Goal: Task Accomplishment & Management: Manage account settings

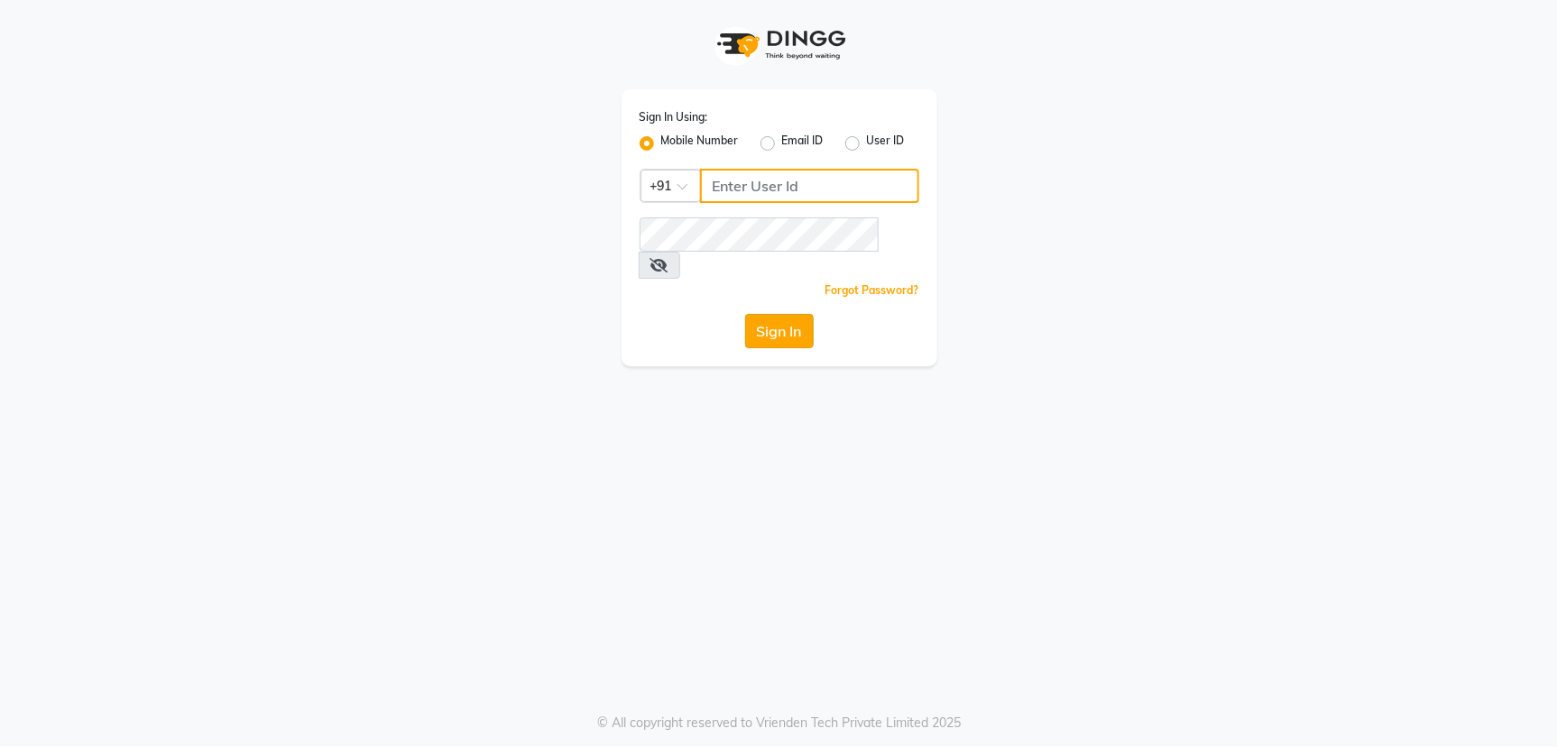
type input "5544332211"
click at [784, 314] on button "Sign In" at bounding box center [779, 331] width 69 height 34
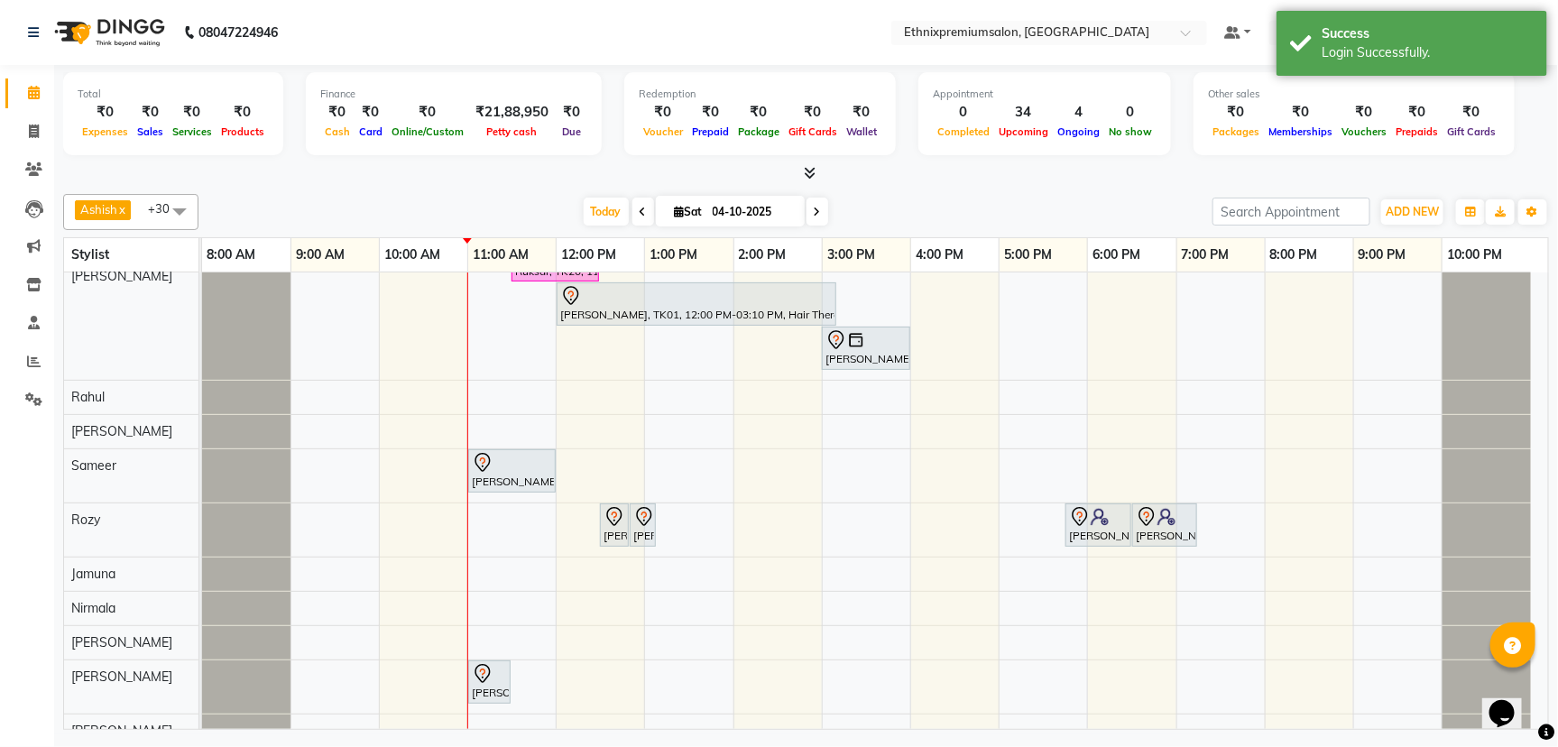
scroll to position [1017, 0]
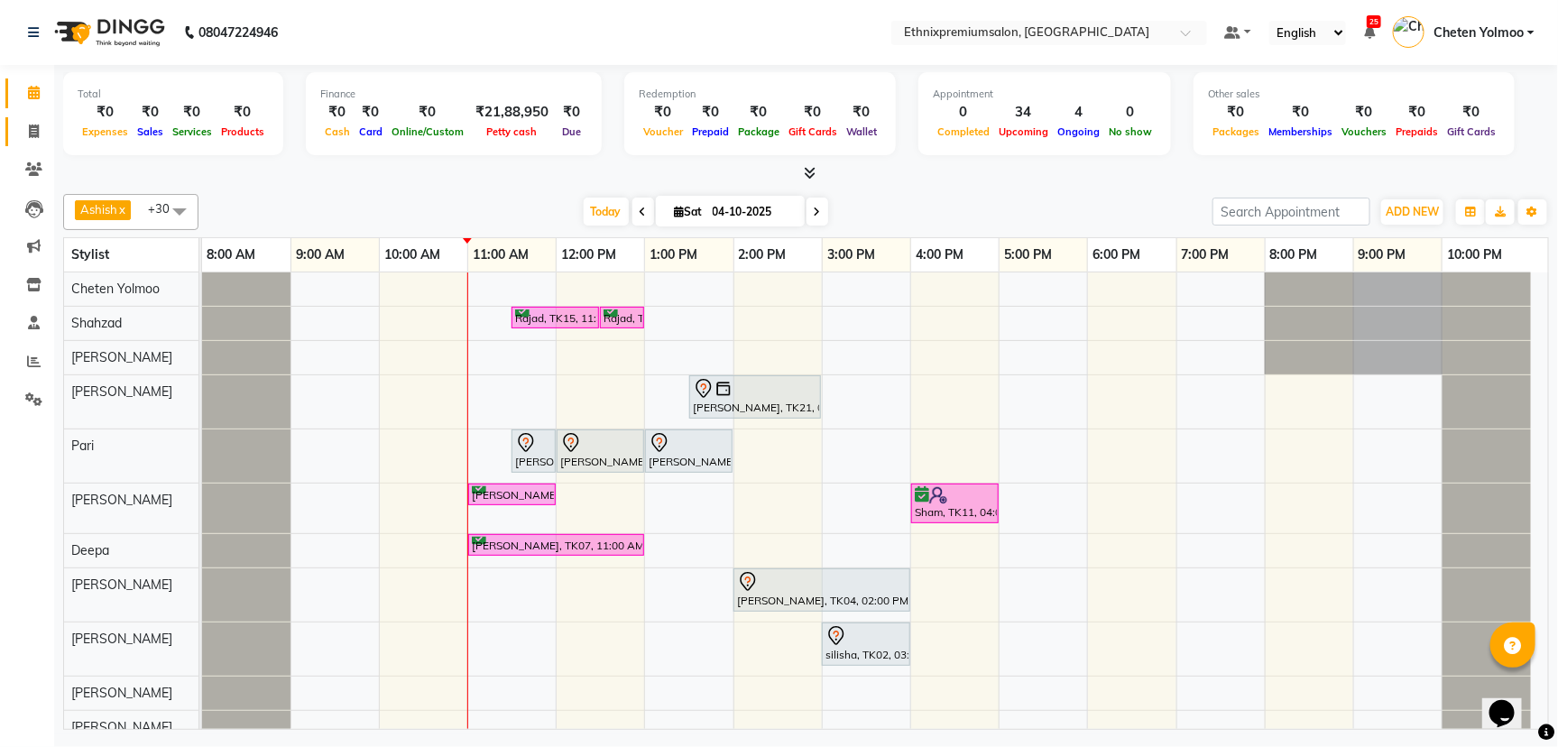
click at [24, 142] on link "Invoice" at bounding box center [26, 132] width 43 height 30
select select "3625"
select select "service"
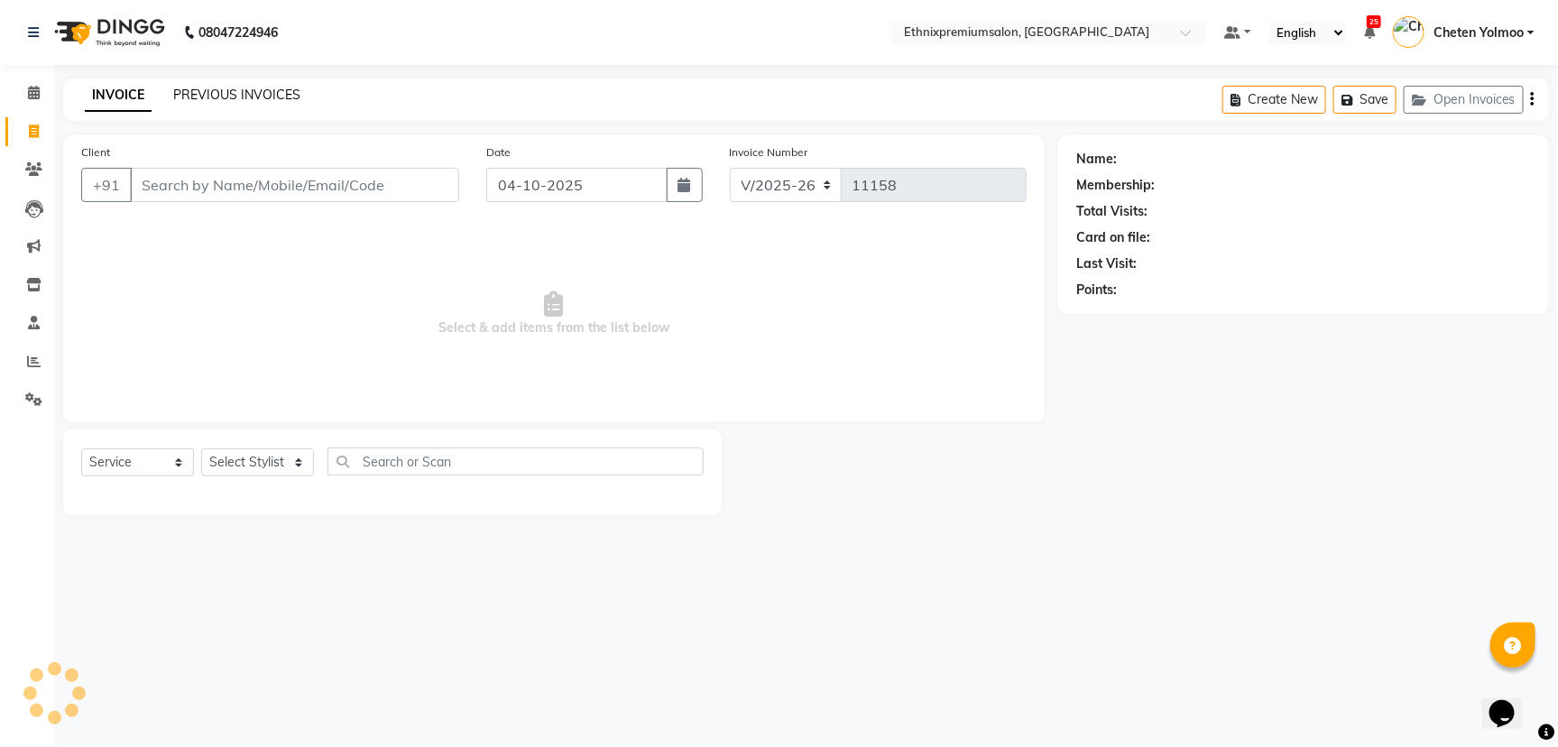
click at [200, 97] on link "PREVIOUS INVOICES" at bounding box center [236, 95] width 127 height 16
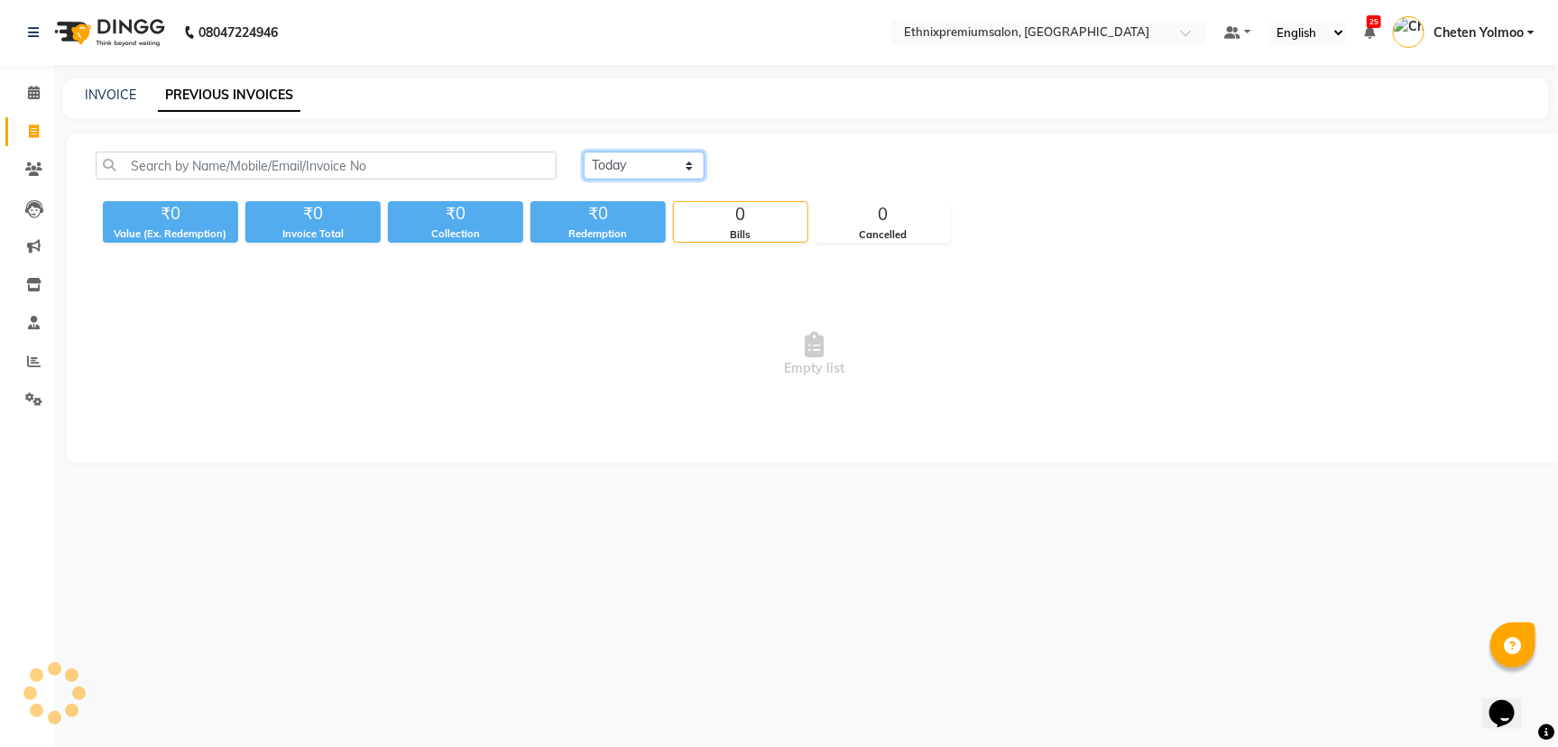
click at [599, 164] on select "[DATE] [DATE] Custom Range" at bounding box center [644, 166] width 121 height 28
click at [584, 152] on select "[DATE] [DATE] Custom Range" at bounding box center [644, 166] width 121 height 28
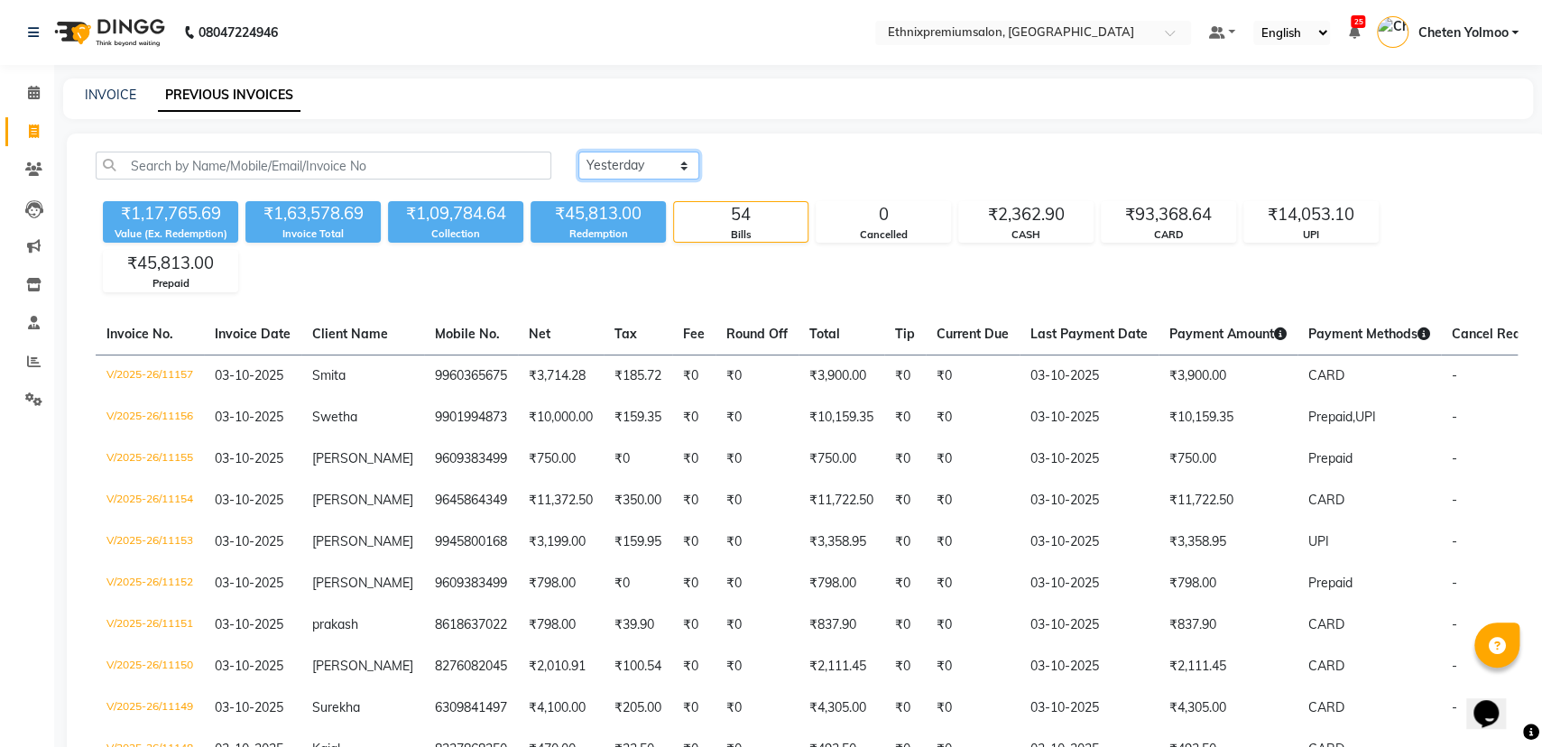
click at [622, 158] on select "[DATE] [DATE] Custom Range" at bounding box center [638, 166] width 121 height 28
select select "today"
click at [578, 152] on select "[DATE] [DATE] Custom Range" at bounding box center [638, 166] width 121 height 28
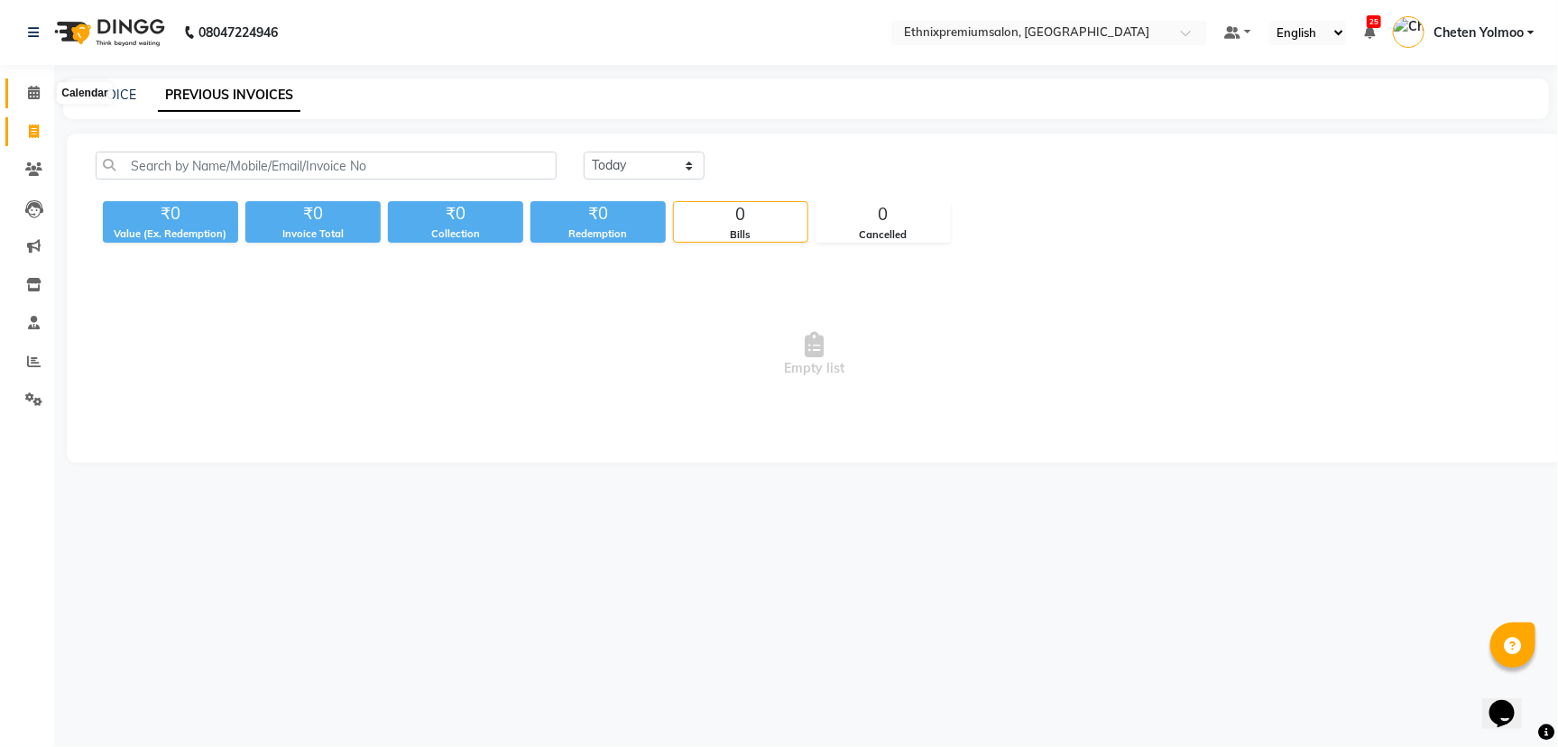
click at [32, 99] on icon at bounding box center [34, 93] width 12 height 14
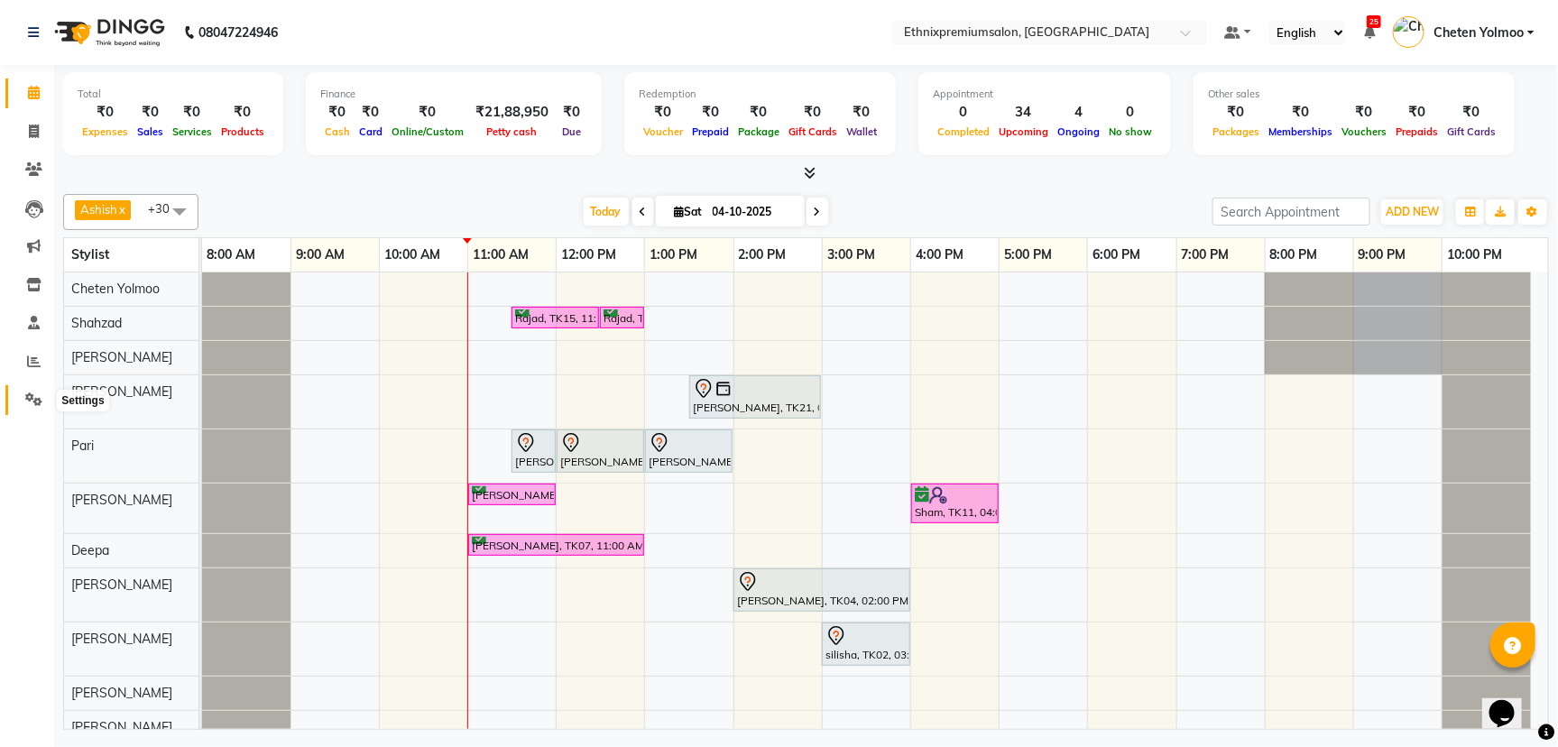
click at [23, 407] on span at bounding box center [34, 400] width 32 height 21
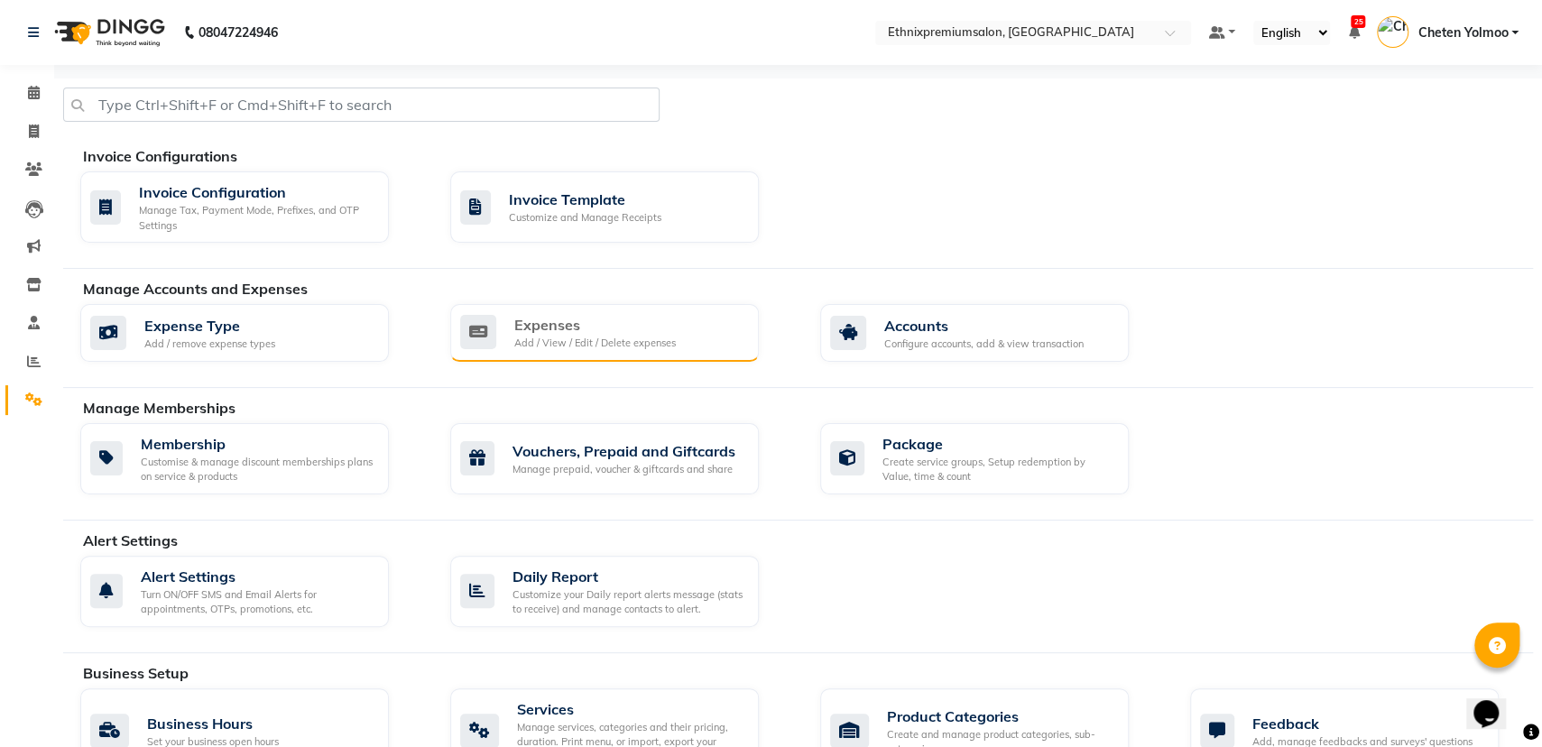
click at [595, 305] on div "Expenses Add / View / Edit / Delete expenses" at bounding box center [604, 333] width 309 height 58
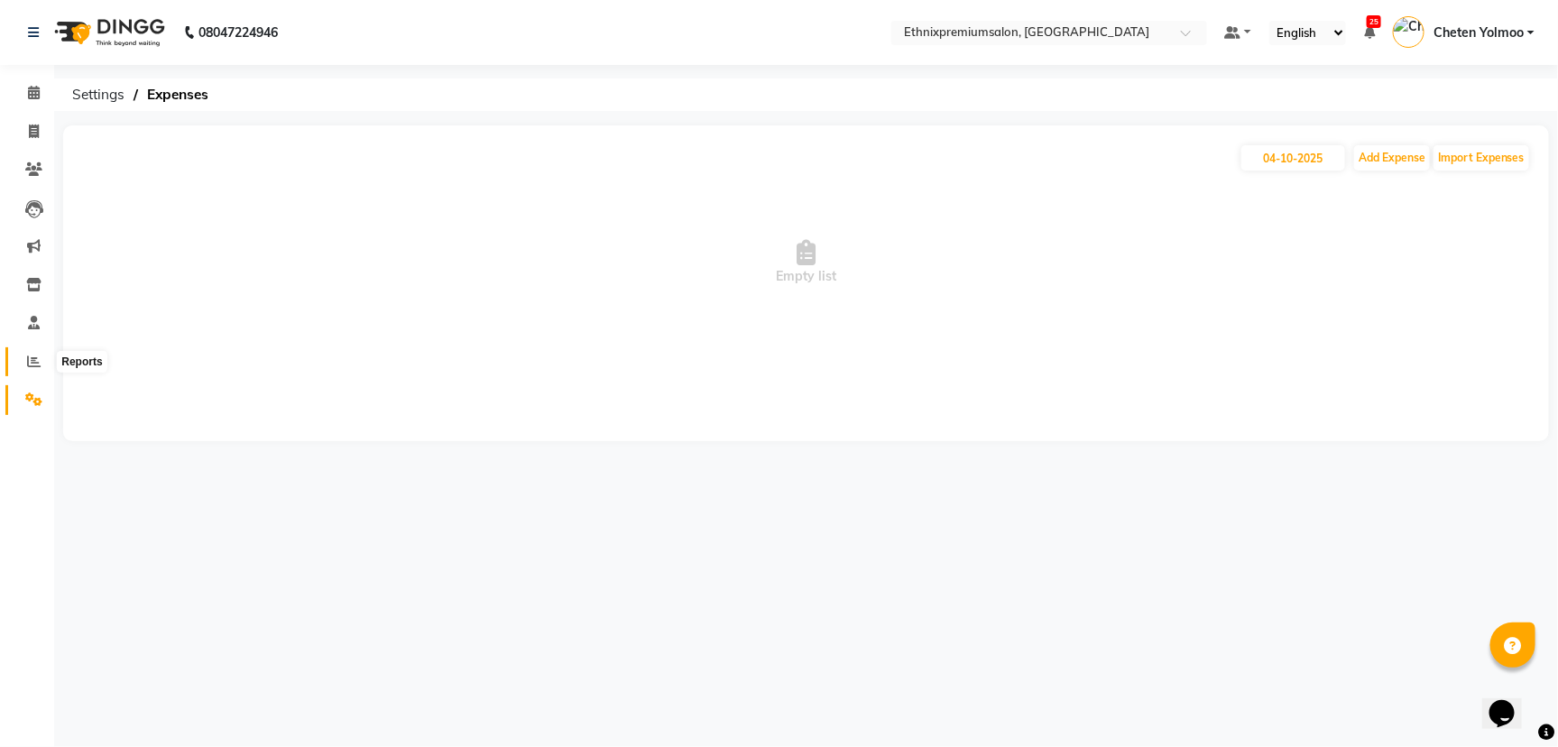
click at [27, 355] on icon at bounding box center [34, 362] width 14 height 14
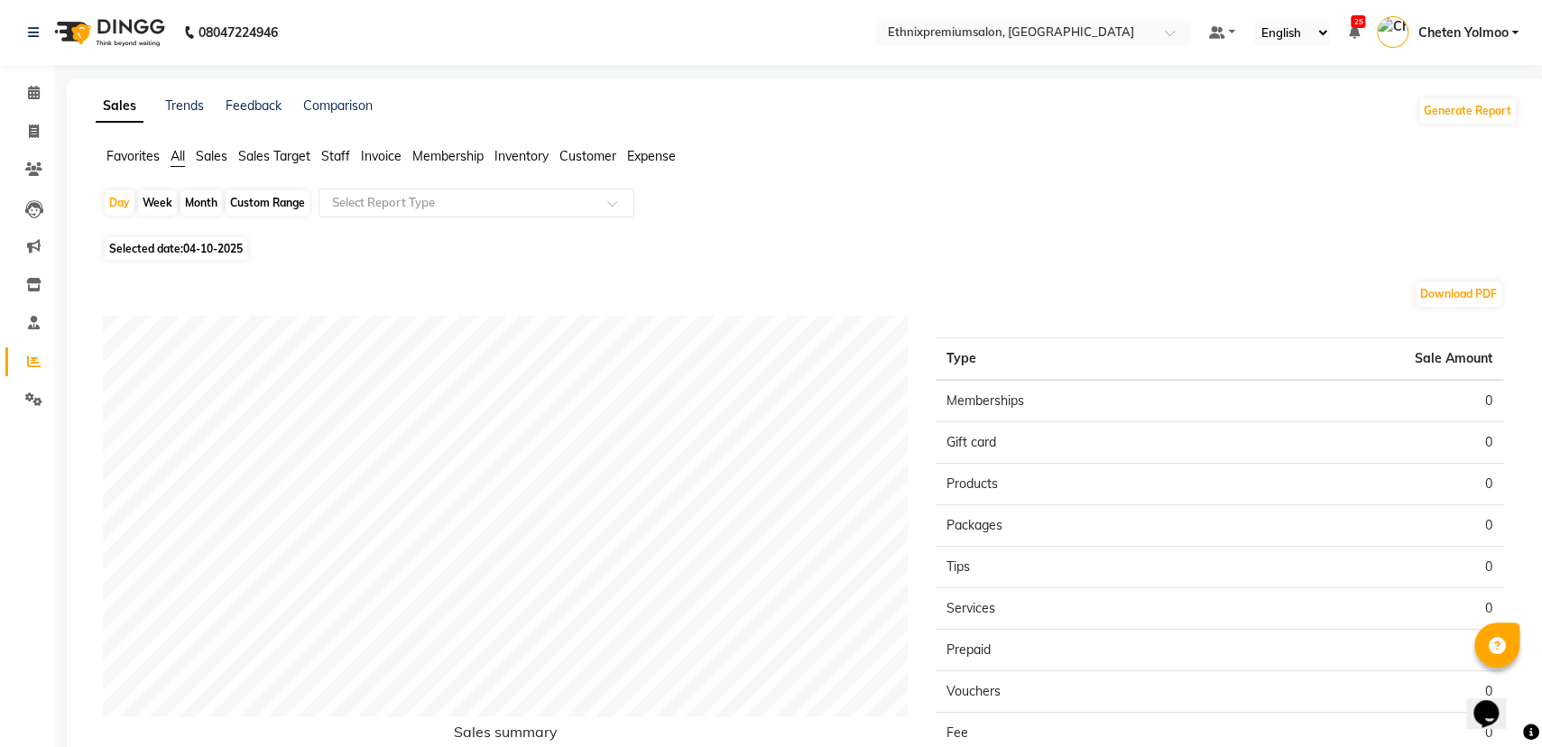
click at [345, 160] on span "Staff" at bounding box center [335, 156] width 29 height 16
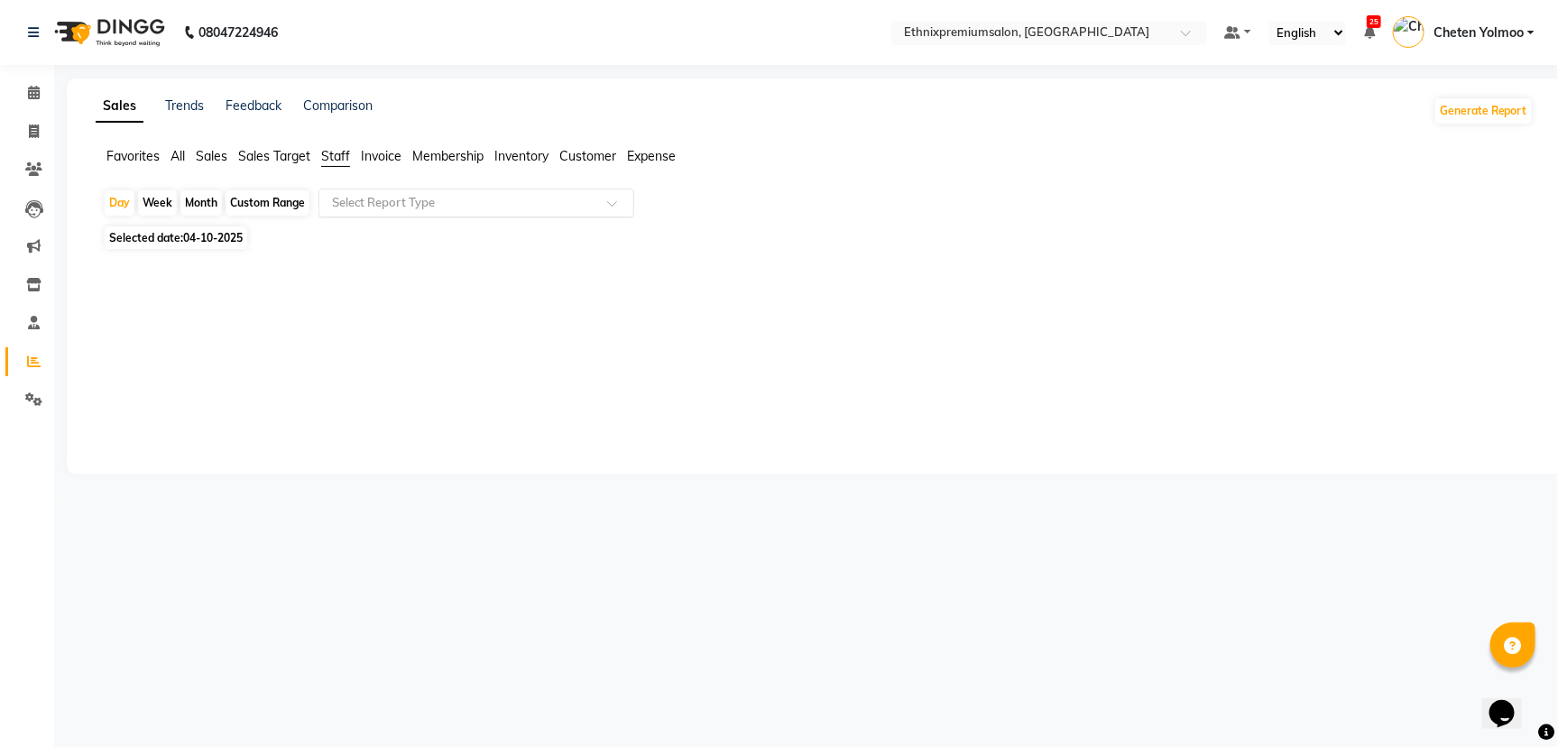
click at [403, 199] on input "text" at bounding box center [458, 203] width 260 height 18
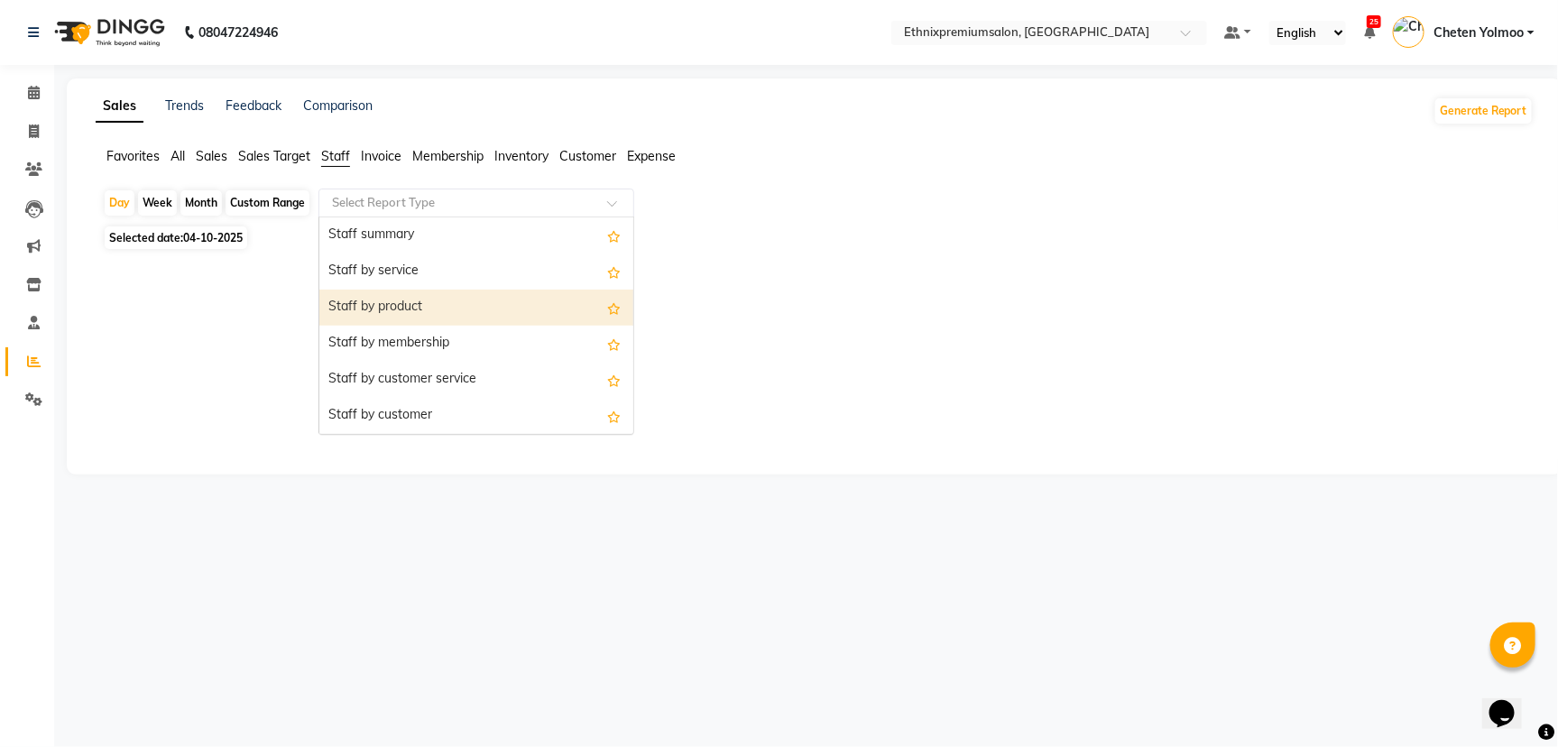
click at [441, 301] on div "Staff by product" at bounding box center [476, 308] width 314 height 36
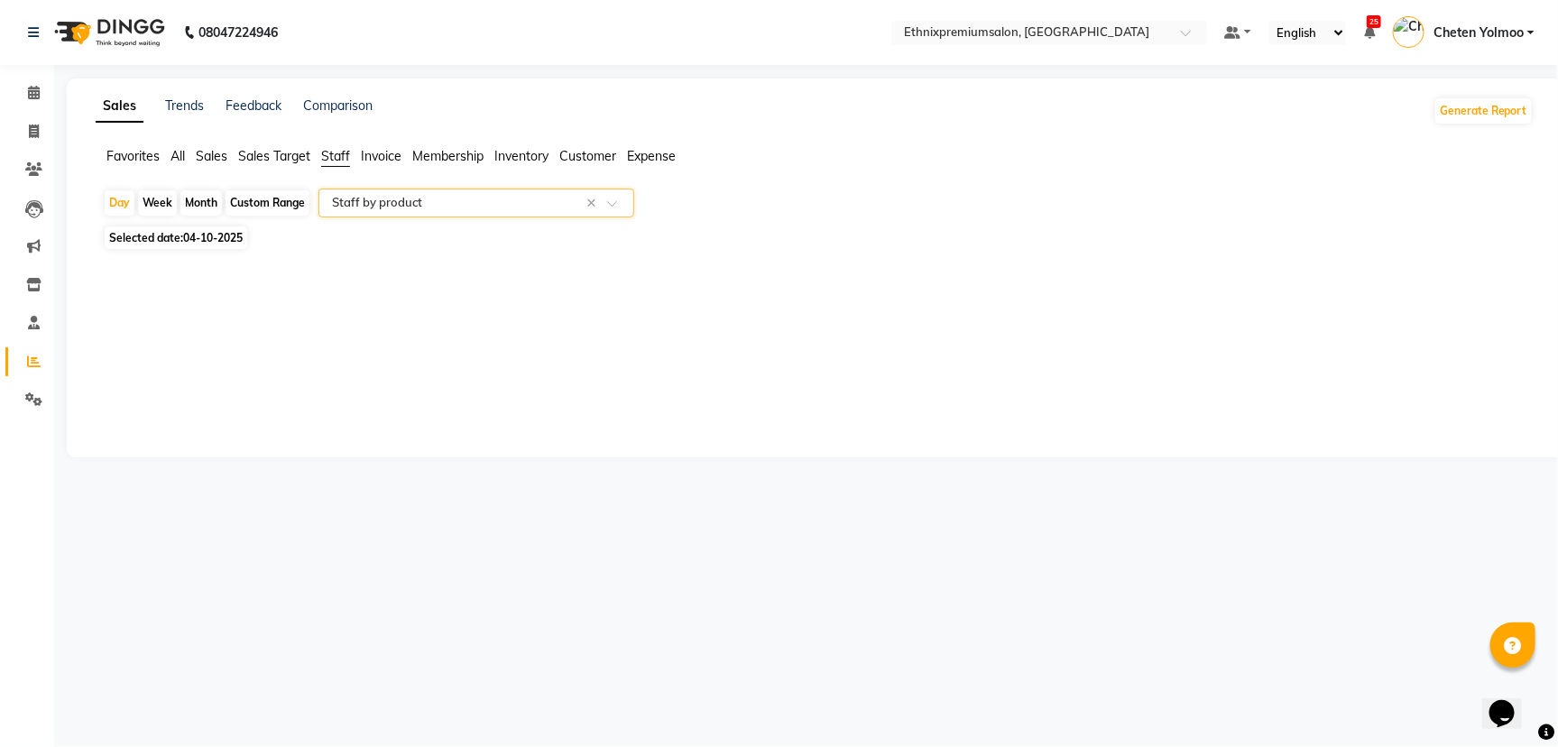
click at [194, 207] on div "Month" at bounding box center [200, 202] width 41 height 25
select select "10"
select select "2025"
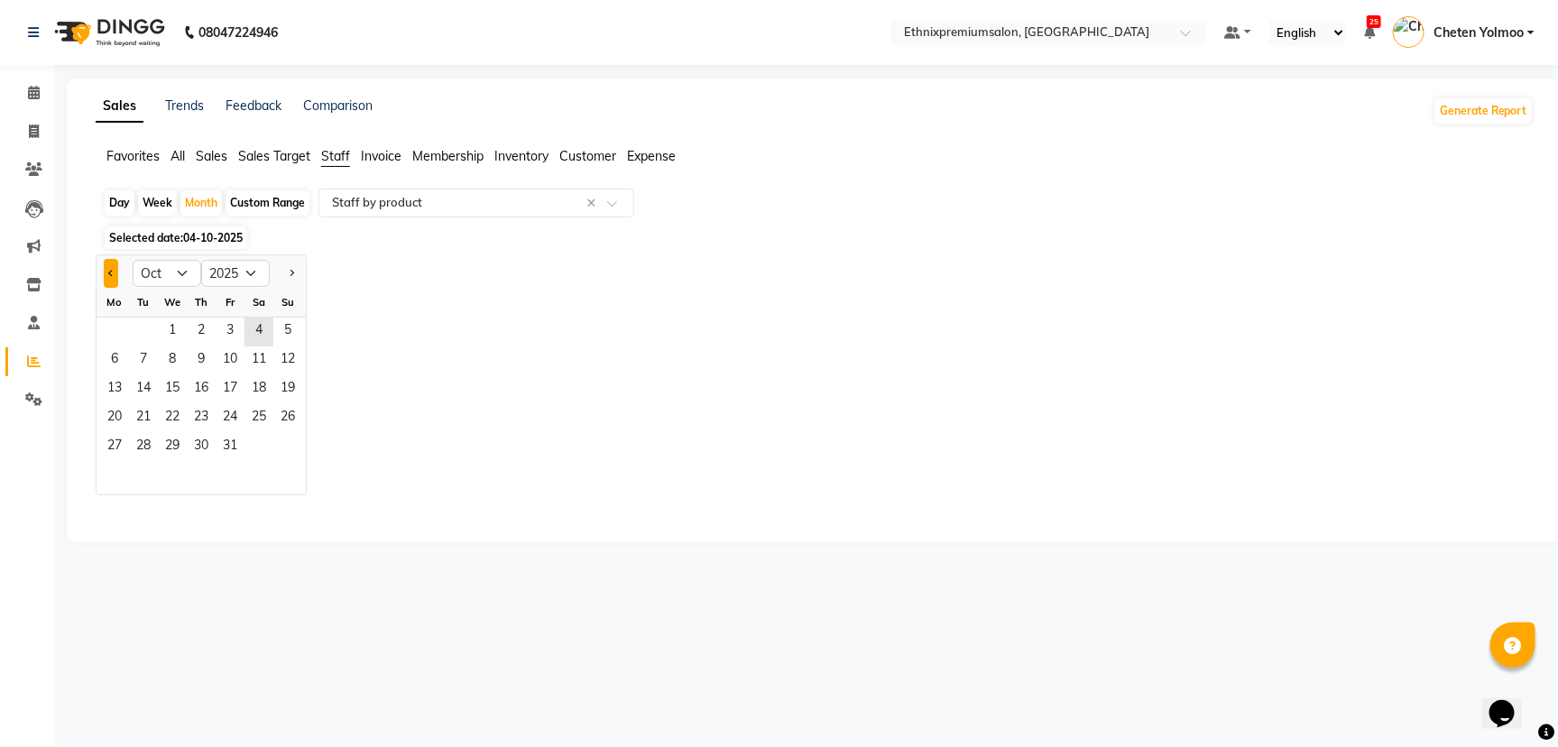
click at [104, 268] on button "Previous month" at bounding box center [111, 273] width 14 height 29
select select "9"
click at [105, 447] on span "29" at bounding box center [114, 447] width 29 height 29
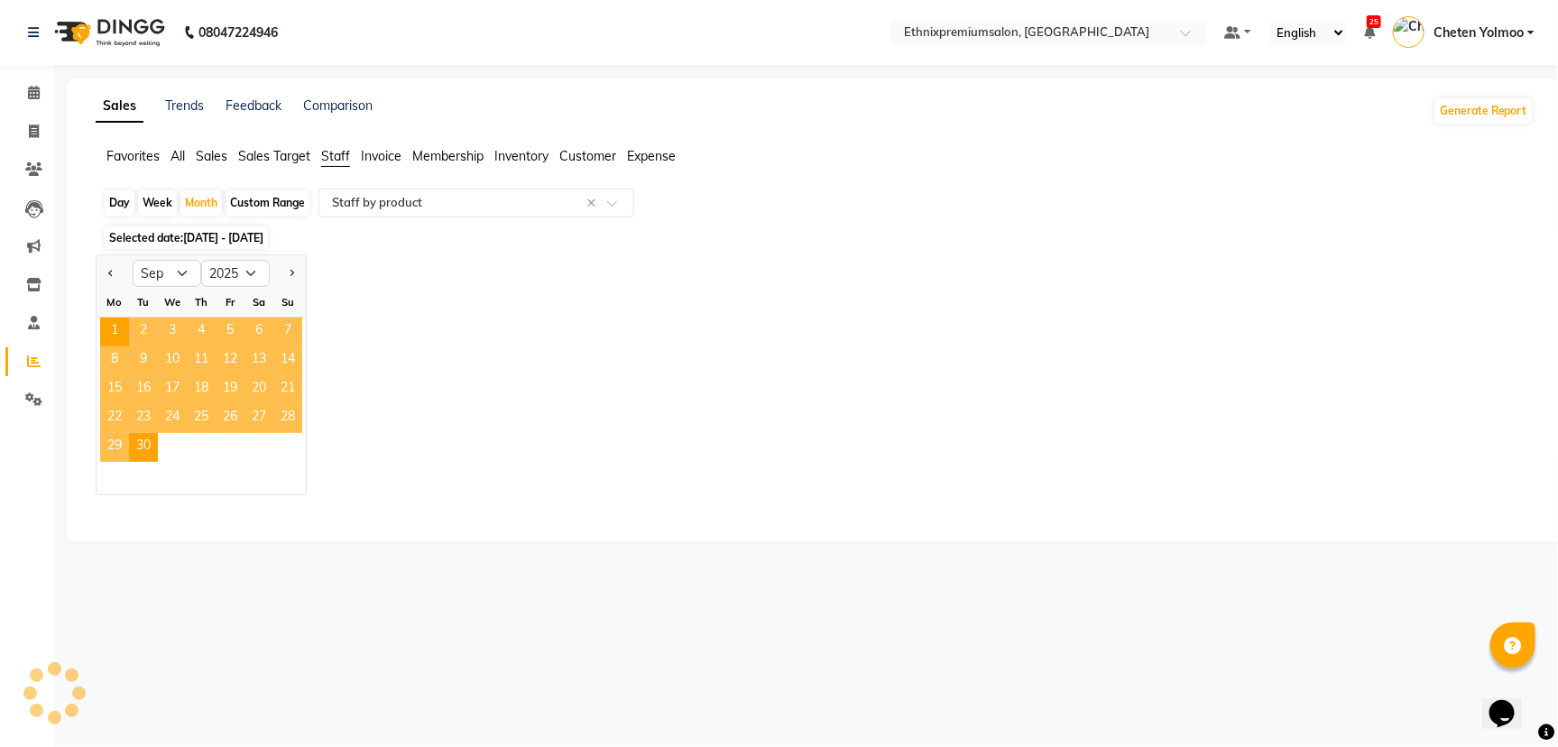
select select "full_report"
select select "csv"
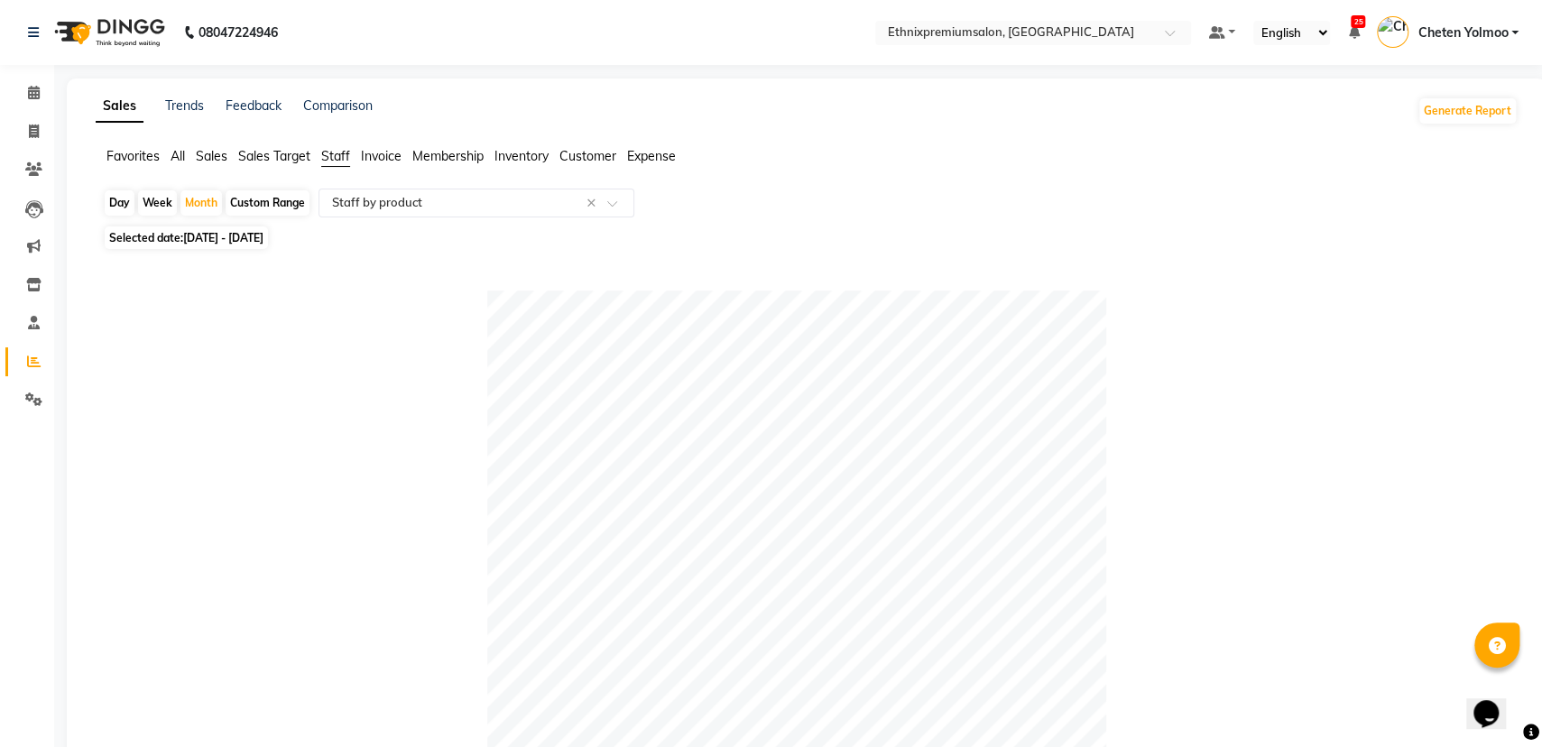
click at [262, 209] on div "Custom Range" at bounding box center [268, 202] width 84 height 25
select select "9"
select select "2025"
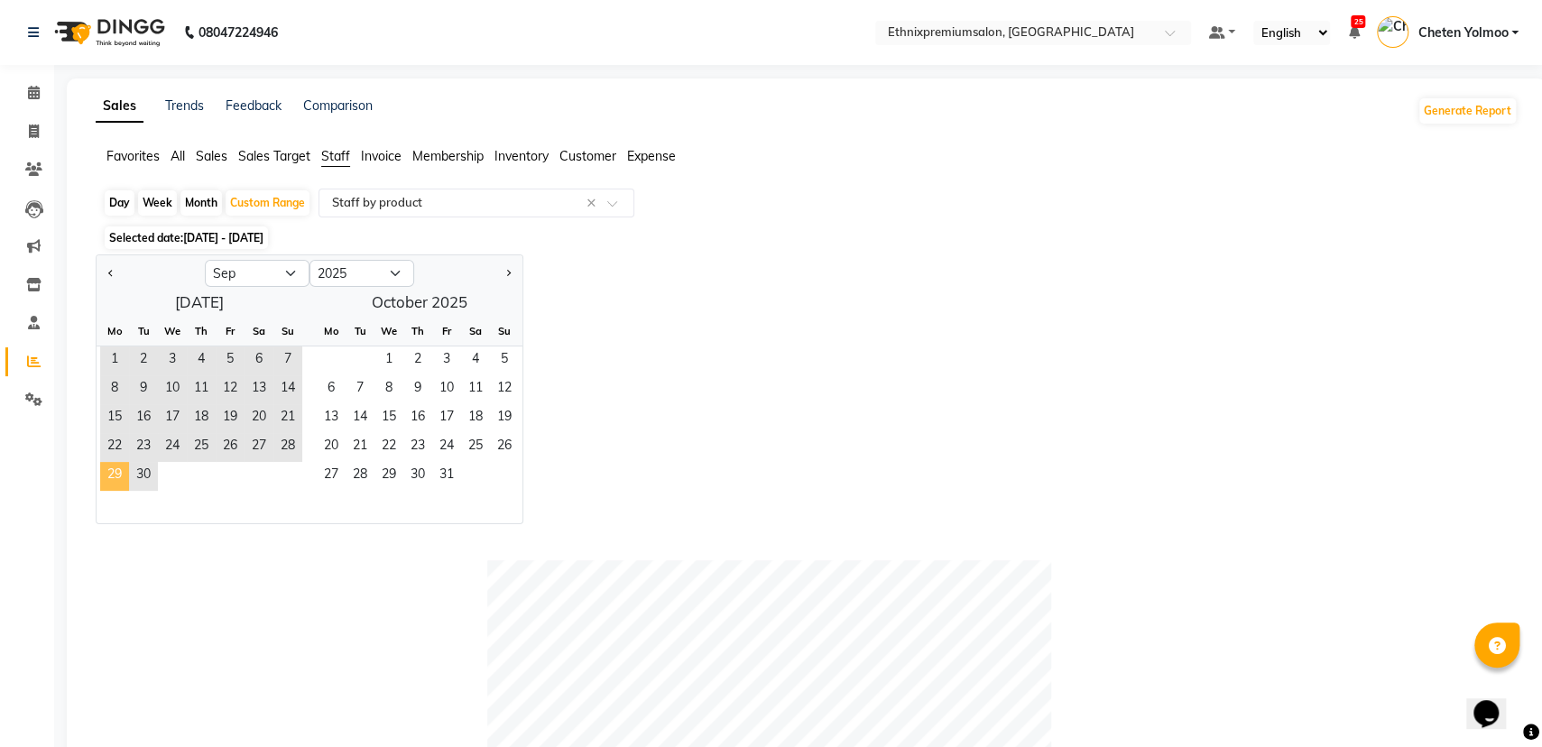
click at [106, 475] on span "29" at bounding box center [114, 476] width 29 height 29
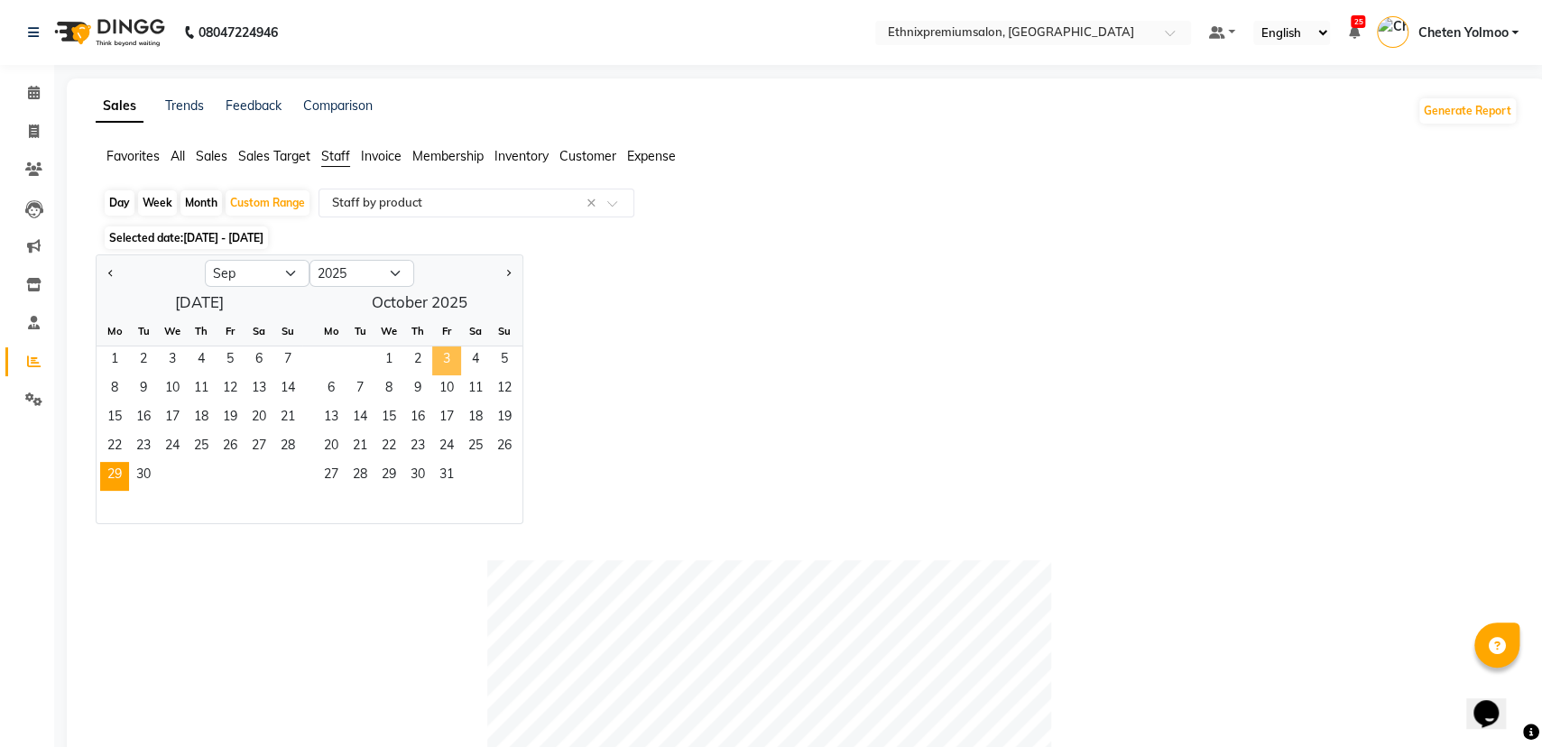
click at [457, 363] on span "3" at bounding box center [446, 360] width 29 height 29
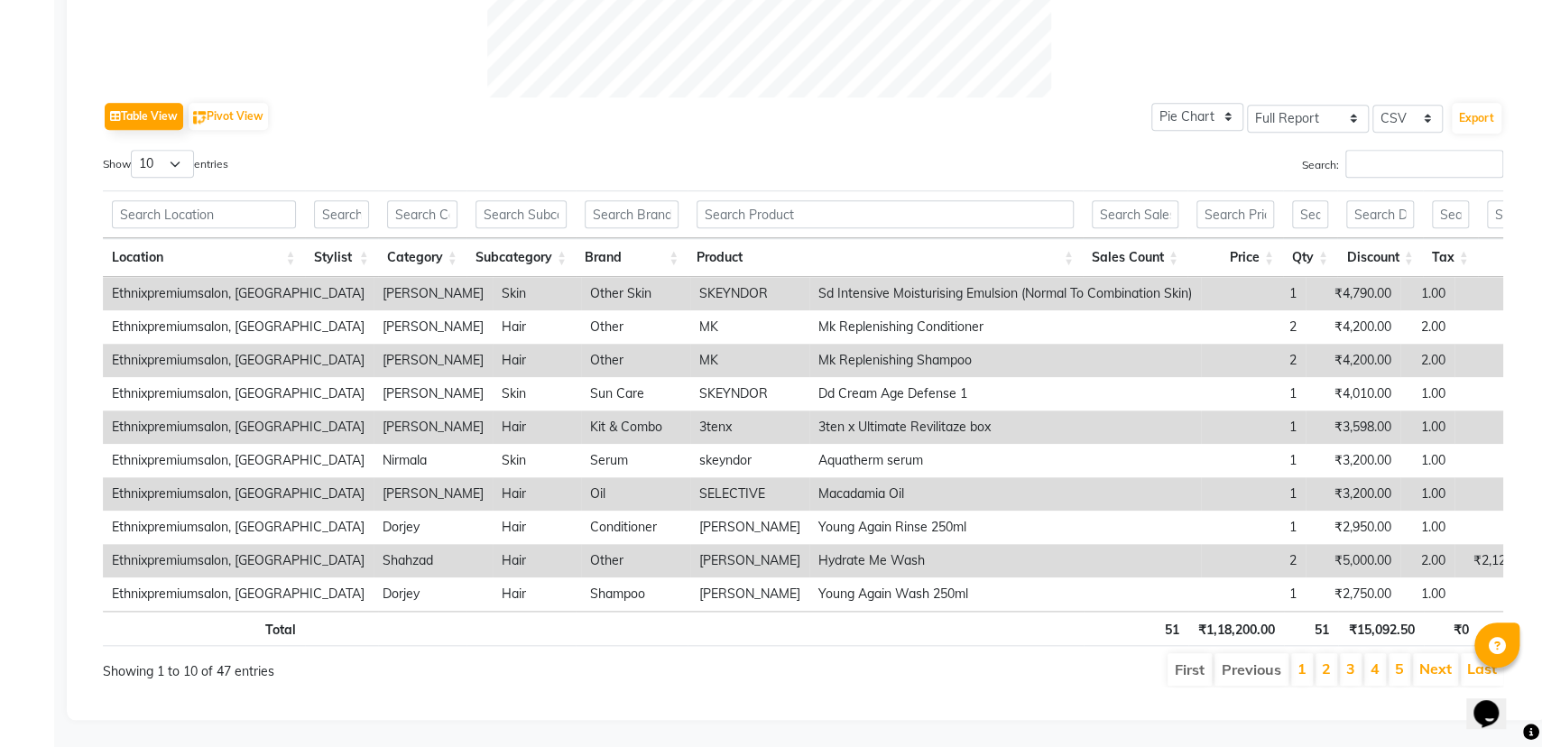
scroll to position [789, 0]
click at [1471, 150] on input "Search:" at bounding box center [1424, 164] width 158 height 28
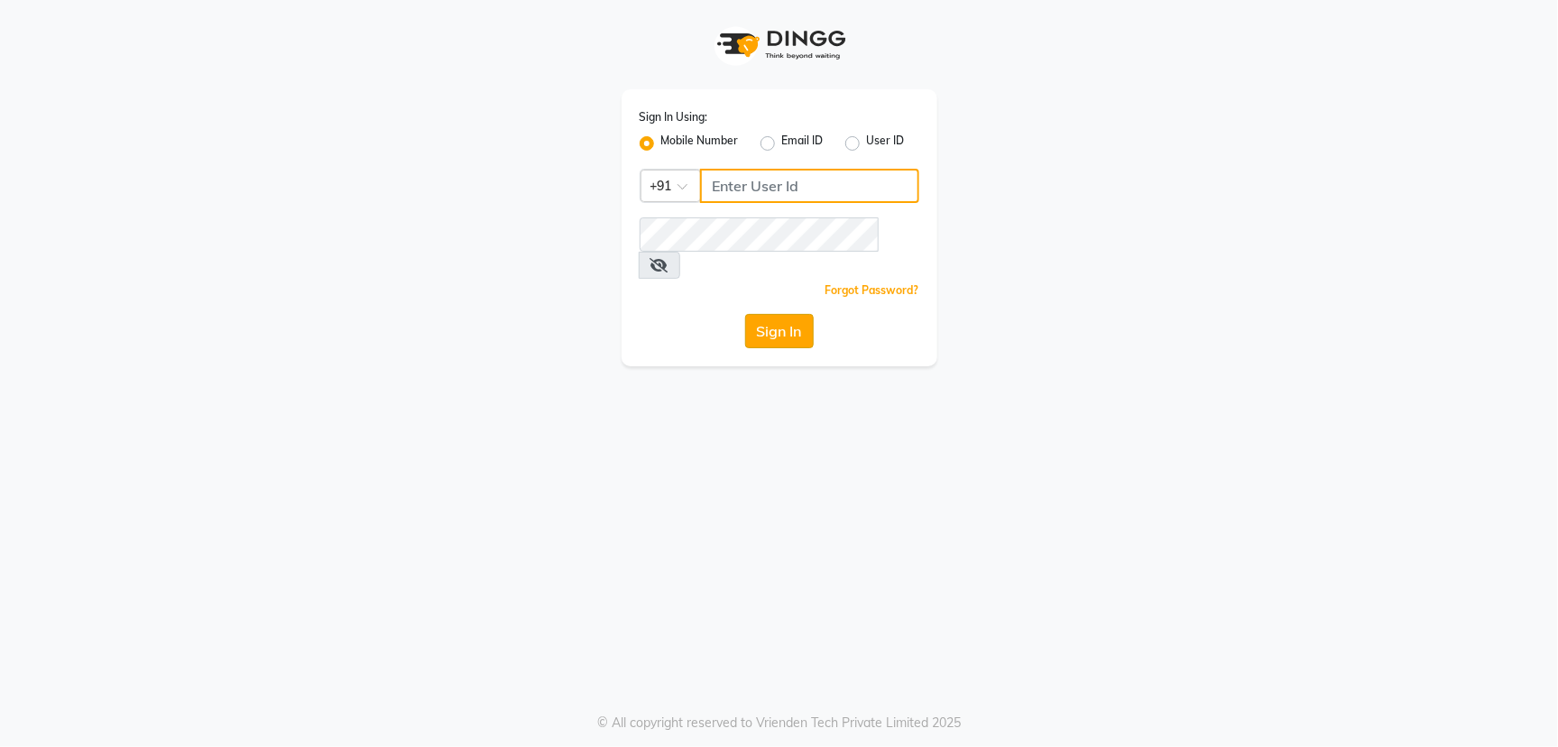
type input "5544332211"
click at [785, 314] on button "Sign In" at bounding box center [779, 331] width 69 height 34
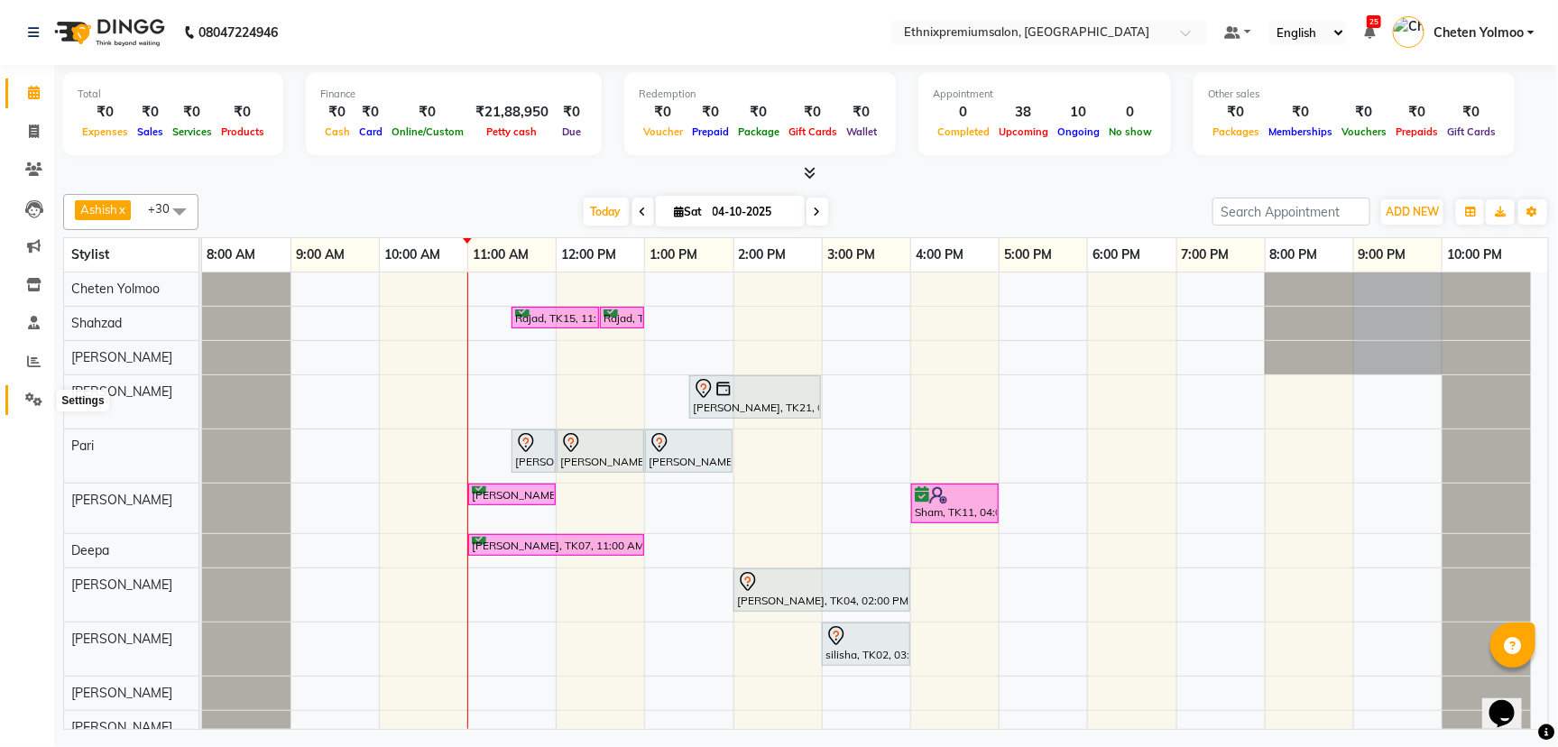
click at [46, 390] on span at bounding box center [34, 400] width 32 height 21
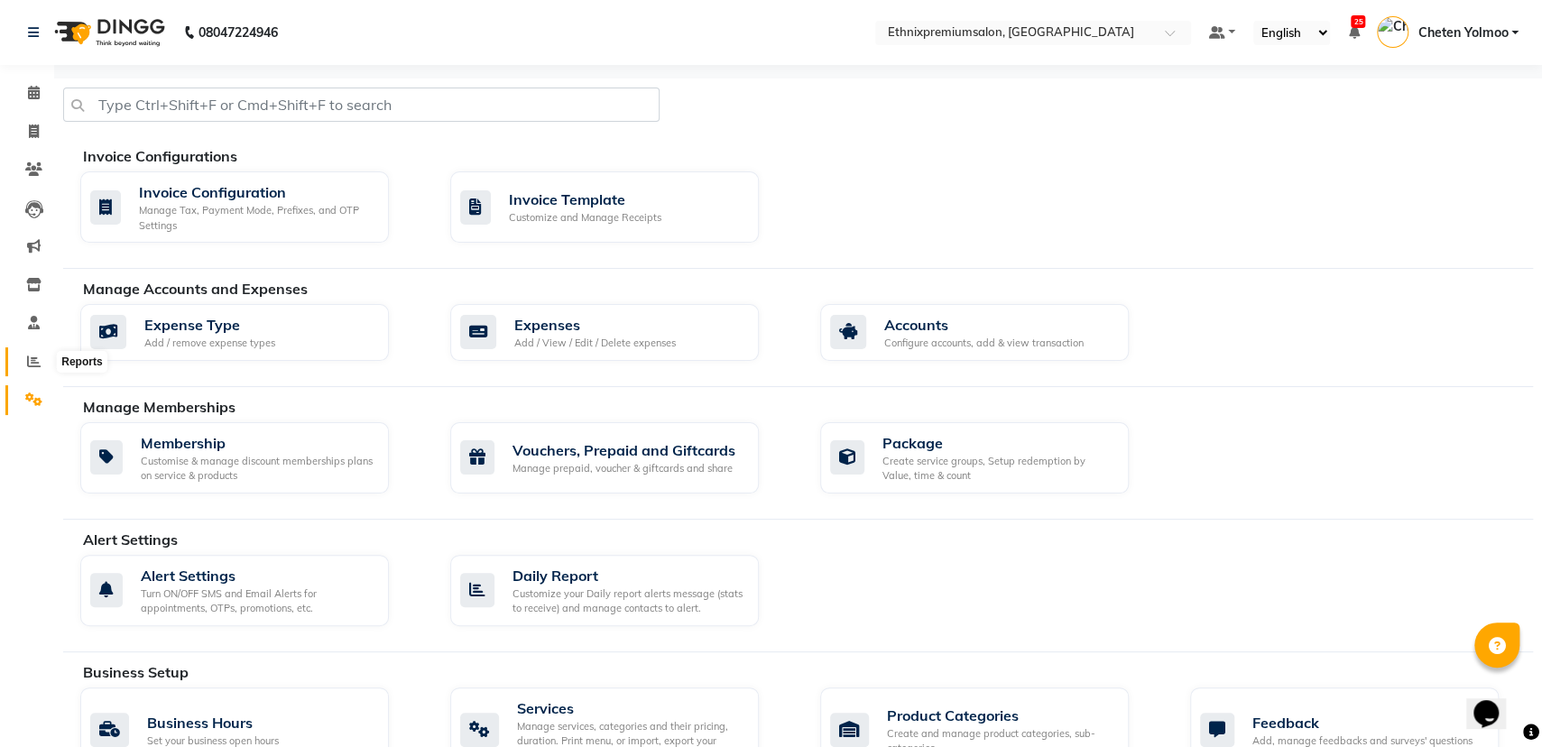
click at [41, 364] on span at bounding box center [34, 362] width 32 height 21
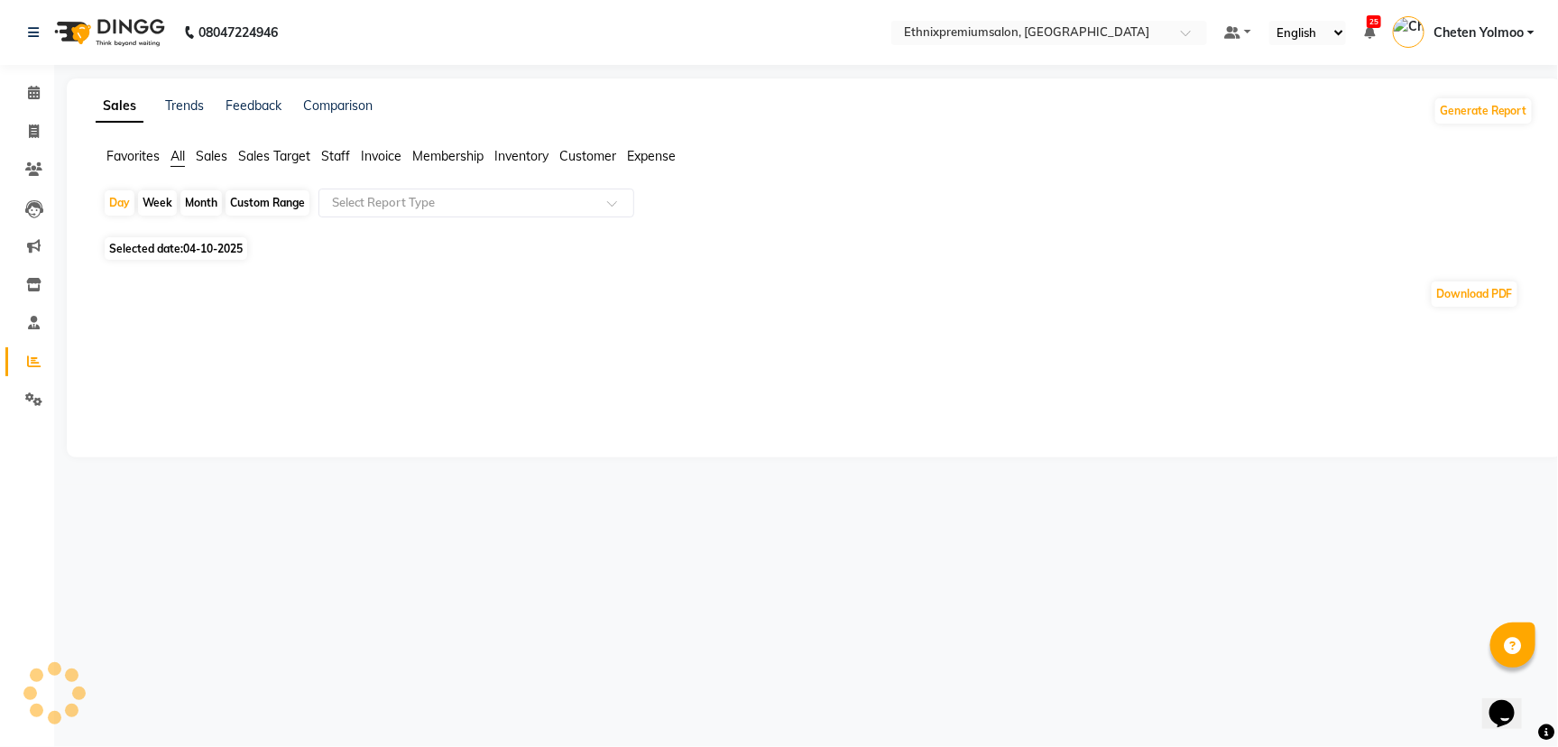
click at [336, 160] on span "Staff" at bounding box center [335, 156] width 29 height 16
click at [387, 198] on input "text" at bounding box center [458, 203] width 260 height 18
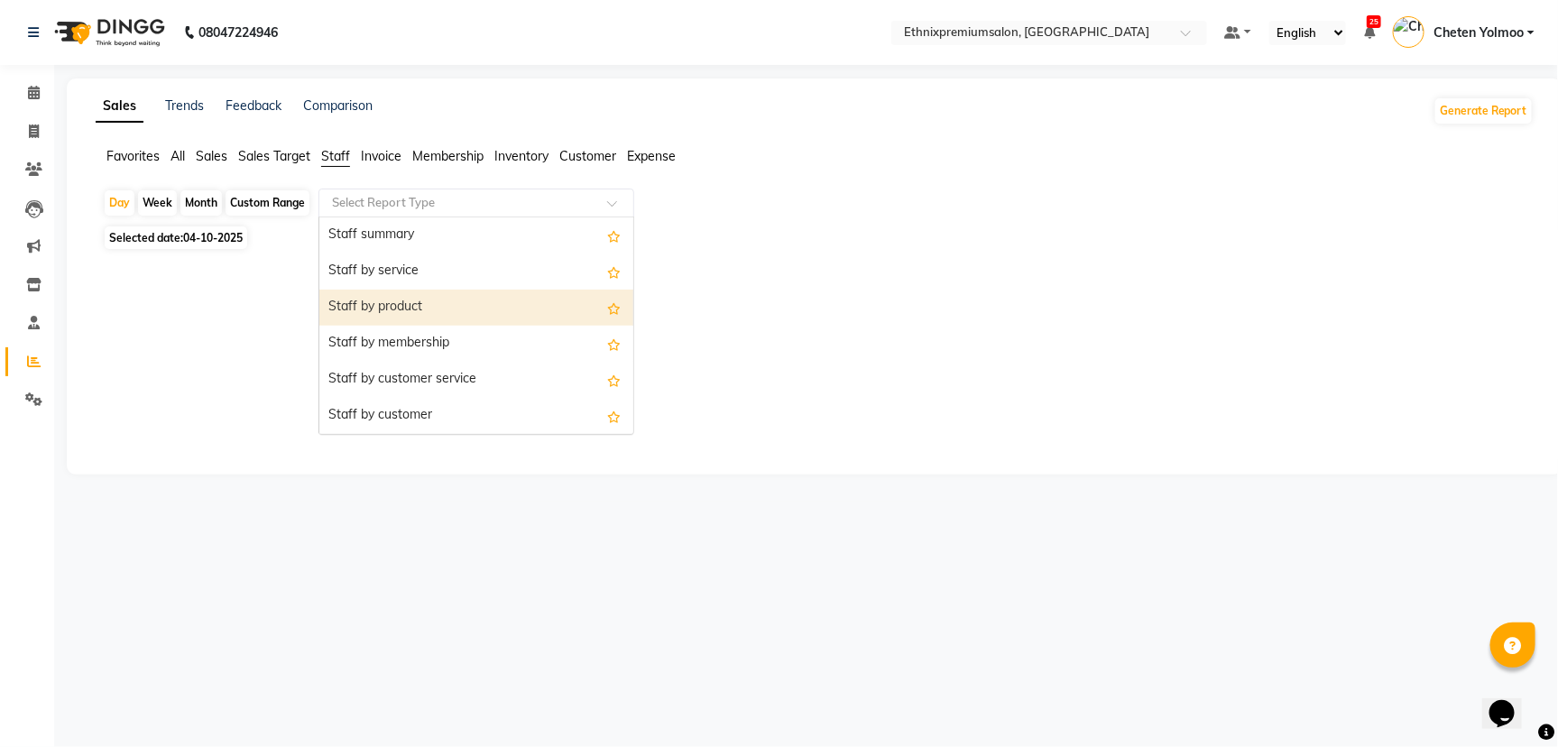
click at [423, 315] on div "Staff by product" at bounding box center [476, 308] width 314 height 36
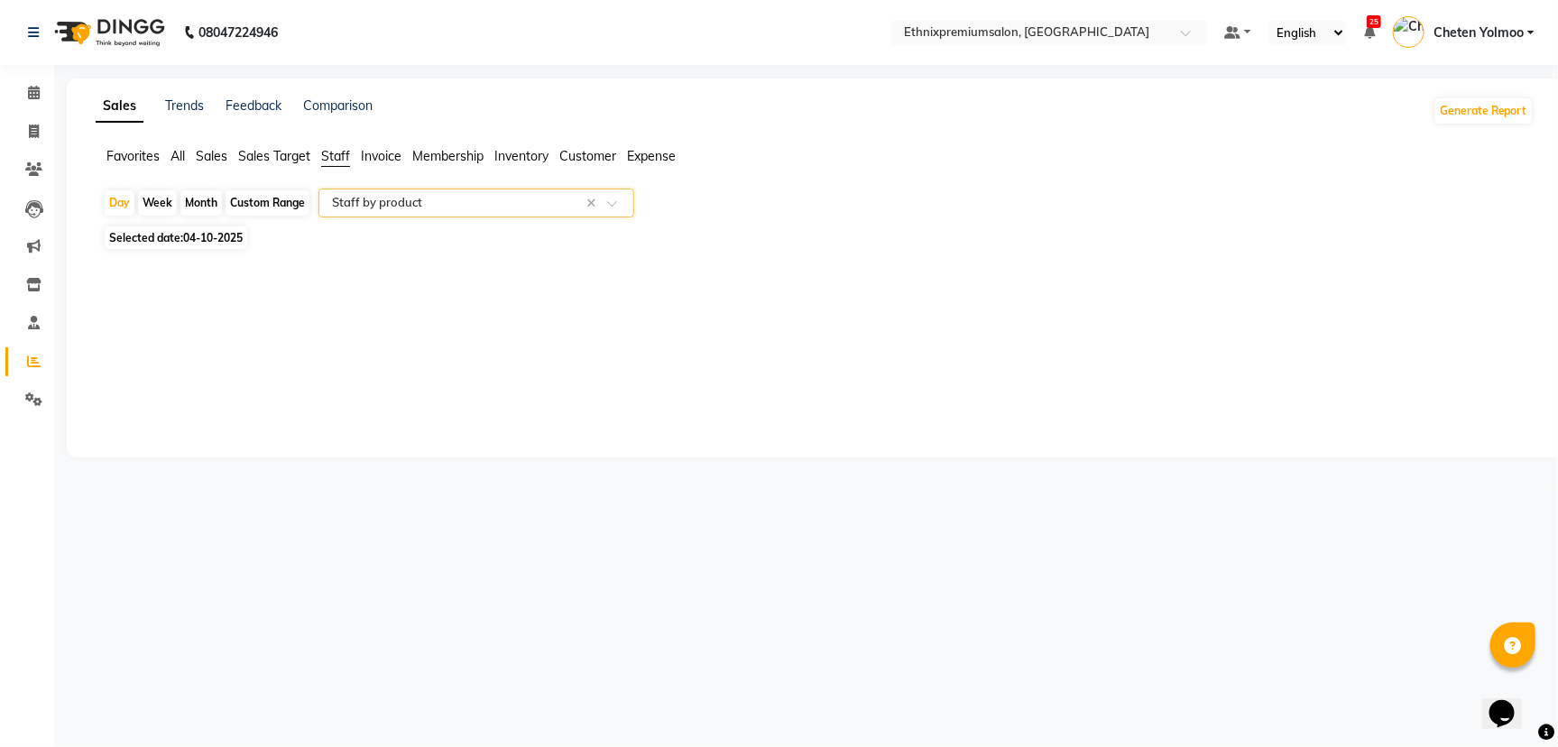
click at [207, 198] on div "Month" at bounding box center [200, 202] width 41 height 25
select select "10"
select select "2025"
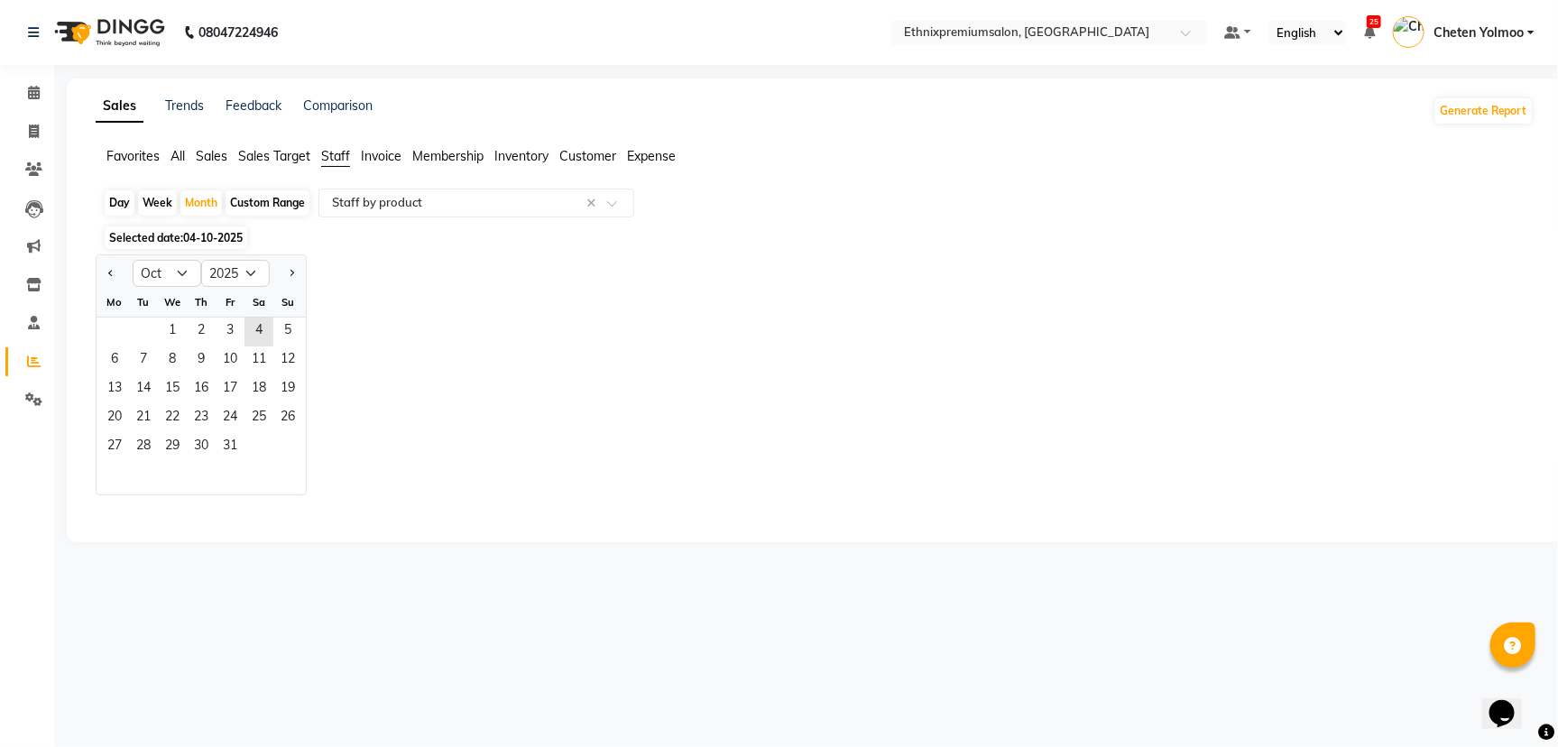
click at [277, 204] on div "Custom Range" at bounding box center [268, 202] width 84 height 25
select select "10"
select select "2025"
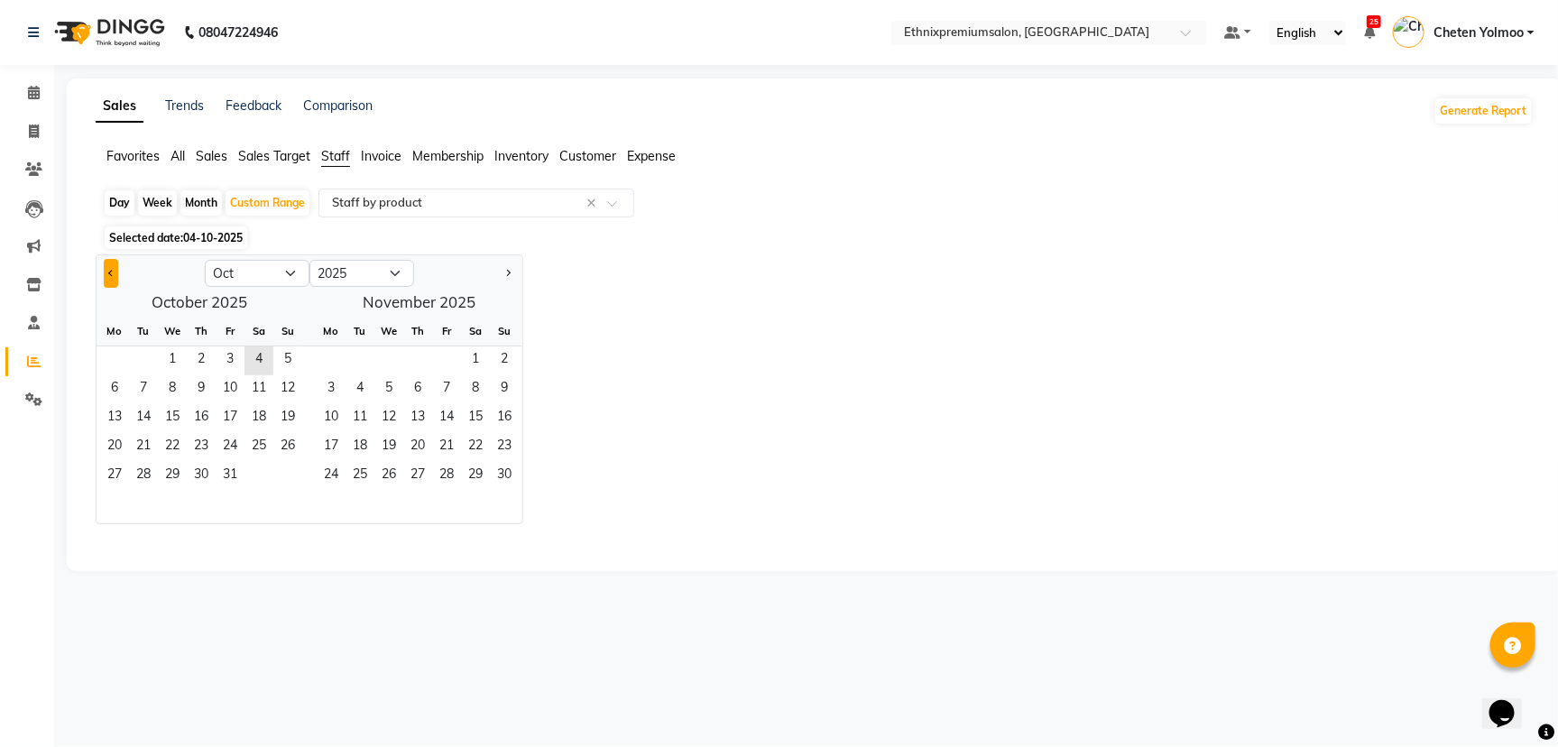
click at [110, 262] on button "Previous month" at bounding box center [111, 273] width 14 height 29
select select "9"
click at [106, 459] on span "22" at bounding box center [114, 447] width 29 height 29
click at [114, 476] on span "29" at bounding box center [114, 476] width 29 height 29
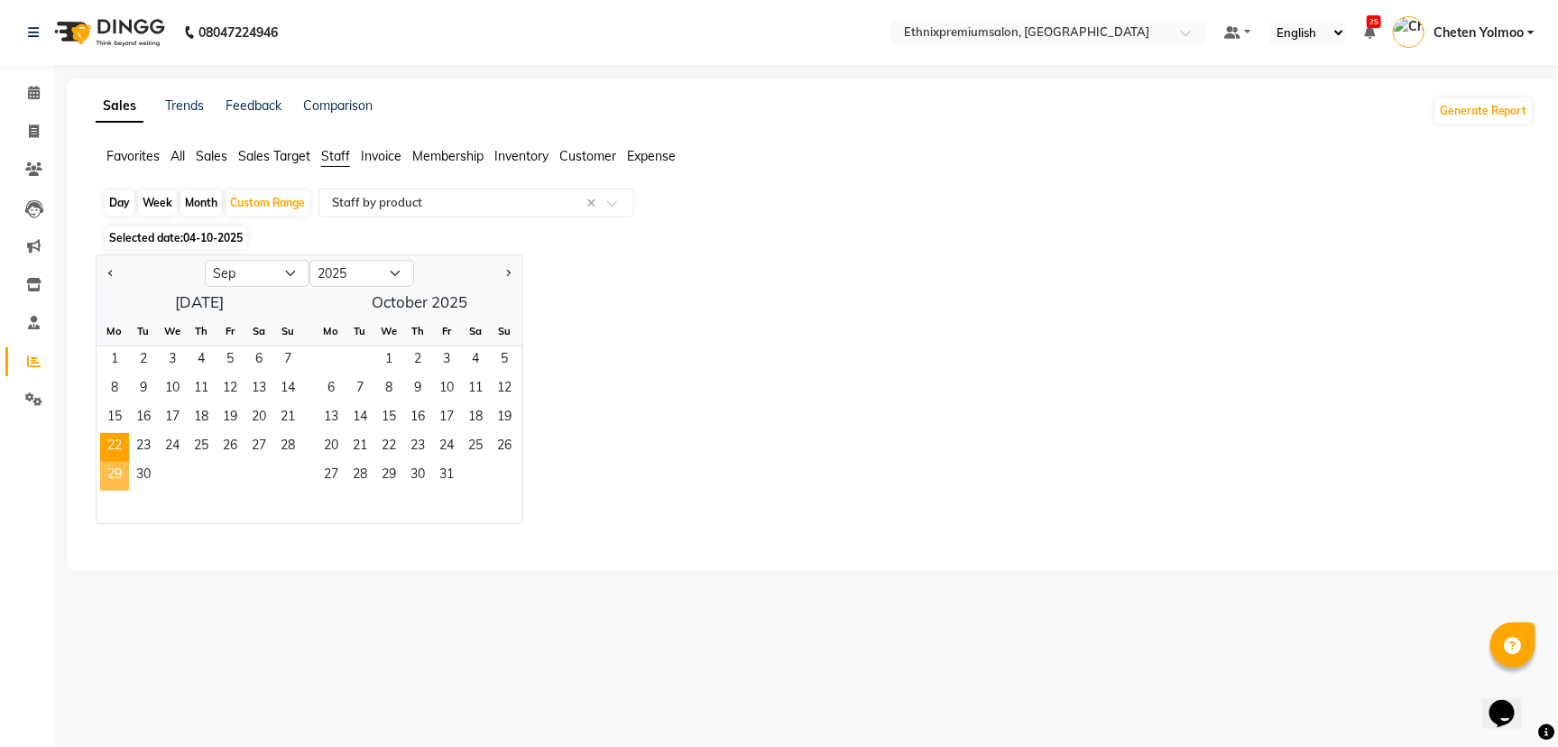
select select "full_report"
select select "csv"
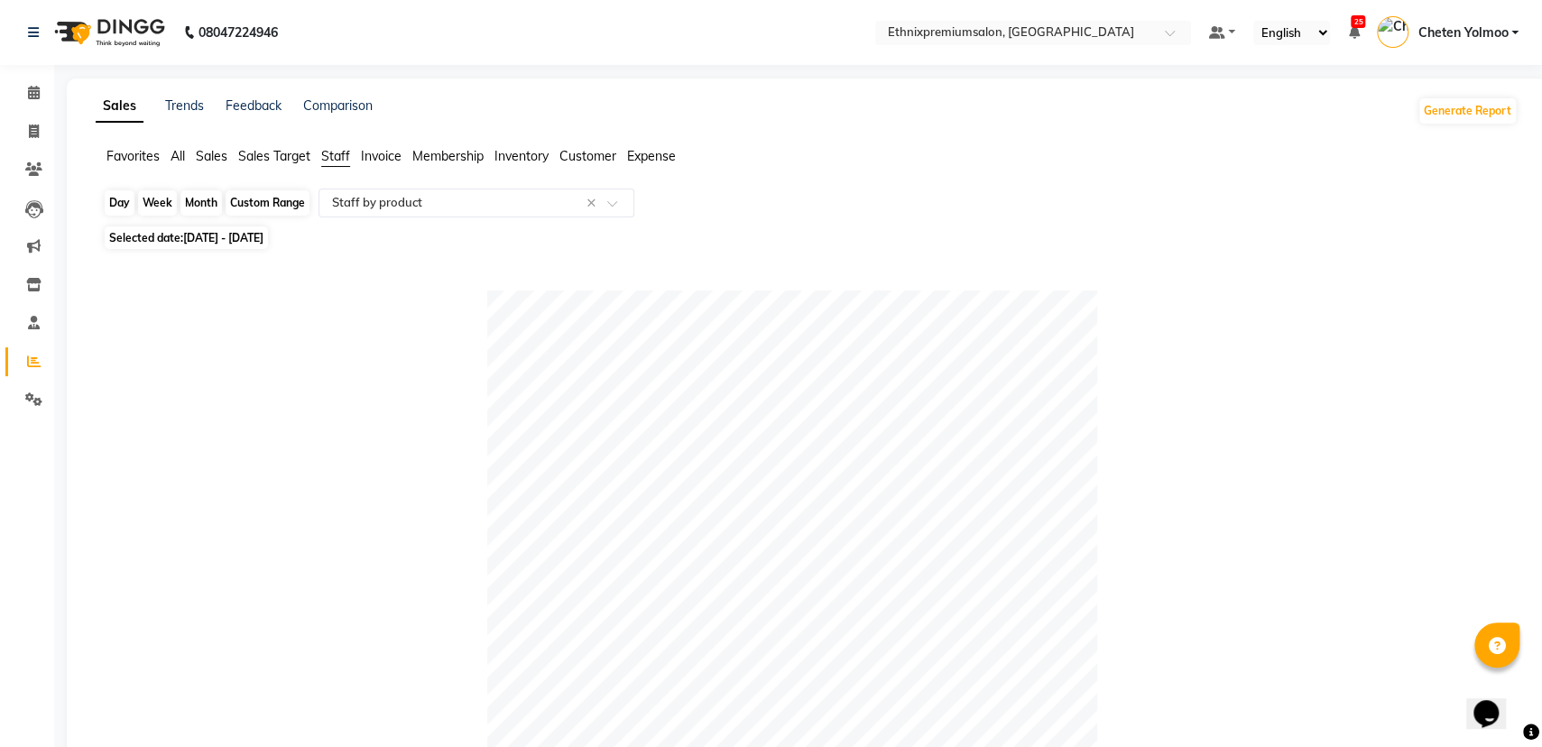
click at [266, 206] on div "Custom Range" at bounding box center [268, 202] width 84 height 25
select select "9"
select select "2025"
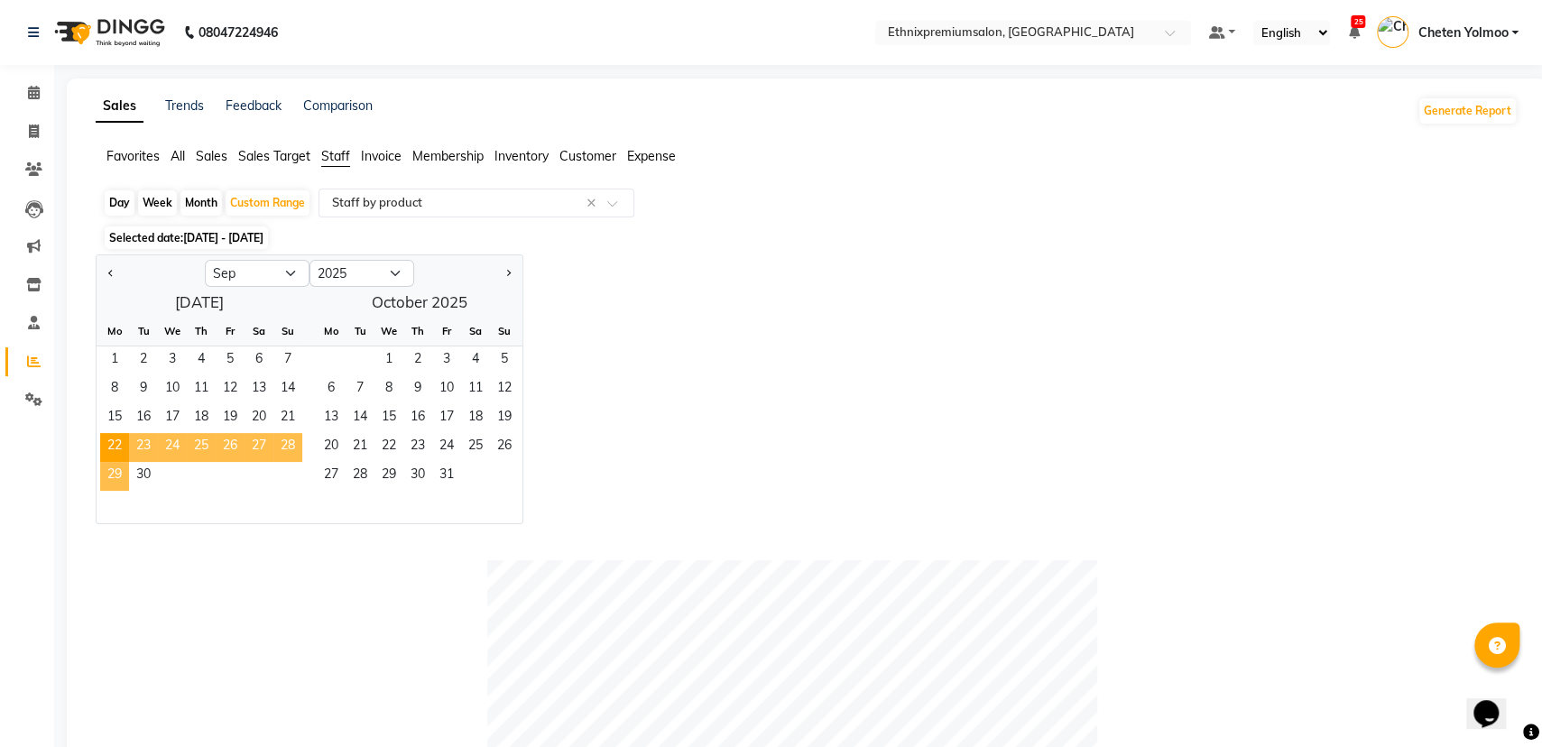
click at [124, 479] on span "29" at bounding box center [114, 476] width 29 height 29
click at [434, 350] on span "3" at bounding box center [446, 360] width 29 height 29
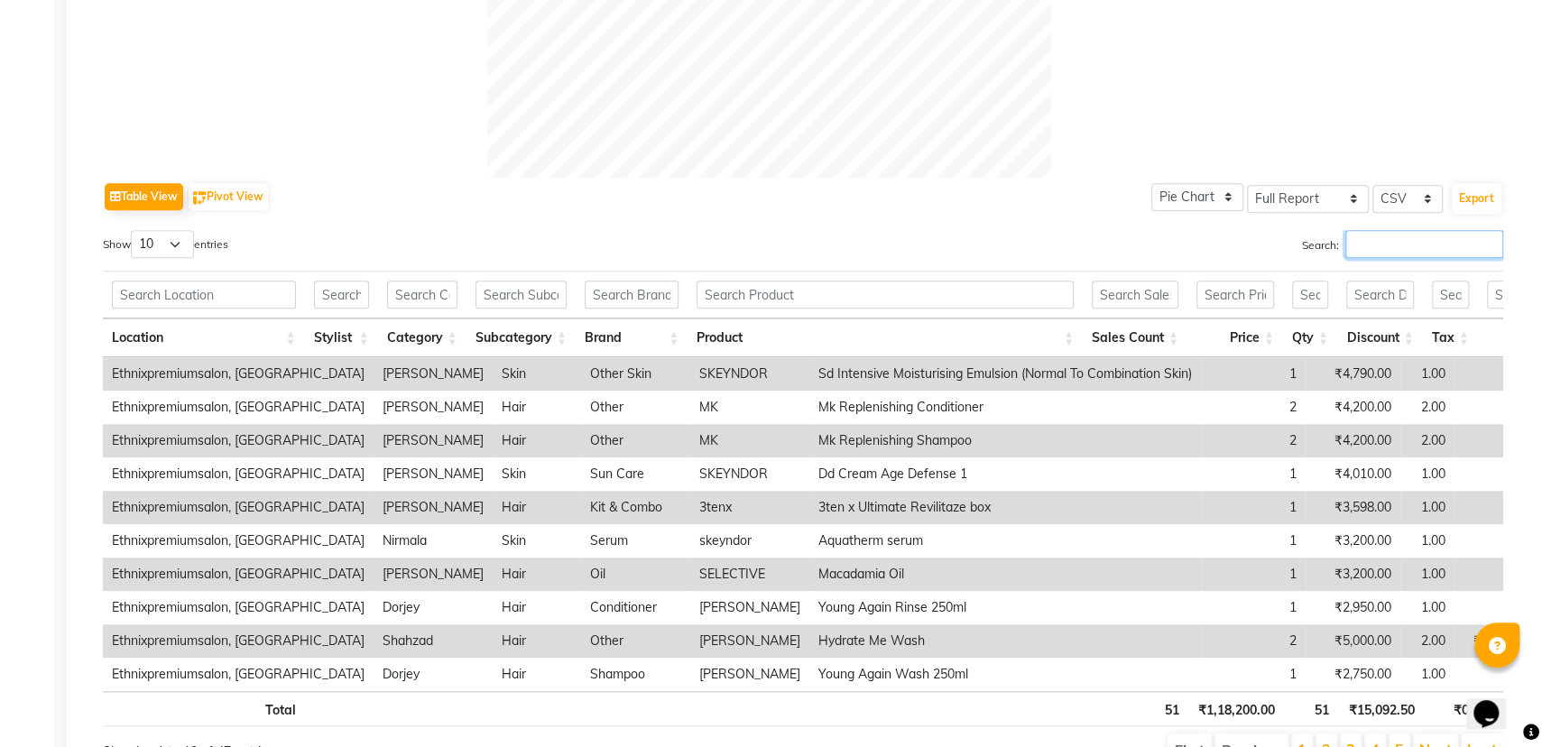
click at [1352, 233] on input "Search:" at bounding box center [1424, 244] width 158 height 28
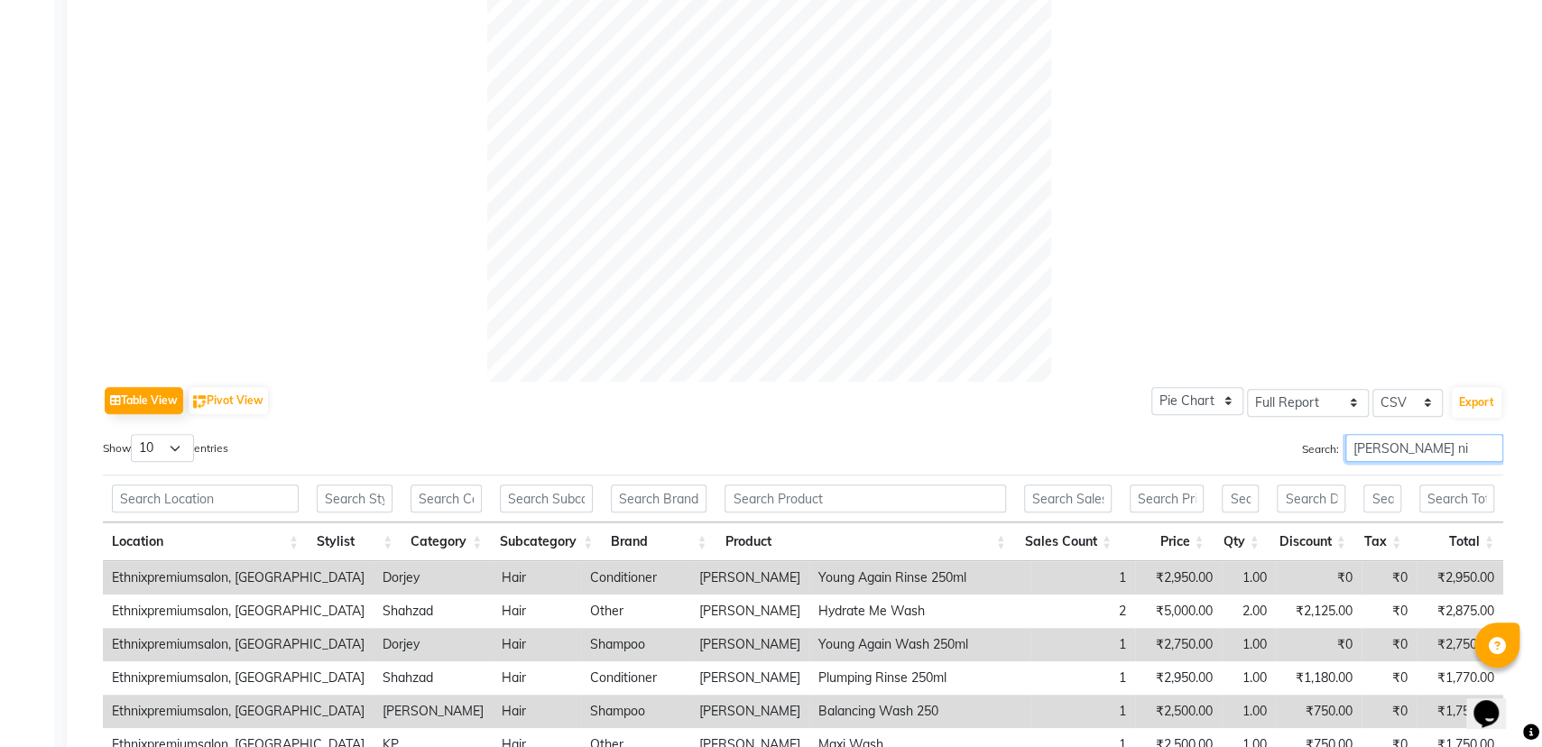
scroll to position [773, 0]
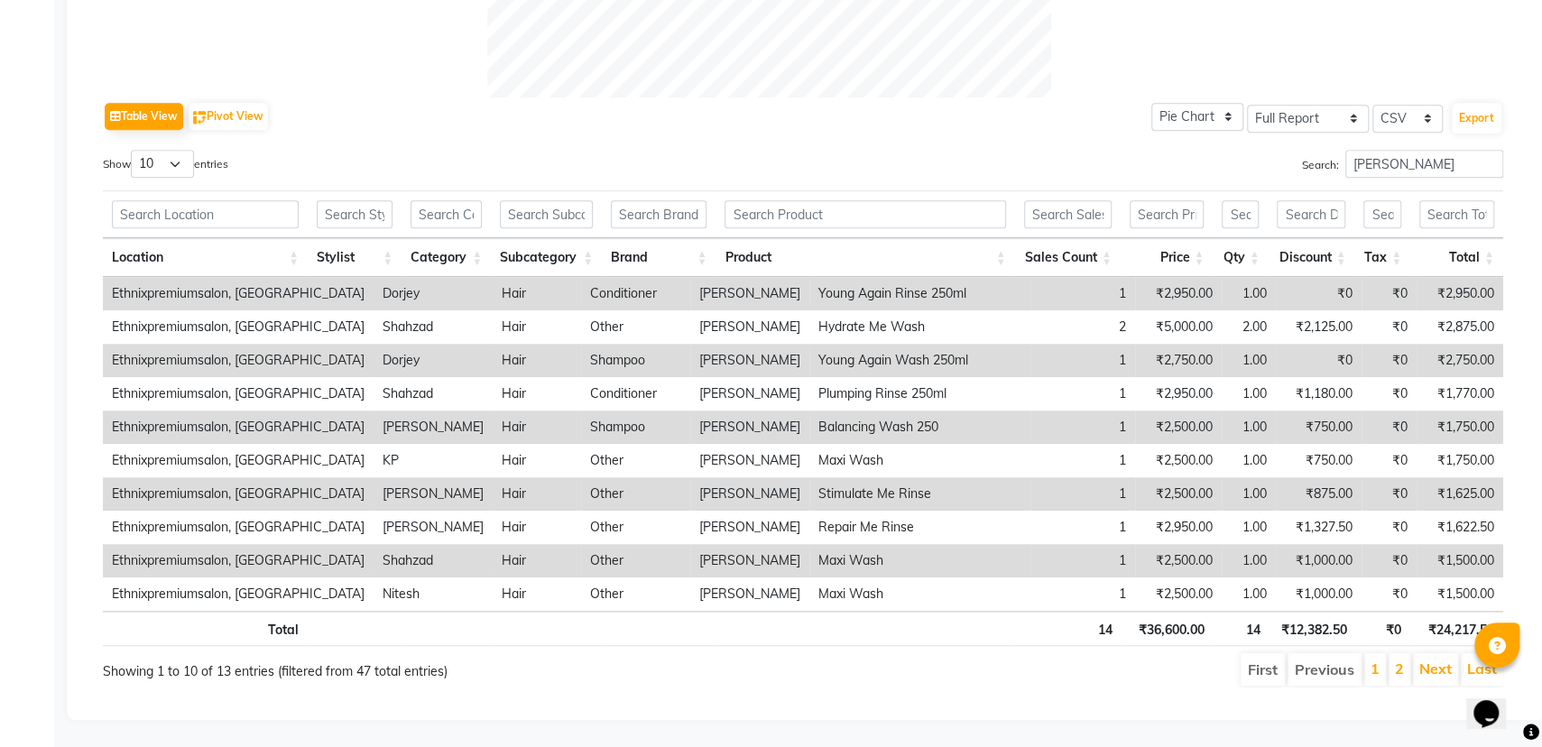
click at [1404, 655] on li "2" at bounding box center [1399, 669] width 22 height 32
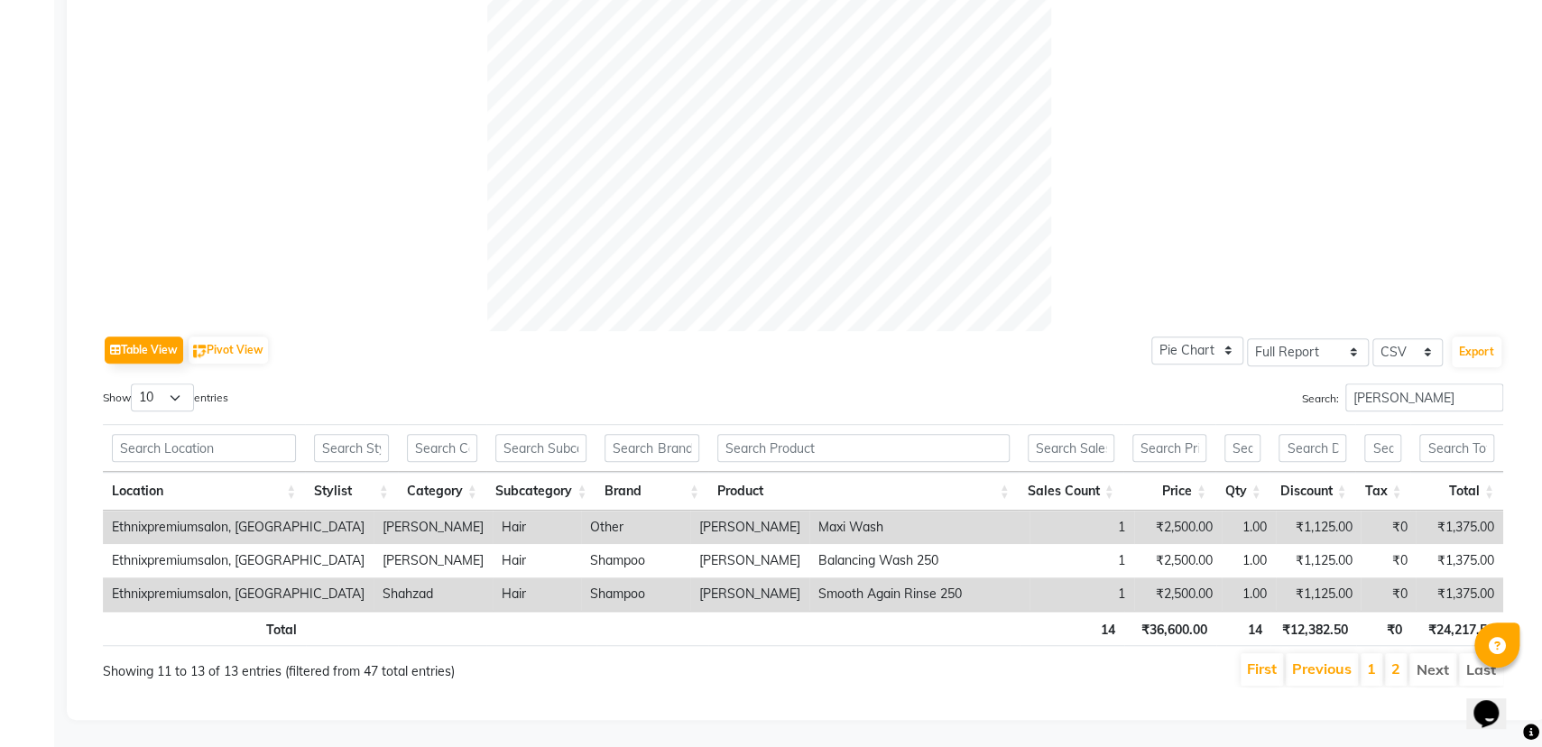
scroll to position [539, 0]
click at [1434, 383] on input "kevin murphy" at bounding box center [1424, 397] width 158 height 28
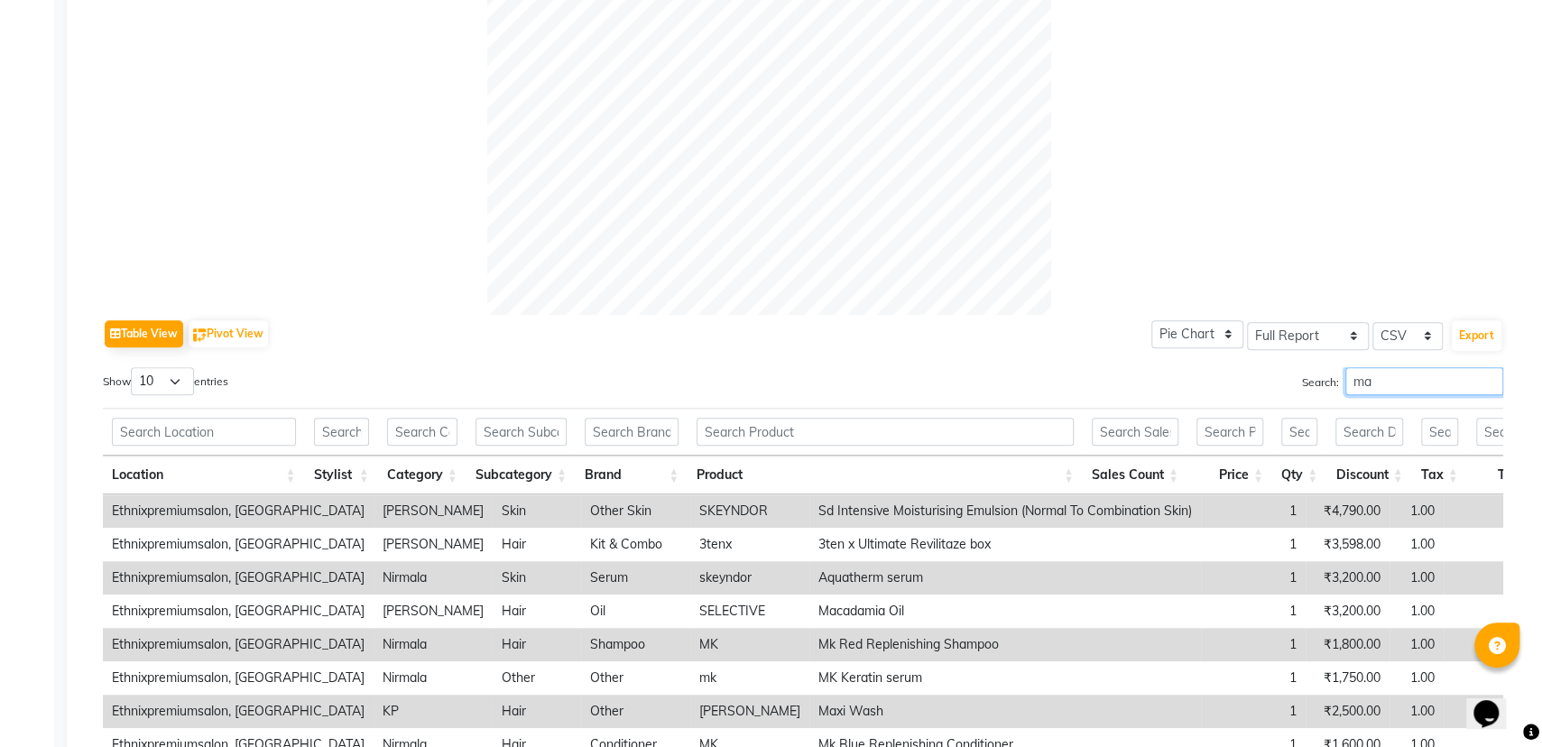
type input "m"
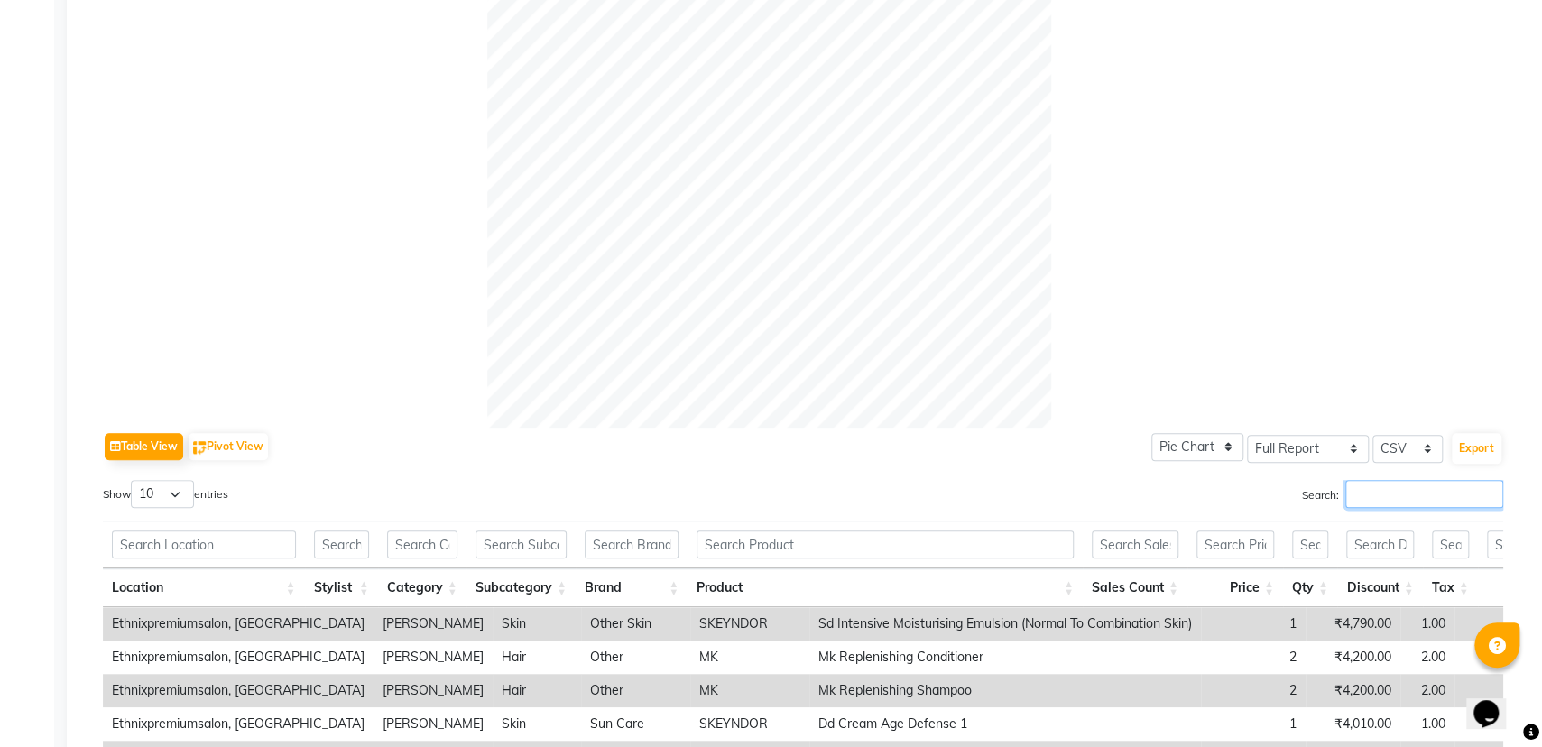
scroll to position [0, 0]
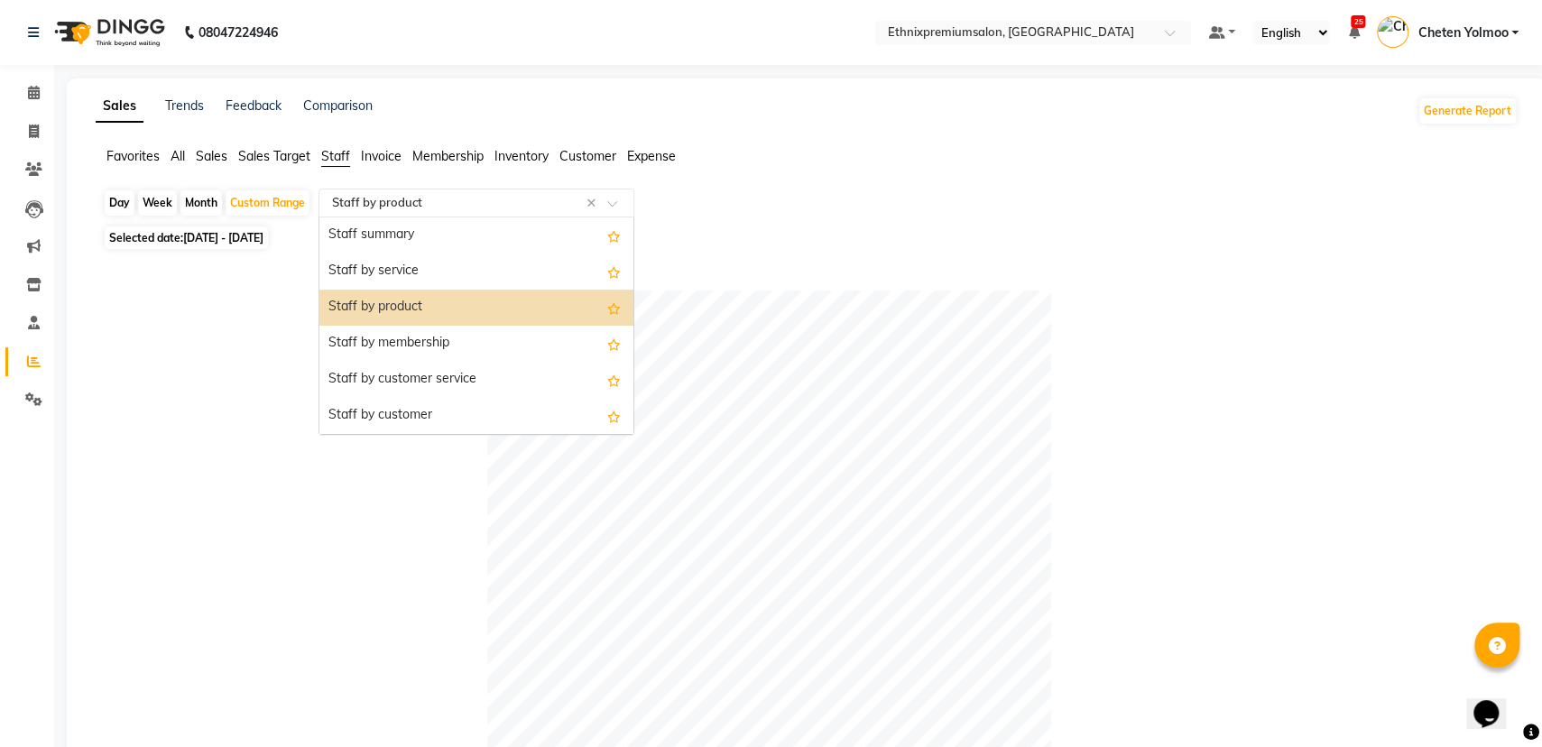
click at [493, 199] on input "text" at bounding box center [458, 203] width 260 height 18
click at [493, 262] on div "Staff by service" at bounding box center [476, 271] width 314 height 36
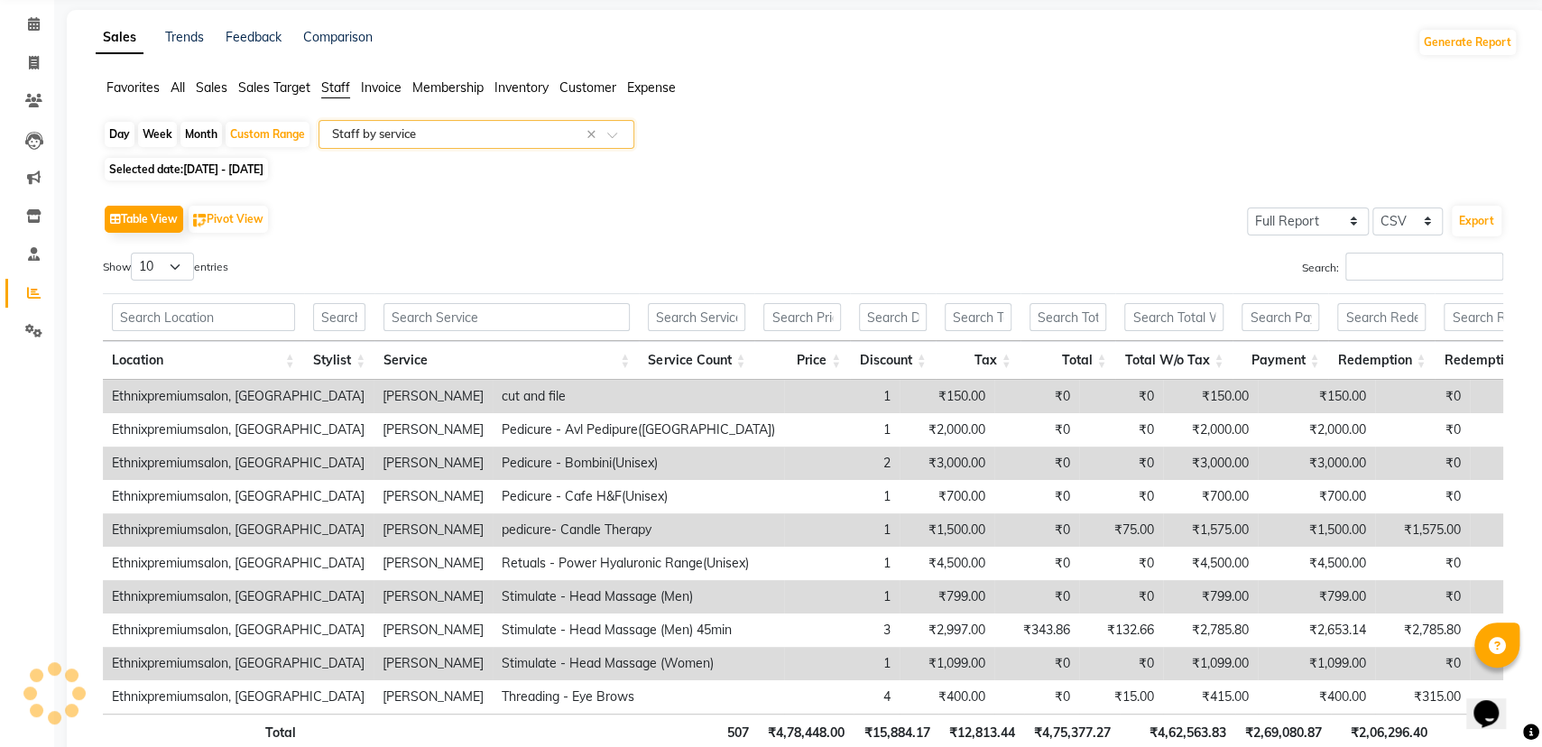
scroll to position [113, 0]
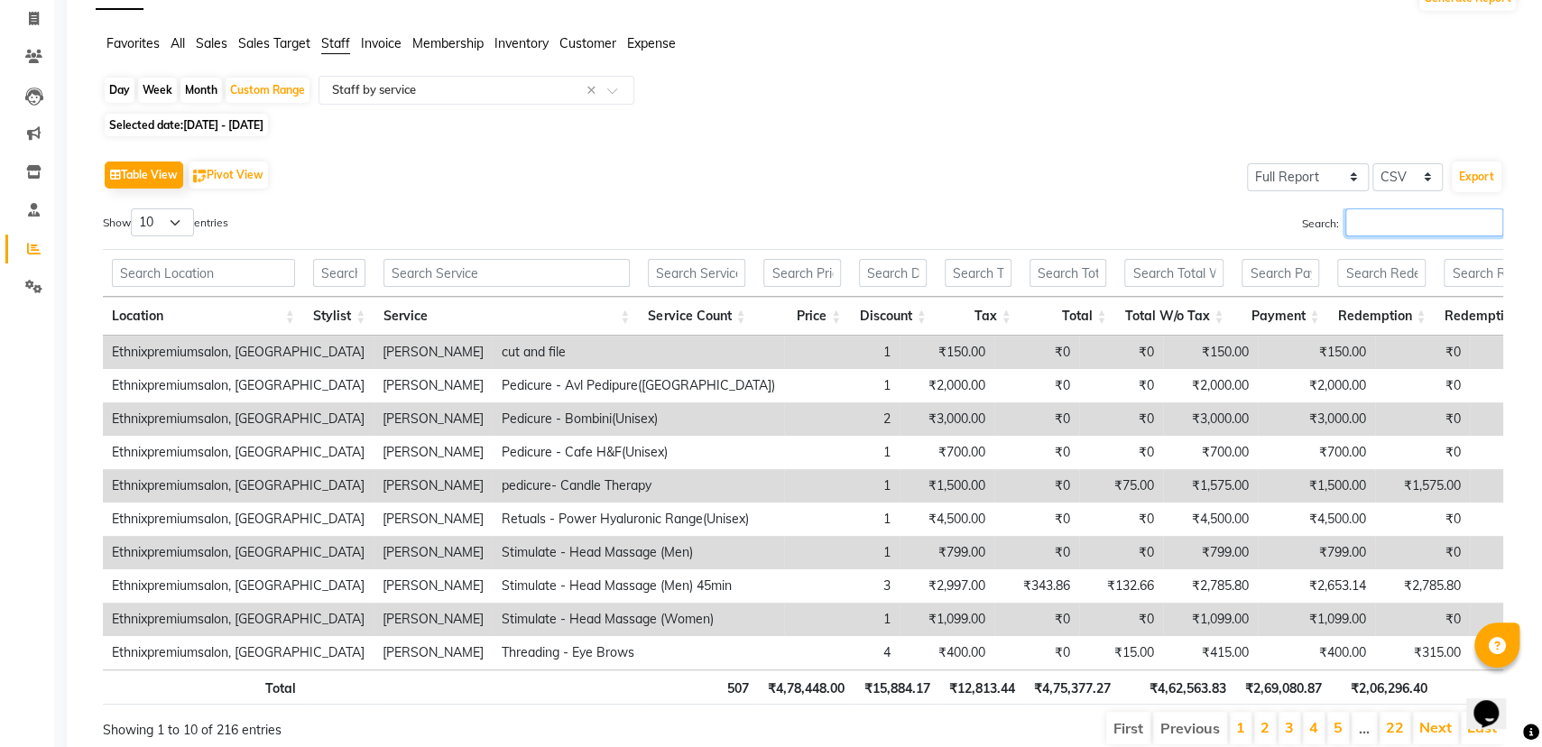
click at [1449, 231] on input "Search:" at bounding box center [1424, 222] width 158 height 28
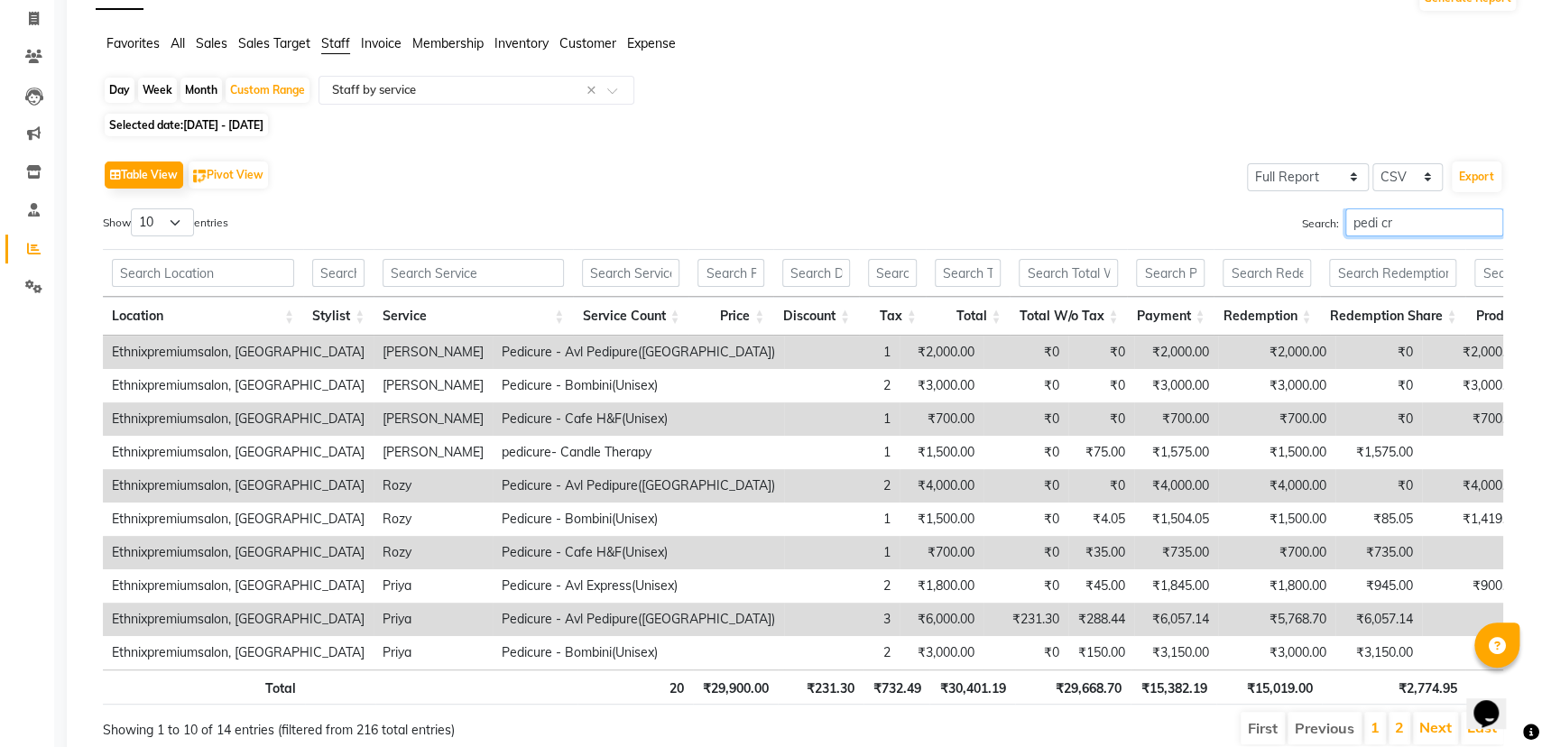
scroll to position [0, 0]
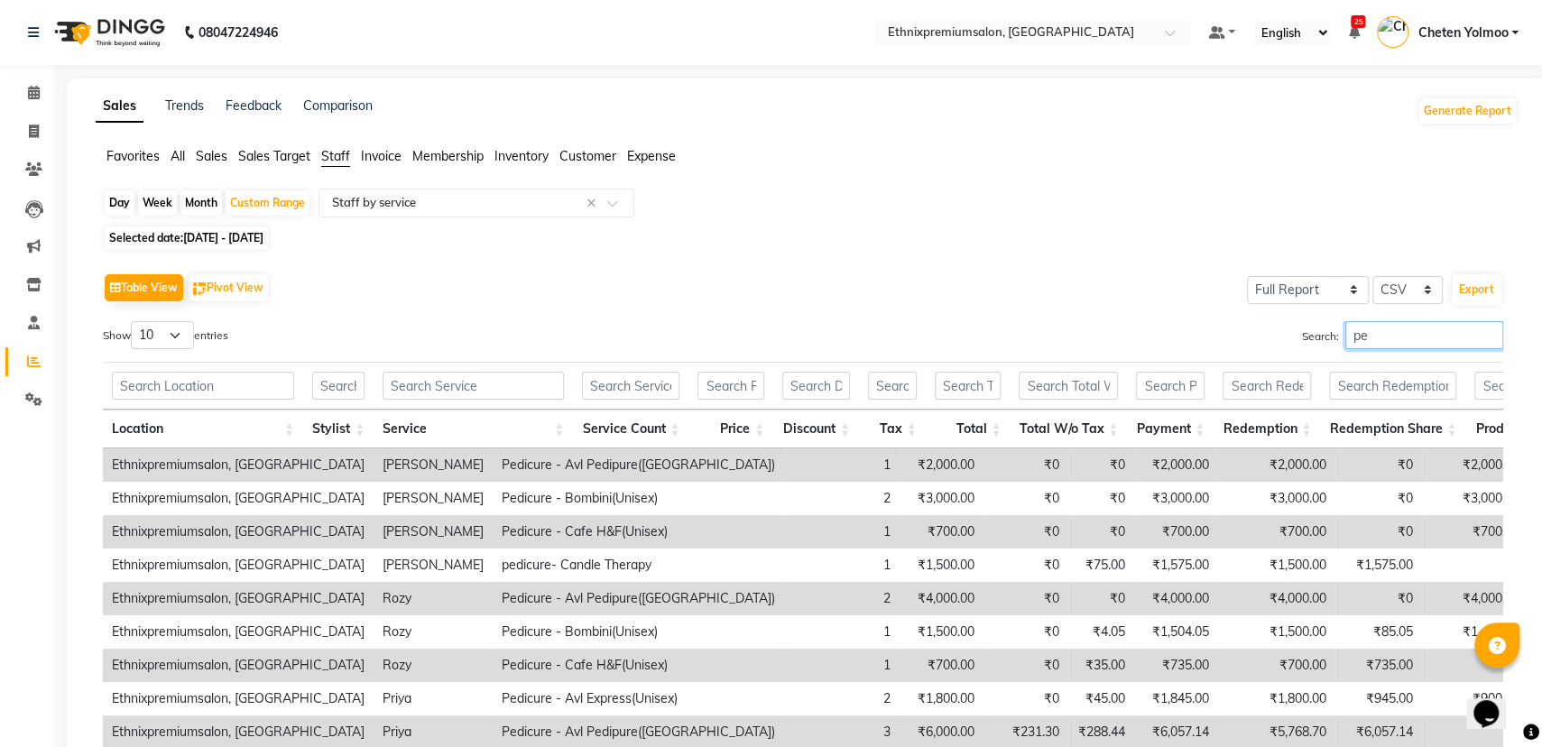
type input "p"
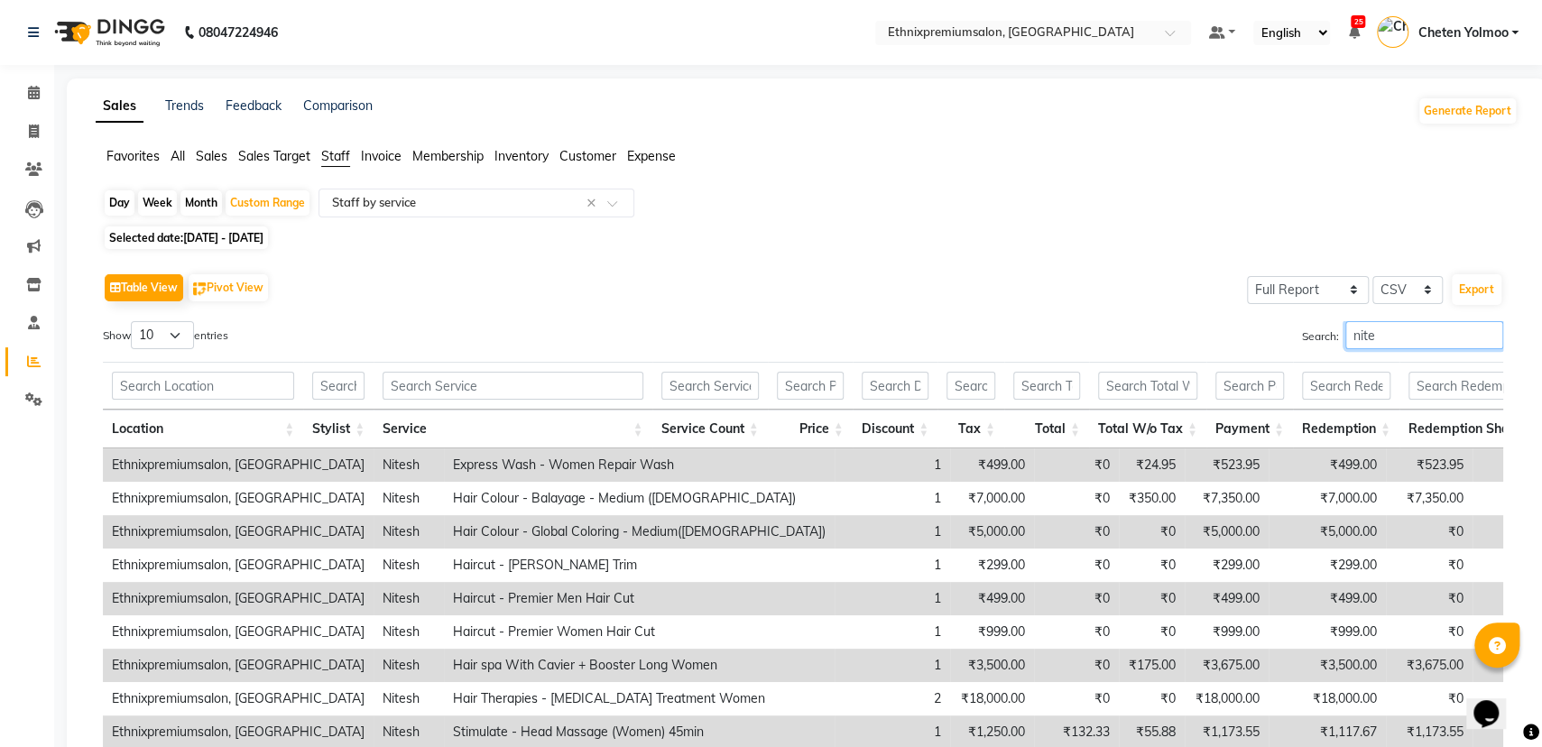
type input "nite"
click at [263, 242] on span "29-09-2025 - 03-10-2025" at bounding box center [223, 238] width 80 height 14
select select "9"
select select "2025"
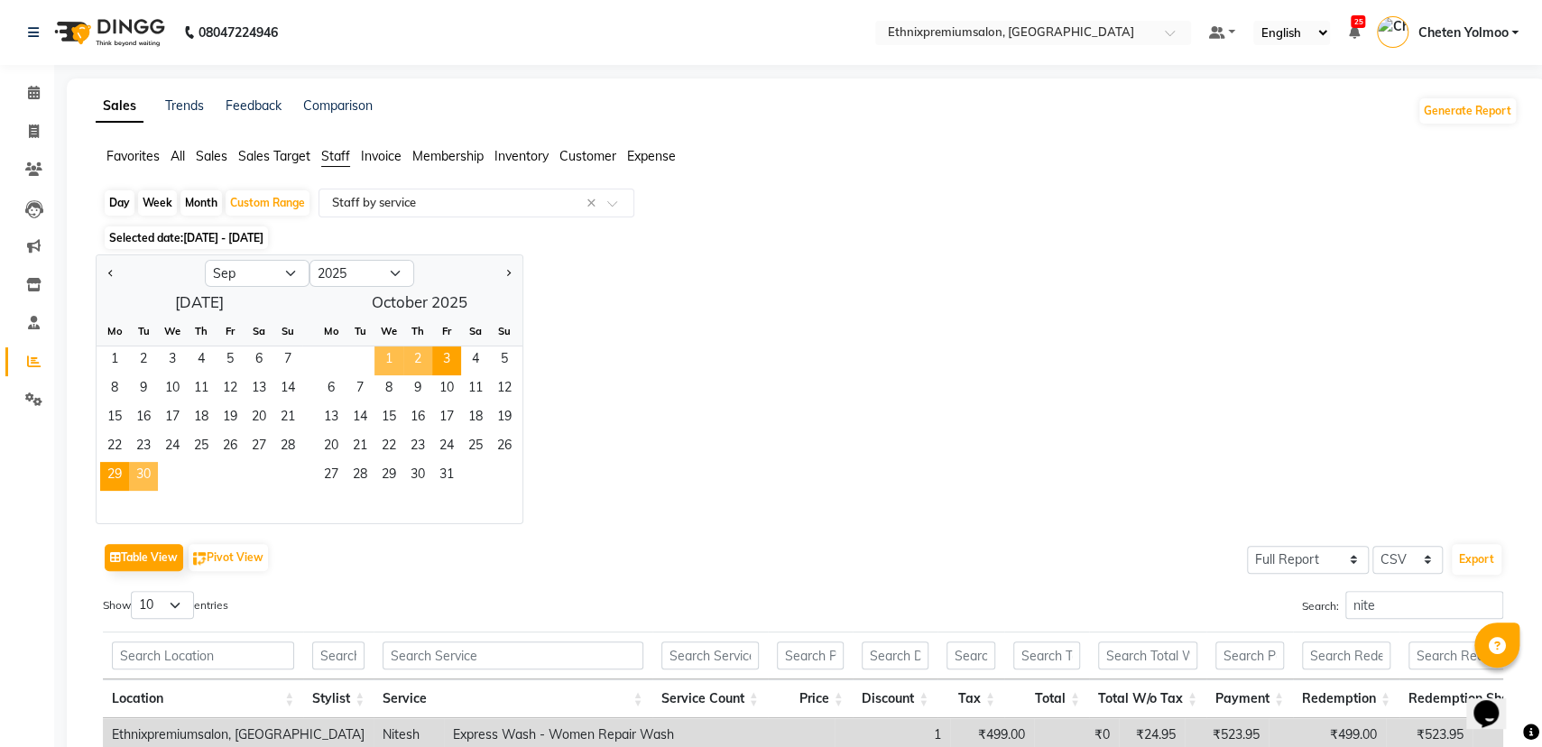
click at [421, 363] on span "2" at bounding box center [417, 360] width 29 height 29
select select "10"
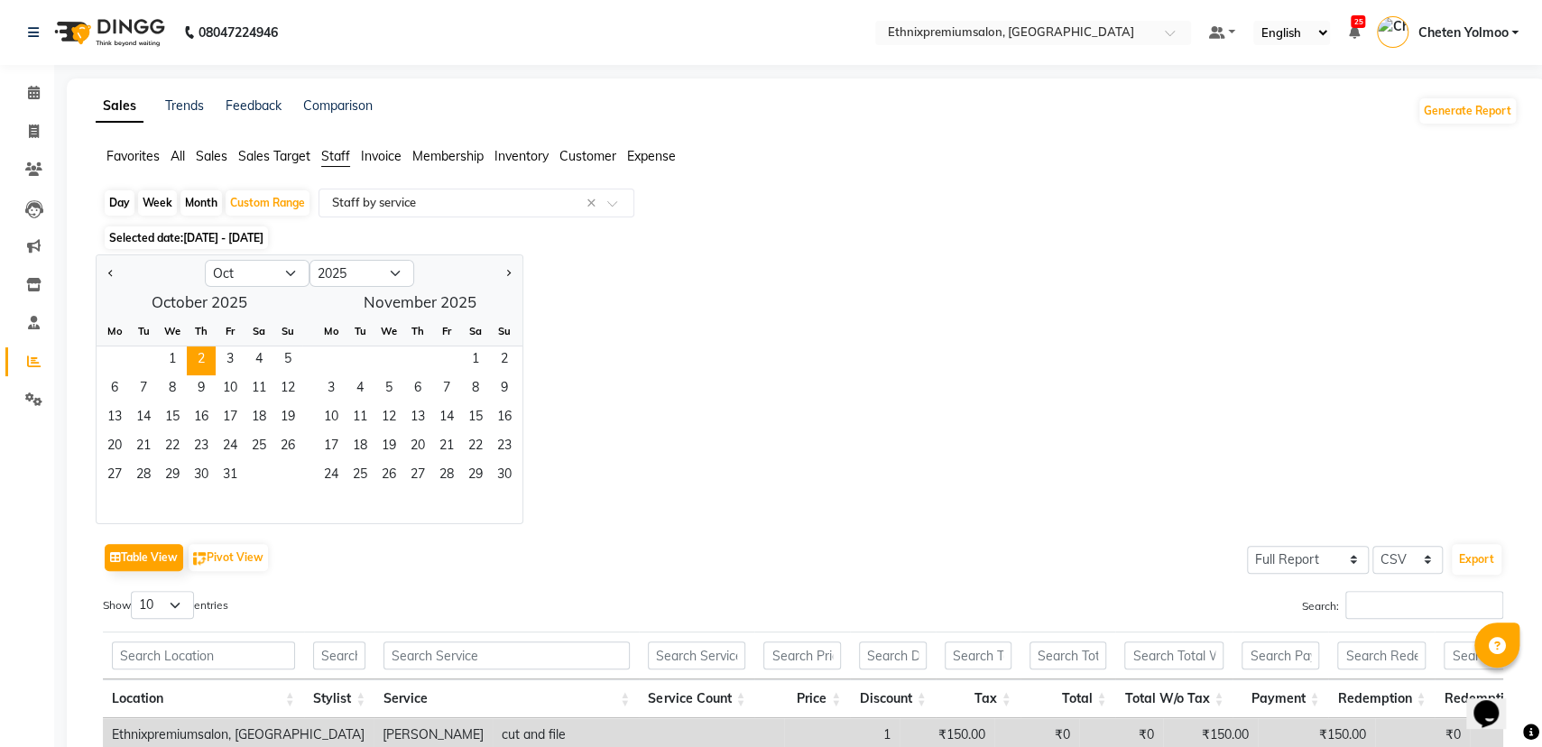
click at [120, 207] on div "Day" at bounding box center [120, 202] width 30 height 25
select select "10"
select select "2025"
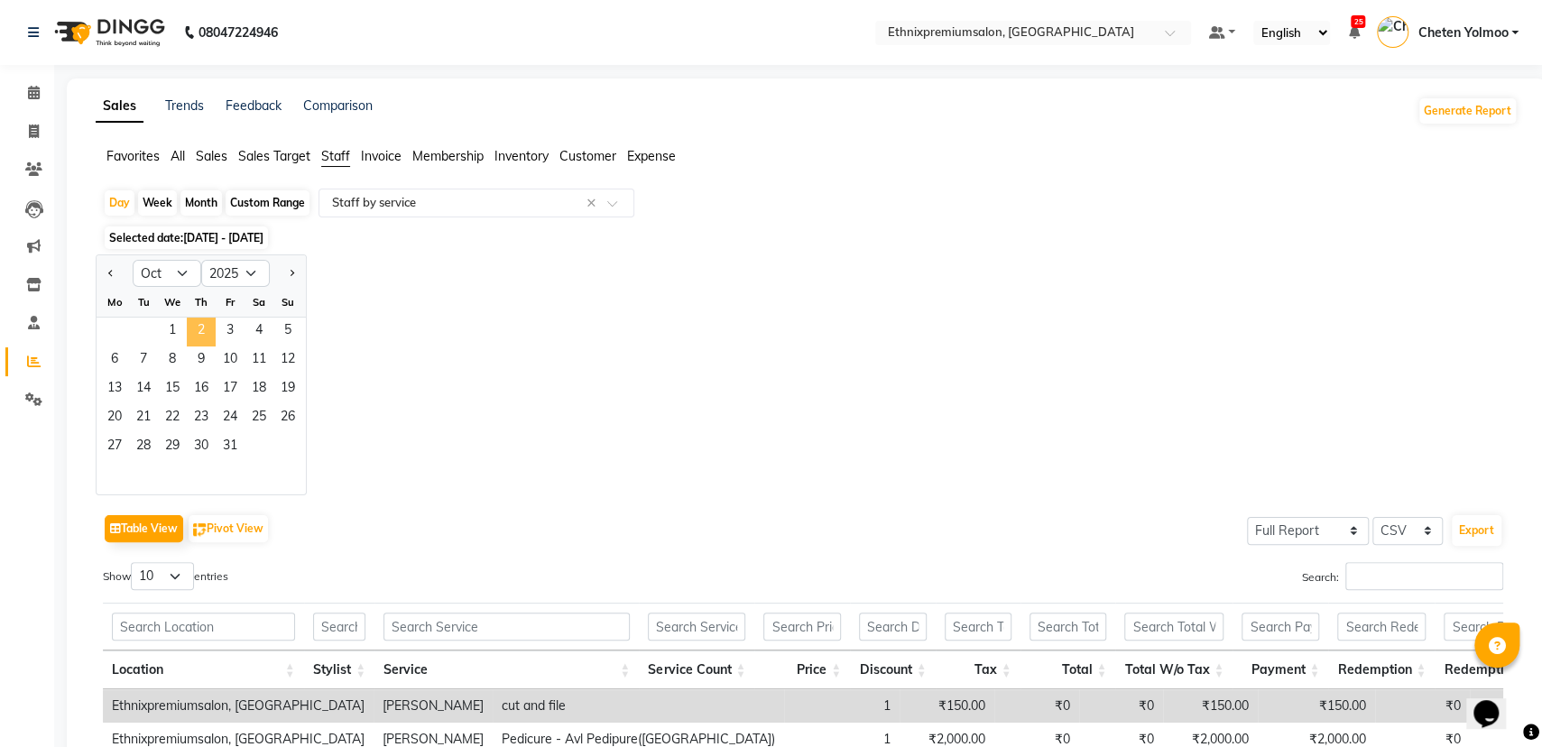
click at [208, 333] on span "2" at bounding box center [201, 332] width 29 height 29
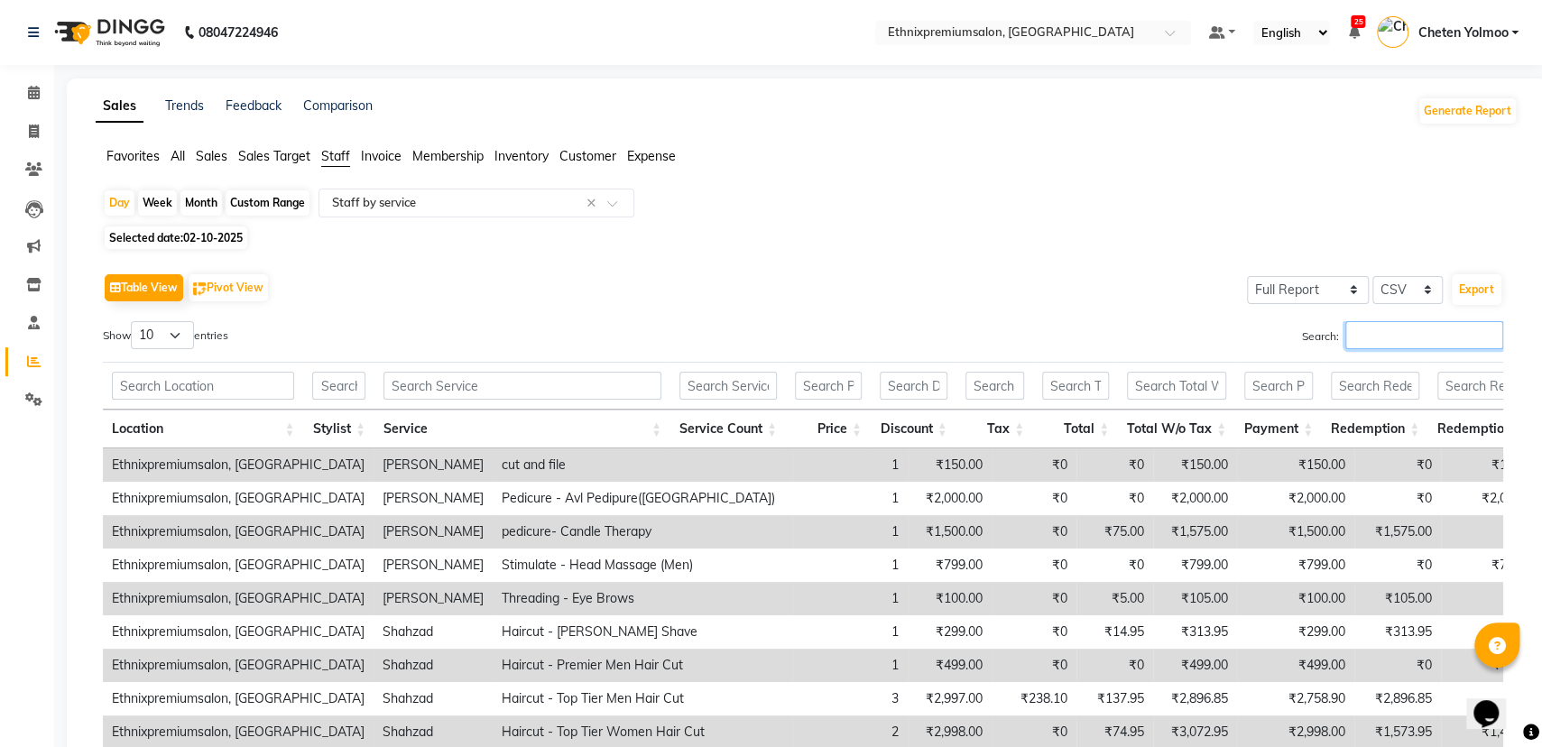
click at [1396, 342] on input "Search:" at bounding box center [1424, 335] width 158 height 28
type input "n"
click at [235, 229] on span "Selected date: 02-10-2025" at bounding box center [176, 237] width 143 height 23
select select "10"
select select "2025"
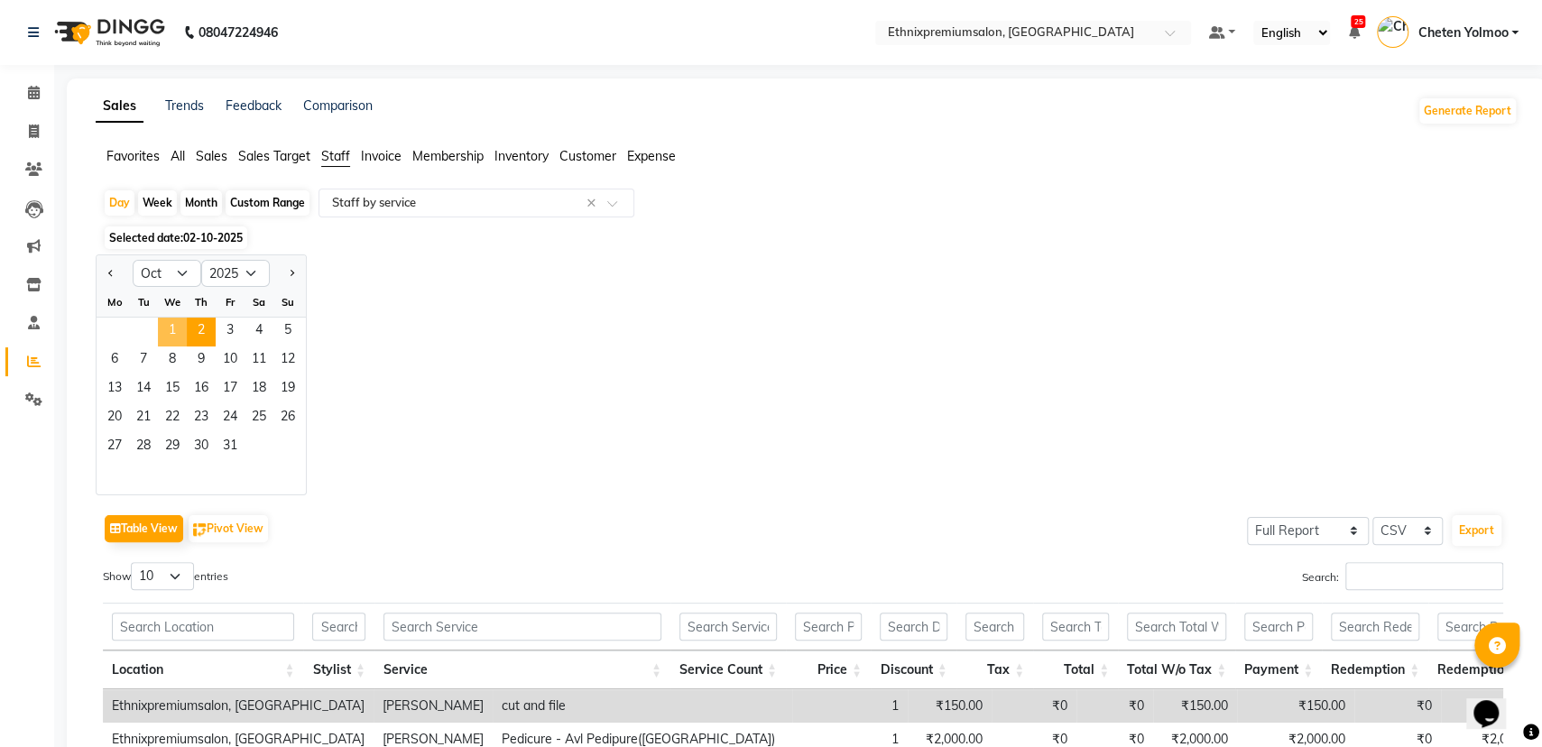
click at [177, 325] on span "1" at bounding box center [172, 332] width 29 height 29
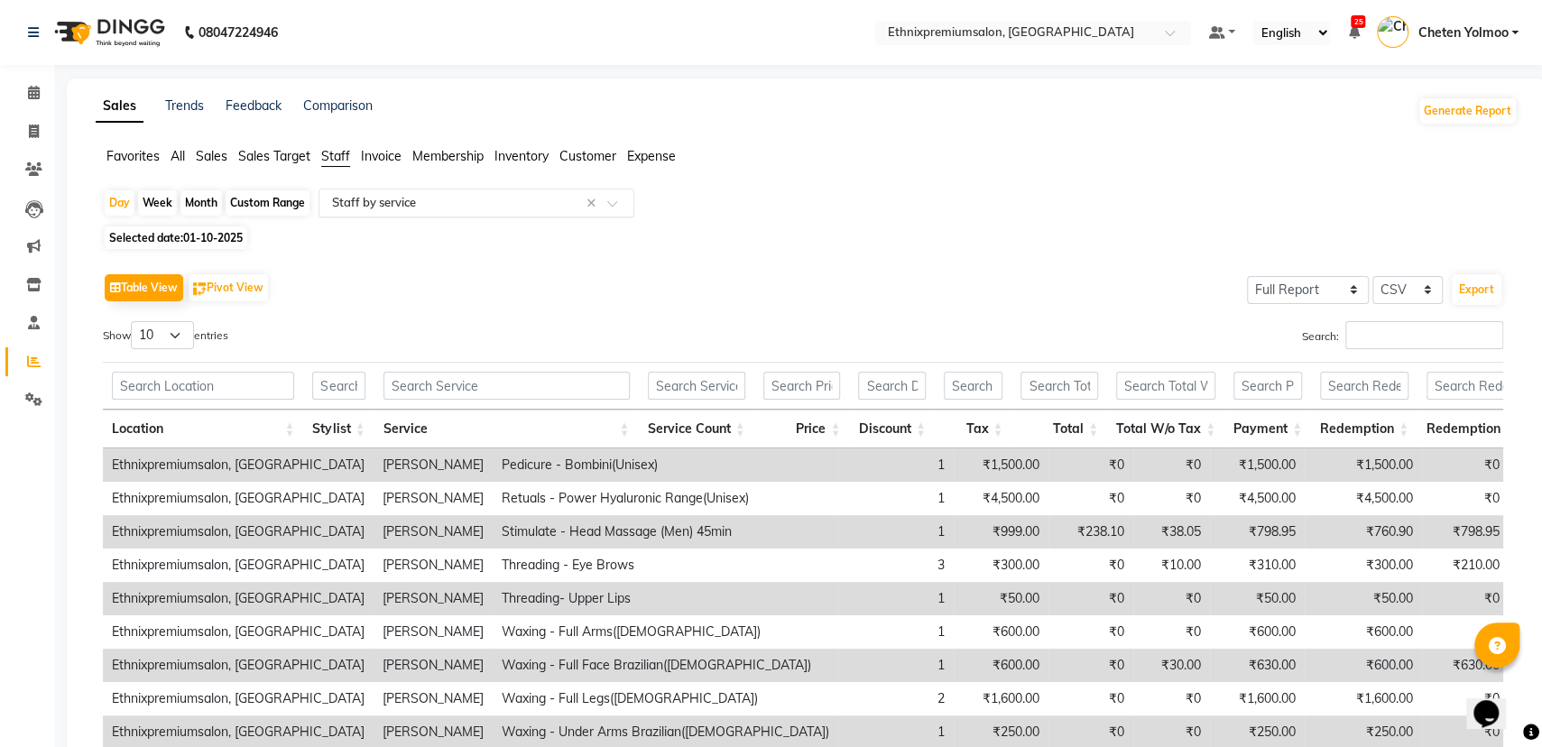
click at [505, 210] on input "text" at bounding box center [458, 203] width 260 height 18
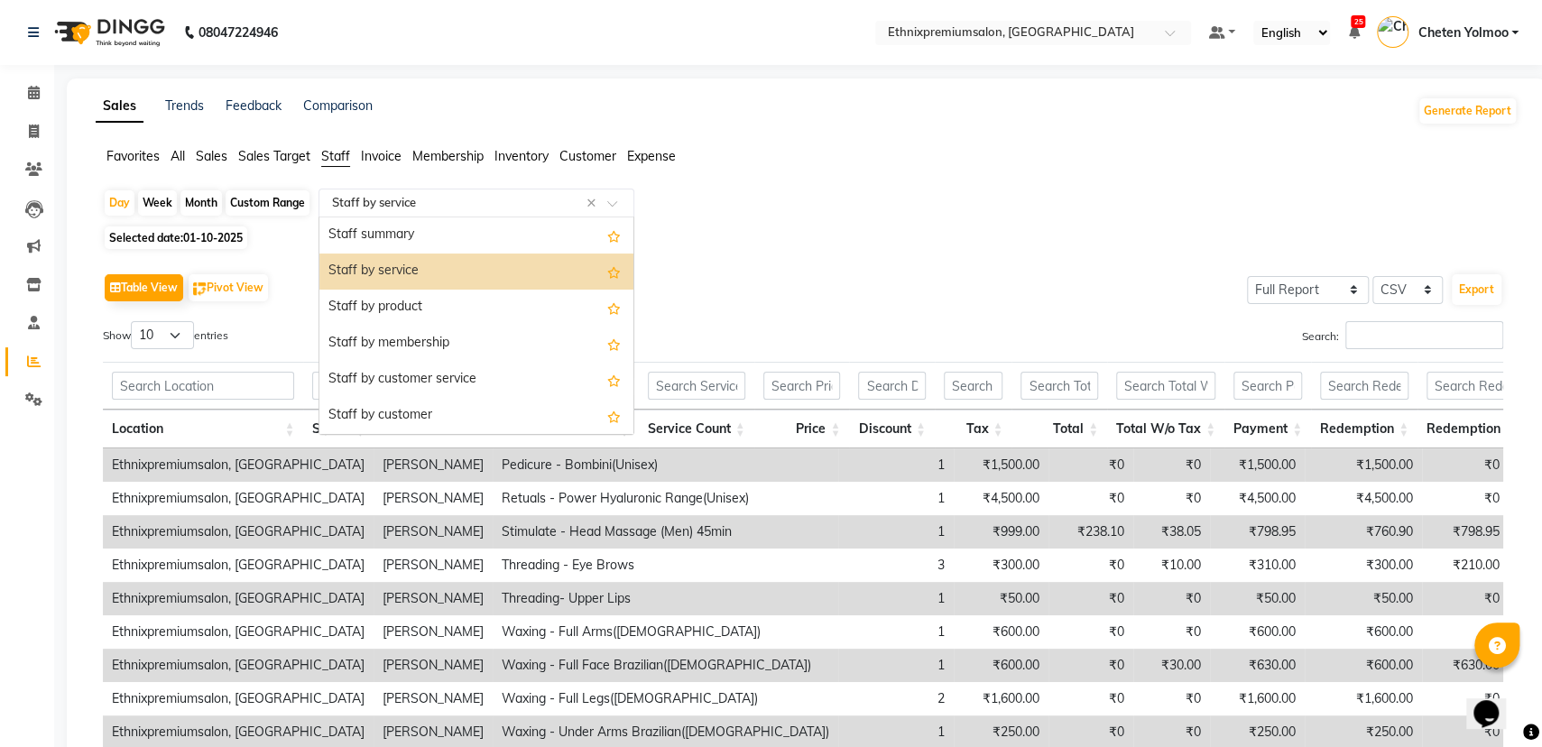
click at [505, 210] on input "text" at bounding box center [458, 203] width 260 height 18
click at [758, 205] on div "Day Week Month Custom Range Select Report Type × Staff by service × Staff summa…" at bounding box center [806, 205] width 1407 height 32
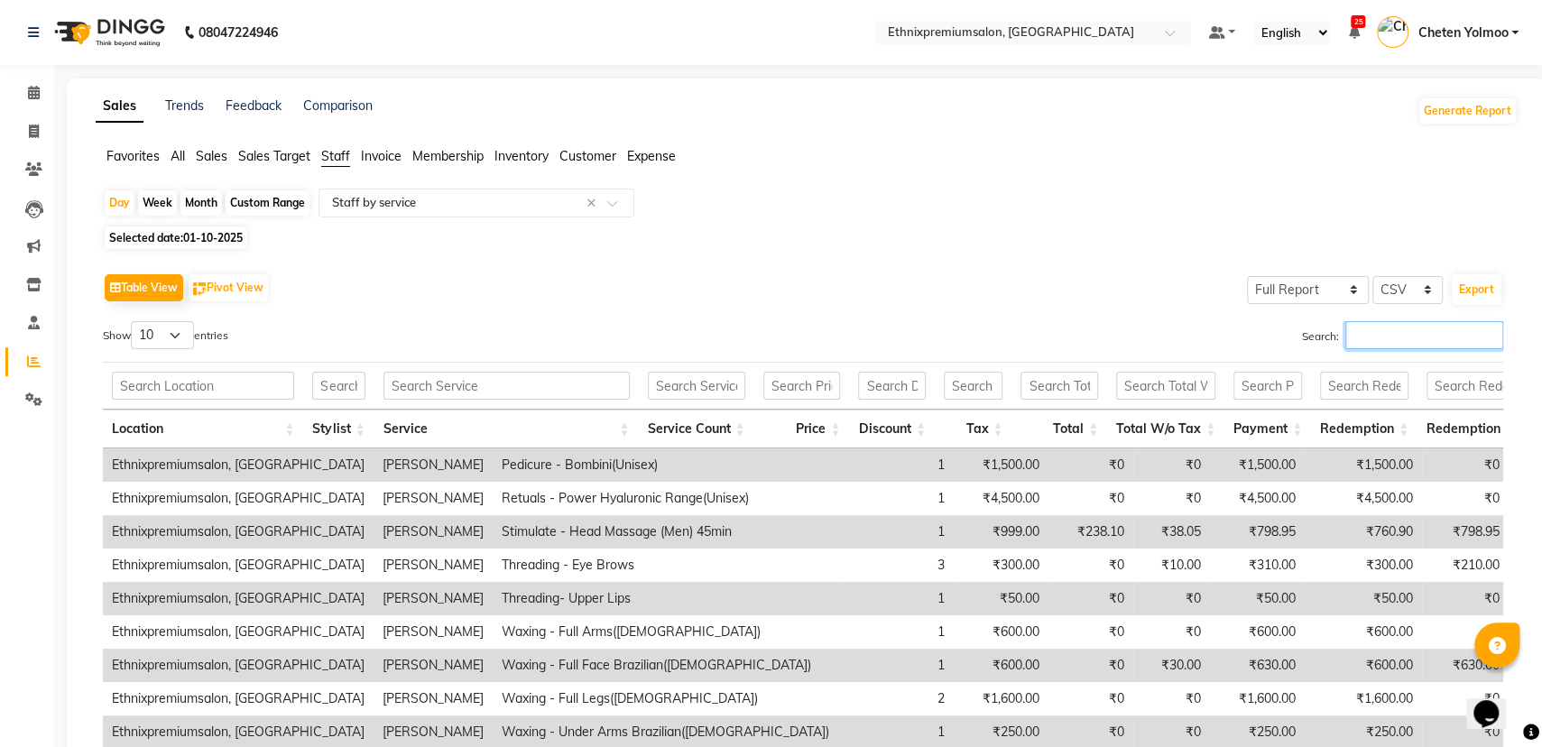
click at [1388, 324] on input "Search:" at bounding box center [1424, 335] width 158 height 28
type input "n"
click at [233, 235] on span "01-10-2025" at bounding box center [213, 238] width 60 height 14
select select "10"
select select "2025"
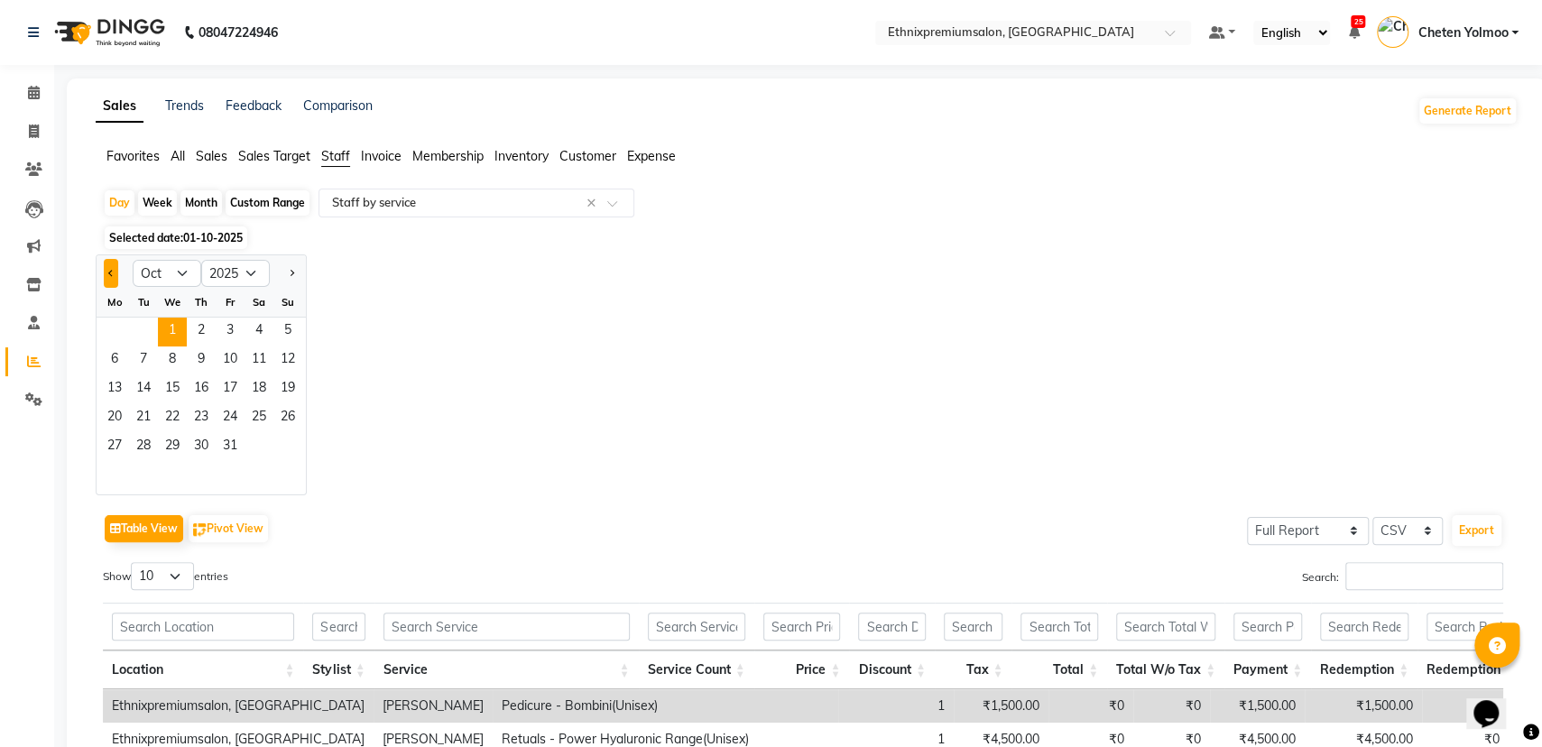
click at [110, 275] on span "Previous month" at bounding box center [111, 273] width 6 height 6
select select "9"
click at [140, 442] on span "30" at bounding box center [143, 447] width 29 height 29
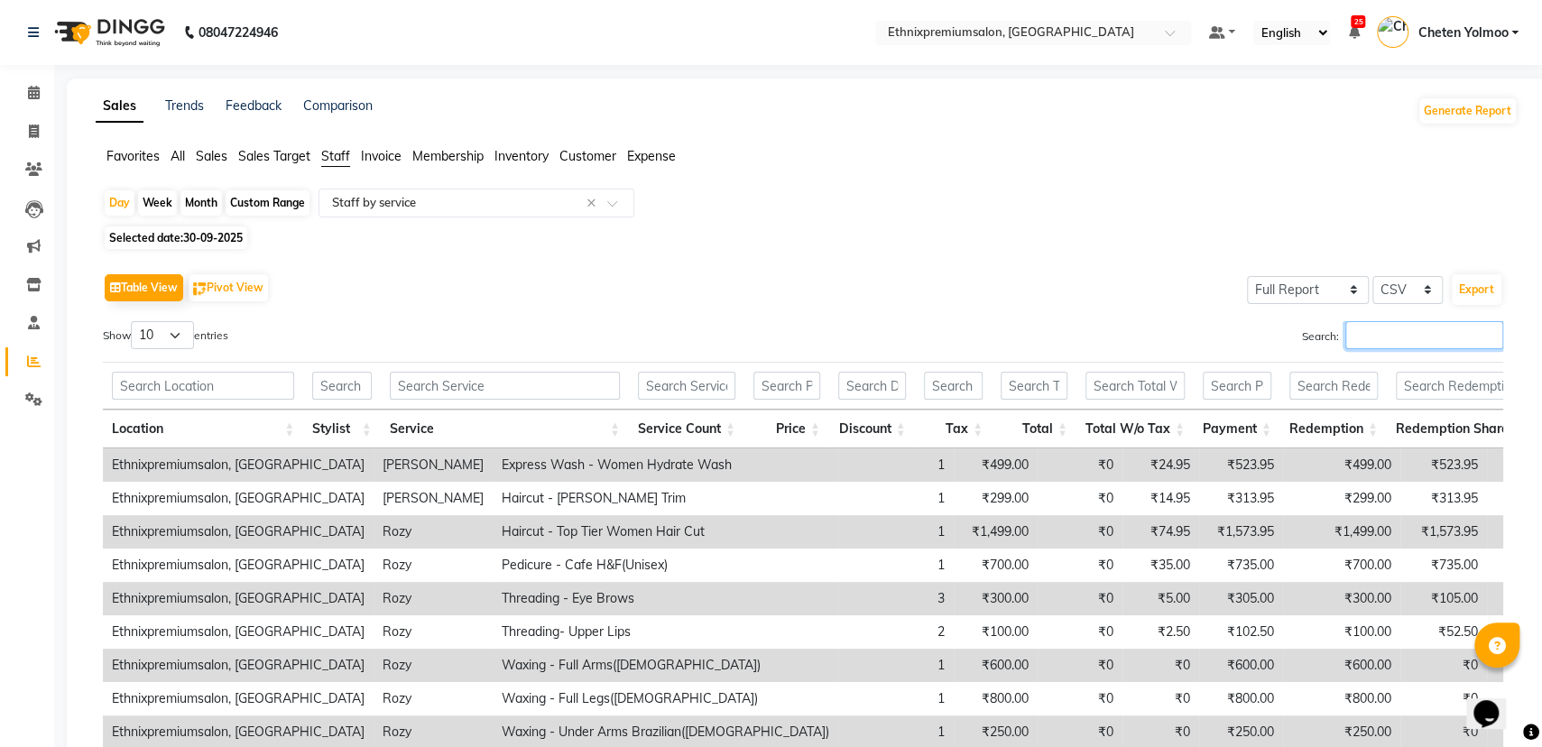
click at [1345, 336] on input "Search:" at bounding box center [1424, 335] width 158 height 28
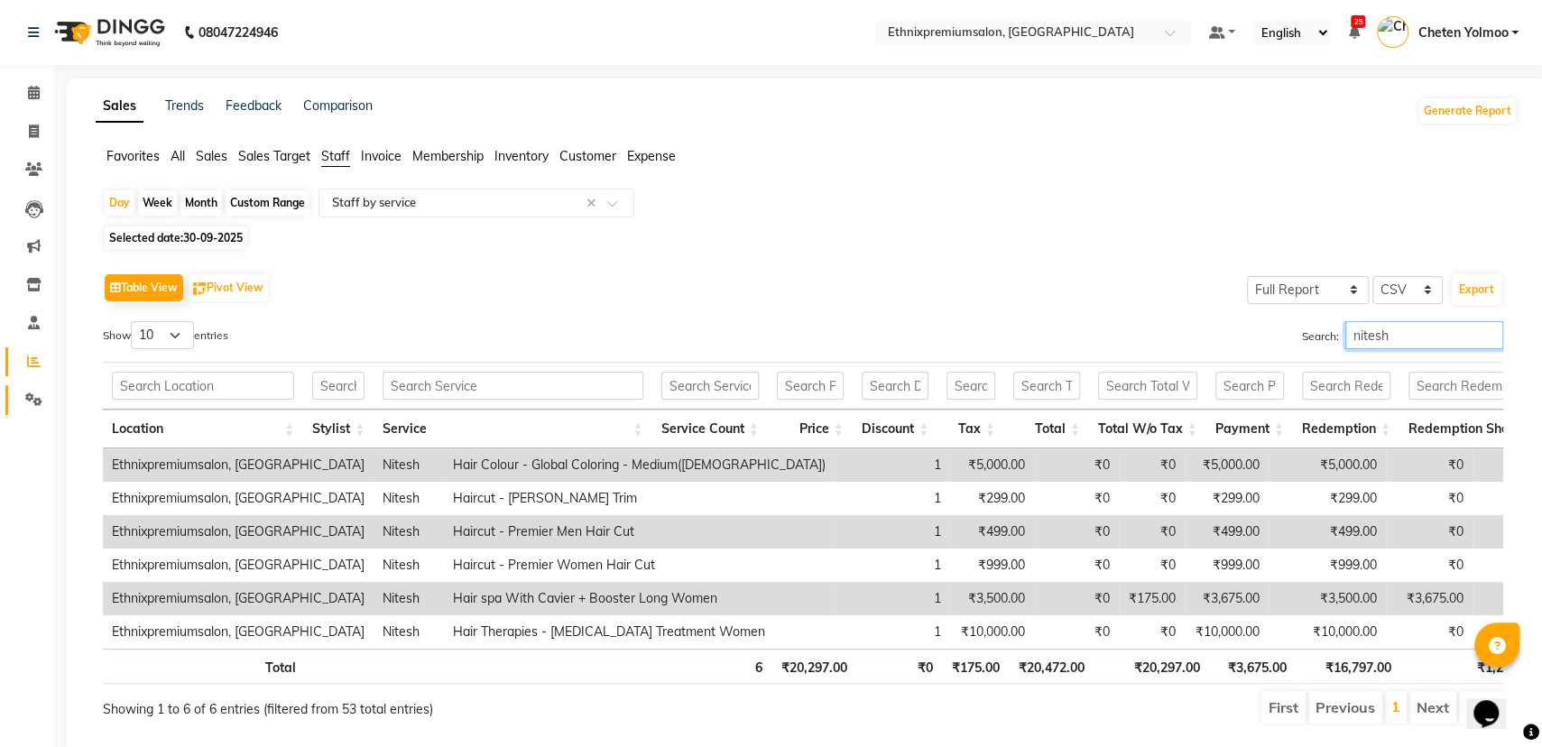
type input "nitesh"
click at [29, 412] on link "Settings" at bounding box center [26, 400] width 43 height 30
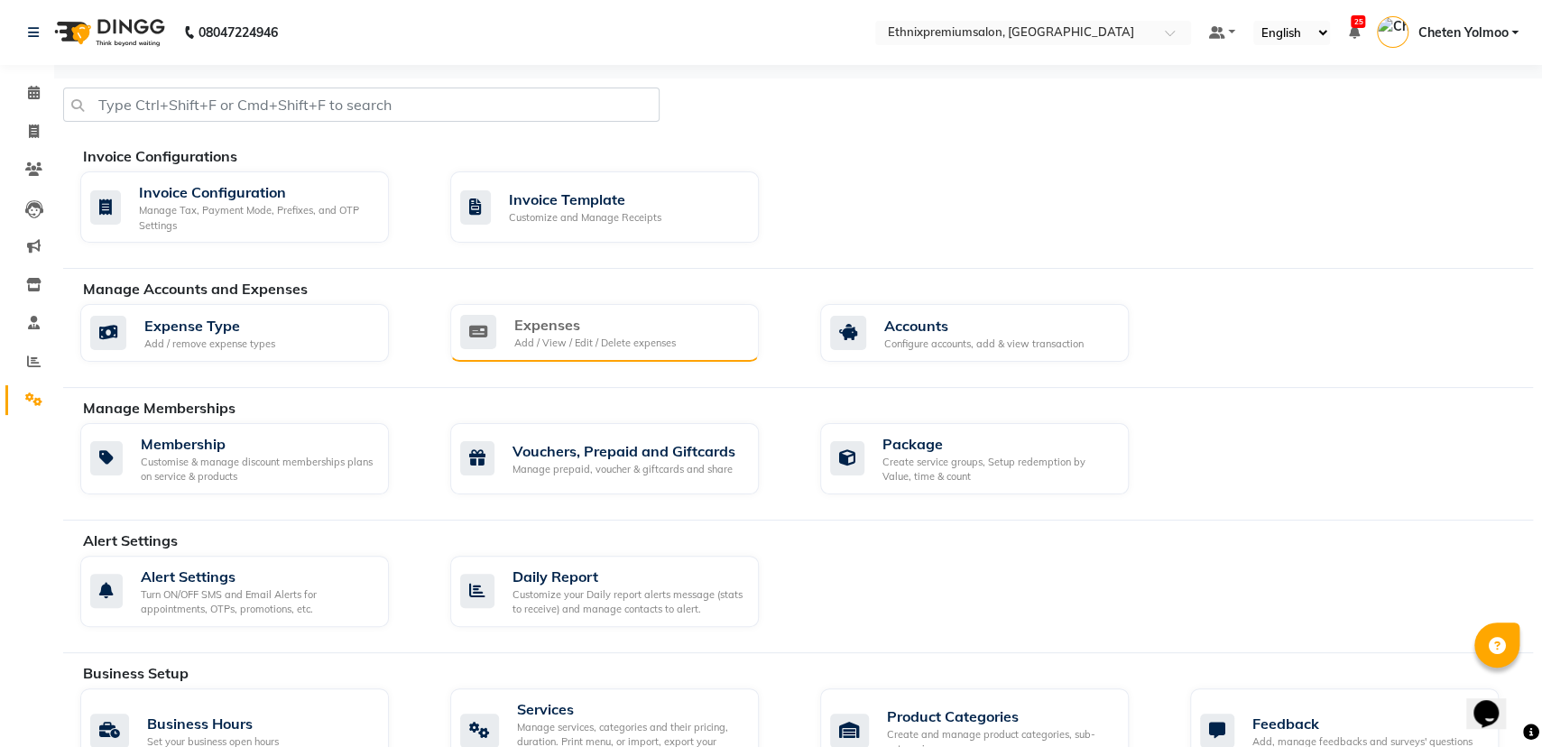
click at [600, 312] on div "Expenses Add / View / Edit / Delete expenses" at bounding box center [604, 333] width 309 height 58
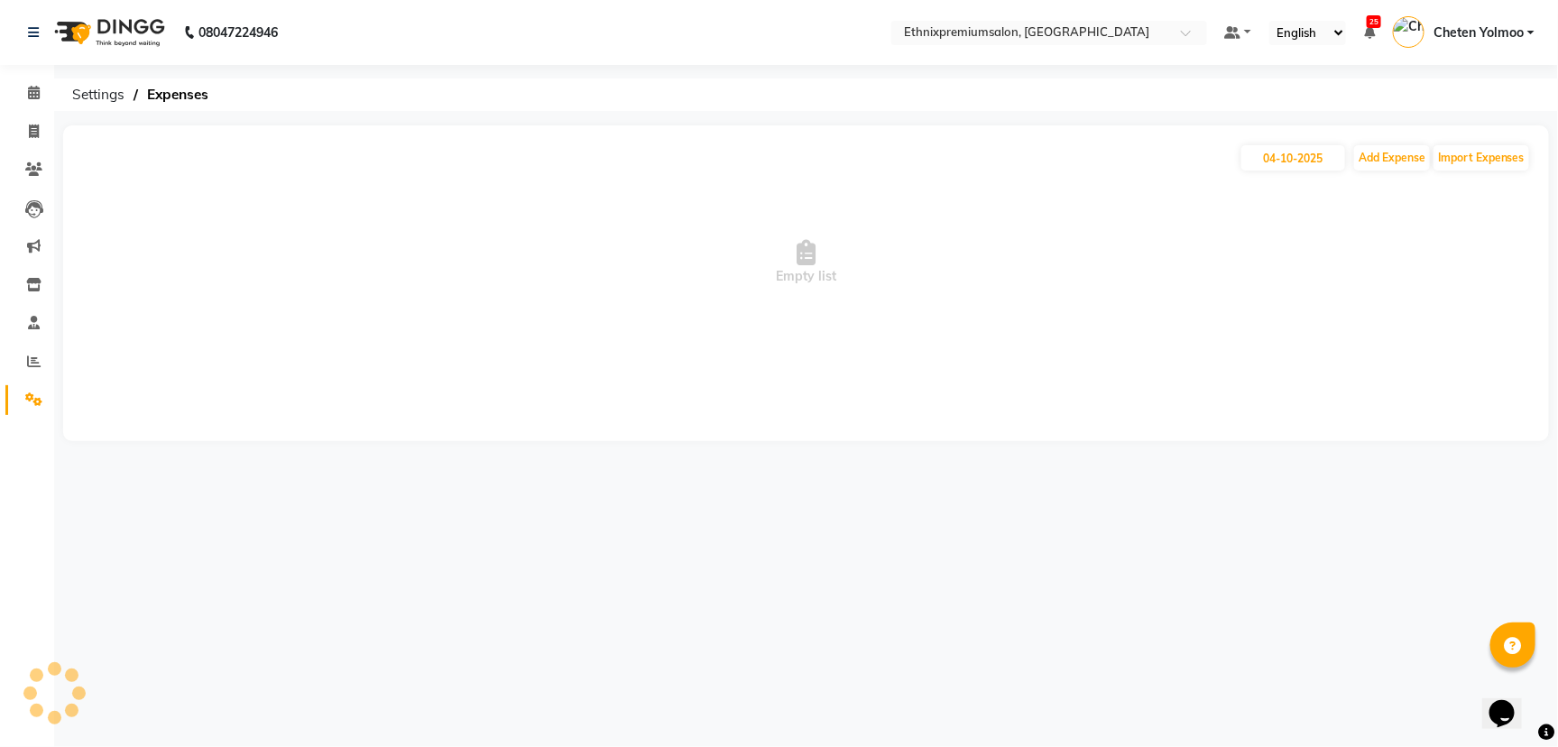
click at [1366, 132] on div "04-10-2025 Add Expense Import Expenses Empty list" at bounding box center [806, 283] width 1486 height 316
click at [1314, 161] on input "04-10-2025" at bounding box center [1293, 157] width 104 height 25
select select "10"
select select "2025"
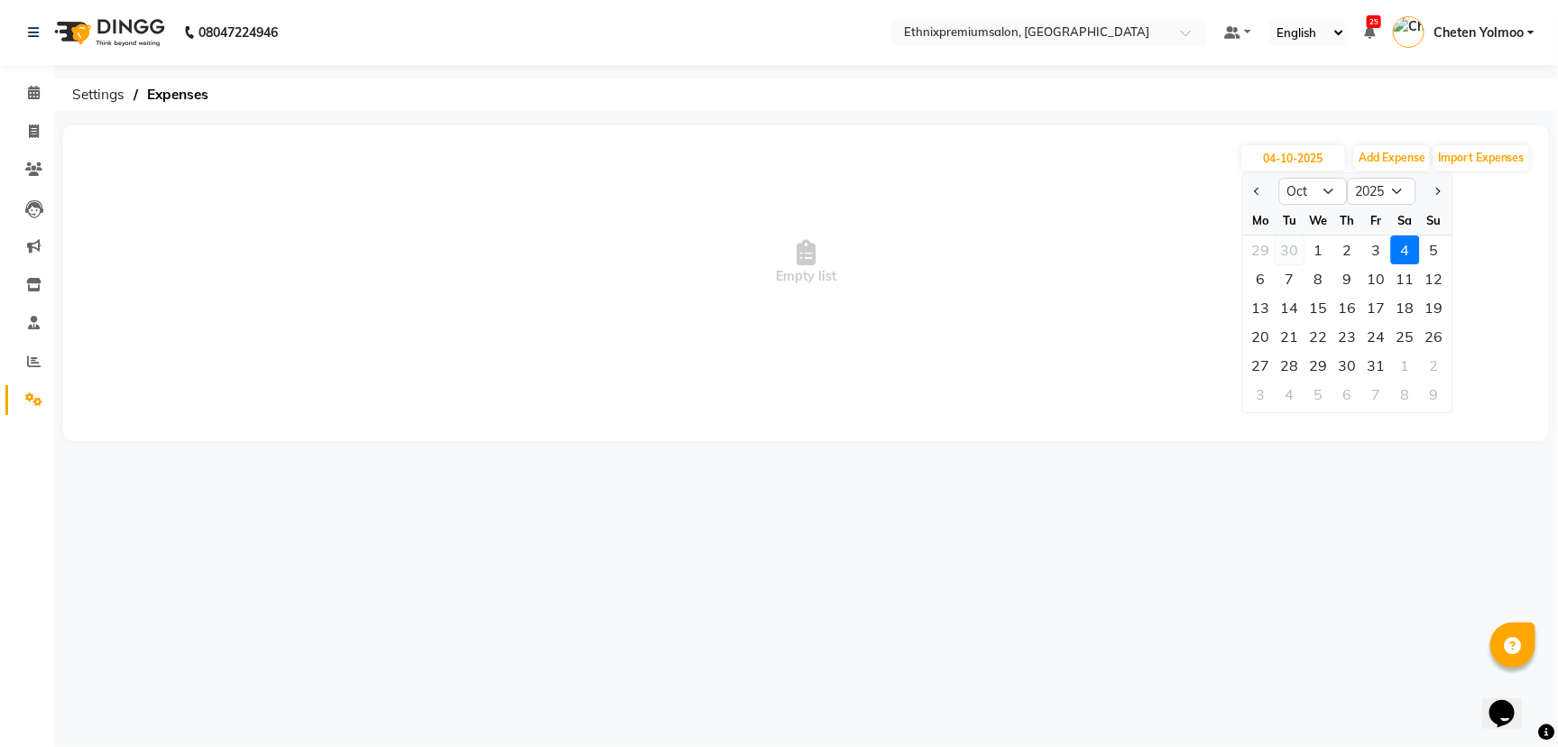
click at [1296, 248] on div "30" at bounding box center [1290, 249] width 29 height 29
type input "30-09-2025"
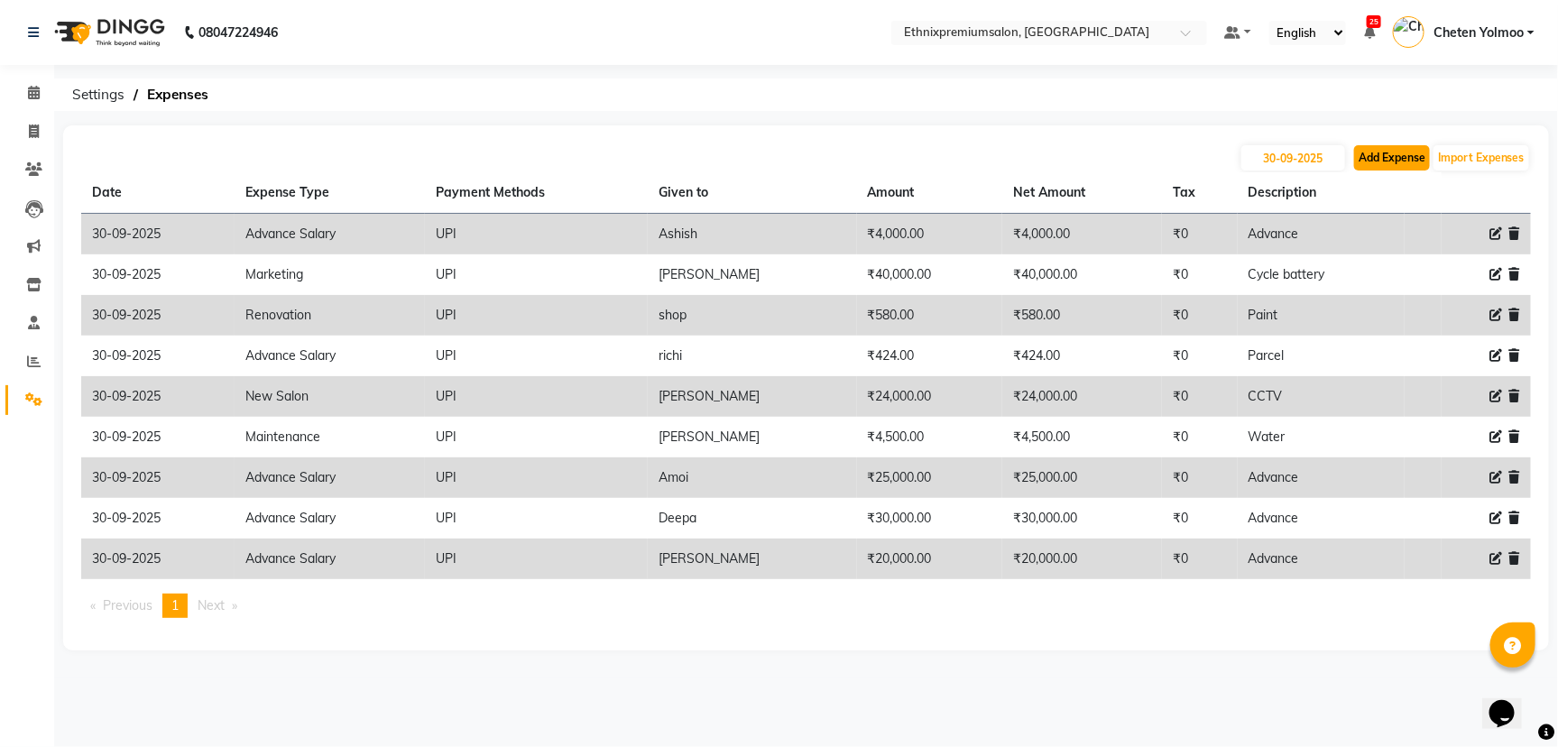
click at [1425, 160] on button "Add Expense" at bounding box center [1392, 157] width 76 height 25
select select "1"
select select "2390"
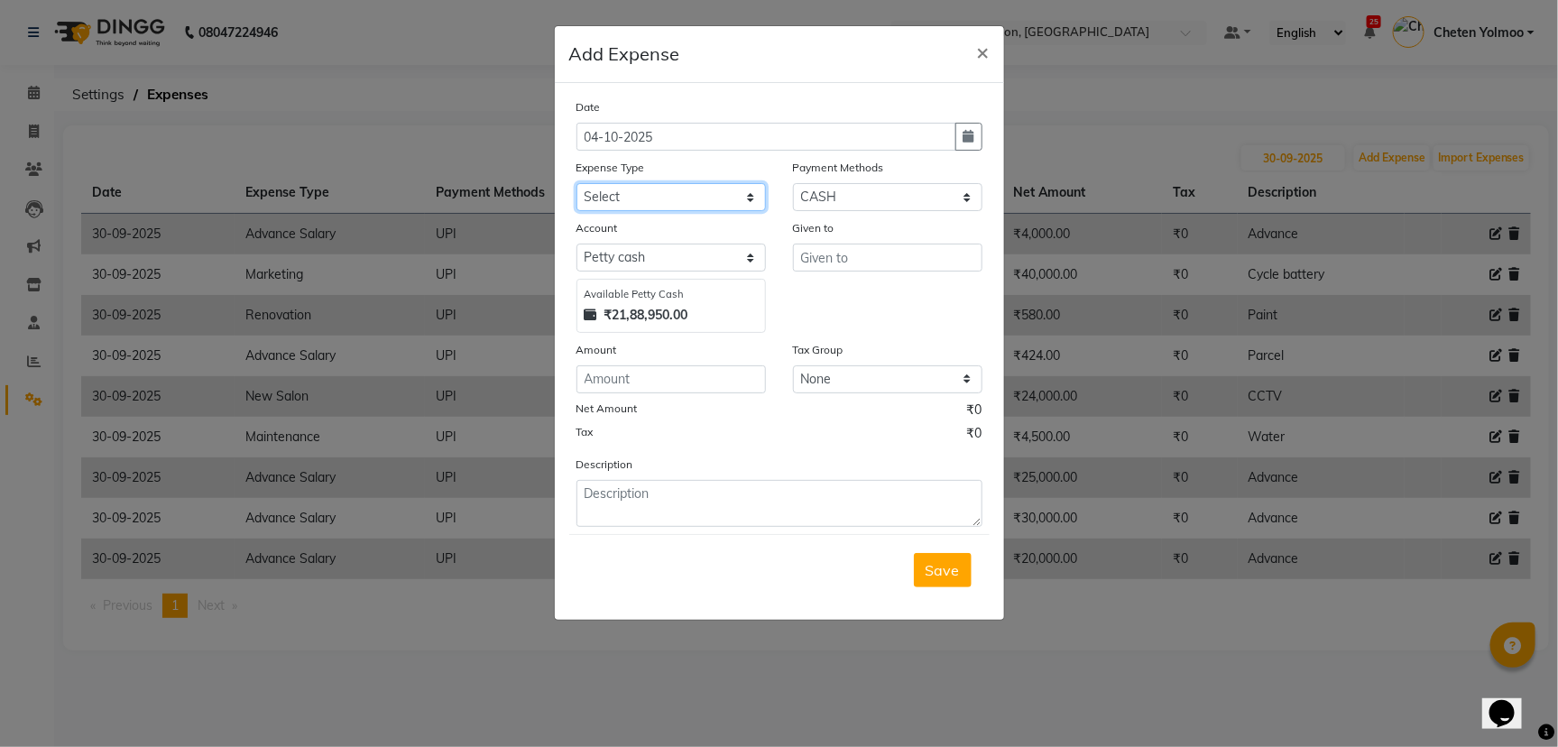
click at [668, 201] on select "Select Advance Salary Client Snacks Equipment Estate food Fuel Govt fee Incenti…" at bounding box center [670, 197] width 189 height 28
select select "3516"
click at [668, 201] on select "Select Advance Salary Client Snacks Equipment Estate food Fuel Govt fee Incenti…" at bounding box center [670, 197] width 189 height 28
drag, startPoint x: 938, startPoint y: 177, endPoint x: 916, endPoint y: 205, distance: 35.9
click at [926, 188] on div "Payment Methods Select UPI CARD CASH Master Card Visa Card Prepaid Gift Card ON…" at bounding box center [887, 184] width 216 height 53
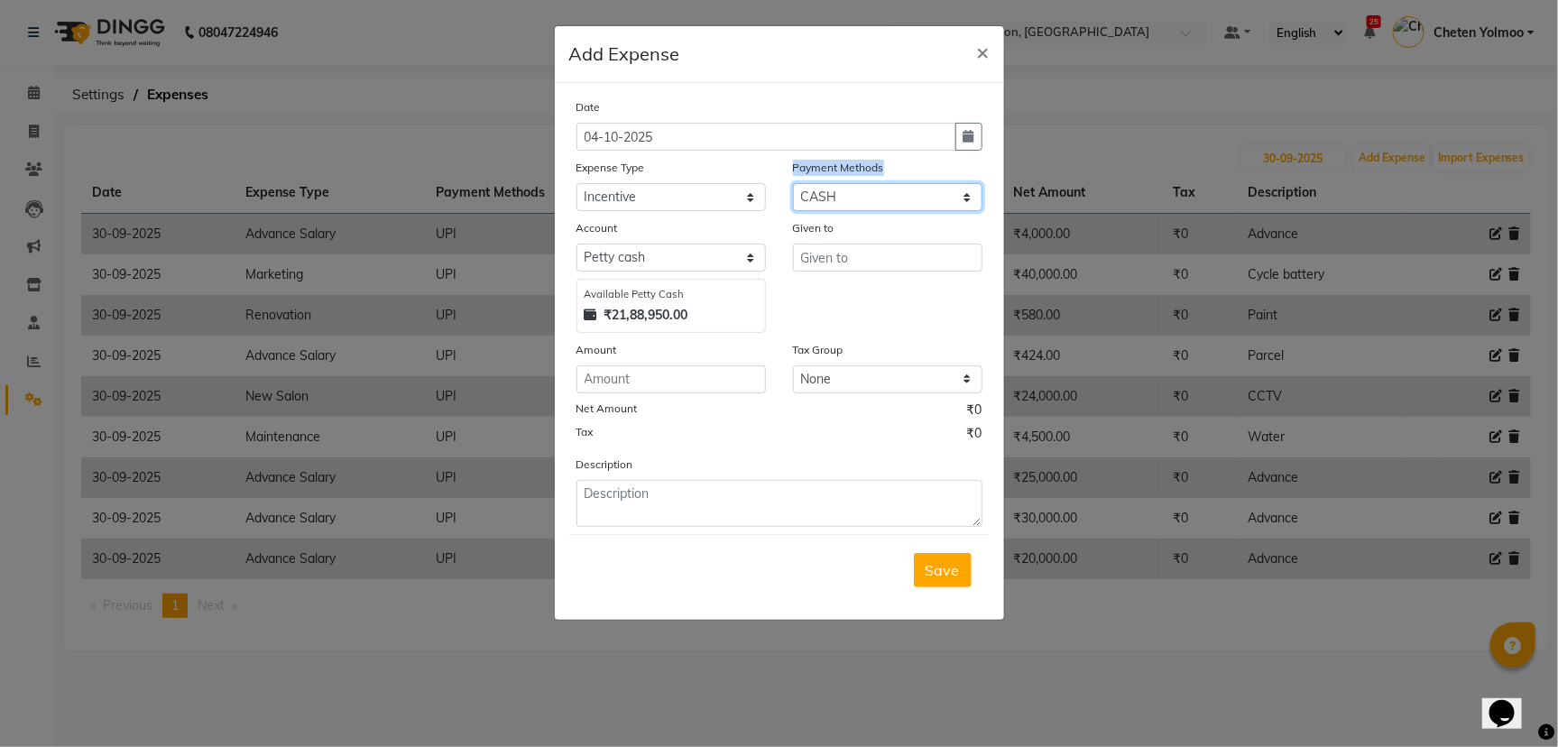
click at [916, 203] on select "Select UPI CARD CASH Master Card Visa Card Prepaid Gift Card ONLINE Voucher Wal…" at bounding box center [887, 197] width 189 height 28
select select "8"
click at [793, 183] on select "Select UPI CARD CASH Master Card Visa Card Prepaid Gift Card ONLINE Voucher Wal…" at bounding box center [887, 197] width 189 height 28
select select "1030"
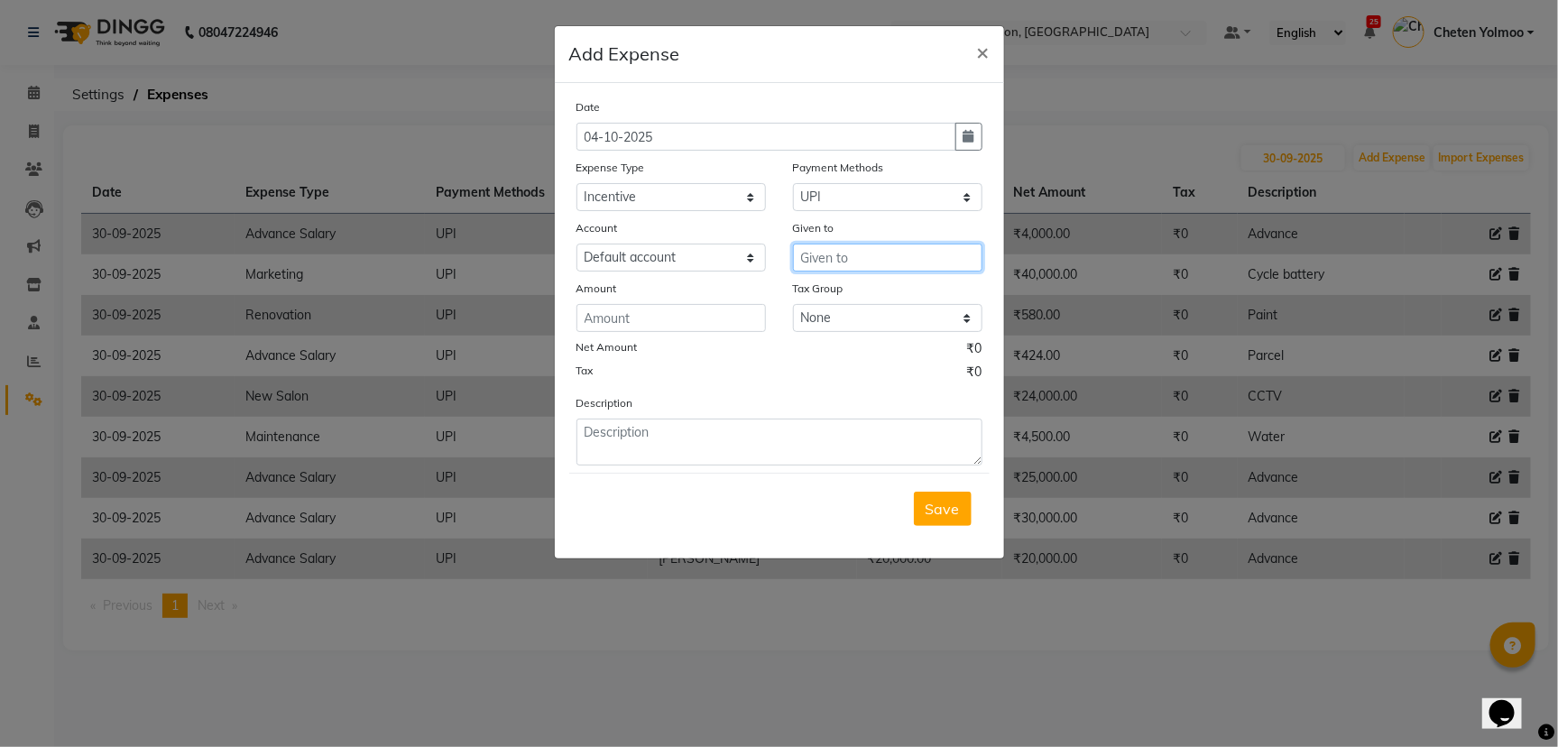
click at [892, 252] on input "text" at bounding box center [887, 258] width 189 height 28
drag, startPoint x: 889, startPoint y: 289, endPoint x: 723, endPoint y: 298, distance: 166.2
click at [888, 290] on button "Do rjey" at bounding box center [865, 295] width 143 height 29
type input "Dorjey"
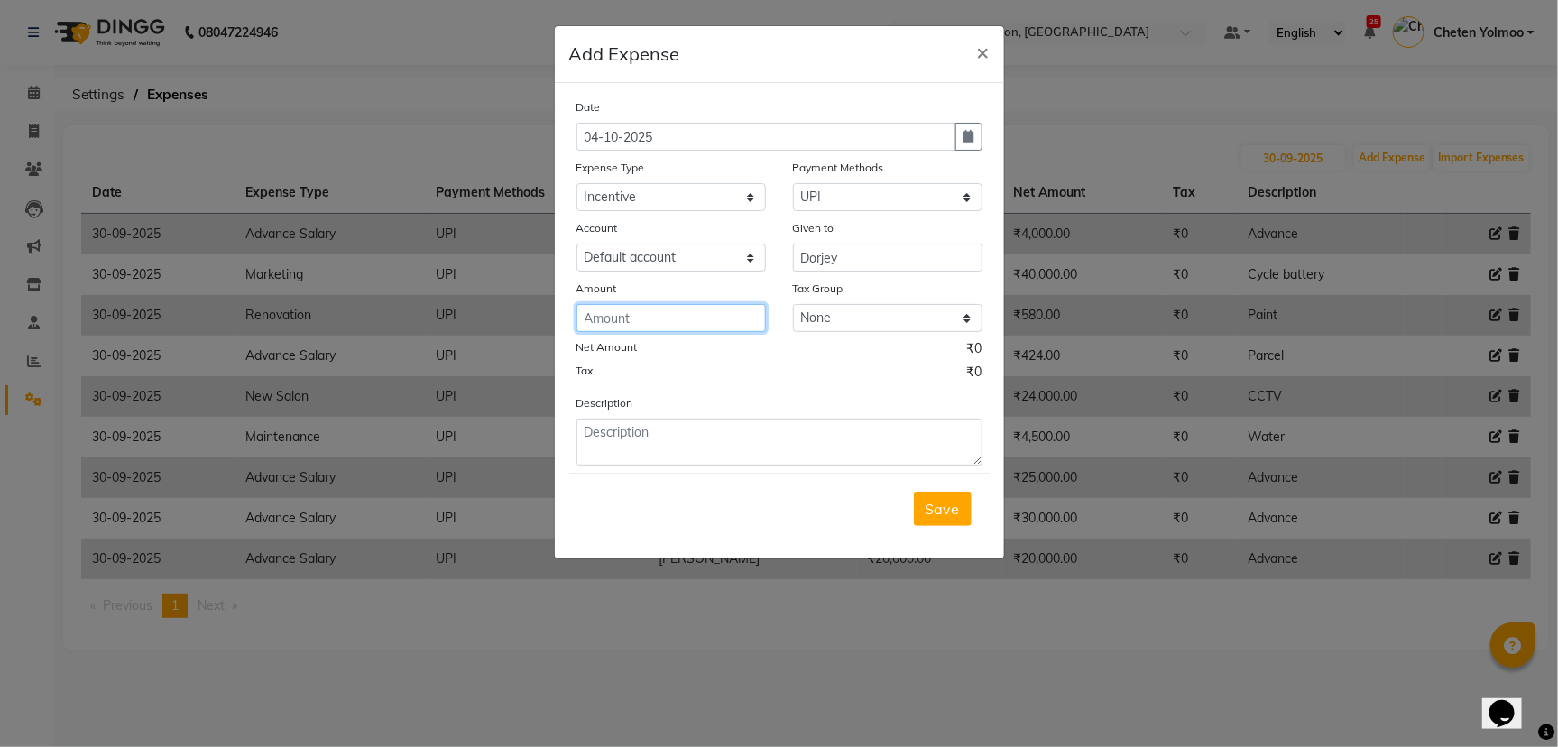
click at [702, 313] on input "number" at bounding box center [670, 318] width 189 height 28
type input "100"
click at [959, 129] on button "button" at bounding box center [968, 137] width 27 height 28
select select "10"
select select "2025"
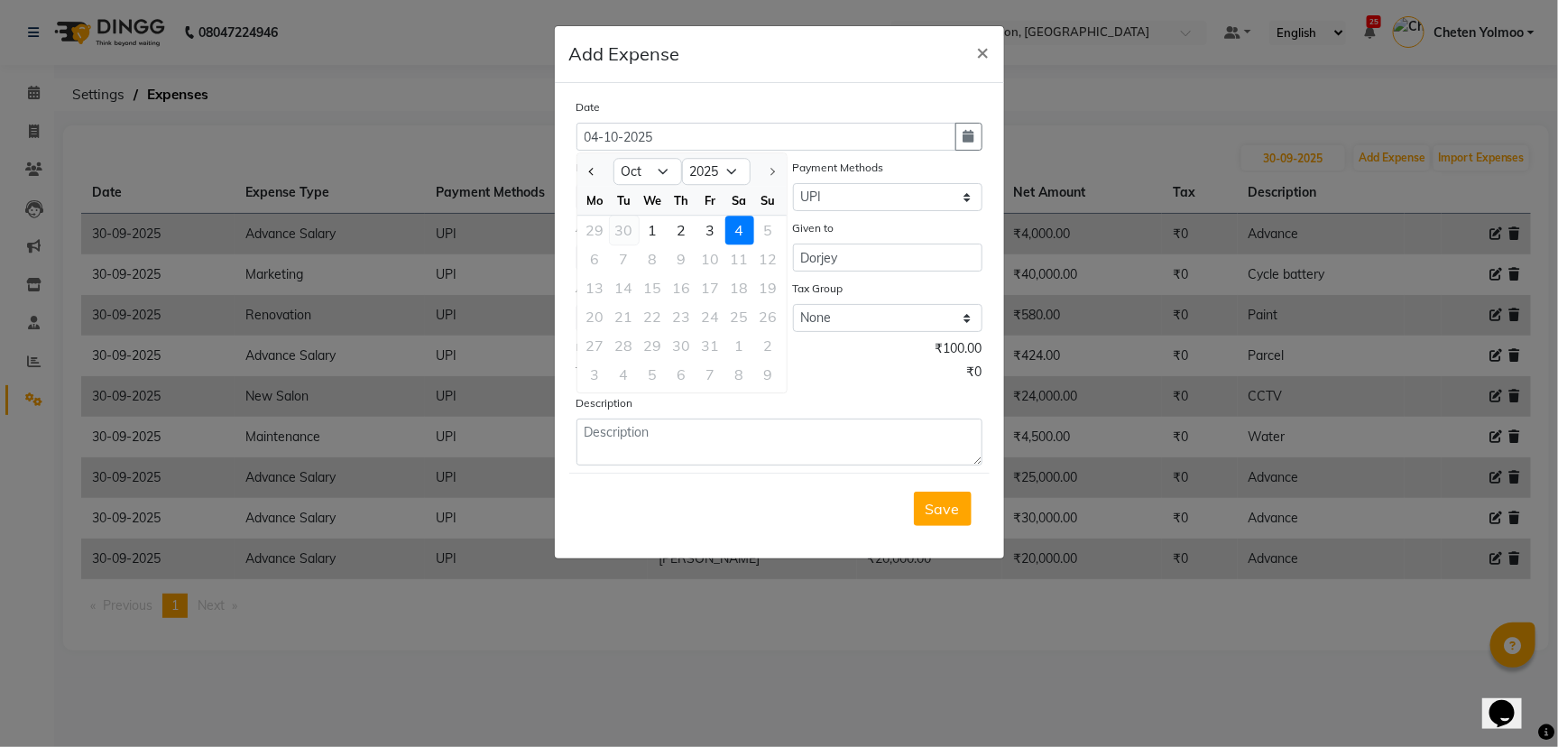
click at [622, 229] on div "30" at bounding box center [624, 230] width 29 height 29
type input "30-09-2025"
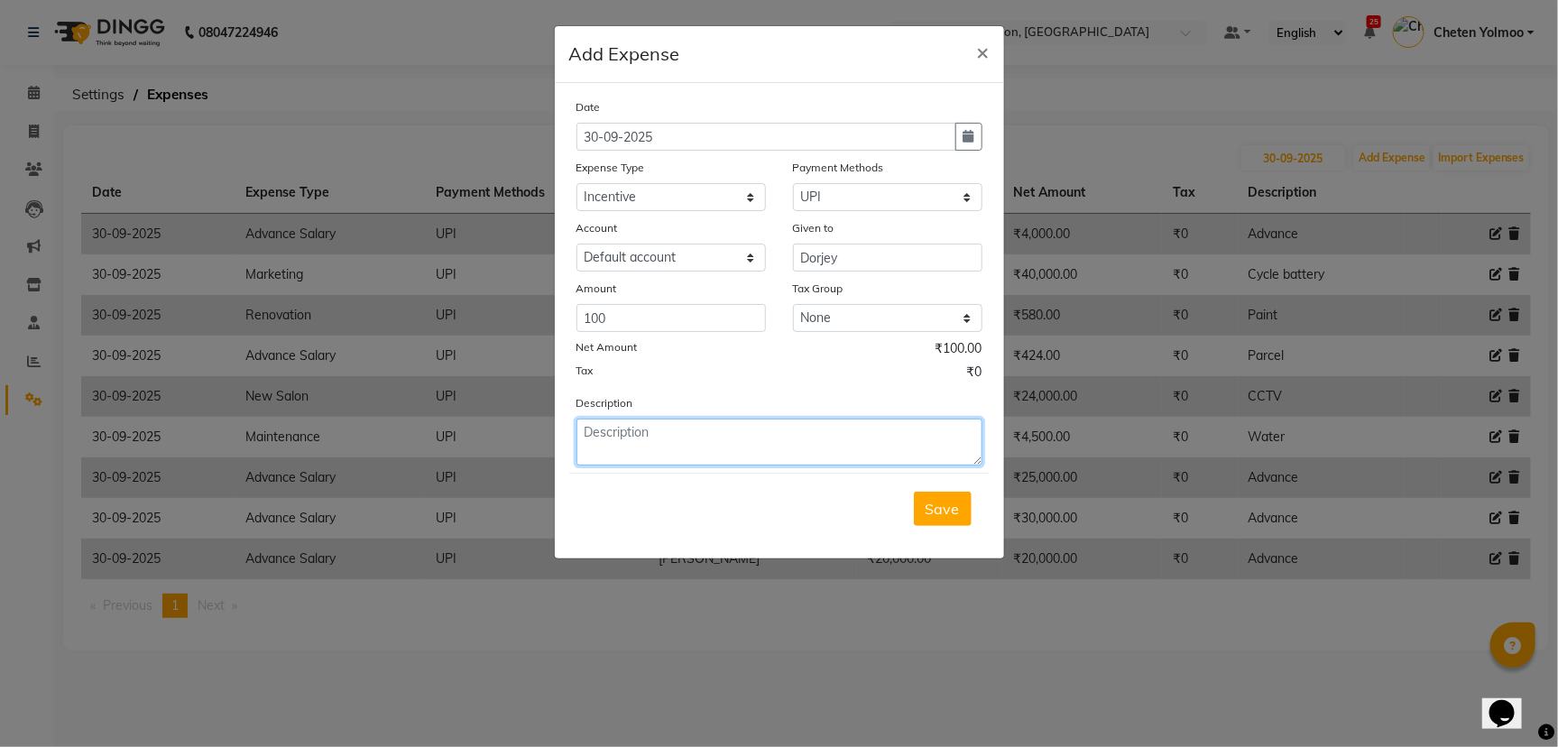
click at [668, 451] on textarea at bounding box center [779, 442] width 406 height 47
type textarea "km product till 2nd"
click at [933, 511] on span "Save" at bounding box center [943, 509] width 34 height 18
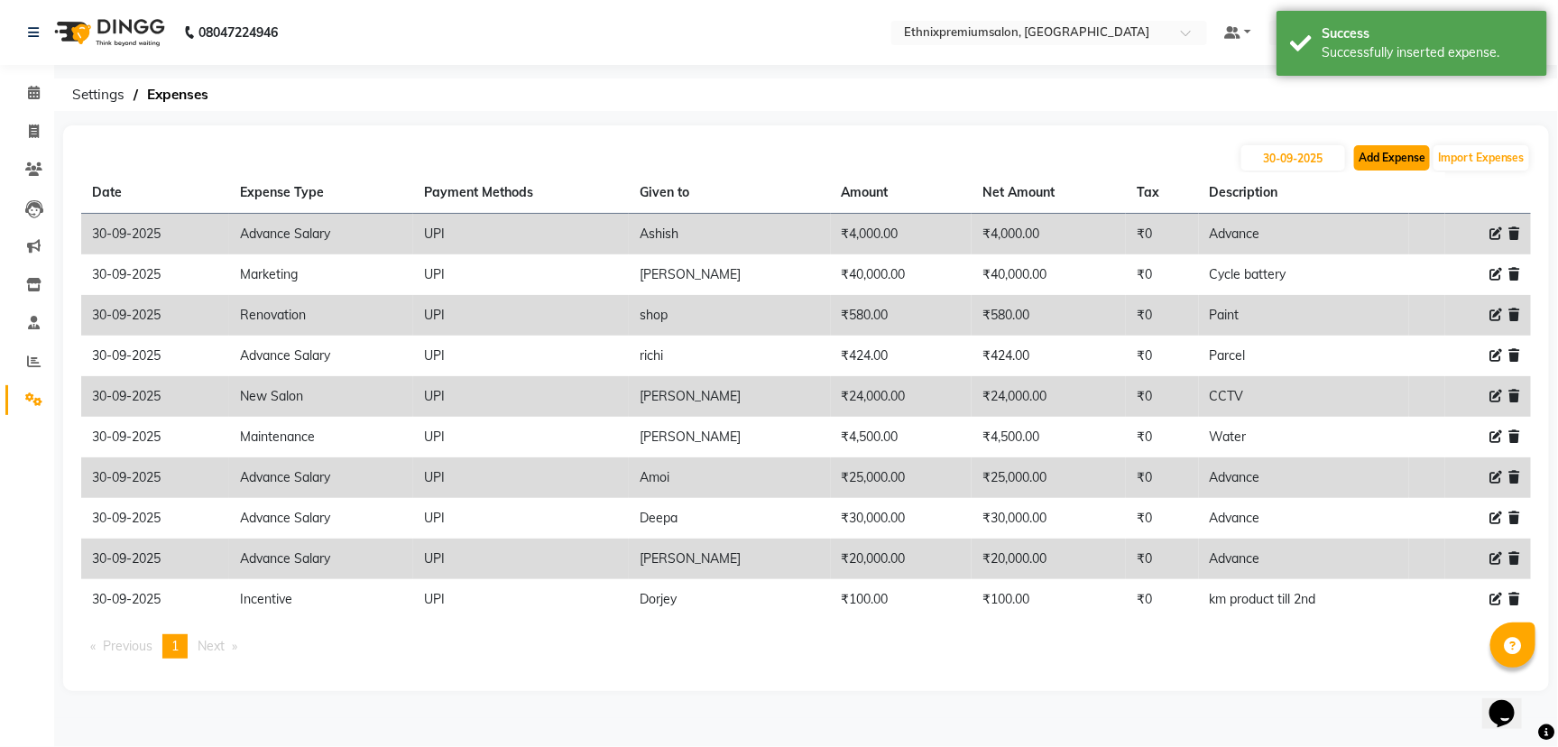
click at [1395, 162] on button "Add Expense" at bounding box center [1392, 157] width 76 height 25
select select "1"
select select "2390"
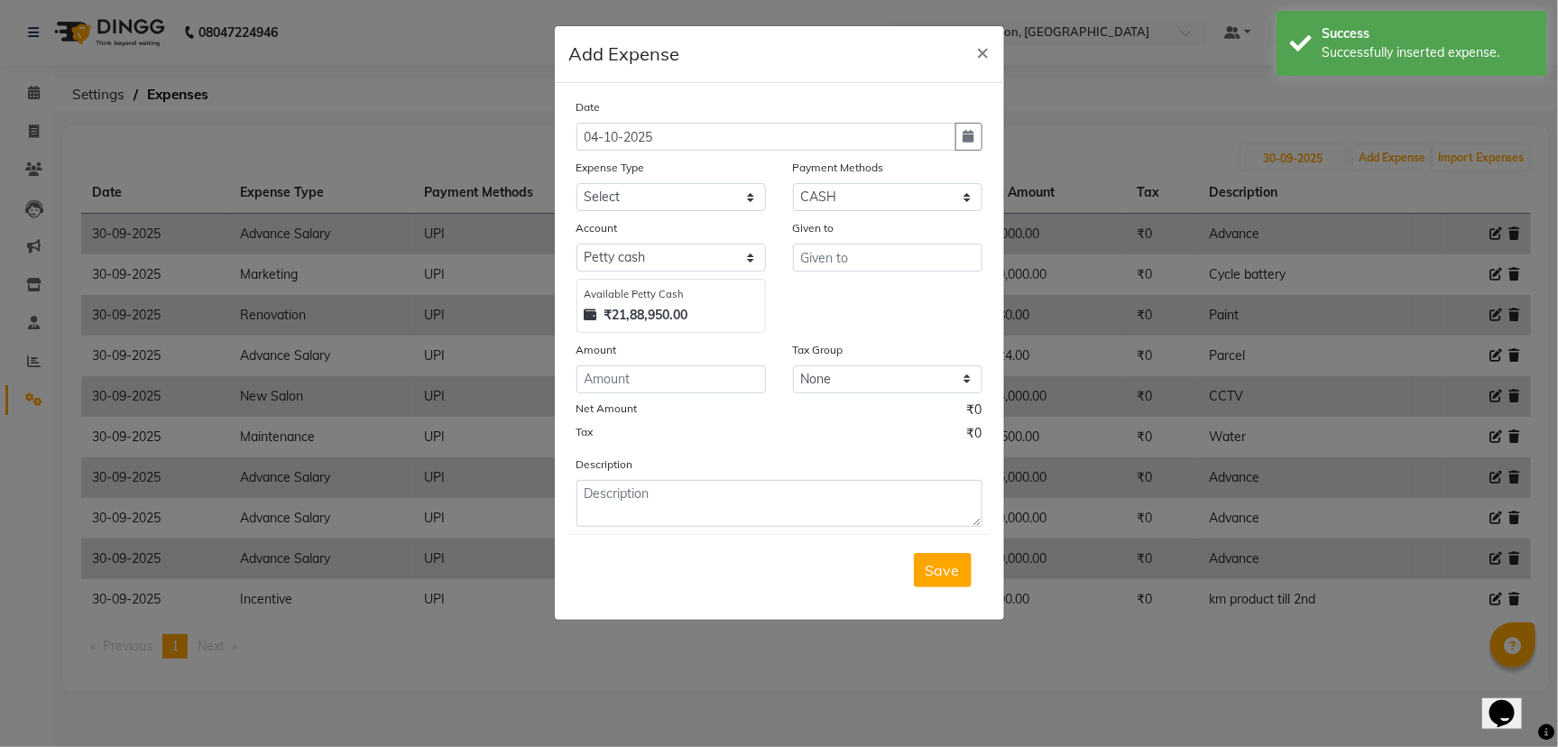
click at [650, 176] on div "Expense Type" at bounding box center [670, 170] width 189 height 25
click at [659, 204] on select "Select Advance Salary Client Snacks Equipment Estate food Fuel Govt fee Incenti…" at bounding box center [670, 197] width 189 height 28
select select "3516"
drag, startPoint x: 659, startPoint y: 204, endPoint x: 683, endPoint y: 204, distance: 23.5
click at [659, 204] on select "Select Advance Salary Client Snacks Equipment Estate food Fuel Govt fee Incenti…" at bounding box center [670, 197] width 189 height 28
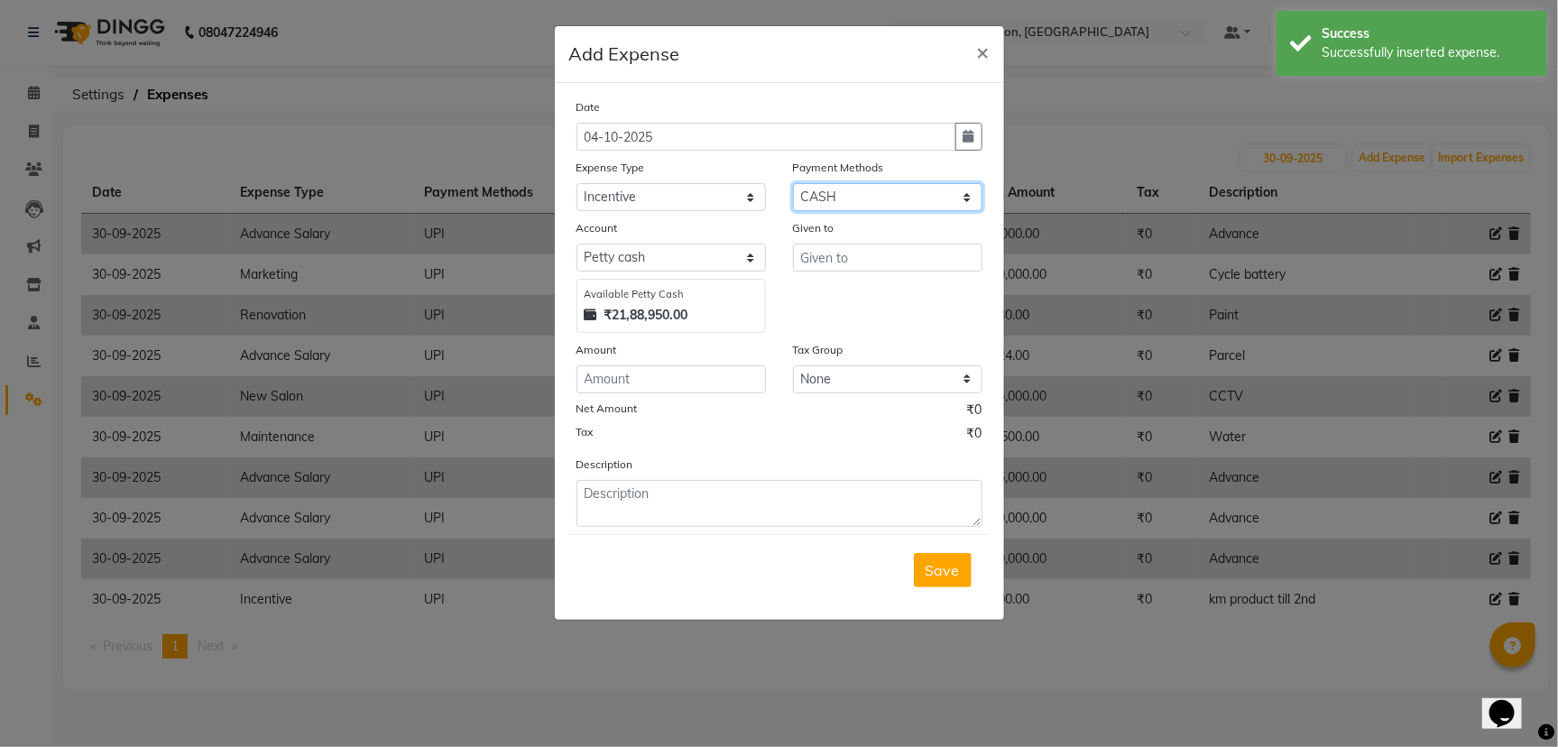
click at [883, 183] on select "Select UPI CARD CASH Master Card Visa Card Prepaid Gift Card ONLINE Voucher Wal…" at bounding box center [887, 197] width 189 height 28
select select "8"
click at [793, 183] on select "Select UPI CARD CASH Master Card Visa Card Prepaid Gift Card ONLINE Voucher Wal…" at bounding box center [887, 197] width 189 height 28
select select "1030"
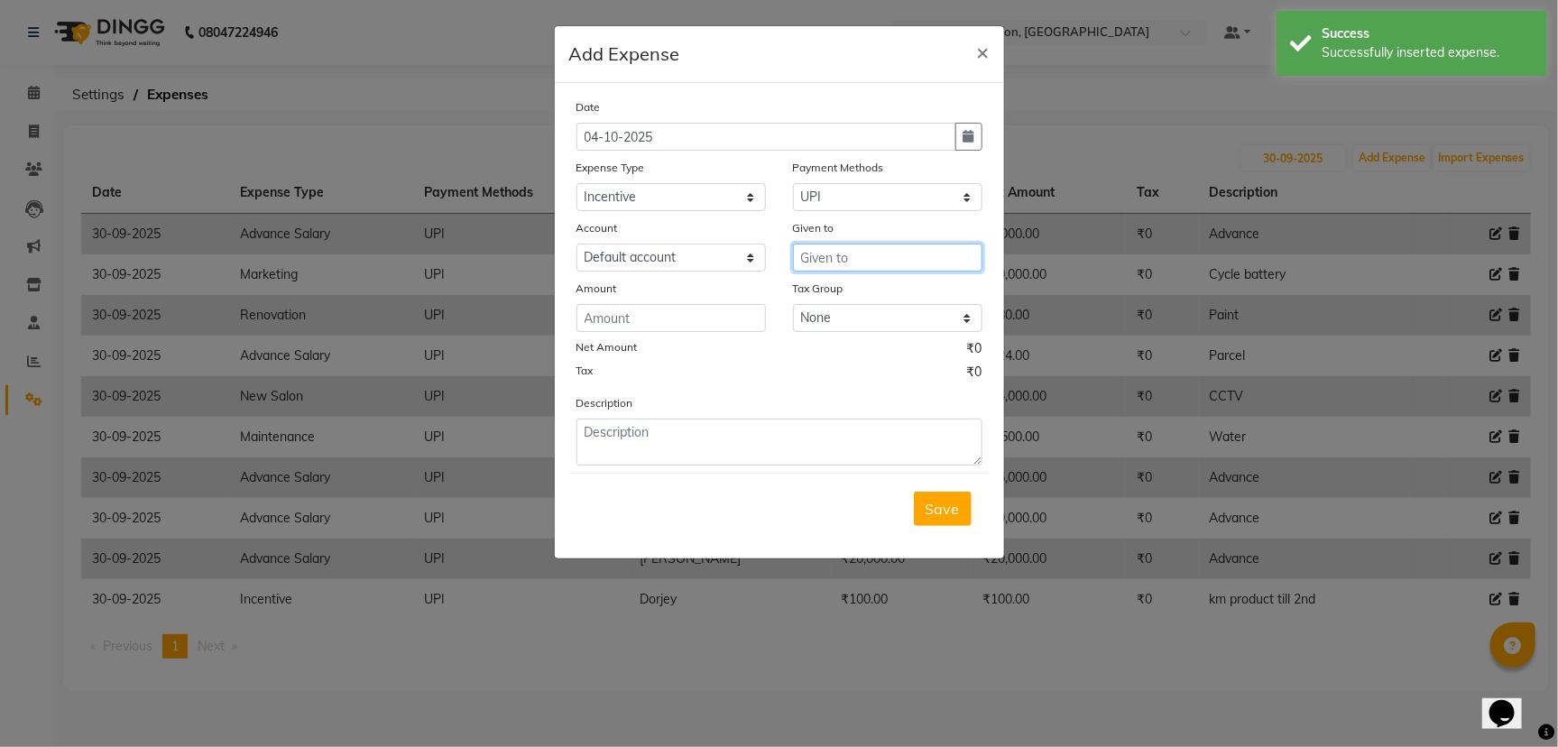
click at [872, 258] on input "text" at bounding box center [887, 258] width 189 height 28
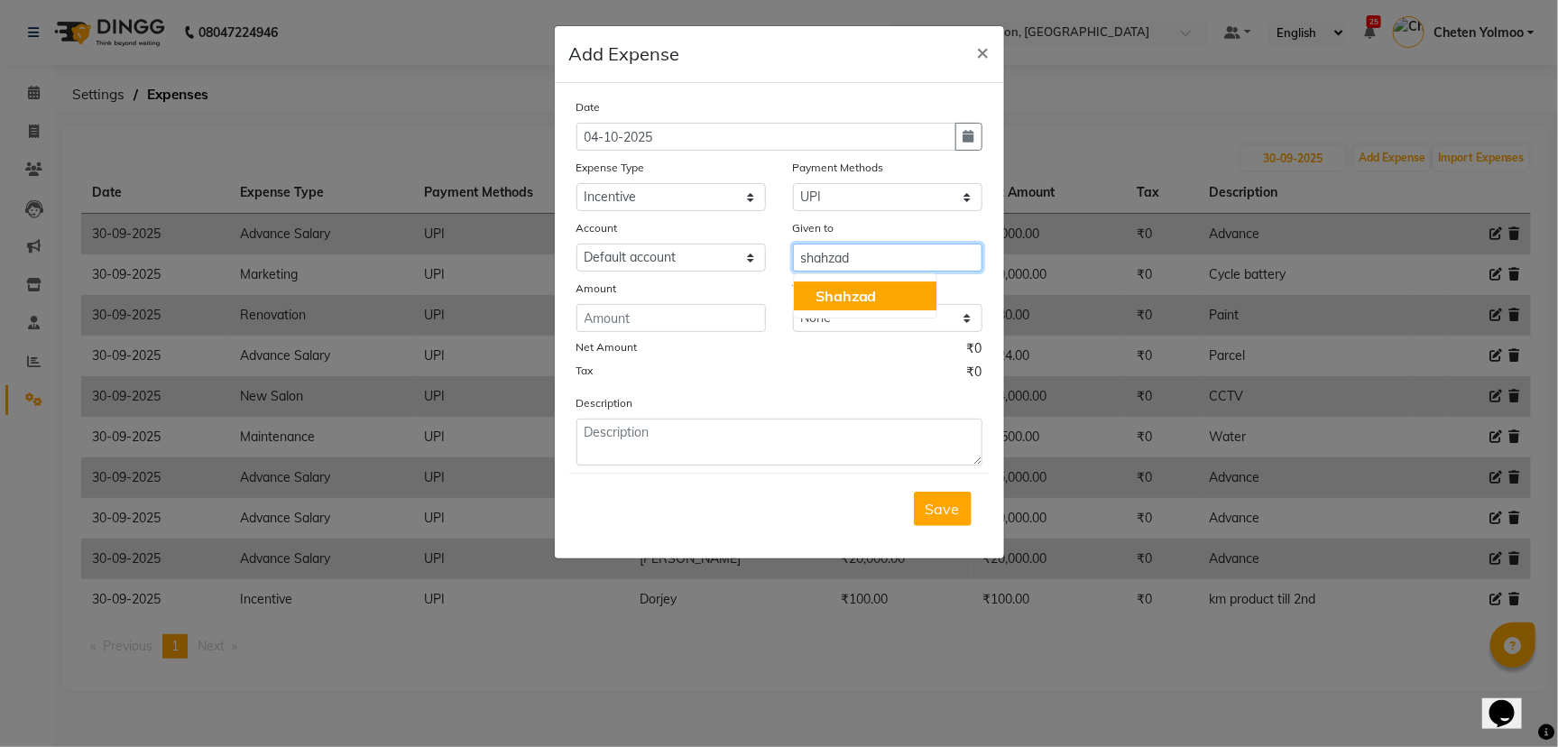
click at [863, 287] on span "Shahzad" at bounding box center [845, 296] width 61 height 18
type input "Shahzad"
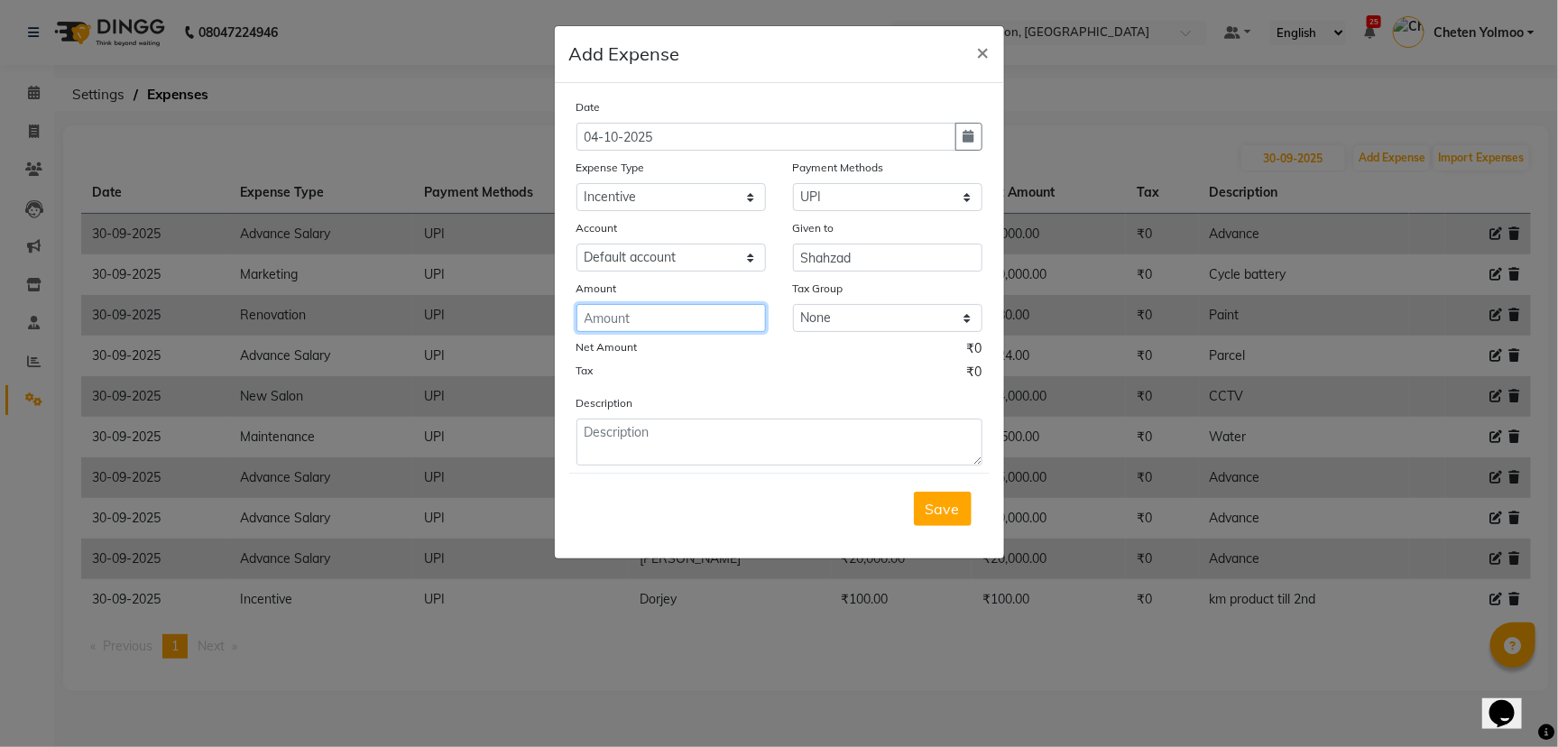
click at [741, 312] on input "number" at bounding box center [670, 318] width 189 height 28
type input "200"
click at [963, 133] on icon "button" at bounding box center [968, 136] width 11 height 13
select select "10"
select select "2025"
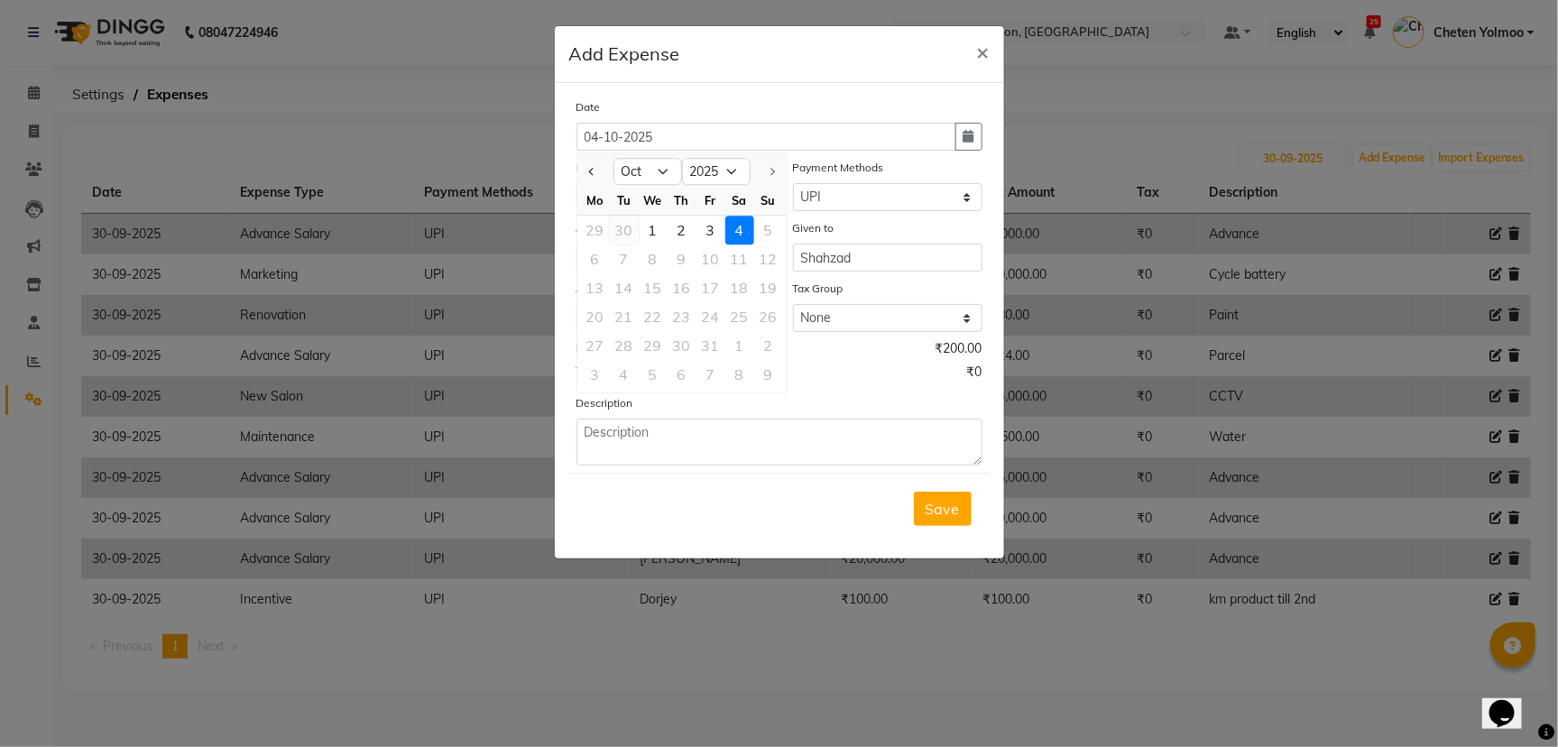
click at [612, 228] on div "30" at bounding box center [624, 230] width 29 height 29
type input "30-09-2025"
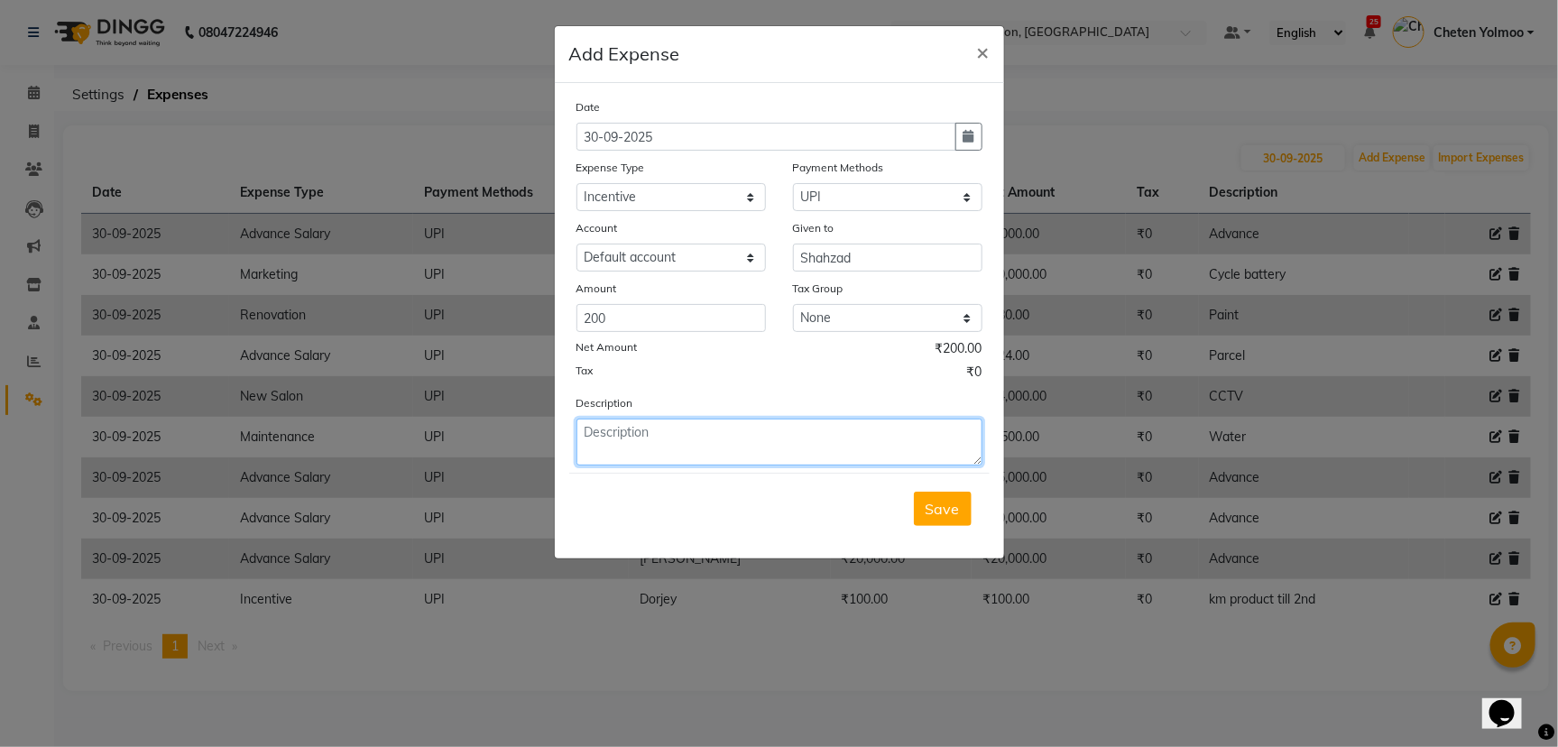
click at [658, 446] on textarea at bounding box center [779, 442] width 406 height 47
type textarea "km till 2nd"
click at [926, 502] on button "Save" at bounding box center [943, 509] width 58 height 34
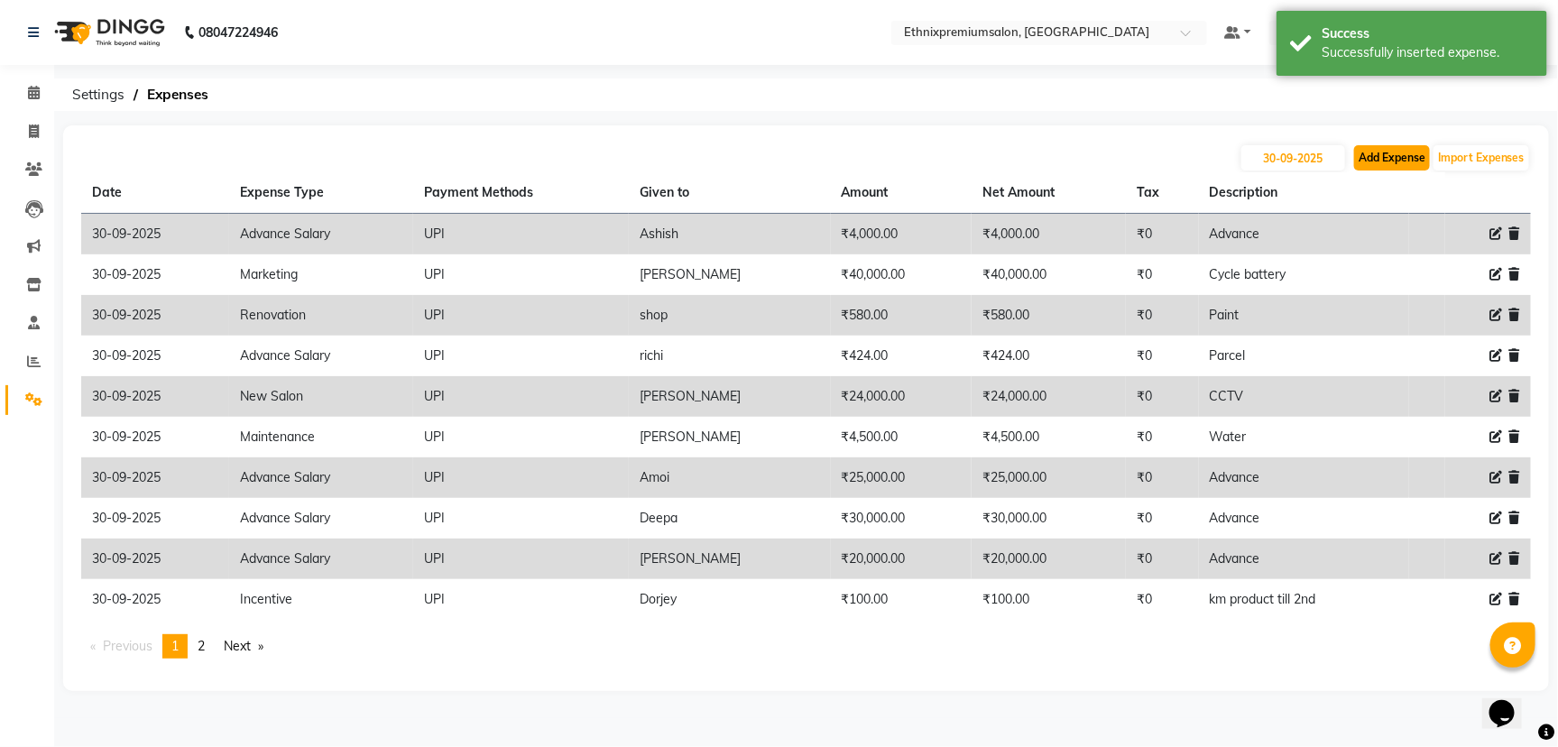
click at [1417, 147] on button "Add Expense" at bounding box center [1392, 157] width 76 height 25
select select "1"
select select "2390"
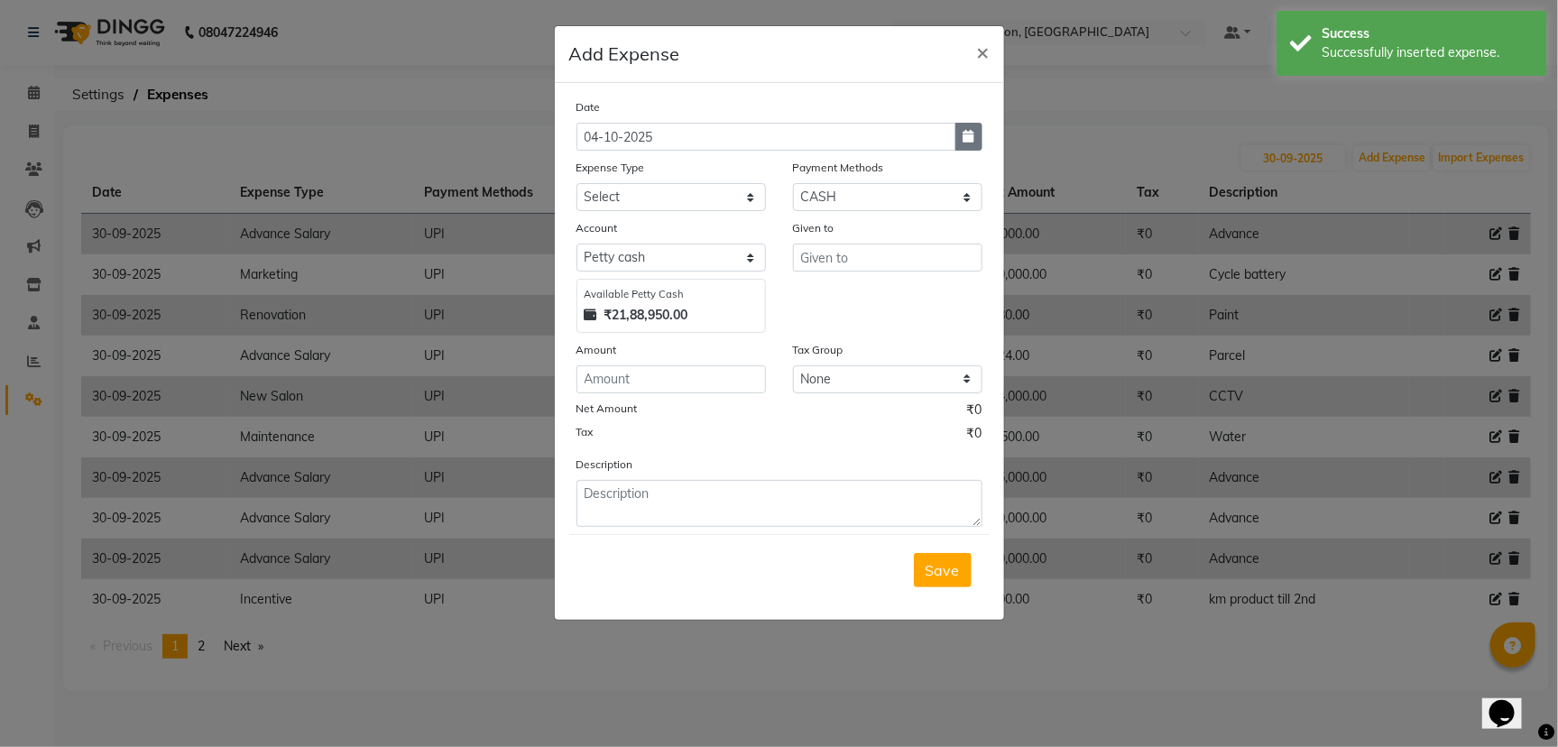
click at [980, 143] on button "button" at bounding box center [968, 137] width 27 height 28
select select "10"
select select "2025"
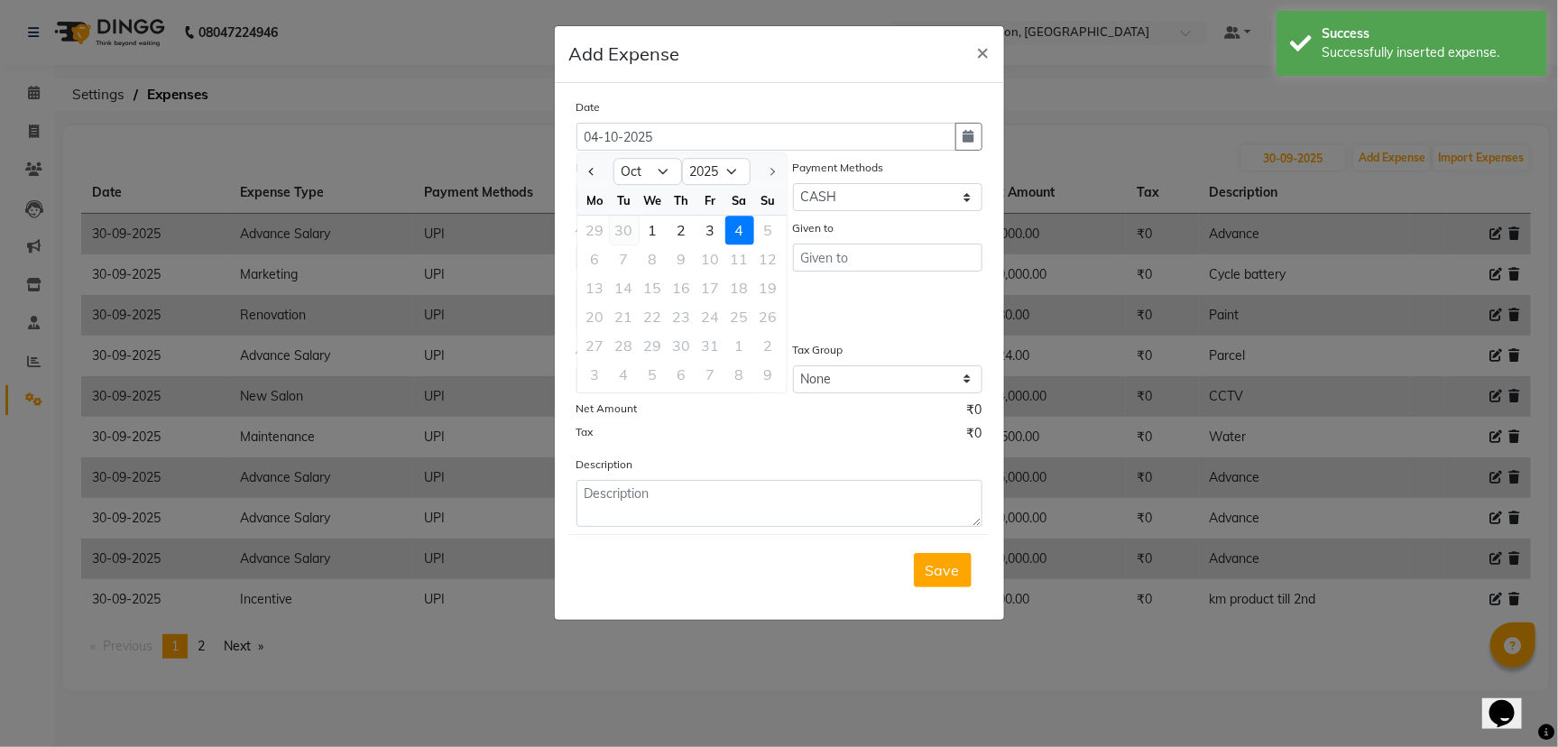
click at [628, 222] on div "30" at bounding box center [624, 230] width 29 height 29
type input "30-09-2025"
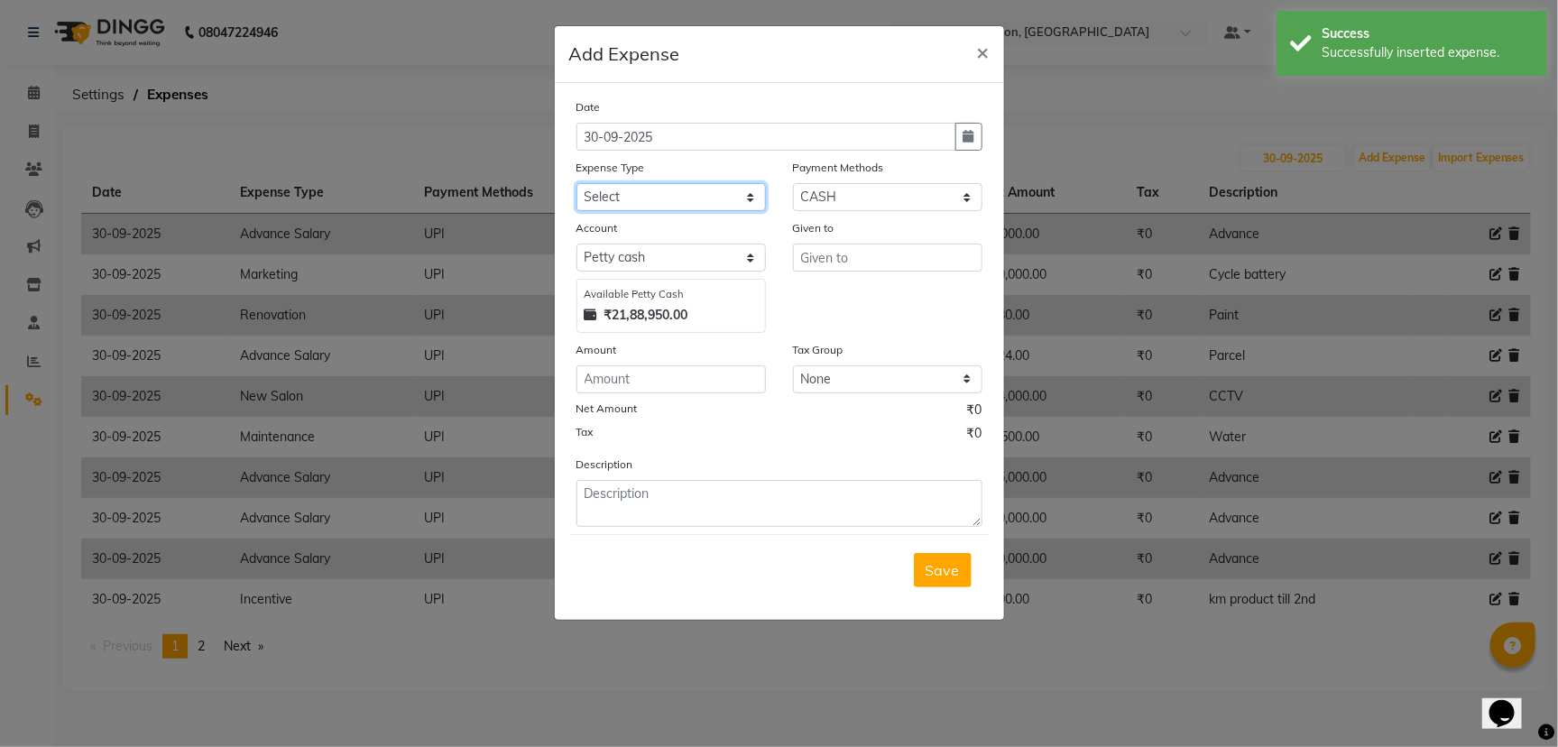
click at [638, 197] on select "Select Advance Salary Client Snacks Equipment Estate food Fuel Govt fee Incenti…" at bounding box center [670, 197] width 189 height 28
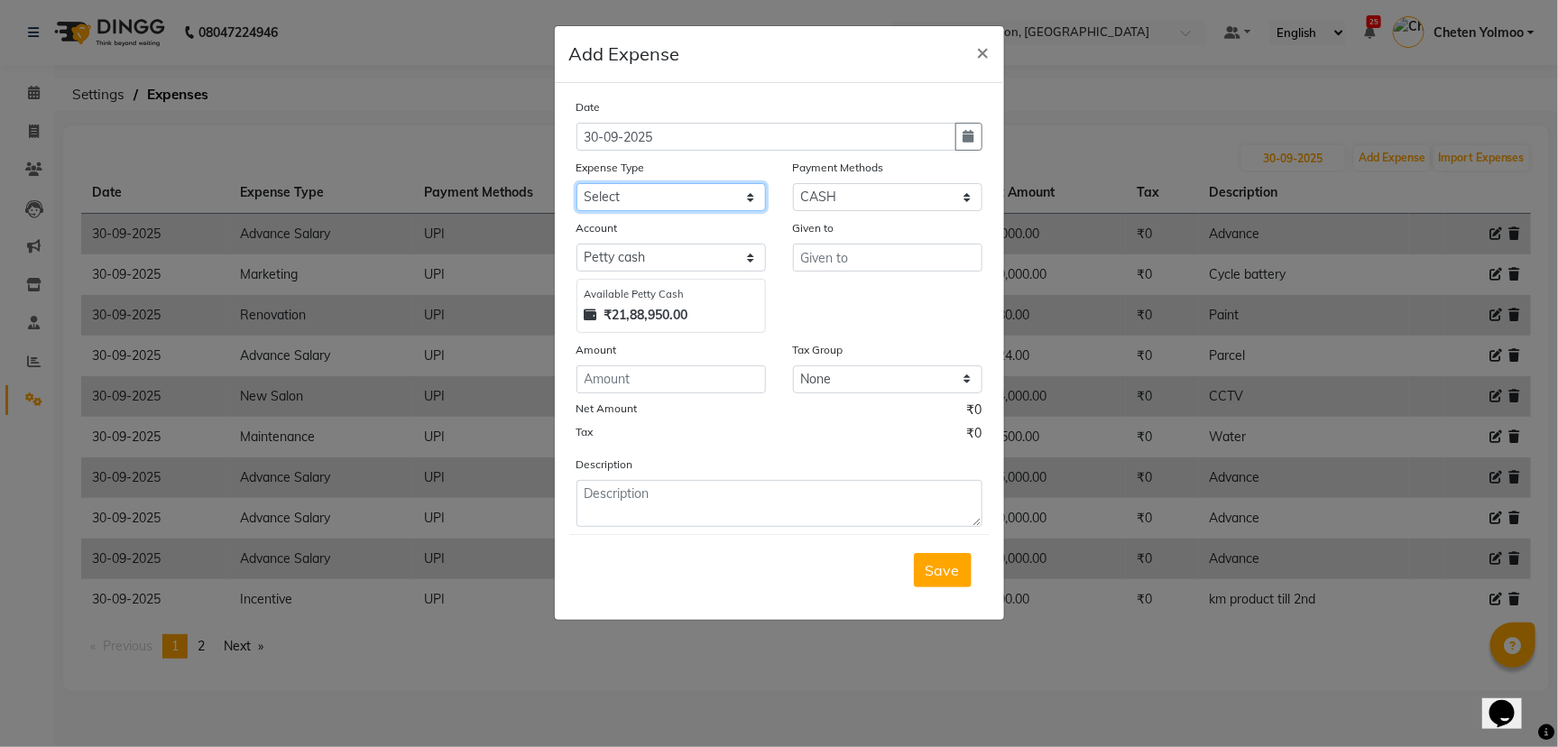
select select "3516"
click at [649, 207] on select "Select Advance Salary Client Snacks Equipment Estate food Fuel Govt fee Incenti…" at bounding box center [670, 197] width 189 height 28
click at [841, 190] on select "Select UPI CARD CASH Master Card Visa Card Prepaid Gift Card ONLINE Voucher Wal…" at bounding box center [887, 197] width 189 height 28
select select "8"
click at [793, 183] on select "Select UPI CARD CASH Master Card Visa Card Prepaid Gift Card ONLINE Voucher Wal…" at bounding box center [887, 197] width 189 height 28
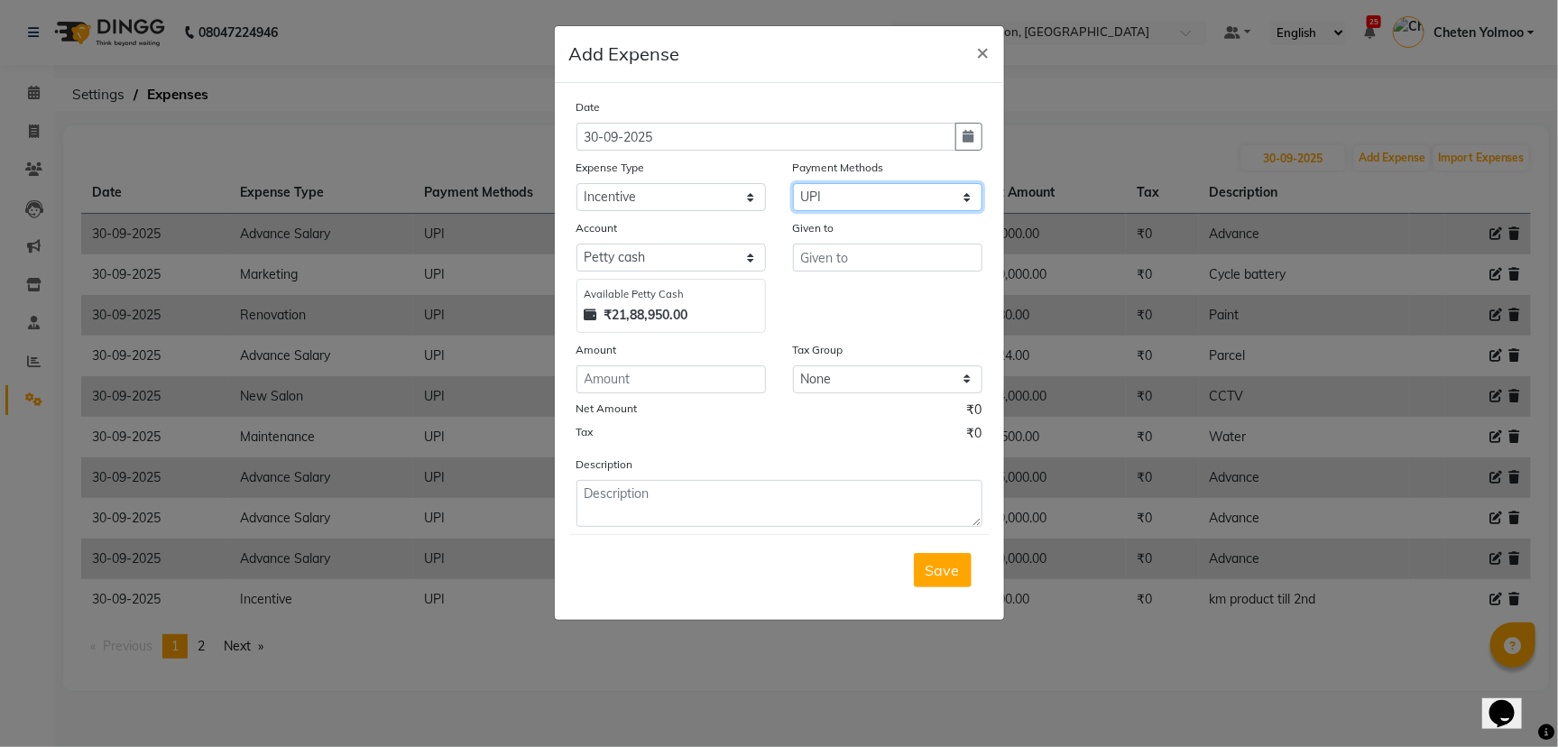
select select "1030"
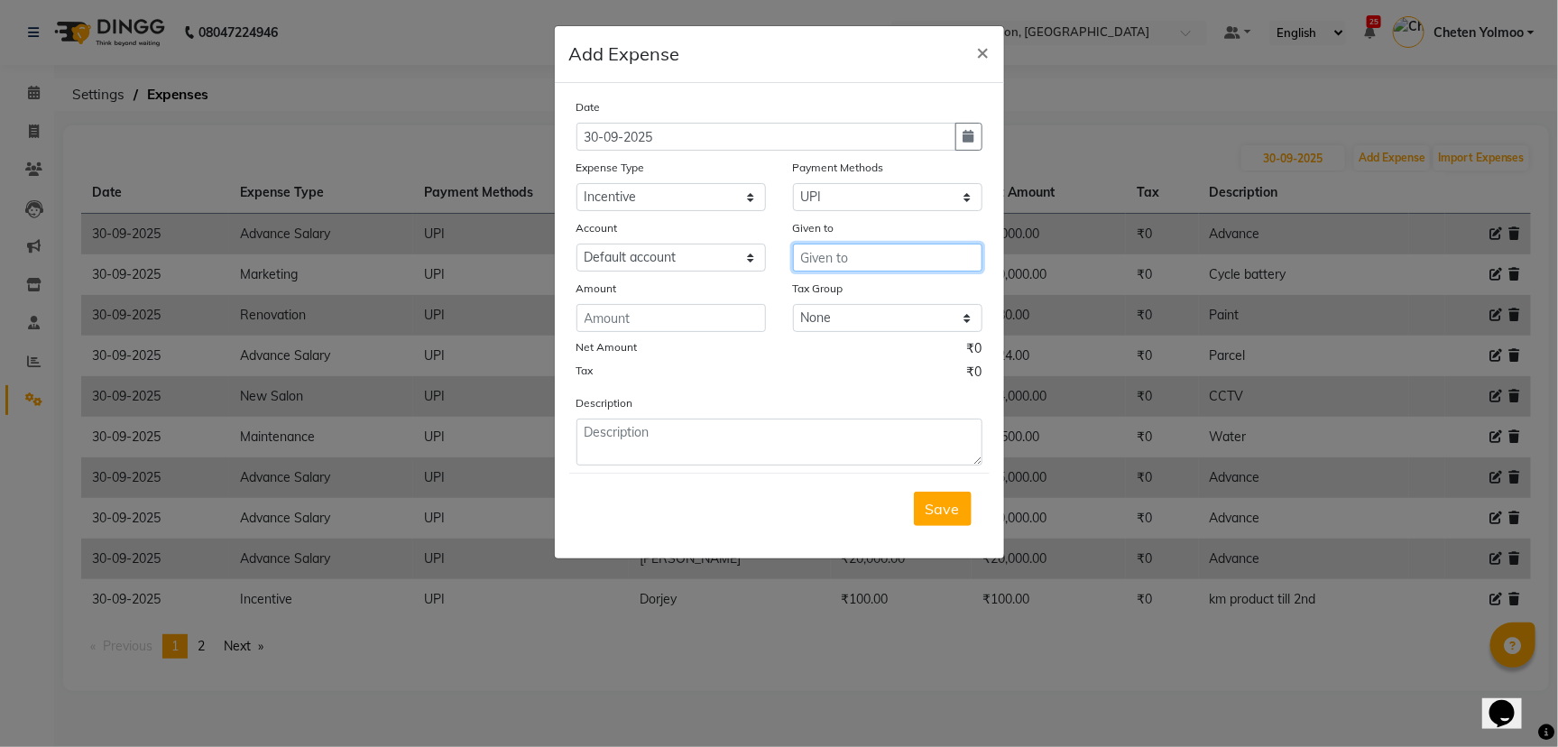
click at [845, 251] on input "text" at bounding box center [887, 258] width 189 height 28
click at [852, 316] on ngb-highlight "Rash id Ali" at bounding box center [849, 325] width 69 height 18
type input "[PERSON_NAME]"
click at [723, 320] on input "number" at bounding box center [670, 318] width 189 height 28
type input "50"
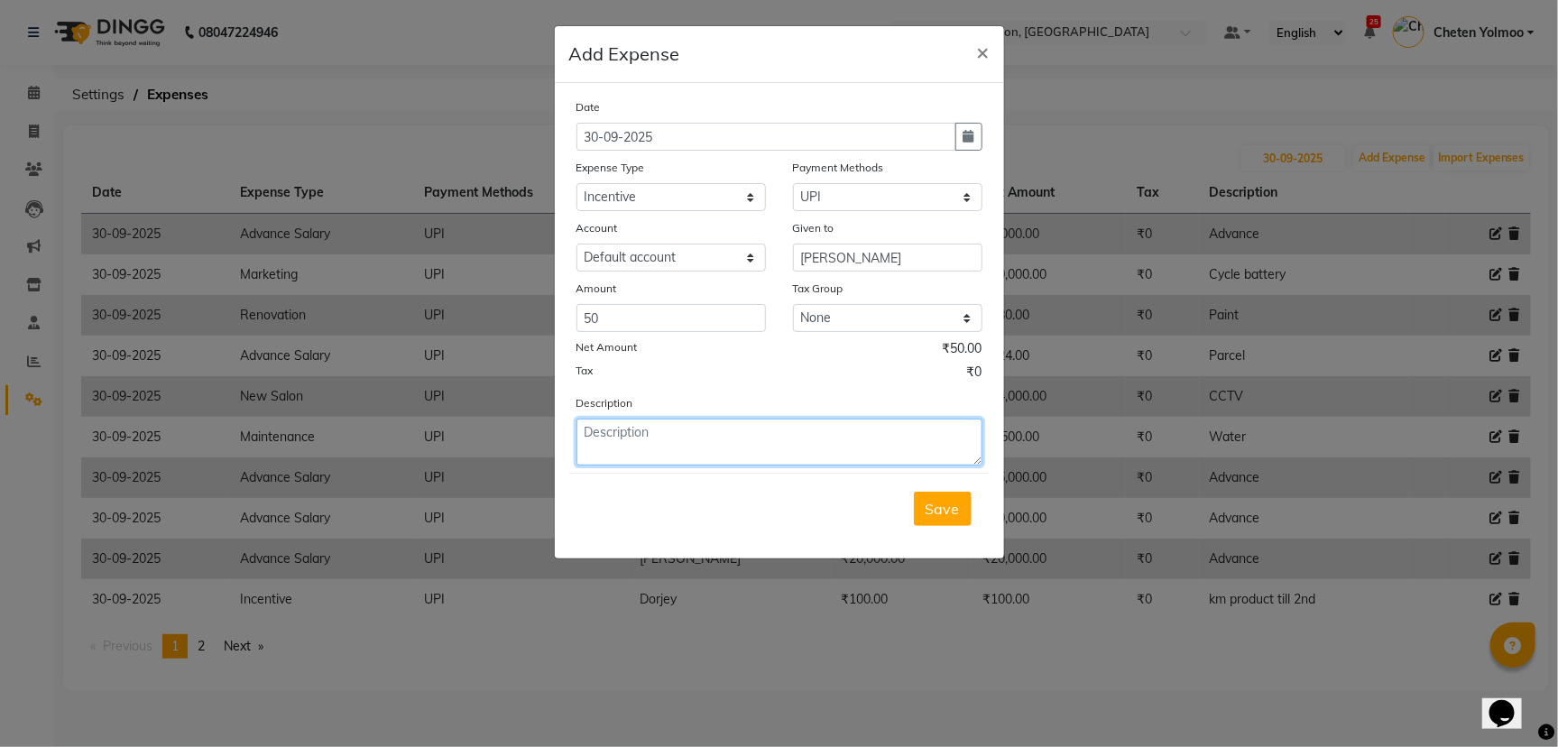
click at [694, 456] on textarea at bounding box center [779, 442] width 406 height 47
click at [694, 454] on textarea "km till 3rd" at bounding box center [779, 442] width 406 height 47
type textarea "km till 3rd"
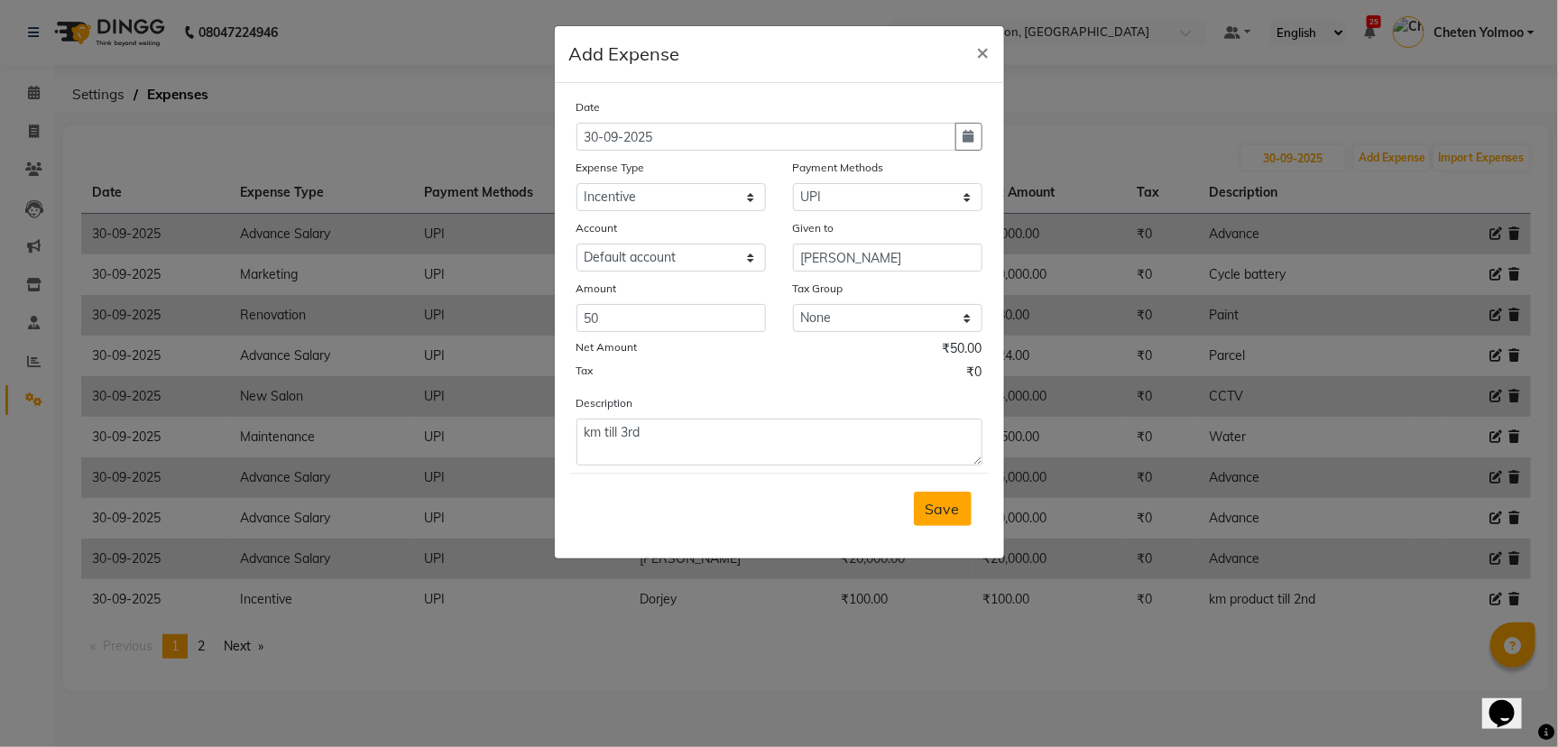
click at [962, 505] on button "Save" at bounding box center [943, 509] width 58 height 34
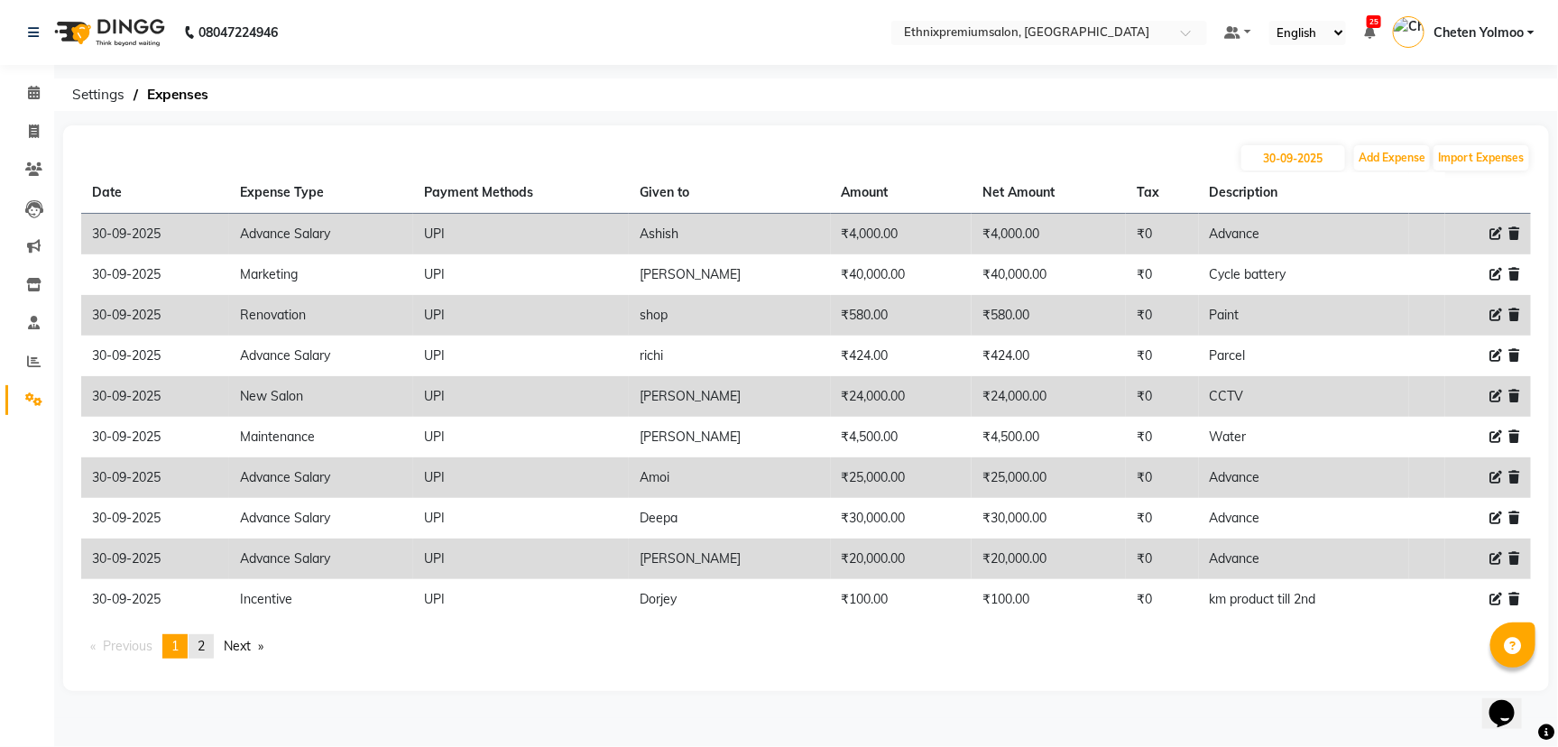
click at [205, 649] on span "2" at bounding box center [201, 646] width 7 height 16
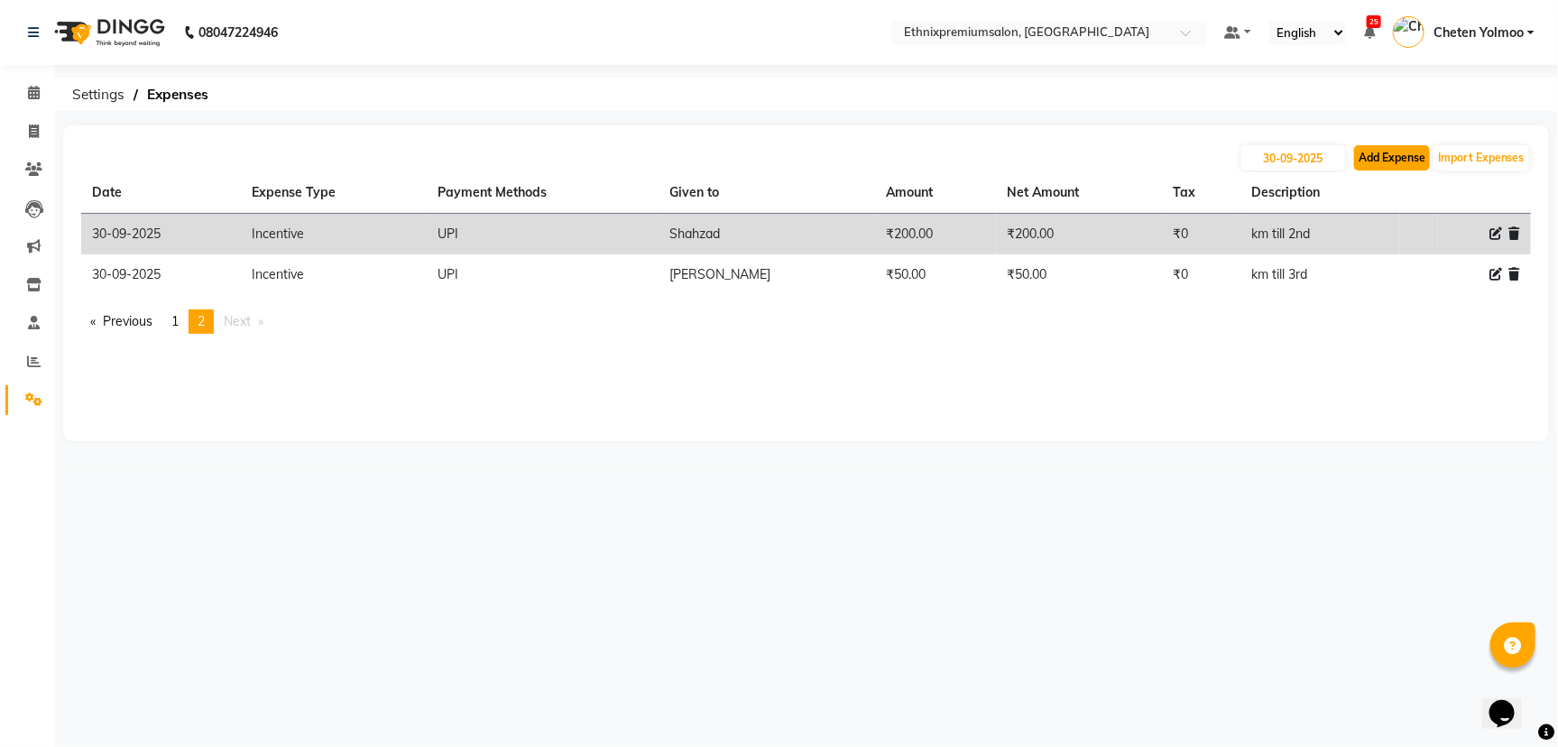
click at [1390, 153] on button "Add Expense" at bounding box center [1392, 157] width 76 height 25
select select "1"
select select "2390"
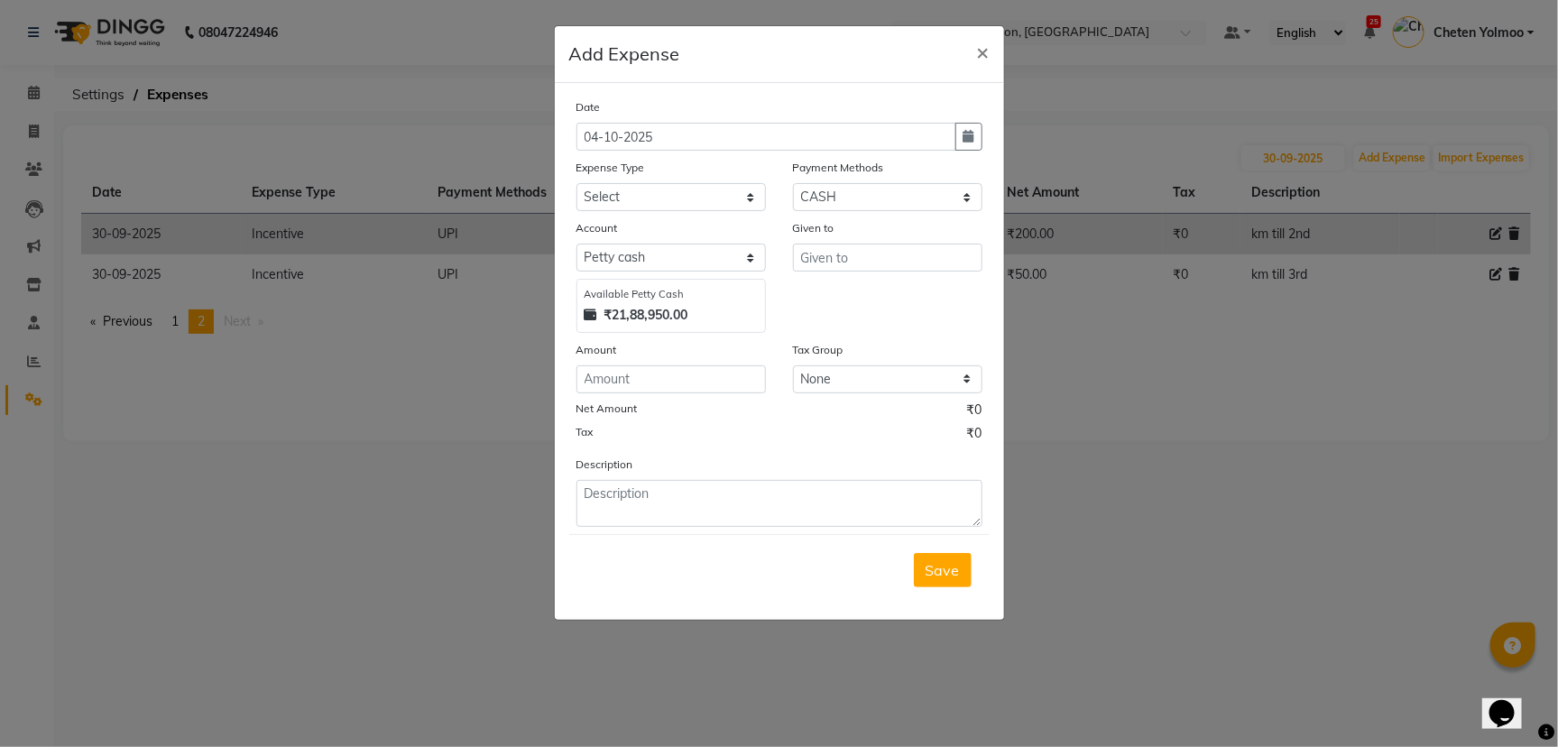
click at [633, 180] on div "Expense Type" at bounding box center [670, 170] width 189 height 25
click at [638, 193] on select "Select Advance Salary Client Snacks Equipment Estate food Fuel Govt fee Incenti…" at bounding box center [670, 197] width 189 height 28
select select "3516"
drag, startPoint x: 638, startPoint y: 193, endPoint x: 676, endPoint y: 206, distance: 39.9
click at [638, 193] on select "Select Advance Salary Client Snacks Equipment Estate food Fuel Govt fee Incenti…" at bounding box center [670, 197] width 189 height 28
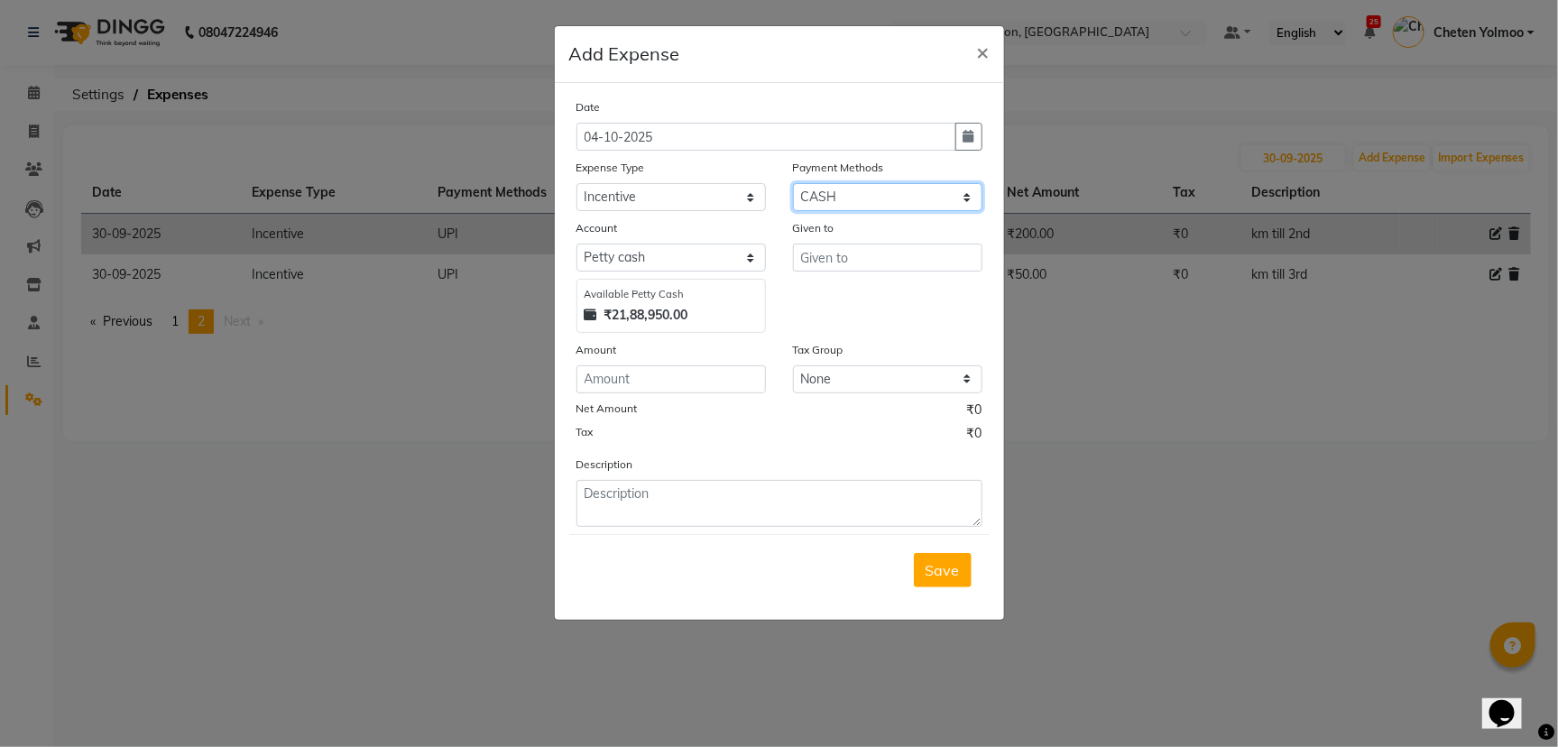
click at [814, 201] on select "Select UPI CARD CASH Master Card Visa Card Prepaid Gift Card ONLINE Voucher Wal…" at bounding box center [887, 197] width 189 height 28
select select "8"
click at [793, 183] on select "Select UPI CARD CASH Master Card Visa Card Prepaid Gift Card ONLINE Voucher Wal…" at bounding box center [887, 197] width 189 height 28
select select "1030"
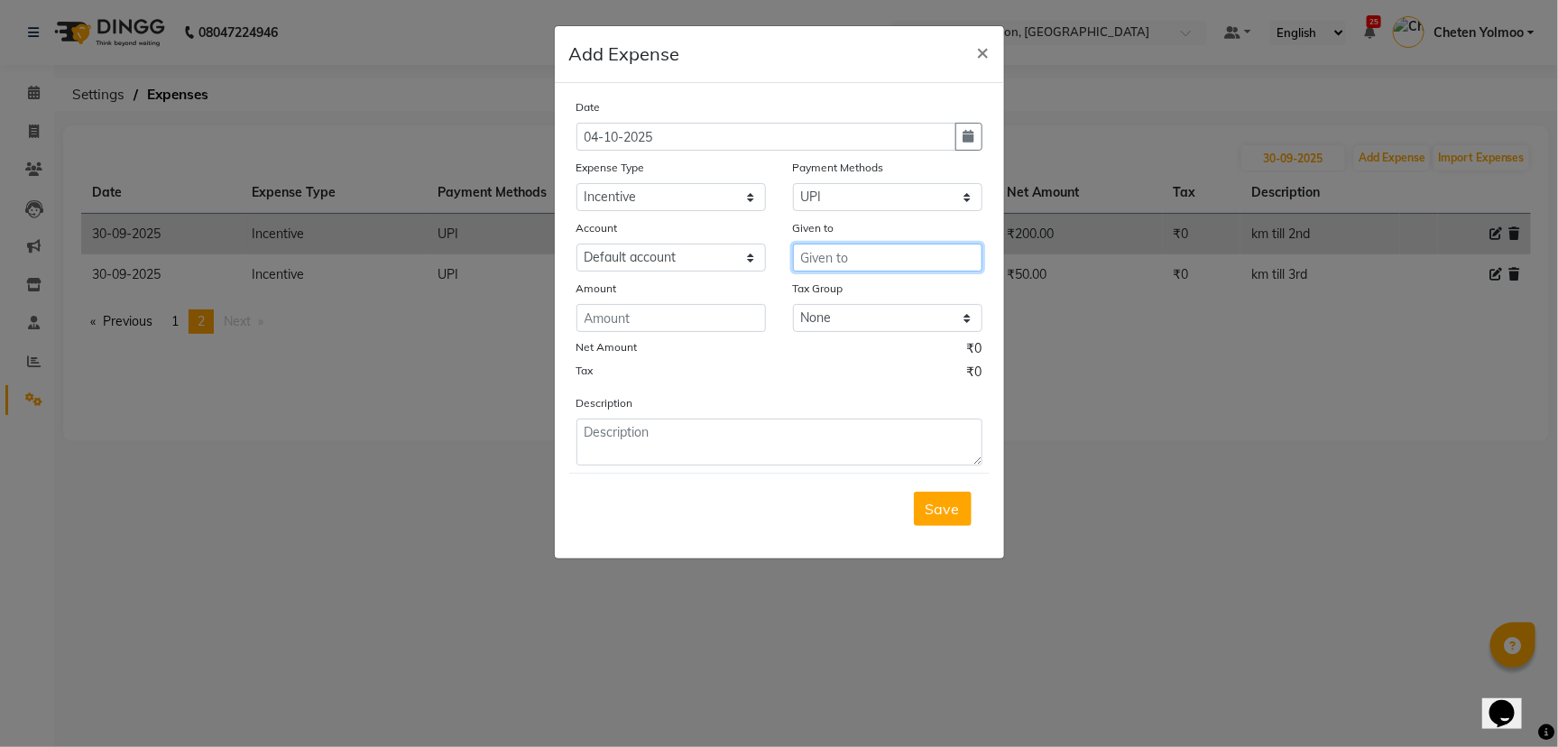
click at [836, 253] on input "text" at bounding box center [887, 258] width 189 height 28
click at [827, 287] on span "KP" at bounding box center [825, 296] width 20 height 18
type input "KP"
click at [704, 318] on input "number" at bounding box center [670, 318] width 189 height 28
type input "50"
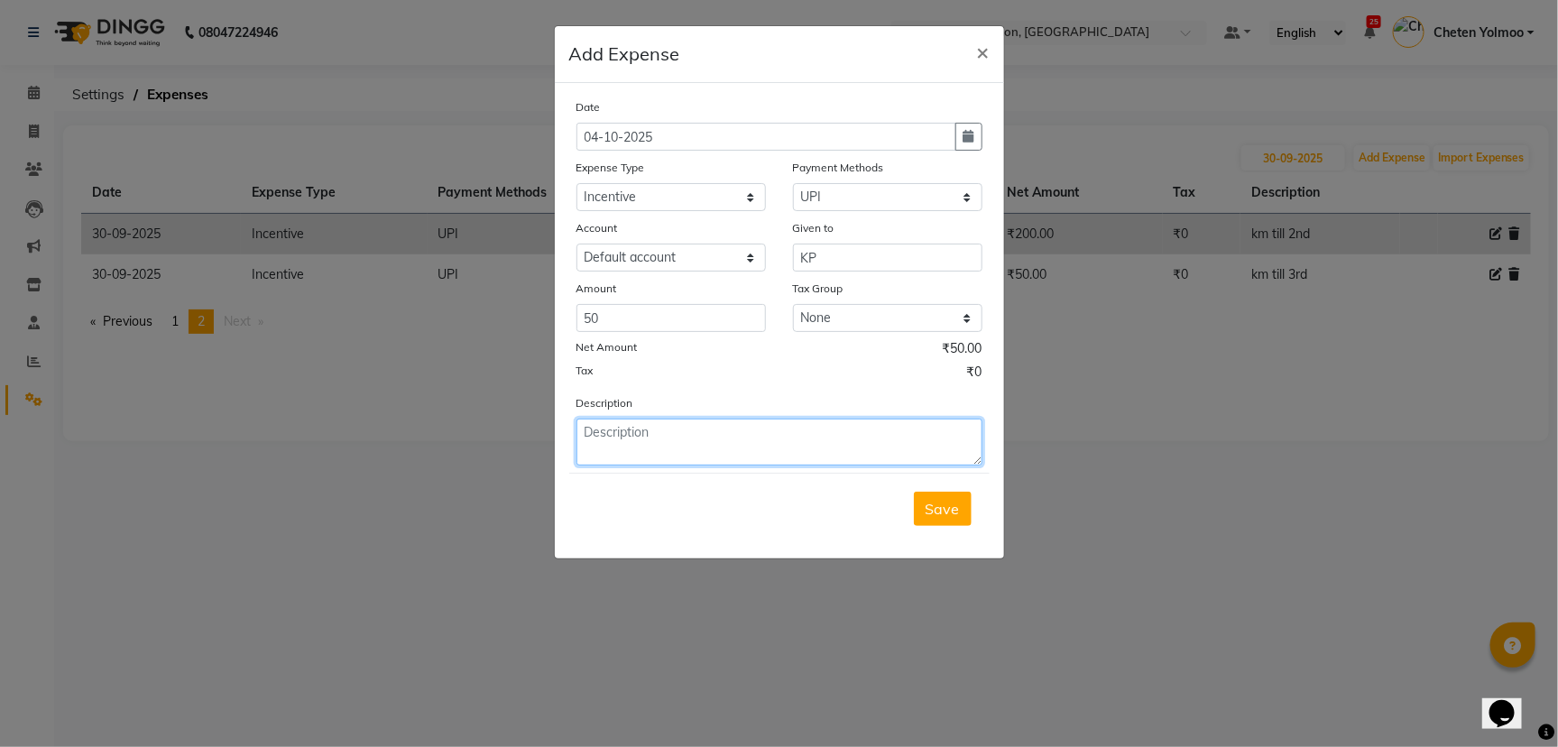
click at [655, 450] on textarea at bounding box center [779, 442] width 406 height 47
type textarea "km incentive"
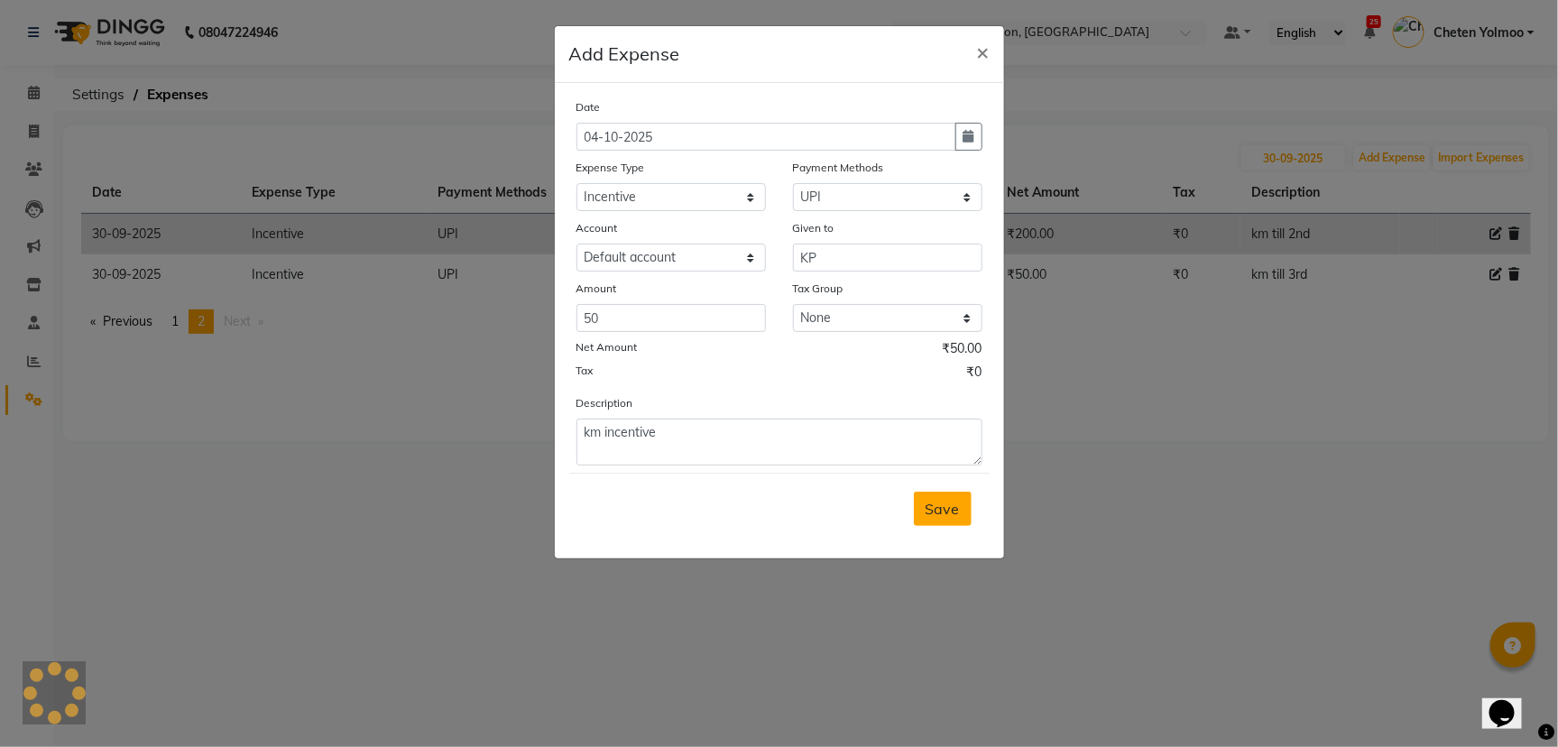
click at [935, 508] on span "Save" at bounding box center [943, 509] width 34 height 18
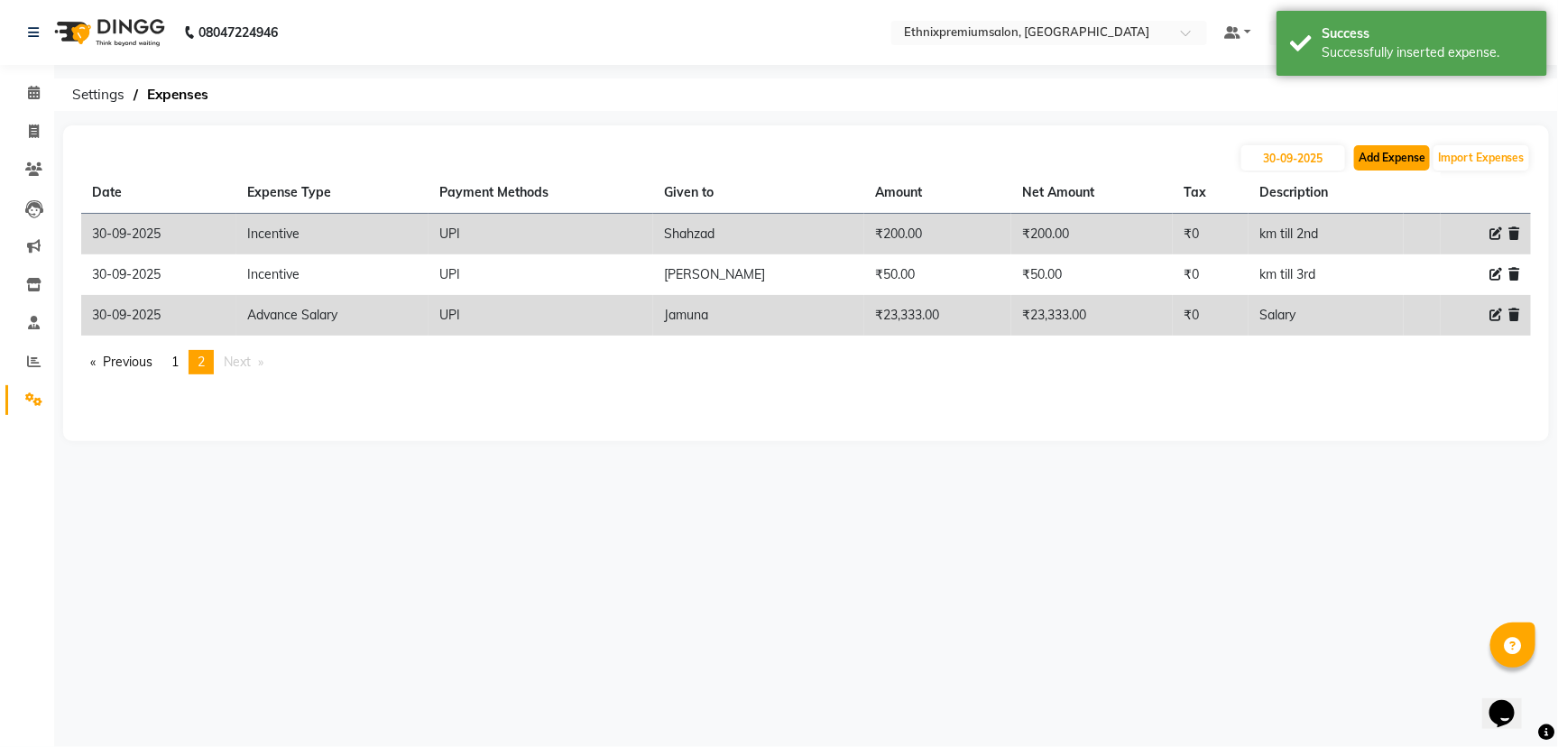
click at [1392, 152] on button "Add Expense" at bounding box center [1392, 157] width 76 height 25
select select "1"
select select "2390"
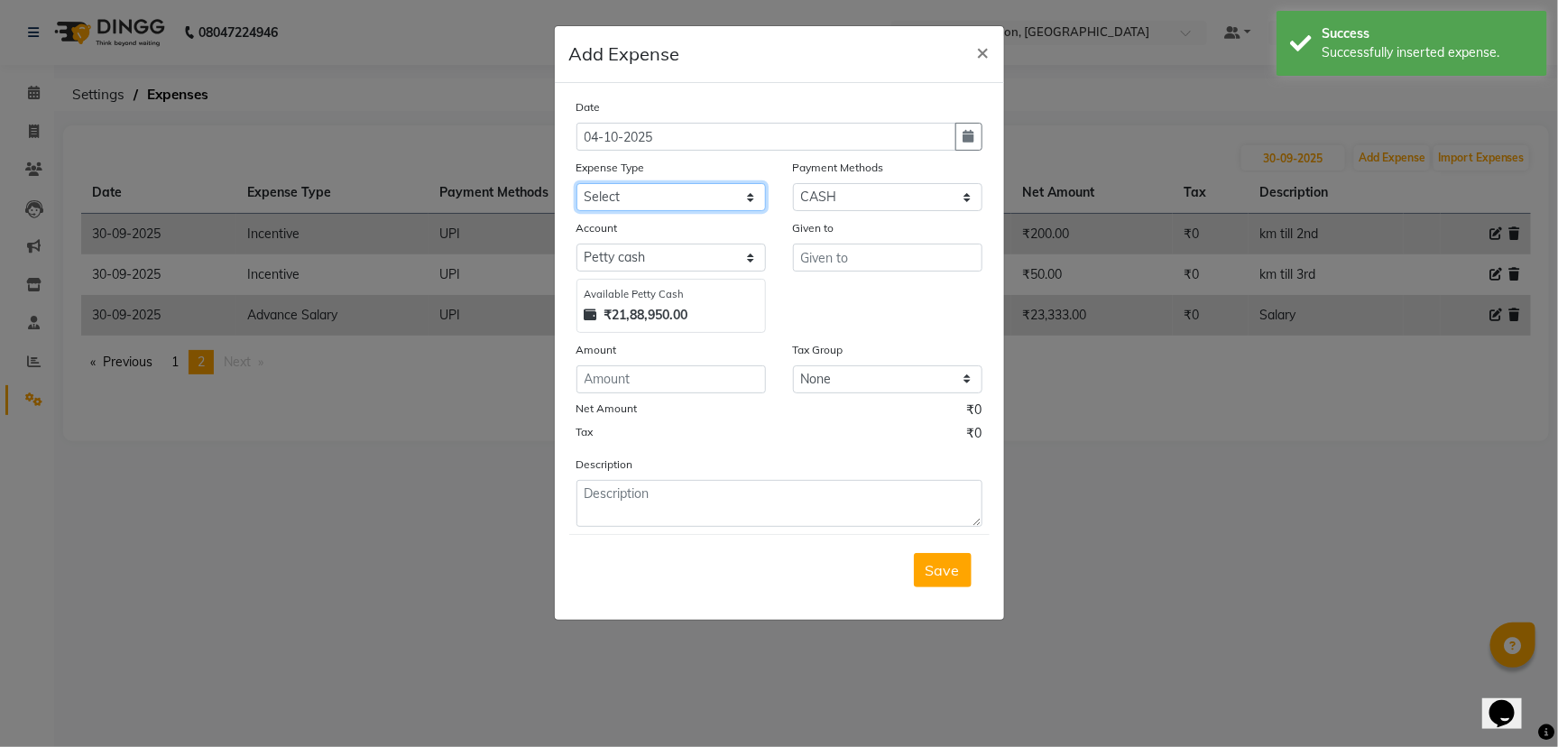
click at [671, 184] on select "Select Advance Salary Client Snacks Equipment Estate food Fuel Govt fee Incenti…" at bounding box center [670, 197] width 189 height 28
select select "3516"
click at [671, 184] on select "Select Advance Salary Client Snacks Equipment Estate food Fuel Govt fee Incenti…" at bounding box center [670, 197] width 189 height 28
click at [798, 185] on select "Select UPI CARD CASH Master Card Visa Card Prepaid Gift Card ONLINE Voucher Wal…" at bounding box center [887, 197] width 189 height 28
select select "8"
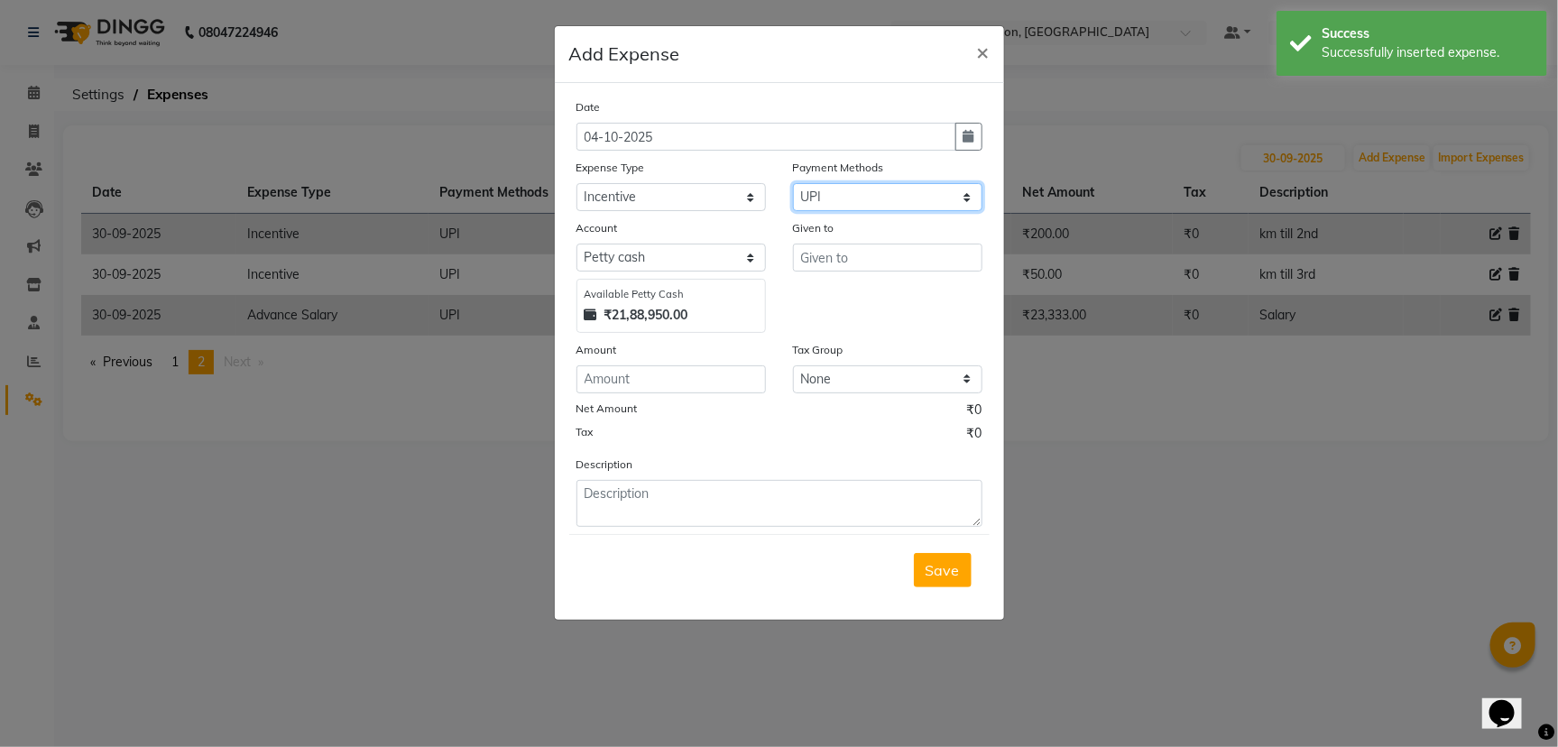
click at [793, 183] on select "Select UPI CARD CASH Master Card Visa Card Prepaid Gift Card ONLINE Voucher Wal…" at bounding box center [887, 197] width 189 height 28
select select "1030"
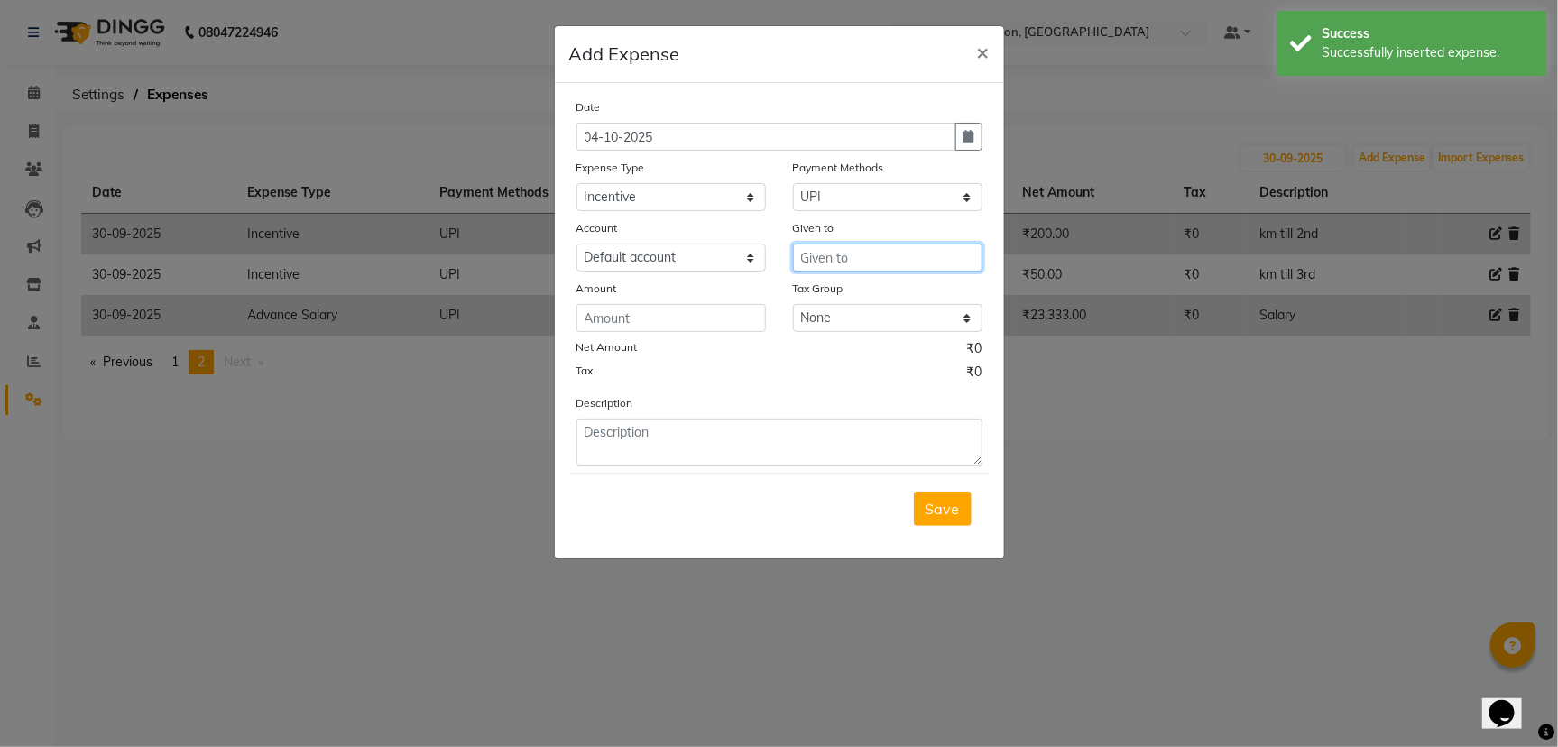
click at [821, 267] on input "text" at bounding box center [887, 258] width 189 height 28
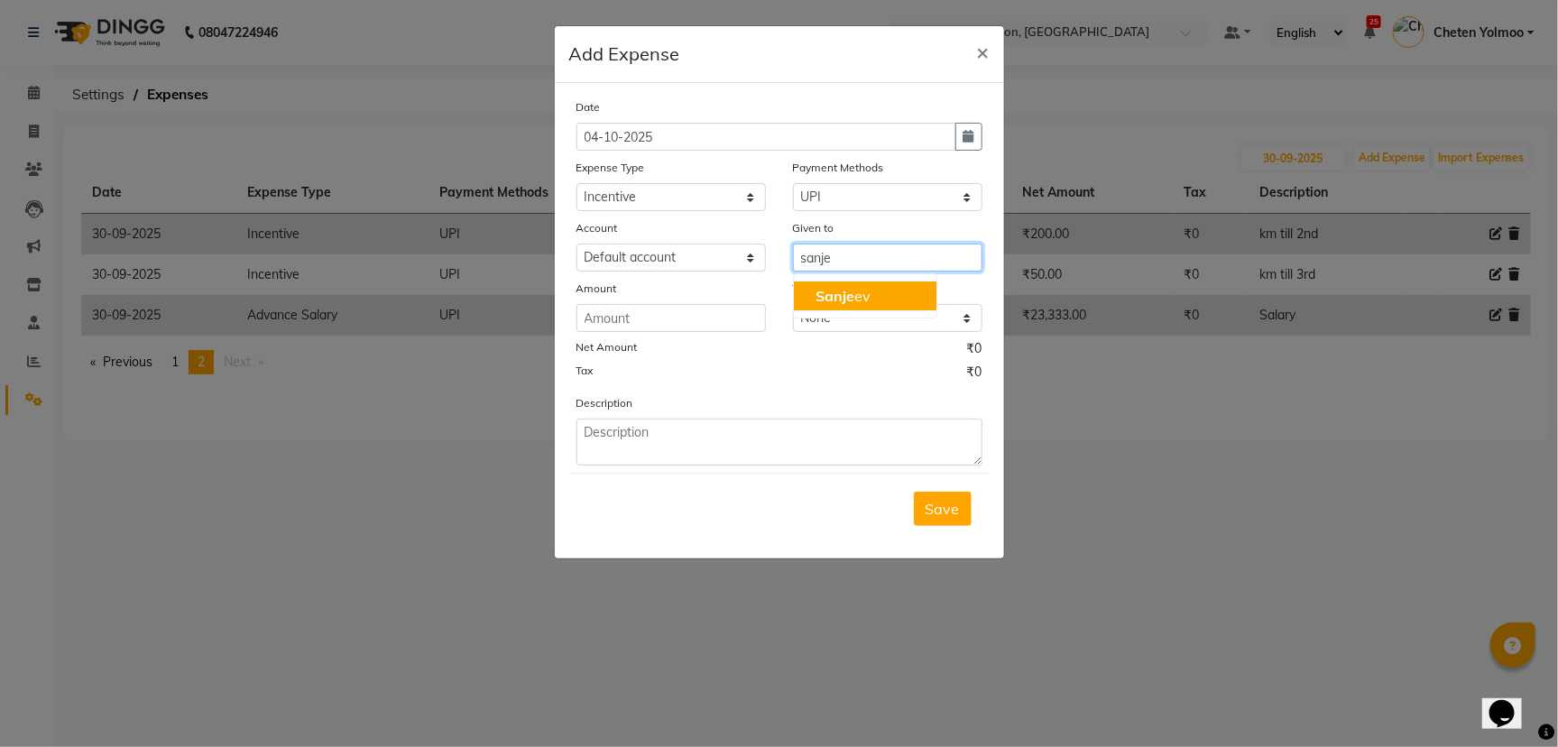
click at [856, 295] on ngb-highlight "Sanje ev" at bounding box center [842, 296] width 55 height 18
type input "[PERSON_NAME]"
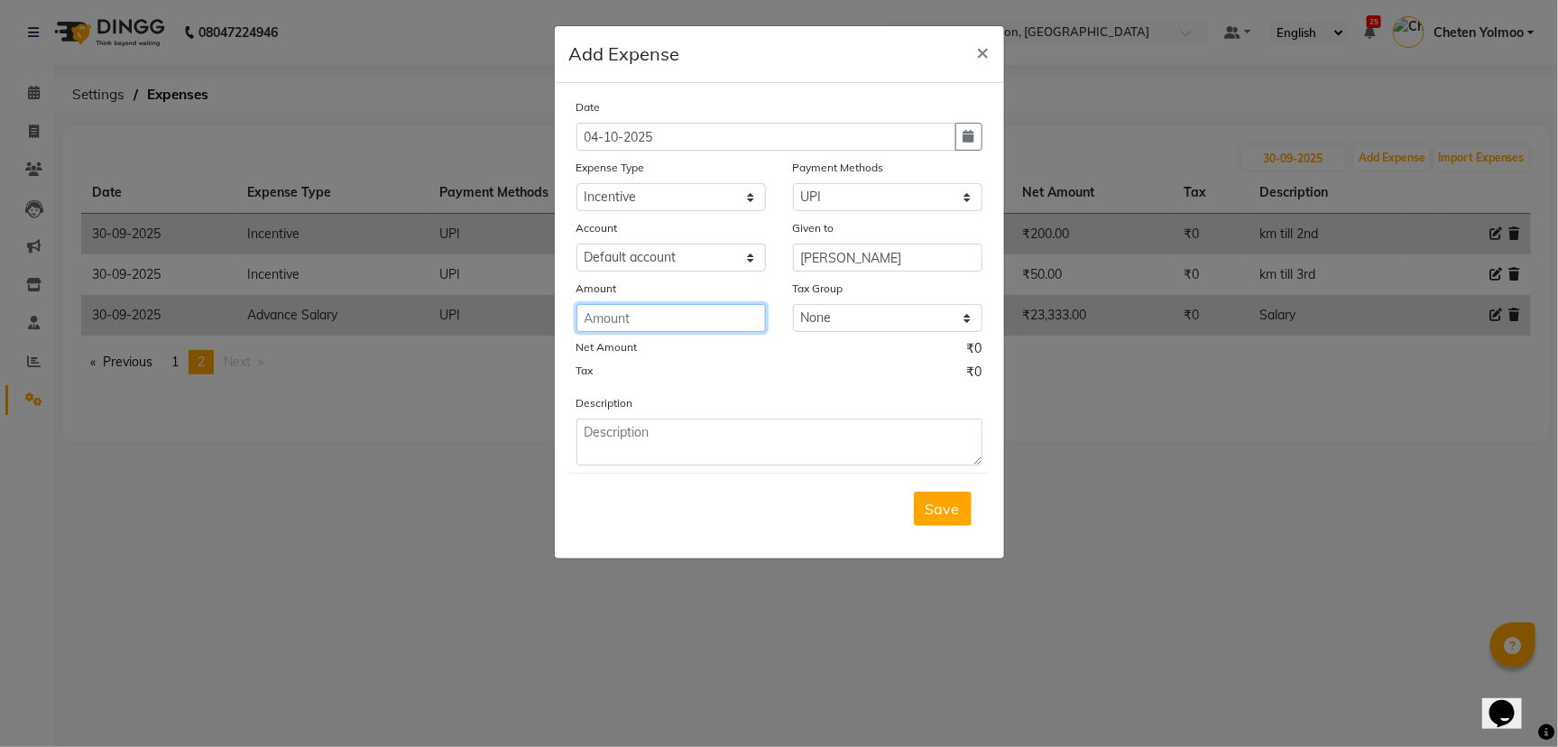
click at [729, 318] on input "number" at bounding box center [670, 318] width 189 height 28
type input "50"
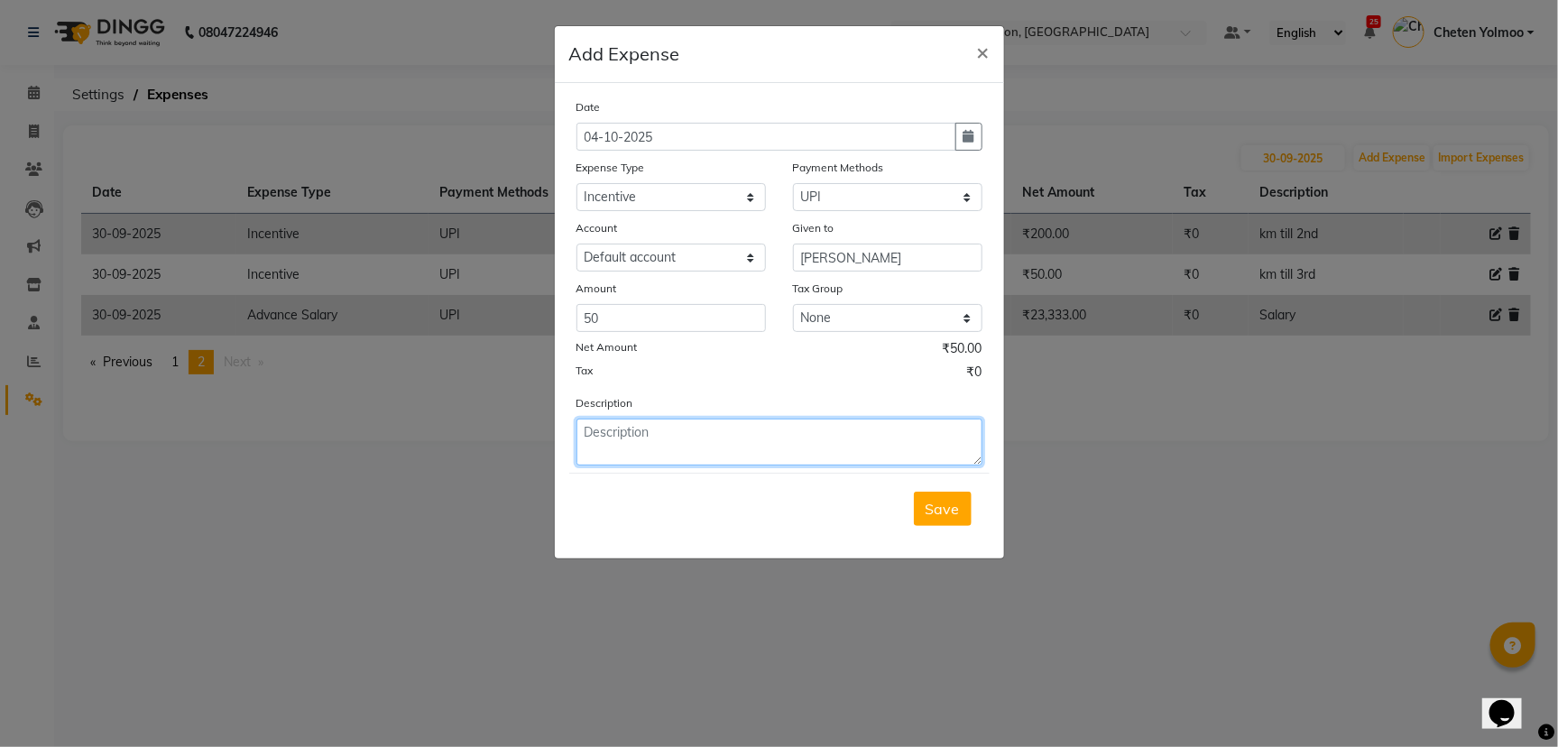
click at [723, 436] on textarea at bounding box center [779, 442] width 406 height 47
type textarea "incentive"
click at [958, 511] on span "Save" at bounding box center [943, 509] width 34 height 18
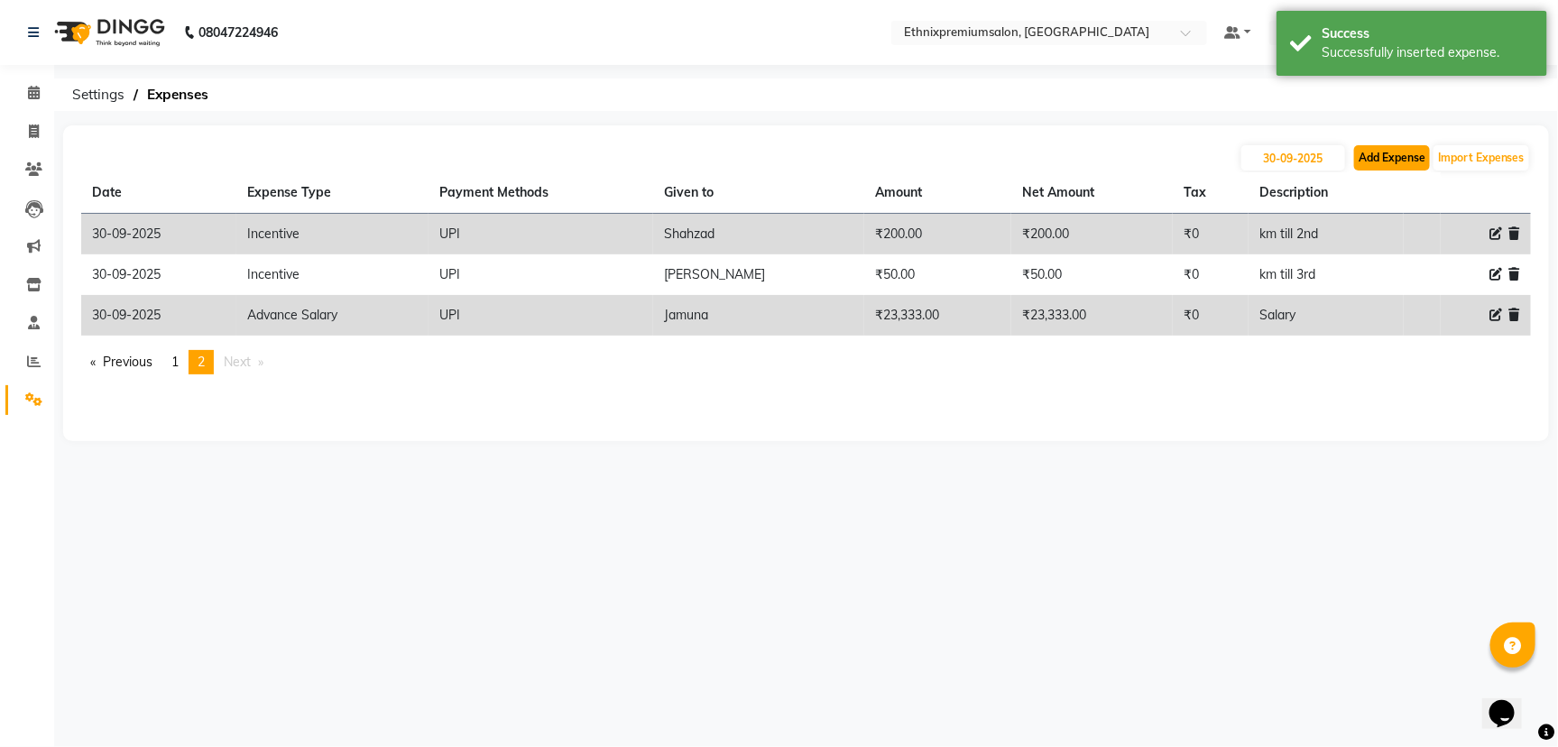
click at [1378, 170] on button "Add Expense" at bounding box center [1392, 157] width 76 height 25
select select "1"
select select "2390"
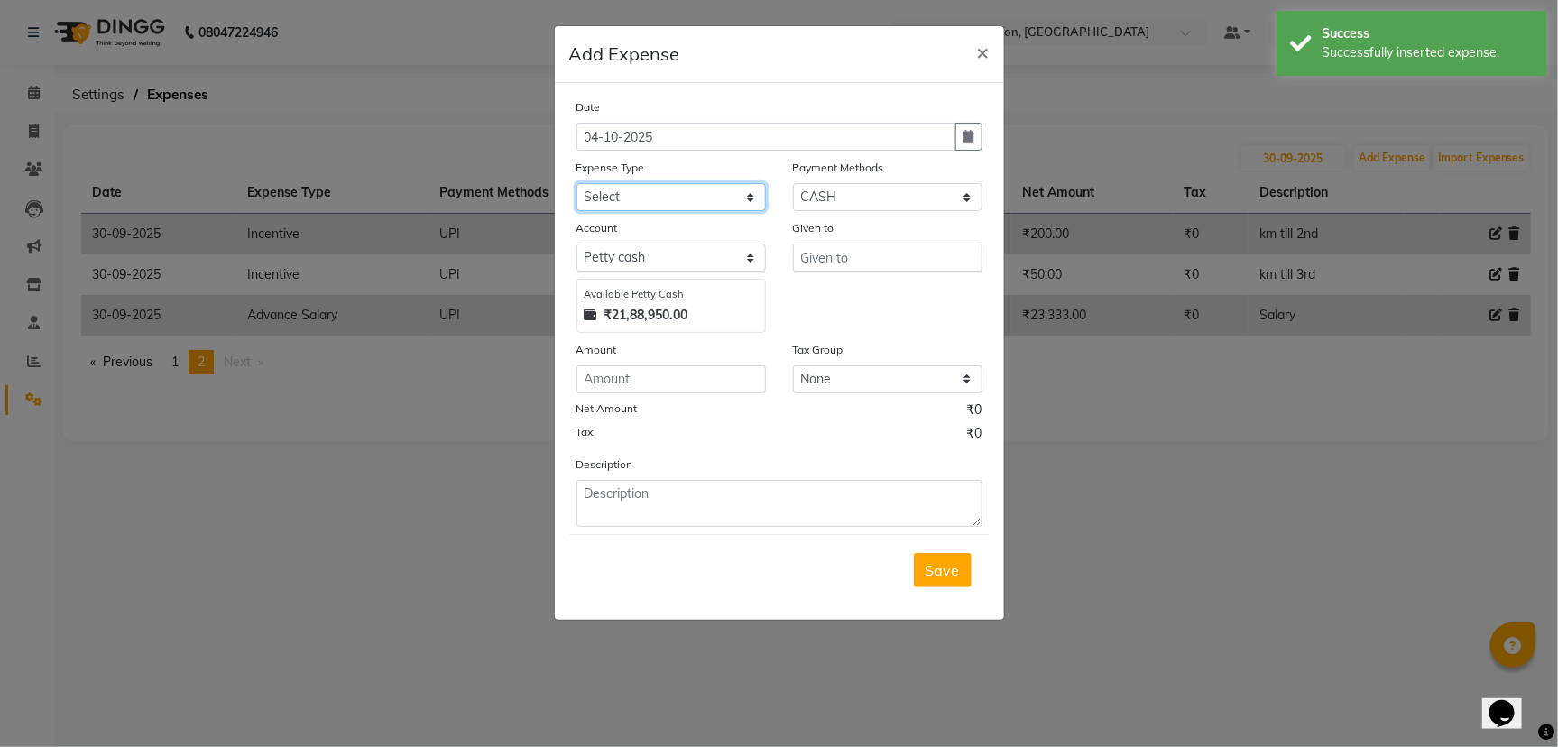
click at [736, 197] on select "Select Advance Salary Client Snacks Equipment Estate food Fuel Govt fee Incenti…" at bounding box center [670, 197] width 189 height 28
select select "3516"
drag, startPoint x: 736, startPoint y: 197, endPoint x: 806, endPoint y: 194, distance: 70.4
click at [736, 197] on select "Select Advance Salary Client Snacks Equipment Estate food Fuel Govt fee Incenti…" at bounding box center [670, 197] width 189 height 28
click at [837, 189] on select "Select UPI CARD CASH Master Card Visa Card Prepaid Gift Card ONLINE Voucher Wal…" at bounding box center [887, 197] width 189 height 28
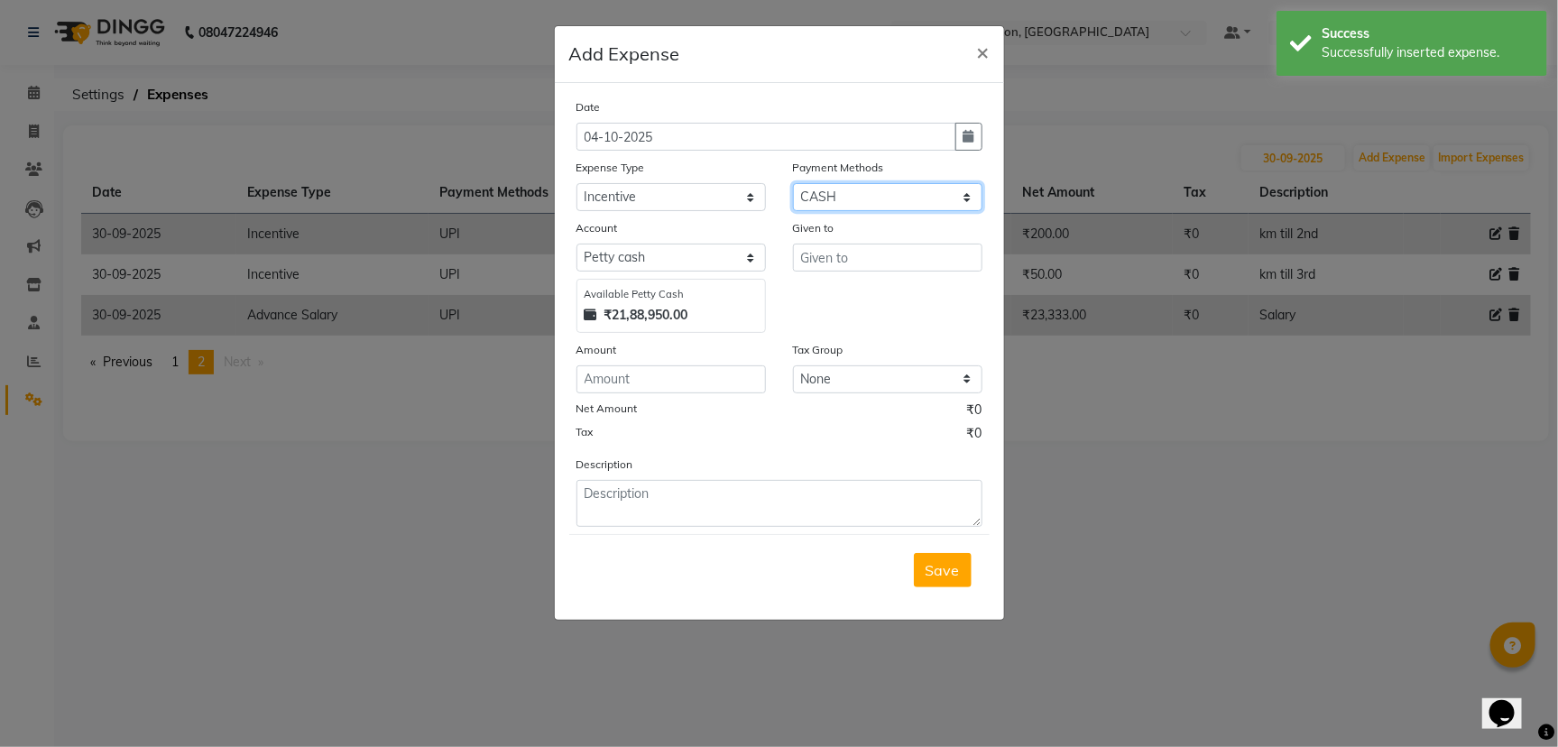
select select "8"
click at [793, 183] on select "Select UPI CARD CASH Master Card Visa Card Prepaid Gift Card ONLINE Voucher Wal…" at bounding box center [887, 197] width 189 height 28
select select "1030"
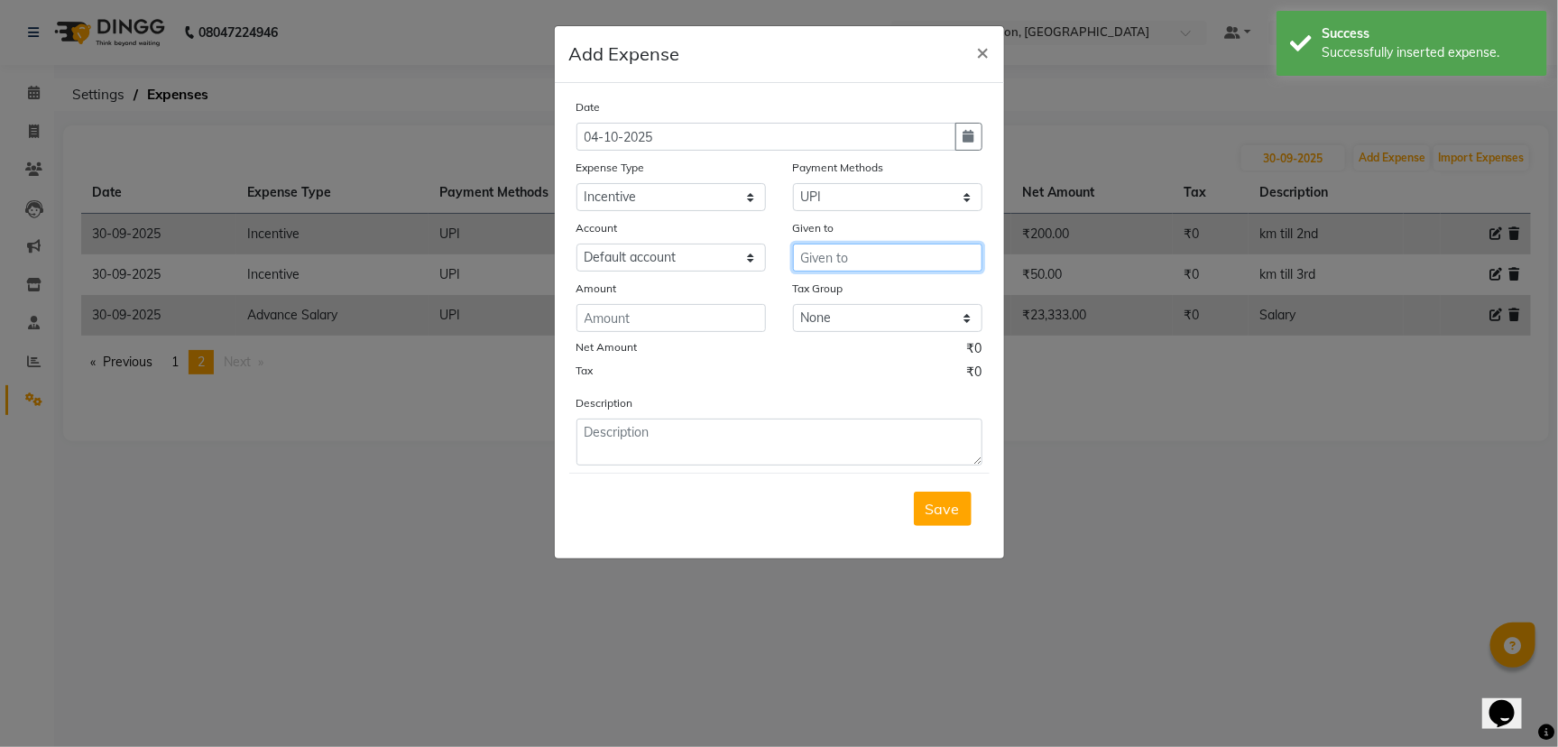
click at [859, 256] on input "text" at bounding box center [887, 258] width 189 height 28
type input "[PERSON_NAME]"
click at [669, 318] on input "number" at bounding box center [670, 318] width 189 height 28
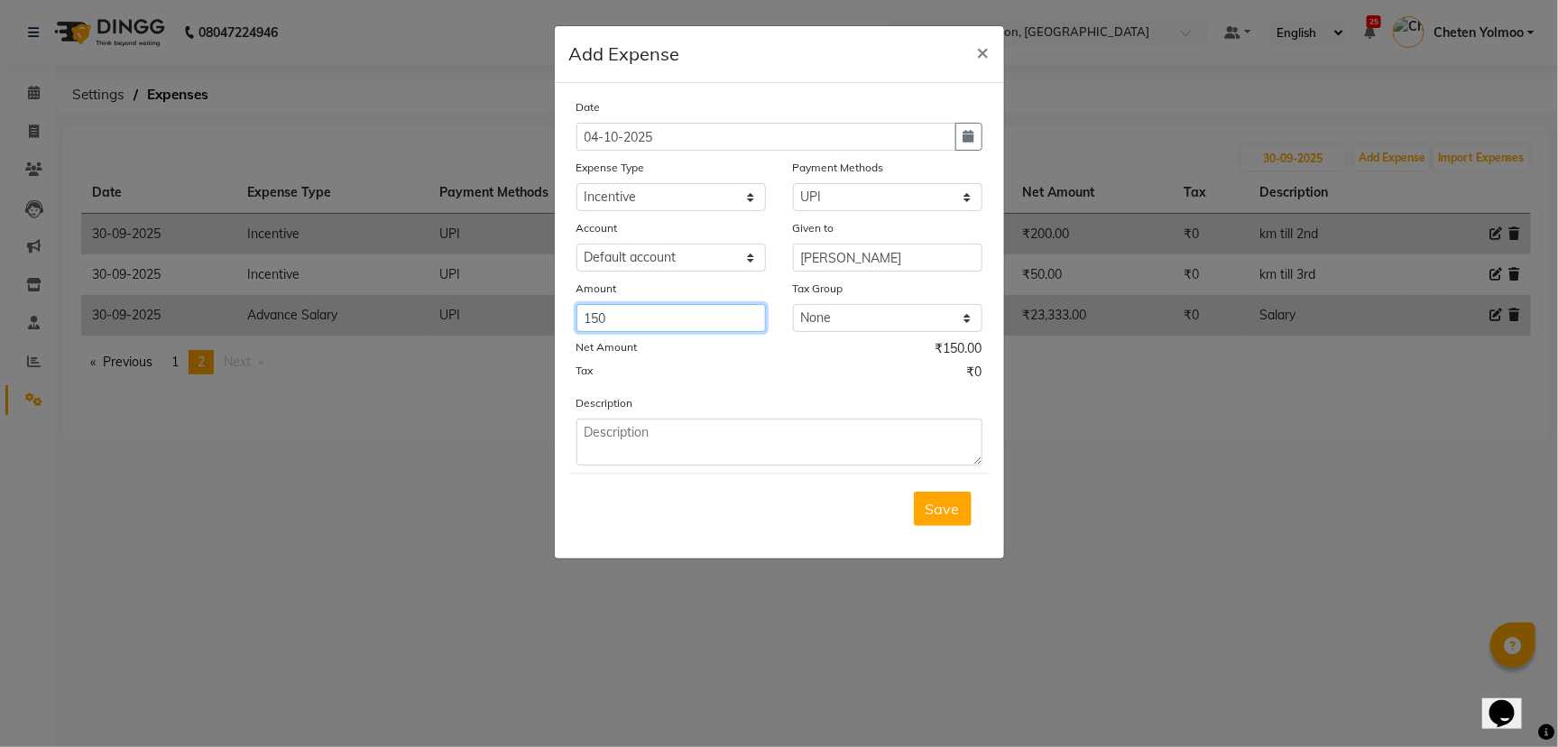
type input "150"
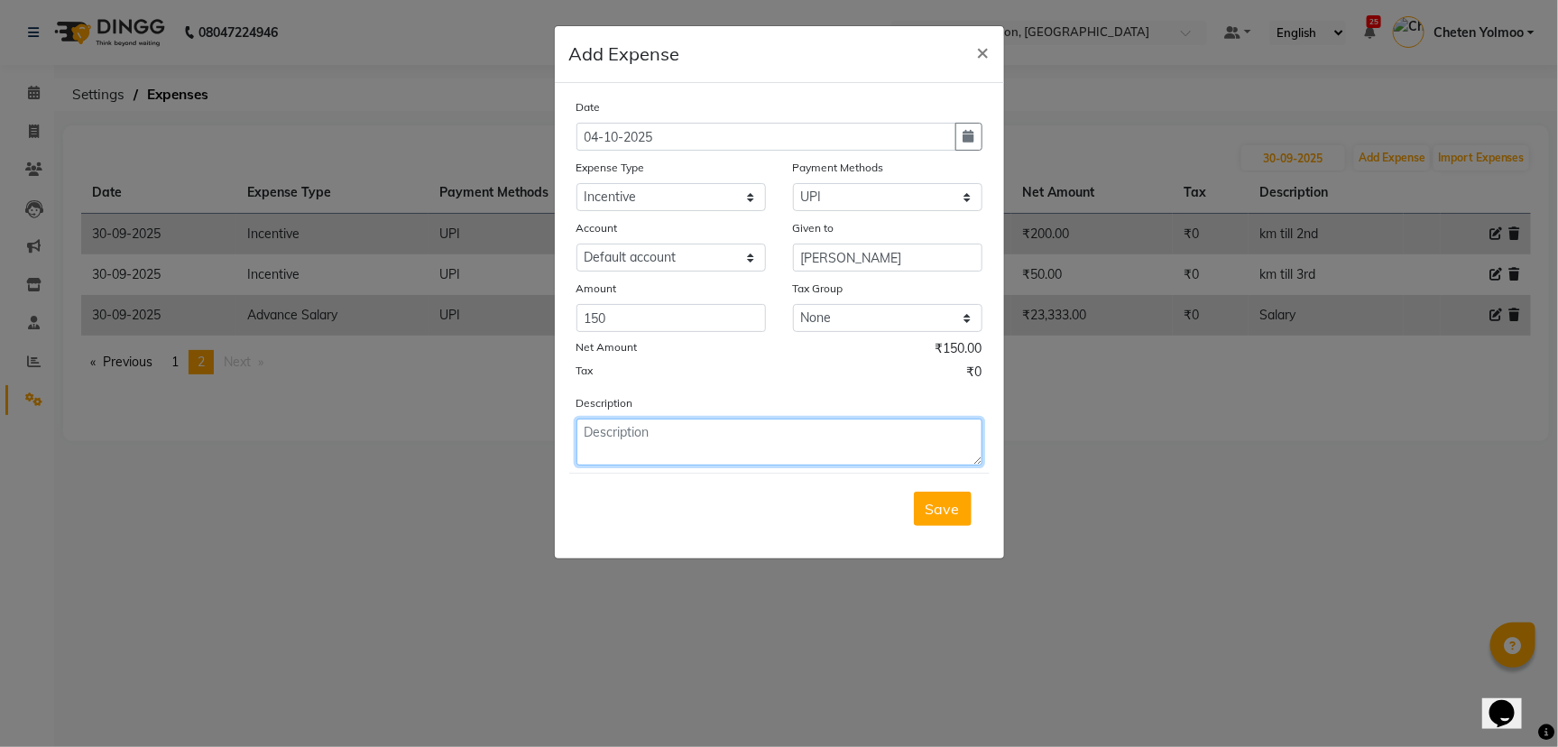
click at [696, 442] on textarea at bounding box center [779, 442] width 406 height 47
type textarea "incentive"
click at [937, 473] on div "Save" at bounding box center [779, 508] width 420 height 71
click at [942, 516] on button "Save" at bounding box center [943, 509] width 58 height 34
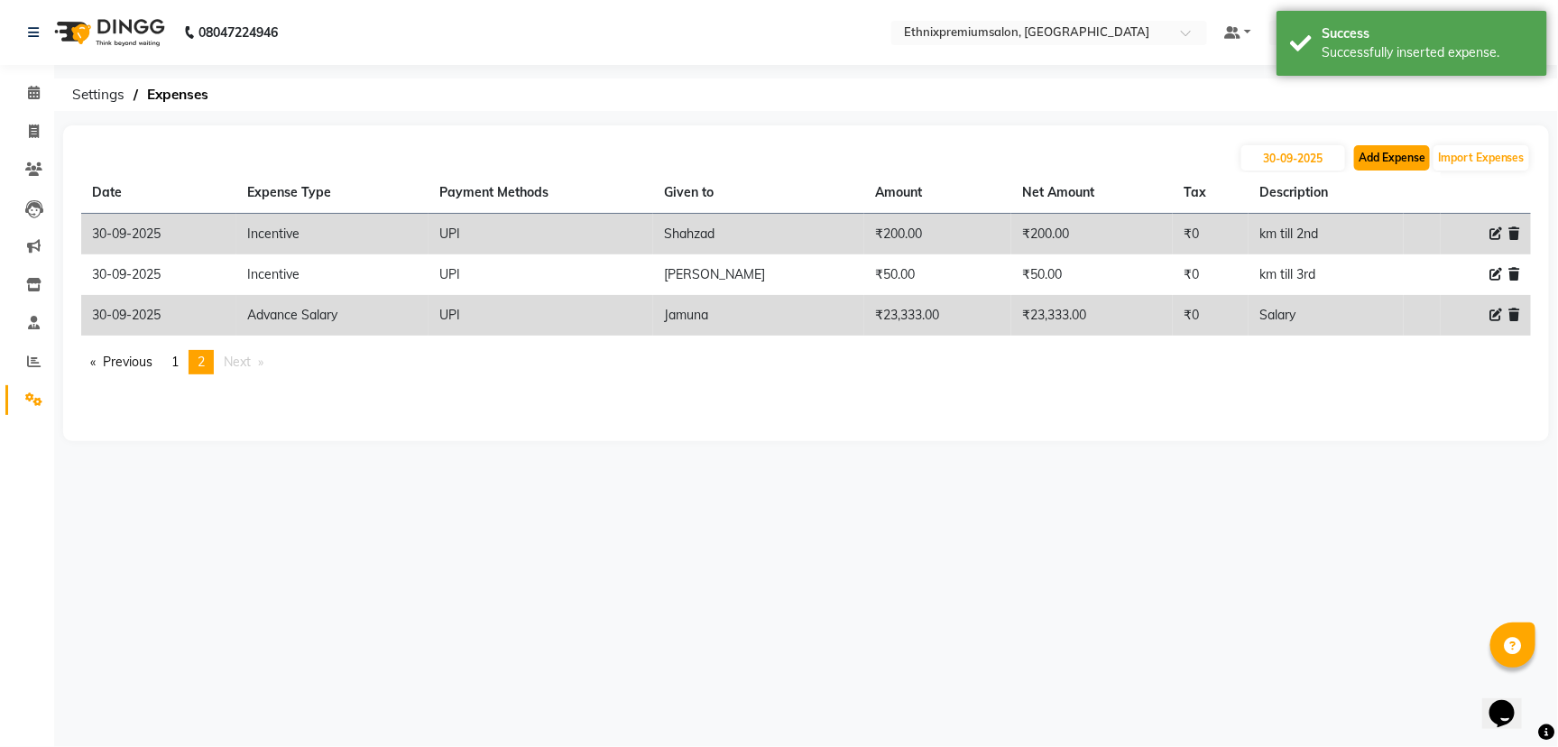
click at [1360, 161] on button "Add Expense" at bounding box center [1392, 157] width 76 height 25
select select "1"
select select "2390"
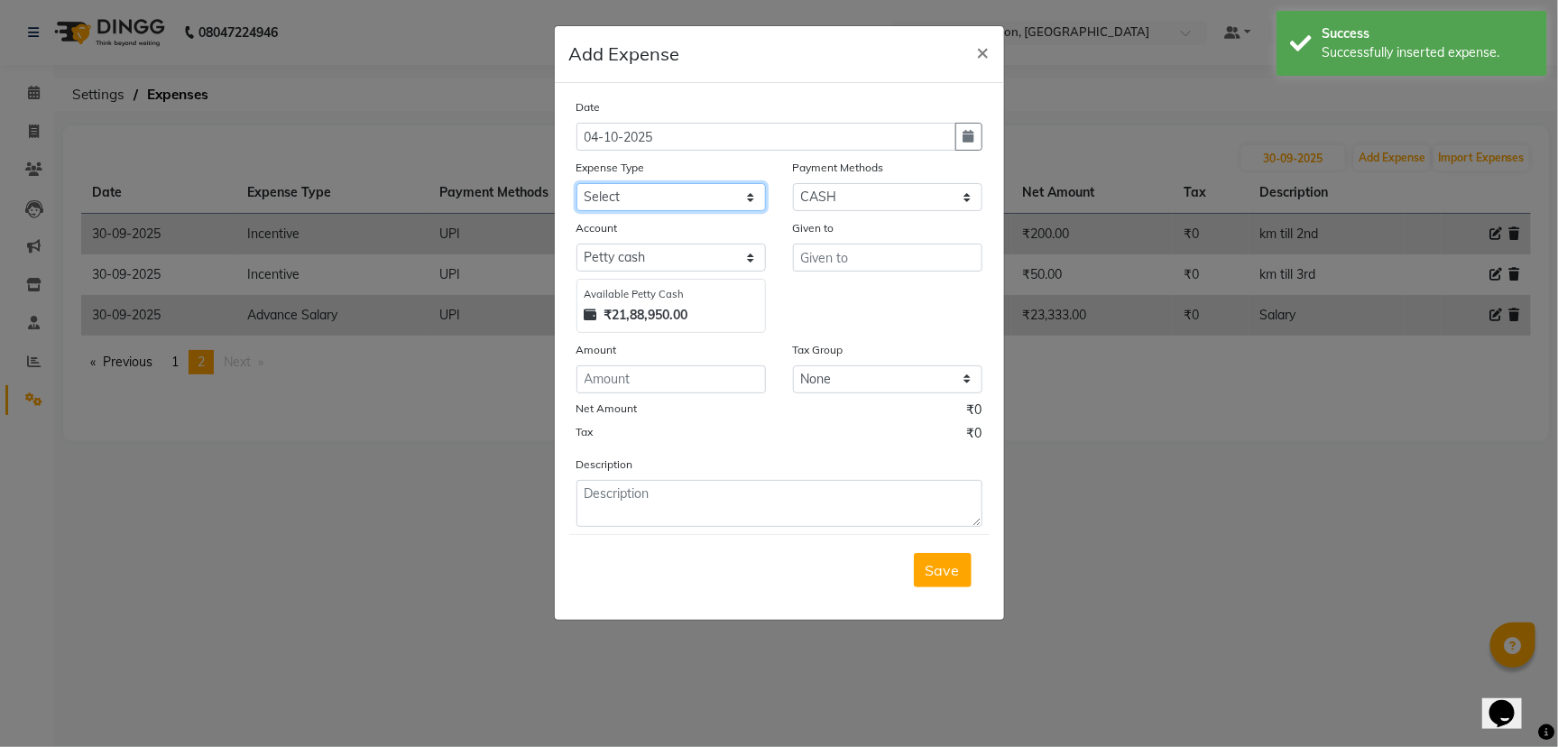
click at [603, 184] on select "Select Advance Salary Client Snacks Equipment Estate food Fuel Govt fee Incenti…" at bounding box center [670, 197] width 189 height 28
select select "3516"
drag, startPoint x: 603, startPoint y: 184, endPoint x: 642, endPoint y: 192, distance: 39.6
click at [606, 184] on select "Select Advance Salary Client Snacks Equipment Estate food Fuel Govt fee Incenti…" at bounding box center [670, 197] width 189 height 28
click at [812, 194] on select "Select UPI CARD CASH Master Card Visa Card Prepaid Gift Card ONLINE Voucher Wal…" at bounding box center [887, 197] width 189 height 28
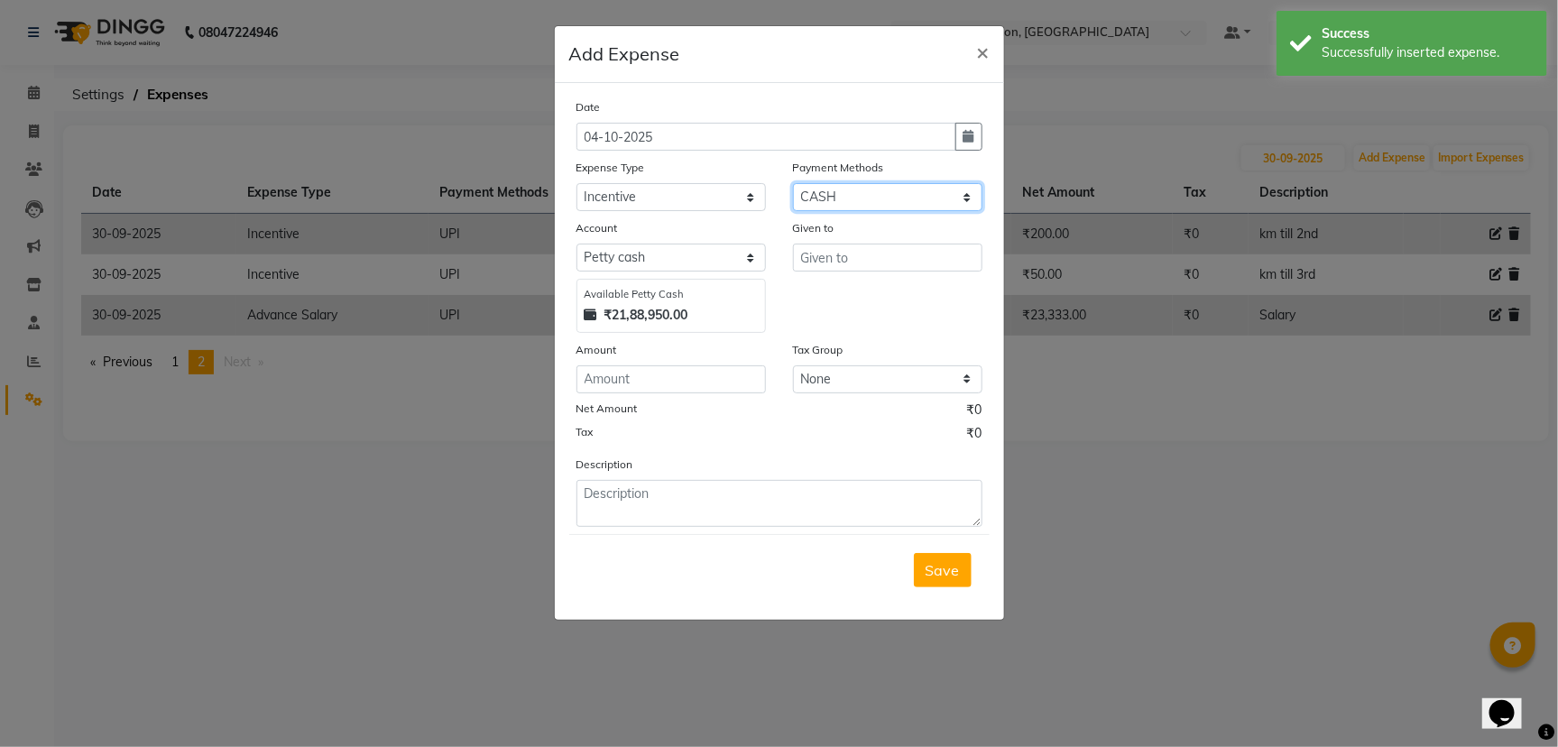
select select "8"
click at [793, 183] on select "Select UPI CARD CASH Master Card Visa Card Prepaid Gift Card ONLINE Voucher Wal…" at bounding box center [887, 197] width 189 height 28
select select "1030"
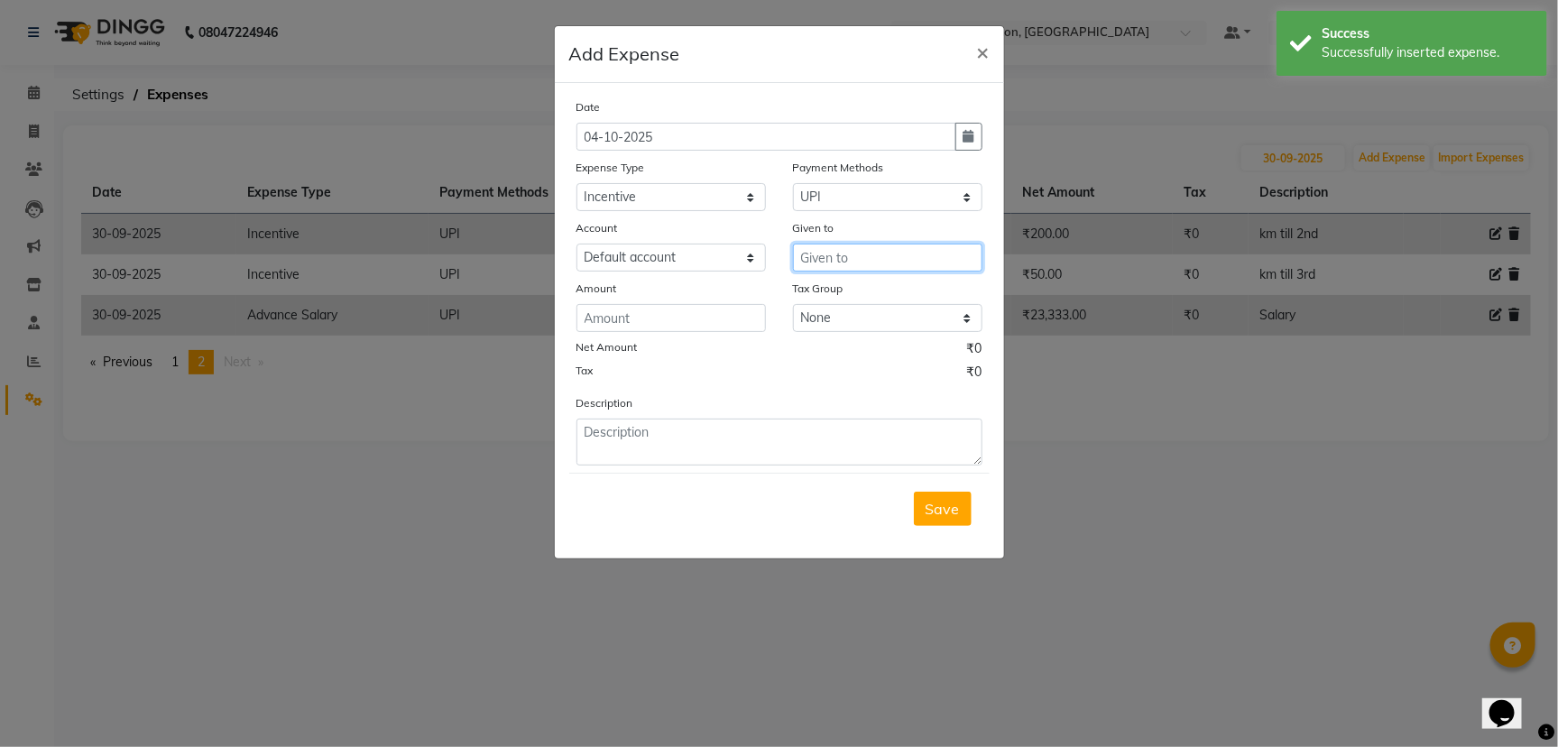
click at [822, 253] on input "text" at bounding box center [887, 258] width 189 height 28
drag, startPoint x: 840, startPoint y: 298, endPoint x: 522, endPoint y: 383, distance: 328.9
click at [826, 300] on span "Nite" at bounding box center [829, 296] width 28 height 18
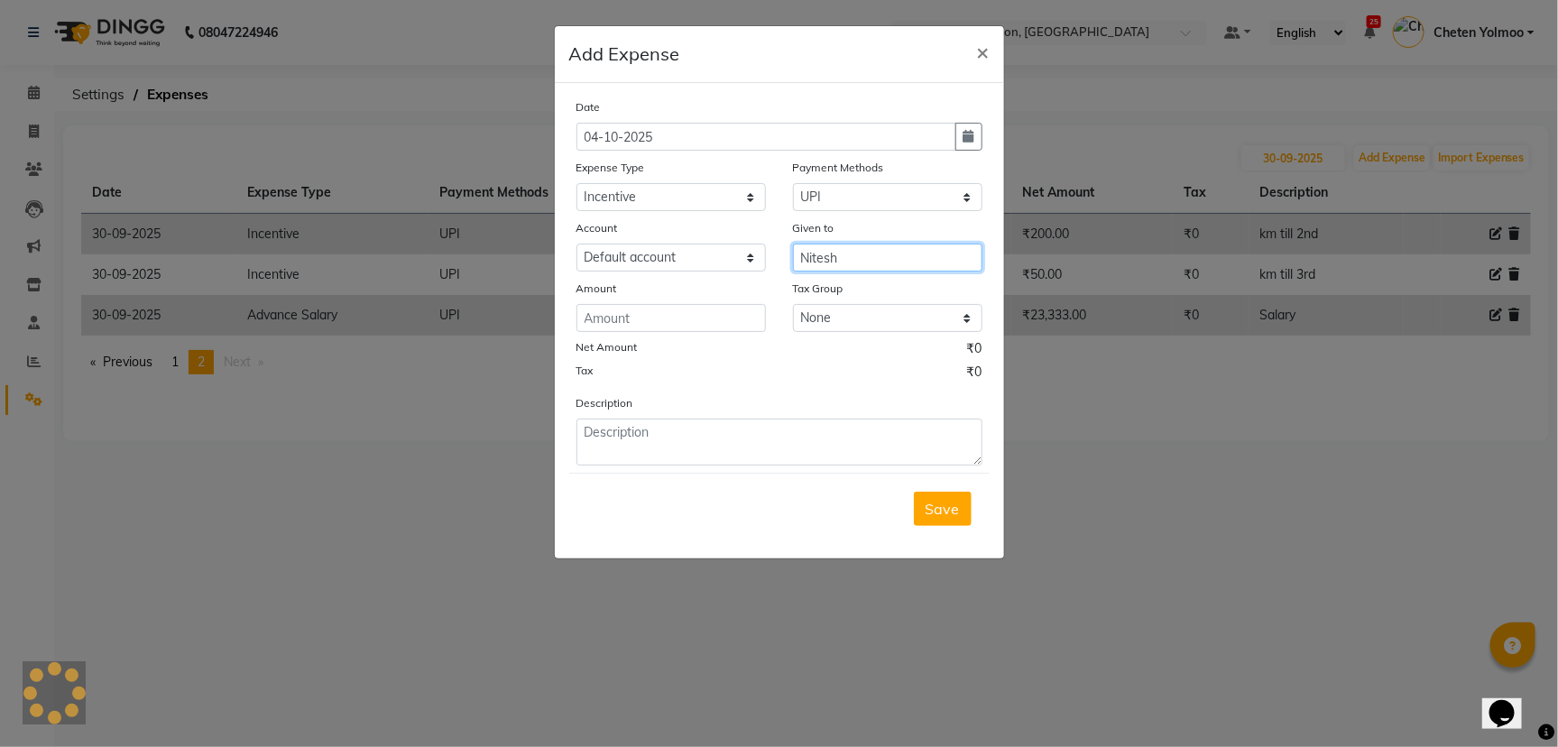
type input "Nitesh"
click at [636, 333] on div "Date 04-10-2025 Expense Type Select Advance Salary Client Snacks Equipment Esta…" at bounding box center [779, 281] width 406 height 368
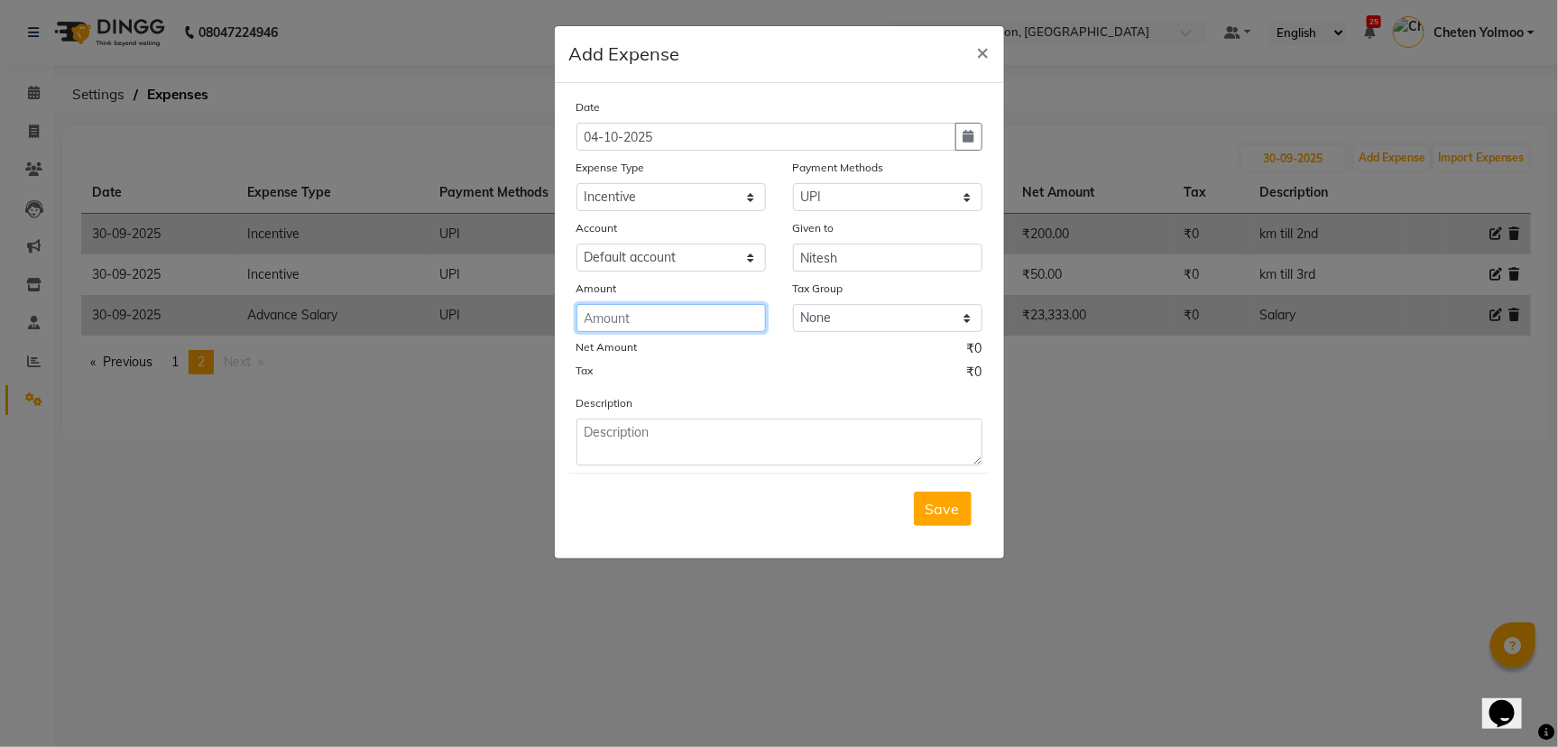
click at [635, 314] on input "number" at bounding box center [670, 318] width 189 height 28
type input "50"
click at [612, 414] on div "Description" at bounding box center [779, 429] width 433 height 72
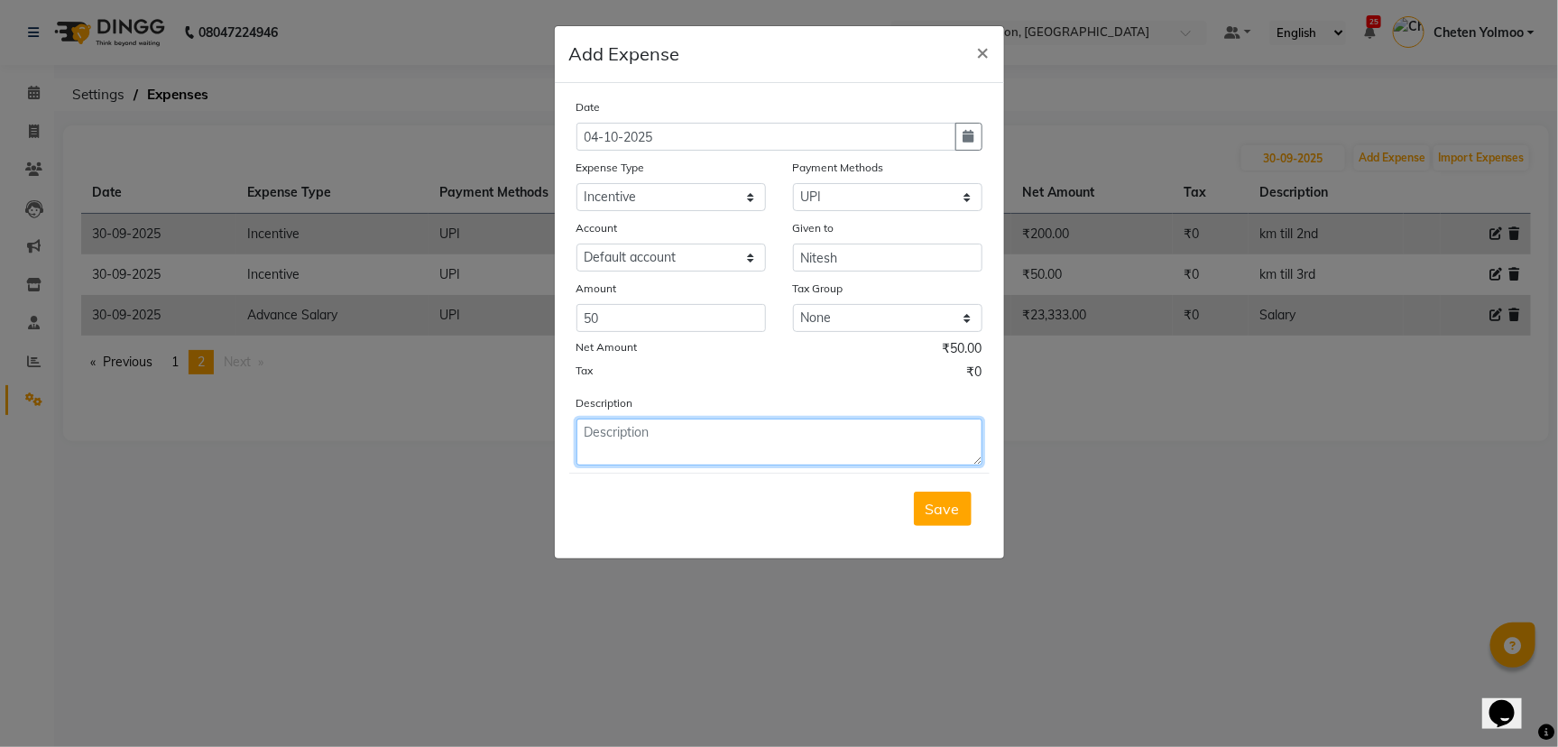
click at [625, 428] on textarea at bounding box center [779, 442] width 406 height 47
type textarea "incentive"
click at [935, 519] on button "Save" at bounding box center [943, 509] width 58 height 34
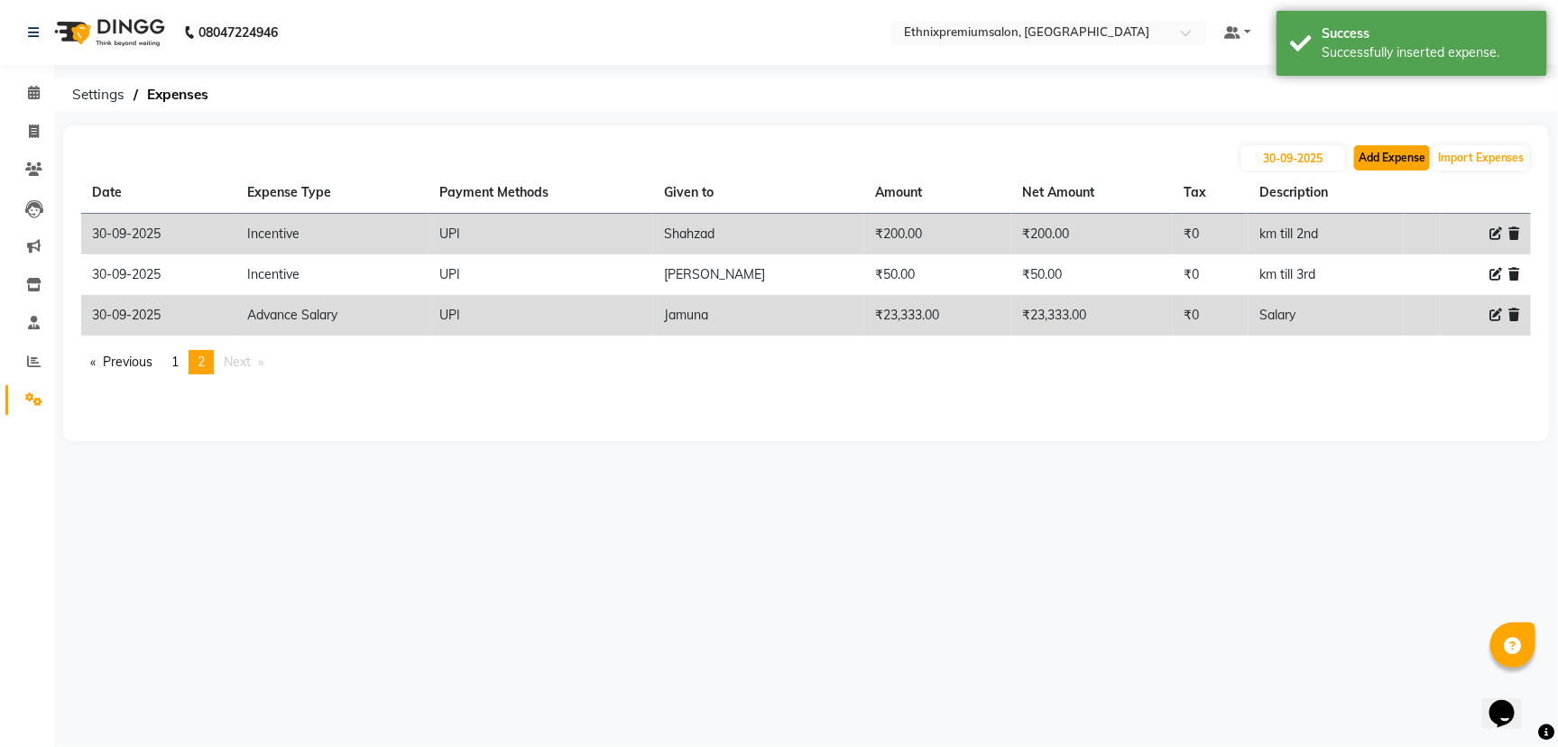
click at [1401, 154] on button "Add Expense" at bounding box center [1392, 157] width 76 height 25
select select "1"
select select "2390"
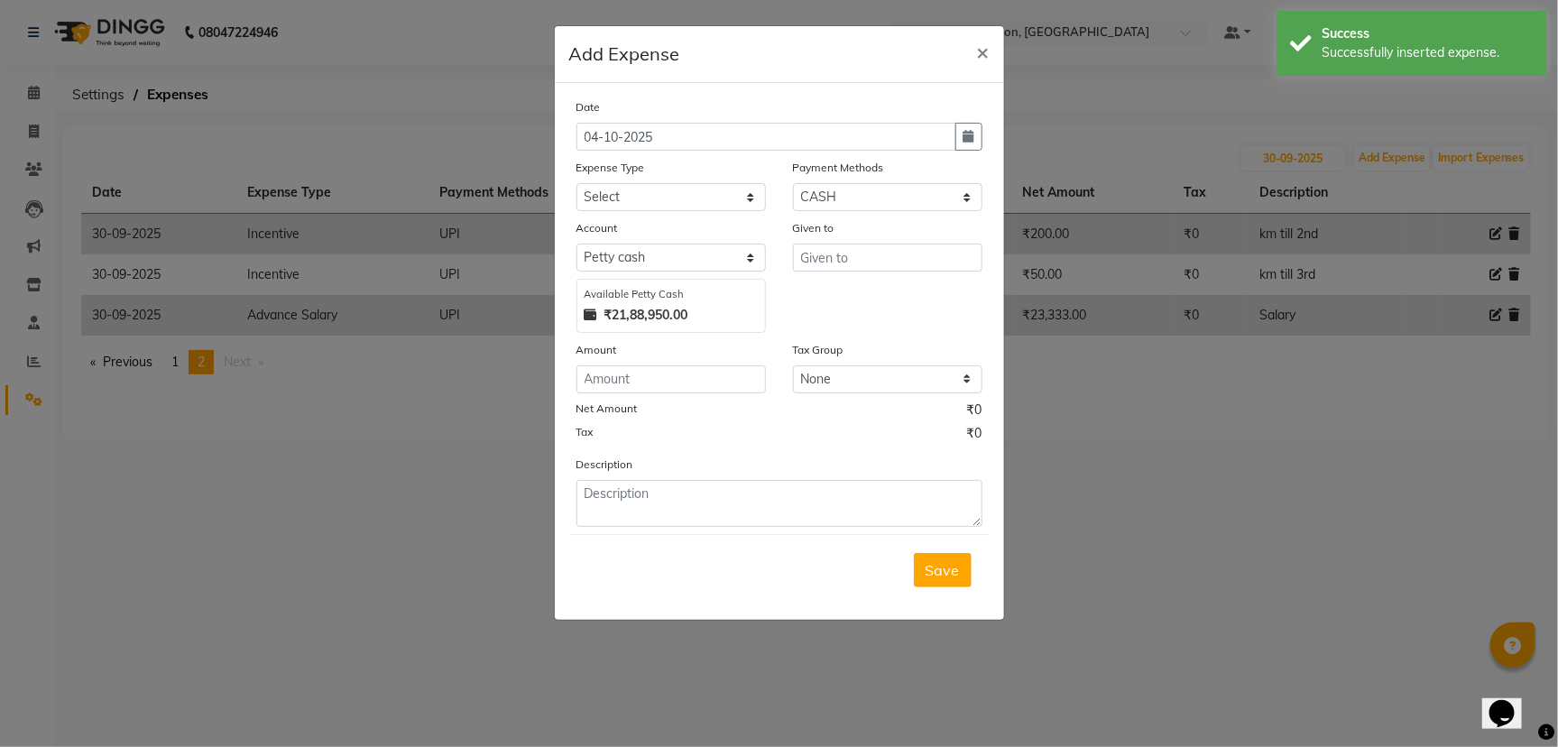
click at [424, 537] on ngb-modal-window "Add Expense × Date 04-10-2025 Expense Type Select Advance Salary Client Snacks …" at bounding box center [779, 373] width 1558 height 747
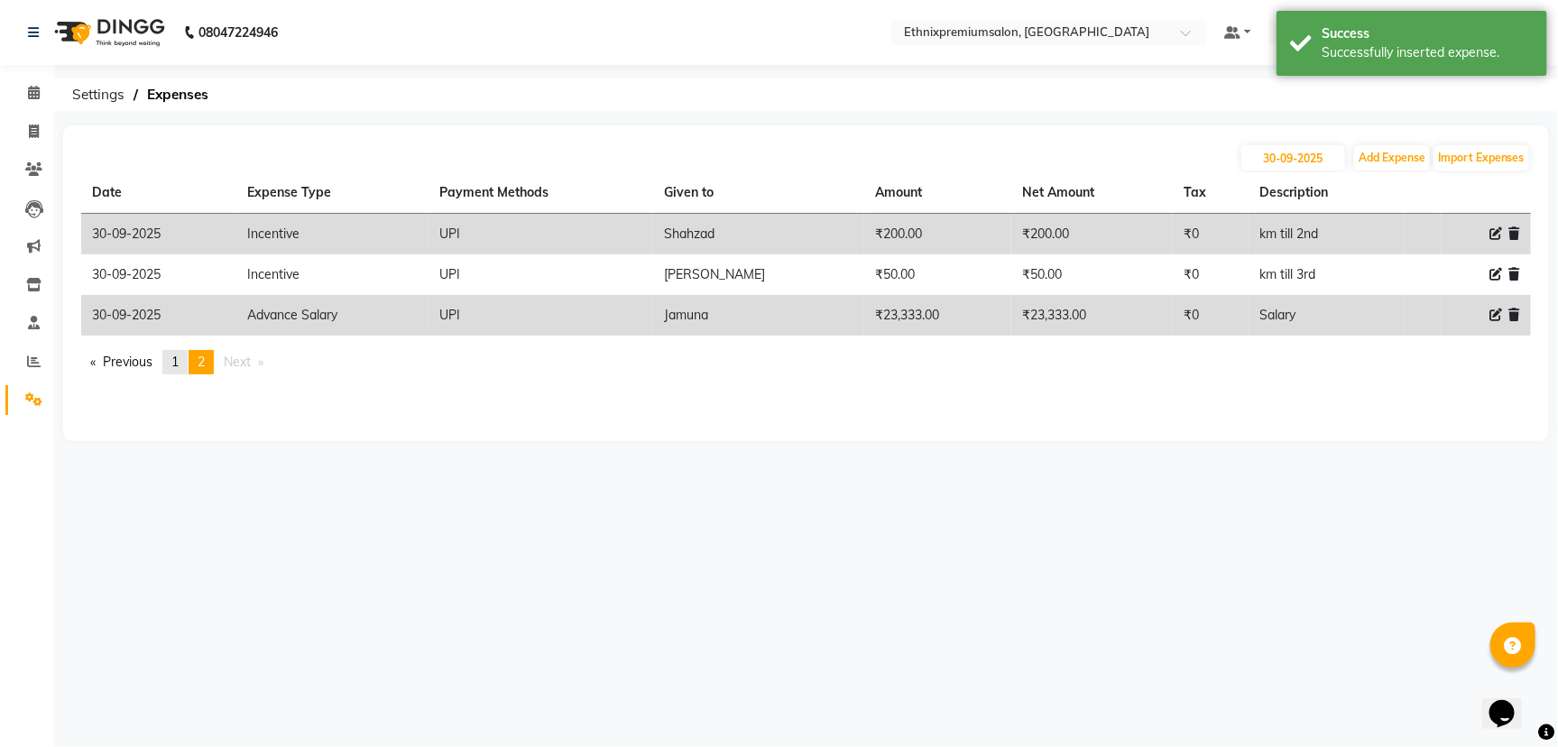
click at [179, 351] on link "page 1" at bounding box center [174, 362] width 25 height 24
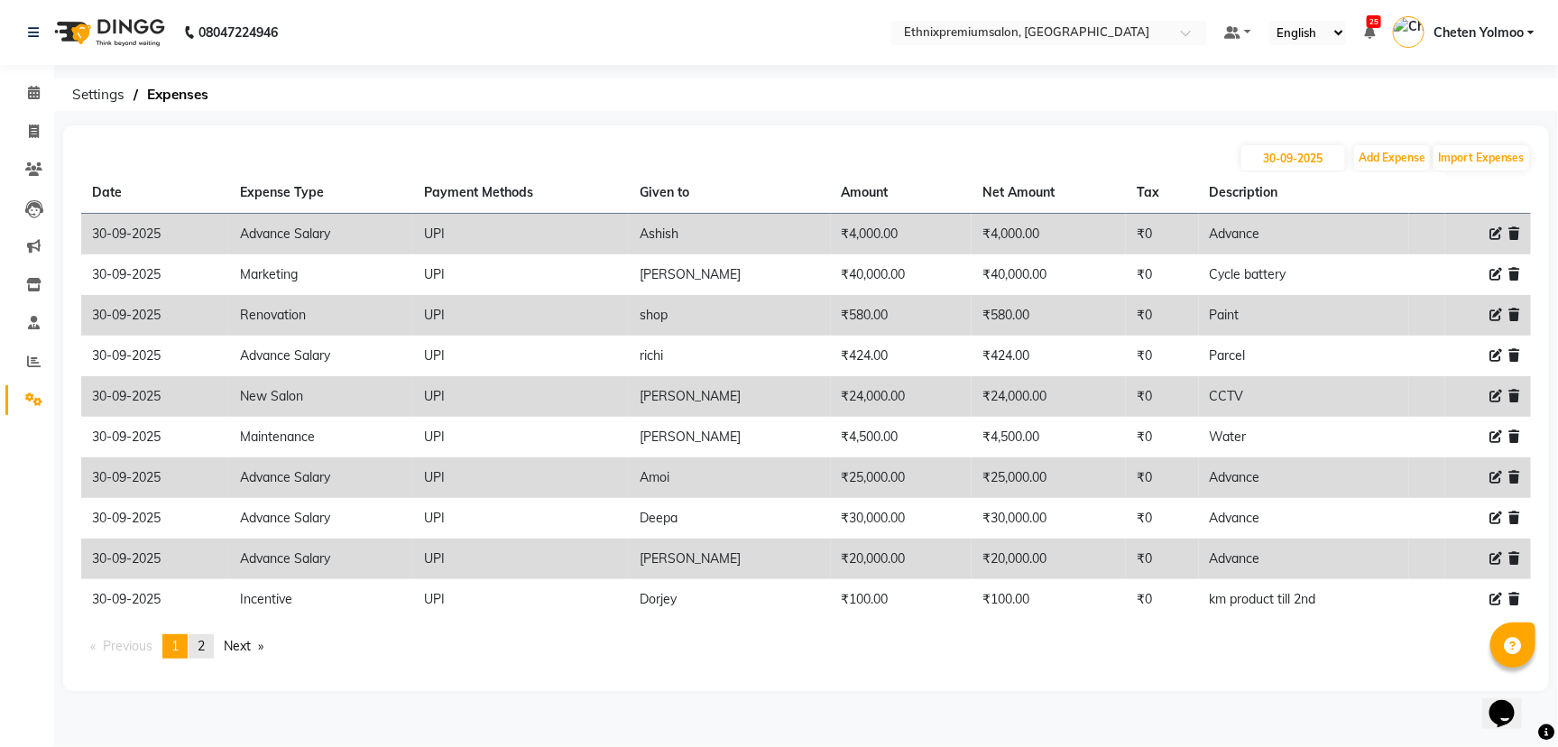
click at [203, 649] on span "2" at bounding box center [201, 646] width 7 height 16
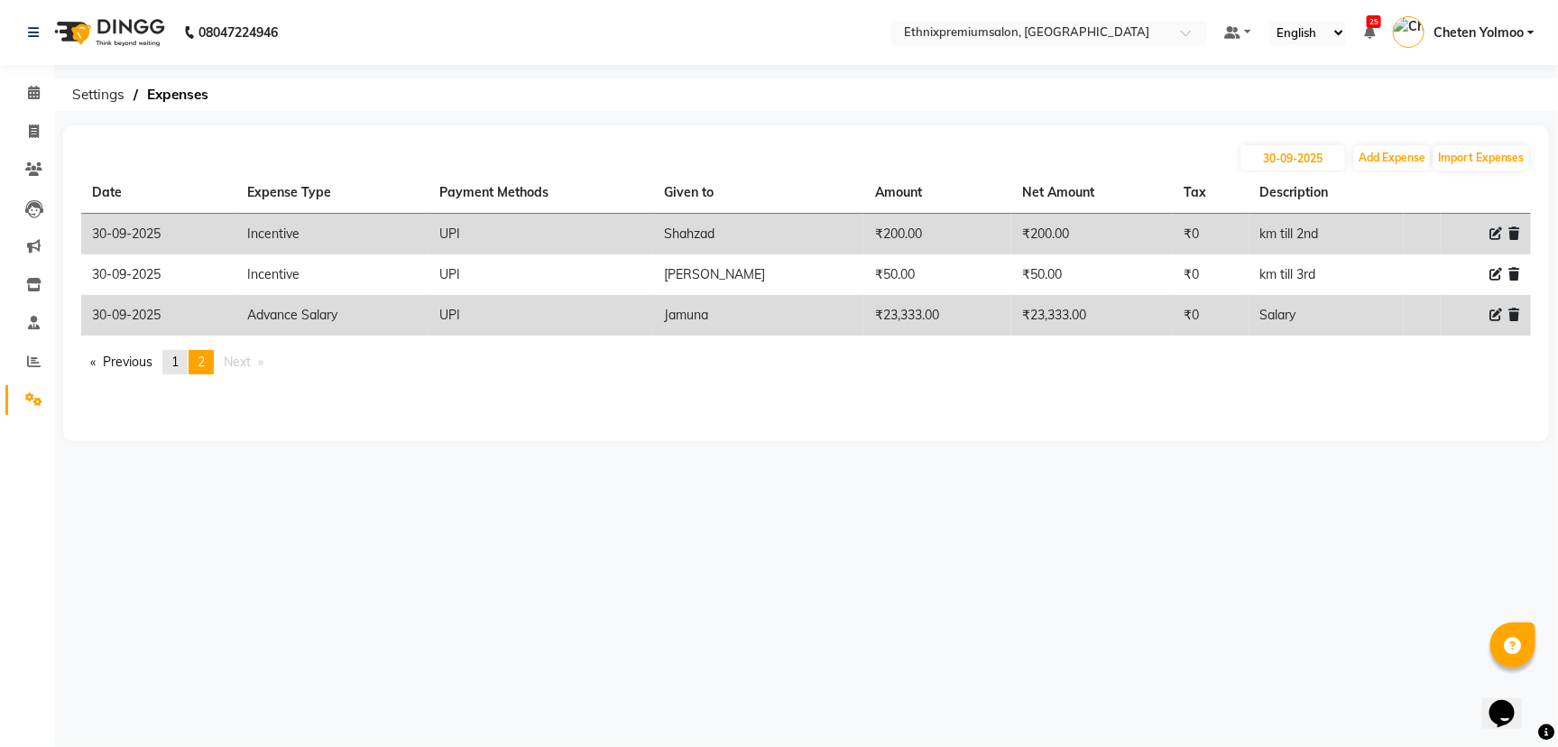
click at [183, 362] on link "page 1" at bounding box center [174, 362] width 25 height 24
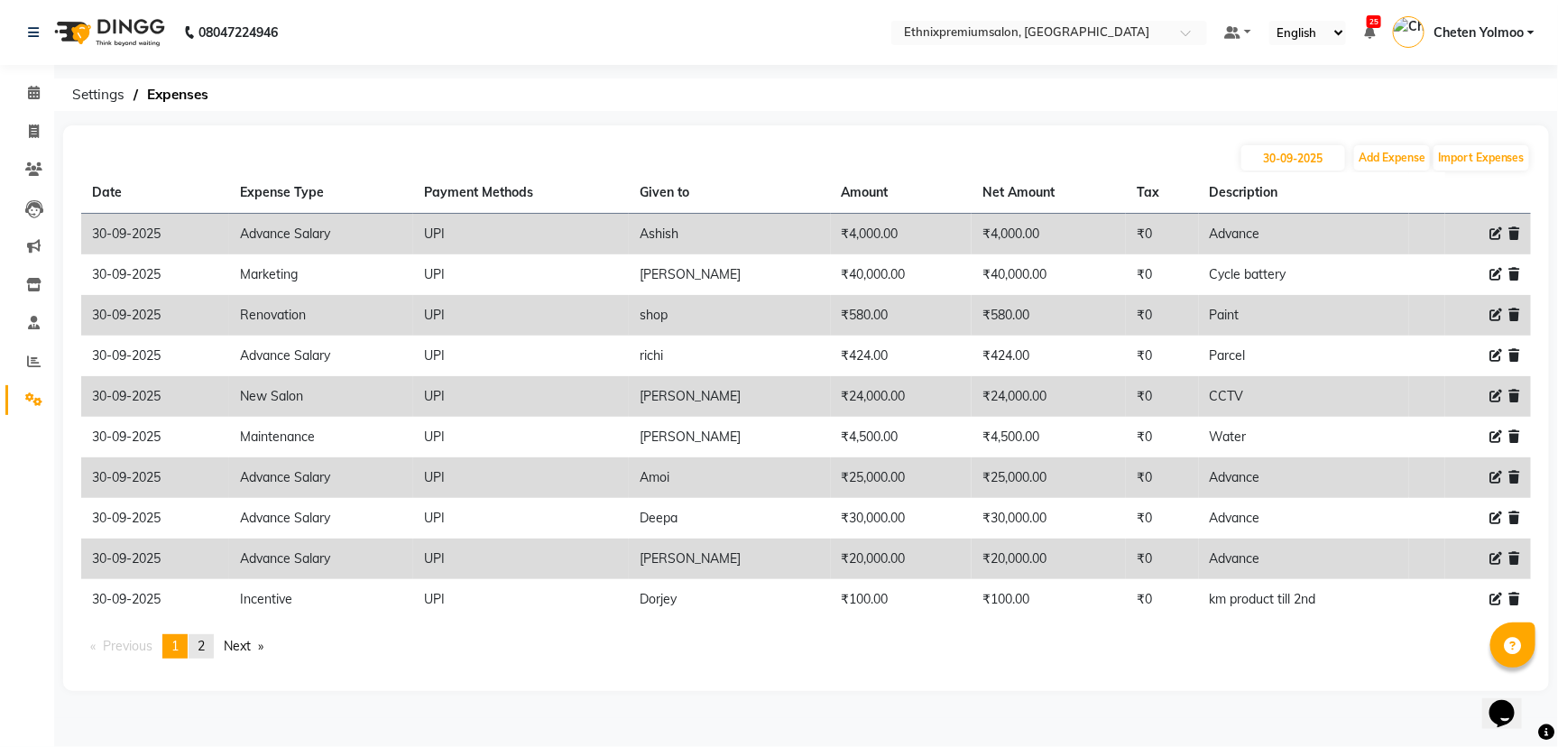
click at [196, 634] on link "page 2" at bounding box center [201, 646] width 25 height 24
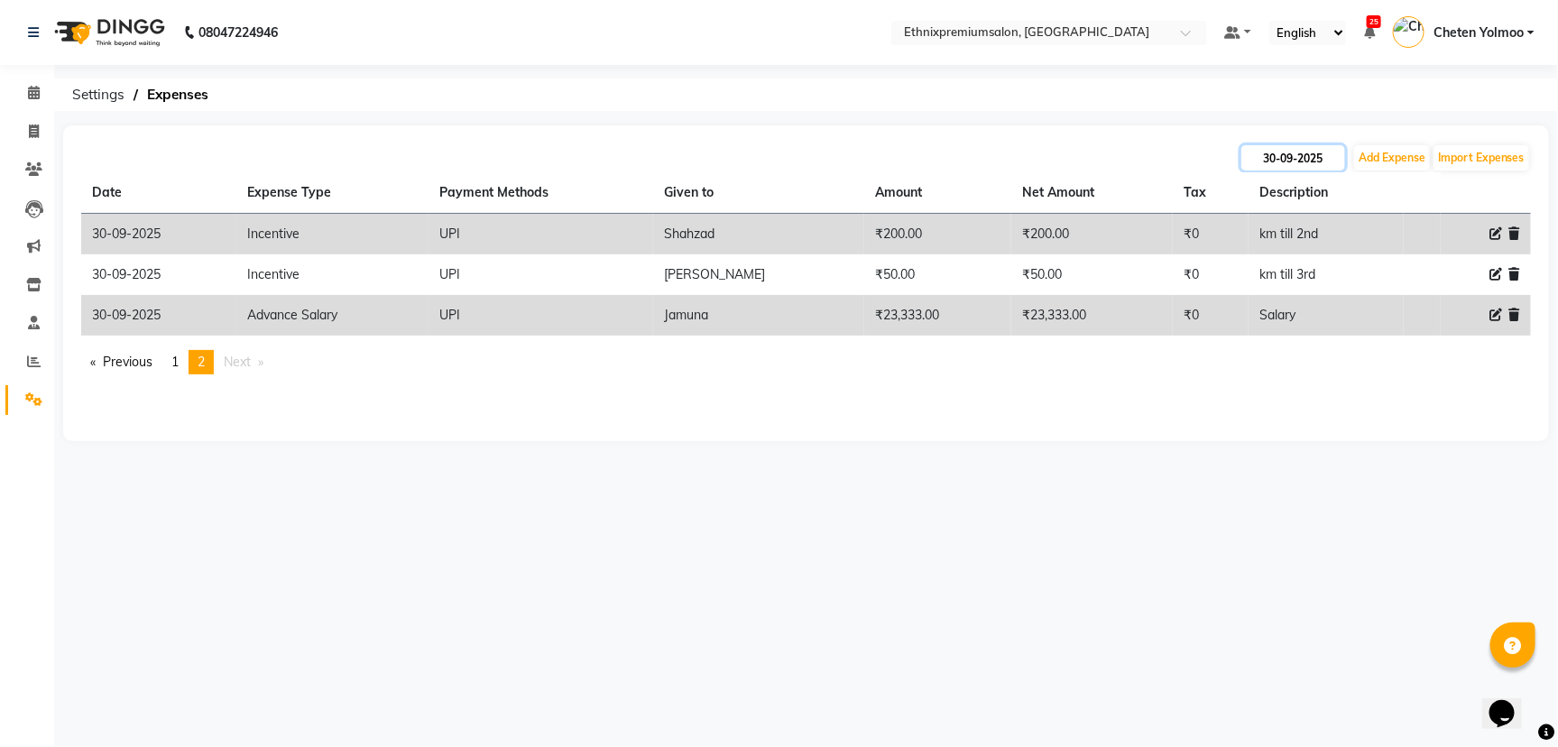
click at [1264, 149] on input "30-09-2025" at bounding box center [1293, 157] width 104 height 25
select select "9"
select select "2025"
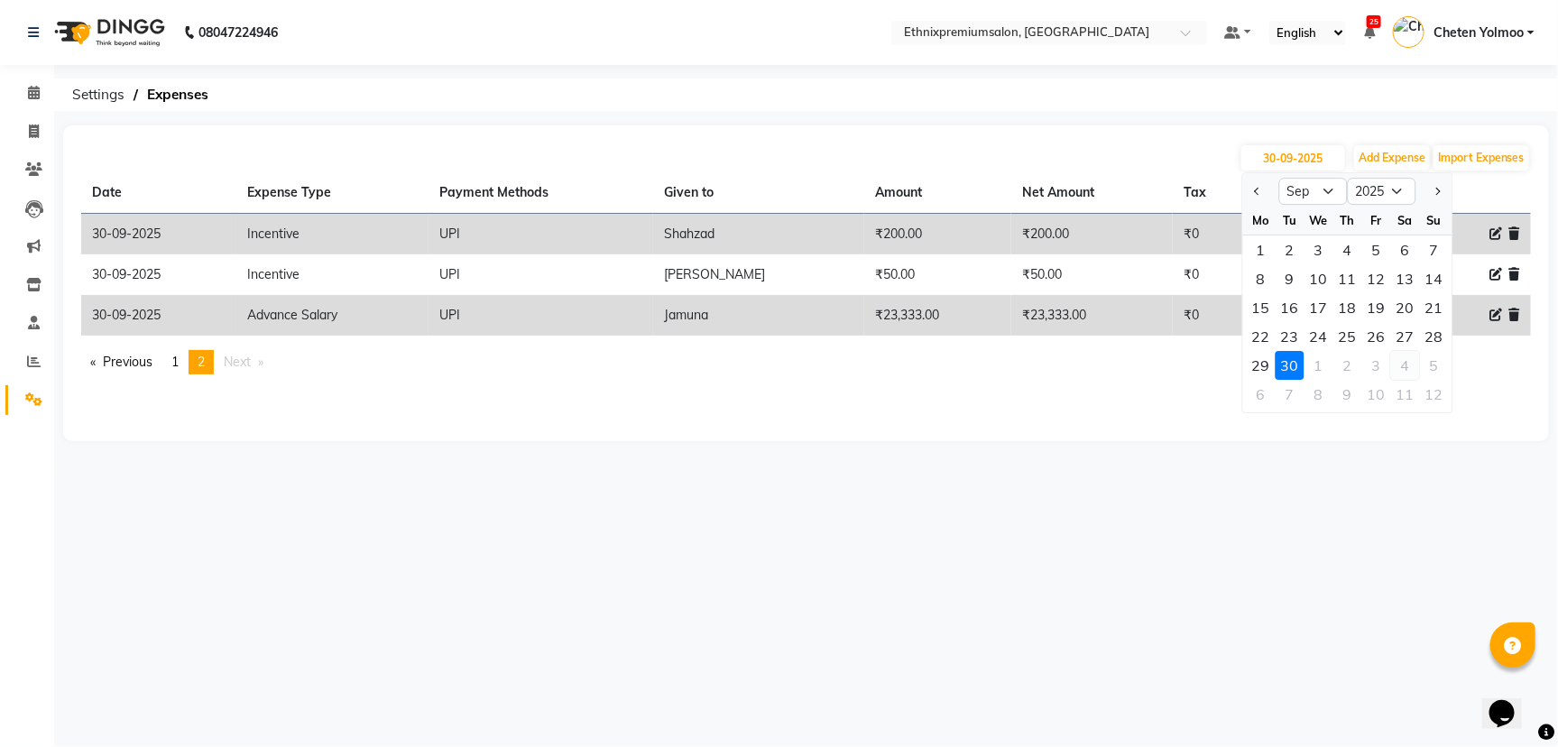
click at [1401, 369] on div "4" at bounding box center [1405, 365] width 29 height 29
type input "04-10-2025"
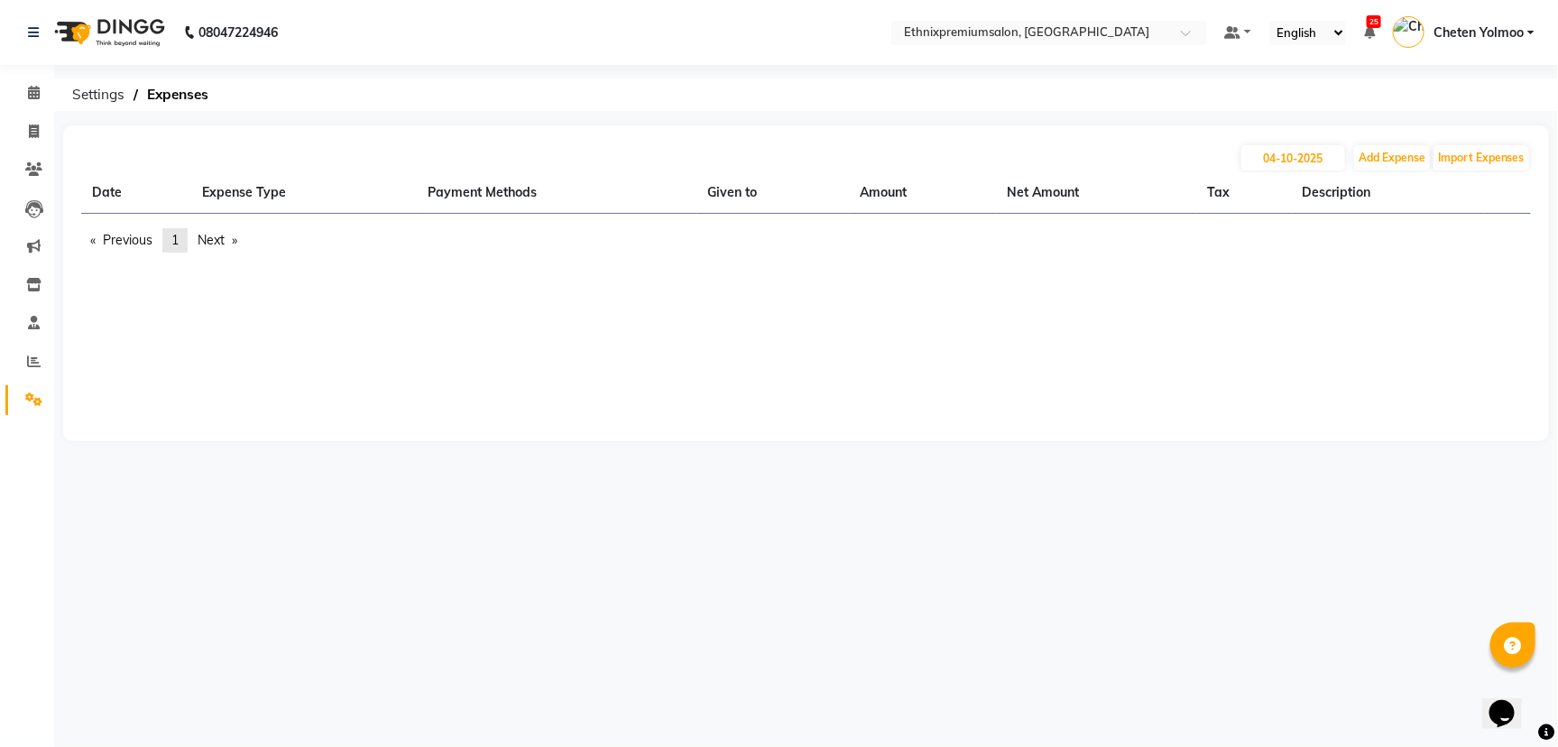
click at [188, 234] on link "page 1" at bounding box center [174, 240] width 25 height 24
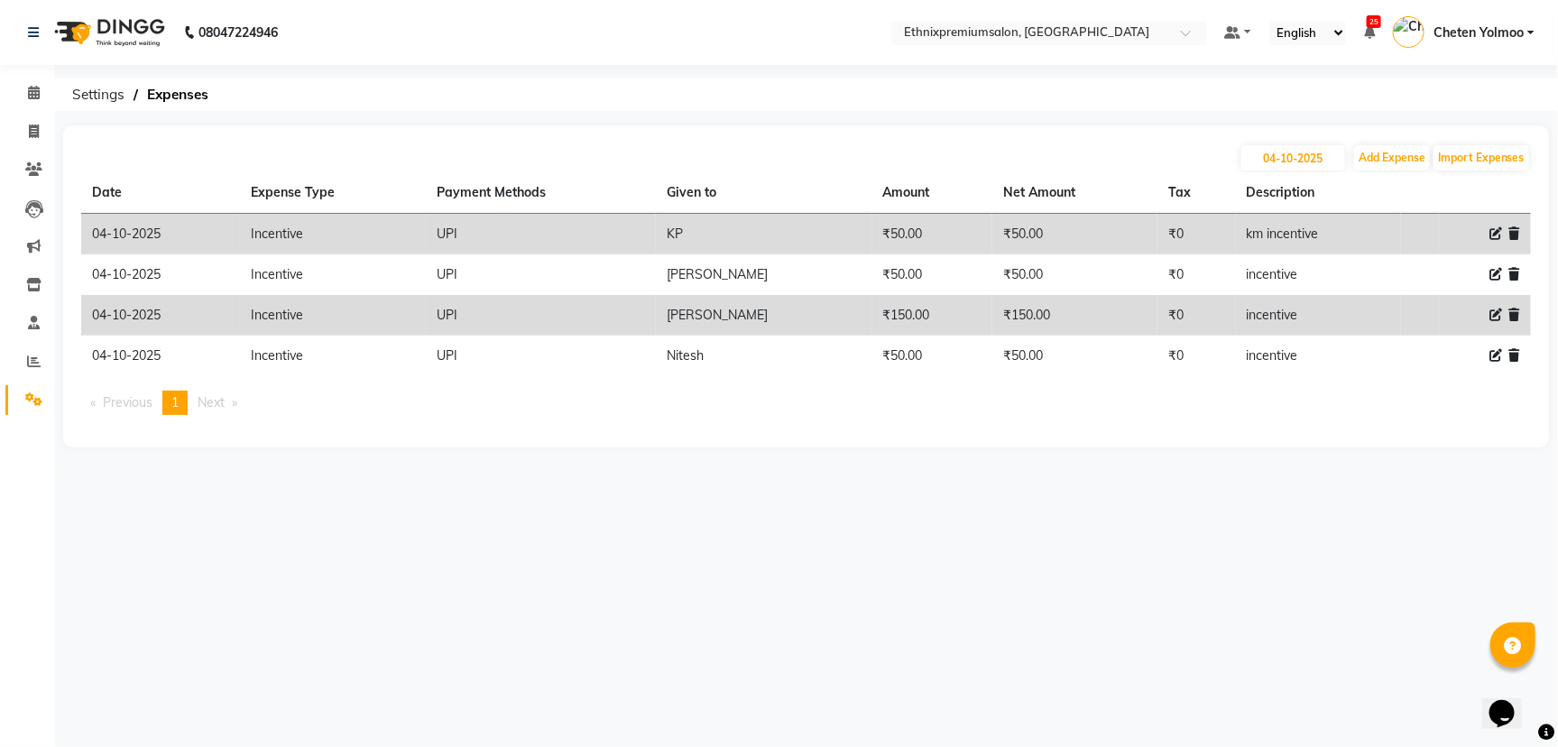
click at [1493, 234] on icon at bounding box center [1495, 233] width 13 height 13
select select "3516"
select select "8"
select select "1030"
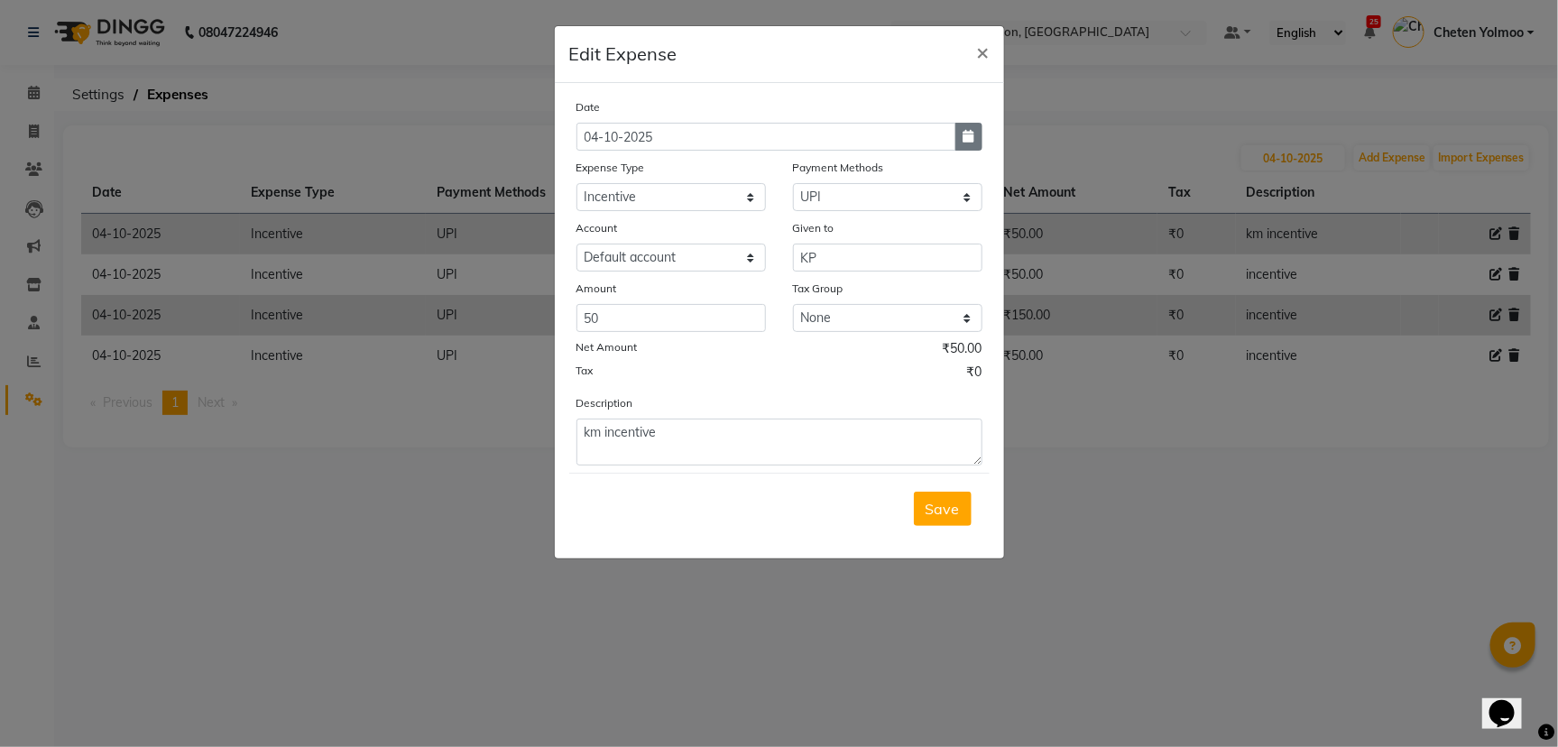
click at [959, 138] on button "button" at bounding box center [968, 137] width 27 height 28
select select "10"
select select "2025"
click at [622, 225] on div "30" at bounding box center [624, 230] width 29 height 29
type input "30-09-2025"
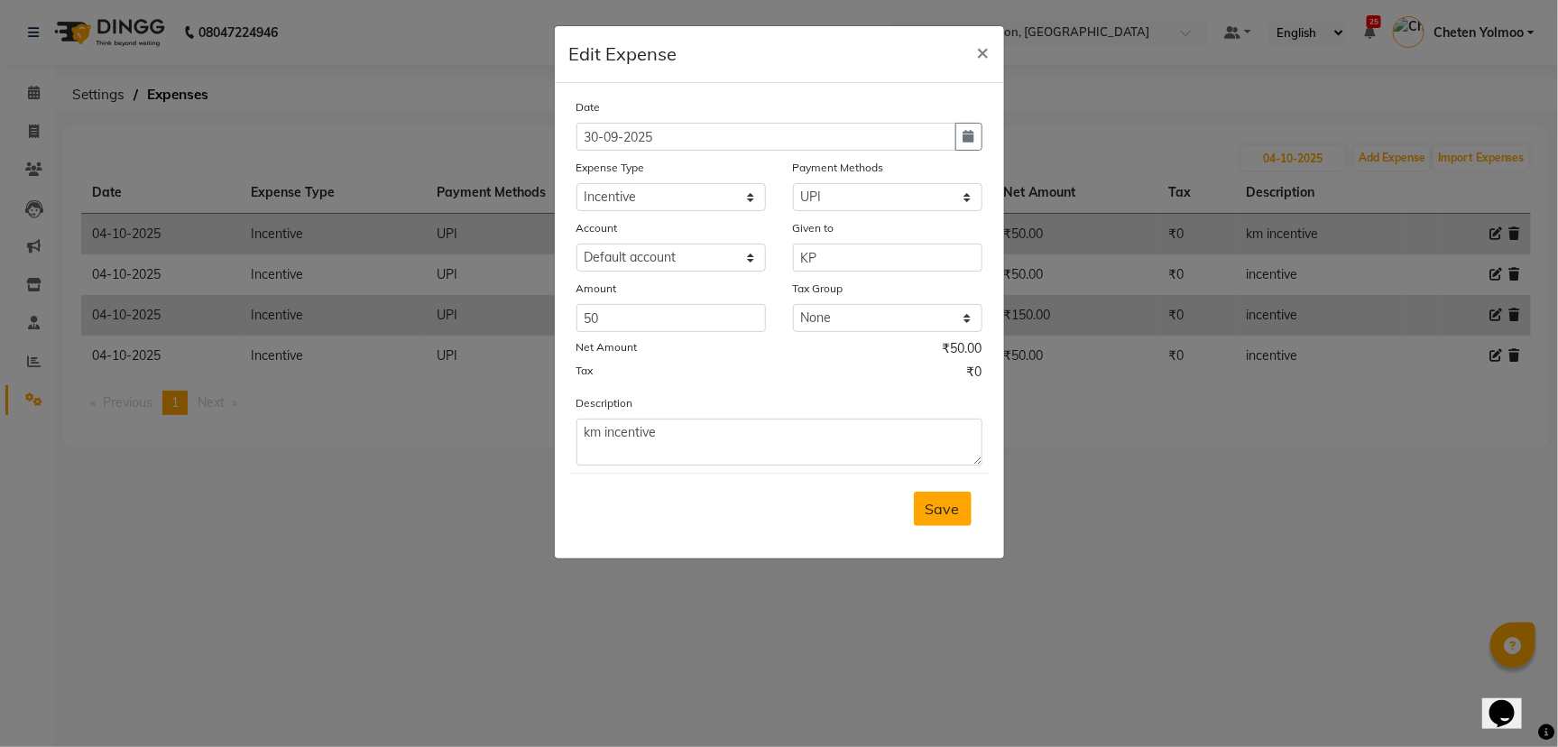
click at [940, 501] on span "Save" at bounding box center [943, 509] width 34 height 18
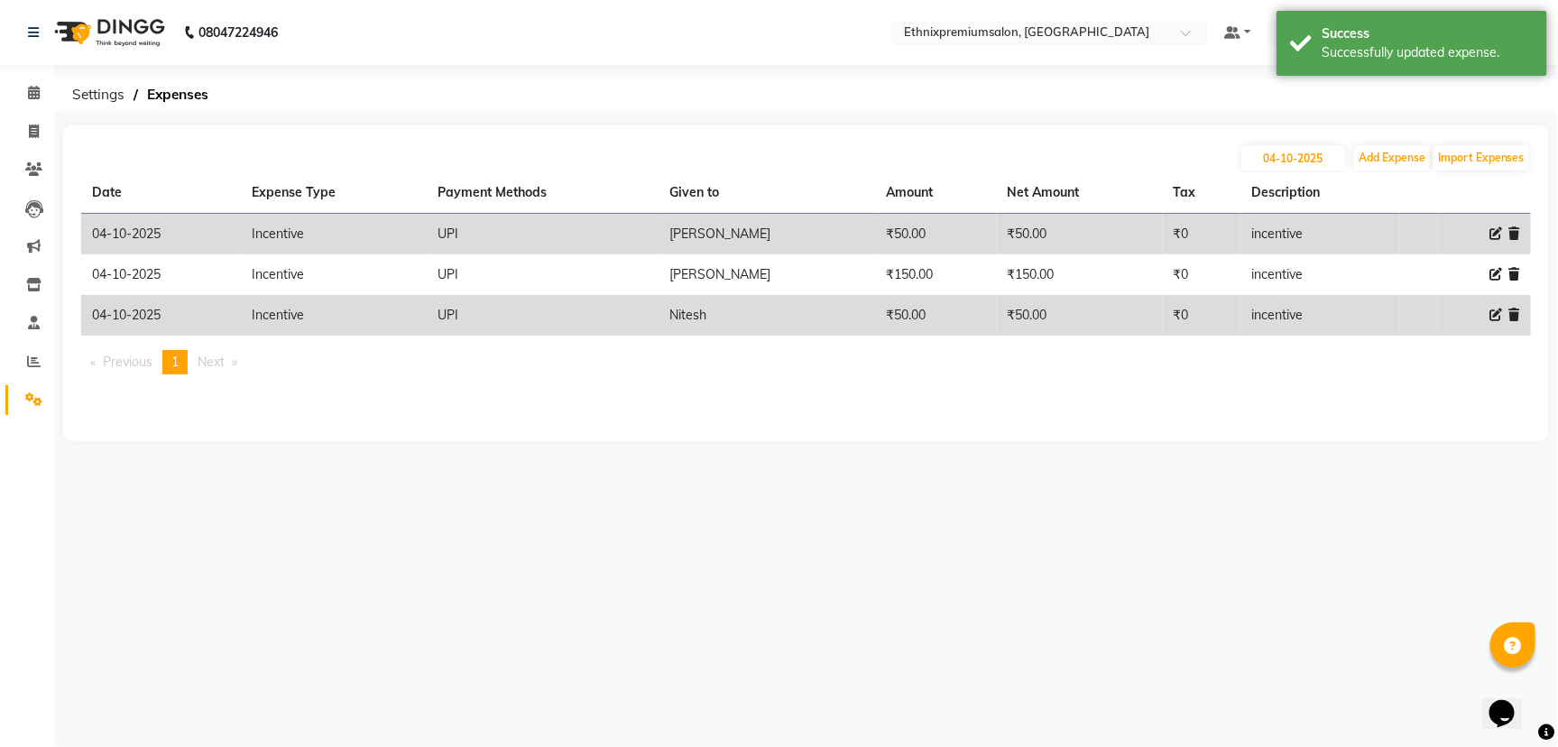
click at [1489, 227] on icon at bounding box center [1495, 233] width 13 height 13
select select "3516"
select select "8"
select select "1030"
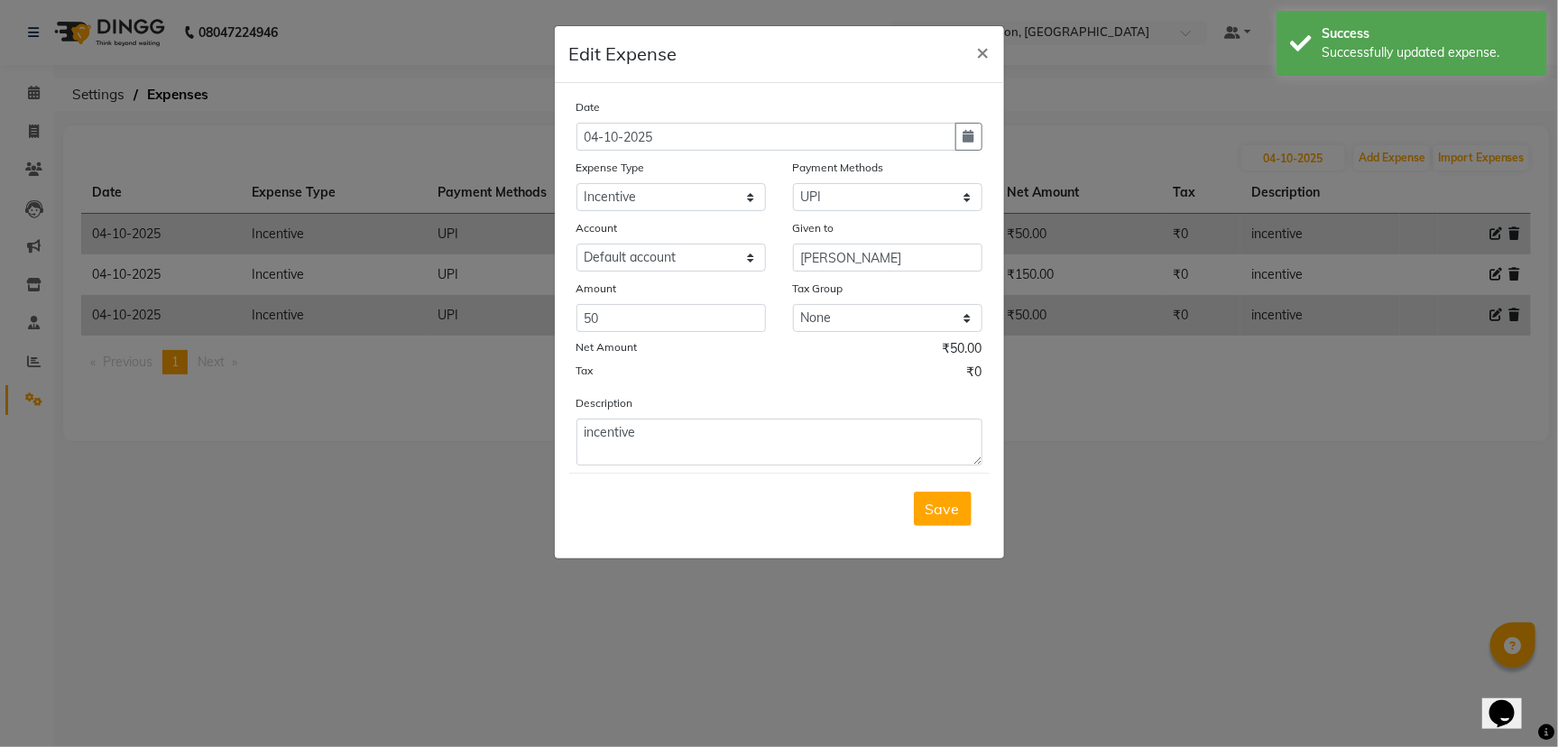
click at [961, 120] on div "Date" at bounding box center [779, 109] width 406 height 25
click at [975, 144] on button "button" at bounding box center [968, 137] width 27 height 28
select select "10"
select select "2025"
drag, startPoint x: 614, startPoint y: 225, endPoint x: 636, endPoint y: 229, distance: 22.1
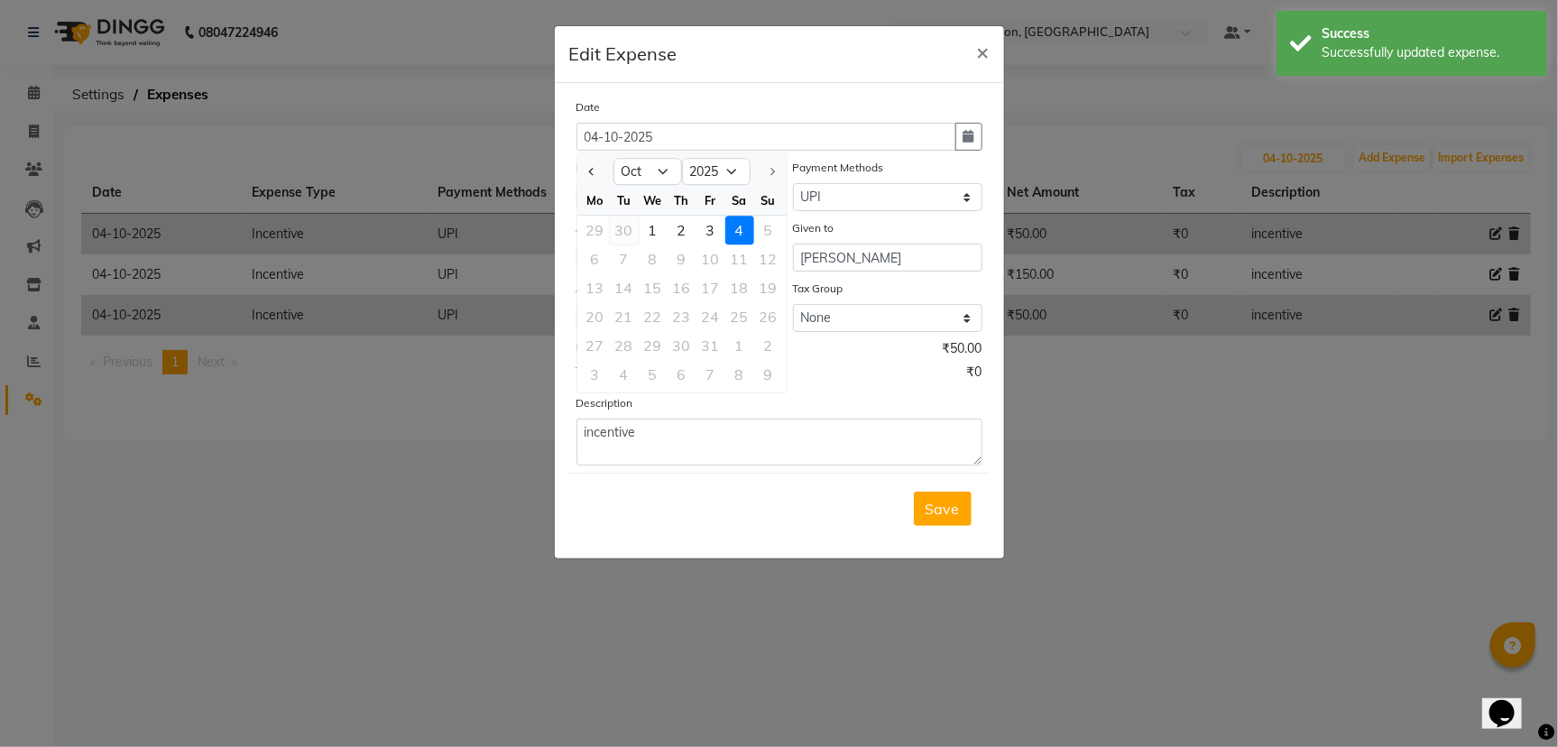
click at [615, 225] on div "30" at bounding box center [624, 230] width 29 height 29
type input "30-09-2025"
drag, startPoint x: 944, startPoint y: 512, endPoint x: 987, endPoint y: 465, distance: 63.2
click at [944, 506] on span "Save" at bounding box center [943, 509] width 34 height 18
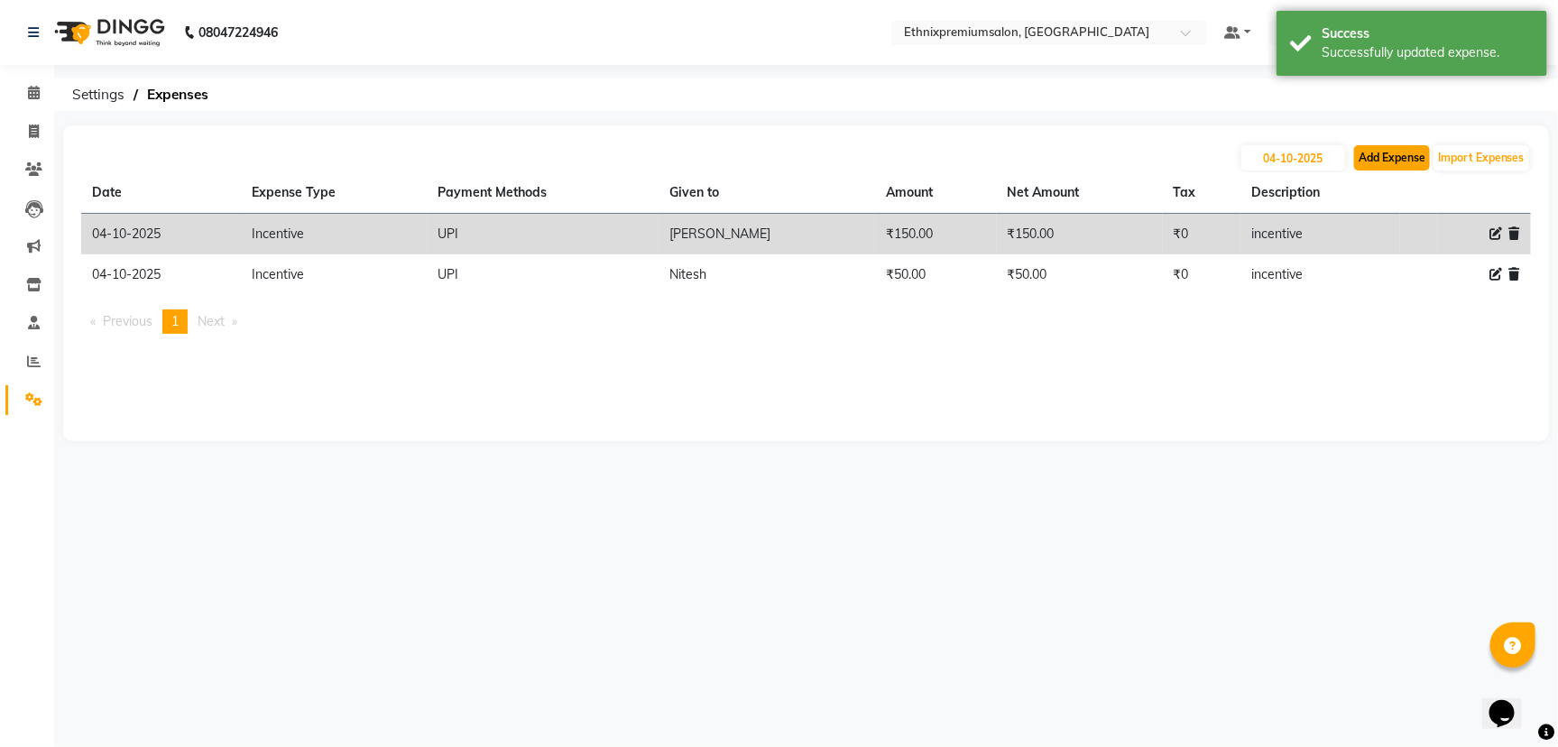
click at [1401, 157] on button "Add Expense" at bounding box center [1392, 157] width 76 height 25
select select "1"
select select "2390"
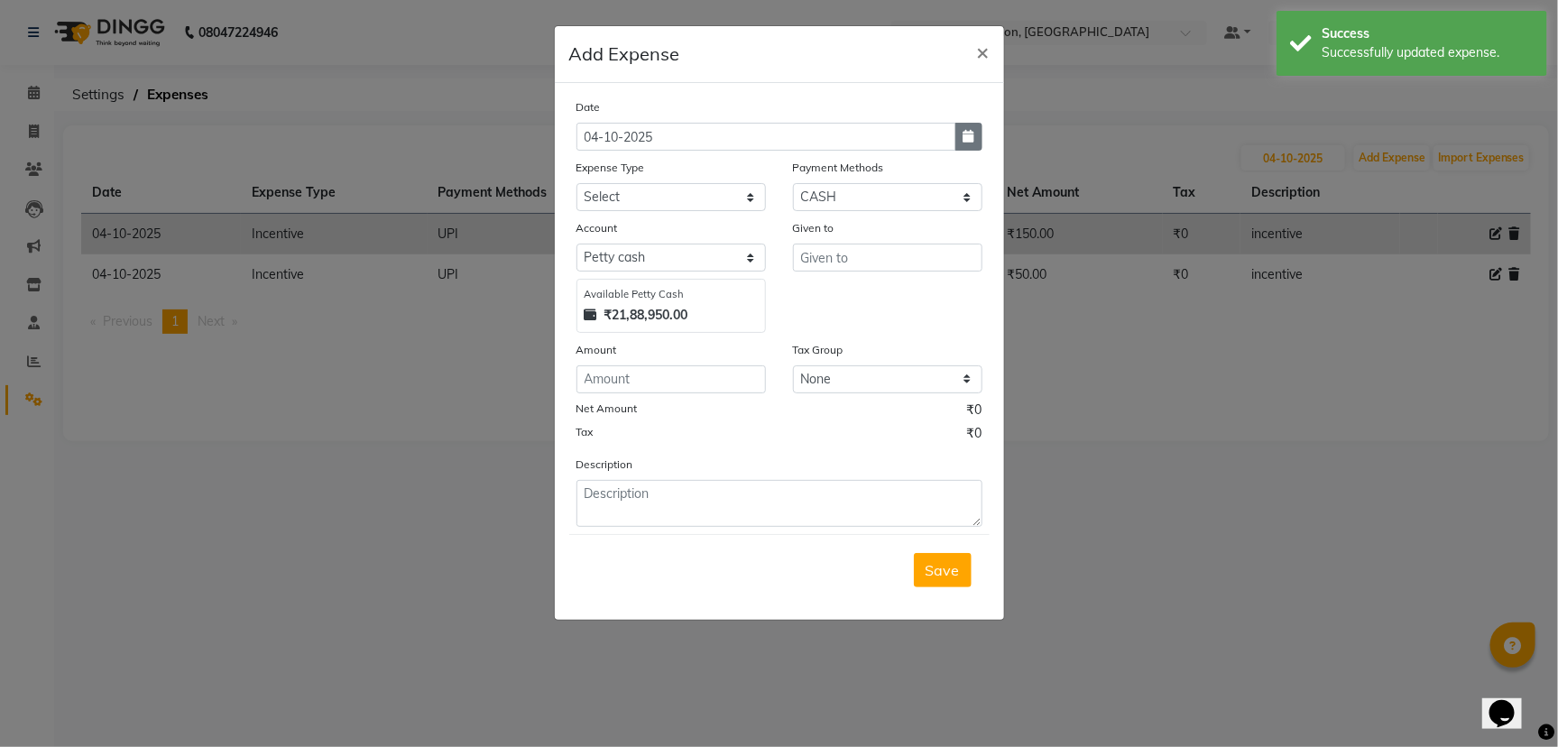
click at [964, 132] on icon "button" at bounding box center [968, 136] width 11 height 13
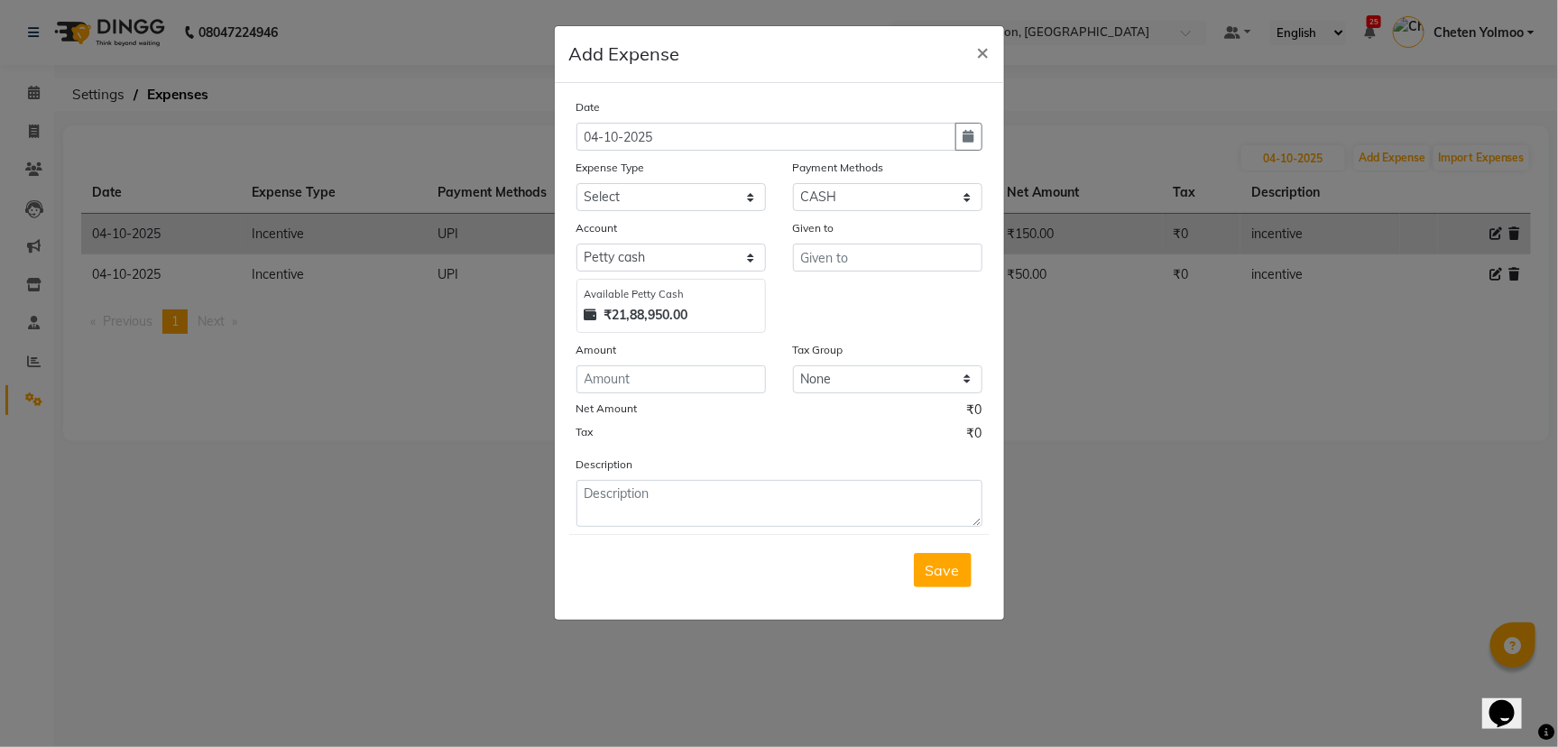
select select "10"
select select "2025"
click at [616, 235] on div "30" at bounding box center [624, 230] width 29 height 29
type input "30-09-2025"
click at [942, 577] on button "Save" at bounding box center [943, 570] width 58 height 34
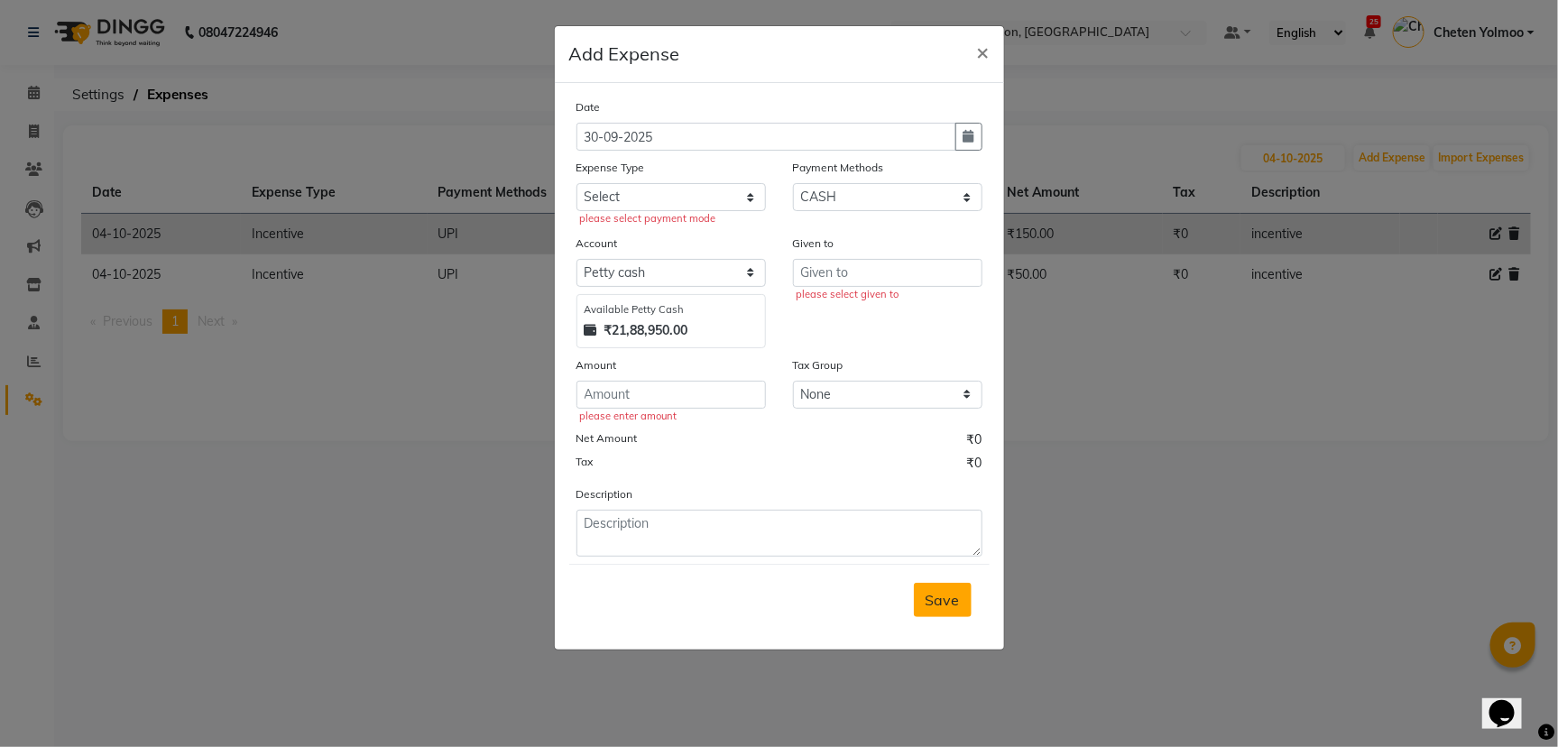
click at [939, 587] on button "Save" at bounding box center [943, 600] width 58 height 34
click at [982, 43] on span "×" at bounding box center [983, 51] width 13 height 27
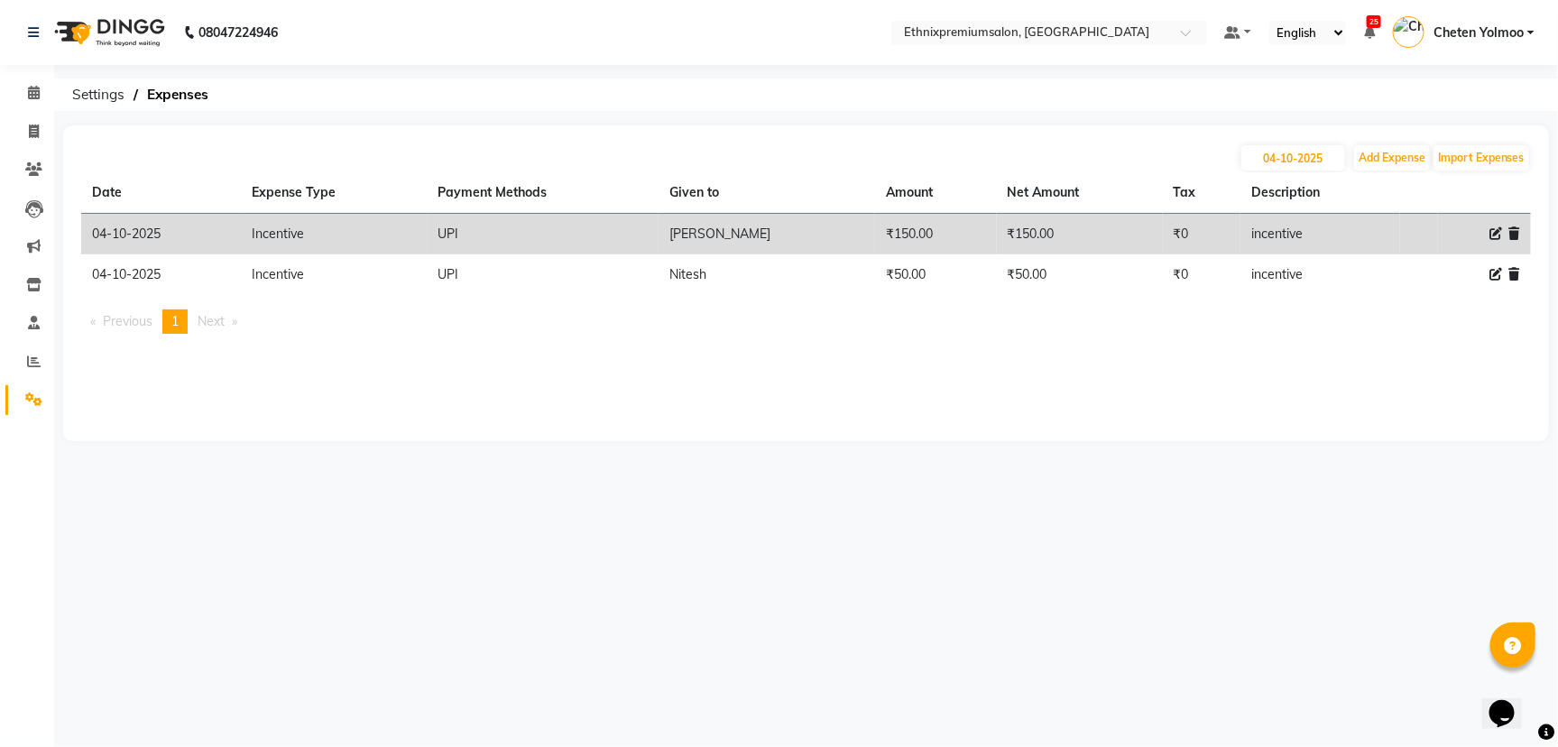
click at [1493, 231] on icon at bounding box center [1495, 233] width 13 height 13
select select "3516"
select select "8"
select select "1030"
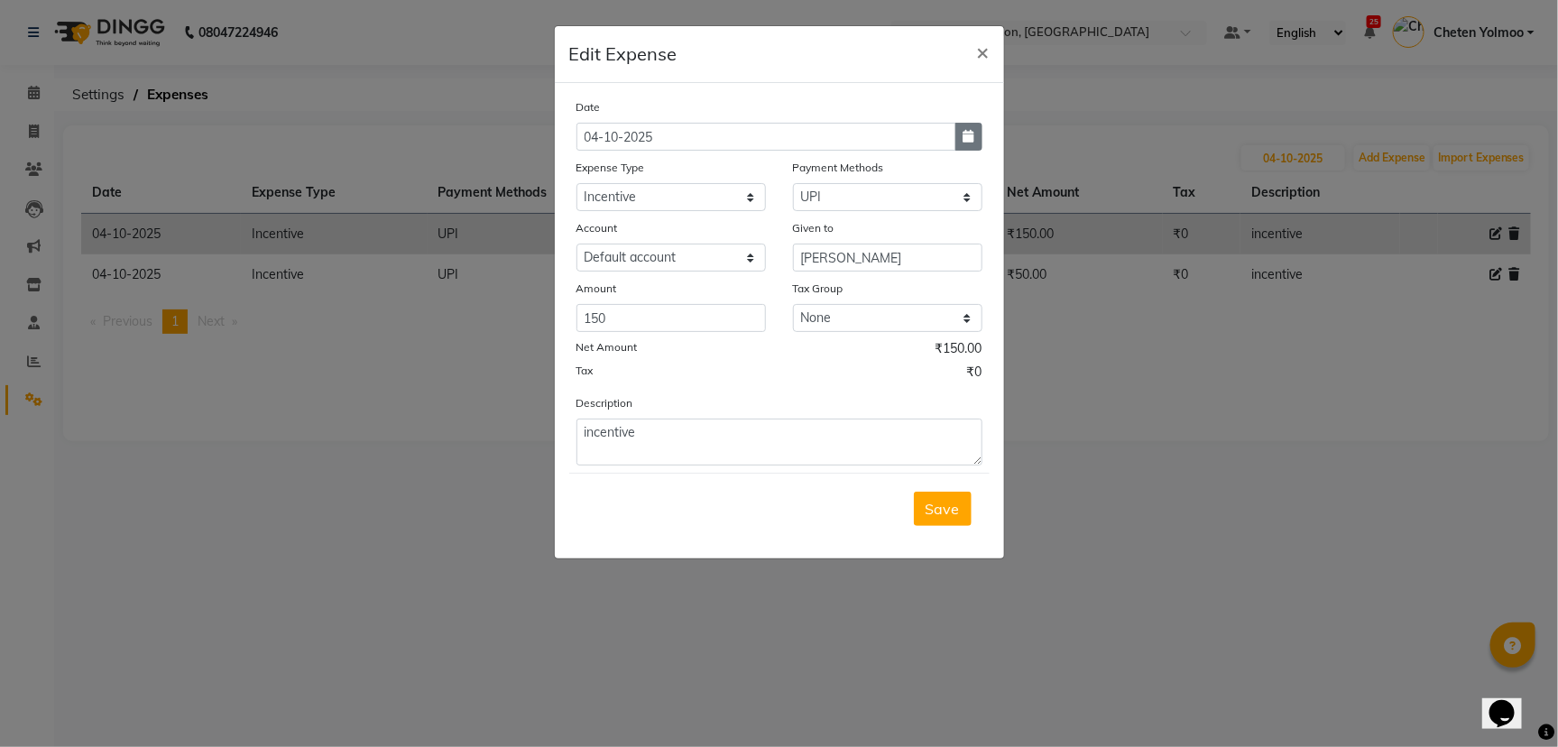
click at [973, 145] on button "button" at bounding box center [968, 137] width 27 height 28
select select "10"
select select "2025"
click at [636, 217] on div "30" at bounding box center [624, 230] width 29 height 29
type input "30-09-2025"
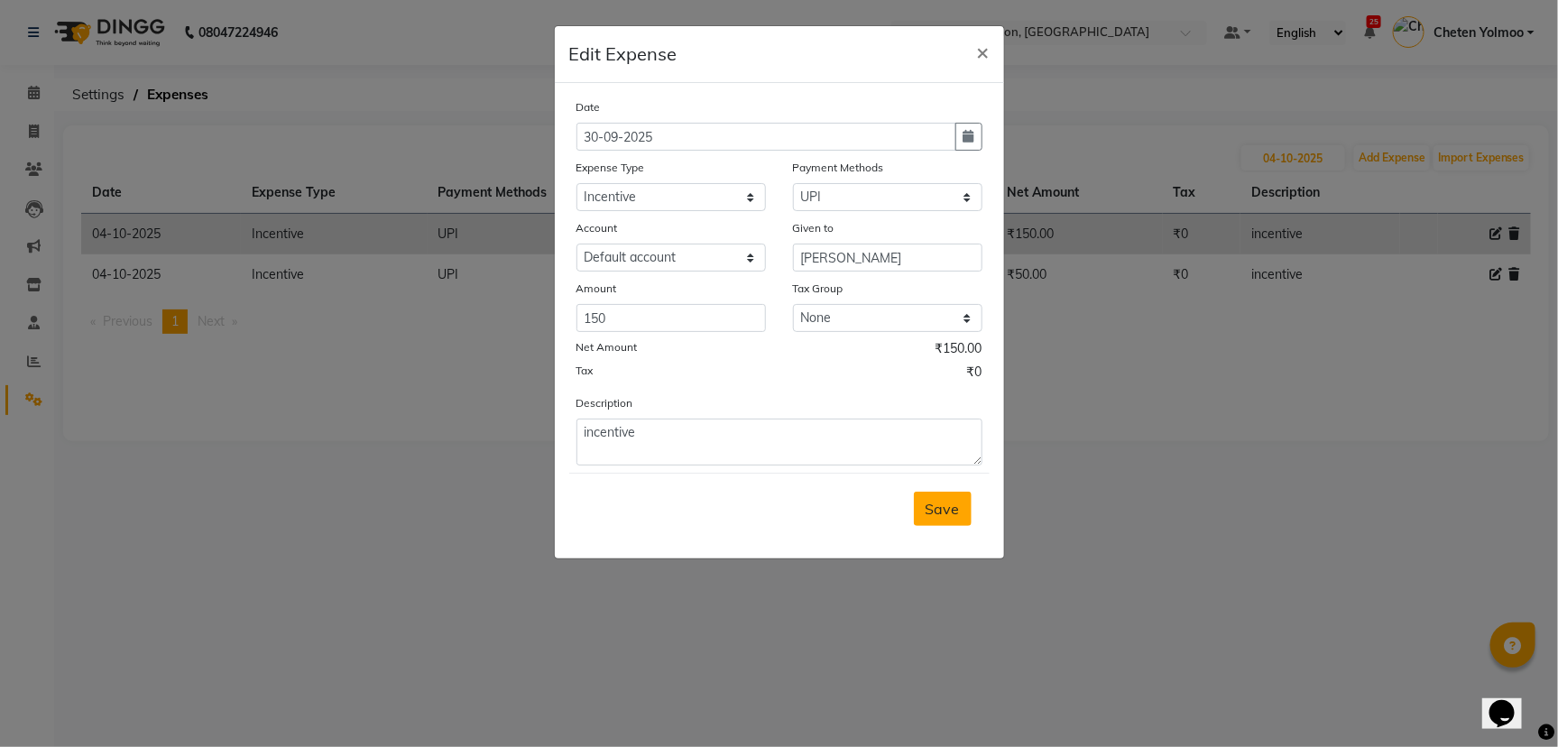
click at [933, 509] on span "Save" at bounding box center [943, 509] width 34 height 18
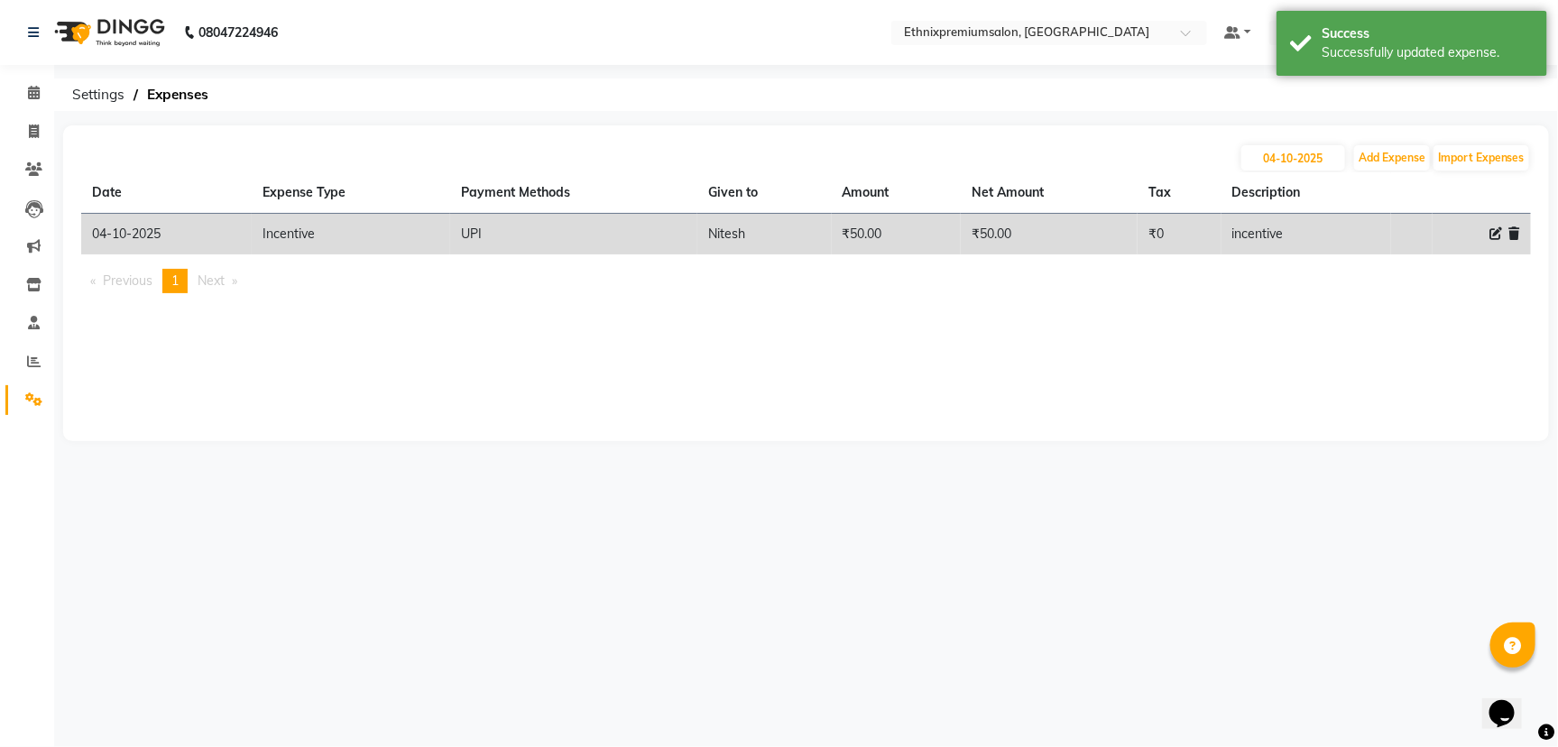
click at [1490, 230] on icon at bounding box center [1495, 233] width 13 height 13
select select "3516"
select select "8"
select select "1030"
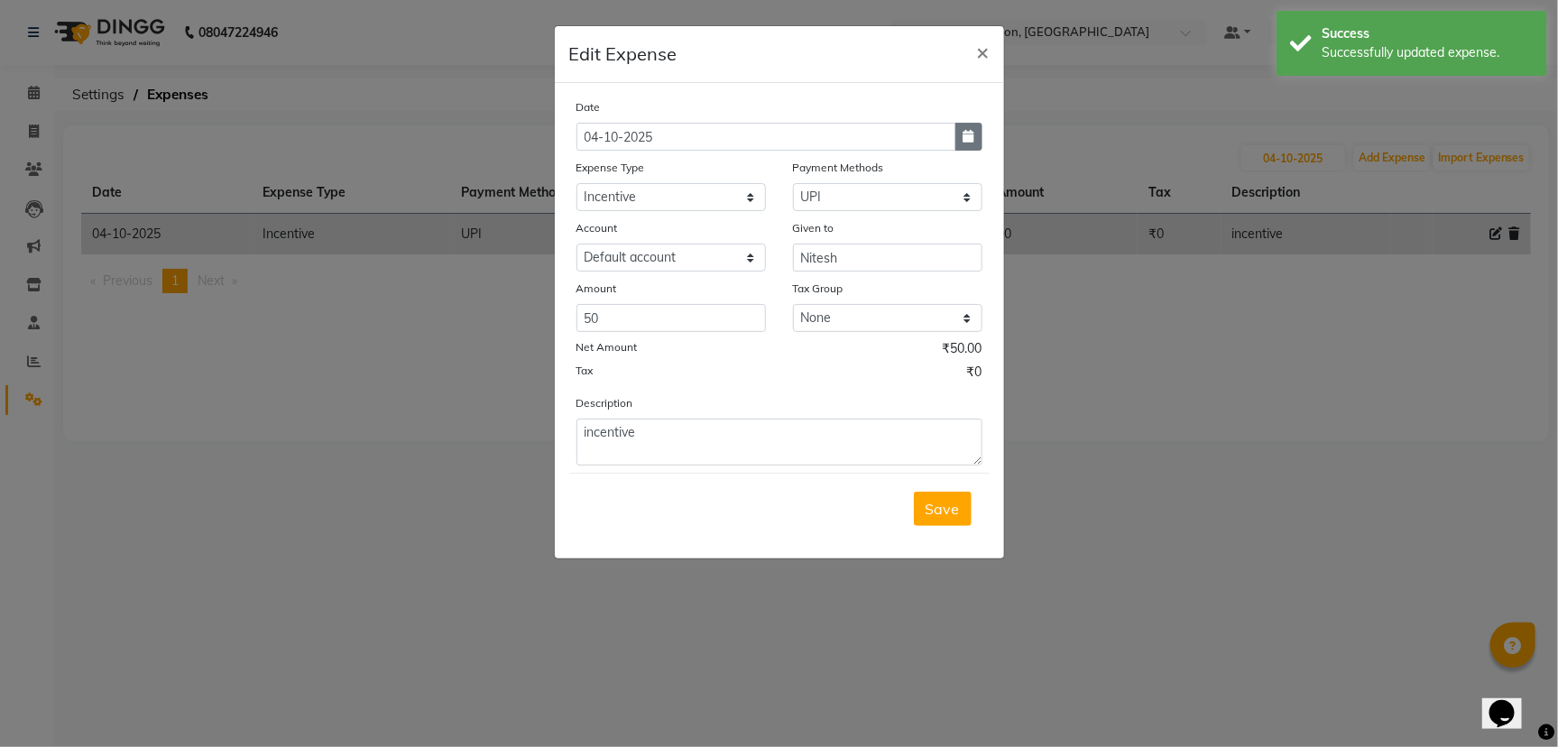
click at [970, 134] on icon "button" at bounding box center [968, 136] width 11 height 13
select select "10"
select select "2025"
click at [629, 228] on div "30" at bounding box center [624, 230] width 29 height 29
type input "30-09-2025"
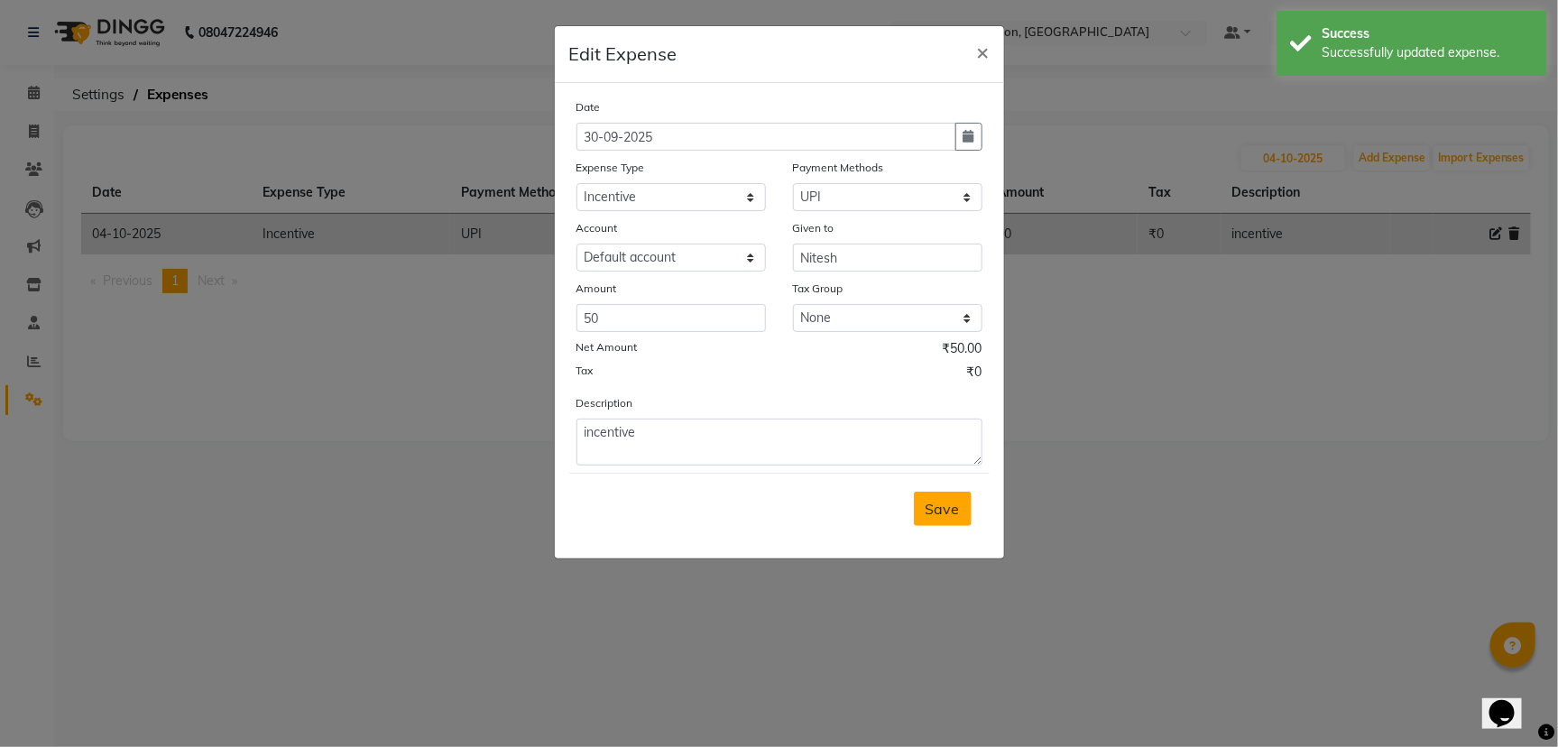
click at [927, 508] on span "Save" at bounding box center [943, 509] width 34 height 18
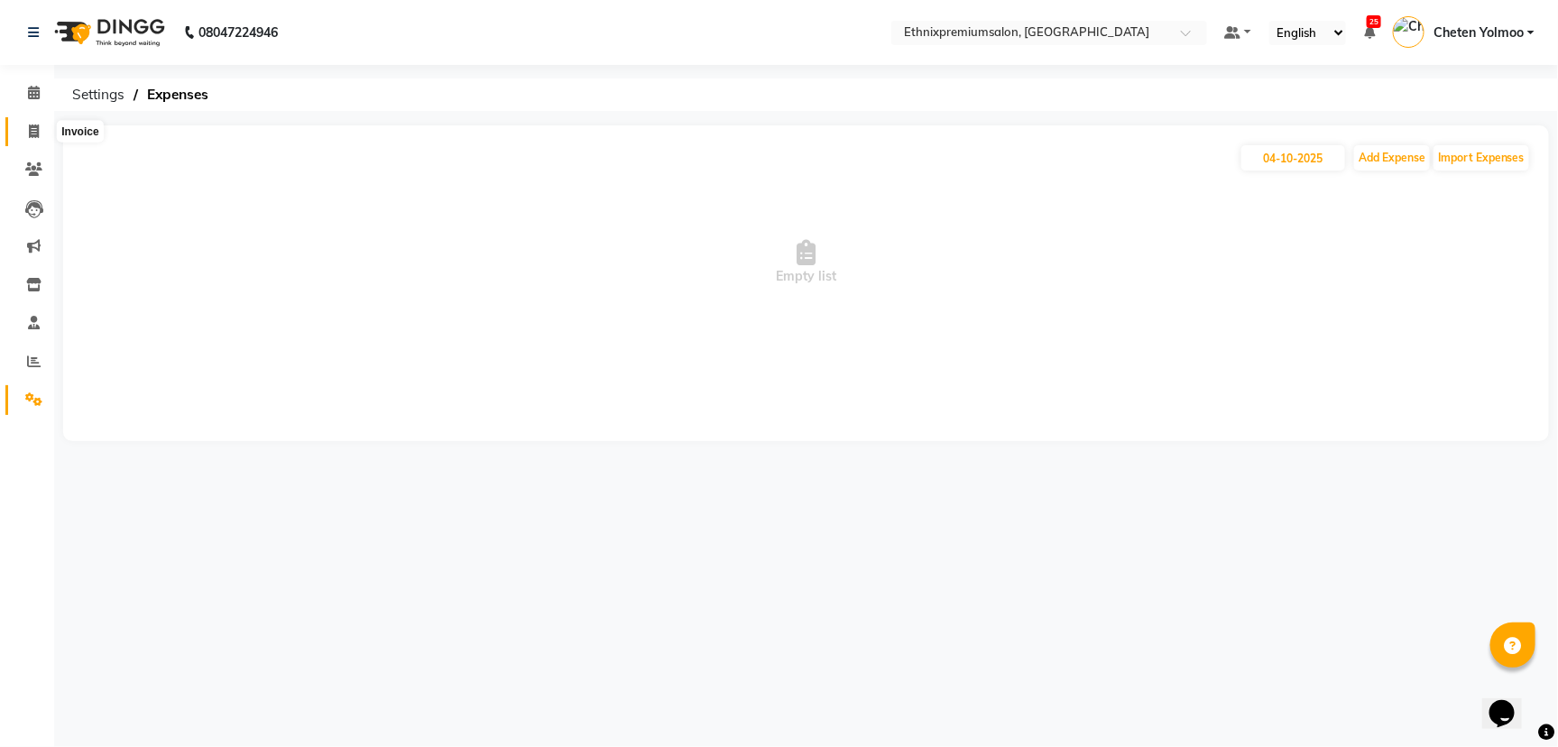
click at [43, 128] on span at bounding box center [34, 132] width 32 height 21
select select "service"
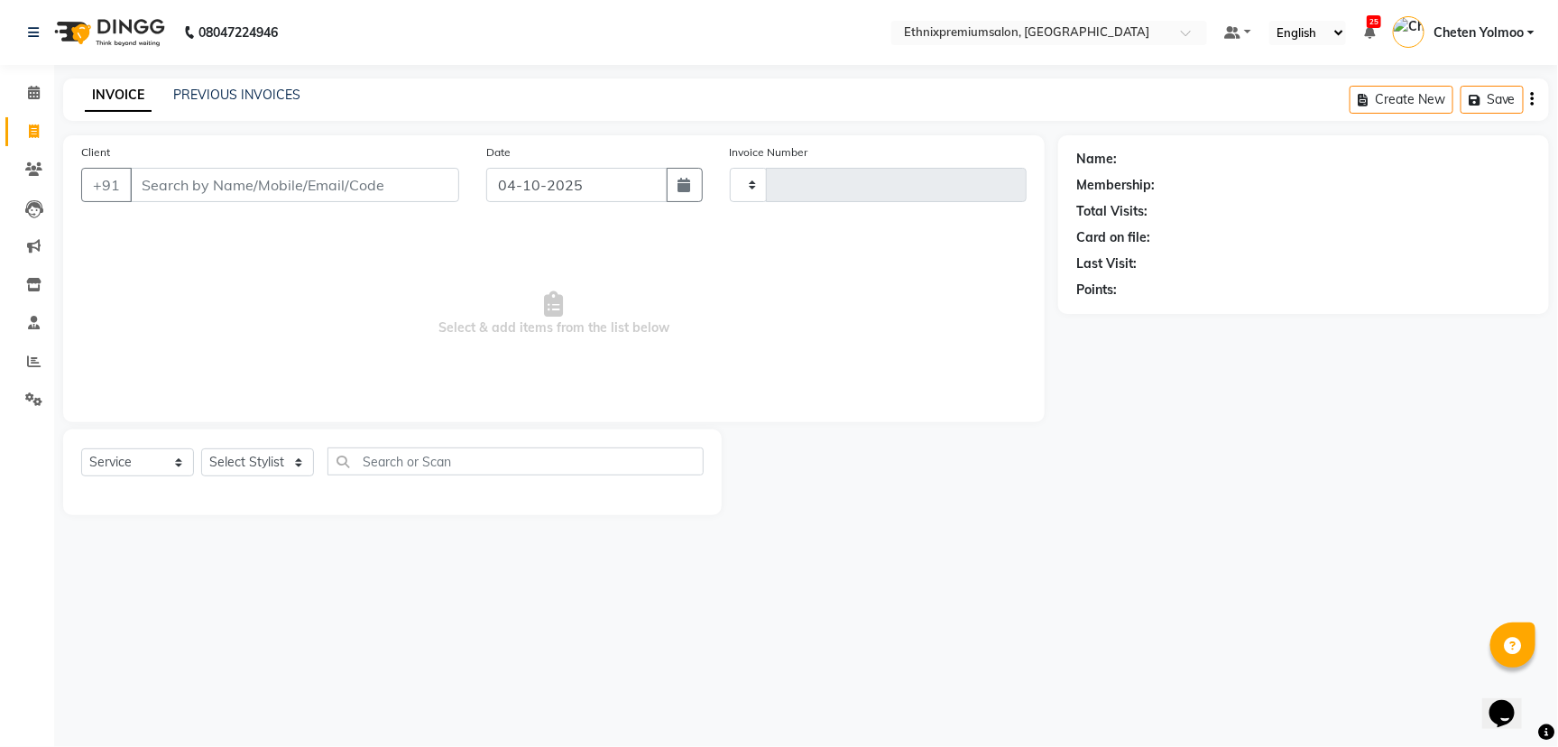
type input "11164"
select select "3625"
click at [180, 193] on input "Client" at bounding box center [294, 185] width 329 height 34
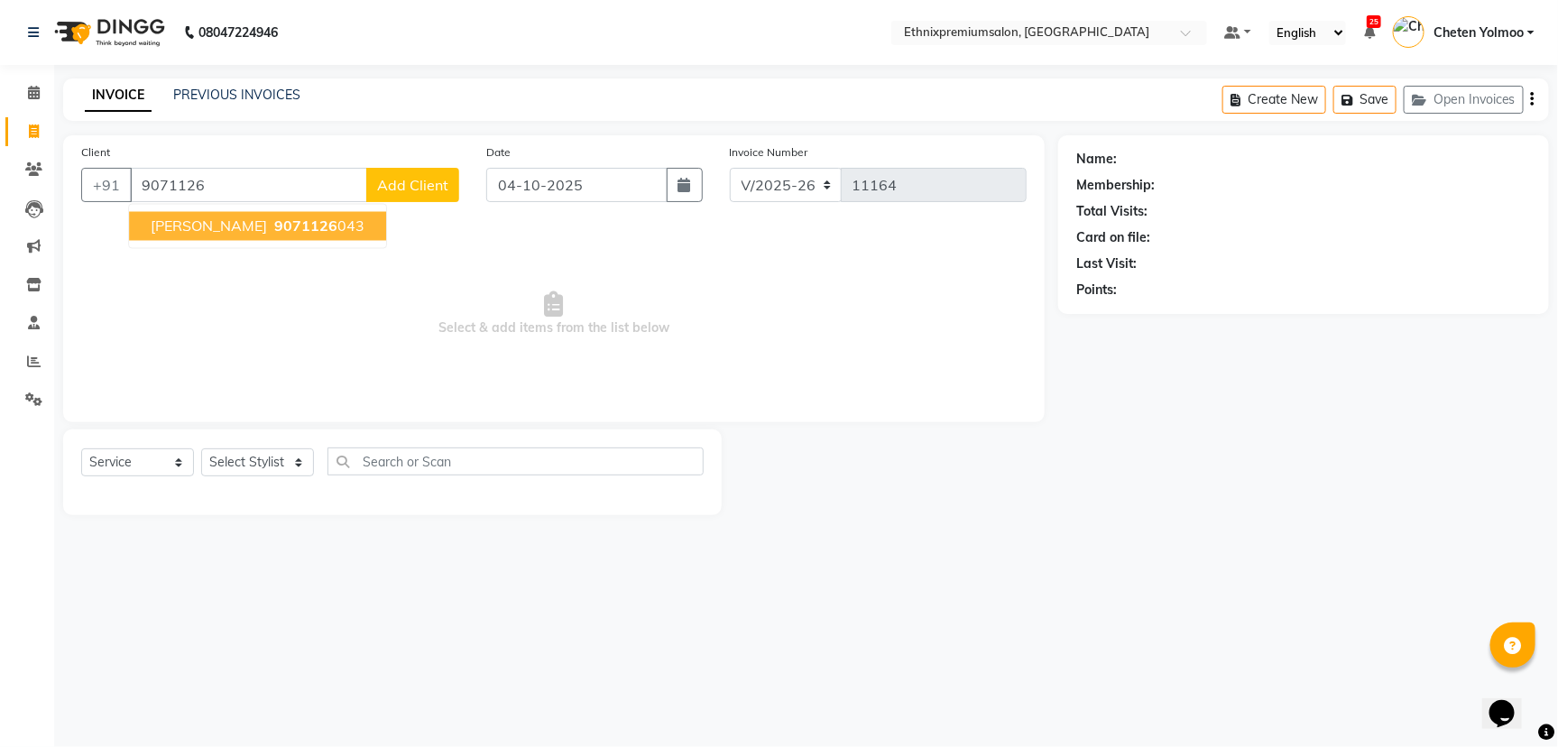
click at [191, 218] on span "[PERSON_NAME]" at bounding box center [209, 226] width 116 height 18
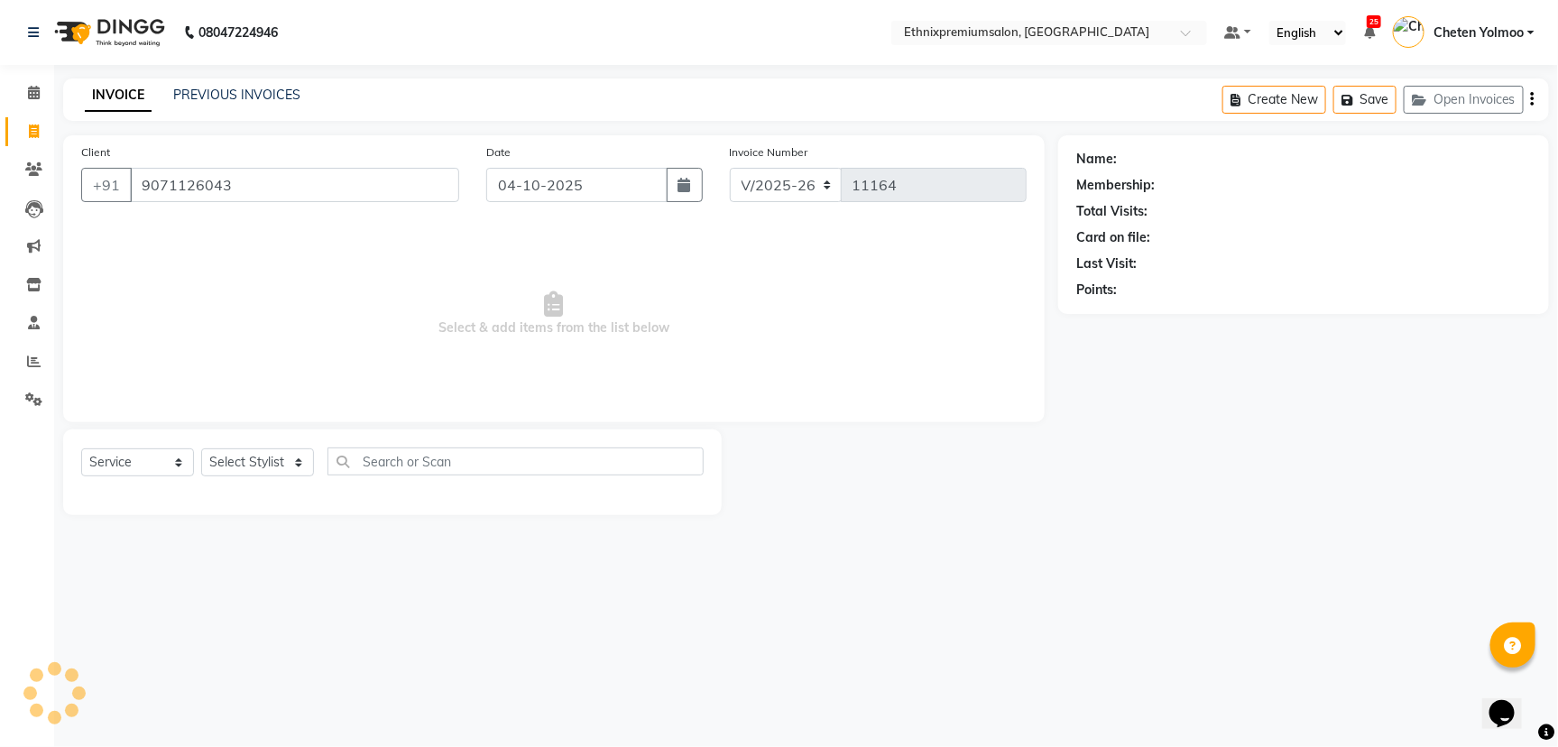
type input "9071126043"
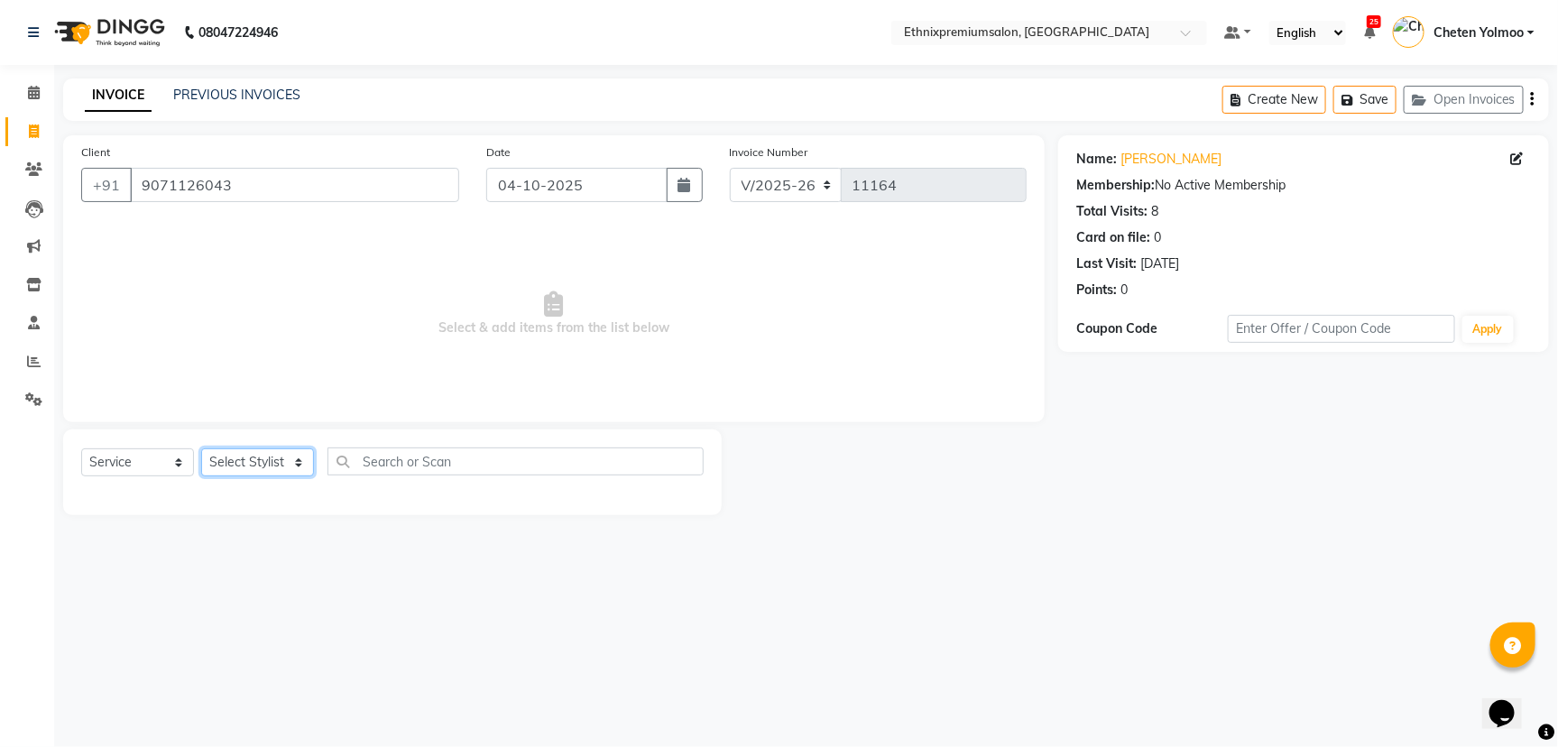
click at [251, 459] on select "Select Stylist Amoi Ashish Bishaka Cheten Yolmoo Deepa Dorjey Ellori Faisal Jac…" at bounding box center [257, 462] width 113 height 28
select select "57660"
drag, startPoint x: 251, startPoint y: 459, endPoint x: 289, endPoint y: 453, distance: 38.4
click at [251, 459] on select "Select Stylist Amoi Ashish Bishaka Cheten Yolmoo Deepa Dorjey Ellori Faisal Jac…" at bounding box center [257, 462] width 113 height 28
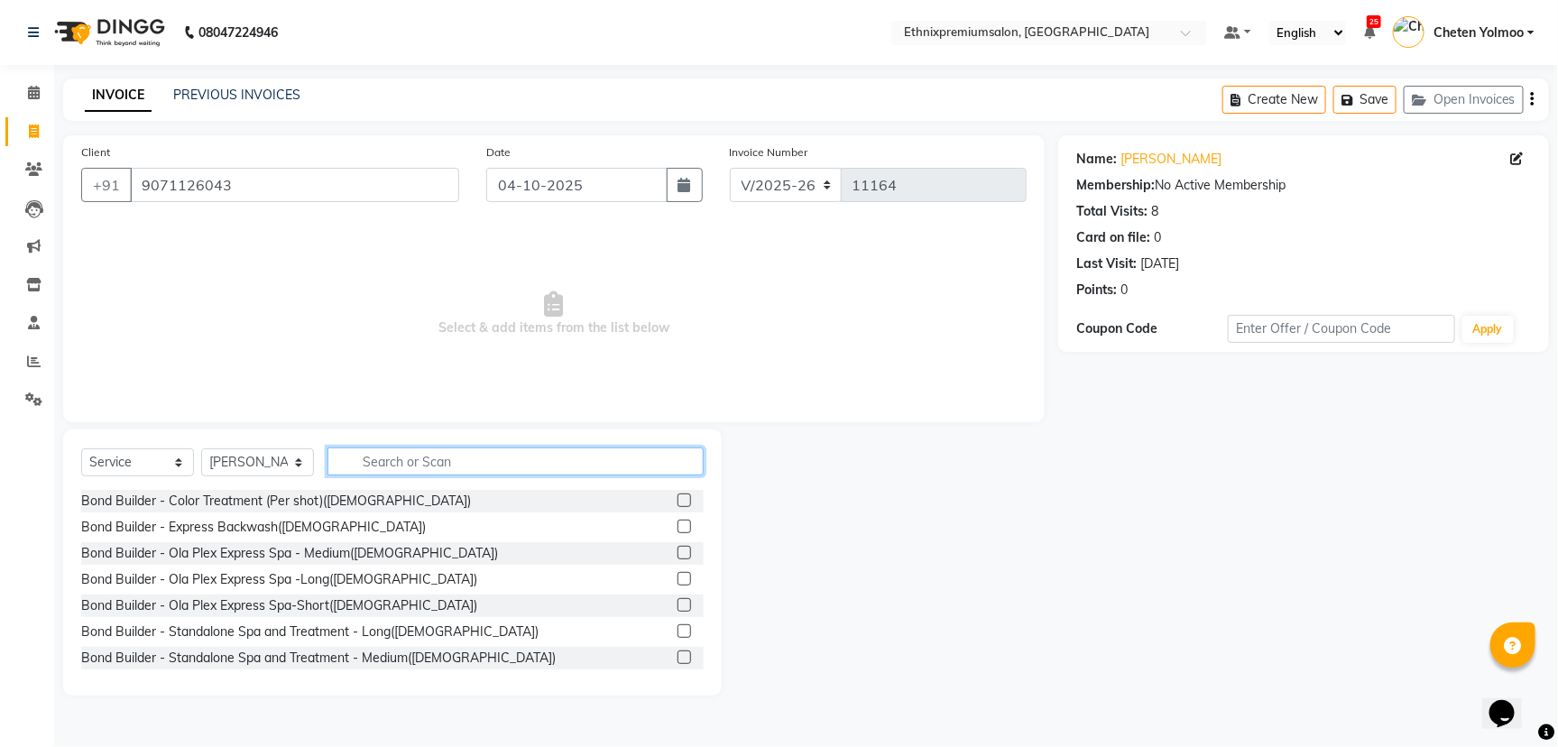
click at [414, 462] on input "text" at bounding box center [515, 461] width 376 height 28
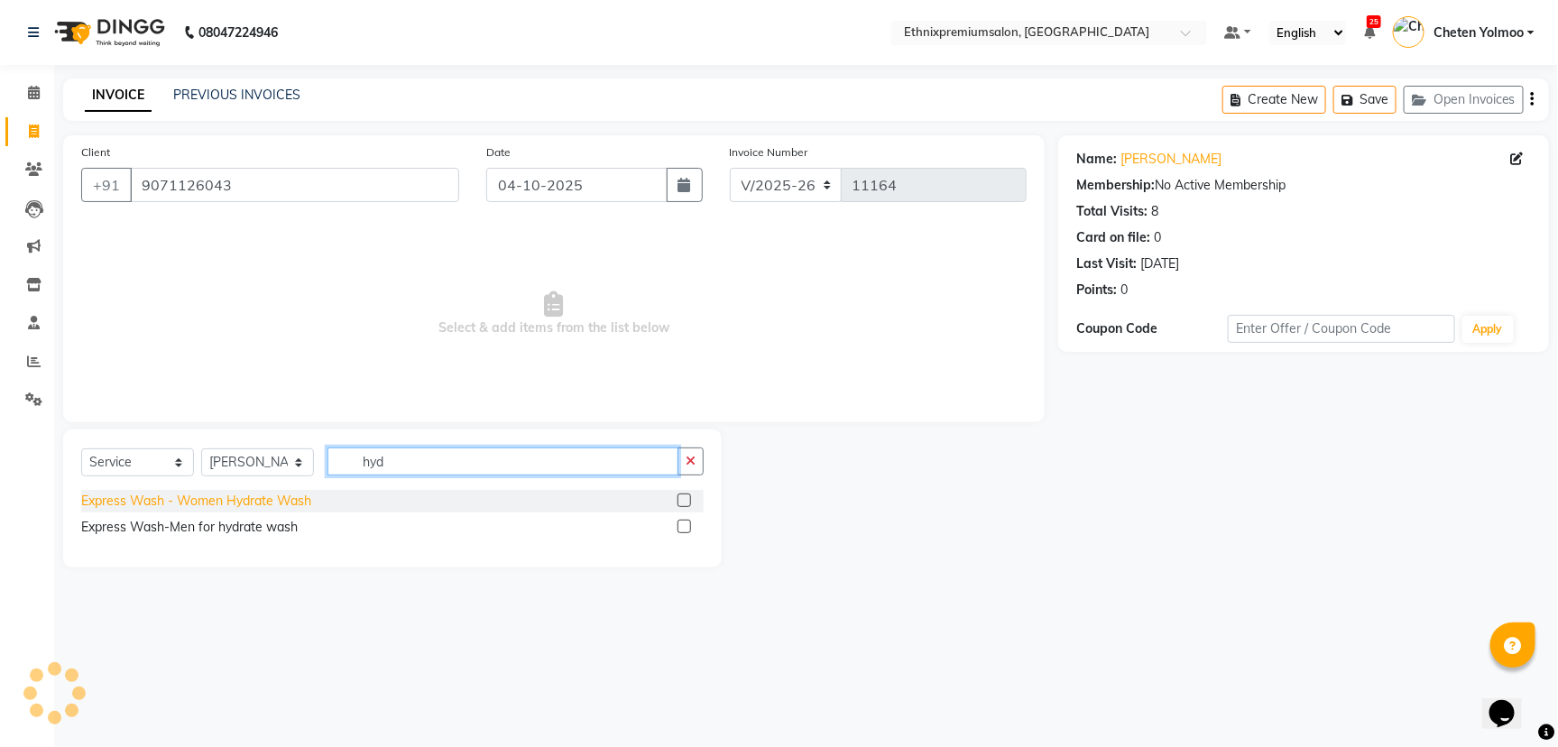
type input "hyd"
click at [217, 509] on div "Express Wash - Women Hydrate Wash" at bounding box center [196, 501] width 230 height 19
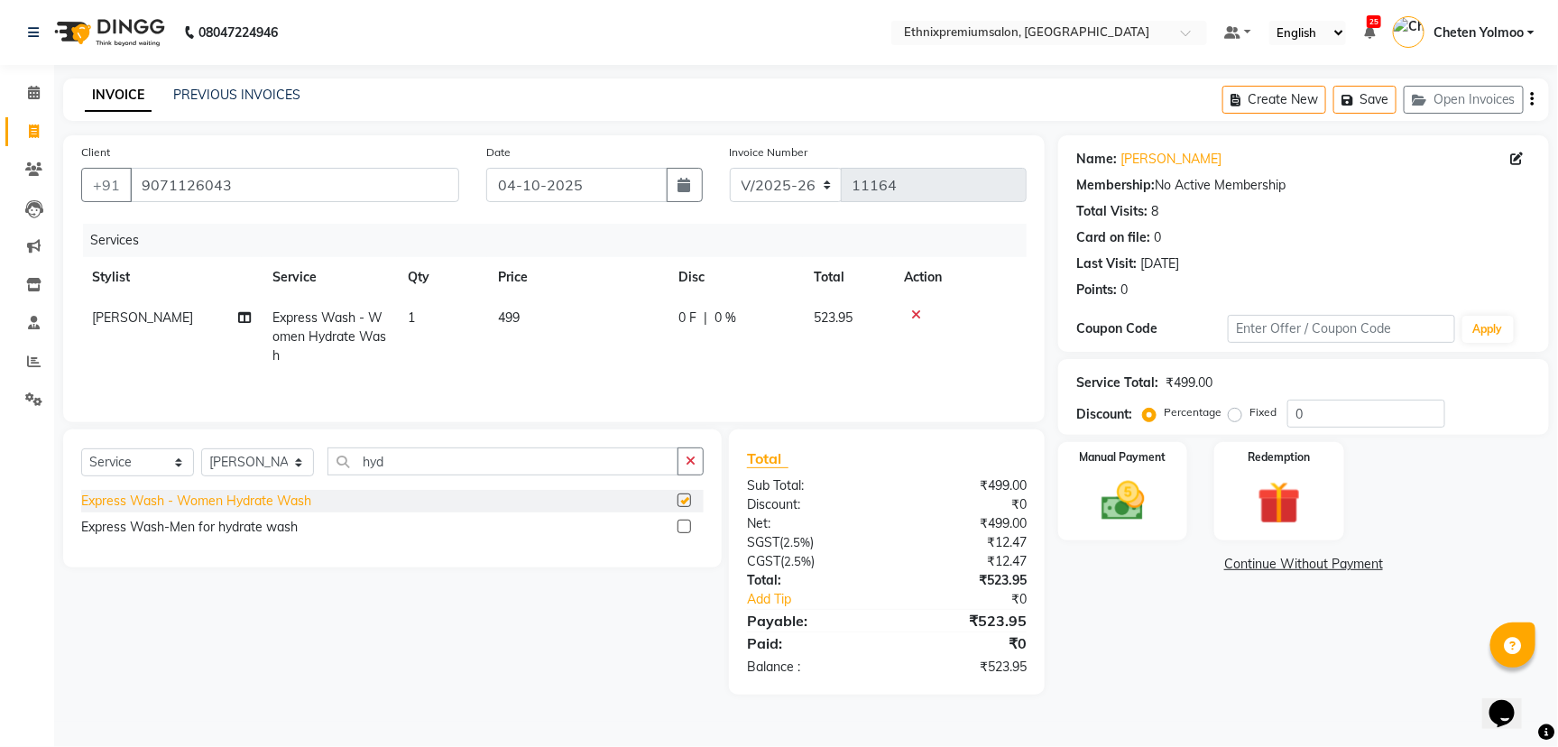
checkbox input "false"
click at [1080, 516] on div "Manual Payment" at bounding box center [1122, 491] width 134 height 103
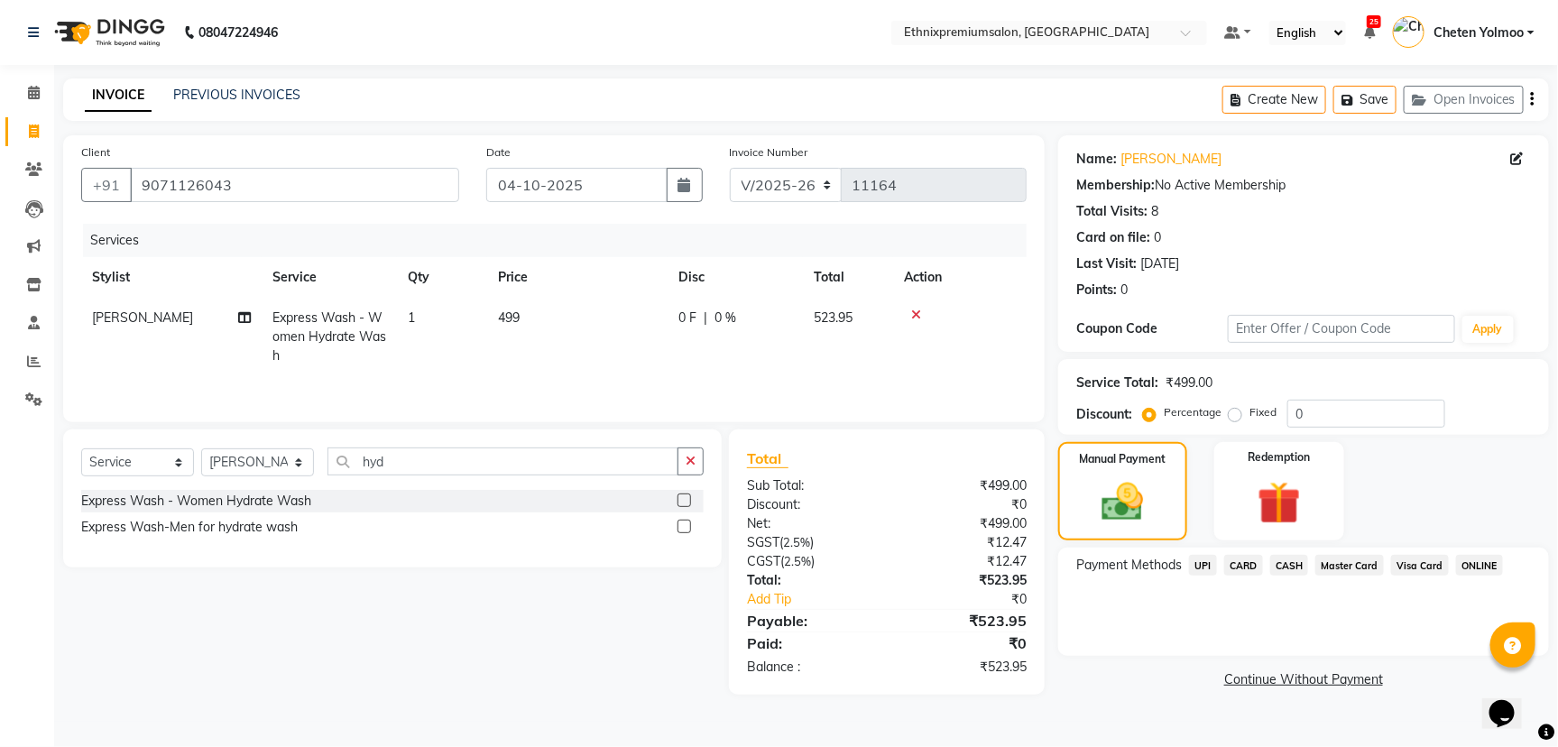
click at [1238, 565] on span "CARD" at bounding box center [1243, 565] width 39 height 21
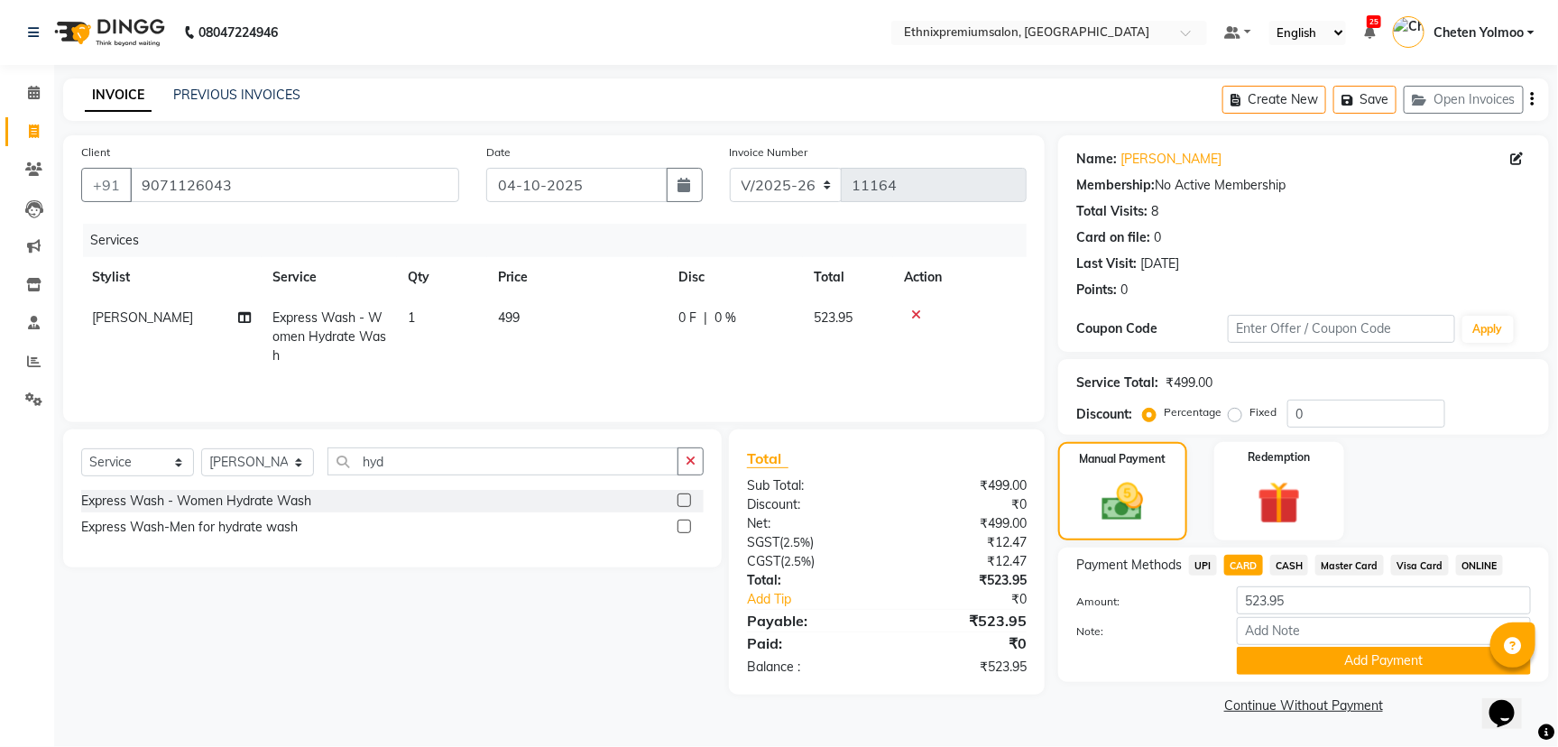
click at [1208, 569] on span "UPI" at bounding box center [1203, 565] width 28 height 21
click at [1357, 664] on button "Add Payment" at bounding box center [1384, 661] width 294 height 28
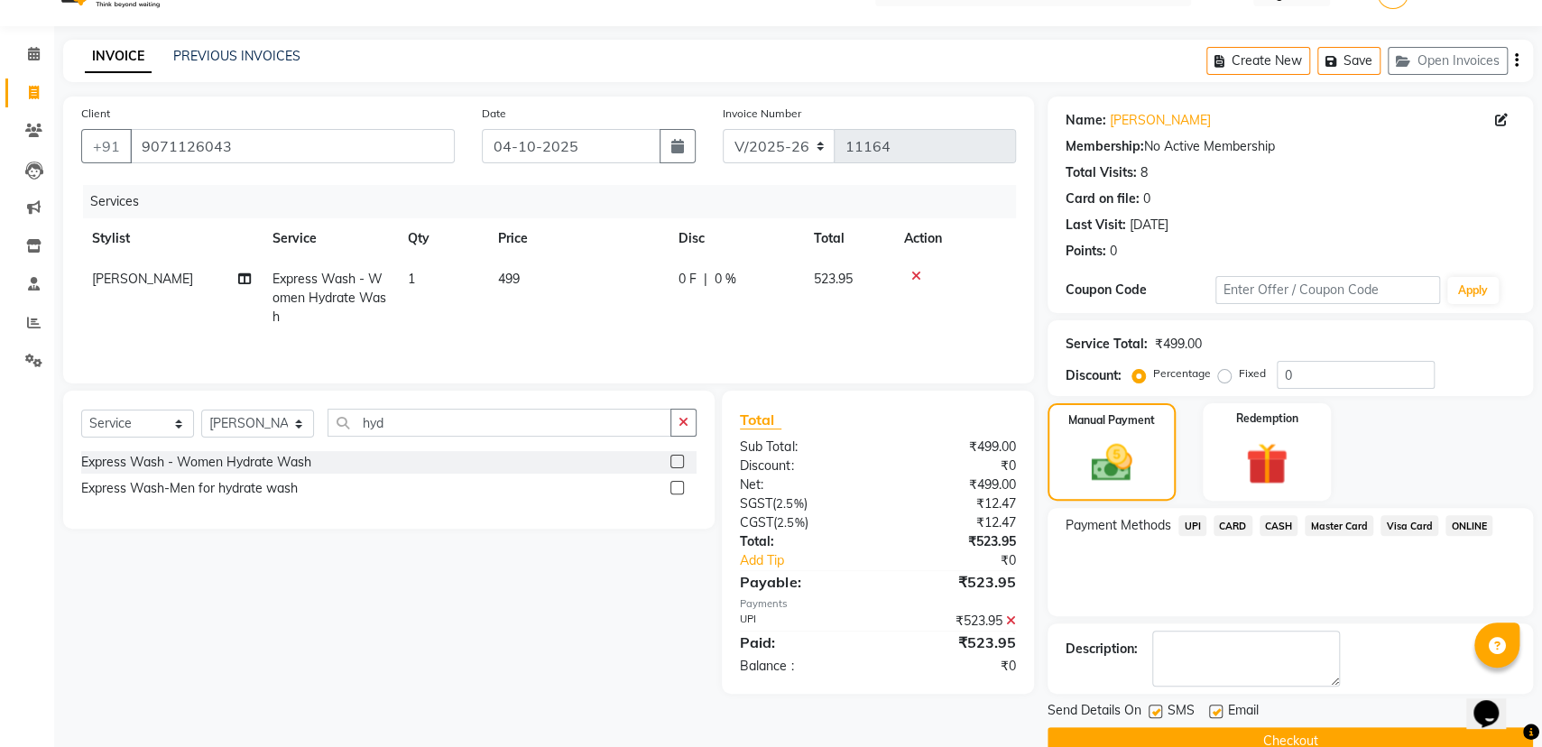
scroll to position [72, 0]
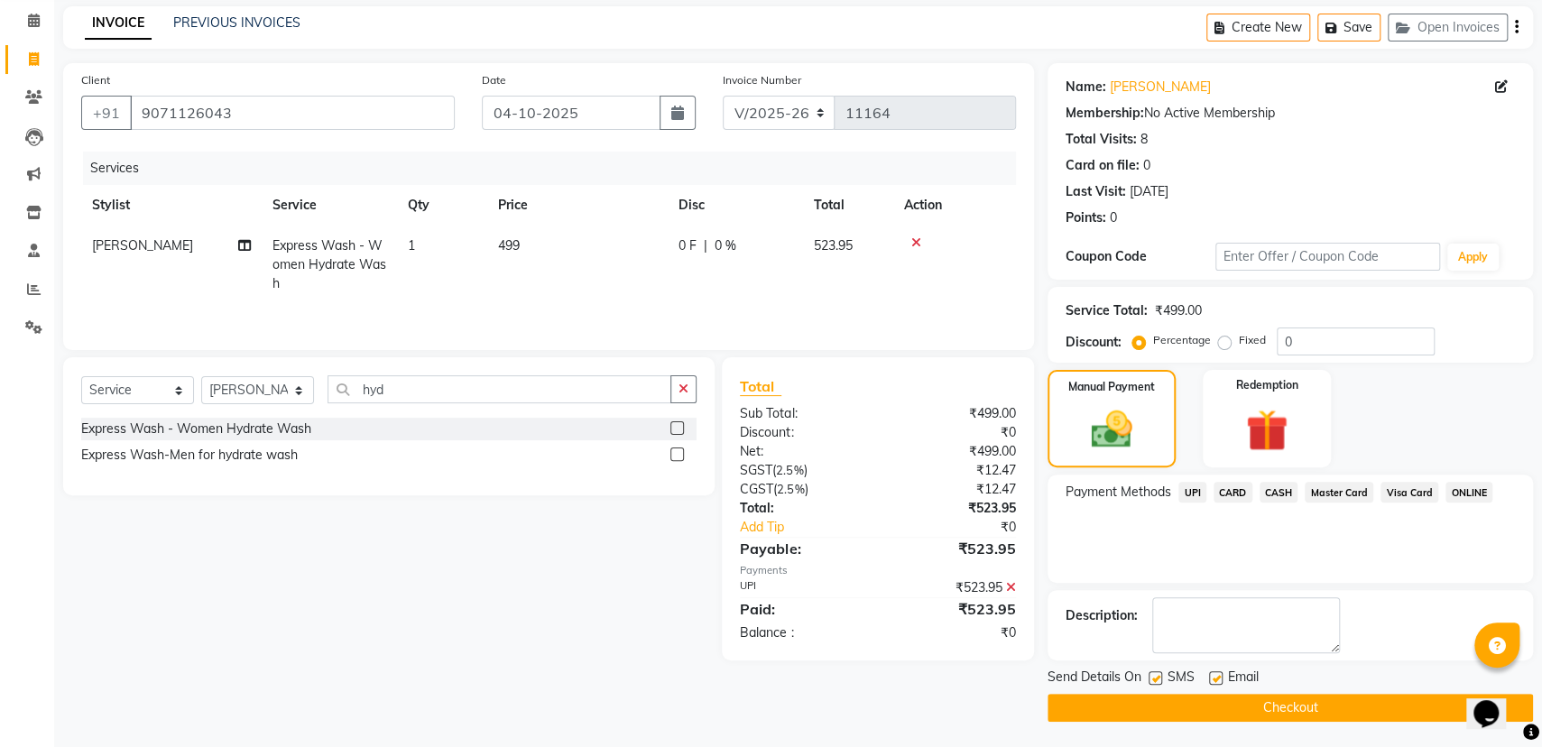
click at [1283, 704] on button "Checkout" at bounding box center [1289, 708] width 485 height 28
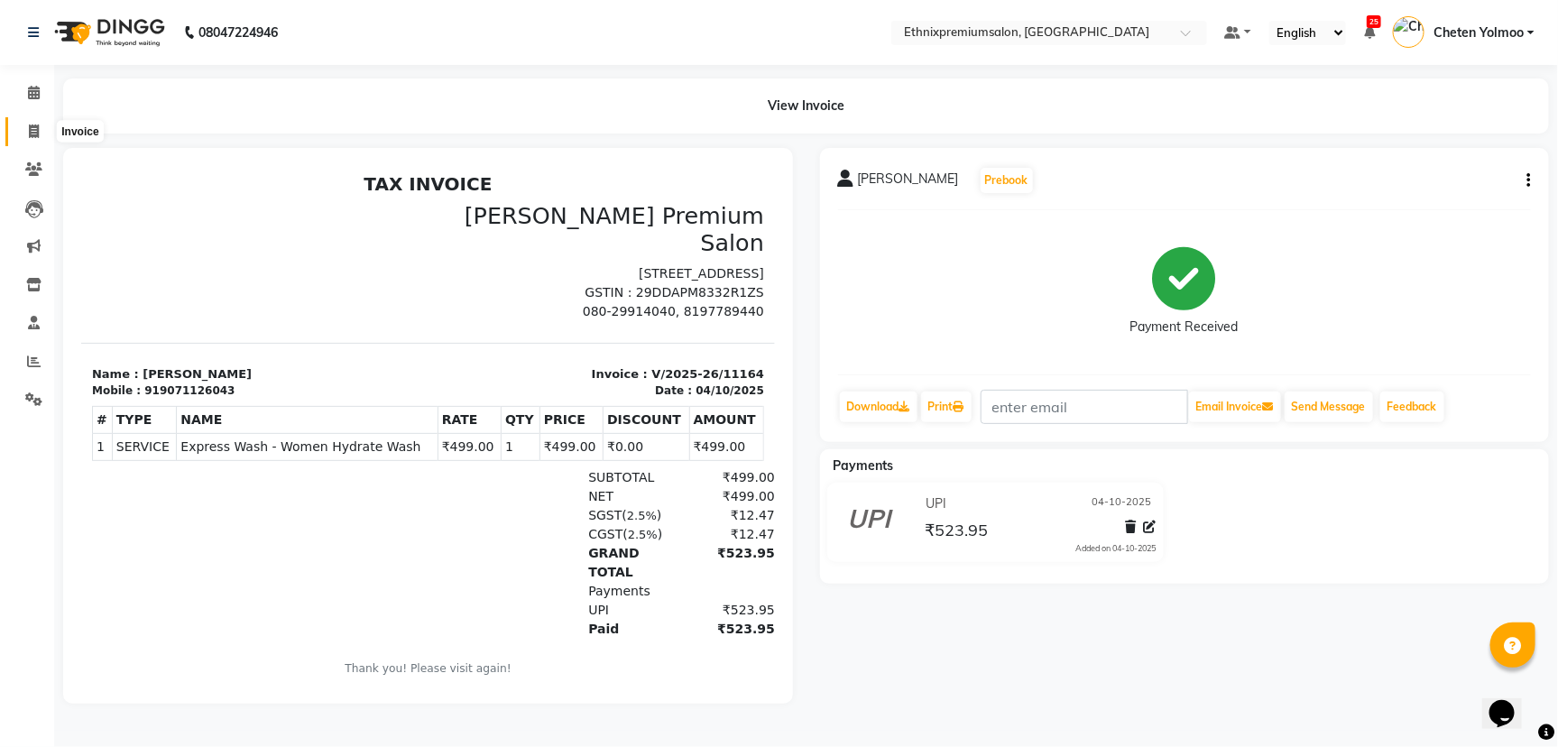
click at [31, 134] on icon at bounding box center [34, 131] width 10 height 14
select select "3625"
select select "service"
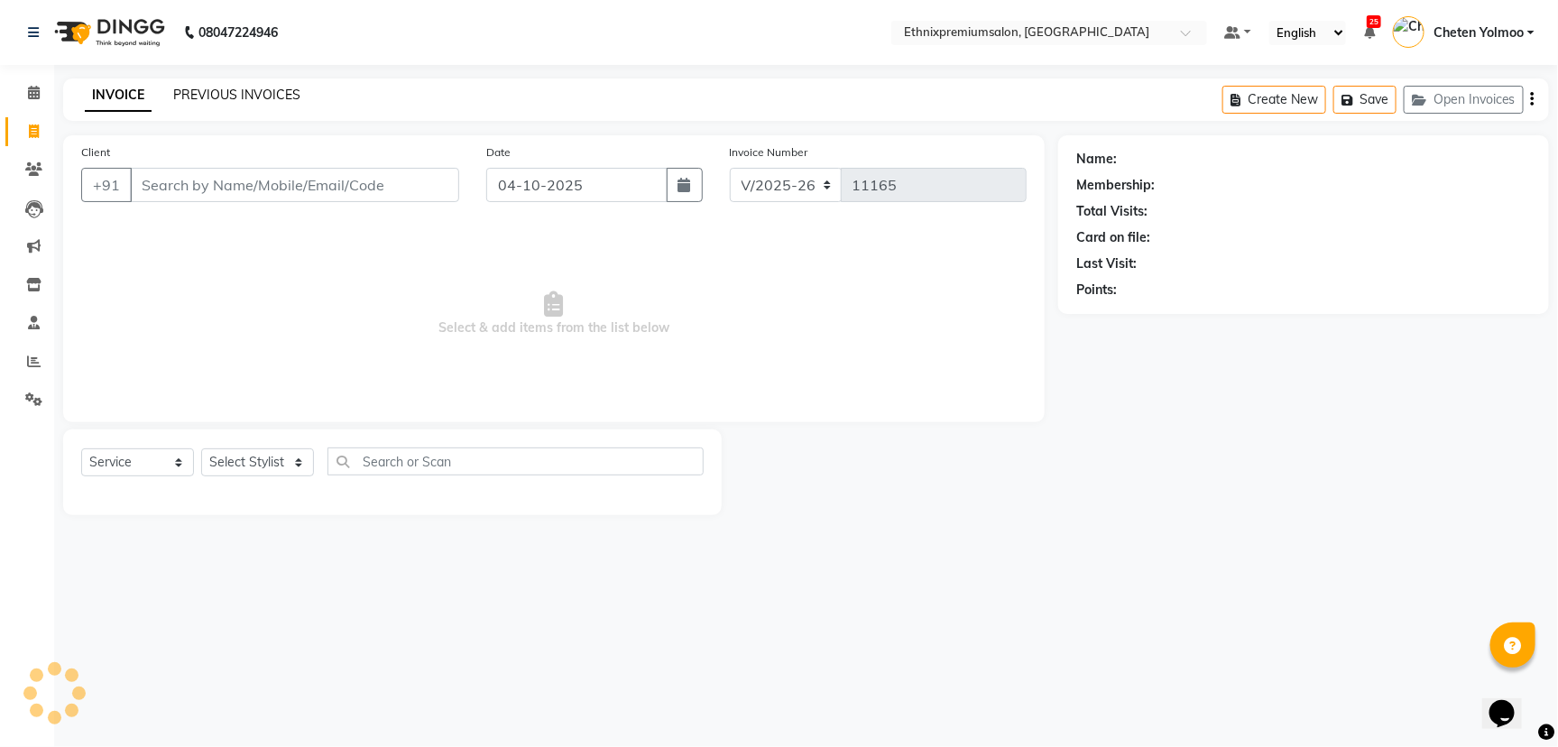
click at [252, 102] on link "PREVIOUS INVOICES" at bounding box center [236, 95] width 127 height 16
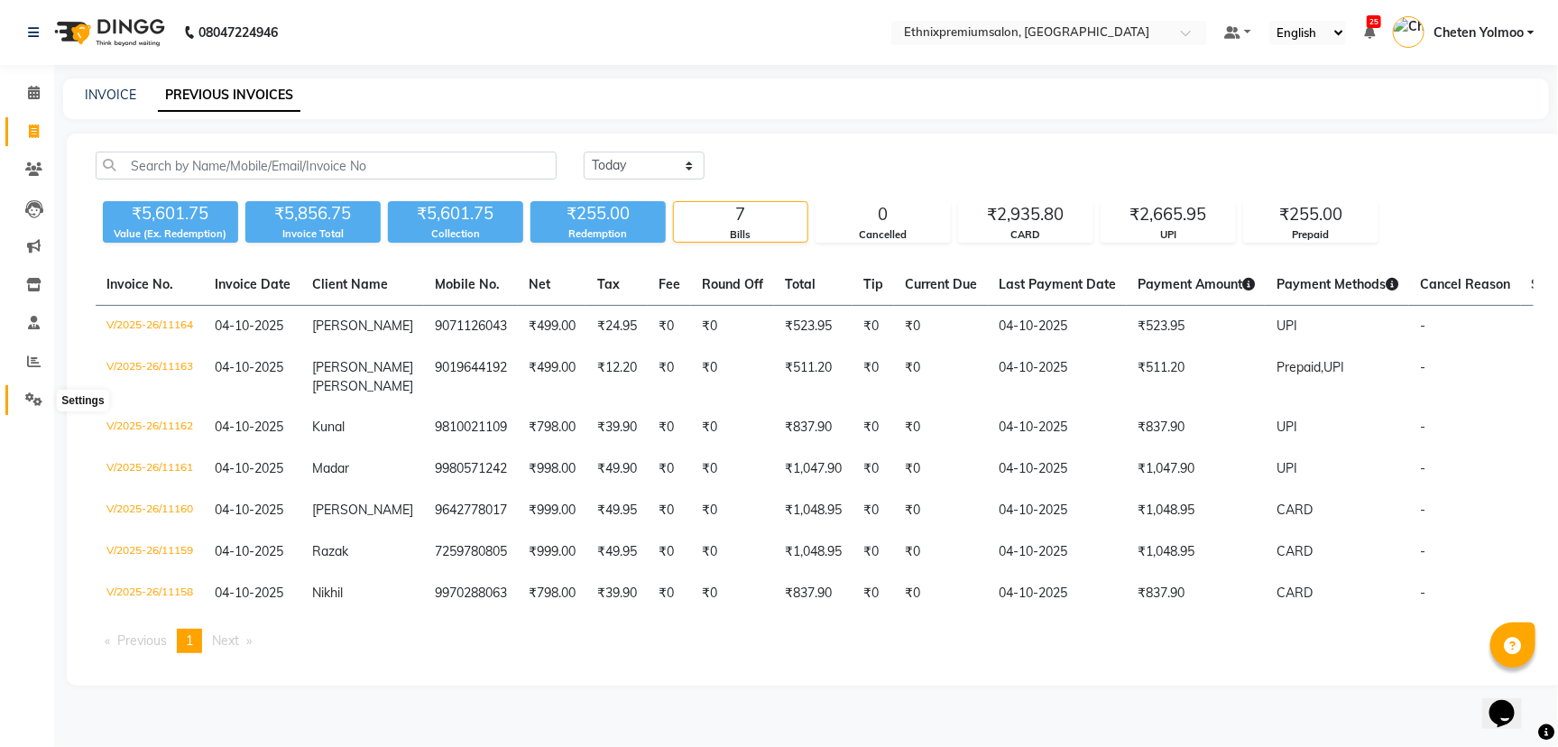
click at [32, 396] on icon at bounding box center [33, 399] width 17 height 14
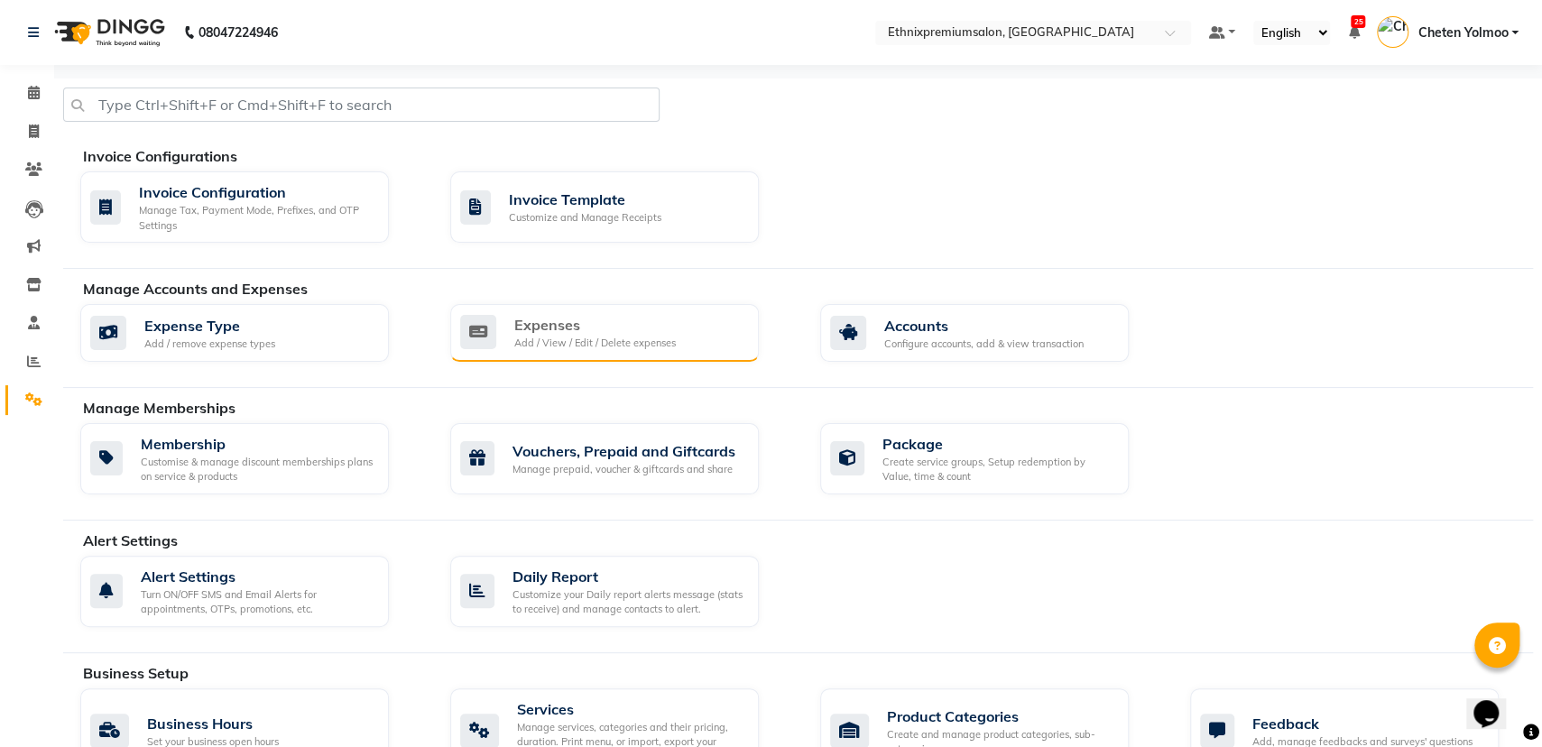
click at [549, 329] on div "Expenses" at bounding box center [594, 325] width 161 height 22
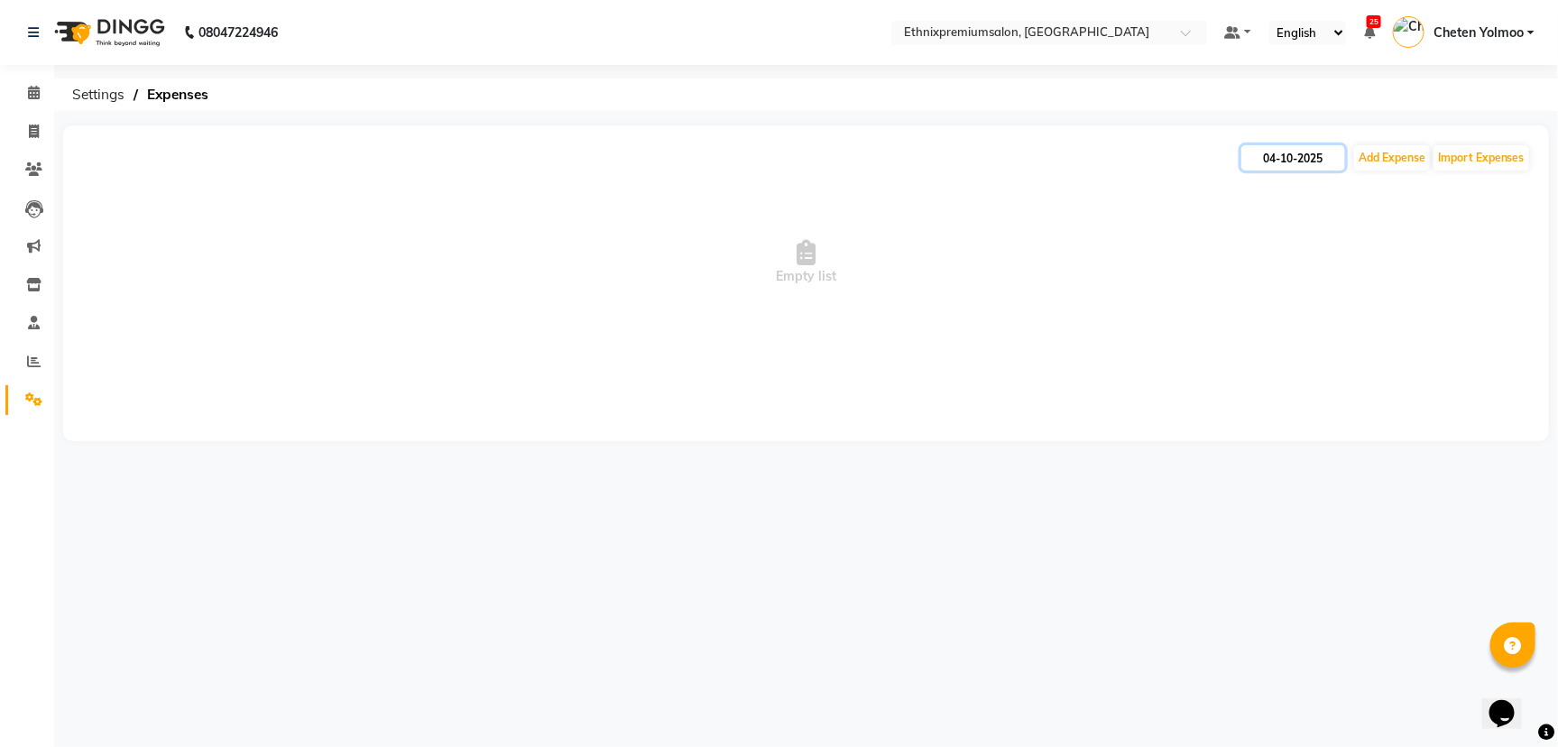
click at [1303, 166] on input "04-10-2025" at bounding box center [1293, 157] width 104 height 25
select select "10"
select select "2025"
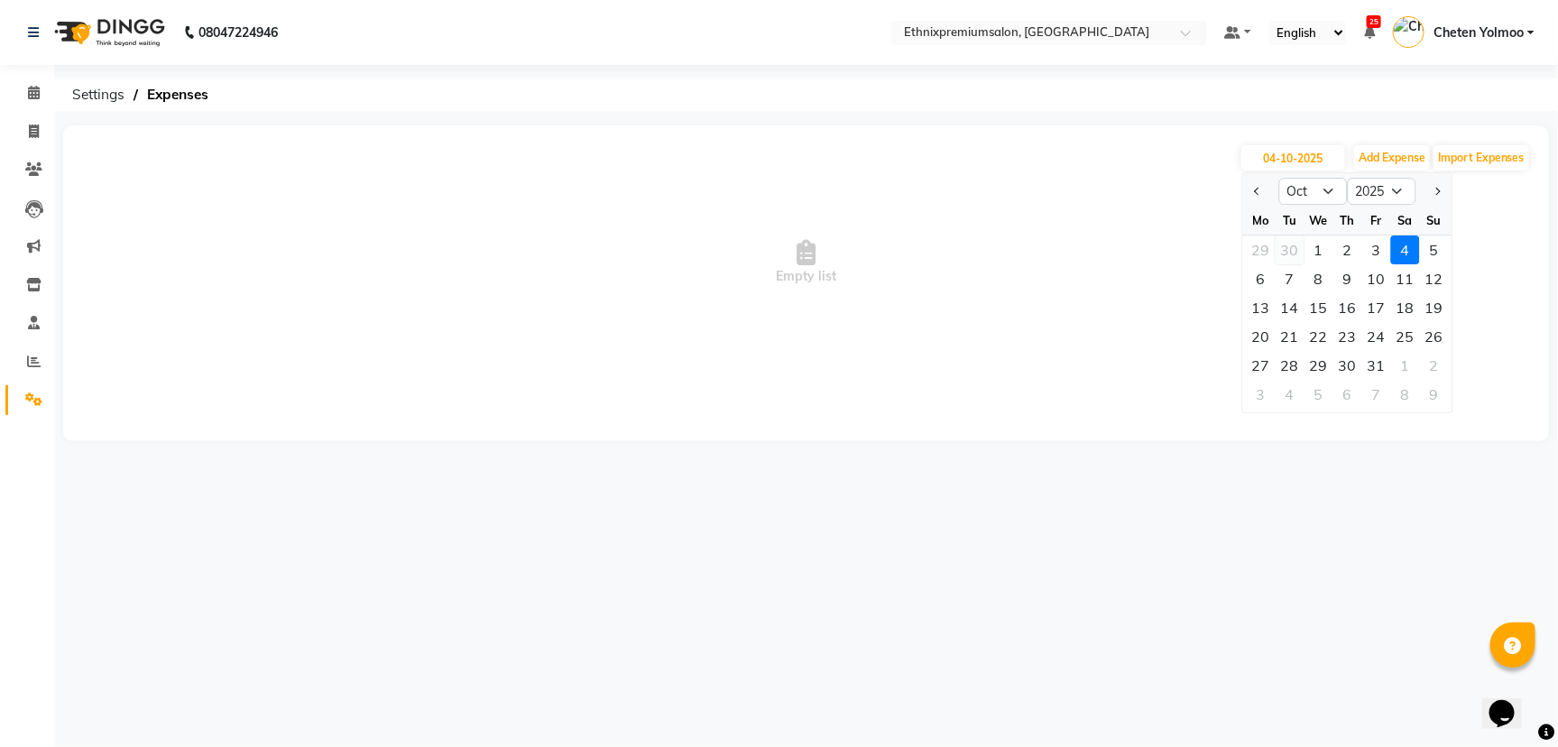
click at [1290, 254] on div "30" at bounding box center [1290, 249] width 29 height 29
type input "30-09-2025"
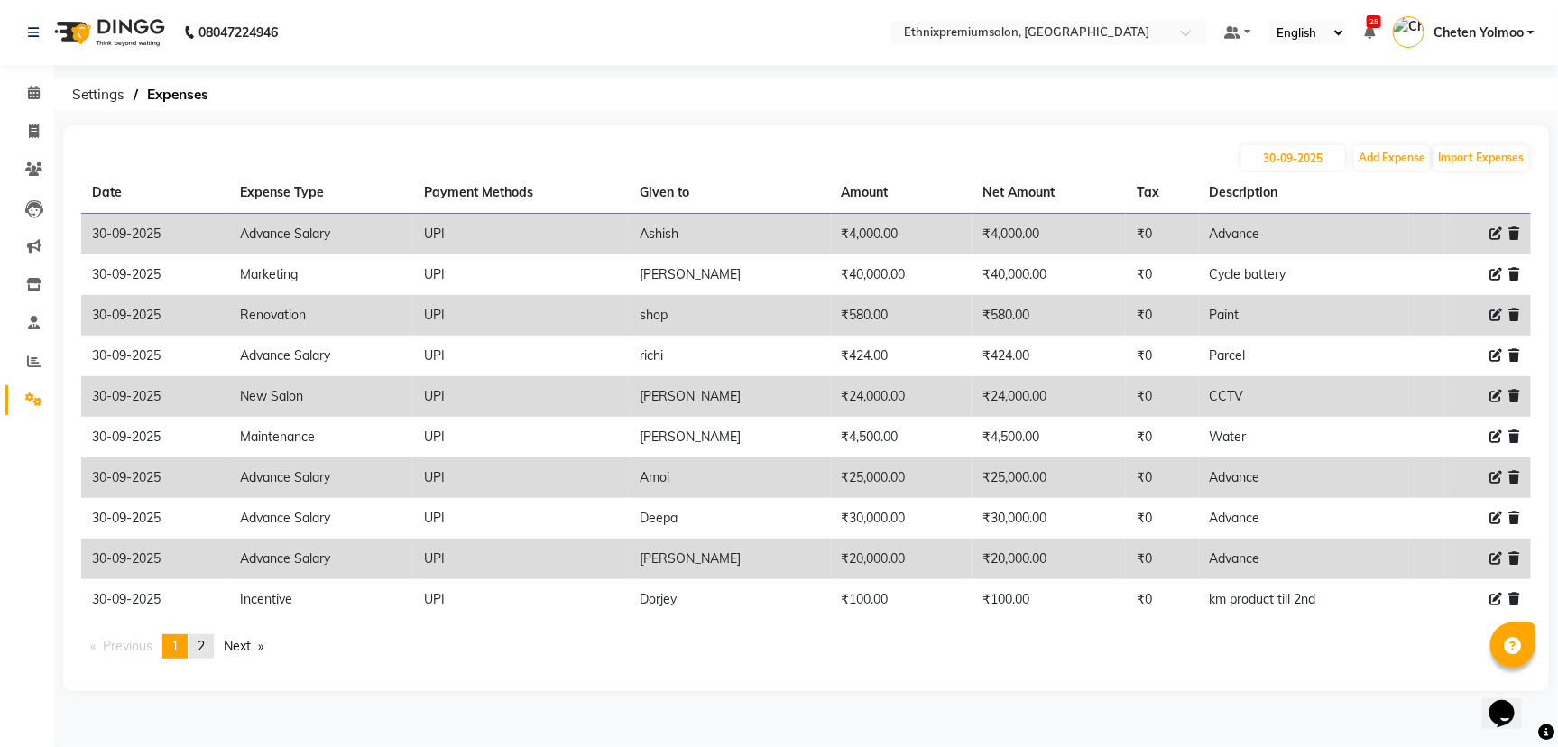
click at [214, 650] on link "page 2" at bounding box center [201, 646] width 25 height 24
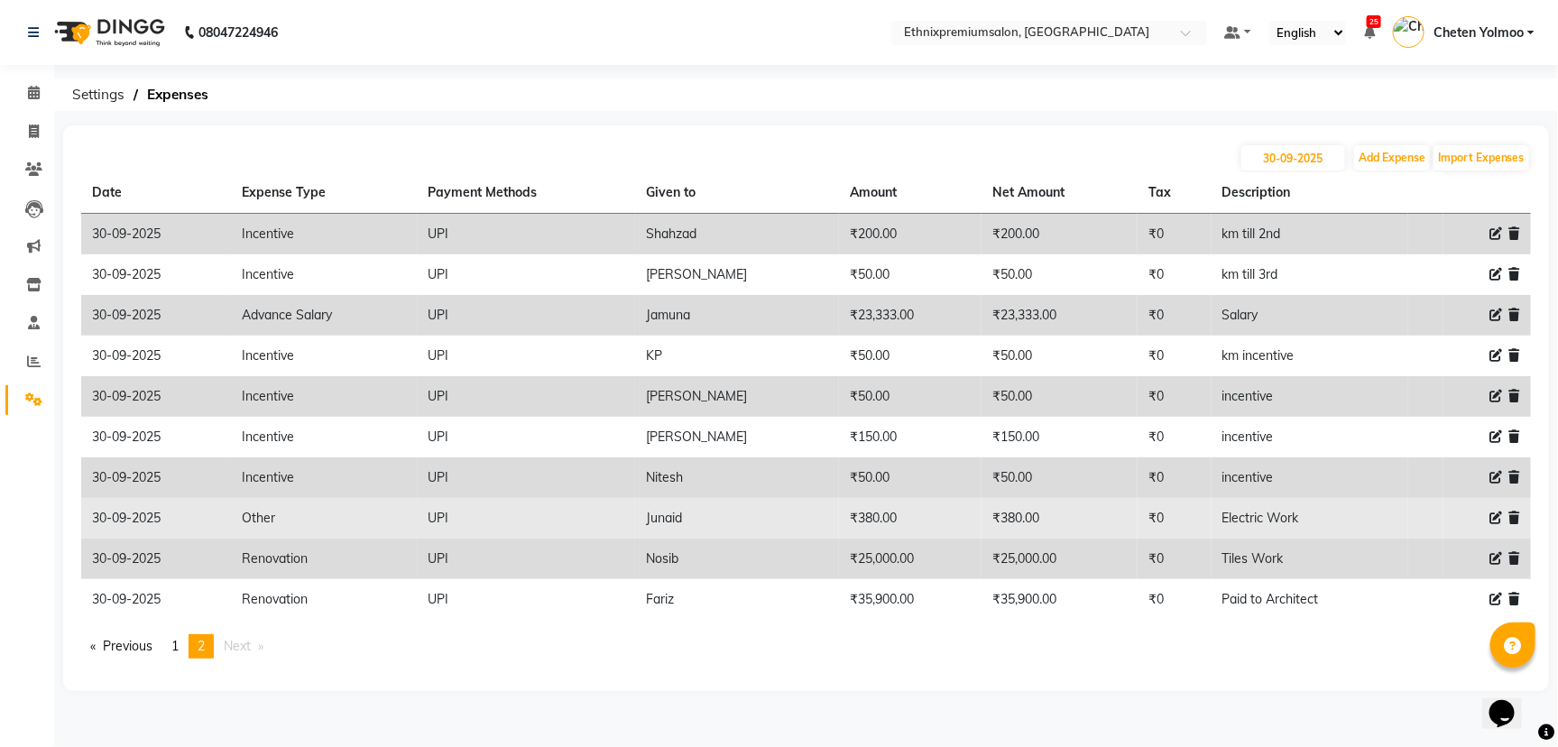
click at [1497, 517] on icon at bounding box center [1495, 517] width 13 height 13
select select "3511"
select select "8"
select select "1030"
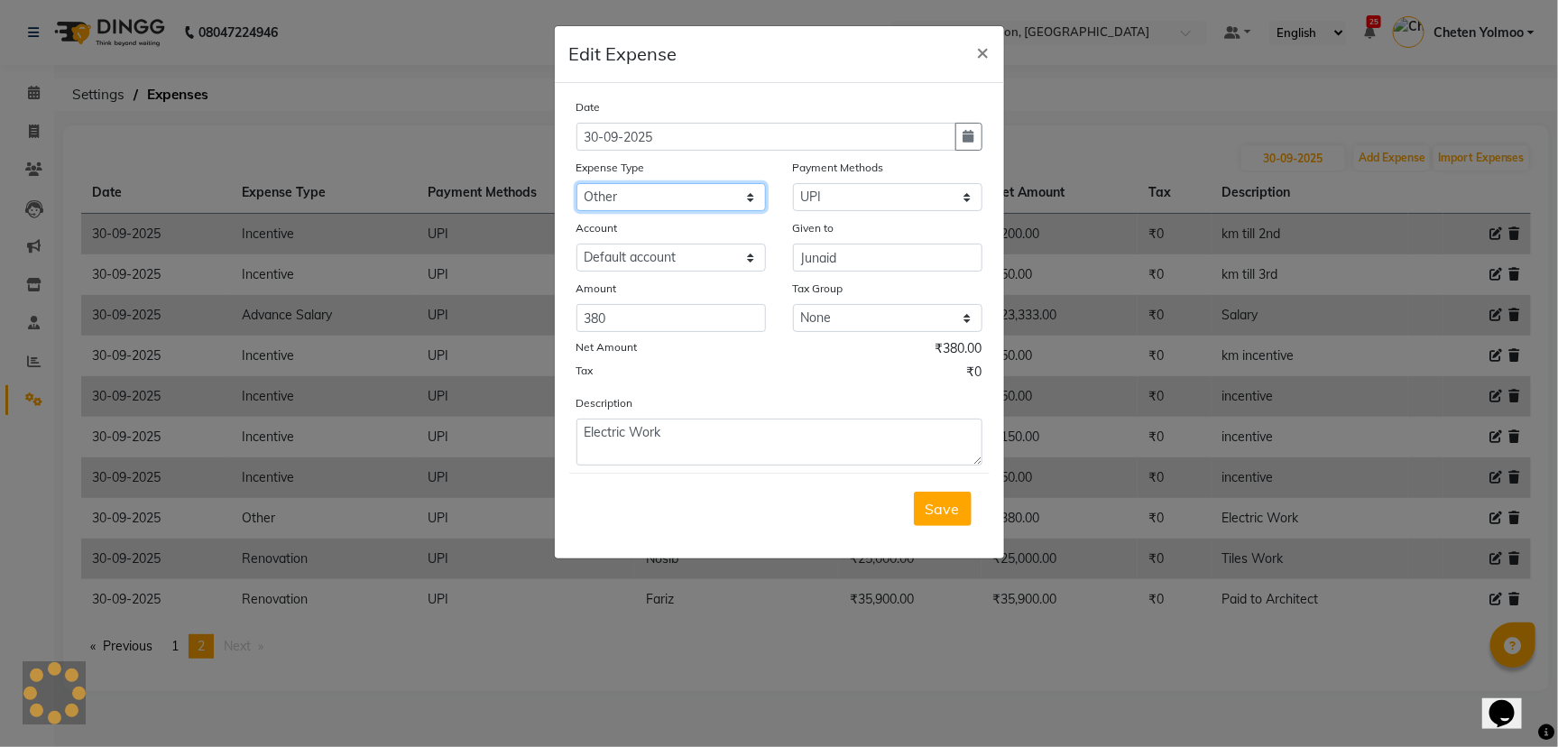
click at [748, 199] on select "Select Advance Salary Client Snacks Equipment Estate food Fuel Govt fee Incenti…" at bounding box center [670, 197] width 189 height 28
select select "23896"
click at [748, 199] on select "Select Advance Salary Client Snacks Equipment Estate food Fuel Govt fee Incenti…" at bounding box center [670, 197] width 189 height 28
click at [942, 505] on span "Save" at bounding box center [943, 509] width 34 height 18
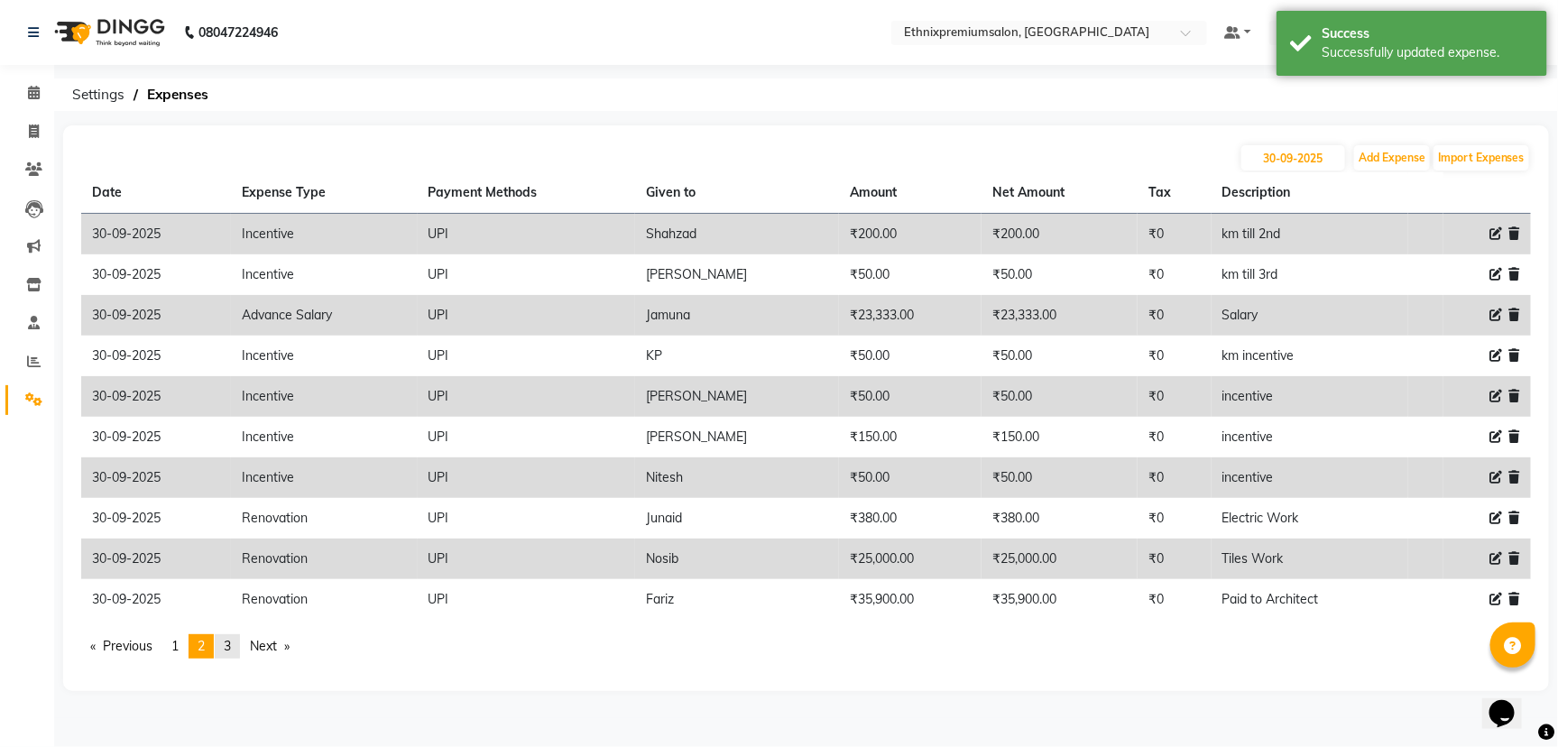
click at [240, 649] on link "page 3" at bounding box center [227, 646] width 25 height 24
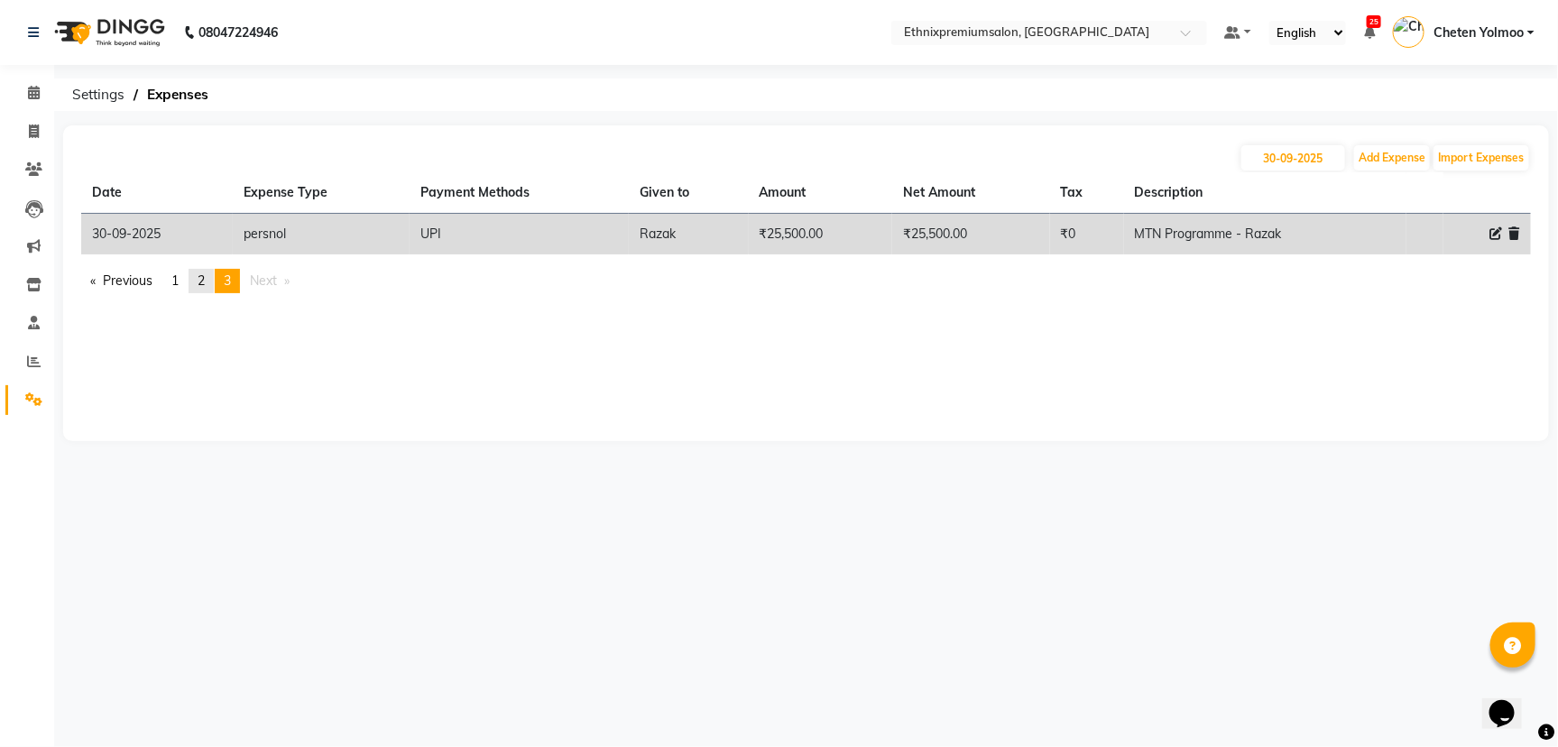
click at [197, 288] on link "page 2" at bounding box center [201, 281] width 25 height 24
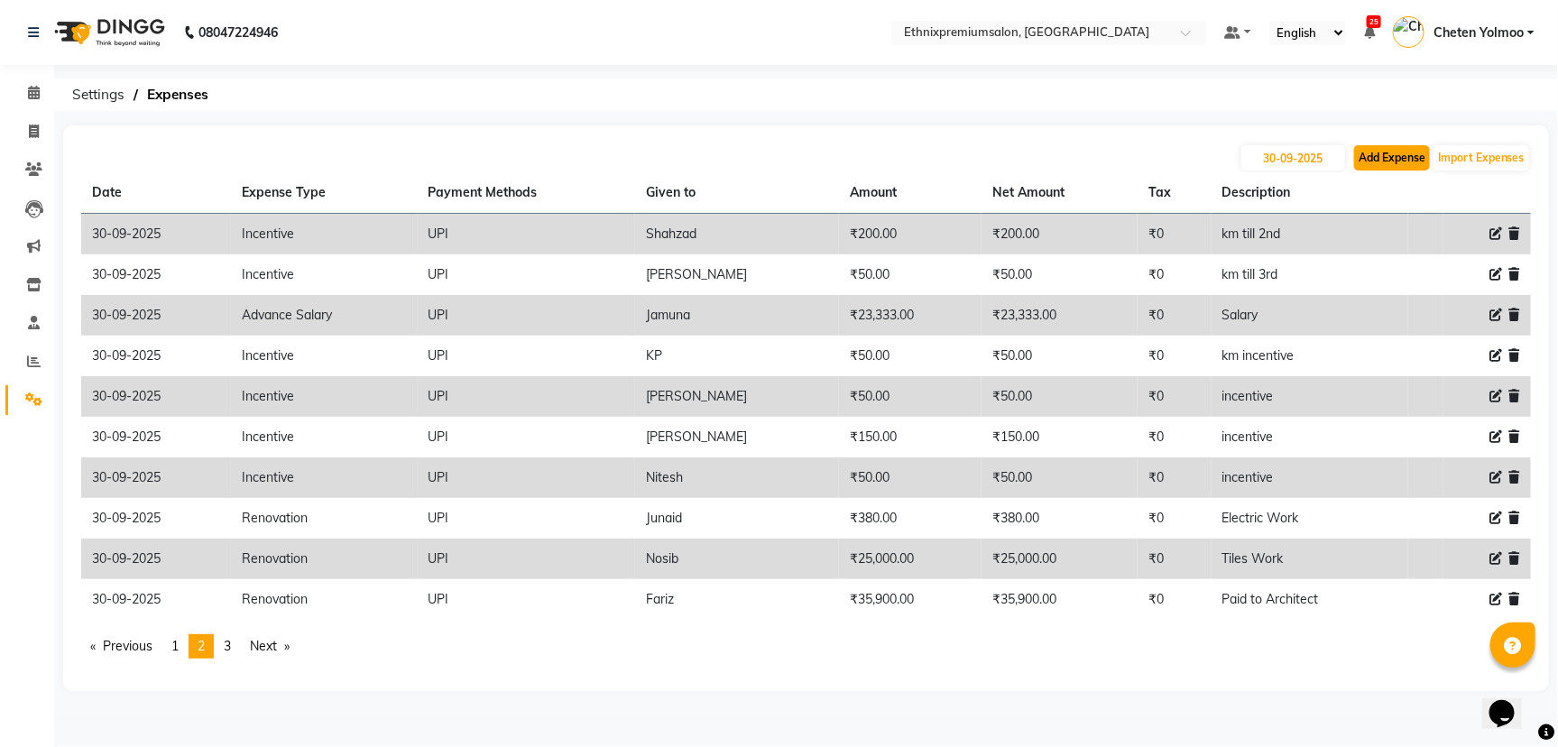
click at [1386, 149] on button "Add Expense" at bounding box center [1392, 157] width 76 height 25
select select "1"
select select "2390"
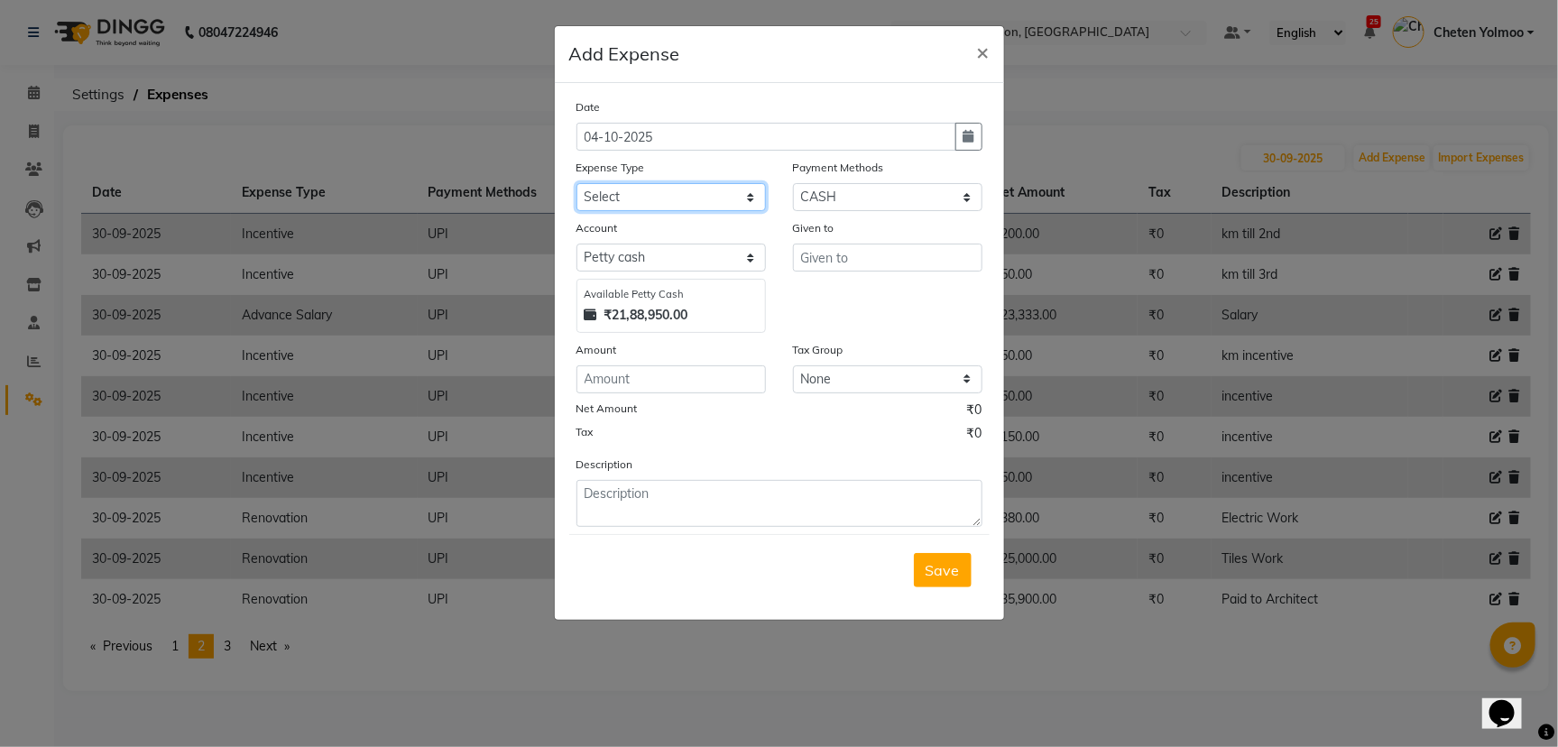
click at [745, 191] on select "Select Advance Salary Client Snacks Equipment Estate food Fuel Govt fee Incenti…" at bounding box center [670, 197] width 189 height 28
select select "3516"
click at [745, 191] on select "Select Advance Salary Client Snacks Equipment Estate food Fuel Govt fee Incenti…" at bounding box center [670, 197] width 189 height 28
drag, startPoint x: 899, startPoint y: 194, endPoint x: 902, endPoint y: 204, distance: 10.3
click at [899, 194] on select "Select UPI CARD CASH Master Card Visa Card Prepaid Gift Card ONLINE Voucher Wal…" at bounding box center [887, 197] width 189 height 28
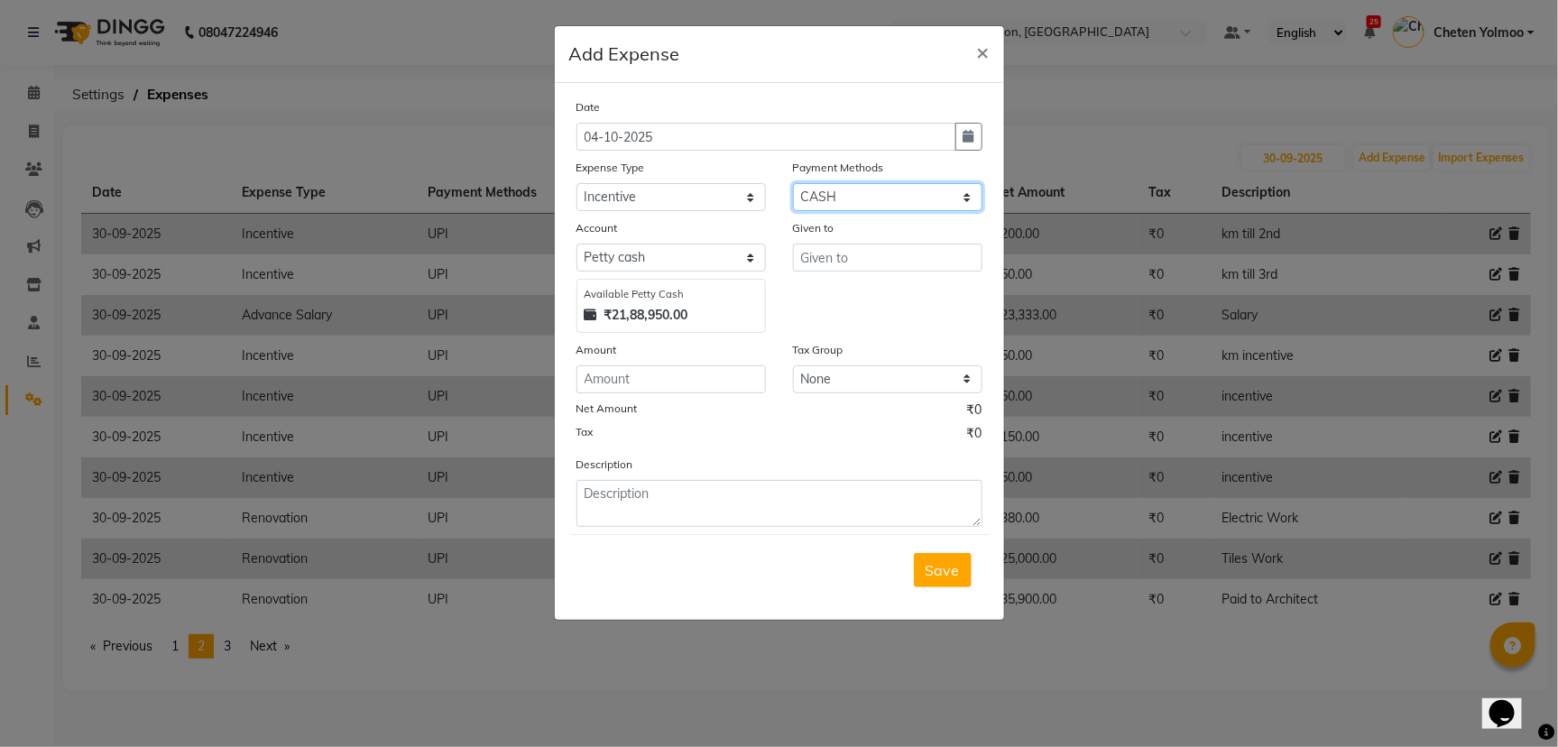
select select "8"
click at [793, 183] on select "Select UPI CARD CASH Master Card Visa Card Prepaid Gift Card ONLINE Voucher Wal…" at bounding box center [887, 197] width 189 height 28
select select "1030"
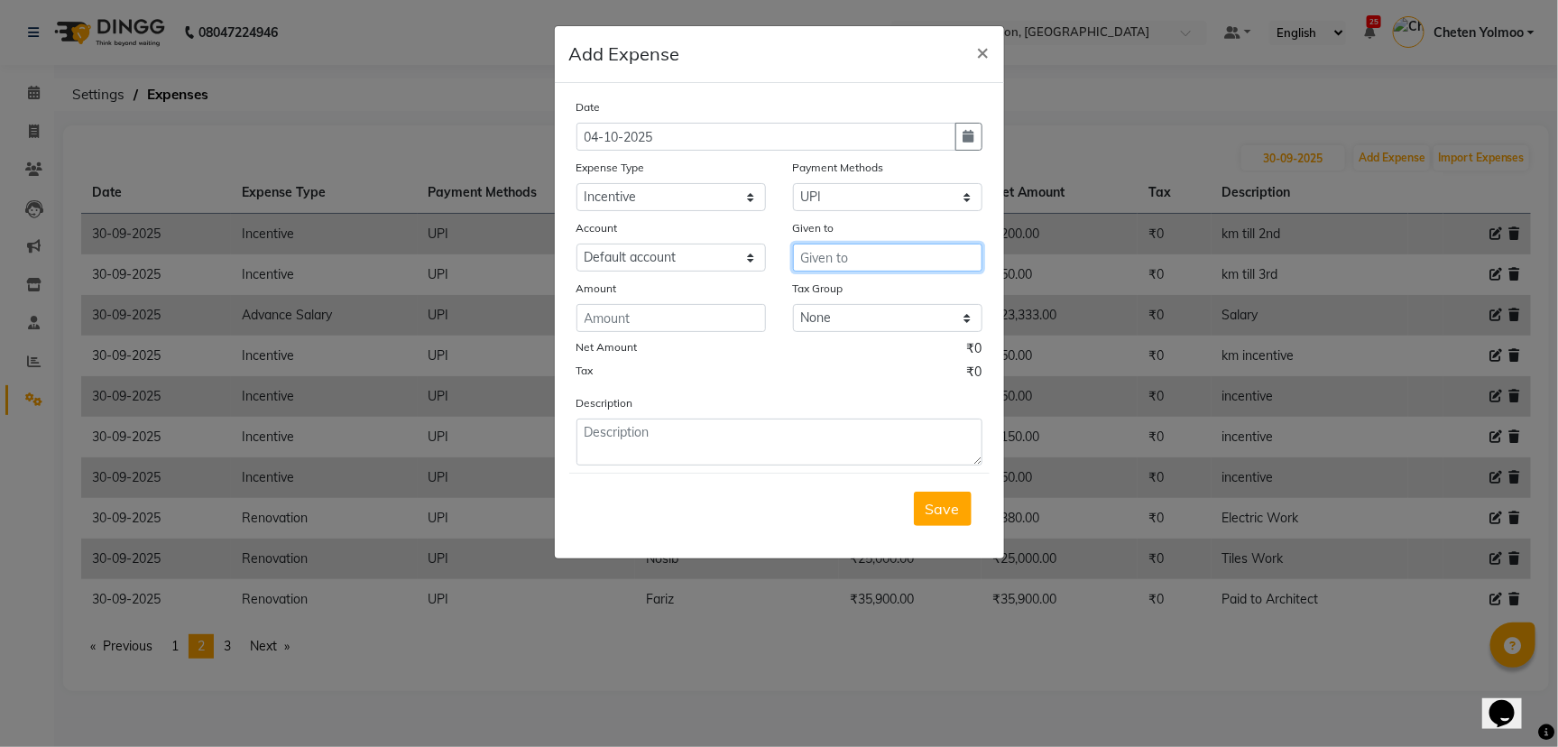
click at [902, 252] on input "text" at bounding box center [887, 258] width 189 height 28
drag, startPoint x: 894, startPoint y: 290, endPoint x: 619, endPoint y: 300, distance: 275.3
click at [889, 290] on button "Sat yam" at bounding box center [865, 295] width 143 height 29
type input "[PERSON_NAME]"
click at [594, 308] on input "number" at bounding box center [670, 318] width 189 height 28
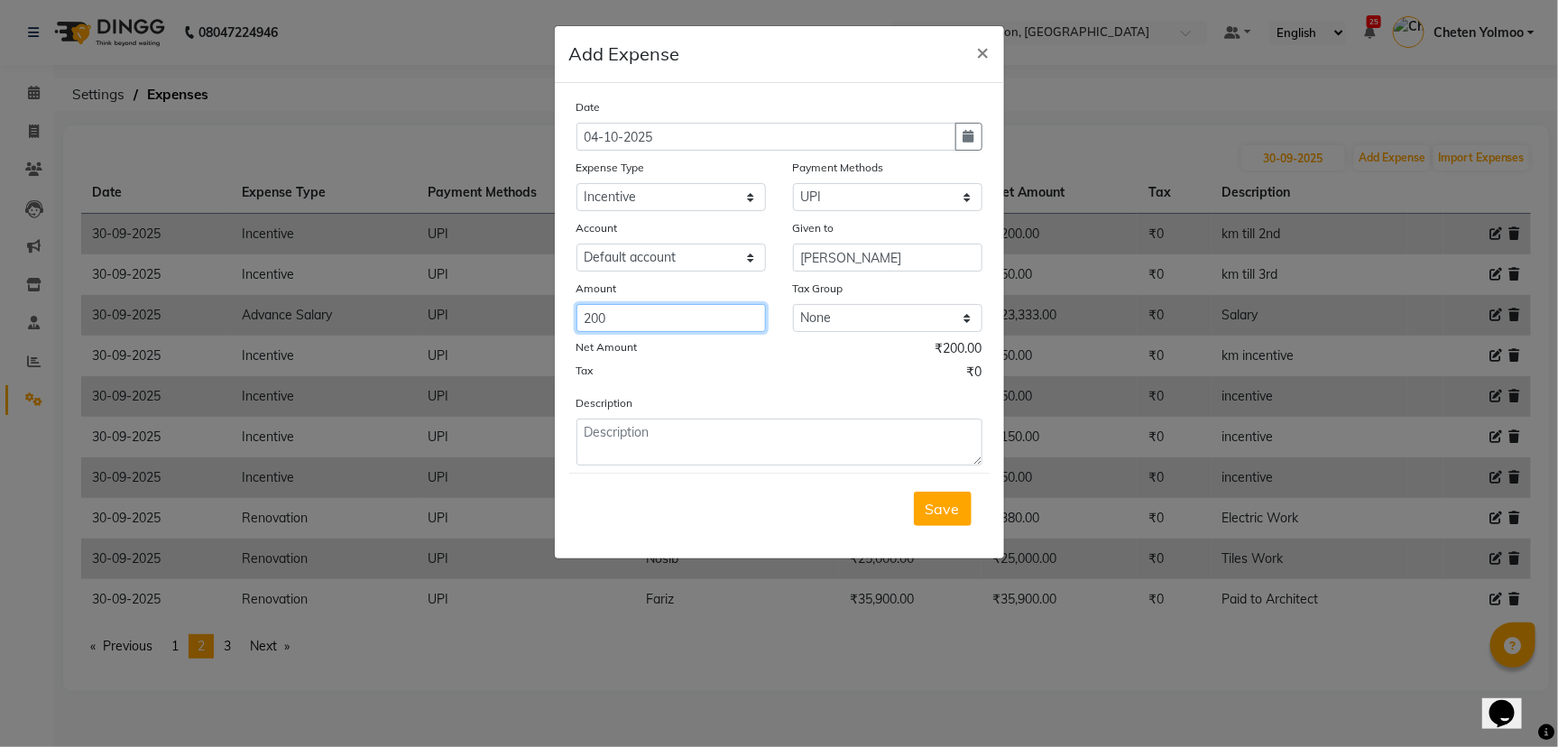
type input "200"
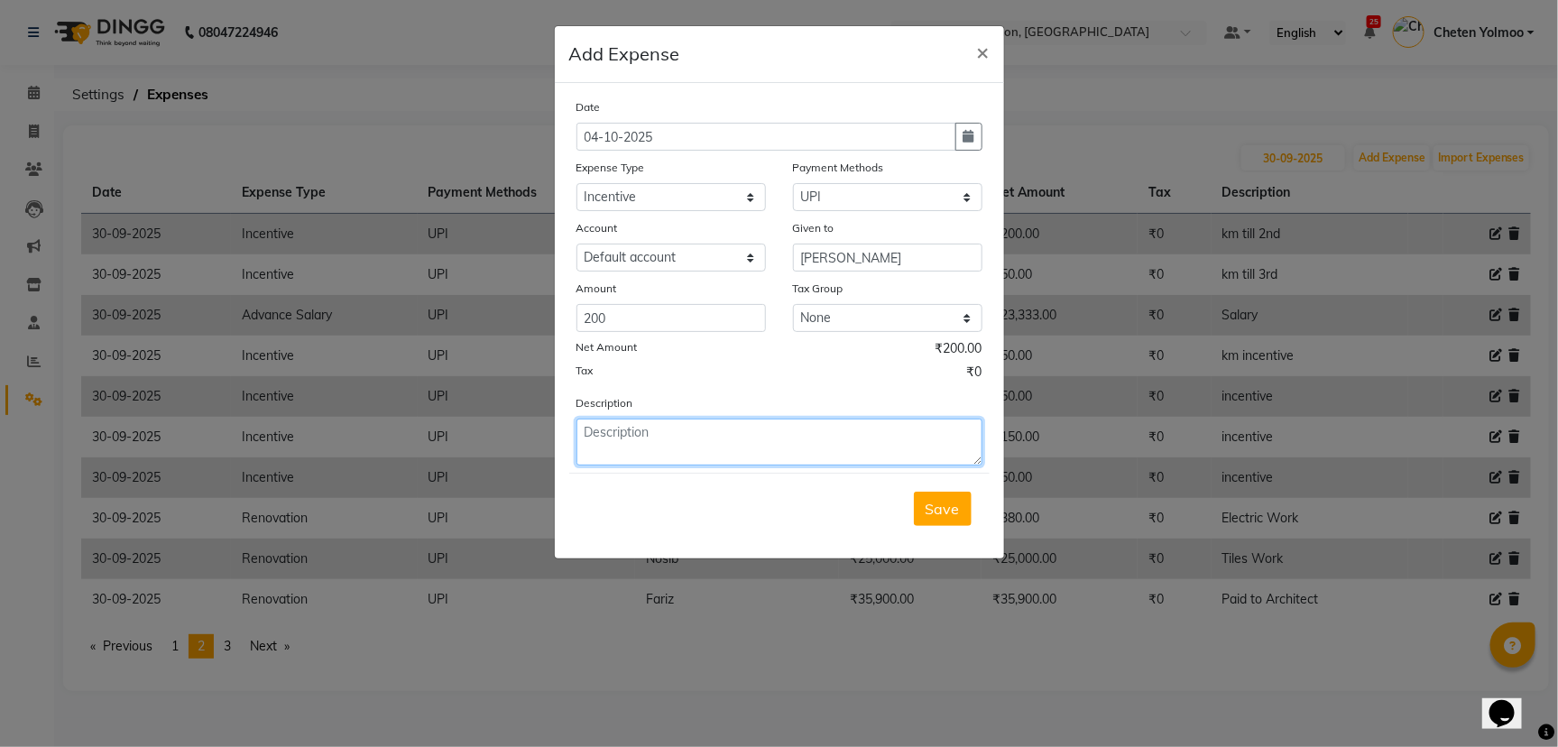
click at [660, 438] on textarea at bounding box center [779, 442] width 406 height 47
type textarea "incentive macadamia"
click at [917, 497] on button "Save" at bounding box center [943, 509] width 58 height 34
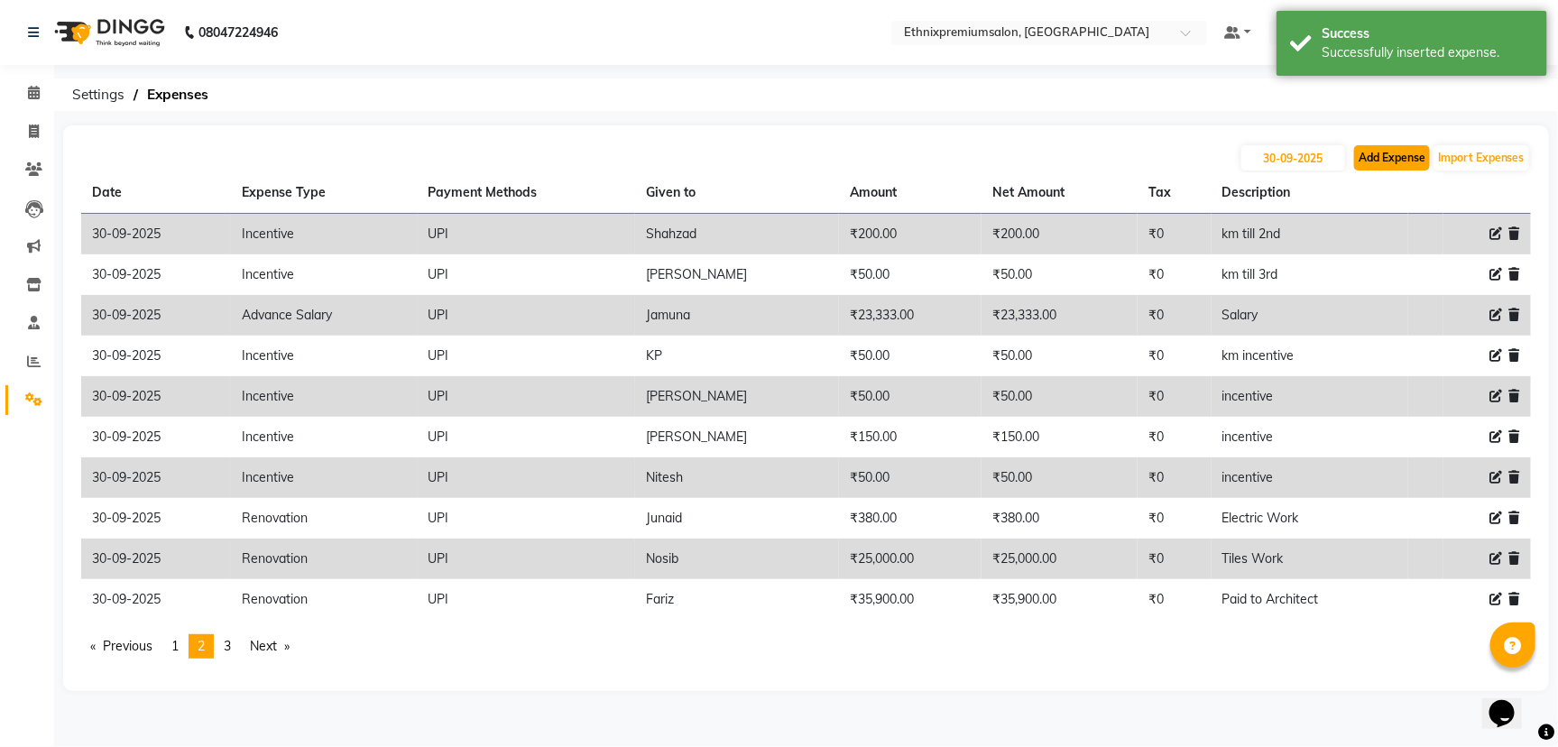
click at [1385, 157] on button "Add Expense" at bounding box center [1392, 157] width 76 height 25
select select "1"
select select "2390"
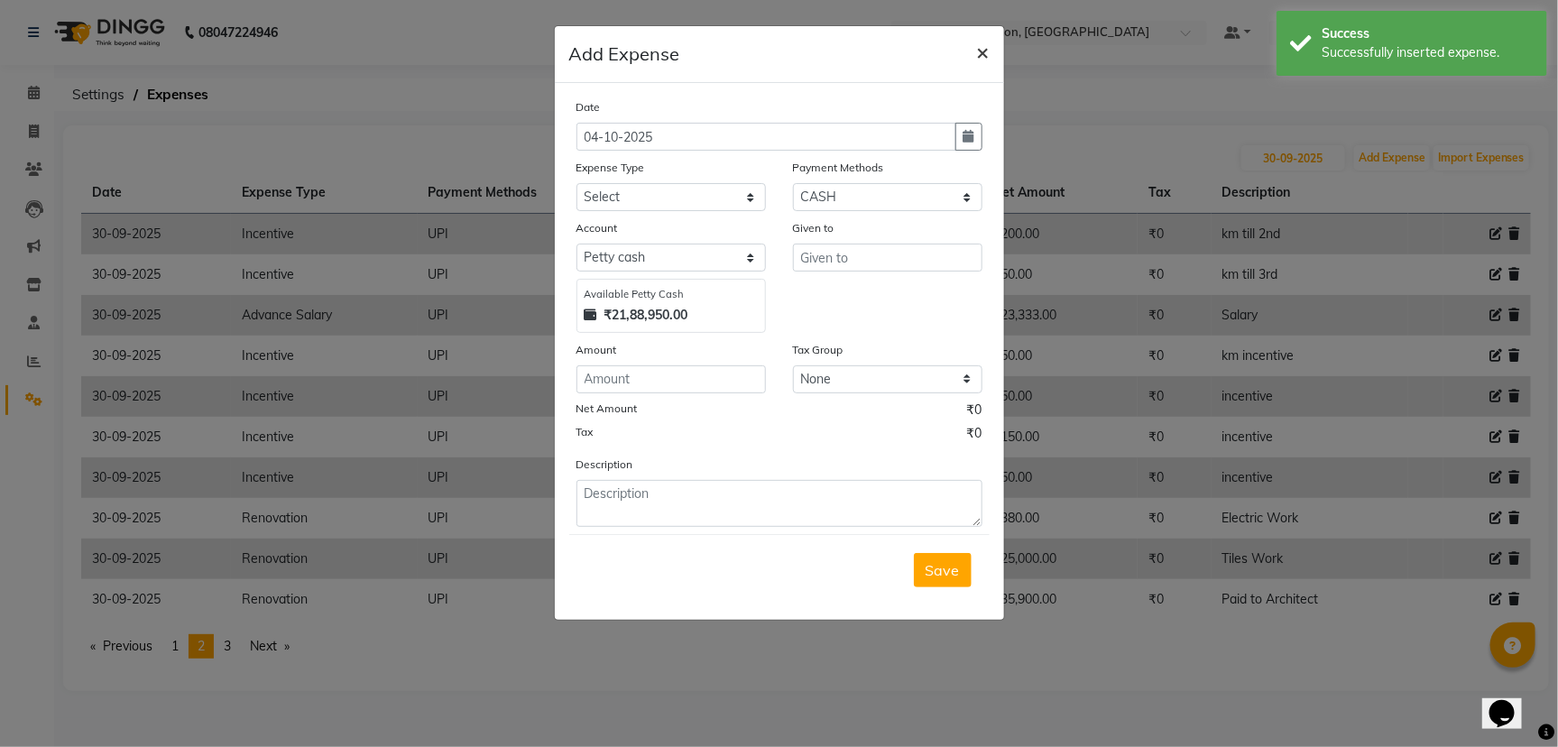
click at [981, 57] on span "×" at bounding box center [983, 51] width 13 height 27
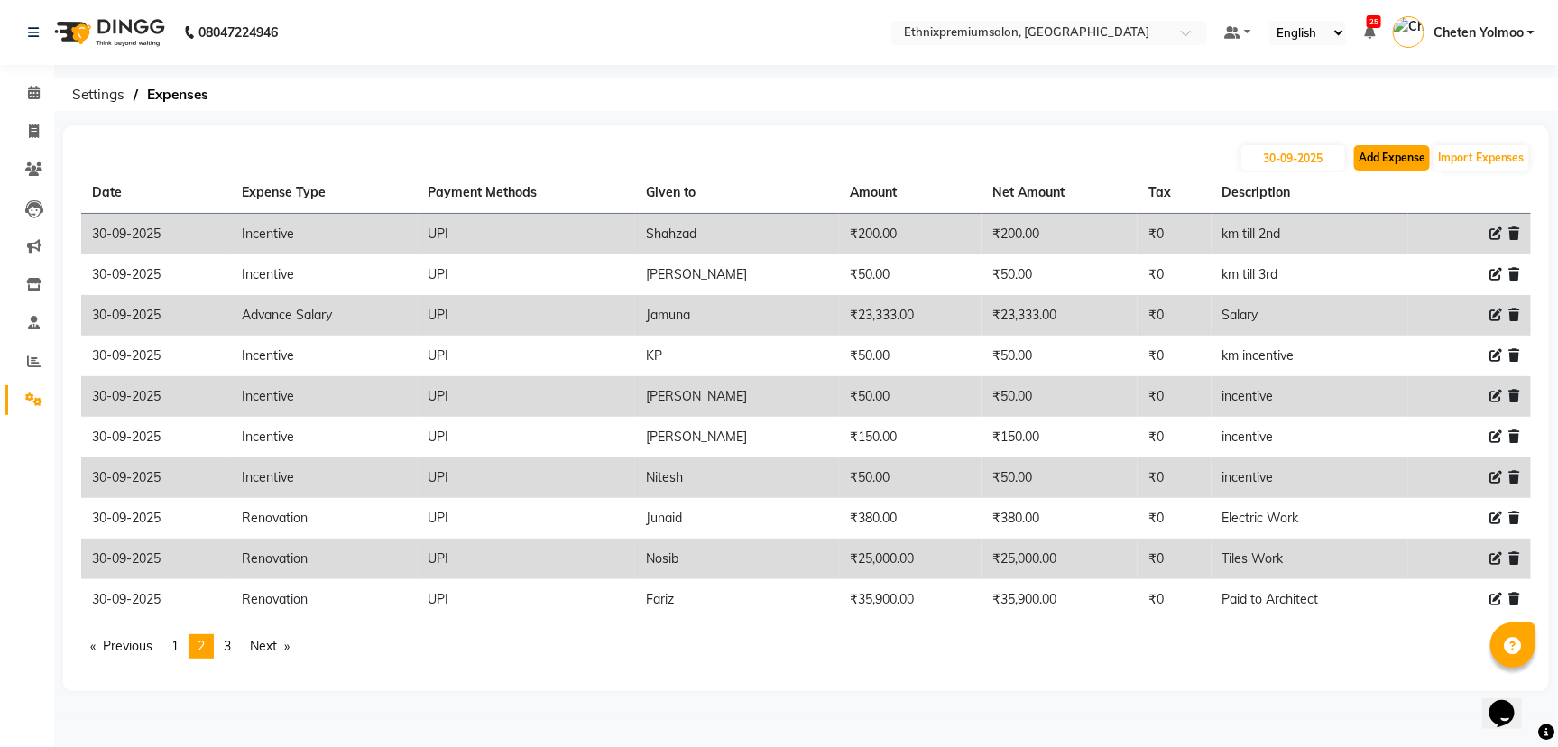
click at [1412, 165] on button "Add Expense" at bounding box center [1392, 157] width 76 height 25
select select "1"
select select "2390"
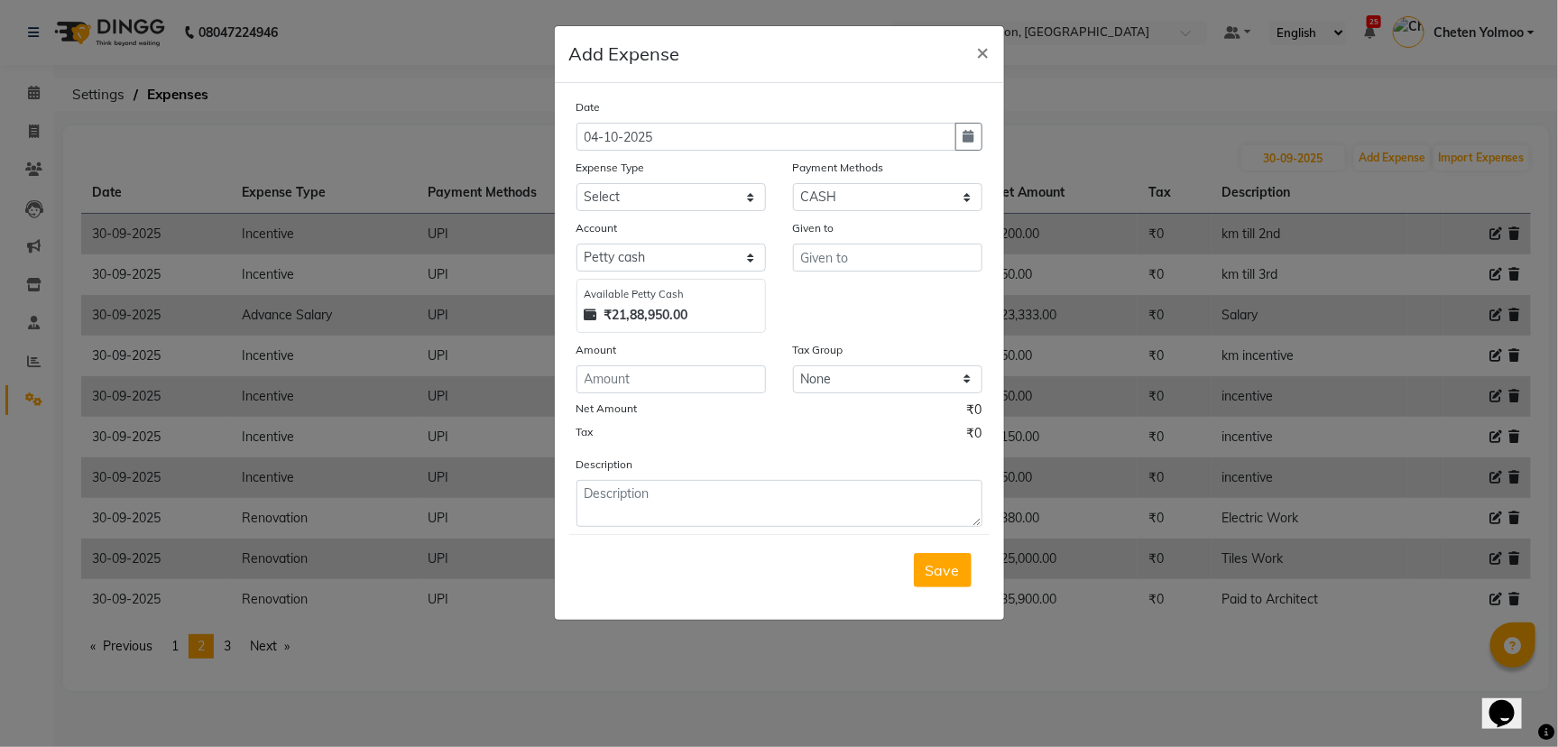
click at [693, 178] on div "Expense Type" at bounding box center [670, 170] width 189 height 25
click at [692, 197] on select "Select Advance Salary Client Snacks Equipment Estate food Fuel Govt fee Incenti…" at bounding box center [670, 197] width 189 height 28
select select "3516"
click at [692, 197] on select "Select Advance Salary Client Snacks Equipment Estate food Fuel Govt fee Incenti…" at bounding box center [670, 197] width 189 height 28
click at [794, 194] on select "Select UPI CARD CASH Master Card Visa Card Prepaid Gift Card ONLINE Voucher Wal…" at bounding box center [887, 197] width 189 height 28
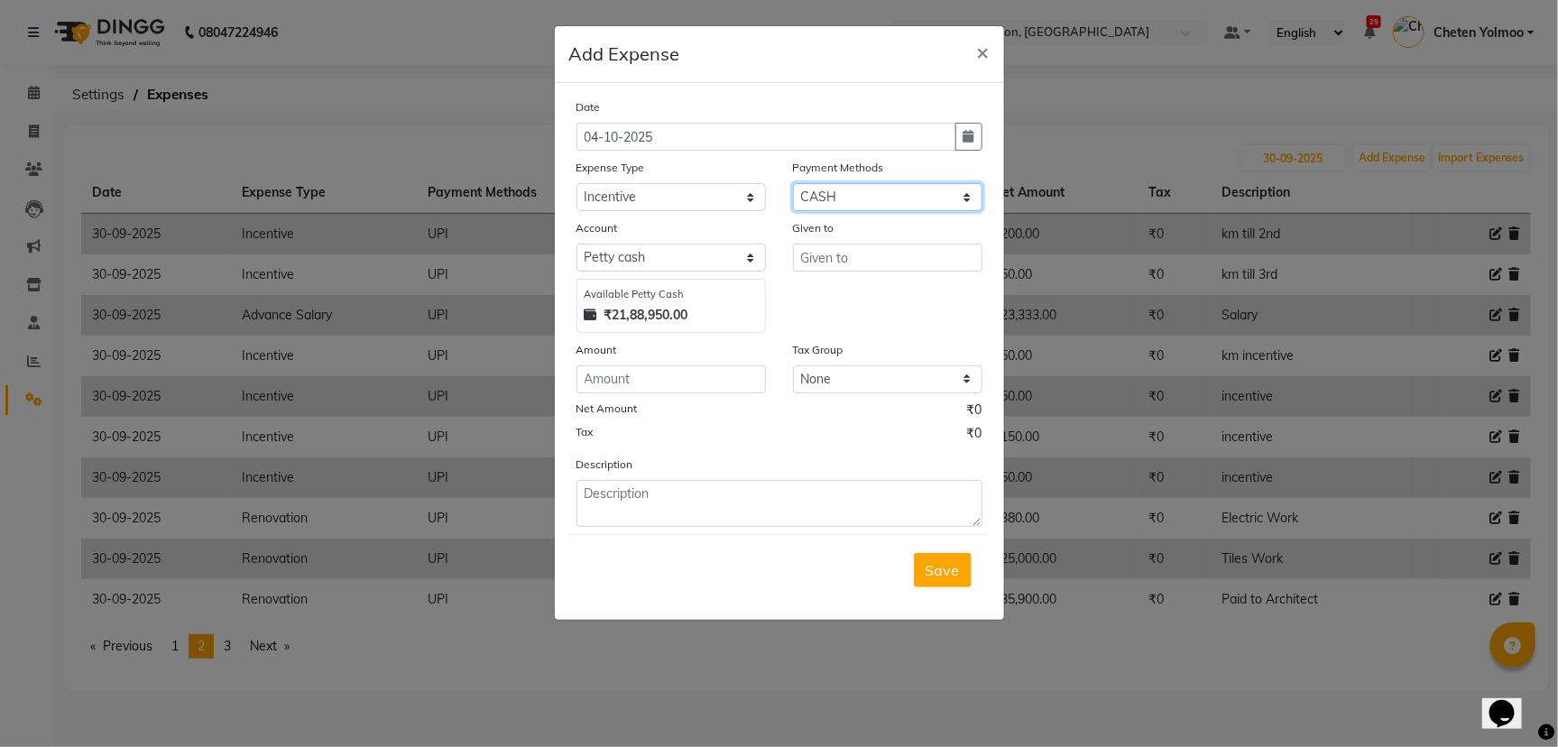
select select "8"
click at [793, 183] on select "Select UPI CARD CASH Master Card Visa Card Prepaid Gift Card ONLINE Voucher Wal…" at bounding box center [887, 197] width 189 height 28
select select "1030"
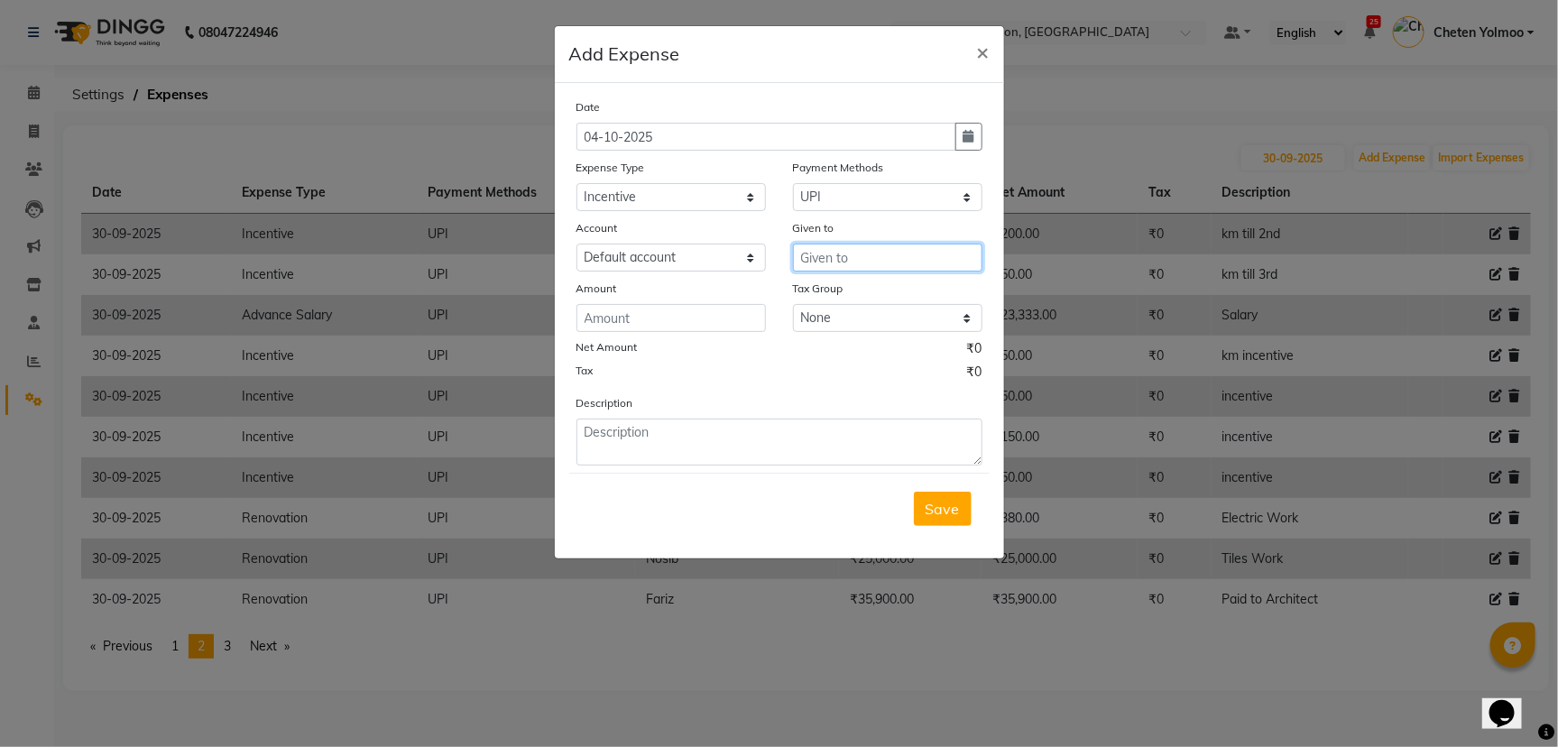
click at [799, 250] on input "text" at bounding box center [887, 258] width 189 height 28
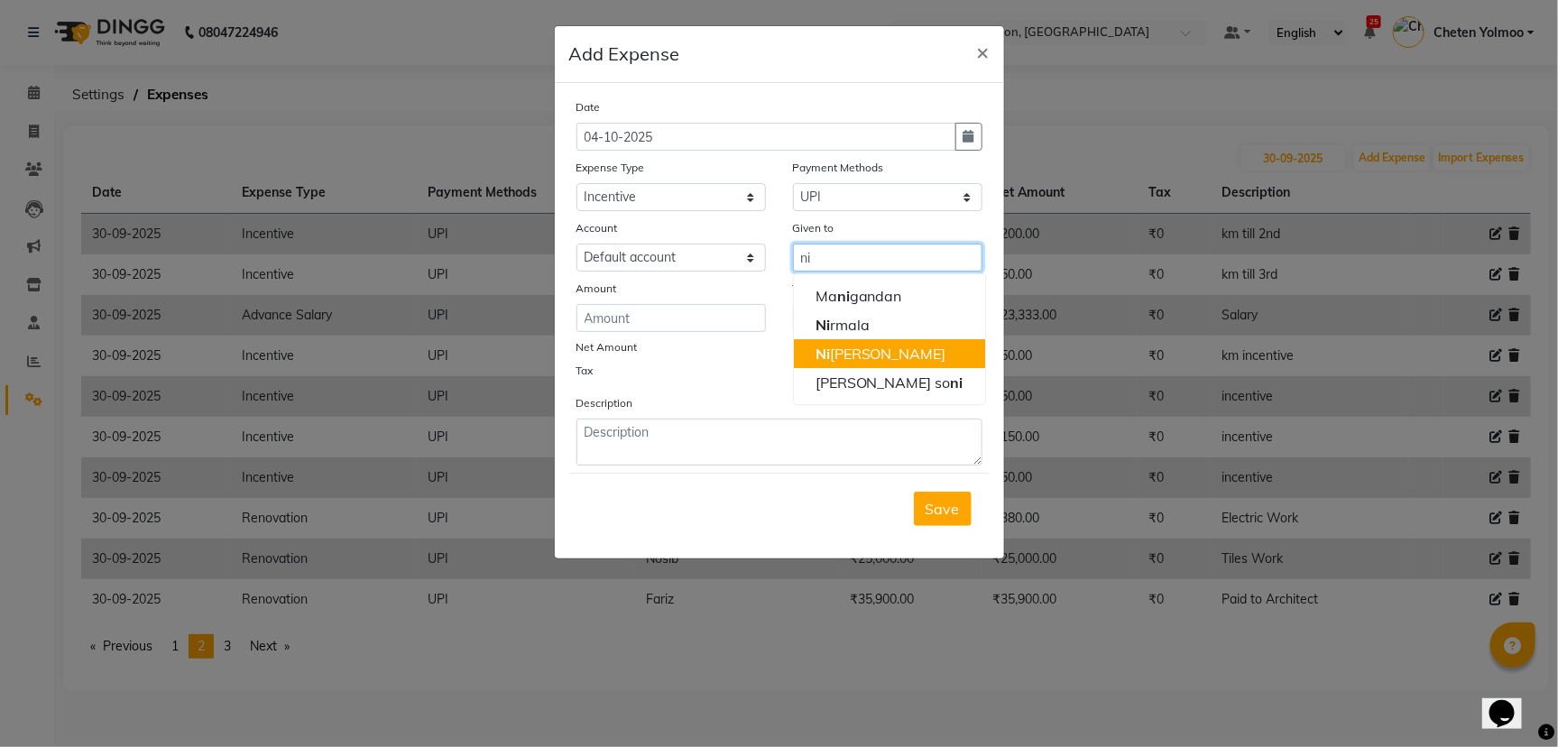
click at [813, 363] on button "Ni tesh" at bounding box center [889, 353] width 191 height 29
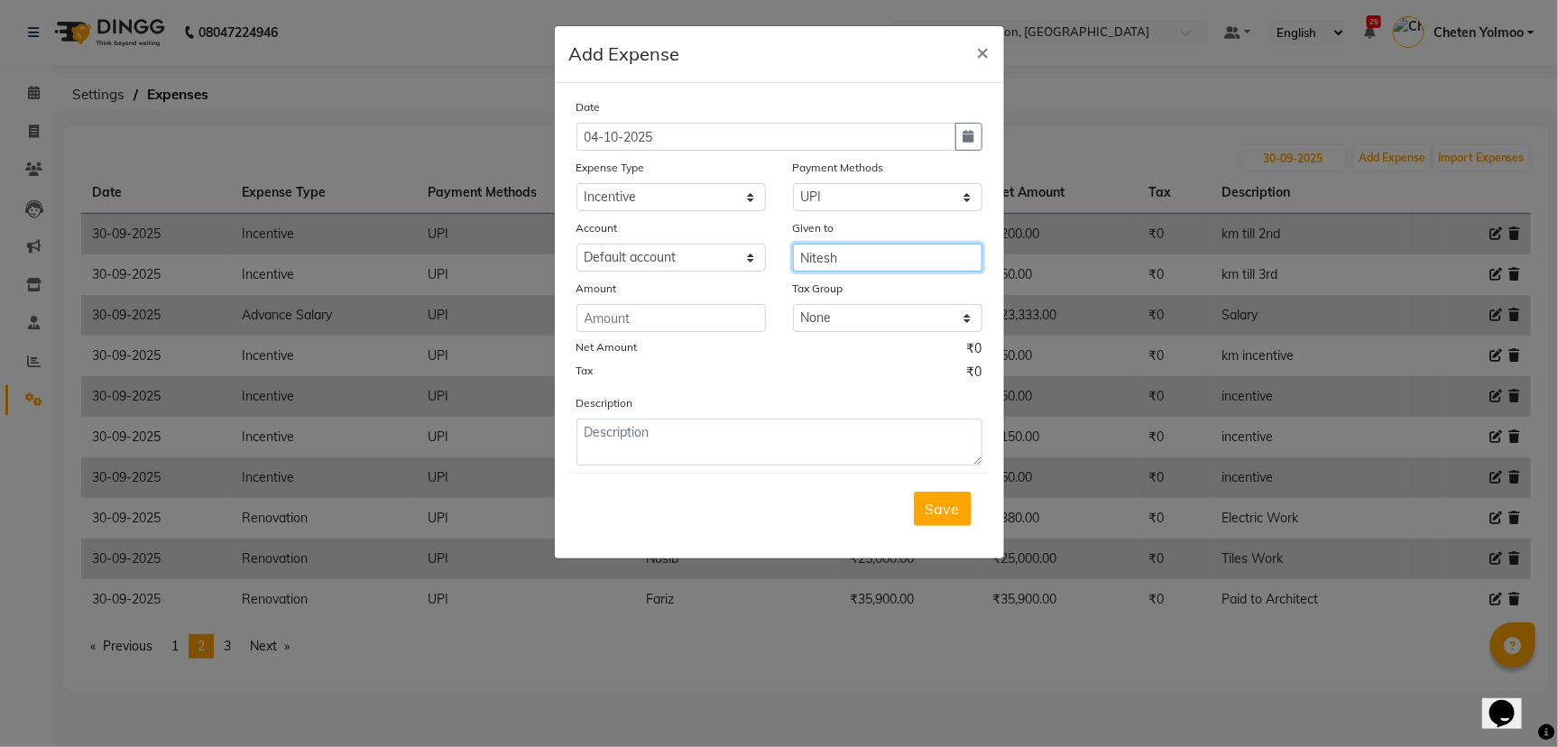
type input "Nitesh"
click at [709, 322] on input "number" at bounding box center [670, 318] width 189 height 28
type input "608"
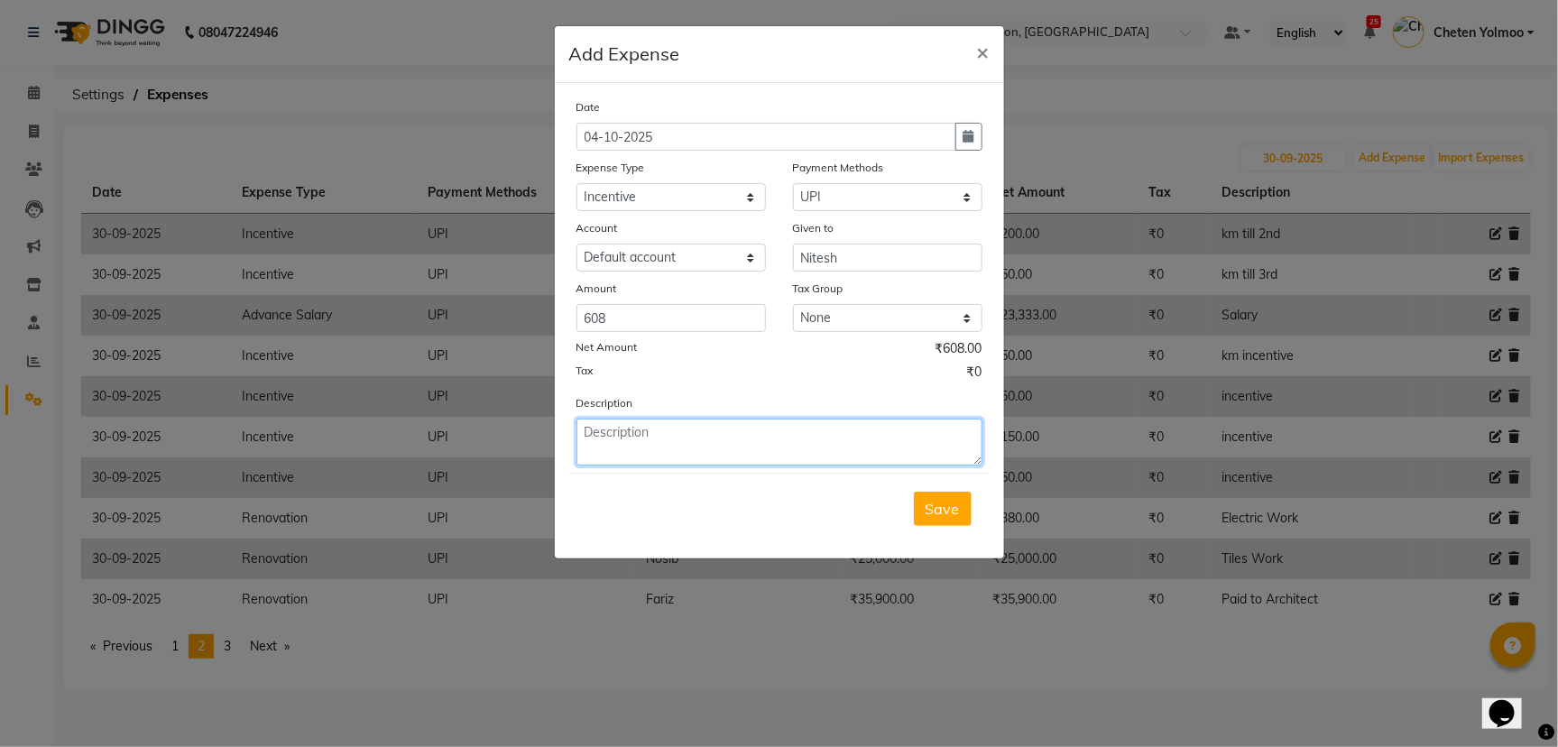
click at [727, 447] on textarea at bounding box center [779, 442] width 406 height 47
type textarea "day incentie"
click at [961, 129] on button "button" at bounding box center [968, 137] width 27 height 28
select select "10"
select select "2025"
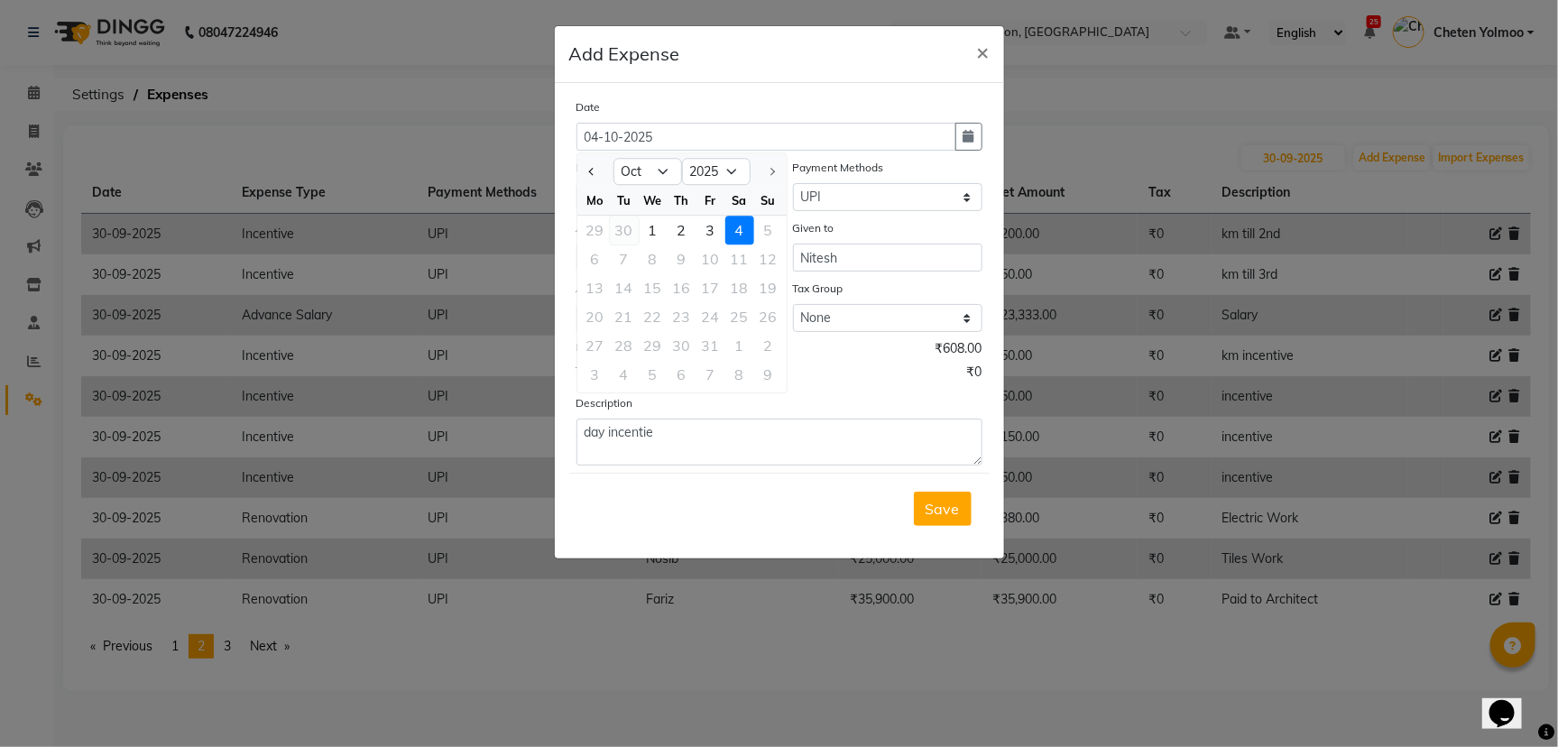
click at [627, 230] on div "30" at bounding box center [624, 230] width 29 height 29
type input "30-09-2025"
click at [923, 501] on button "Save" at bounding box center [943, 509] width 58 height 34
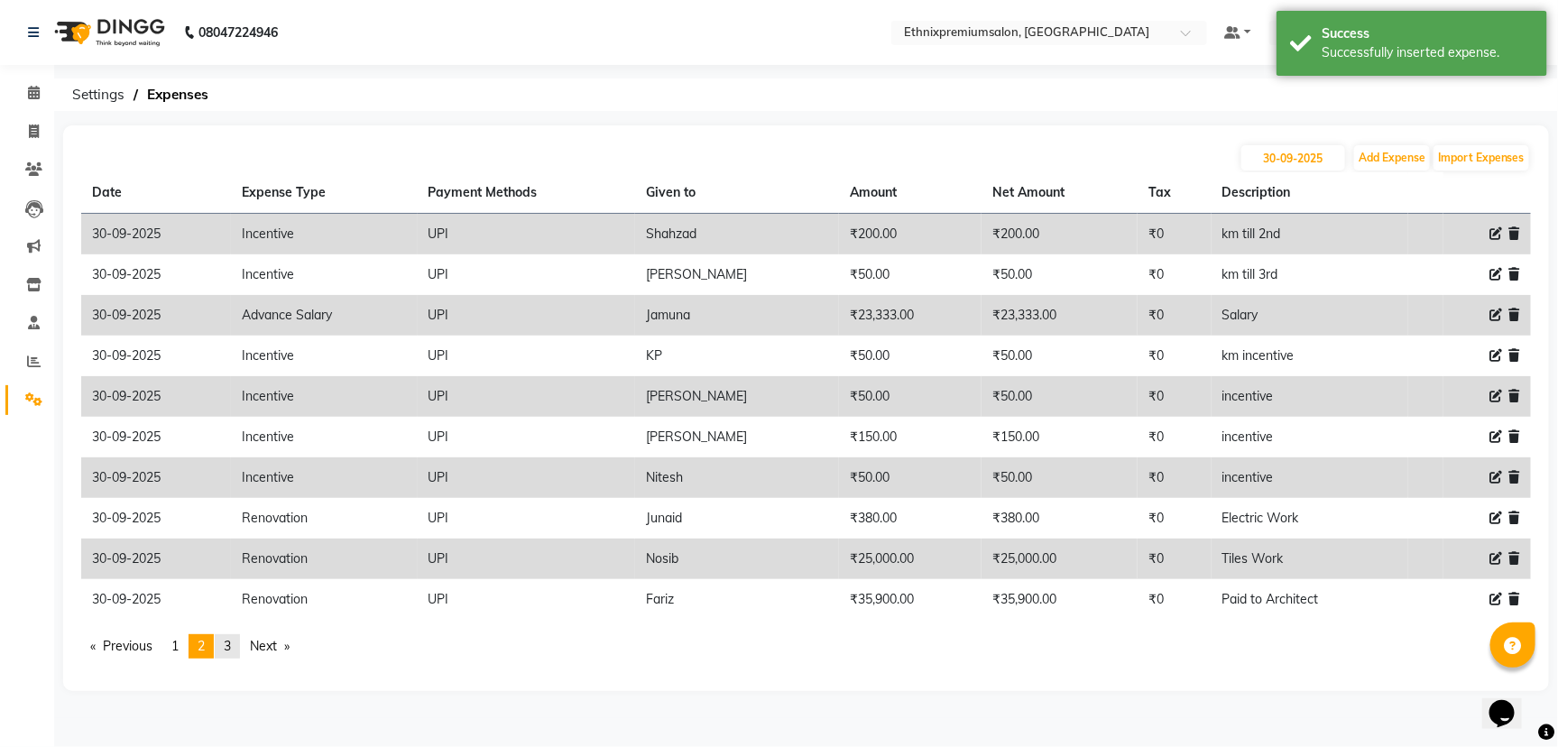
click at [240, 639] on link "page 3" at bounding box center [227, 646] width 25 height 24
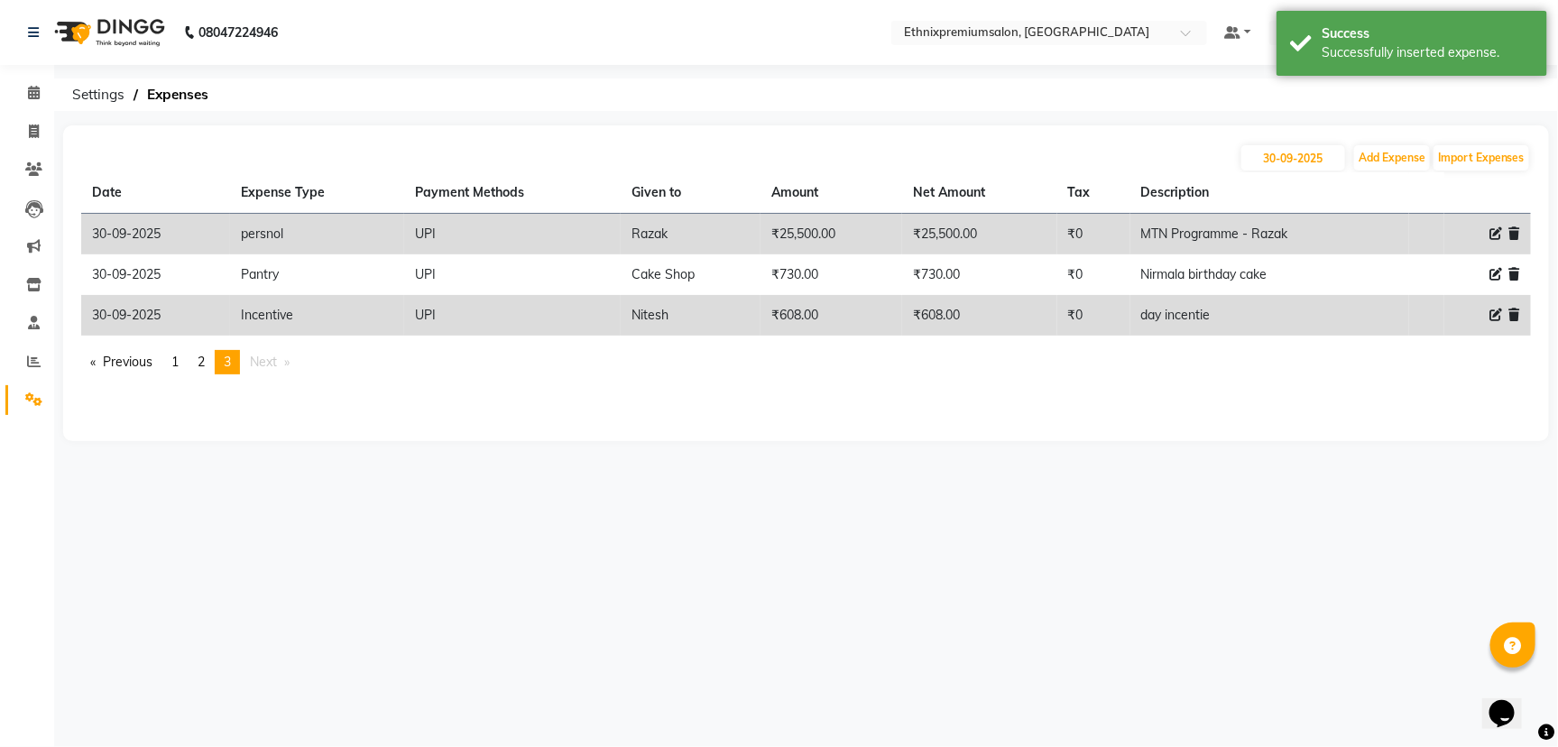
click at [1290, 143] on div "30-09-2025 Add Expense Import Expenses" at bounding box center [806, 157] width 1450 height 29
click at [1290, 147] on input "30-09-2025" at bounding box center [1293, 157] width 104 height 25
select select "9"
select select "2025"
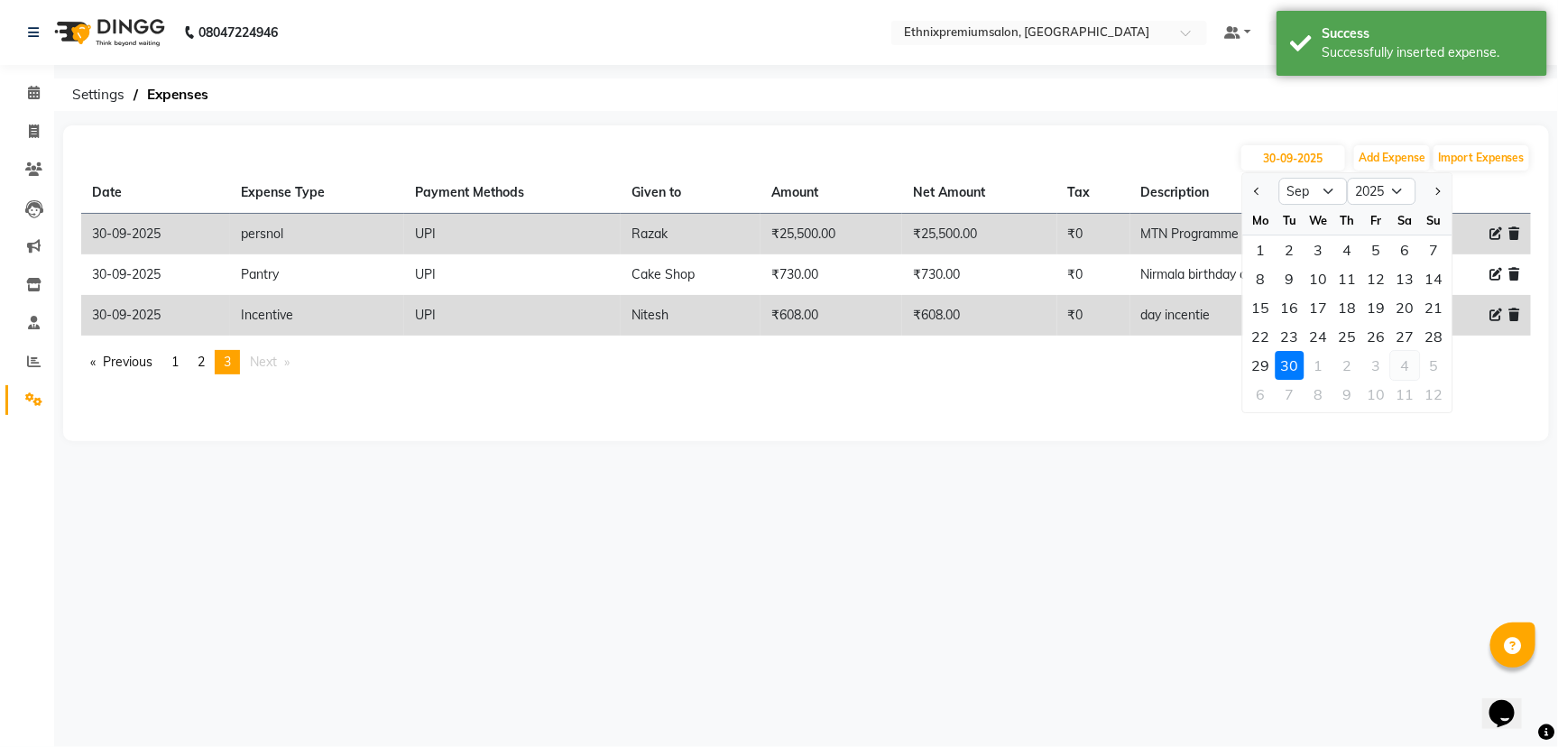
click at [1411, 363] on div "4" at bounding box center [1405, 365] width 29 height 29
type input "04-10-2025"
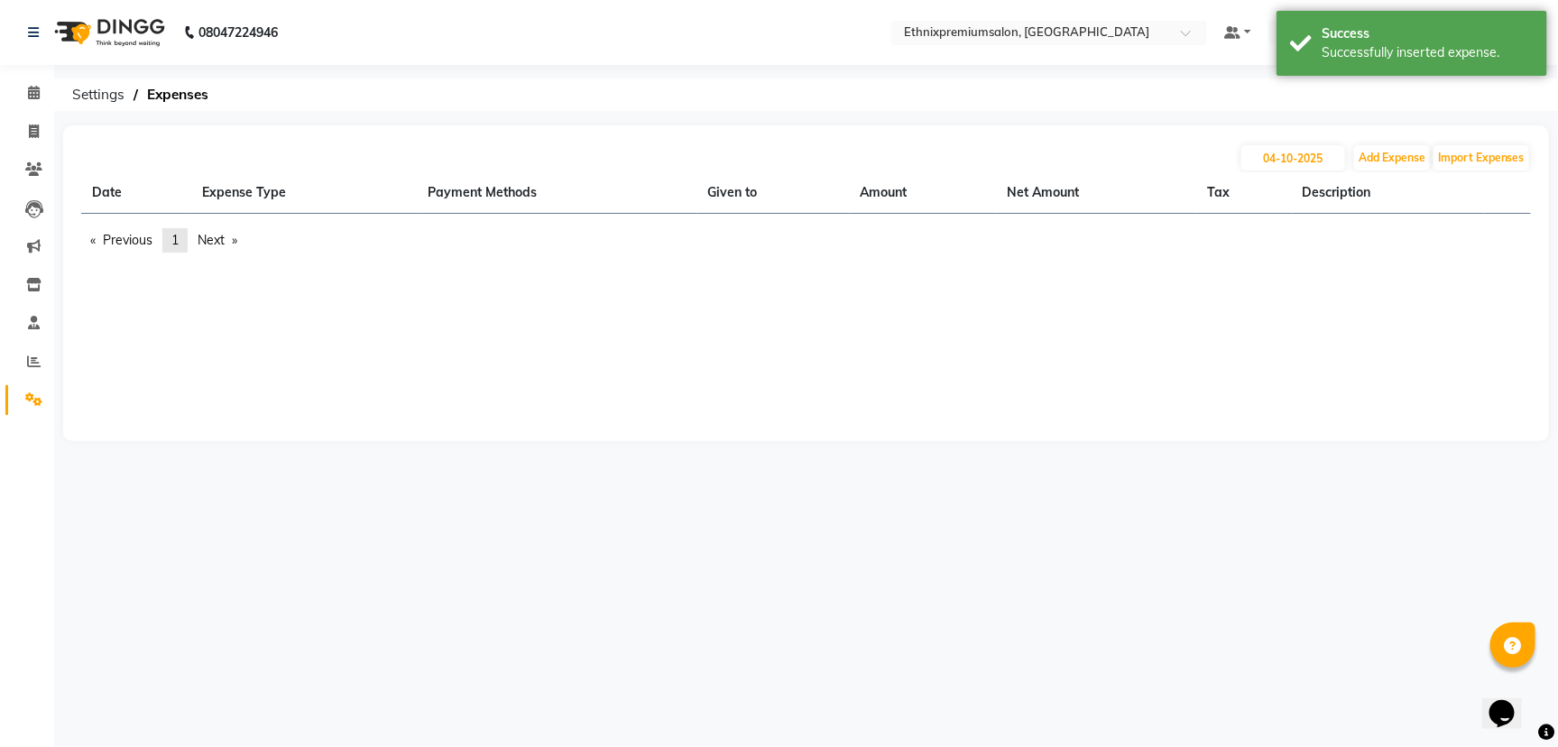
click at [170, 239] on link "page 1" at bounding box center [174, 240] width 25 height 24
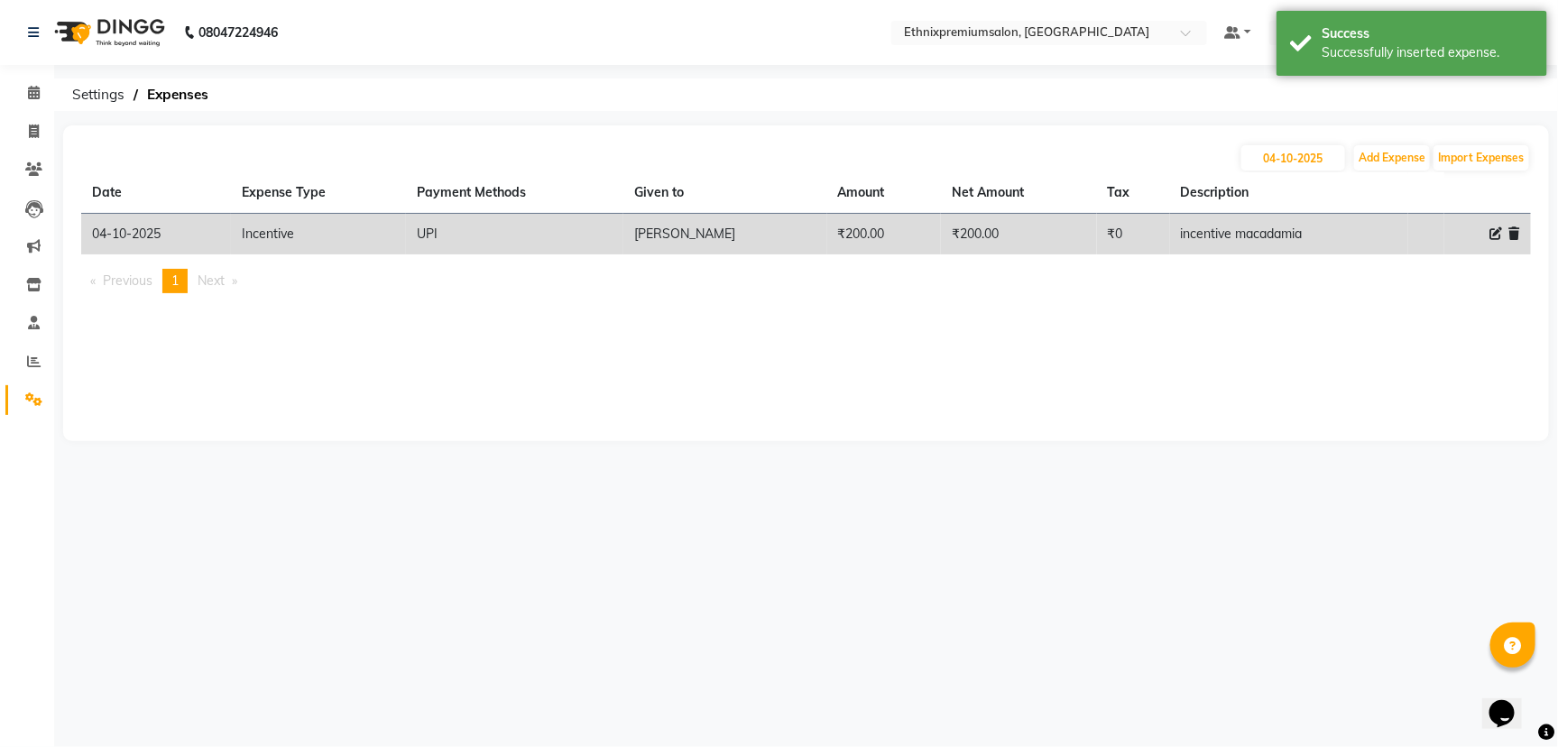
click at [1497, 226] on span at bounding box center [1495, 234] width 13 height 19
select select "3516"
select select "8"
select select "1030"
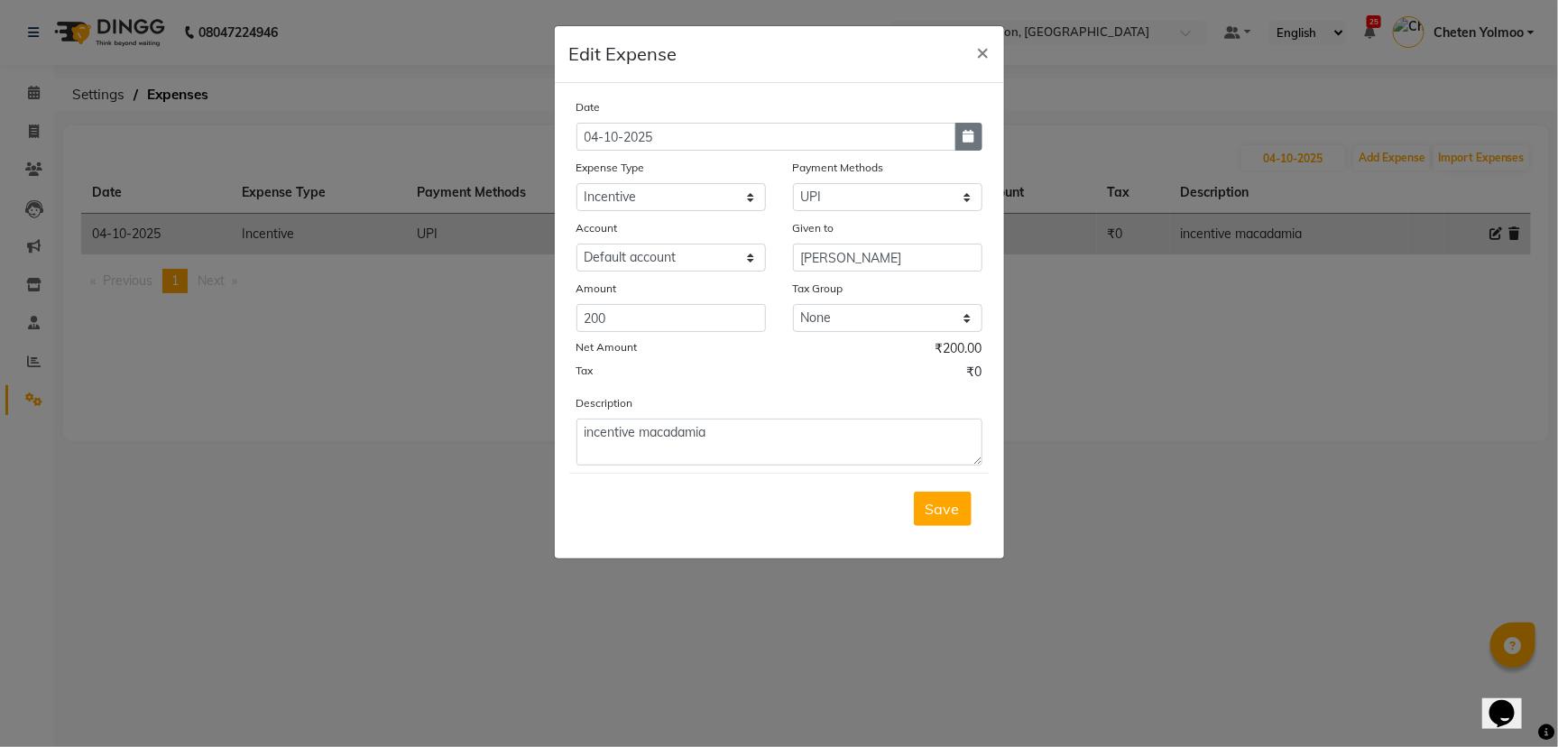
click at [981, 132] on button "button" at bounding box center [968, 137] width 27 height 28
select select "10"
select select "2025"
click at [616, 230] on div "30" at bounding box center [624, 230] width 29 height 29
type input "30-09-2025"
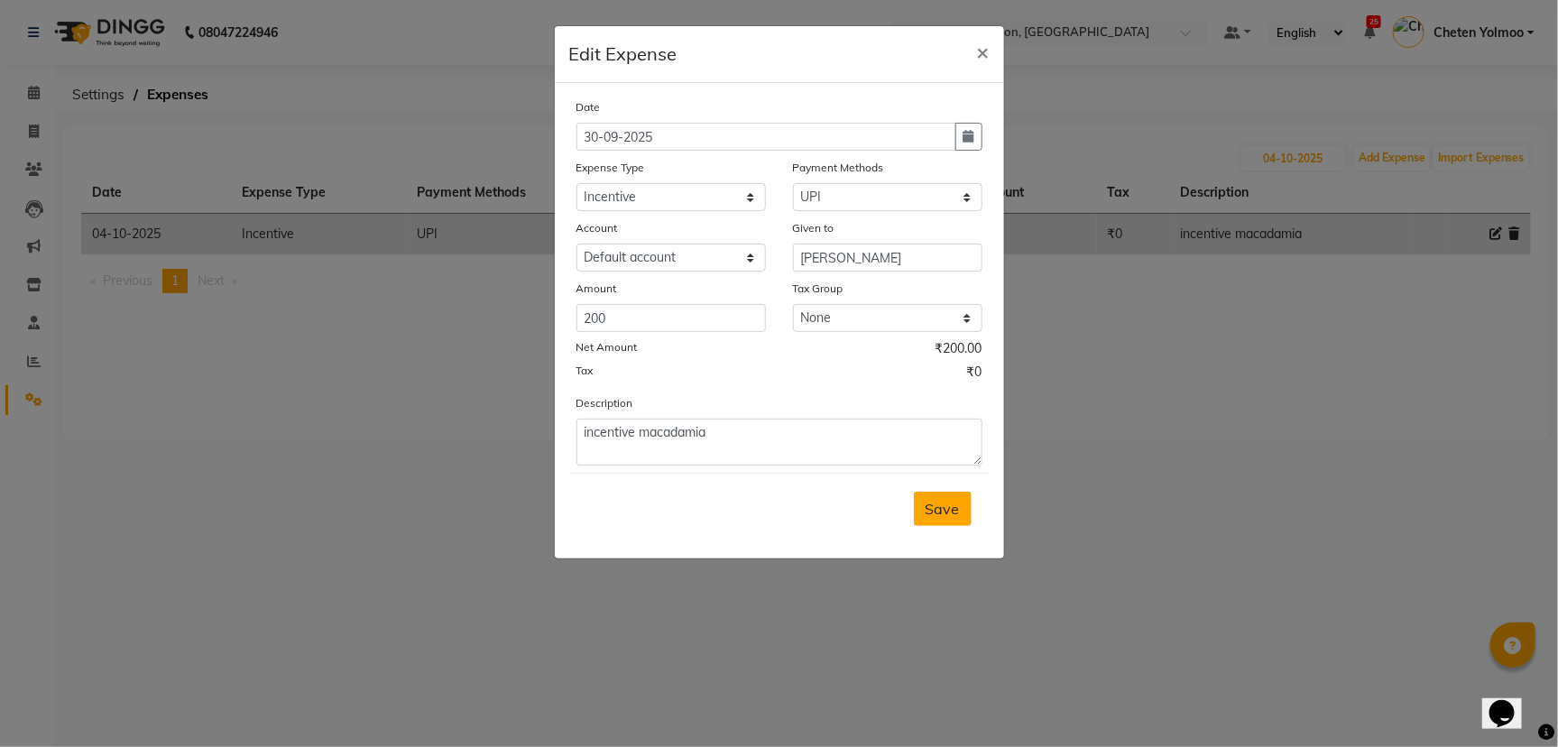
click at [950, 512] on span "Save" at bounding box center [943, 509] width 34 height 18
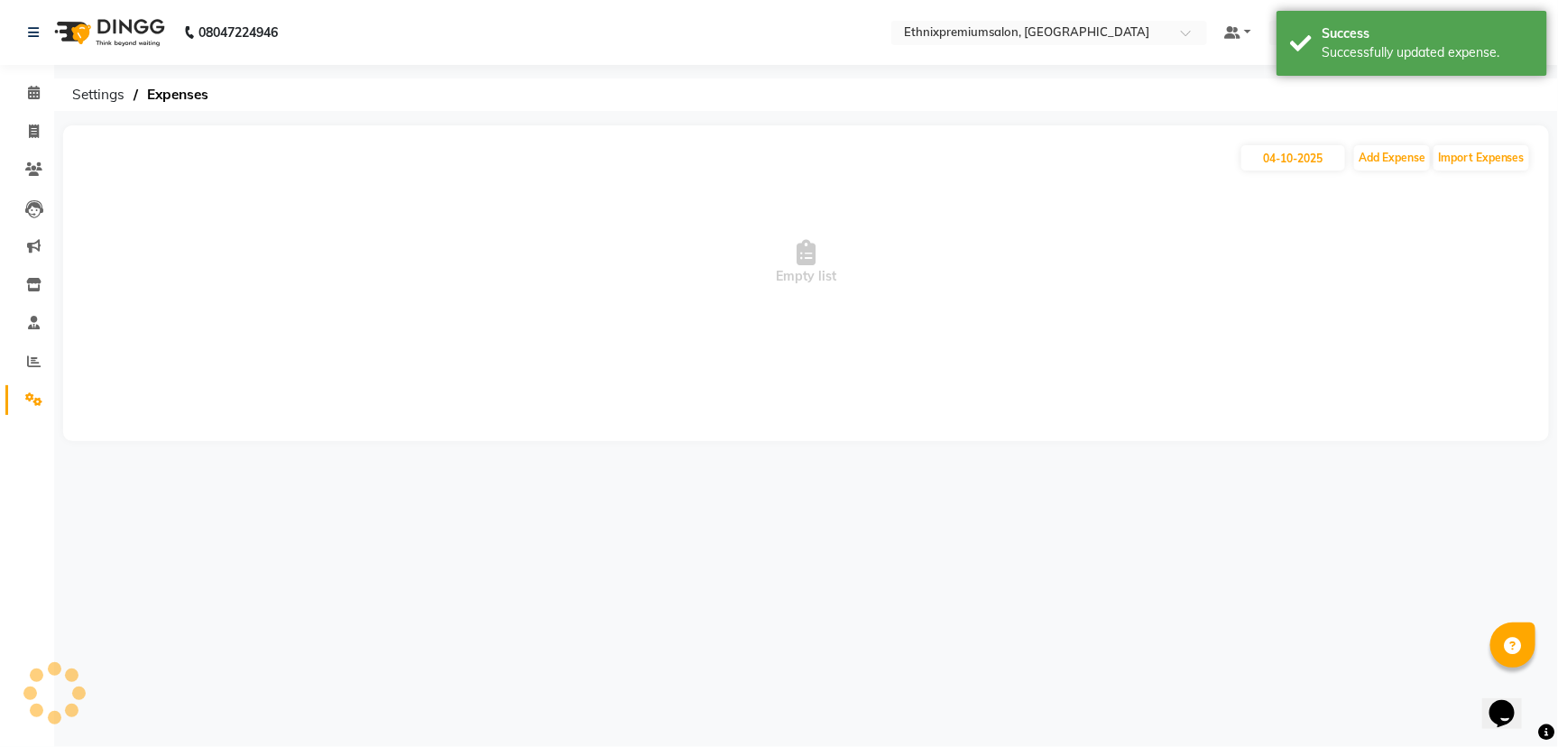
click at [35, 113] on li "Invoice" at bounding box center [27, 132] width 54 height 39
click at [22, 124] on span at bounding box center [34, 132] width 32 height 21
select select "service"
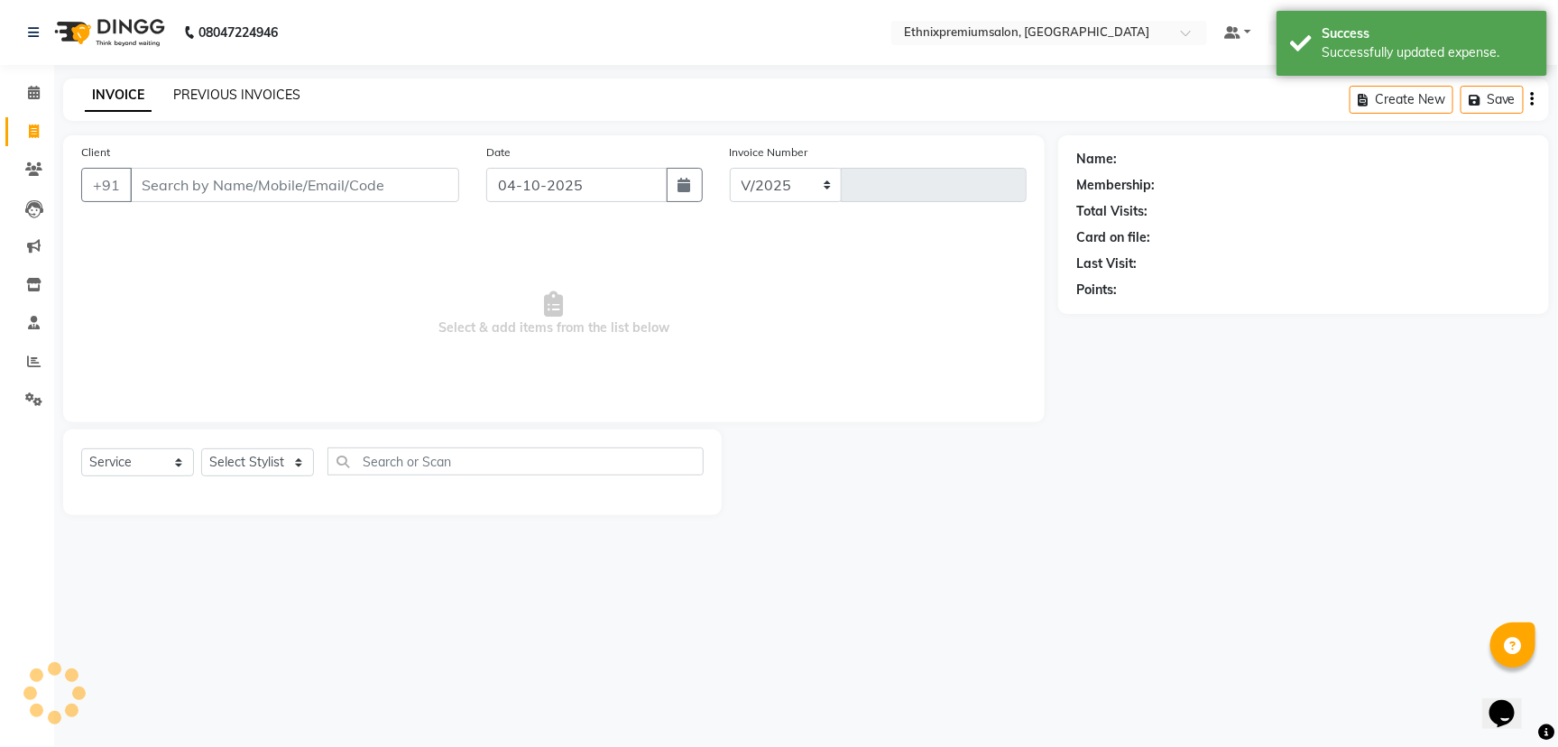
select select "3625"
type input "11165"
click at [220, 91] on link "PREVIOUS INVOICES" at bounding box center [236, 95] width 127 height 16
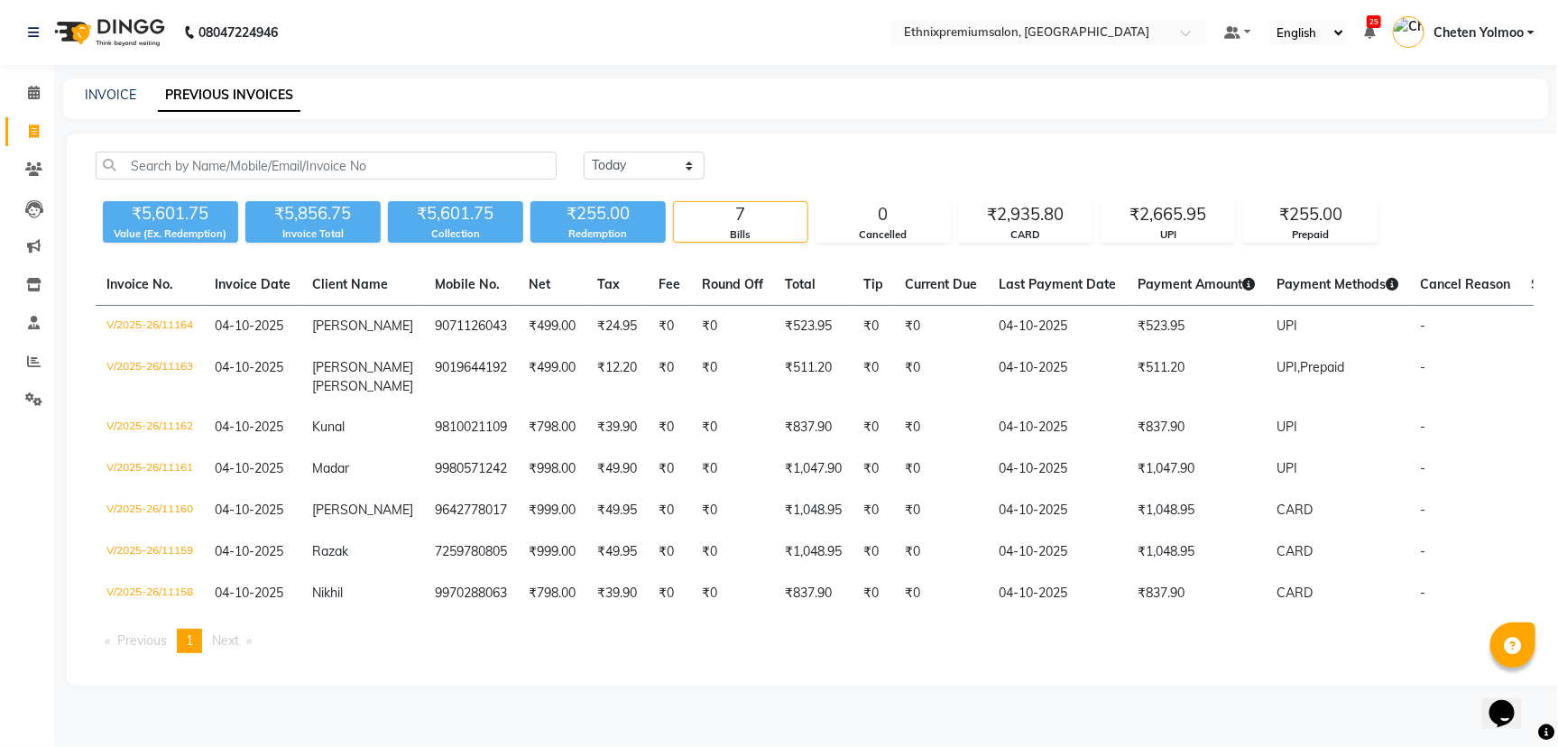
click at [39, 382] on li "Settings" at bounding box center [27, 400] width 54 height 39
click at [41, 403] on icon at bounding box center [33, 399] width 17 height 14
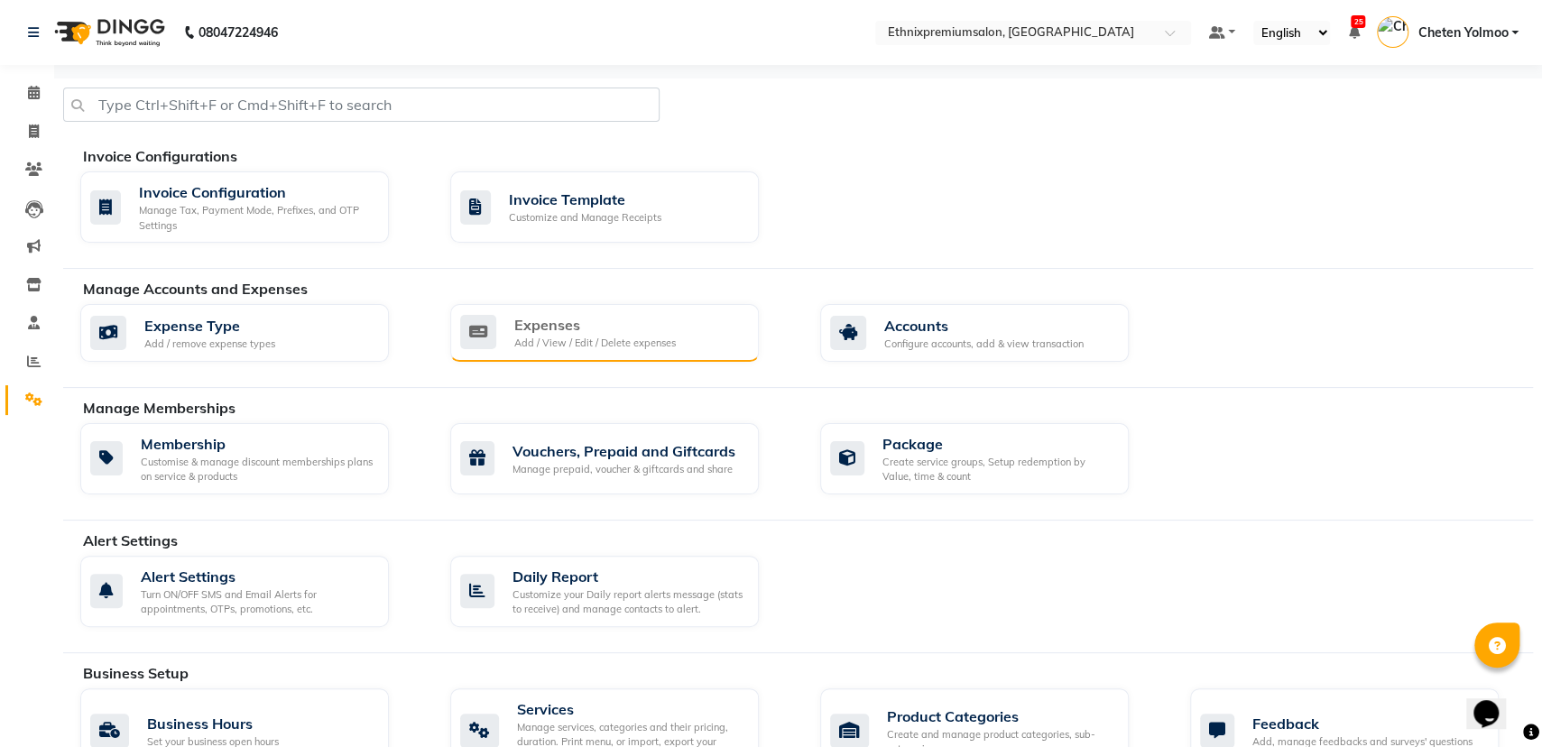
click at [546, 345] on div "Add / View / Edit / Delete expenses" at bounding box center [594, 343] width 161 height 15
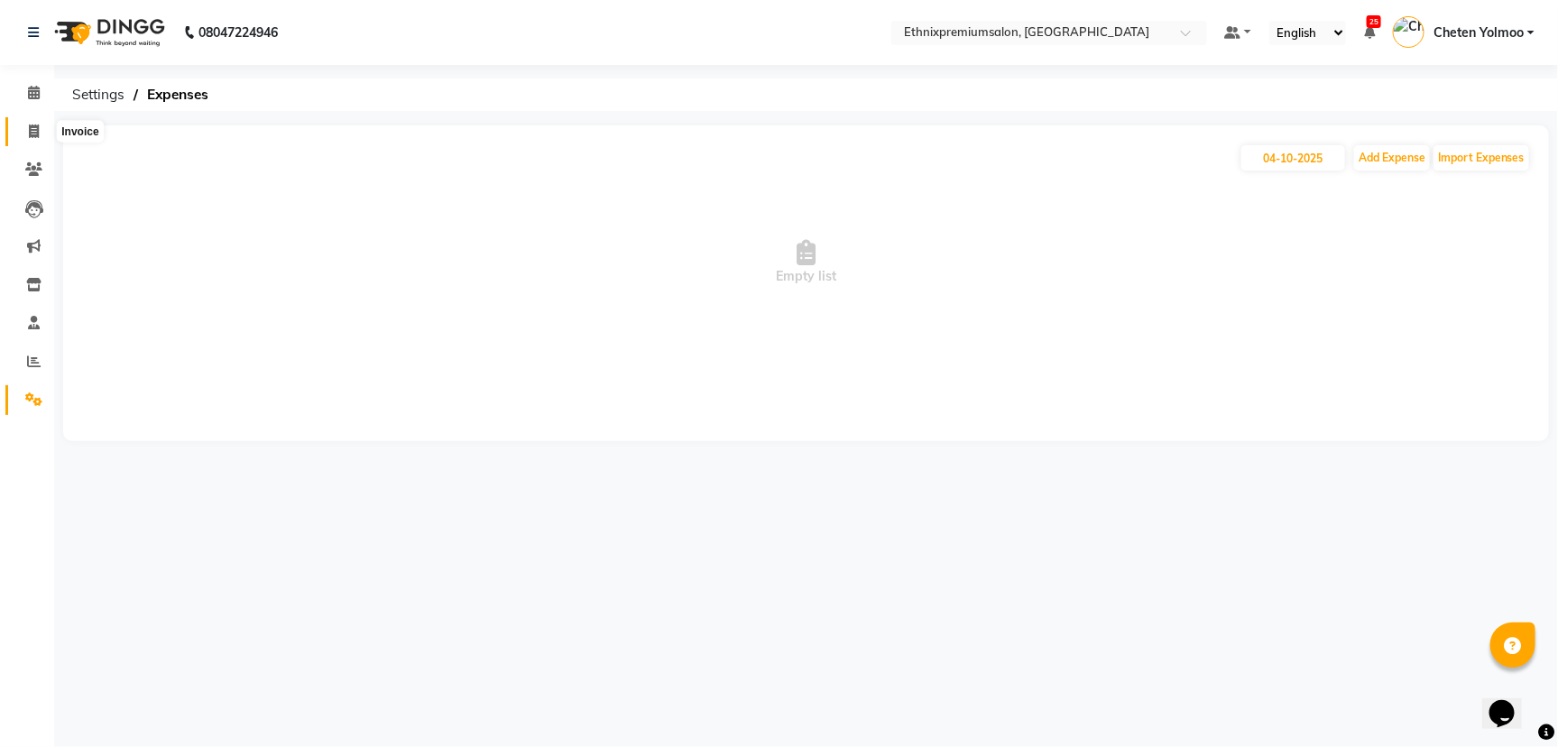
click at [32, 129] on icon at bounding box center [34, 131] width 10 height 14
select select "service"
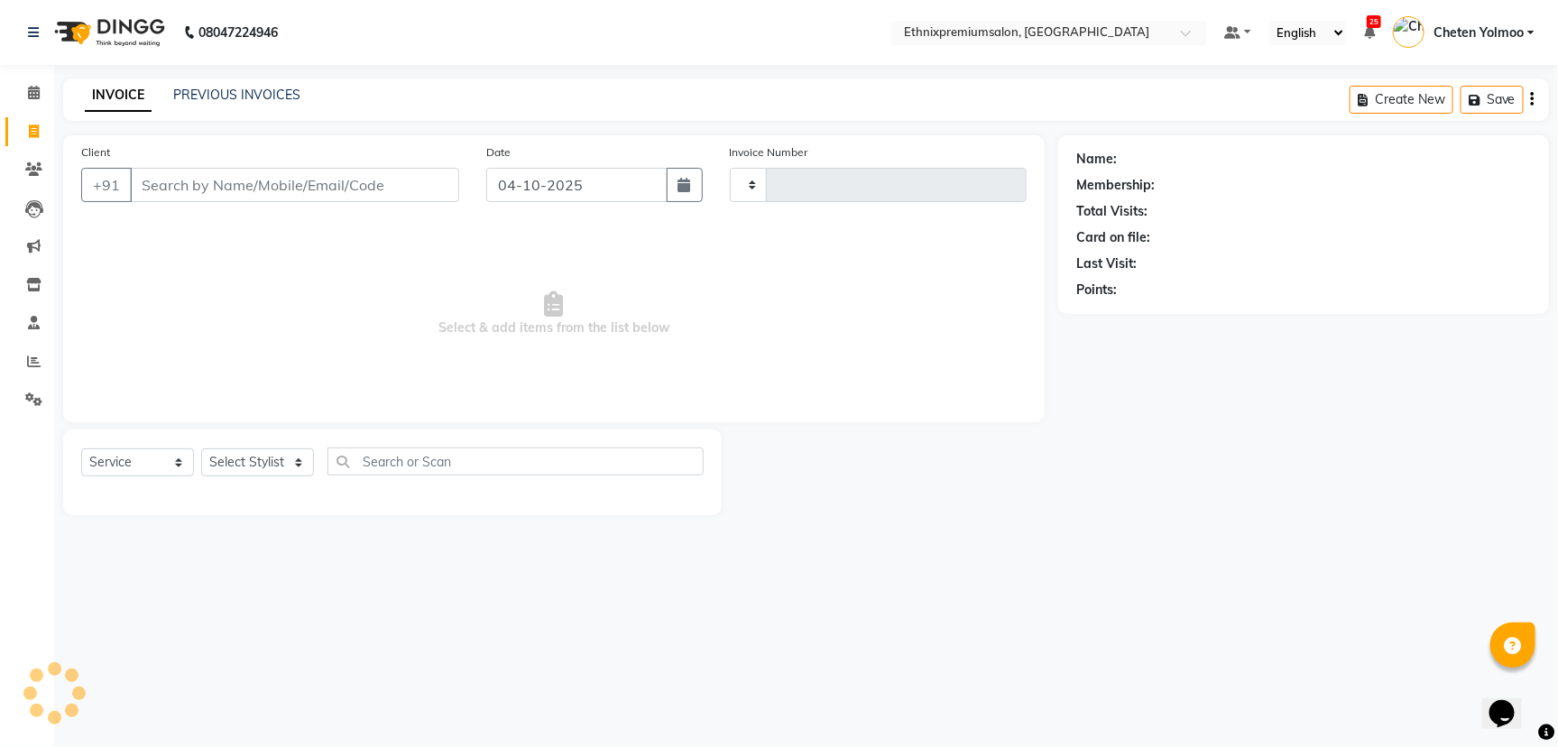
type input "11166"
select select "3625"
click at [205, 98] on link "PREVIOUS INVOICES" at bounding box center [236, 95] width 127 height 16
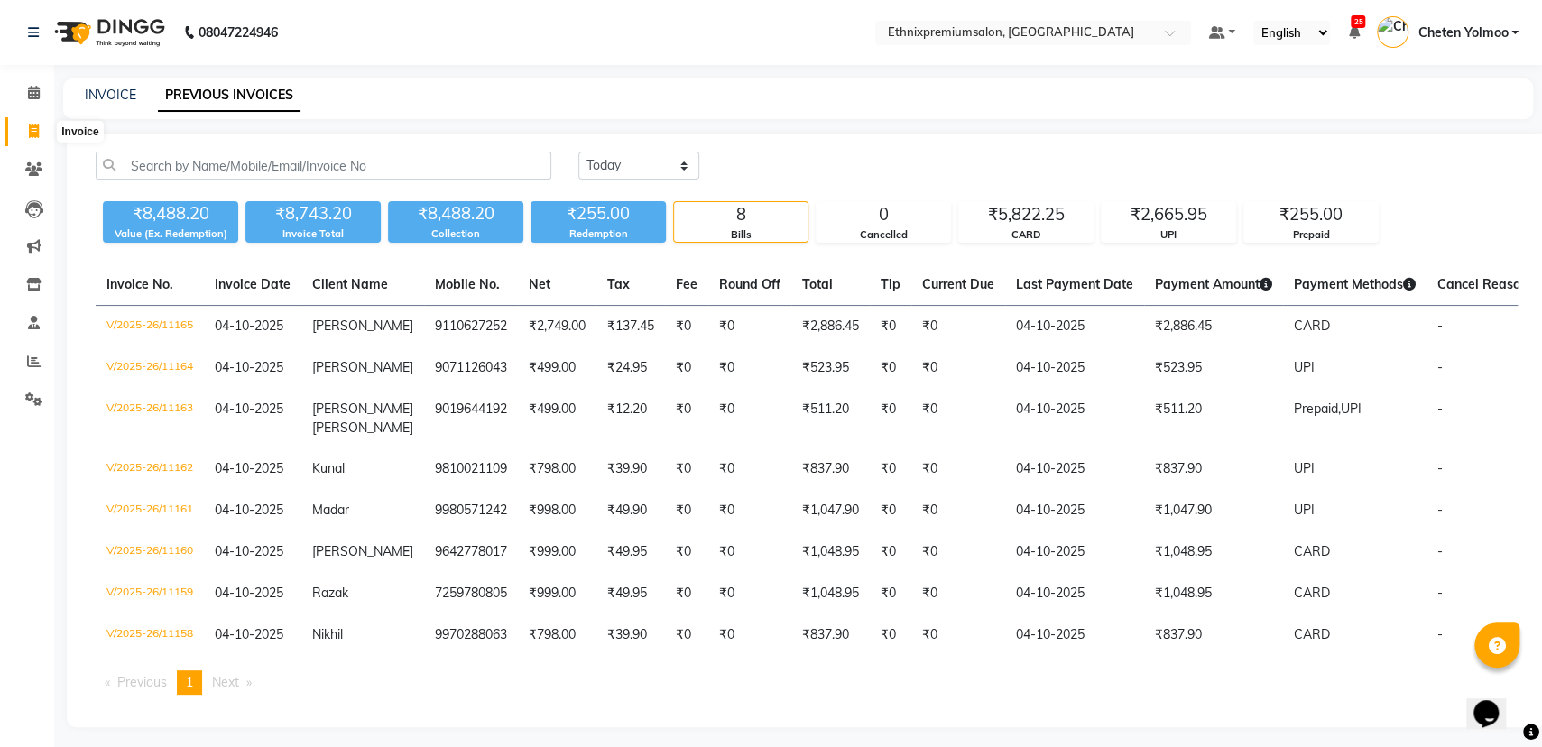
click at [36, 138] on icon at bounding box center [34, 131] width 10 height 14
select select "service"
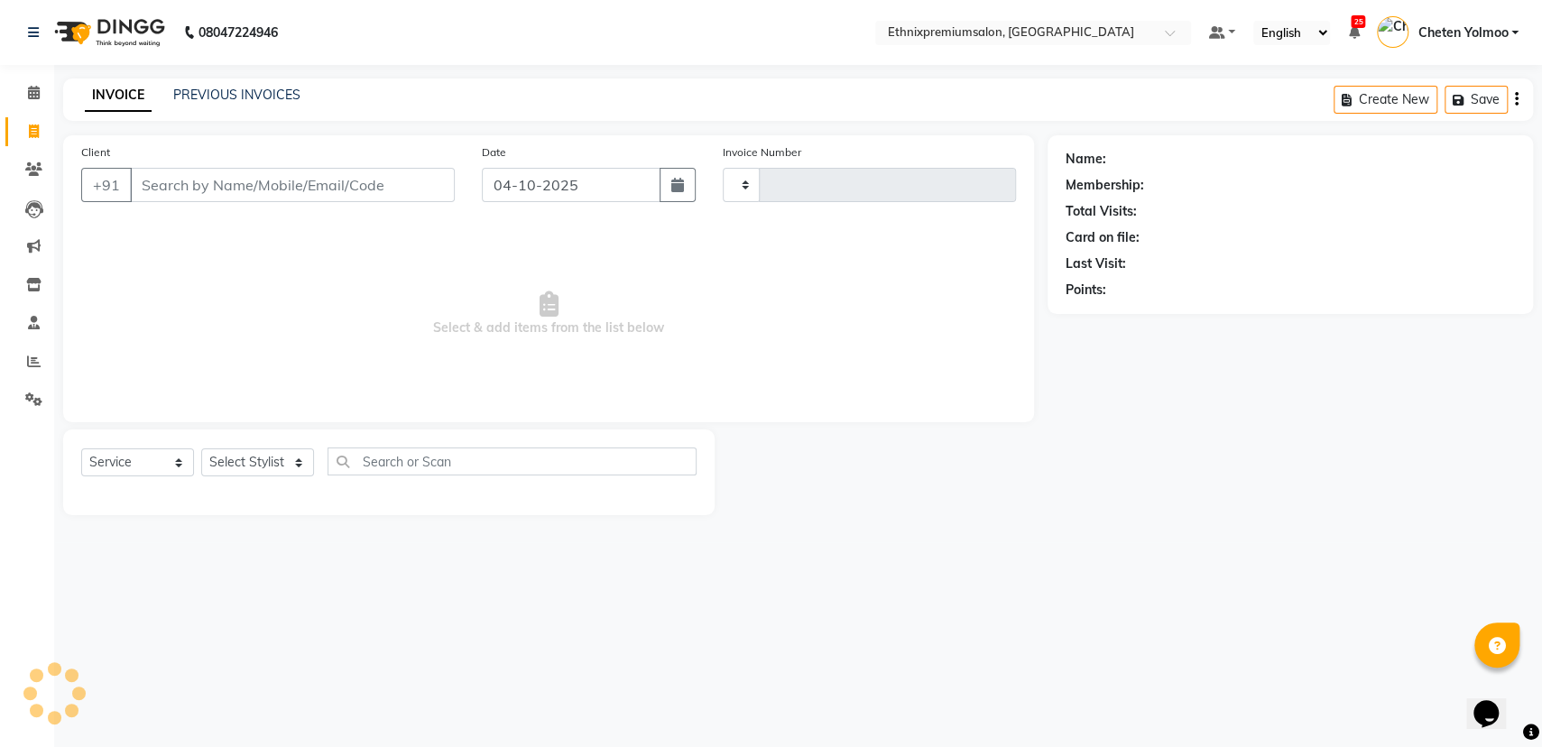
type input "11166"
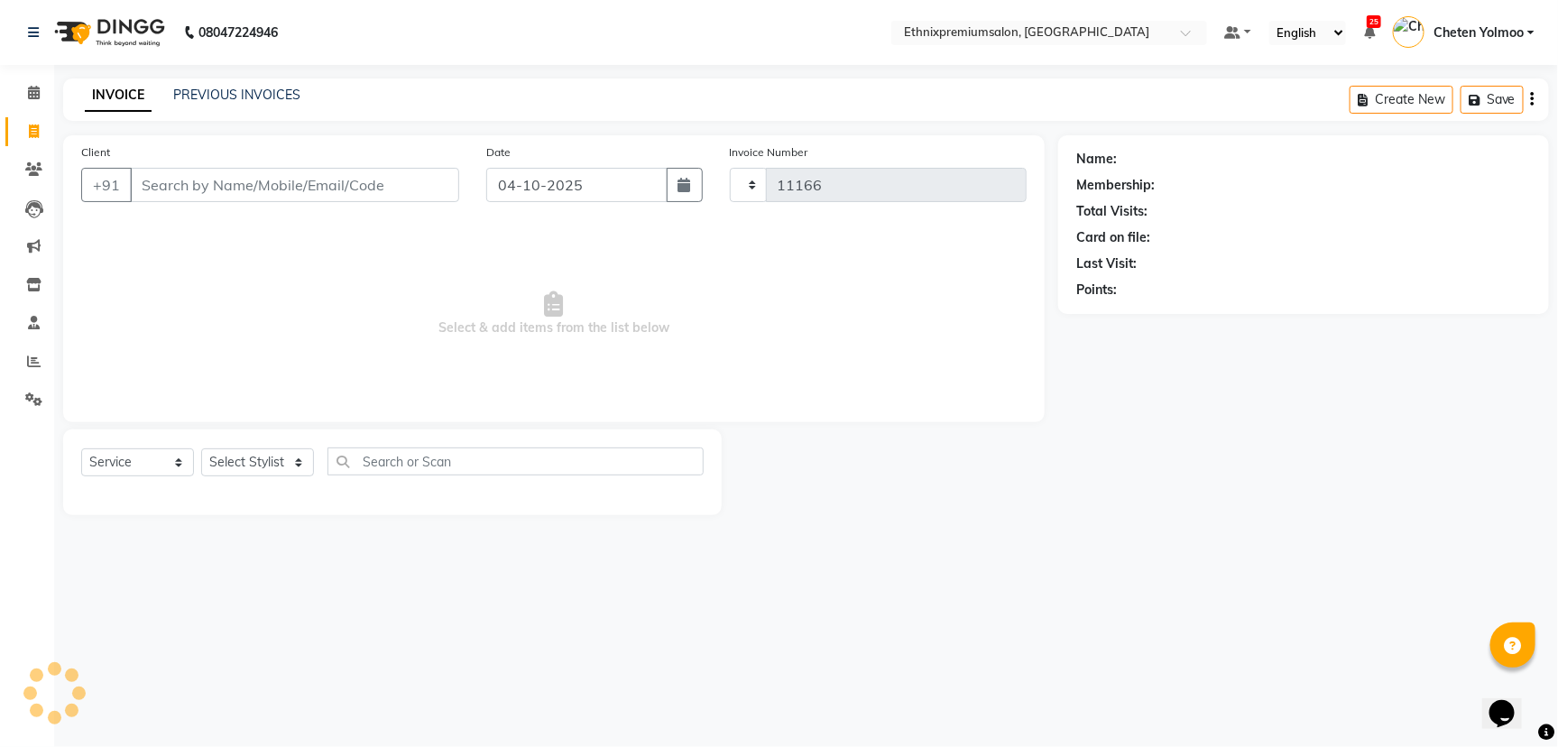
select select "3625"
click at [271, 91] on link "PREVIOUS INVOICES" at bounding box center [236, 95] width 127 height 16
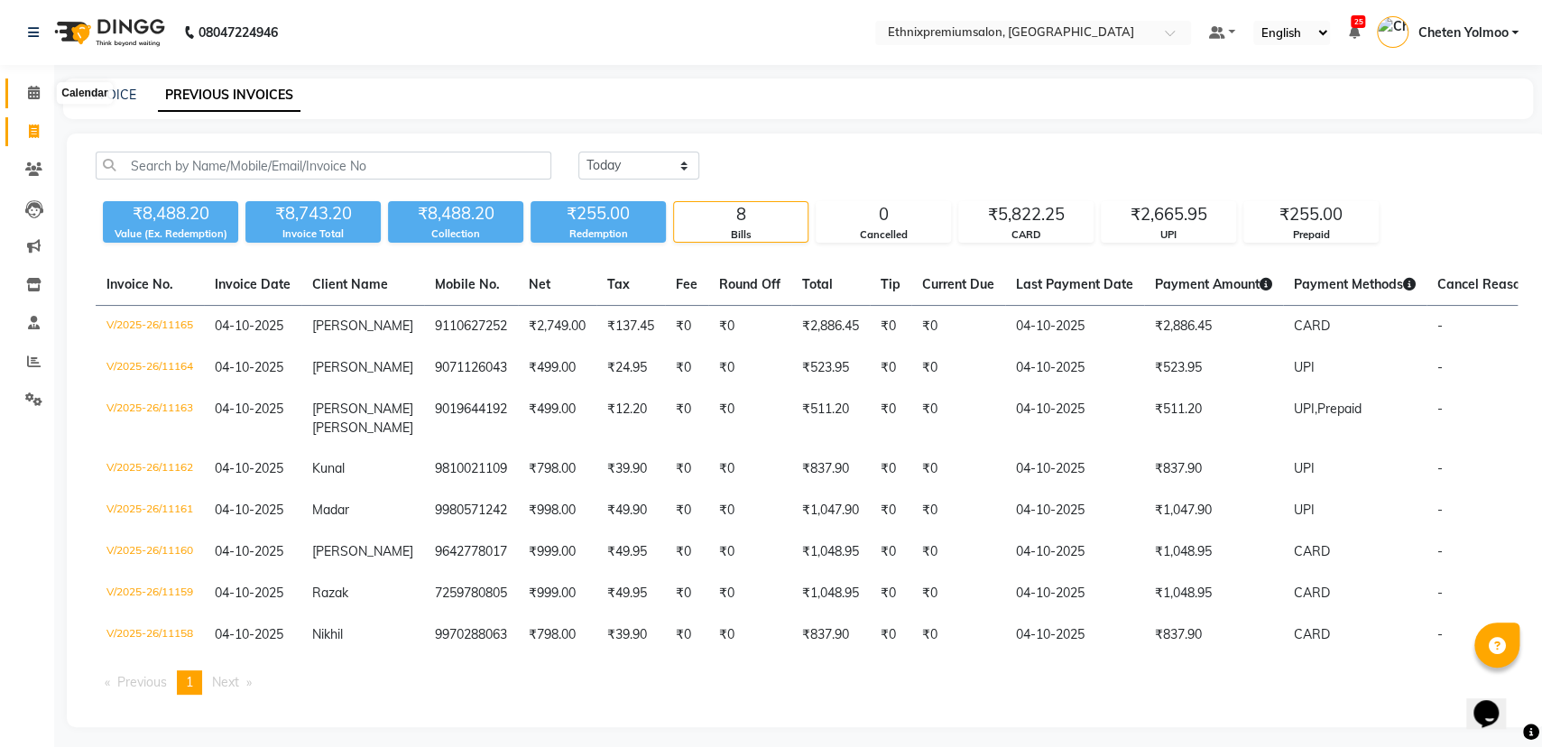
click at [32, 88] on icon at bounding box center [34, 93] width 12 height 14
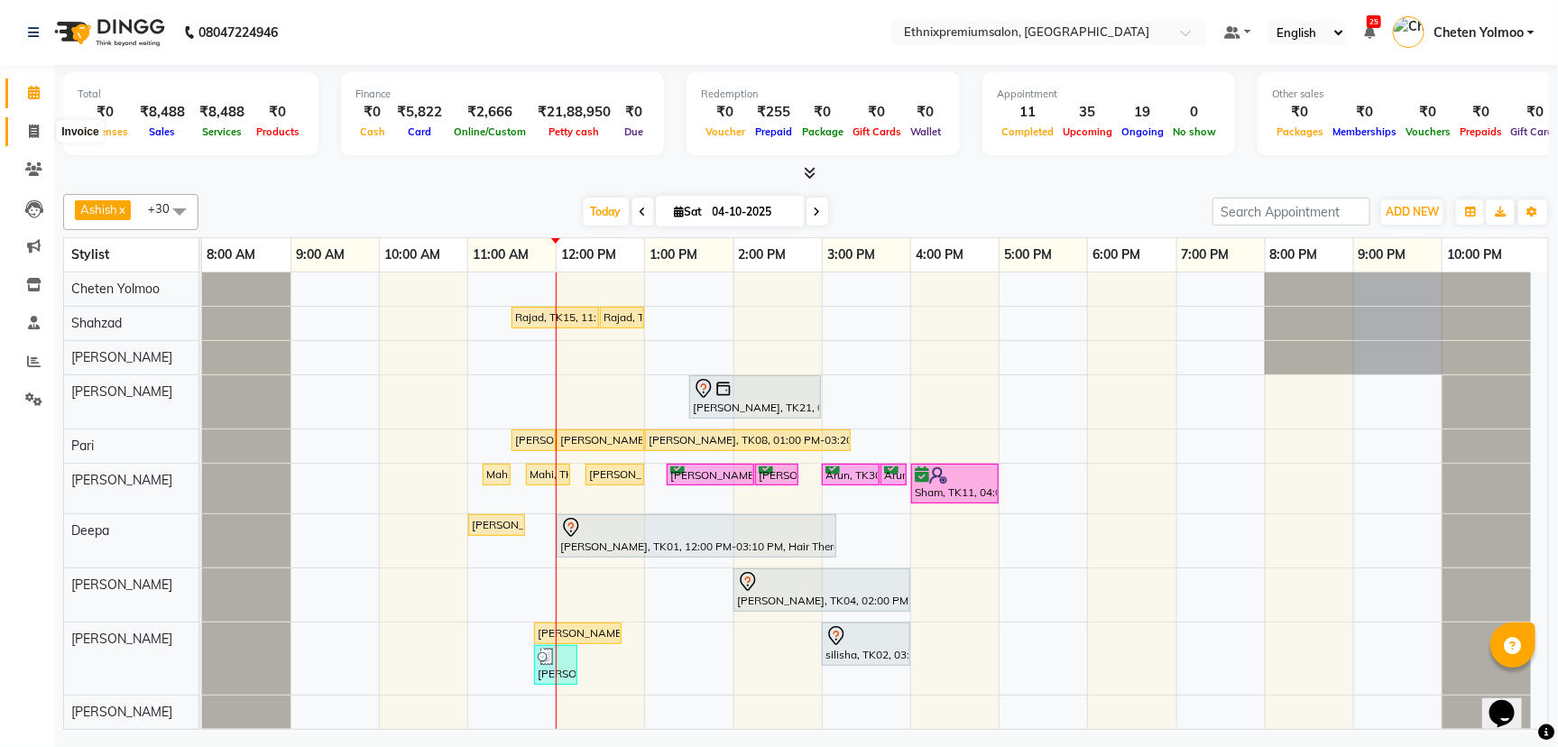
click at [48, 134] on span at bounding box center [34, 132] width 32 height 21
select select "3625"
select select "service"
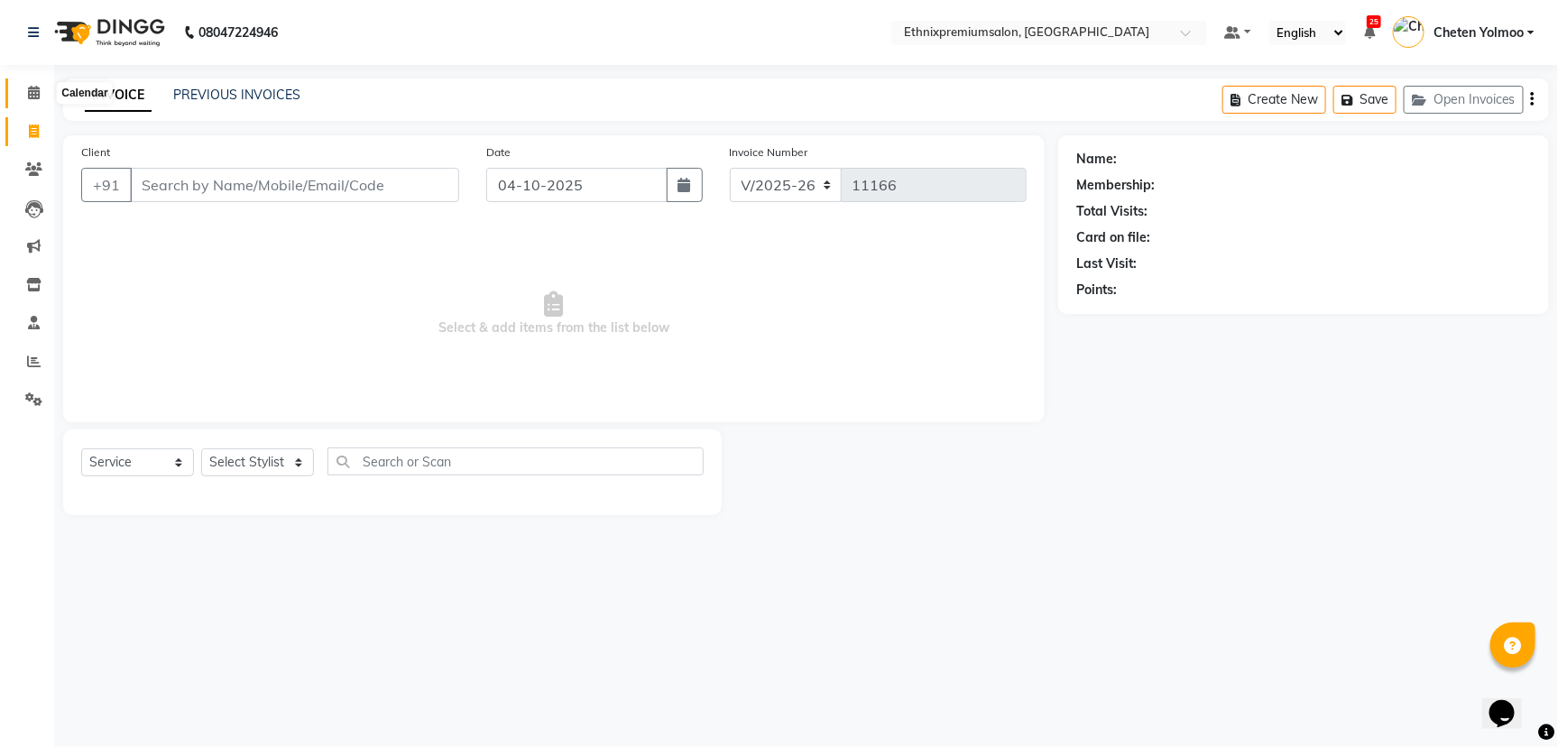
click at [28, 93] on icon at bounding box center [34, 93] width 12 height 14
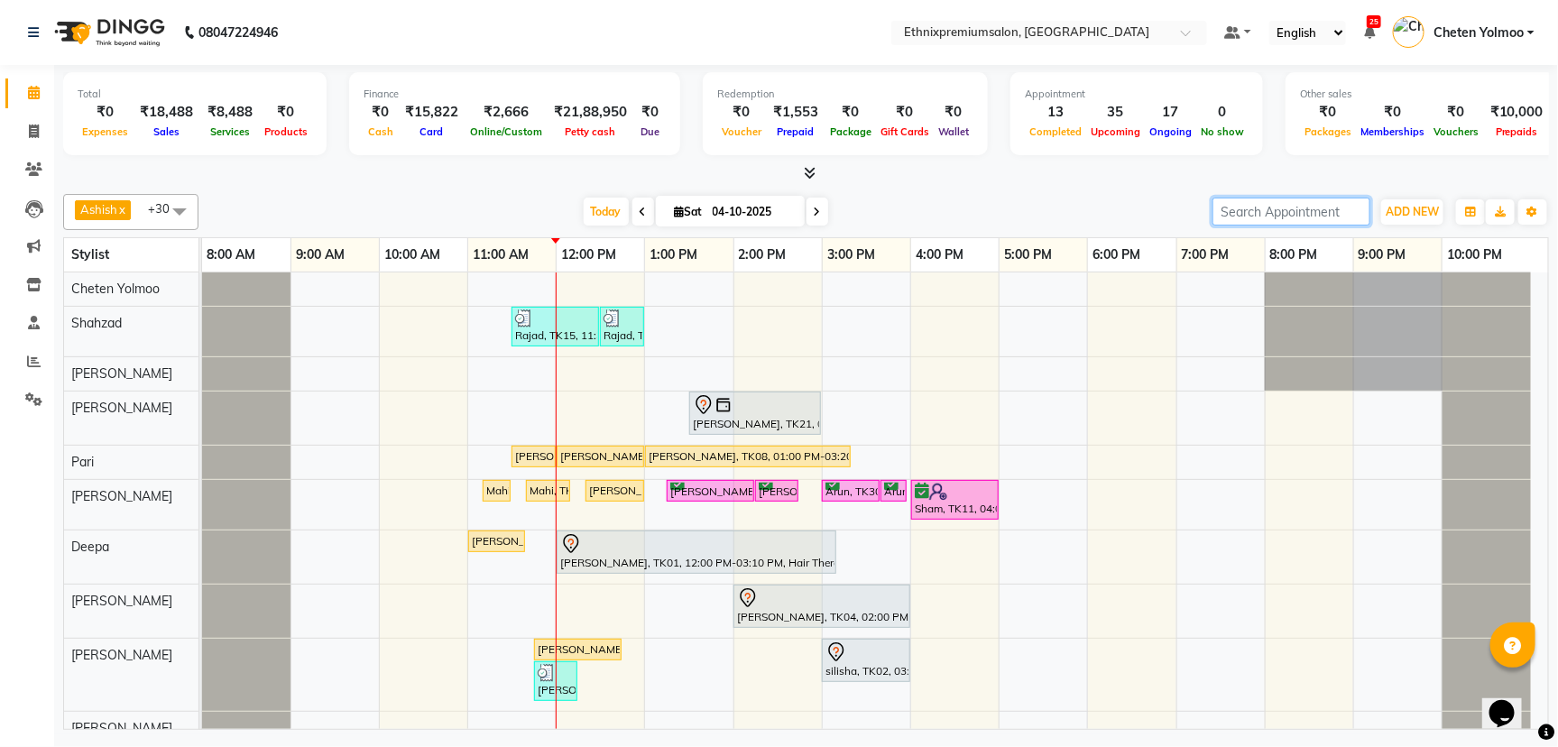
click at [1305, 214] on input "search" at bounding box center [1291, 212] width 158 height 28
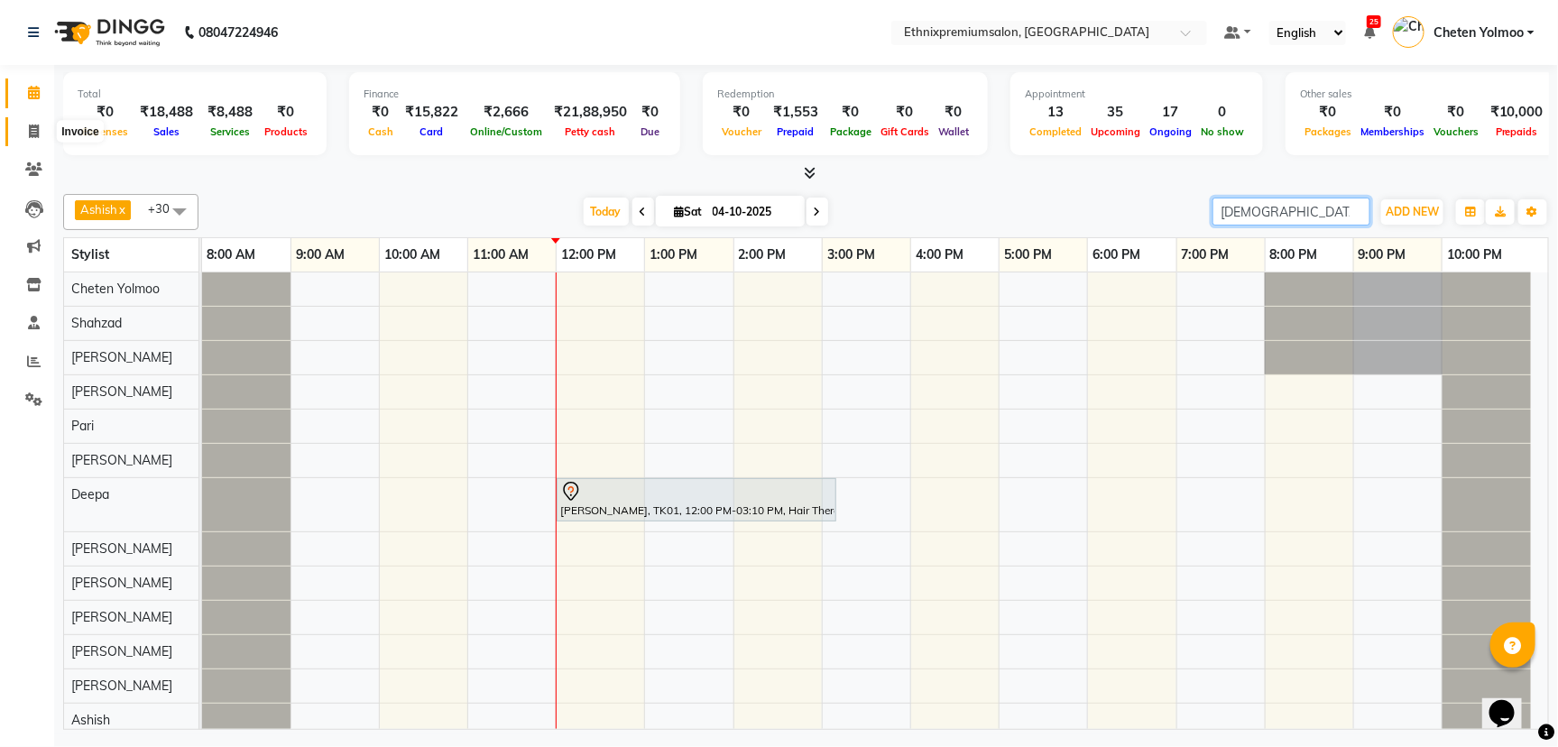
type input "shiva"
click at [23, 132] on span at bounding box center [34, 132] width 32 height 21
select select "service"
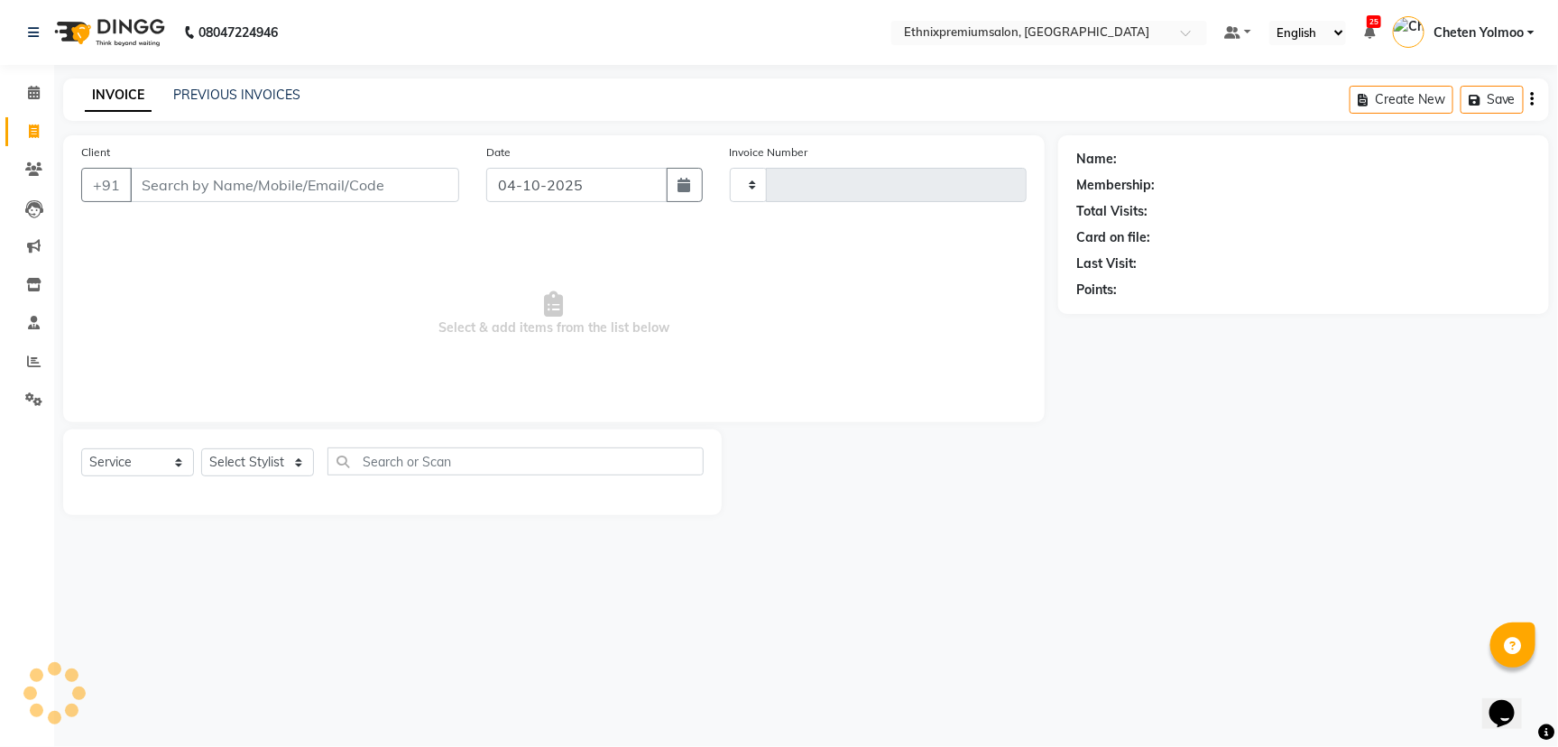
type input "11169"
select select "3625"
click at [249, 89] on link "PREVIOUS INVOICES" at bounding box center [236, 95] width 127 height 16
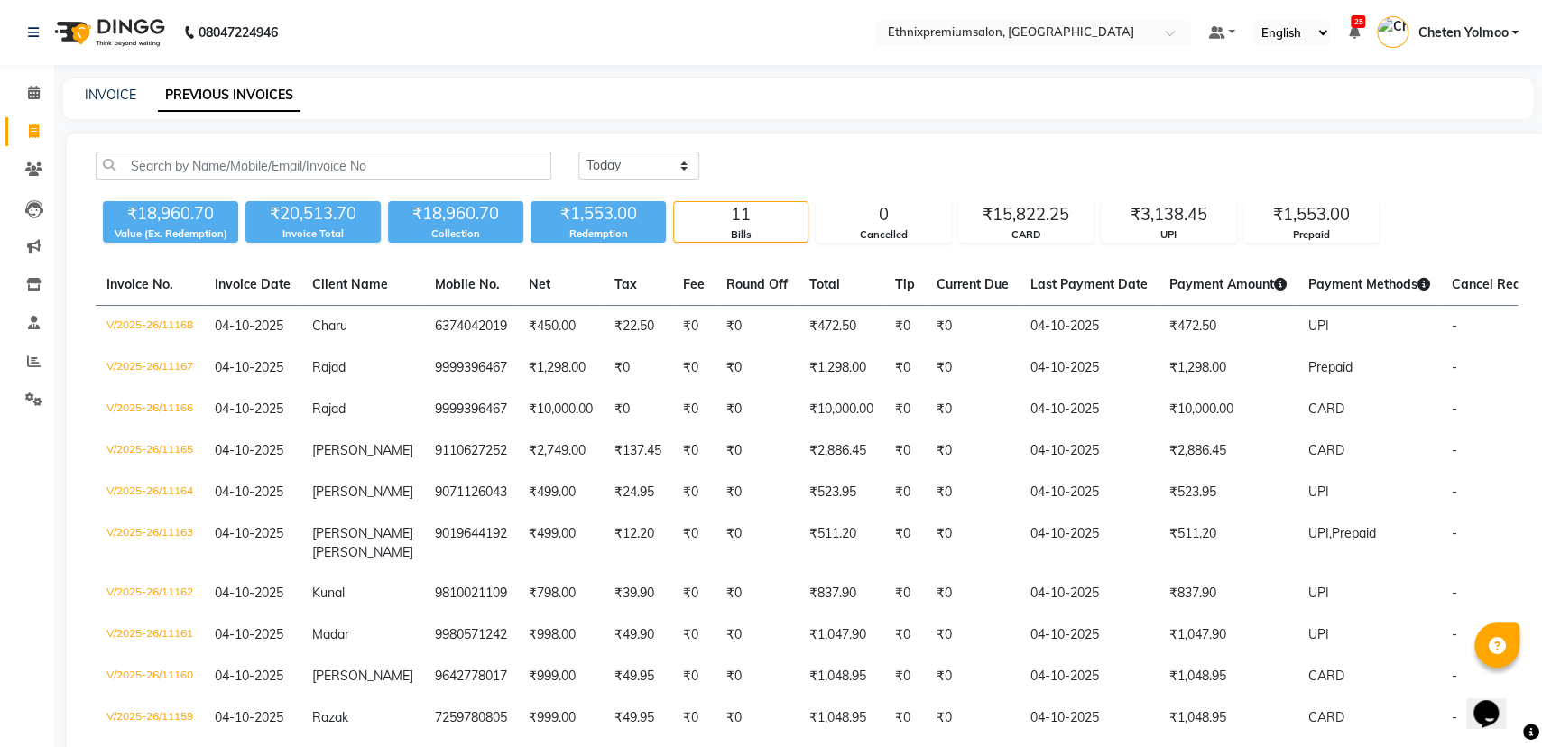
click at [32, 379] on li "Reports" at bounding box center [27, 362] width 54 height 39
click at [33, 387] on link "Settings" at bounding box center [26, 400] width 43 height 30
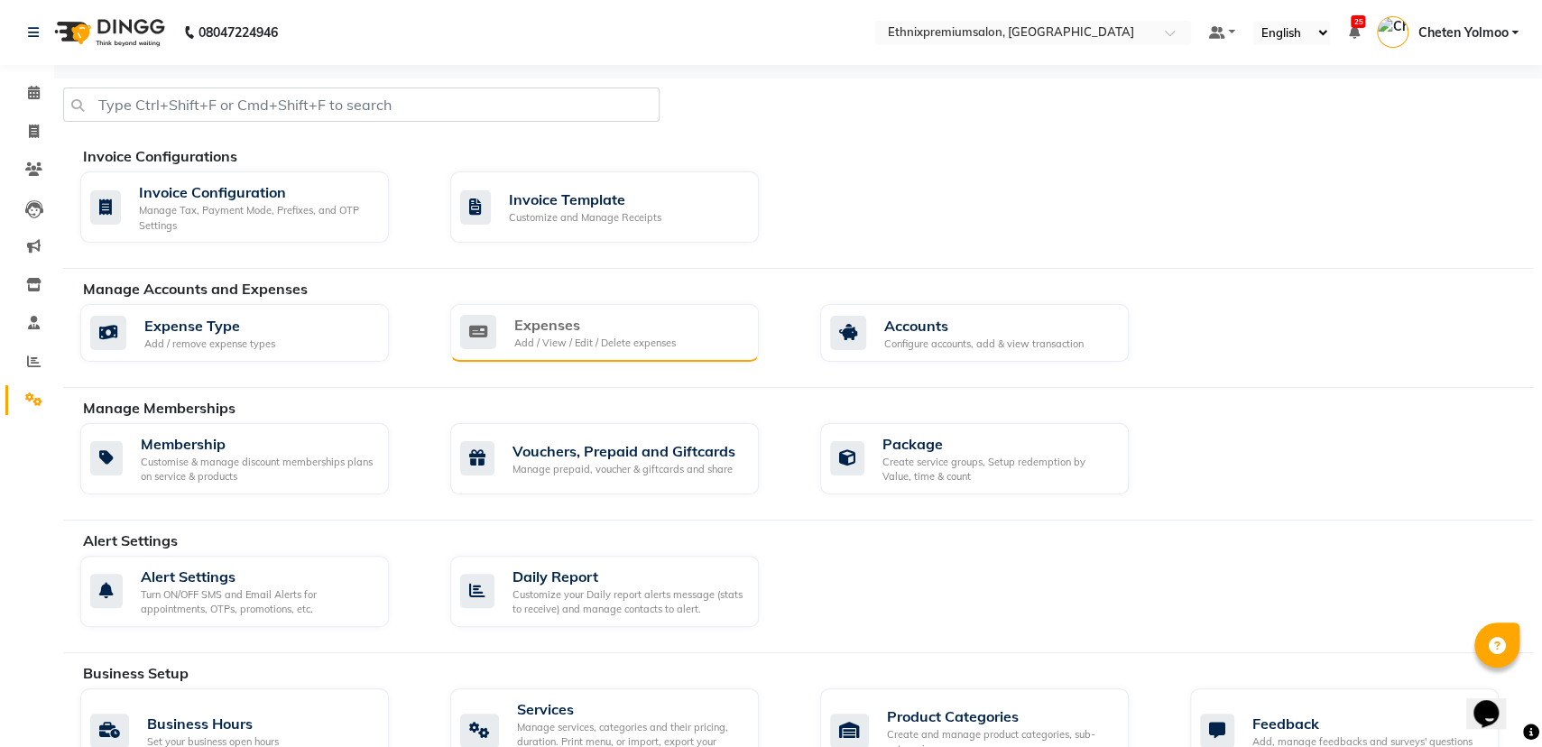
click at [481, 315] on icon at bounding box center [478, 332] width 36 height 34
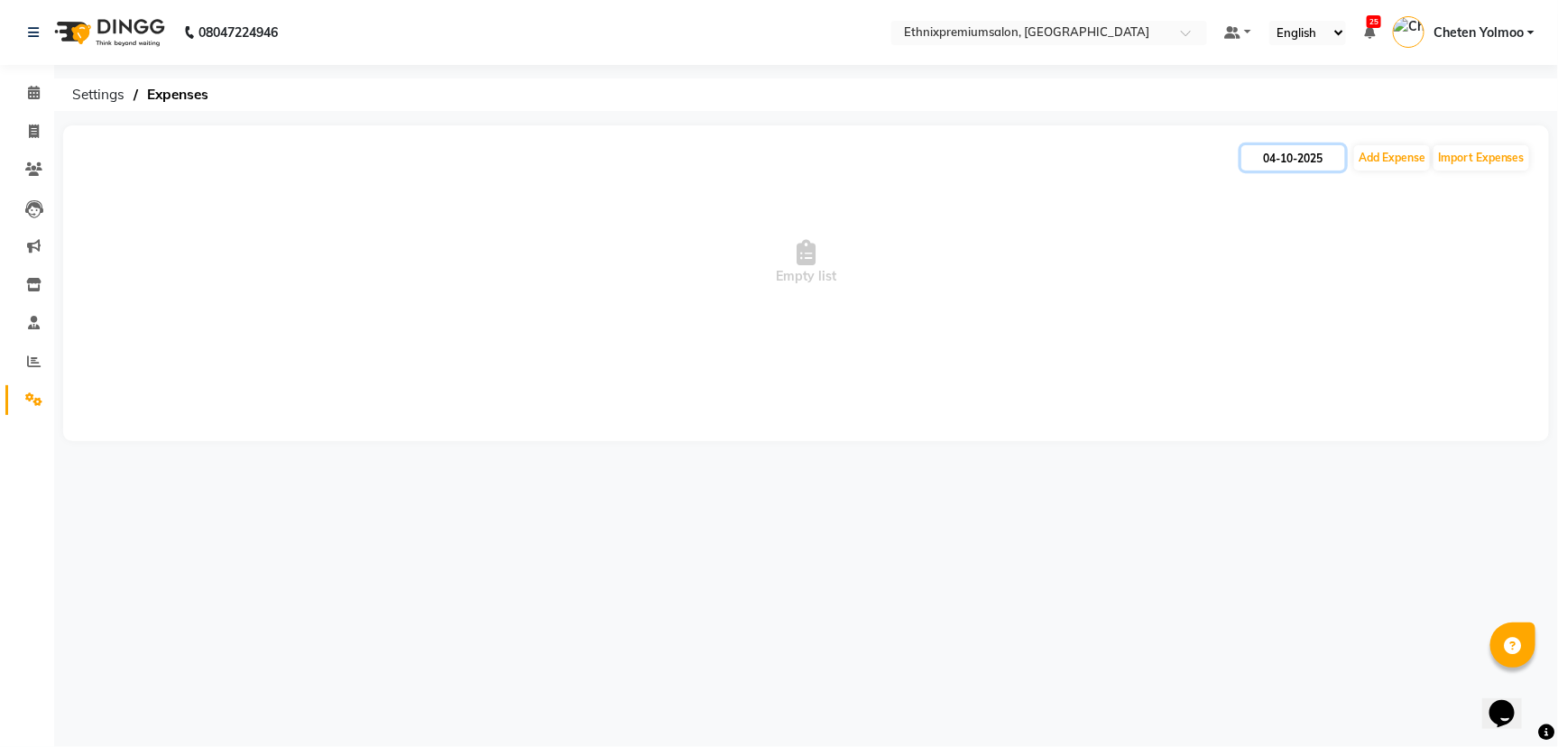
click at [1331, 151] on input "04-10-2025" at bounding box center [1293, 157] width 104 height 25
select select "10"
select select "2025"
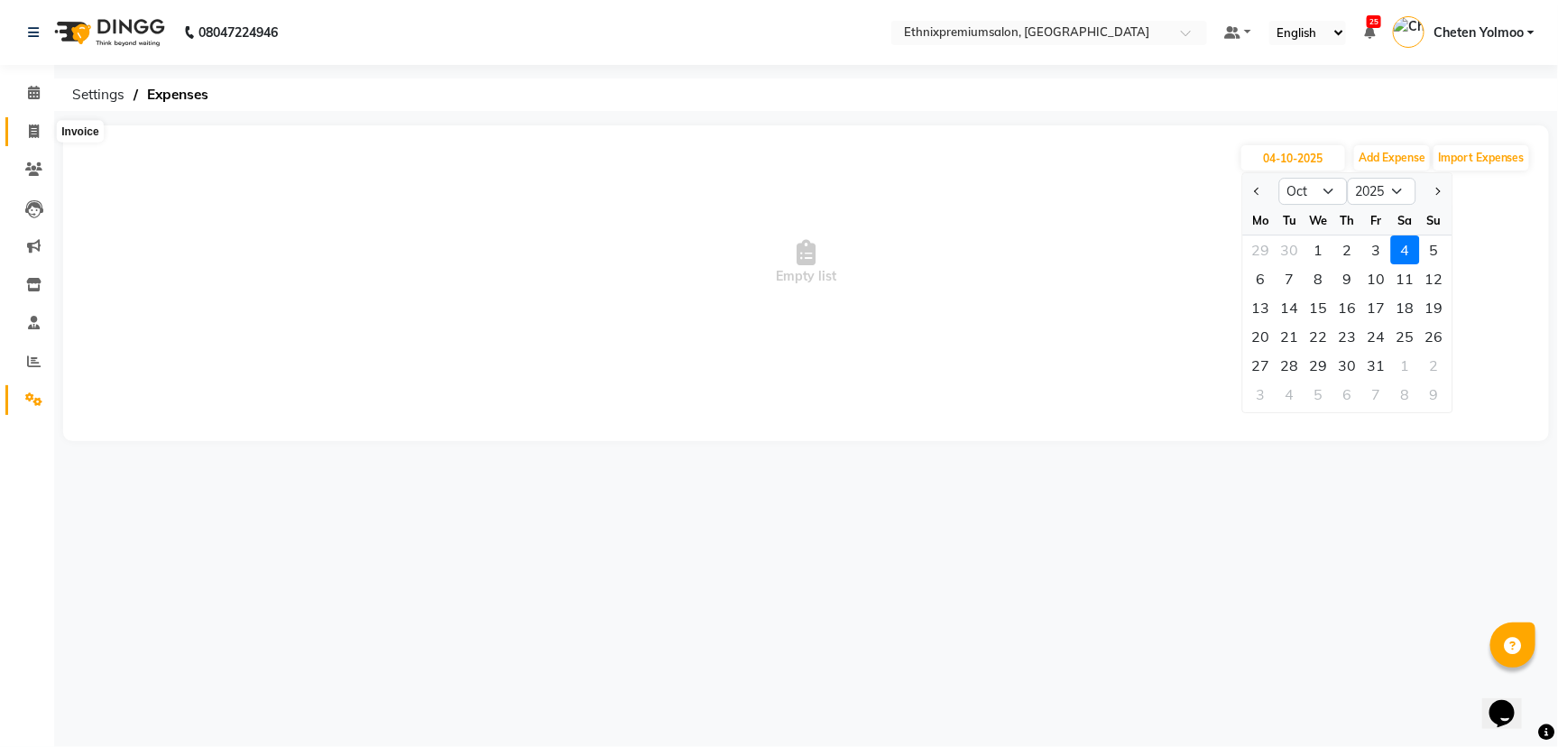
click at [36, 131] on icon at bounding box center [34, 131] width 10 height 14
select select "3625"
select select "service"
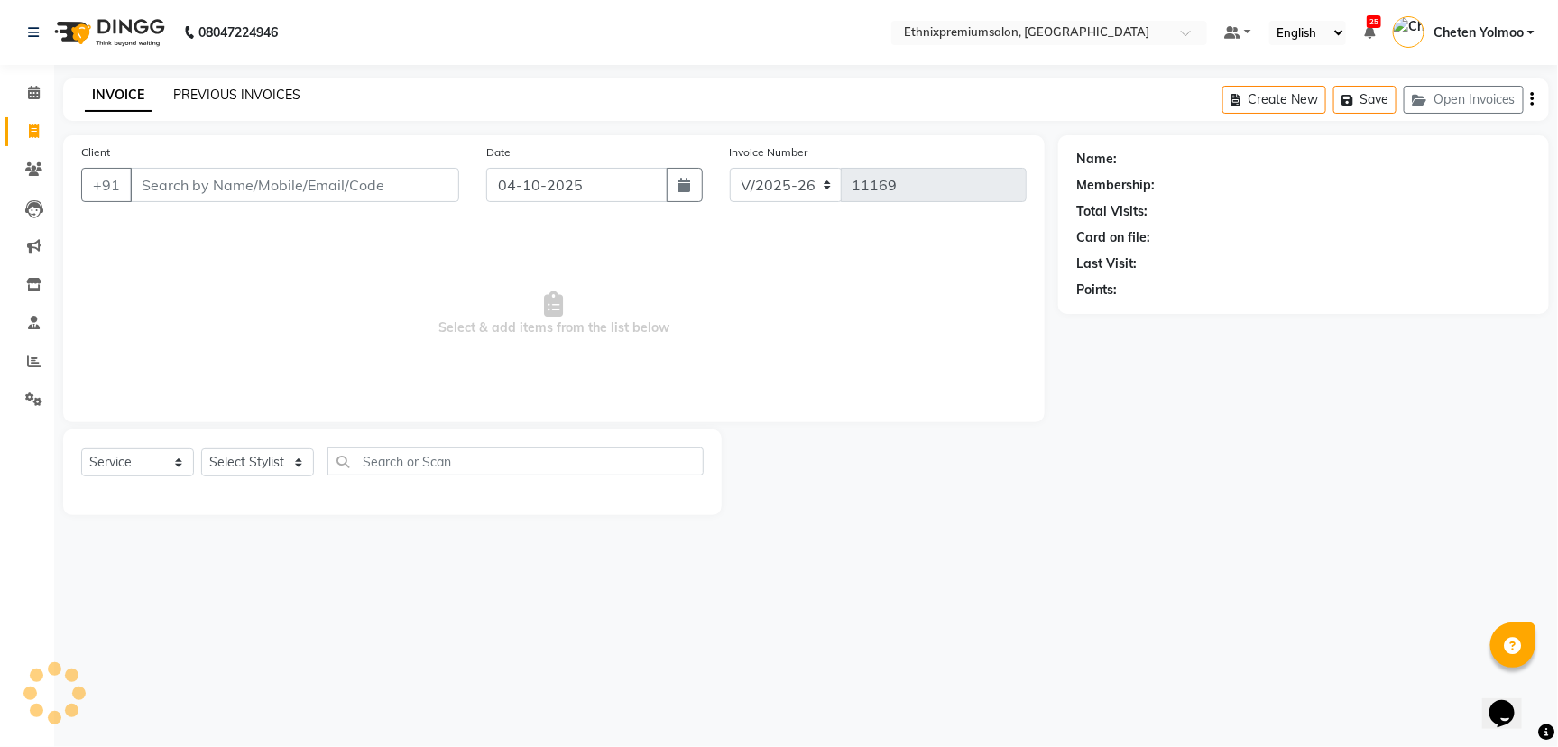
click at [209, 91] on link "PREVIOUS INVOICES" at bounding box center [236, 95] width 127 height 16
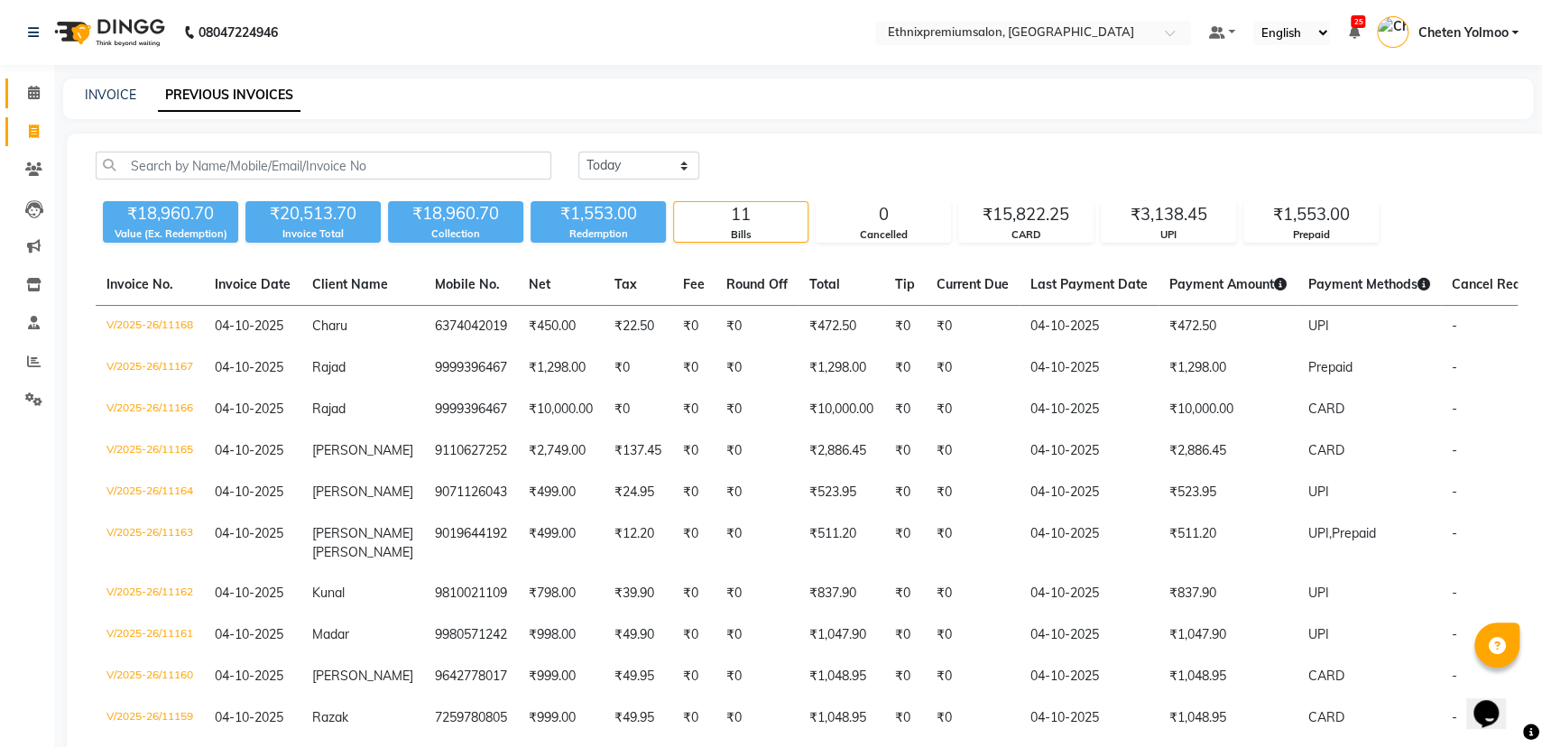
click at [36, 102] on span at bounding box center [34, 93] width 32 height 21
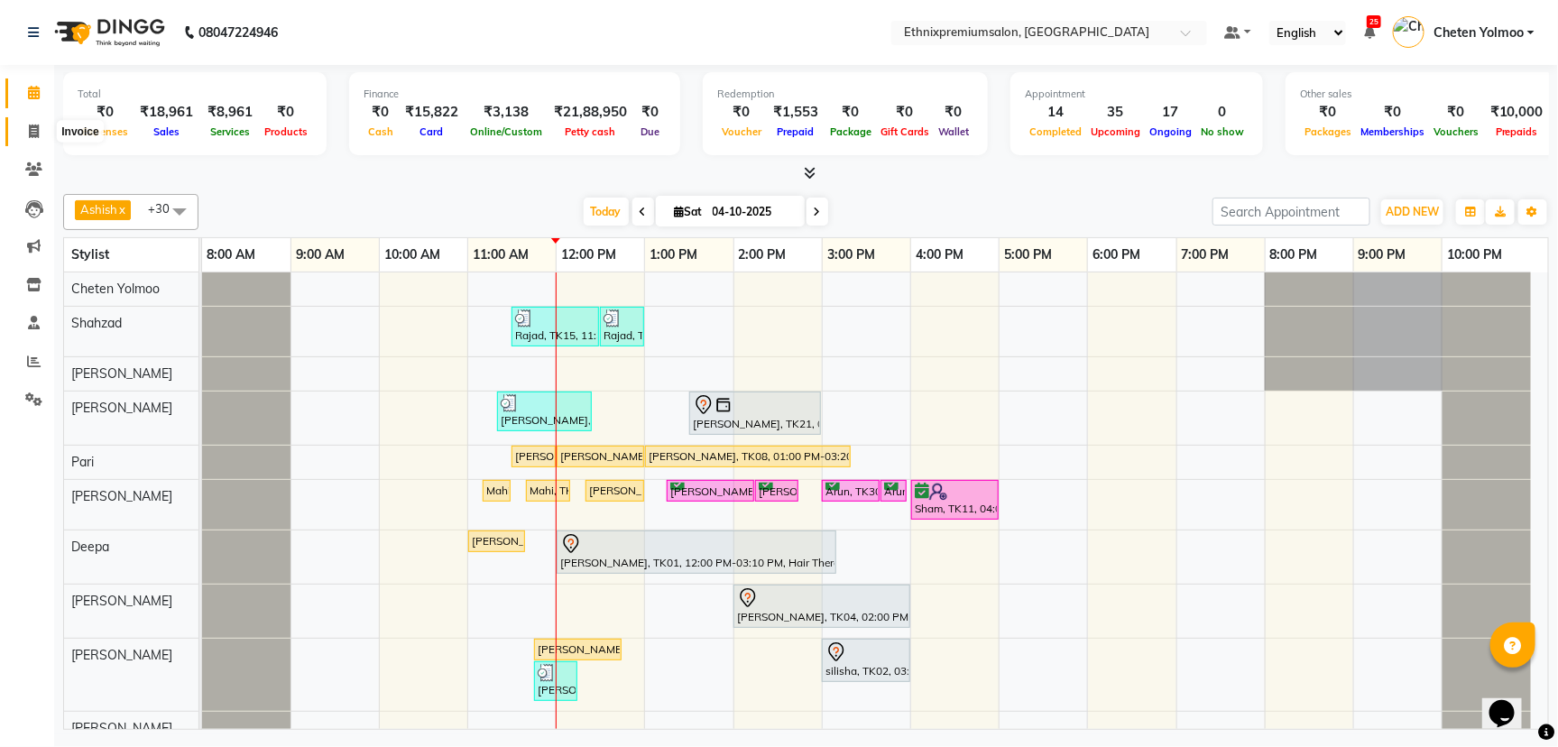
click at [34, 122] on span at bounding box center [34, 132] width 32 height 21
select select "3625"
select select "service"
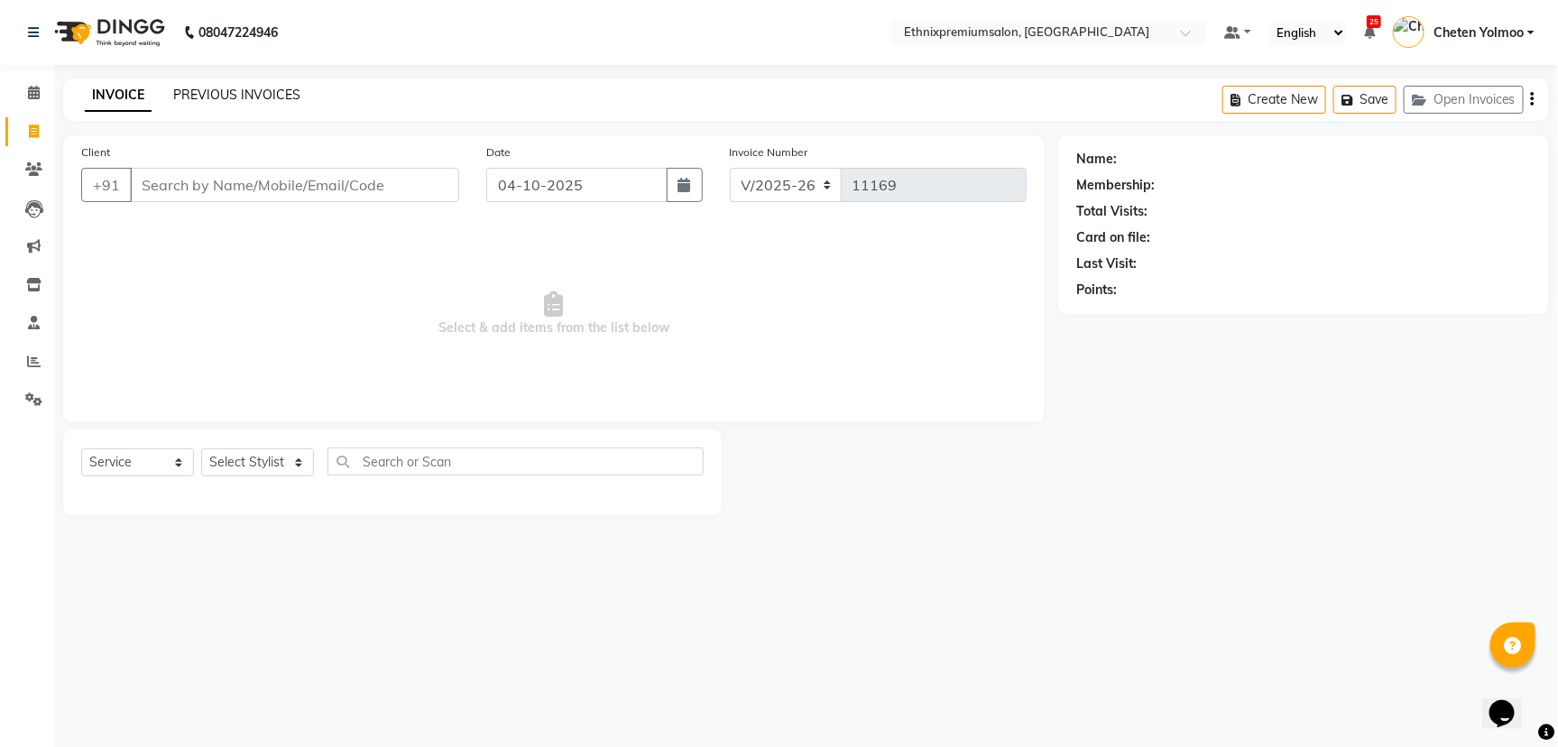
click at [221, 102] on link "PREVIOUS INVOICES" at bounding box center [236, 95] width 127 height 16
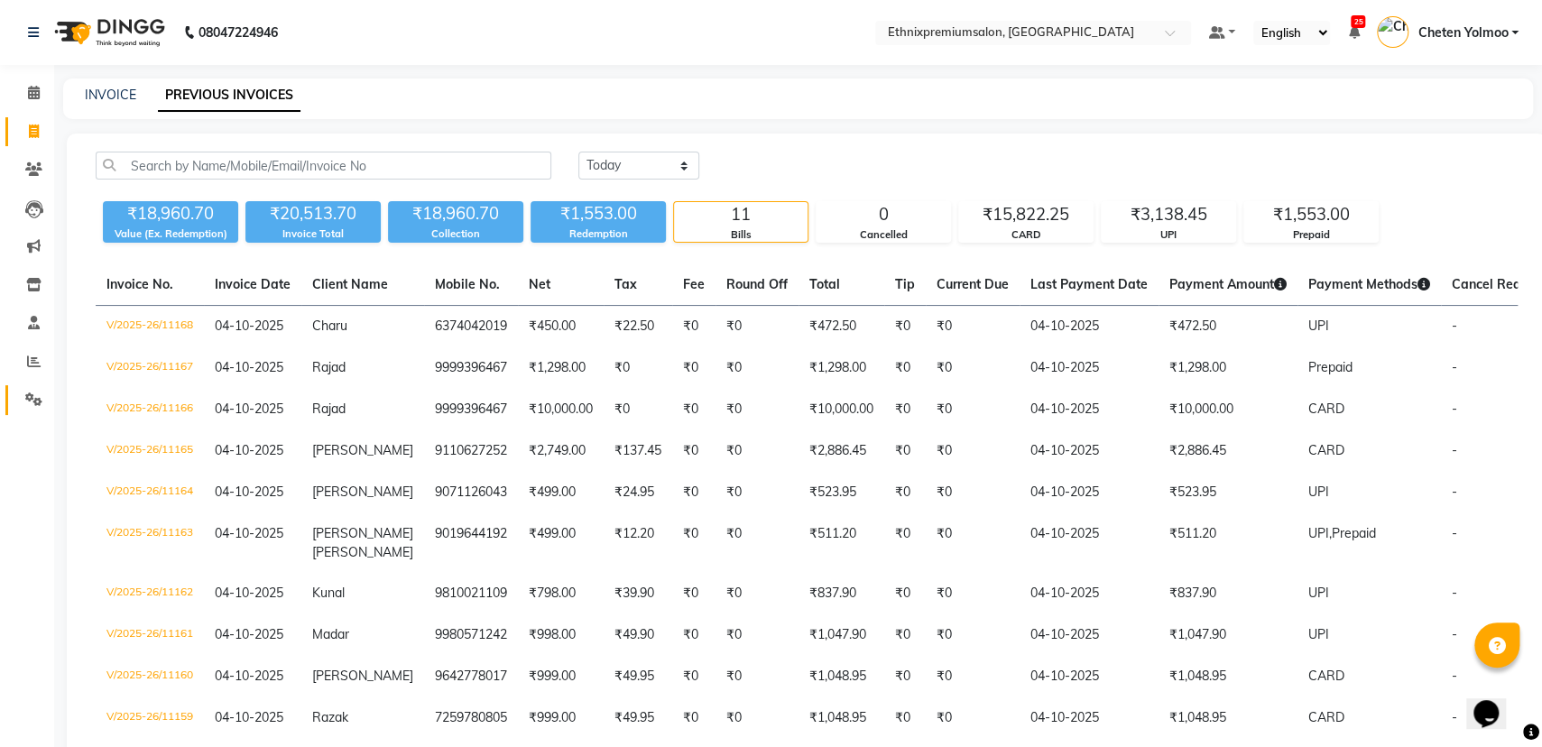
click at [32, 414] on link "Settings" at bounding box center [26, 400] width 43 height 30
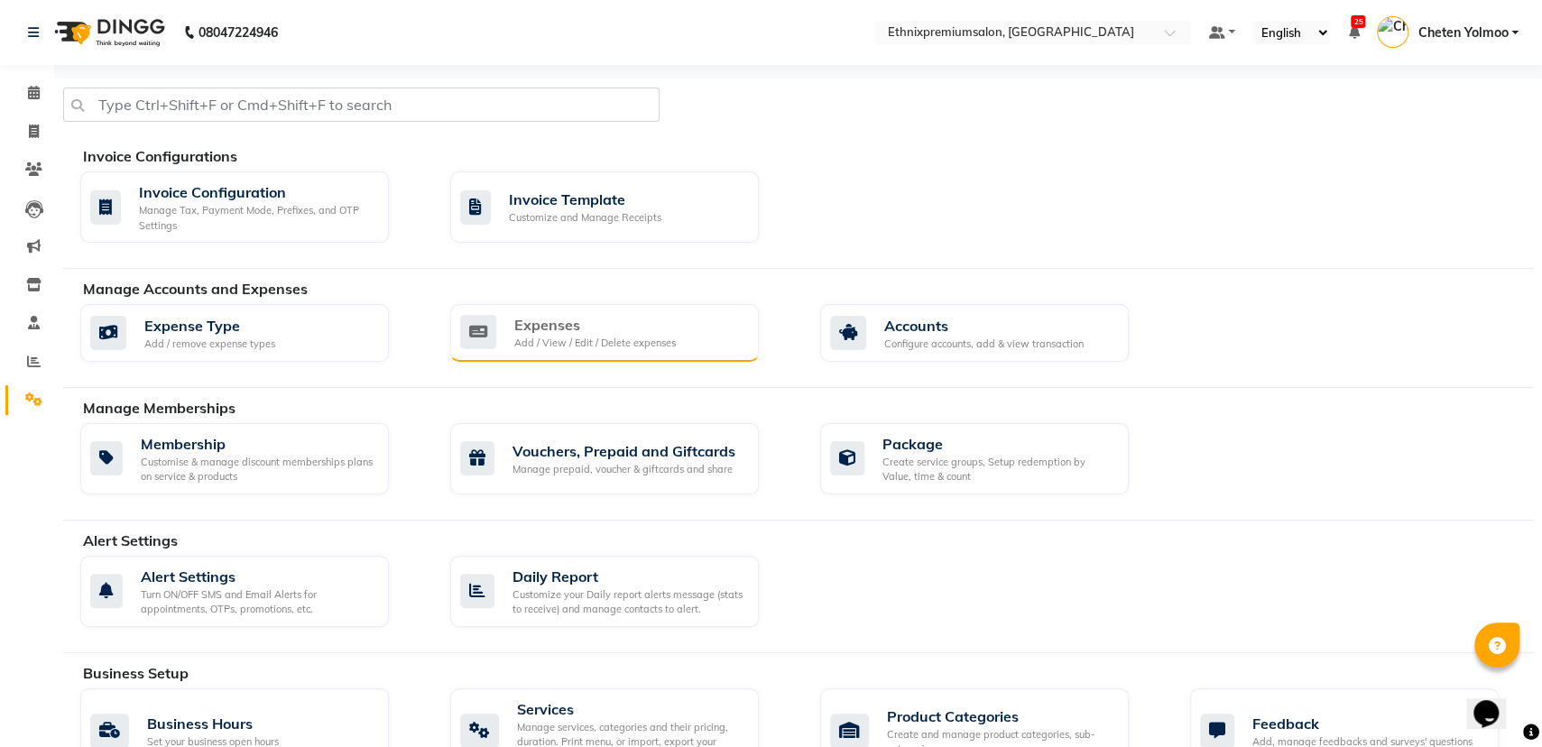
click at [616, 330] on div "Expenses" at bounding box center [594, 325] width 161 height 22
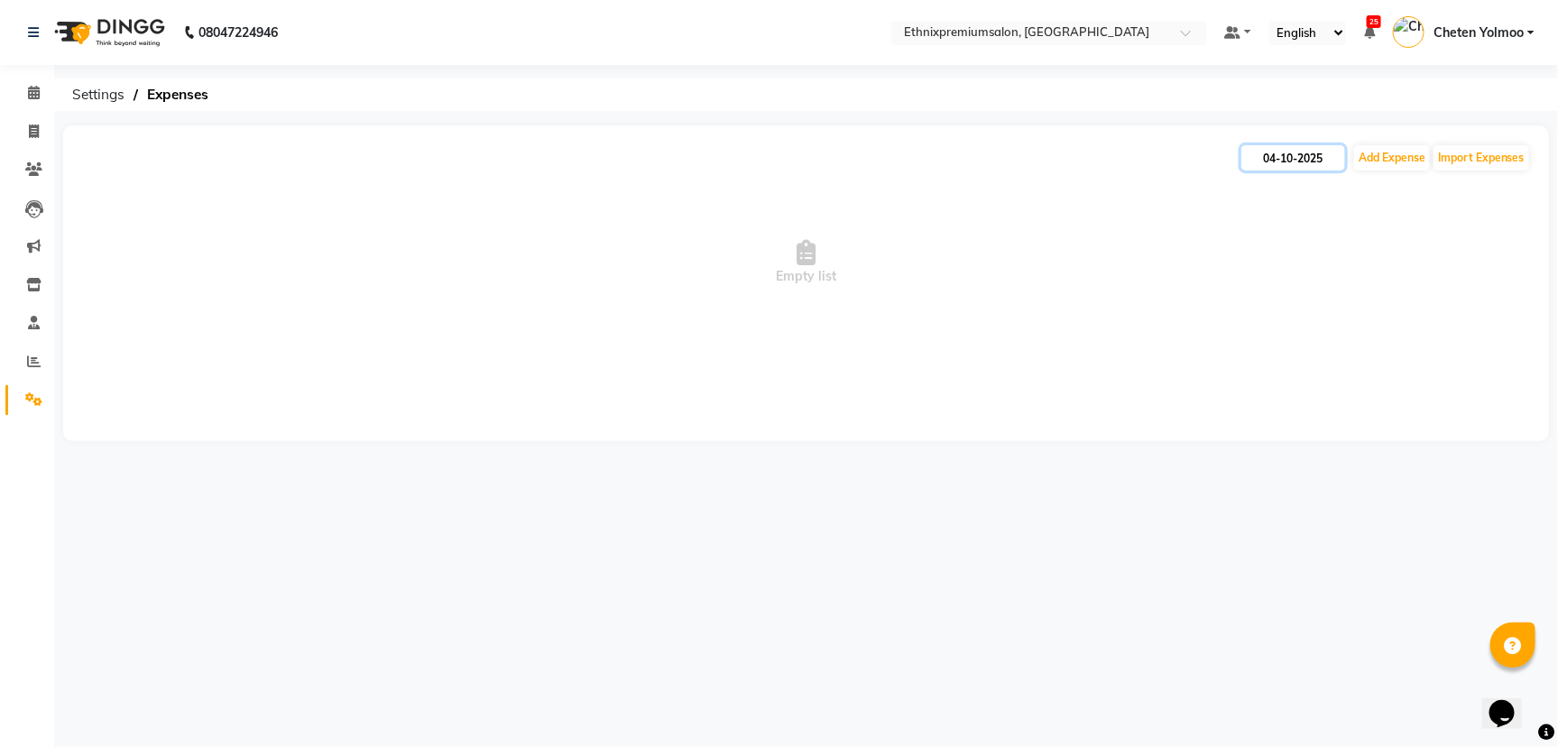
click at [1274, 158] on input "04-10-2025" at bounding box center [1293, 157] width 104 height 25
select select "10"
select select "2025"
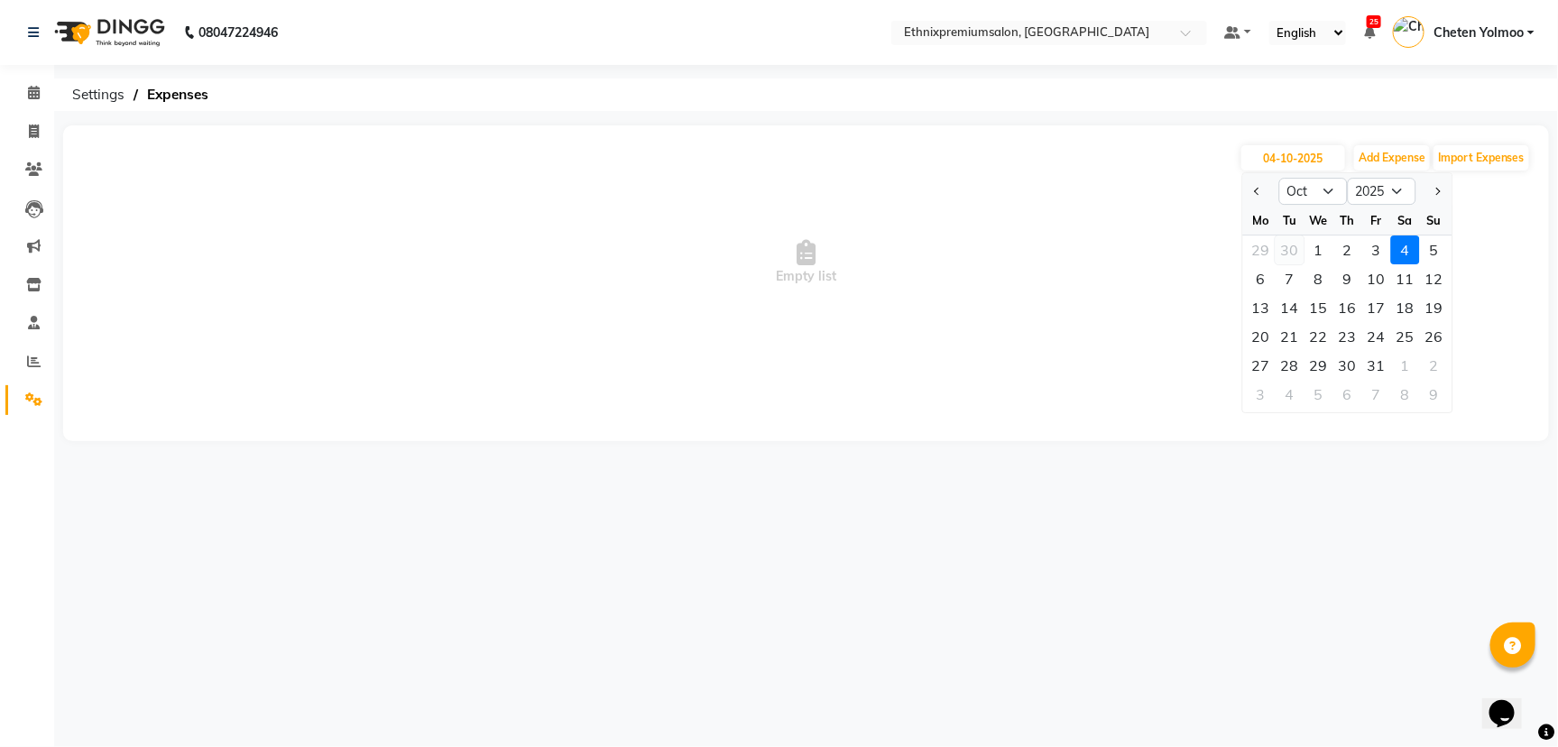
click at [1290, 245] on div "30" at bounding box center [1290, 249] width 29 height 29
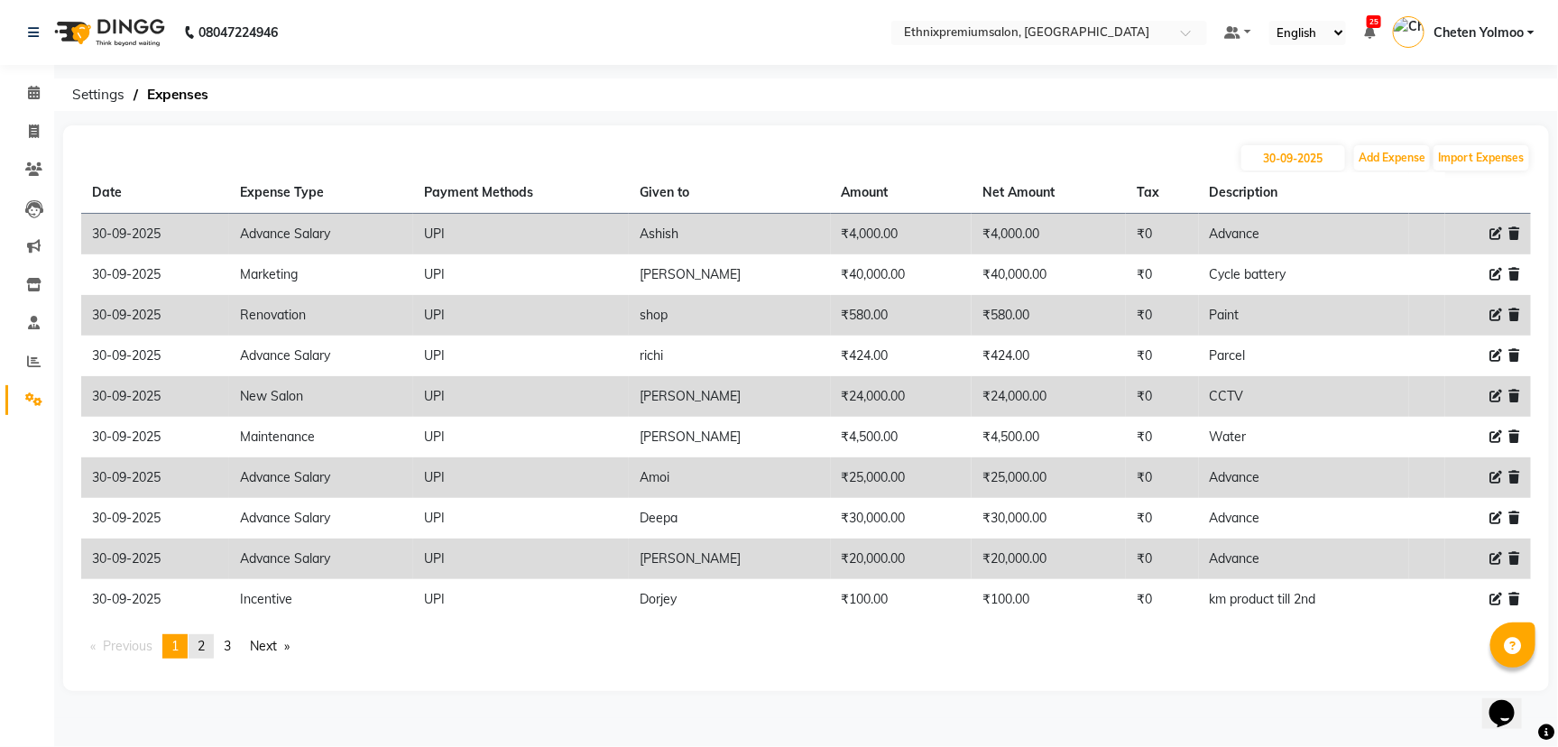
click at [212, 650] on link "page 2" at bounding box center [201, 646] width 25 height 24
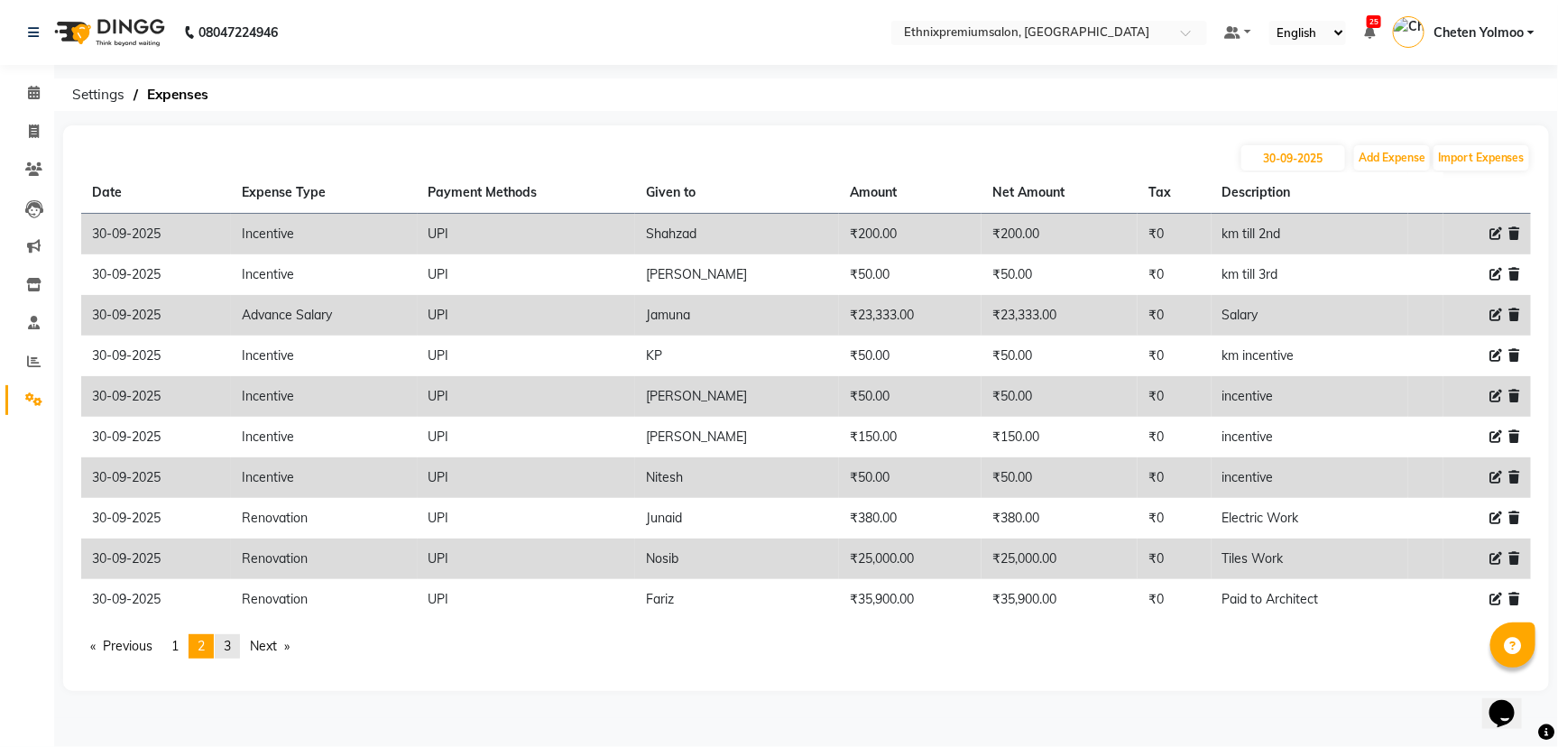
click at [230, 652] on span "3" at bounding box center [227, 646] width 7 height 16
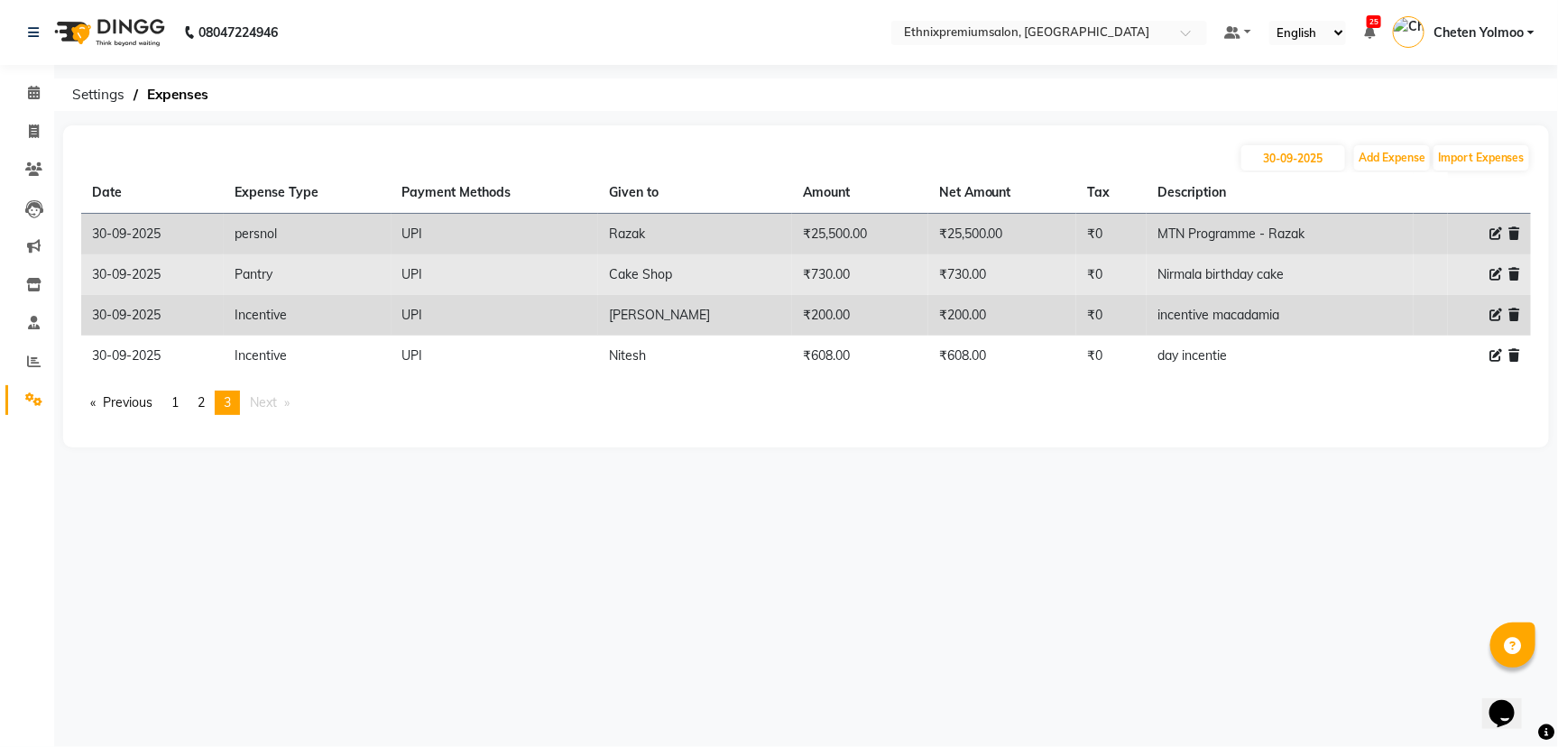
click at [1496, 268] on icon at bounding box center [1495, 274] width 13 height 13
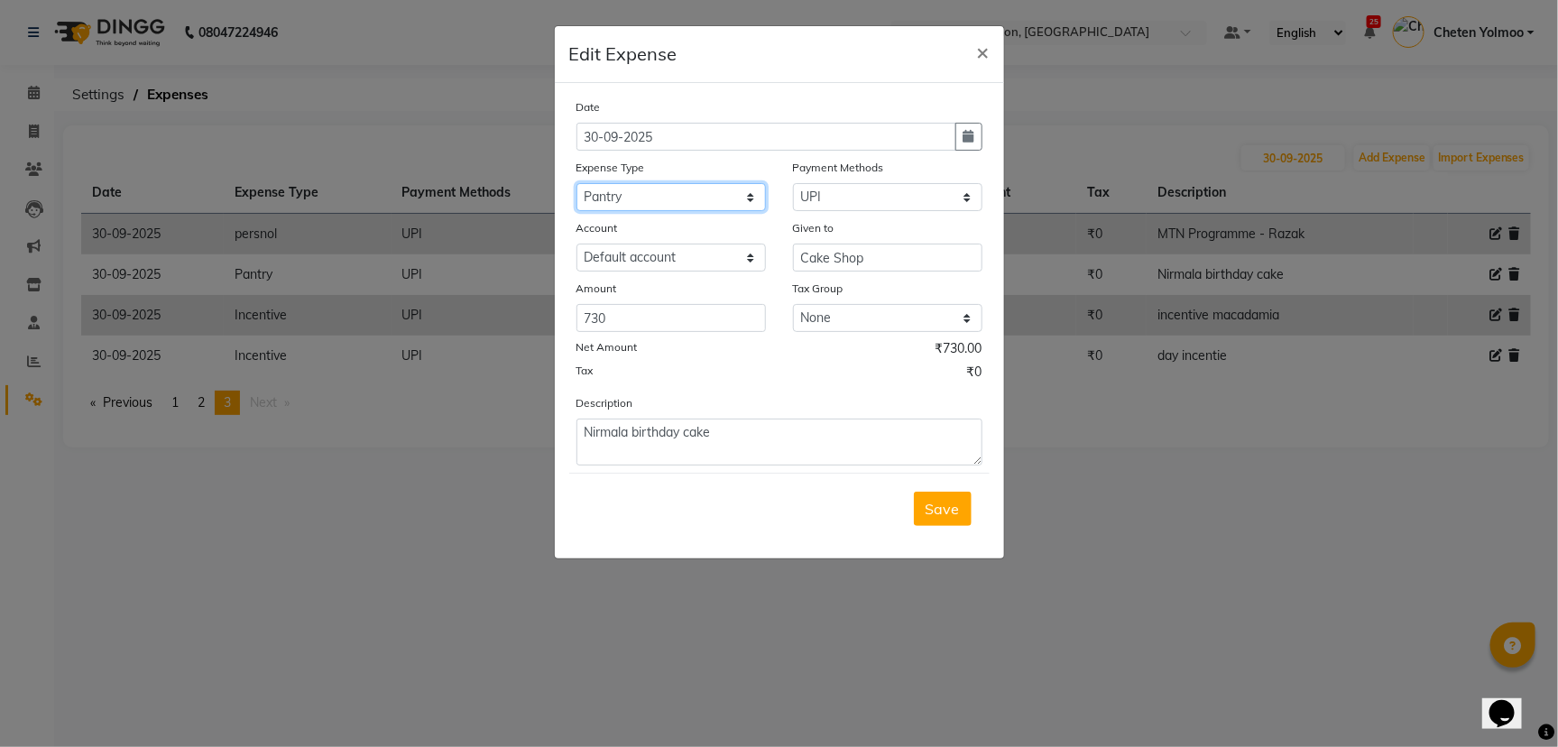
click at [725, 193] on select "Select Advance Salary Client Snacks Equipment Estate food Fuel Govt fee Incenti…" at bounding box center [670, 197] width 189 height 28
click at [576, 183] on select "Select Advance Salary Client Snacks Equipment Estate food Fuel Govt fee Incenti…" at bounding box center [670, 197] width 189 height 28
click at [944, 502] on span "Save" at bounding box center [943, 509] width 34 height 18
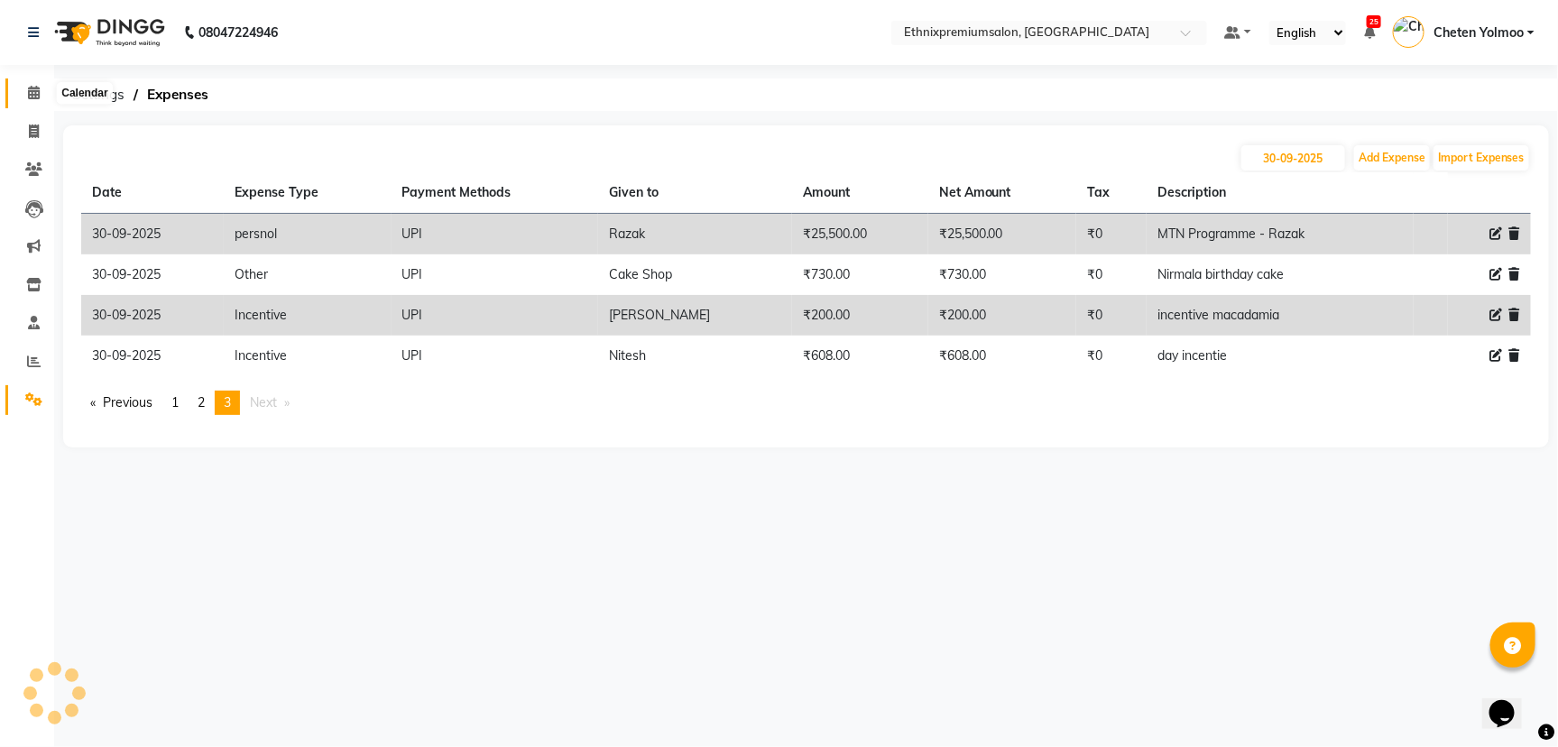
click at [34, 95] on icon at bounding box center [34, 93] width 12 height 14
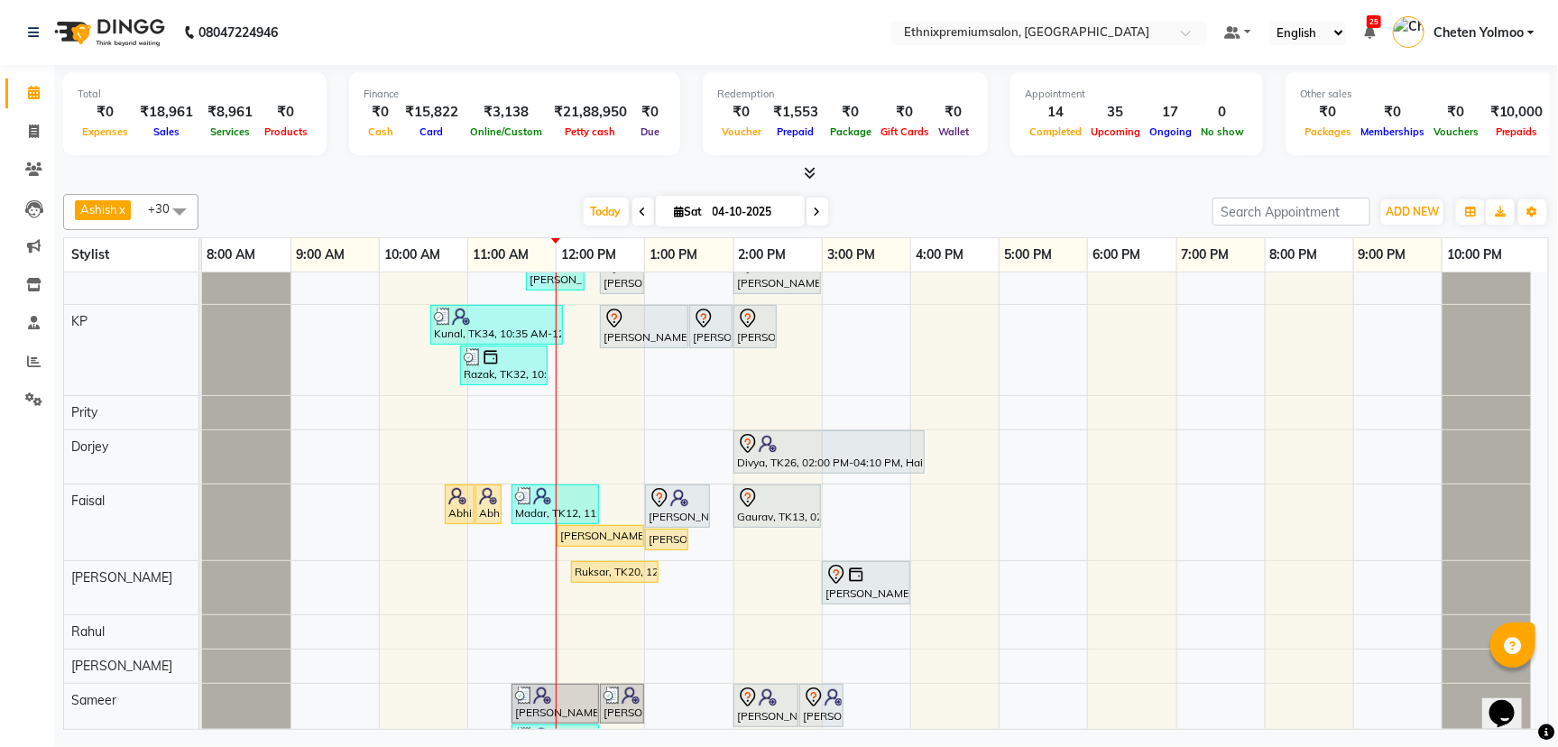
scroll to position [789, 0]
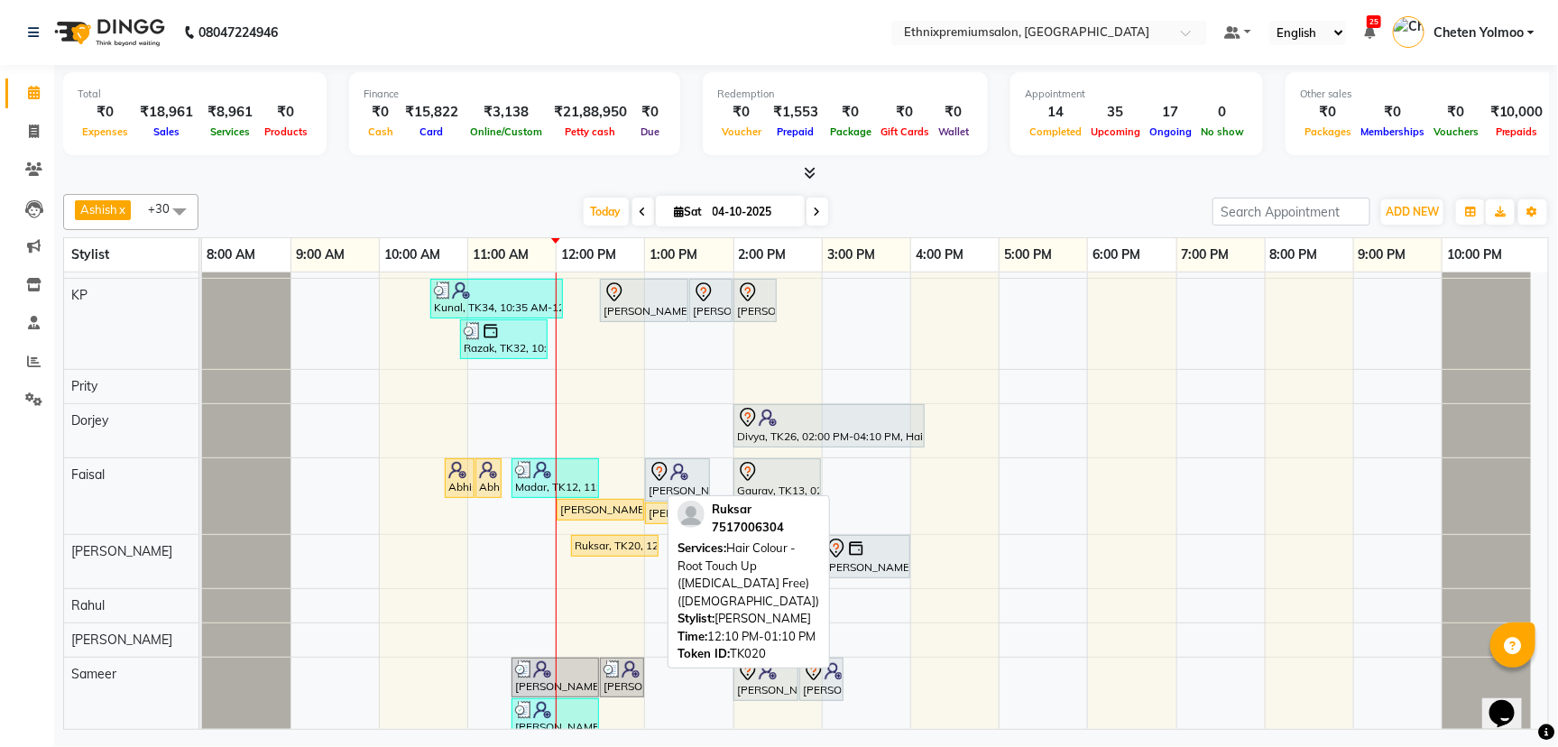
drag, startPoint x: 653, startPoint y: 539, endPoint x: 596, endPoint y: 539, distance: 56.8
click at [596, 539] on link "Ruksar, TK20, 12:10 PM-01:10 PM, Hair Colour - Root Touch Up ([MEDICAL_DATA] Fr…" at bounding box center [614, 546] width 87 height 22
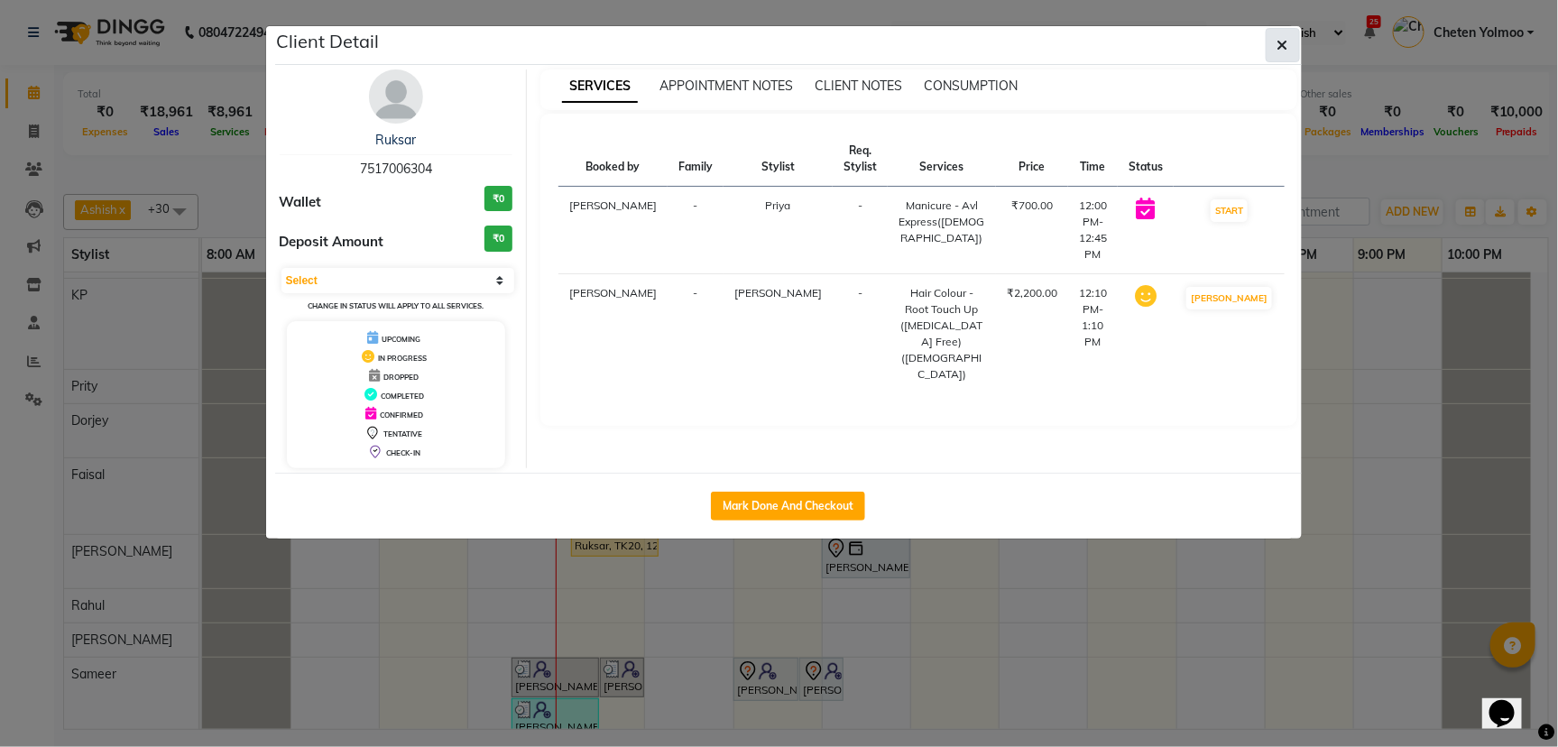
click at [1276, 44] on button "button" at bounding box center [1283, 45] width 34 height 34
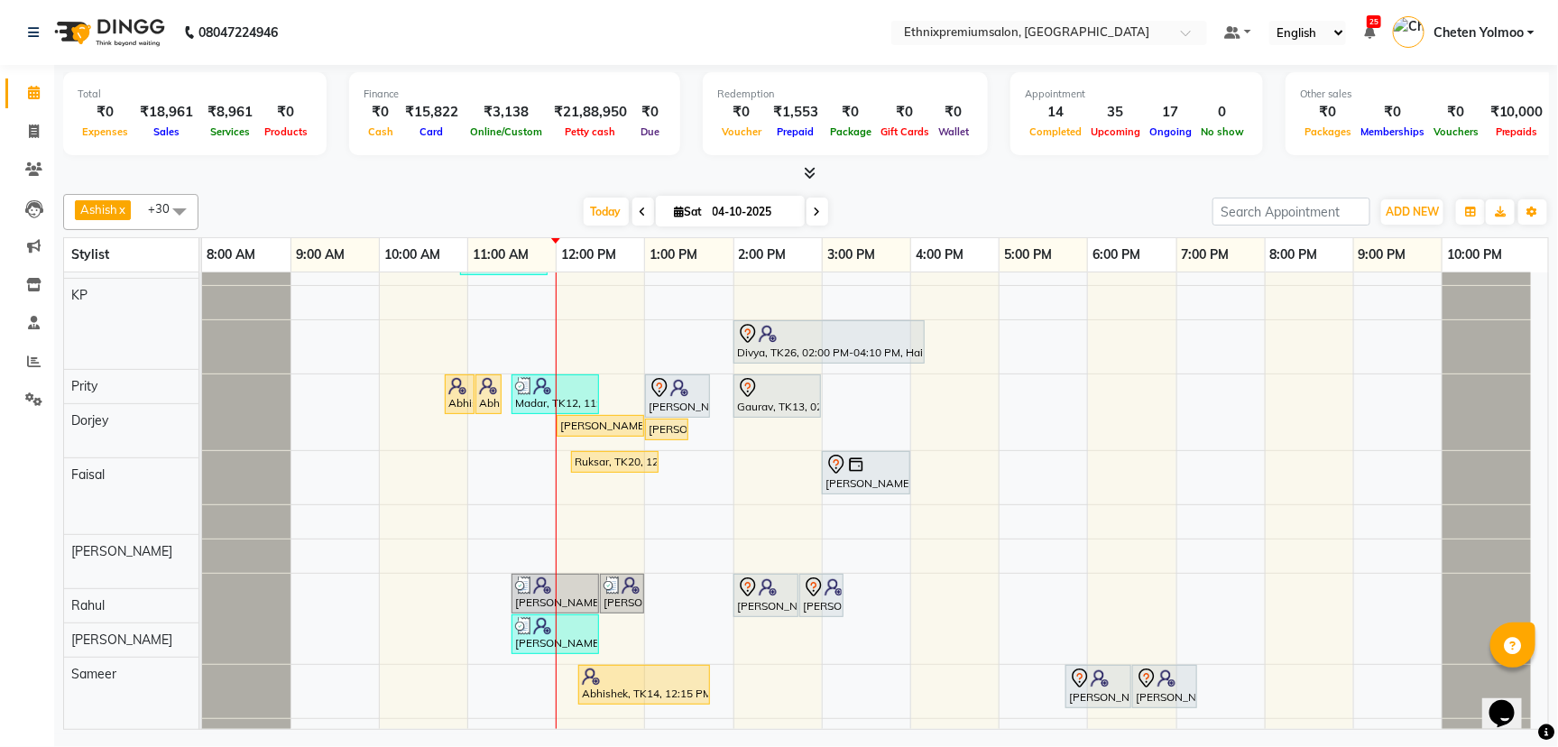
scroll to position [902, 0]
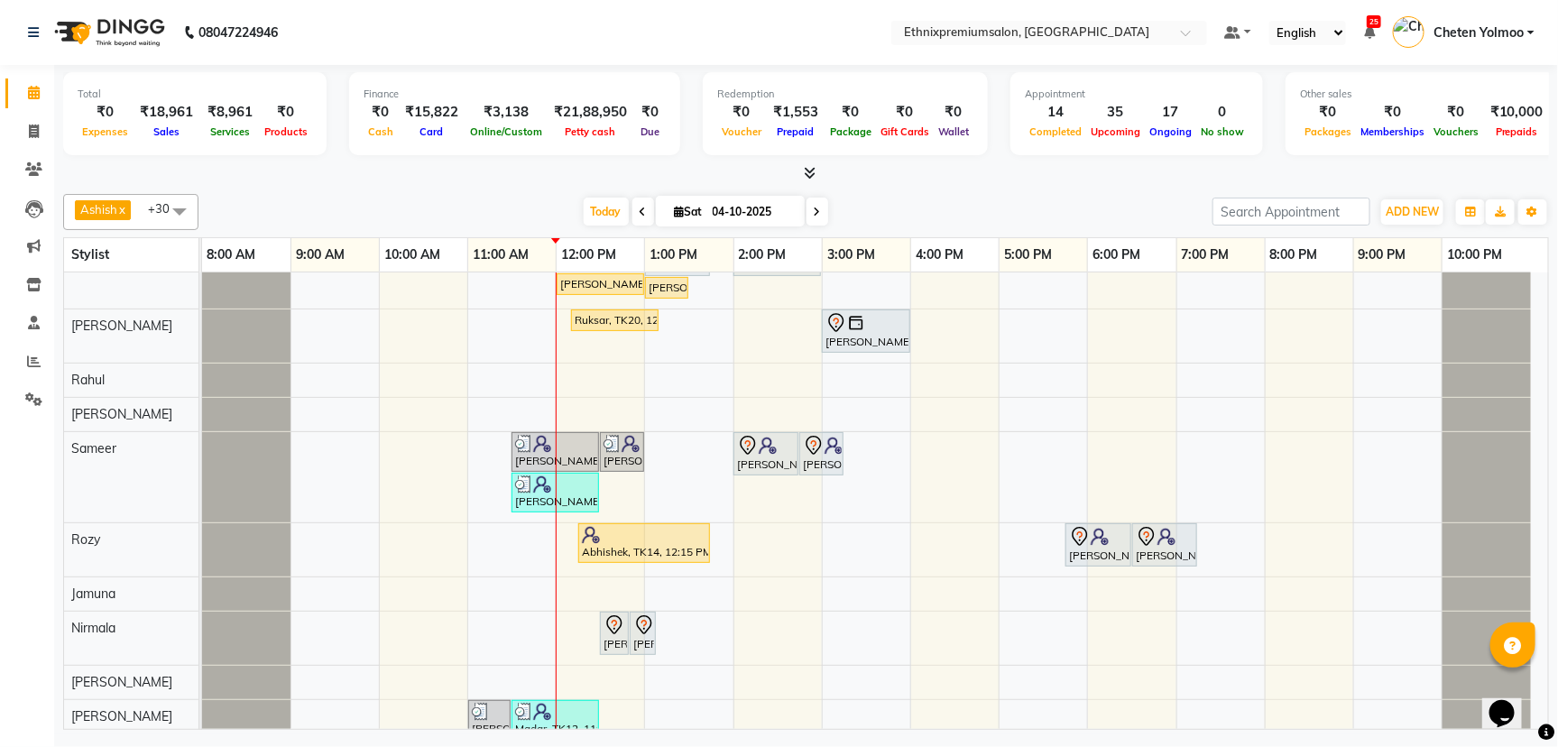
drag, startPoint x: 573, startPoint y: 446, endPoint x: 379, endPoint y: 468, distance: 195.2
click at [379, 468] on div "Rajad, TK15, 11:30 AM-12:30 PM, Haircut - Top Tier Men Hair Cut Rajad, TK15, 12…" at bounding box center [875, 38] width 1346 height 1561
click at [43, 367] on span at bounding box center [34, 362] width 32 height 21
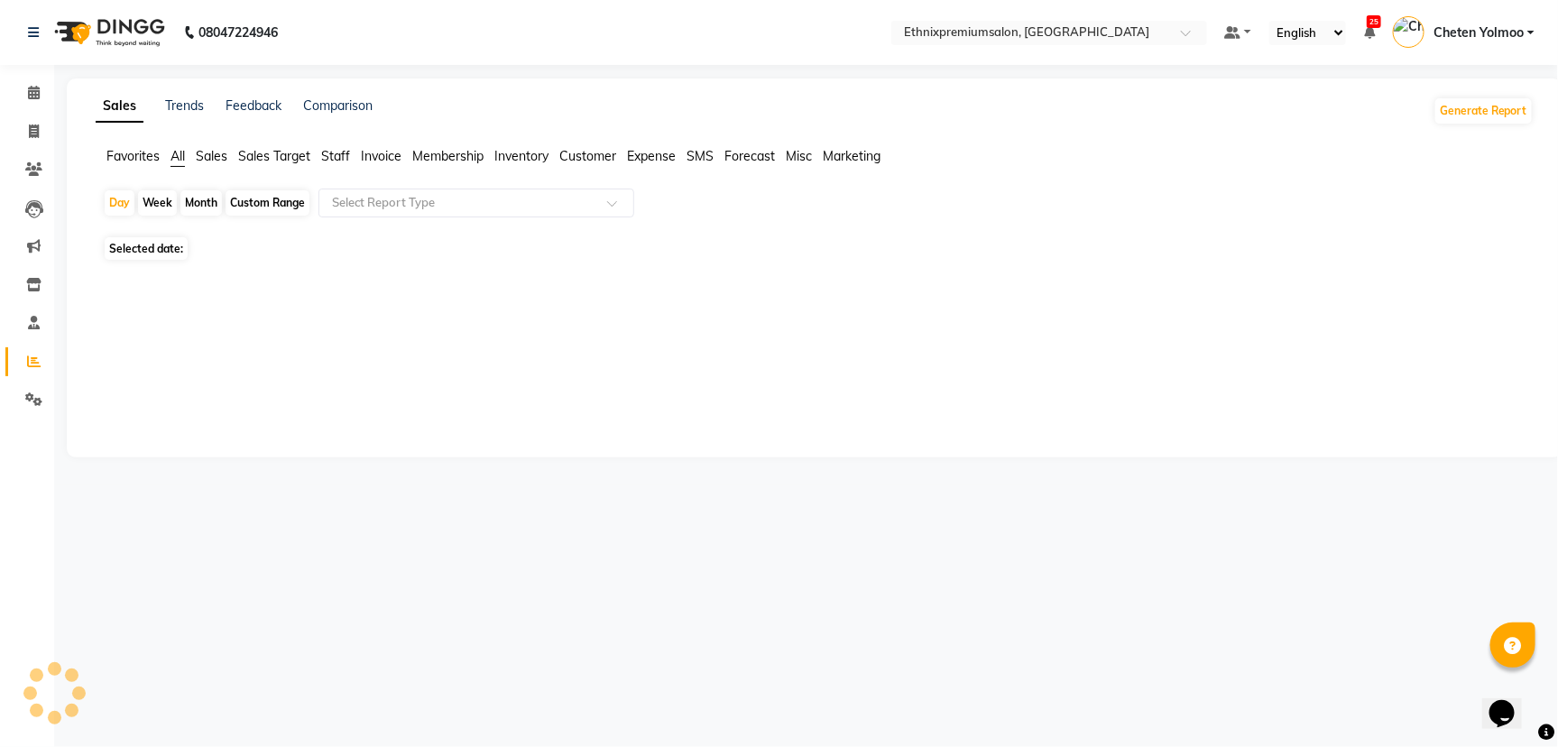
click at [330, 148] on span "Staff" at bounding box center [335, 156] width 29 height 16
click at [390, 196] on input "text" at bounding box center [458, 203] width 260 height 18
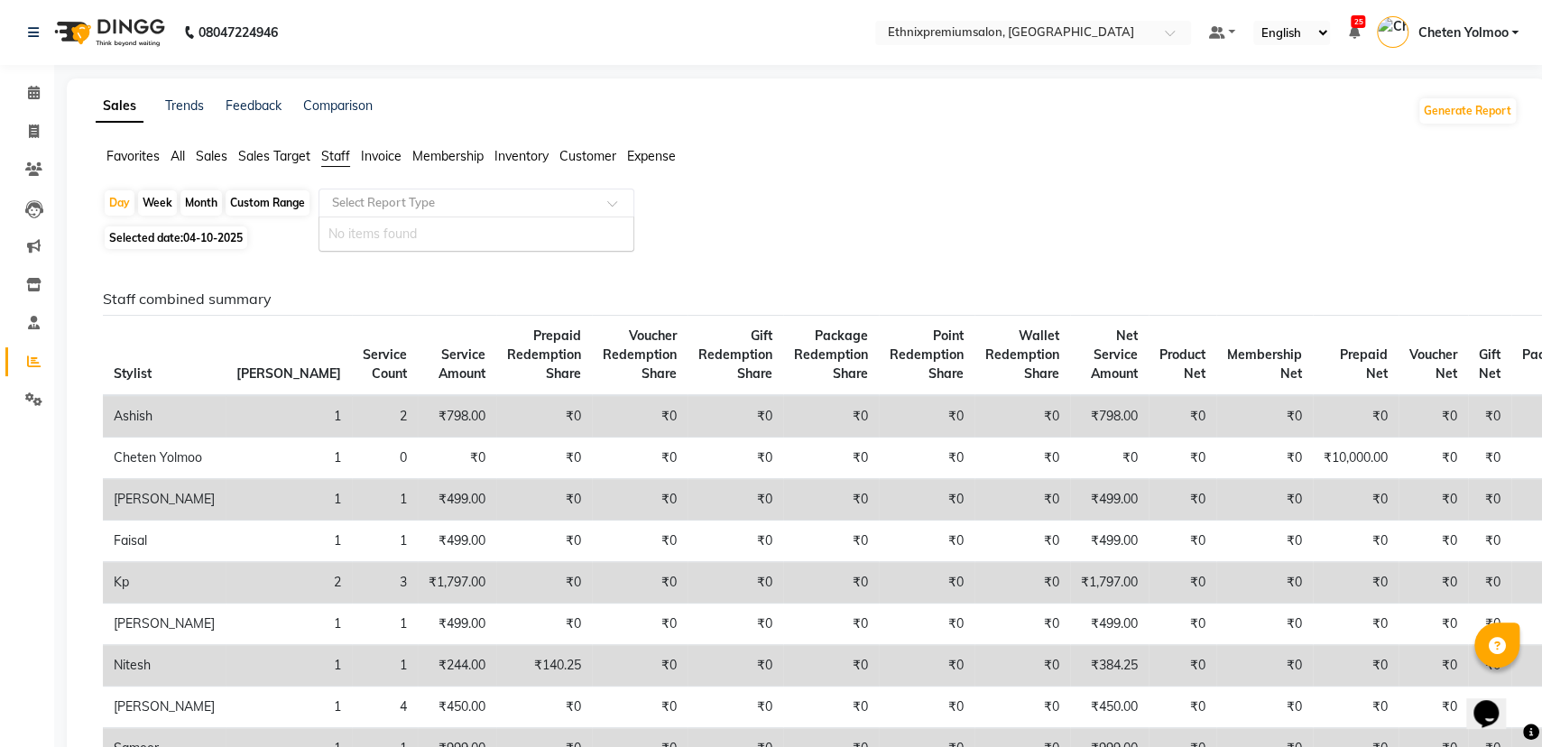
click at [441, 198] on input "text" at bounding box center [458, 203] width 260 height 18
click at [853, 193] on div "Day Week Month Custom Range Select Report Type No items found" at bounding box center [806, 205] width 1407 height 32
click at [552, 209] on input "text" at bounding box center [458, 203] width 260 height 18
click at [336, 162] on span "Staff" at bounding box center [335, 156] width 29 height 16
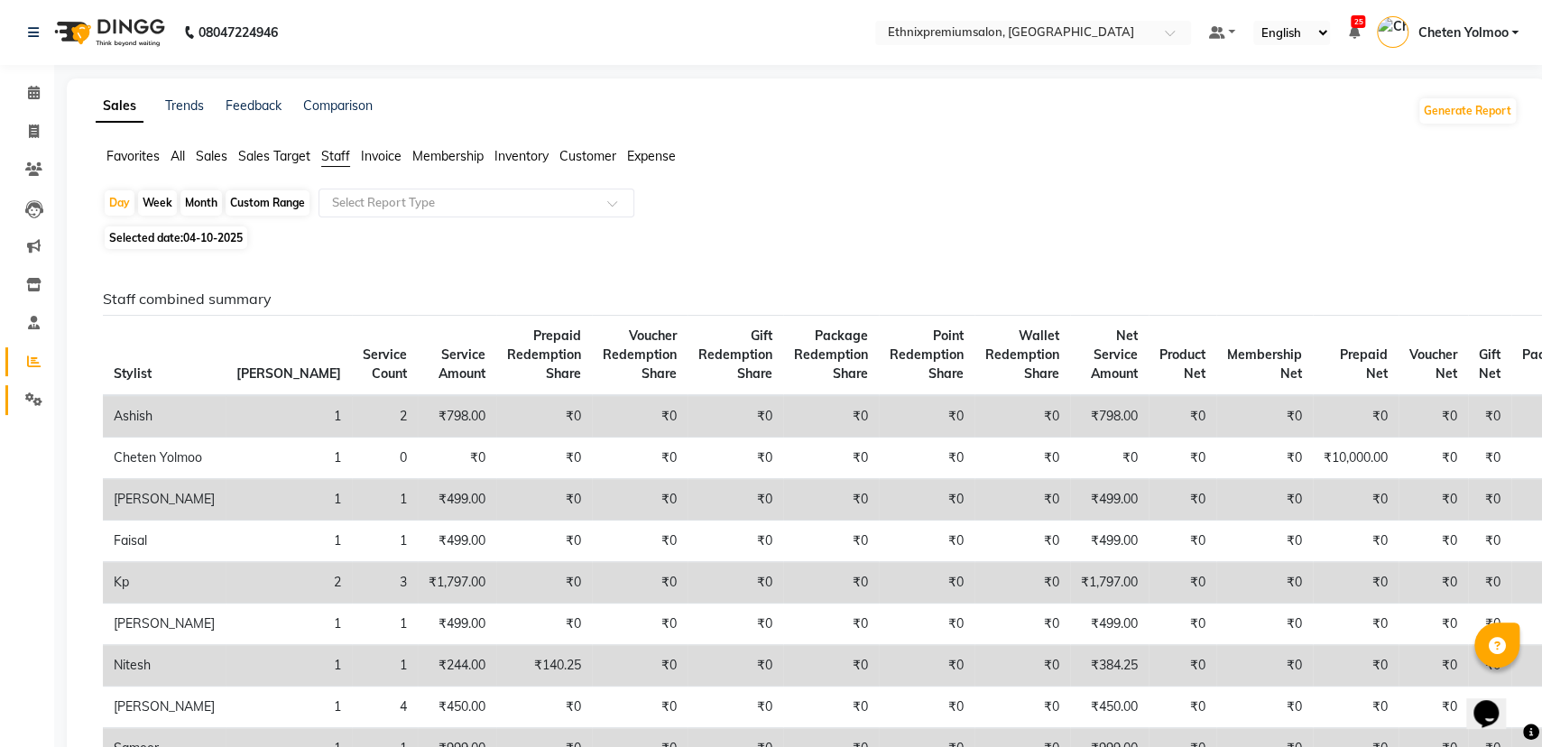
click at [29, 410] on link "Settings" at bounding box center [26, 400] width 43 height 30
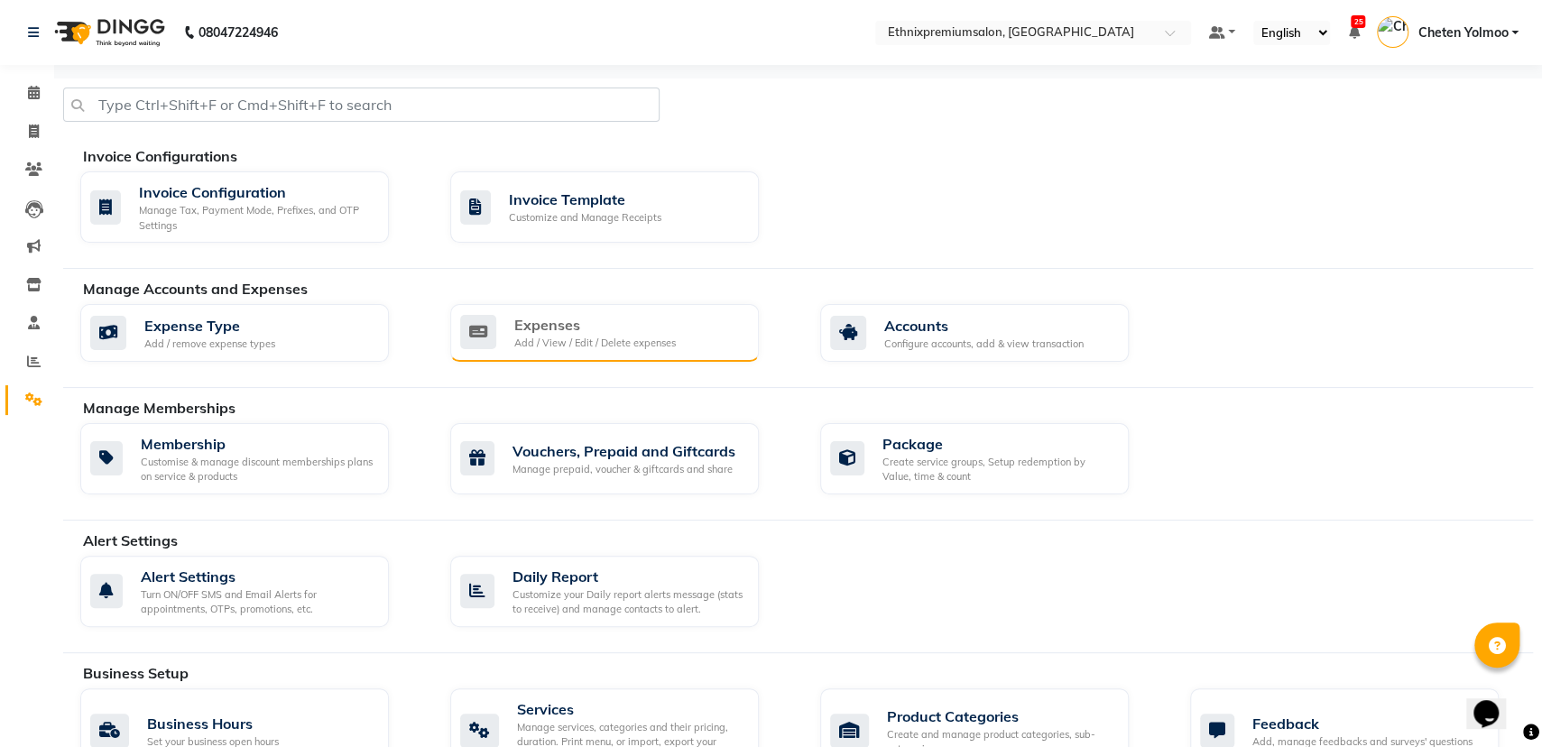
click at [559, 324] on div "Expenses" at bounding box center [594, 325] width 161 height 22
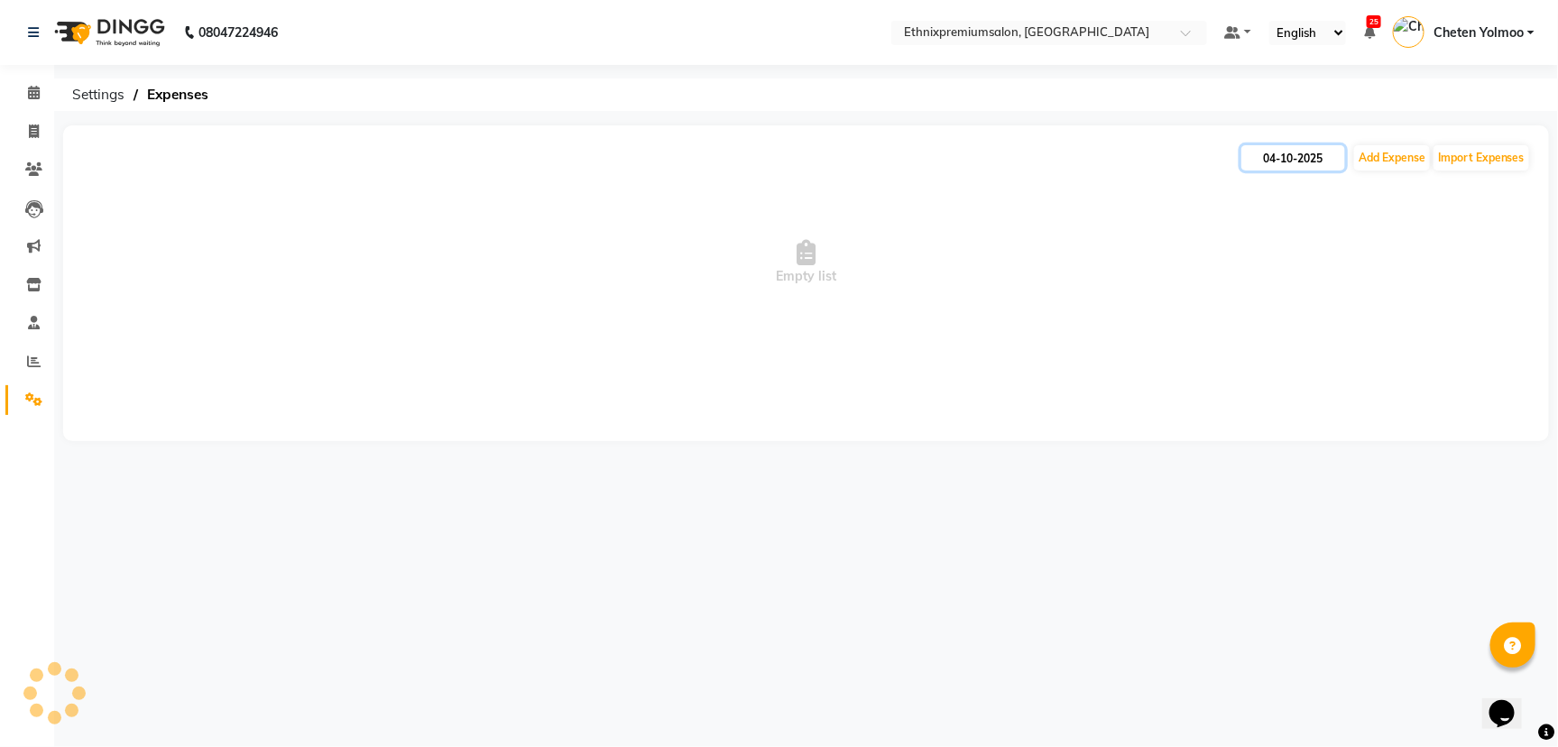
click at [1271, 161] on input "04-10-2025" at bounding box center [1293, 157] width 104 height 25
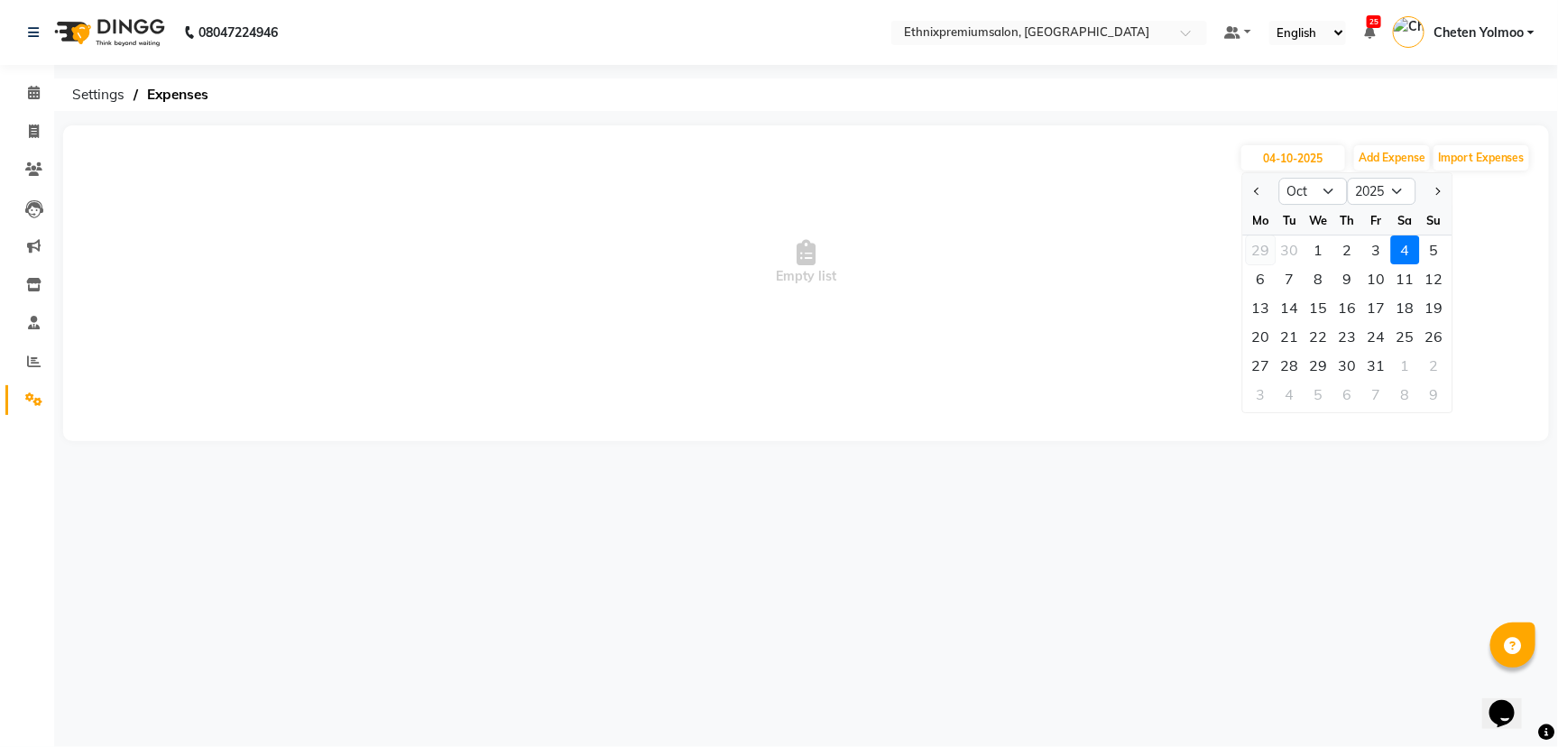
click at [1260, 251] on div "29" at bounding box center [1261, 249] width 29 height 29
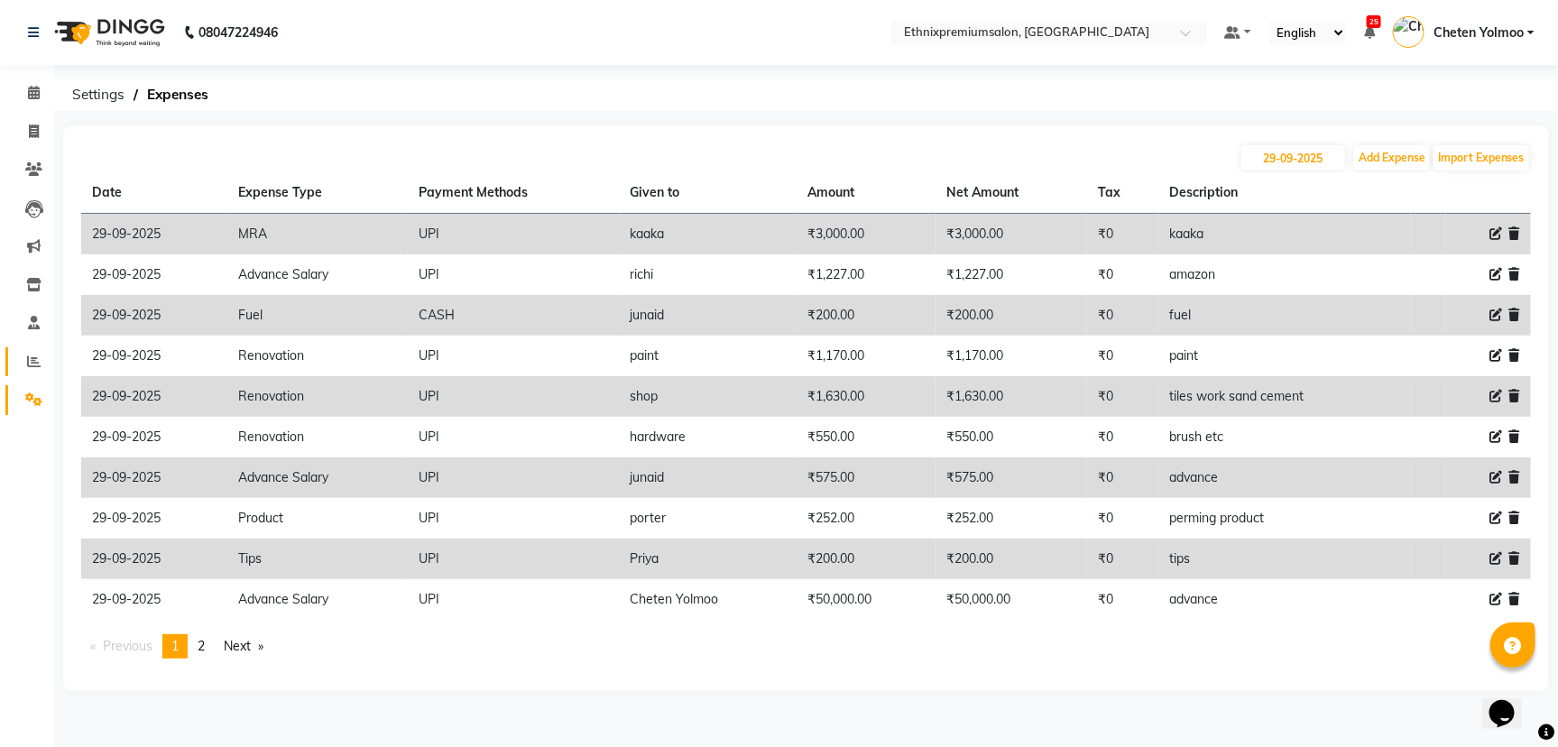
click at [15, 369] on link "Reports" at bounding box center [26, 362] width 43 height 30
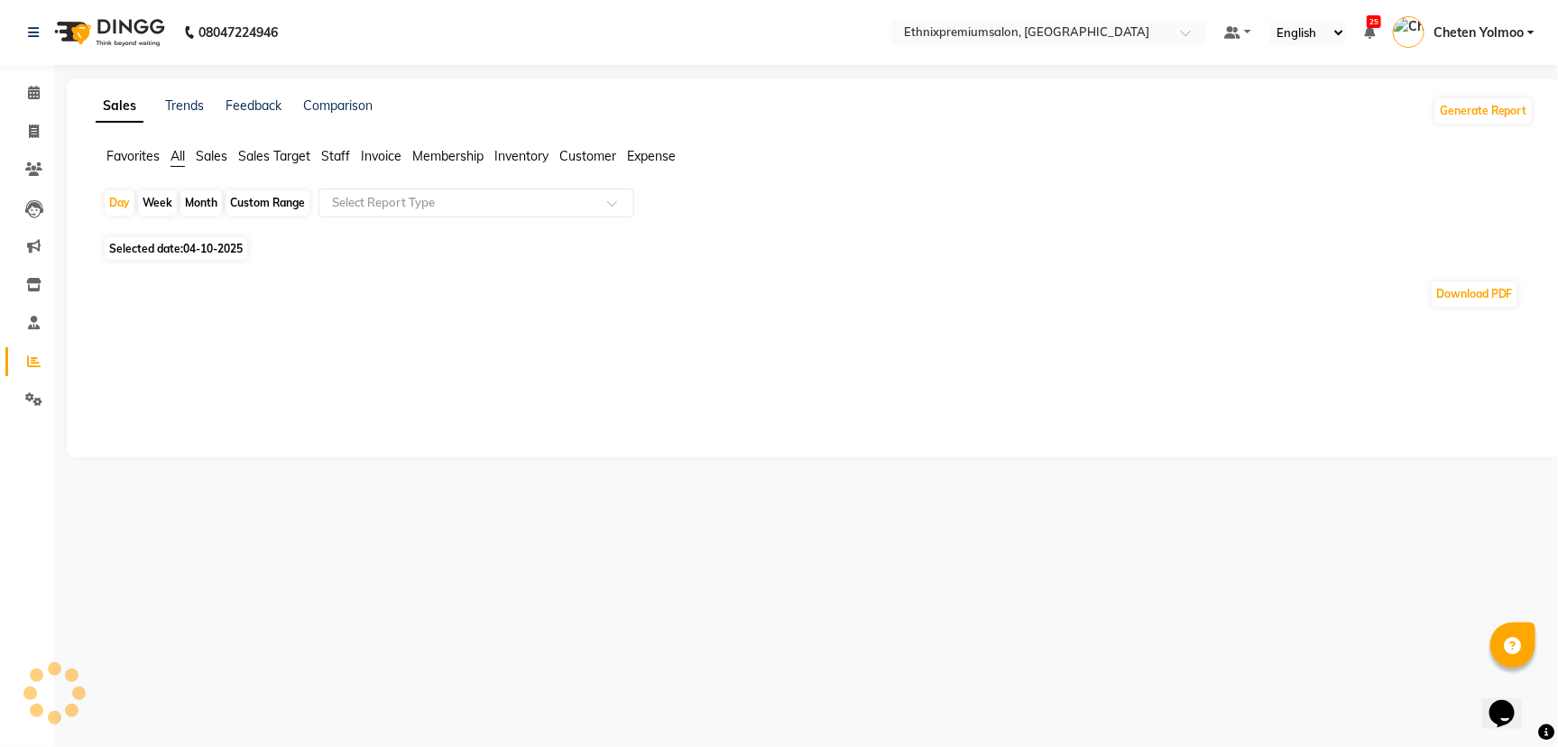
click at [351, 155] on ul "Favorites All Sales Sales Target Staff Invoice Membership Inventory Customer Ex…" at bounding box center [815, 157] width 1438 height 20
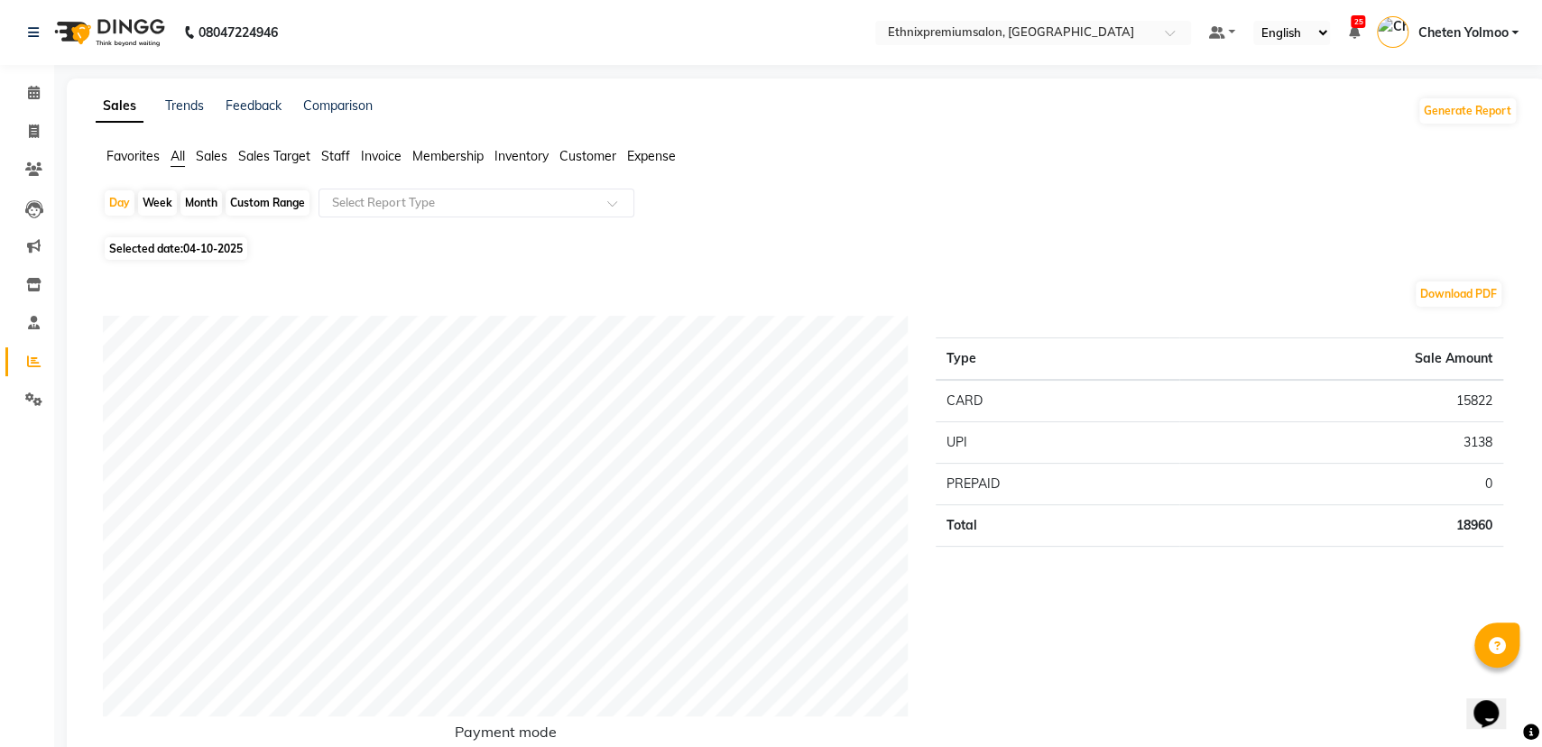
click at [330, 153] on span "Staff" at bounding box center [335, 156] width 29 height 16
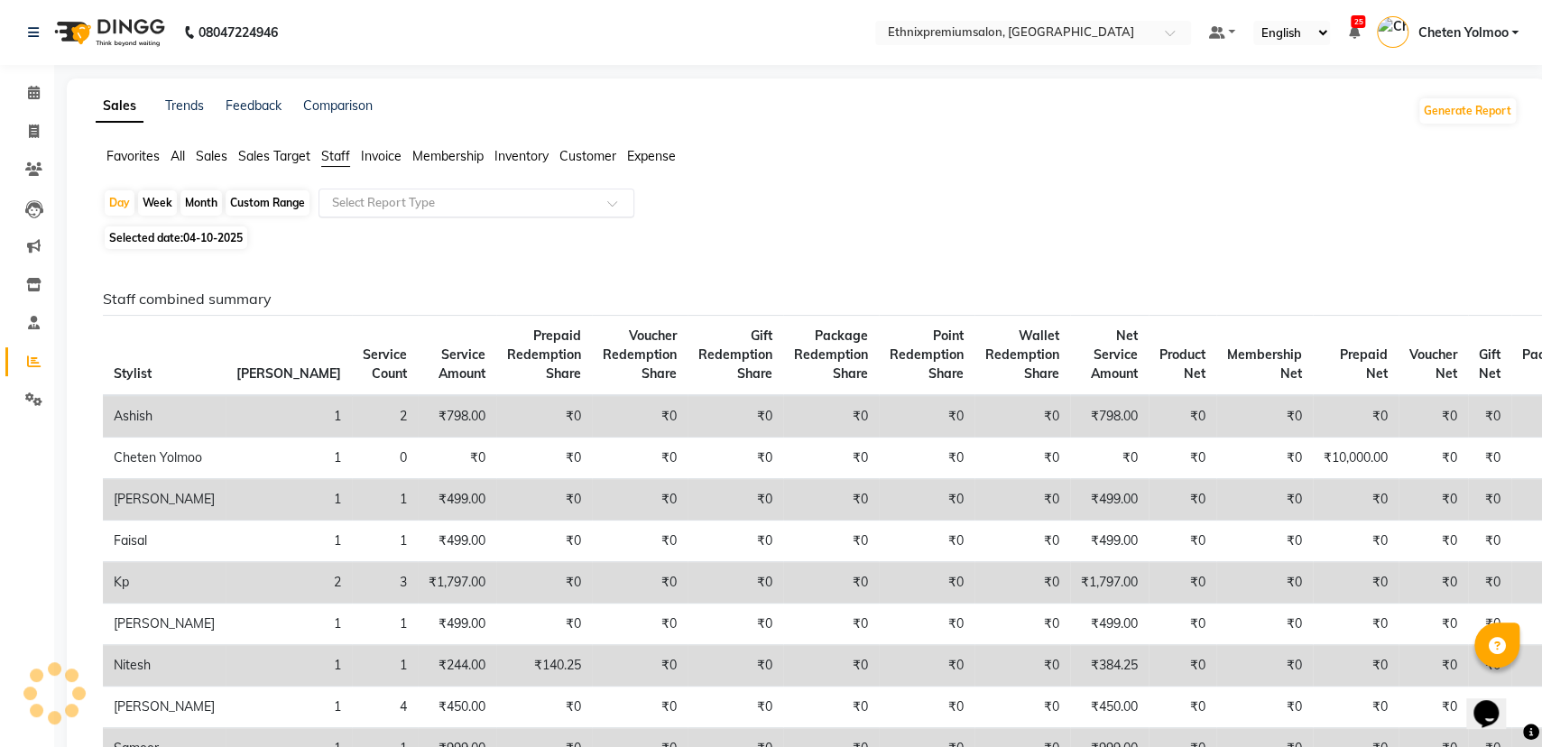
click at [385, 207] on input "text" at bounding box center [458, 203] width 260 height 18
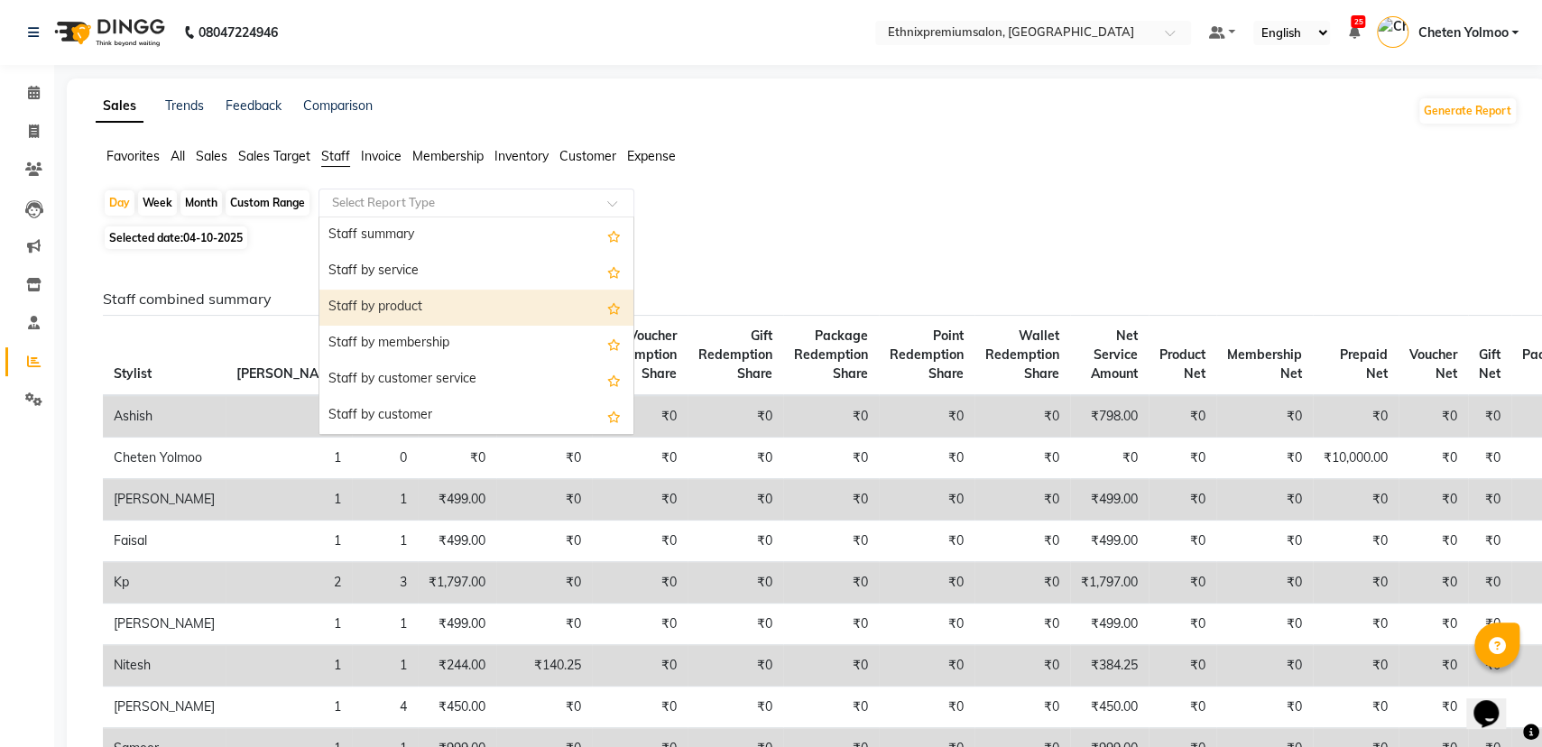
click at [424, 319] on div "Staff by product" at bounding box center [476, 308] width 314 height 36
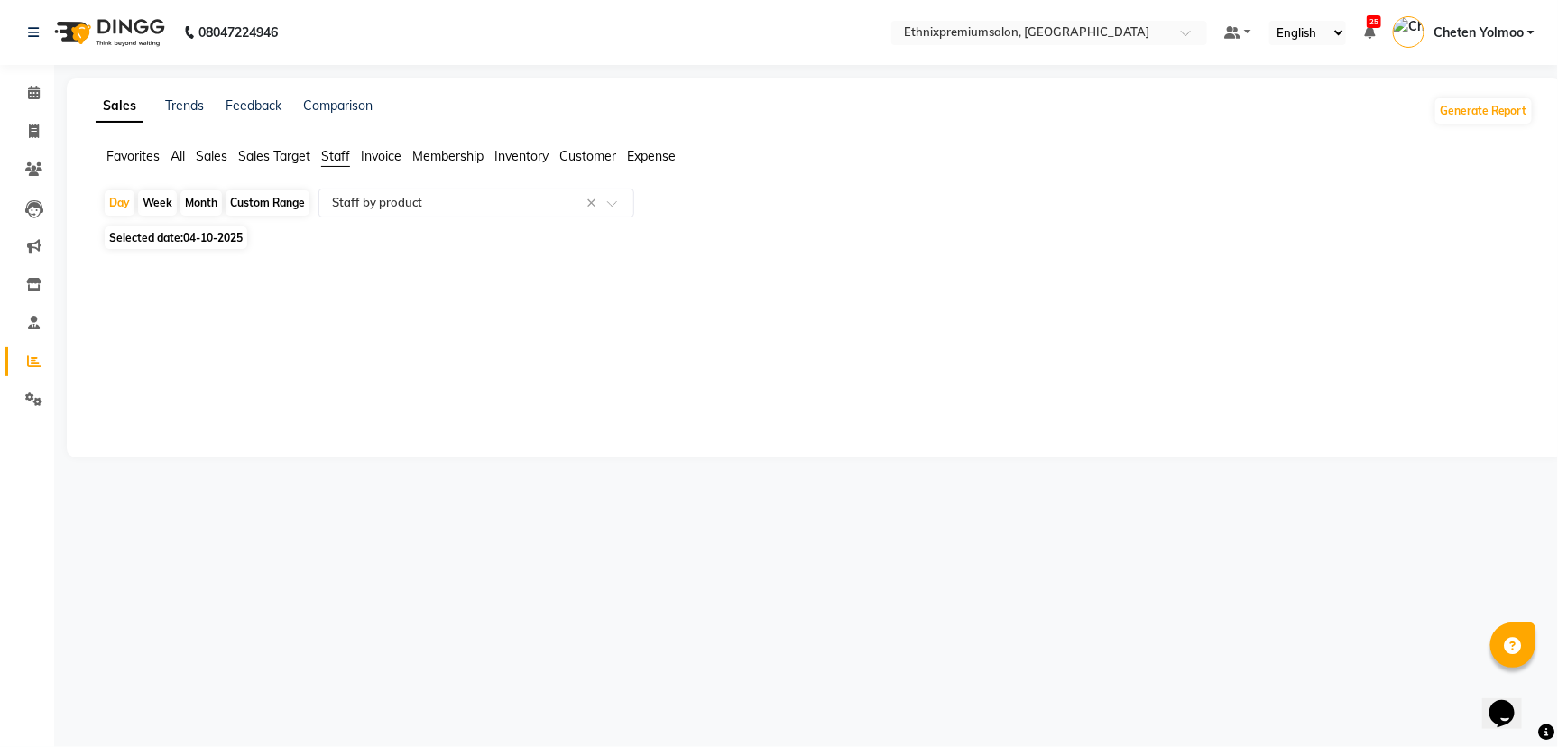
click at [128, 243] on span "Selected date: 04-10-2025" at bounding box center [176, 237] width 143 height 23
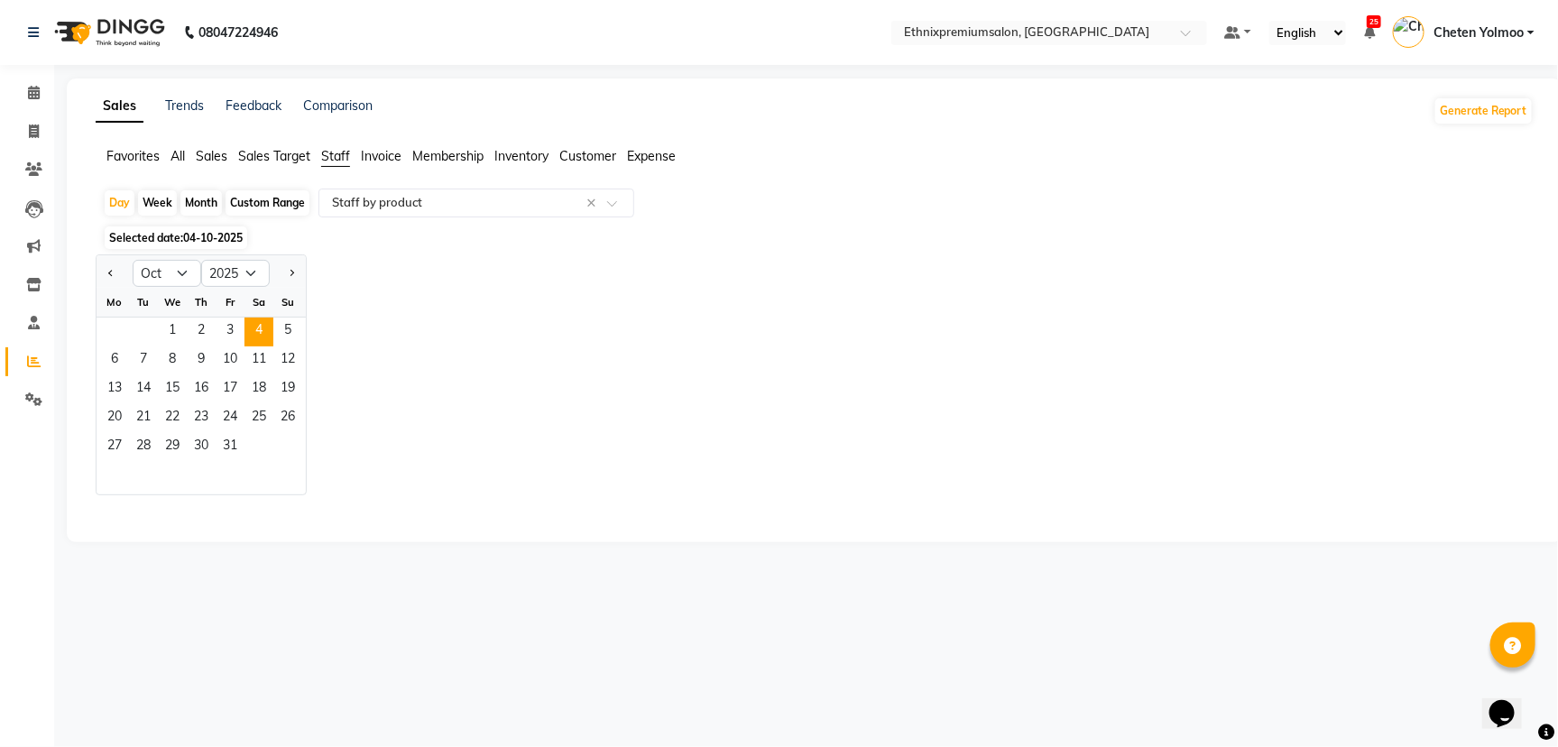
click at [515, 270] on div "Jan Feb Mar Apr May Jun Jul Aug Sep Oct Nov Dec 2015 2016 2017 2018 2019 2020 2…" at bounding box center [815, 374] width 1438 height 241
click at [288, 207] on div "Custom Range" at bounding box center [268, 202] width 84 height 25
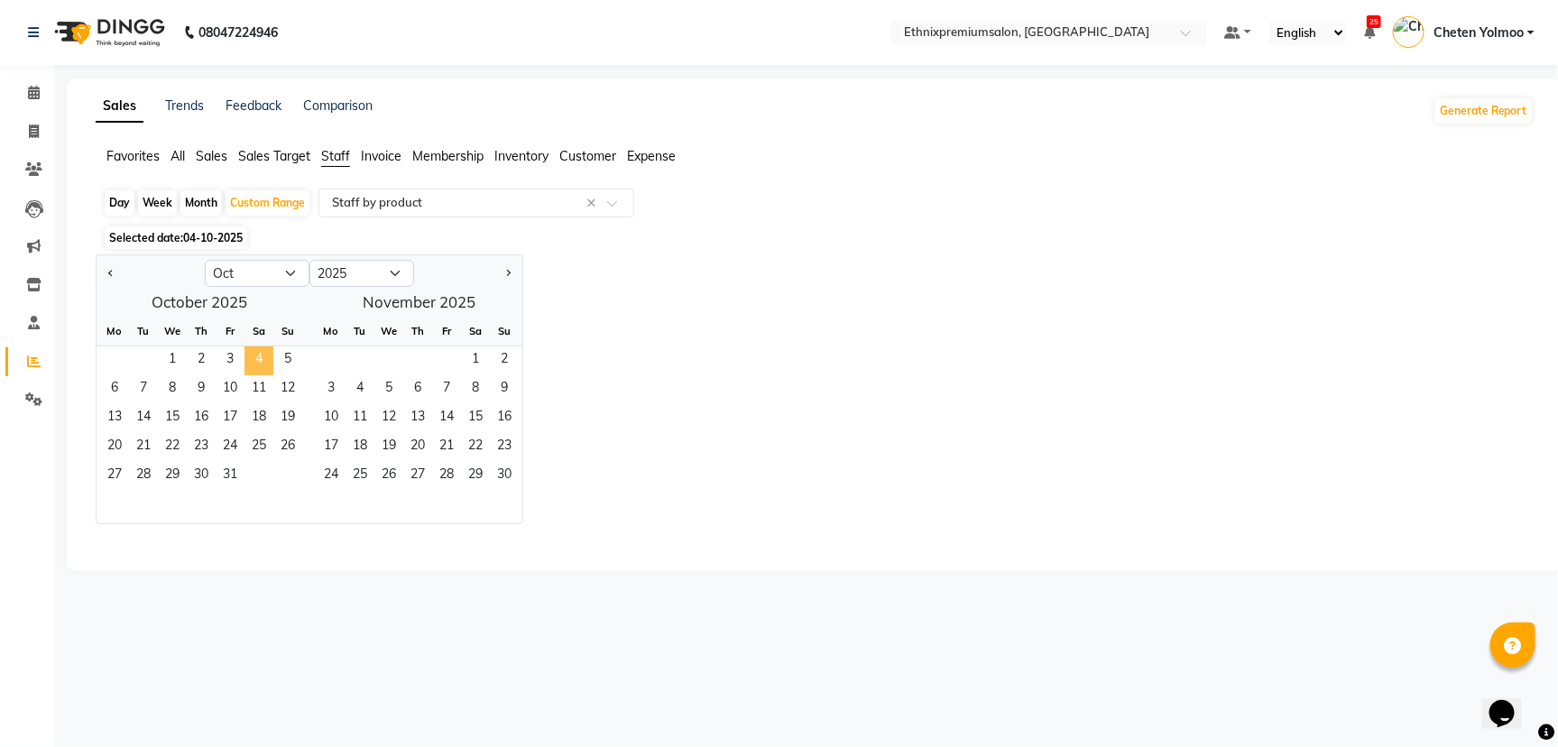
click at [251, 366] on span "4" at bounding box center [258, 360] width 29 height 29
click at [174, 392] on span "8" at bounding box center [172, 389] width 29 height 29
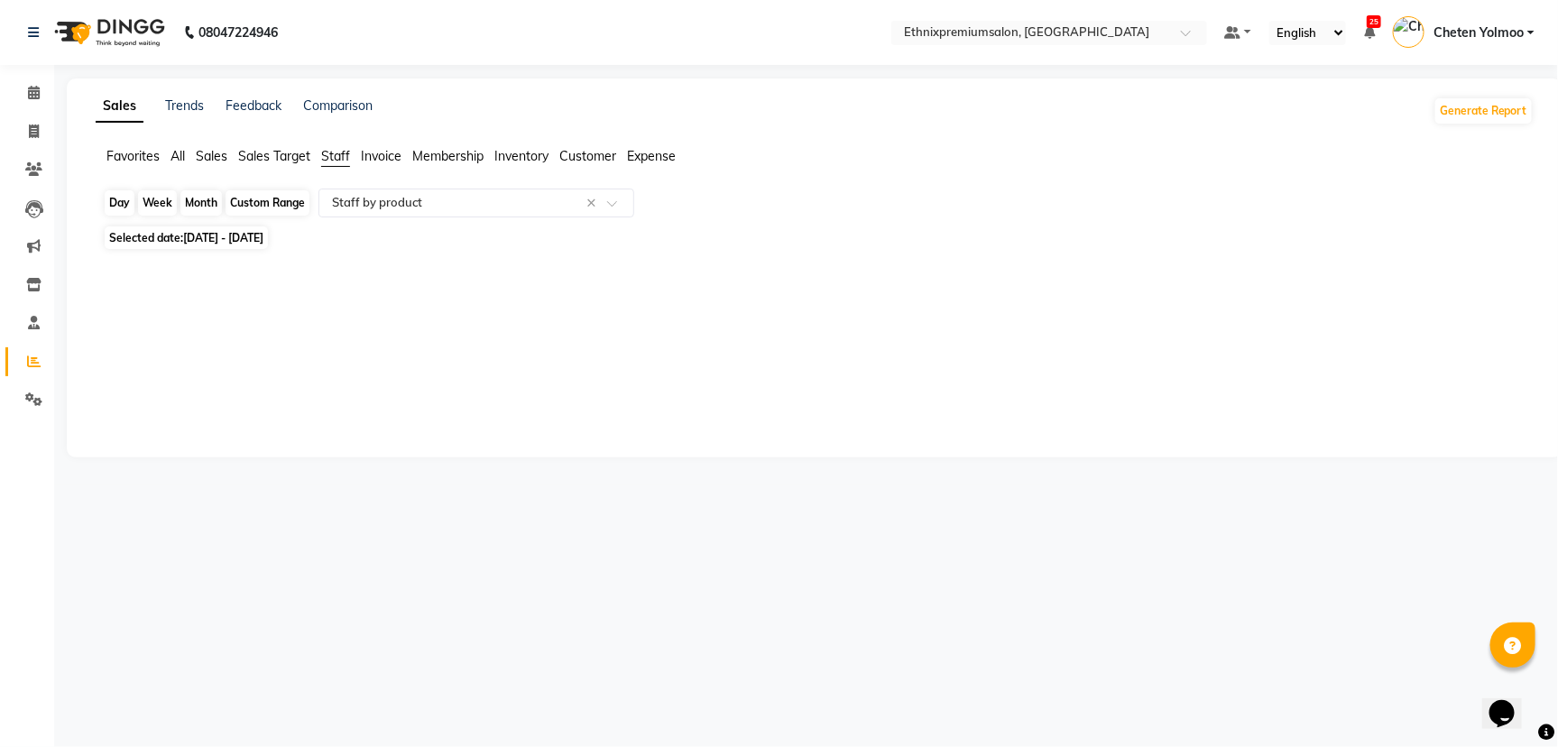
click at [244, 201] on div "Custom Range" at bounding box center [268, 202] width 84 height 25
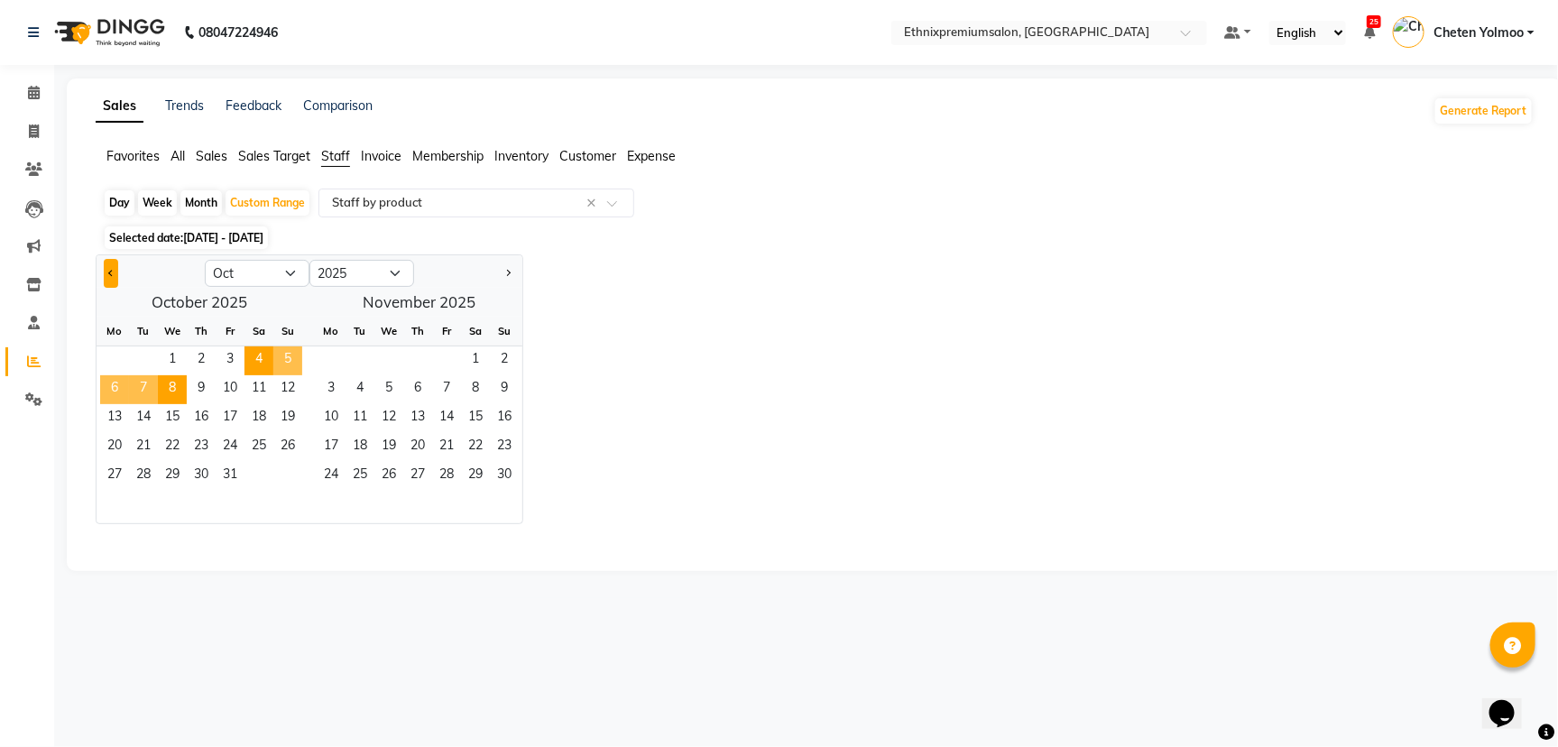
click at [105, 272] on button "Previous month" at bounding box center [111, 273] width 14 height 29
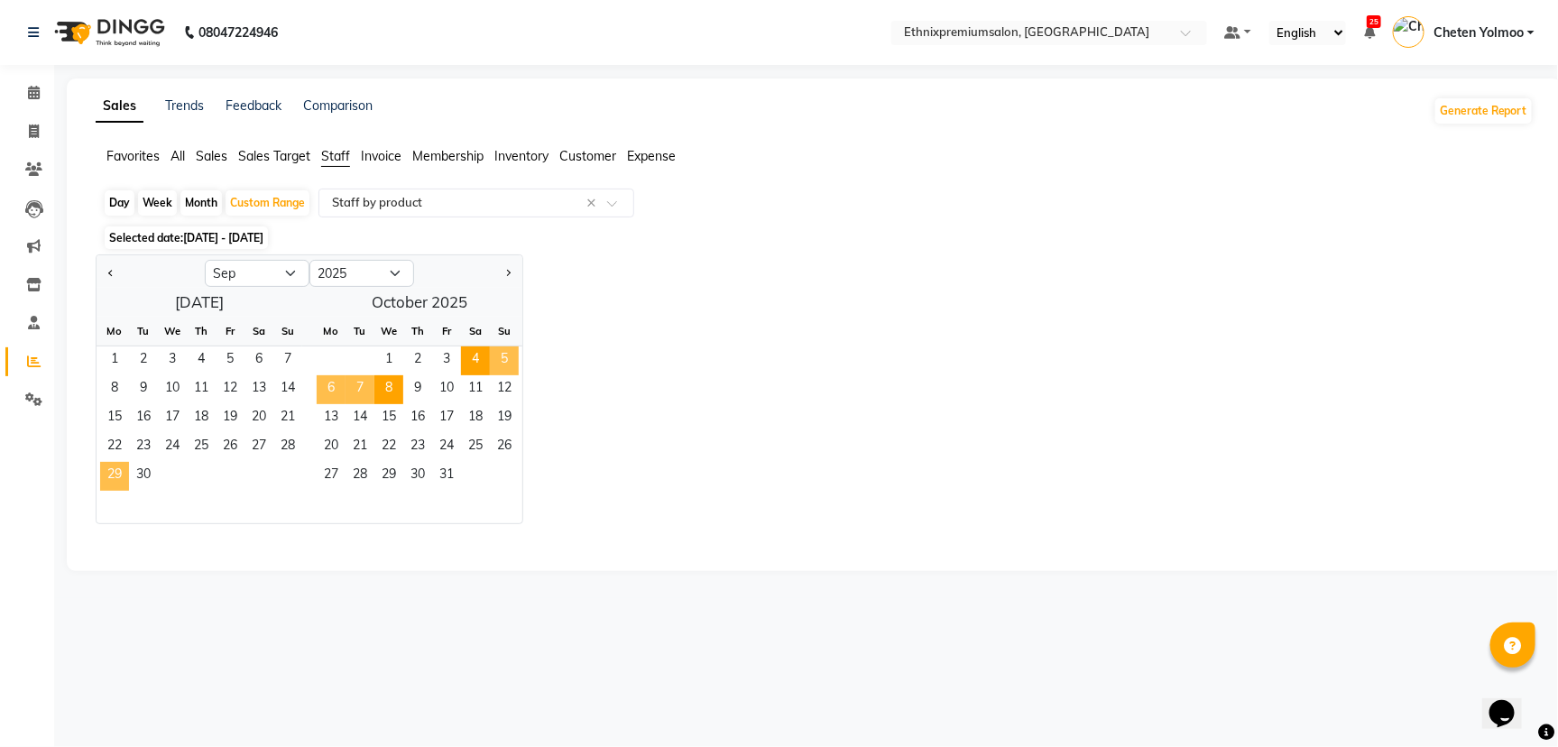
click at [110, 471] on span "29" at bounding box center [114, 476] width 29 height 29
click at [103, 197] on div "Day Week Month Custom Range Select Report Type × Staff by product ×" at bounding box center [814, 205] width 1423 height 32
click at [108, 195] on div "Day" at bounding box center [120, 202] width 30 height 25
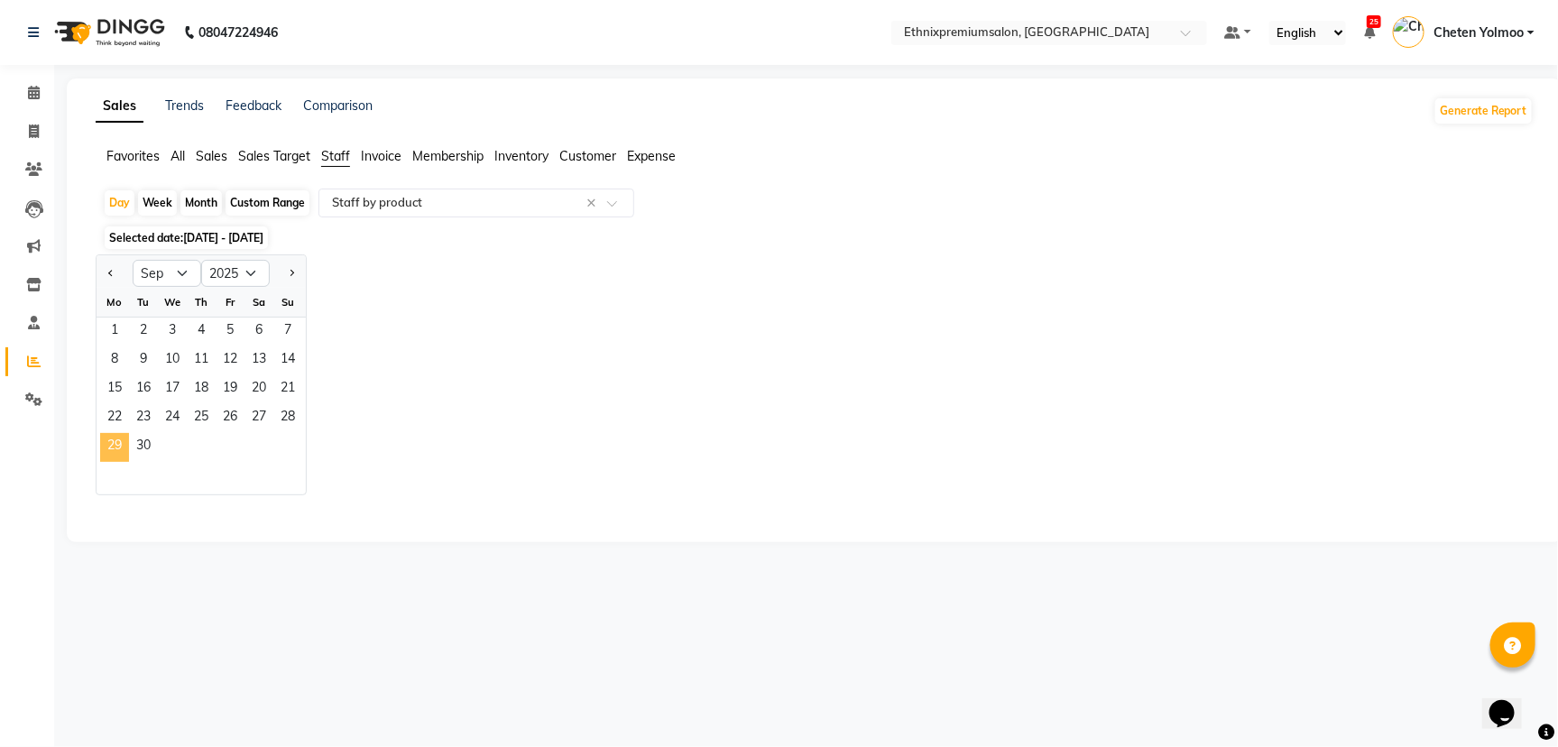
click at [105, 460] on span "29" at bounding box center [114, 447] width 29 height 29
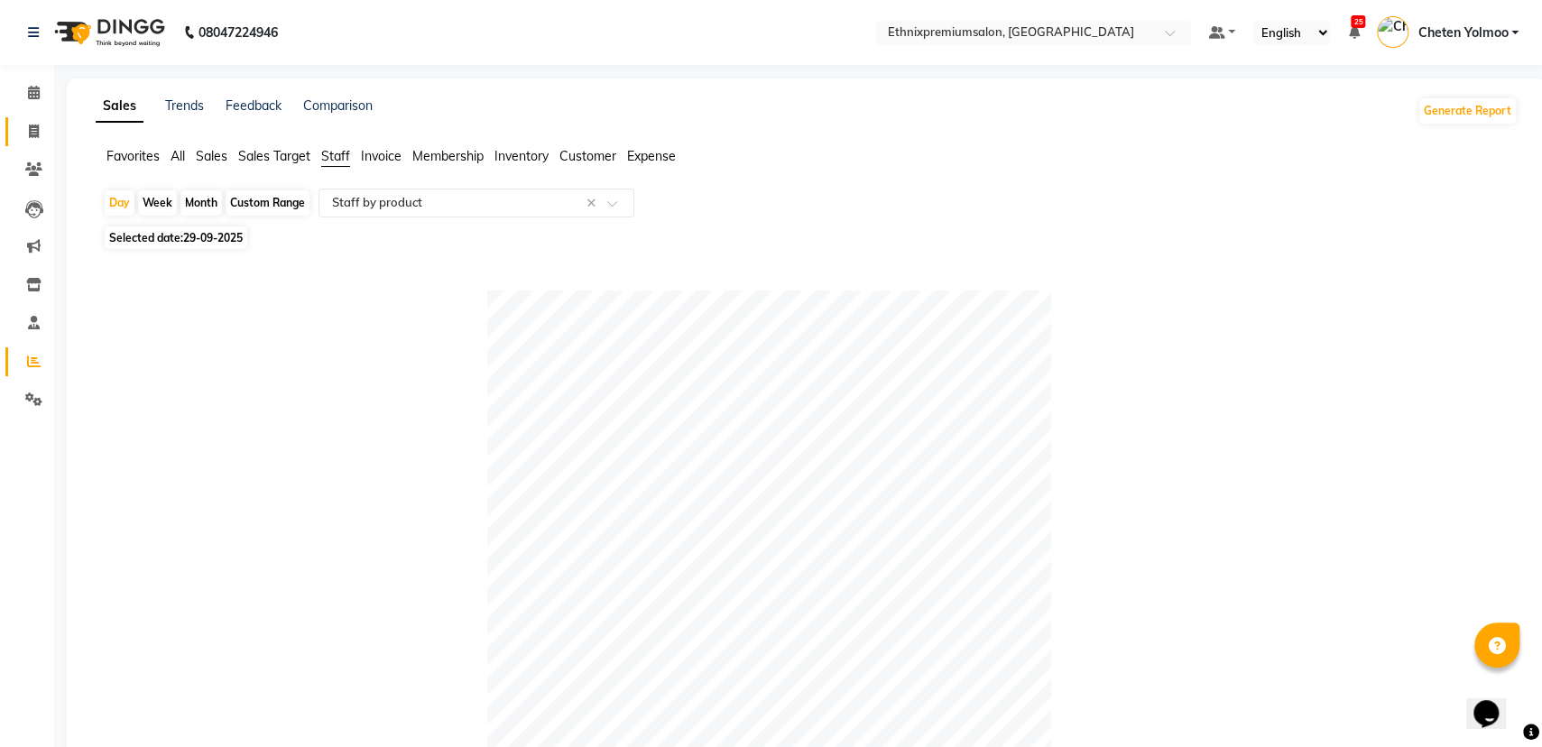
click at [7, 133] on link "Invoice" at bounding box center [26, 132] width 43 height 30
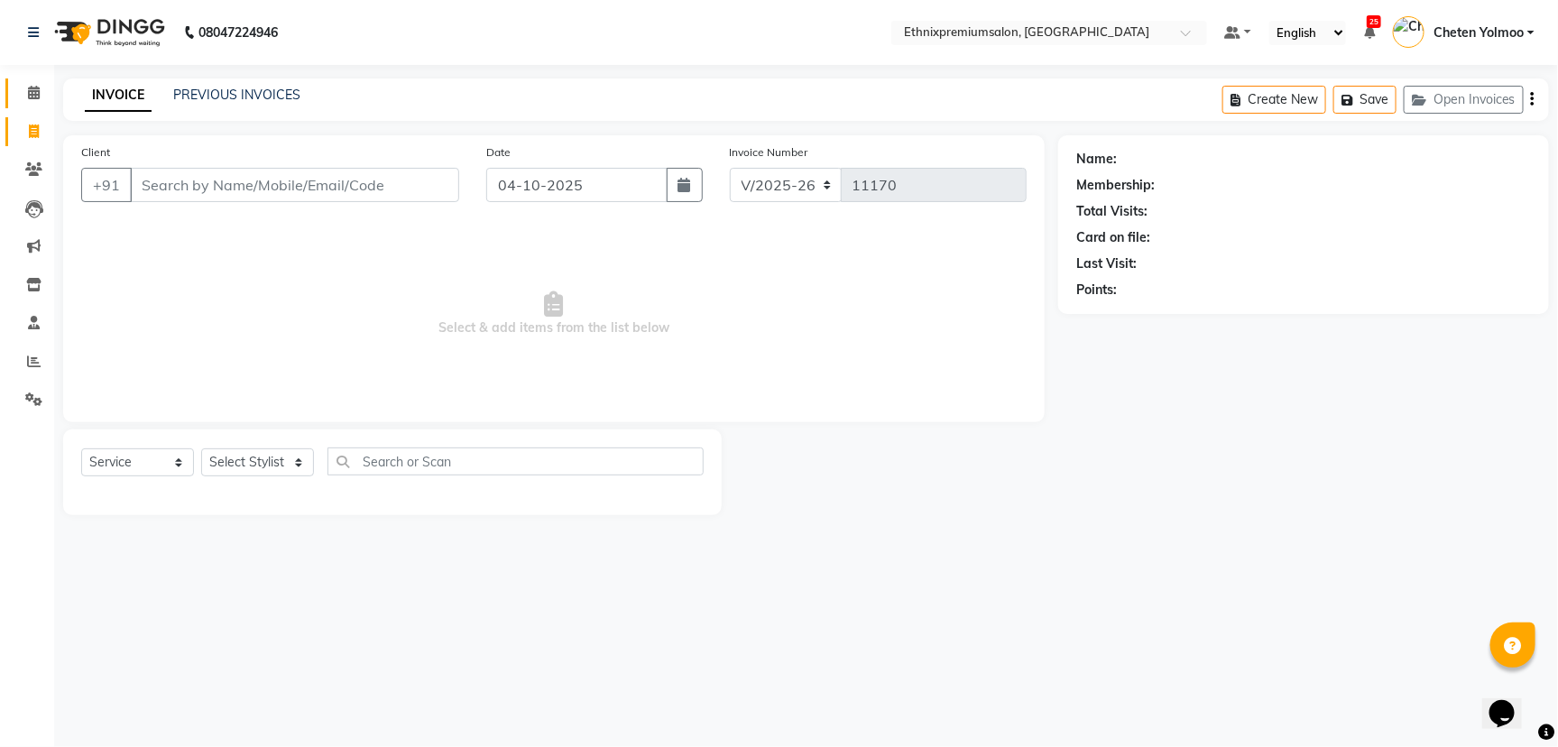
click at [42, 80] on link "Calendar" at bounding box center [26, 93] width 43 height 30
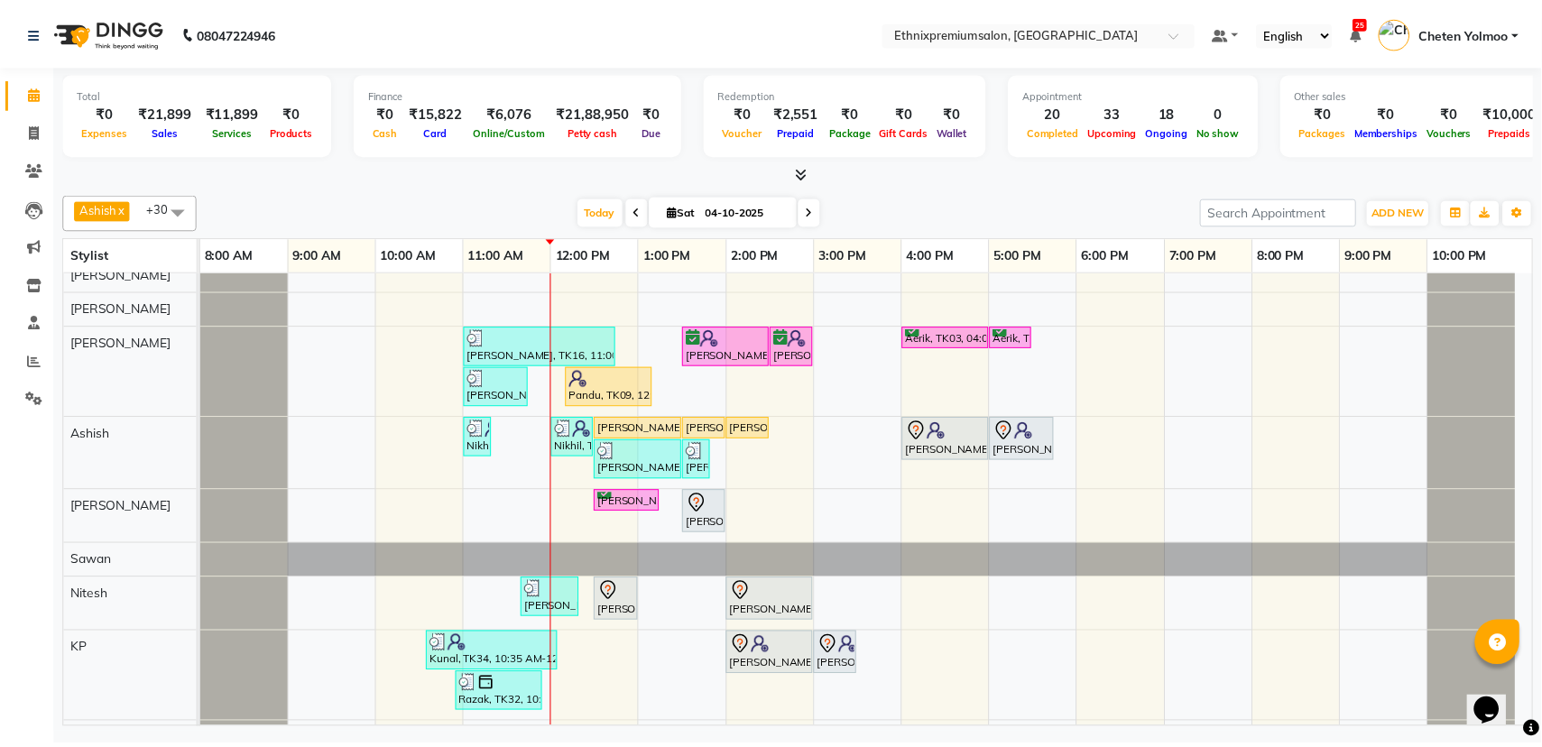
scroll to position [451, 0]
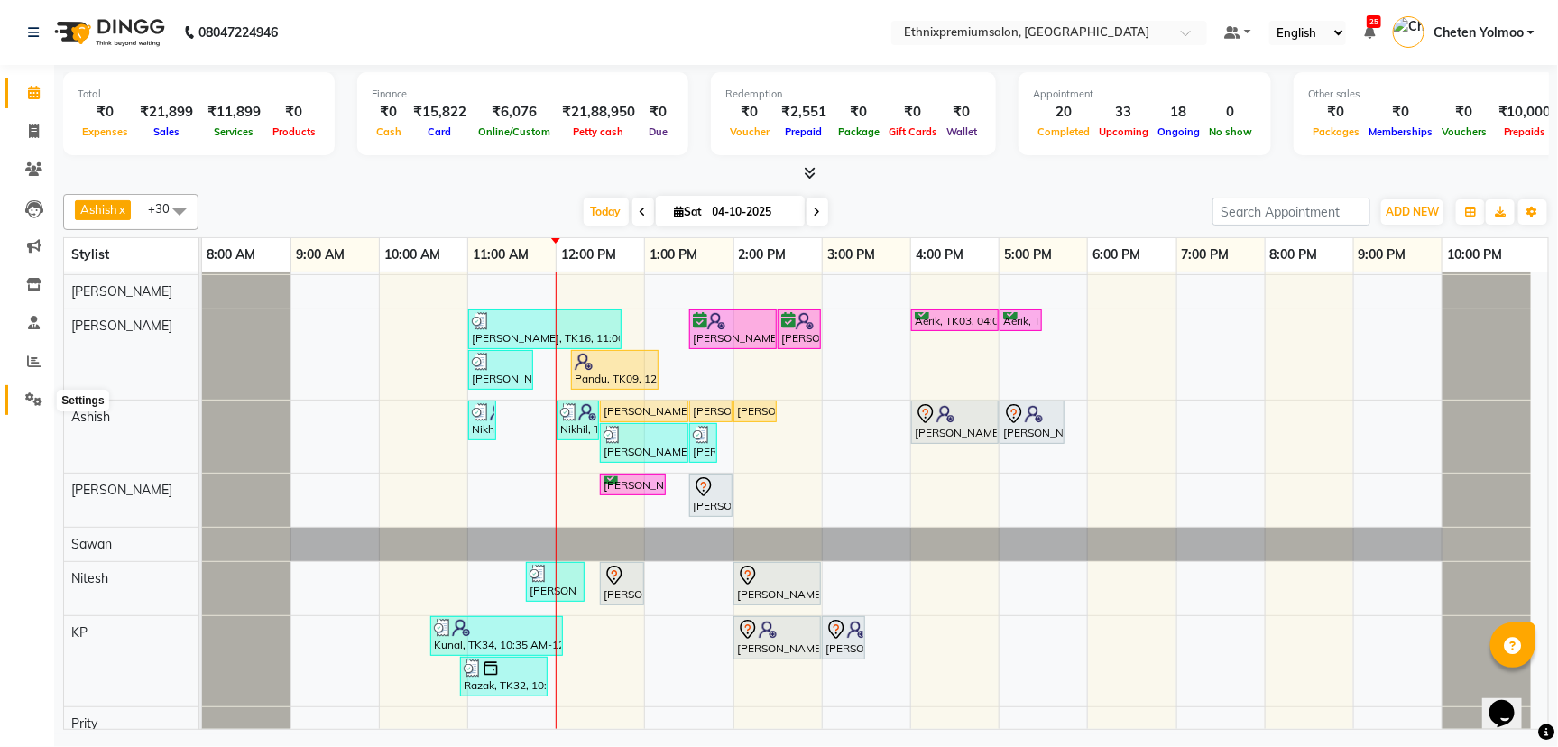
click at [36, 402] on icon at bounding box center [33, 399] width 17 height 14
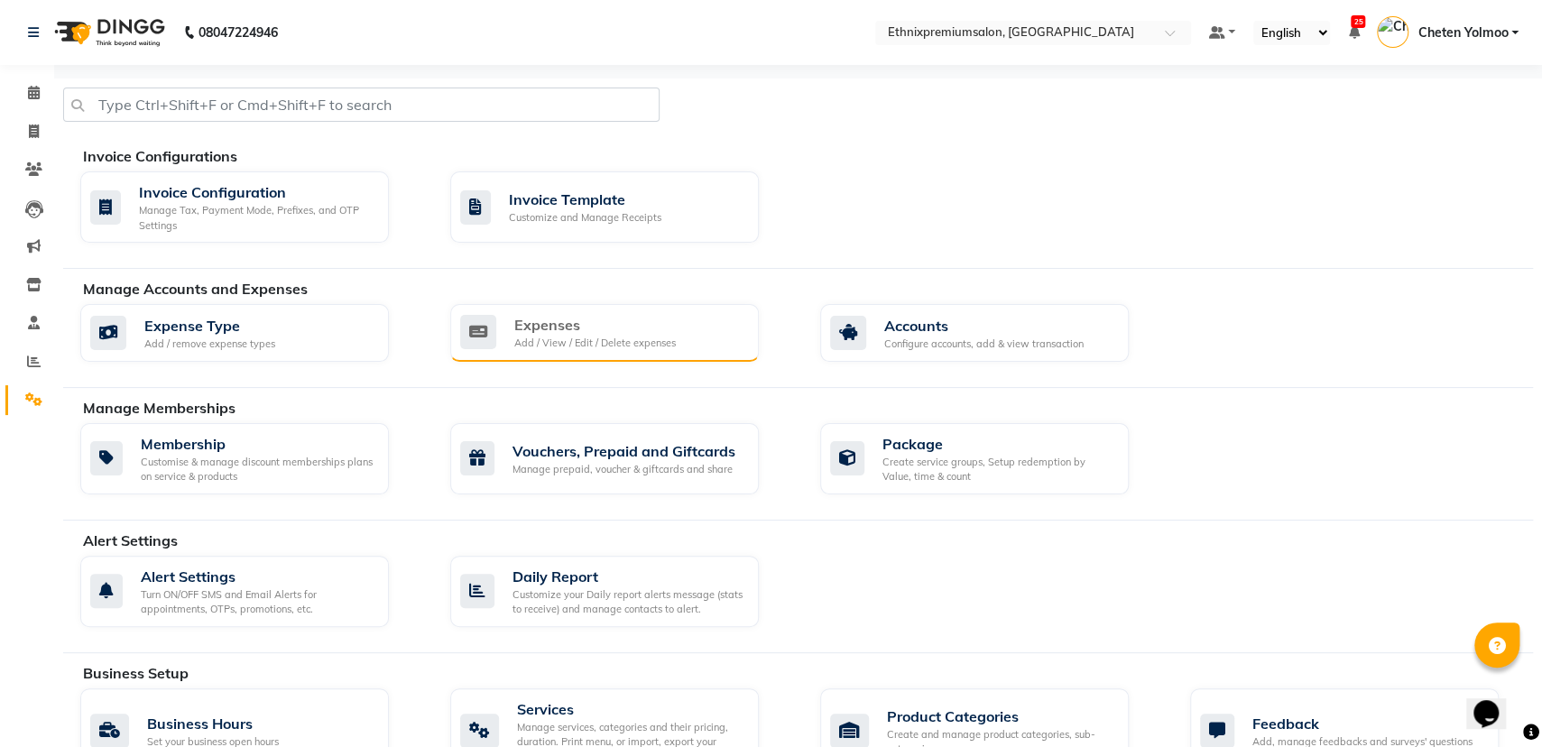
click at [622, 314] on div "Expenses" at bounding box center [594, 325] width 161 height 22
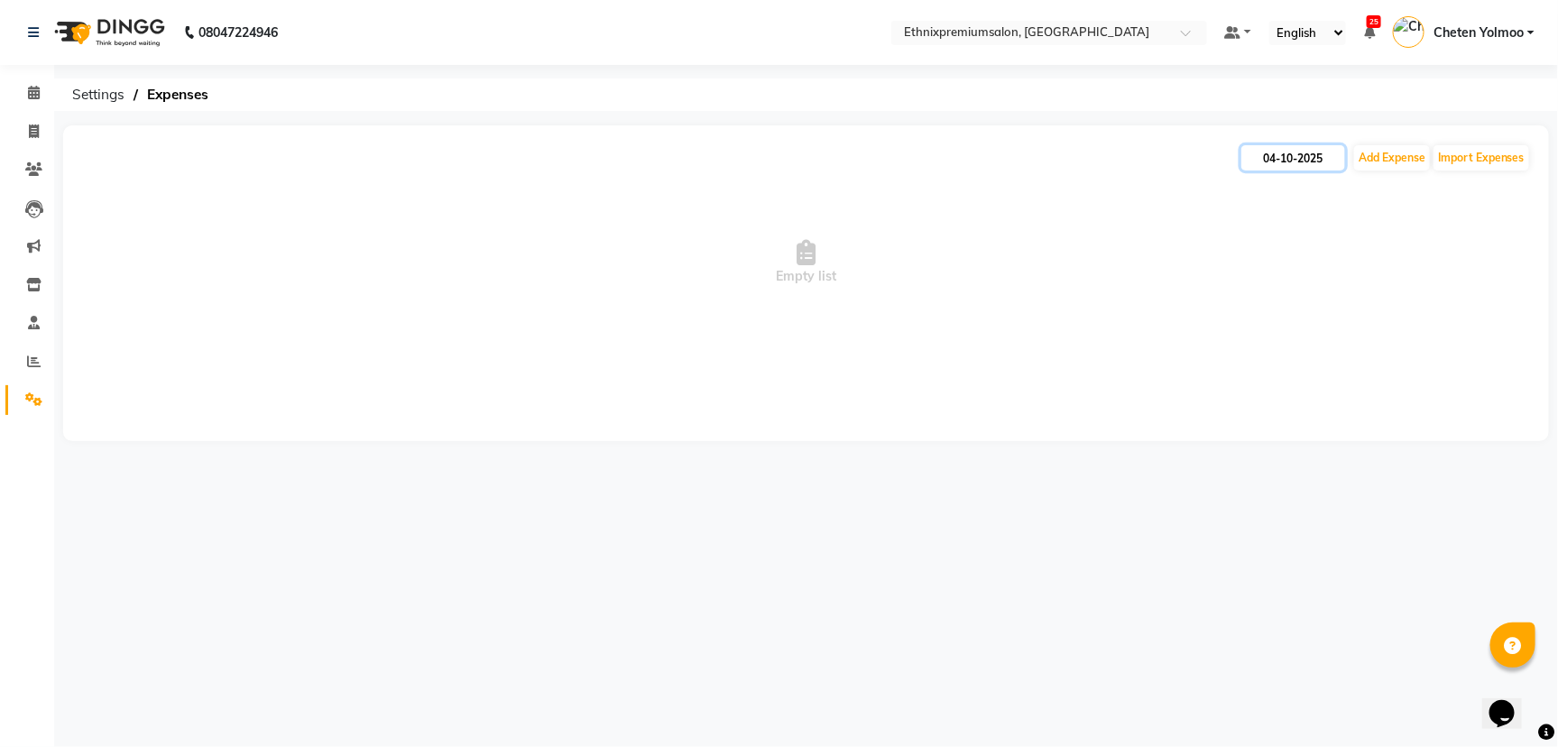
click at [1325, 161] on input "04-10-2025" at bounding box center [1293, 157] width 104 height 25
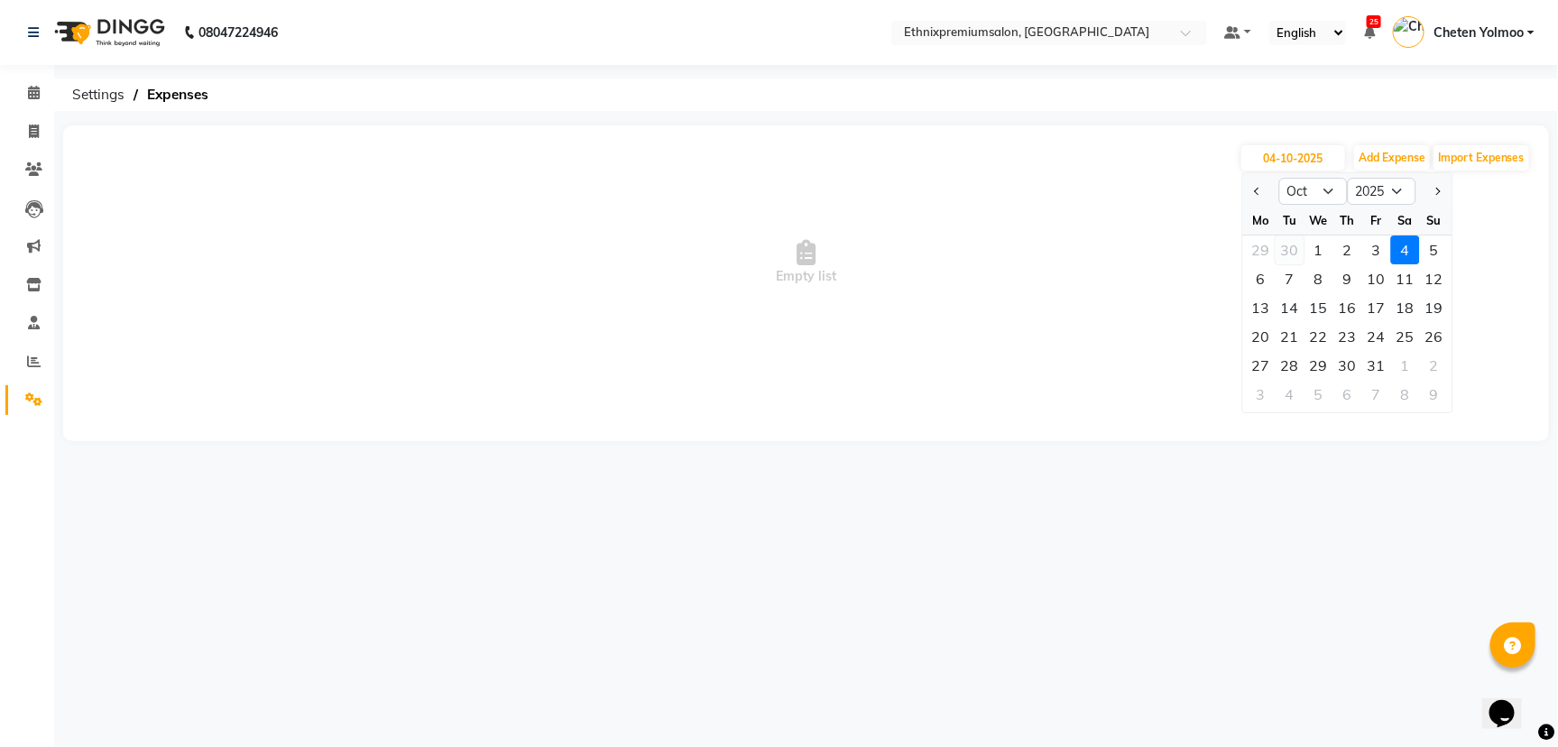
click at [1283, 256] on div "30" at bounding box center [1290, 249] width 29 height 29
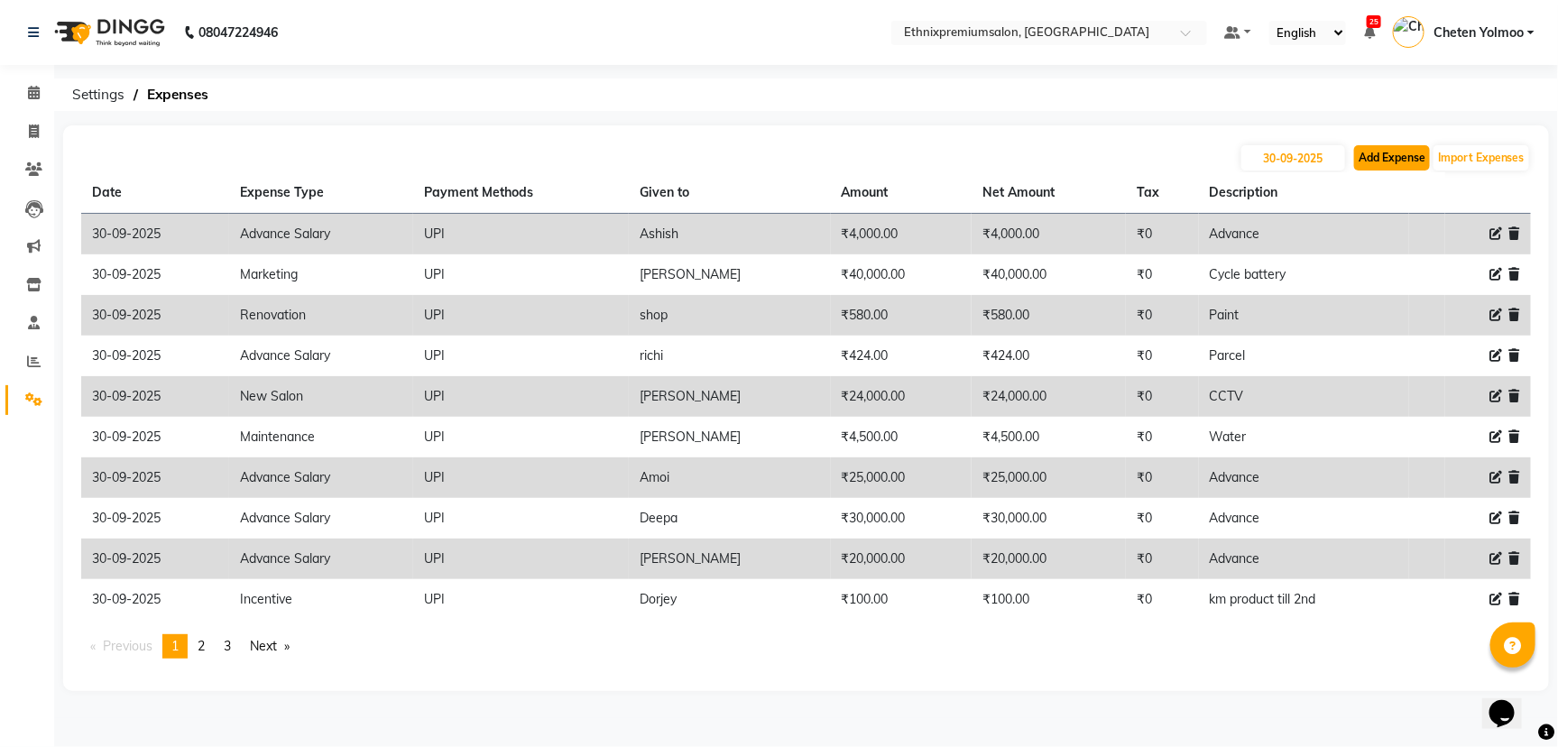
click at [1386, 169] on button "Add Expense" at bounding box center [1392, 157] width 76 height 25
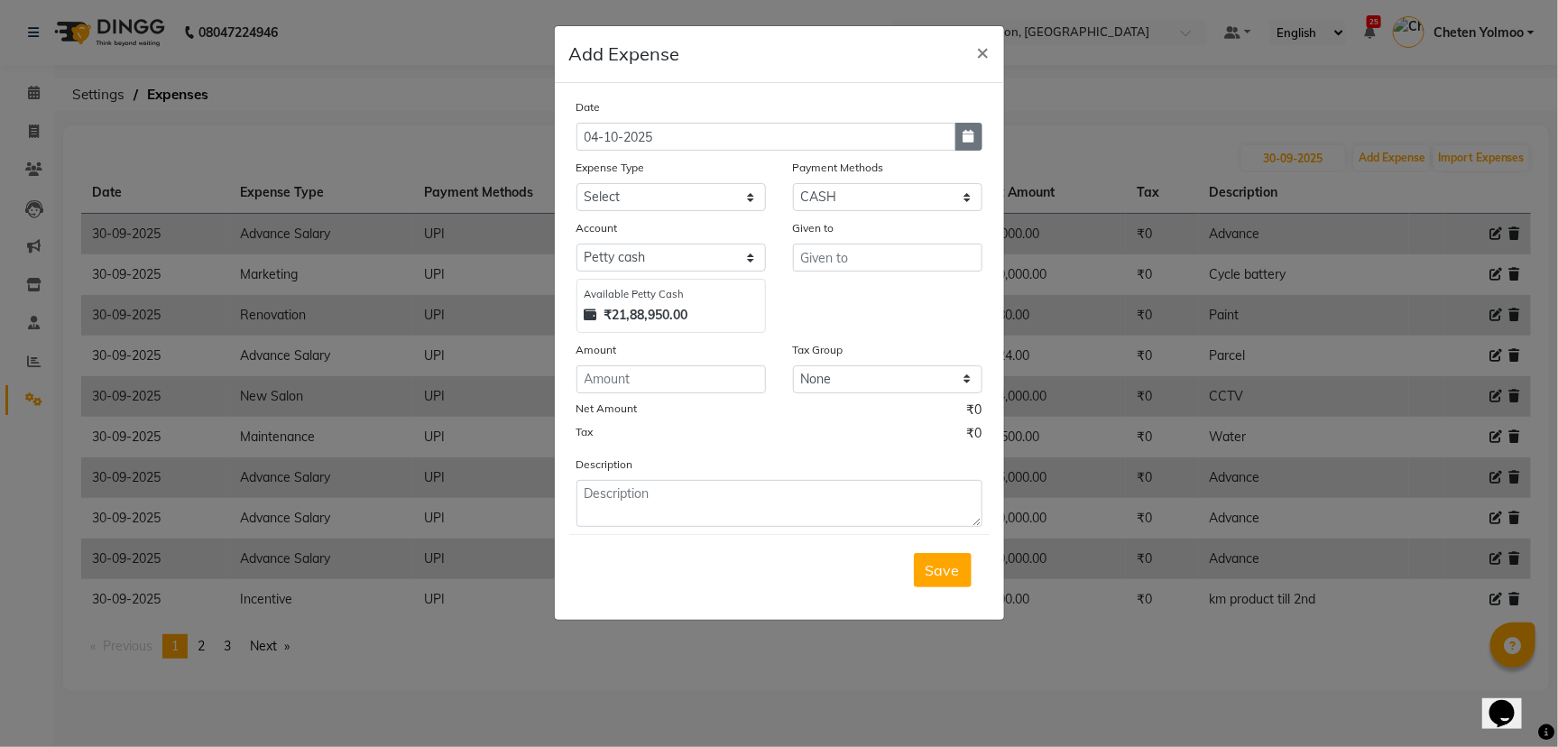
click at [977, 134] on button "button" at bounding box center [968, 137] width 27 height 28
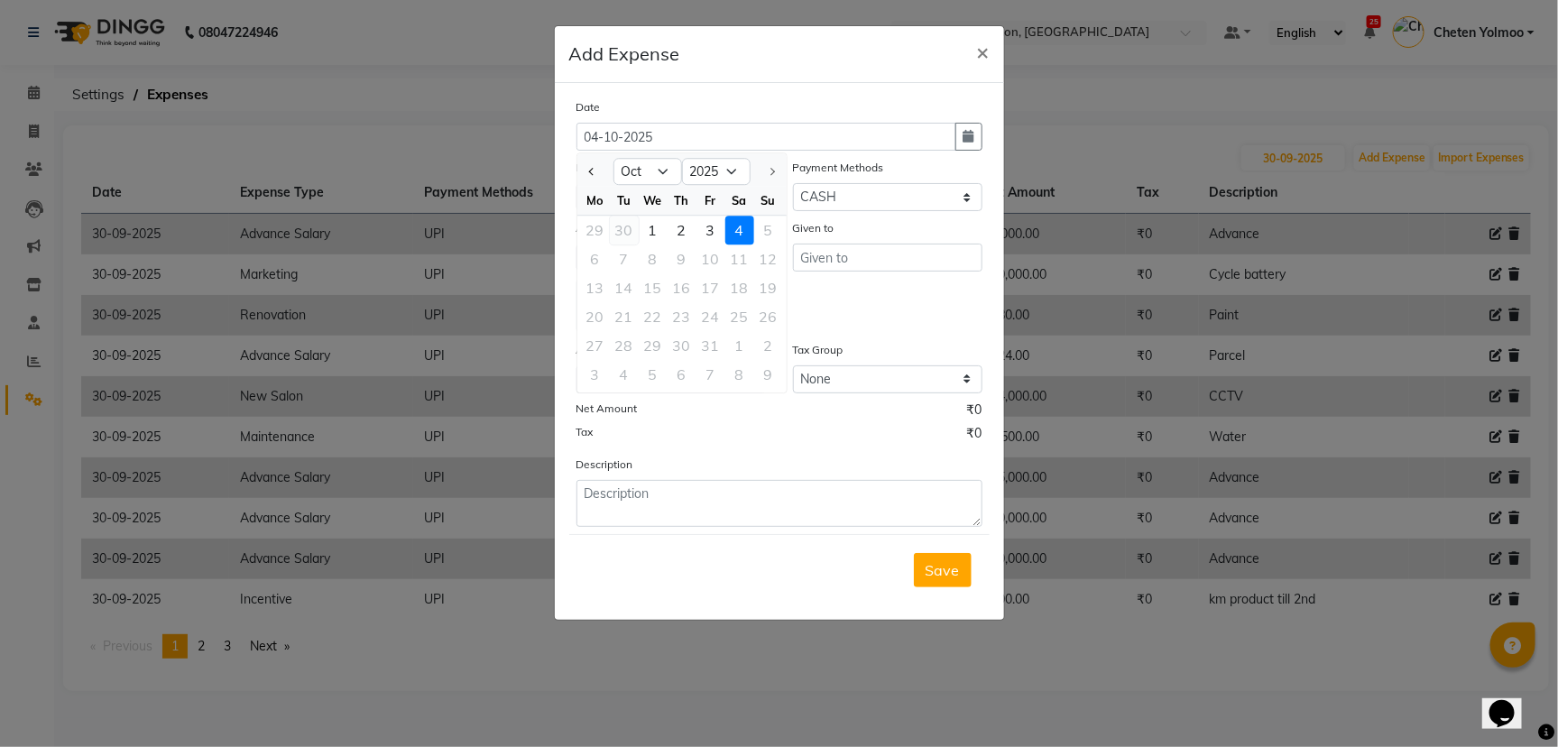
click at [634, 223] on div "30" at bounding box center [624, 230] width 29 height 29
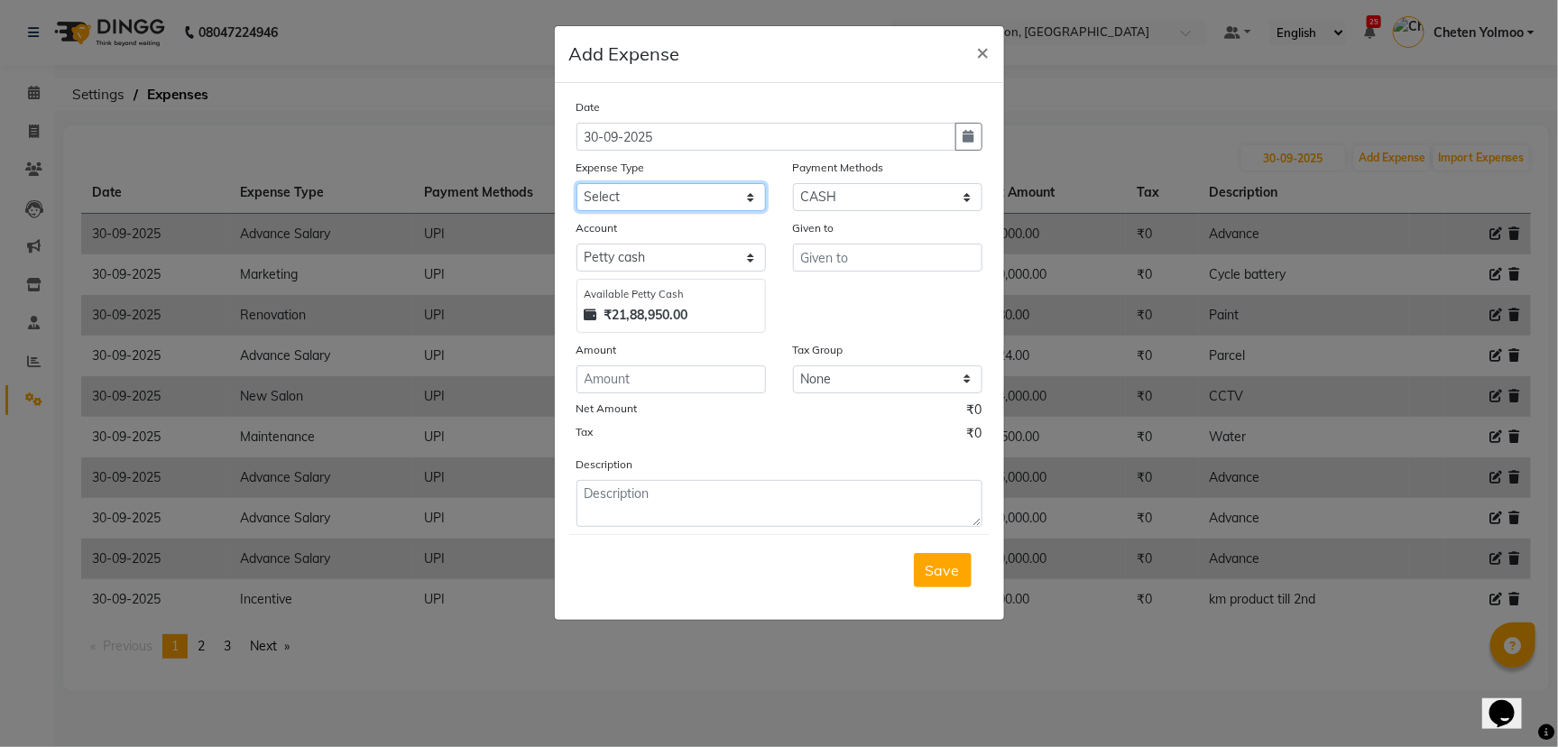
click at [632, 197] on select "Select Advance Salary Client Snacks Equipment Estate food Fuel Govt fee Incenti…" at bounding box center [670, 197] width 189 height 28
click at [633, 198] on select "Select Advance Salary Client Snacks Equipment Estate food Fuel Govt fee Incenti…" at bounding box center [670, 197] width 189 height 28
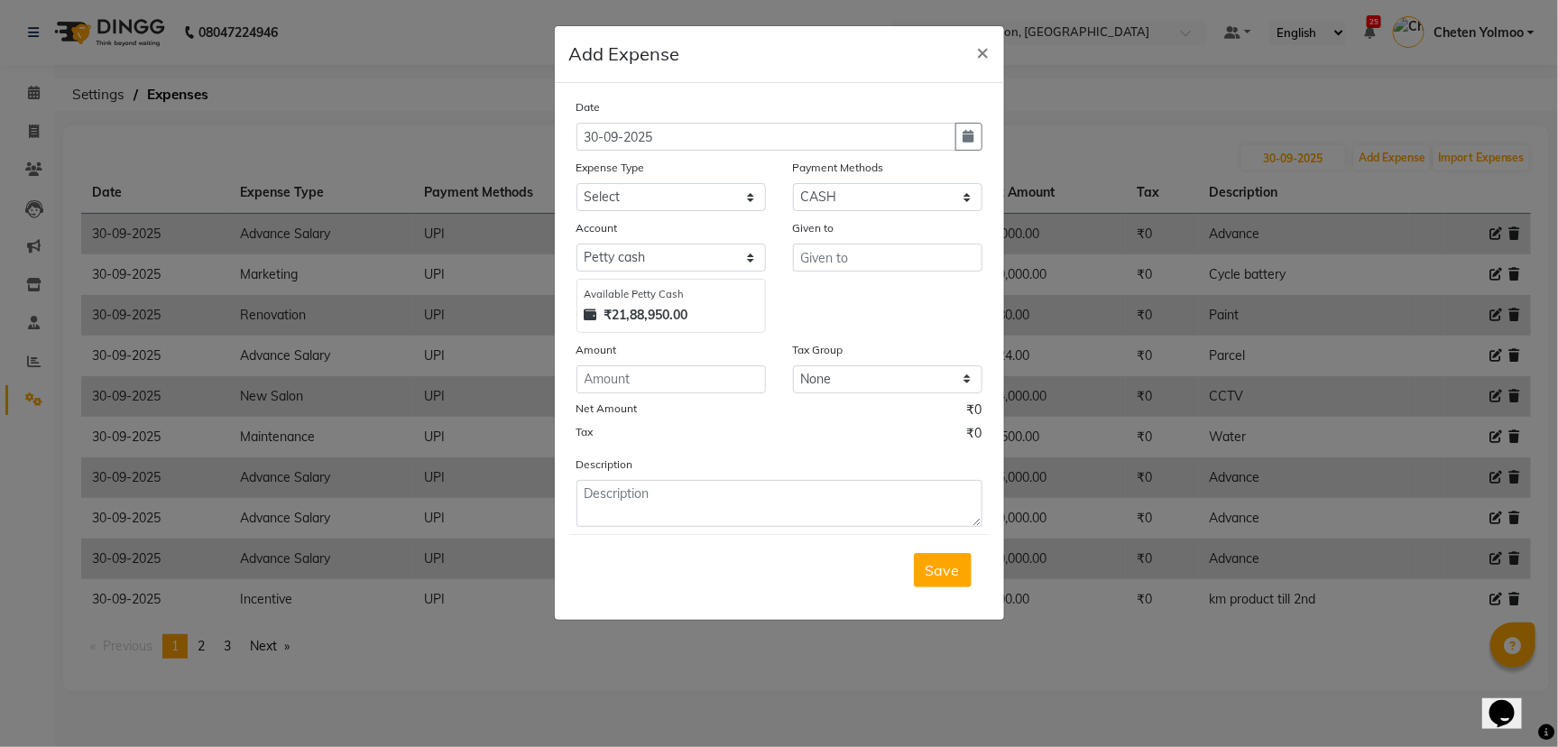
click at [377, 140] on ngb-modal-window "Add Expense × Date 30-09-2025 Expense Type Select Advance Salary Client Snacks …" at bounding box center [779, 373] width 1558 height 747
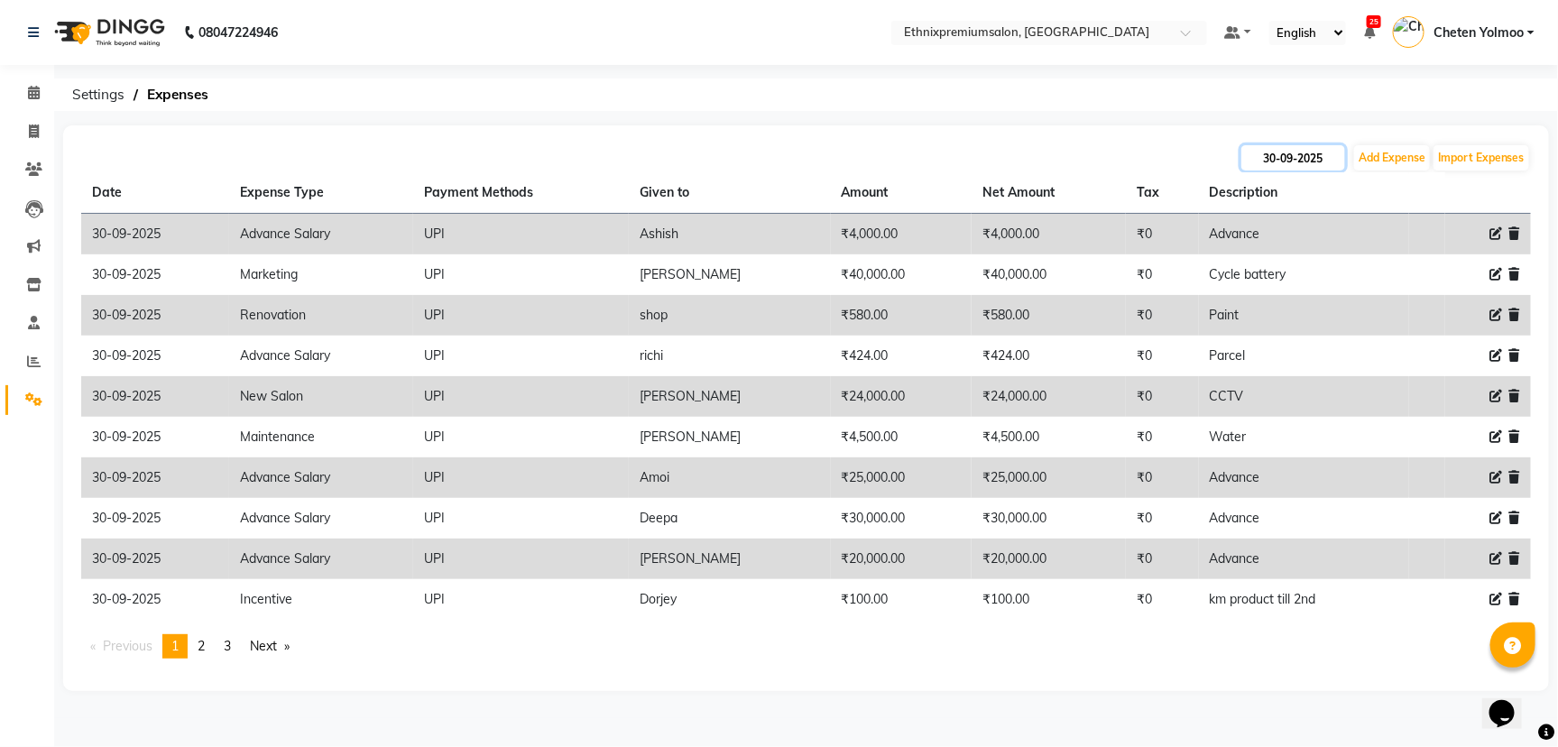
click at [1324, 154] on input "30-09-2025" at bounding box center [1293, 157] width 104 height 25
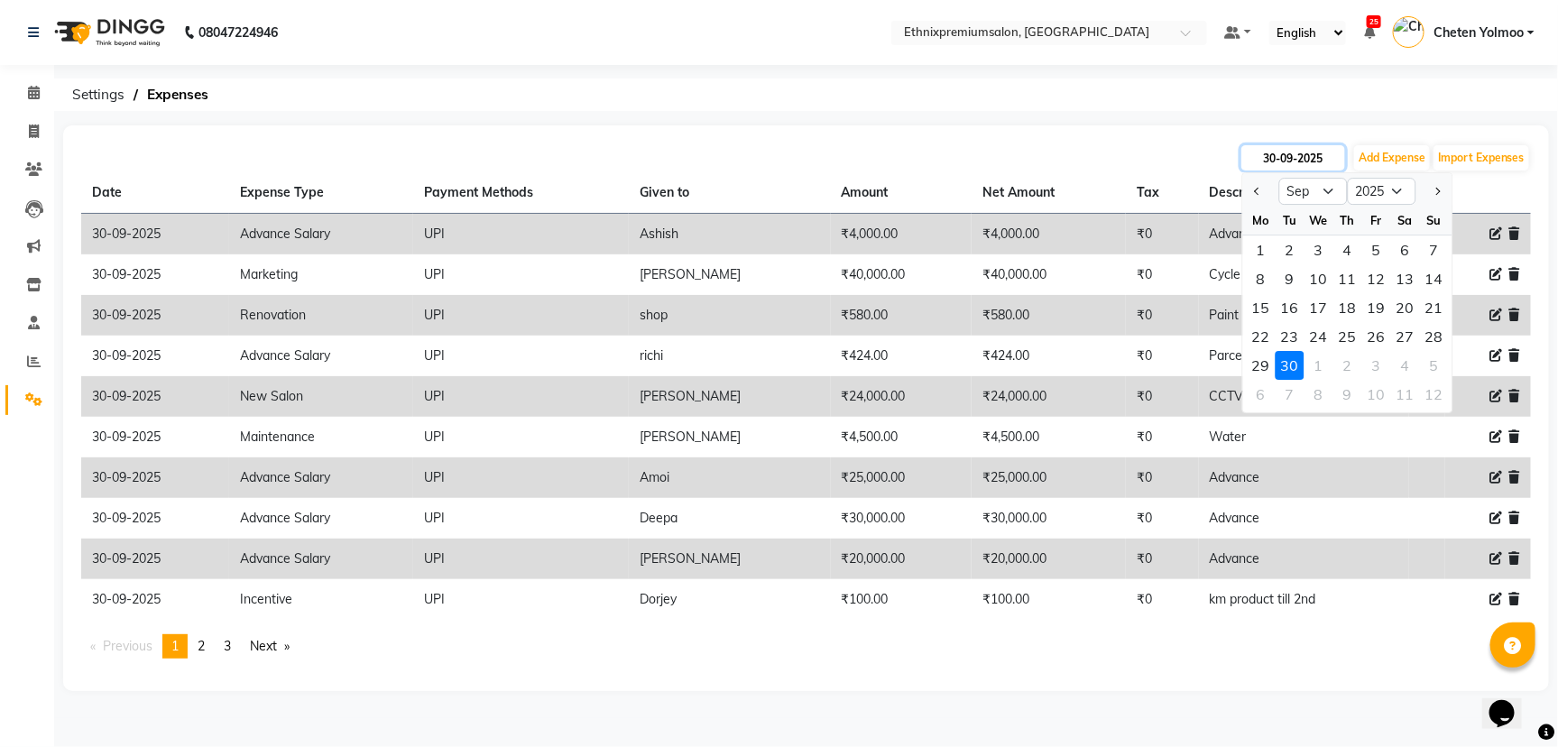
click at [1324, 154] on input "30-09-2025" at bounding box center [1293, 157] width 104 height 25
click at [1294, 168] on input "30-09-2025" at bounding box center [1293, 157] width 104 height 25
click at [1430, 336] on div "28" at bounding box center [1434, 336] width 29 height 29
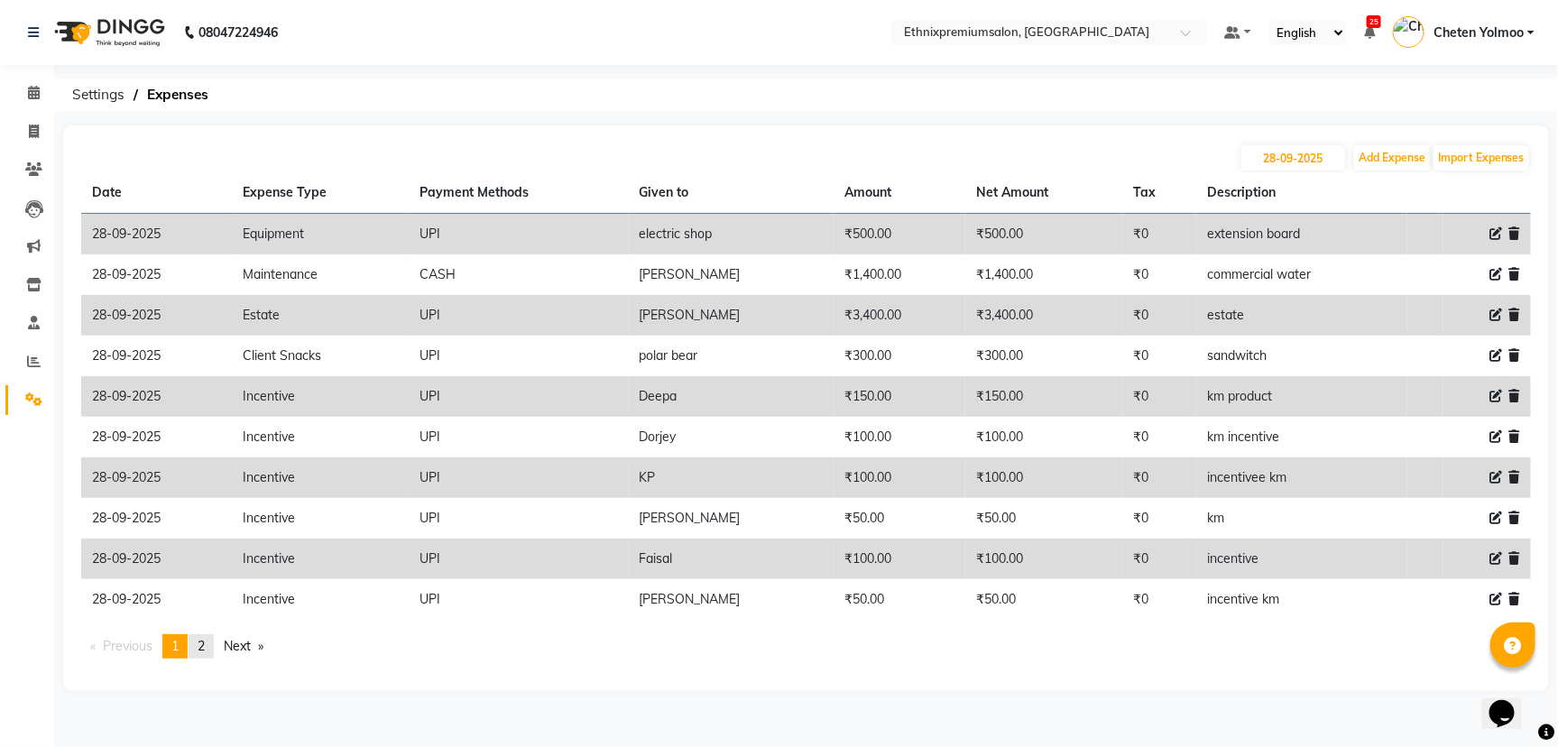
click at [212, 632] on div "Date Expense Type Payment Methods Given to Amount Net Amount Tax Description 28…" at bounding box center [806, 422] width 1450 height 501
click at [206, 654] on link "page 2" at bounding box center [201, 646] width 25 height 24
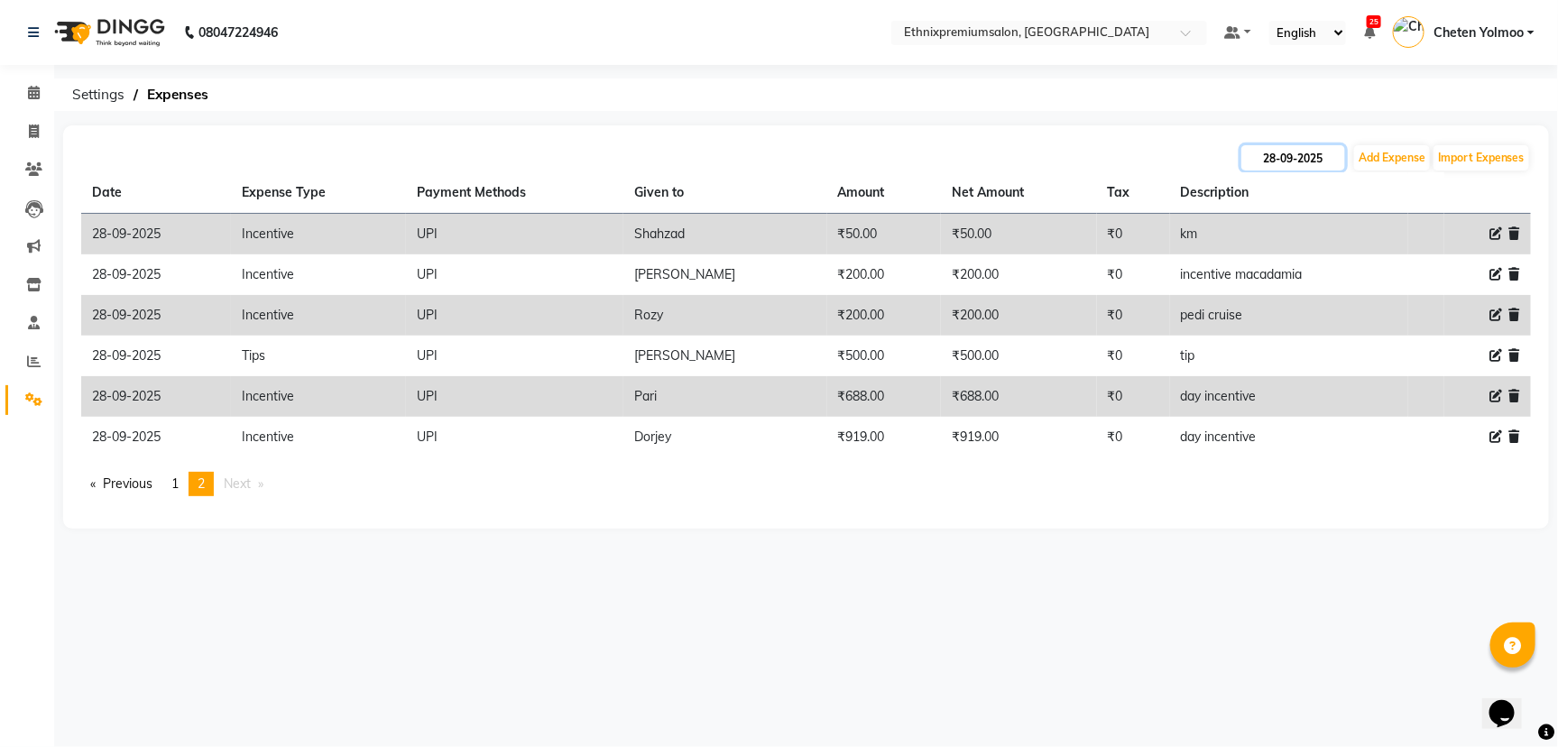
click at [1253, 161] on input "28-09-2025" at bounding box center [1293, 157] width 104 height 25
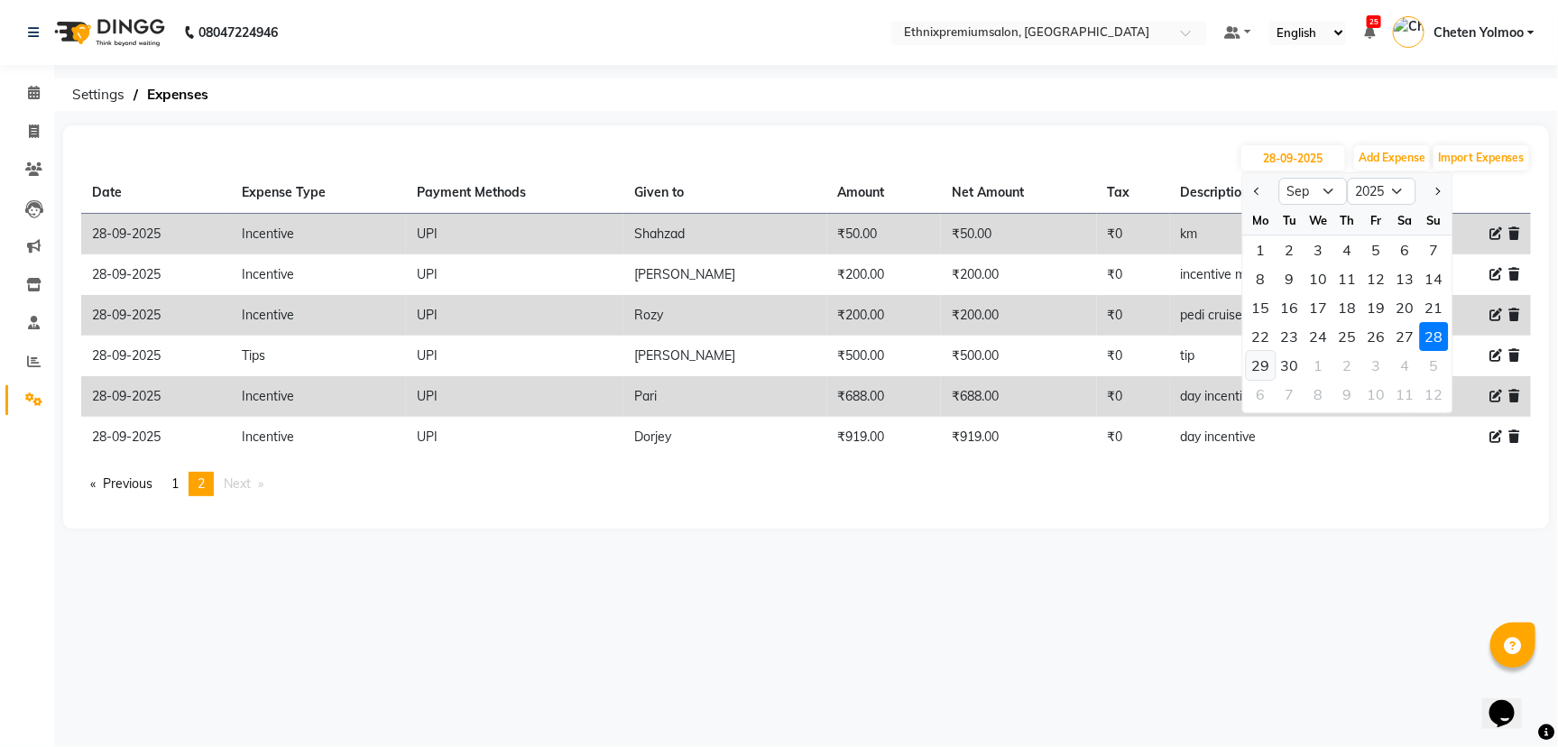
click at [1268, 361] on div "29" at bounding box center [1261, 365] width 29 height 29
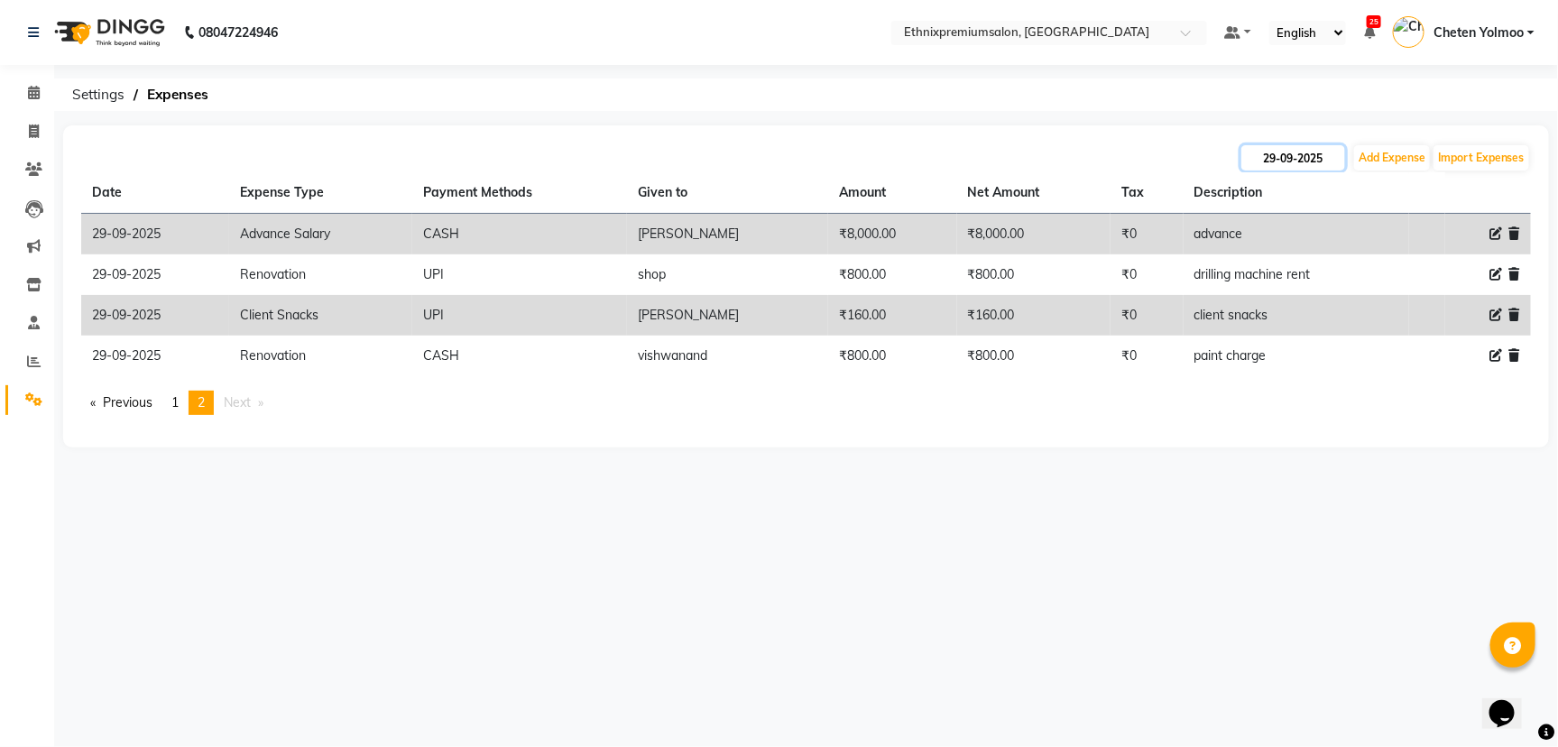
click at [1259, 156] on input "29-09-2025" at bounding box center [1293, 157] width 104 height 25
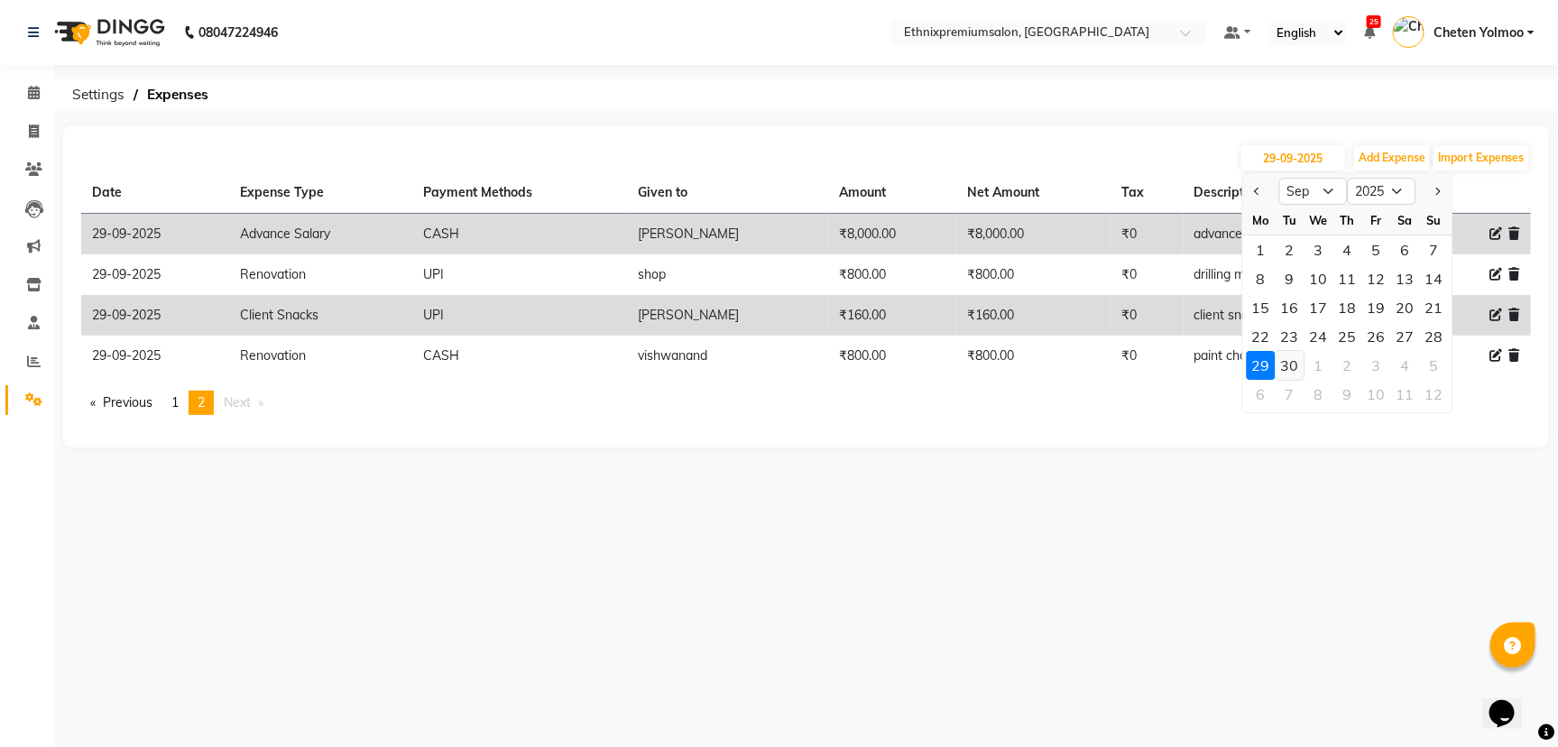
click at [1294, 364] on div "30" at bounding box center [1290, 365] width 29 height 29
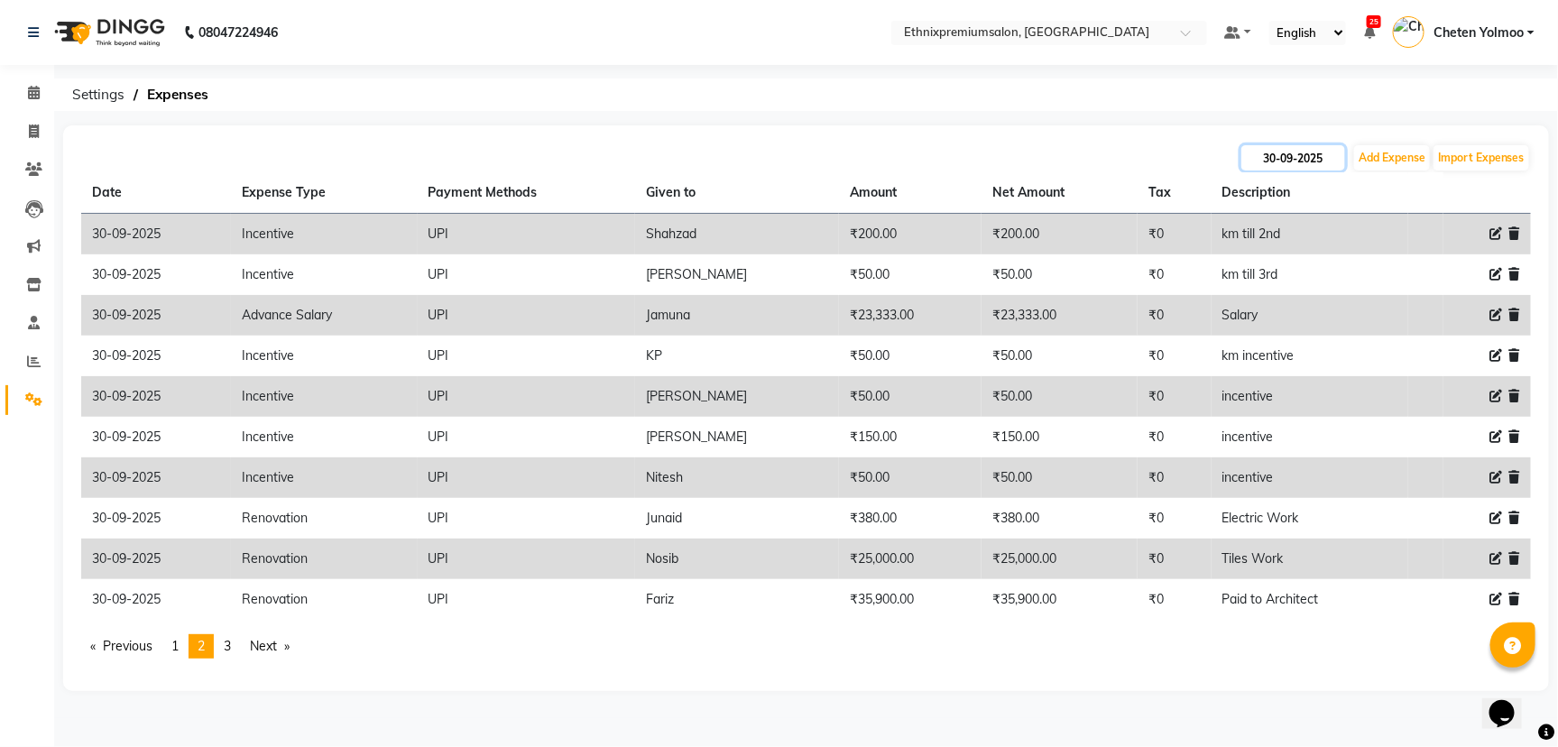
click at [1274, 161] on input "30-09-2025" at bounding box center [1293, 157] width 104 height 25
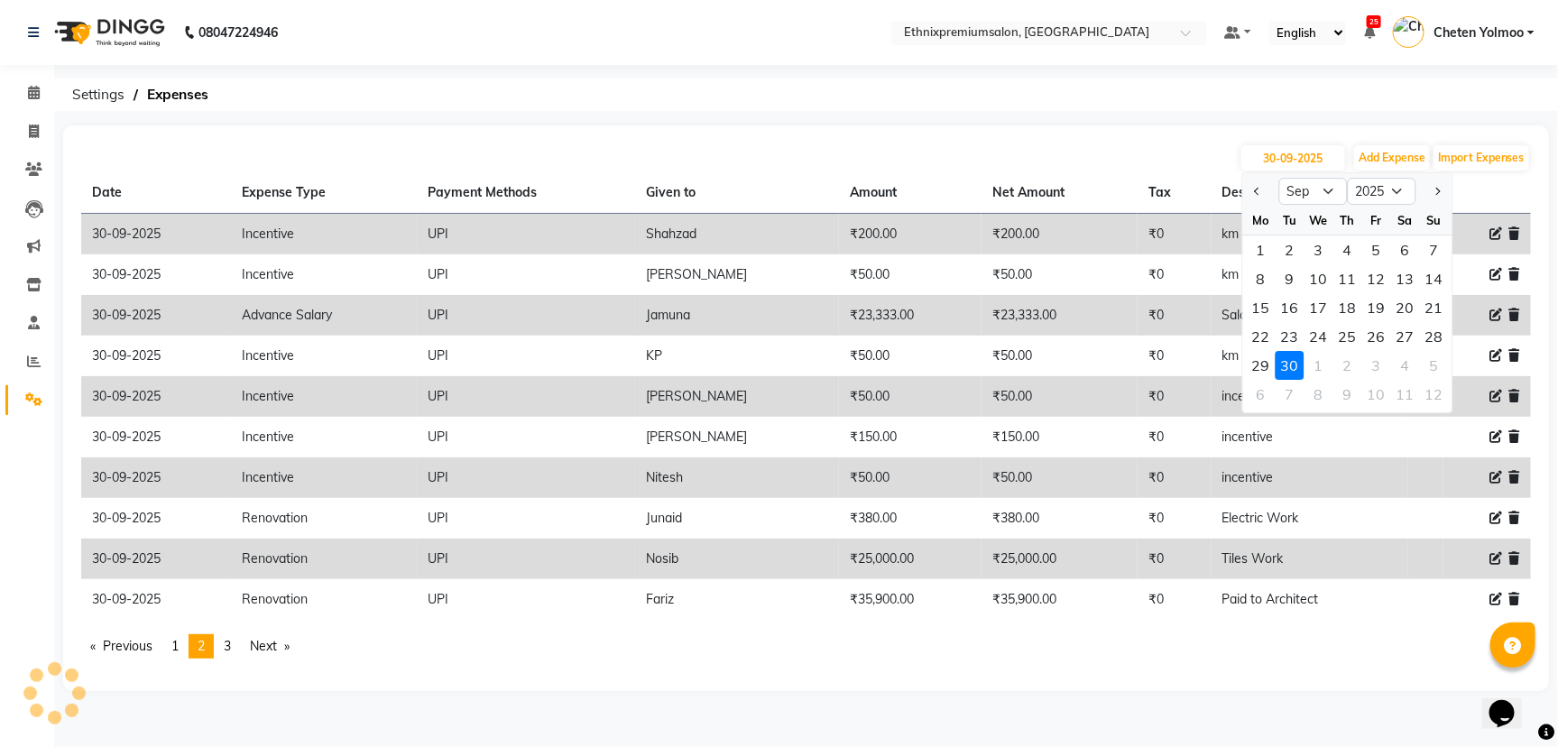
click at [1287, 362] on div "30" at bounding box center [1290, 365] width 29 height 29
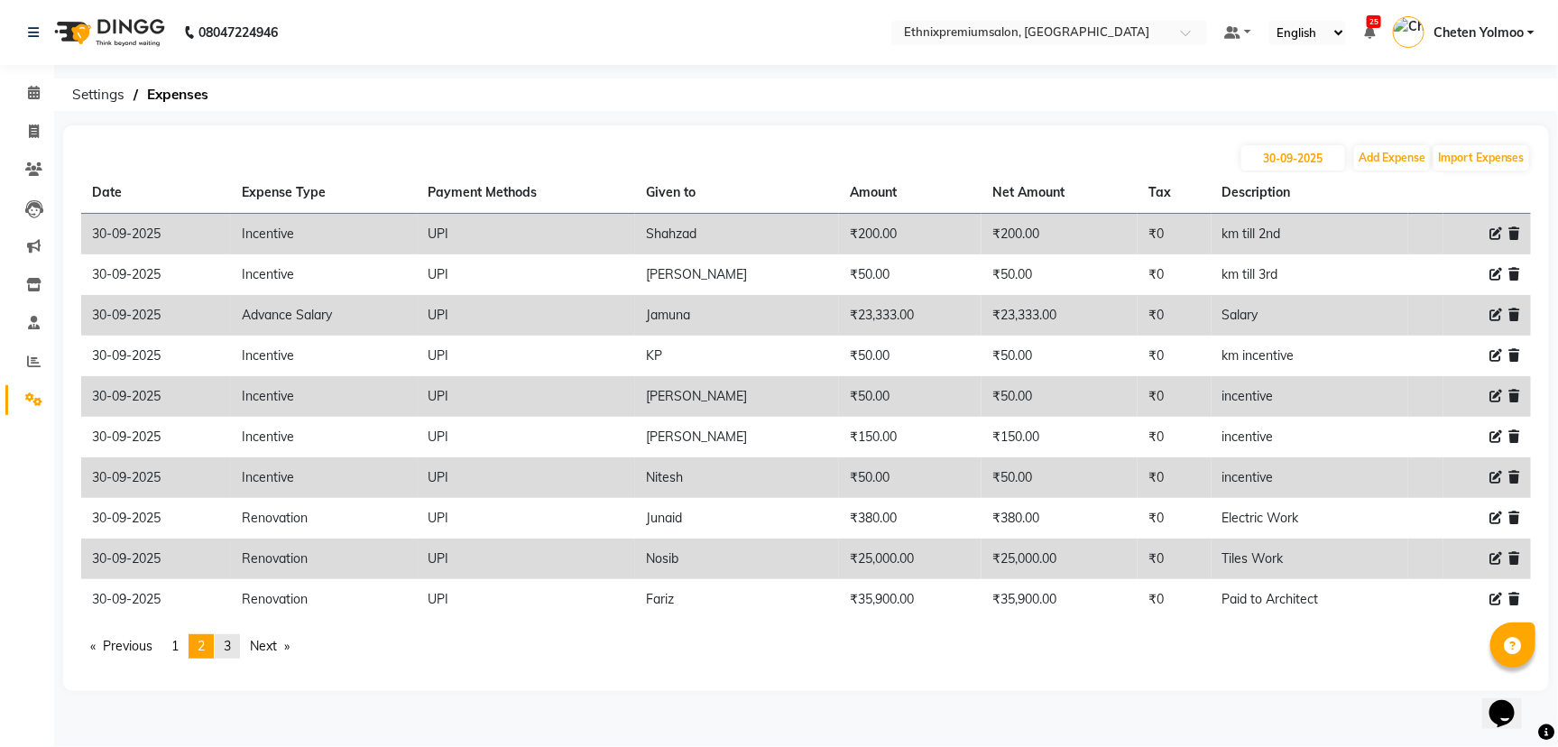
click at [240, 636] on link "page 3" at bounding box center [227, 646] width 25 height 24
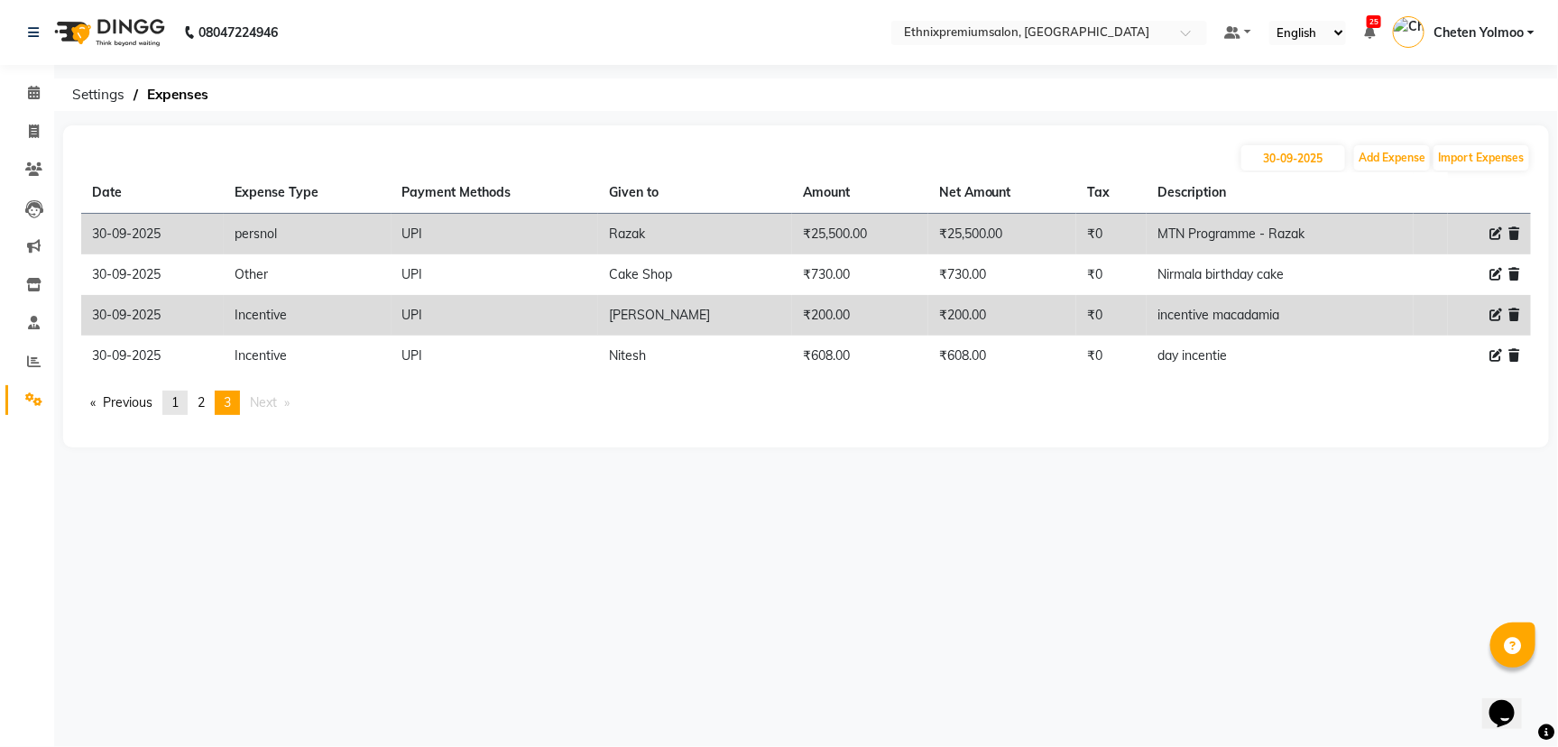
click at [188, 406] on link "page 1" at bounding box center [174, 403] width 25 height 24
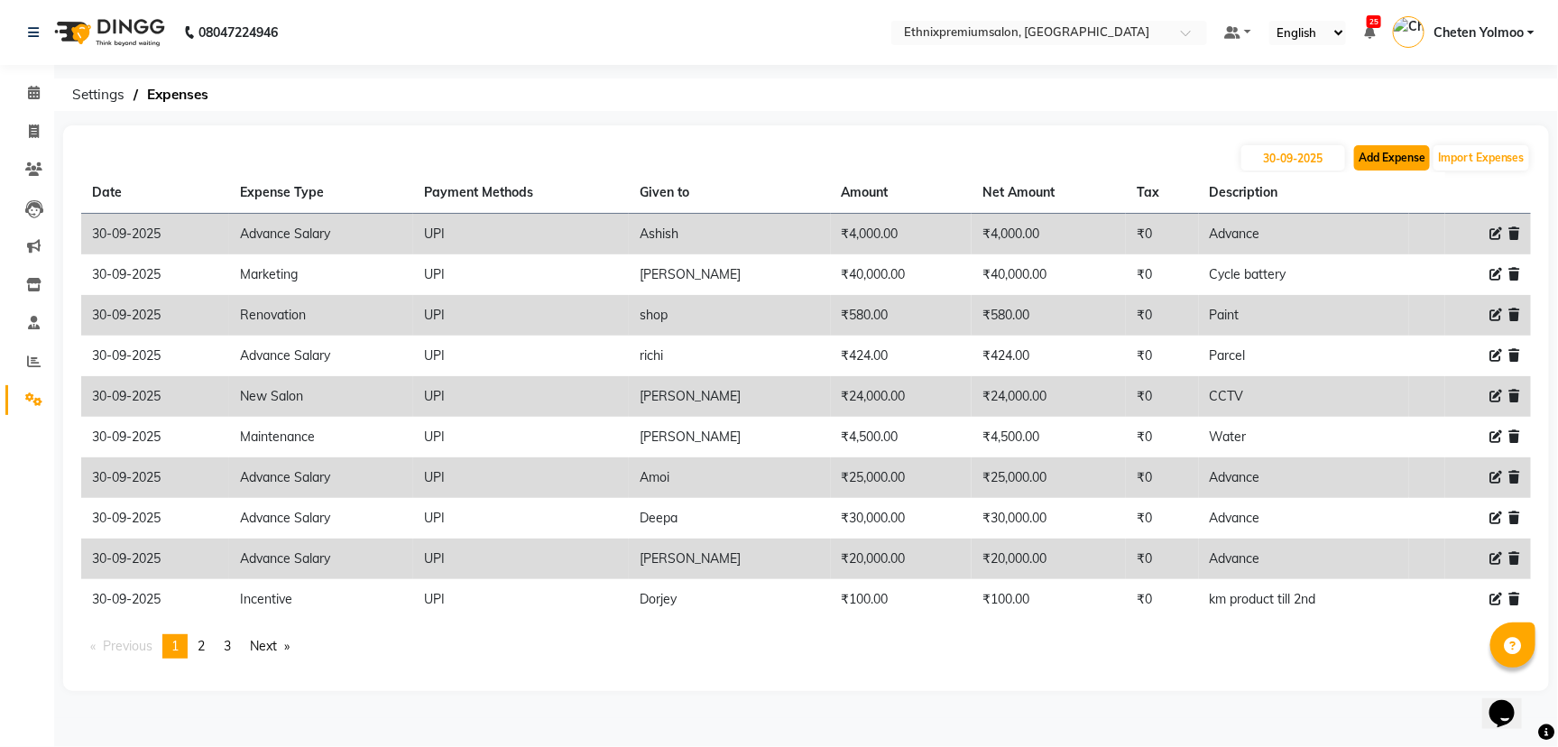
click at [1360, 159] on button "Add Expense" at bounding box center [1392, 157] width 76 height 25
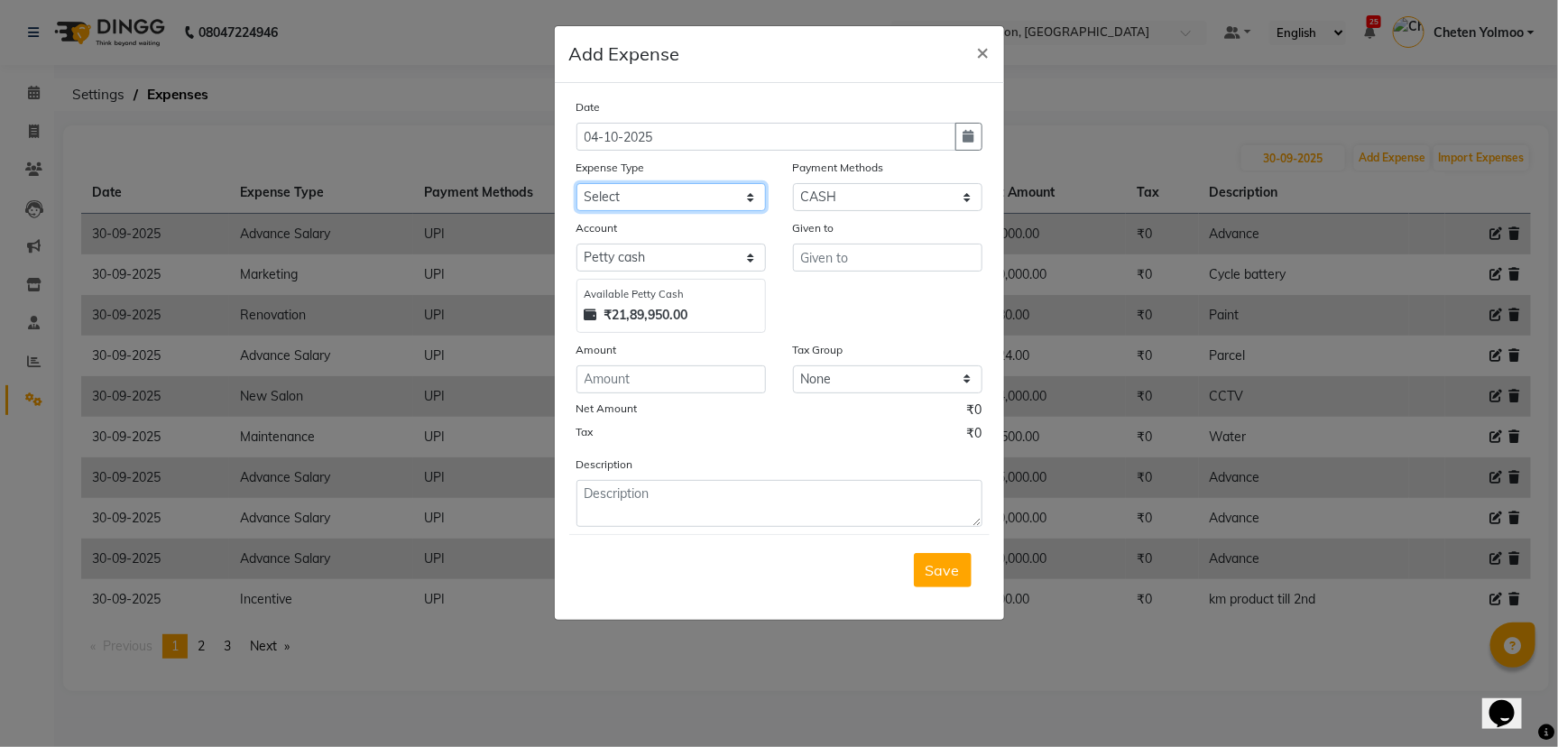
click at [620, 201] on select "Select Advance Salary Client Snacks Equipment Estate food Fuel Govt fee Incenti…" at bounding box center [670, 197] width 189 height 28
drag, startPoint x: 621, startPoint y: 201, endPoint x: 638, endPoint y: 197, distance: 17.7
click at [621, 201] on select "Select Advance Salary Client Snacks Equipment Estate food Fuel Govt fee Incenti…" at bounding box center [670, 197] width 189 height 28
click at [926, 194] on select "Select UPI CARD CASH Master Card Visa Card Prepaid Gift Card ONLINE Voucher Wal…" at bounding box center [887, 197] width 189 height 28
click at [793, 183] on select "Select UPI CARD CASH Master Card Visa Card Prepaid Gift Card ONLINE Voucher Wal…" at bounding box center [887, 197] width 189 height 28
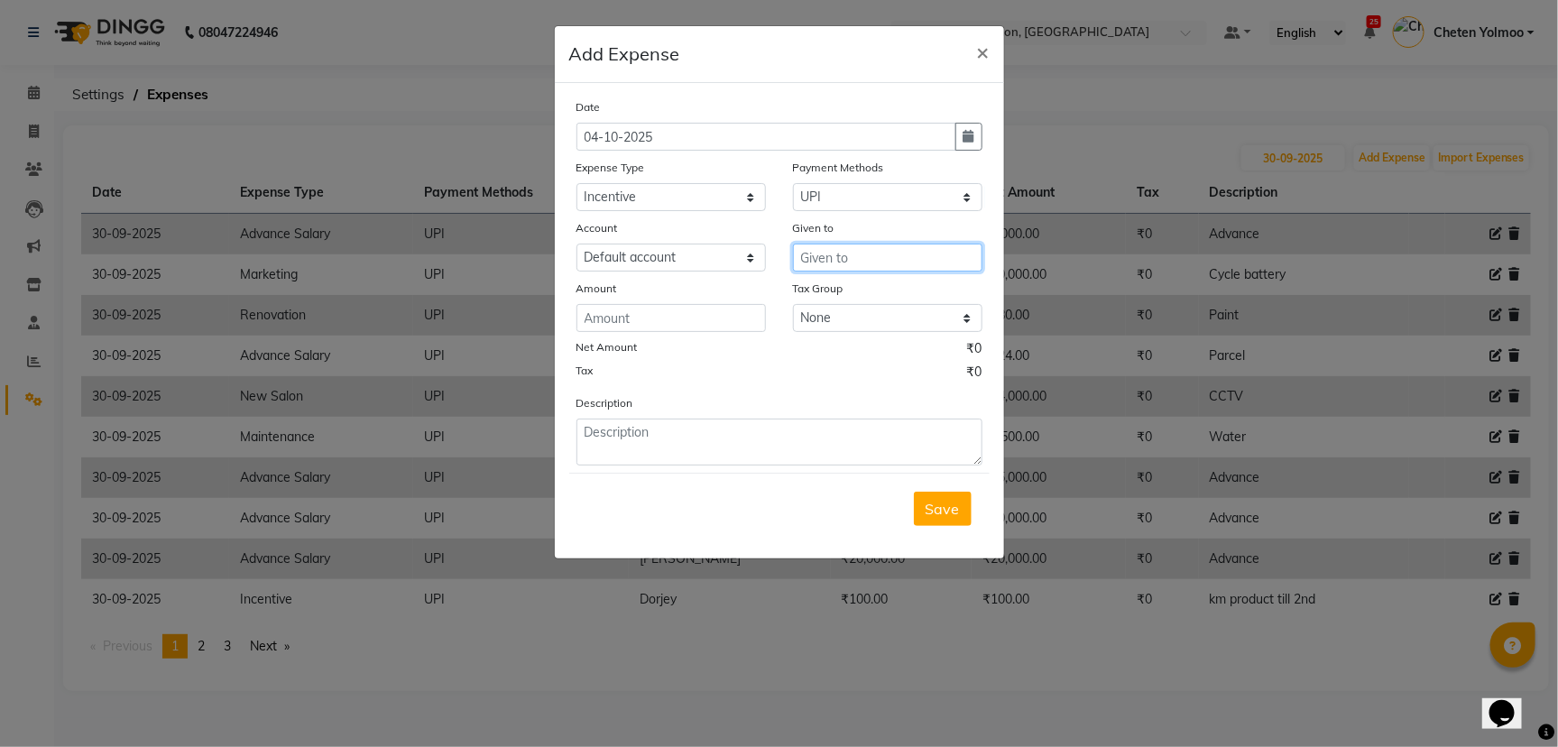
click at [932, 244] on input "text" at bounding box center [887, 258] width 189 height 28
click at [966, 142] on icon "button" at bounding box center [968, 136] width 11 height 13
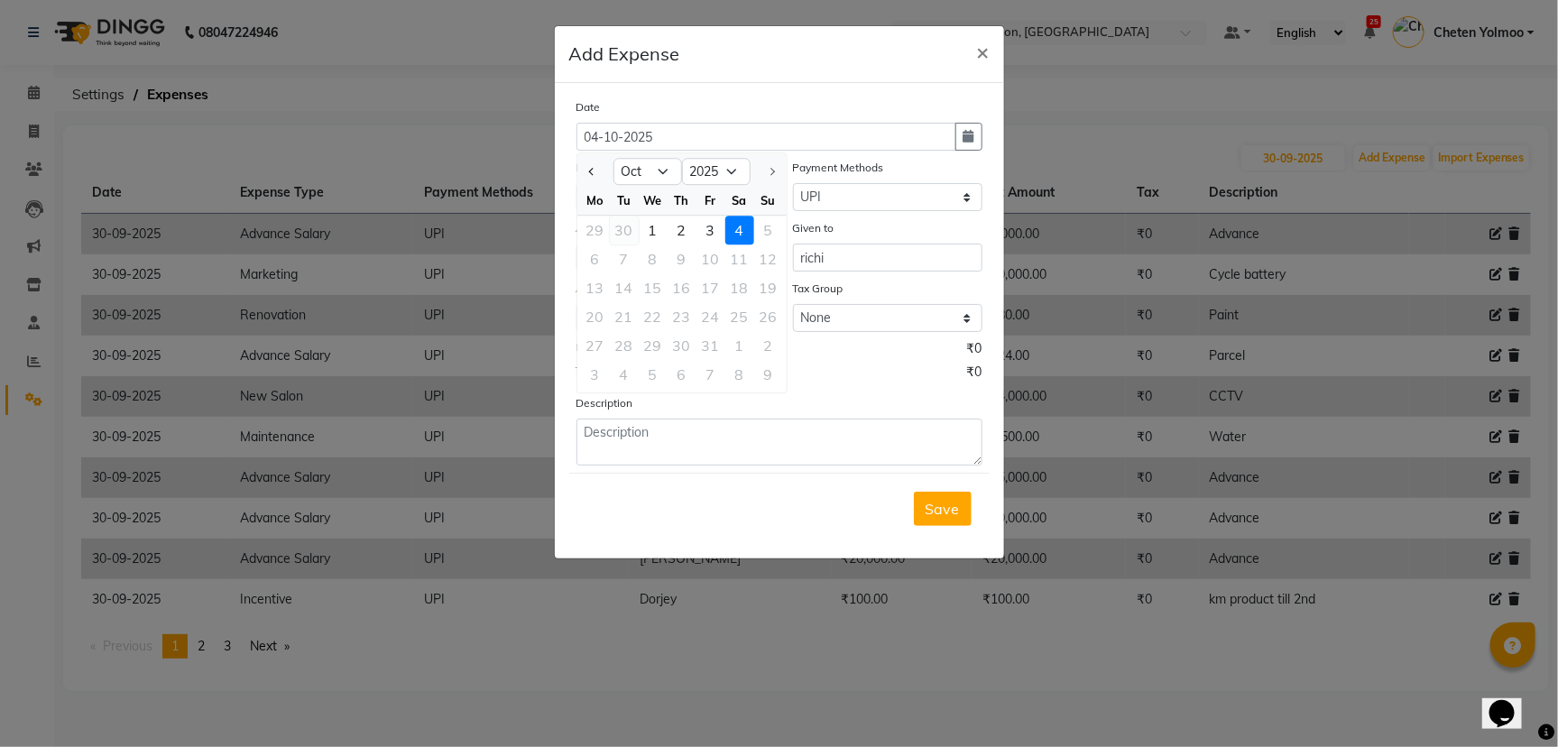
click at [625, 220] on div "30" at bounding box center [624, 230] width 29 height 29
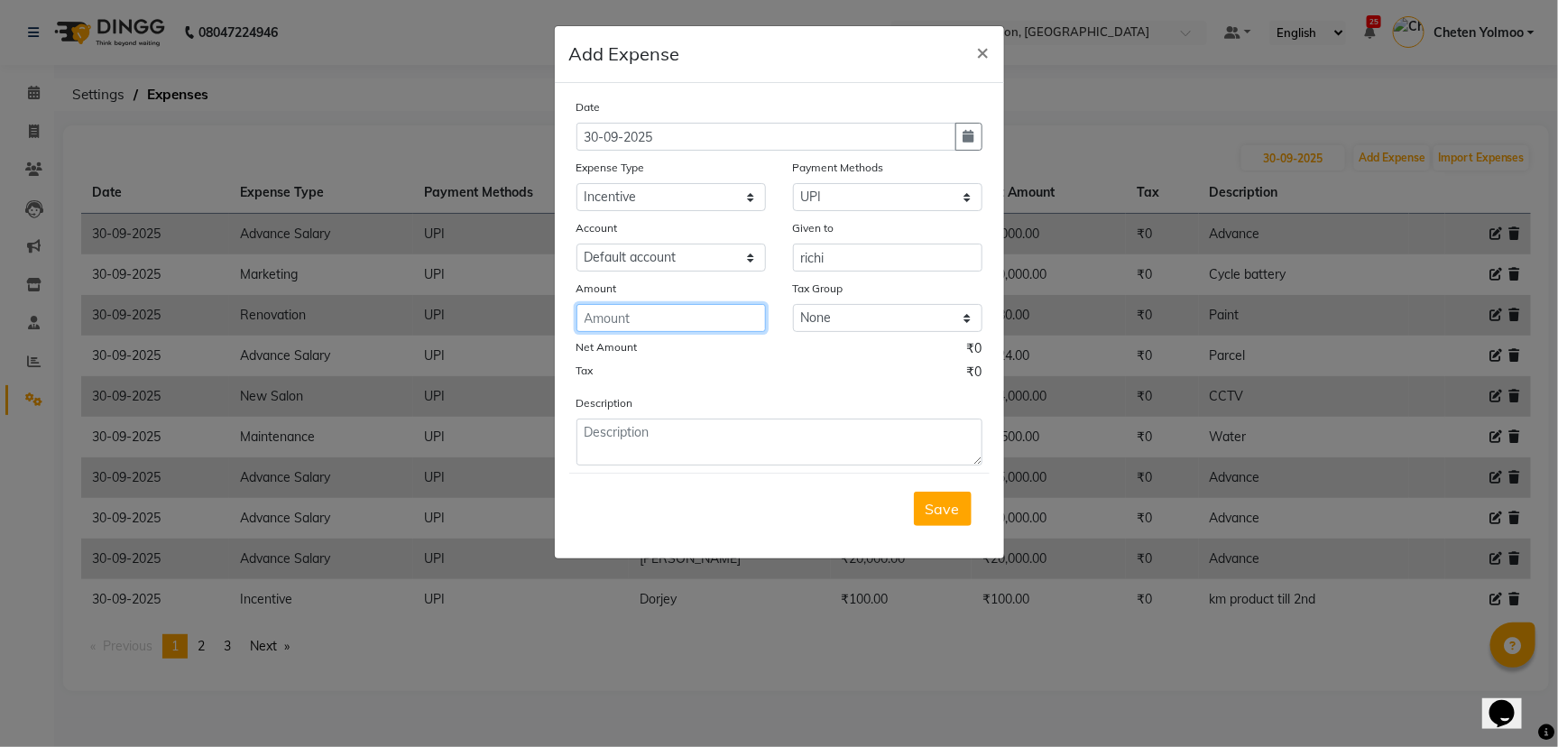
click at [736, 309] on input "number" at bounding box center [670, 318] width 189 height 28
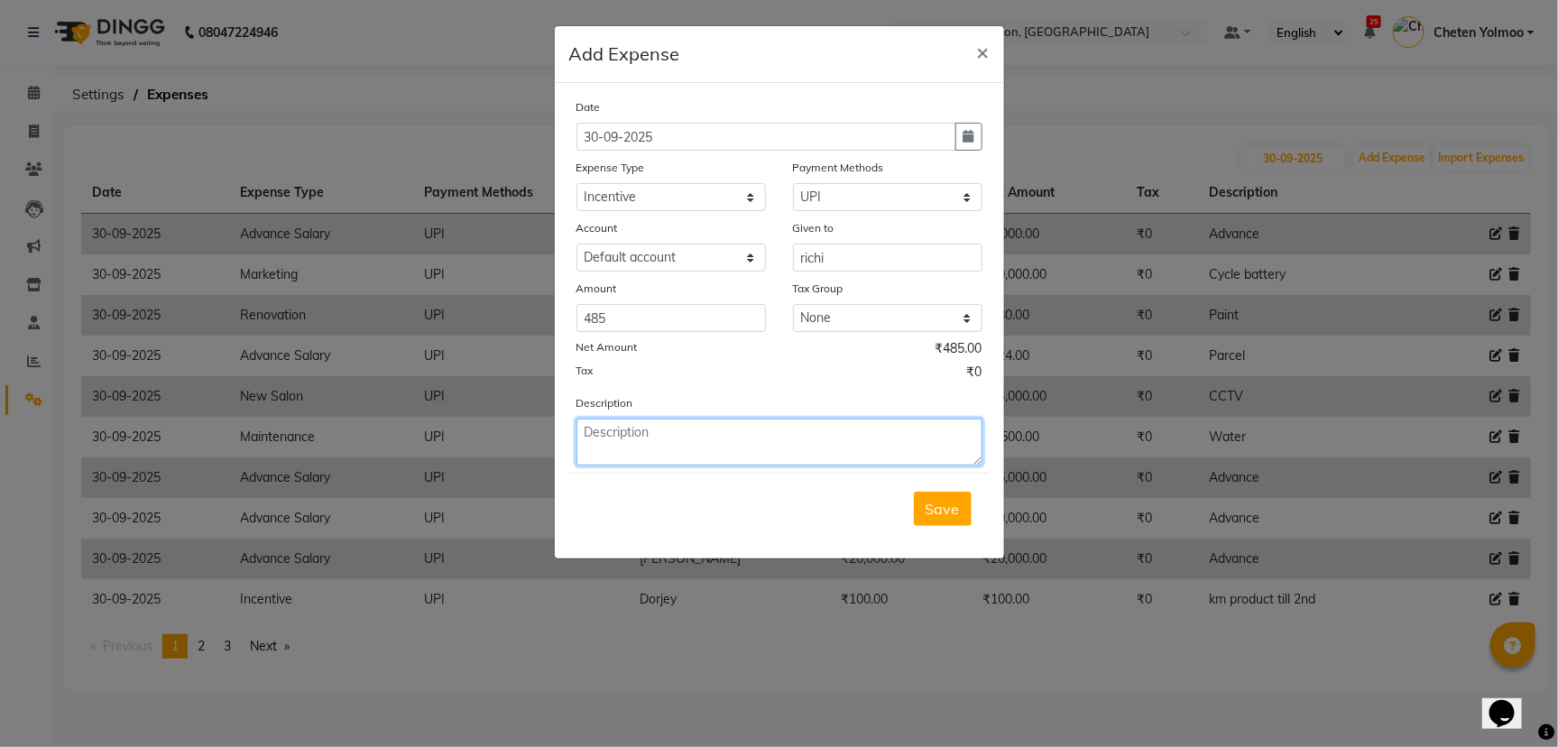
click at [744, 459] on textarea at bounding box center [779, 442] width 406 height 47
click at [917, 505] on button "Save" at bounding box center [943, 509] width 58 height 34
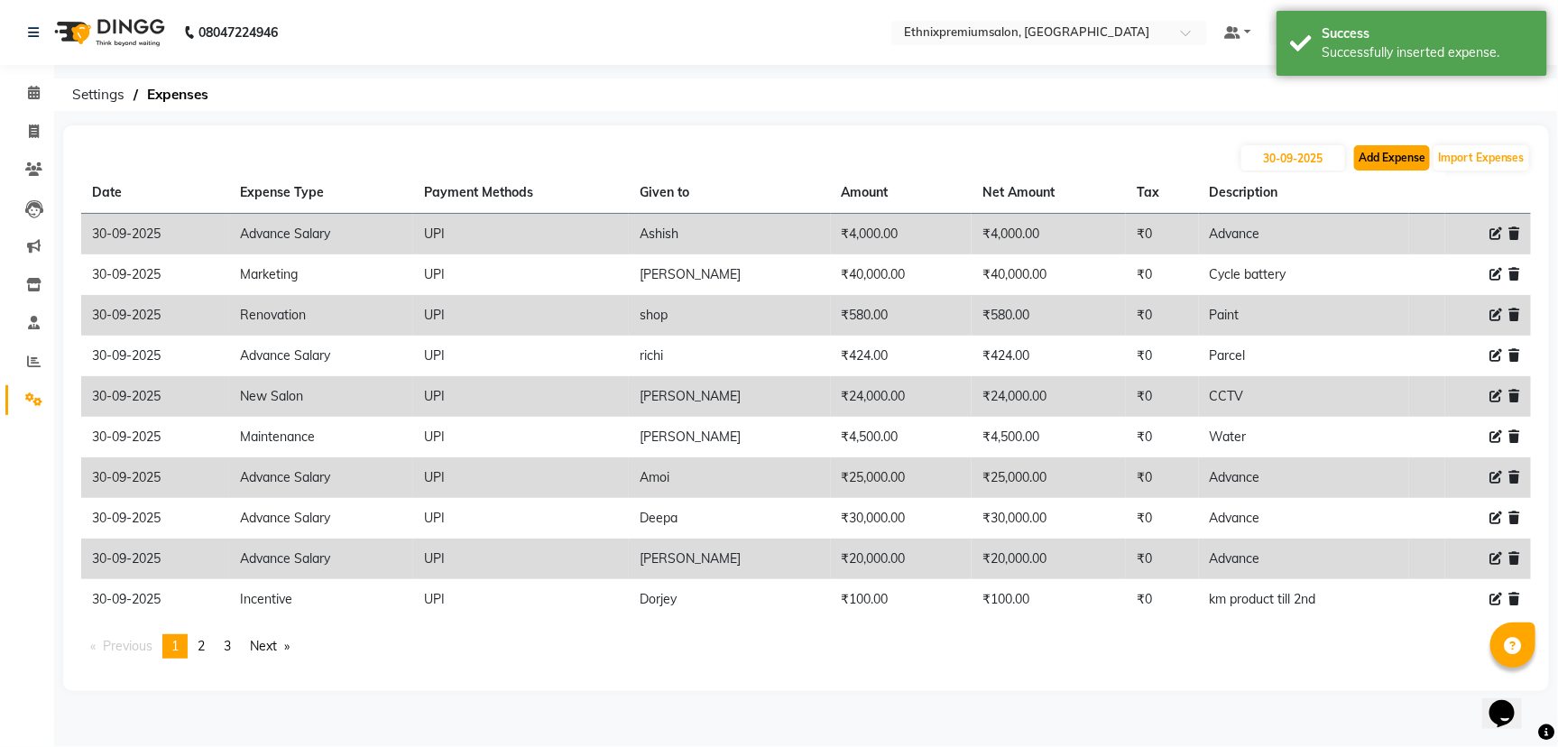
click at [1377, 155] on button "Add Expense" at bounding box center [1392, 157] width 76 height 25
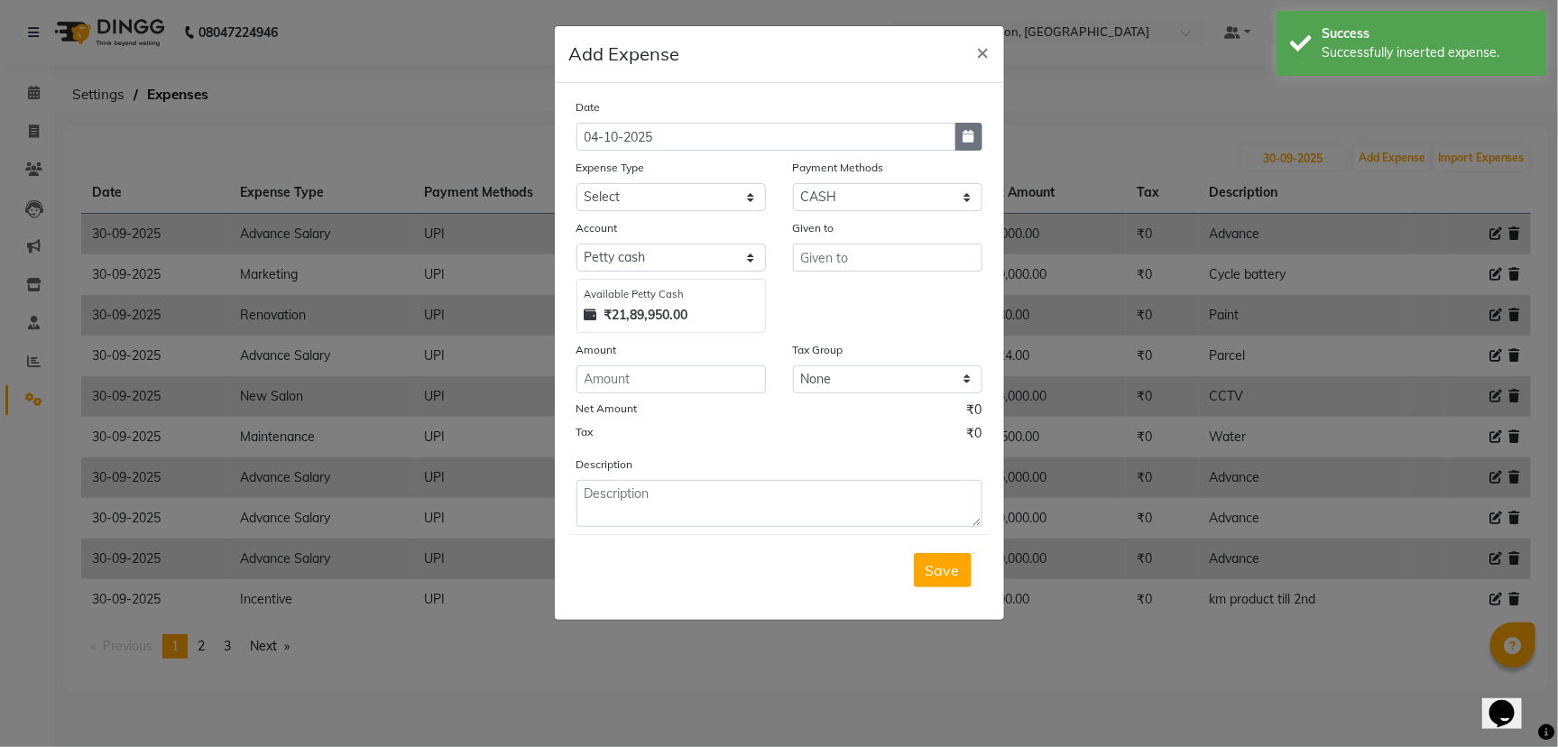
click at [964, 136] on icon "button" at bounding box center [968, 136] width 11 height 13
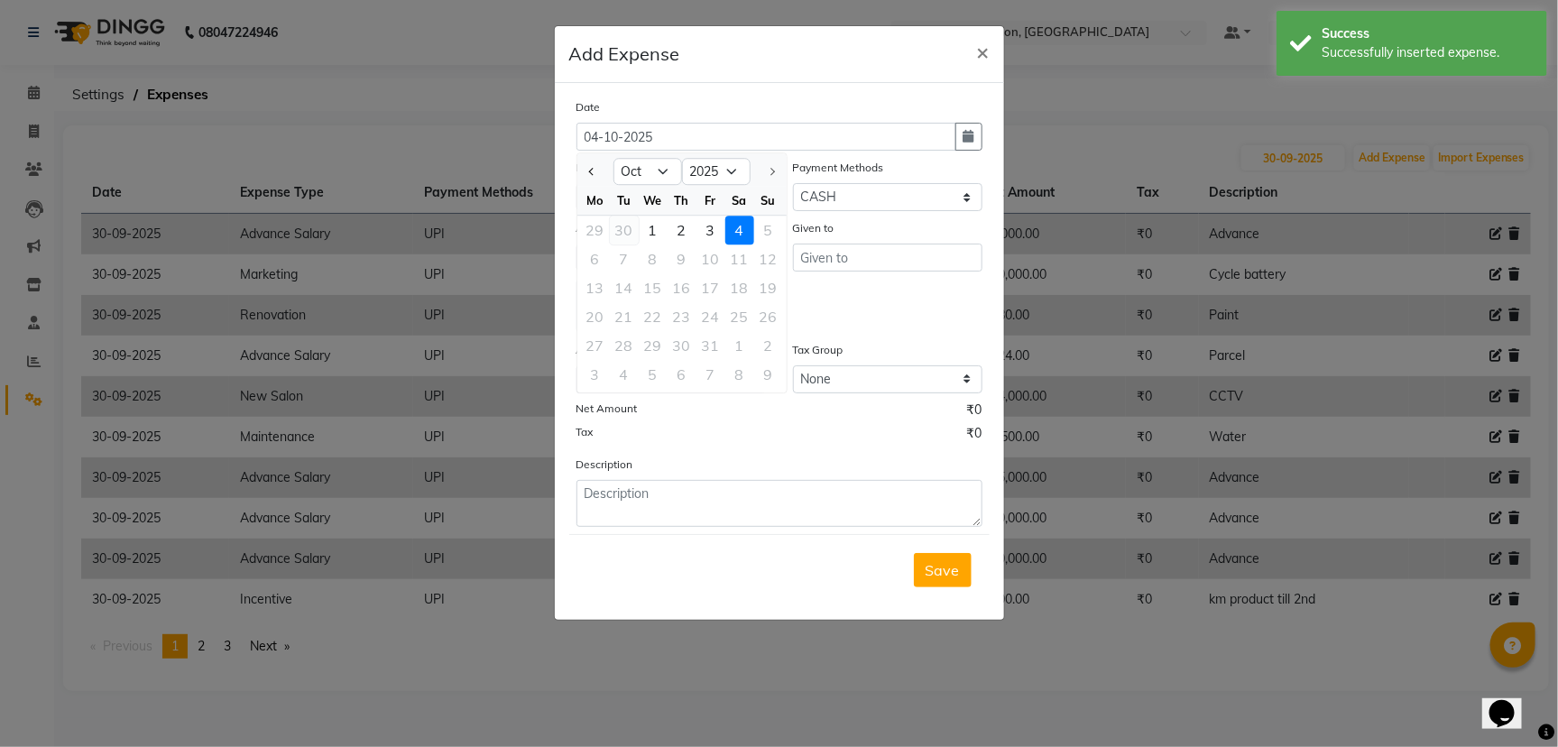
click at [626, 238] on div "30" at bounding box center [624, 230] width 29 height 29
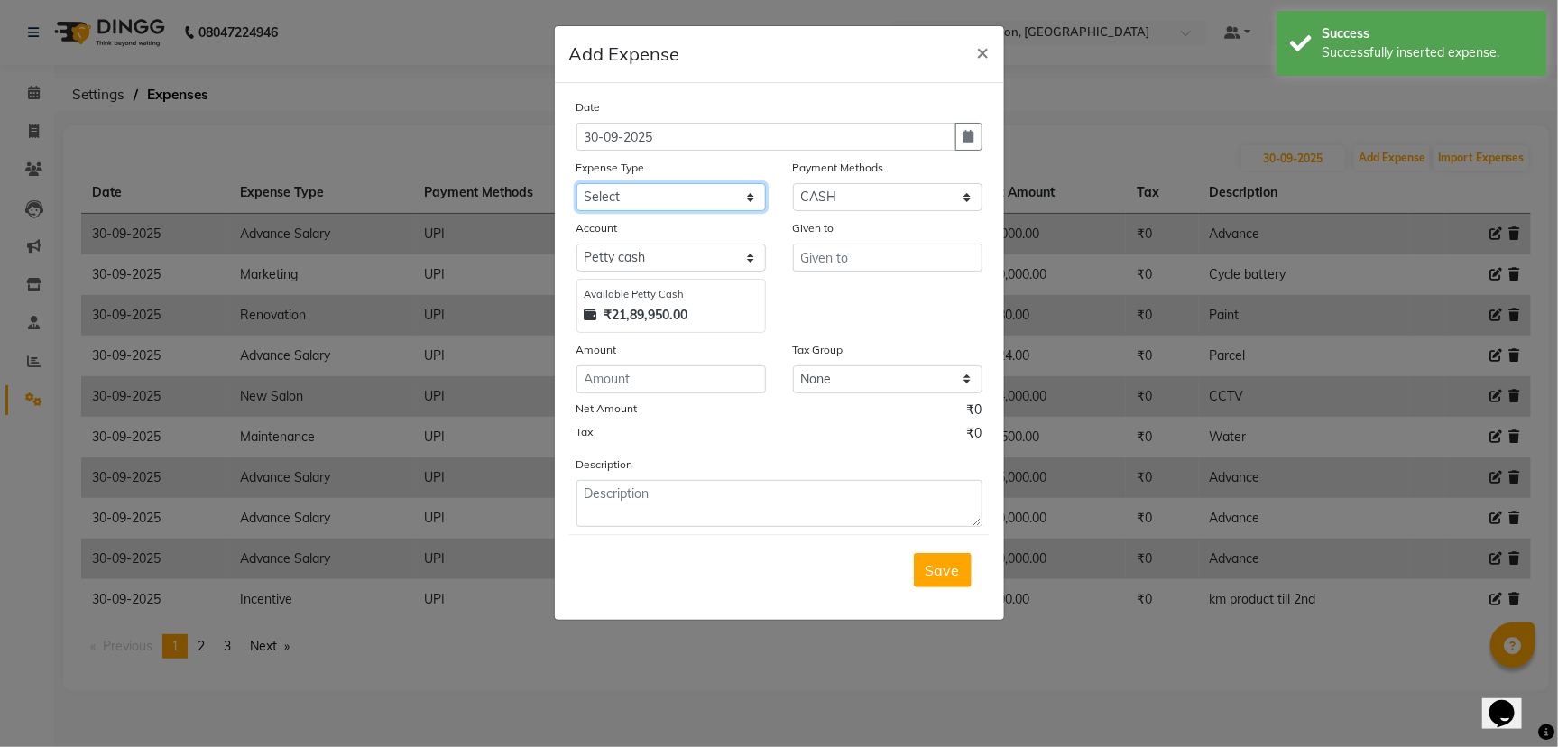
click at [657, 191] on select "Select Advance Salary Client Snacks Equipment Estate food Fuel Govt fee Incenti…" at bounding box center [670, 197] width 189 height 28
click at [723, 197] on select "Select Advance Salary Client Snacks Equipment Estate food Fuel Govt fee Incenti…" at bounding box center [670, 197] width 189 height 28
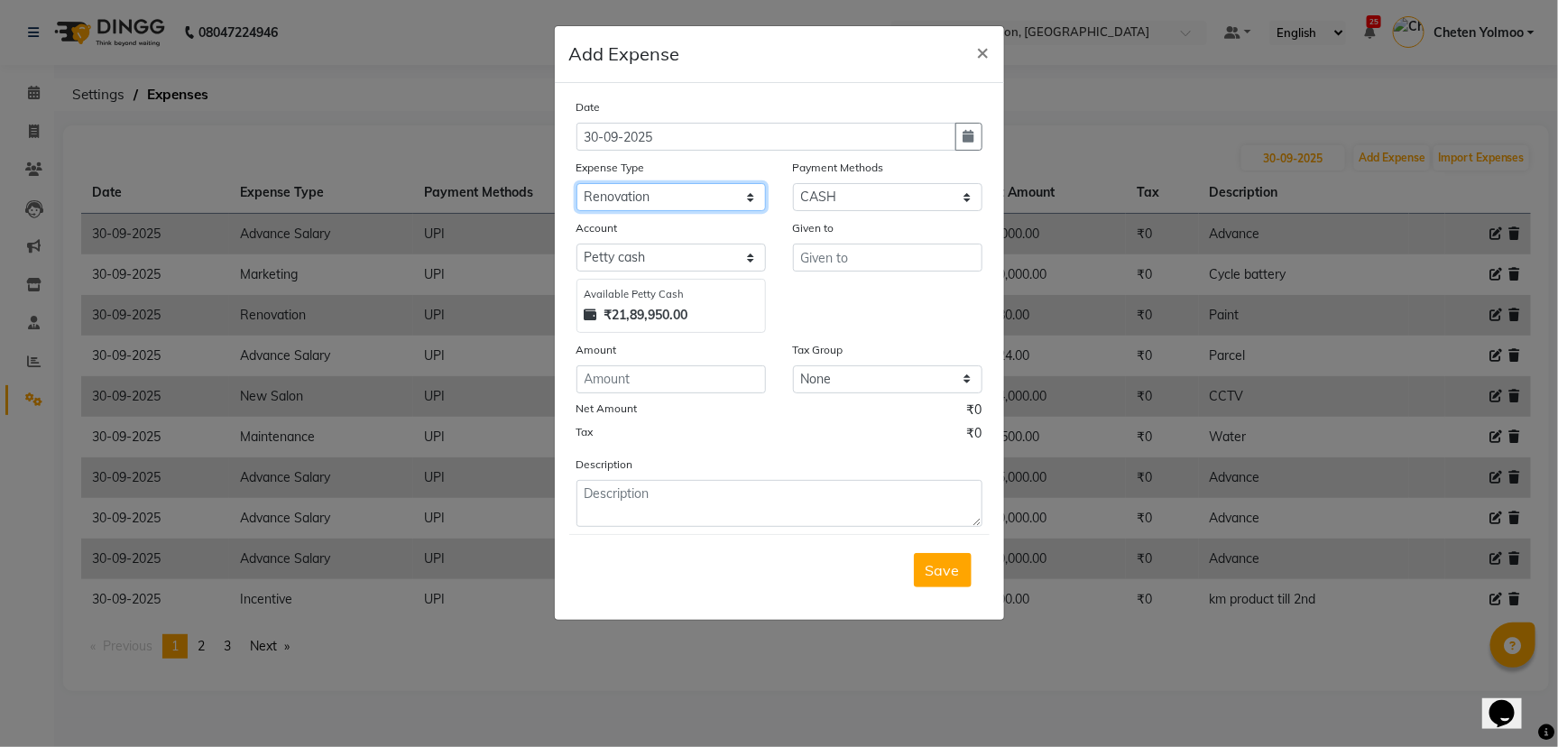
click at [723, 198] on select "Select Advance Salary Client Snacks Equipment Estate food Fuel Govt fee Incenti…" at bounding box center [670, 197] width 189 height 28
click at [841, 193] on select "Select UPI CARD CASH Master Card Visa Card Prepaid Gift Card ONLINE Voucher Wal…" at bounding box center [887, 197] width 189 height 28
click at [793, 183] on select "Select UPI CARD CASH Master Card Visa Card Prepaid Gift Card ONLINE Voucher Wal…" at bounding box center [887, 197] width 189 height 28
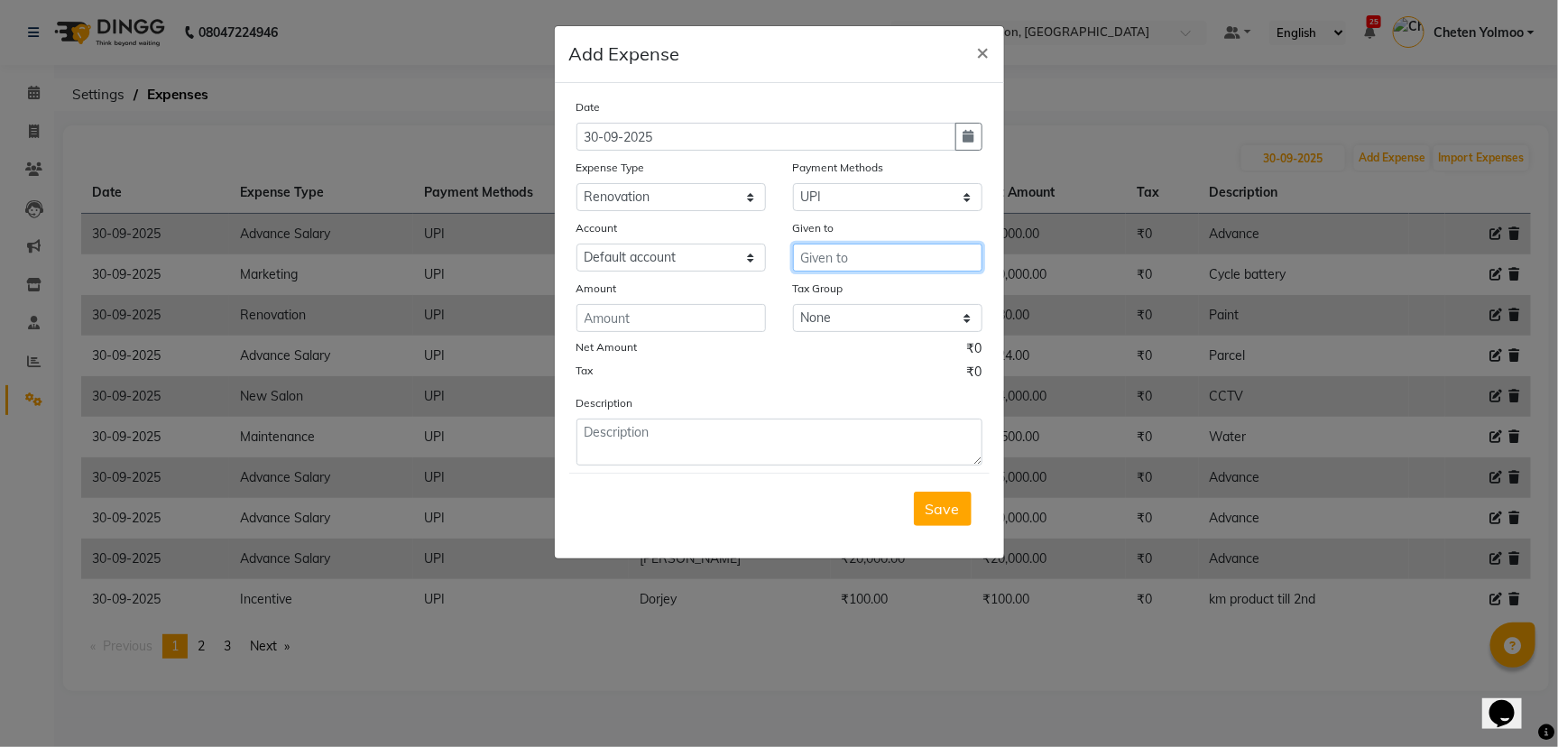
click at [850, 259] on input "text" at bounding box center [887, 258] width 189 height 28
click at [686, 322] on input "number" at bounding box center [670, 318] width 189 height 28
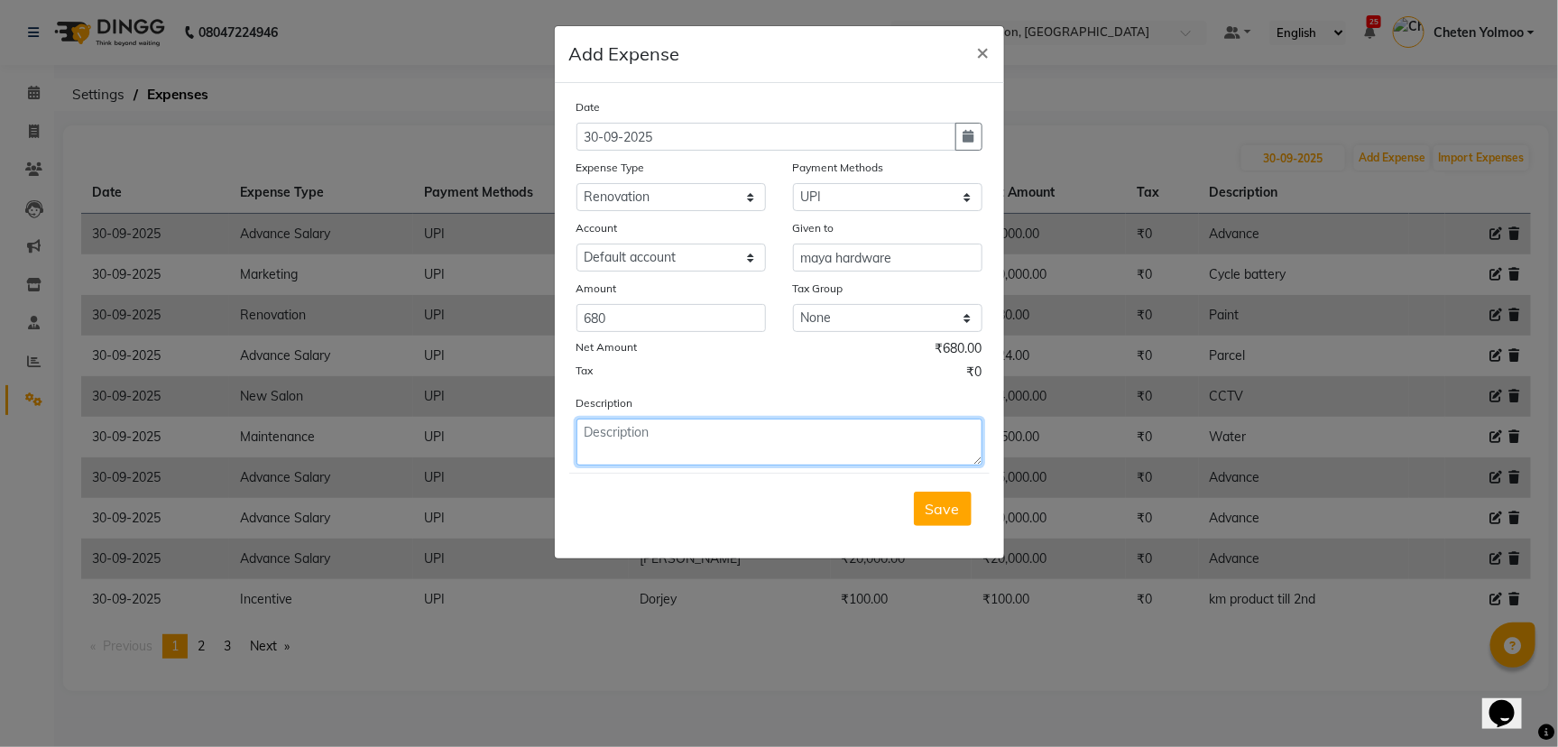
click at [745, 440] on textarea at bounding box center [779, 442] width 406 height 47
click at [959, 485] on div "Save" at bounding box center [779, 508] width 420 height 71
click at [961, 498] on button "Save" at bounding box center [943, 509] width 58 height 34
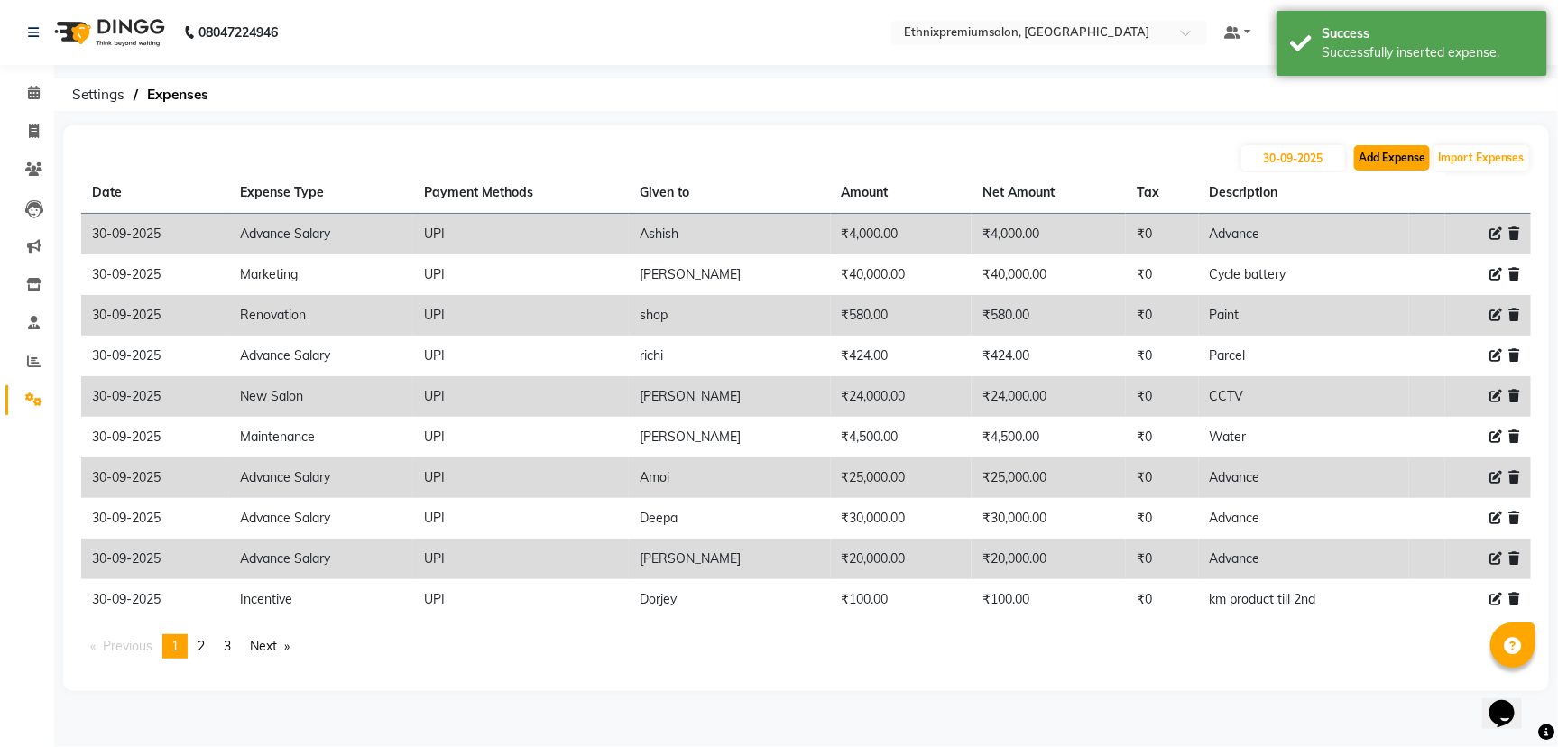
click at [1420, 154] on button "Add Expense" at bounding box center [1392, 157] width 76 height 25
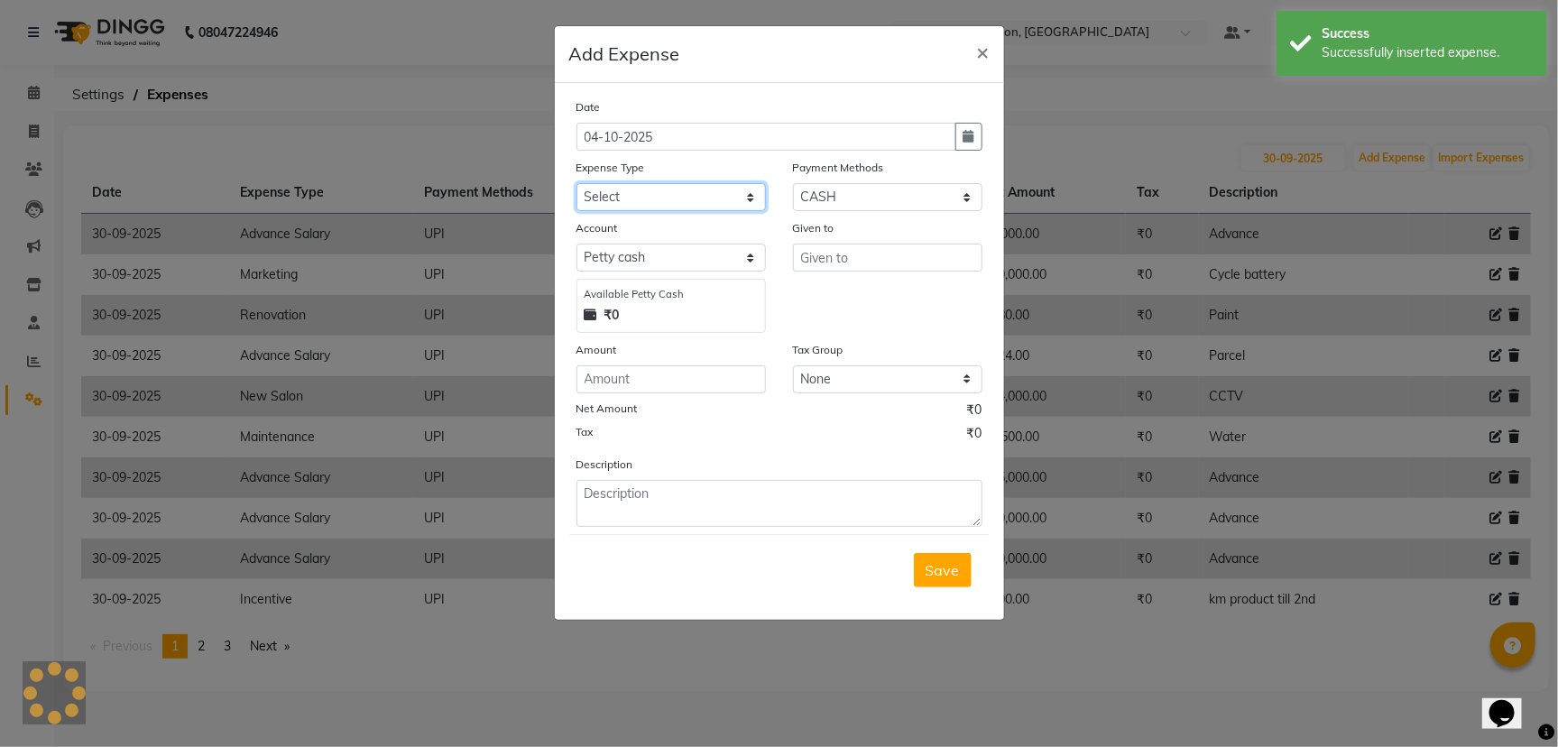
click at [728, 193] on select "Select Advance Salary Client Snacks Equipment Estate food Fuel Govt fee Incenti…" at bounding box center [670, 197] width 189 height 28
drag, startPoint x: 728, startPoint y: 193, endPoint x: 773, endPoint y: 181, distance: 46.6
click at [728, 193] on select "Select Advance Salary Client Snacks Equipment Estate food Fuel Govt fee Incenti…" at bounding box center [670, 197] width 189 height 28
drag, startPoint x: 835, startPoint y: 170, endPoint x: 835, endPoint y: 185, distance: 14.4
click at [835, 182] on div "Payment Methods Select UPI CARD CASH Master Card Visa Card Prepaid Gift Card ON…" at bounding box center [887, 184] width 216 height 53
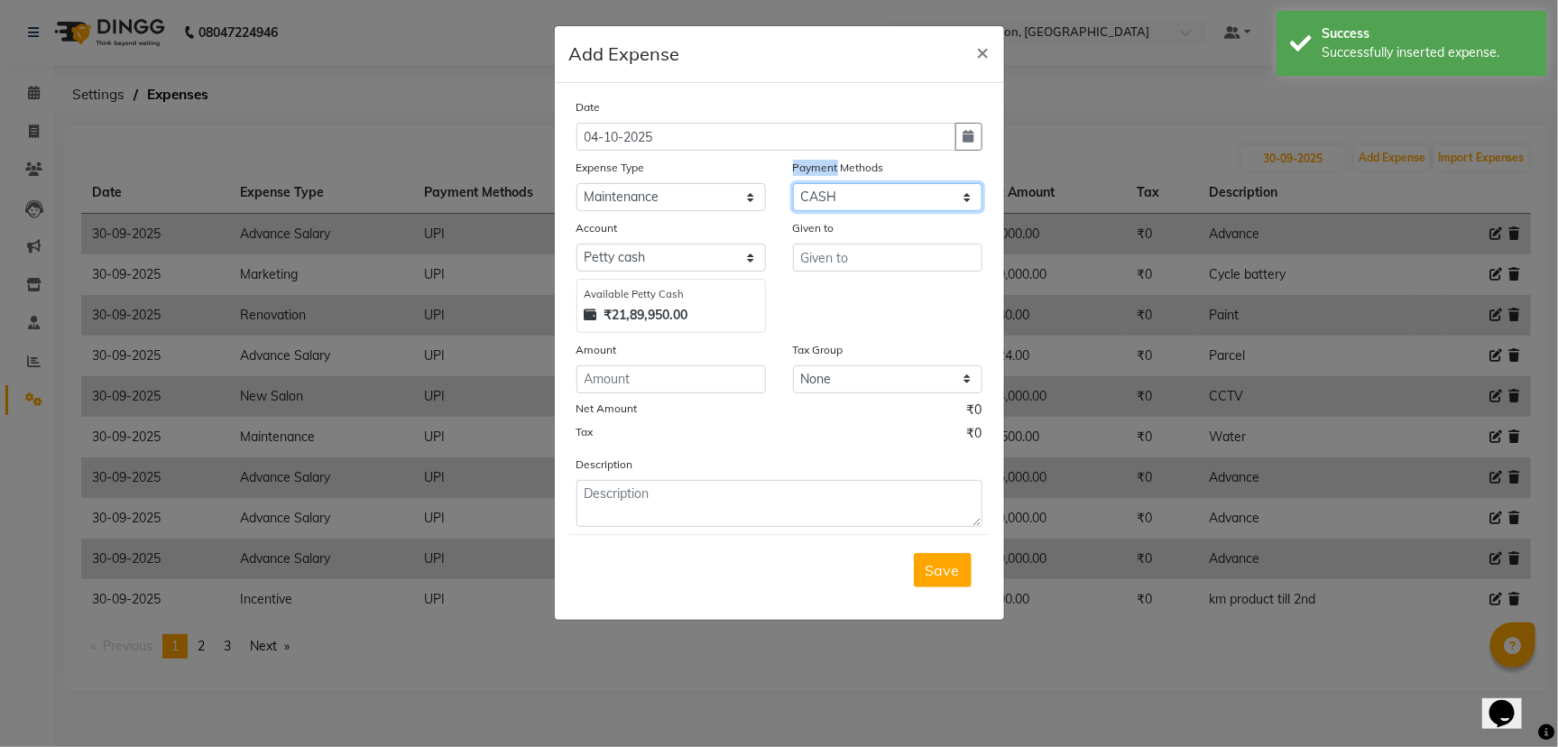
click at [838, 193] on select "Select UPI CARD CASH Master Card Visa Card Prepaid Gift Card ONLINE Voucher Wal…" at bounding box center [887, 197] width 189 height 28
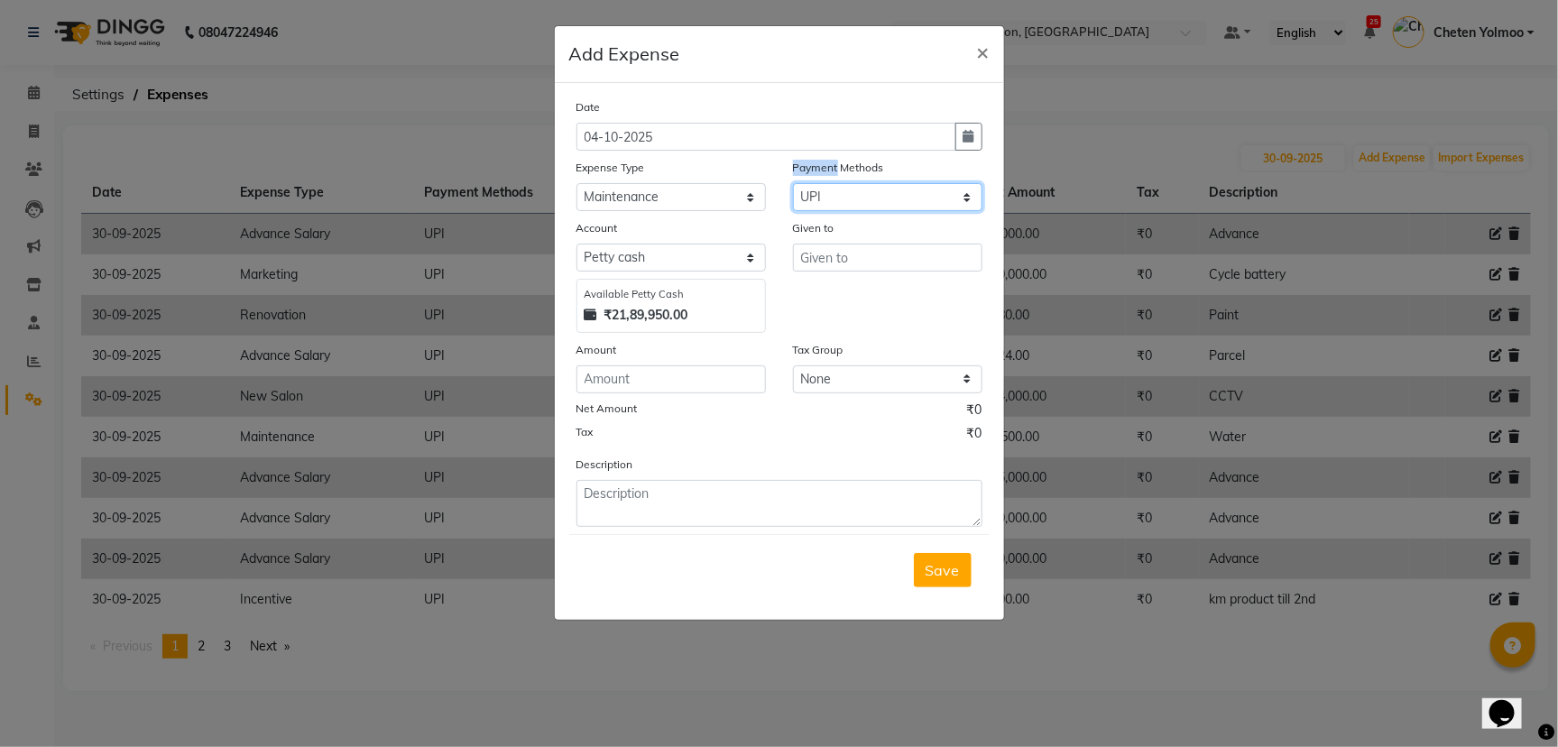
click at [793, 183] on select "Select UPI CARD CASH Master Card Visa Card Prepaid Gift Card ONLINE Voucher Wal…" at bounding box center [887, 197] width 189 height 28
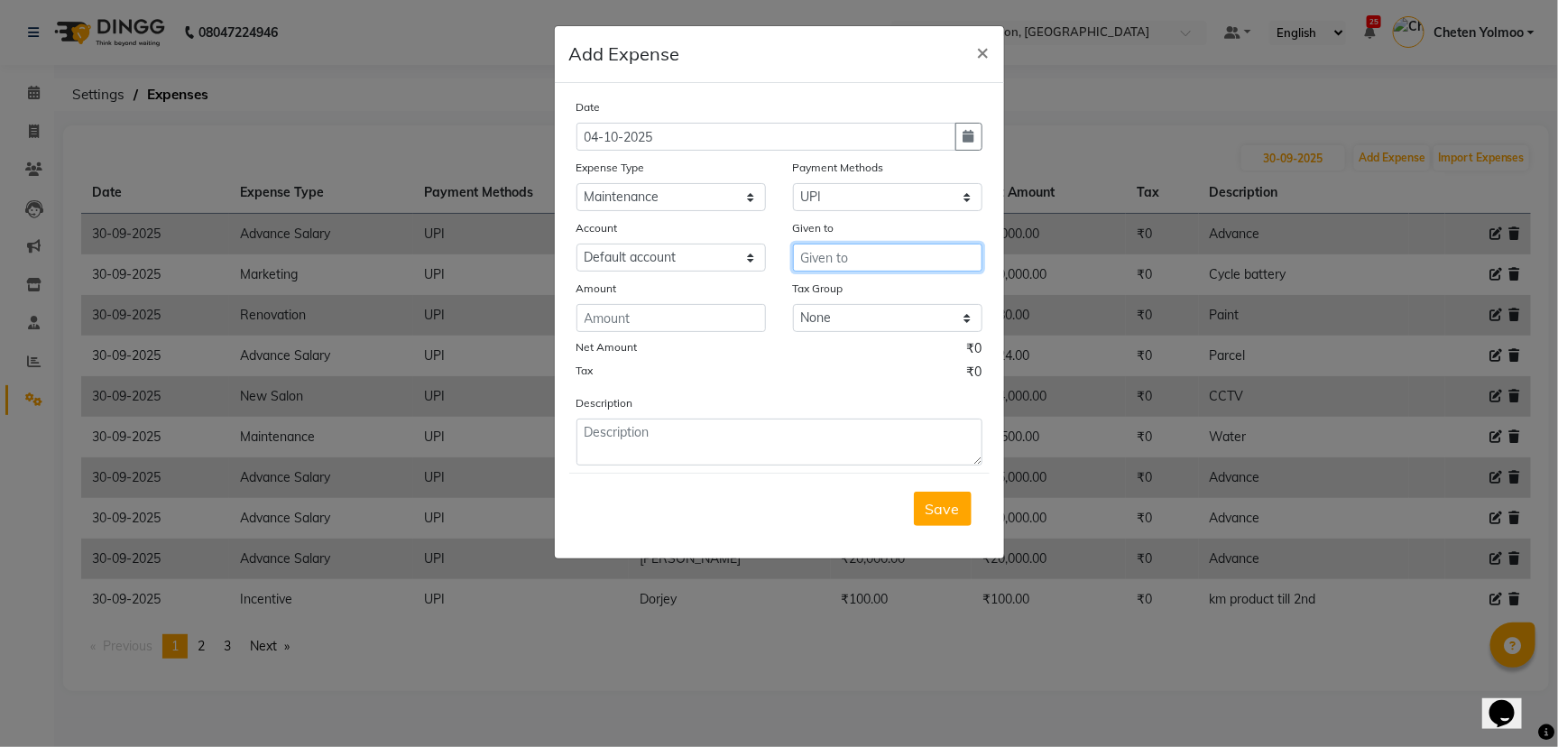
click at [852, 257] on input "text" at bounding box center [887, 258] width 189 height 28
click at [723, 320] on input "number" at bounding box center [670, 318] width 189 height 28
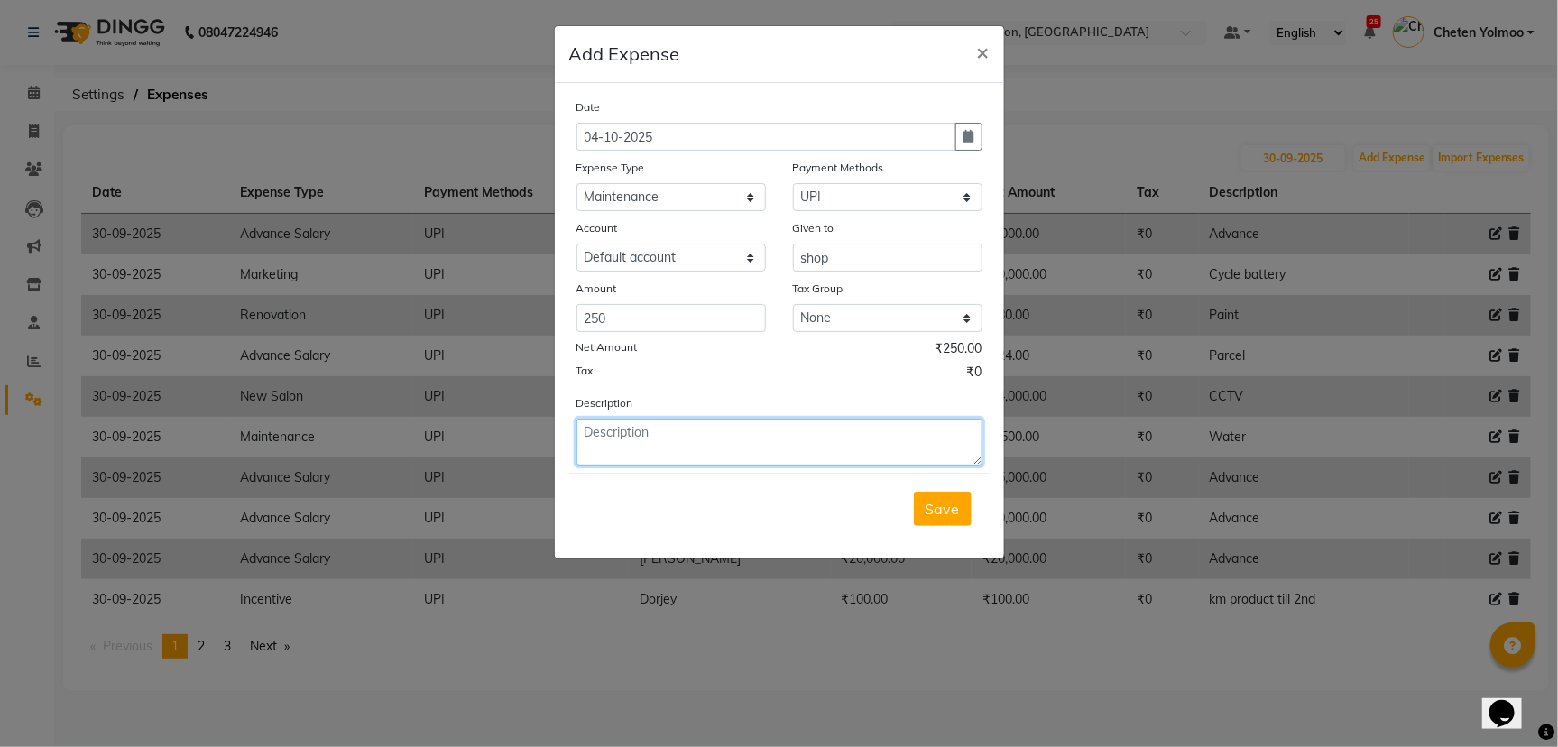
click at [705, 443] on textarea at bounding box center [779, 442] width 406 height 47
click at [926, 505] on button "Save" at bounding box center [943, 509] width 58 height 34
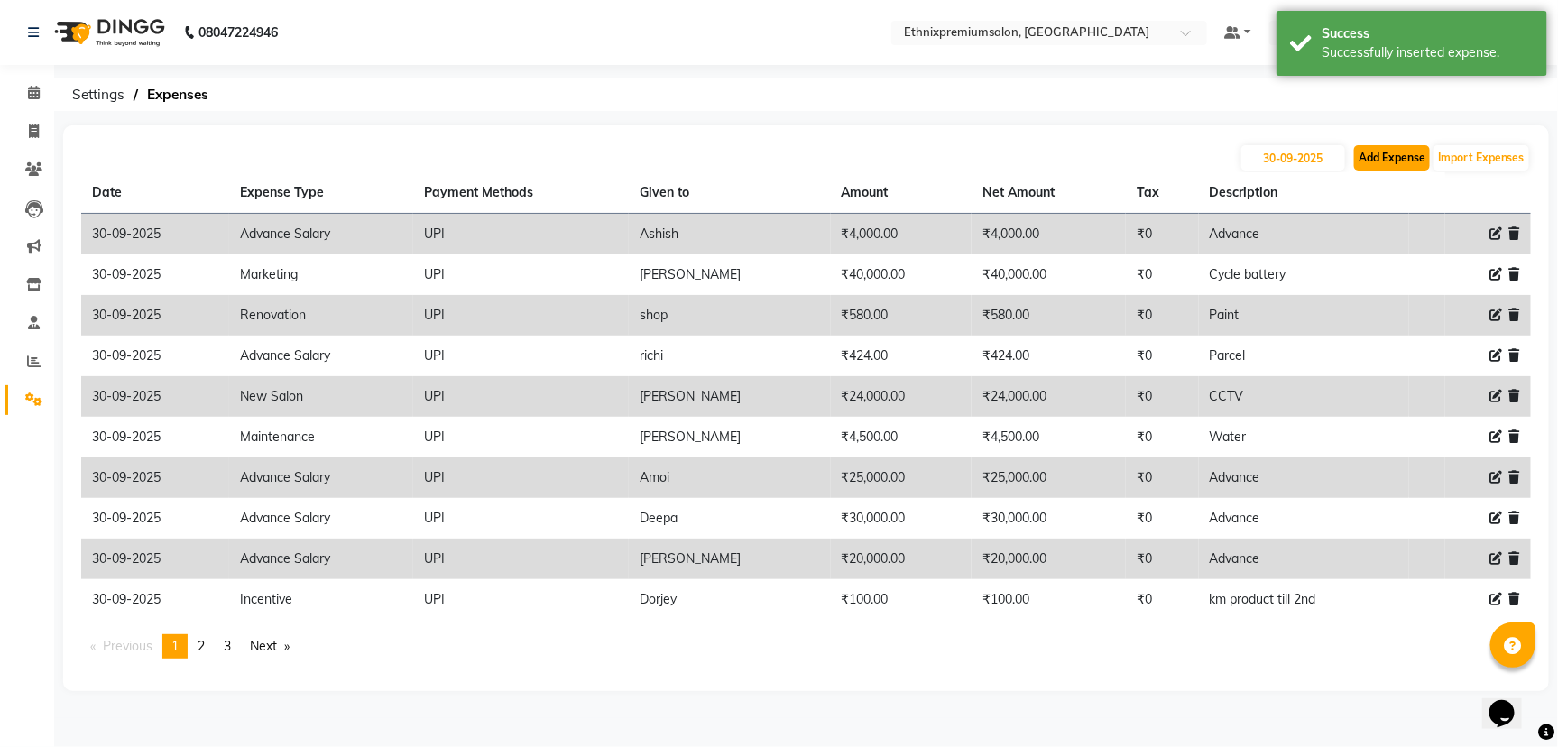
click at [1359, 153] on button "Add Expense" at bounding box center [1392, 157] width 76 height 25
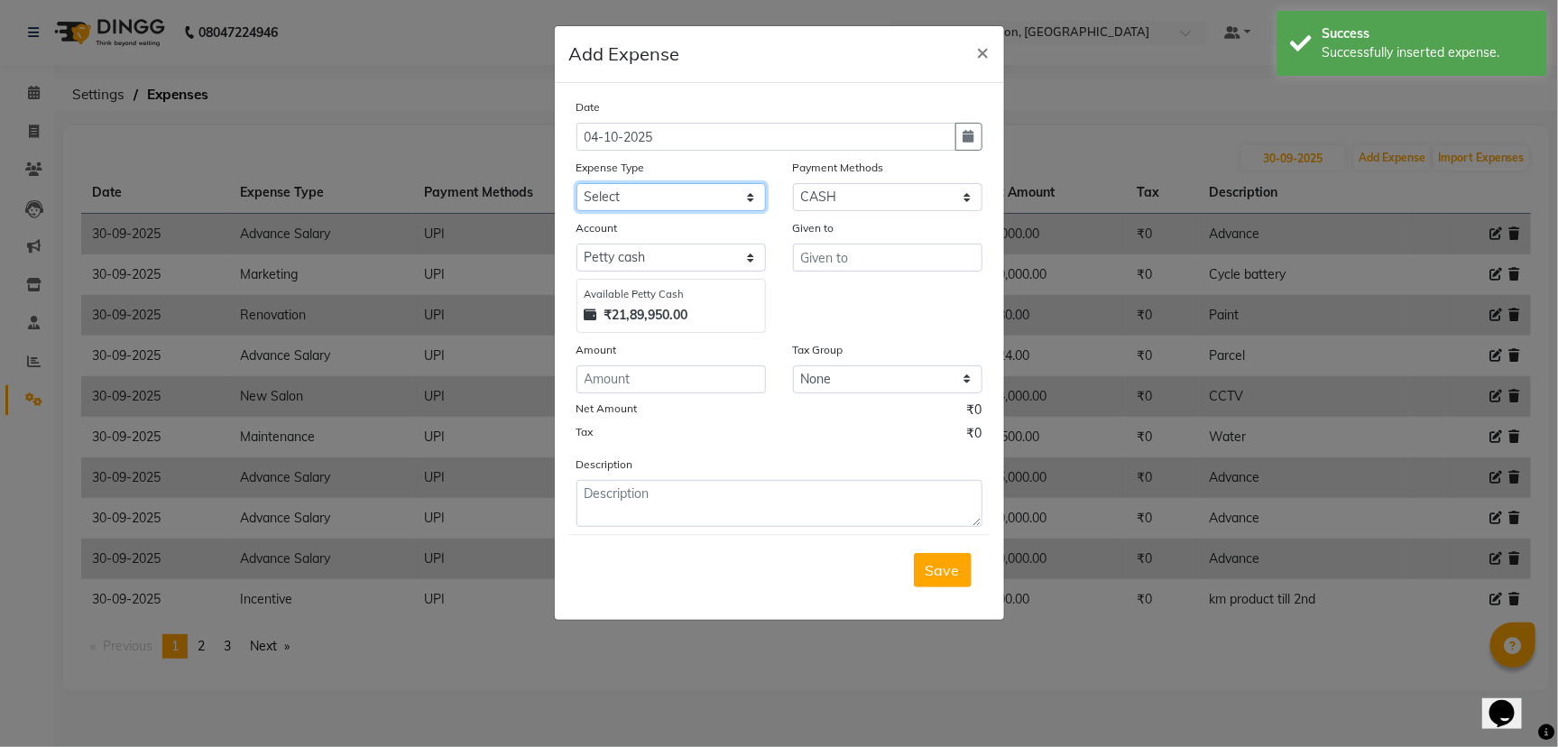
click at [644, 183] on select "Select Advance Salary Client Snacks Equipment Estate food Fuel Govt fee Incenti…" at bounding box center [670, 197] width 189 height 28
click at [899, 203] on select "Select UPI CARD CASH Master Card Visa Card Prepaid Gift Card ONLINE Voucher Wal…" at bounding box center [887, 197] width 189 height 28
click at [793, 183] on select "Select UPI CARD CASH Master Card Visa Card Prepaid Gift Card ONLINE Voucher Wal…" at bounding box center [887, 197] width 189 height 28
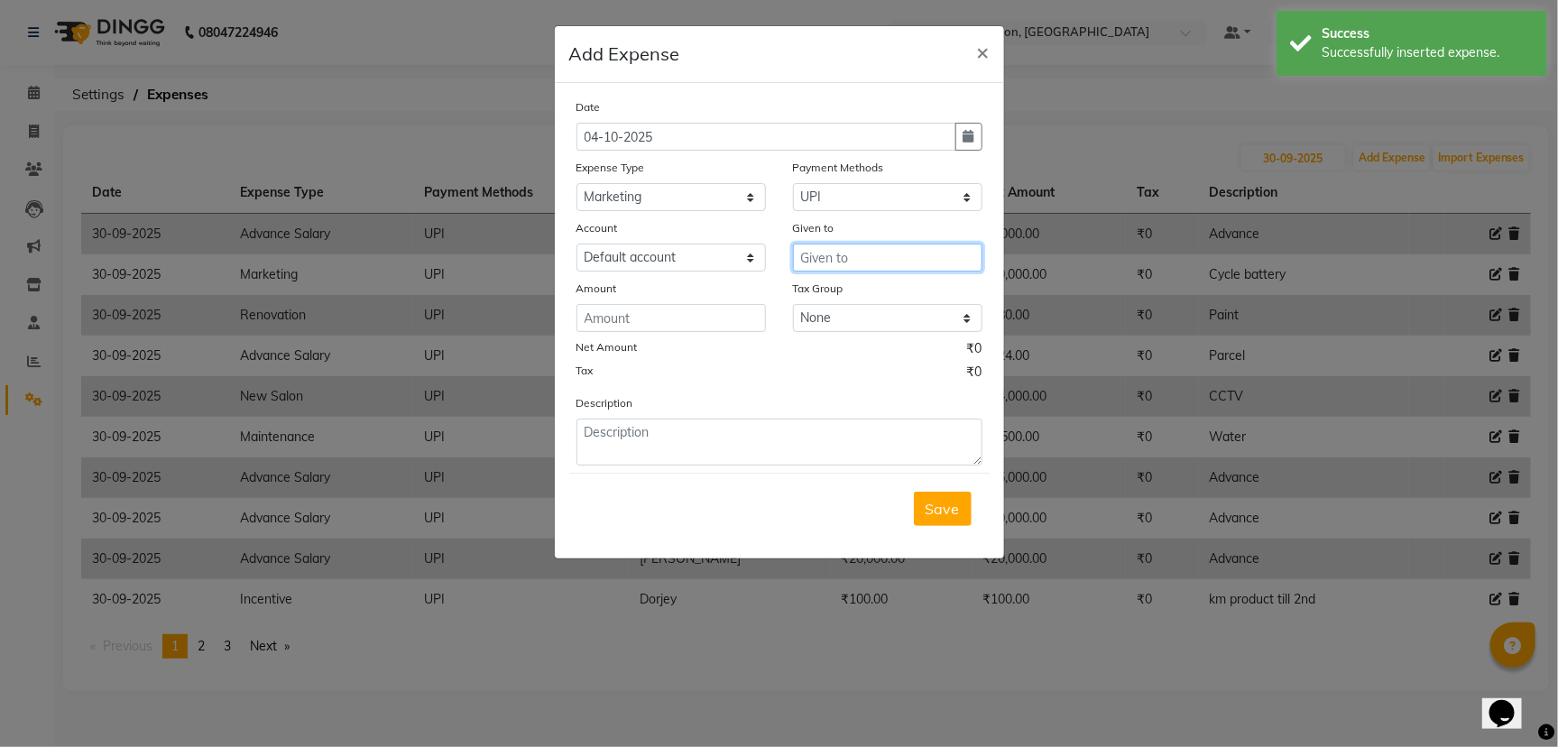
click at [898, 252] on input "text" at bounding box center [887, 258] width 189 height 28
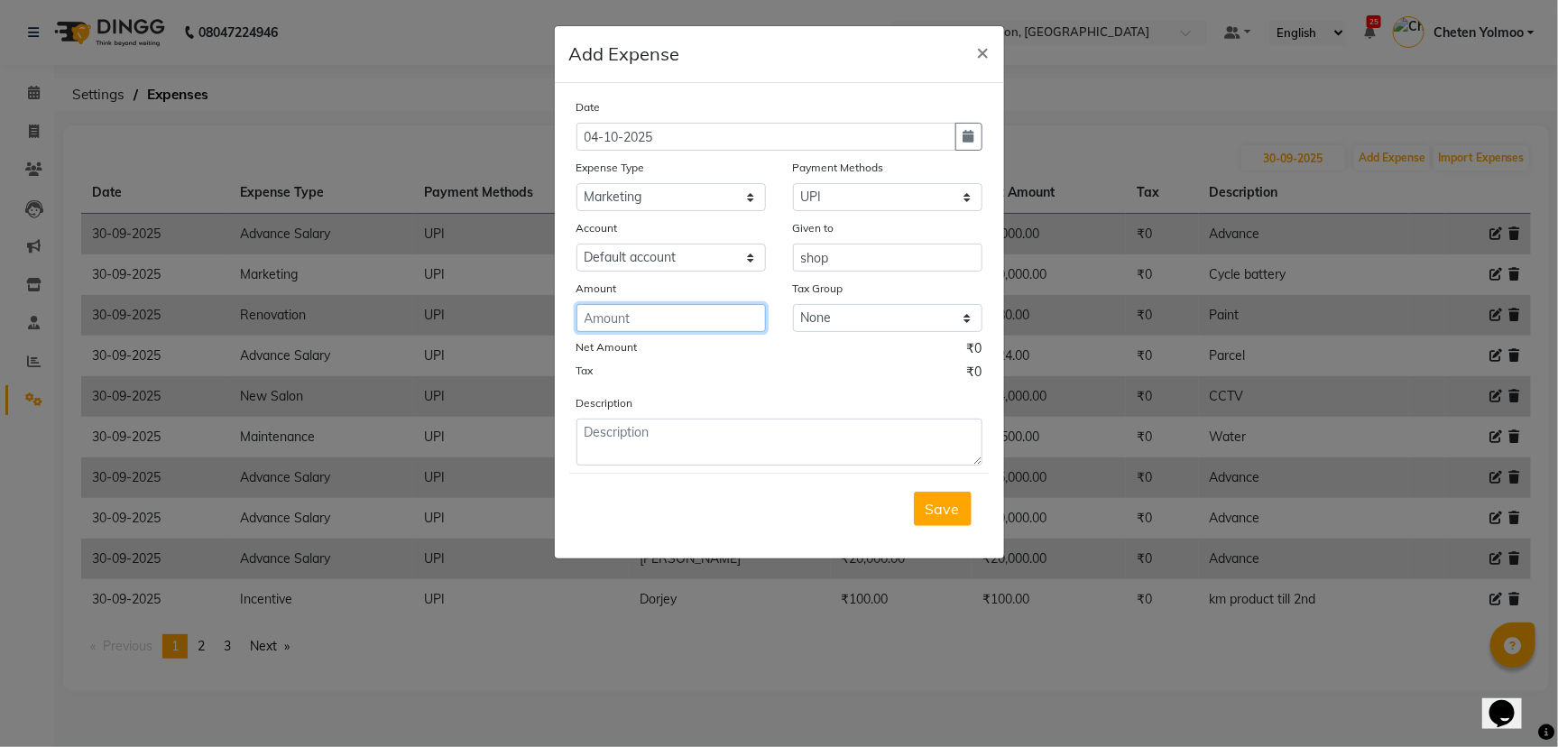
click at [683, 310] on input "number" at bounding box center [670, 318] width 189 height 28
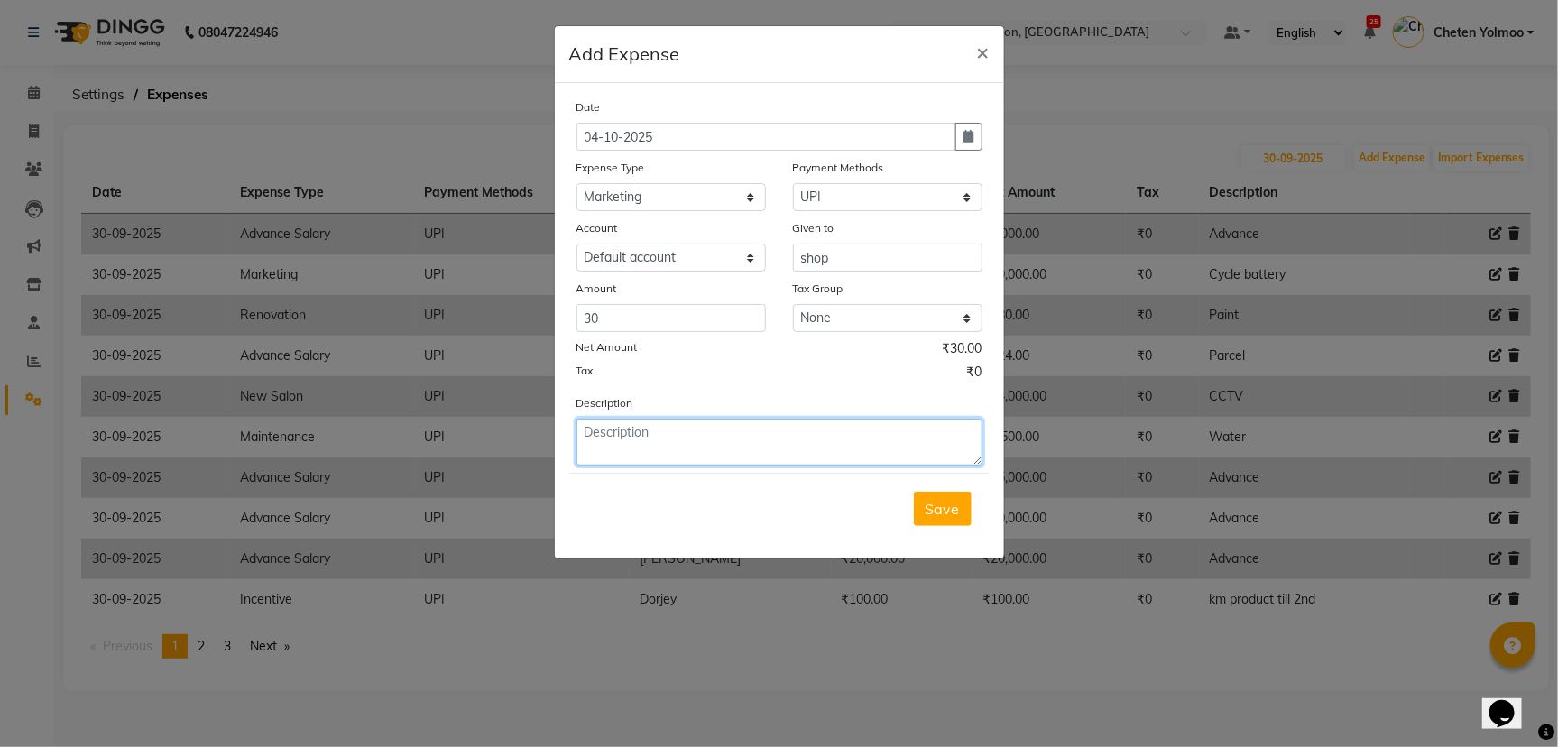
click at [702, 437] on textarea at bounding box center [779, 442] width 406 height 47
click at [922, 509] on button "Save" at bounding box center [943, 509] width 58 height 34
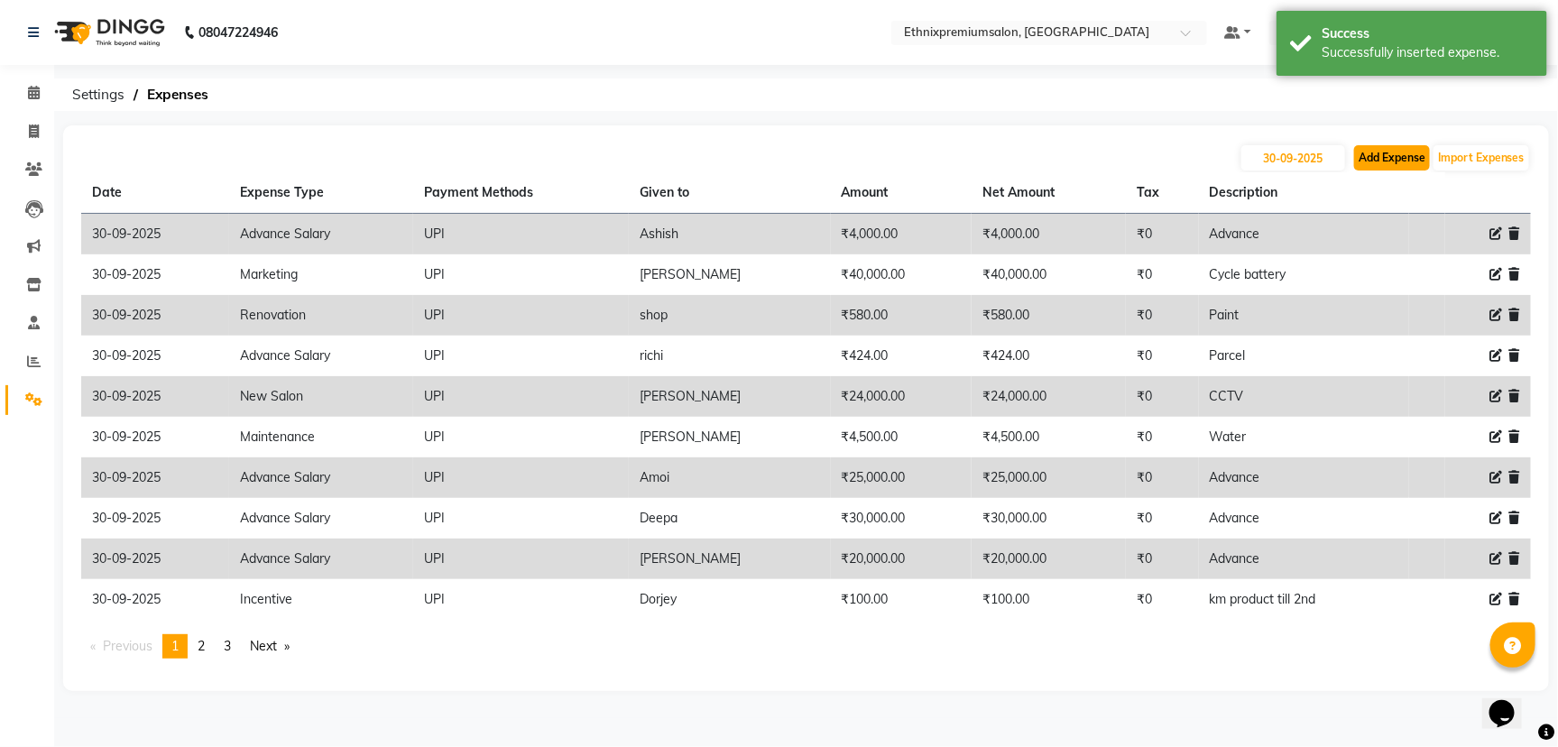
click at [1382, 161] on button "Add Expense" at bounding box center [1392, 157] width 76 height 25
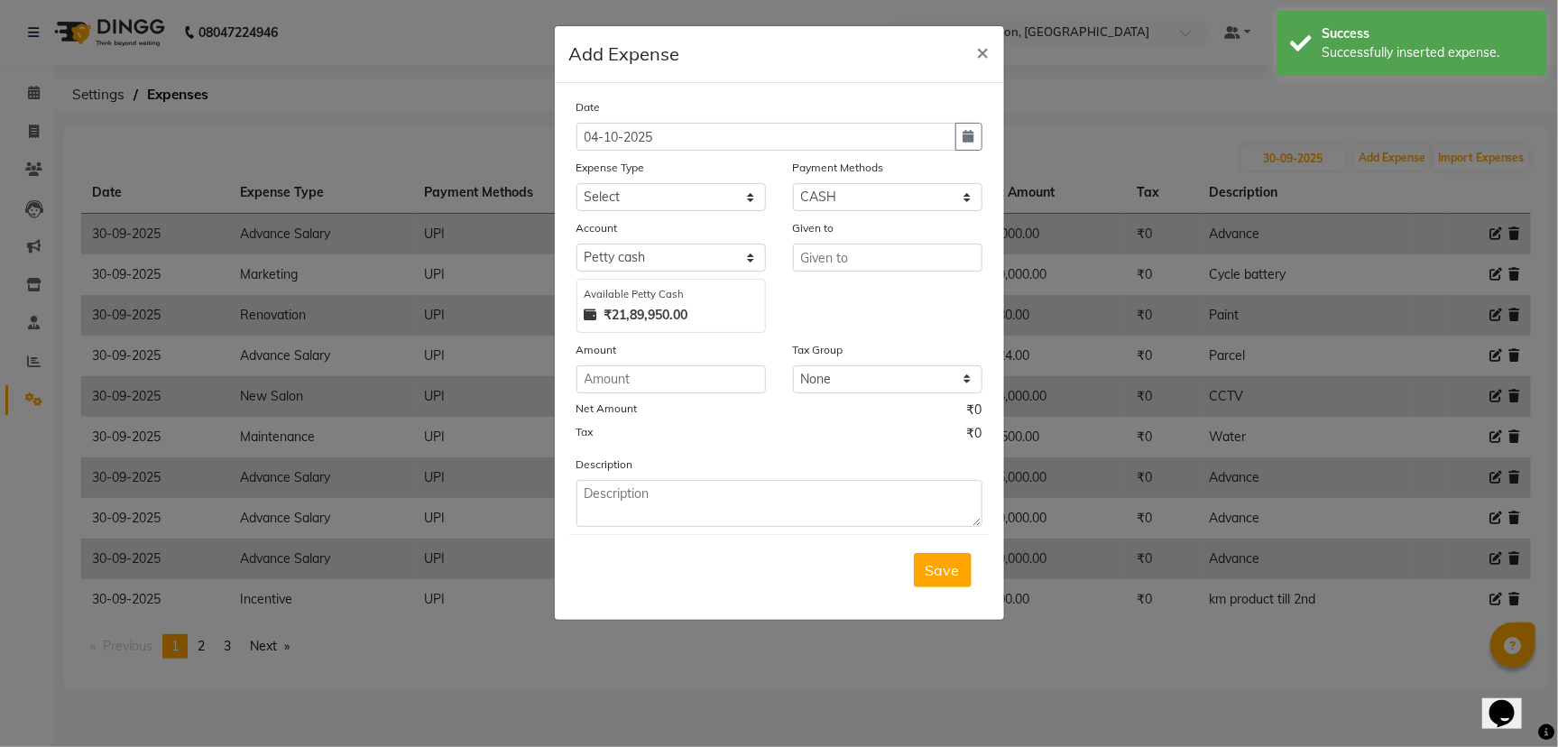
drag, startPoint x: 156, startPoint y: 75, endPoint x: 49, endPoint y: 121, distance: 116.8
click at [152, 75] on ngb-modal-window "Add Expense × Date 04-10-2025 Expense Type Select Advance Salary Client Snacks …" at bounding box center [779, 373] width 1558 height 747
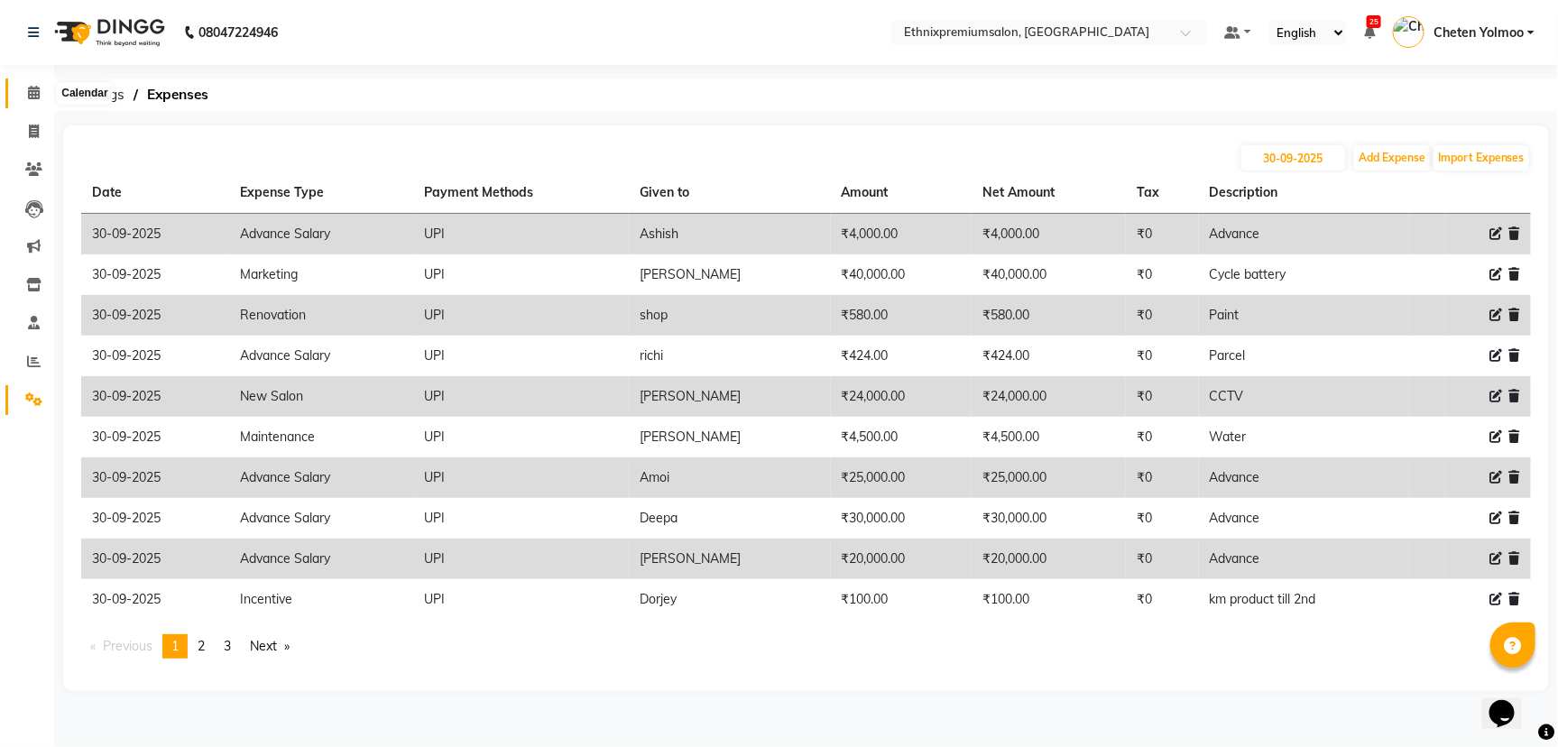
click at [41, 97] on span at bounding box center [34, 93] width 32 height 21
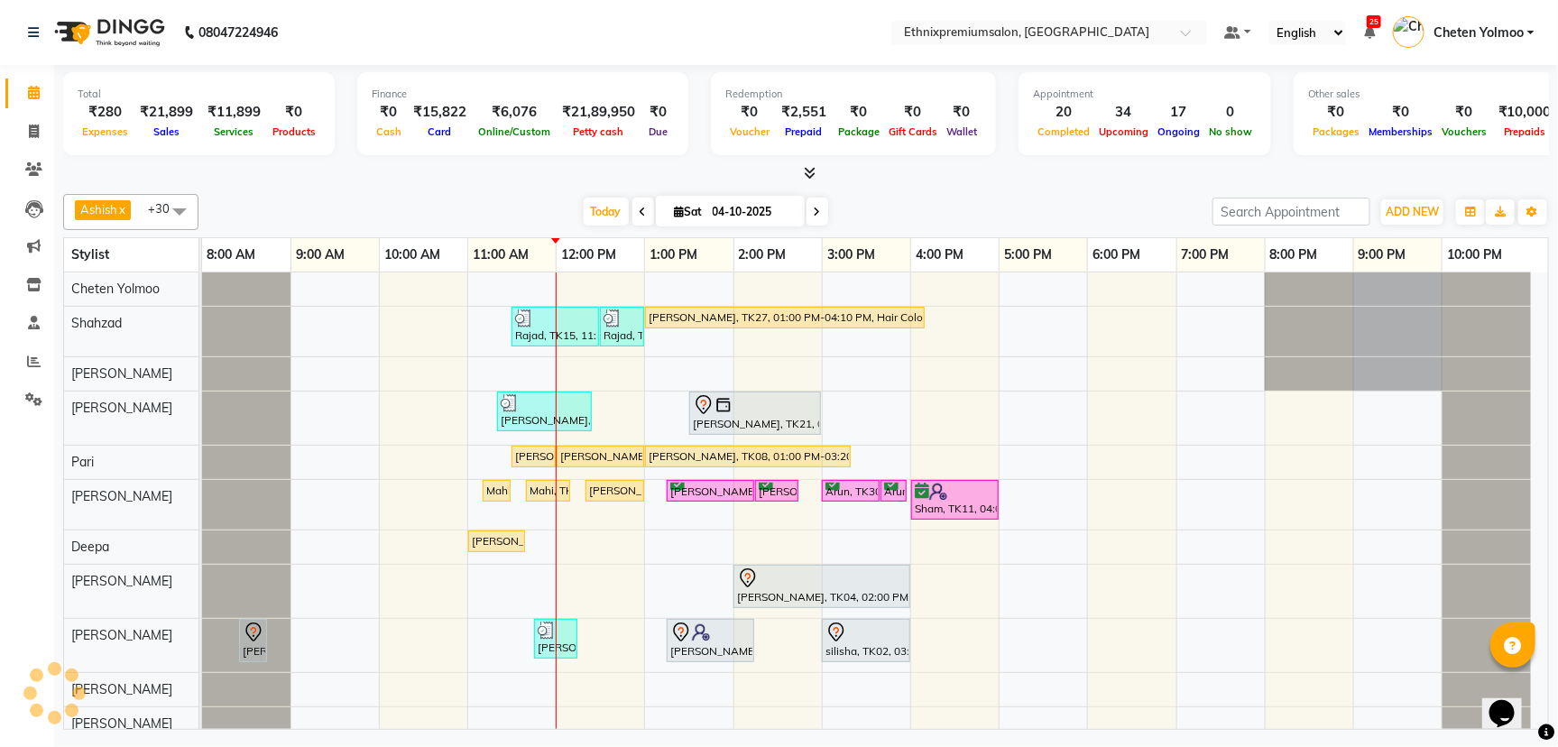
click at [40, 145] on li "Invoice" at bounding box center [27, 132] width 54 height 39
click at [37, 136] on icon at bounding box center [34, 131] width 10 height 14
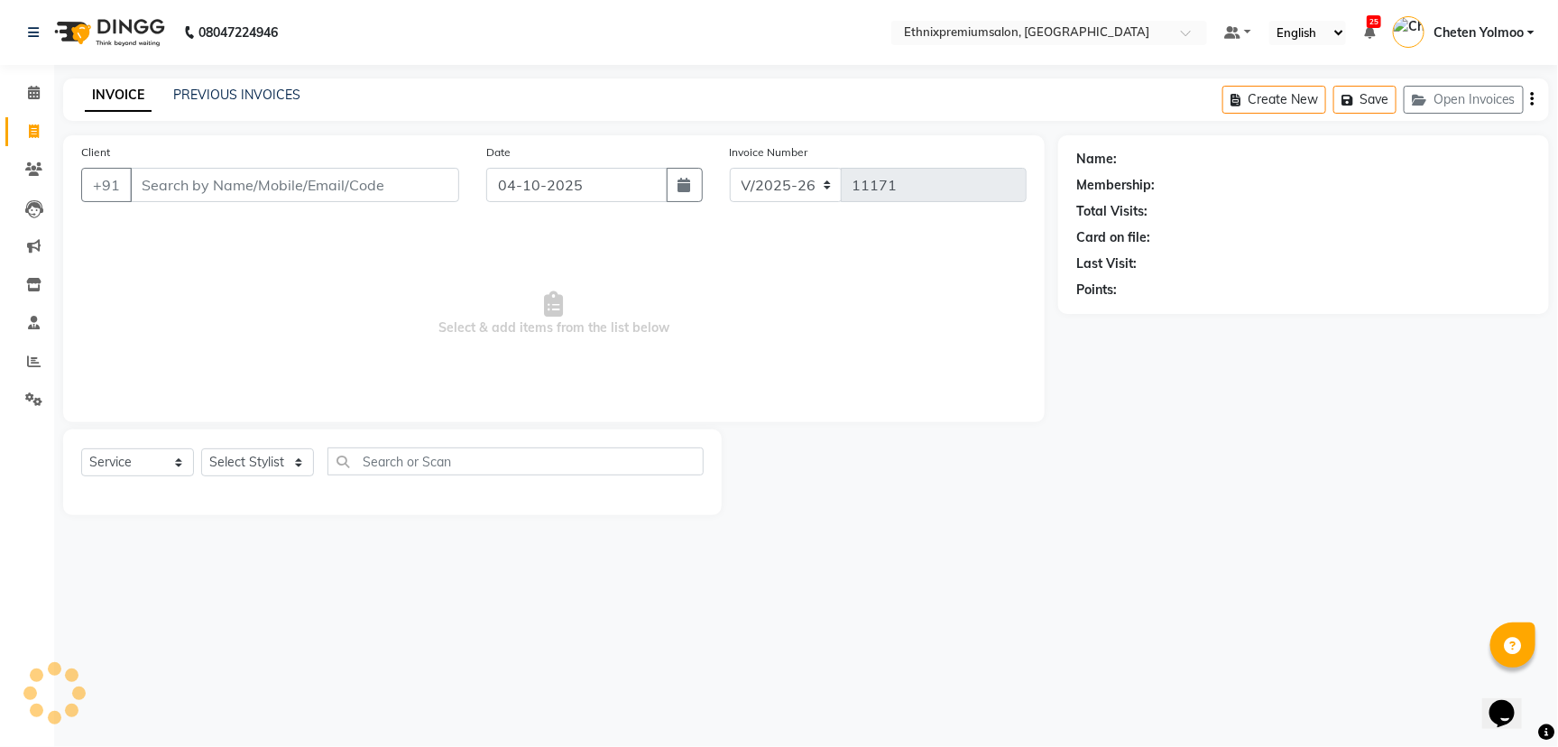
click at [261, 185] on input "Client" at bounding box center [294, 185] width 329 height 34
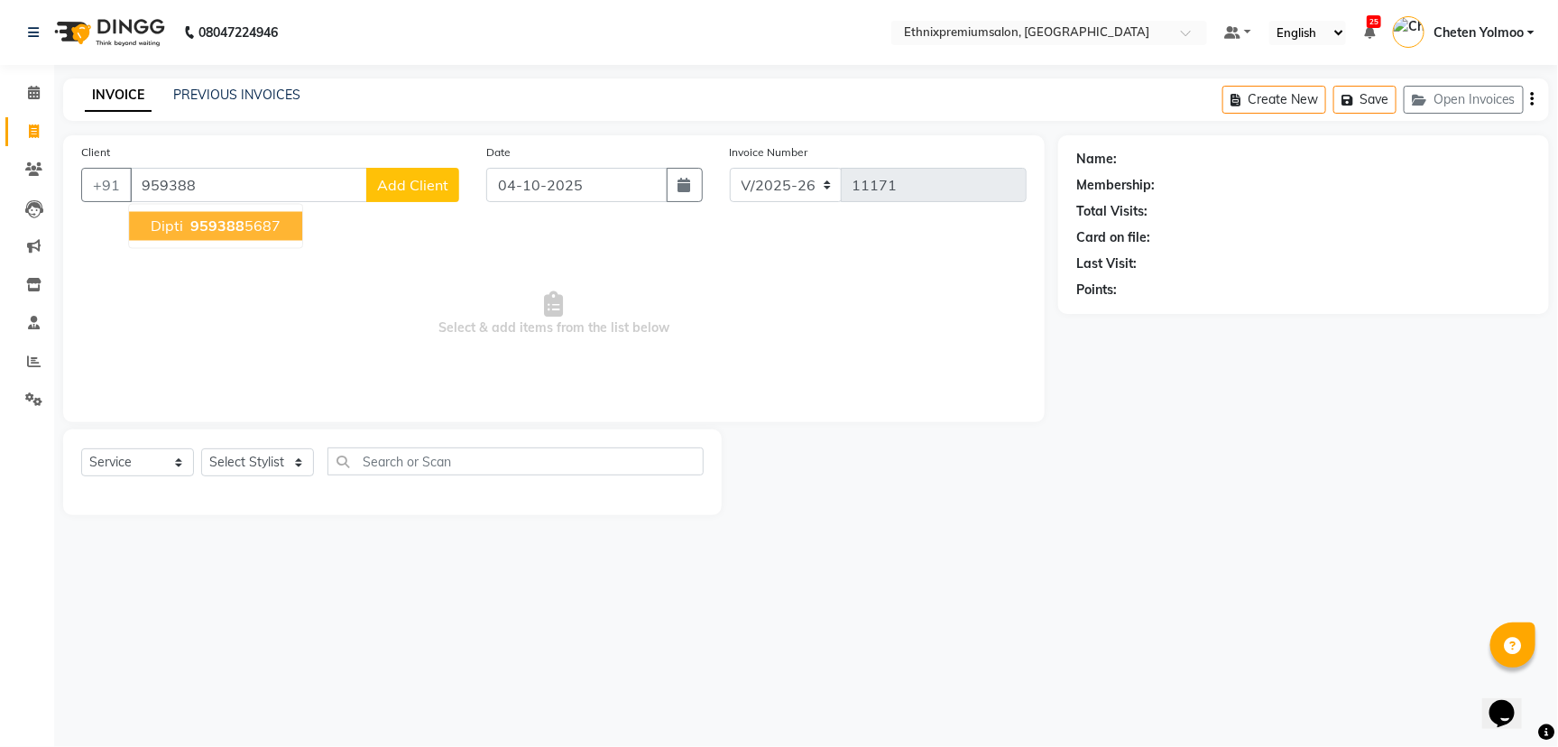
click at [258, 218] on ngb-highlight "959388 5687" at bounding box center [234, 226] width 94 height 18
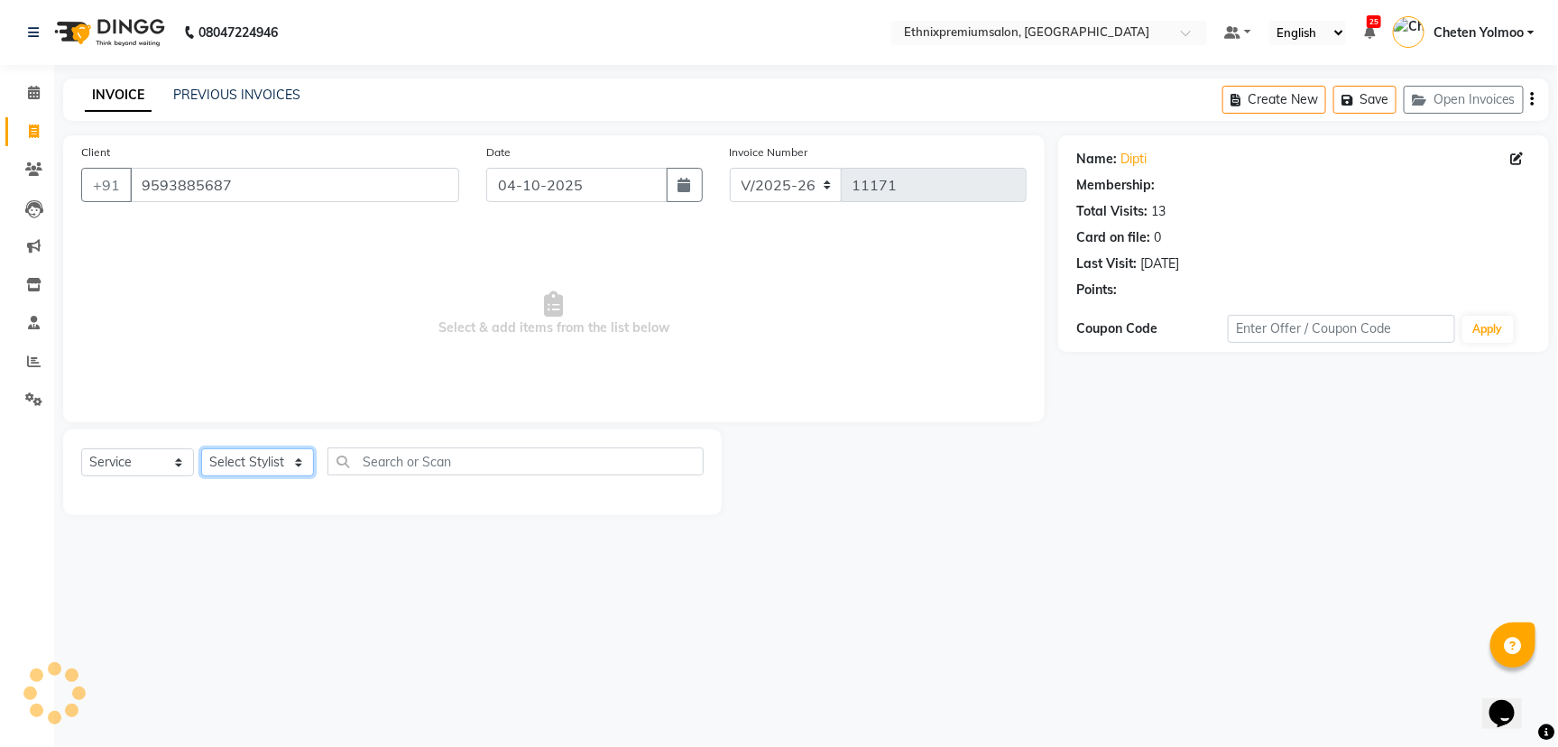
click at [271, 468] on select "Select Stylist Amoi Ashish Bishaka Cheten Yolmoo Deepa Dorjey Ellori Faisal Jac…" at bounding box center [257, 462] width 113 height 28
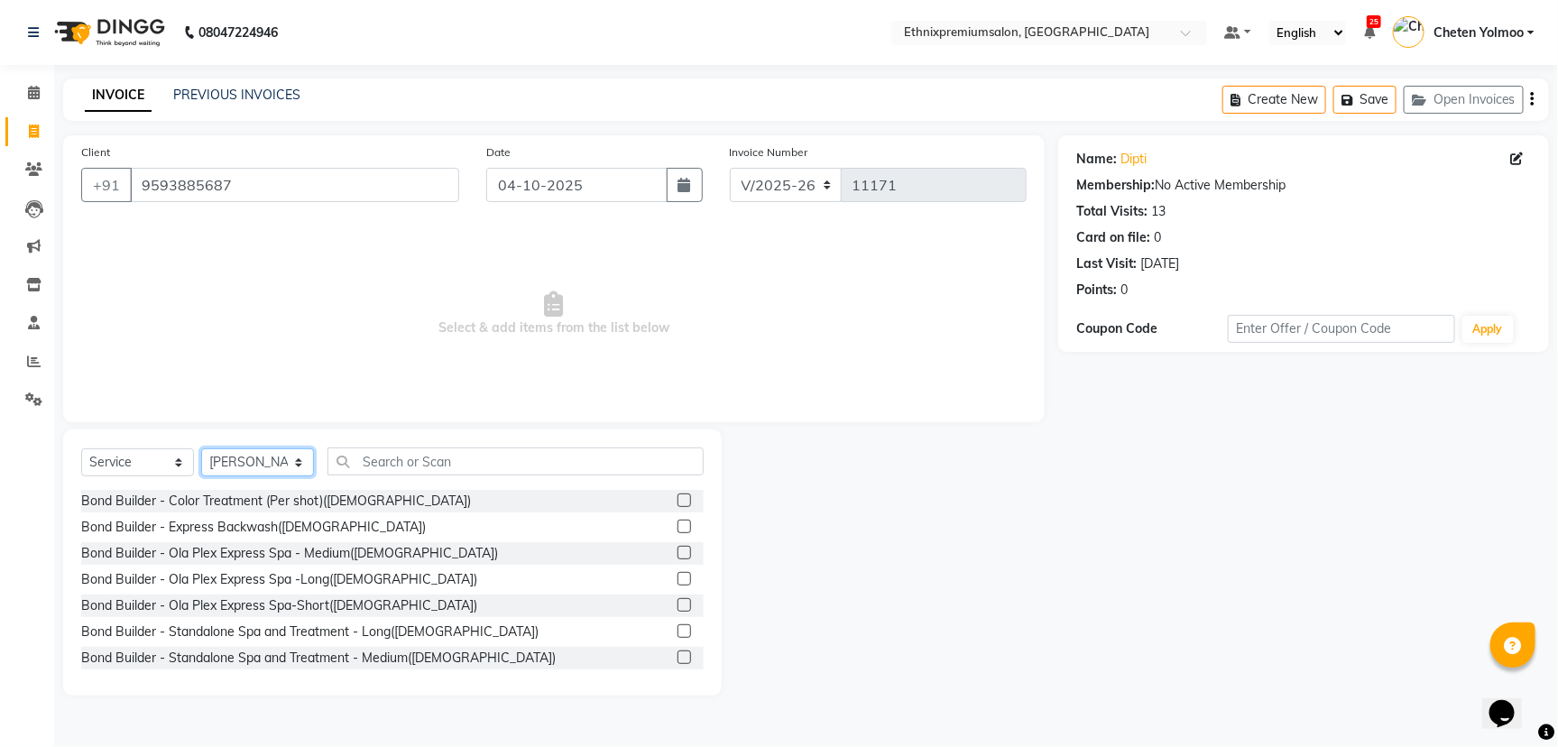
click at [271, 468] on select "Select Stylist Amoi Ashish Bishaka Cheten Yolmoo Deepa Dorjey Ellori Faisal Jac…" at bounding box center [257, 462] width 113 height 28
click at [422, 437] on div "Select Service Product Membership Package Voucher Prepaid Gift Card Select Styl…" at bounding box center [392, 562] width 658 height 266
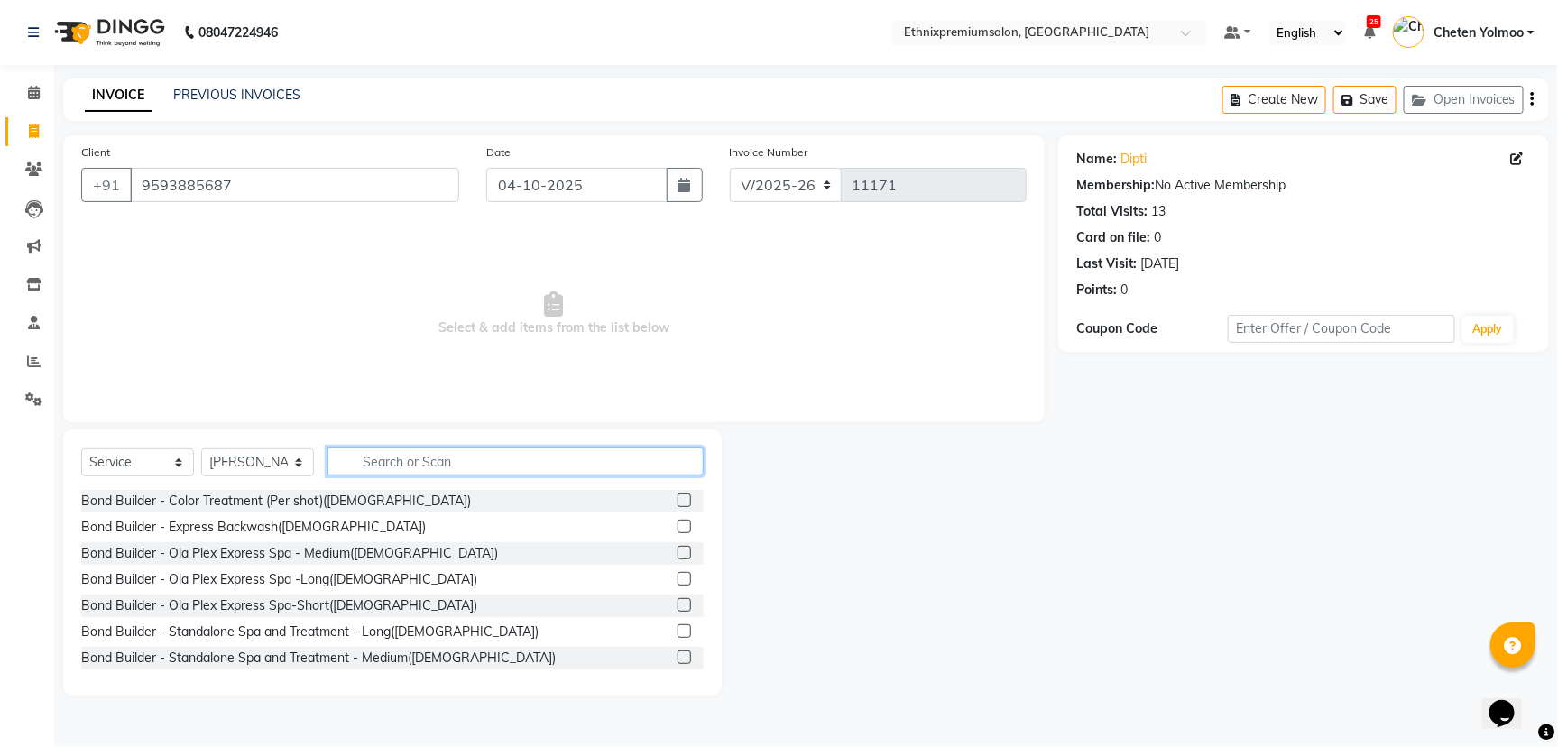
click at [418, 474] on input "text" at bounding box center [515, 461] width 376 height 28
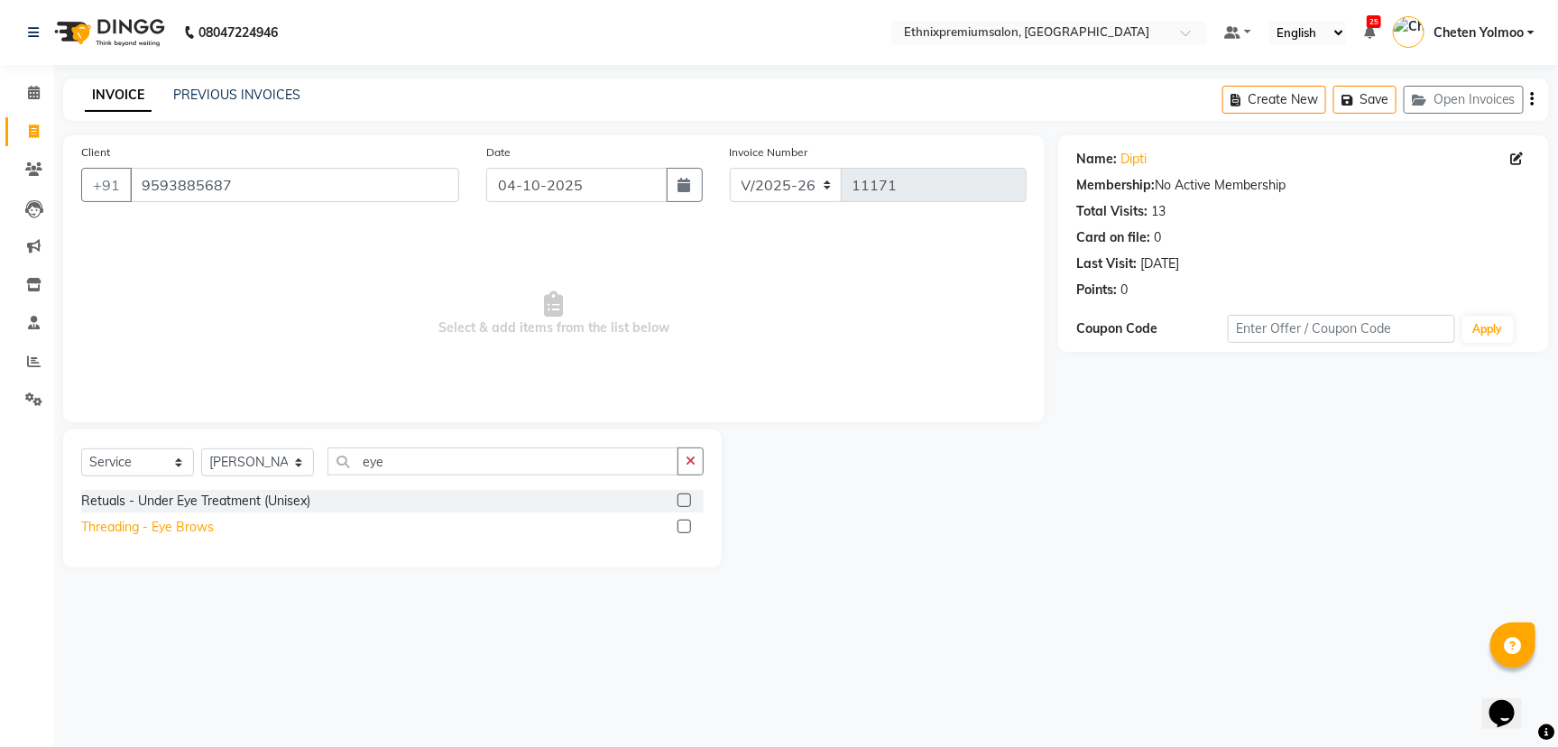
click at [186, 525] on div "Threading - Eye Brows" at bounding box center [147, 527] width 133 height 19
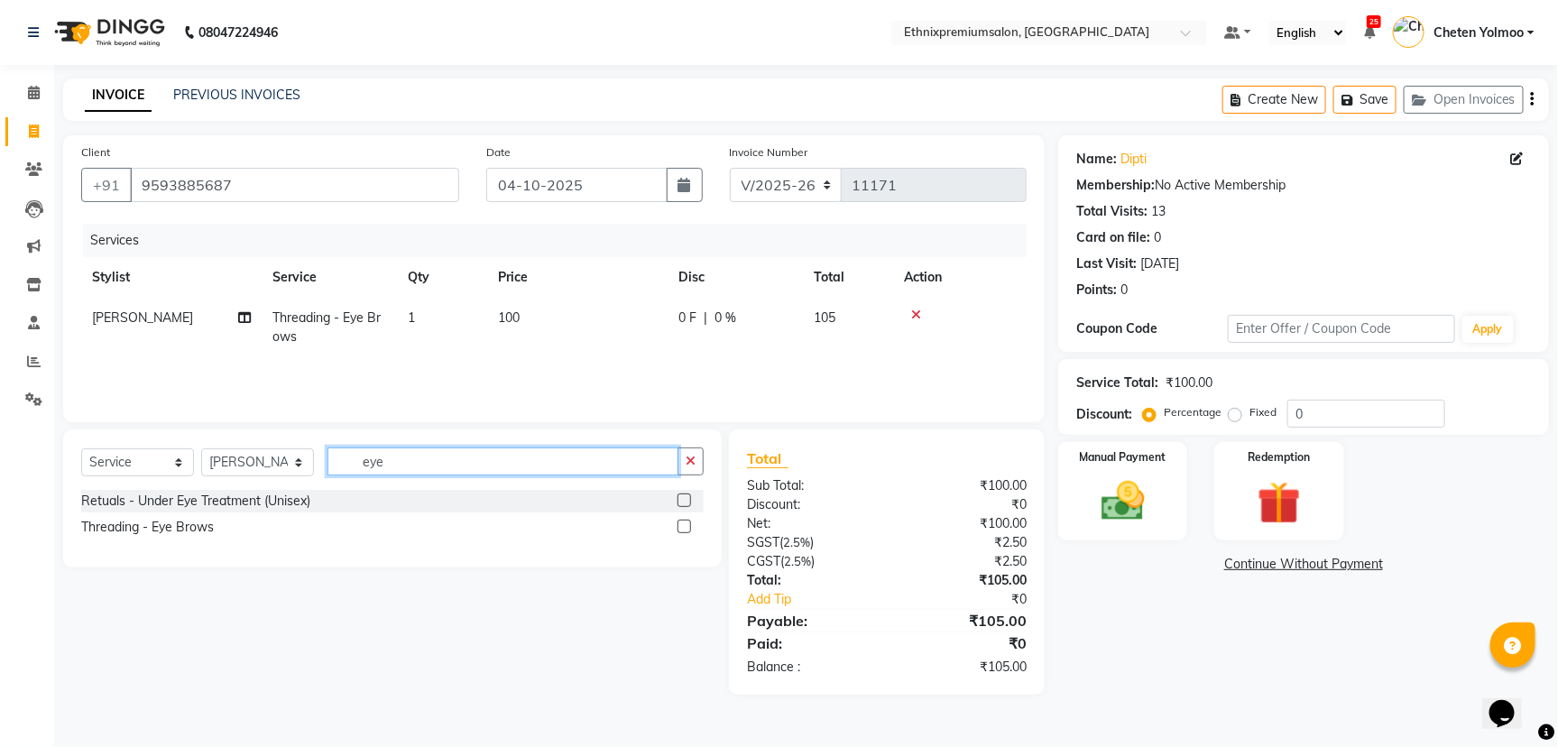
click at [402, 454] on input "eye" at bounding box center [502, 461] width 351 height 28
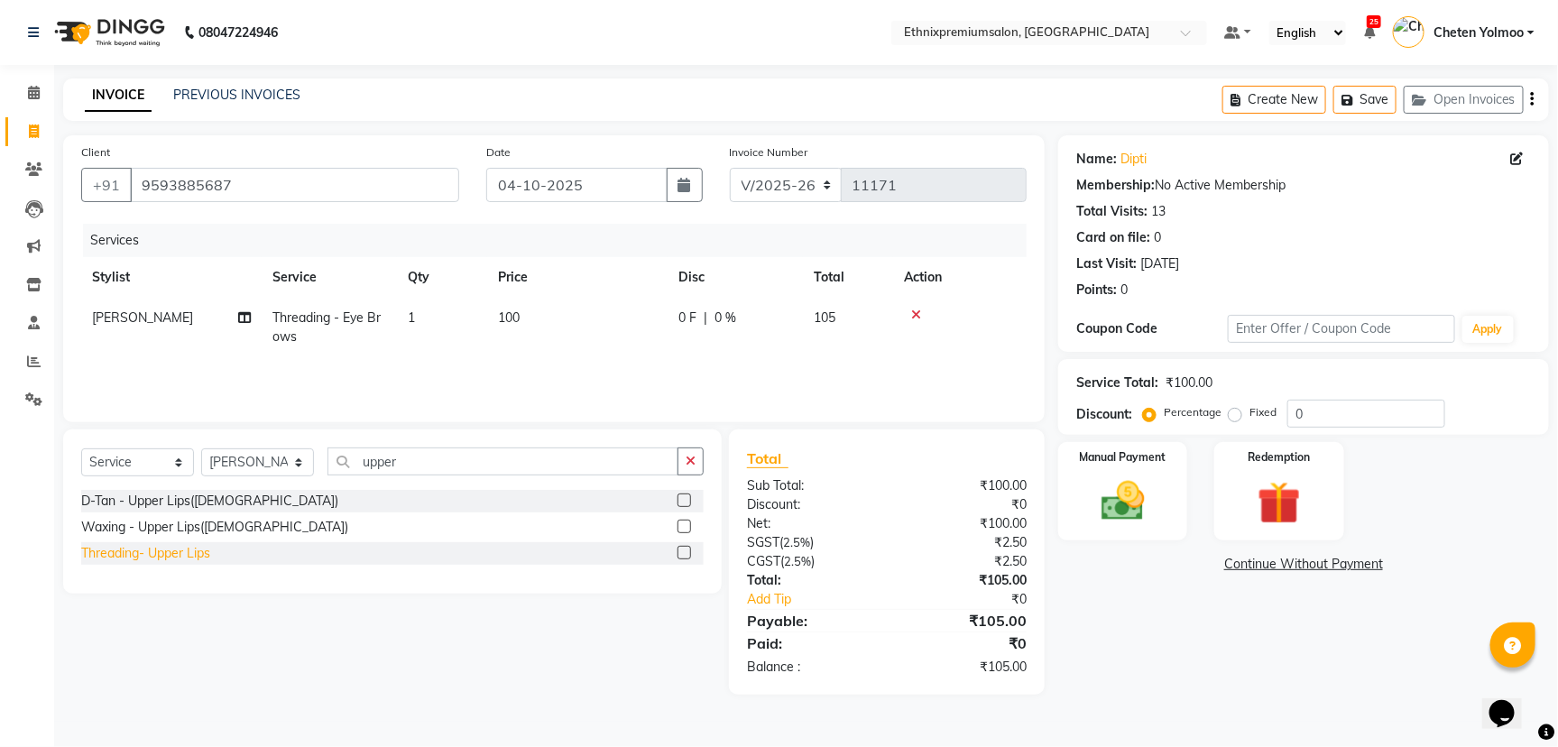
click at [187, 556] on div "Threading- Upper Lips" at bounding box center [145, 553] width 129 height 19
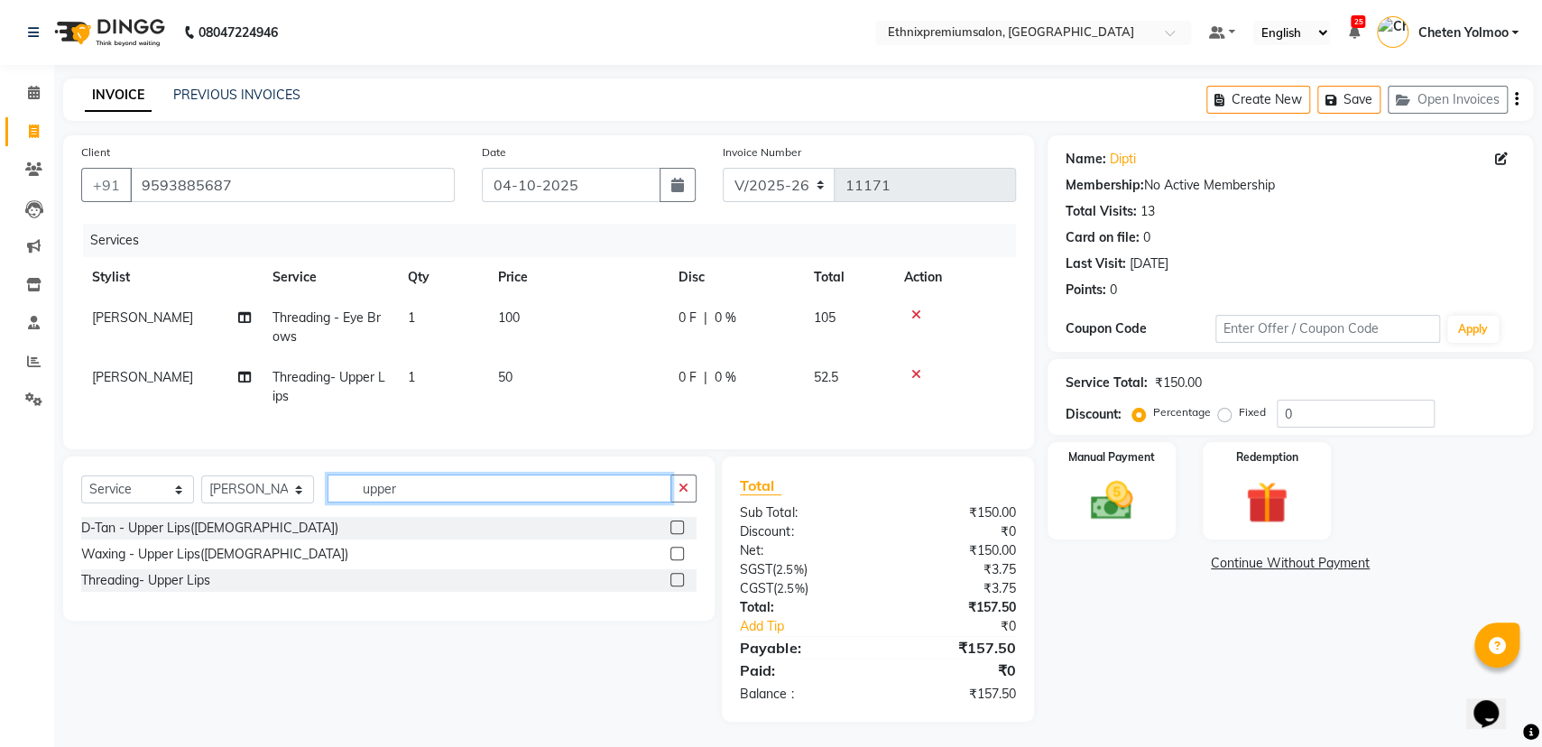
click at [402, 493] on input "upper" at bounding box center [499, 488] width 344 height 28
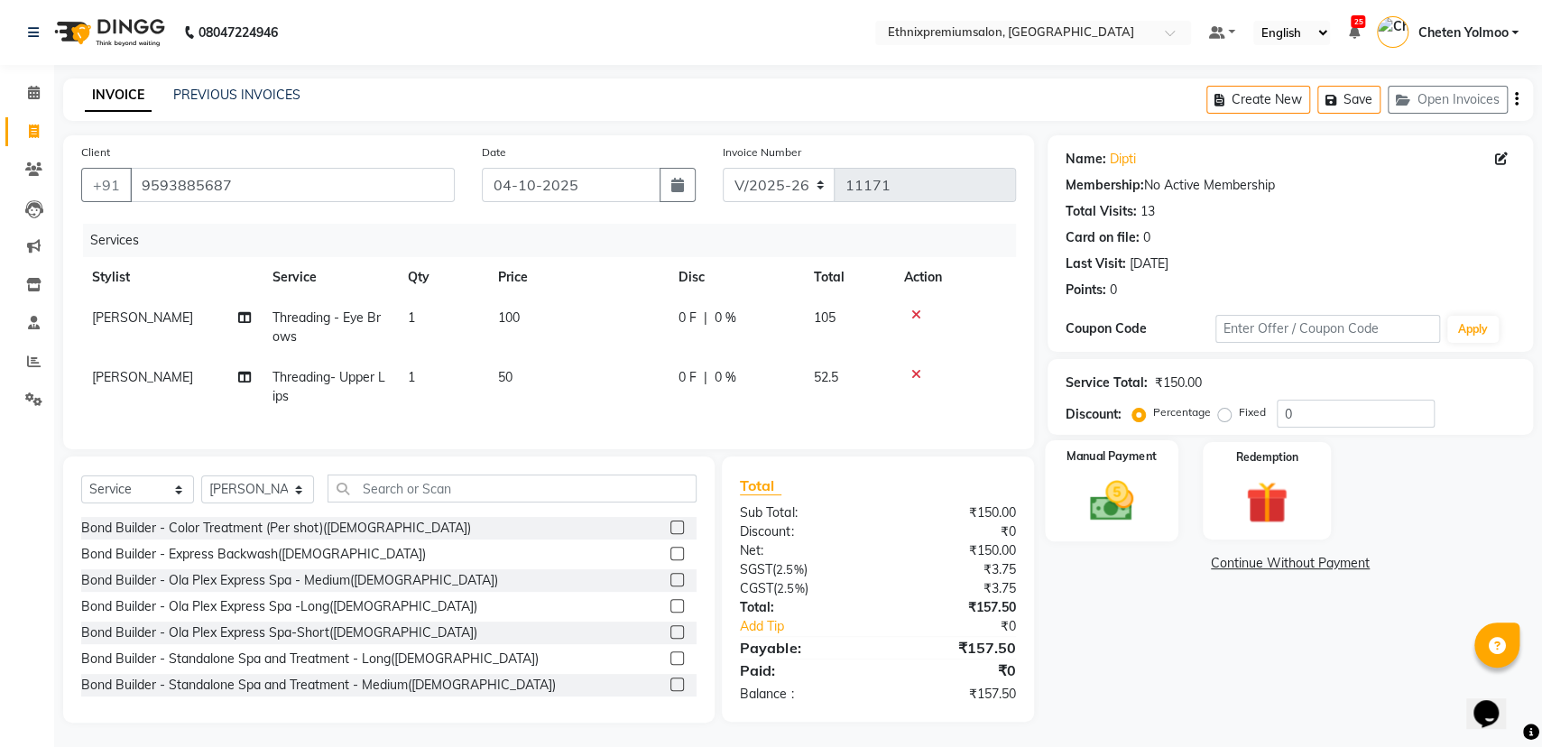
click at [1081, 523] on img at bounding box center [1111, 500] width 72 height 51
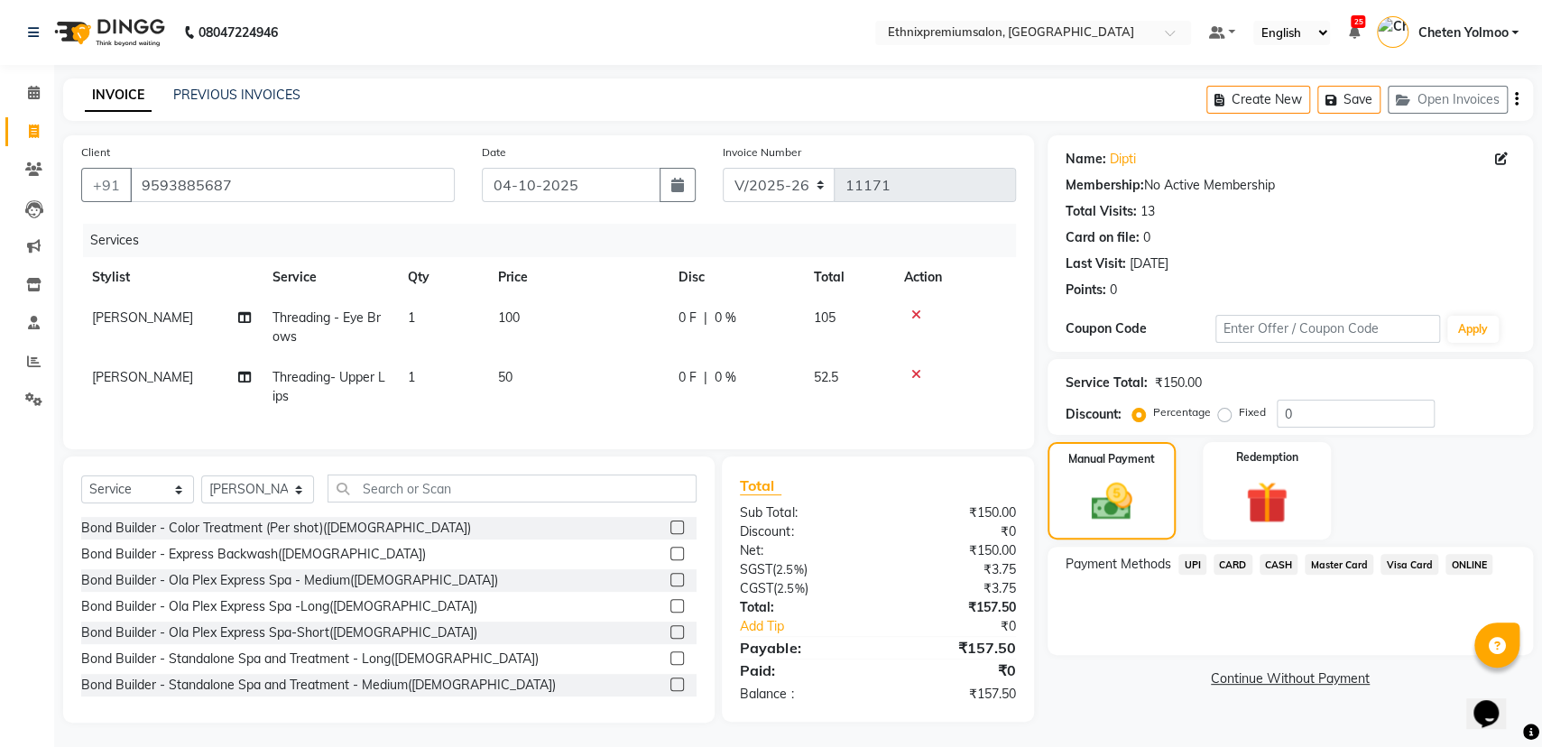
click at [1193, 563] on span "UPI" at bounding box center [1192, 564] width 28 height 21
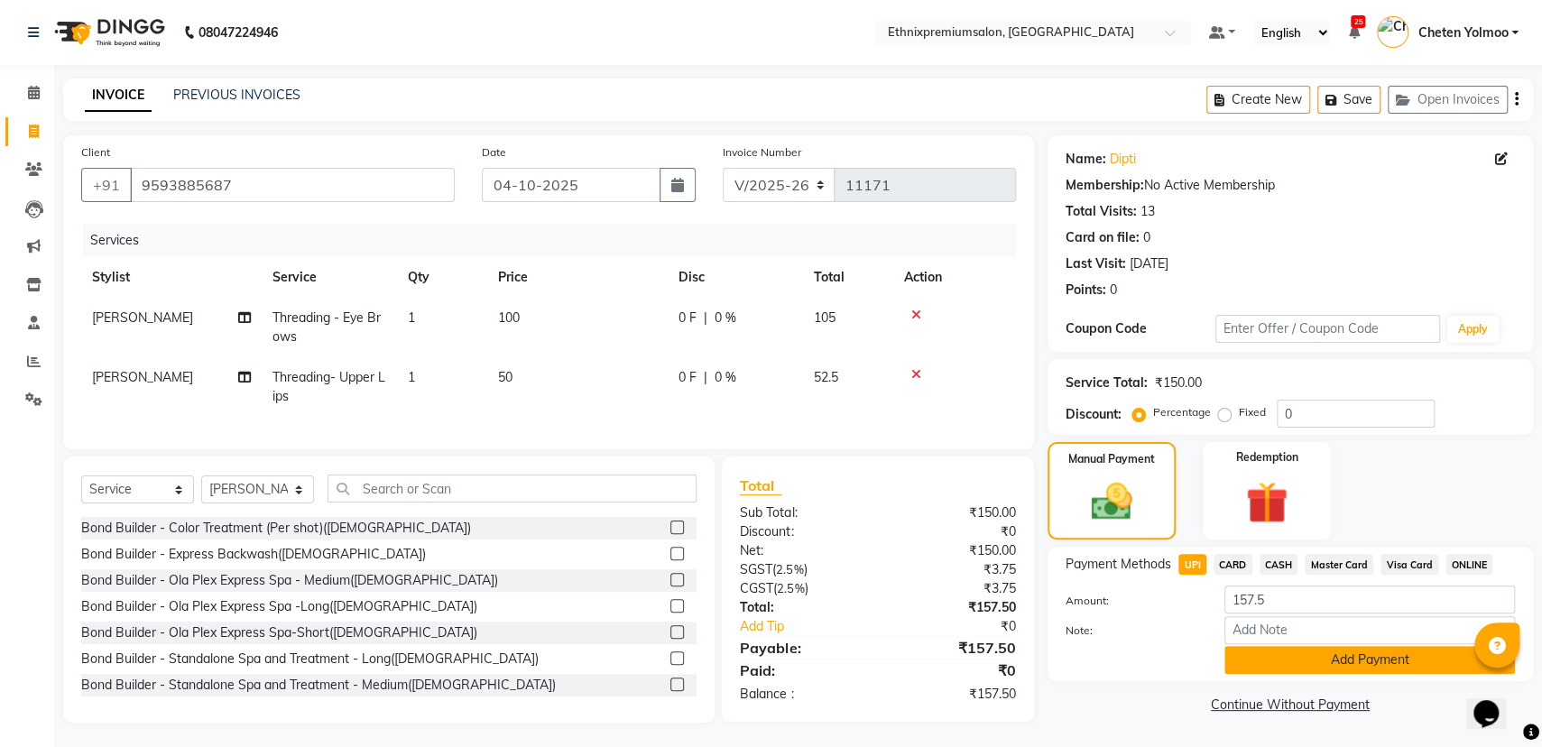
click at [1319, 660] on button "Add Payment" at bounding box center [1369, 660] width 290 height 28
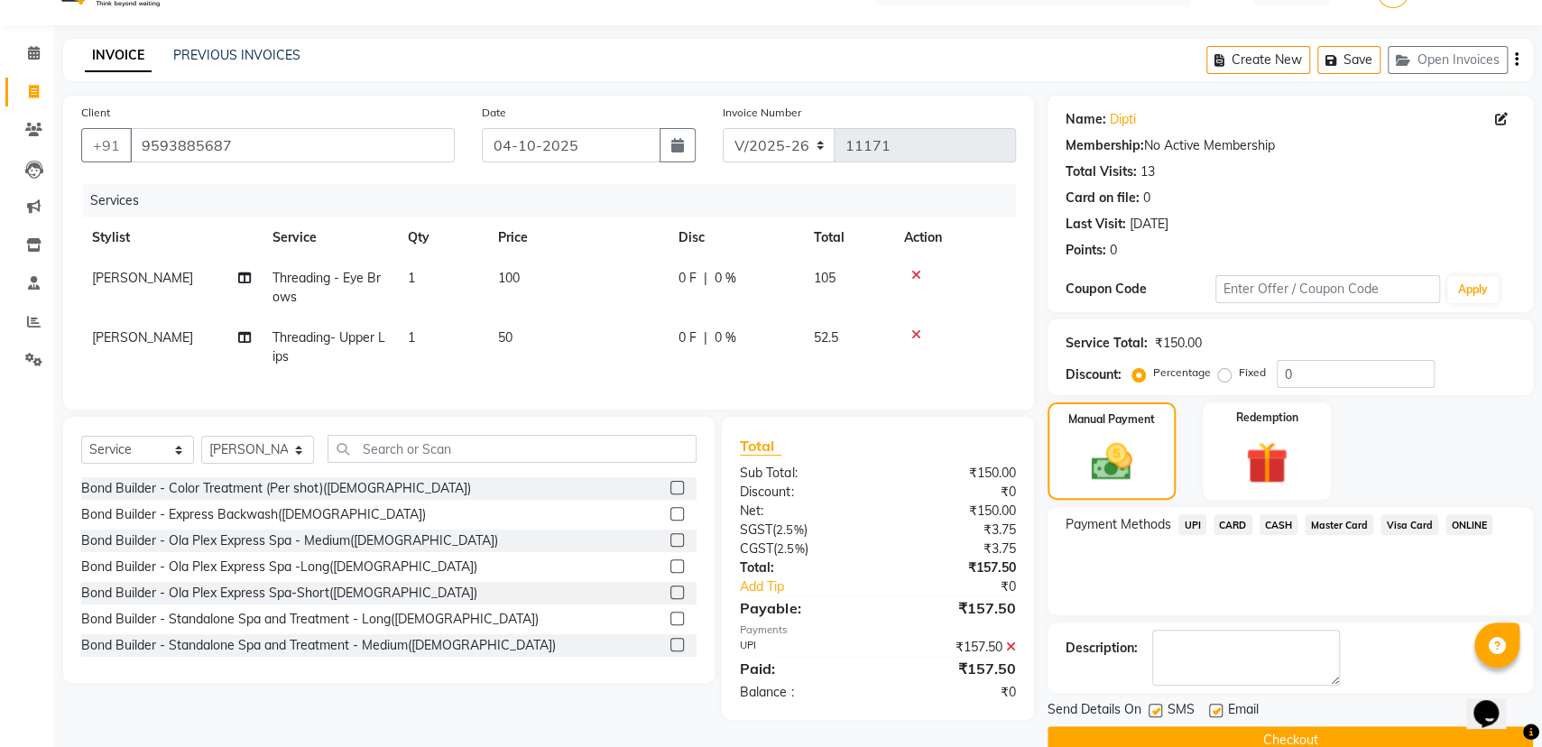
scroll to position [72, 0]
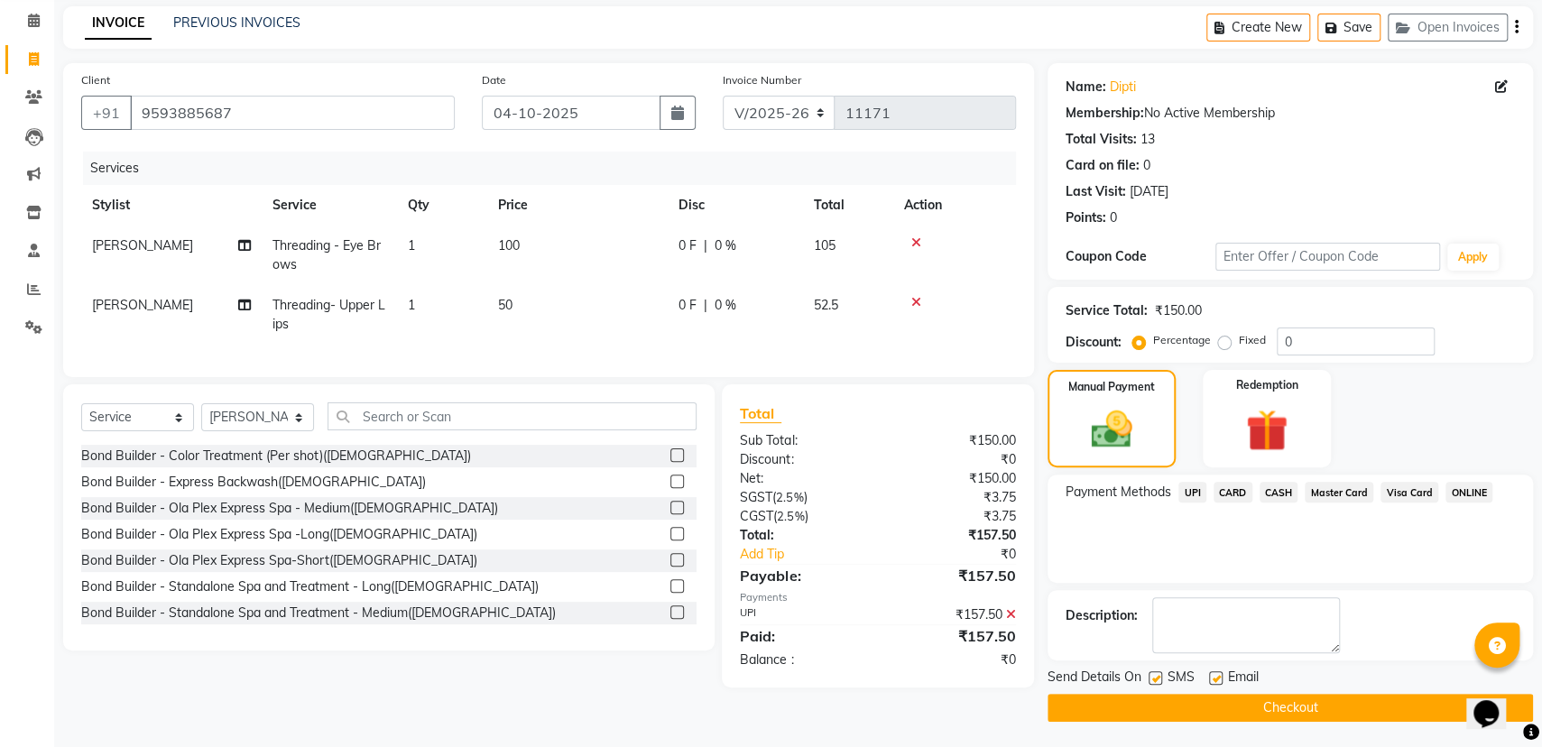
click at [1311, 701] on button "Checkout" at bounding box center [1289, 708] width 485 height 28
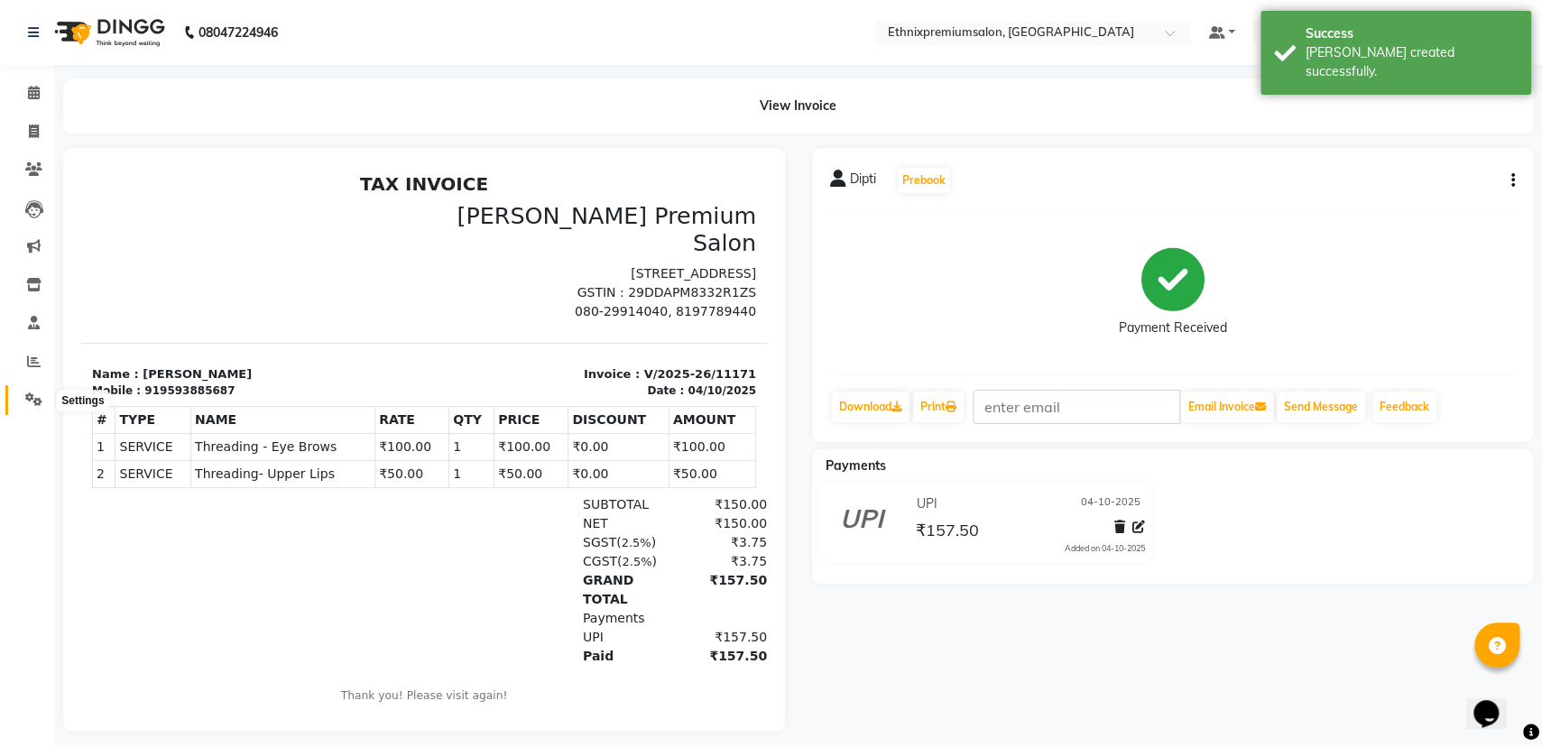
click at [45, 390] on span at bounding box center [34, 400] width 32 height 21
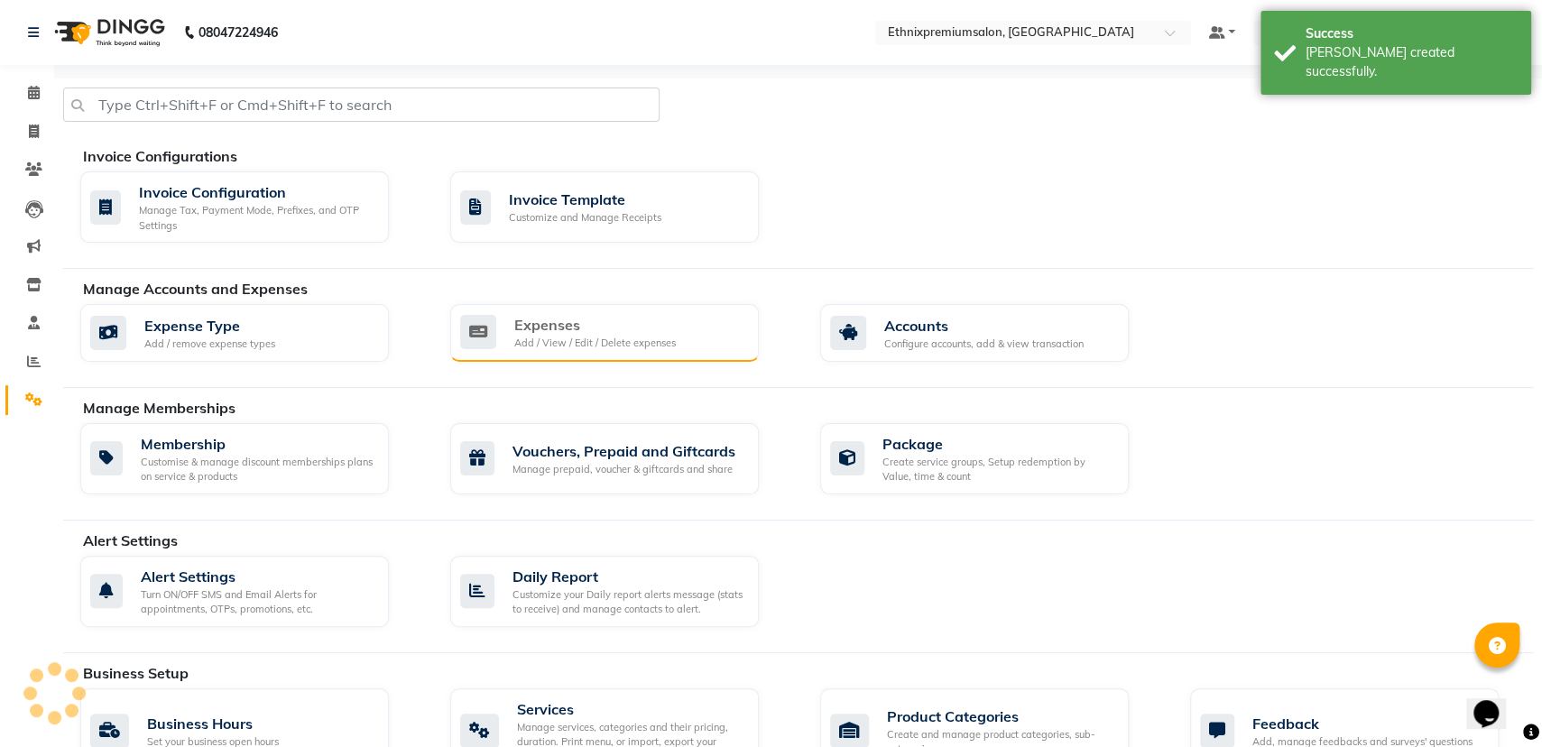
click at [564, 344] on div "Add / View / Edit / Delete expenses" at bounding box center [594, 343] width 161 height 15
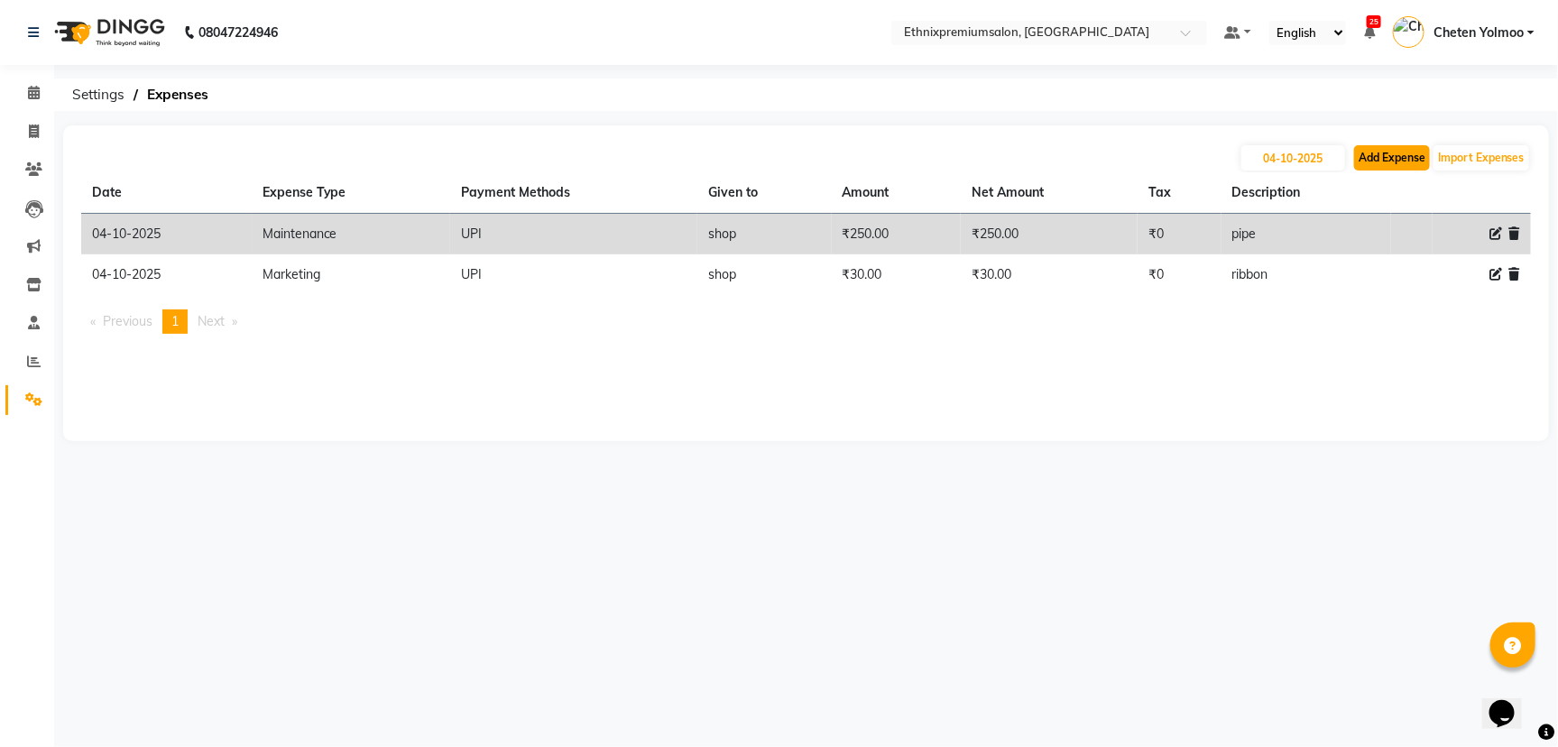
click at [1361, 159] on button "Add Expense" at bounding box center [1392, 157] width 76 height 25
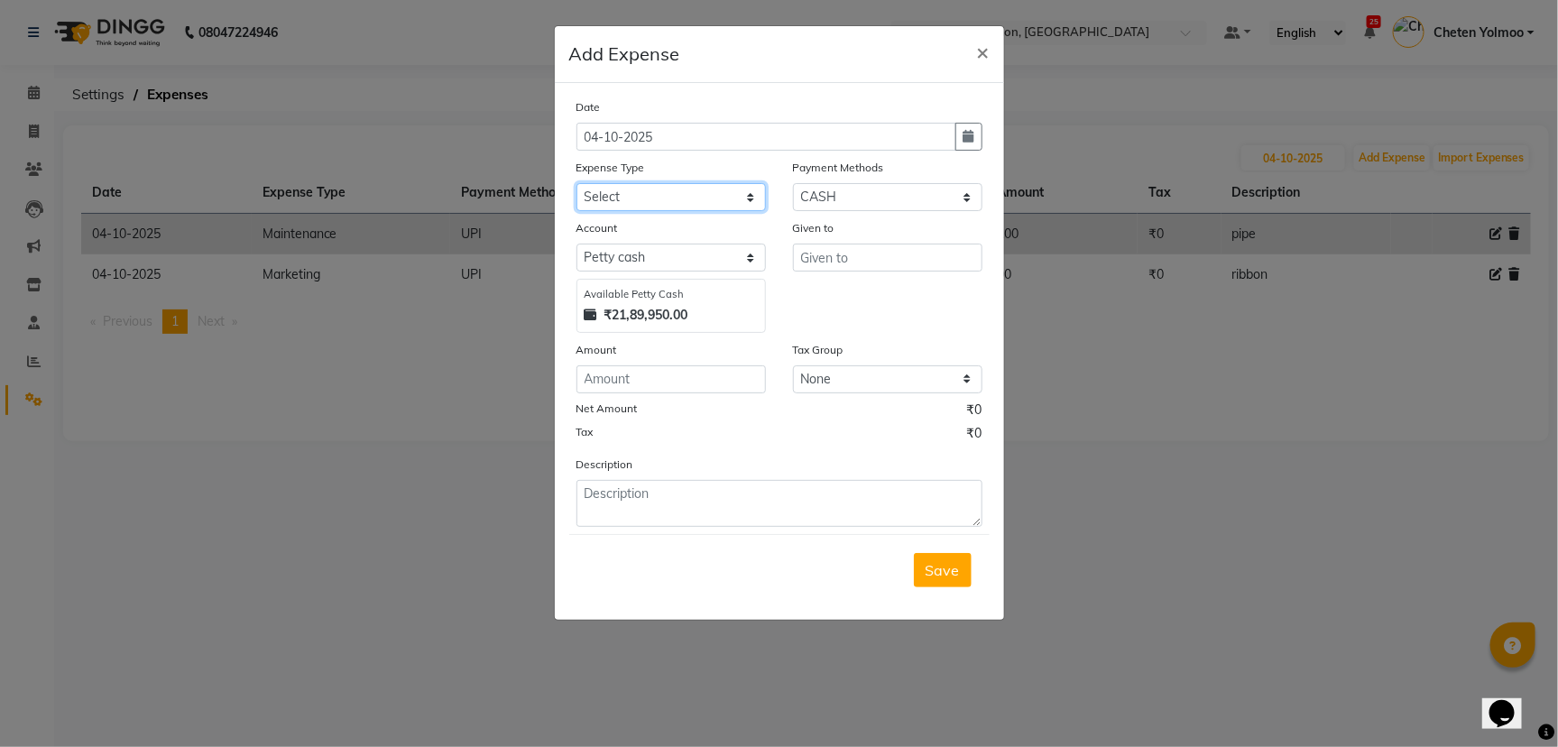
click at [732, 196] on select "Select Advance Salary Client Snacks Equipment Estate food Fuel Govt fee Incenti…" at bounding box center [670, 197] width 189 height 28
click at [576, 183] on select "Select Advance Salary Client Snacks Equipment Estate food Fuel Govt fee Incenti…" at bounding box center [670, 197] width 189 height 28
click at [832, 194] on select "Select UPI CARD CASH Master Card Visa Card Prepaid Gift Card ONLINE Voucher Wal…" at bounding box center [887, 197] width 189 height 28
click at [793, 183] on select "Select UPI CARD CASH Master Card Visa Card Prepaid Gift Card ONLINE Voucher Wal…" at bounding box center [887, 197] width 189 height 28
click at [837, 254] on input "text" at bounding box center [887, 258] width 189 height 28
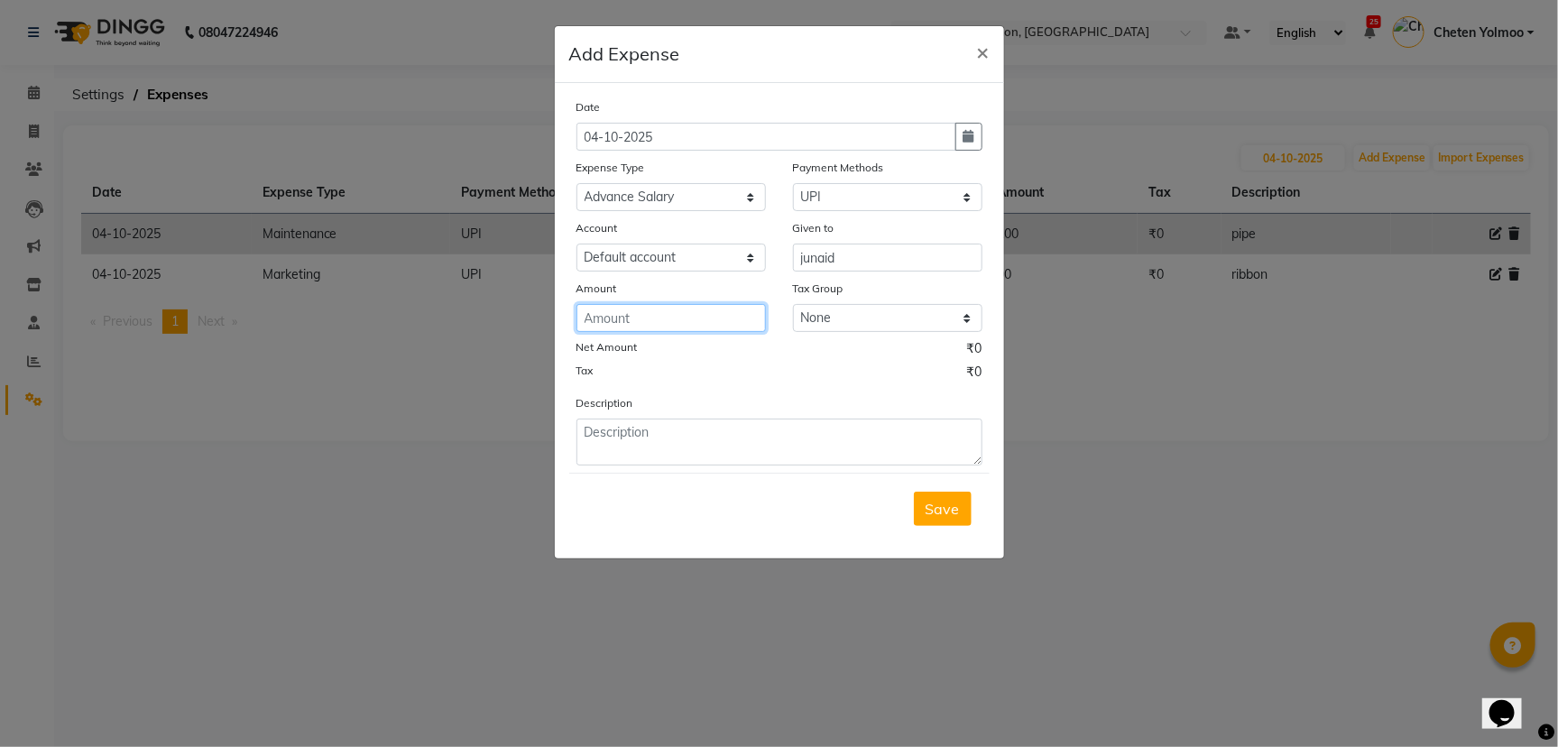
click at [741, 306] on input "number" at bounding box center [670, 318] width 189 height 28
click at [973, 124] on button "button" at bounding box center [968, 137] width 27 height 28
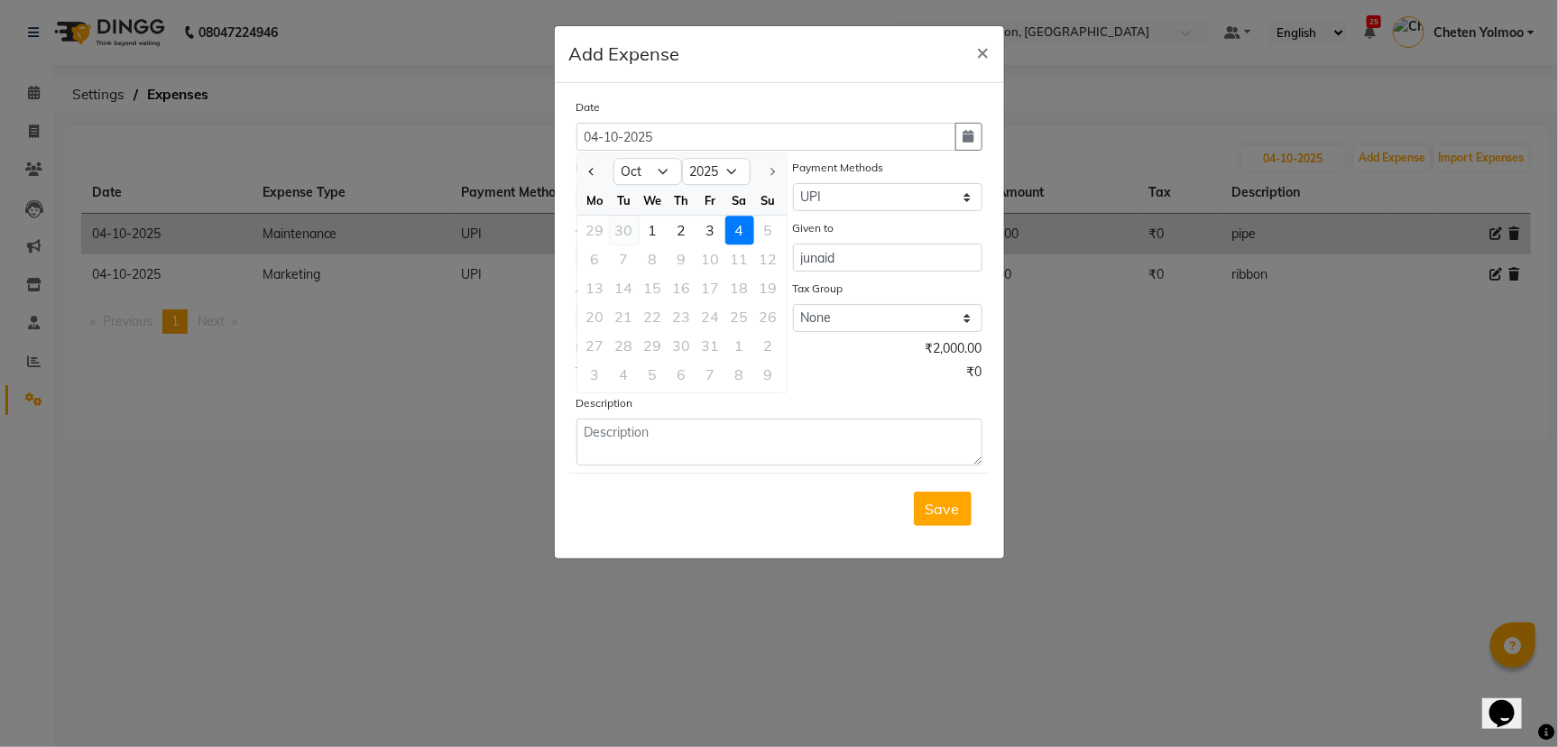
click at [633, 226] on div "30" at bounding box center [624, 230] width 29 height 29
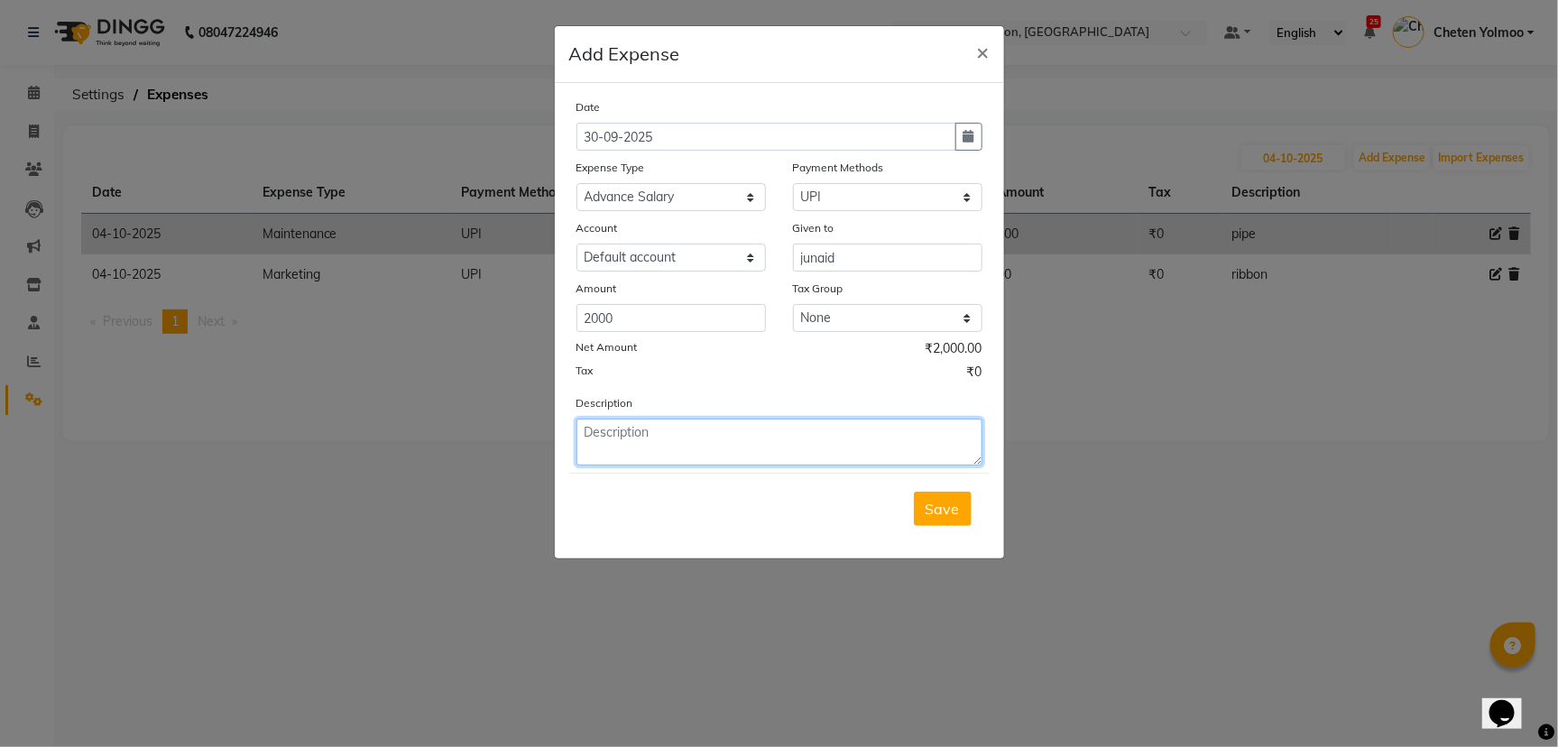
click at [770, 435] on textarea at bounding box center [779, 442] width 406 height 47
click at [926, 512] on button "Save" at bounding box center [943, 509] width 58 height 34
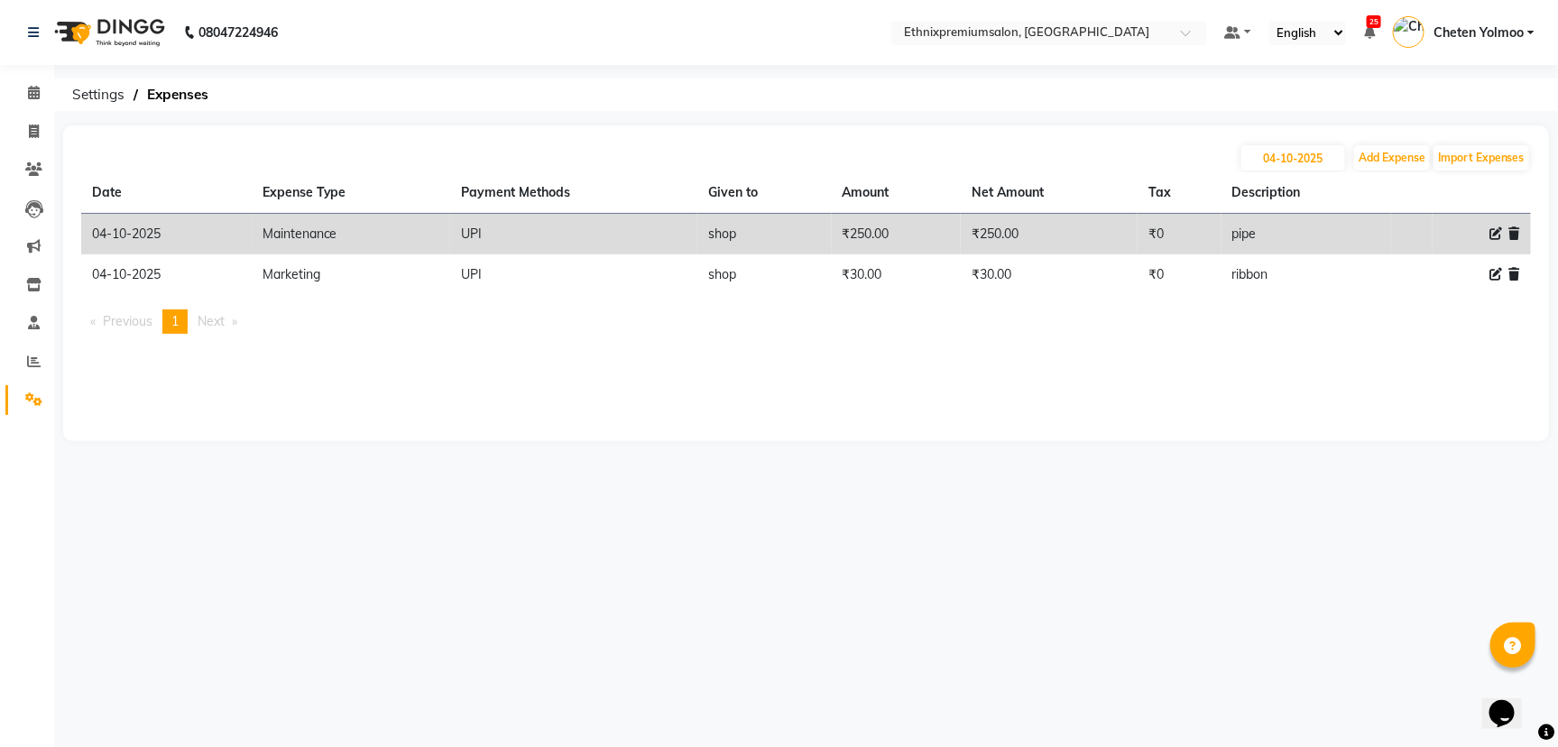
click at [1494, 239] on icon at bounding box center [1495, 233] width 13 height 13
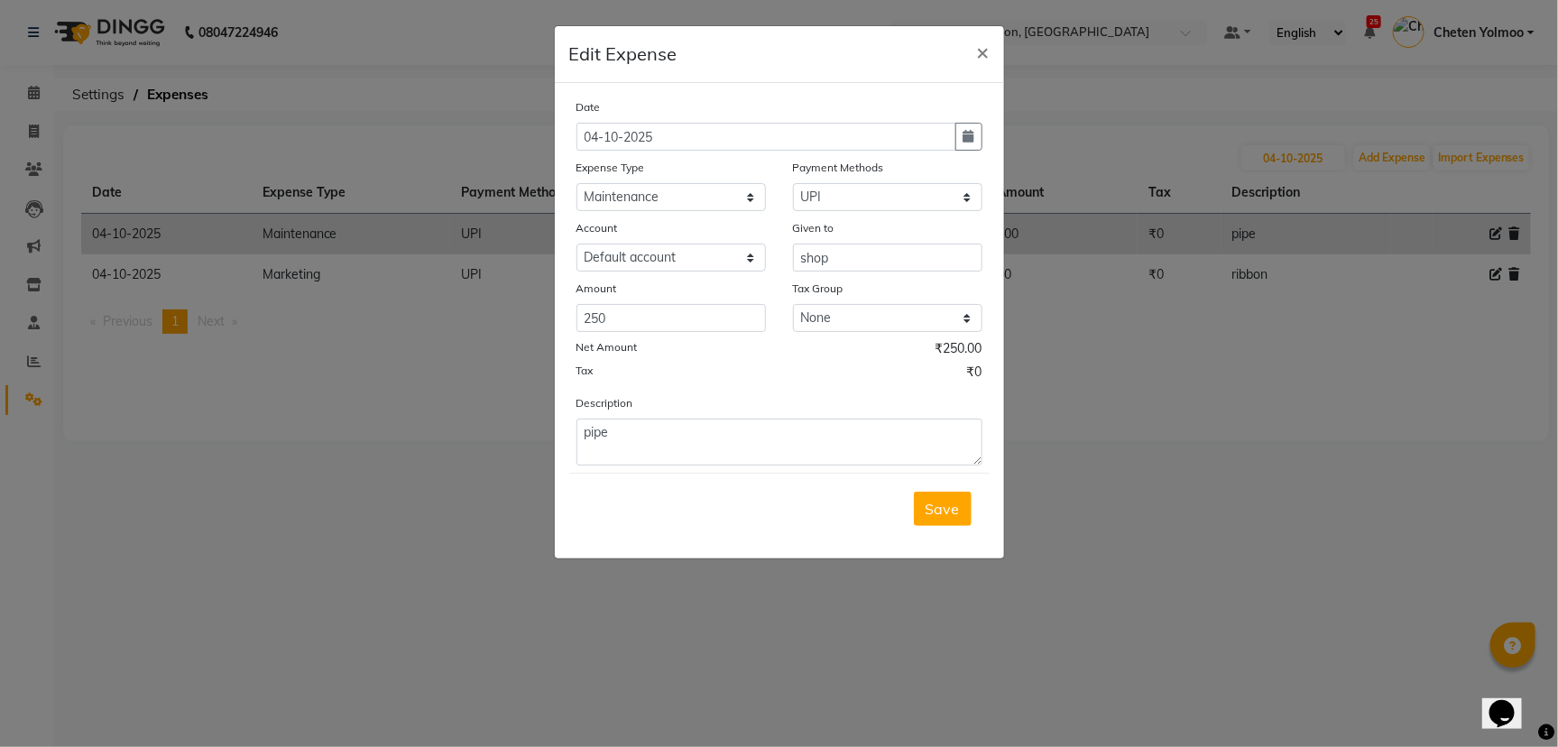
click at [982, 134] on div "Date 04-10-2025" at bounding box center [779, 123] width 433 height 53
click at [975, 135] on button "button" at bounding box center [968, 137] width 27 height 28
click at [623, 221] on div "30" at bounding box center [624, 230] width 29 height 29
click at [911, 499] on div "Save" at bounding box center [779, 508] width 420 height 71
click at [948, 502] on span "Save" at bounding box center [943, 509] width 34 height 18
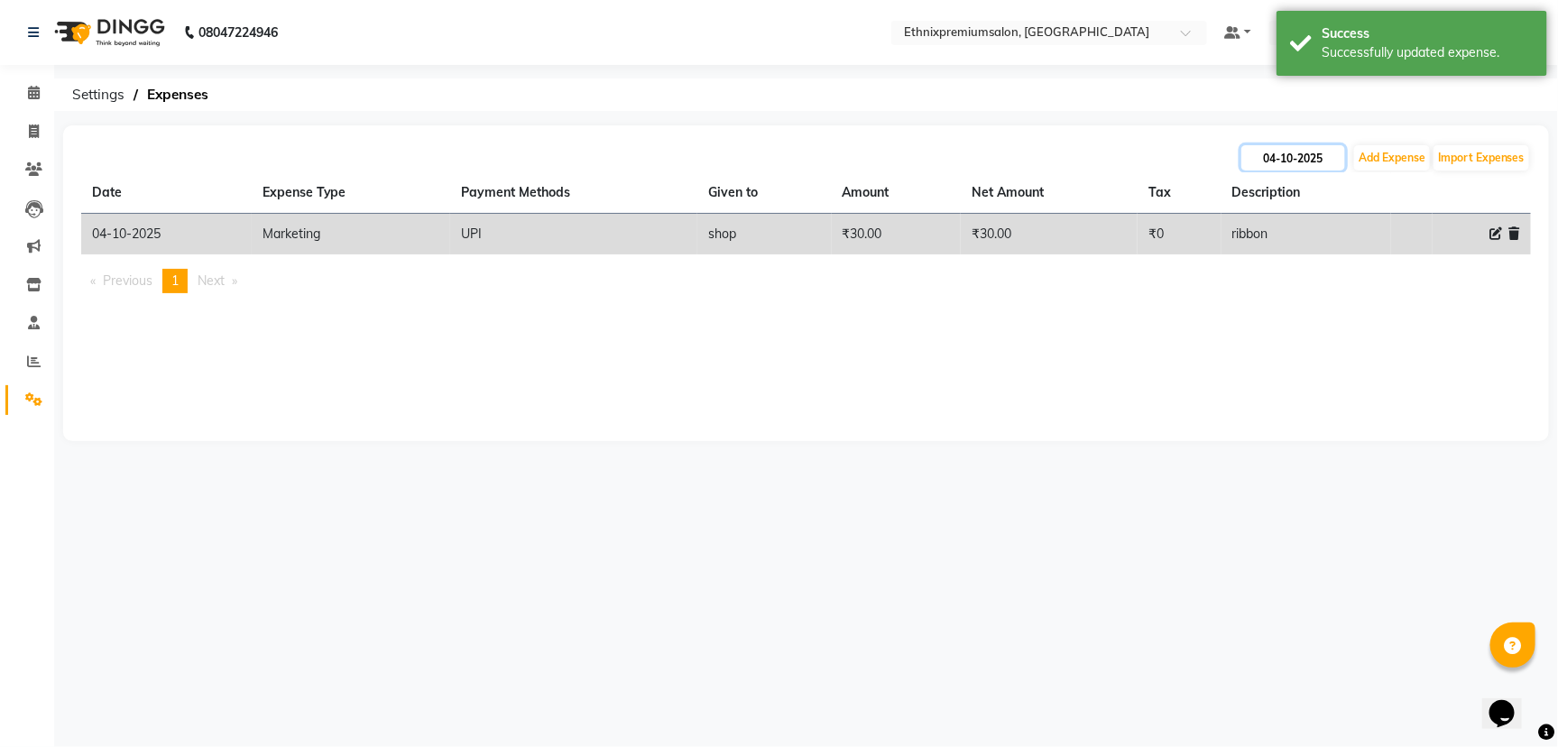
click at [1331, 166] on input "04-10-2025" at bounding box center [1293, 157] width 104 height 25
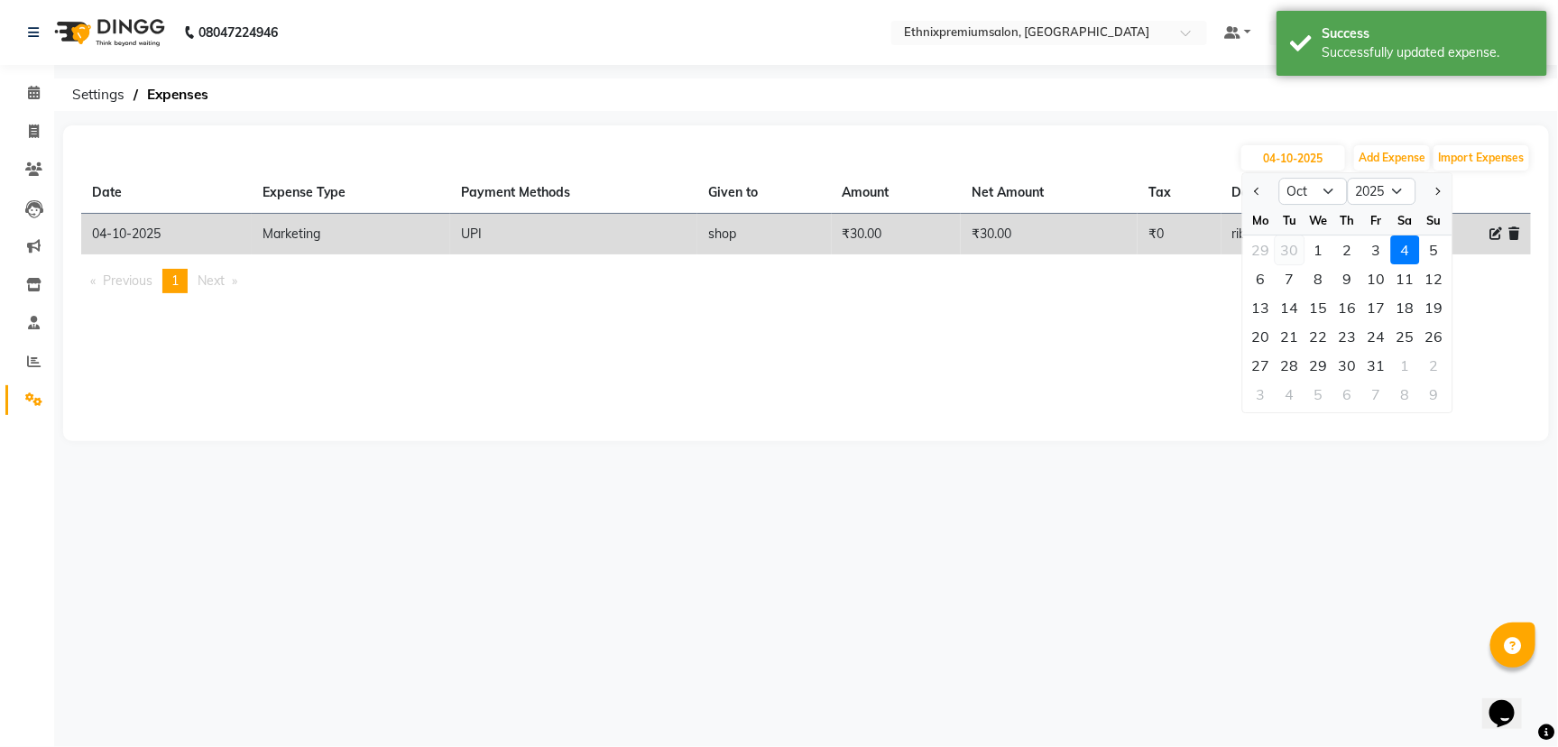
click at [1281, 248] on div "30" at bounding box center [1290, 249] width 29 height 29
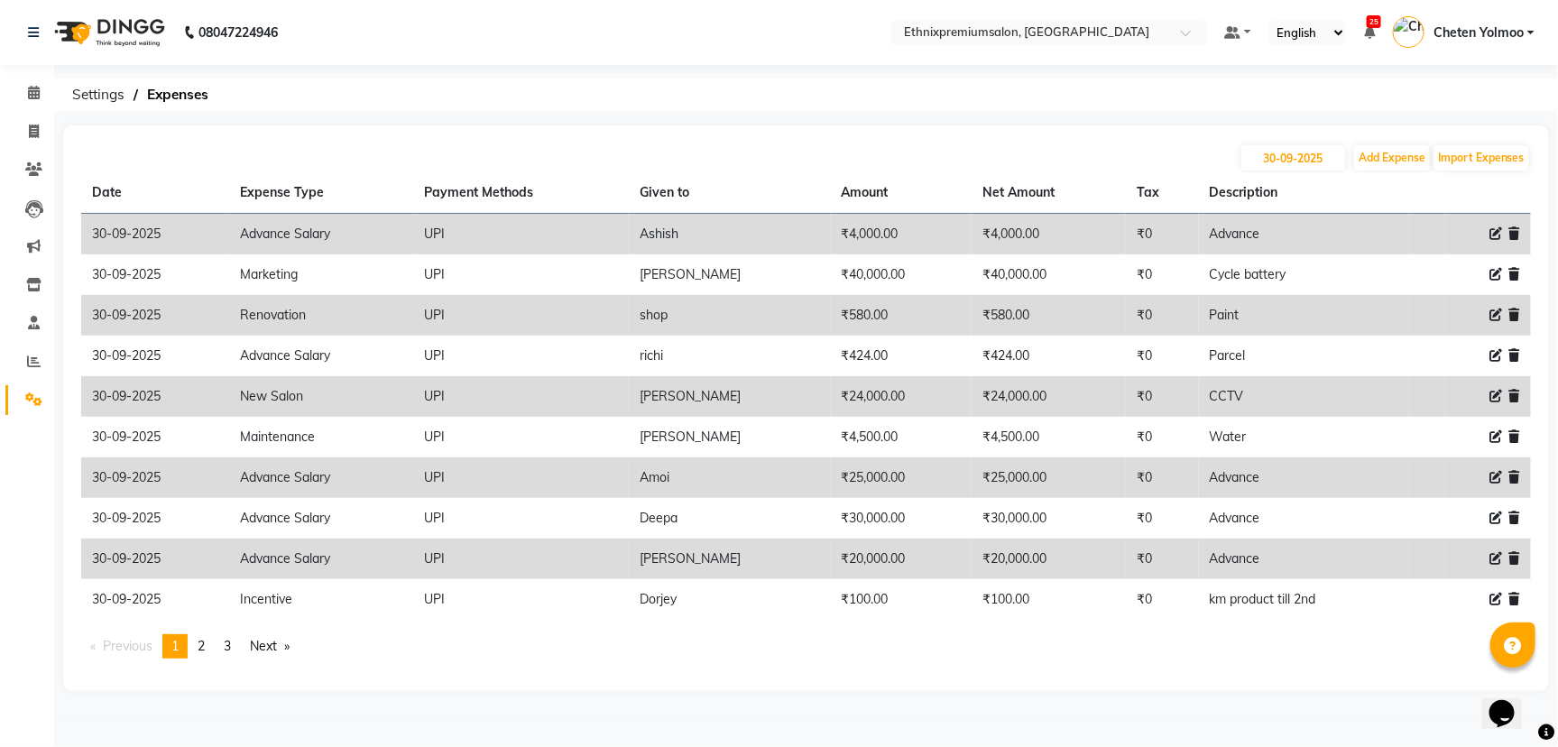
click at [1082, 126] on div "30-09-2025 Add Expense Import Expenses Date Expense Type Payment Methods Given …" at bounding box center [806, 408] width 1486 height 566
click at [220, 638] on link "page 3" at bounding box center [227, 646] width 25 height 24
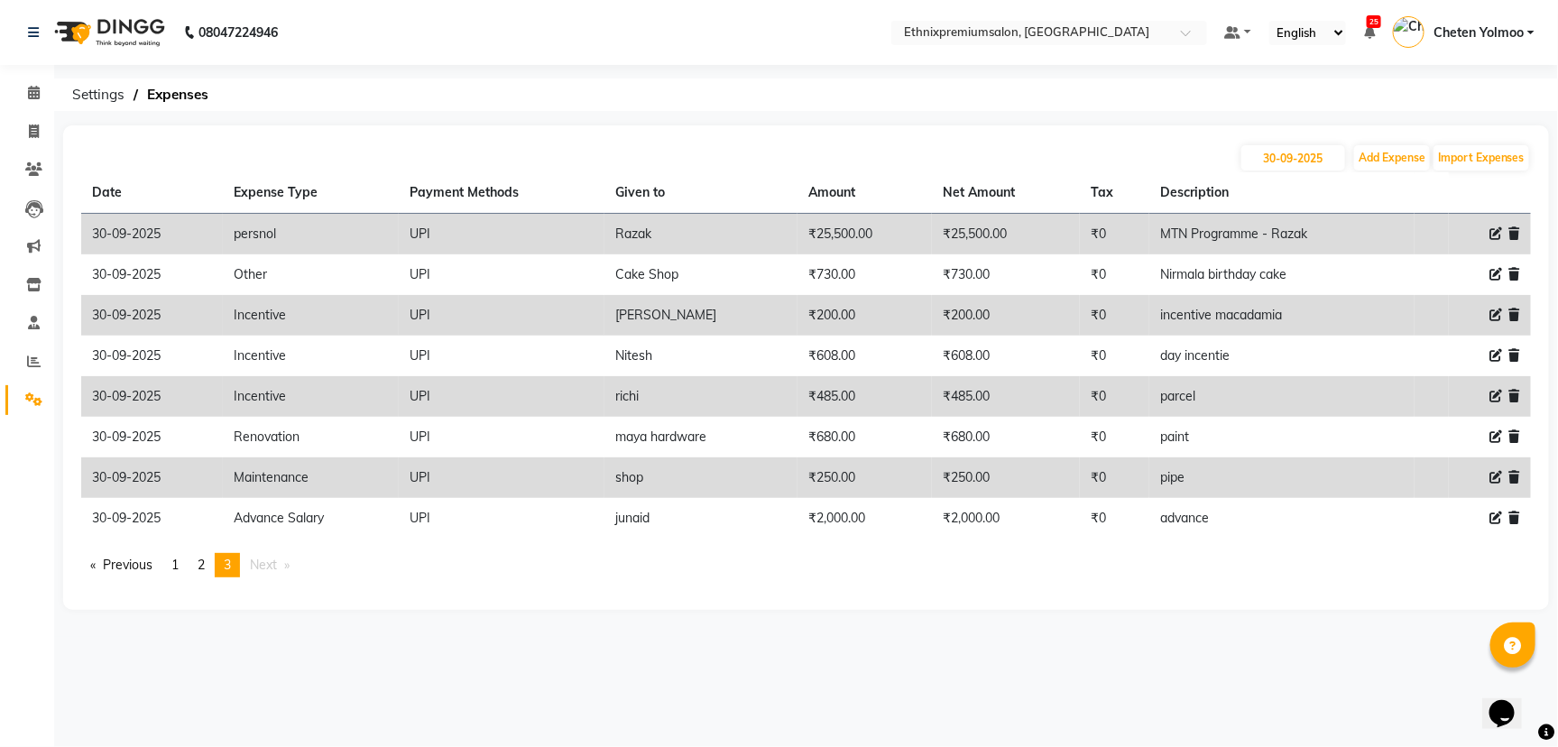
click at [1293, 143] on div "30-09-2025 Add Expense Import Expenses" at bounding box center [806, 157] width 1450 height 29
click at [1286, 168] on input "30-09-2025" at bounding box center [1293, 157] width 104 height 25
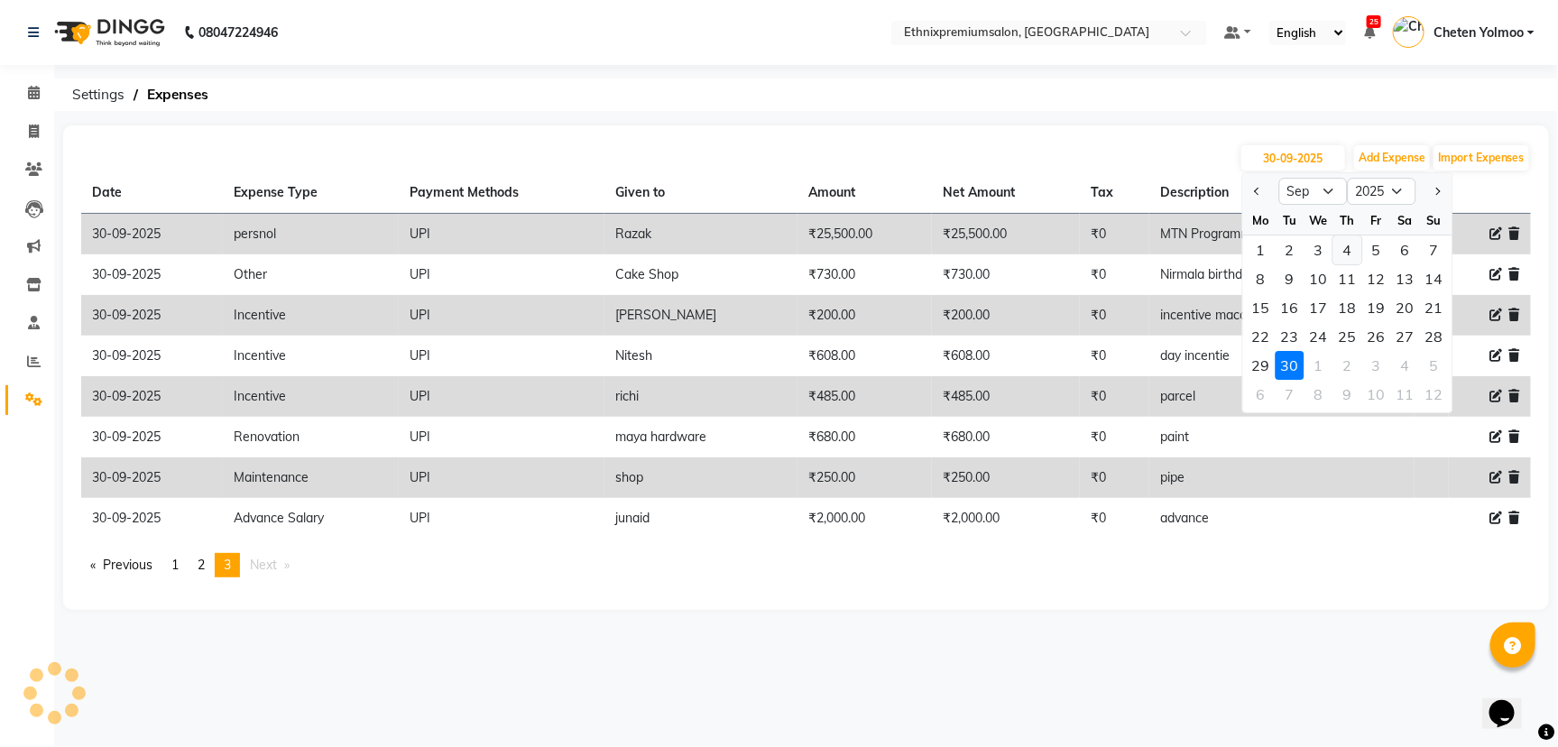
click at [1343, 235] on div "4" at bounding box center [1347, 249] width 29 height 29
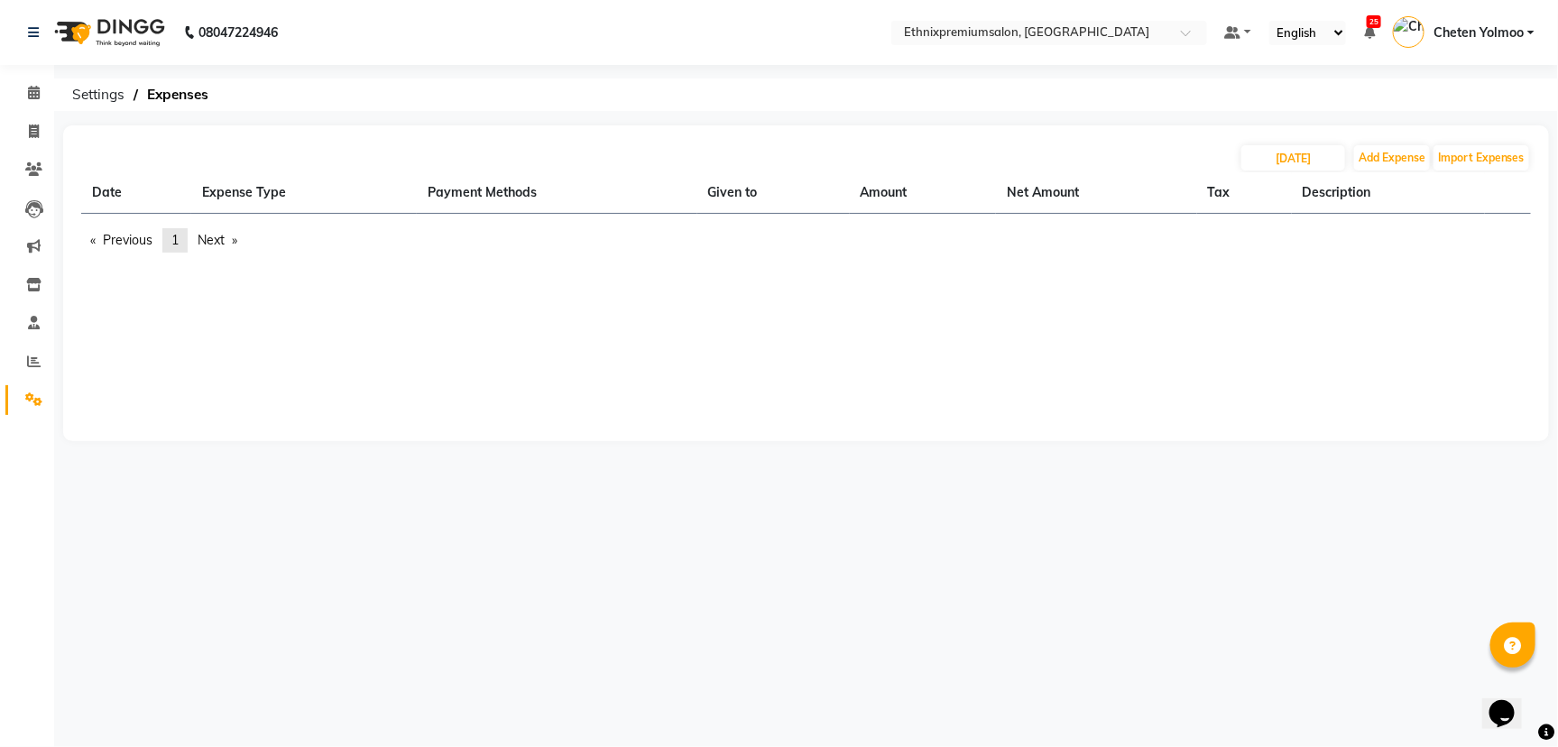
click at [175, 234] on span "1" at bounding box center [174, 240] width 7 height 16
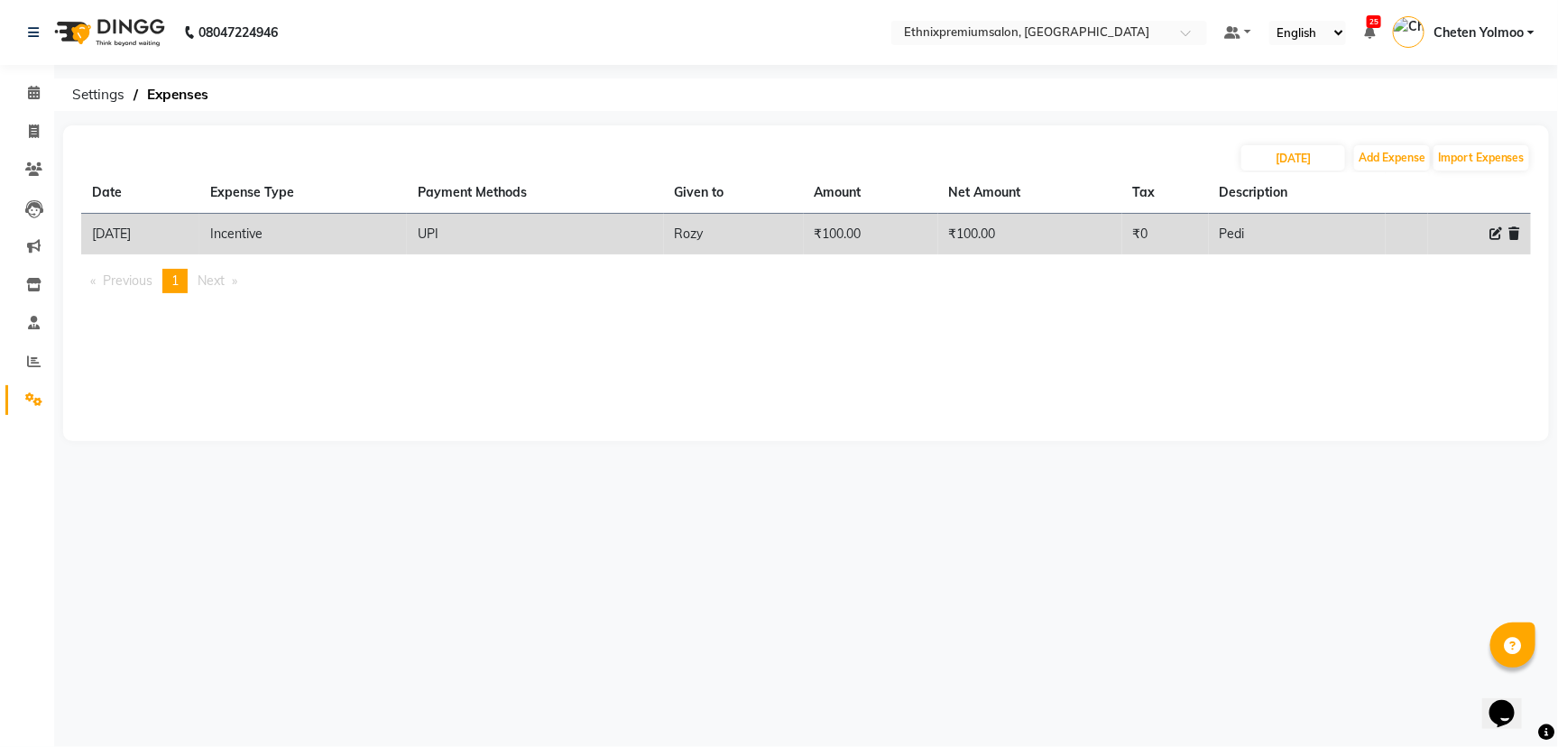
click at [1492, 230] on icon at bounding box center [1495, 233] width 13 height 13
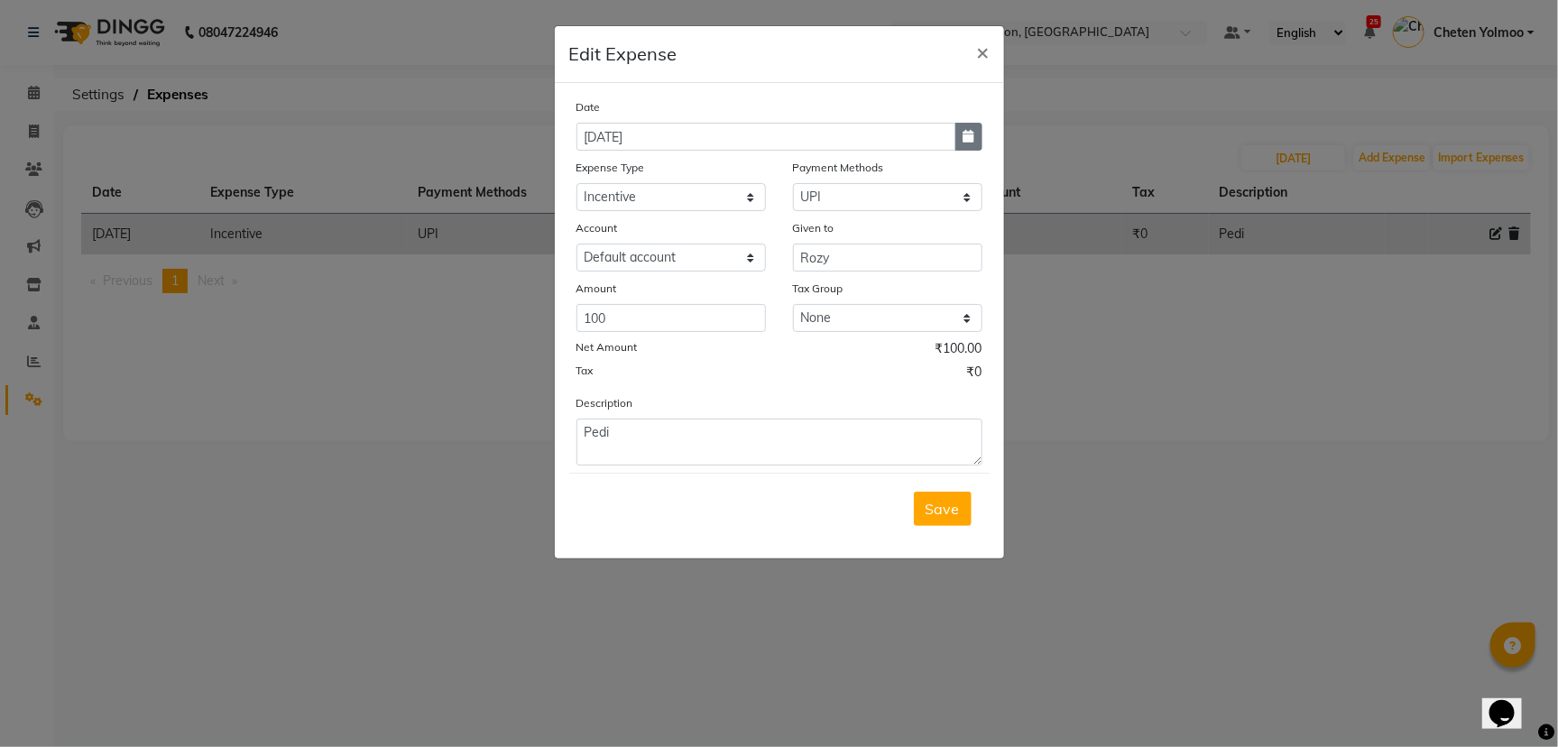
click at [963, 135] on icon "button" at bounding box center [968, 136] width 11 height 13
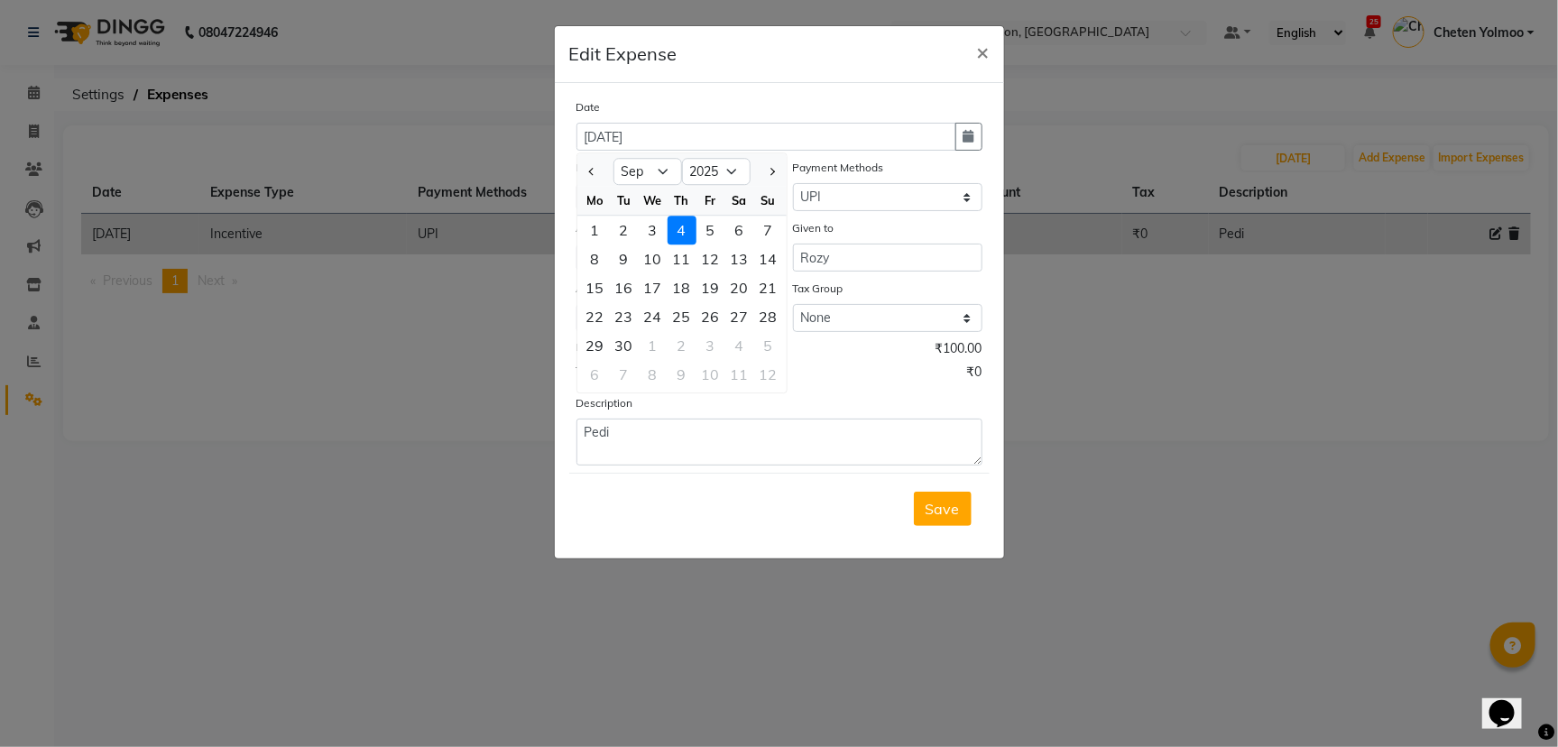
click at [578, 171] on div at bounding box center [595, 171] width 36 height 29
click at [588, 166] on button "Previous month" at bounding box center [592, 171] width 15 height 29
click at [773, 187] on div "Su" at bounding box center [768, 200] width 29 height 29
click at [773, 168] on button "Next month" at bounding box center [770, 171] width 15 height 29
click at [620, 340] on div "30" at bounding box center [624, 345] width 29 height 29
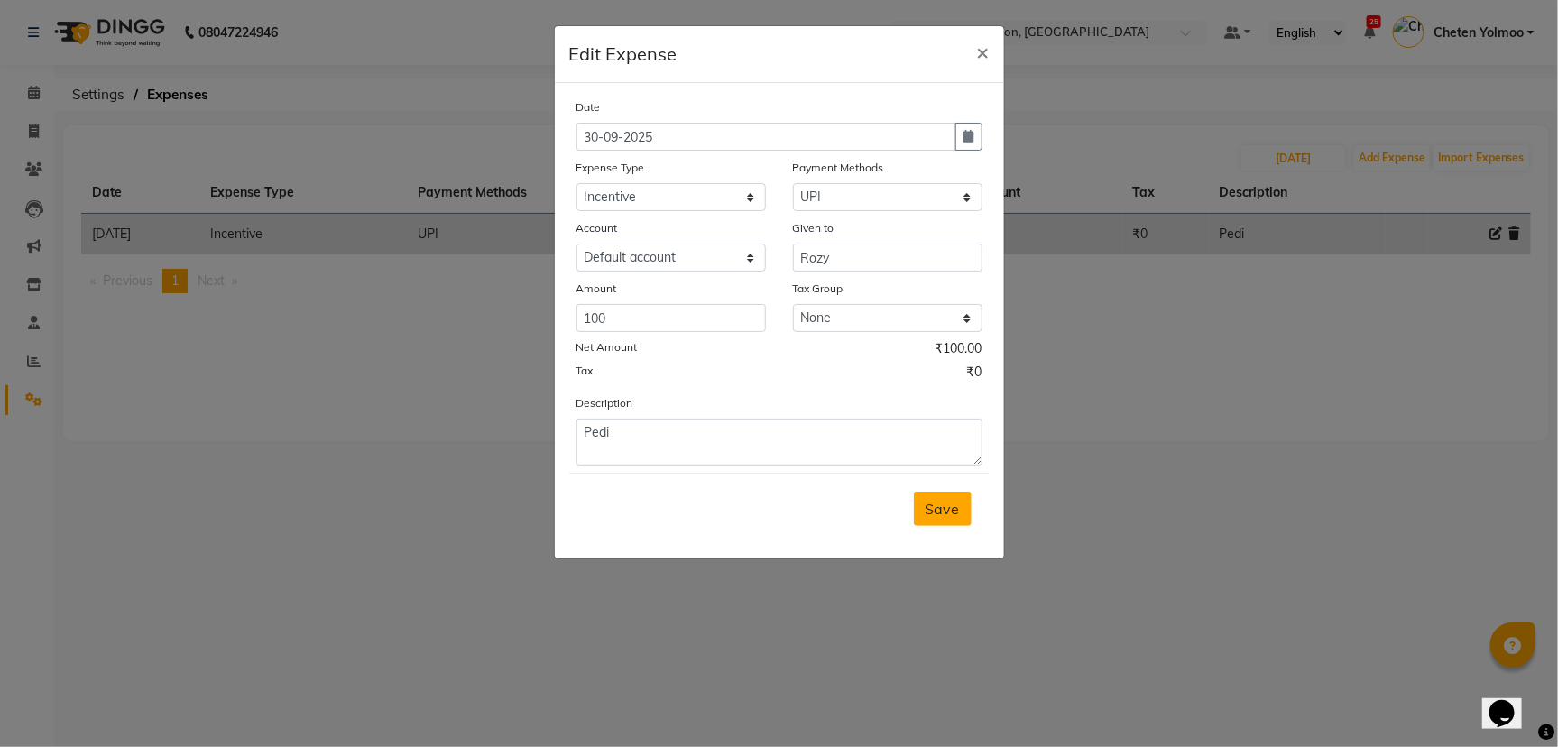
click at [934, 514] on span "Save" at bounding box center [943, 509] width 34 height 18
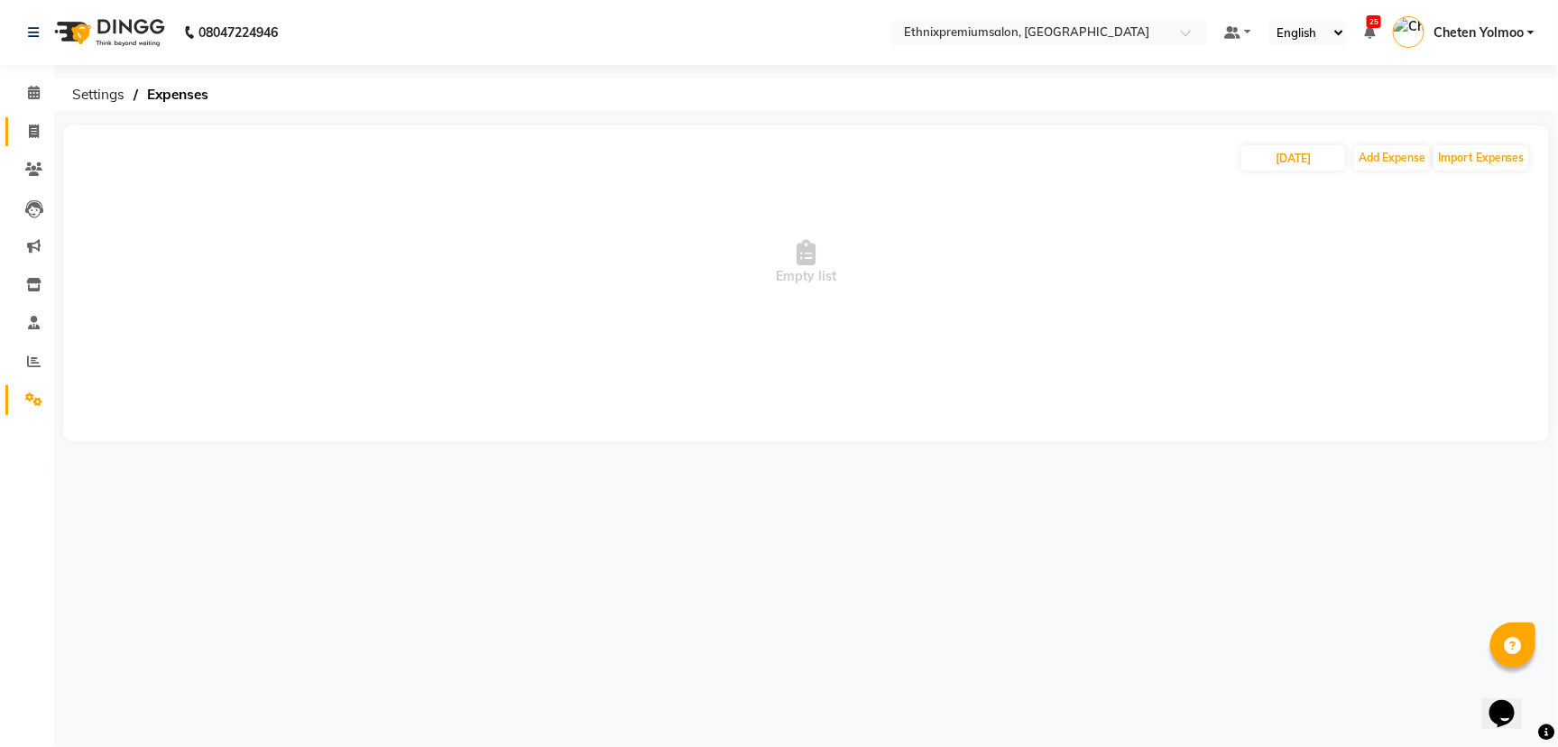
click at [32, 120] on link "Invoice" at bounding box center [26, 132] width 43 height 30
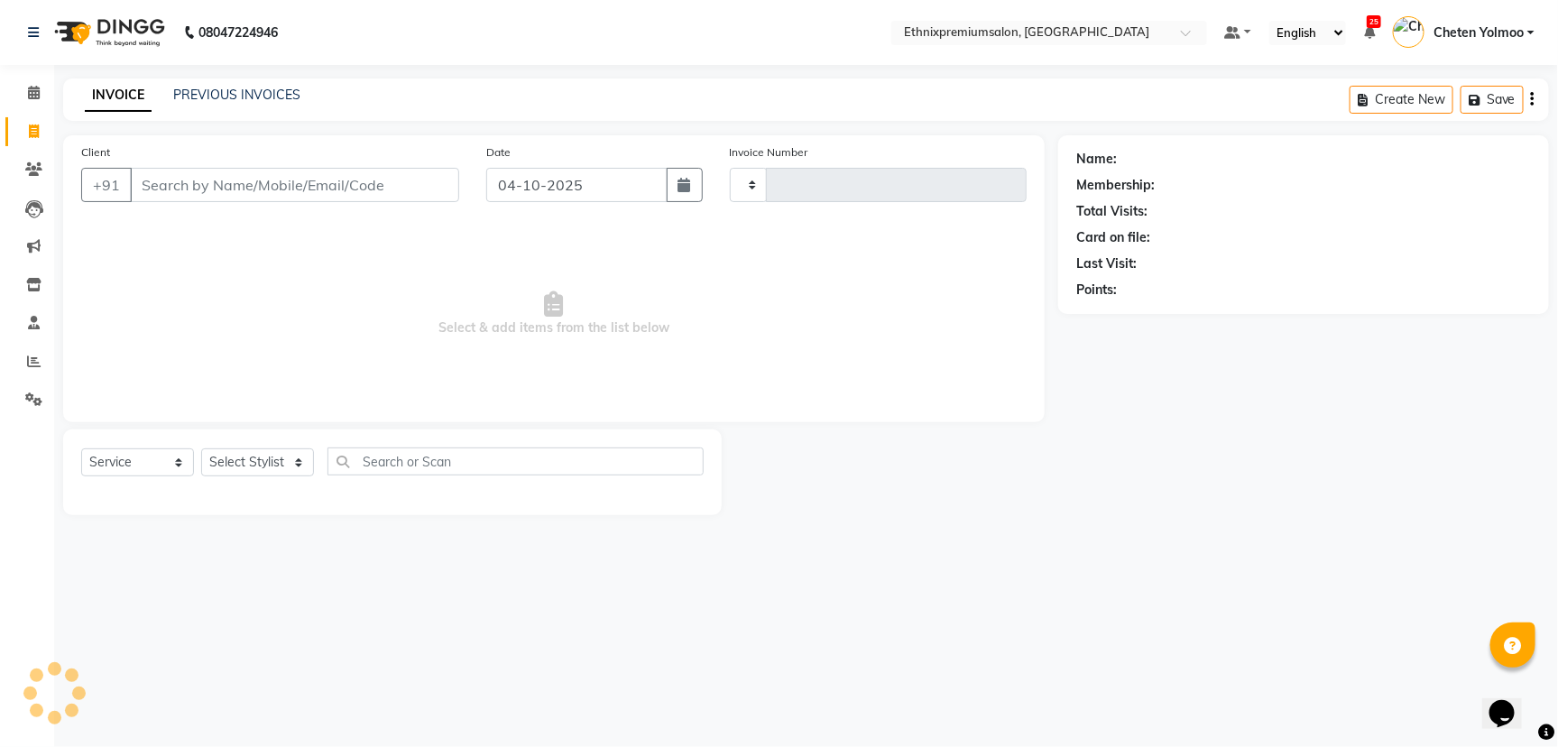
click at [232, 106] on div "INVOICE PREVIOUS INVOICES Create New Save" at bounding box center [806, 99] width 1486 height 42
click at [234, 86] on div "PREVIOUS INVOICES" at bounding box center [236, 95] width 127 height 19
click at [55, 85] on main "INVOICE PREVIOUS INVOICES Create New Save Open Invoices Client +91 Date 04-10-2…" at bounding box center [806, 310] width 1504 height 464
click at [25, 105] on link "Calendar" at bounding box center [26, 93] width 43 height 30
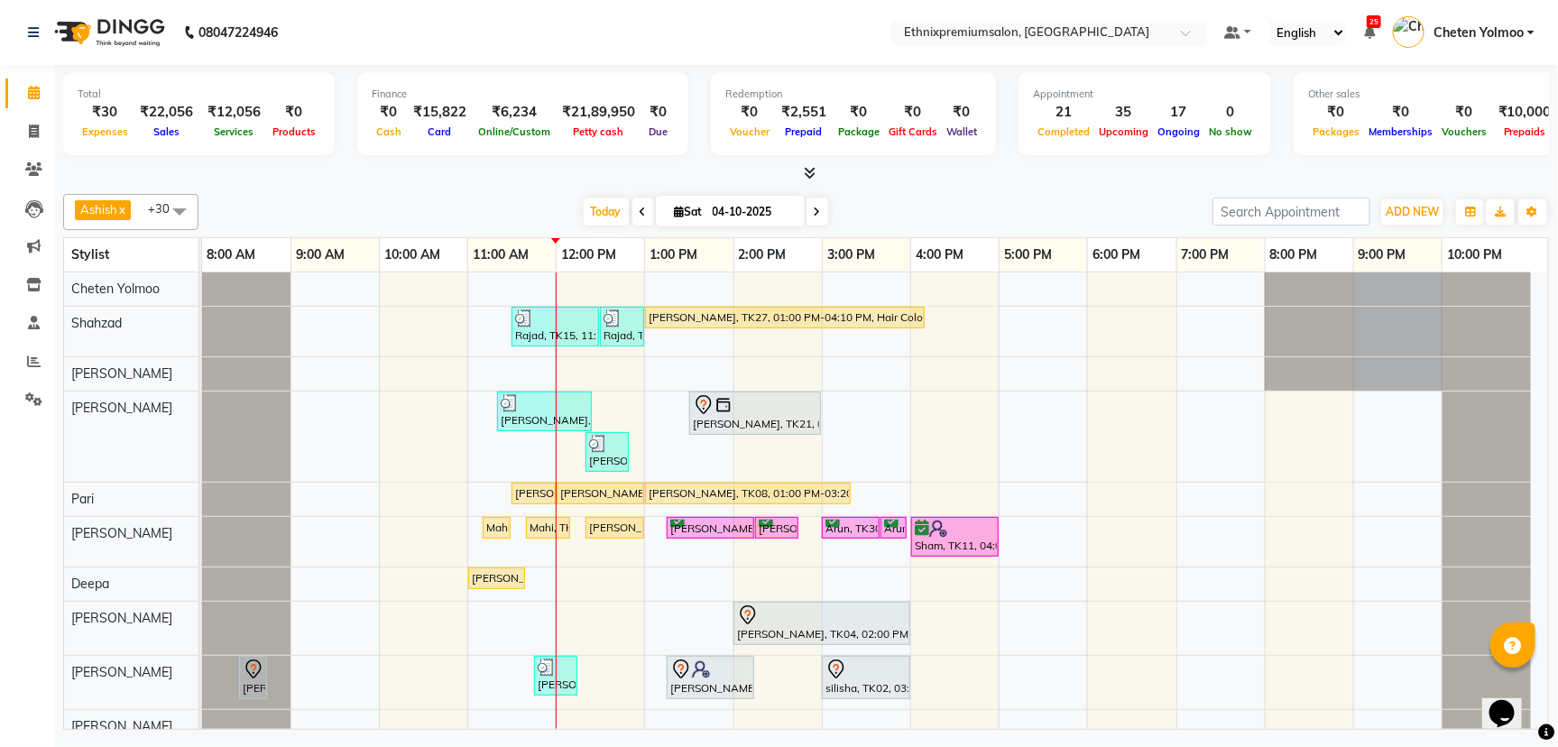
scroll to position [564, 0]
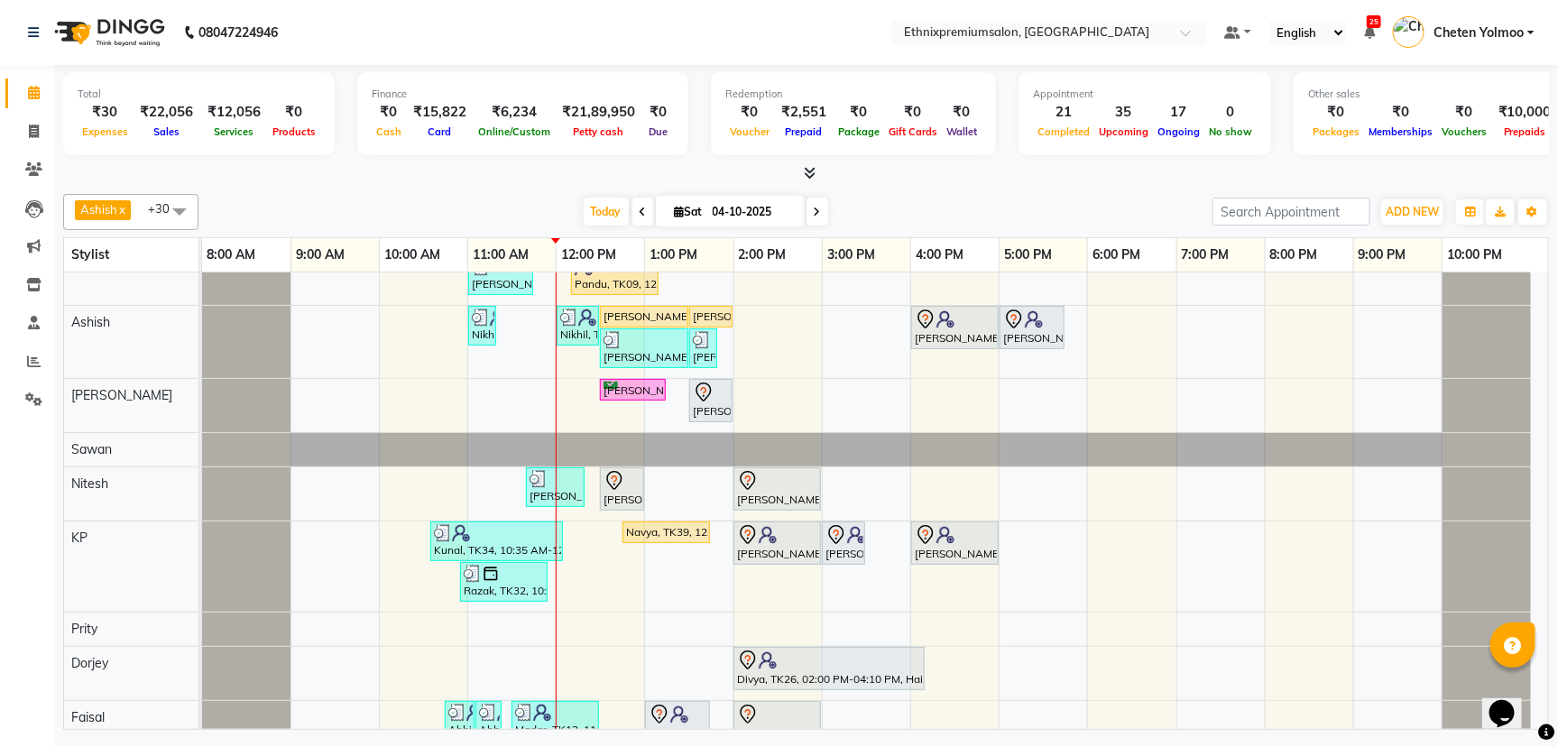
click at [814, 207] on icon at bounding box center [817, 212] width 7 height 11
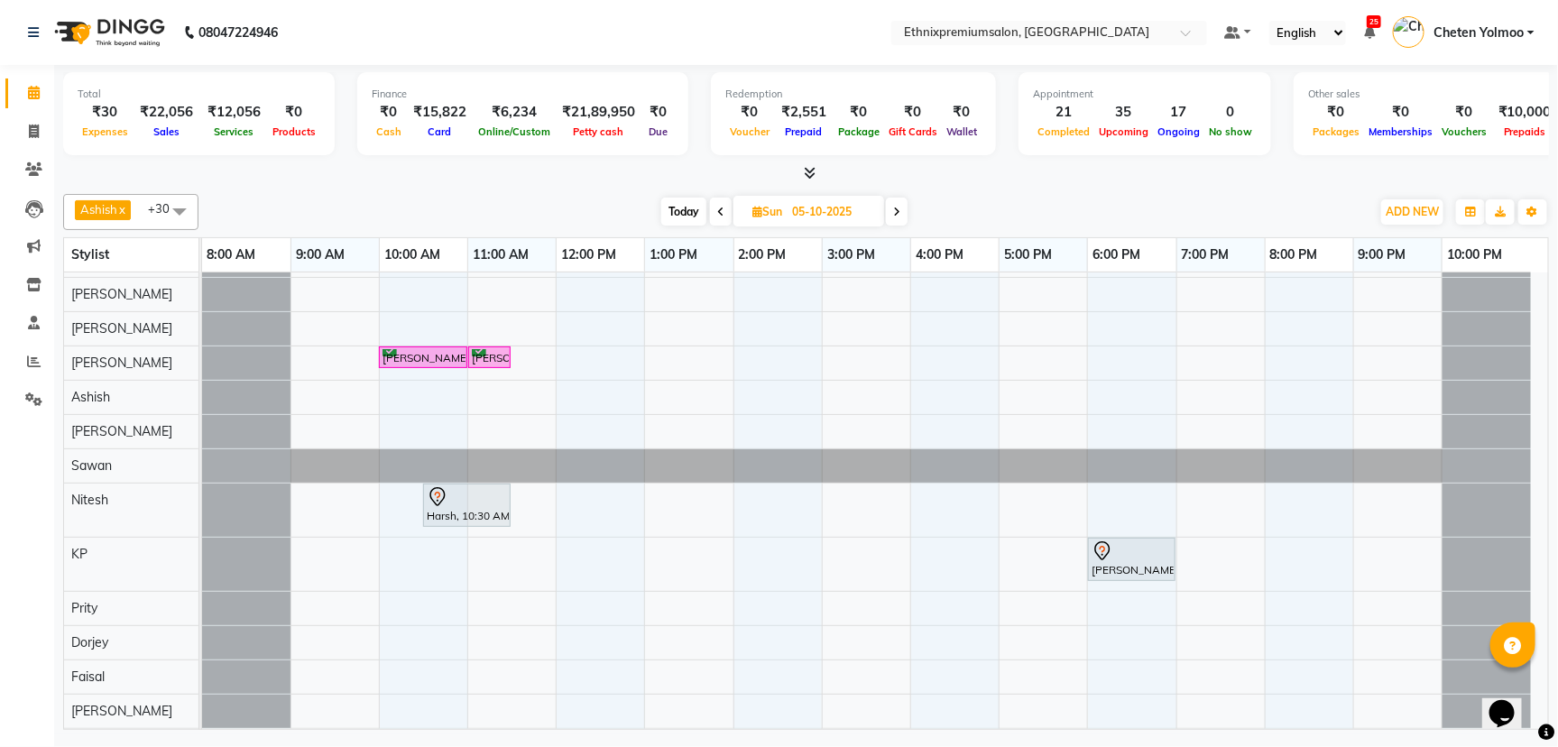
scroll to position [0, 0]
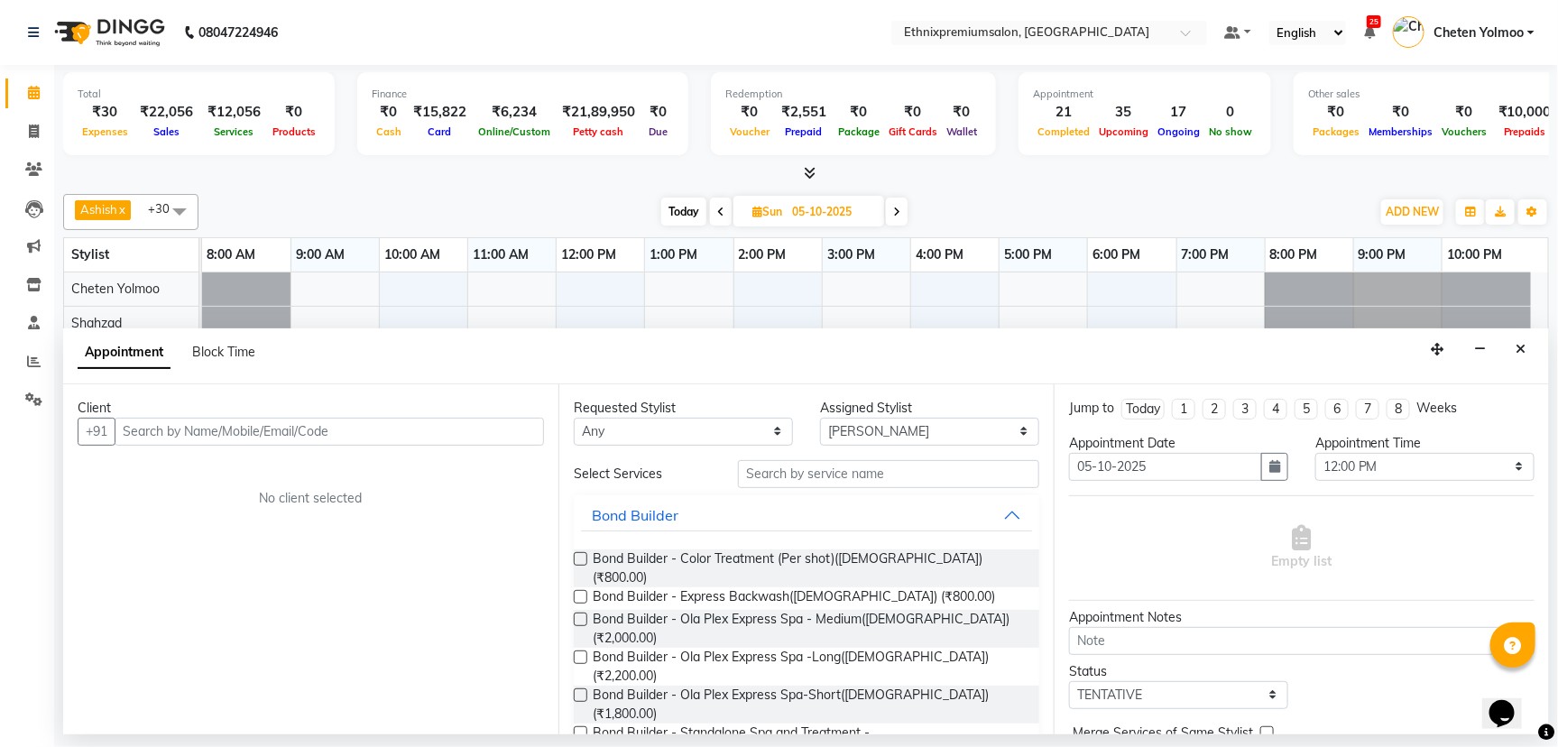
click at [378, 438] on input "text" at bounding box center [329, 432] width 429 height 28
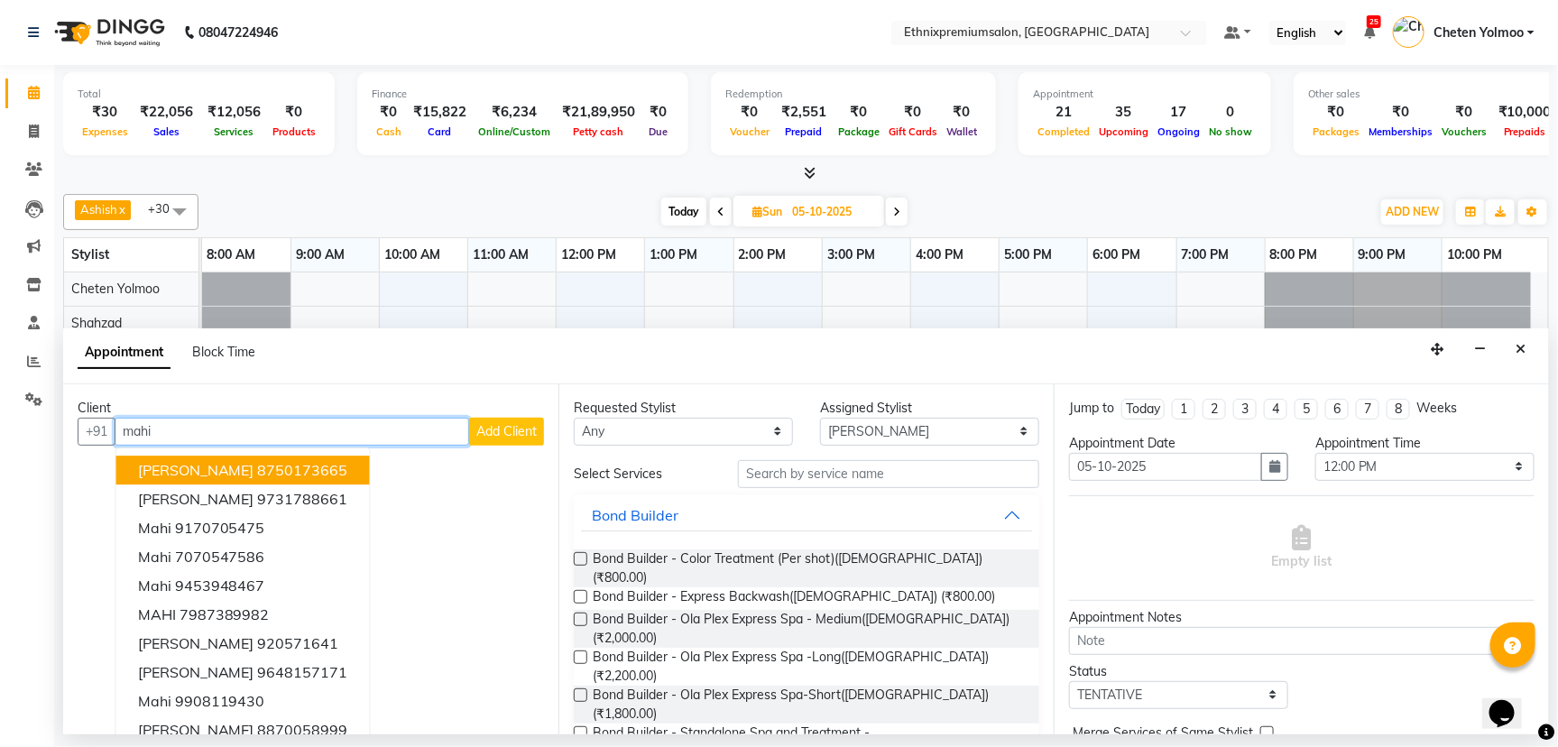
click at [216, 450] on ngb-typeahead-window "MAHIMA 8750173665 Mahima Gupta 9731788661 Mahi 9170705475 Mahi 7070547586 mahi …" at bounding box center [242, 599] width 255 height 305
click at [214, 429] on input "mahi" at bounding box center [292, 432] width 355 height 28
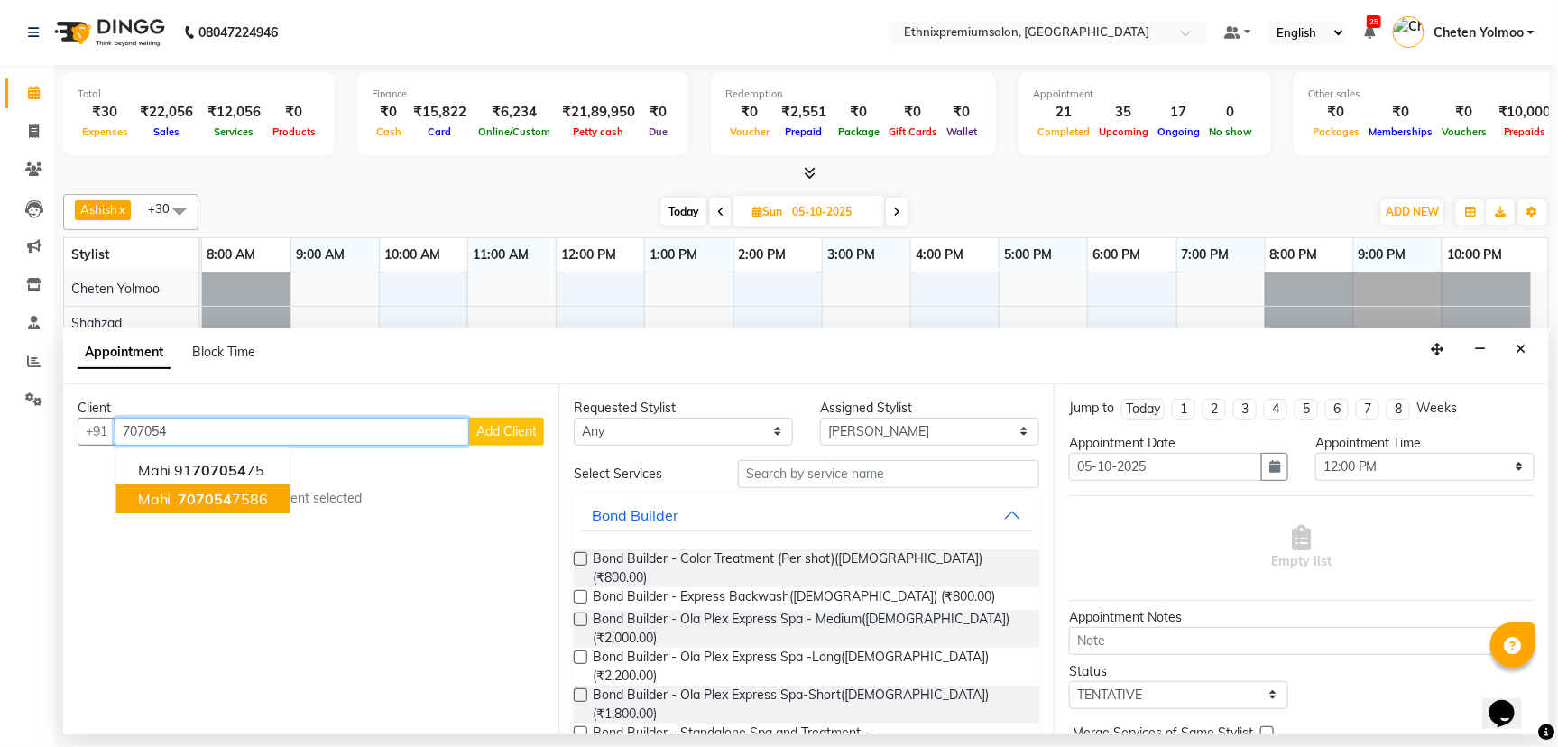
click at [227, 490] on span "707054" at bounding box center [206, 499] width 54 height 18
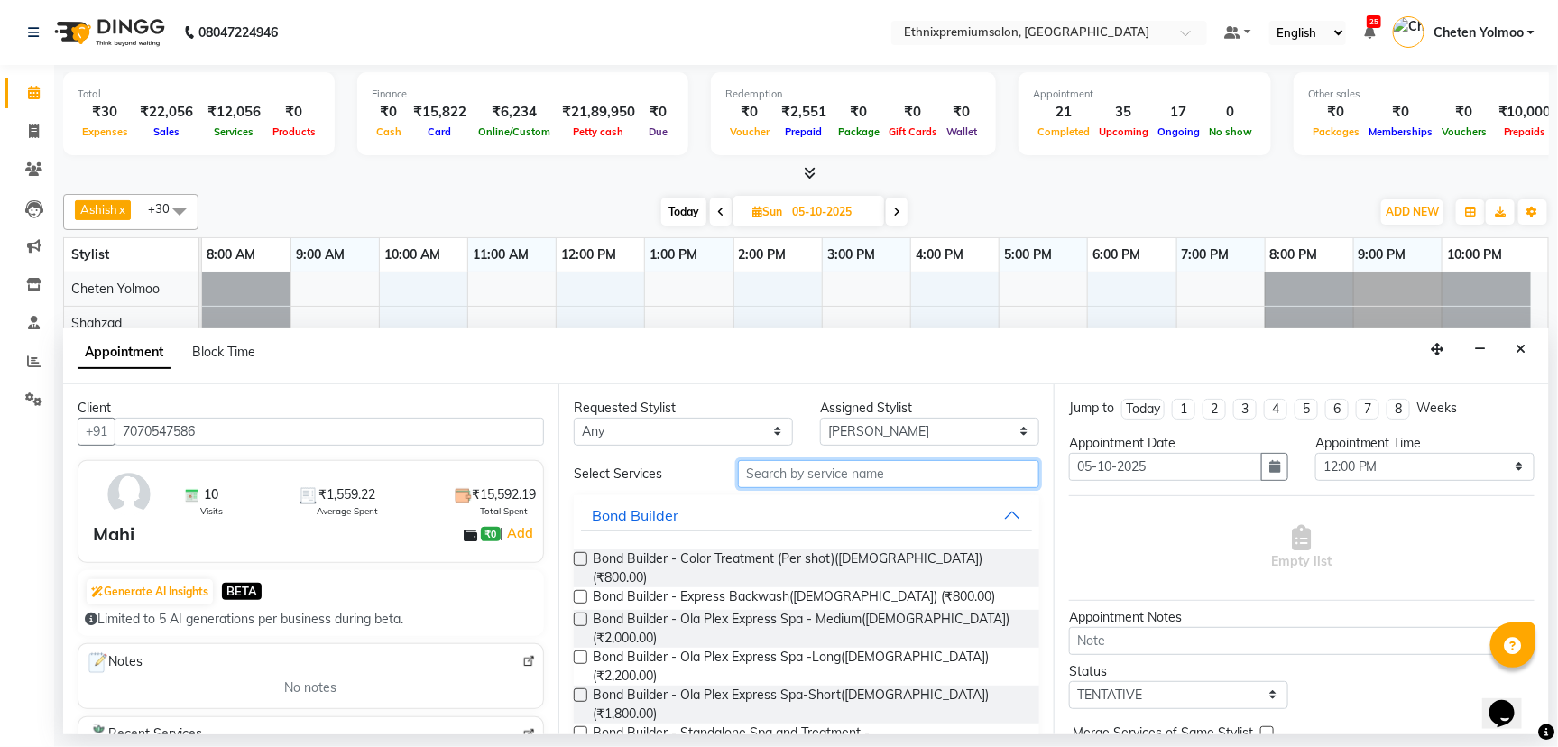
click at [762, 464] on input "text" at bounding box center [888, 474] width 301 height 28
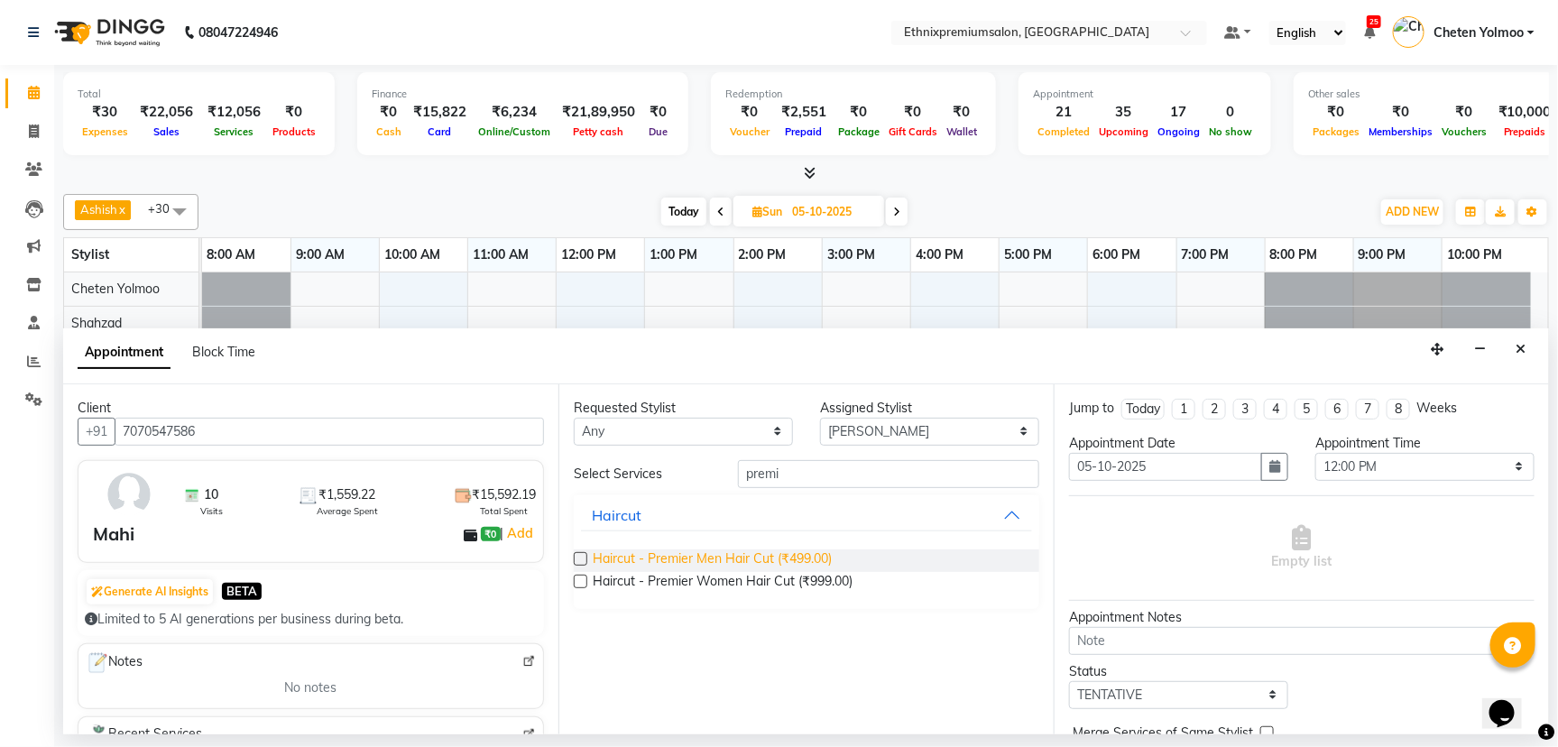
click at [745, 549] on span "Haircut - Premier Men Hair Cut (₹499.00)" at bounding box center [712, 560] width 239 height 23
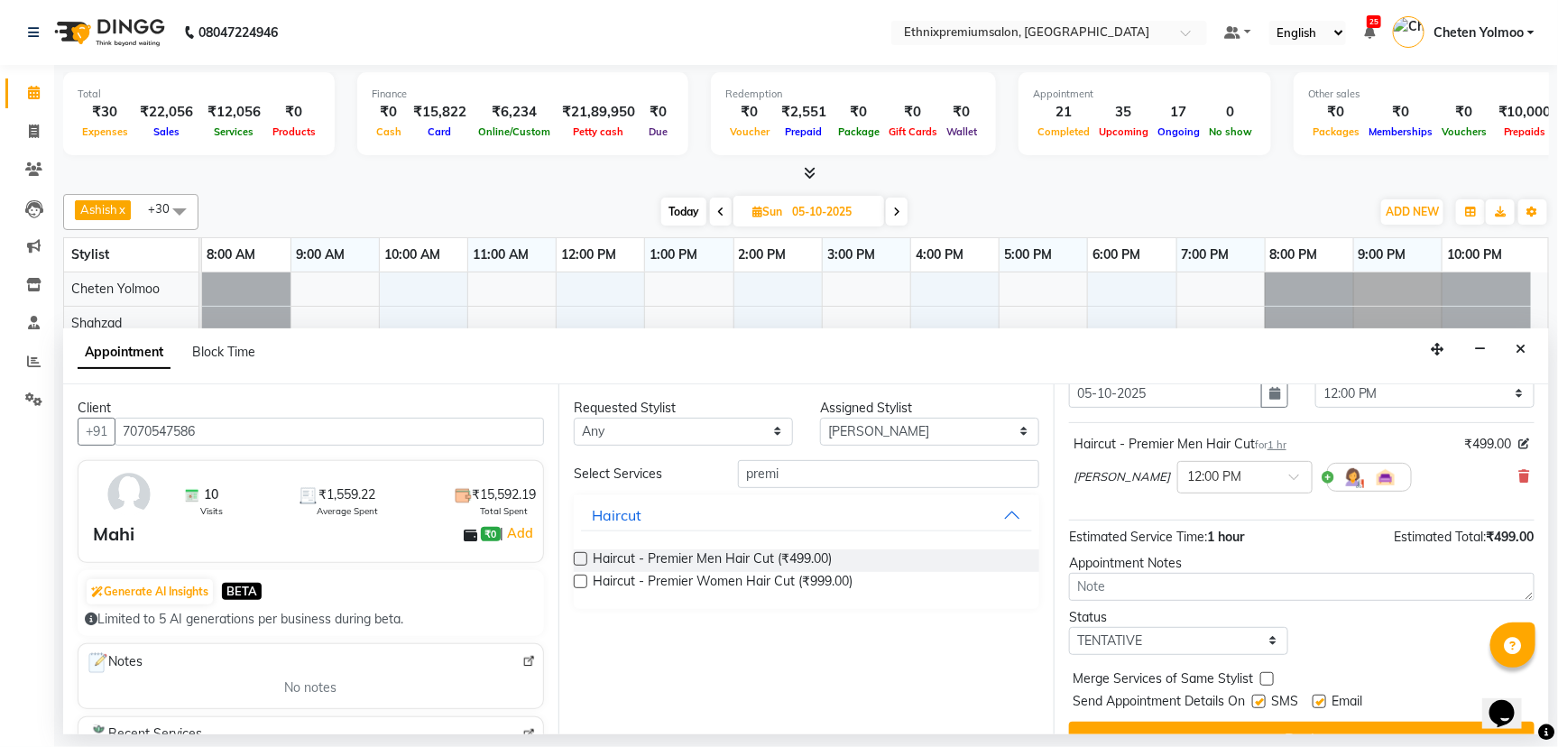
scroll to position [106, 0]
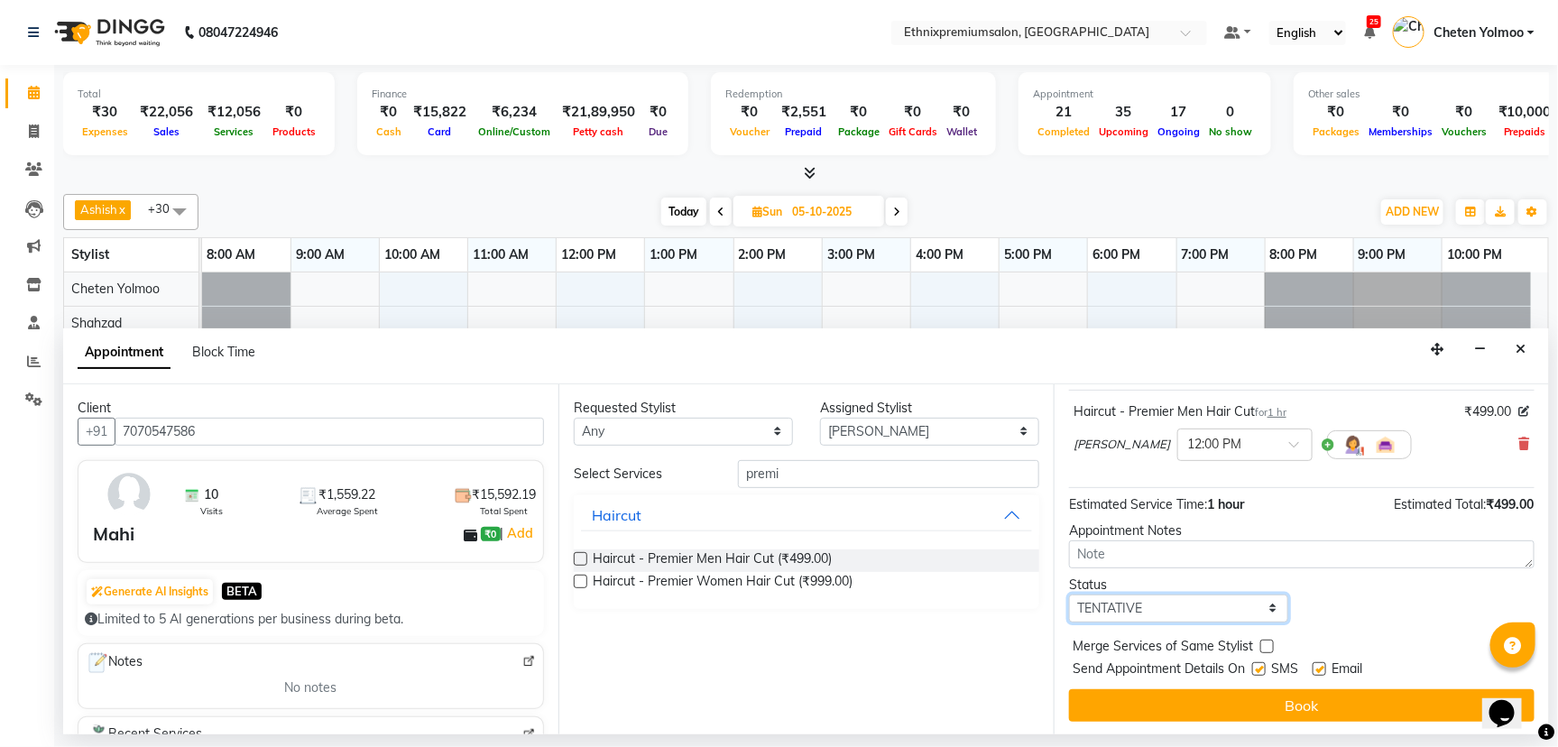
click at [1208, 612] on select "Select TENTATIVE CONFIRM UPCOMING" at bounding box center [1178, 608] width 219 height 28
click at [1069, 594] on select "Select TENTATIVE CONFIRM UPCOMING" at bounding box center [1178, 608] width 219 height 28
click at [929, 429] on select "Select Amoi [PERSON_NAME] [PERSON_NAME] Yolmoo Deepa Dorjey [PERSON_NAME] [PERS…" at bounding box center [929, 432] width 219 height 28
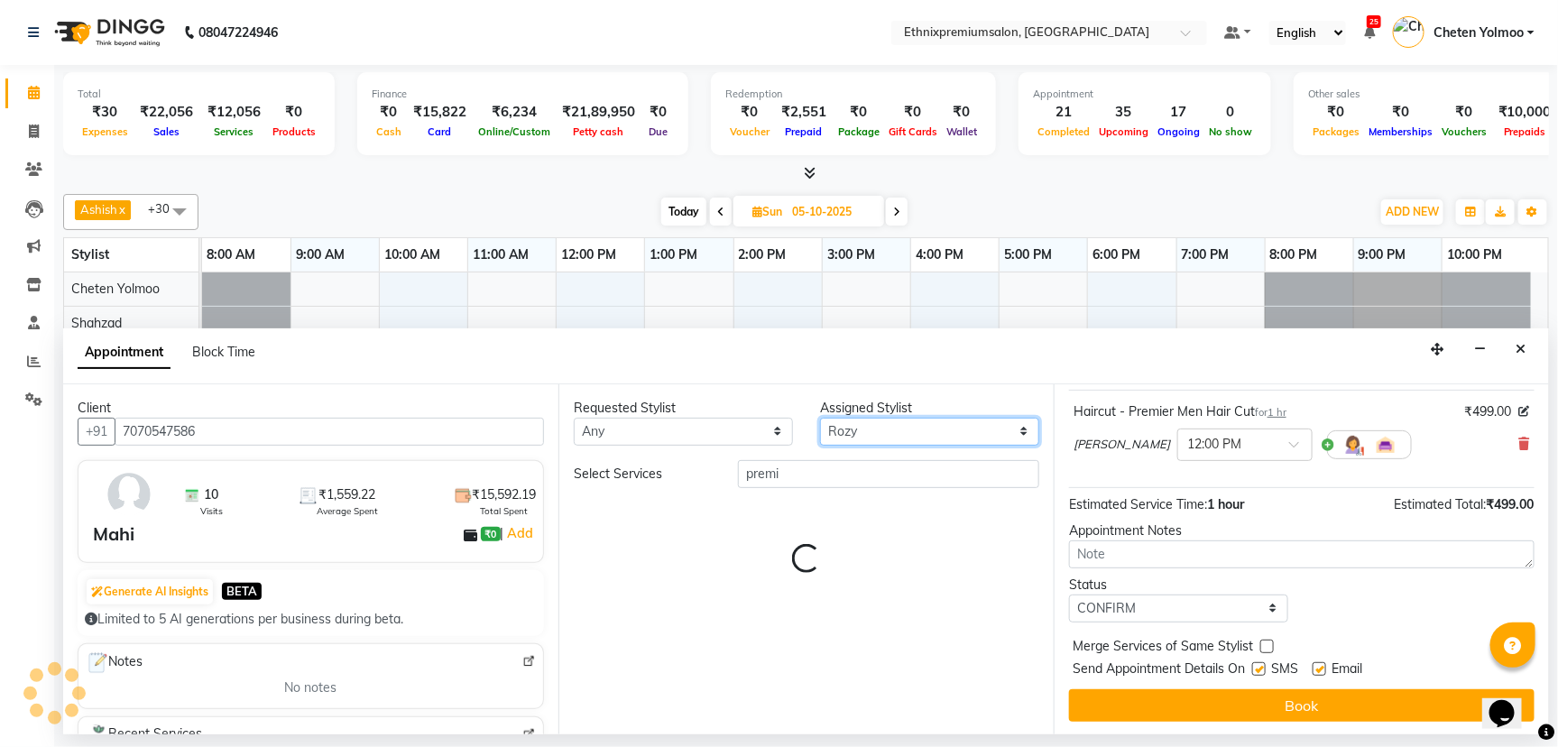
click at [929, 429] on select "Select Amoi [PERSON_NAME] [PERSON_NAME] Yolmoo Deepa Dorjey [PERSON_NAME] [PERS…" at bounding box center [929, 432] width 219 height 28
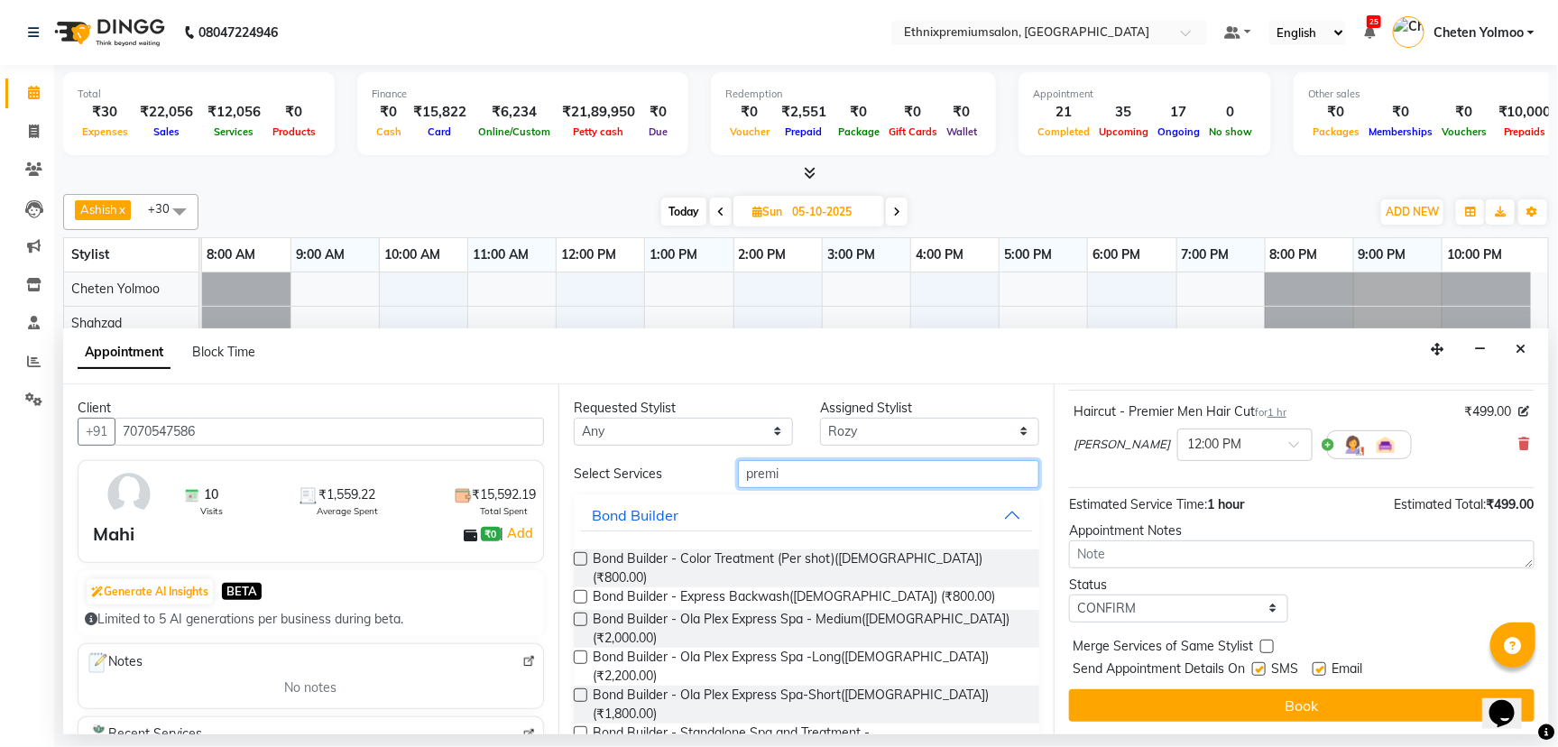
click at [924, 480] on input "premi" at bounding box center [888, 474] width 301 height 28
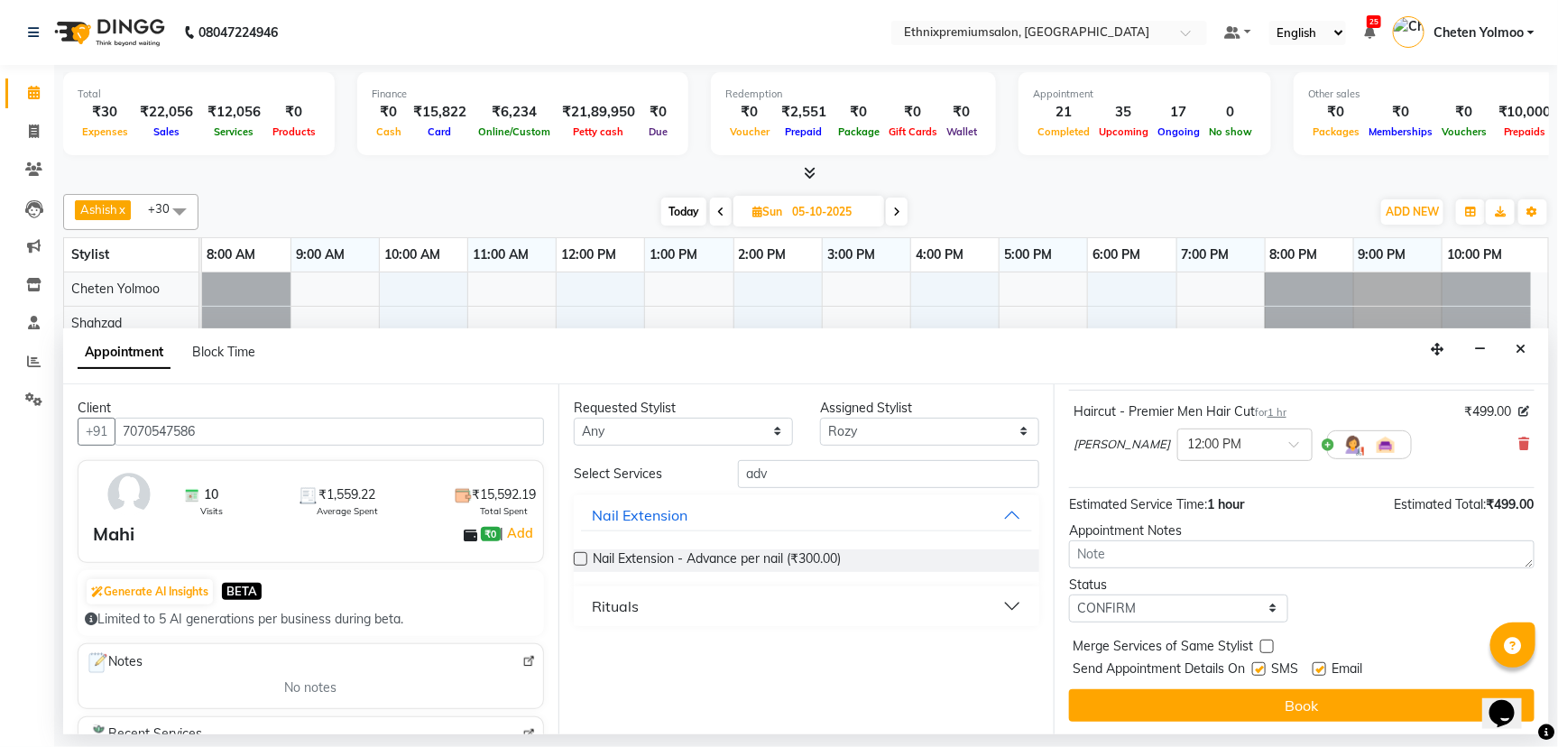
click at [749, 609] on button "Rituals" at bounding box center [806, 606] width 451 height 32
click at [722, 649] on span "Retuals - Advance Cleanser Pro((Unisex) (₹2,000.00)" at bounding box center [744, 651] width 303 height 23
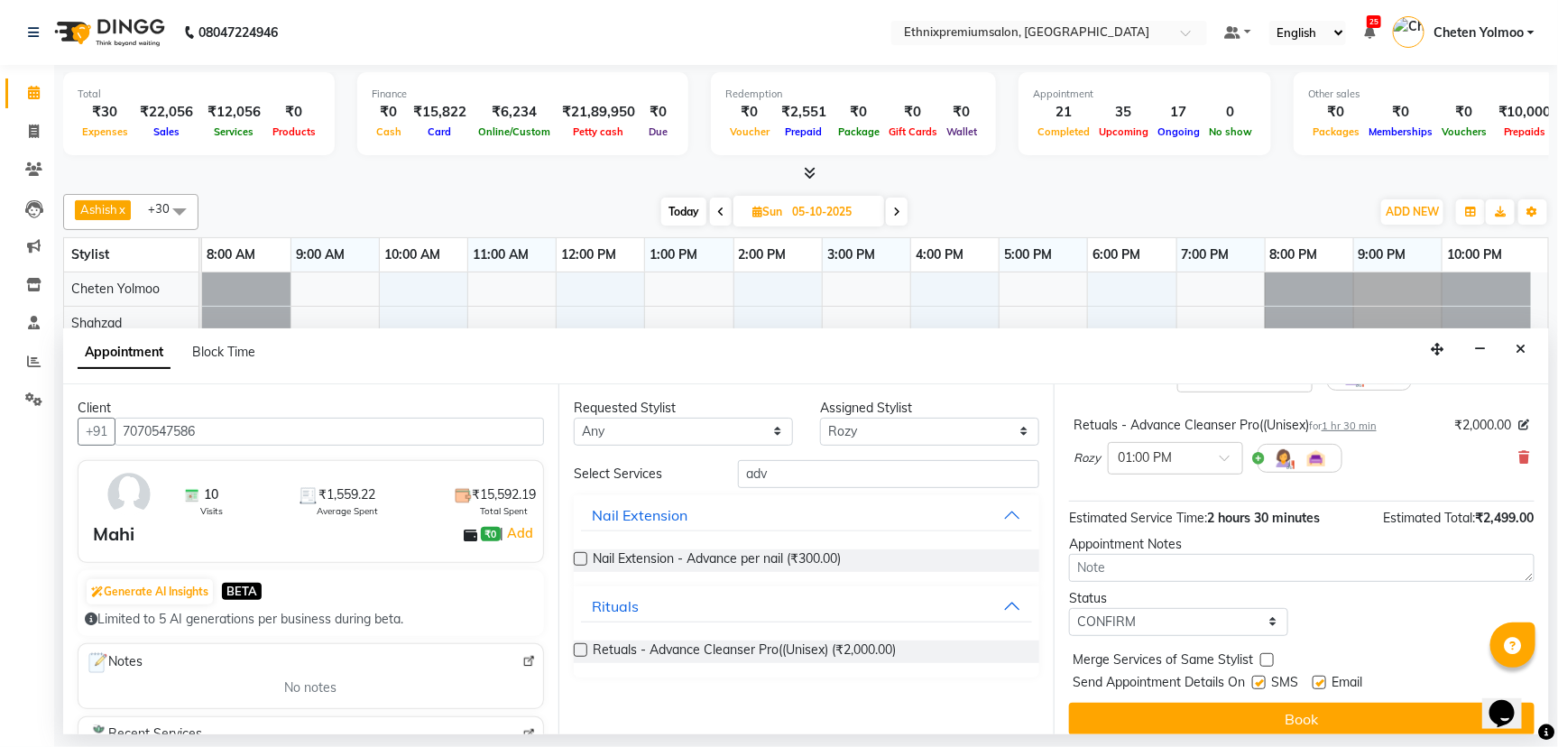
scroll to position [188, 0]
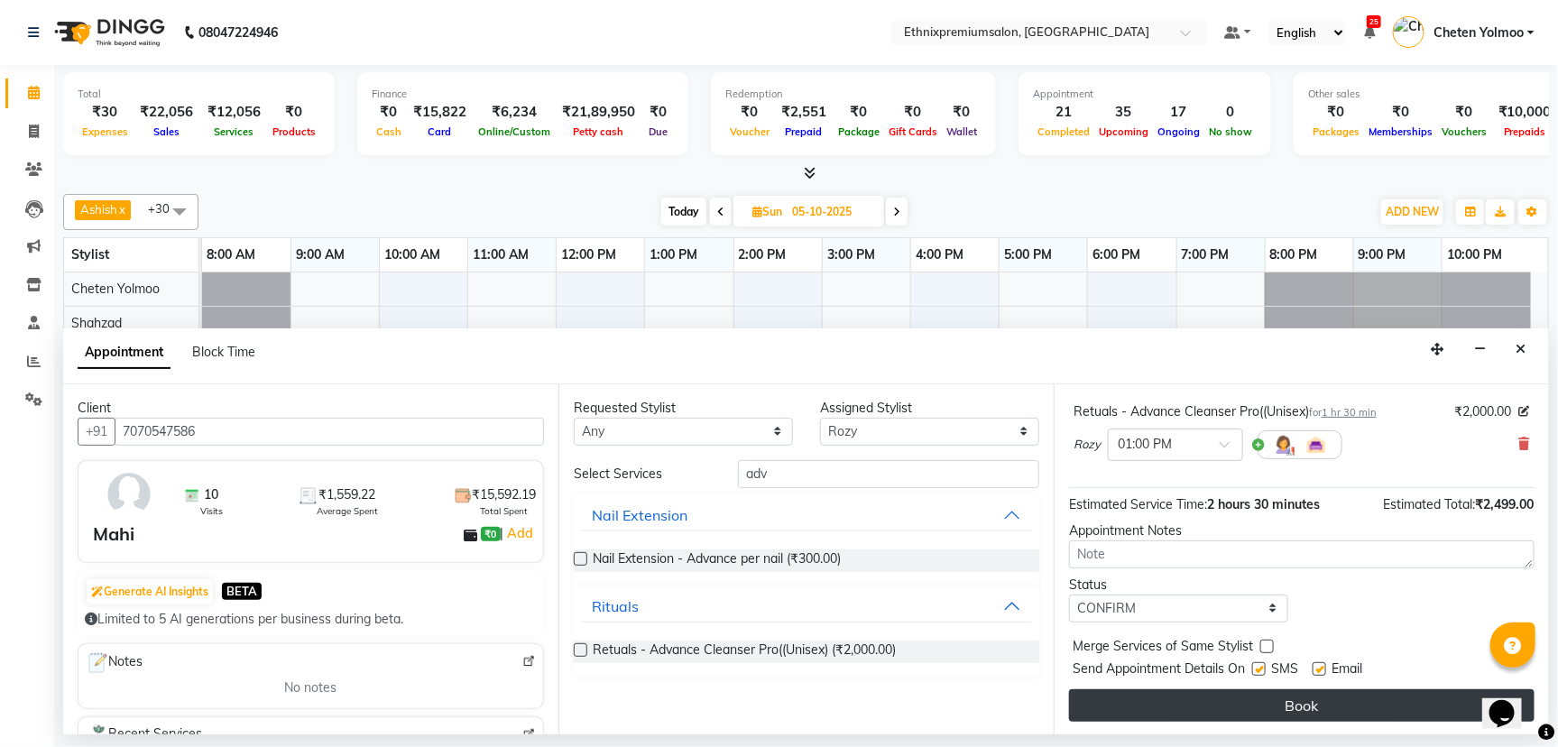
click at [1156, 698] on button "Book" at bounding box center [1301, 705] width 465 height 32
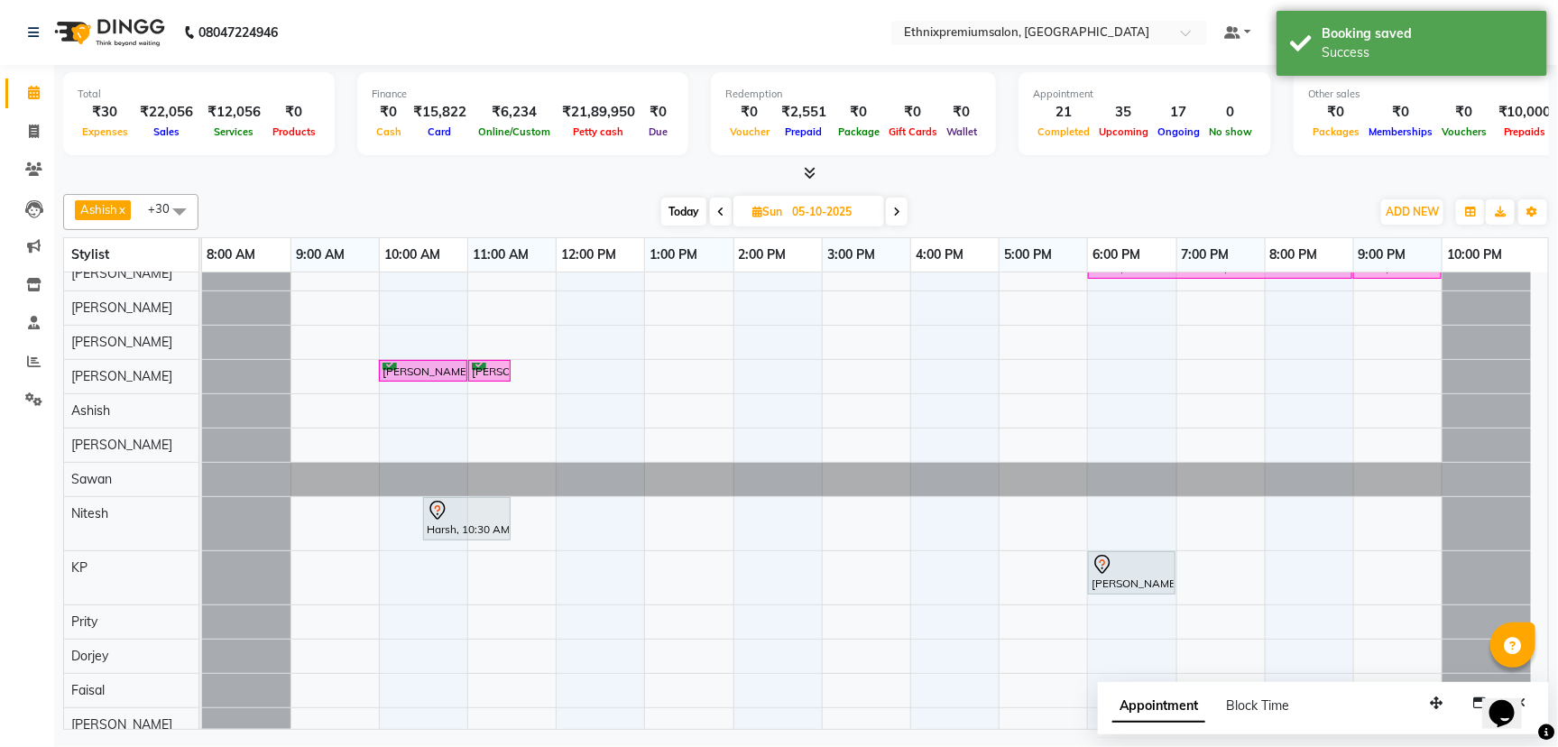
scroll to position [0, 0]
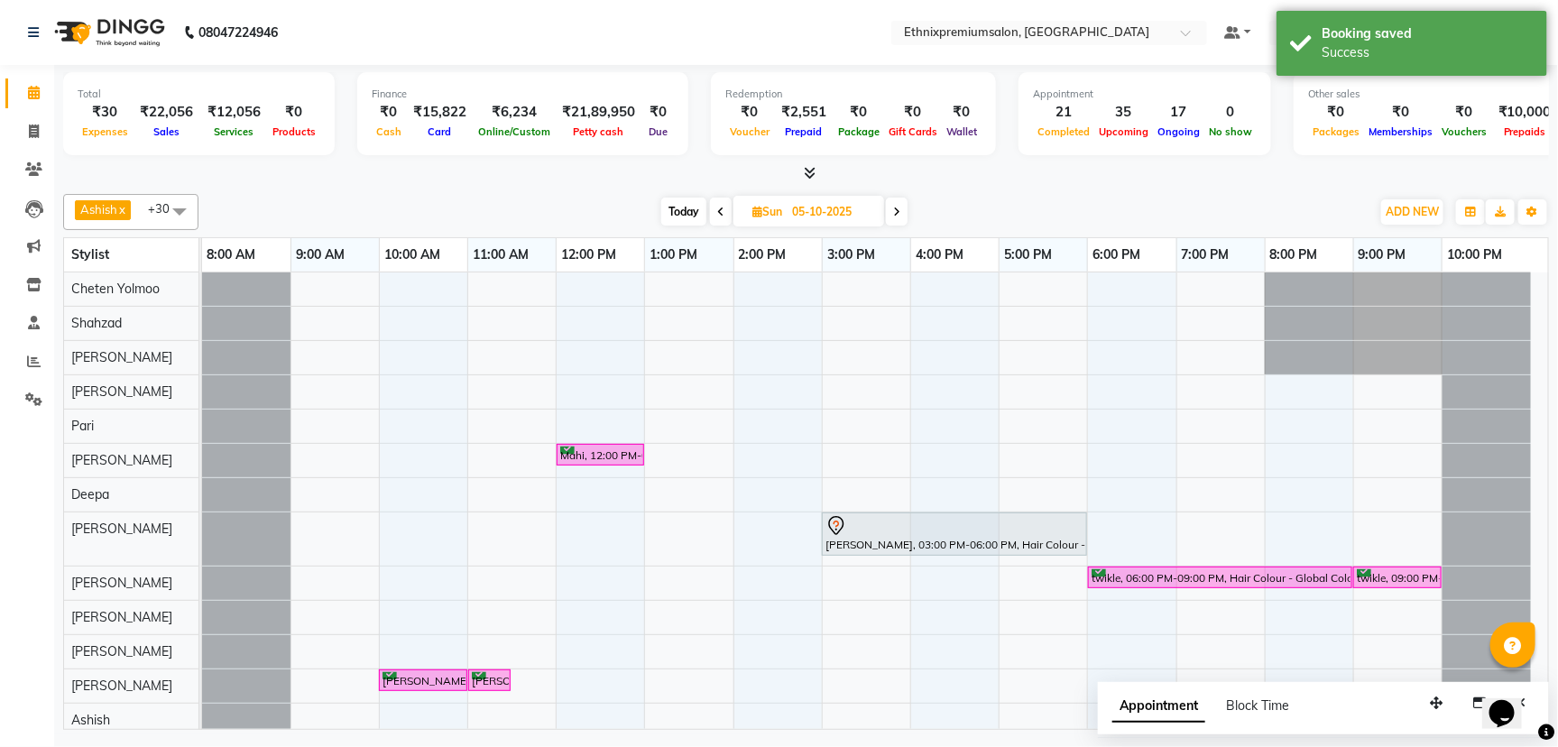
click at [728, 201] on span at bounding box center [721, 212] width 22 height 28
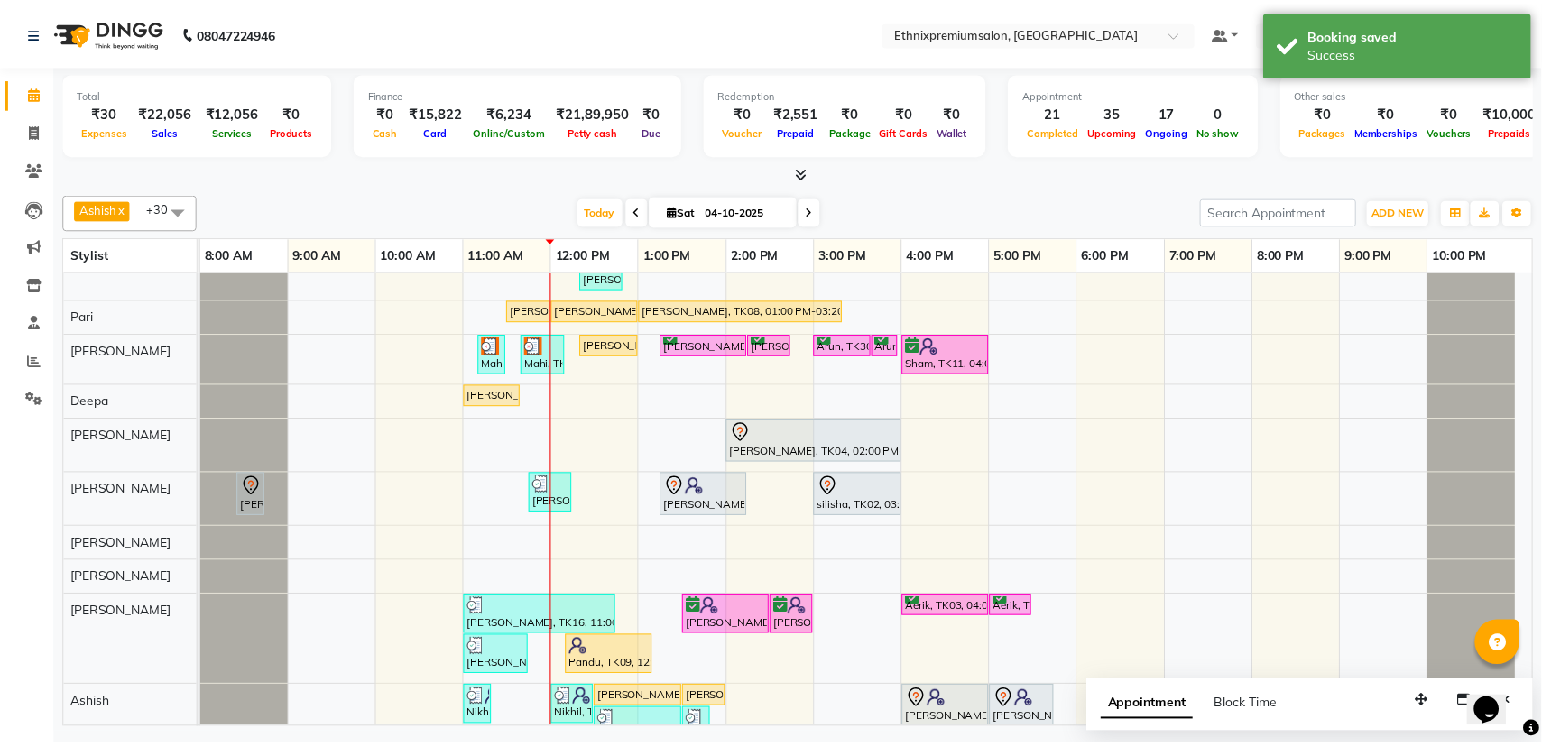
scroll to position [226, 0]
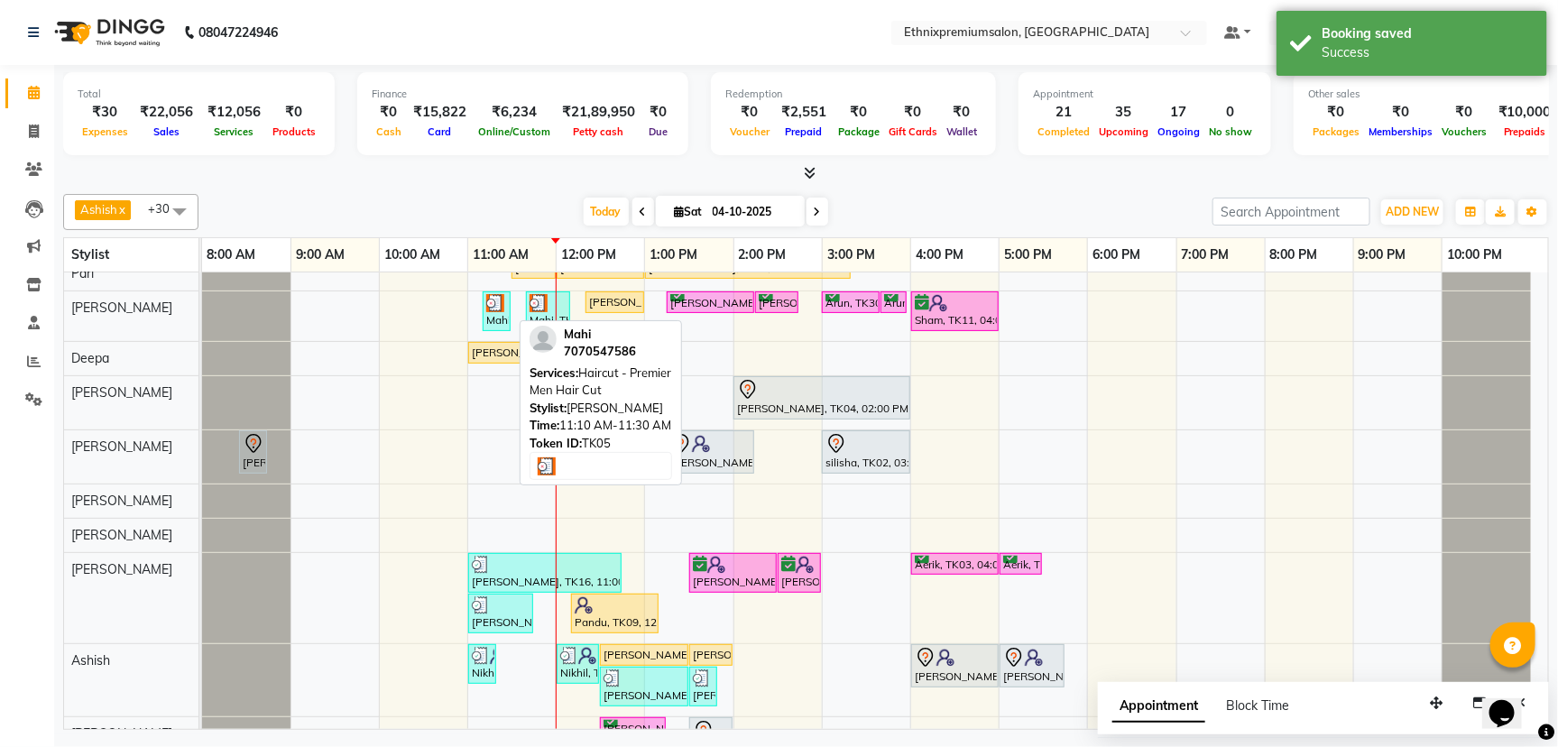
click at [484, 308] on div "Mahi, TK05, 11:10 AM-11:30 AM, Haircut - Premier Men Hair Cut" at bounding box center [496, 311] width 24 height 34
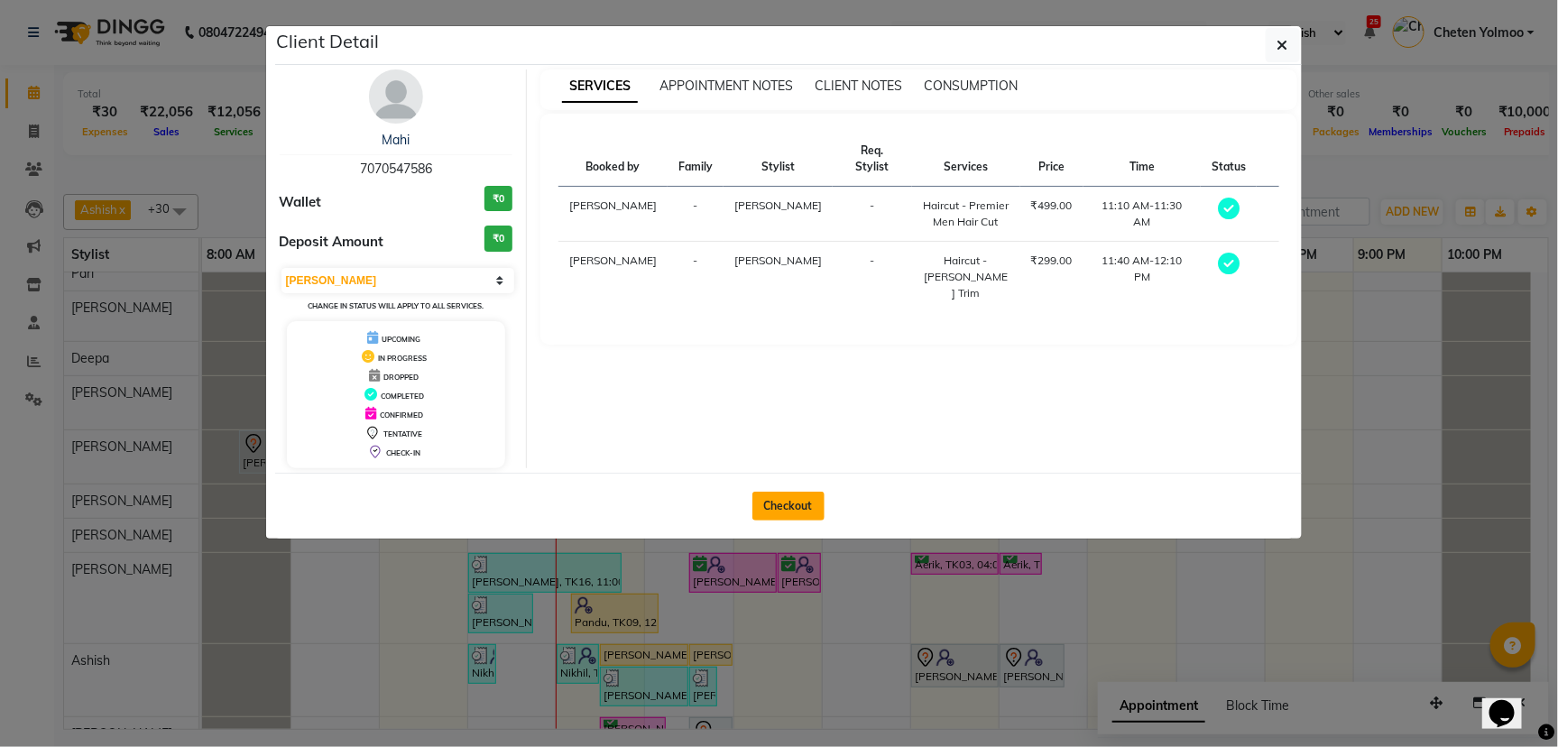
click at [769, 502] on button "Checkout" at bounding box center [788, 506] width 72 height 29
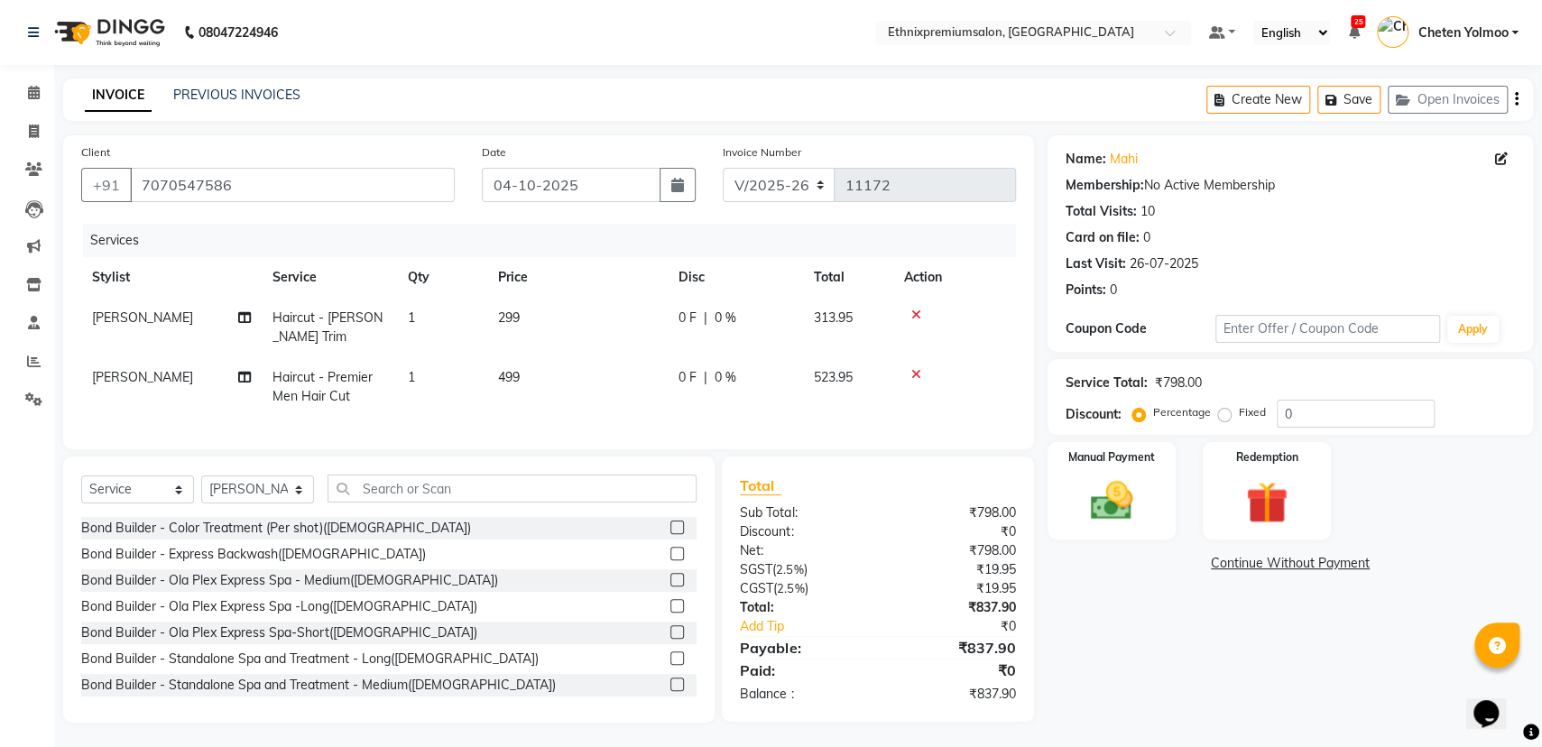
click at [909, 369] on div at bounding box center [954, 374] width 101 height 13
click at [912, 372] on icon at bounding box center [916, 374] width 10 height 13
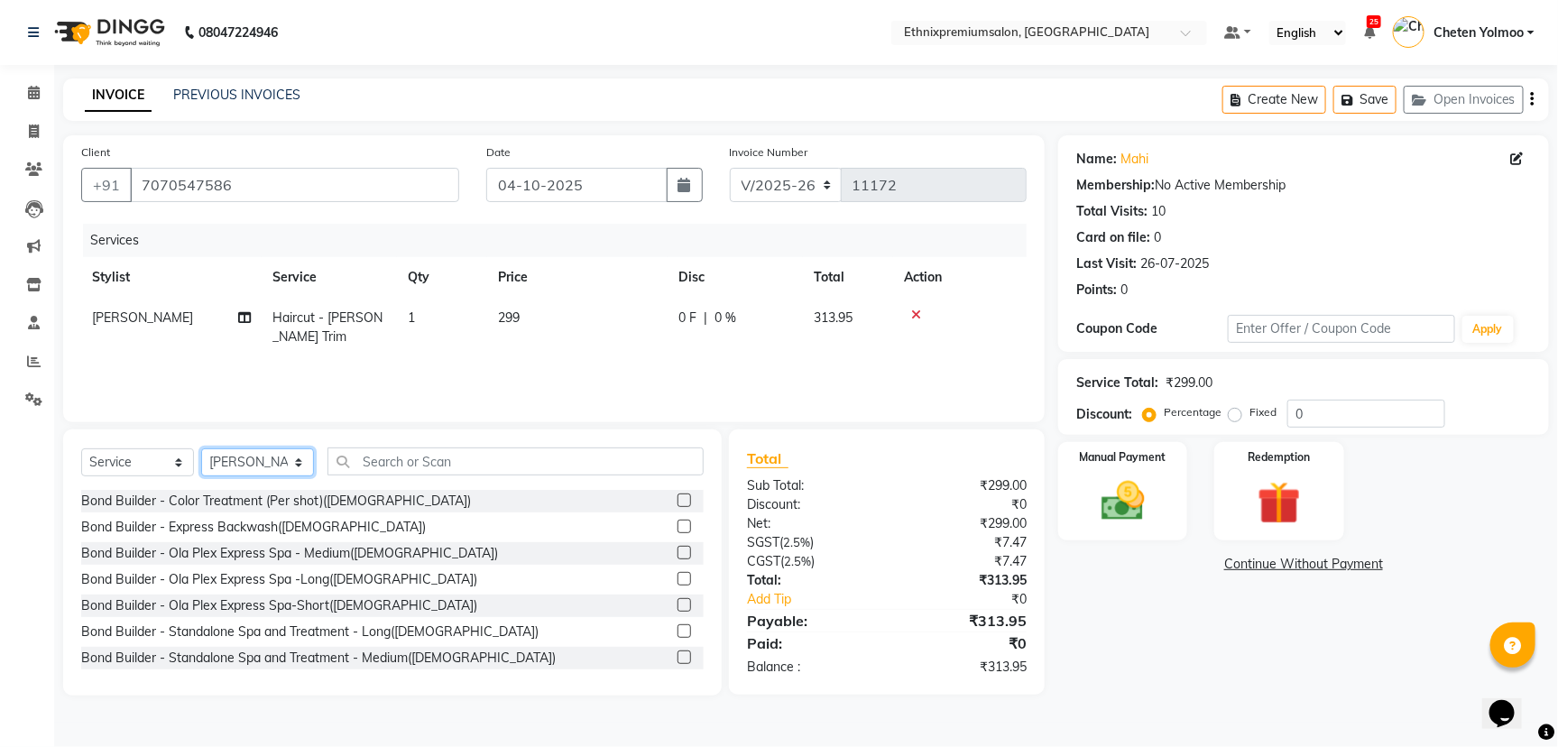
click at [268, 459] on select "Select Stylist Amoi Ashish Bishaka Cheten Yolmoo Deepa Dorjey Ellori Faisal Jac…" at bounding box center [257, 462] width 113 height 28
click at [281, 467] on select "Select Stylist Amoi Ashish Bishaka Cheten Yolmoo Deepa Dorjey Ellori Faisal Jac…" at bounding box center [257, 462] width 113 height 28
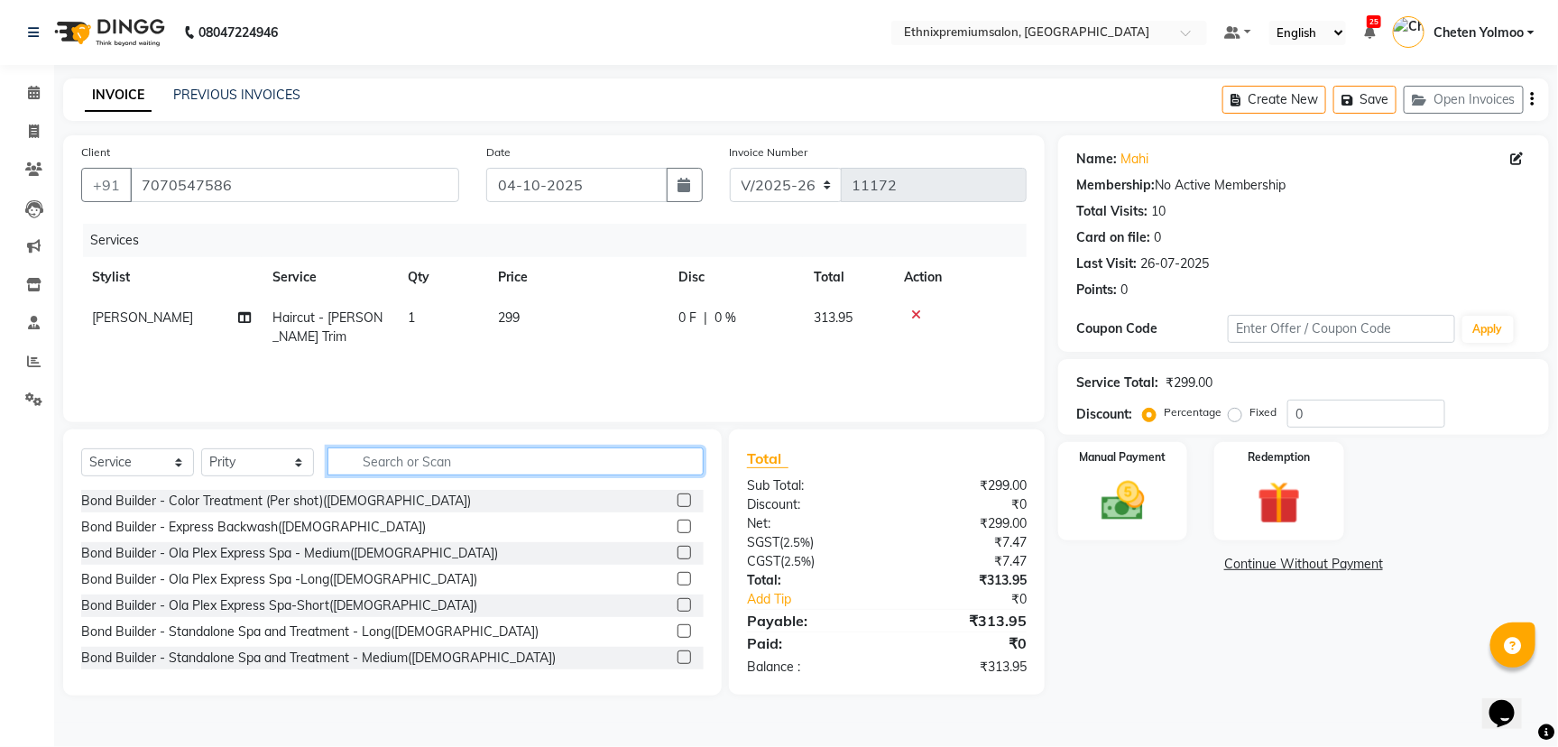
click at [358, 451] on input "text" at bounding box center [515, 461] width 376 height 28
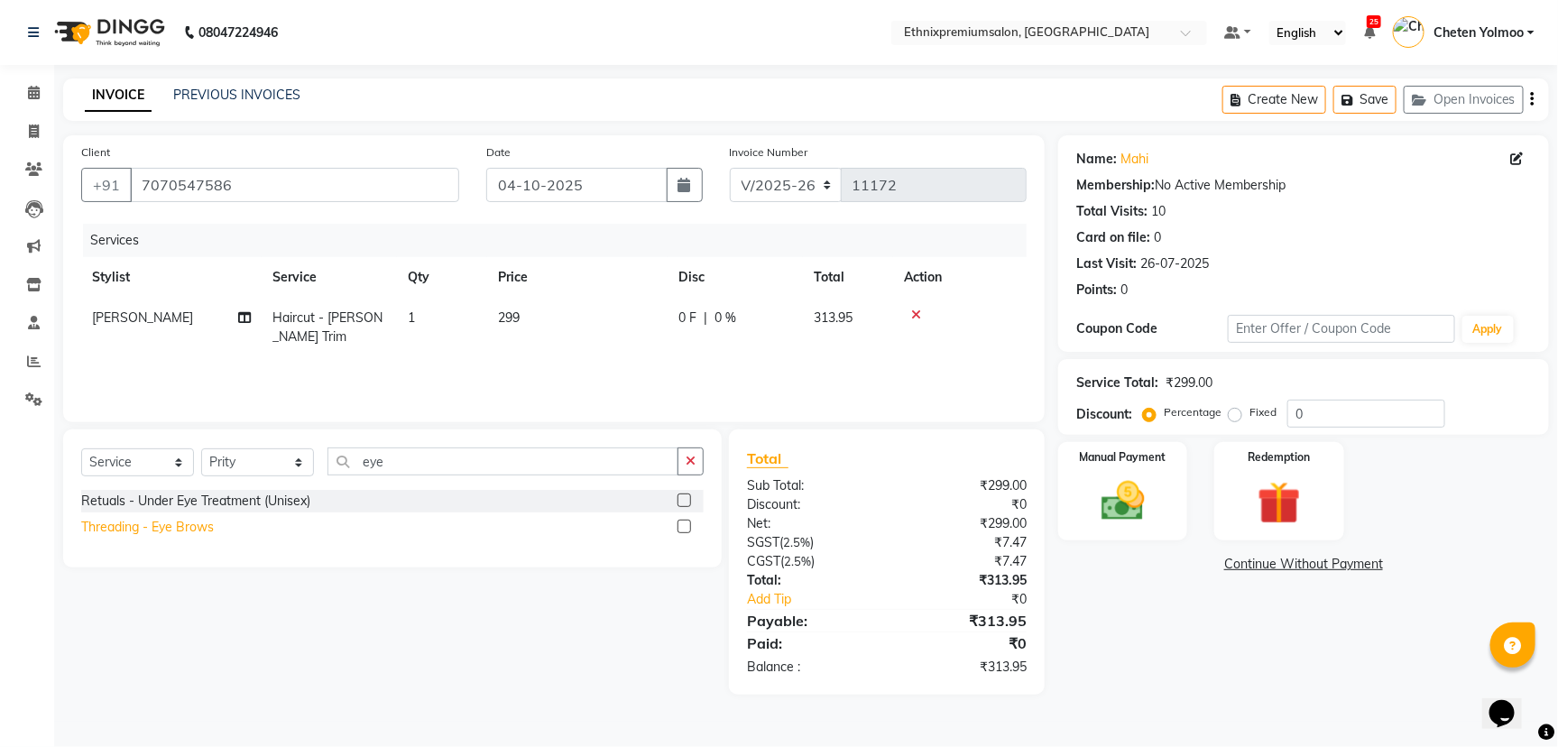
click at [196, 526] on div "Threading - Eye Brows" at bounding box center [147, 527] width 133 height 19
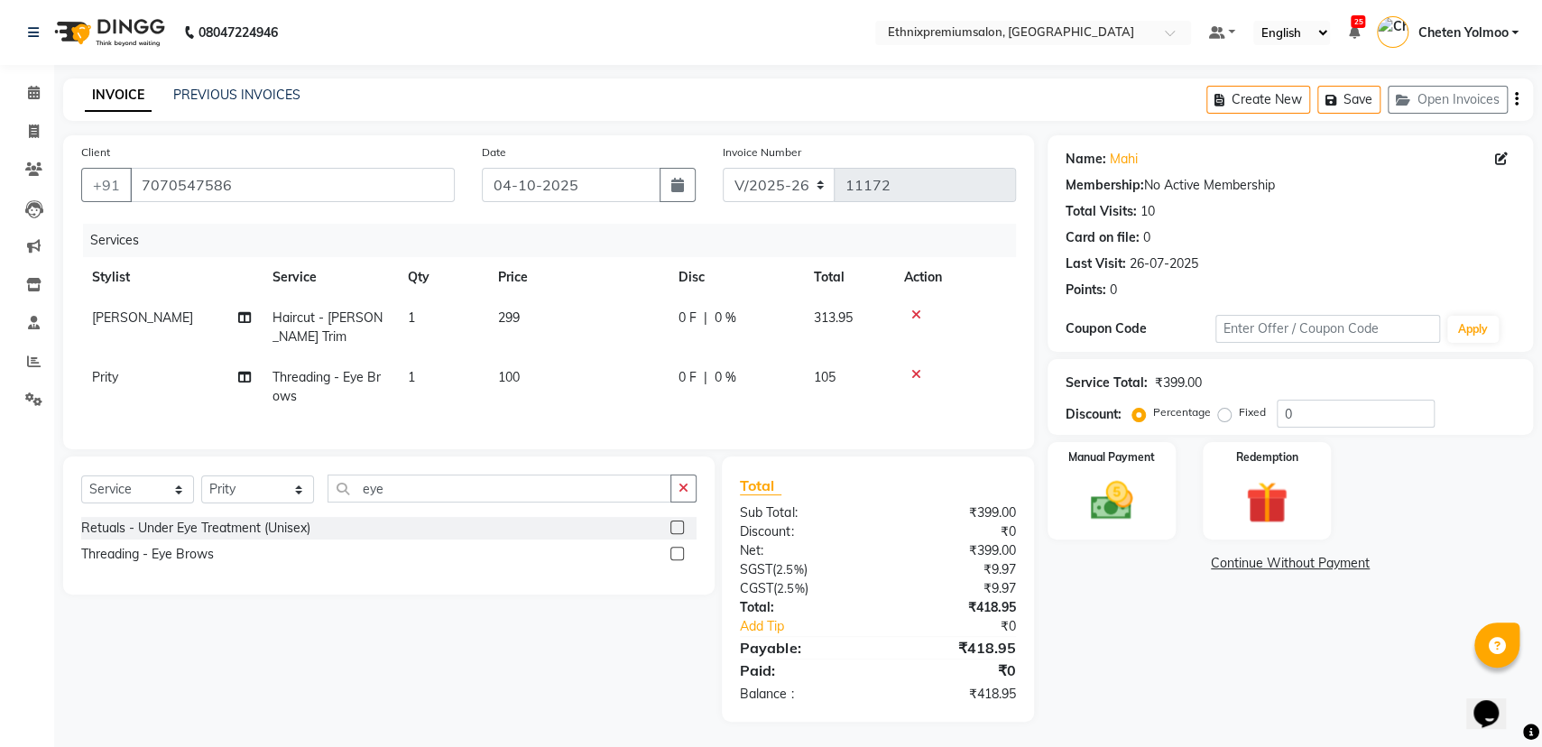
click at [732, 375] on span "0 %" at bounding box center [725, 377] width 22 height 19
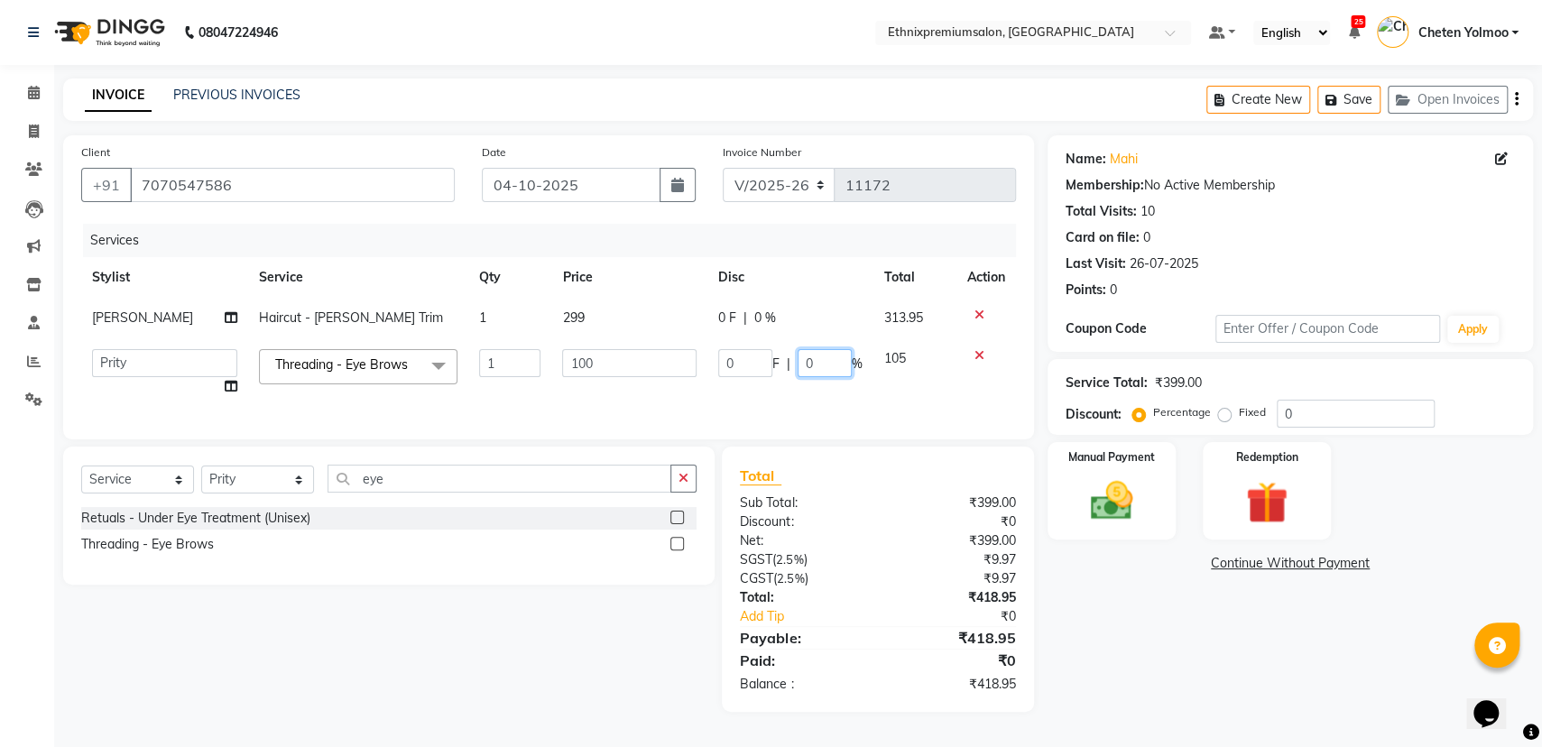
click at [833, 367] on input "0" at bounding box center [824, 363] width 54 height 28
click at [770, 413] on div "Services Stylist Service Qty Price Disc Total Action Rashid Ali Haircut - Beard…" at bounding box center [548, 323] width 935 height 198
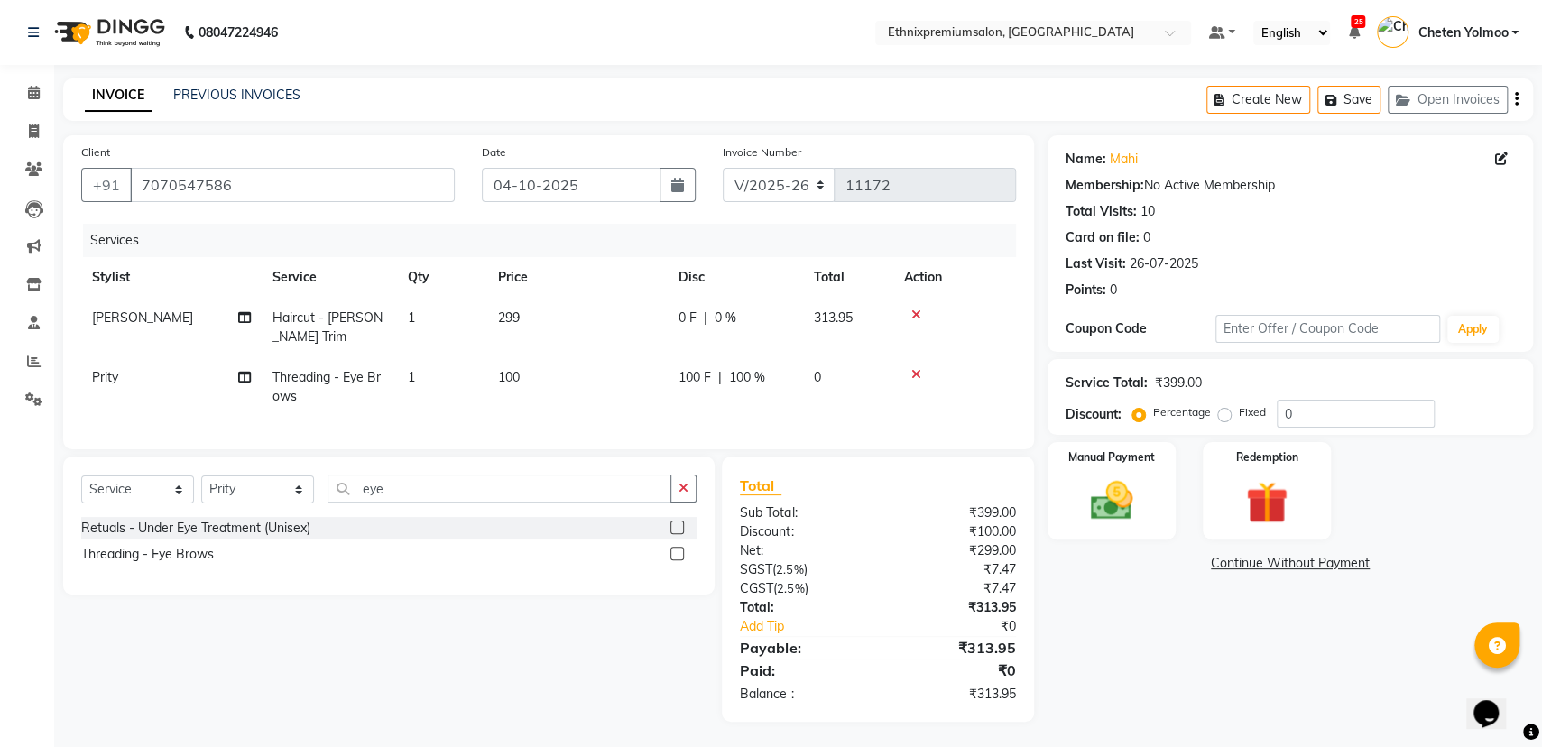
scroll to position [17, 0]
click at [1147, 488] on div "Manual Payment" at bounding box center [1112, 489] width 134 height 102
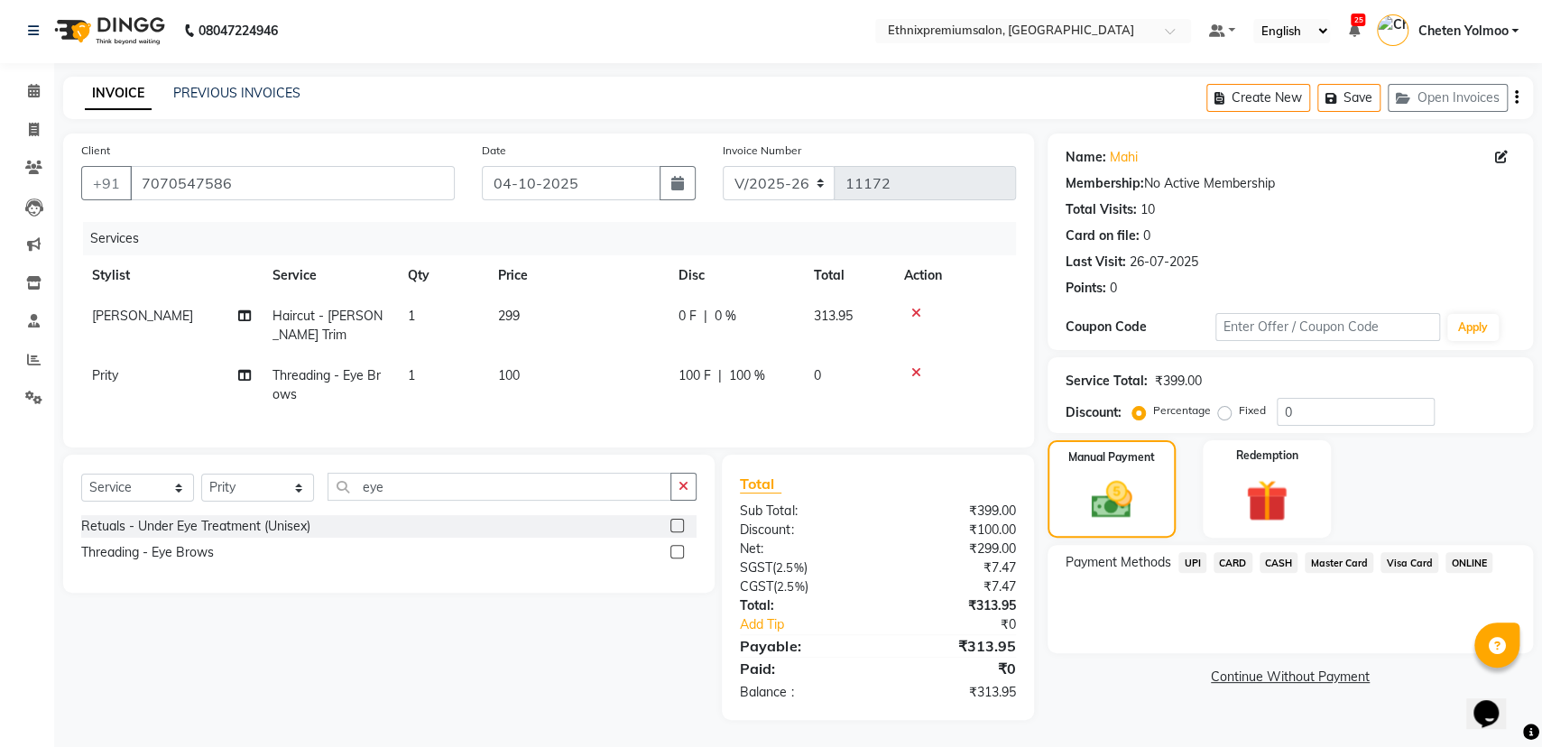
click at [1196, 552] on span "UPI" at bounding box center [1192, 562] width 28 height 21
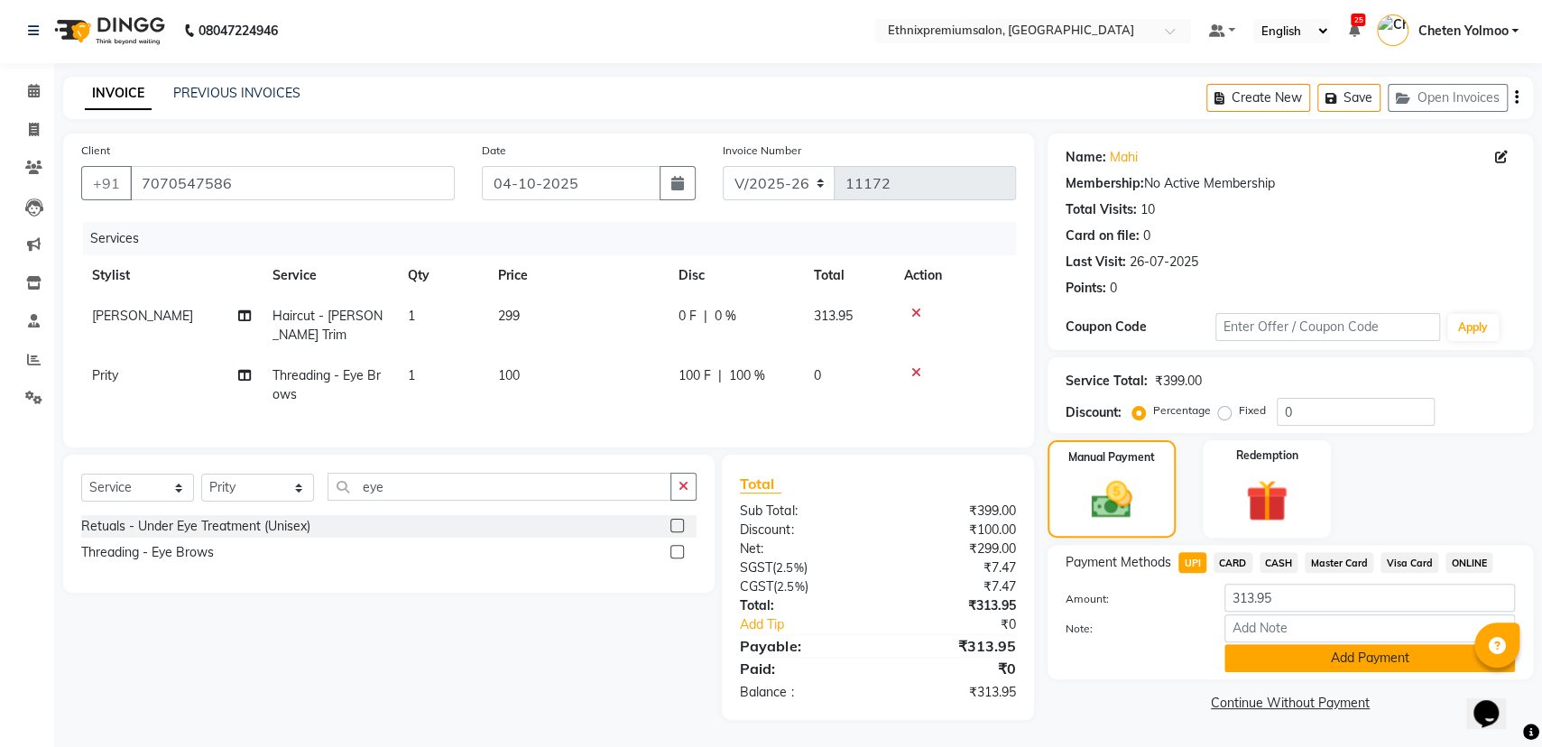
click at [1261, 644] on button "Add Payment" at bounding box center [1369, 658] width 290 height 28
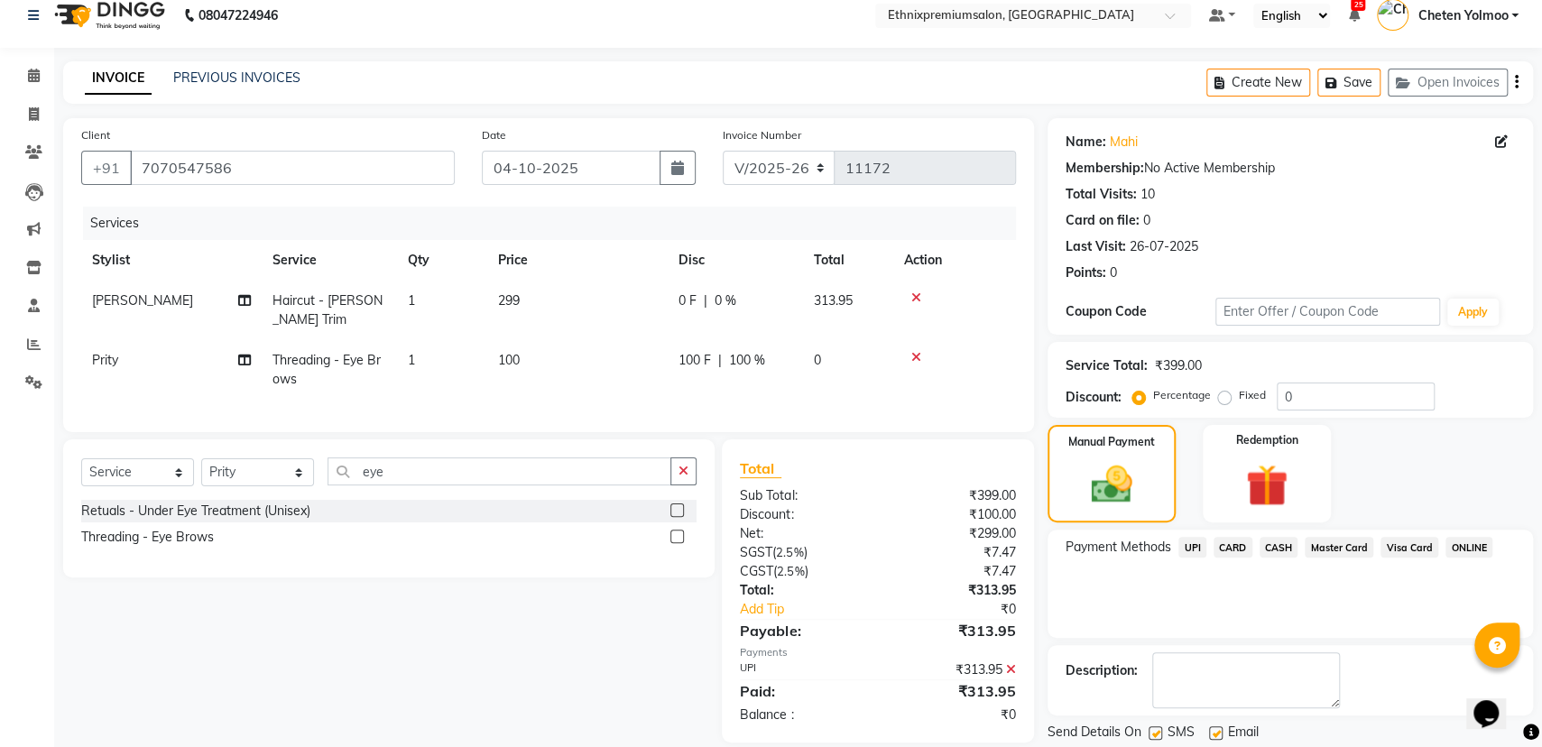
scroll to position [72, 0]
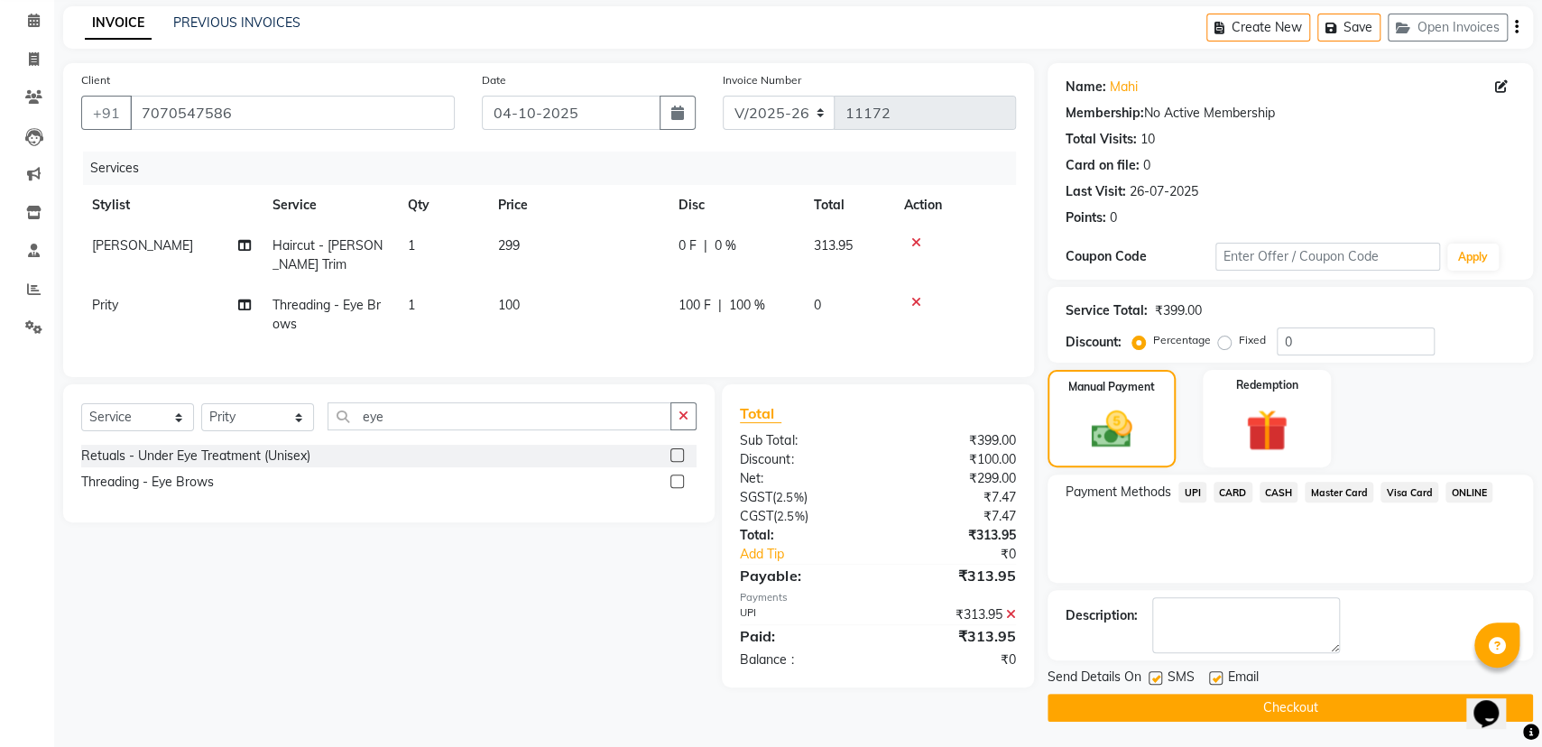
click at [1253, 699] on button "Checkout" at bounding box center [1289, 708] width 485 height 28
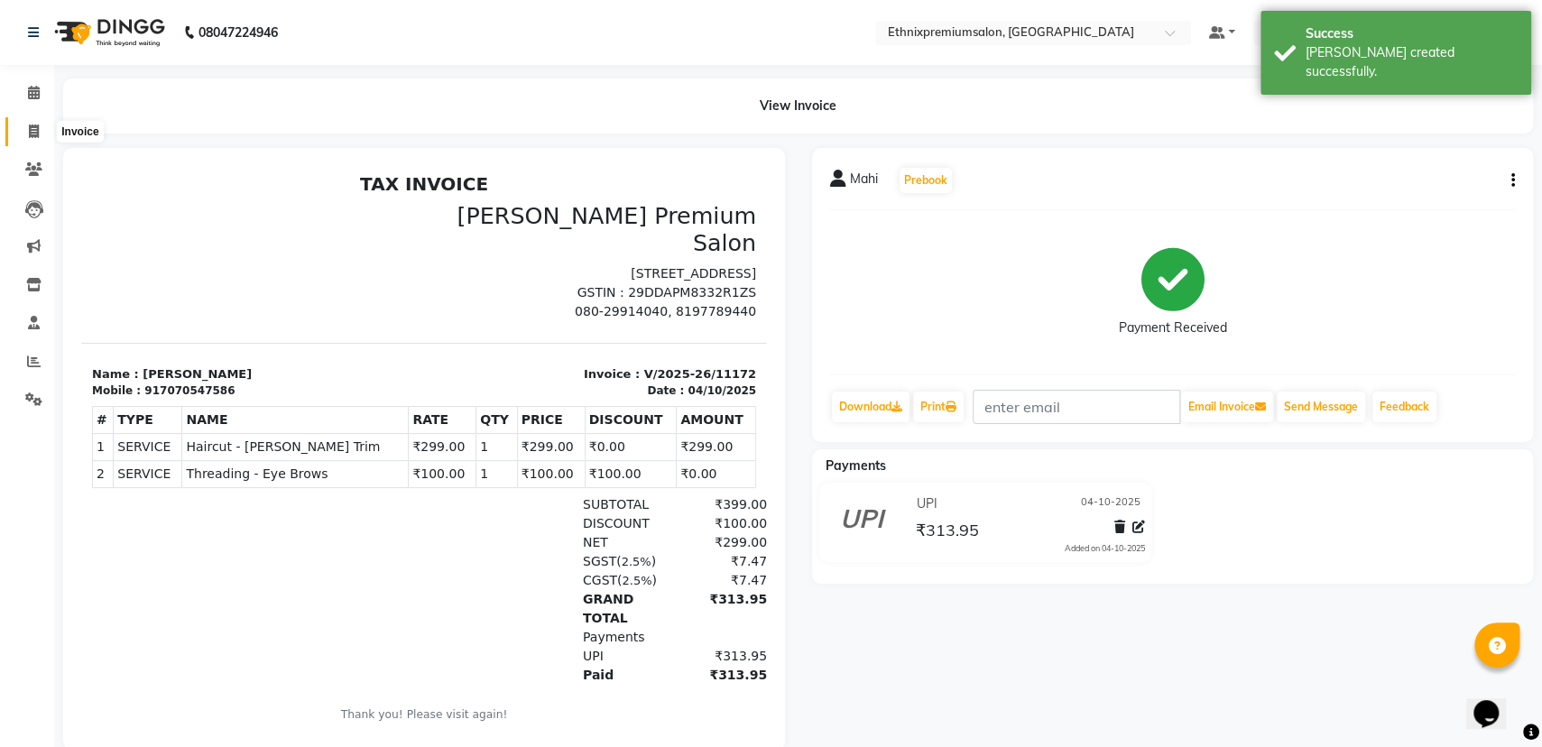
click at [33, 123] on span at bounding box center [34, 132] width 32 height 21
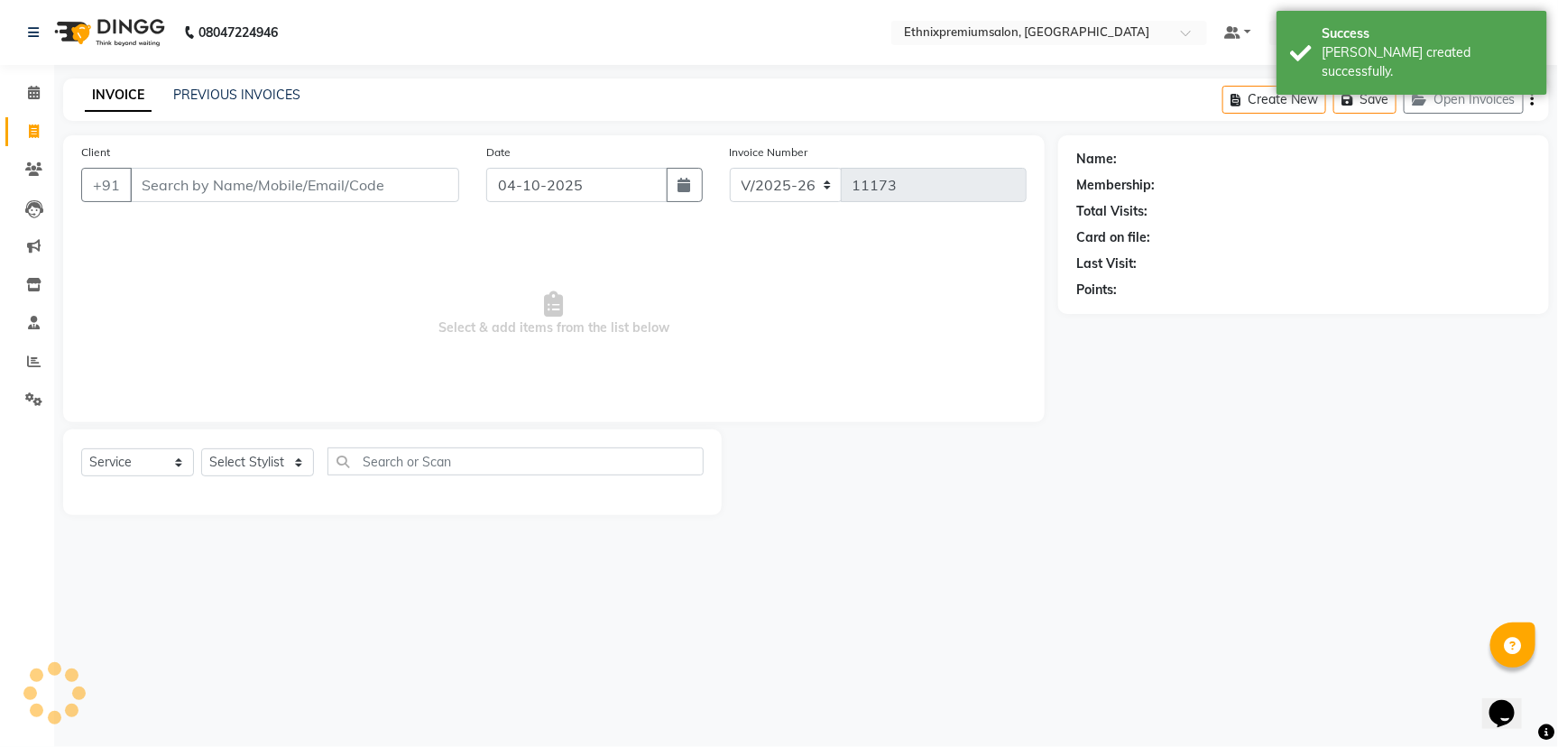
click at [235, 83] on div "INVOICE PREVIOUS INVOICES Create New Save Open Invoices" at bounding box center [806, 99] width 1486 height 42
click at [236, 84] on div "INVOICE PREVIOUS INVOICES Create New Save Open Invoices" at bounding box center [806, 99] width 1486 height 42
click at [244, 95] on link "PREVIOUS INVOICES" at bounding box center [236, 95] width 127 height 16
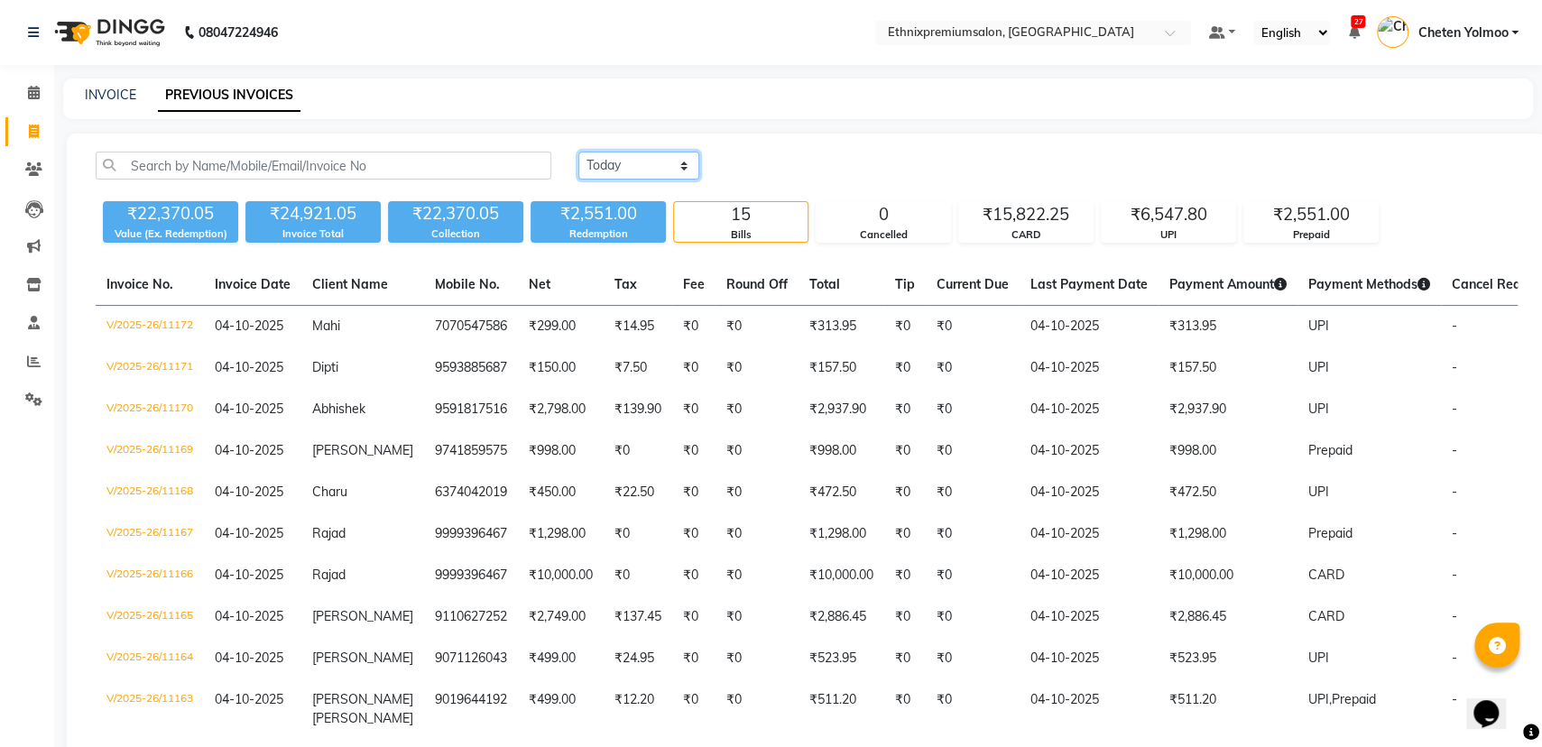
click at [649, 167] on select "[DATE] [DATE] Custom Range" at bounding box center [638, 166] width 121 height 28
click at [578, 152] on select "[DATE] [DATE] Custom Range" at bounding box center [638, 166] width 121 height 28
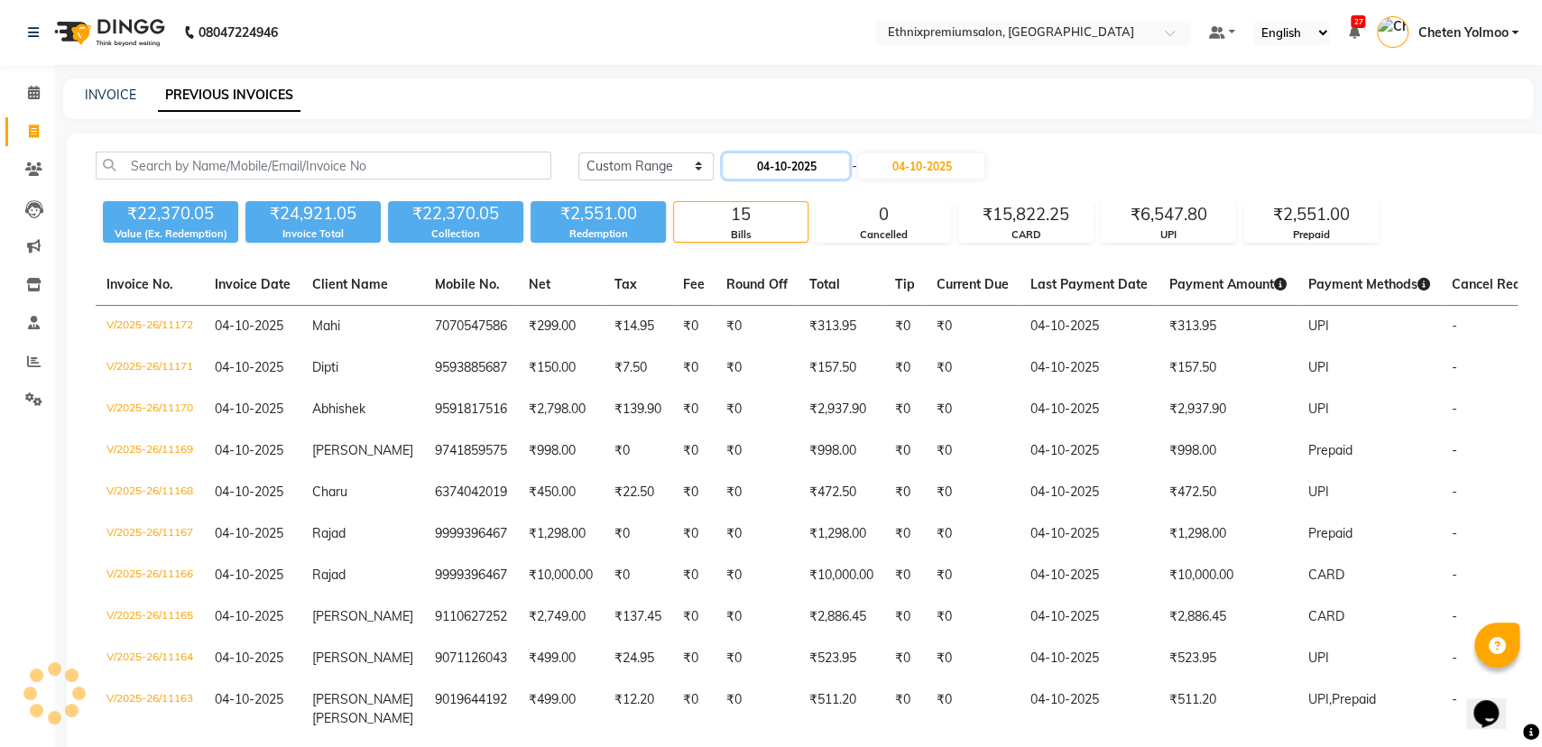
click at [757, 171] on input "04-10-2025" at bounding box center [786, 165] width 126 height 25
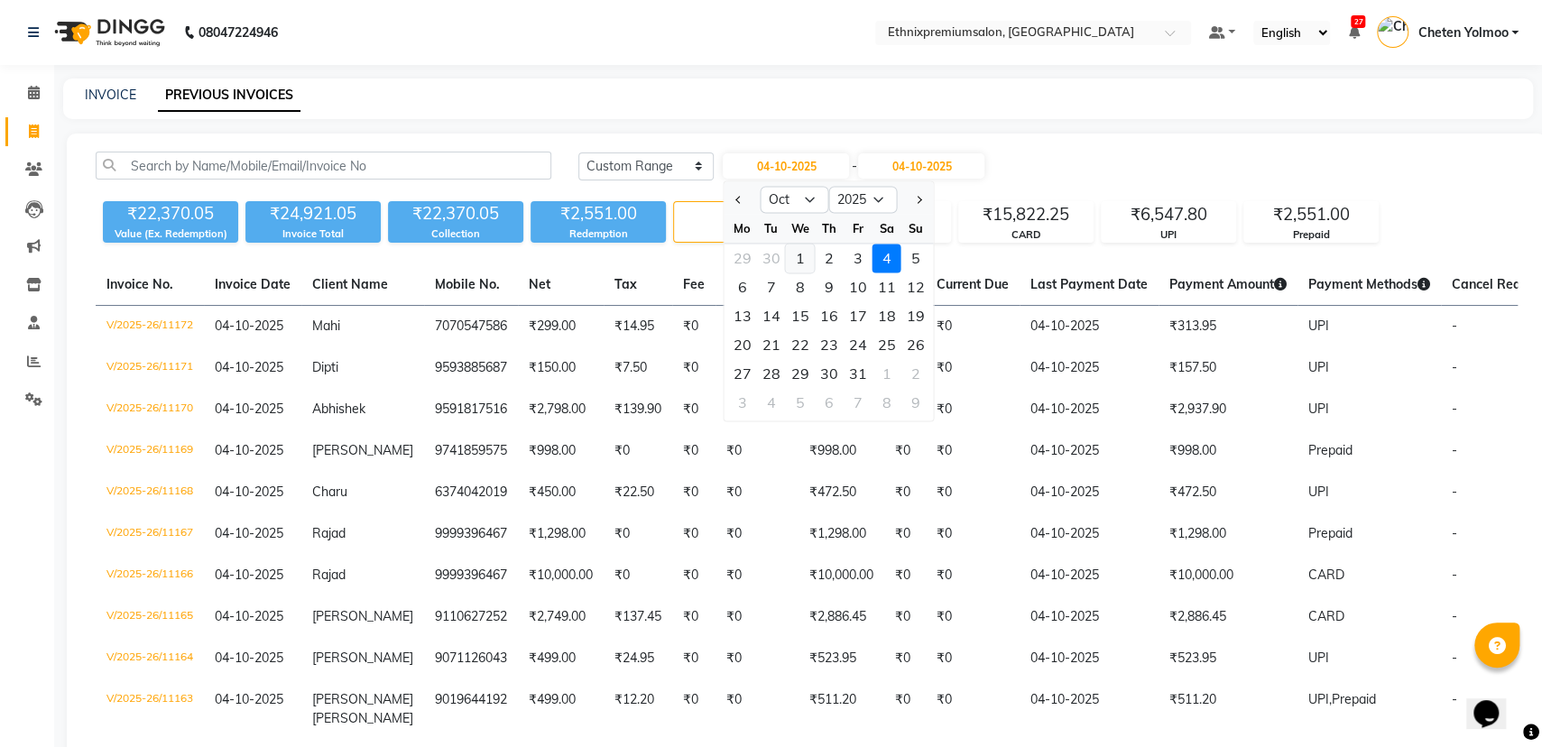
click at [801, 249] on div "1" at bounding box center [800, 258] width 29 height 29
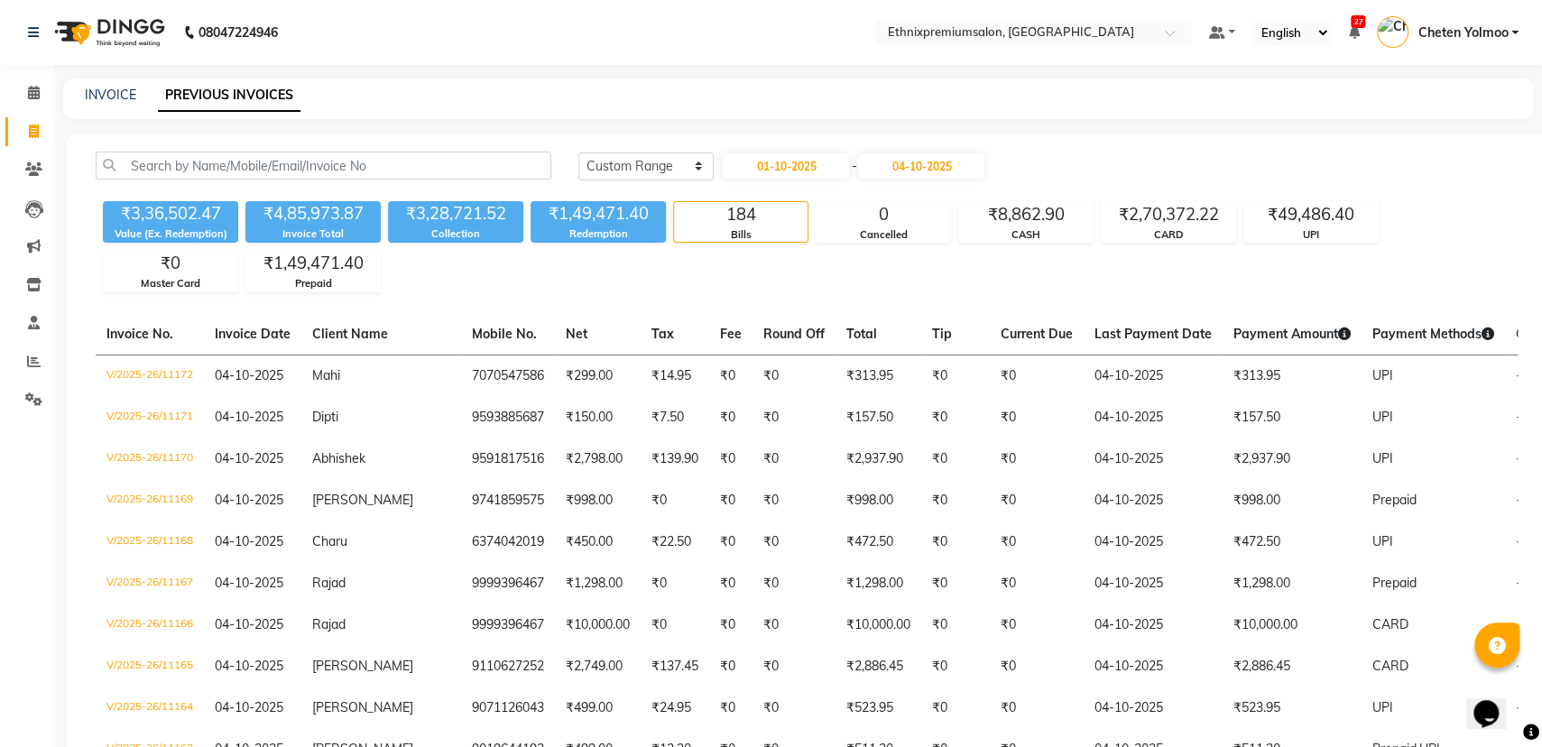
click at [23, 117] on link "Invoice" at bounding box center [26, 132] width 43 height 30
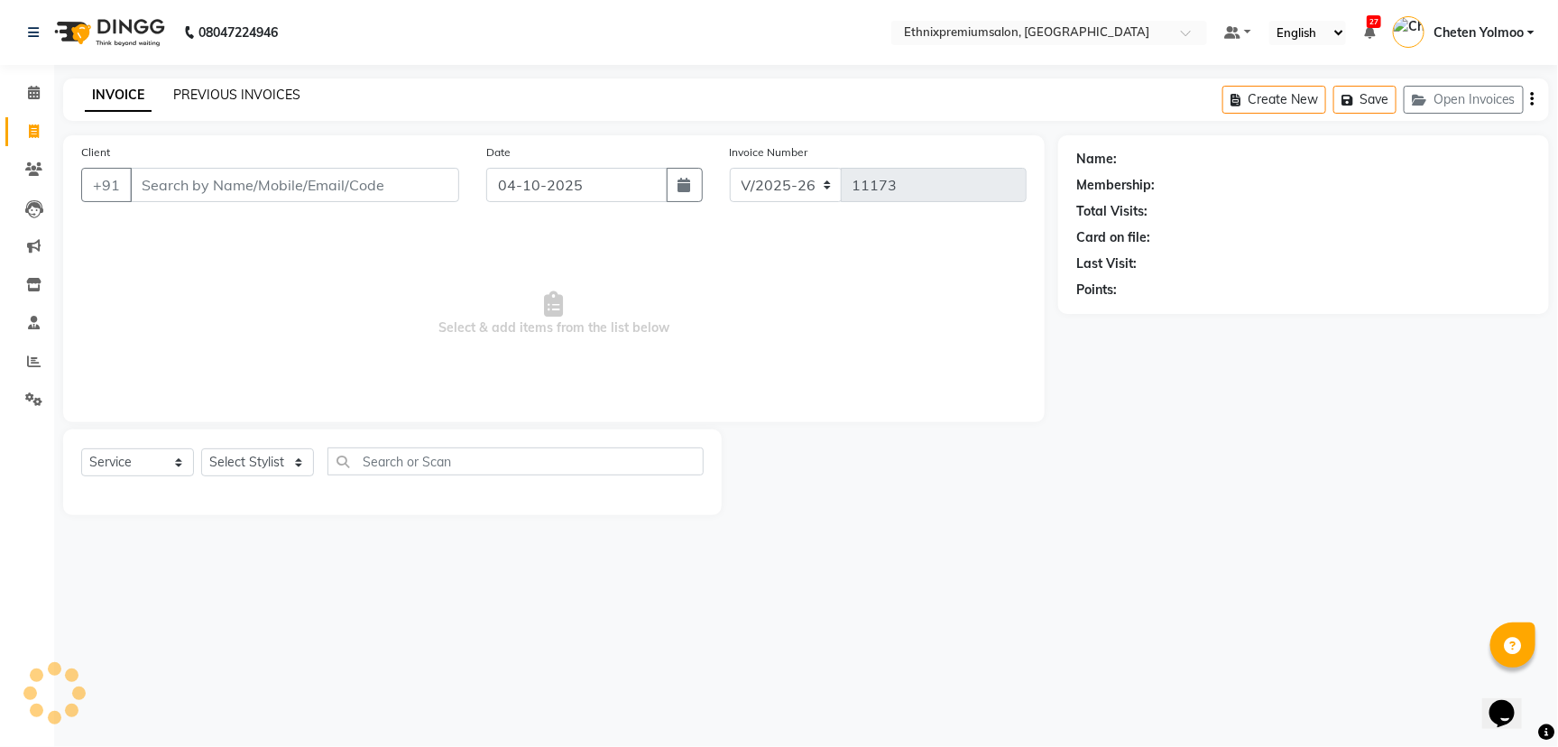
click at [185, 100] on link "PREVIOUS INVOICES" at bounding box center [236, 95] width 127 height 16
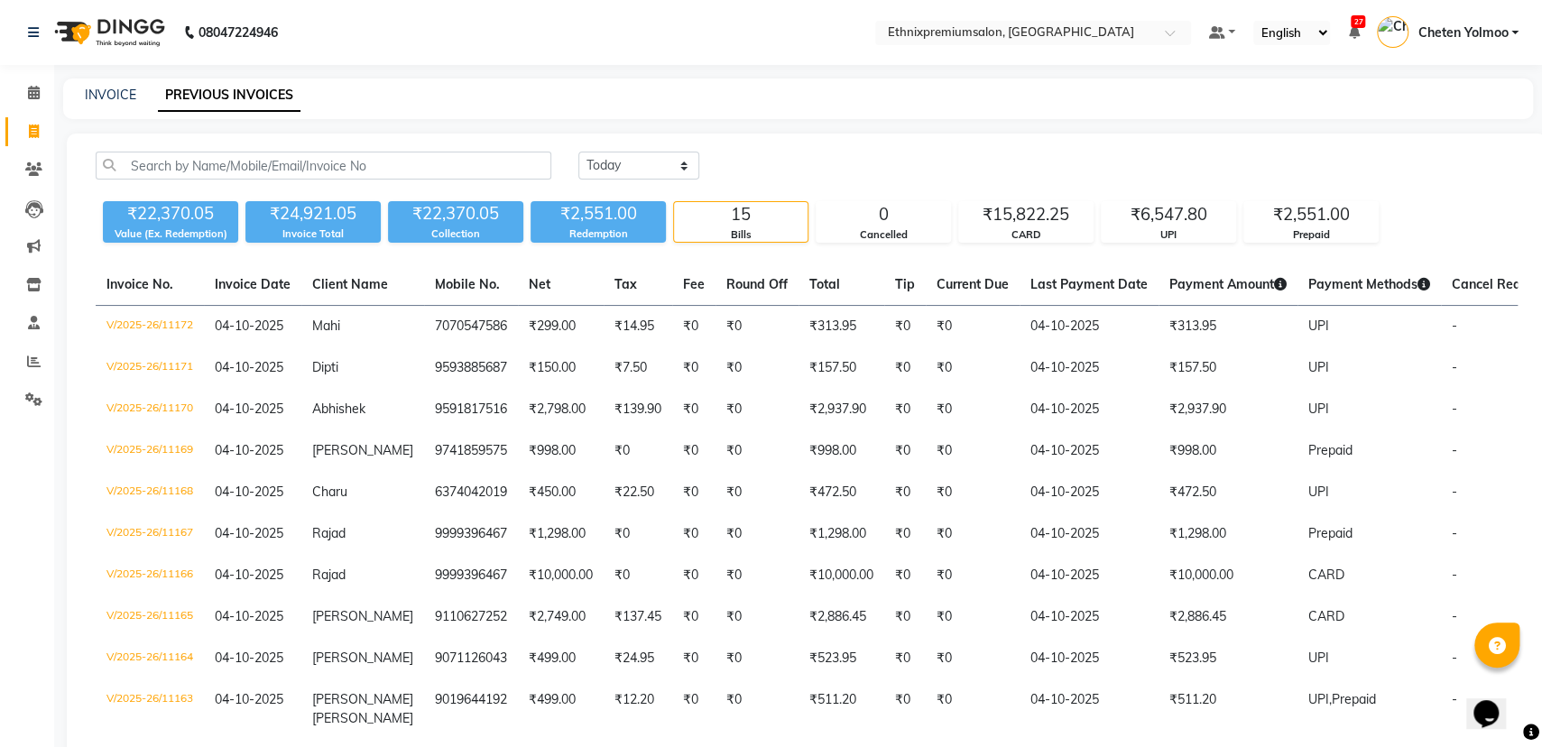
click at [97, 234] on div "₹22,370.05 Value (Ex. Redemption) ₹24,921.05 Invoice Total ₹22,370.05 Collectio…" at bounding box center [807, 218] width 1422 height 49
click at [48, 350] on link "Reports" at bounding box center [26, 362] width 43 height 30
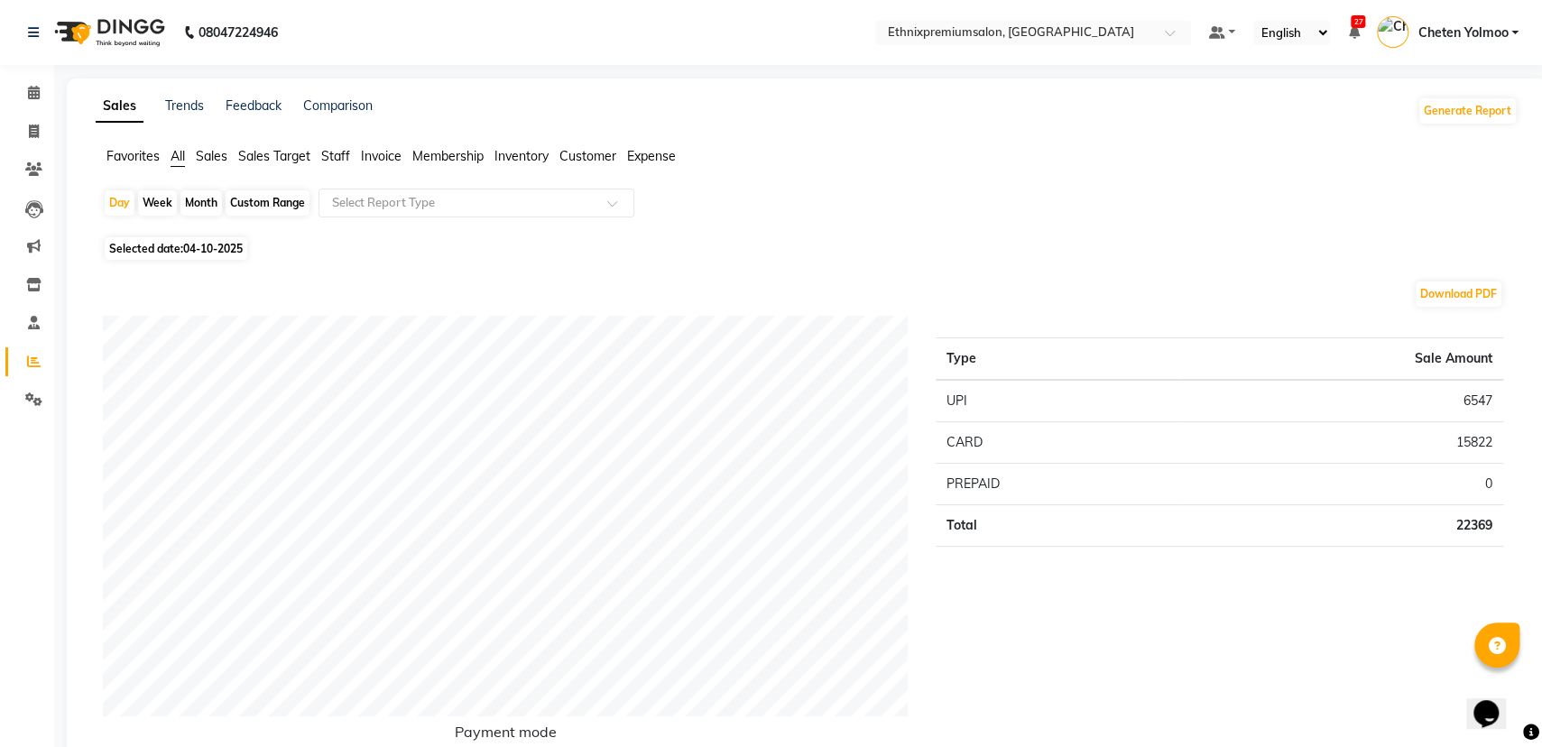
click at [338, 157] on span "Staff" at bounding box center [335, 156] width 29 height 16
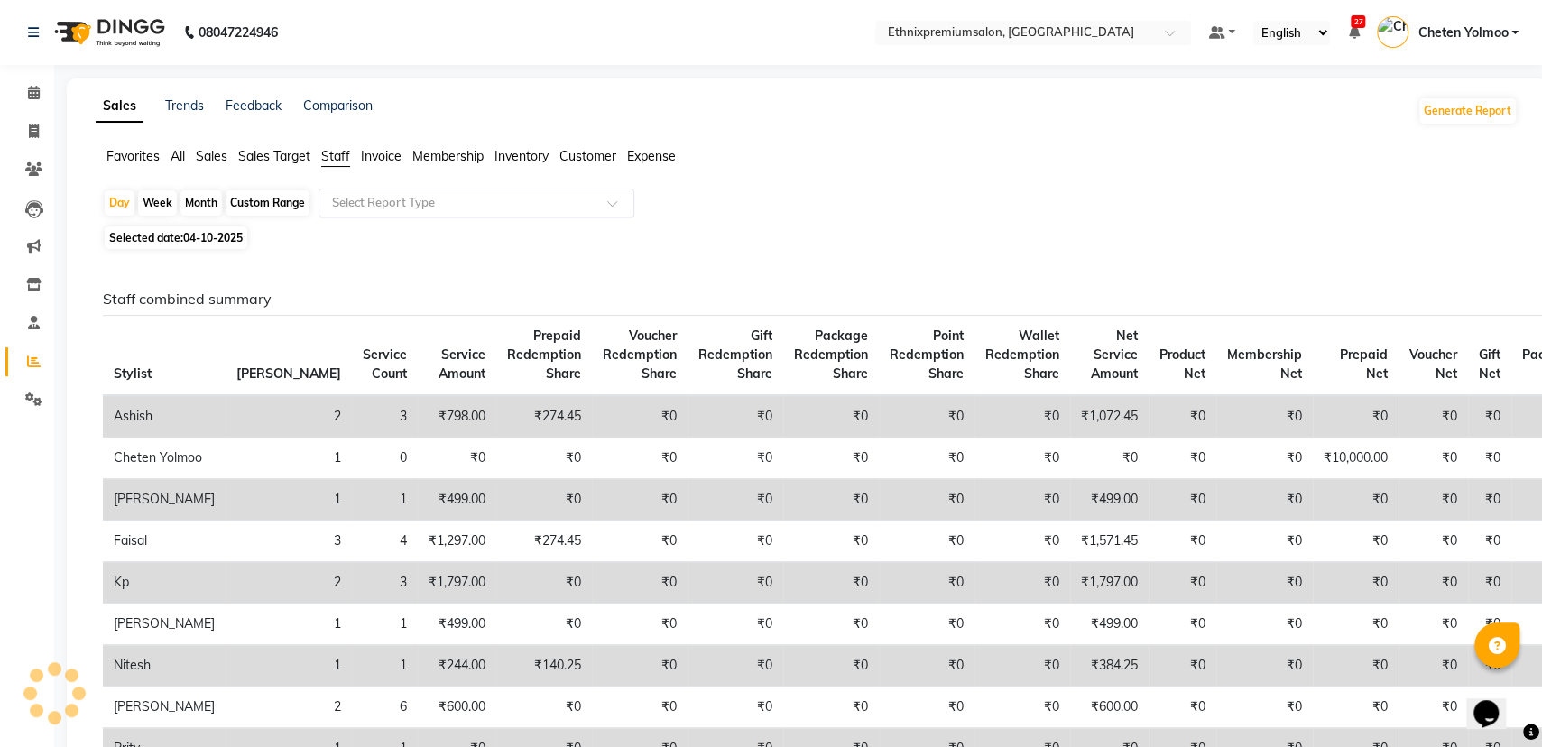
click at [397, 207] on input "text" at bounding box center [458, 203] width 260 height 18
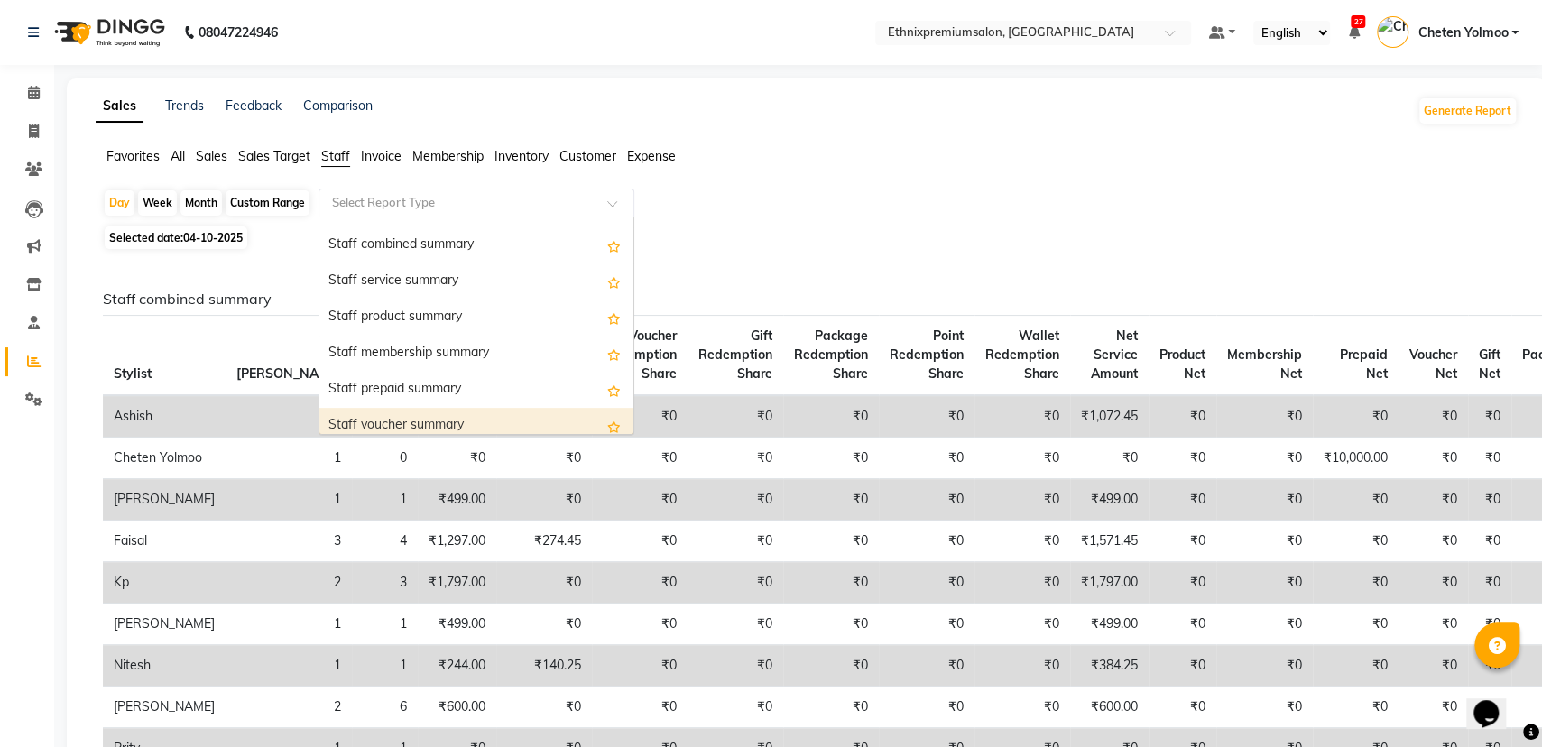
scroll to position [338, 0]
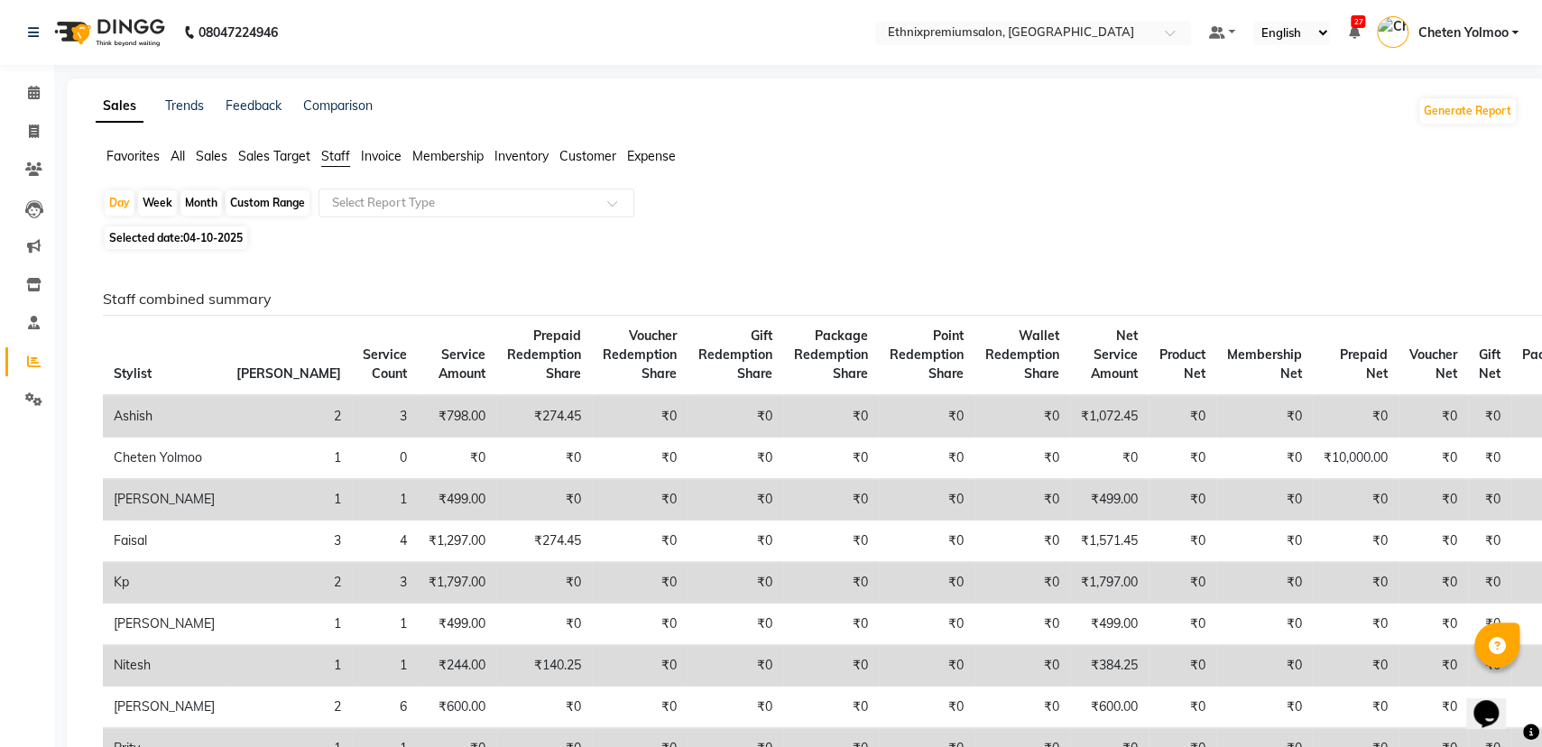
click at [169, 161] on ul "Favorites All Sales Sales Target Staff Invoice Membership Inventory Customer Ex…" at bounding box center [807, 157] width 1422 height 20
click at [170, 159] on span "All" at bounding box center [177, 156] width 14 height 16
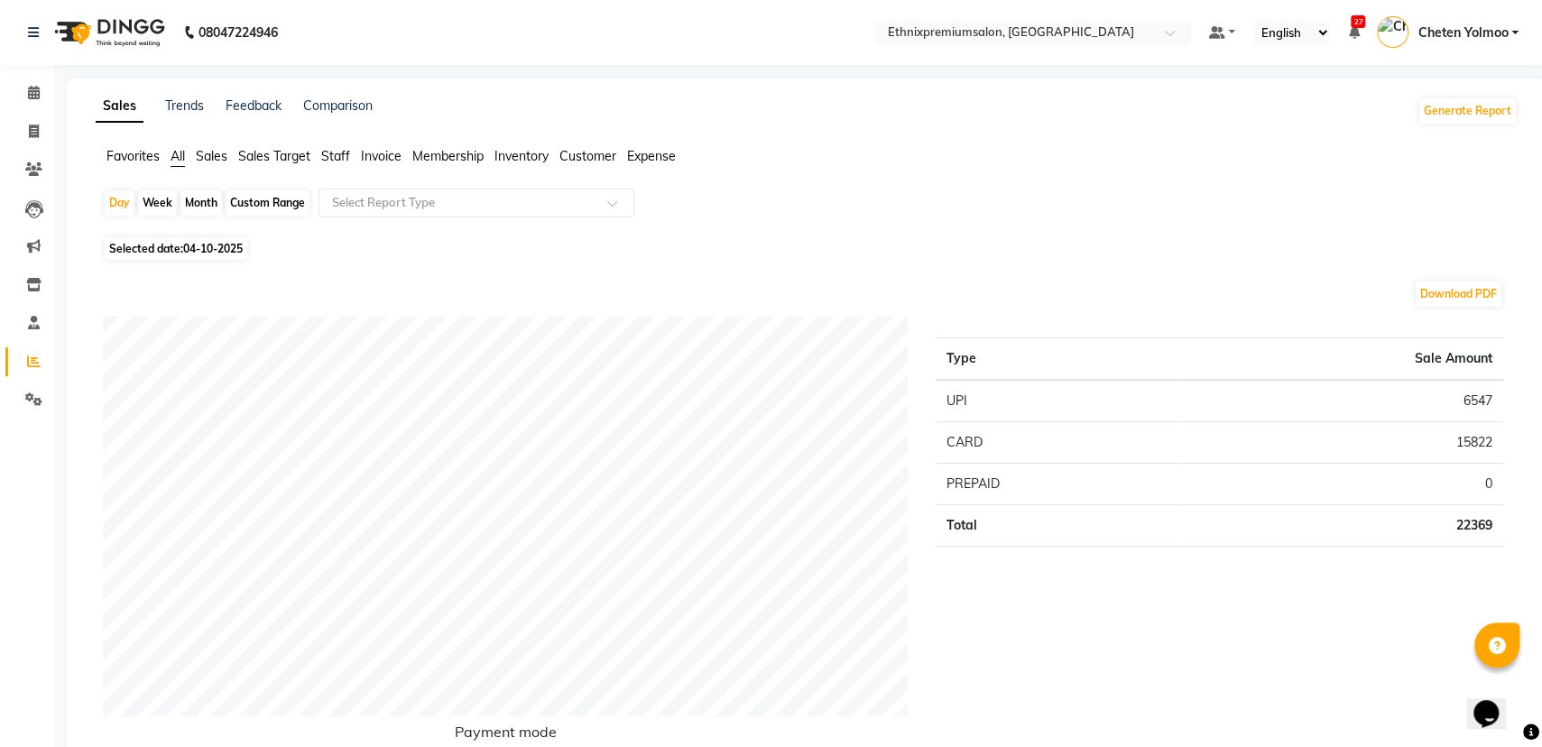
click at [179, 192] on div "Day Week Month Custom Range Select Report Type" at bounding box center [806, 210] width 1407 height 43
click at [189, 198] on div "Month" at bounding box center [200, 202] width 41 height 25
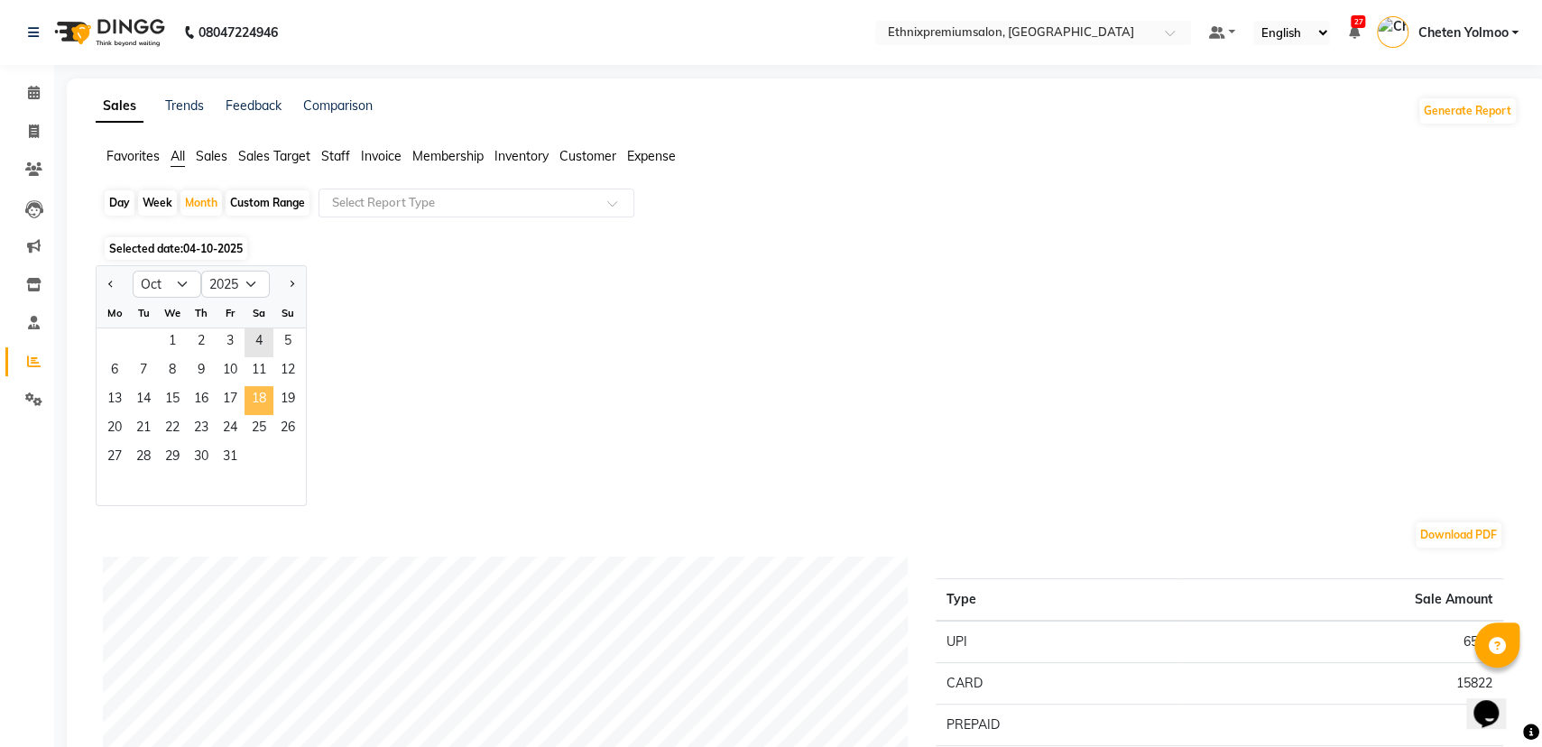
click at [253, 390] on span "18" at bounding box center [258, 400] width 29 height 29
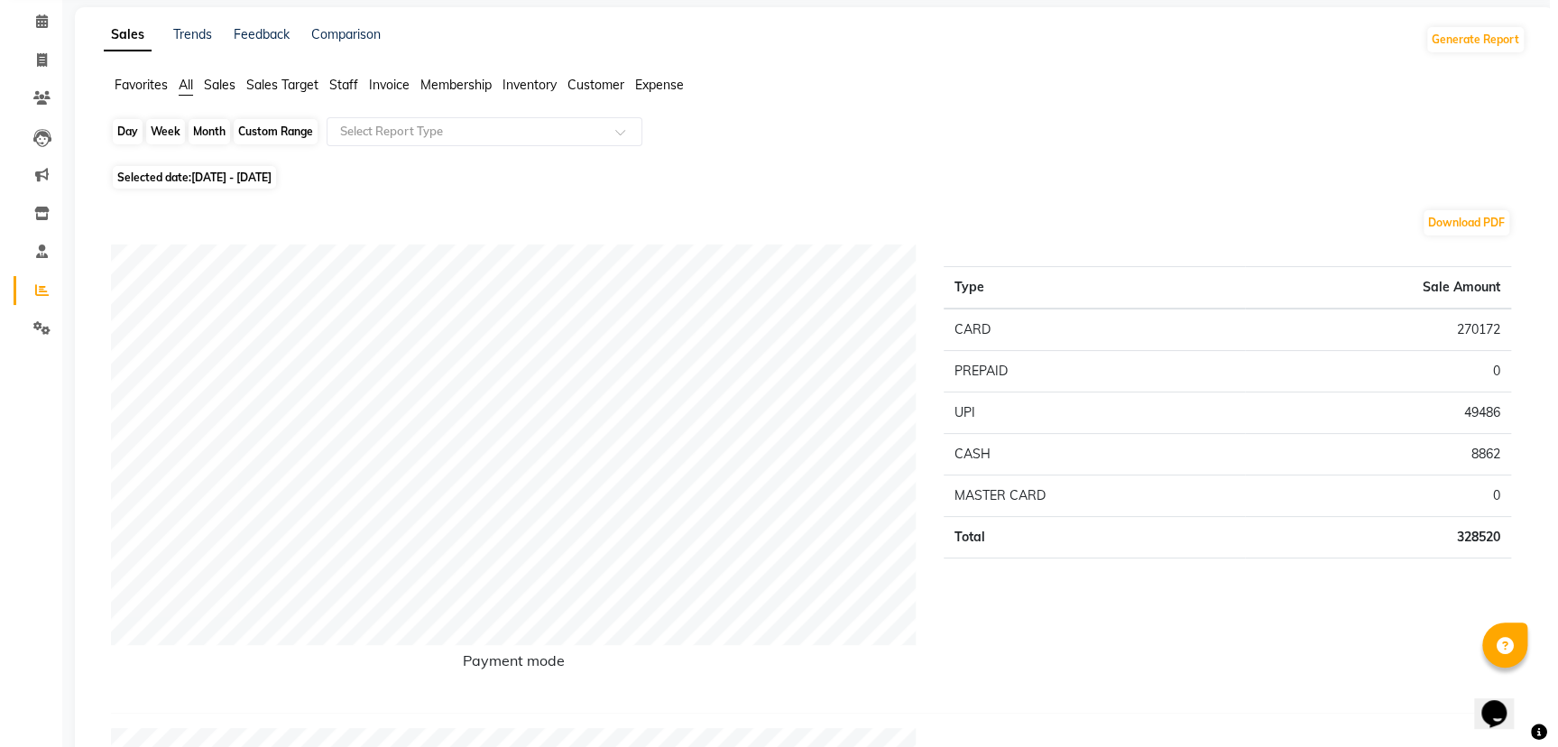
scroll to position [0, 0]
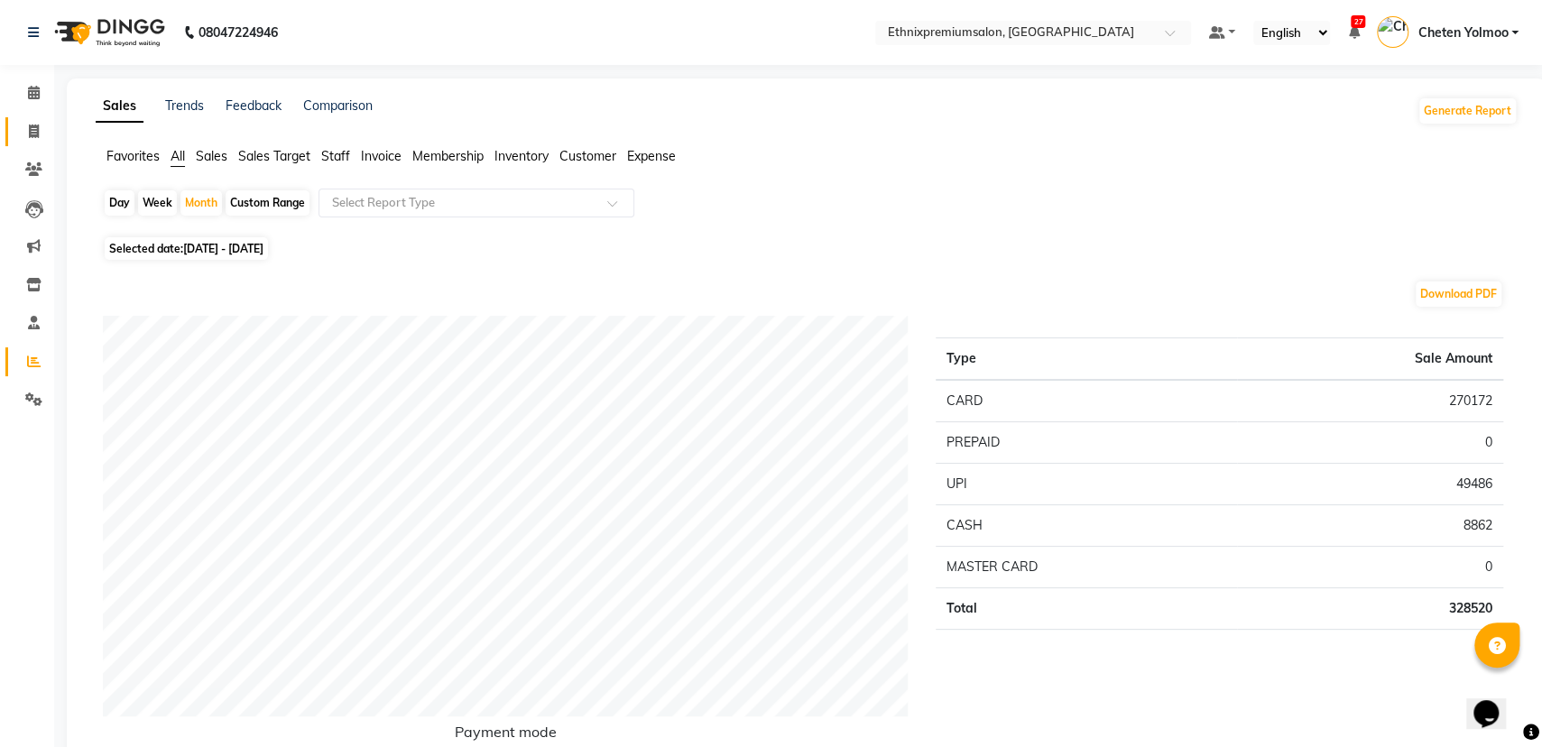
click at [43, 119] on link "Invoice" at bounding box center [26, 132] width 43 height 30
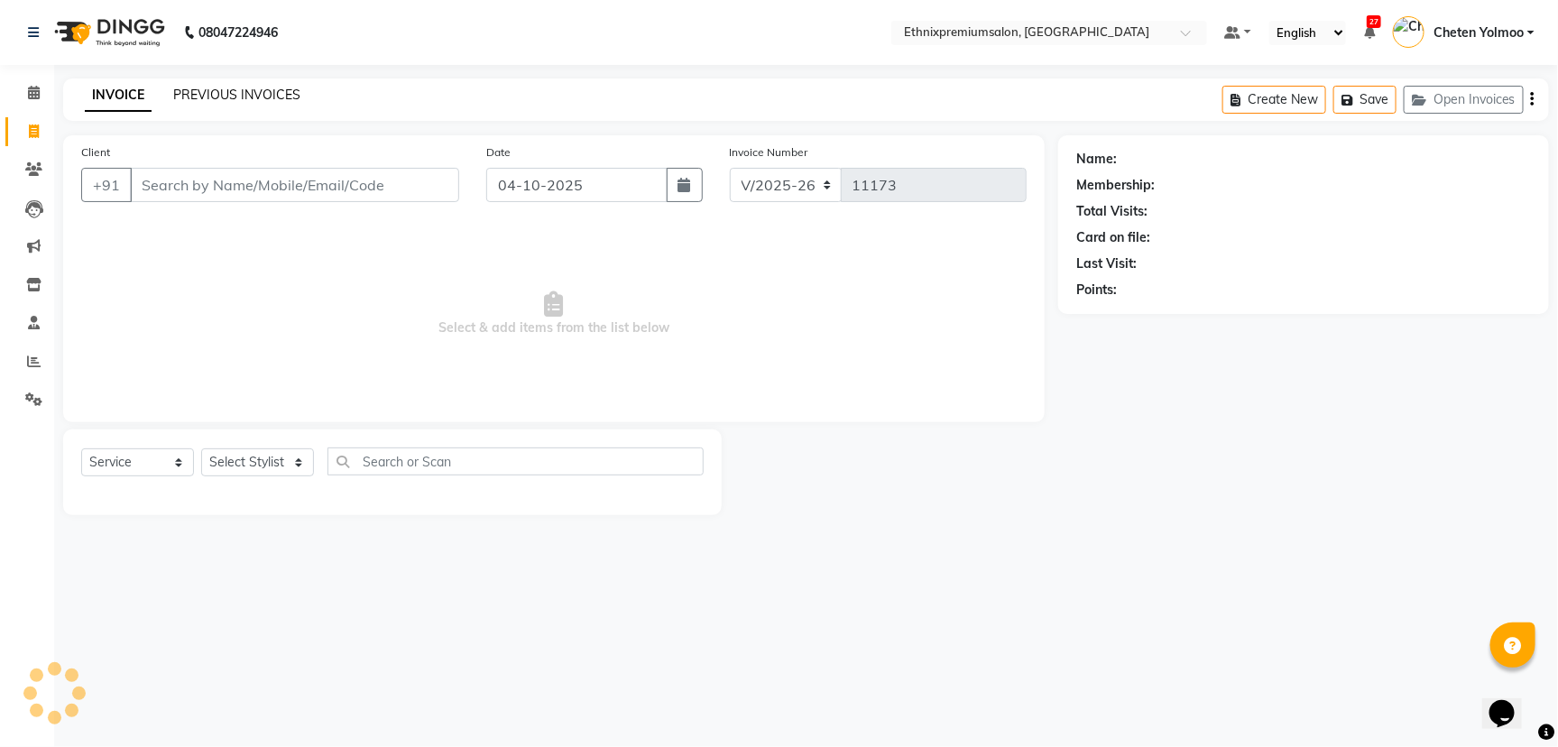
click at [222, 88] on link "PREVIOUS INVOICES" at bounding box center [236, 95] width 127 height 16
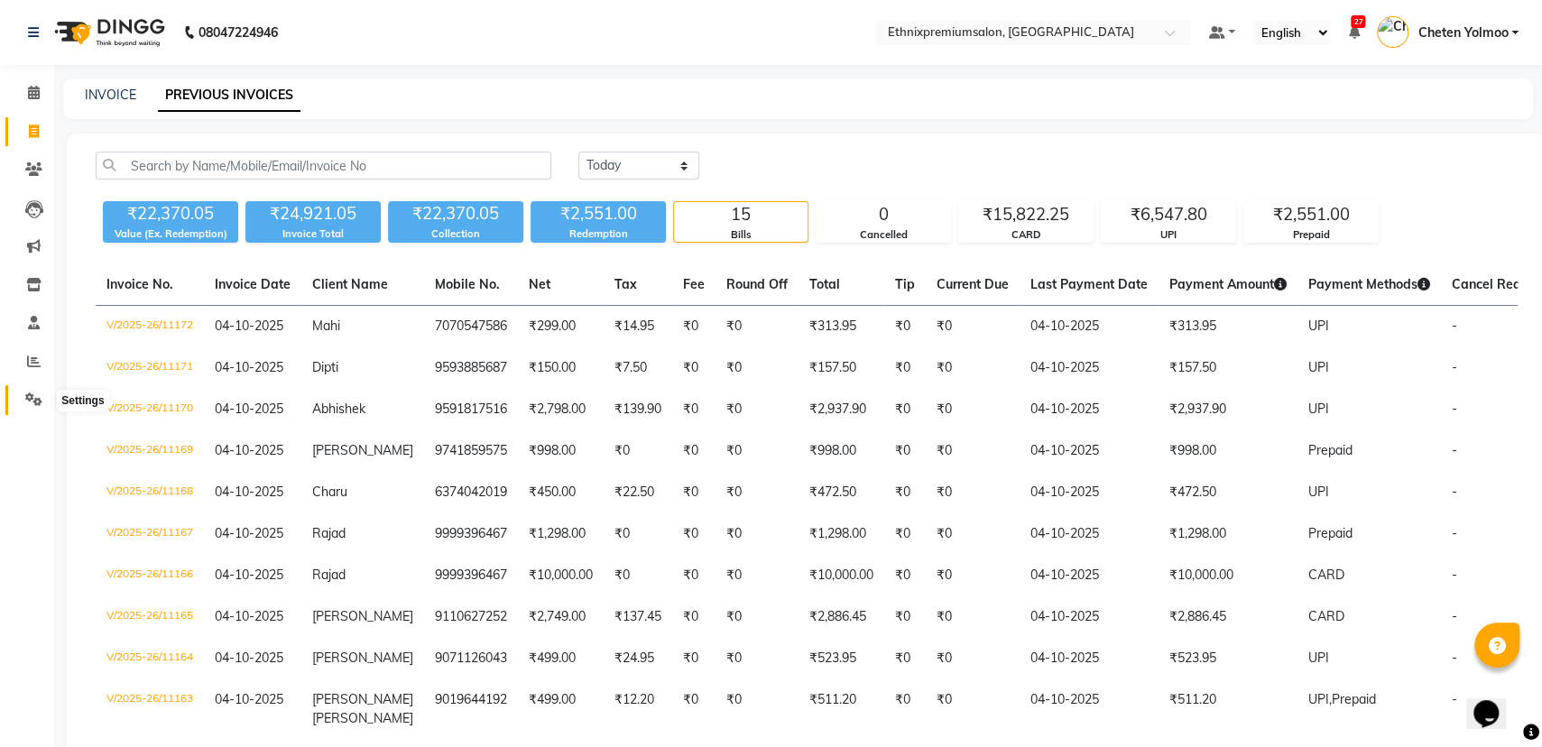
click at [23, 392] on span at bounding box center [34, 400] width 32 height 21
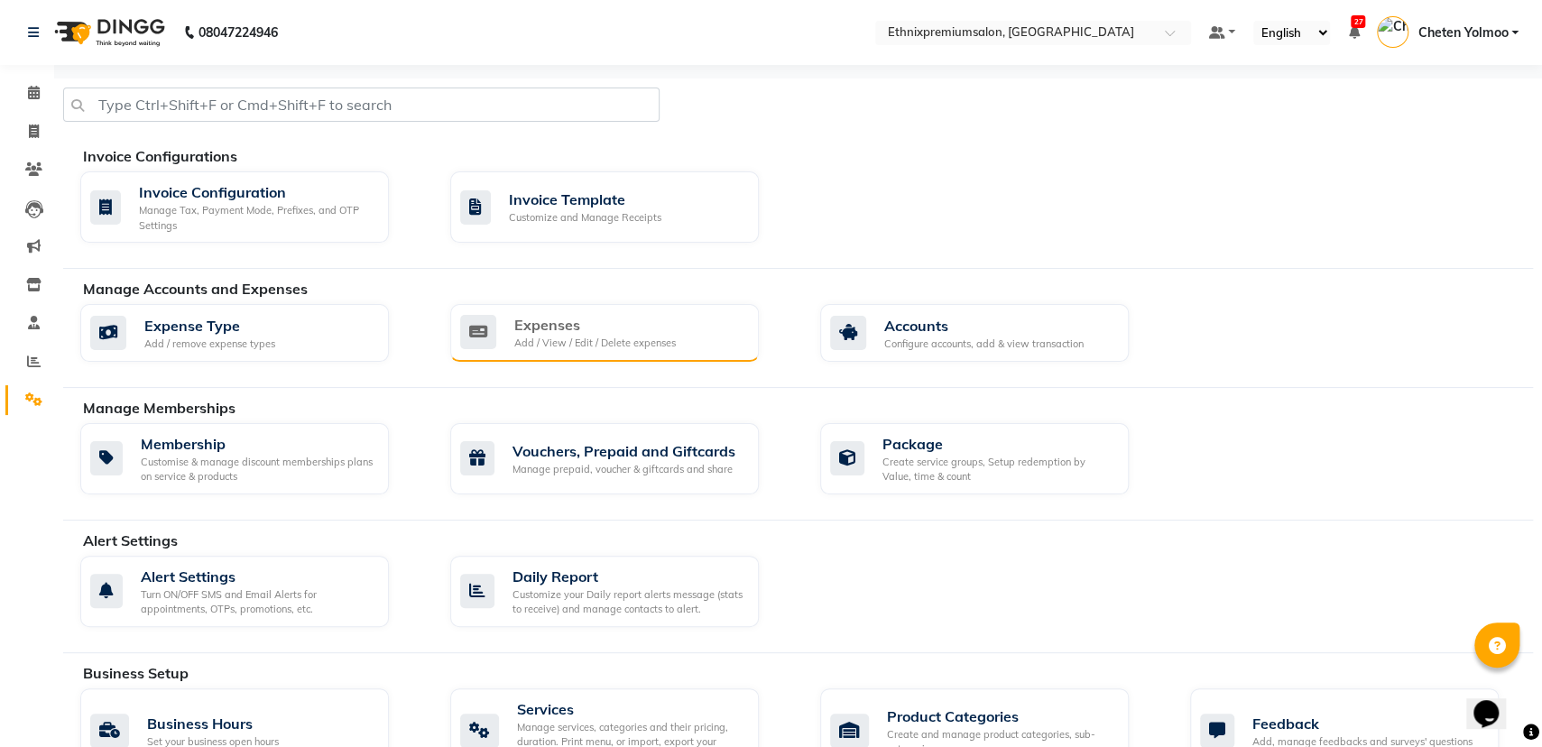
click at [731, 347] on div "Expenses Add / View / Edit / Delete expenses" at bounding box center [602, 332] width 284 height 37
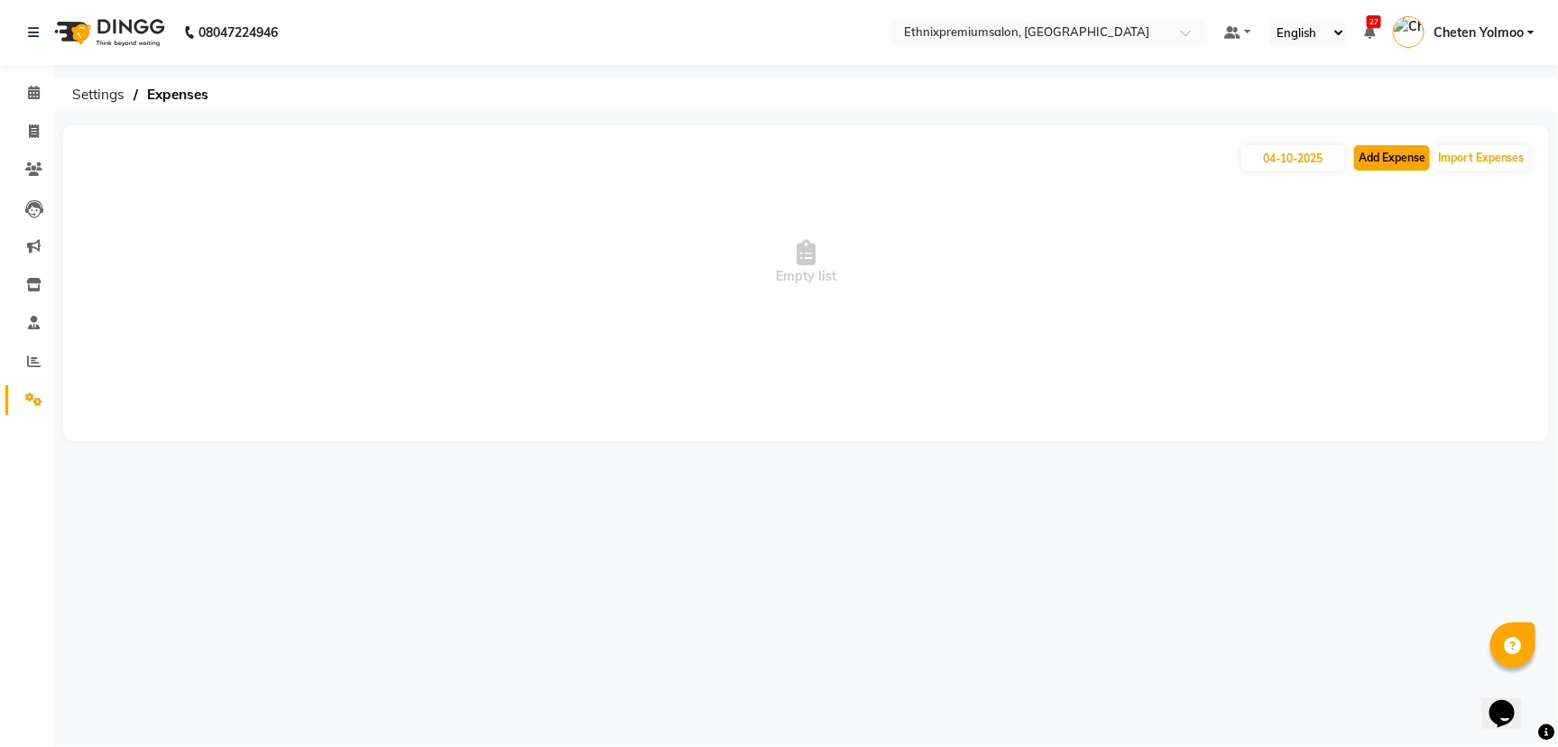
click at [1385, 166] on button "Add Expense" at bounding box center [1392, 157] width 76 height 25
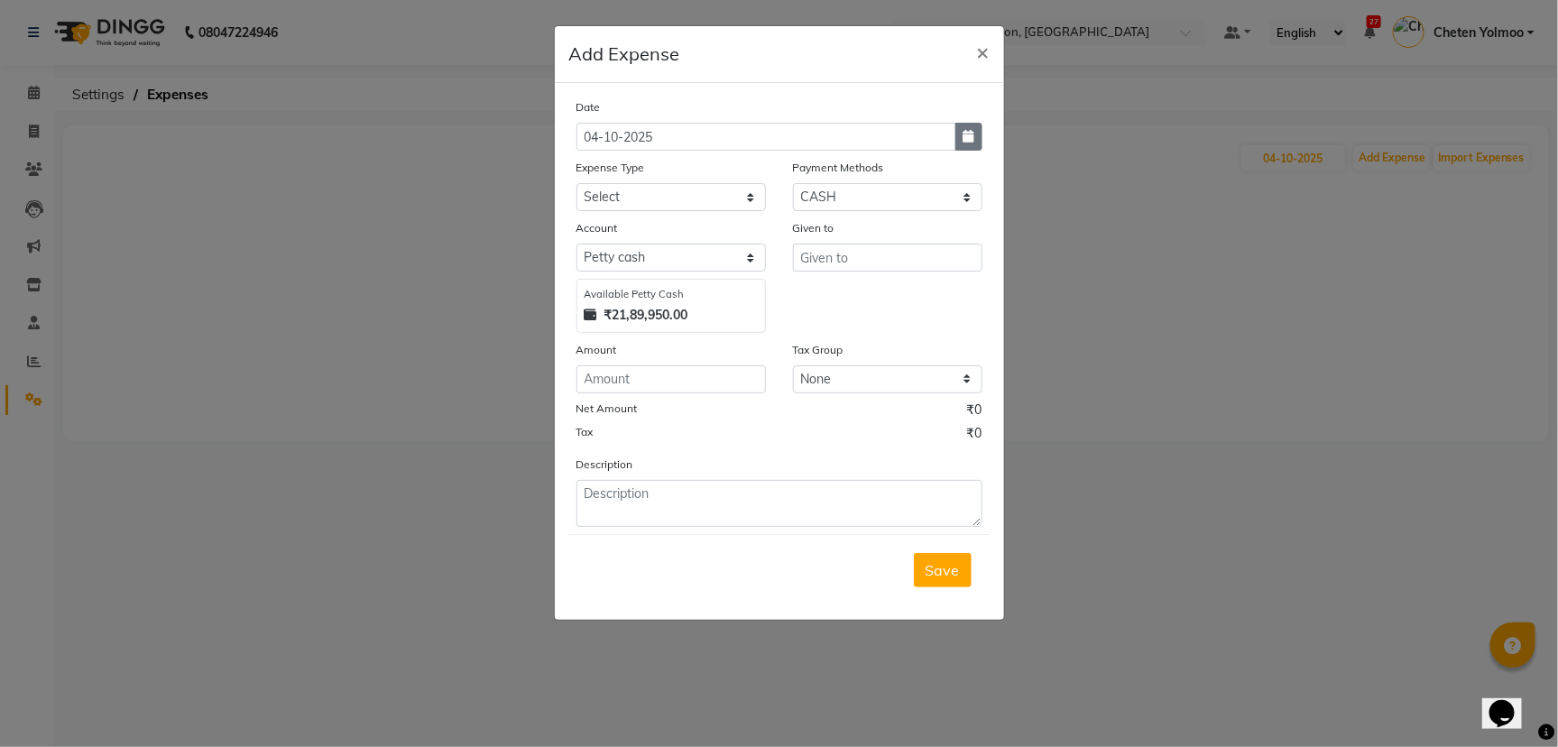
click at [978, 130] on button "button" at bounding box center [968, 137] width 27 height 28
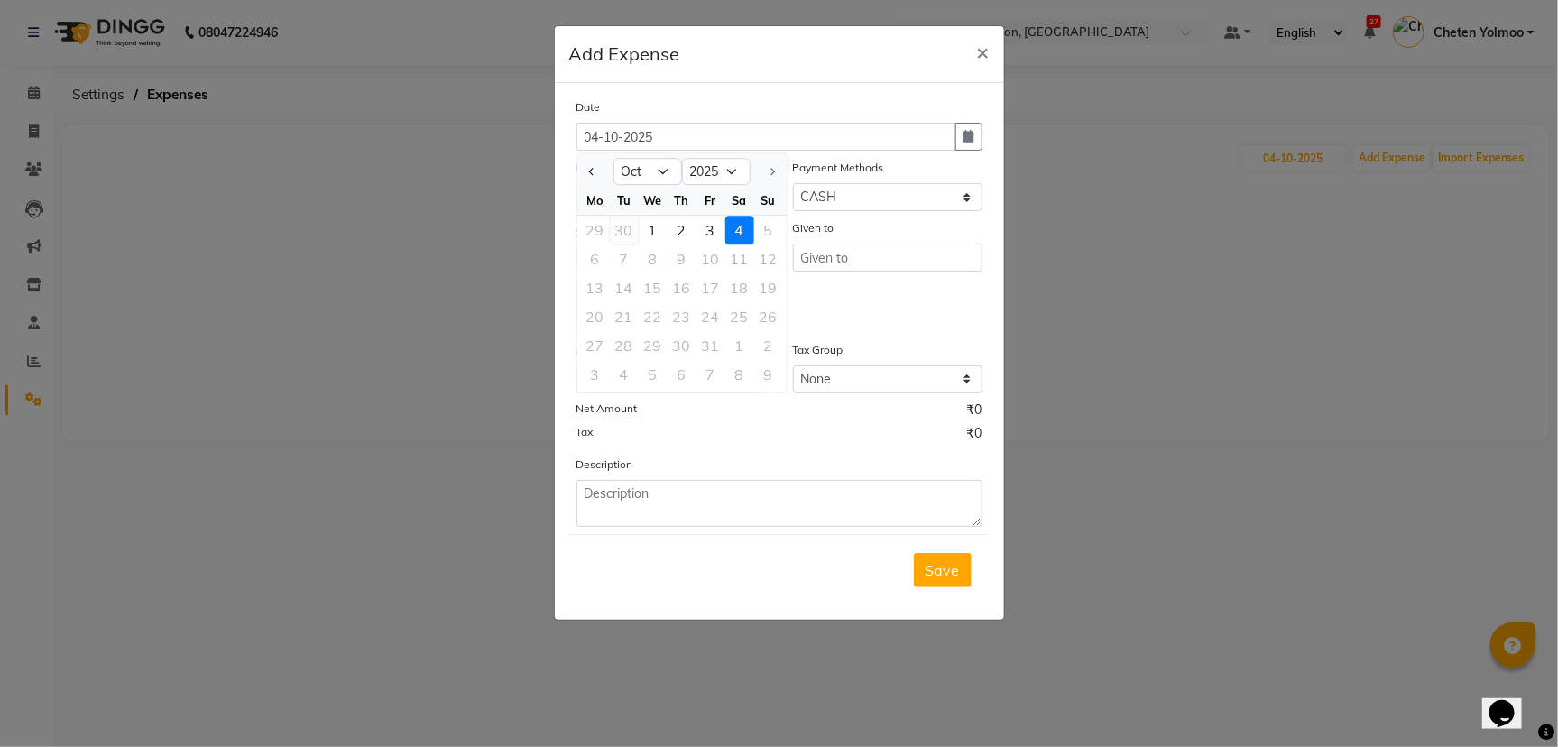
click at [630, 231] on div "30" at bounding box center [624, 230] width 29 height 29
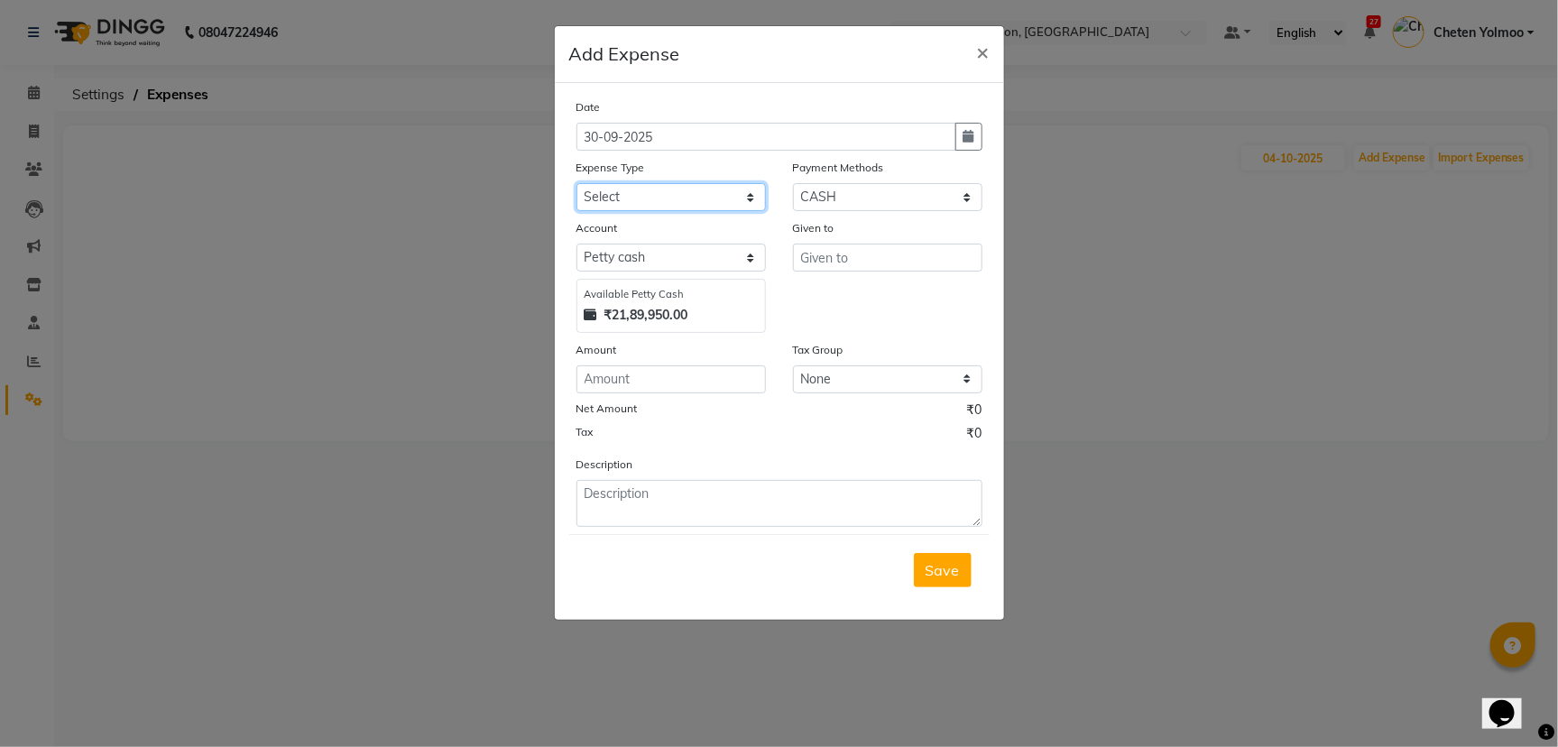
click at [668, 202] on select "Select Advance Salary Client Snacks Equipment Estate food Fuel Govt fee Incenti…" at bounding box center [670, 197] width 189 height 28
click at [708, 201] on select "Select Advance Salary Client Snacks Equipment Estate food Fuel Govt fee Incenti…" at bounding box center [670, 197] width 189 height 28
click at [874, 190] on select "Select UPI CARD CASH Master Card Visa Card Prepaid Gift Card ONLINE Voucher Wal…" at bounding box center [887, 197] width 189 height 28
click at [793, 183] on select "Select UPI CARD CASH Master Card Visa Card Prepaid Gift Card ONLINE Voucher Wal…" at bounding box center [887, 197] width 189 height 28
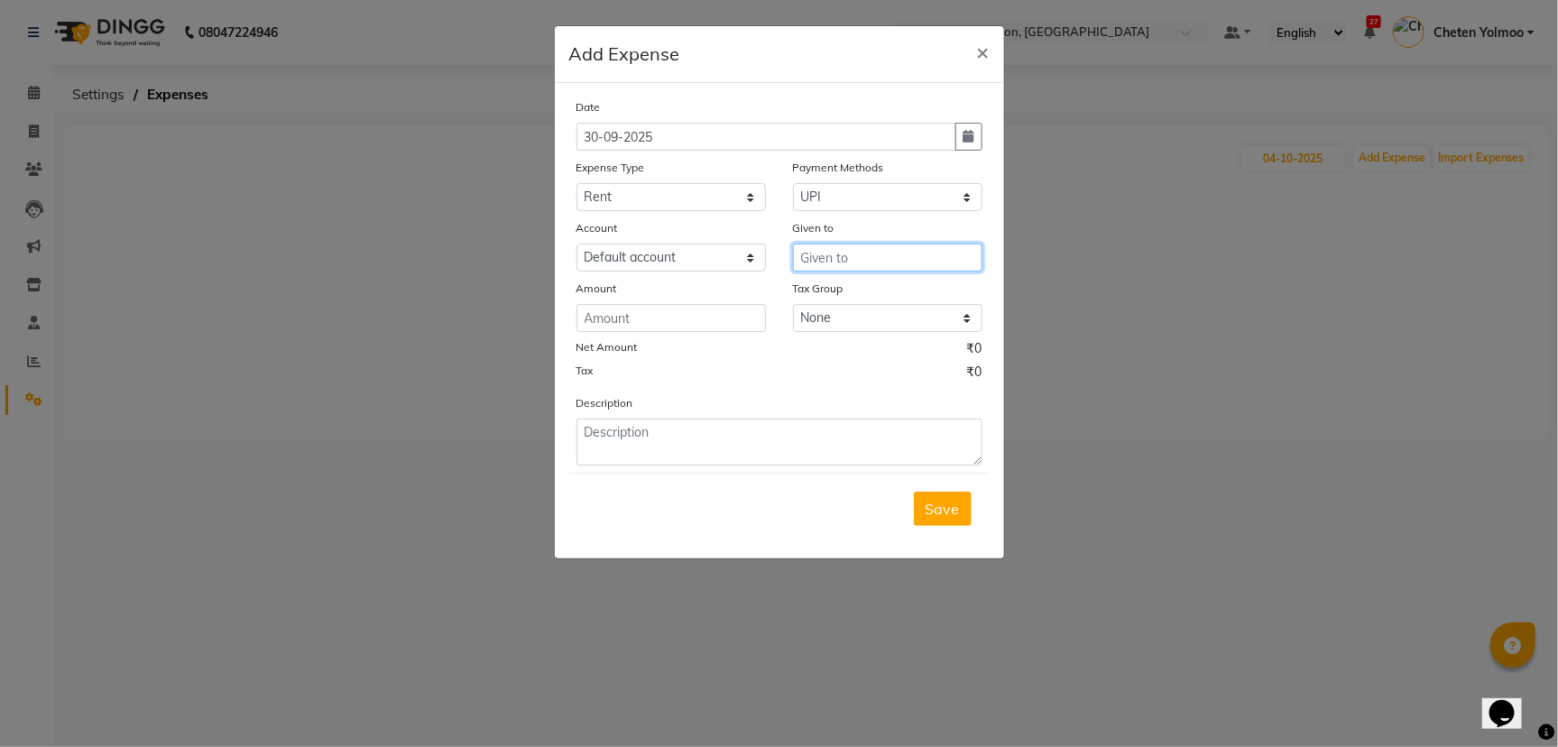
click at [854, 258] on input "text" at bounding box center [887, 258] width 189 height 28
click at [676, 336] on div "Date 30-09-2025 Expense Type Select Advance Salary Client Snacks Equipment Esta…" at bounding box center [779, 281] width 406 height 368
click at [675, 327] on input "number" at bounding box center [670, 318] width 189 height 28
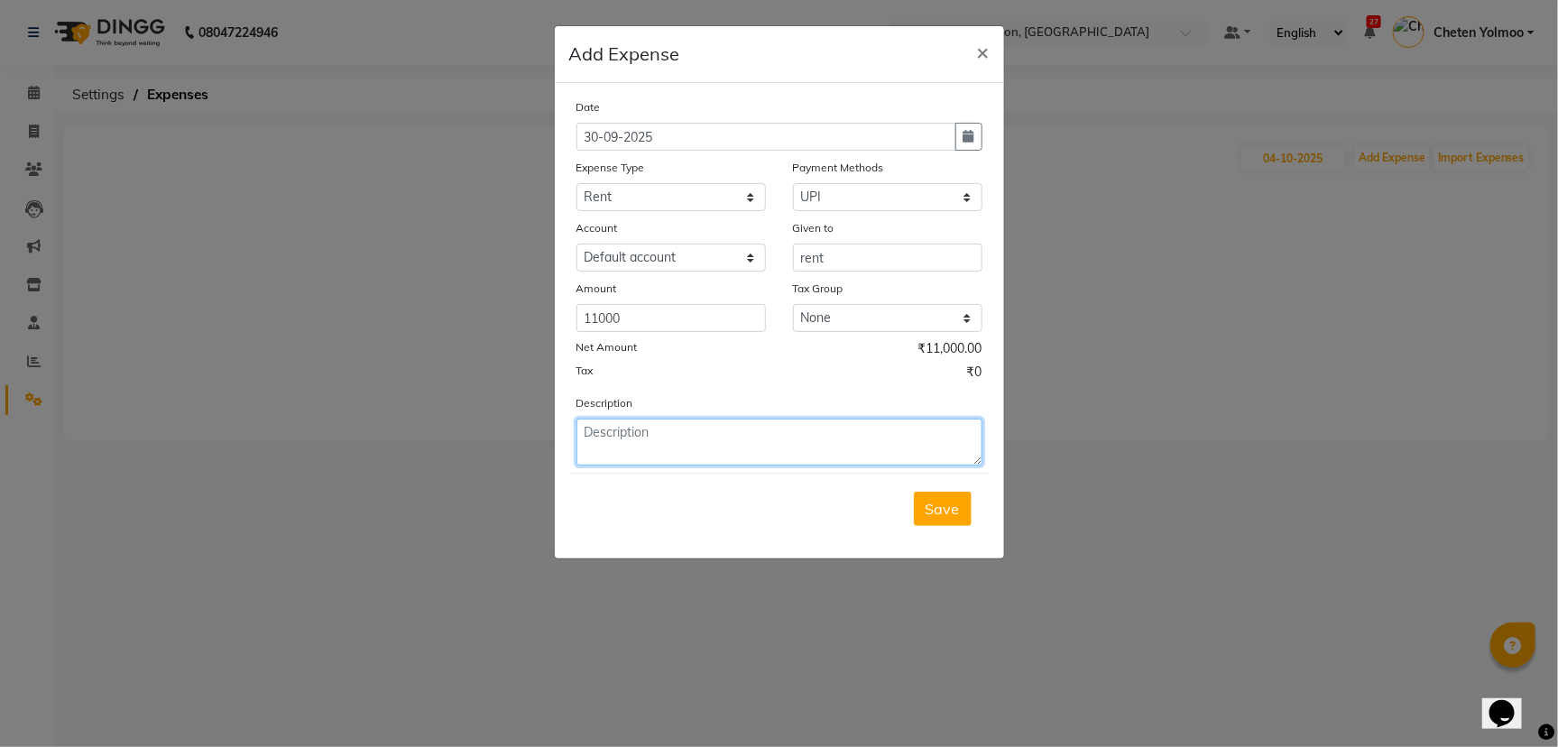
click at [673, 422] on textarea at bounding box center [779, 442] width 406 height 47
click at [942, 494] on button "Save" at bounding box center [943, 509] width 58 height 34
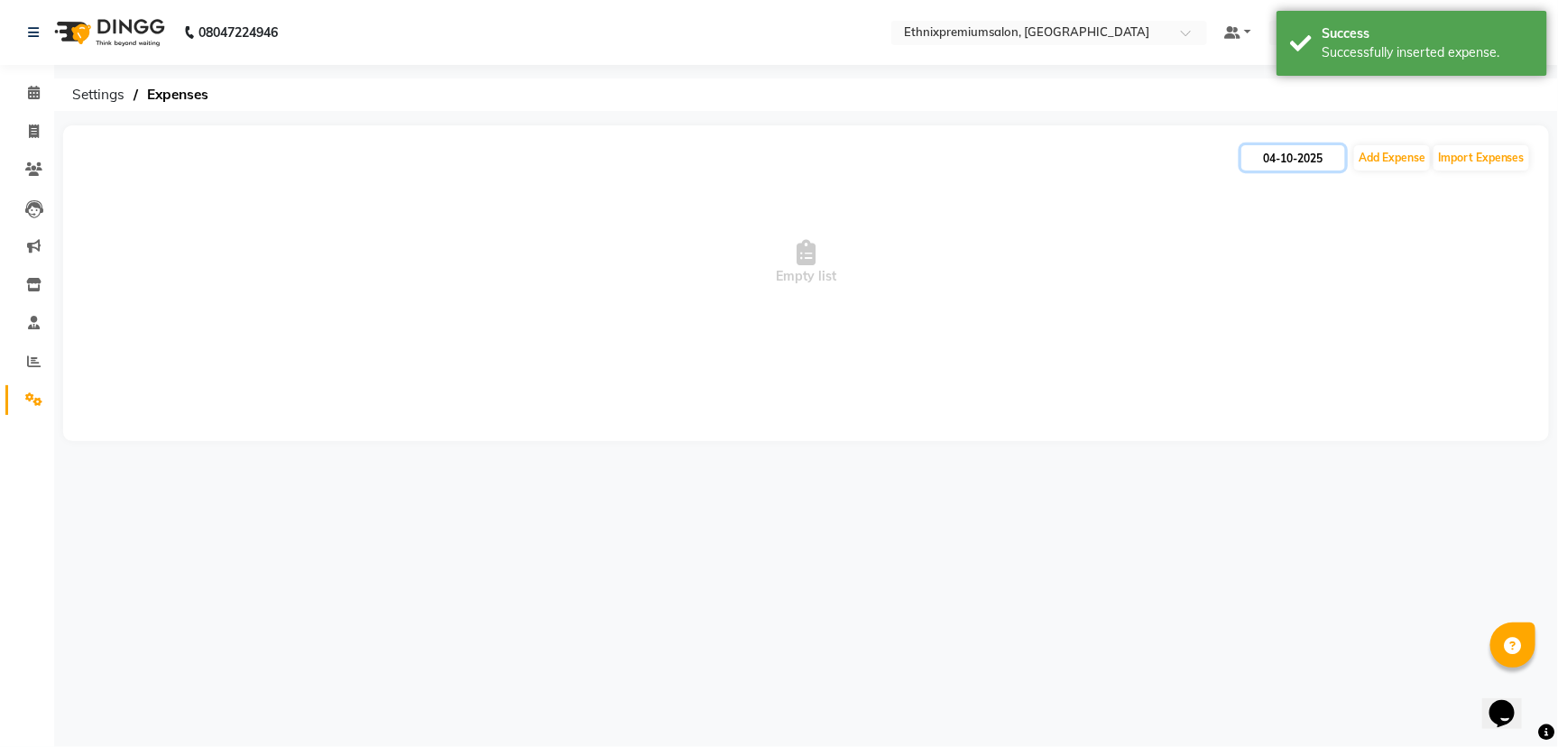
click at [1273, 146] on input "04-10-2025" at bounding box center [1293, 157] width 104 height 25
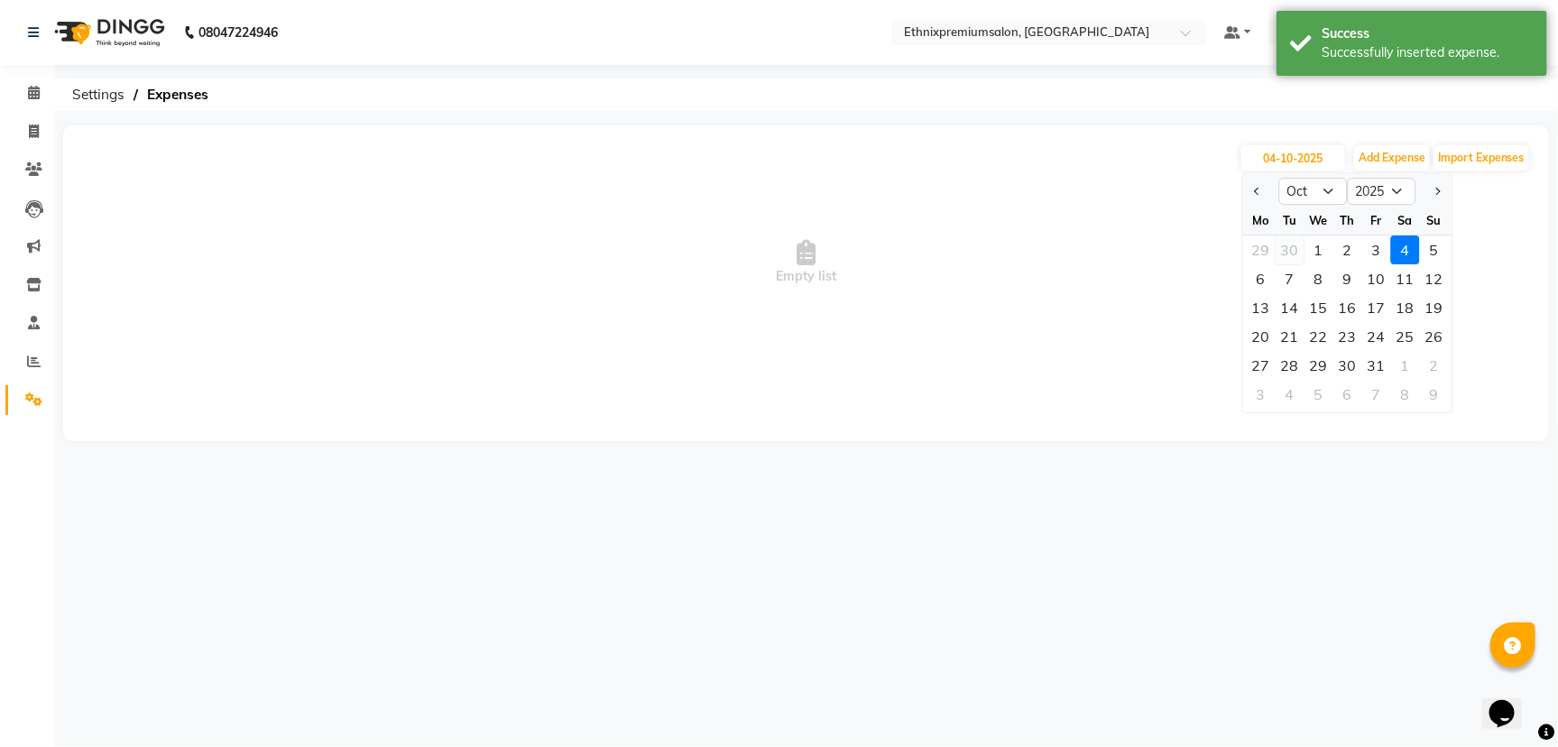
click at [1289, 243] on div "30" at bounding box center [1290, 249] width 29 height 29
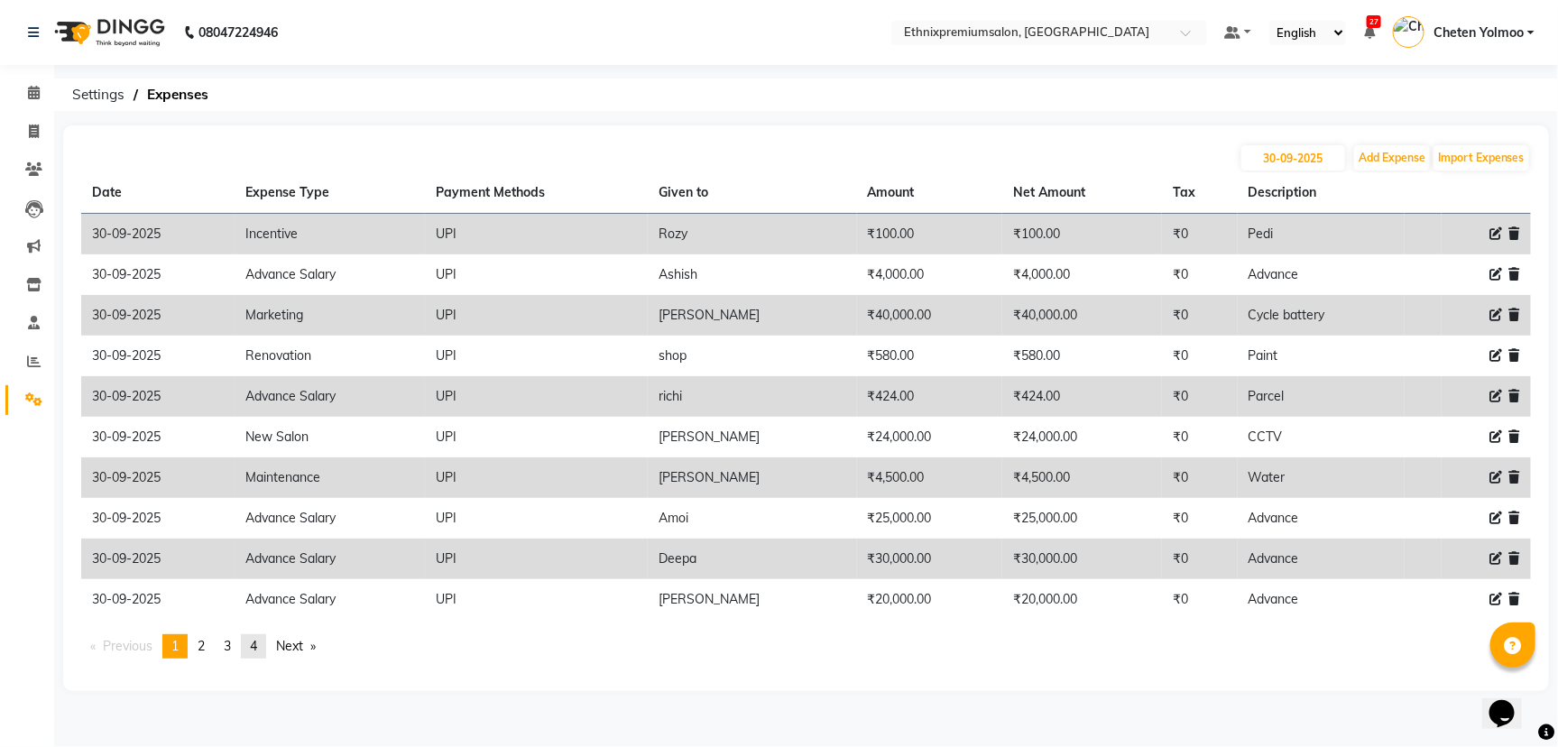
click at [257, 639] on span "4" at bounding box center [253, 646] width 7 height 16
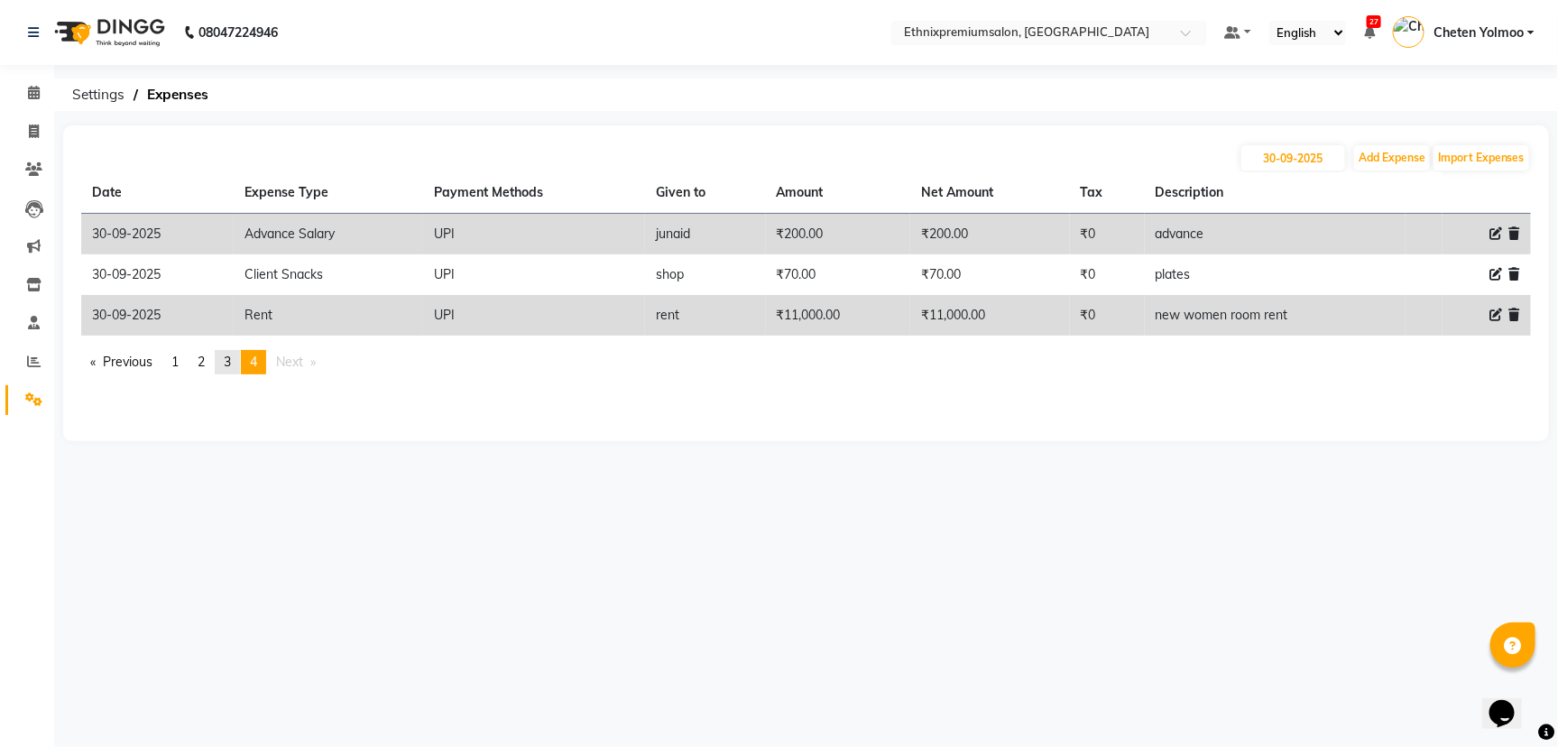
click at [230, 370] on link "page 3" at bounding box center [227, 362] width 25 height 24
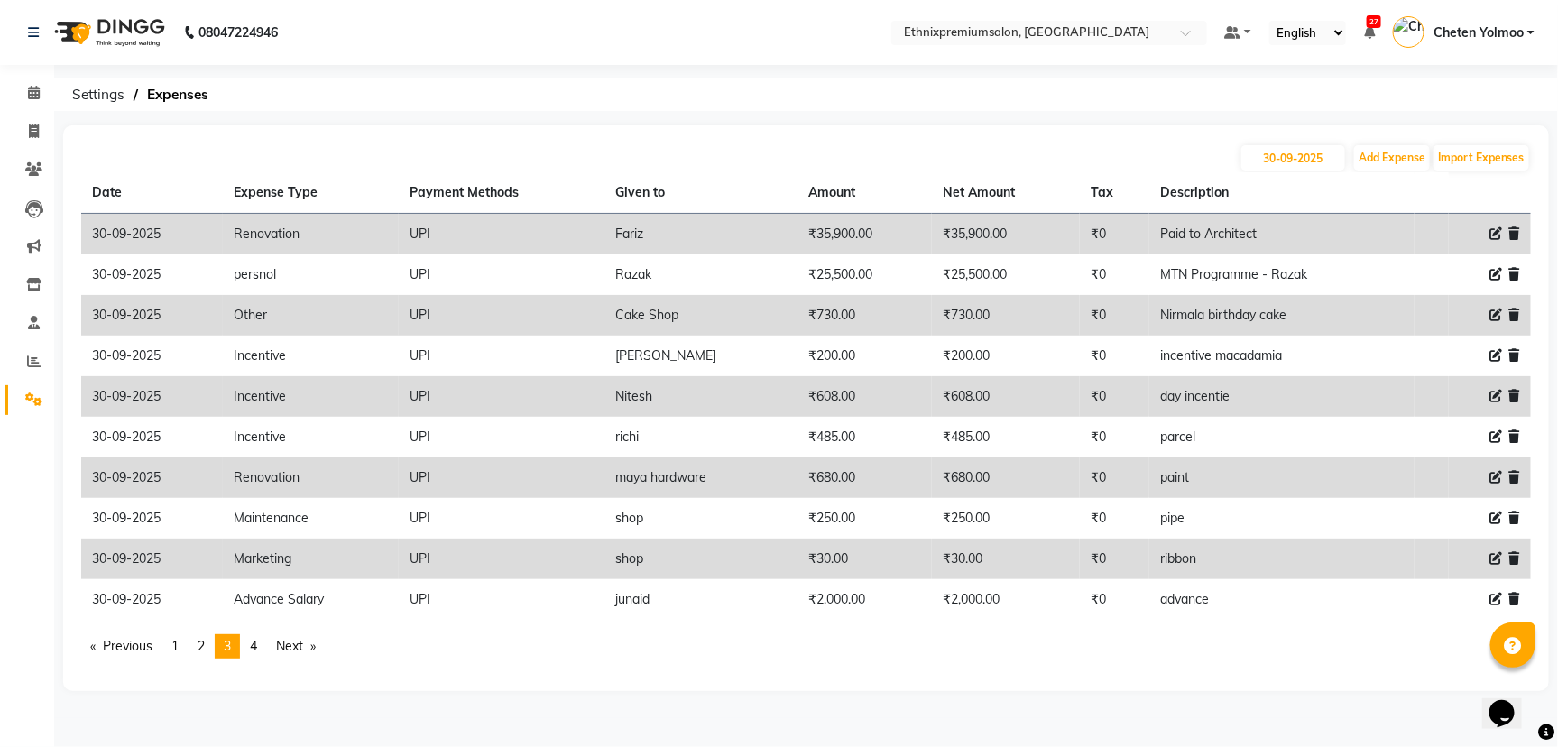
click at [1494, 567] on span at bounding box center [1495, 558] width 13 height 19
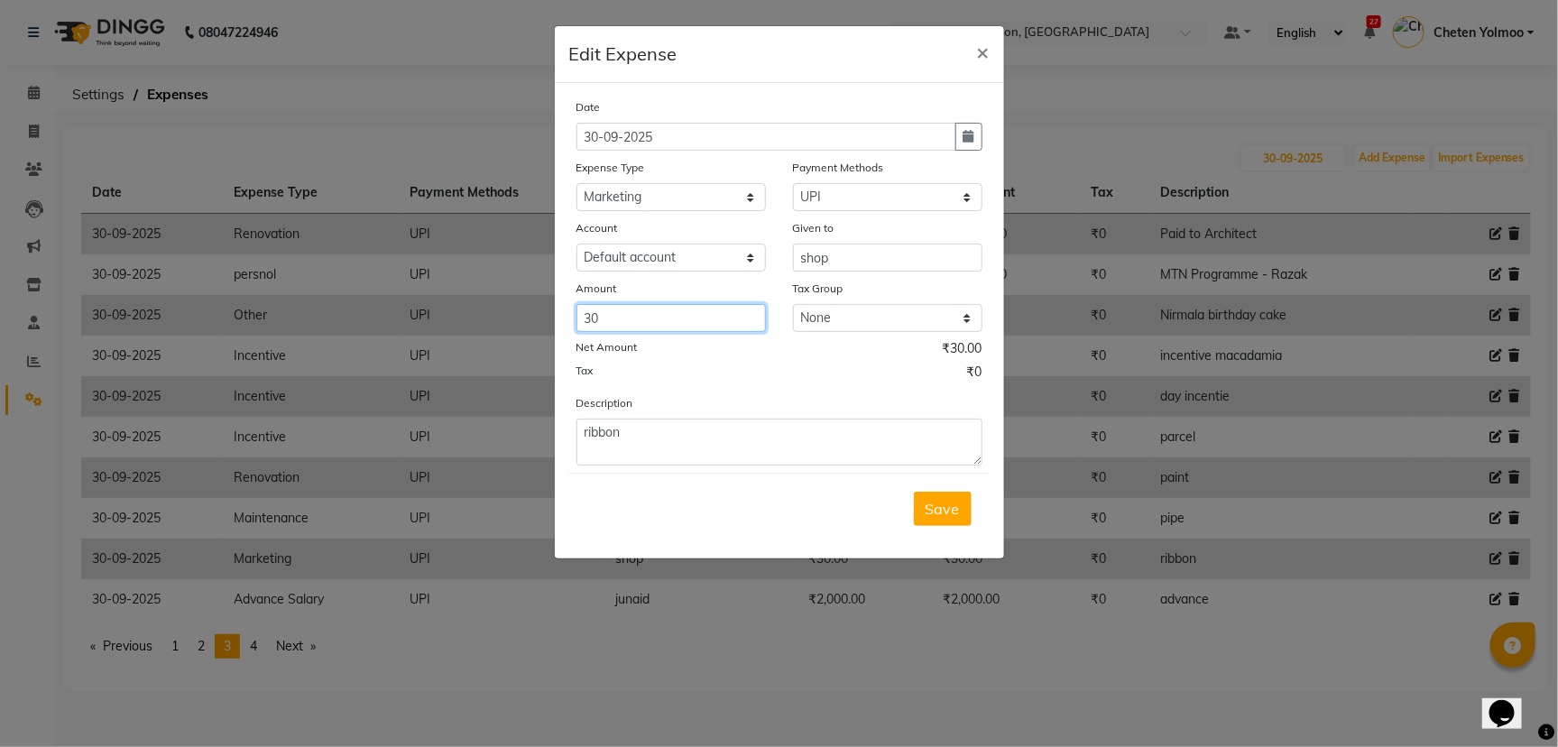
click at [650, 308] on input "30" at bounding box center [670, 318] width 189 height 28
click at [950, 521] on button "Save" at bounding box center [943, 509] width 58 height 34
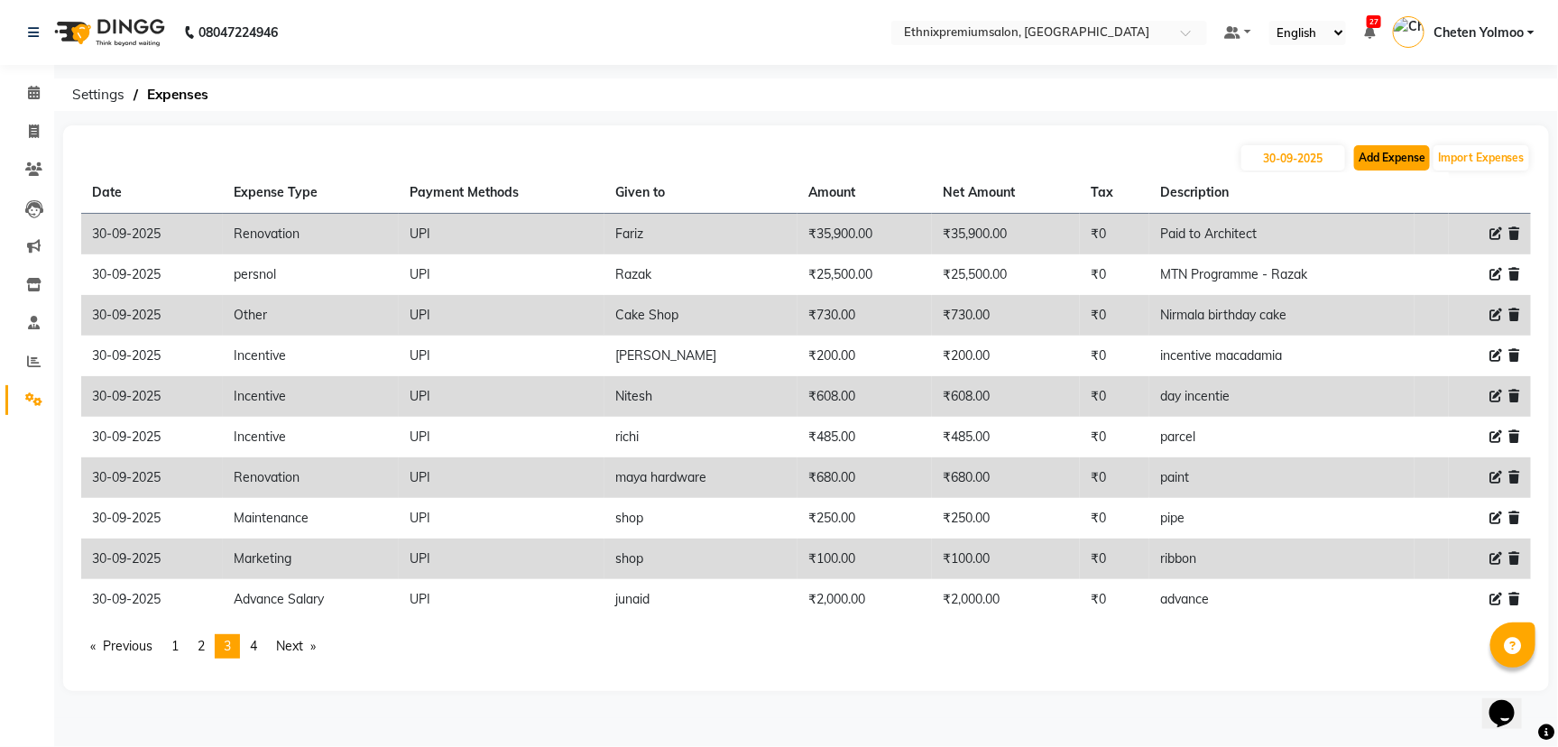
click at [1395, 147] on button "Add Expense" at bounding box center [1392, 157] width 76 height 25
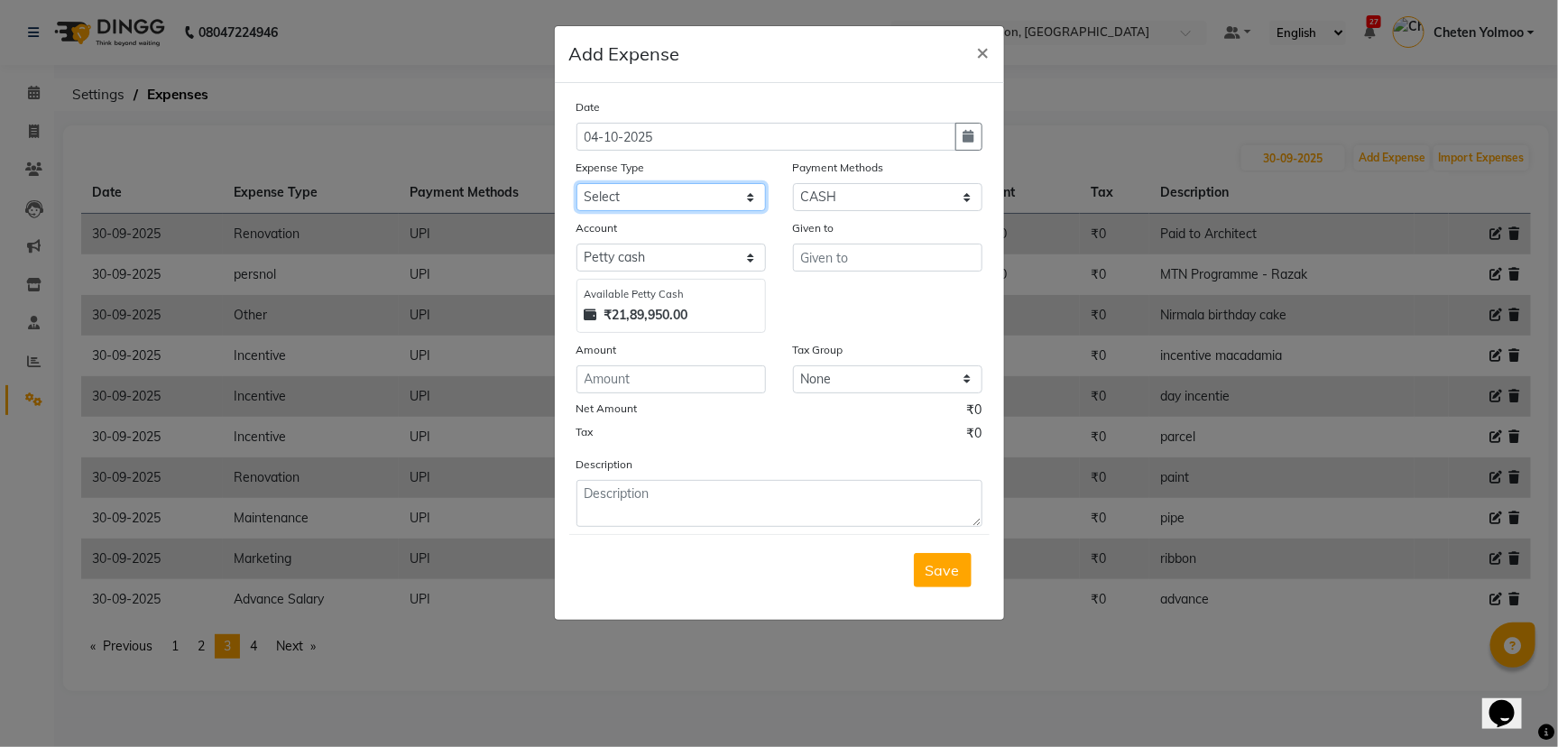
click at [625, 183] on select "Select Advance Salary Client Snacks Equipment Estate food Fuel Govt fee Incenti…" at bounding box center [670, 197] width 189 height 28
click at [830, 205] on select "Select UPI CARD CASH Master Card Visa Card Prepaid Gift Card ONLINE Voucher Wal…" at bounding box center [887, 197] width 189 height 28
click at [793, 183] on select "Select UPI CARD CASH Master Card Visa Card Prepaid Gift Card ONLINE Voucher Wal…" at bounding box center [887, 197] width 189 height 28
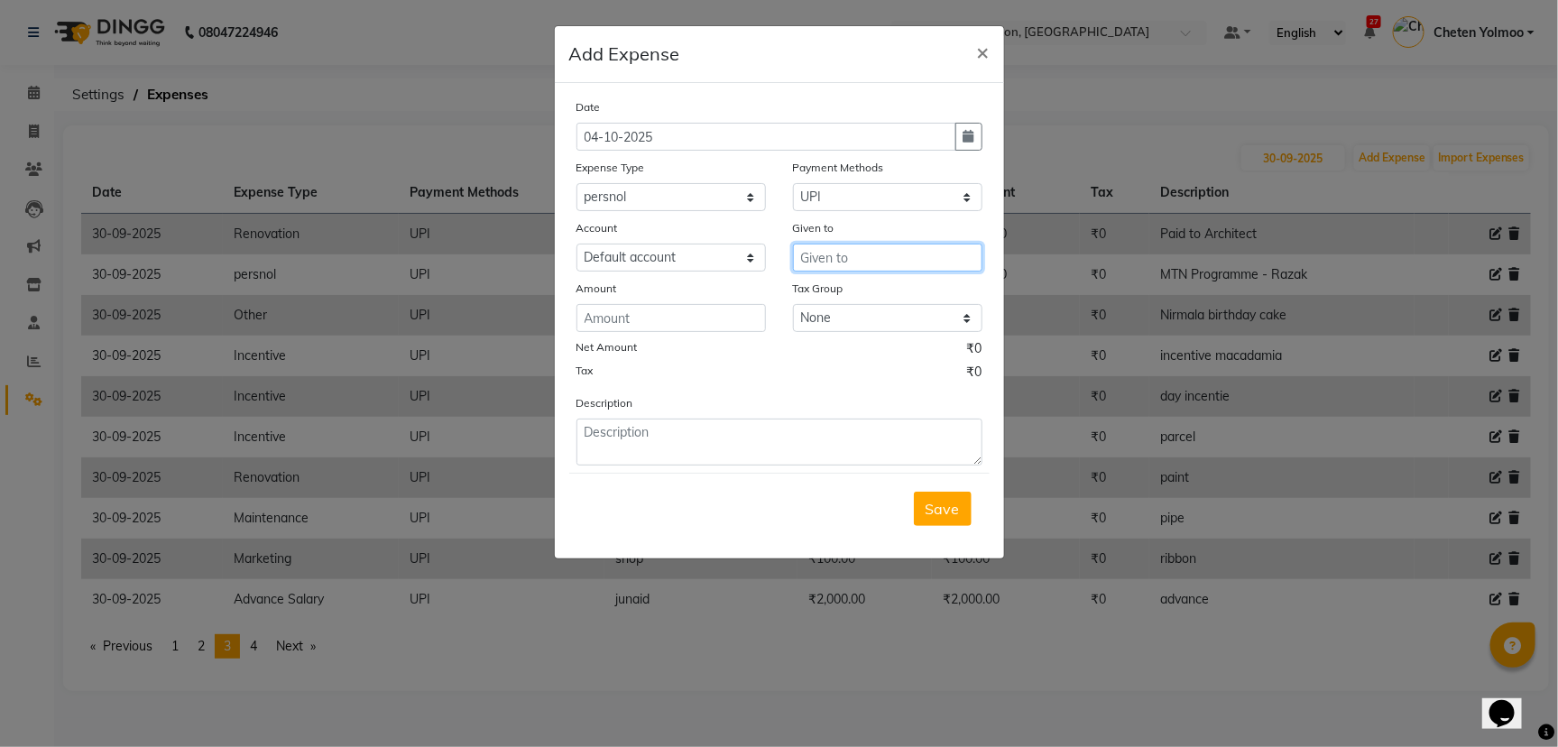
click at [833, 248] on input "text" at bounding box center [887, 258] width 189 height 28
click at [976, 143] on button "button" at bounding box center [968, 137] width 27 height 28
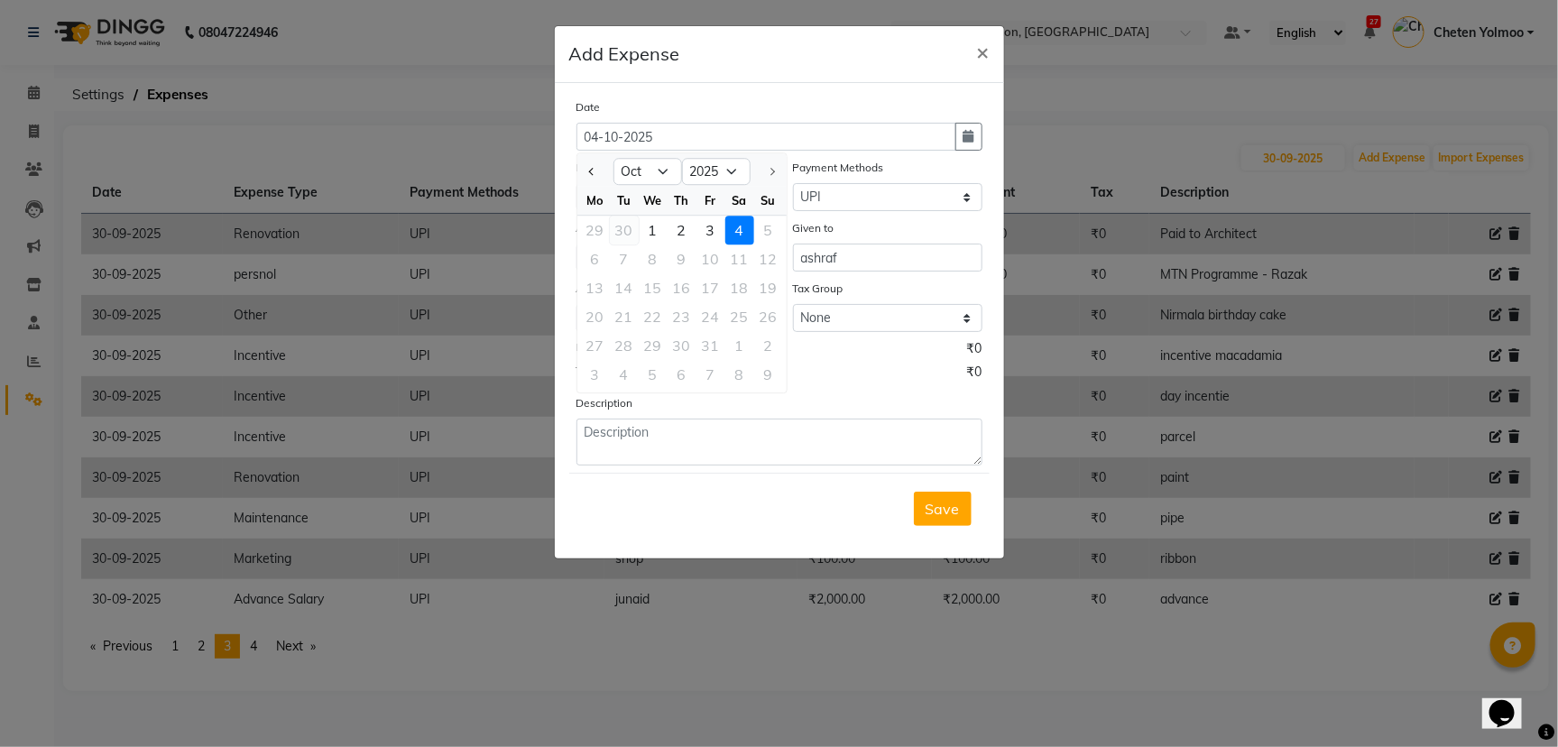
click at [627, 225] on div "30" at bounding box center [624, 230] width 29 height 29
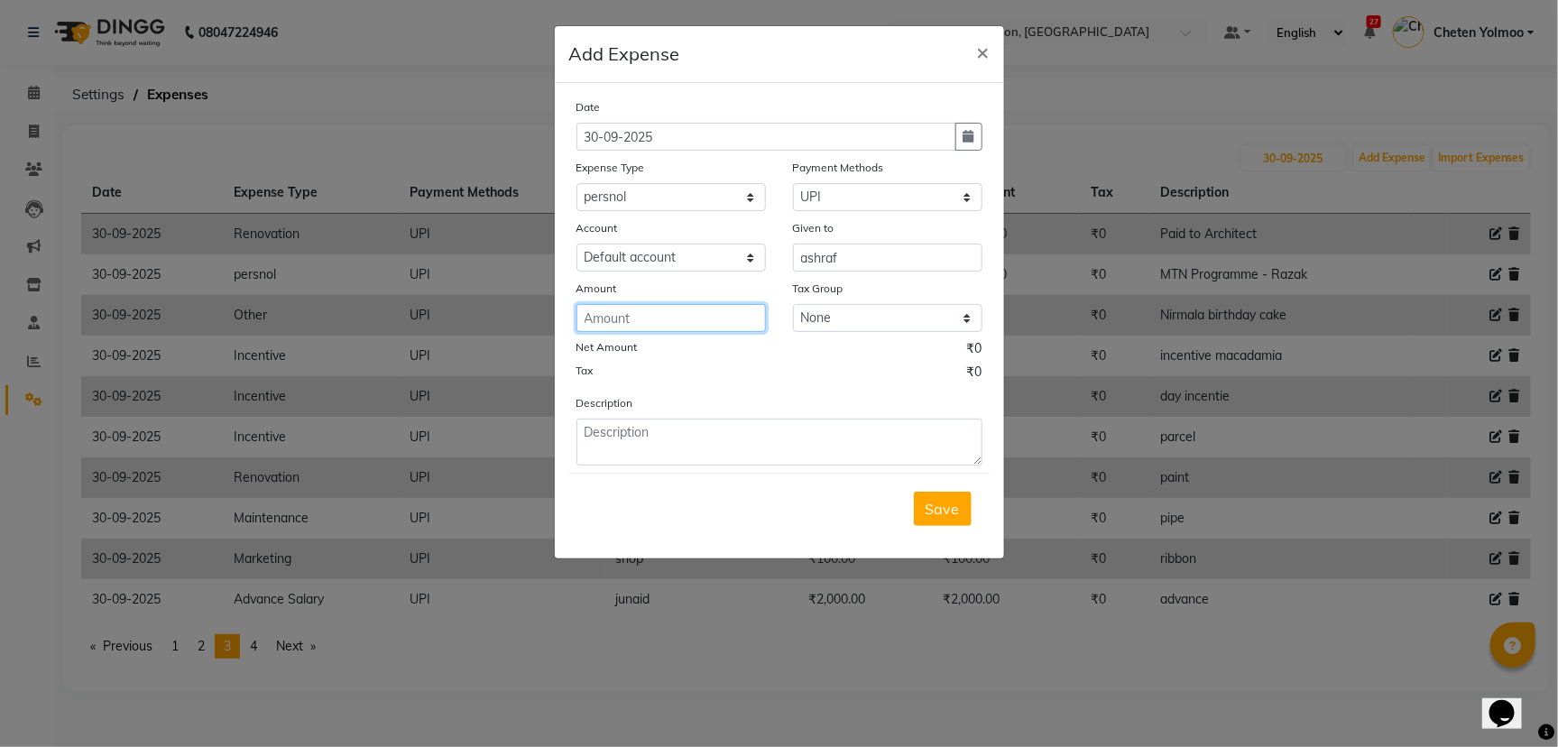
click at [668, 314] on input "number" at bounding box center [670, 318] width 189 height 28
click at [728, 469] on form "Date 30-09-2025 Expense Type Select Advance Salary Client Snacks Equipment Esta…" at bounding box center [779, 320] width 420 height 447
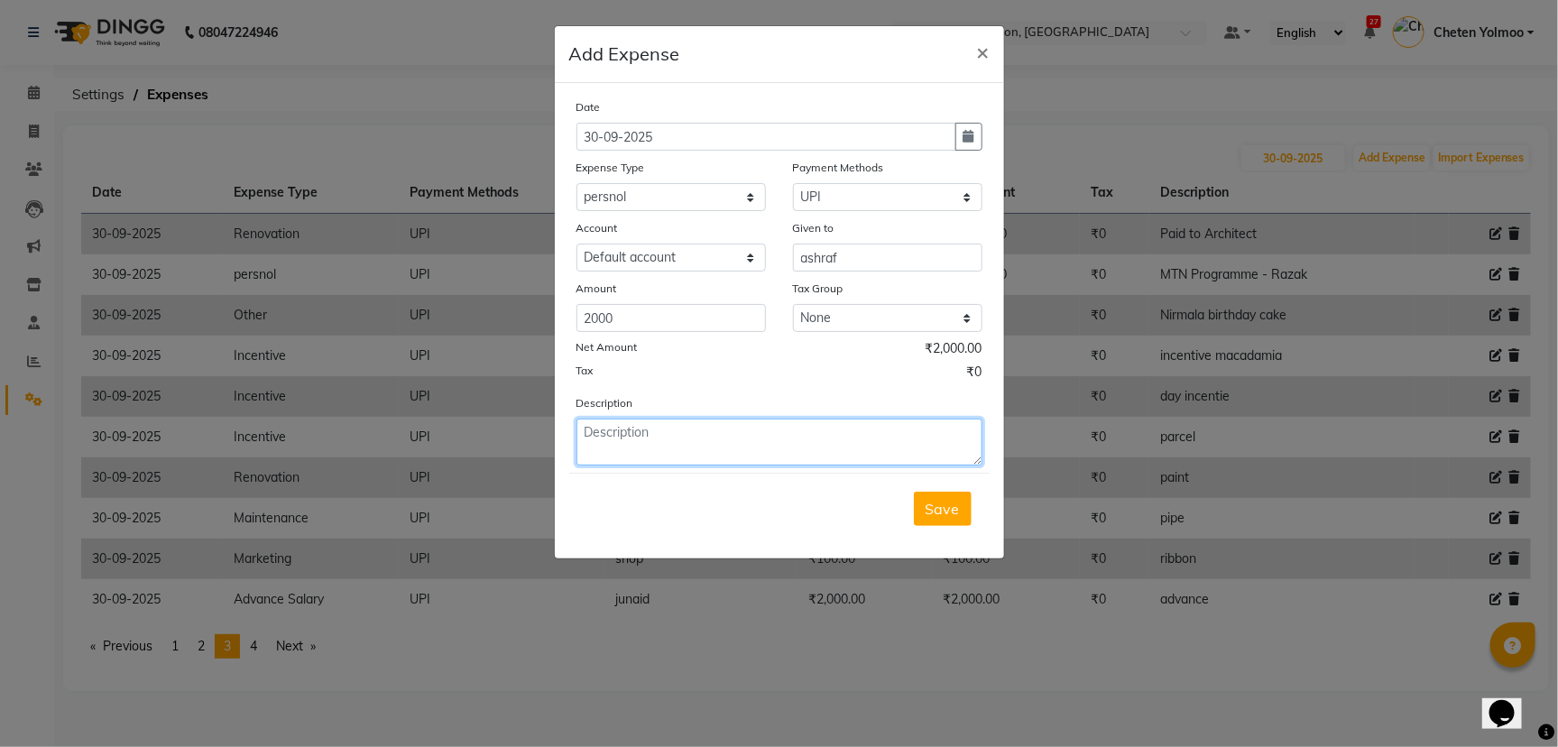
click at [726, 455] on textarea at bounding box center [779, 442] width 406 height 47
click at [917, 508] on button "Save" at bounding box center [943, 509] width 58 height 34
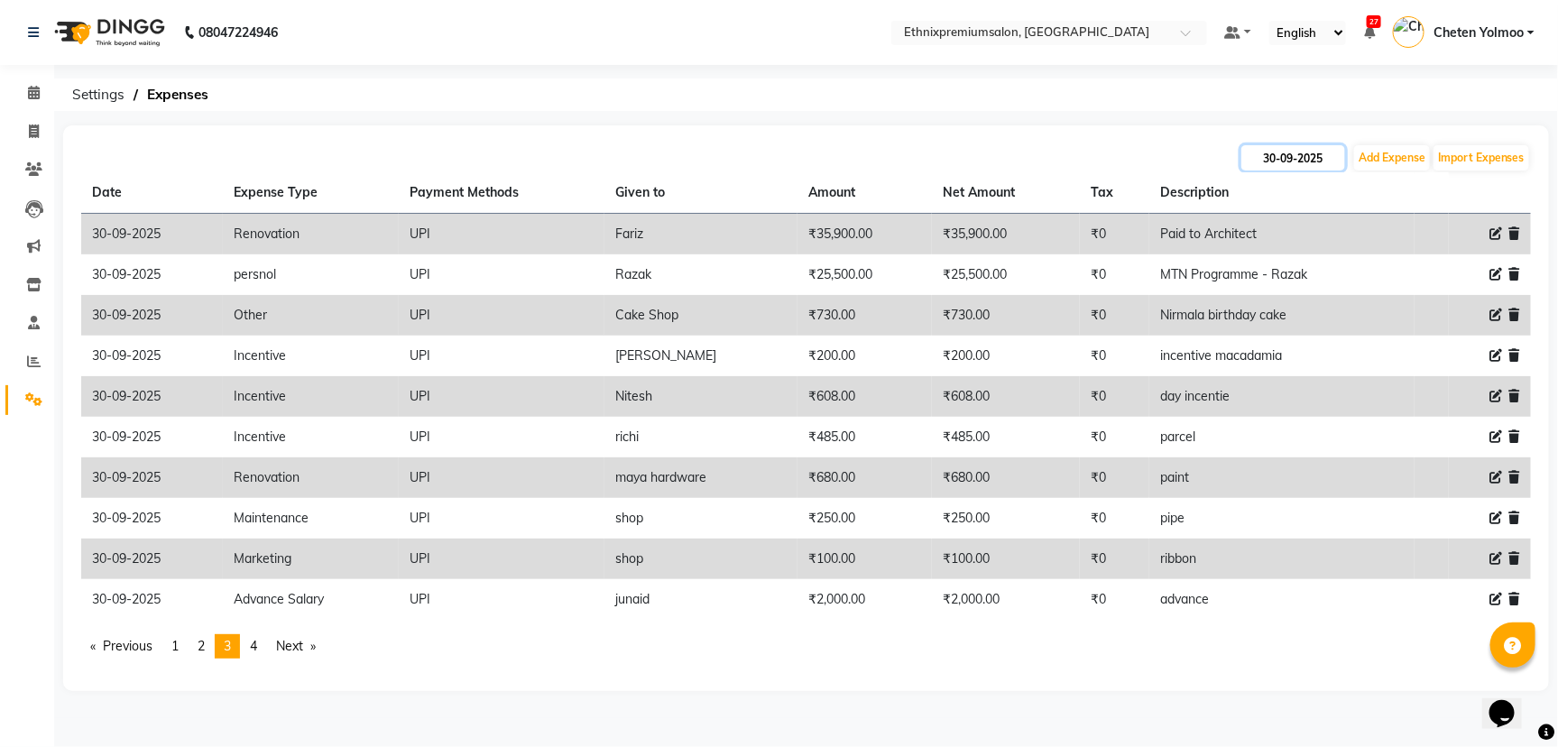
click at [1321, 156] on input "30-09-2025" at bounding box center [1293, 157] width 104 height 25
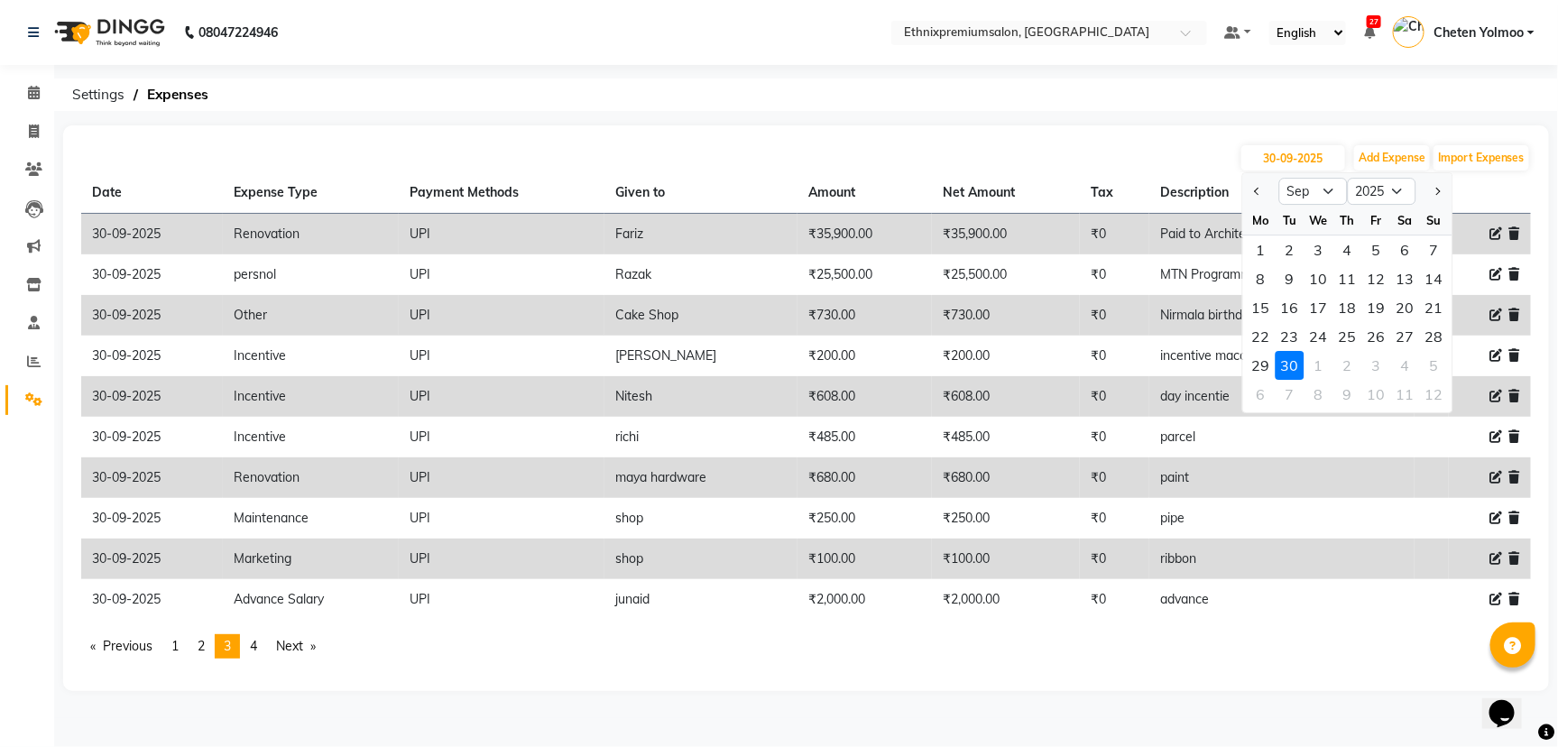
click at [1298, 357] on div "30" at bounding box center [1290, 365] width 29 height 29
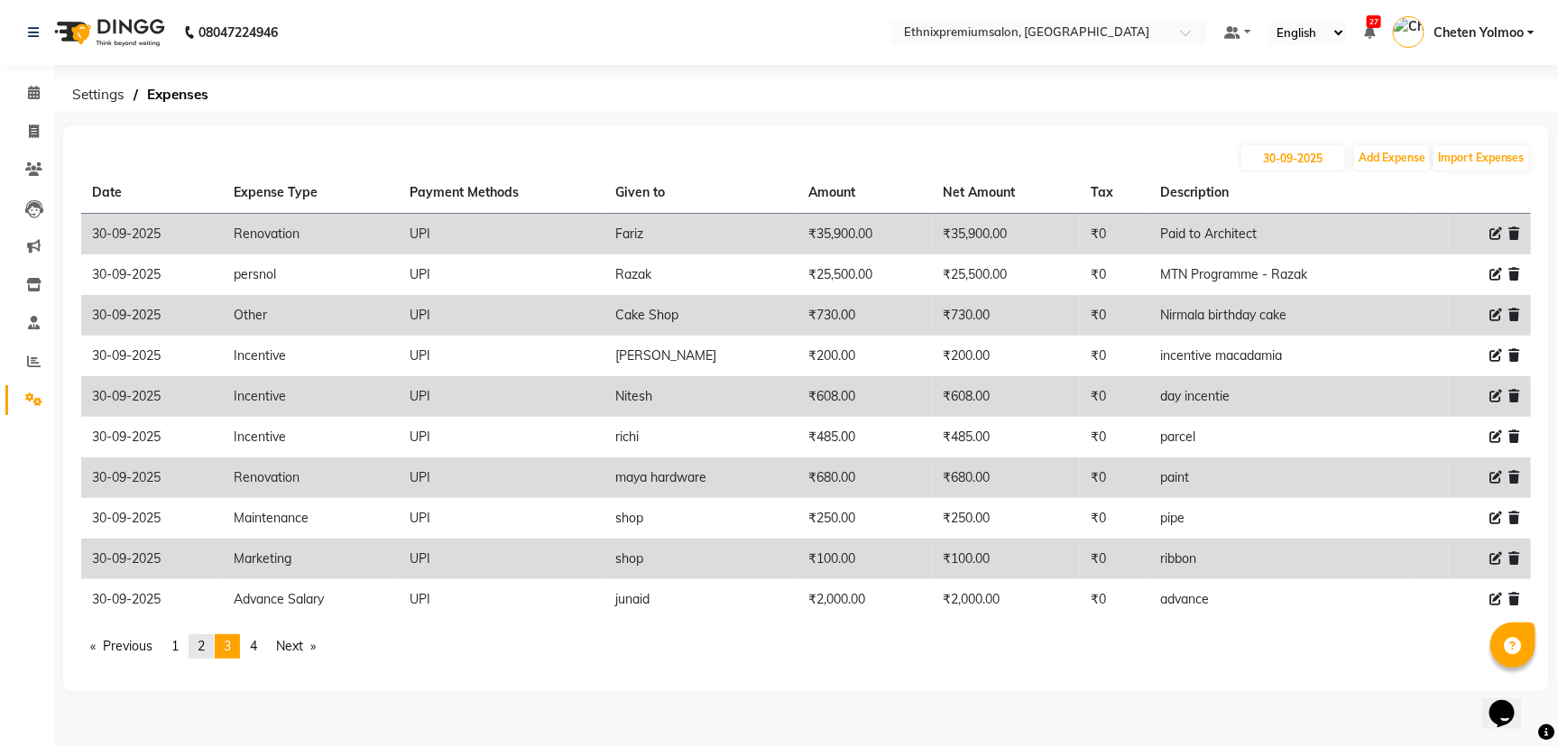
click at [205, 638] on span "2" at bounding box center [201, 646] width 7 height 16
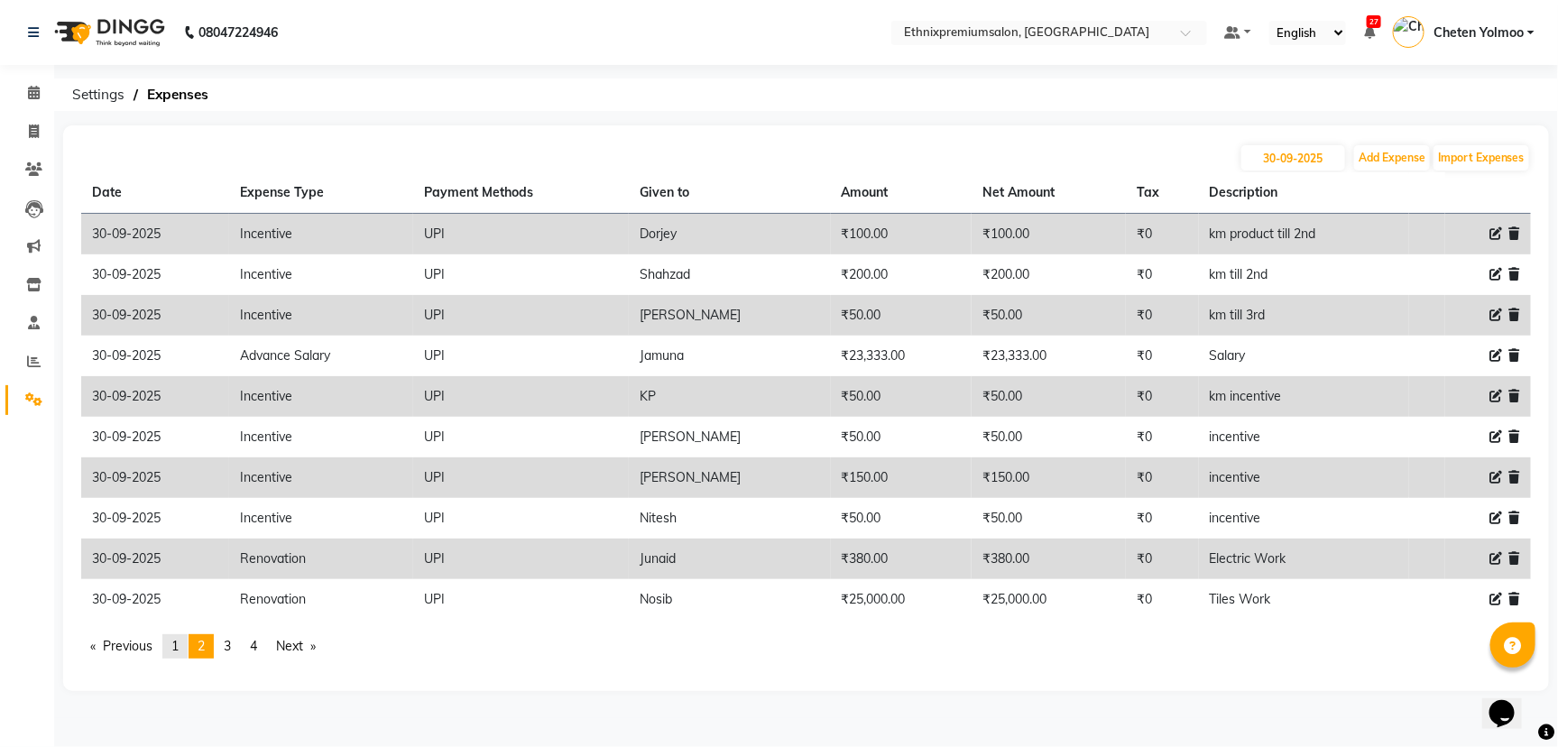
click at [178, 649] on span "1" at bounding box center [174, 646] width 7 height 16
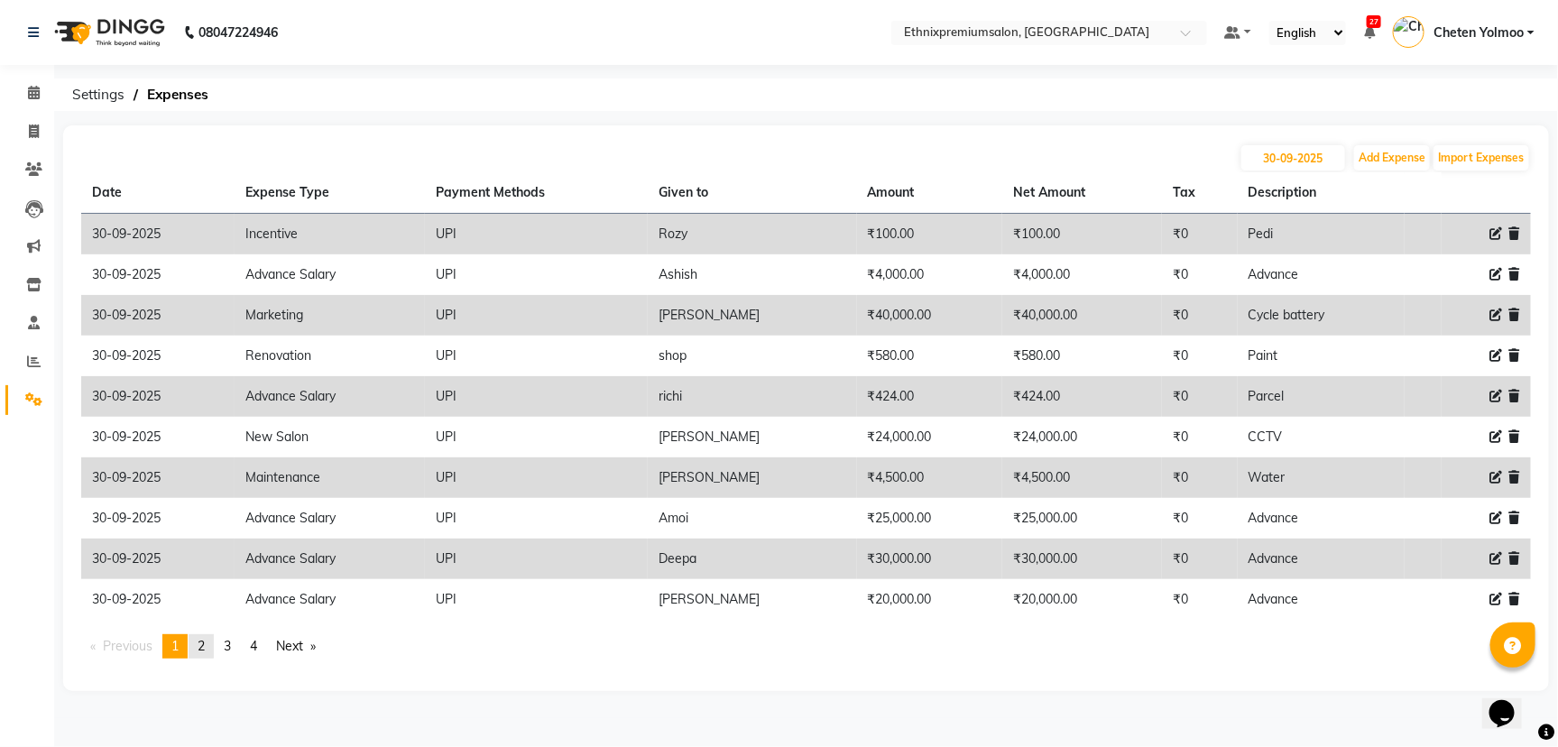
click at [205, 638] on span "2" at bounding box center [201, 646] width 7 height 16
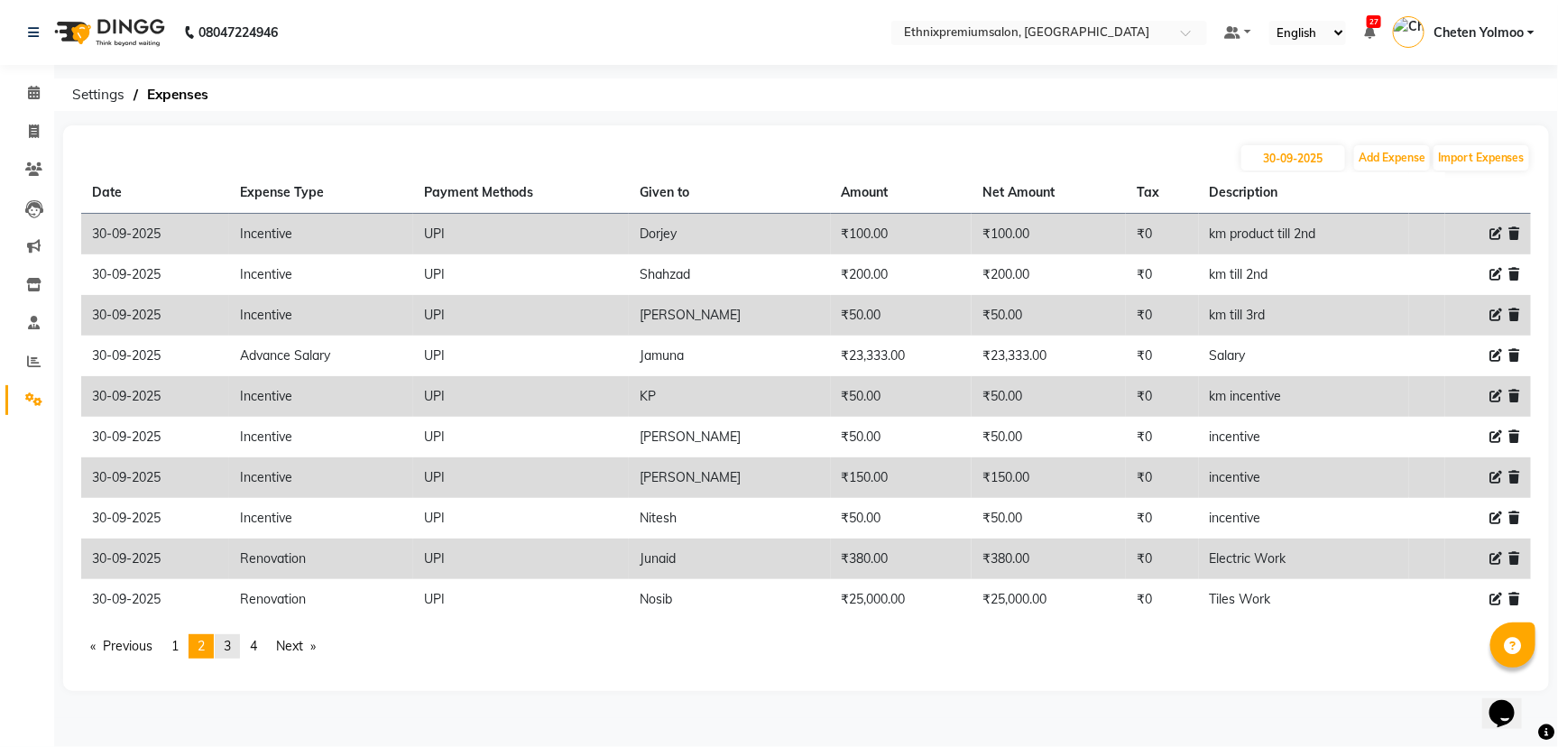
click at [229, 657] on link "page 3" at bounding box center [227, 646] width 25 height 24
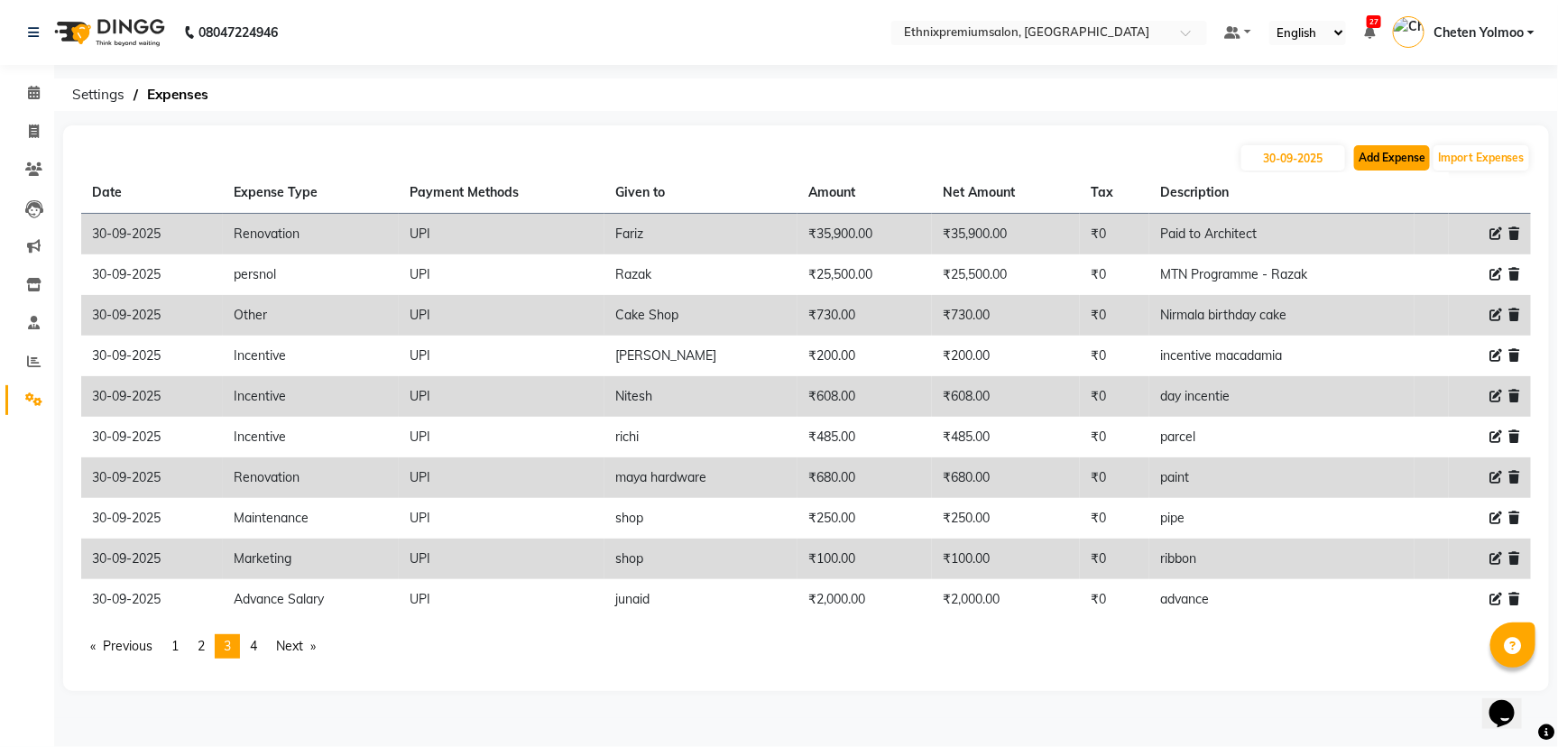
click at [1417, 163] on button "Add Expense" at bounding box center [1392, 157] width 76 height 25
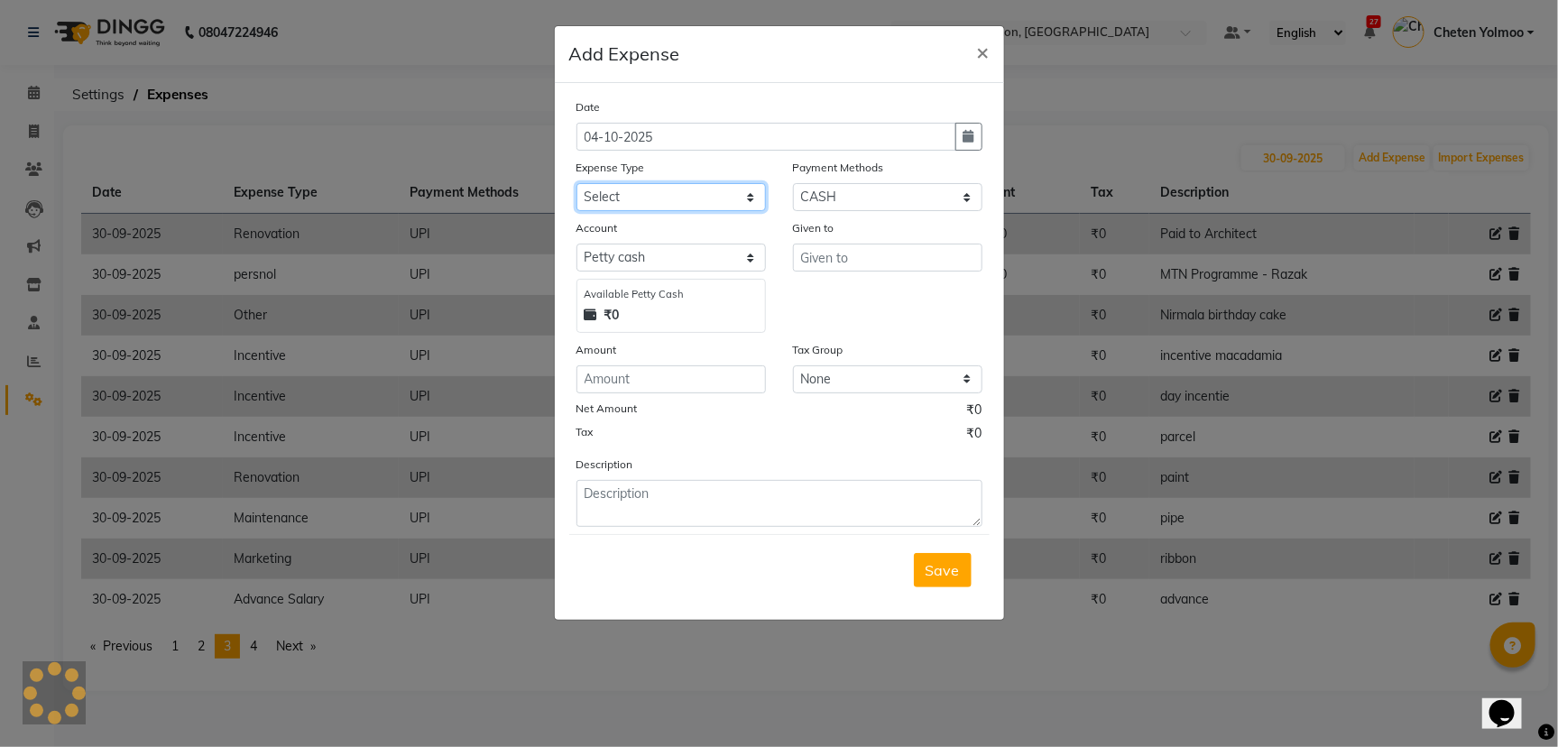
click at [705, 207] on select "Select Advance Salary Client Snacks Equipment Estate food Fuel Govt fee Incenti…" at bounding box center [670, 197] width 189 height 28
click at [576, 183] on select "Select Advance Salary Client Snacks Equipment Estate food Fuel Govt fee Incenti…" at bounding box center [670, 197] width 189 height 28
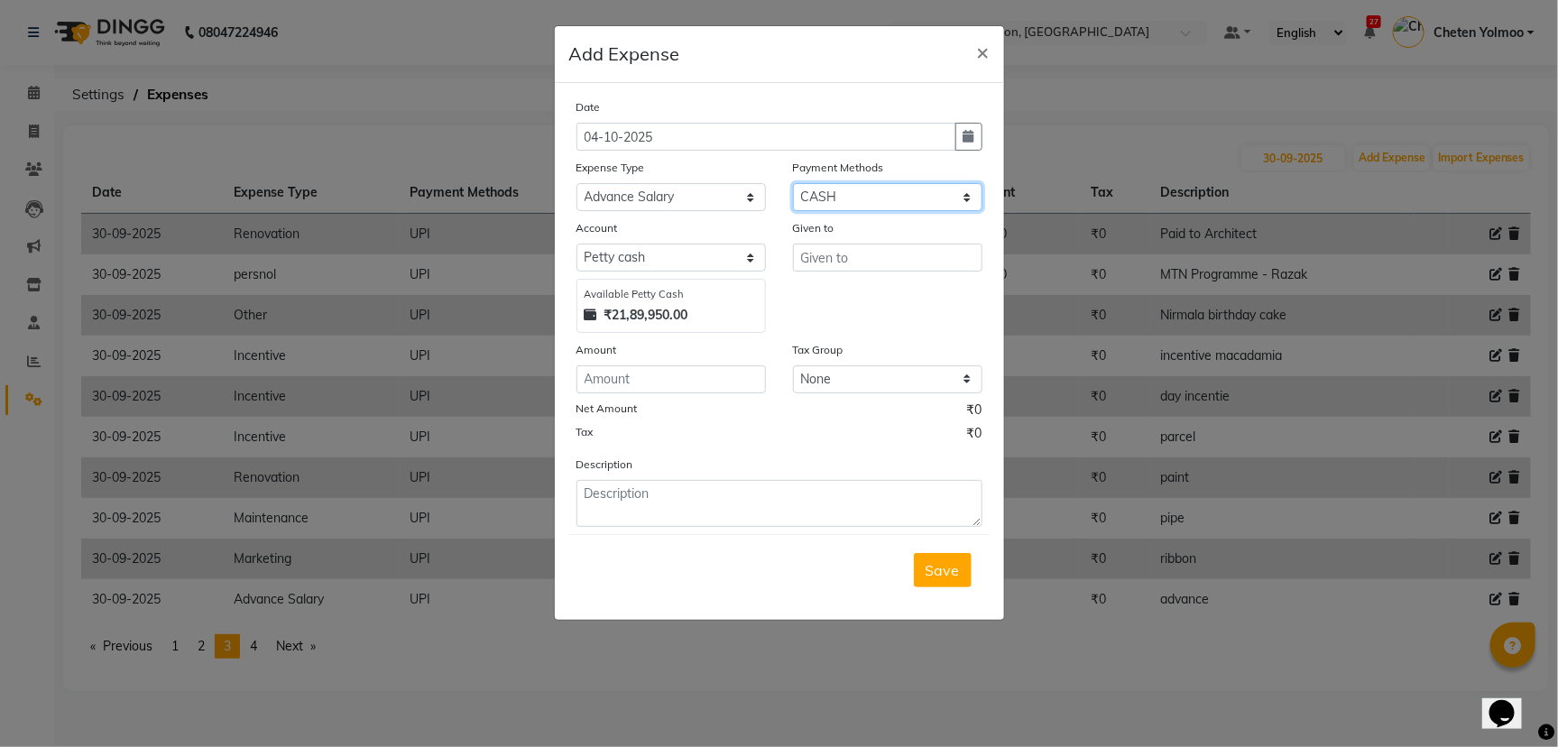
click at [837, 197] on select "Select UPI CARD CASH Master Card Visa Card Prepaid Gift Card ONLINE Voucher Wal…" at bounding box center [887, 197] width 189 height 28
click at [793, 183] on select "Select UPI CARD CASH Master Card Visa Card Prepaid Gift Card ONLINE Voucher Wal…" at bounding box center [887, 197] width 189 height 28
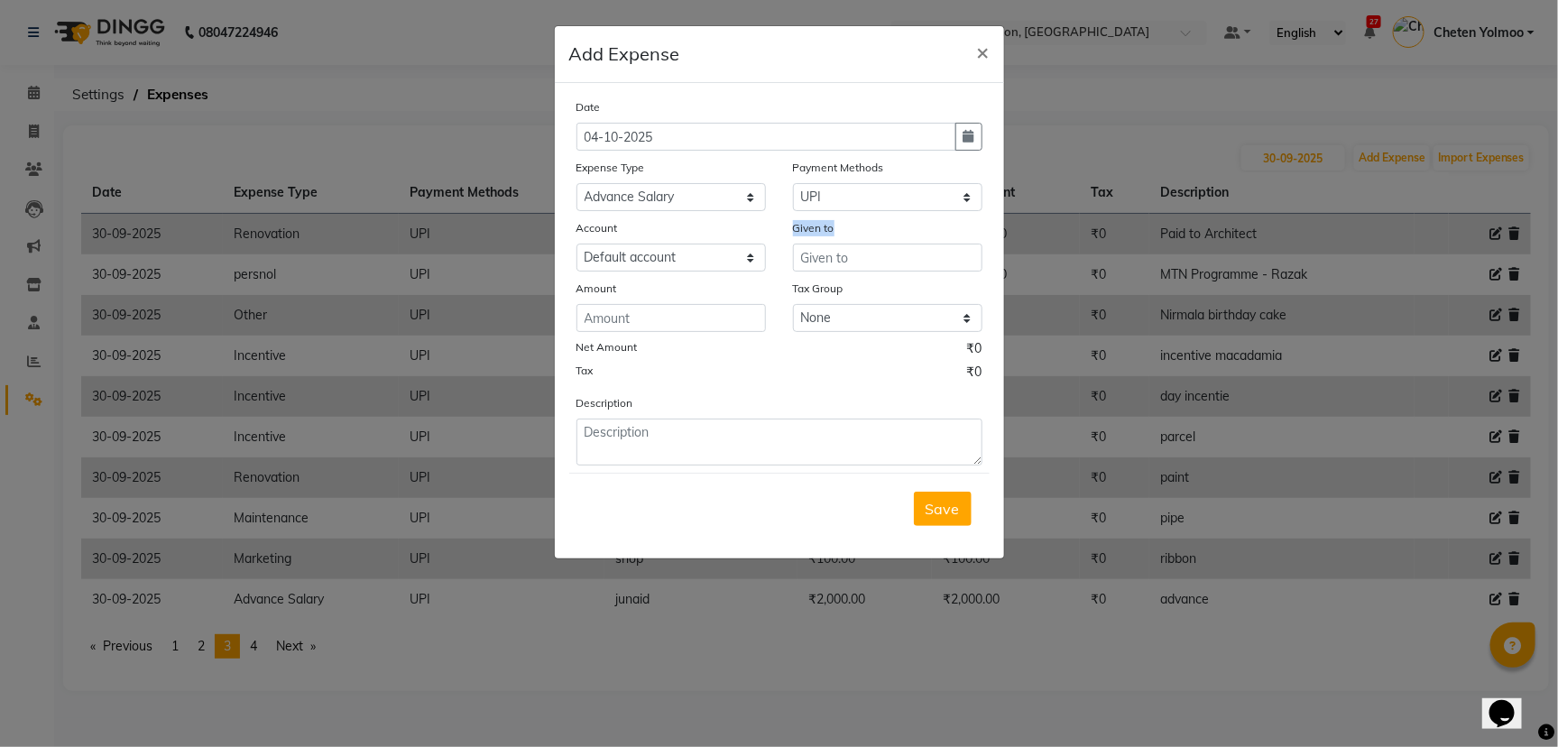
click at [854, 242] on div "Given to" at bounding box center [887, 244] width 216 height 53
click at [850, 254] on input "text" at bounding box center [887, 258] width 189 height 28
click at [980, 129] on button "button" at bounding box center [968, 137] width 27 height 28
click at [627, 228] on div "30" at bounding box center [624, 230] width 29 height 29
click at [858, 258] on input "text" at bounding box center [887, 258] width 189 height 28
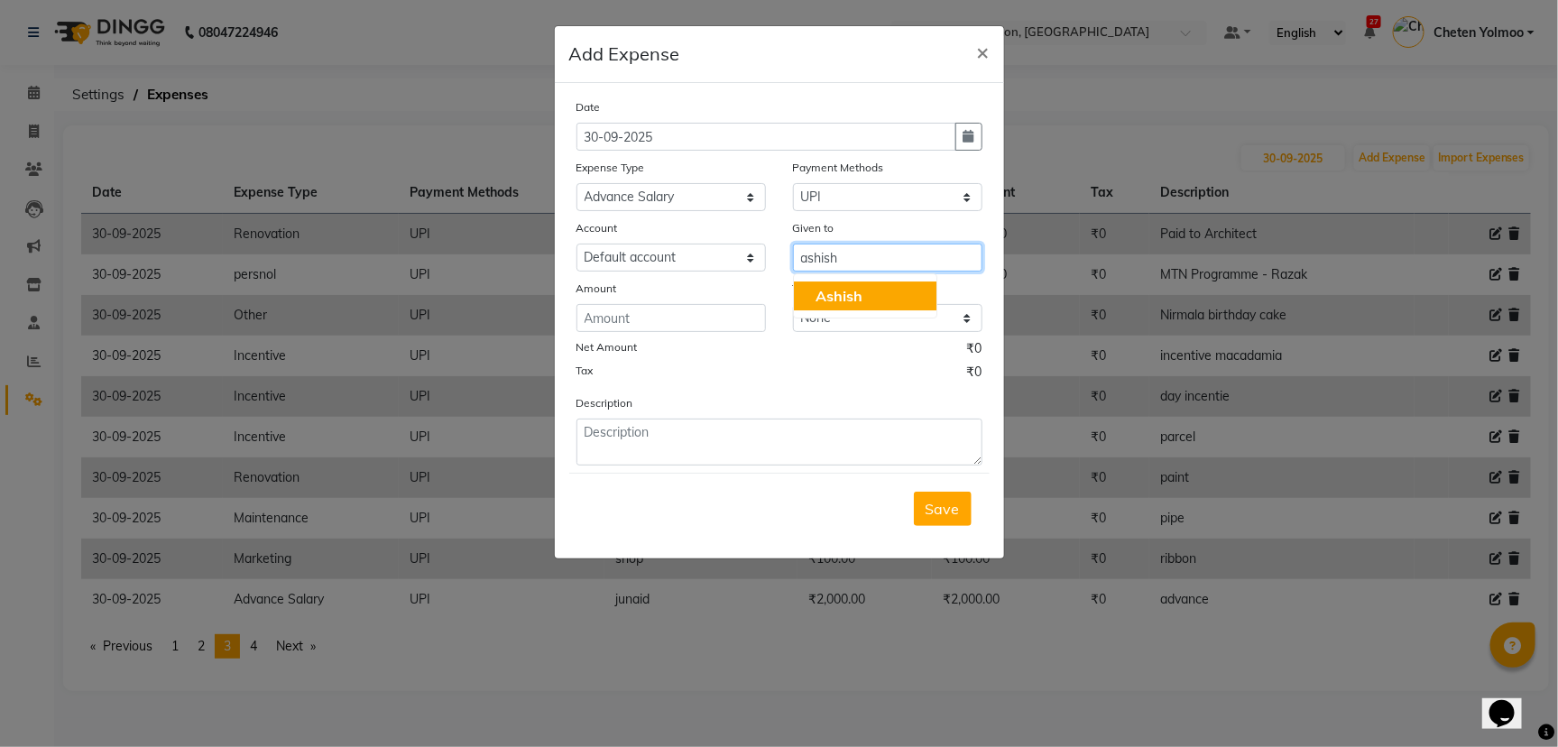
click at [853, 295] on span "Ashish" at bounding box center [838, 296] width 47 height 18
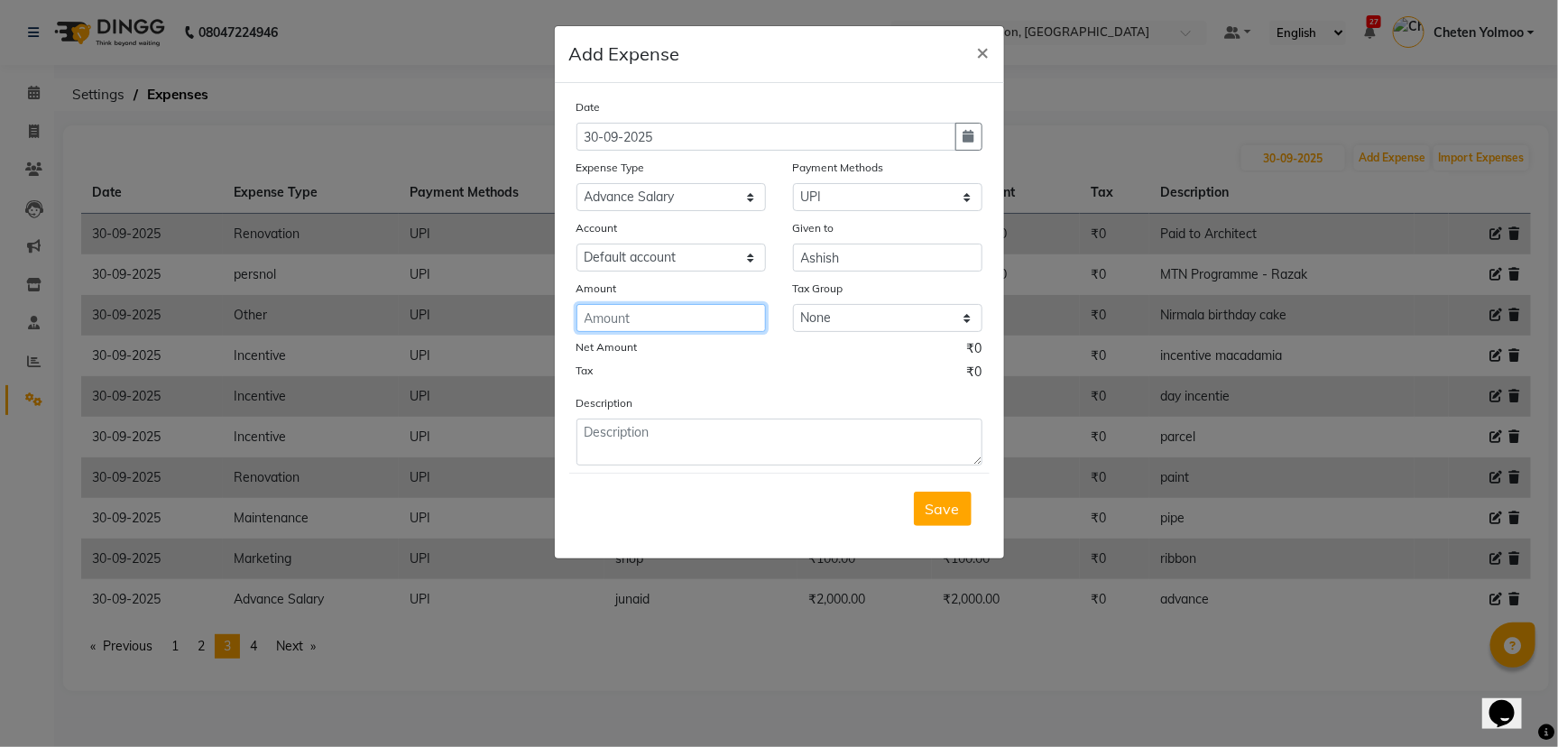
click at [746, 306] on input "number" at bounding box center [670, 318] width 189 height 28
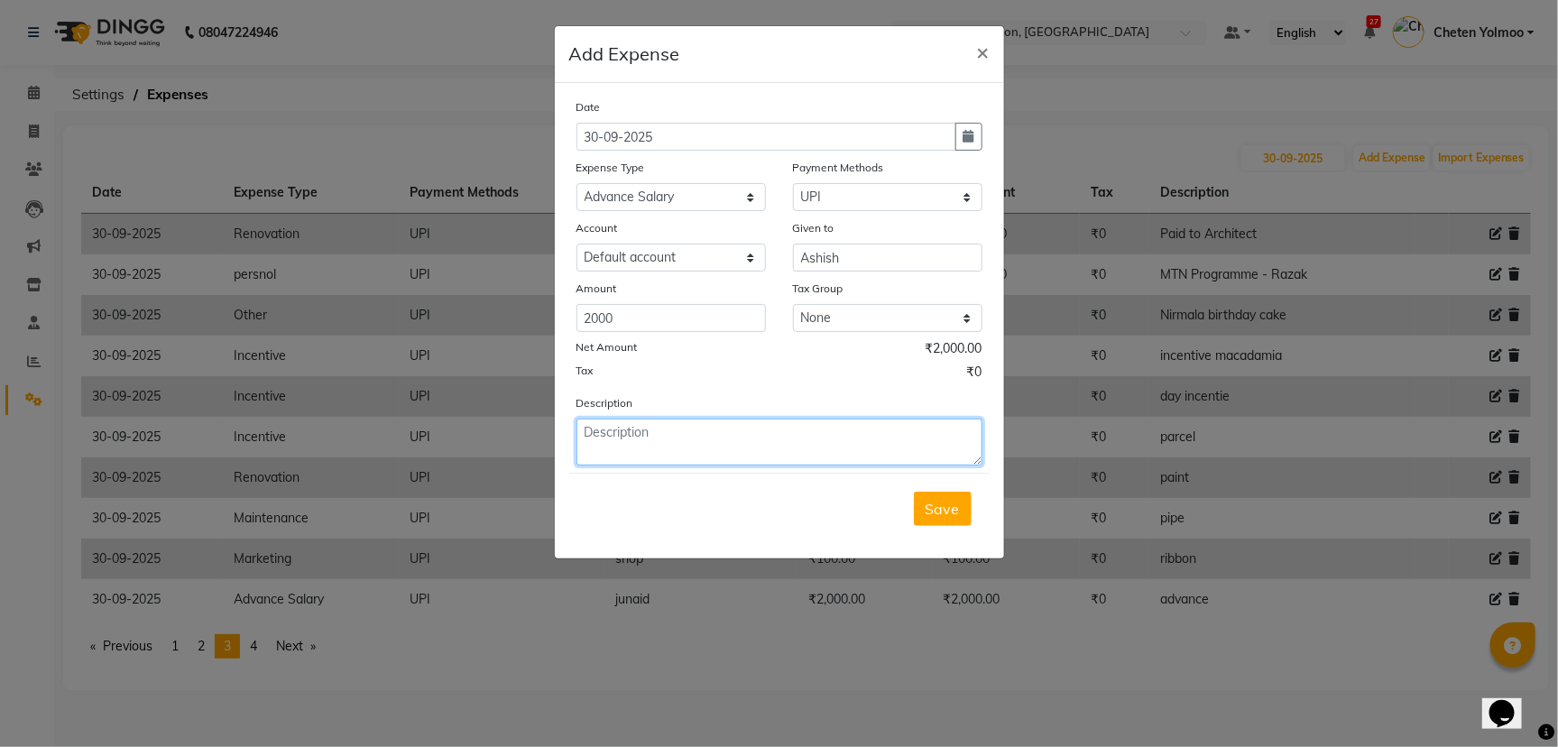
click at [736, 430] on textarea at bounding box center [779, 442] width 406 height 47
click at [945, 492] on button "Save" at bounding box center [943, 509] width 58 height 34
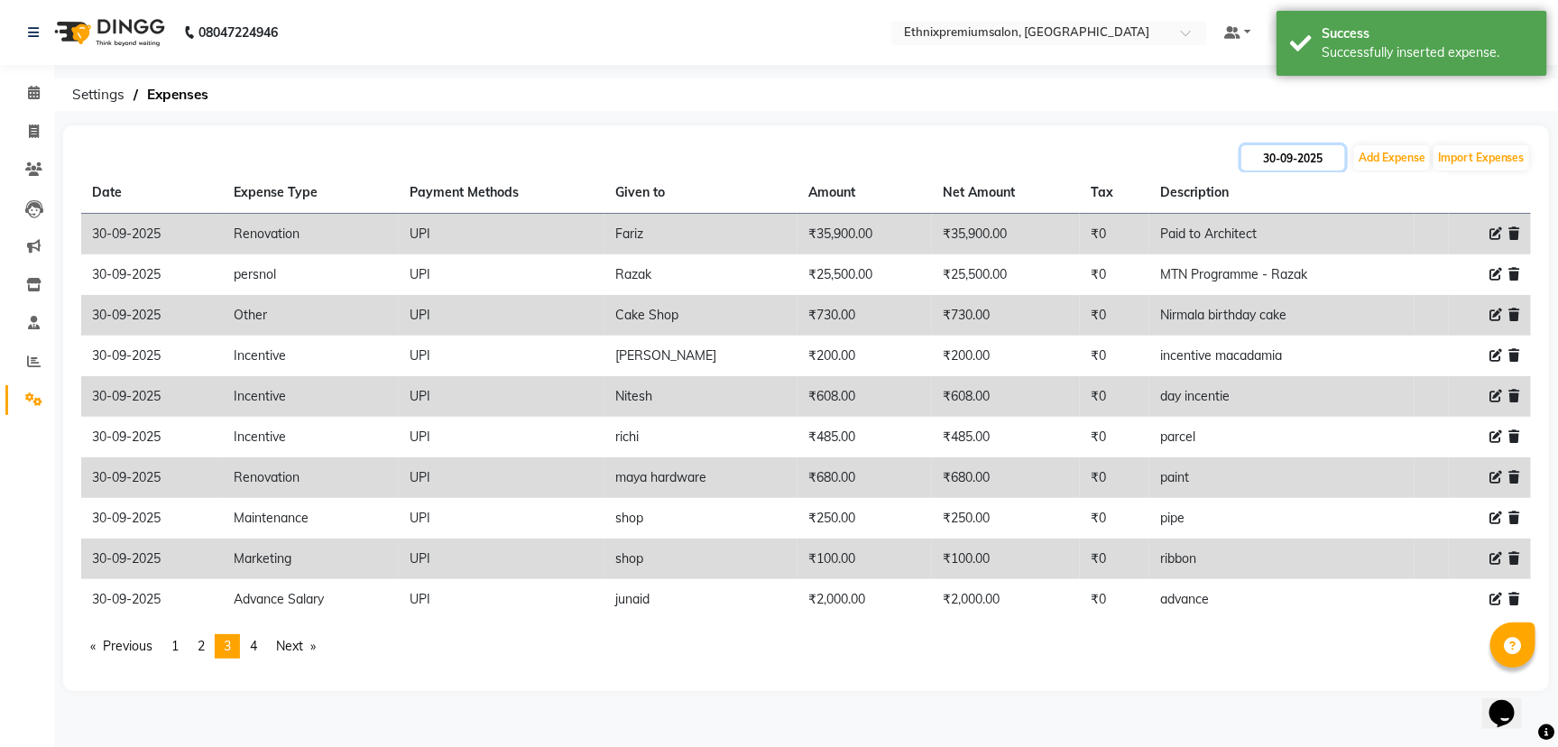
click at [1340, 161] on input "30-09-2025" at bounding box center [1293, 157] width 104 height 25
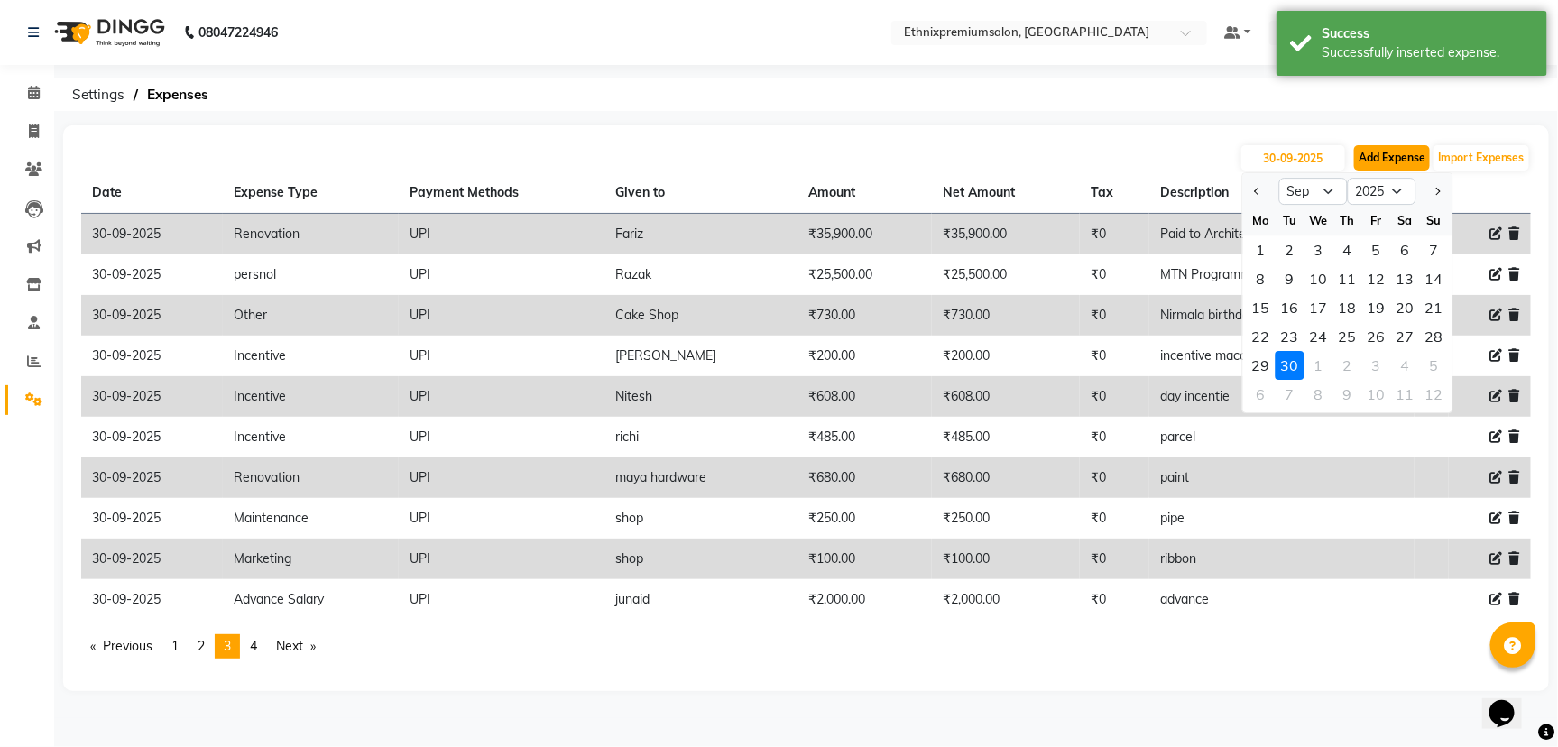
click at [1380, 156] on button "Add Expense" at bounding box center [1392, 157] width 76 height 25
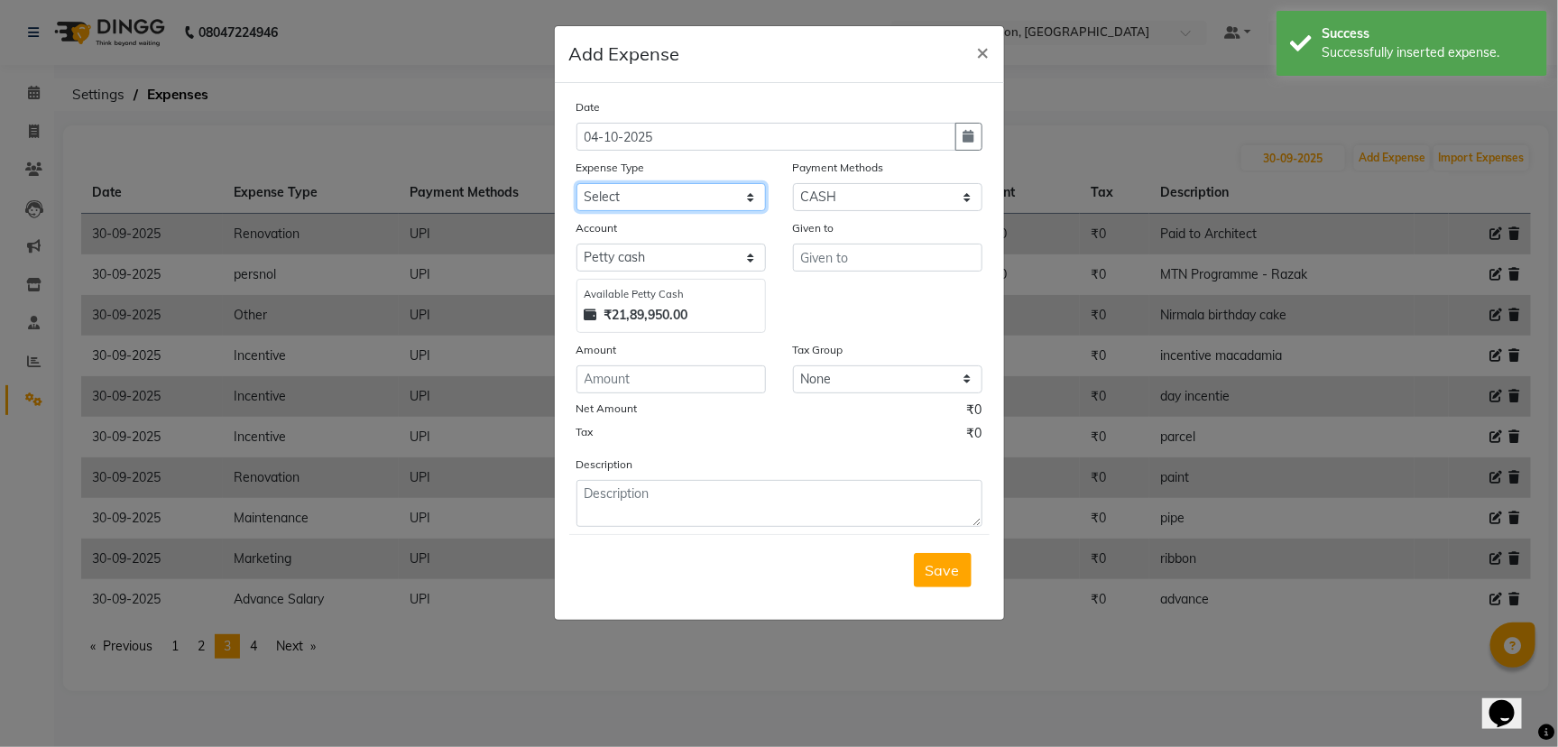
click at [659, 188] on select "Select Advance Salary Client Snacks Equipment Estate food Fuel Govt fee Incenti…" at bounding box center [670, 197] width 189 height 28
drag, startPoint x: 659, startPoint y: 188, endPoint x: 705, endPoint y: 195, distance: 46.6
click at [659, 188] on select "Select Advance Salary Client Snacks Equipment Estate food Fuel Govt fee Incenti…" at bounding box center [670, 197] width 189 height 28
click at [867, 166] on label "Payment Methods" at bounding box center [838, 168] width 91 height 16
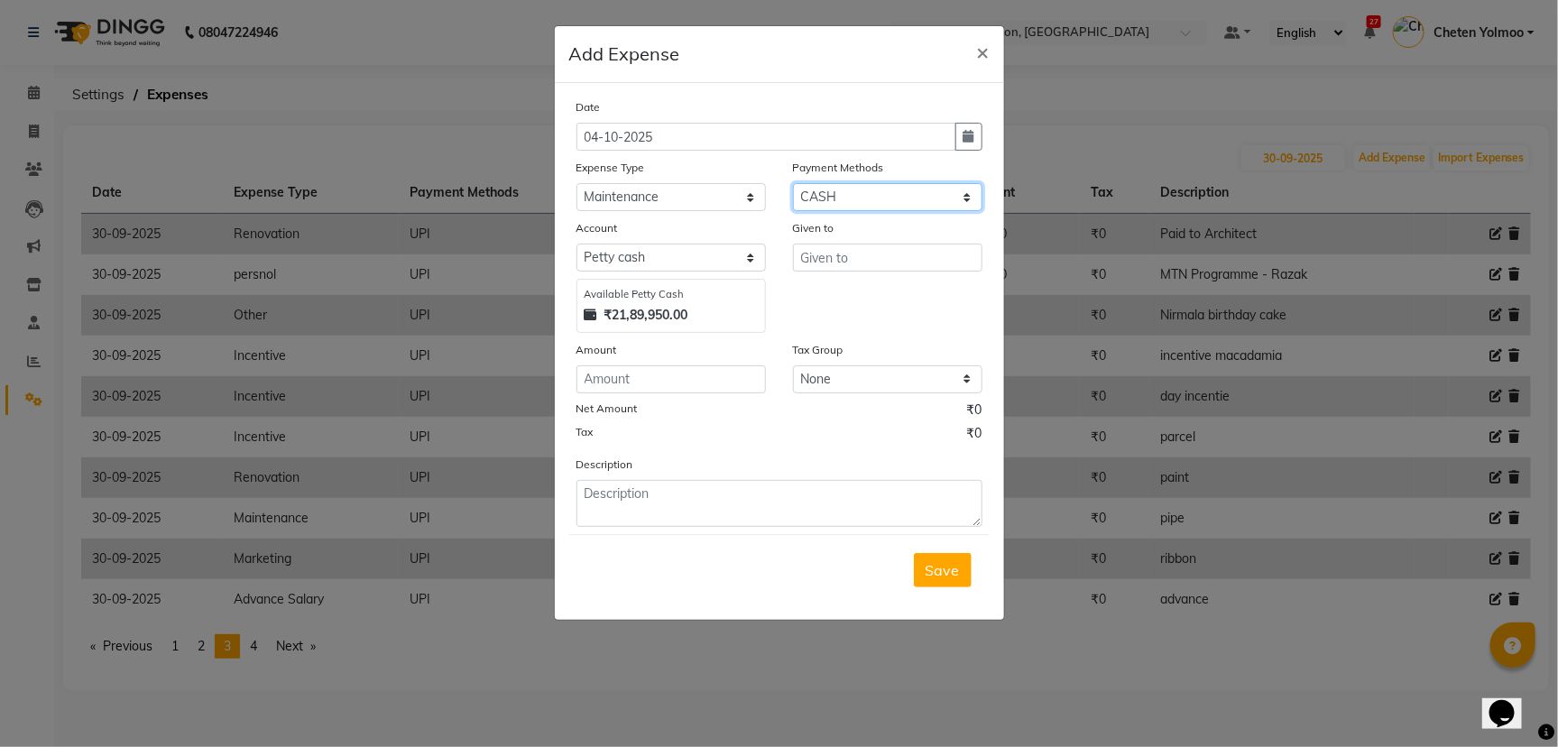
click at [872, 188] on select "Select UPI CARD CASH Master Card Visa Card Prepaid Gift Card ONLINE Voucher Wal…" at bounding box center [887, 197] width 189 height 28
click at [793, 183] on select "Select UPI CARD CASH Master Card Visa Card Prepaid Gift Card ONLINE Voucher Wal…" at bounding box center [887, 197] width 189 height 28
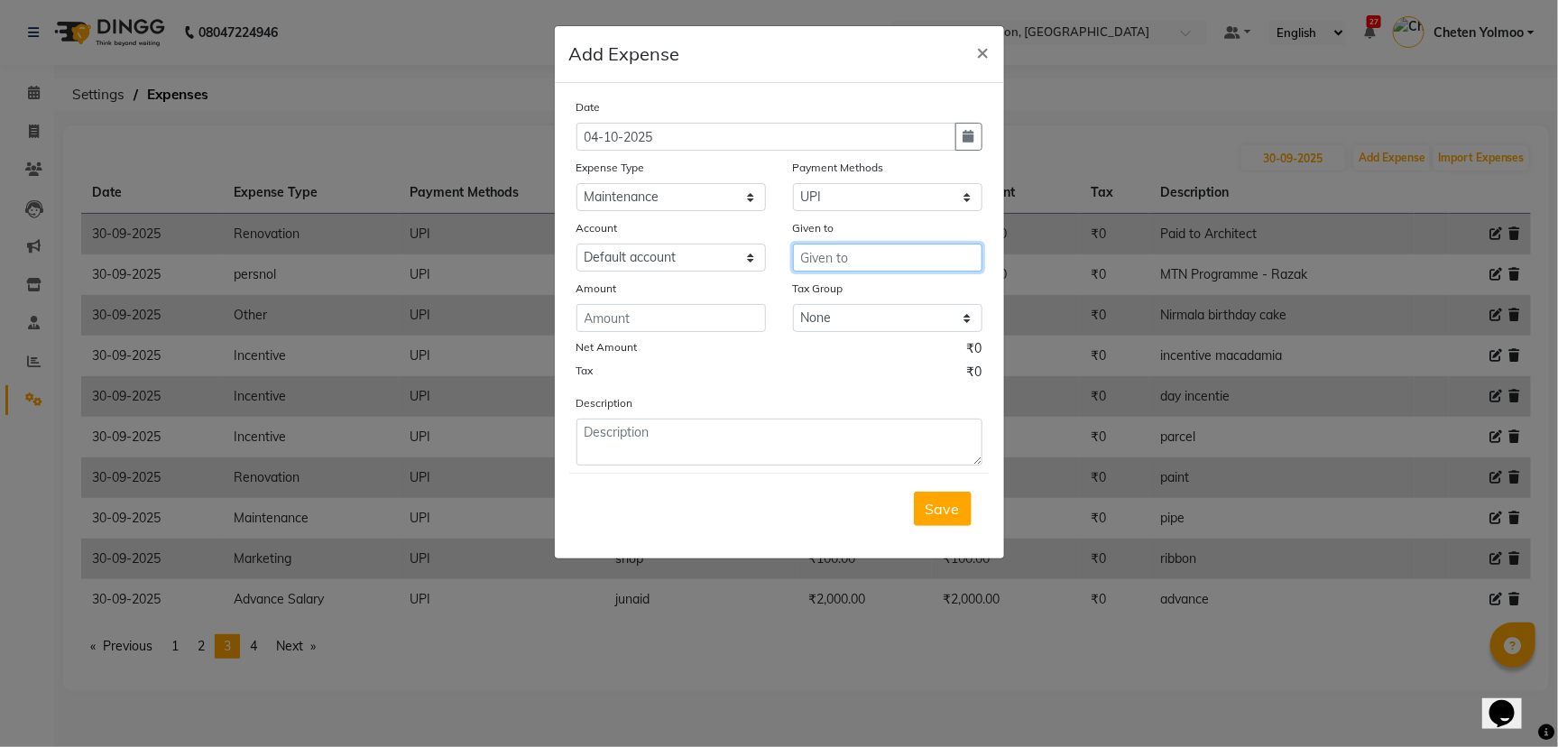
click at [878, 253] on input "text" at bounding box center [887, 258] width 189 height 28
click at [592, 325] on input "number" at bounding box center [670, 318] width 189 height 28
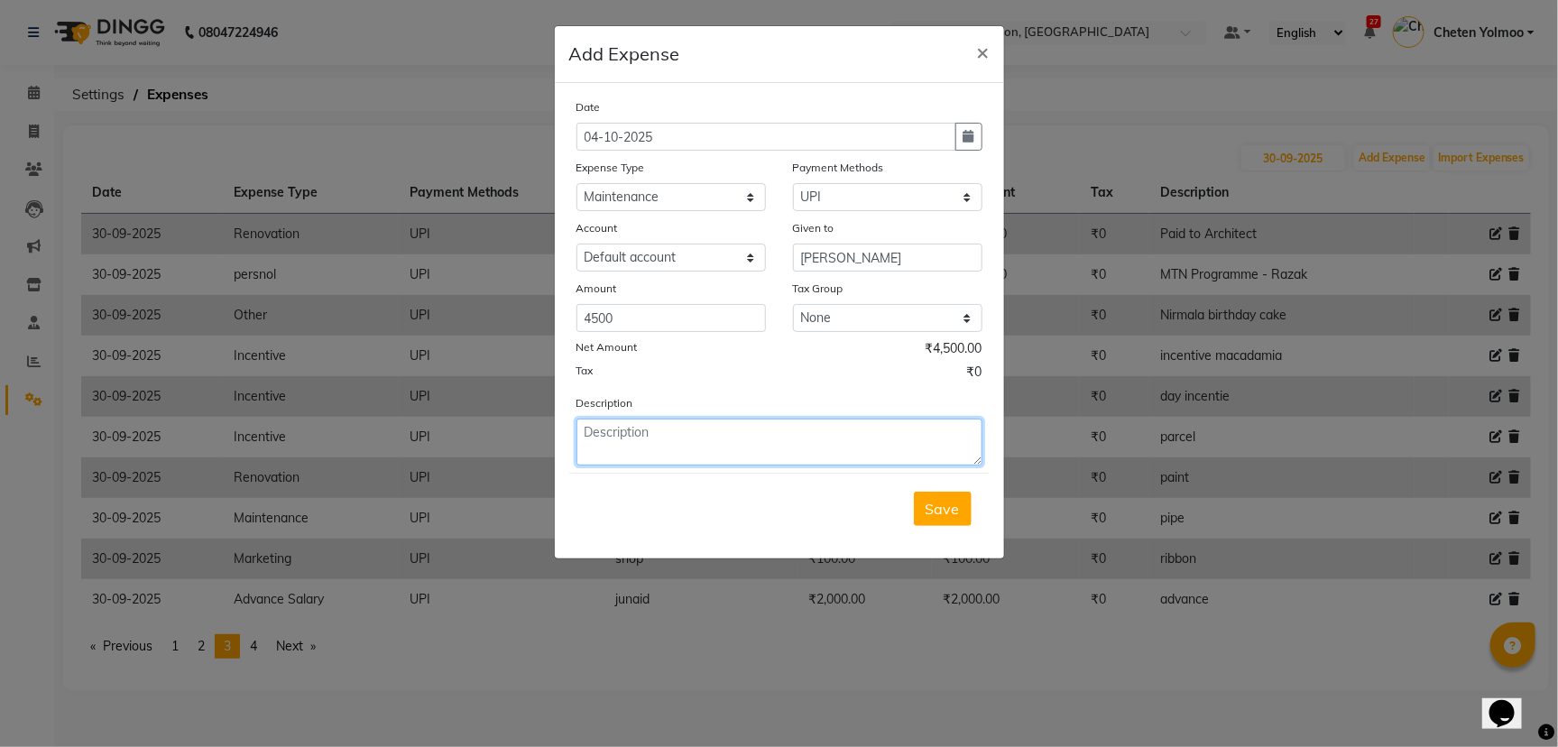
click at [631, 444] on textarea at bounding box center [779, 442] width 406 height 47
click at [951, 501] on span "Save" at bounding box center [943, 509] width 34 height 18
click at [966, 508] on button "Save" at bounding box center [943, 509] width 58 height 34
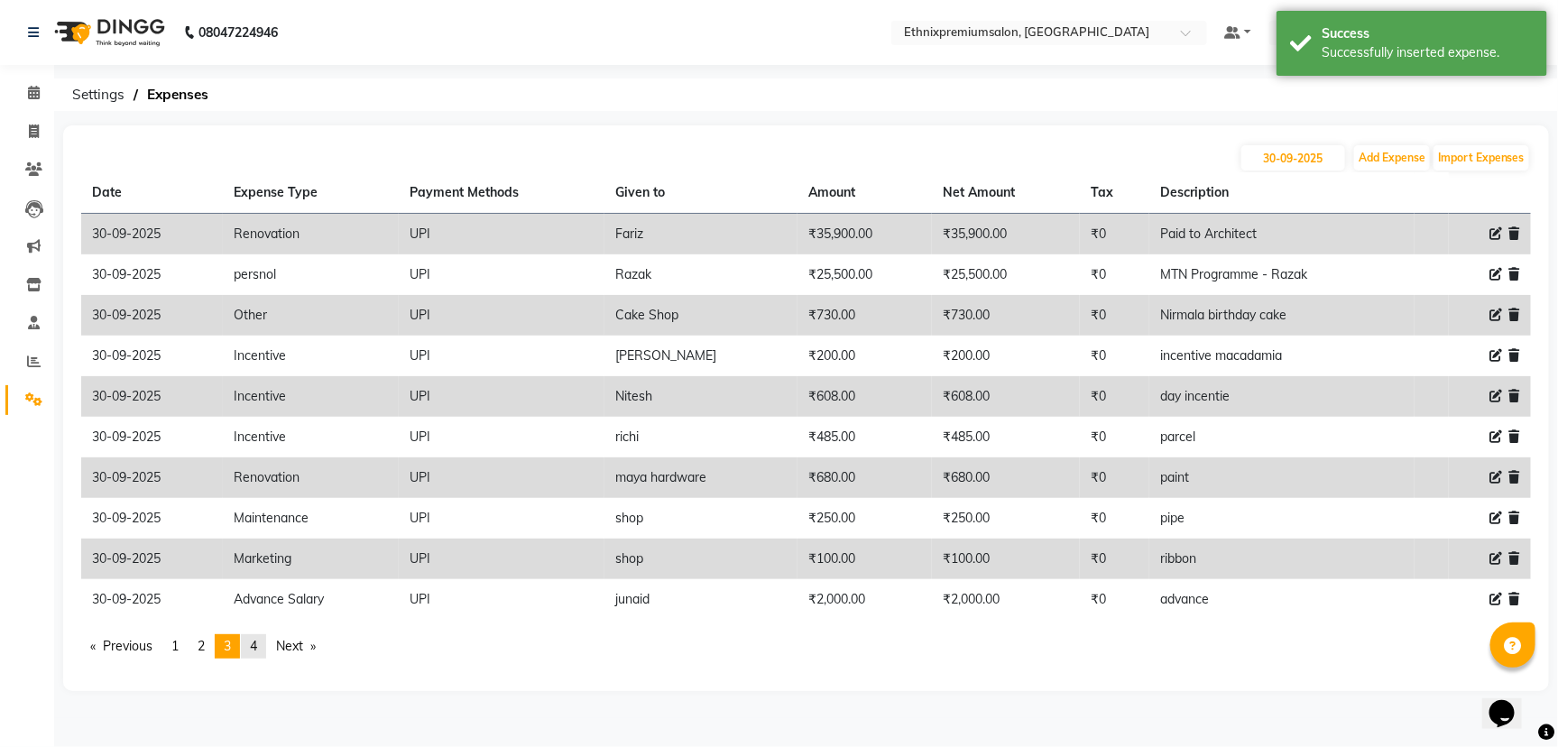
click at [251, 651] on link "page 4" at bounding box center [253, 646] width 25 height 24
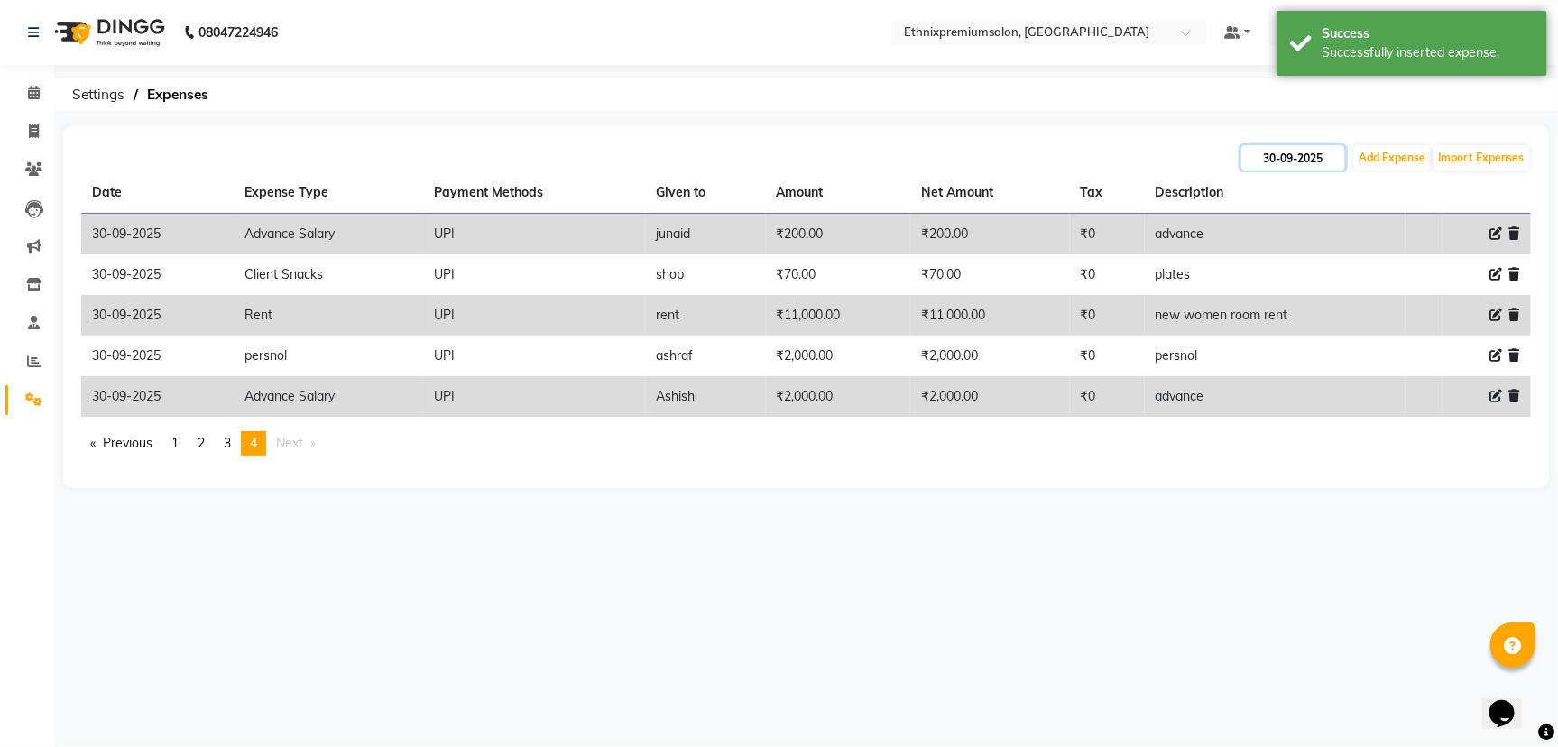
click at [1317, 164] on input "30-09-2025" at bounding box center [1293, 157] width 104 height 25
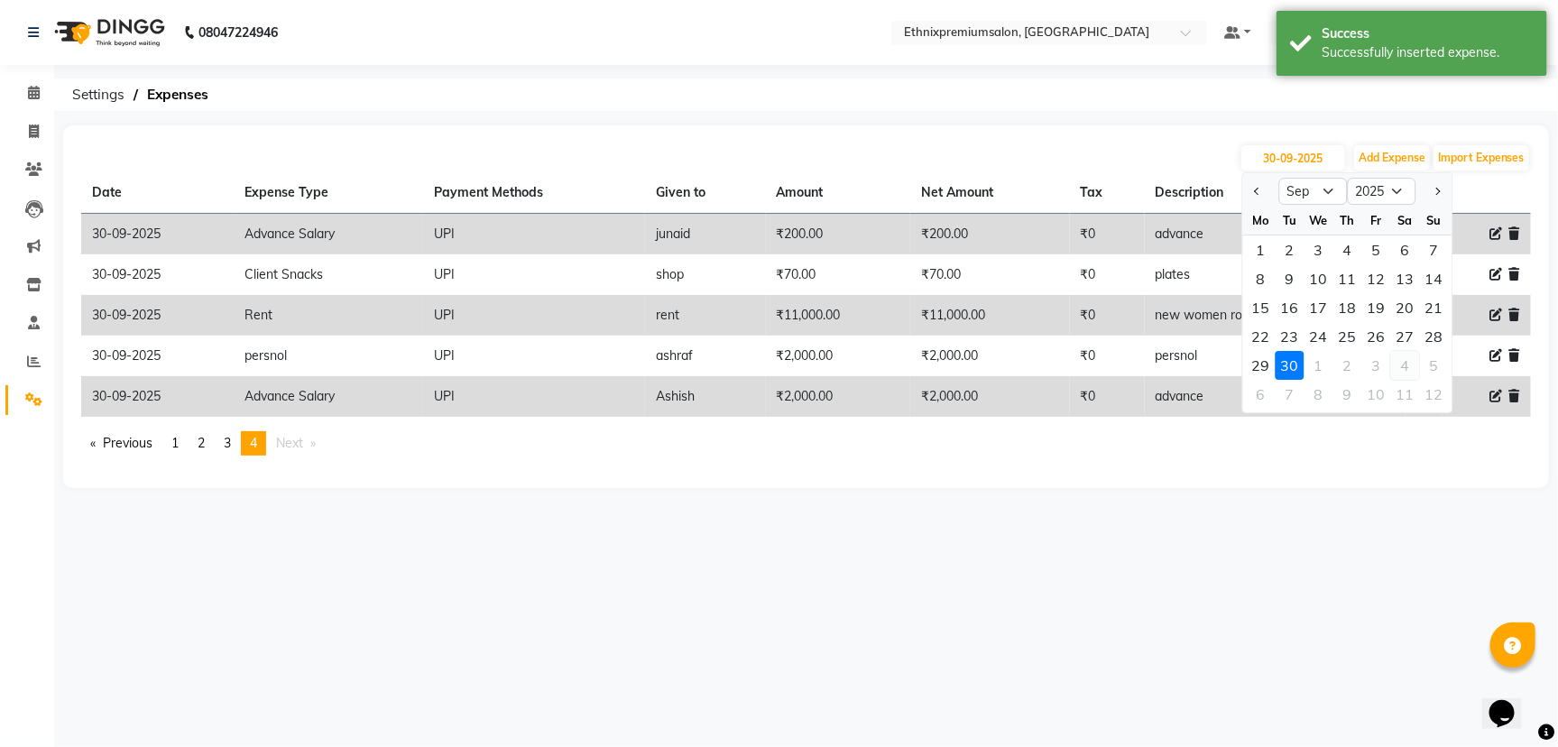
click at [1407, 372] on div "4" at bounding box center [1405, 365] width 29 height 29
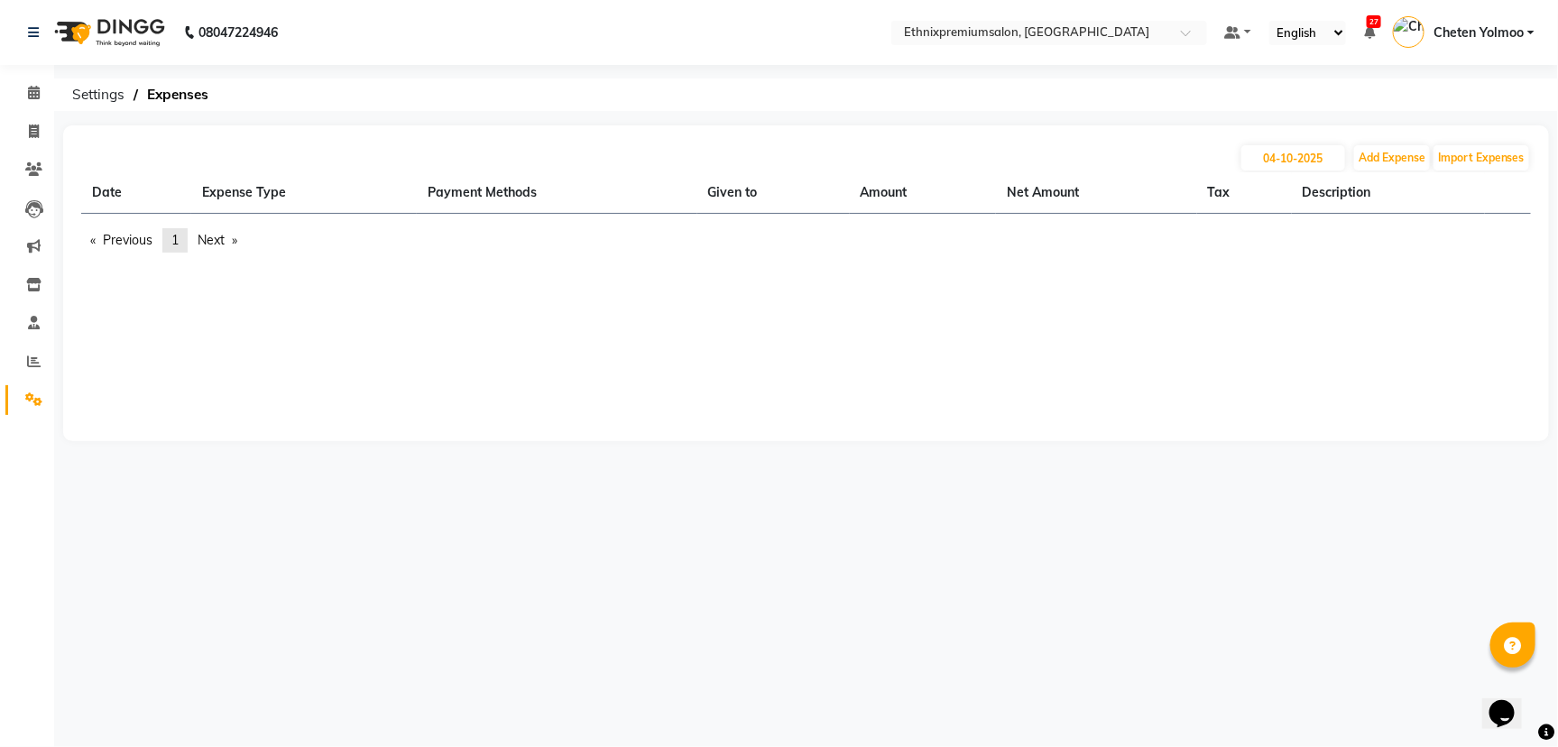
click at [175, 240] on span "1" at bounding box center [174, 240] width 7 height 16
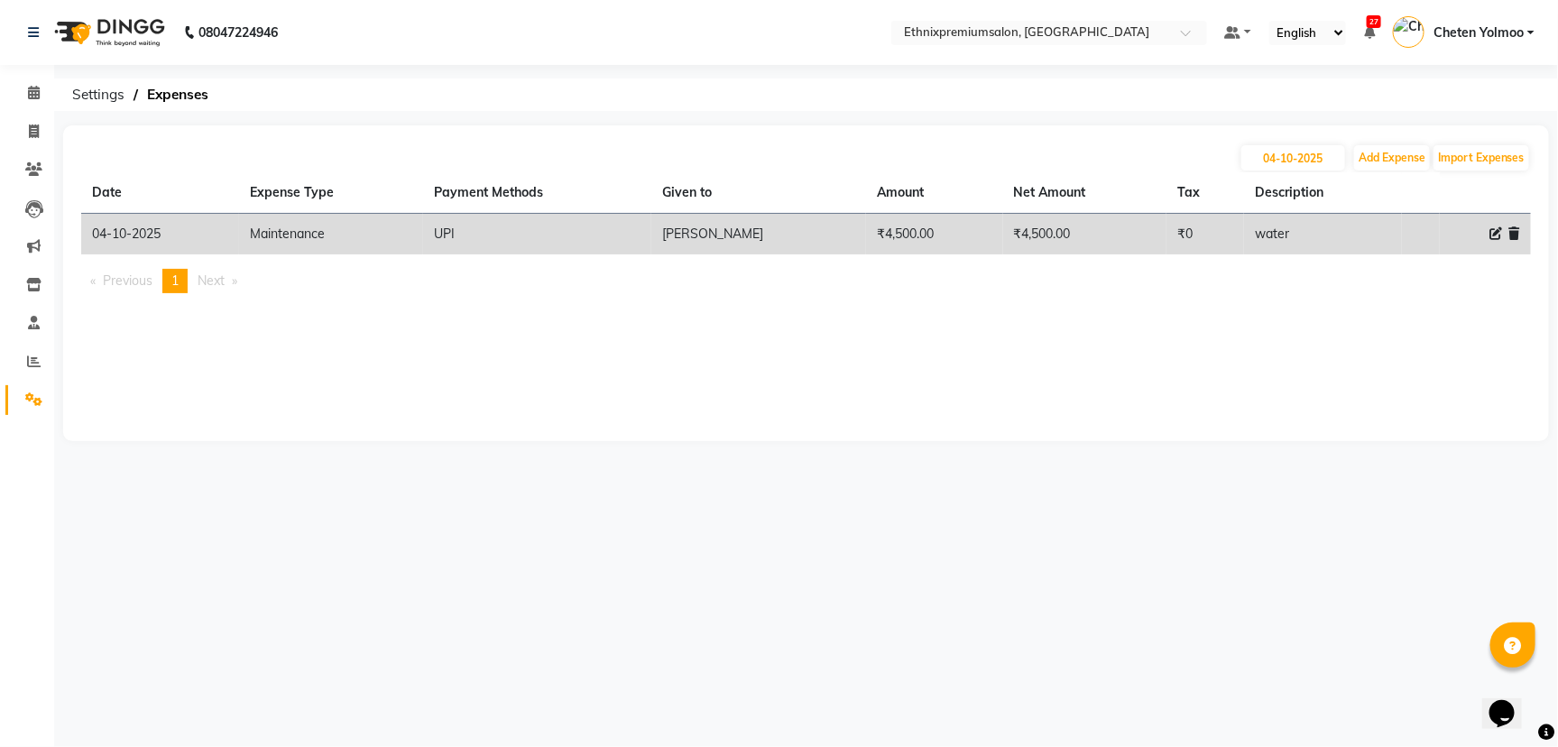
click at [1499, 227] on icon at bounding box center [1495, 233] width 13 height 13
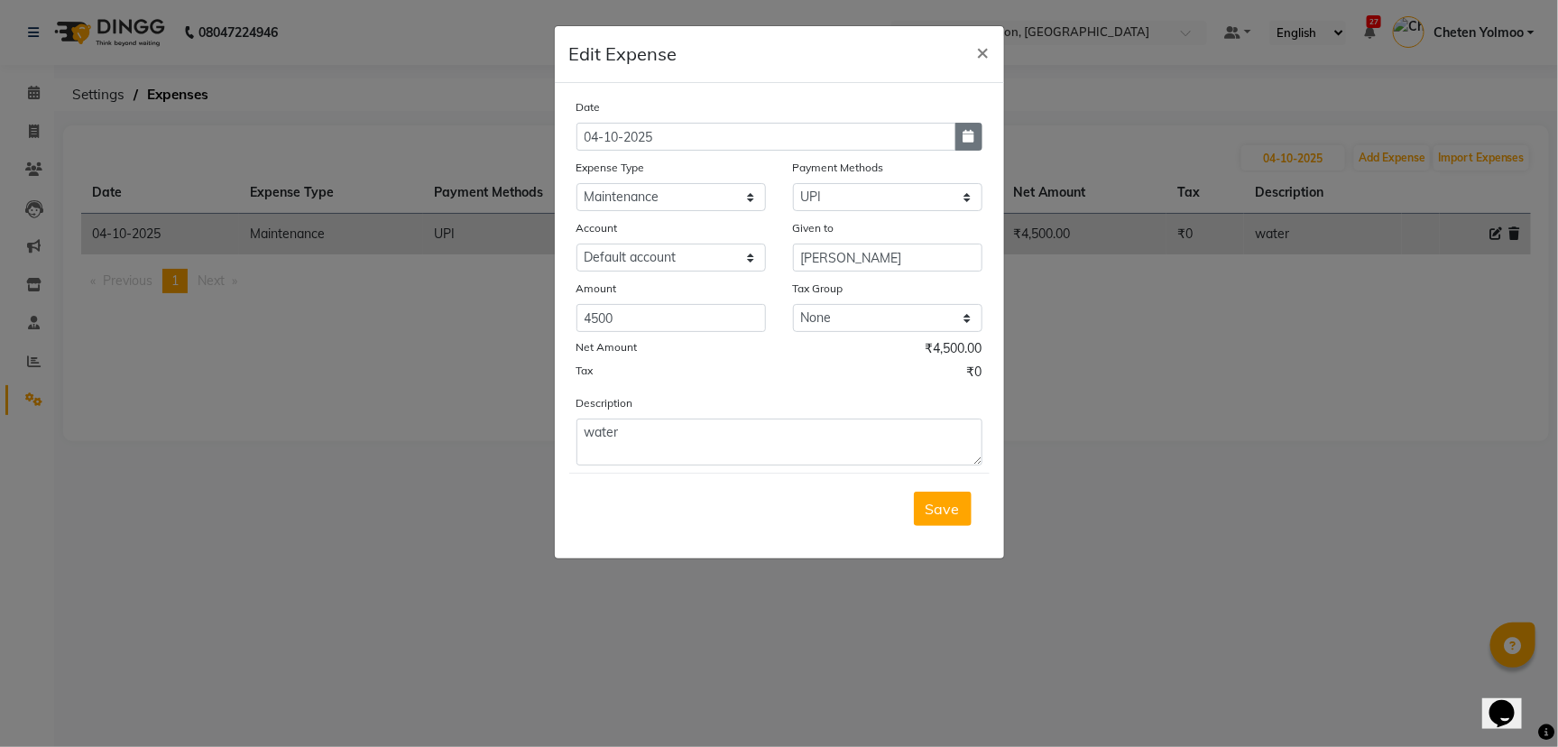
click at [971, 134] on icon "button" at bounding box center [968, 136] width 11 height 13
click at [633, 222] on div "30" at bounding box center [624, 230] width 29 height 29
click at [966, 514] on button "Save" at bounding box center [943, 509] width 58 height 34
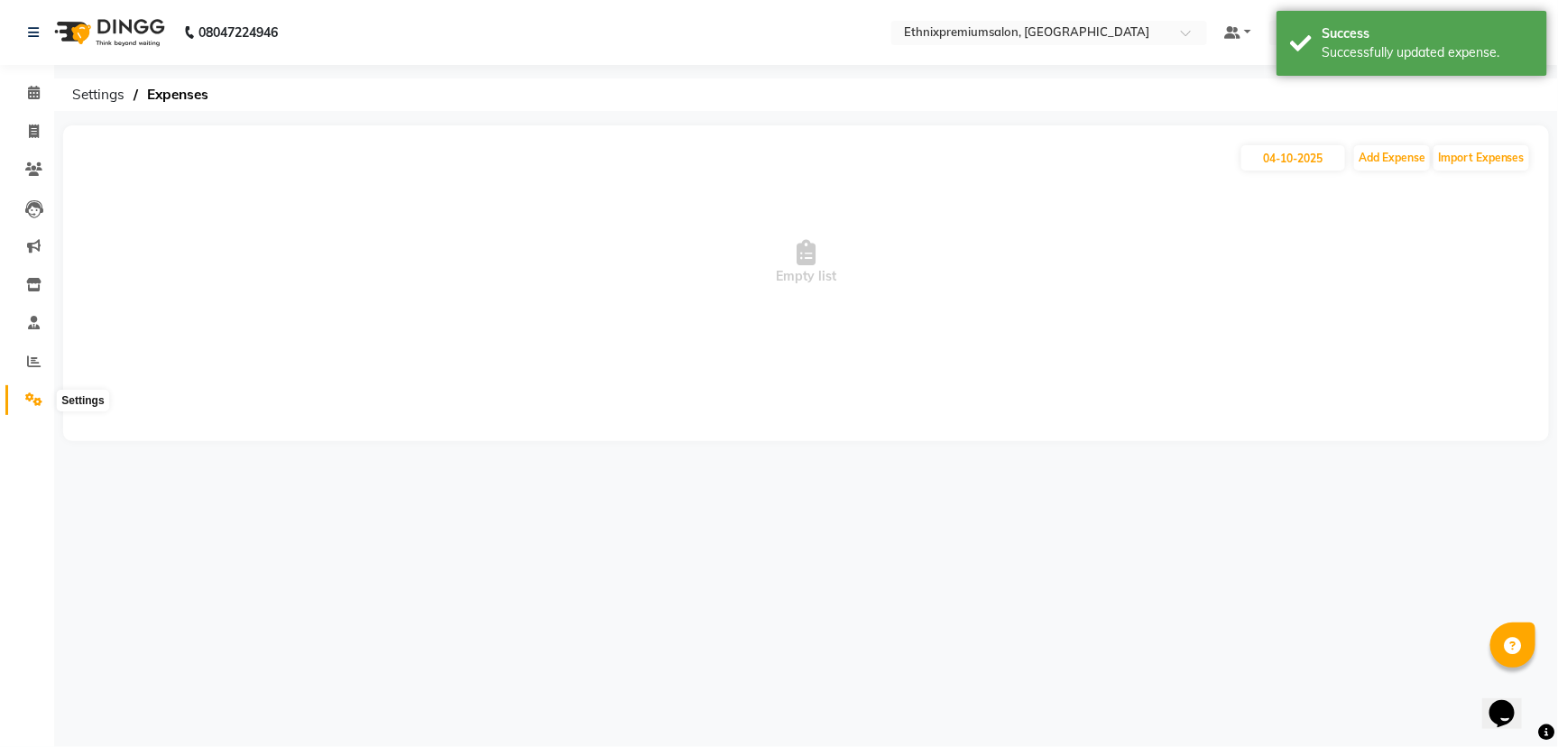
click at [20, 401] on span at bounding box center [34, 400] width 32 height 21
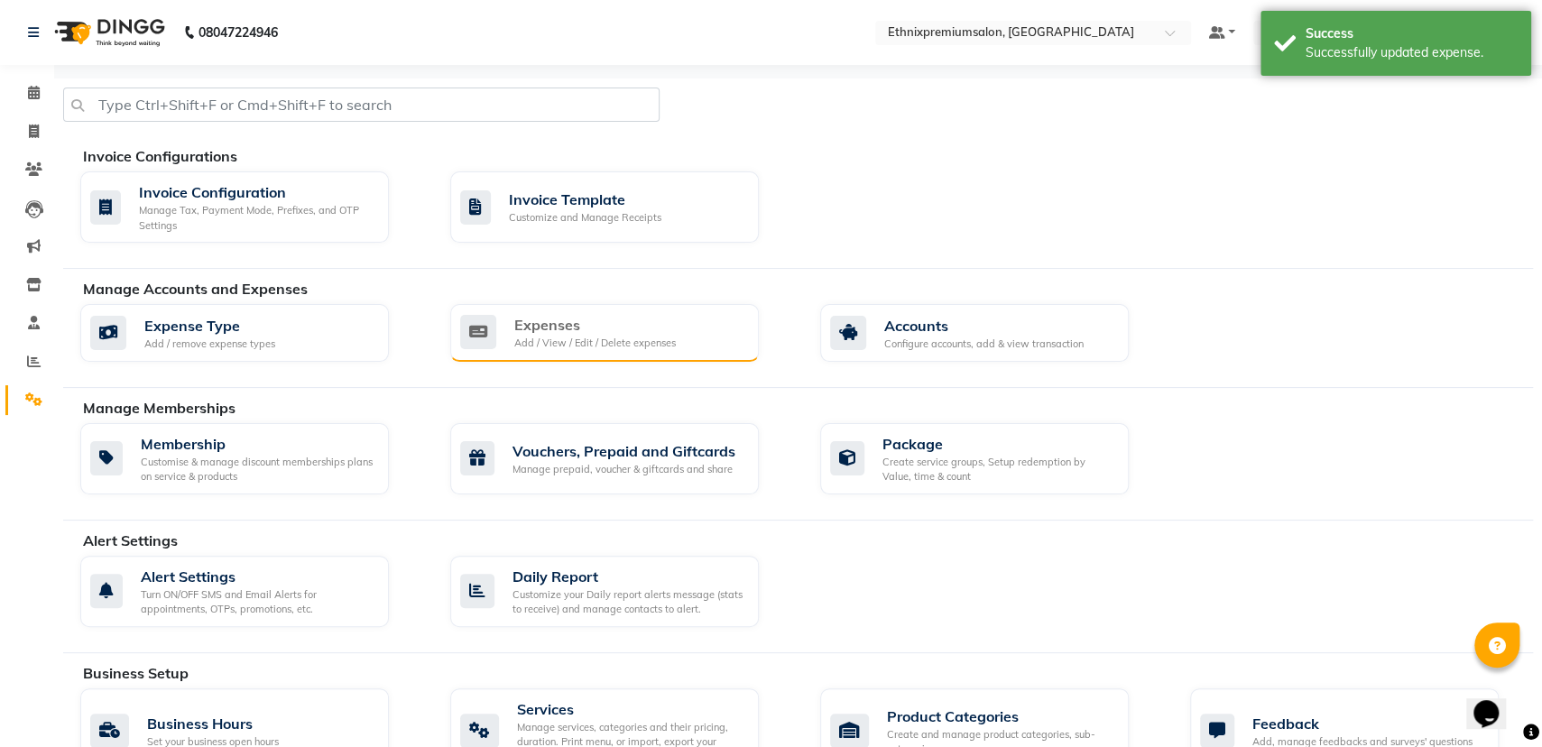
click at [644, 314] on div "Expenses" at bounding box center [594, 325] width 161 height 22
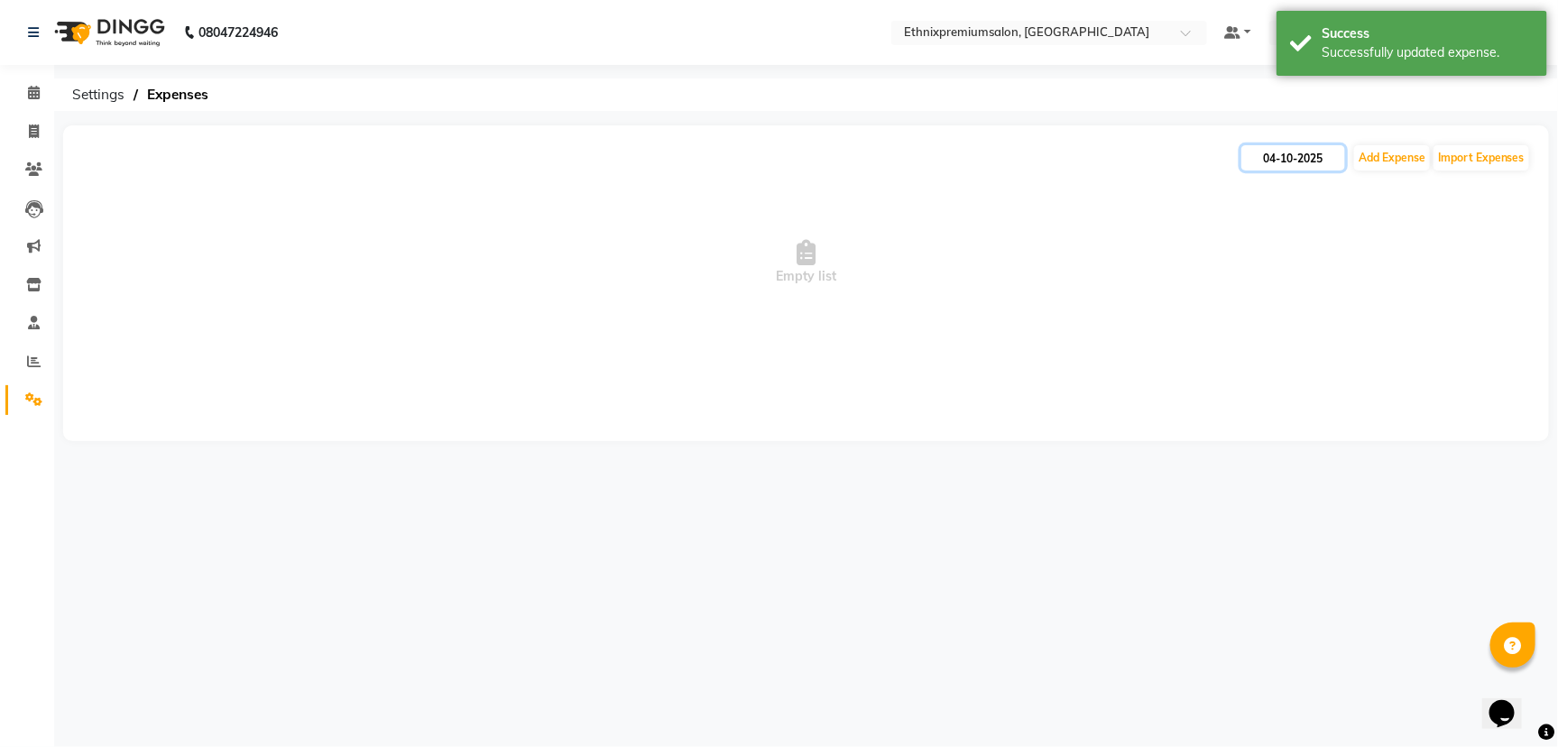
click at [1304, 148] on input "04-10-2025" at bounding box center [1293, 157] width 104 height 25
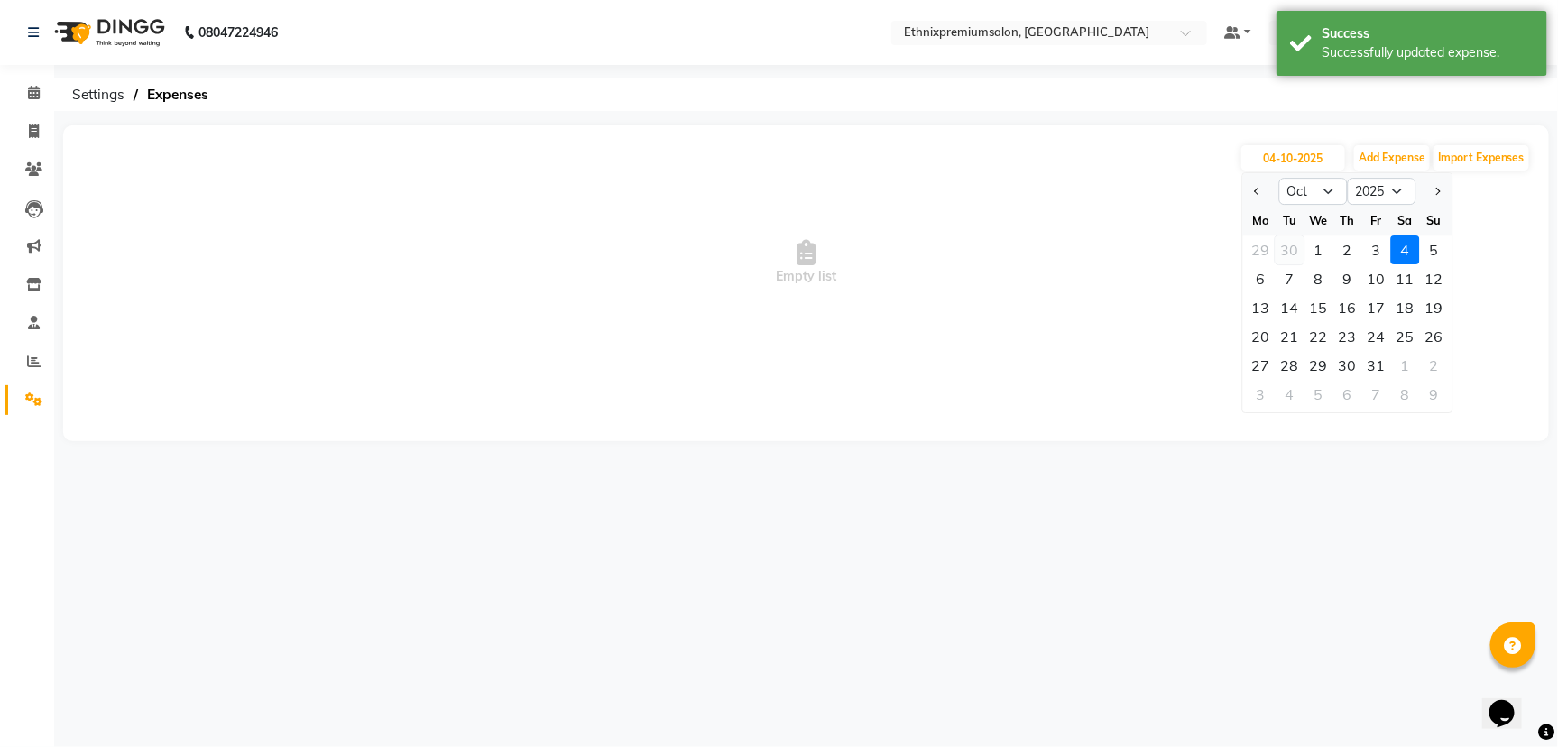
click at [1282, 242] on div "30" at bounding box center [1290, 249] width 29 height 29
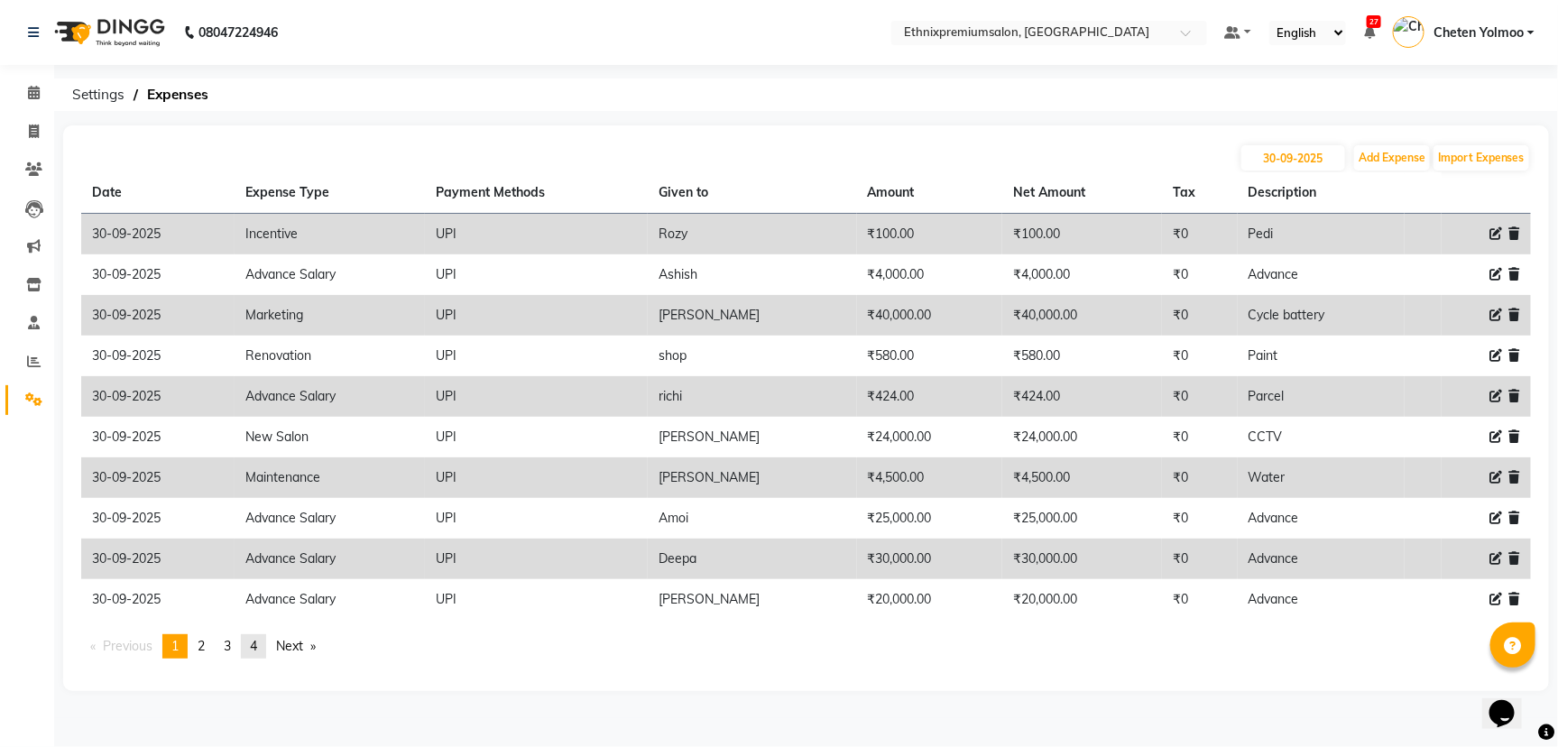
click at [257, 644] on span "4" at bounding box center [253, 646] width 7 height 16
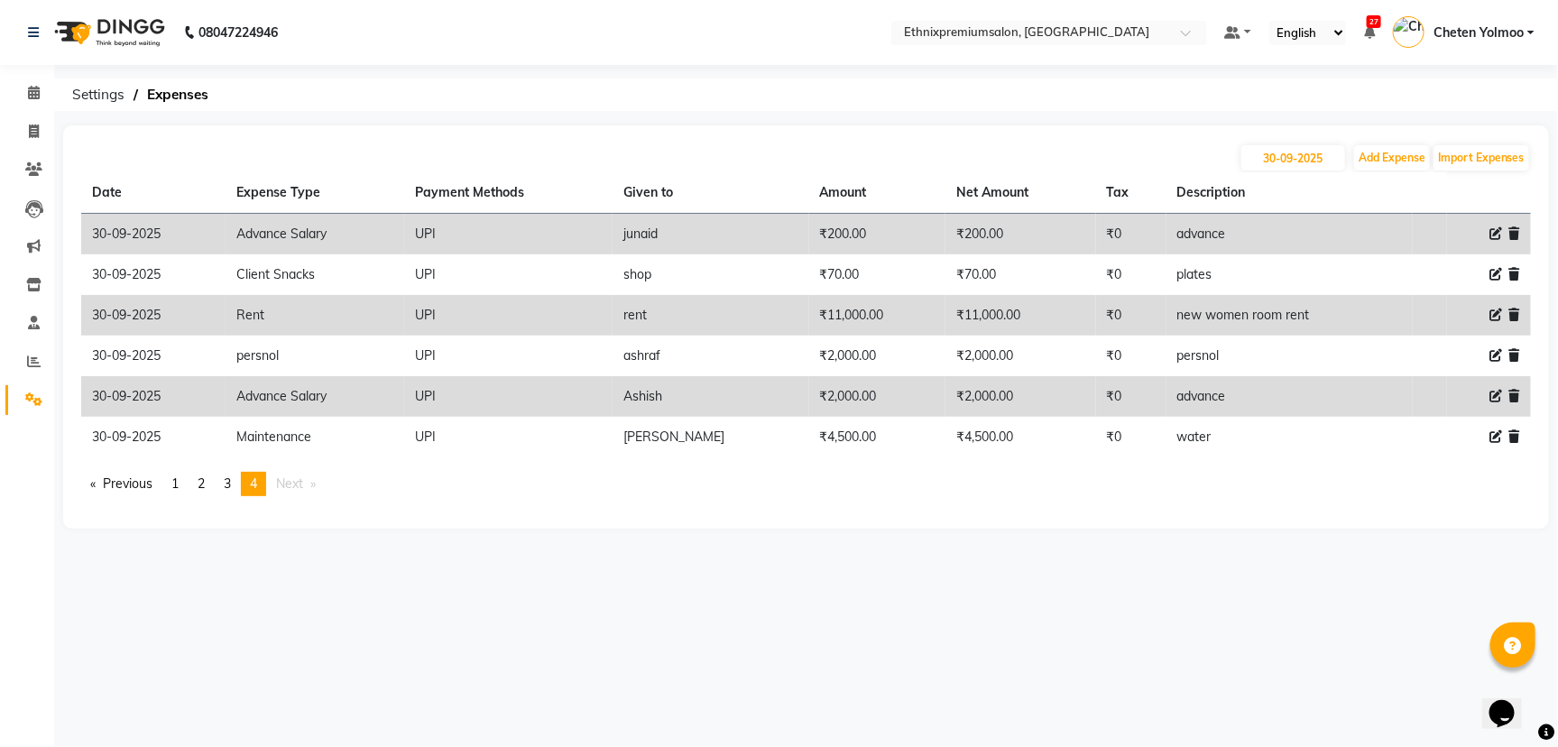
click at [24, 381] on li "Settings" at bounding box center [27, 400] width 54 height 39
click at [47, 361] on span at bounding box center [34, 362] width 32 height 21
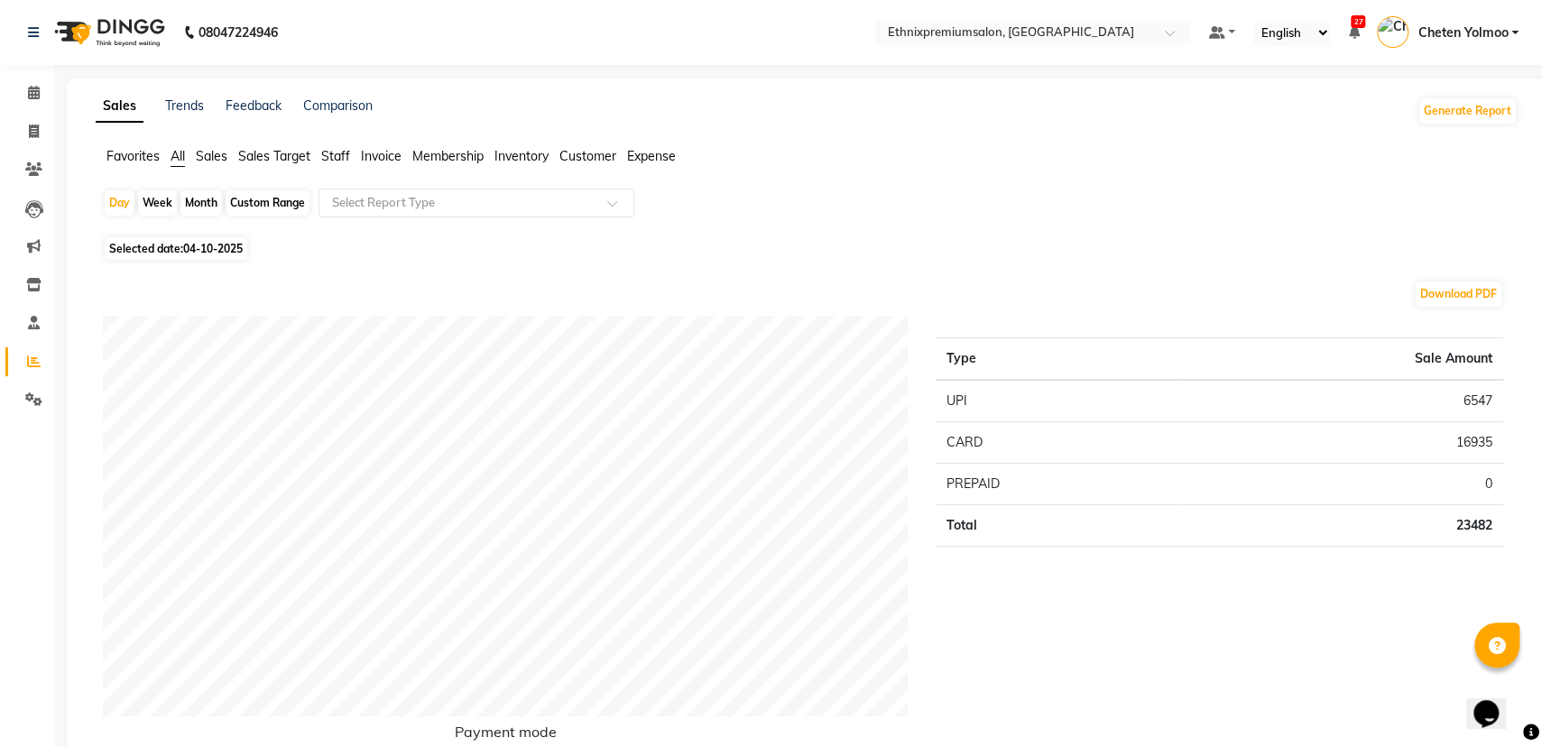
click at [527, 150] on span "Inventory" at bounding box center [521, 156] width 54 height 16
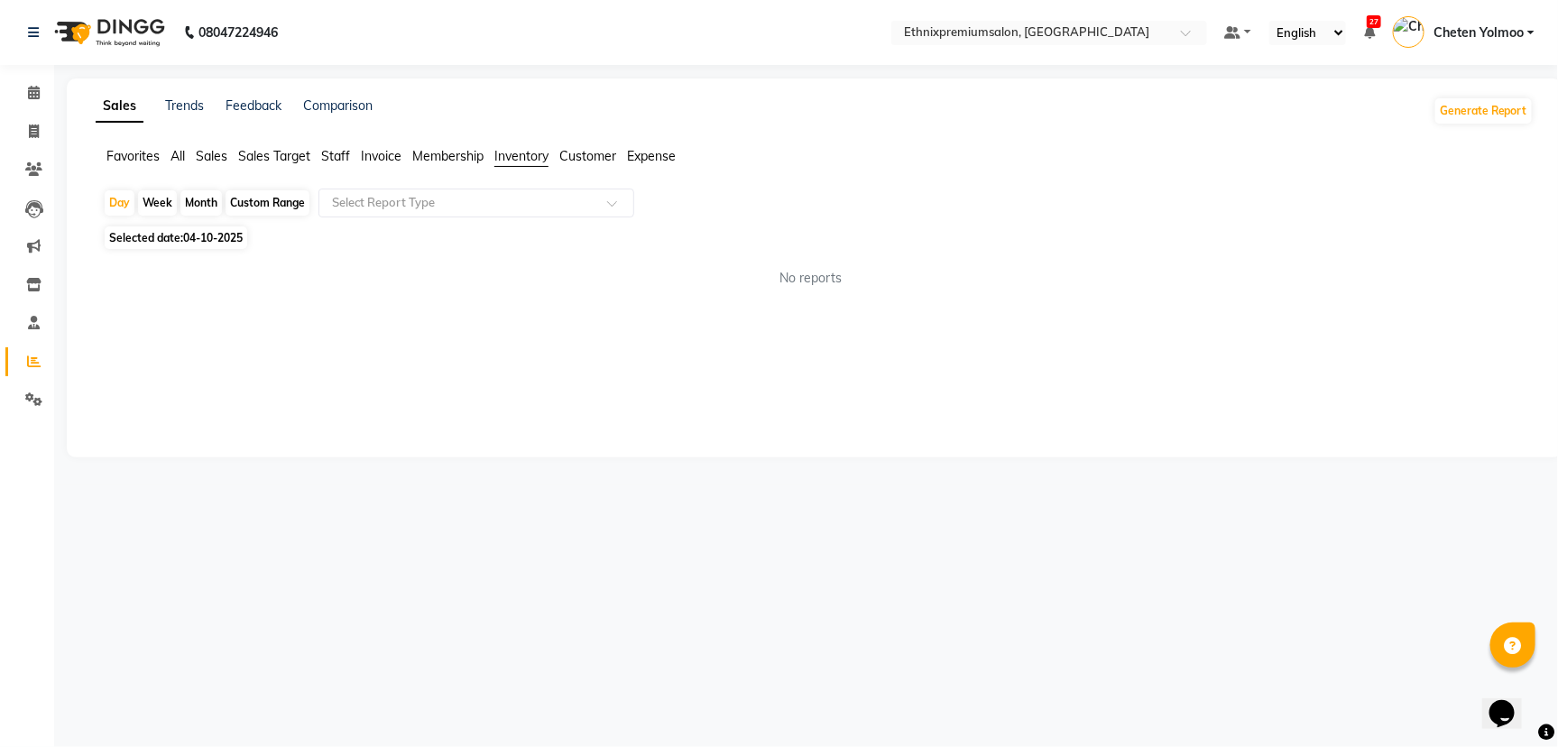
click at [523, 260] on div "No reports" at bounding box center [810, 278] width 1445 height 48
click at [507, 213] on div "Select Report Type" at bounding box center [476, 203] width 316 height 29
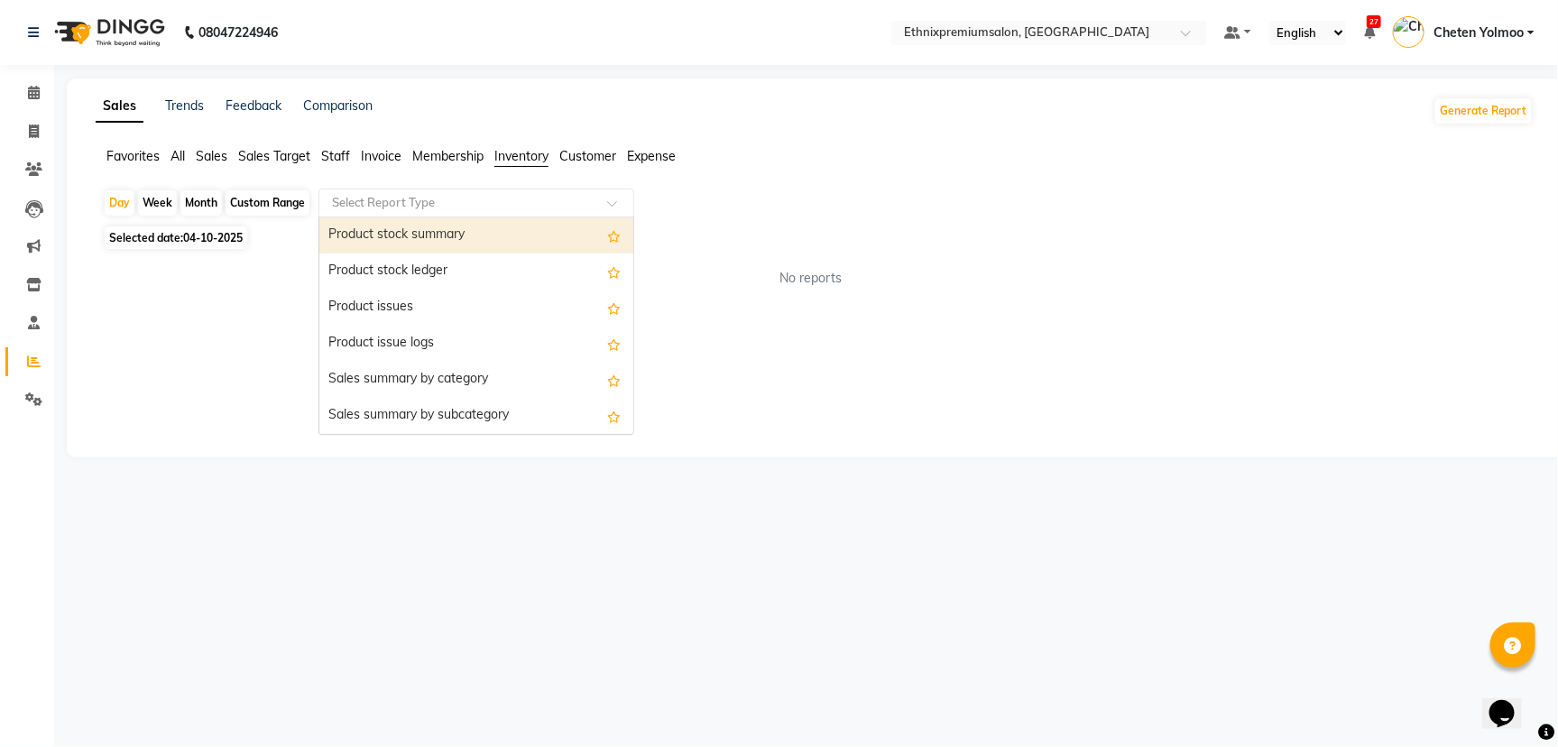
click at [647, 158] on span "Expense" at bounding box center [651, 156] width 49 height 16
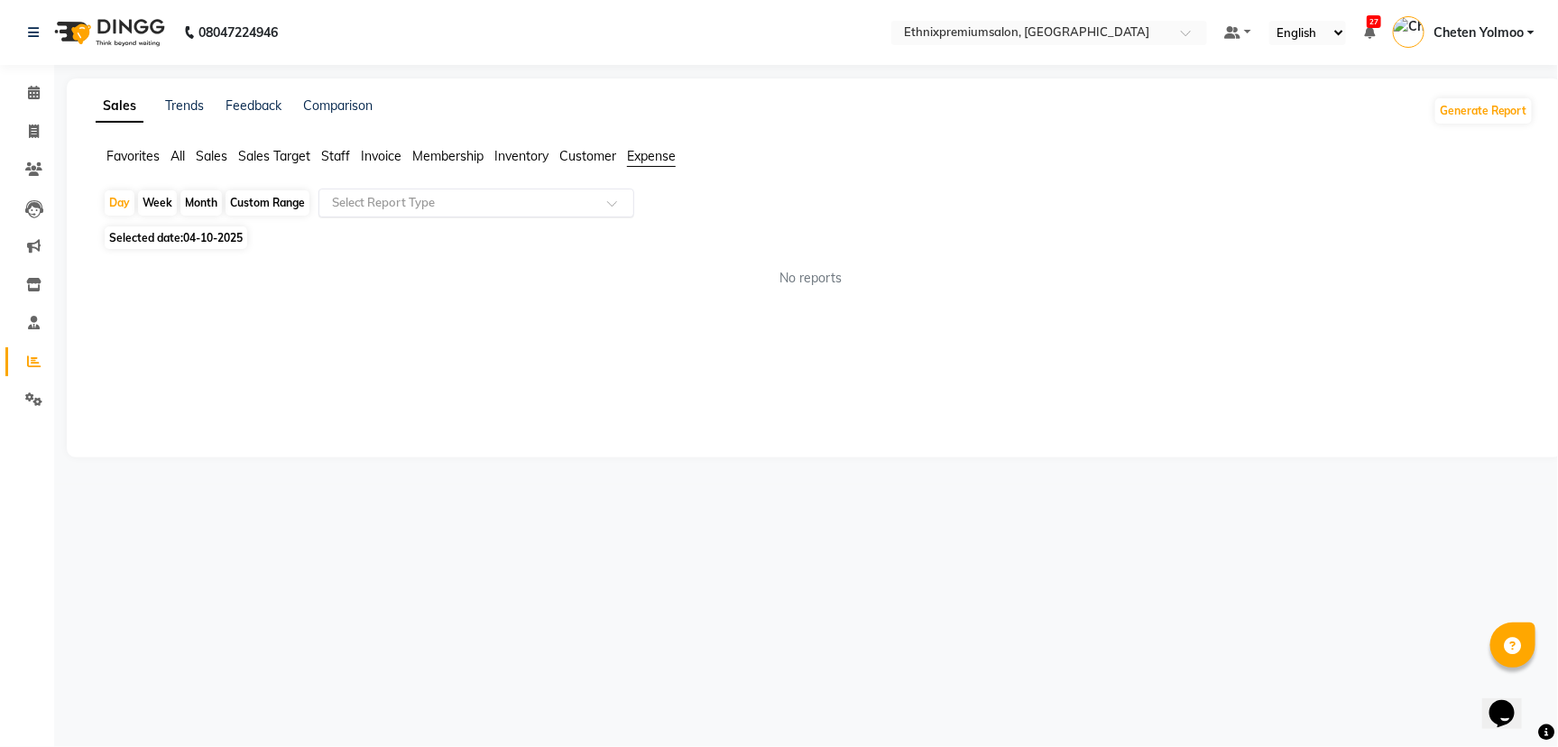
click at [460, 211] on div "Select Report Type" at bounding box center [476, 203] width 316 height 29
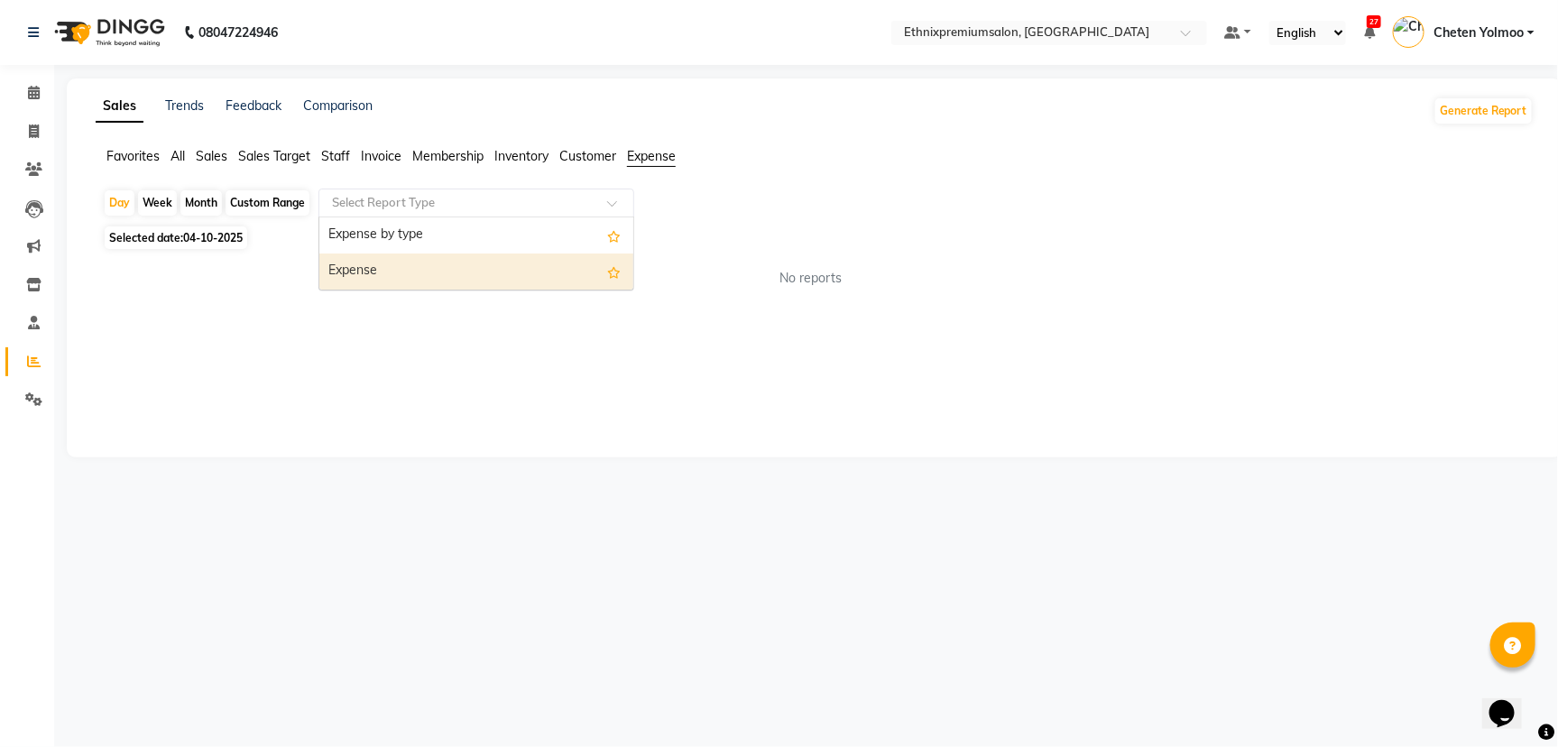
click at [446, 268] on div "Expense" at bounding box center [476, 271] width 314 height 36
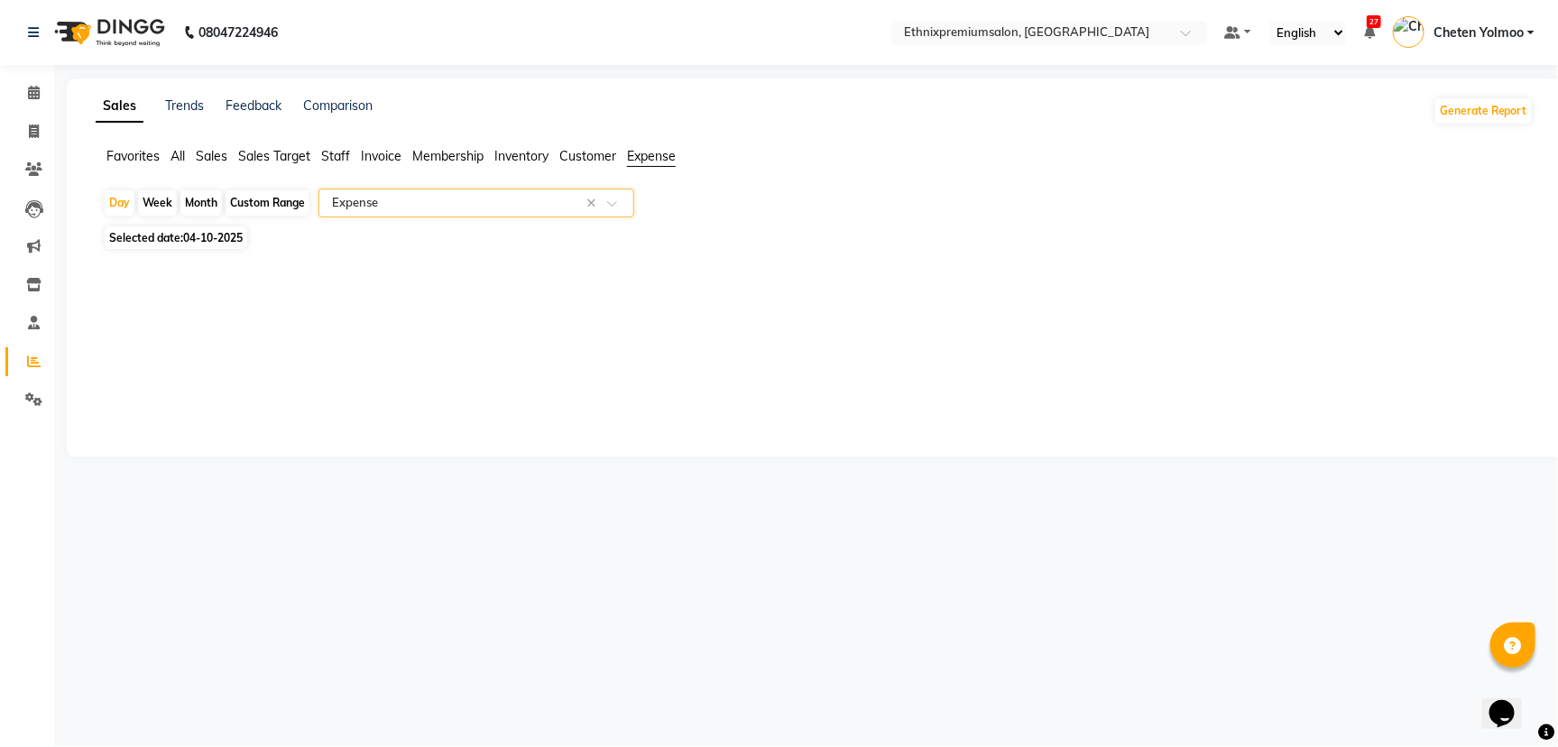
click at [262, 202] on div "Custom Range" at bounding box center [268, 202] width 84 height 25
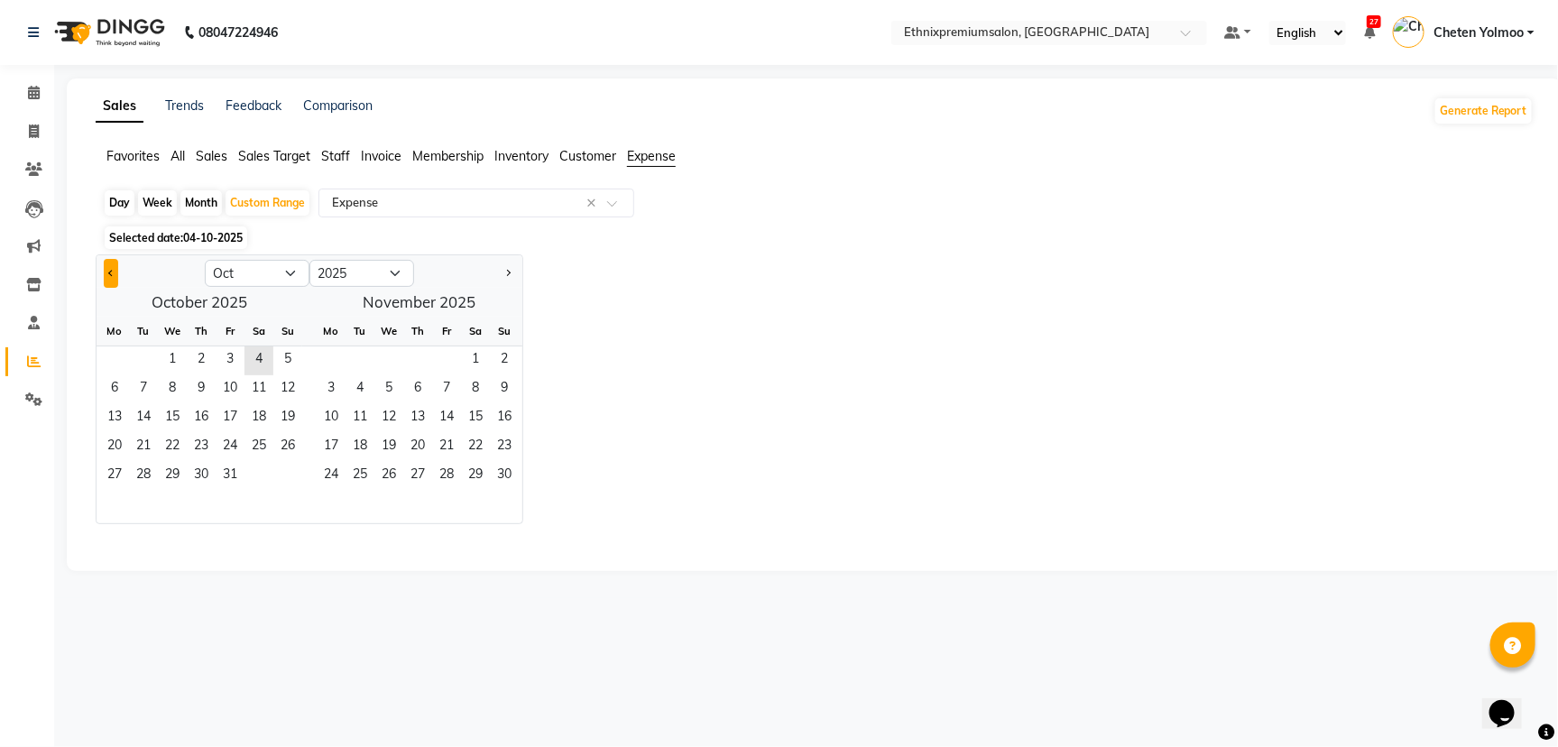
click at [113, 271] on button "Previous month" at bounding box center [111, 273] width 14 height 29
click at [196, 419] on span "18" at bounding box center [201, 418] width 29 height 29
click at [105, 345] on div "Mo" at bounding box center [114, 331] width 29 height 29
click at [108, 358] on span "1" at bounding box center [114, 360] width 29 height 29
click at [146, 466] on span "30" at bounding box center [143, 476] width 29 height 29
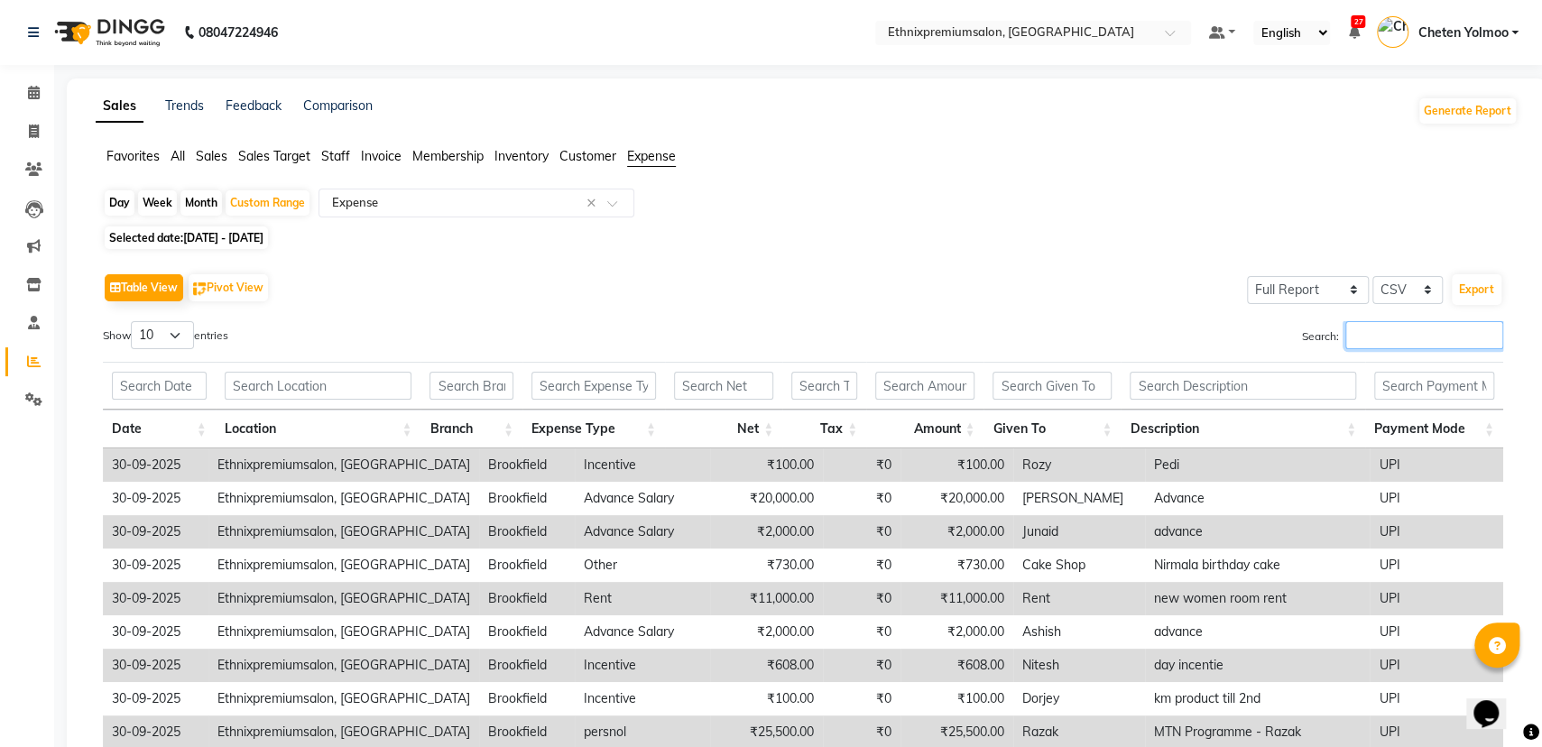
click at [1386, 338] on input "Search:" at bounding box center [1424, 335] width 158 height 28
click at [32, 399] on icon at bounding box center [33, 399] width 17 height 14
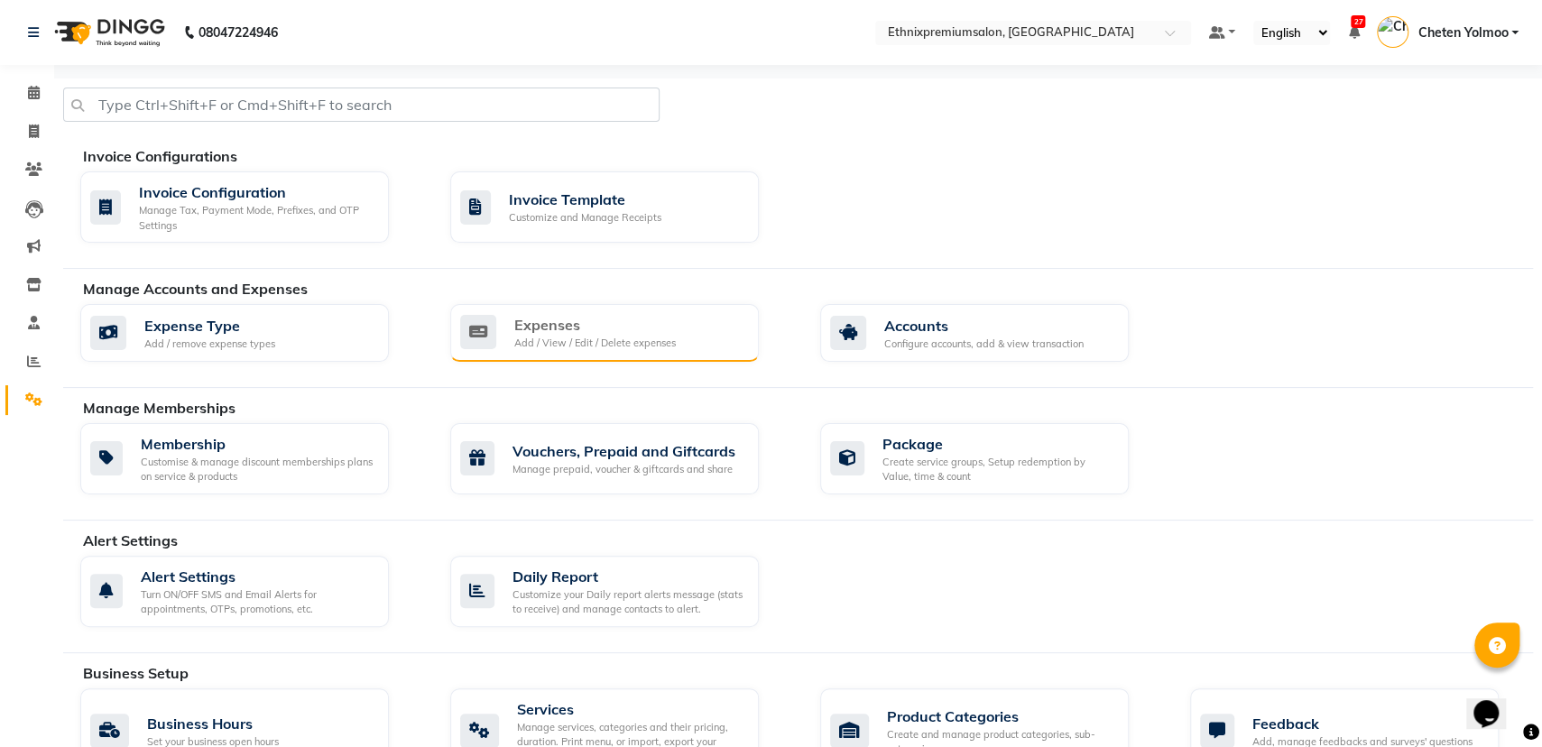
click at [562, 355] on div "Expenses Add / View / Edit / Delete expenses" at bounding box center [604, 333] width 309 height 58
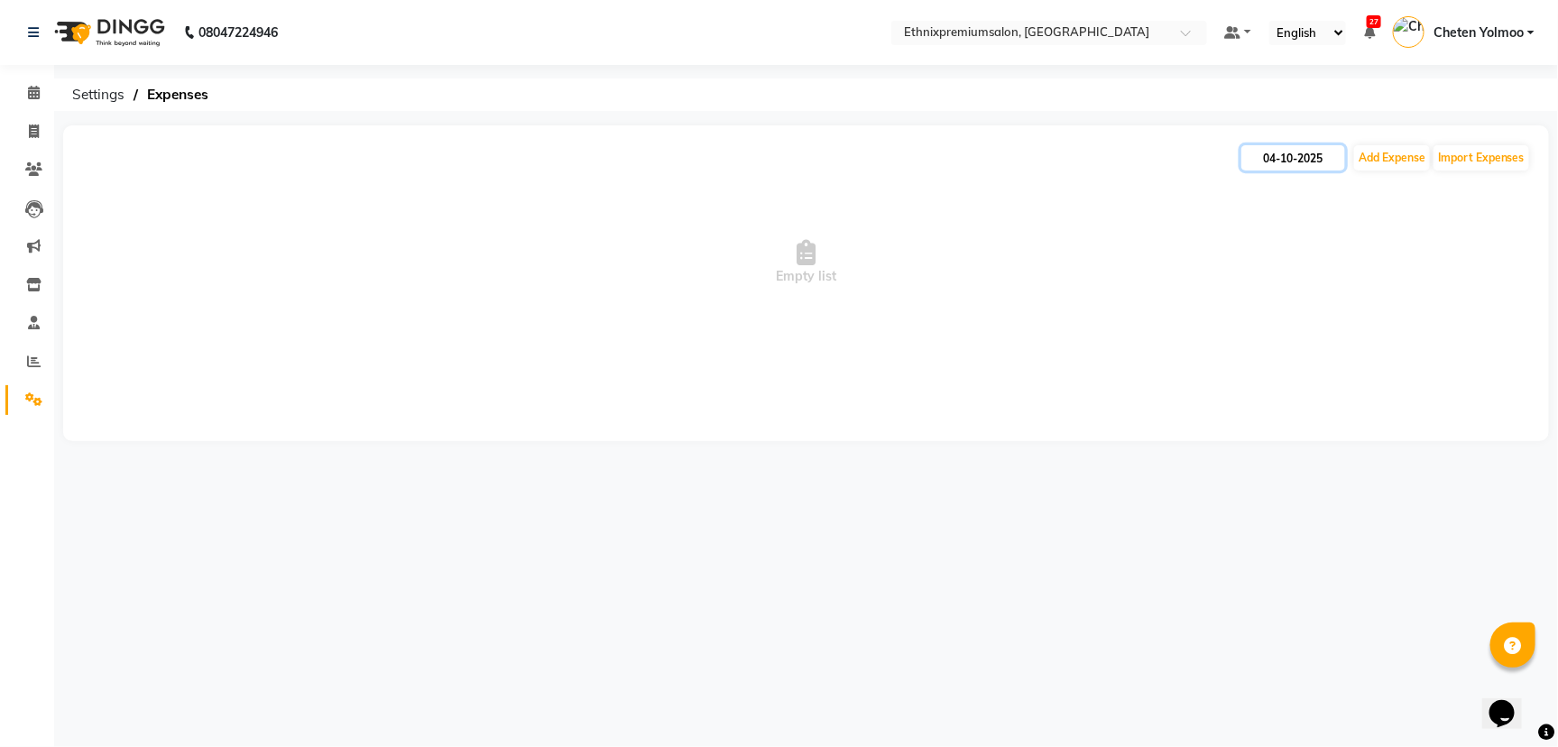
click at [1284, 150] on input "04-10-2025" at bounding box center [1293, 157] width 104 height 25
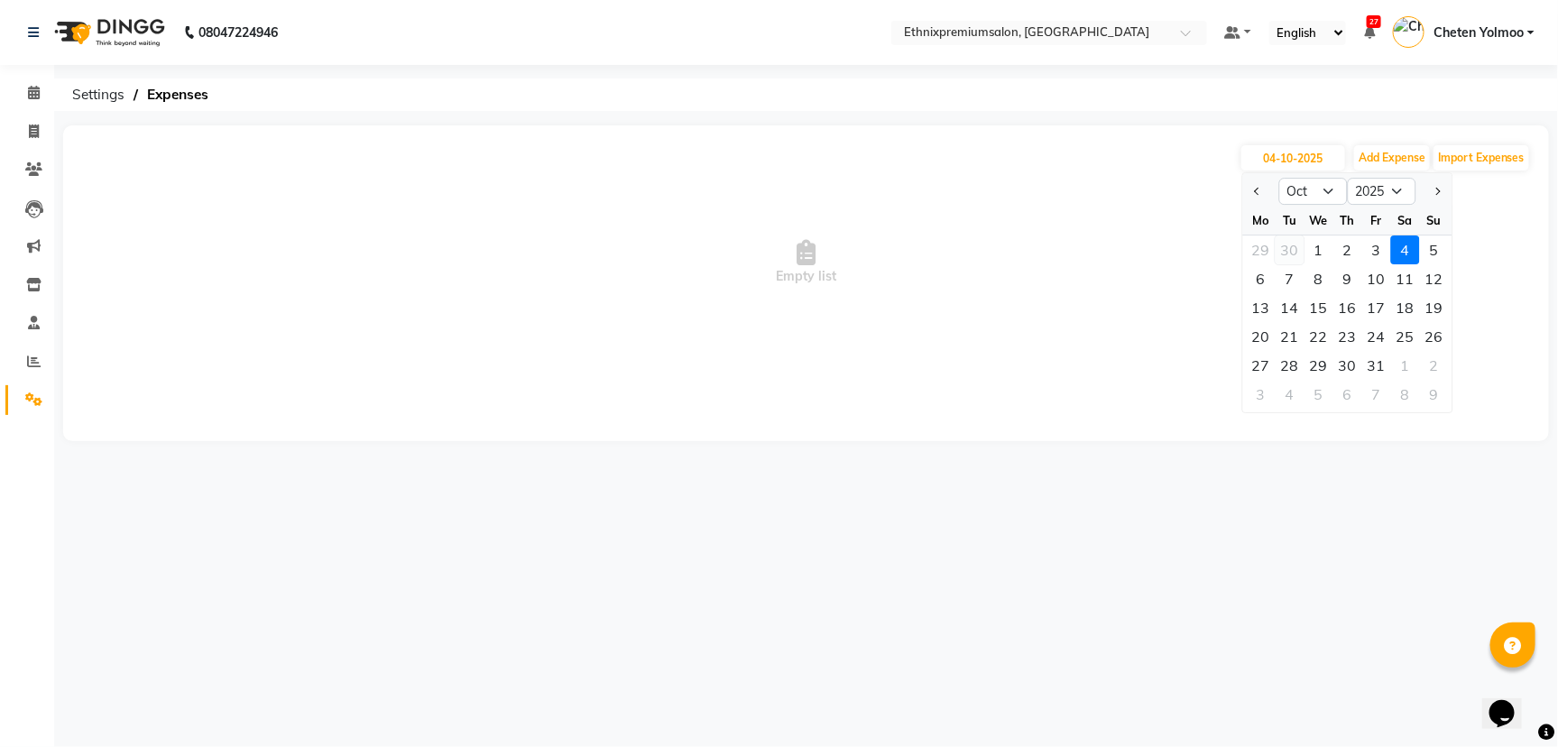
click at [1285, 249] on div "30" at bounding box center [1290, 249] width 29 height 29
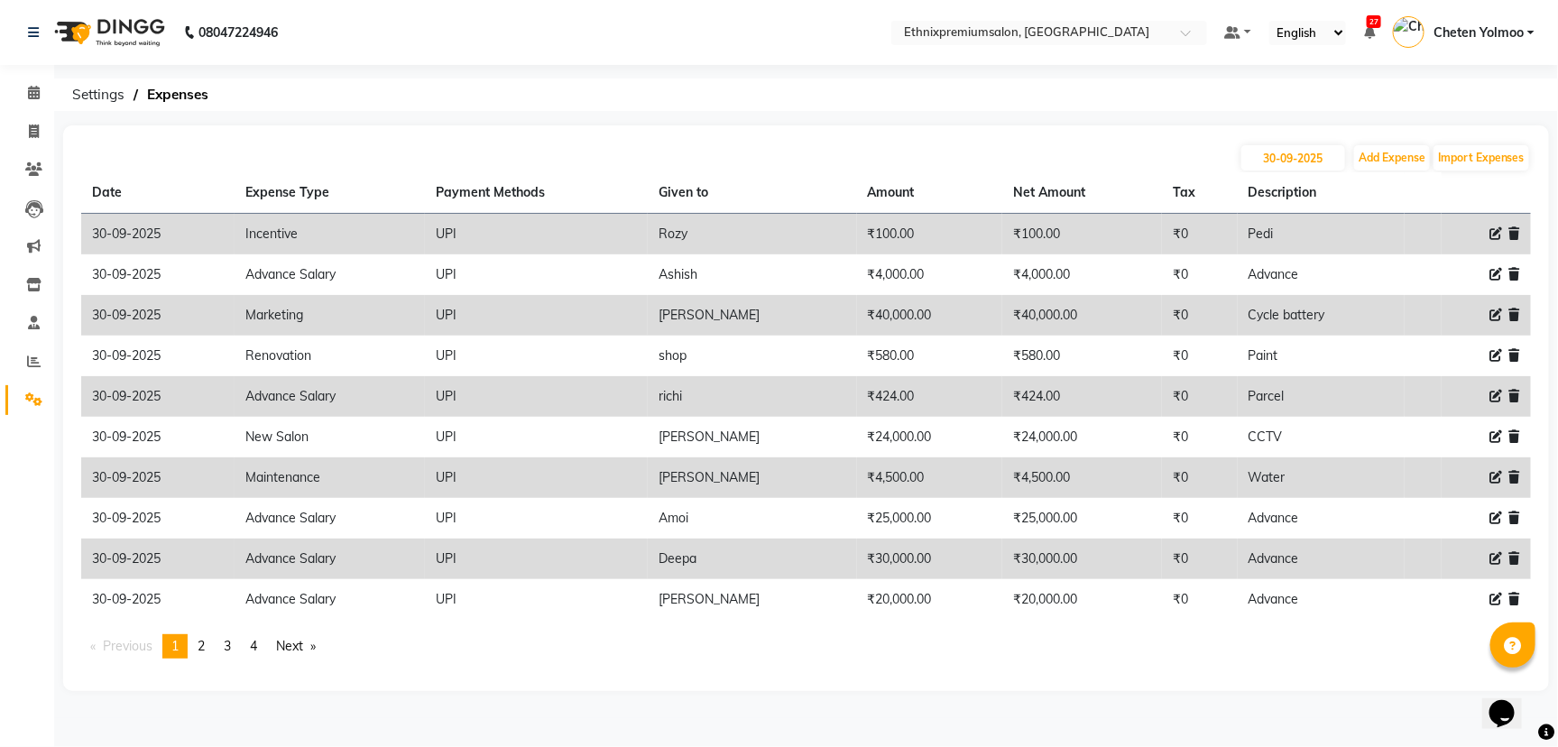
click at [1516, 471] on icon at bounding box center [1514, 477] width 11 height 13
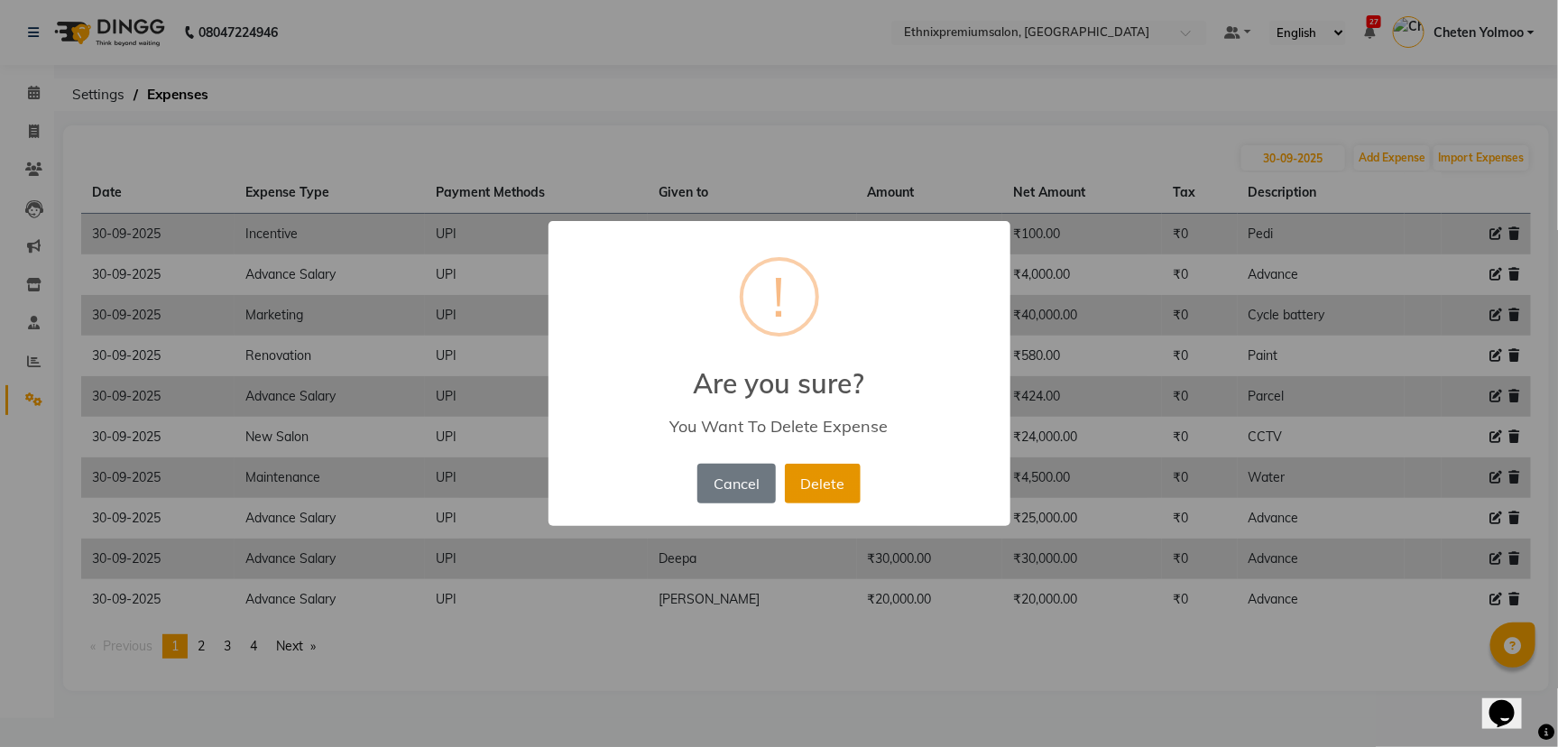
click at [836, 481] on button "Delete" at bounding box center [823, 484] width 76 height 40
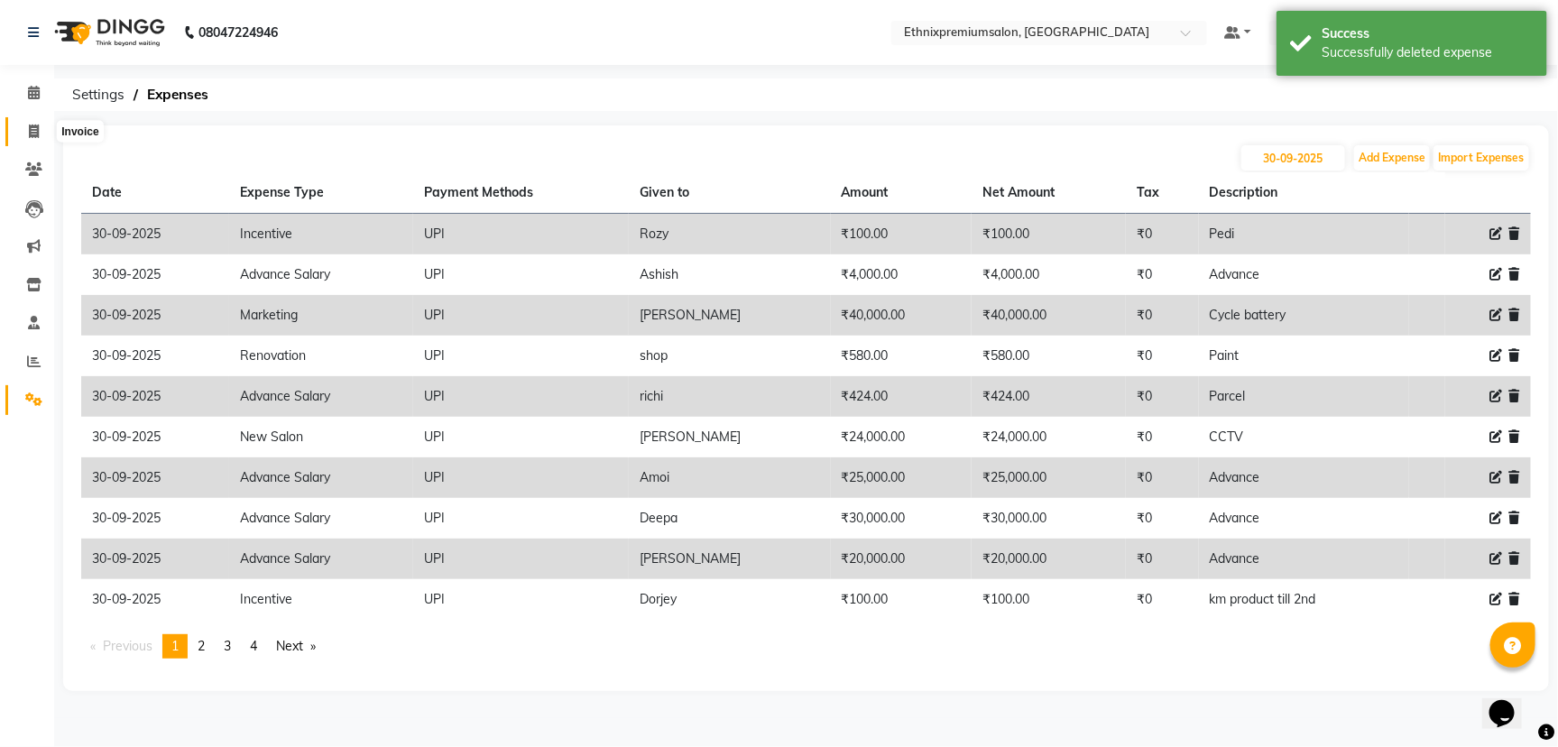
click at [41, 128] on span at bounding box center [34, 132] width 32 height 21
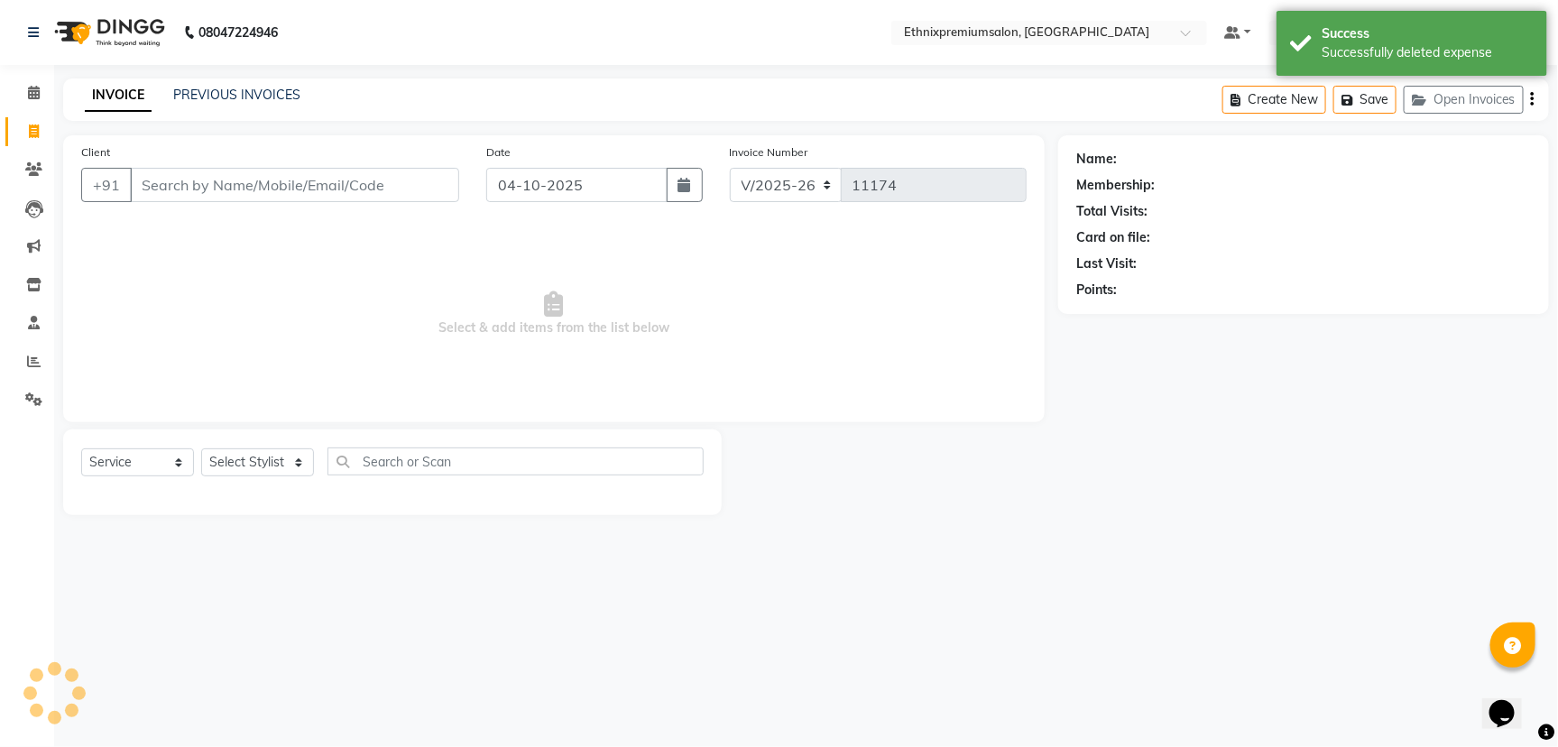
click at [247, 104] on div "PREVIOUS INVOICES" at bounding box center [236, 95] width 127 height 19
click at [245, 92] on link "PREVIOUS INVOICES" at bounding box center [236, 95] width 127 height 16
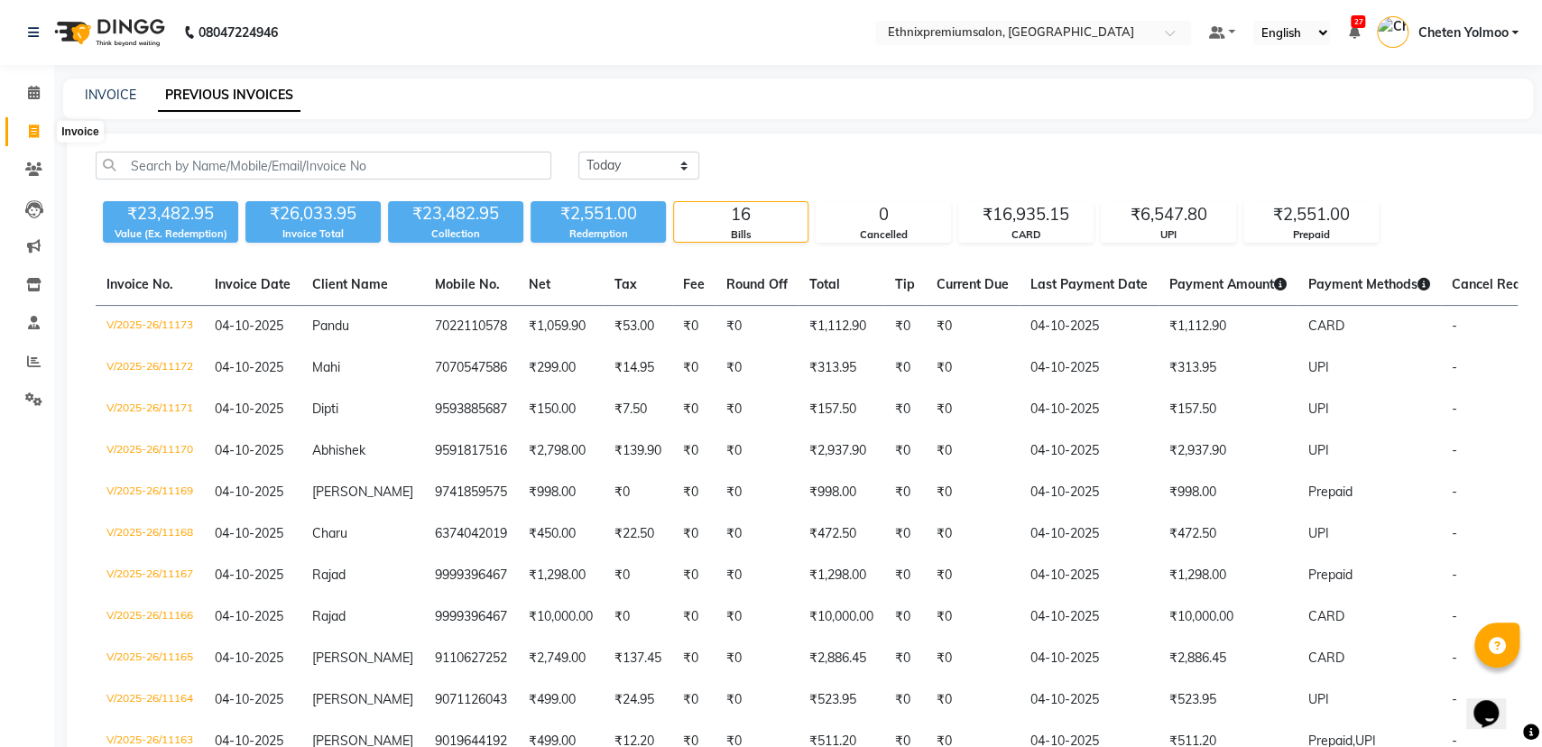
click at [32, 124] on icon at bounding box center [34, 131] width 10 height 14
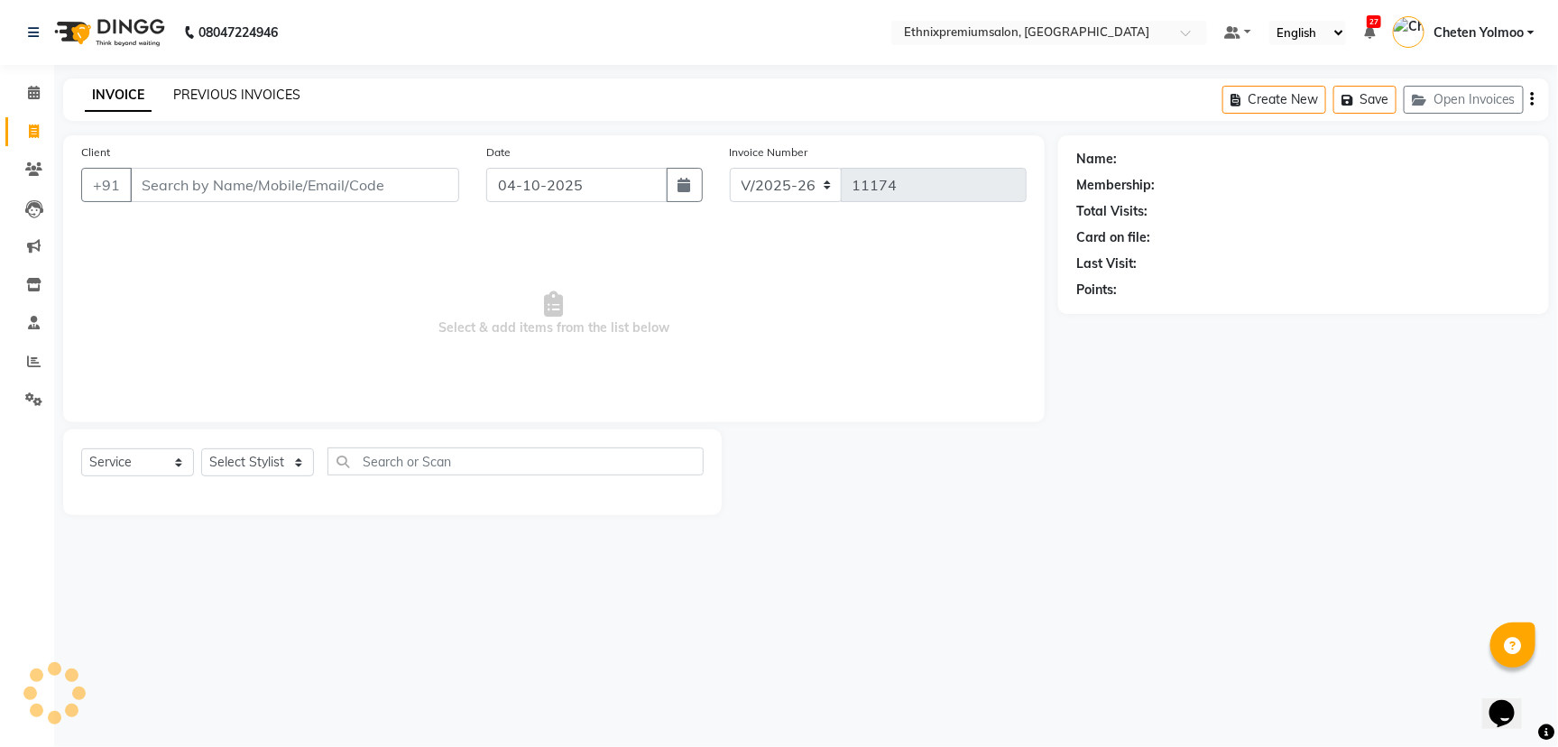
click at [295, 94] on link "PREVIOUS INVOICES" at bounding box center [236, 95] width 127 height 16
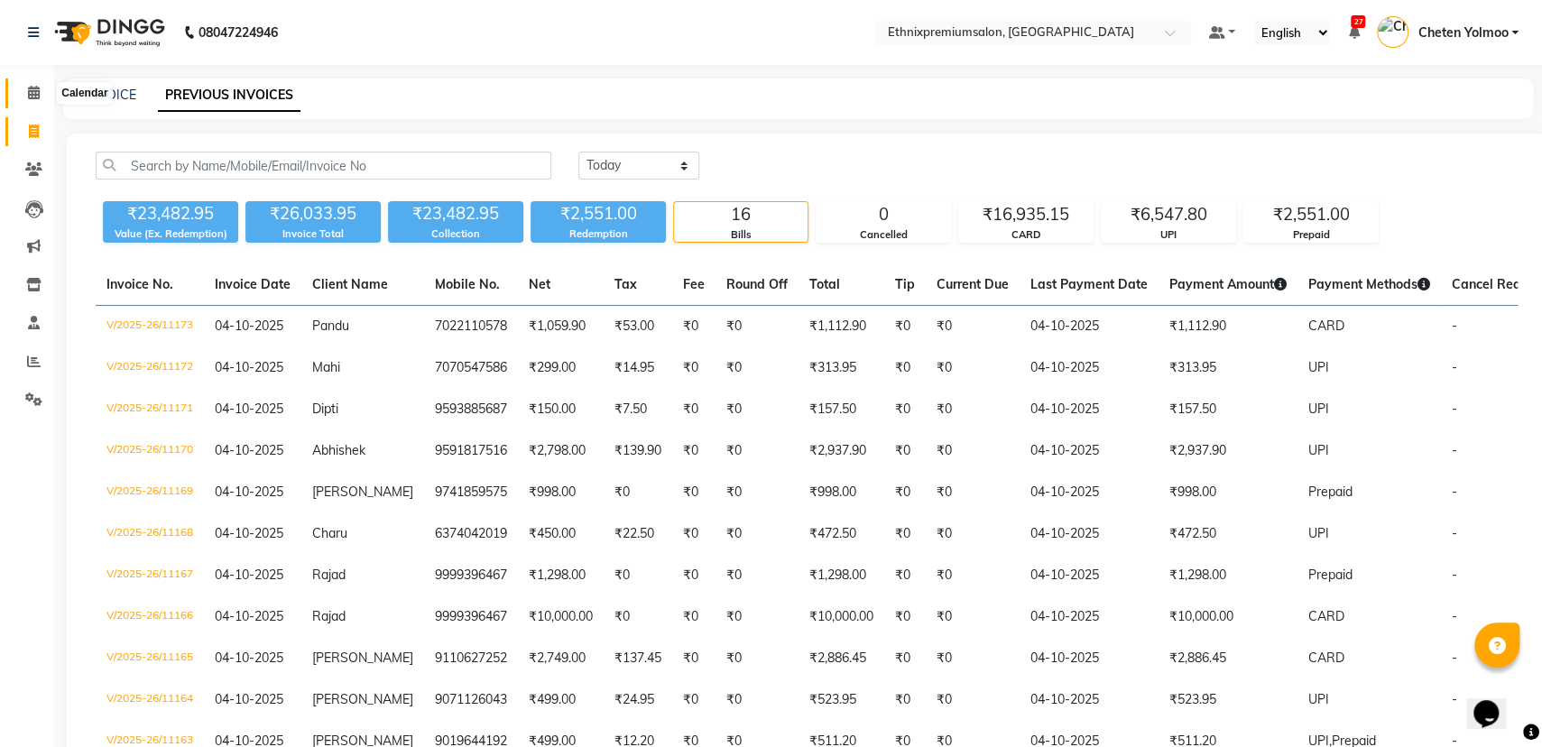
click at [43, 99] on span at bounding box center [34, 93] width 32 height 21
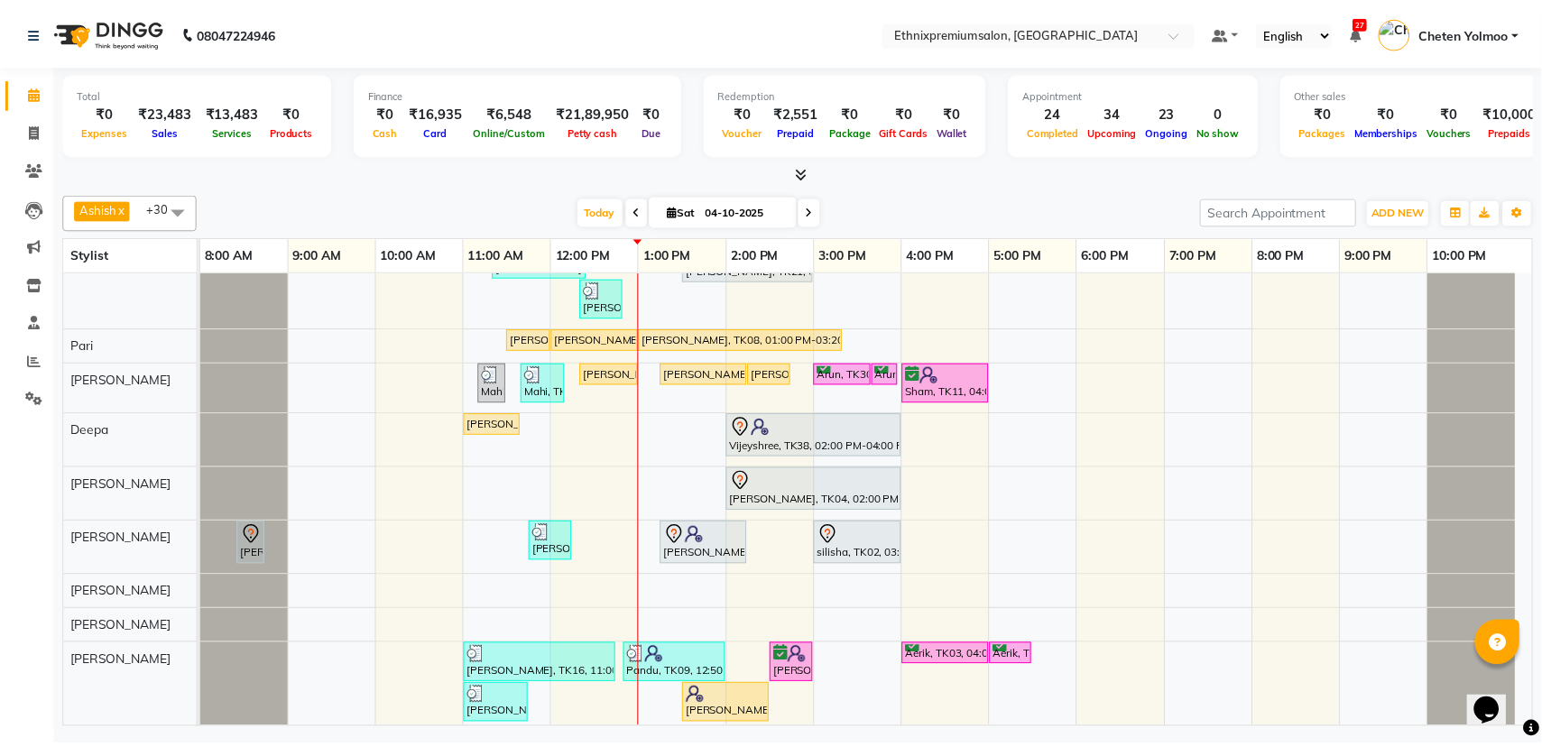
scroll to position [226, 0]
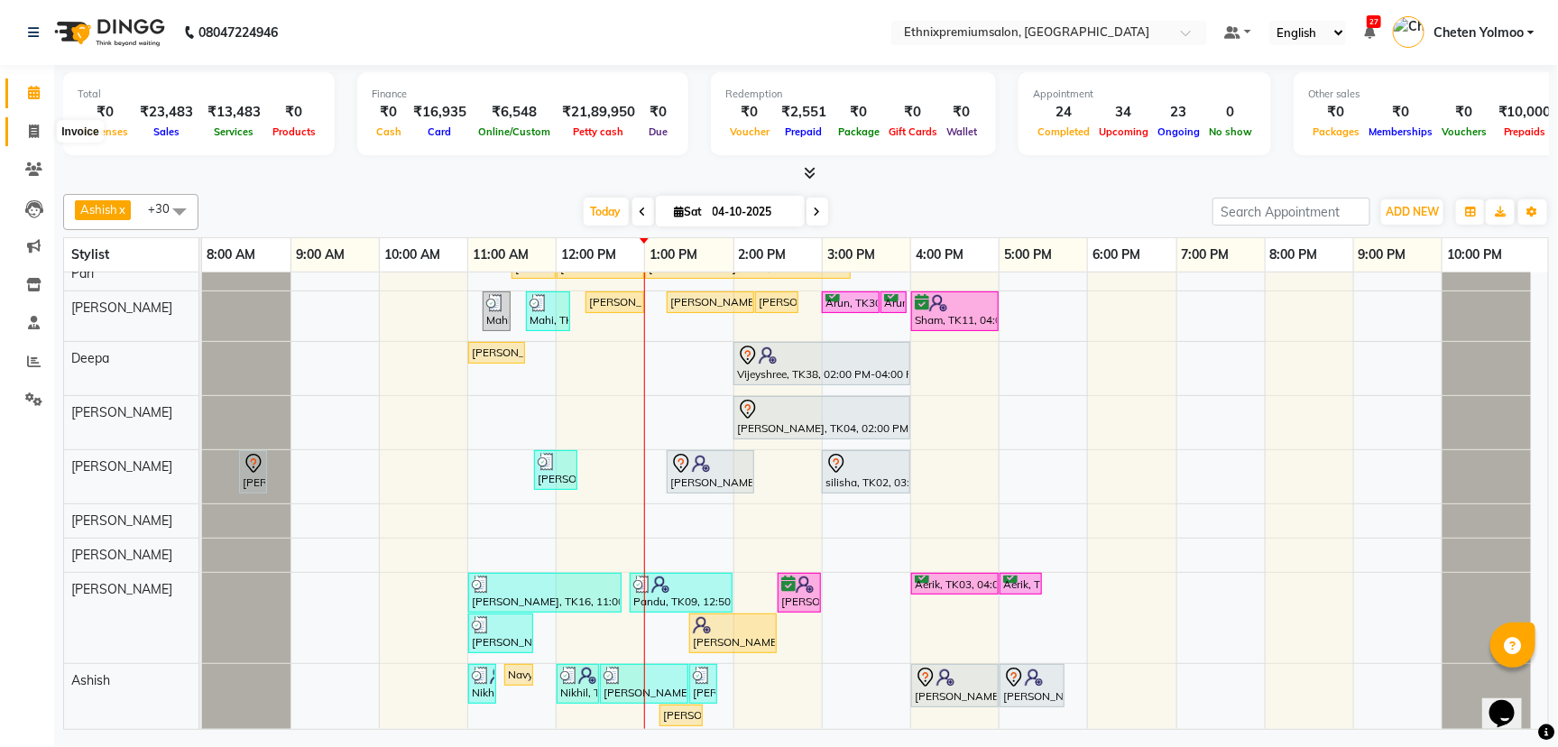
click at [44, 126] on span at bounding box center [34, 132] width 32 height 21
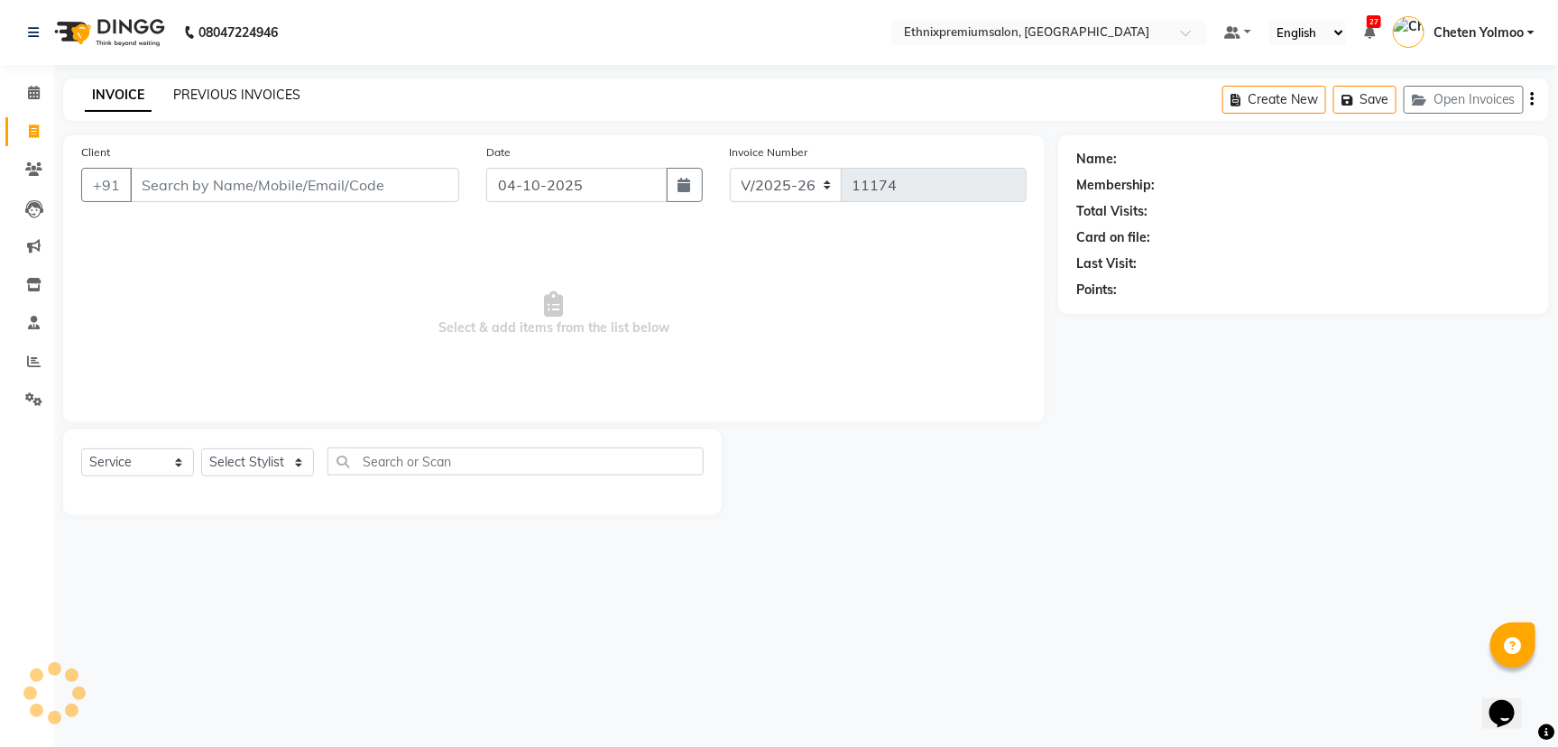
click at [217, 93] on link "PREVIOUS INVOICES" at bounding box center [236, 95] width 127 height 16
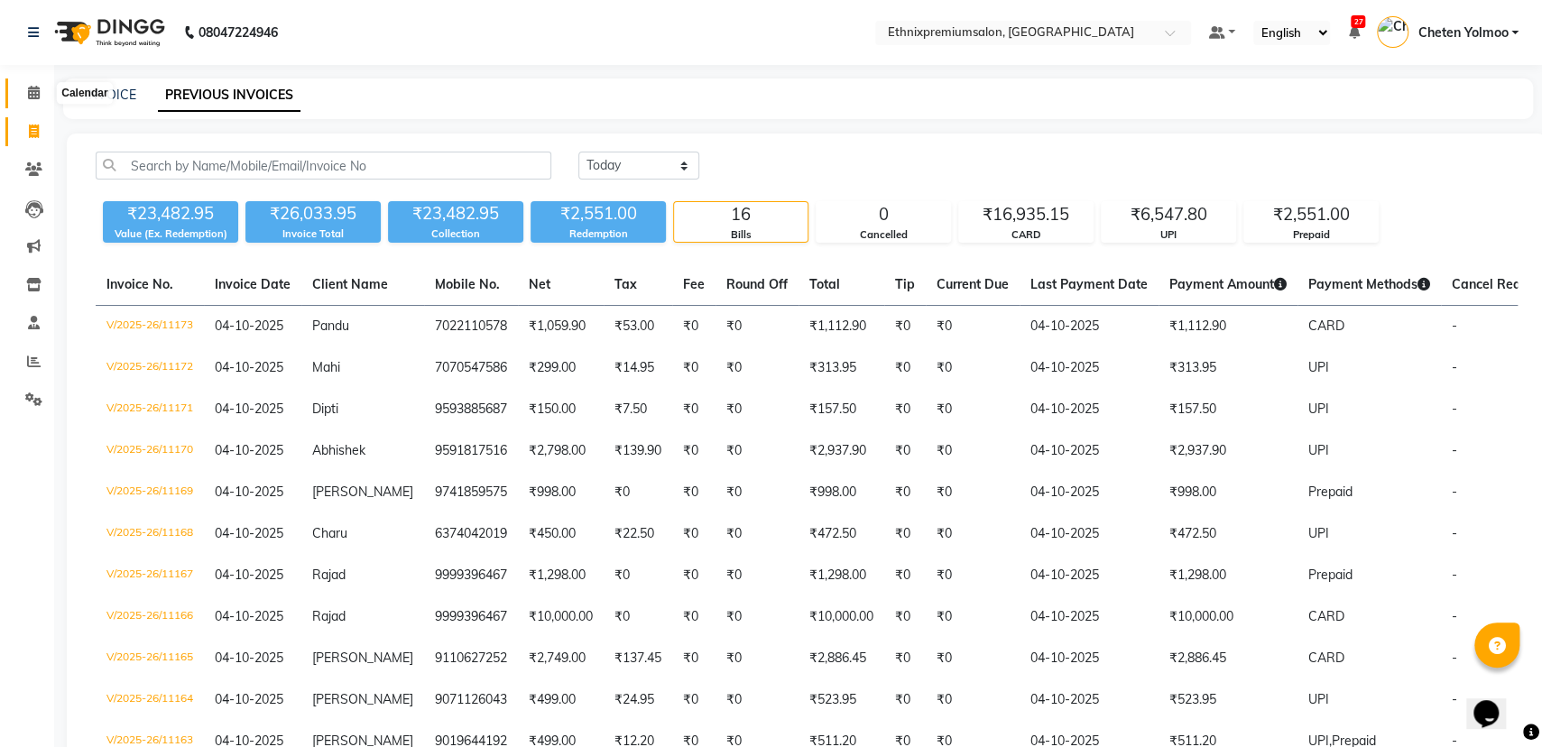
click at [32, 87] on icon at bounding box center [34, 93] width 12 height 14
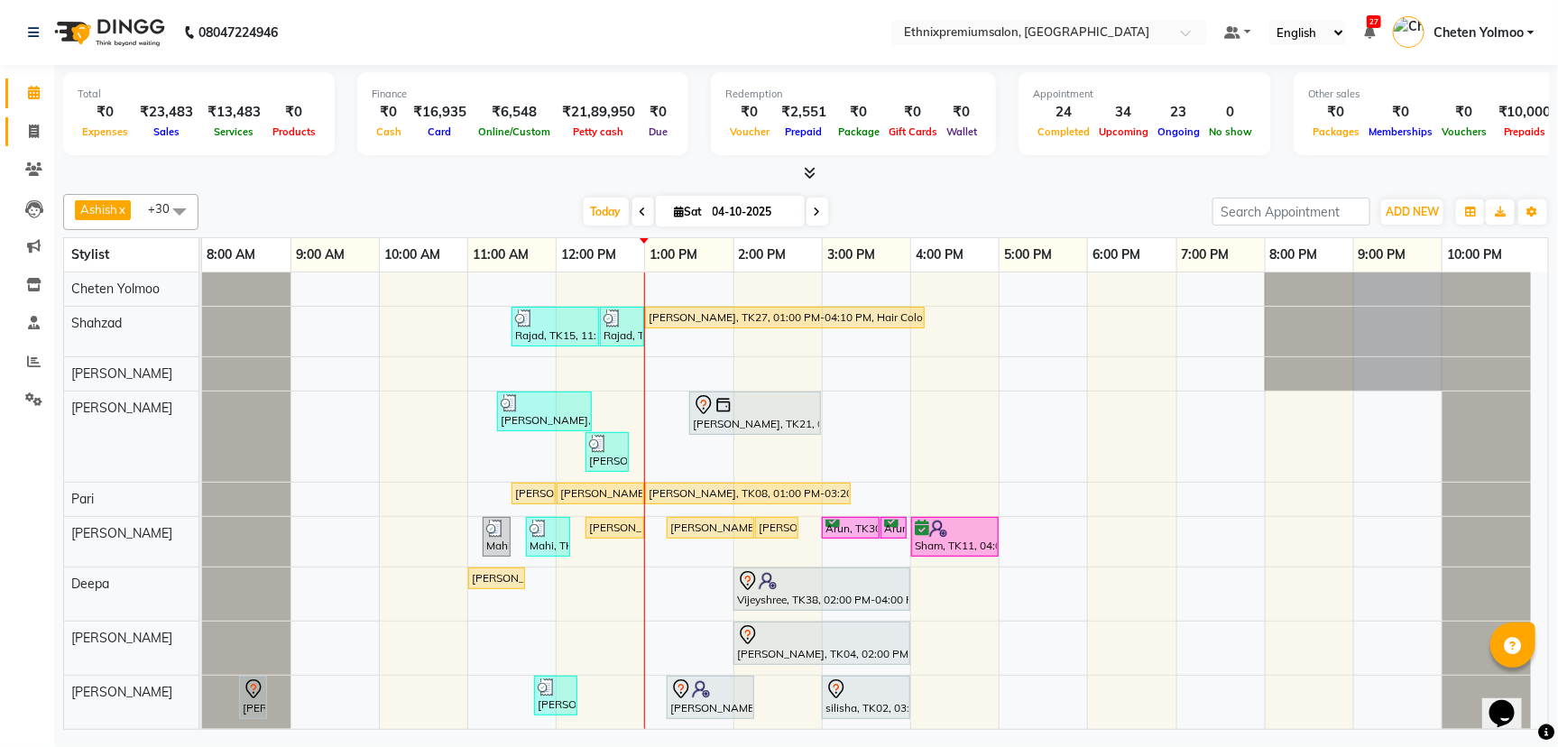
click at [32, 118] on link "Invoice" at bounding box center [26, 132] width 43 height 30
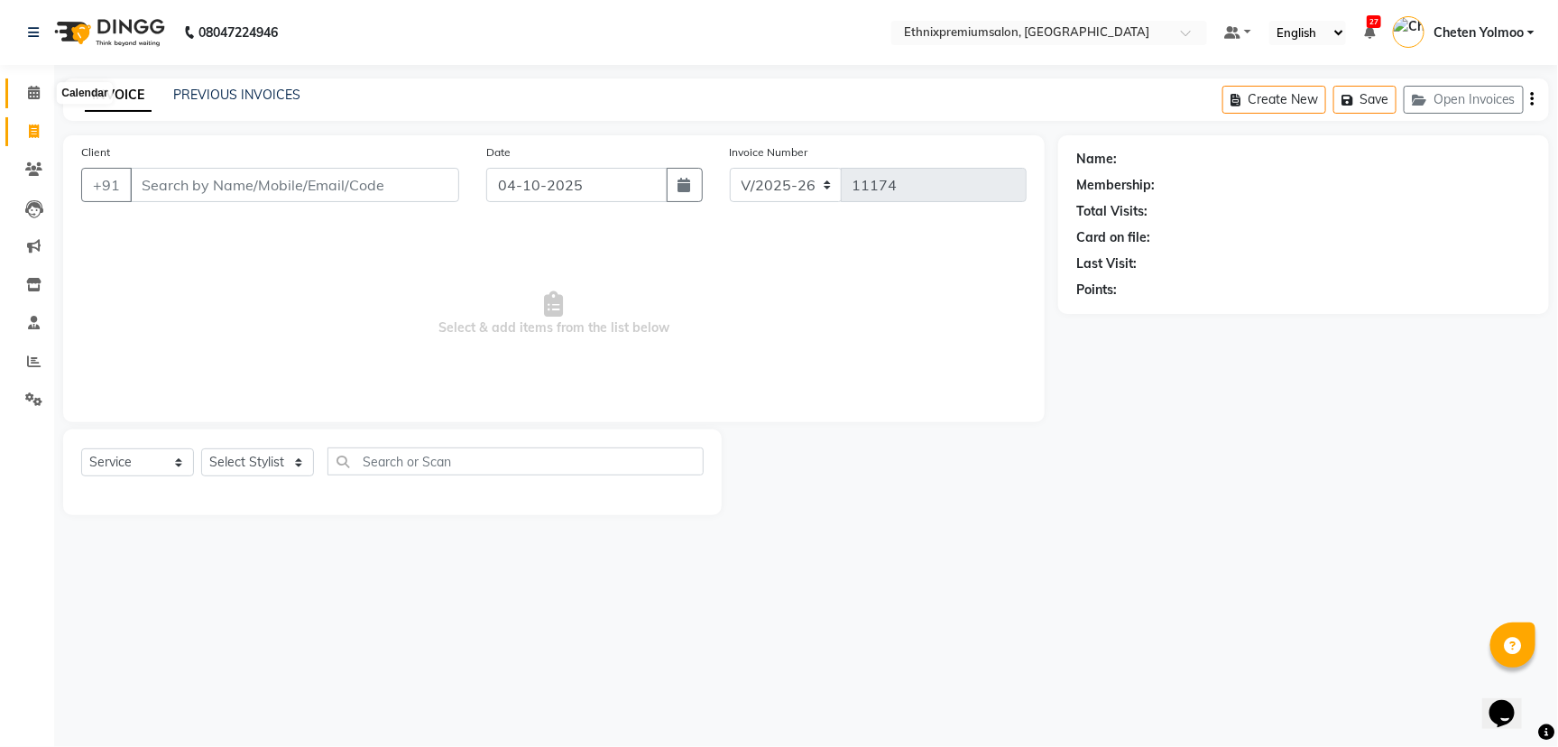
click at [28, 95] on icon at bounding box center [34, 93] width 12 height 14
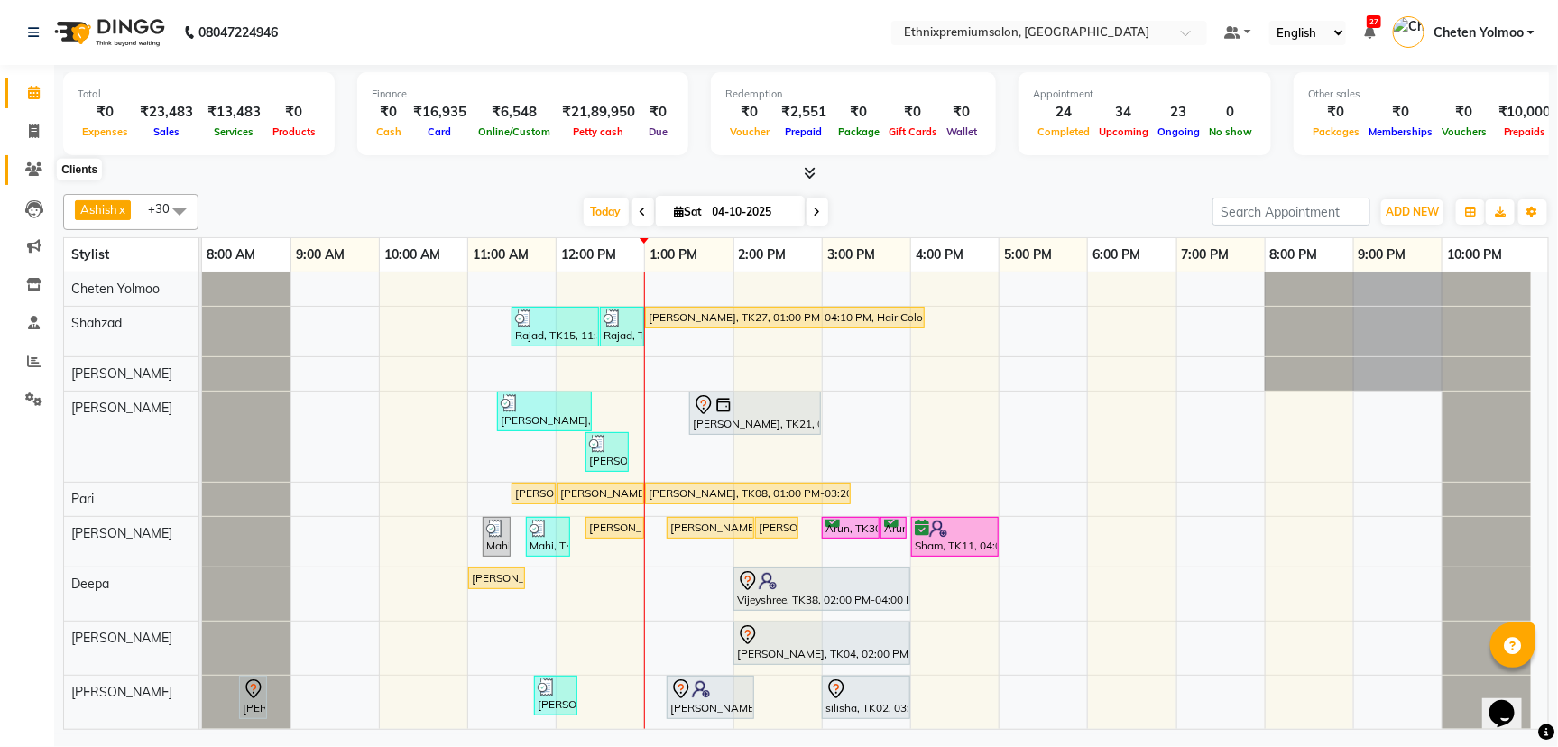
click at [43, 174] on span at bounding box center [34, 170] width 32 height 21
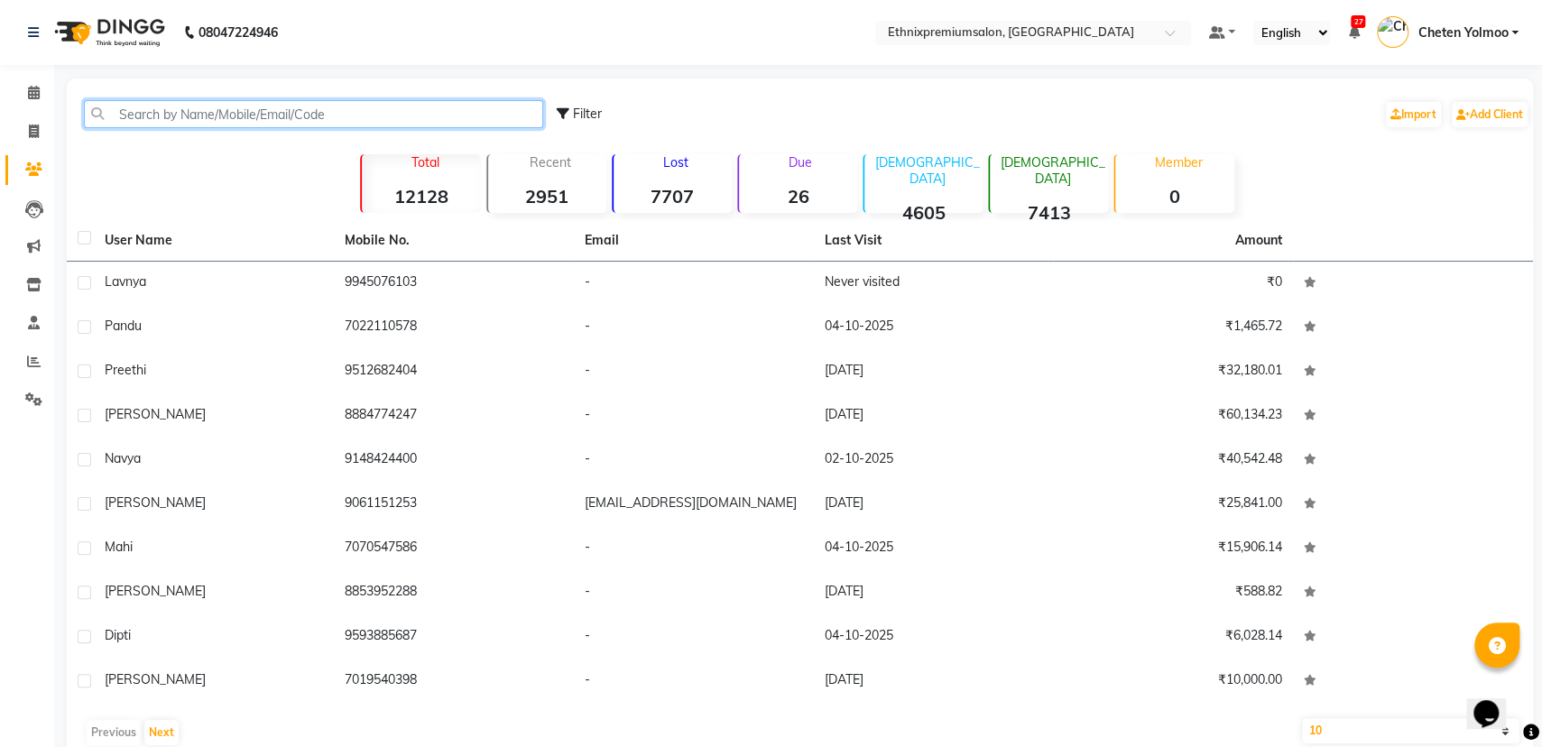
click at [177, 115] on input "text" at bounding box center [313, 114] width 459 height 28
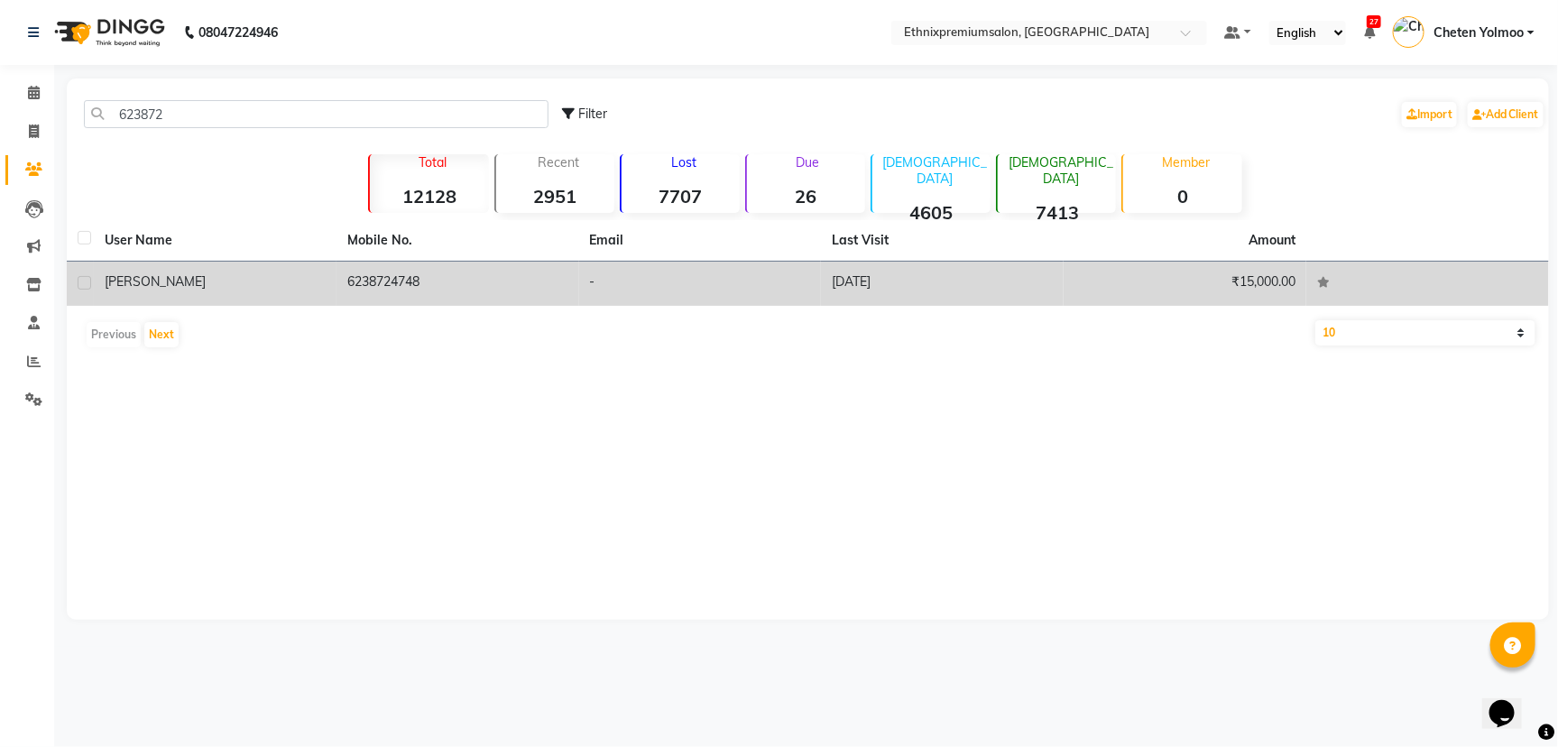
click at [426, 299] on td "6238724748" at bounding box center [457, 284] width 243 height 44
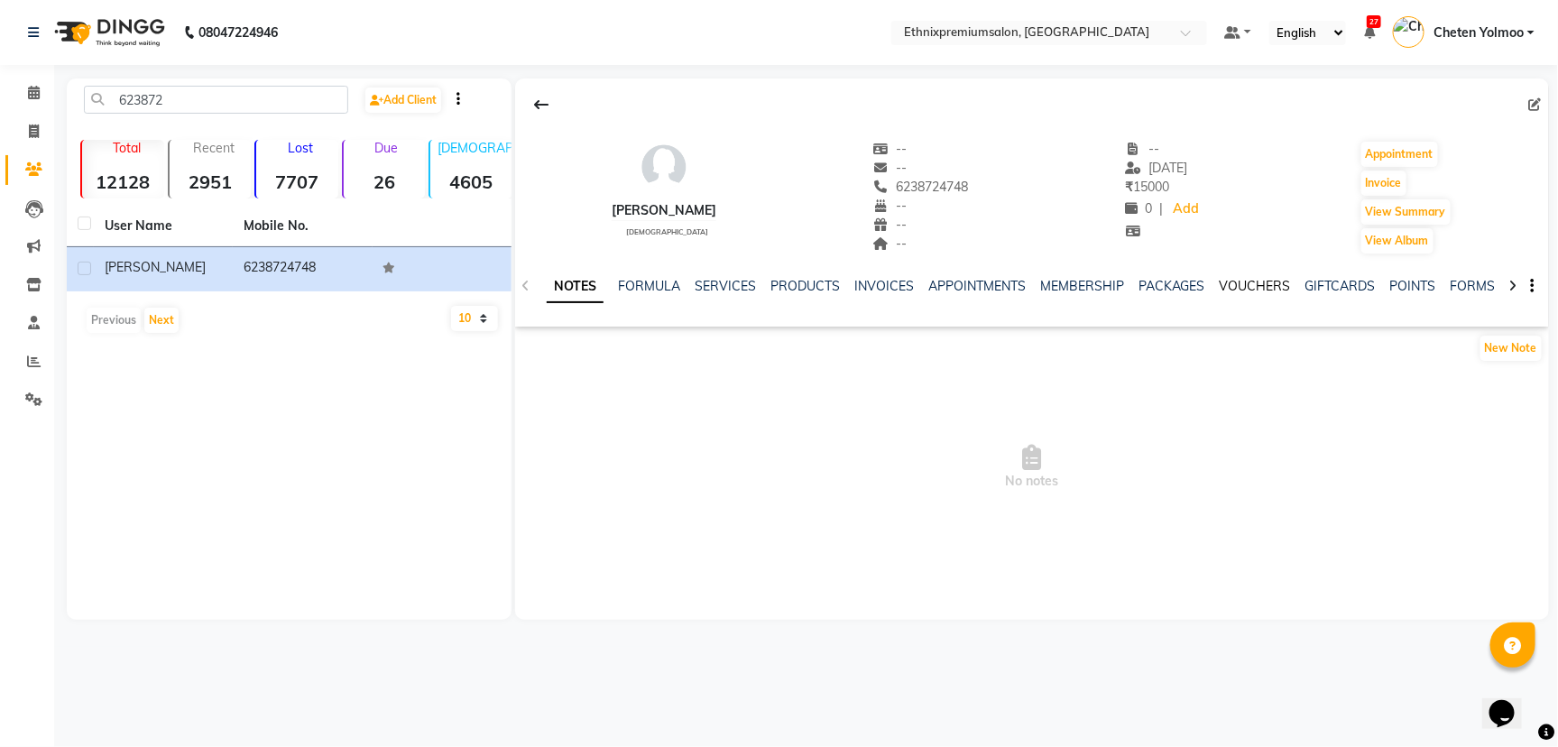
drag, startPoint x: 1257, startPoint y: 274, endPoint x: 1262, endPoint y: 290, distance: 16.3
click at [1262, 290] on div "NOTES FORMULA SERVICES PRODUCTS INVOICES APPOINTMENTS MEMBERSHIP PACKAGES VOUCH…" at bounding box center [1032, 286] width 1034 height 62
click at [1262, 290] on link "VOUCHERS" at bounding box center [1255, 286] width 71 height 16
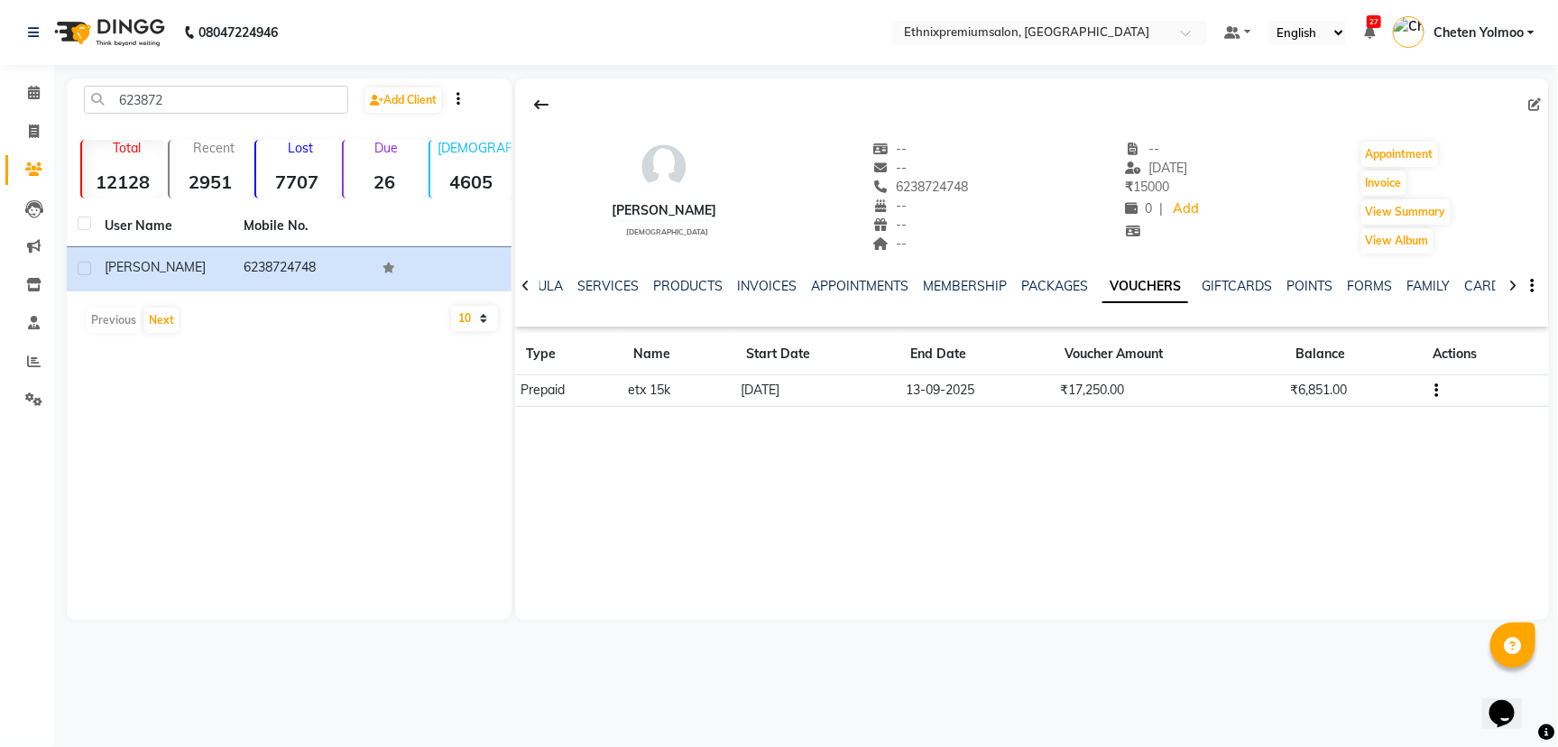
click at [1438, 391] on icon "button" at bounding box center [1437, 391] width 4 height 1
click at [1326, 372] on td "Redemption History" at bounding box center [1351, 367] width 113 height 21
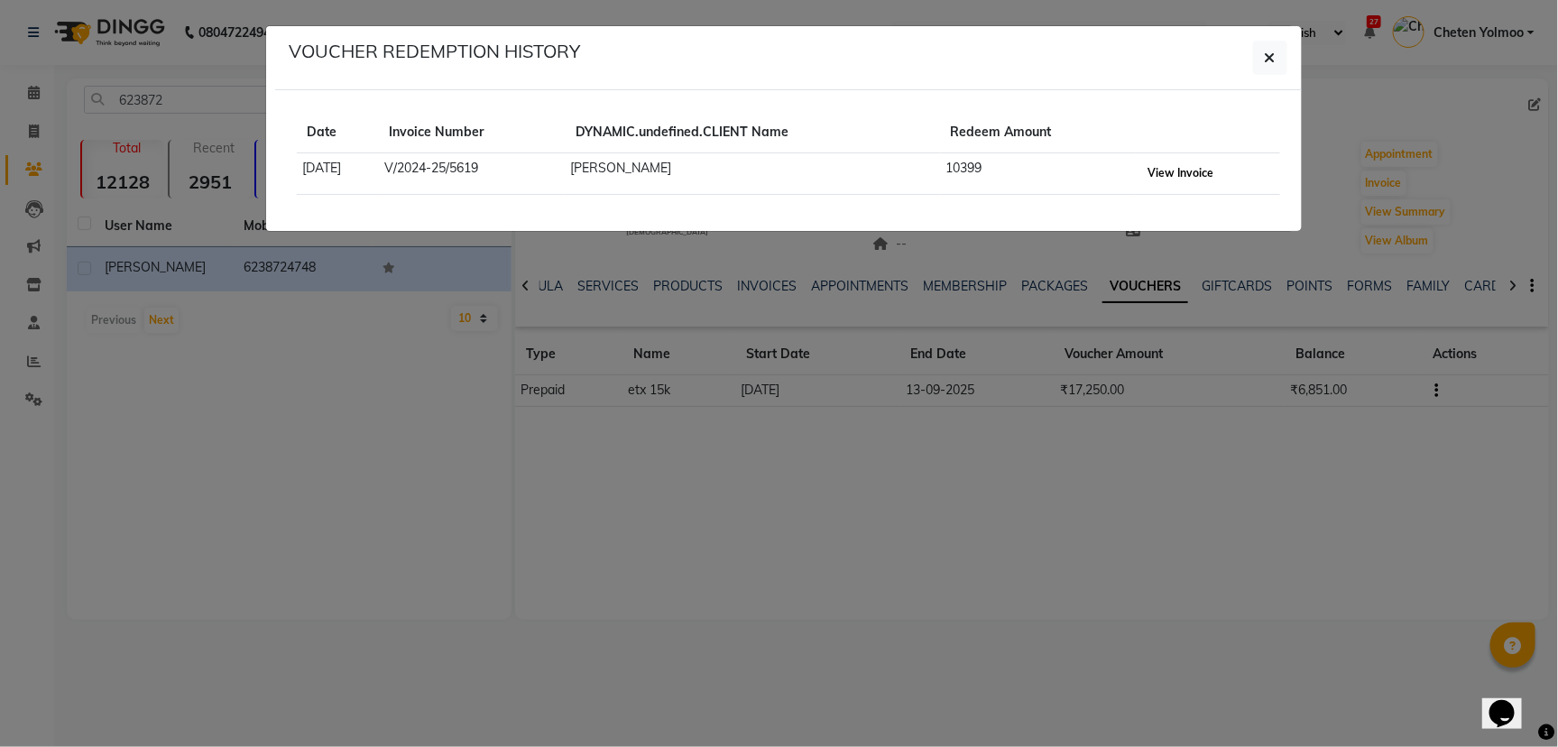
click at [1184, 167] on button "View Invoice" at bounding box center [1180, 173] width 75 height 25
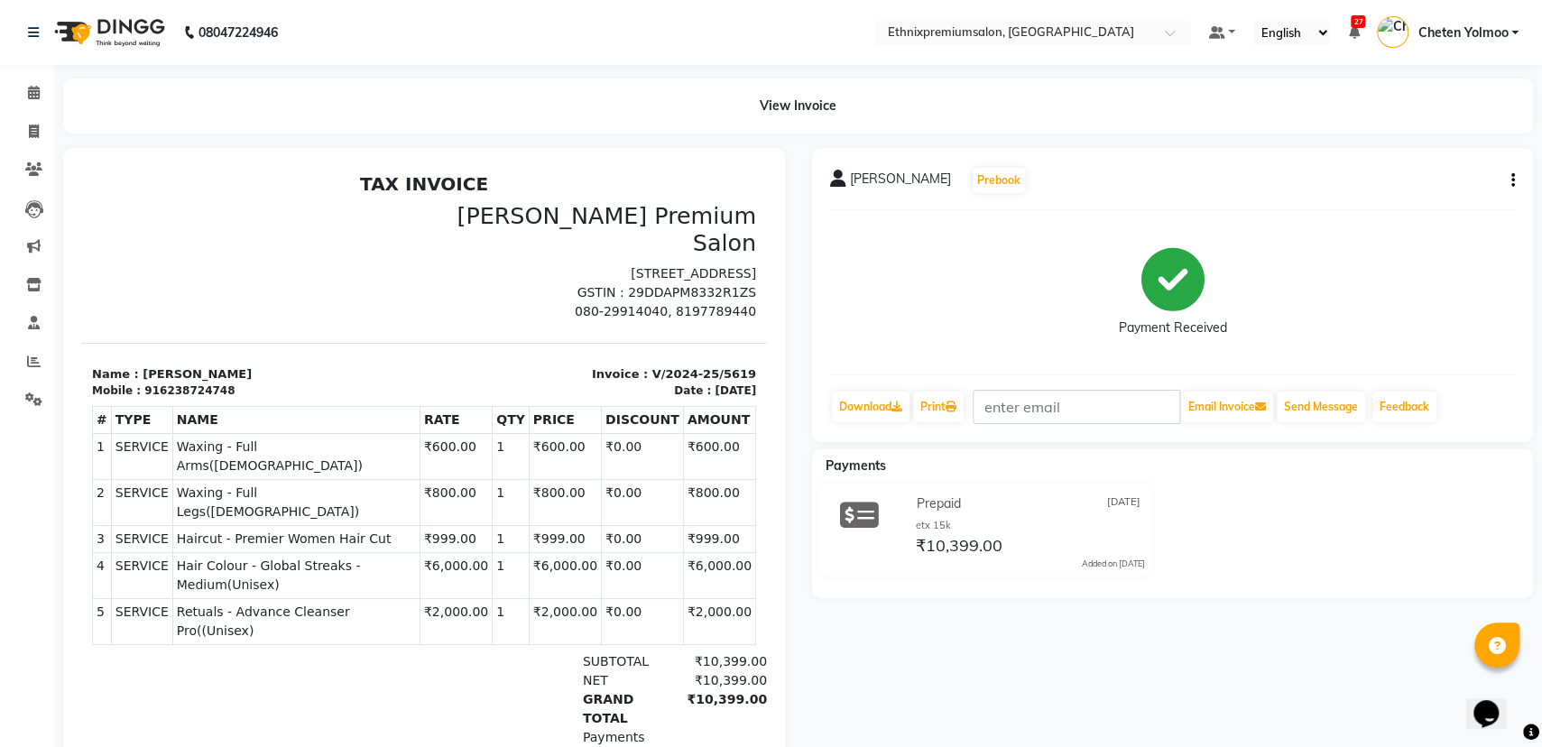
click at [188, 399] on div "916238724748" at bounding box center [189, 390] width 90 height 16
copy div "916238724748"
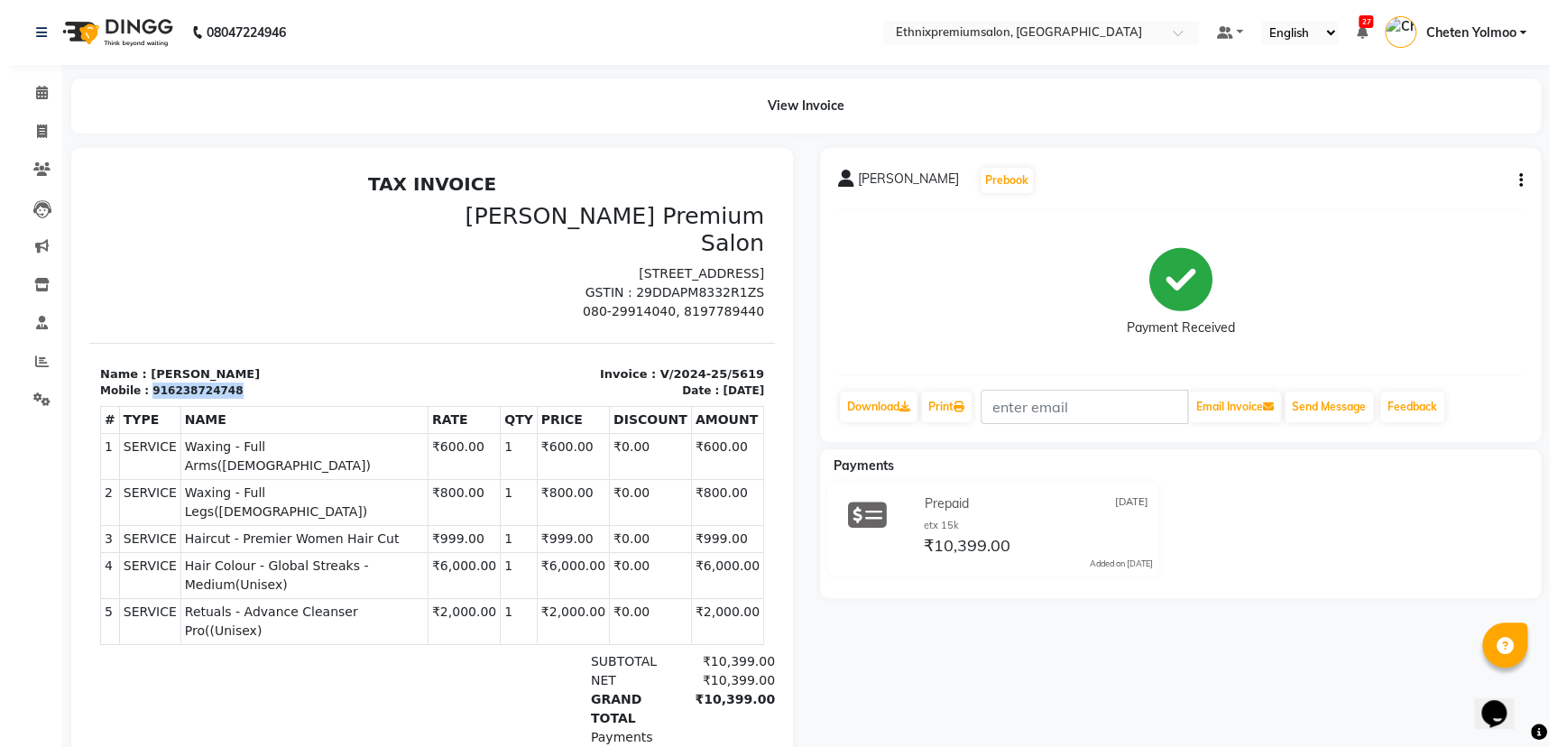
scroll to position [7, 0]
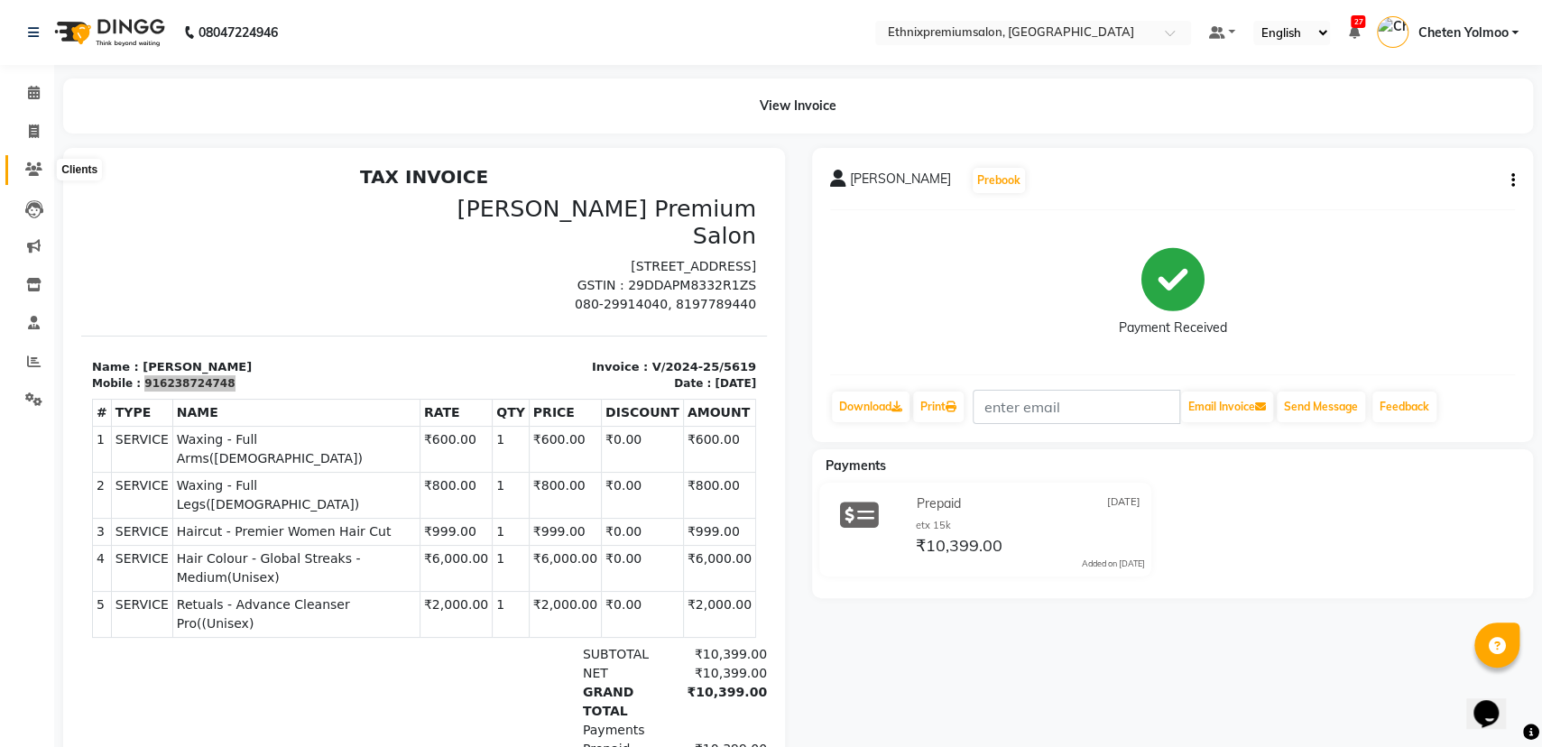
click at [33, 178] on span at bounding box center [34, 170] width 32 height 21
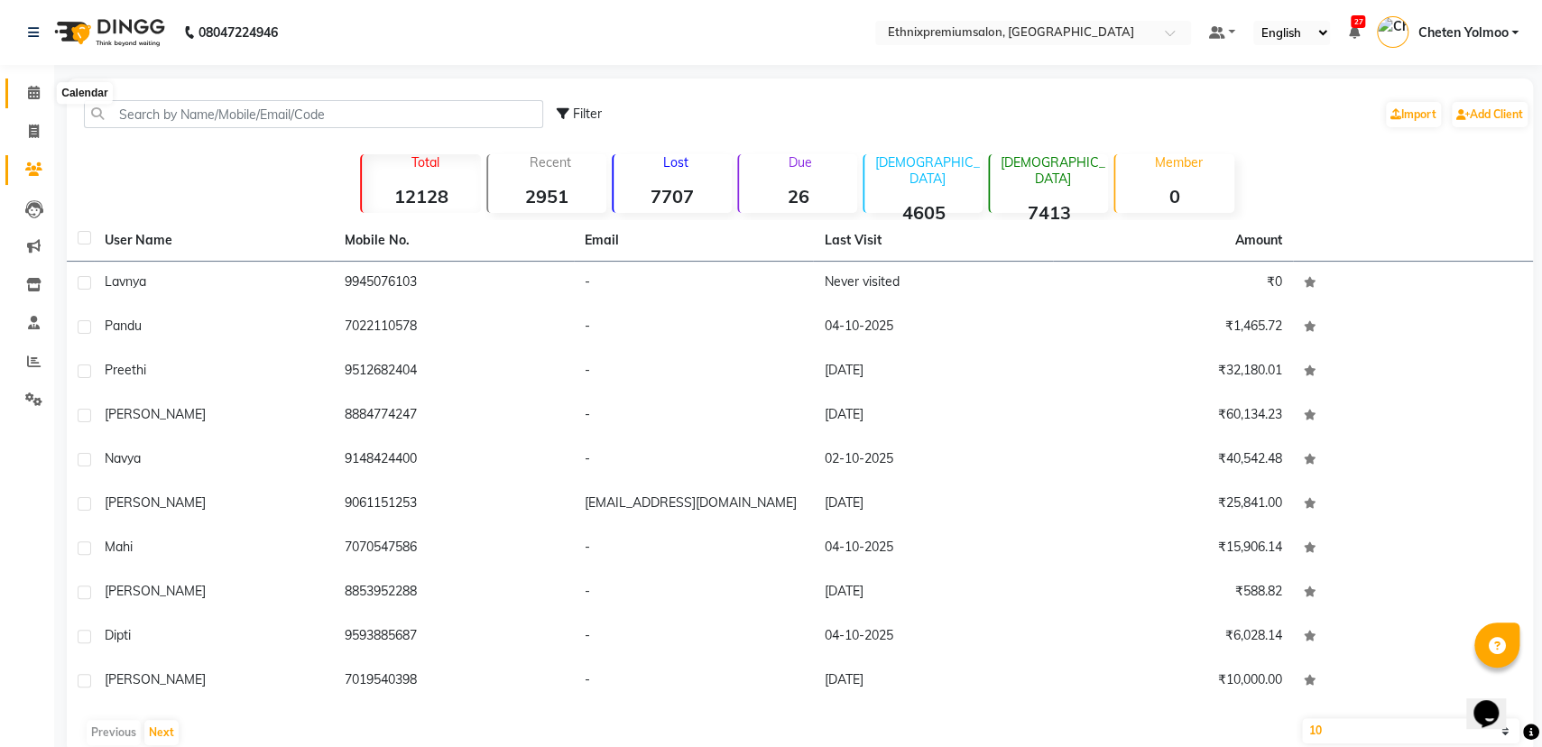
click at [31, 97] on icon at bounding box center [34, 93] width 12 height 14
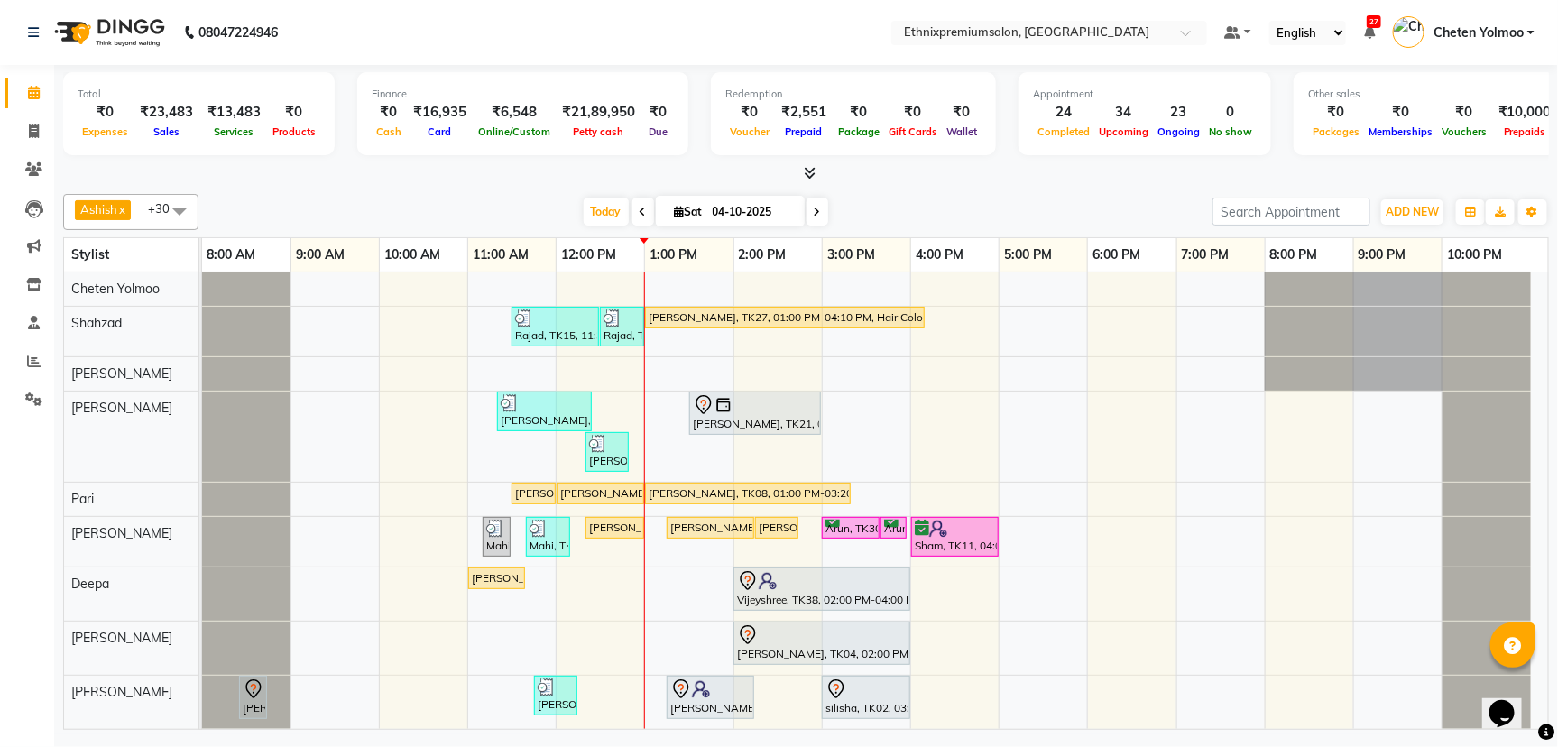
click at [813, 203] on span at bounding box center [817, 212] width 22 height 28
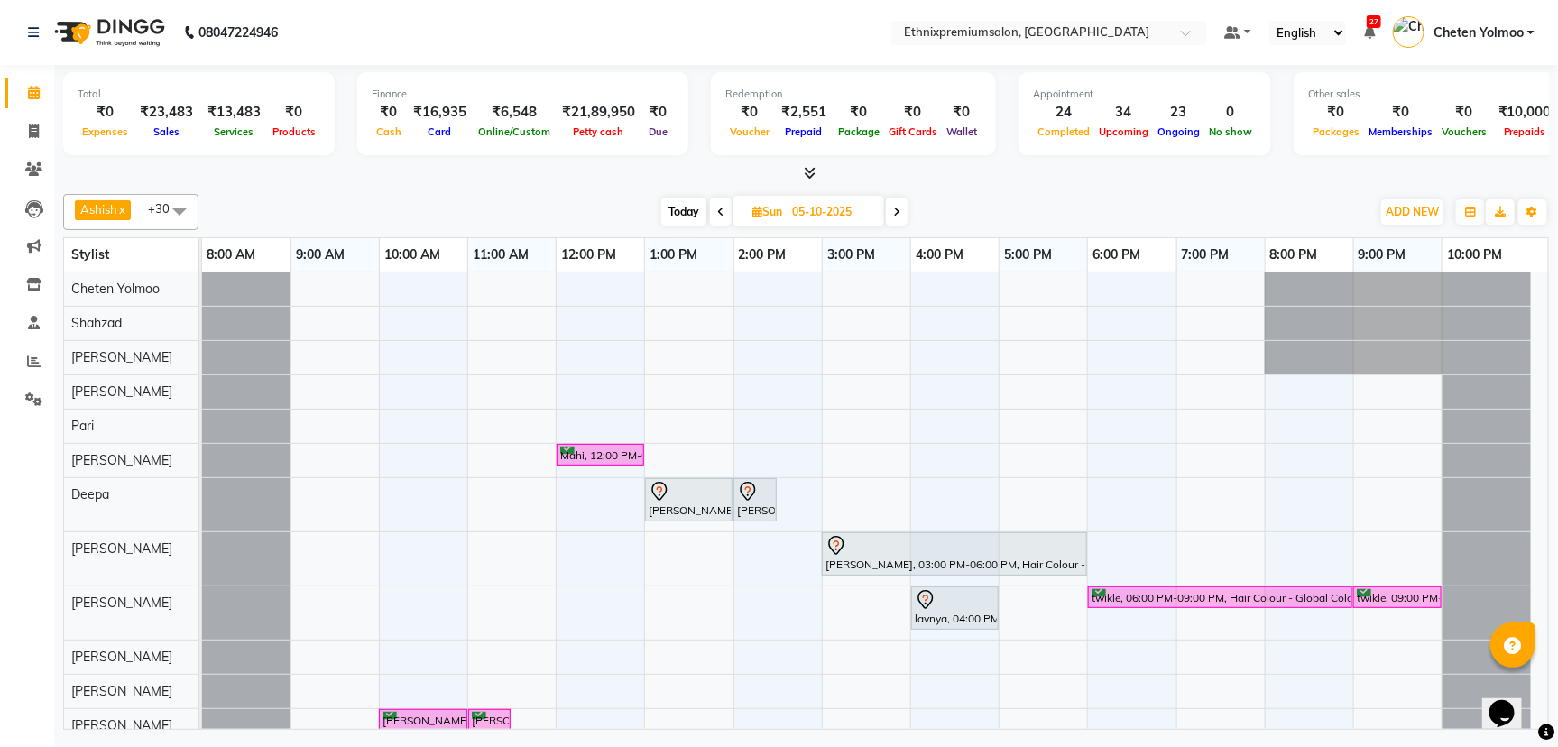
click at [694, 214] on span "Today" at bounding box center [683, 212] width 45 height 28
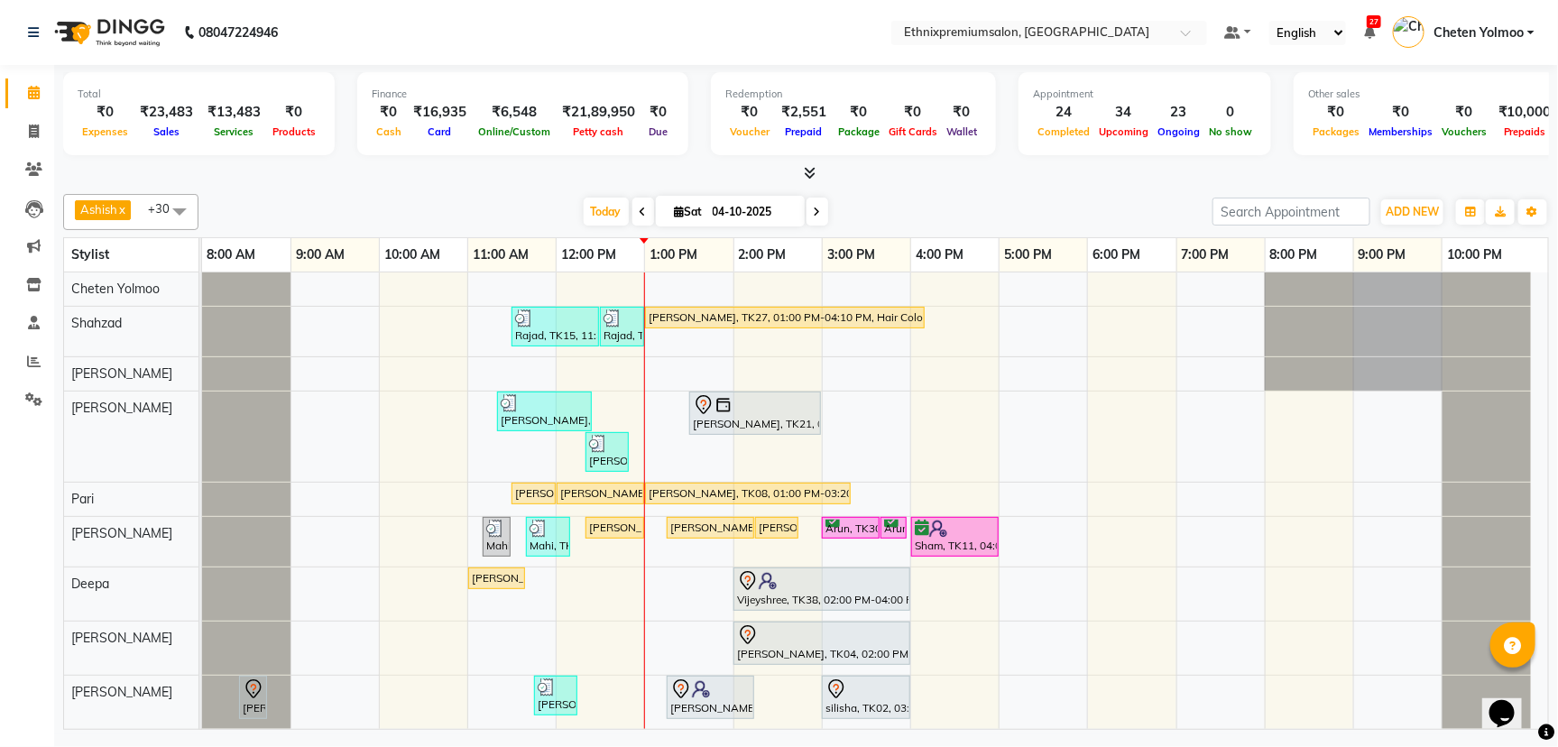
click at [684, 213] on span "Sat" at bounding box center [688, 212] width 37 height 14
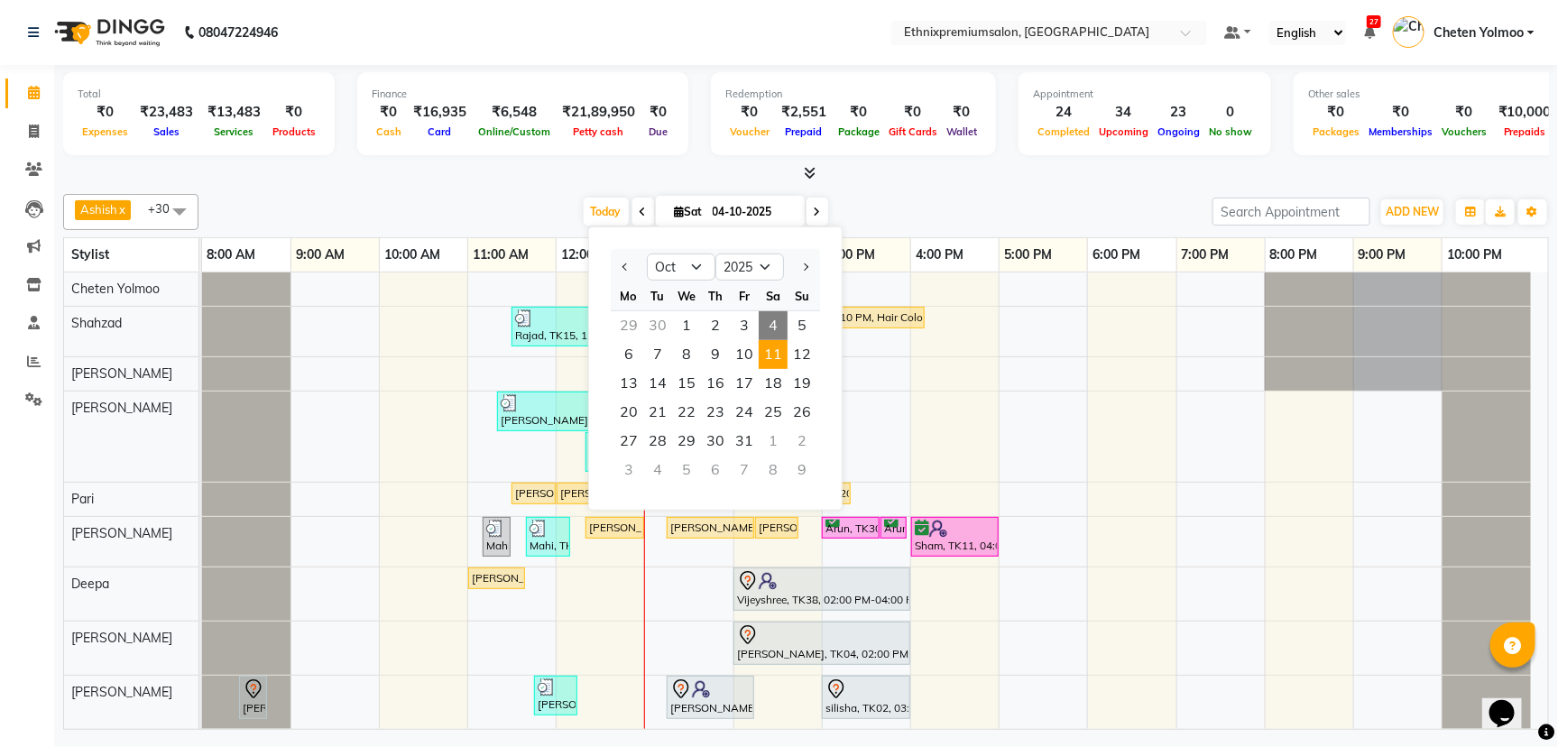
click at [769, 346] on span "11" at bounding box center [773, 354] width 29 height 29
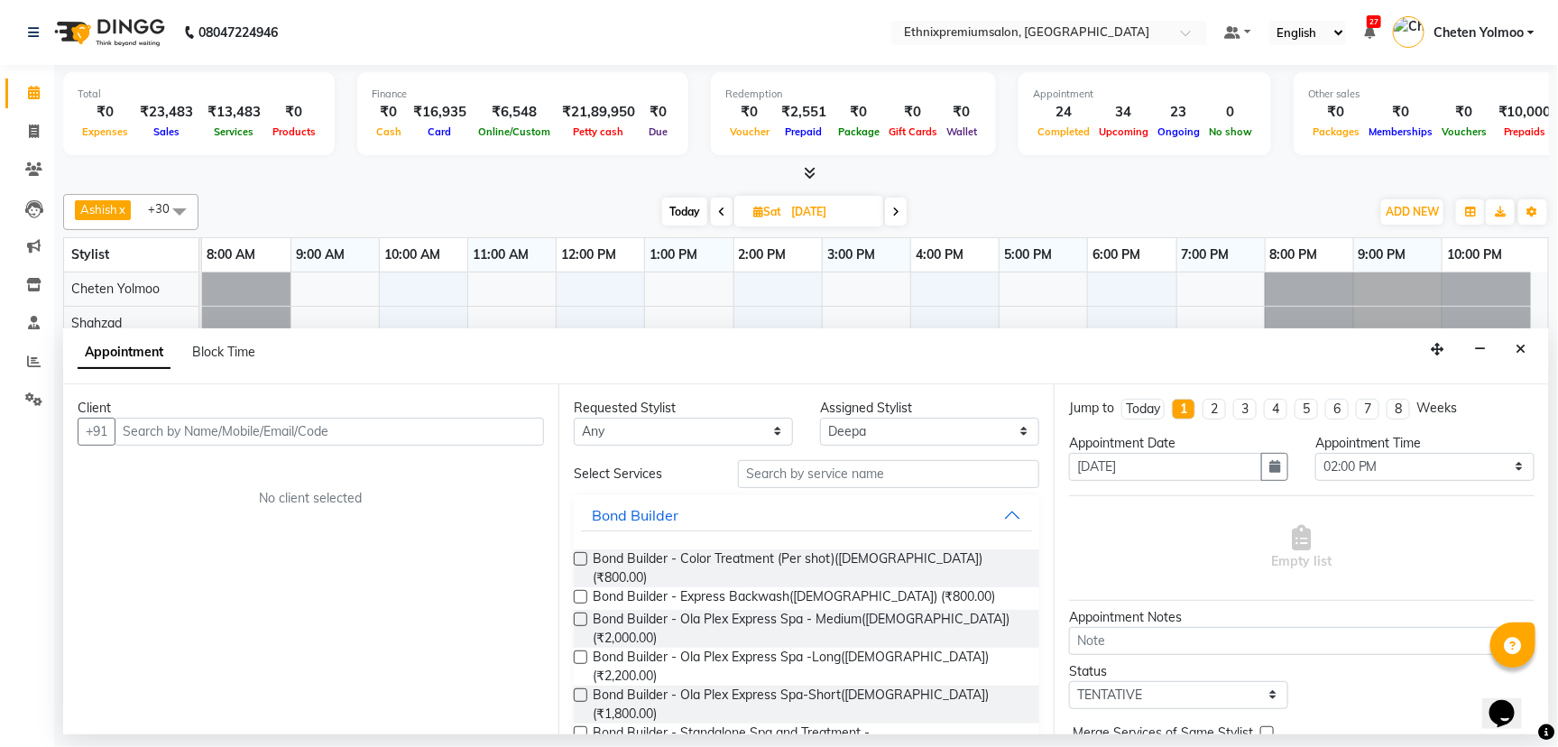
click at [217, 439] on input "text" at bounding box center [329, 432] width 429 height 28
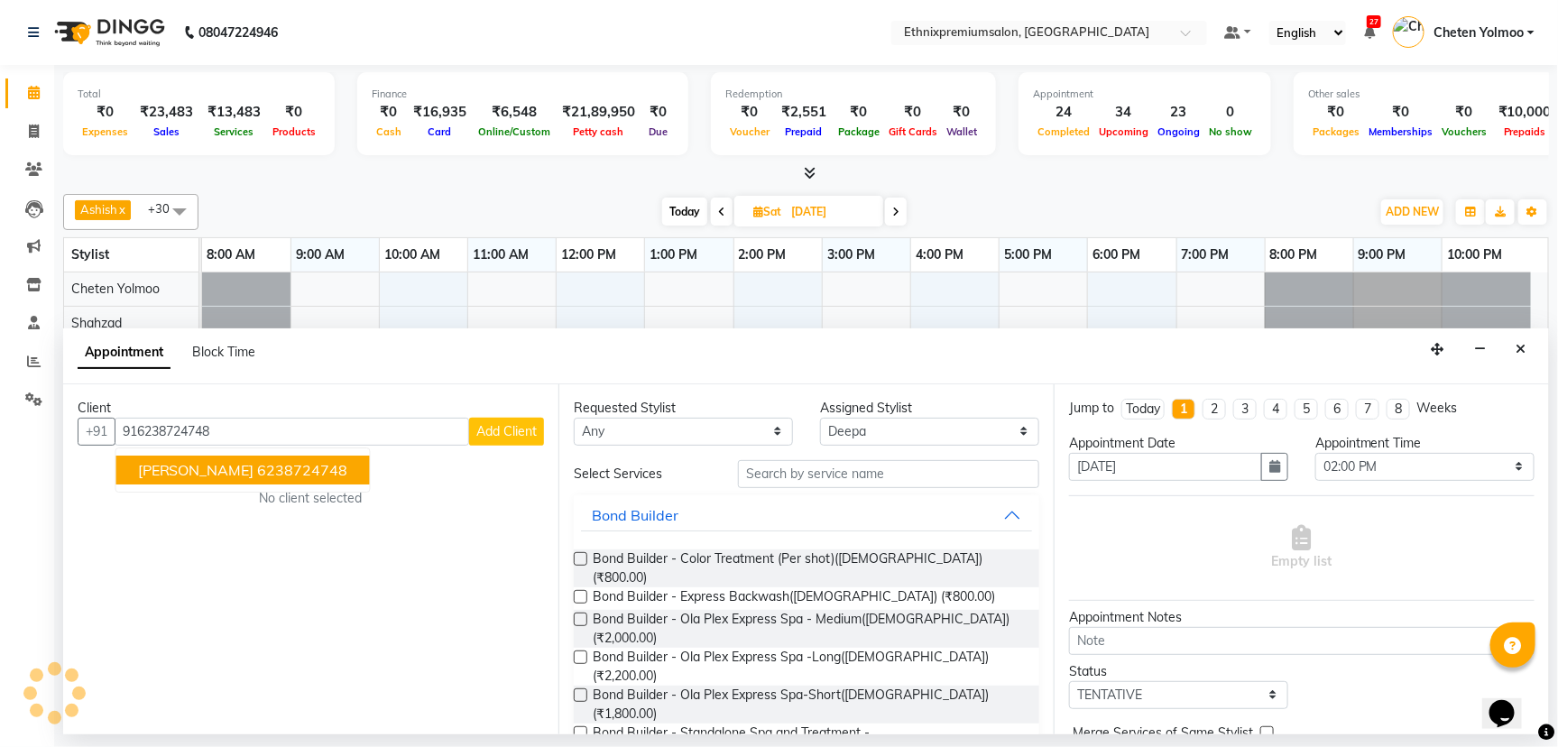
click at [189, 465] on span "Aishwarya" at bounding box center [196, 470] width 116 height 18
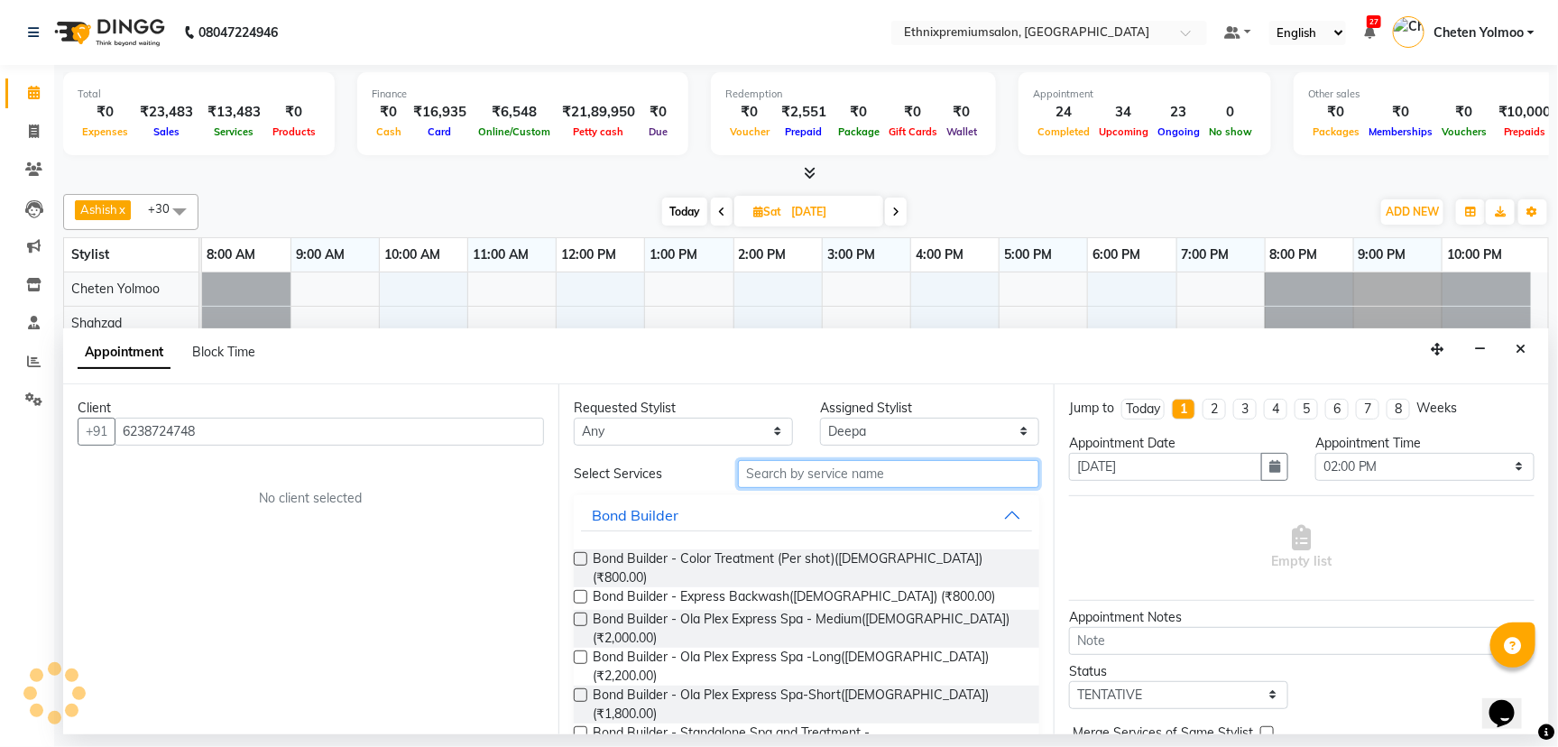
click at [890, 474] on input "text" at bounding box center [888, 474] width 301 height 28
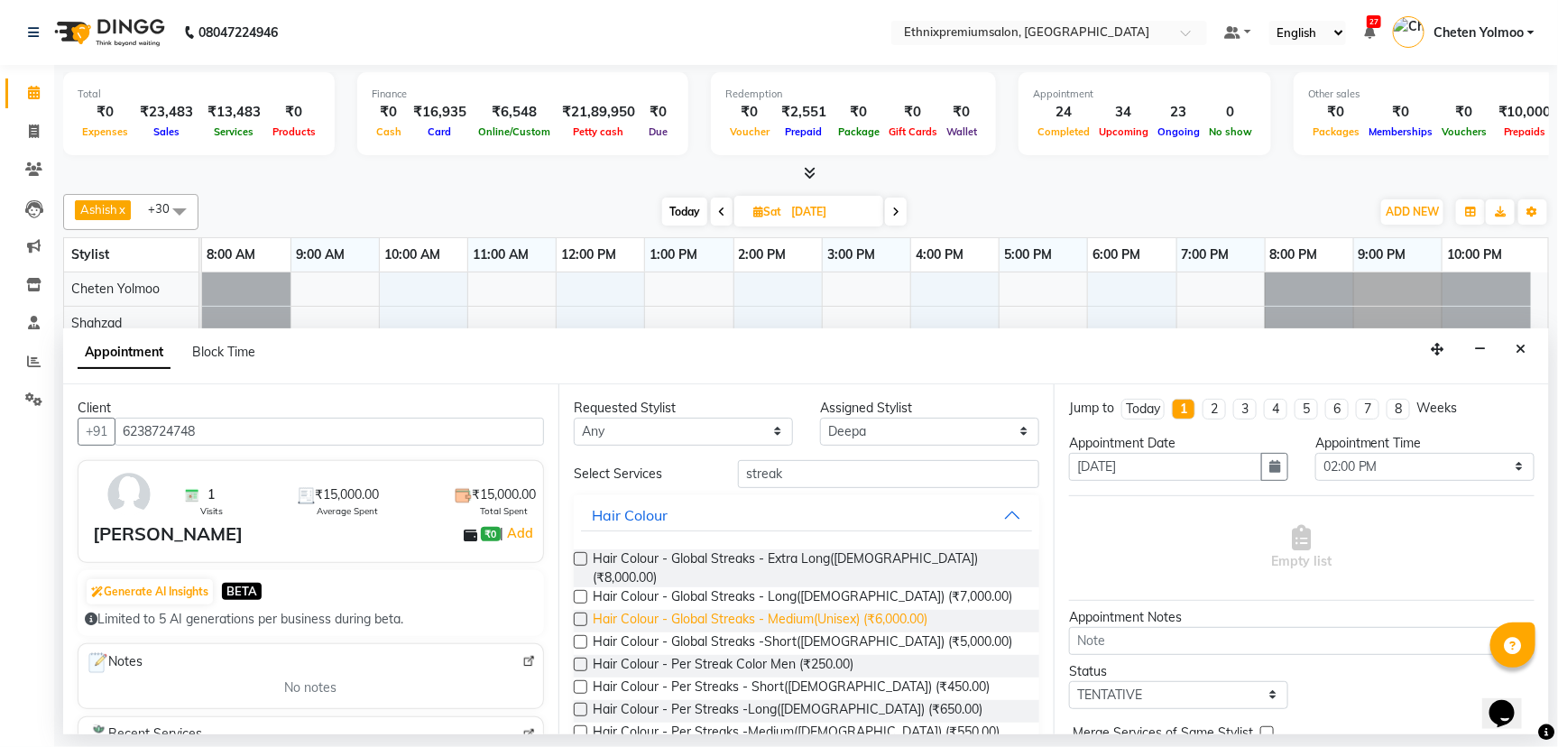
click at [833, 612] on span "Hair Colour - Global Streaks - Medium(Unisex) (₹6,000.00)" at bounding box center [760, 621] width 335 height 23
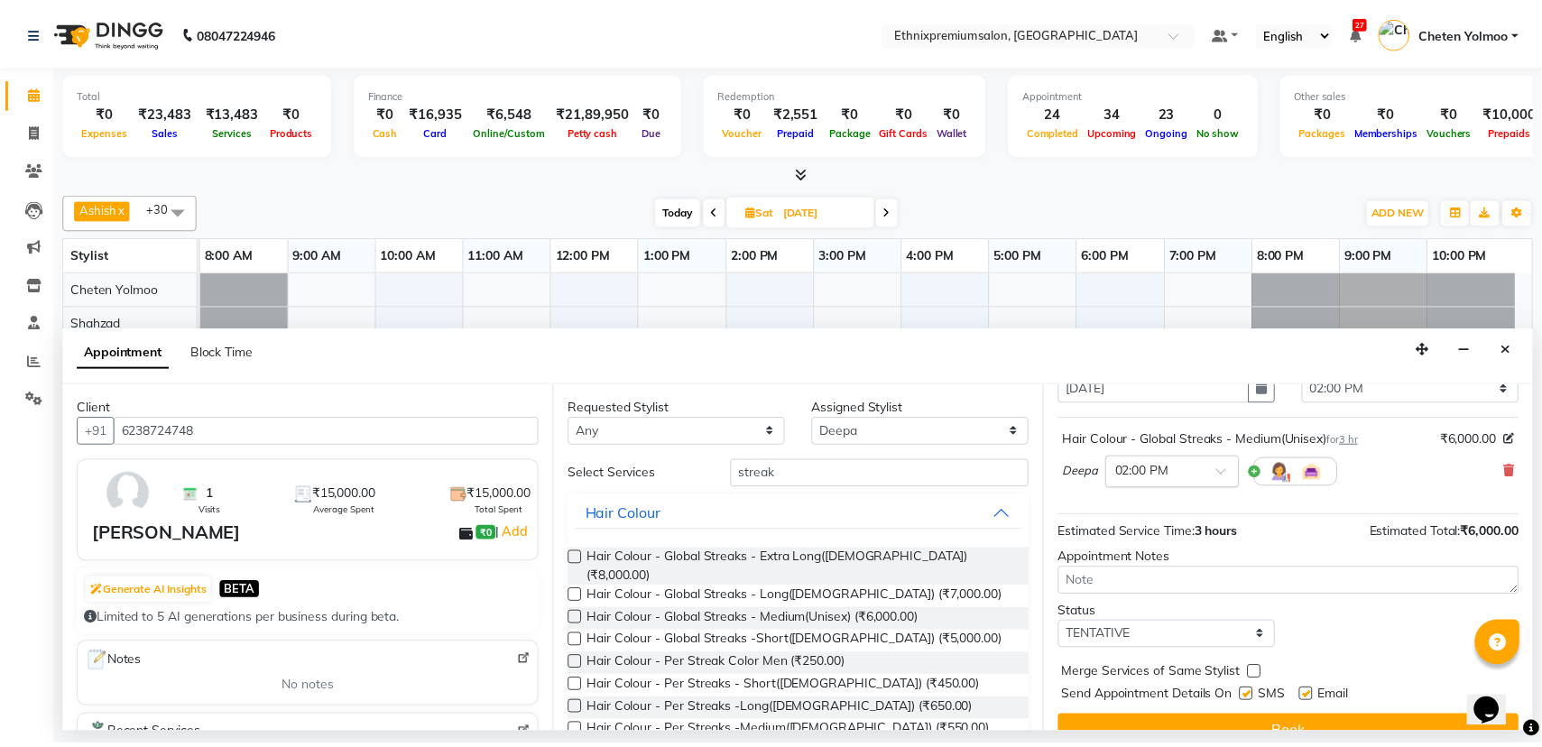
scroll to position [106, 0]
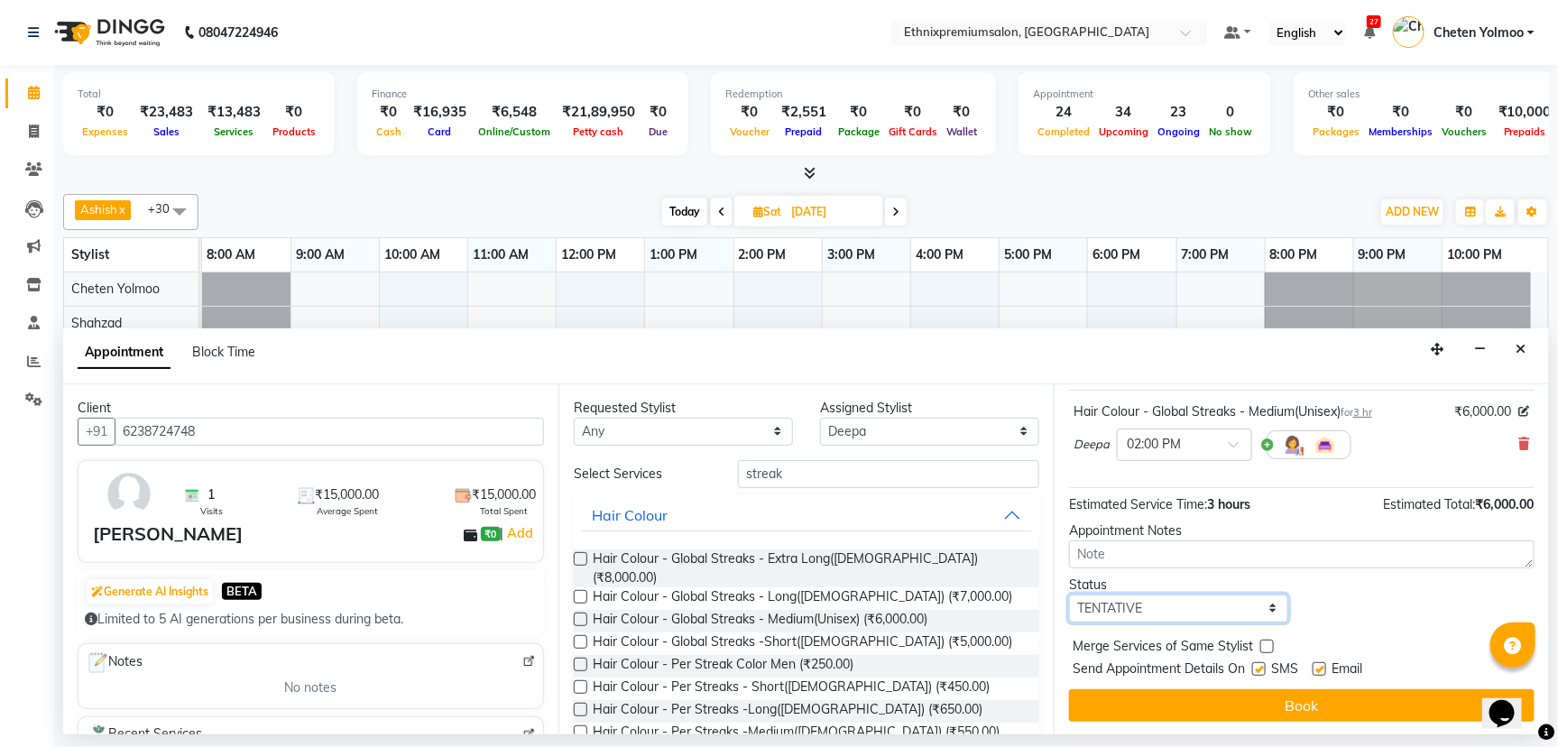
click at [1200, 619] on select "Select TENTATIVE CONFIRM UPCOMING" at bounding box center [1178, 608] width 219 height 28
click at [1069, 594] on select "Select TENTATIVE CONFIRM UPCOMING" at bounding box center [1178, 608] width 219 height 28
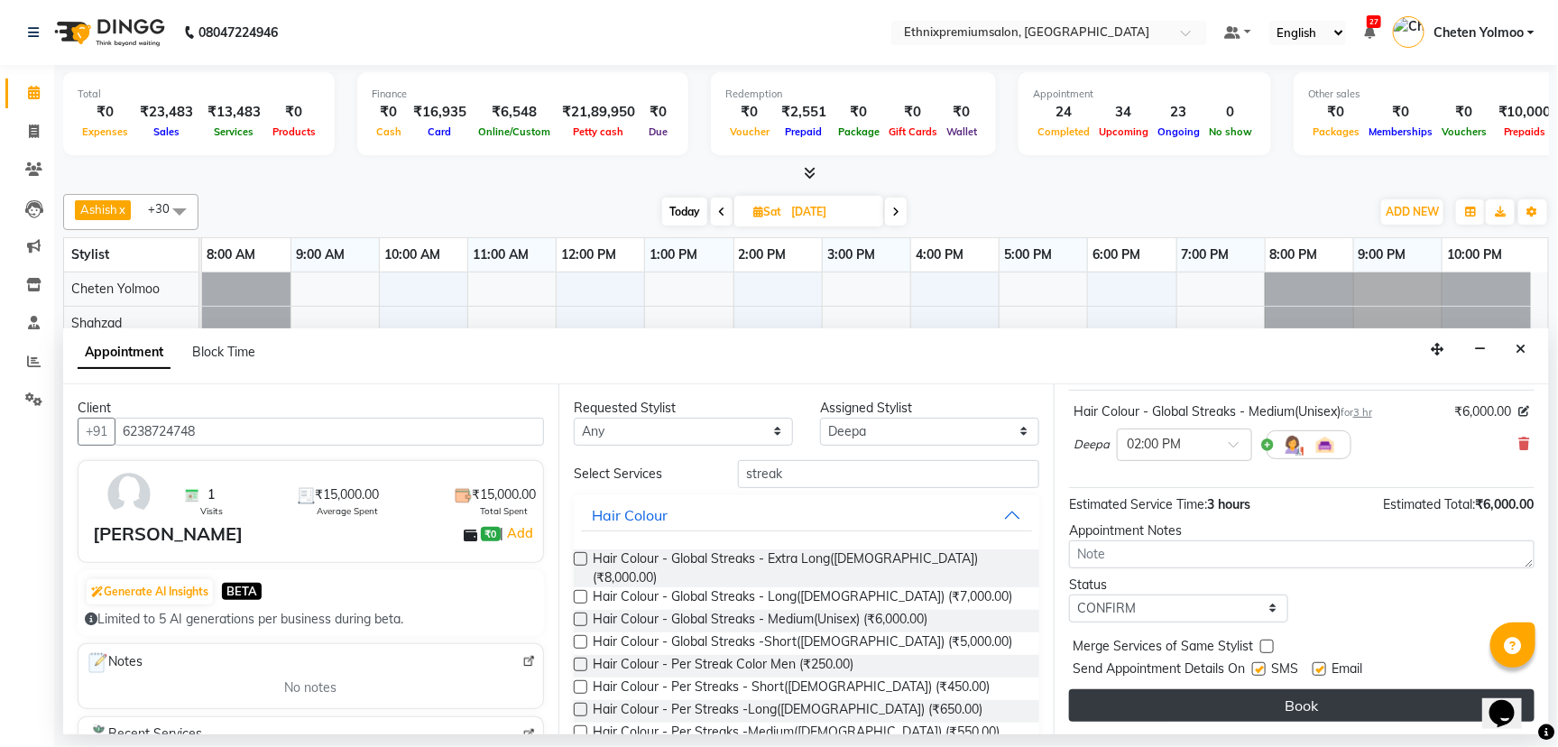
click at [1183, 710] on button "Book" at bounding box center [1301, 705] width 465 height 32
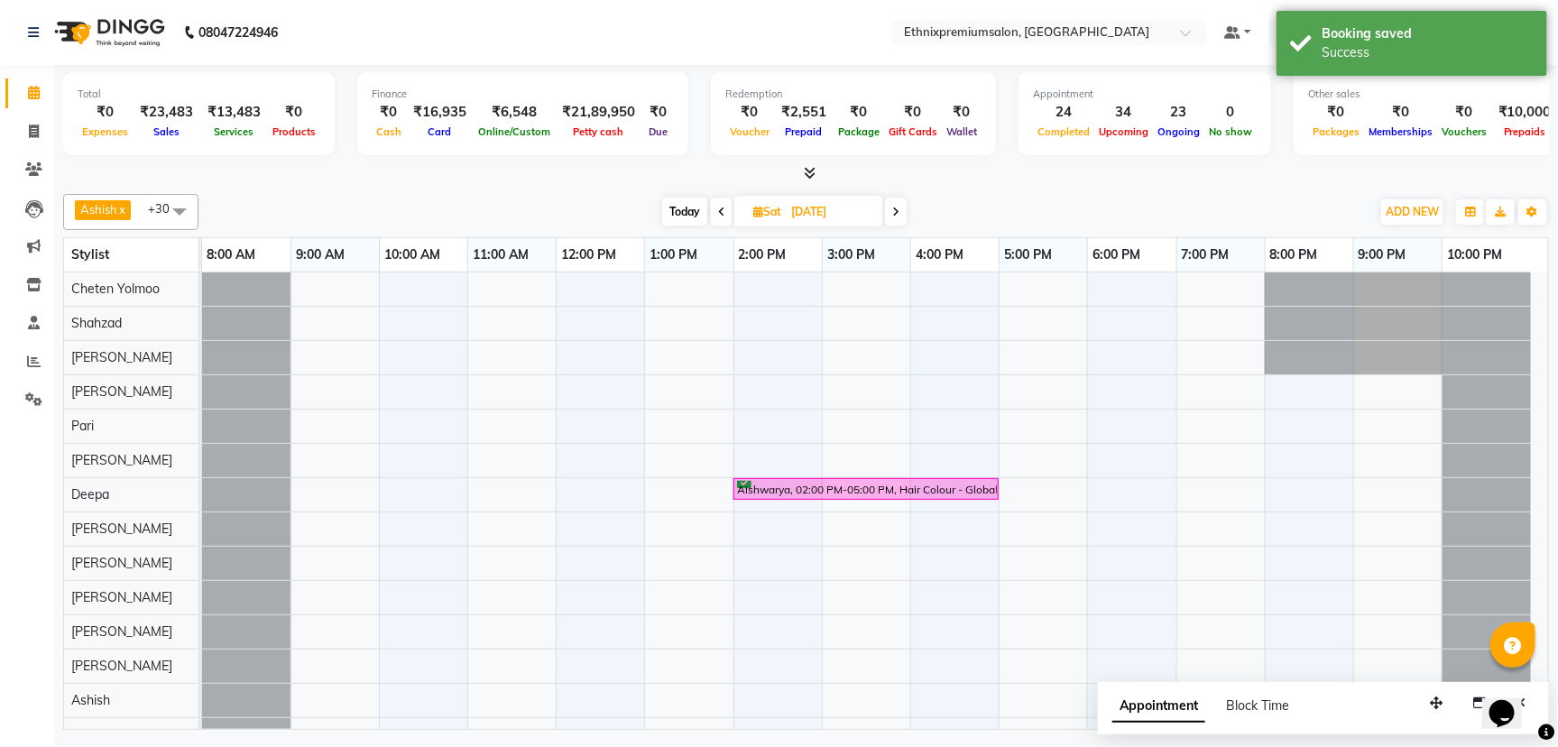
click at [1171, 746] on html "08047224946 Select Location × Ethnixpremiumsalon, Brookfield Default Panel My P…" at bounding box center [779, 373] width 1558 height 747
drag, startPoint x: 959, startPoint y: 604, endPoint x: 20, endPoint y: 97, distance: 1067.6
click at [20, 97] on span at bounding box center [34, 93] width 32 height 21
click at [49, 124] on li "Invoice" at bounding box center [27, 132] width 54 height 39
click at [38, 129] on icon at bounding box center [34, 131] width 10 height 14
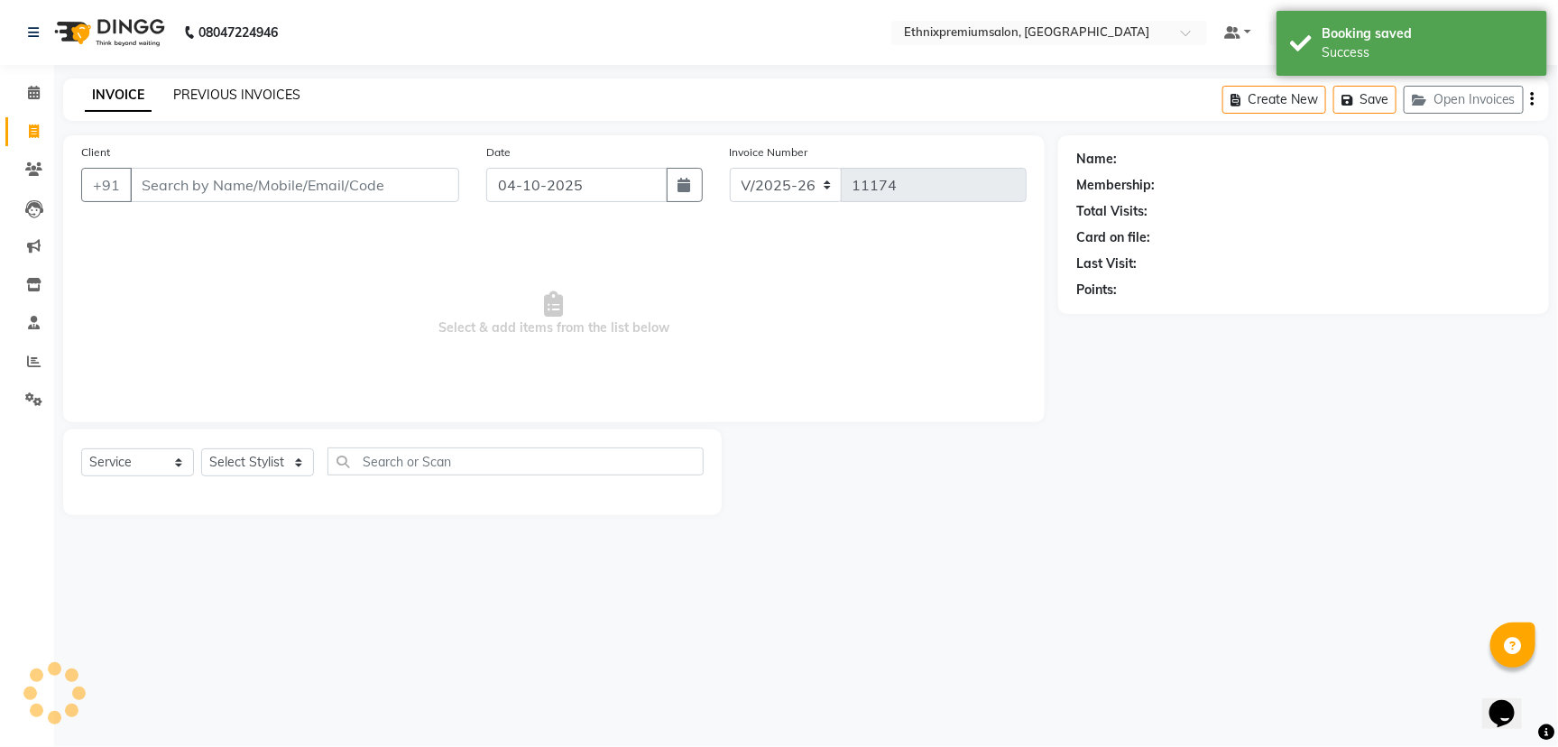
click at [239, 98] on link "PREVIOUS INVOICES" at bounding box center [236, 95] width 127 height 16
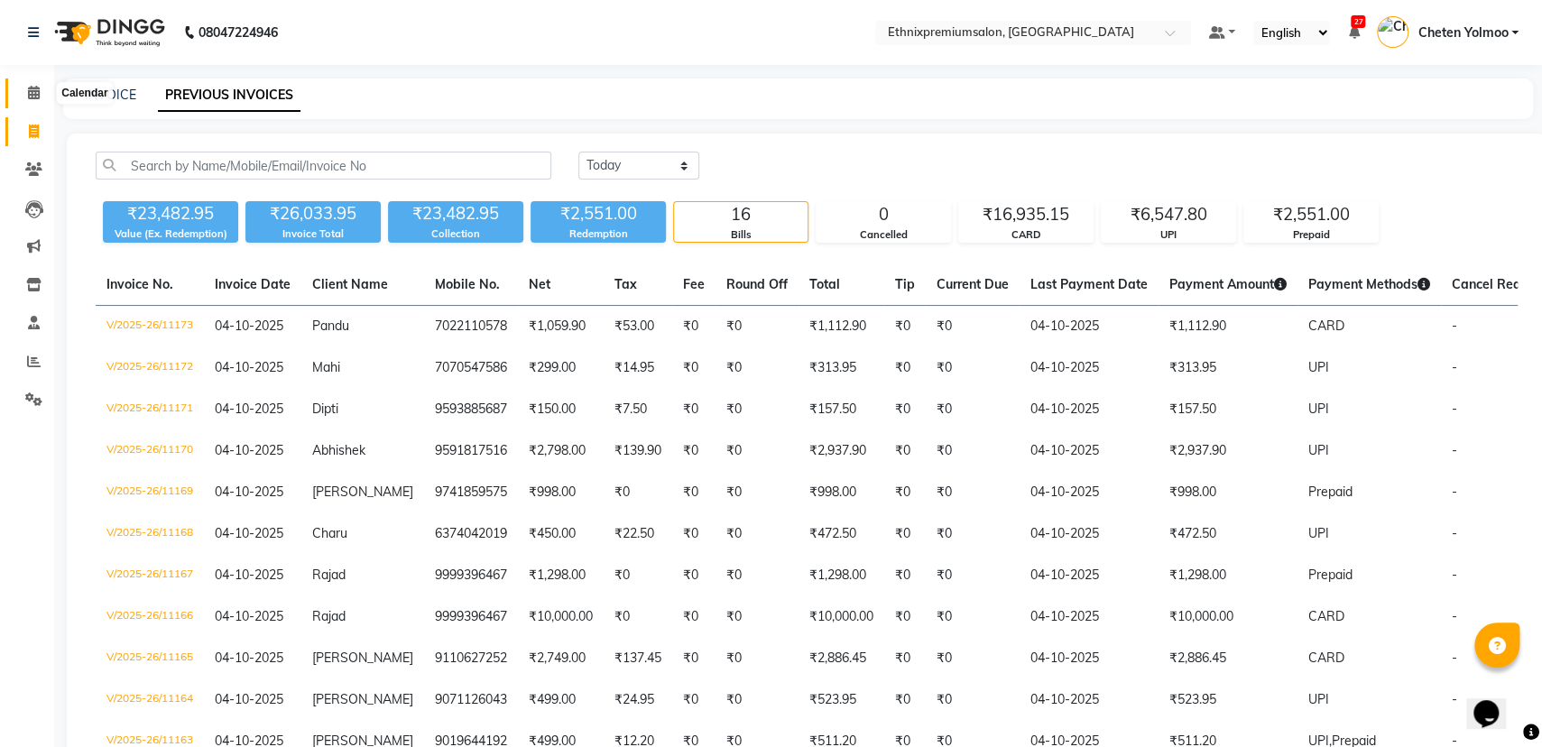
click at [34, 89] on icon at bounding box center [34, 93] width 12 height 14
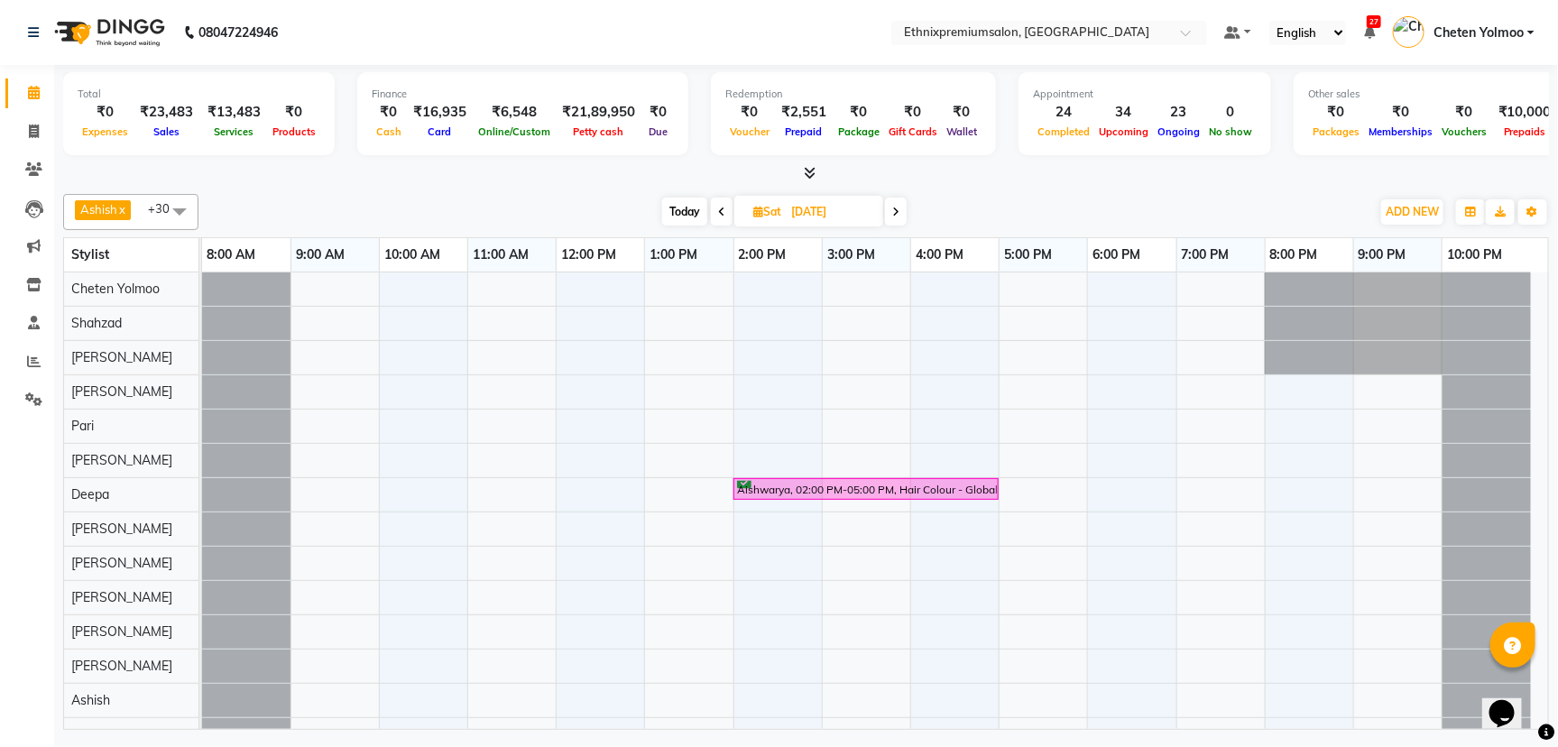
click at [684, 202] on span "Today" at bounding box center [684, 212] width 45 height 28
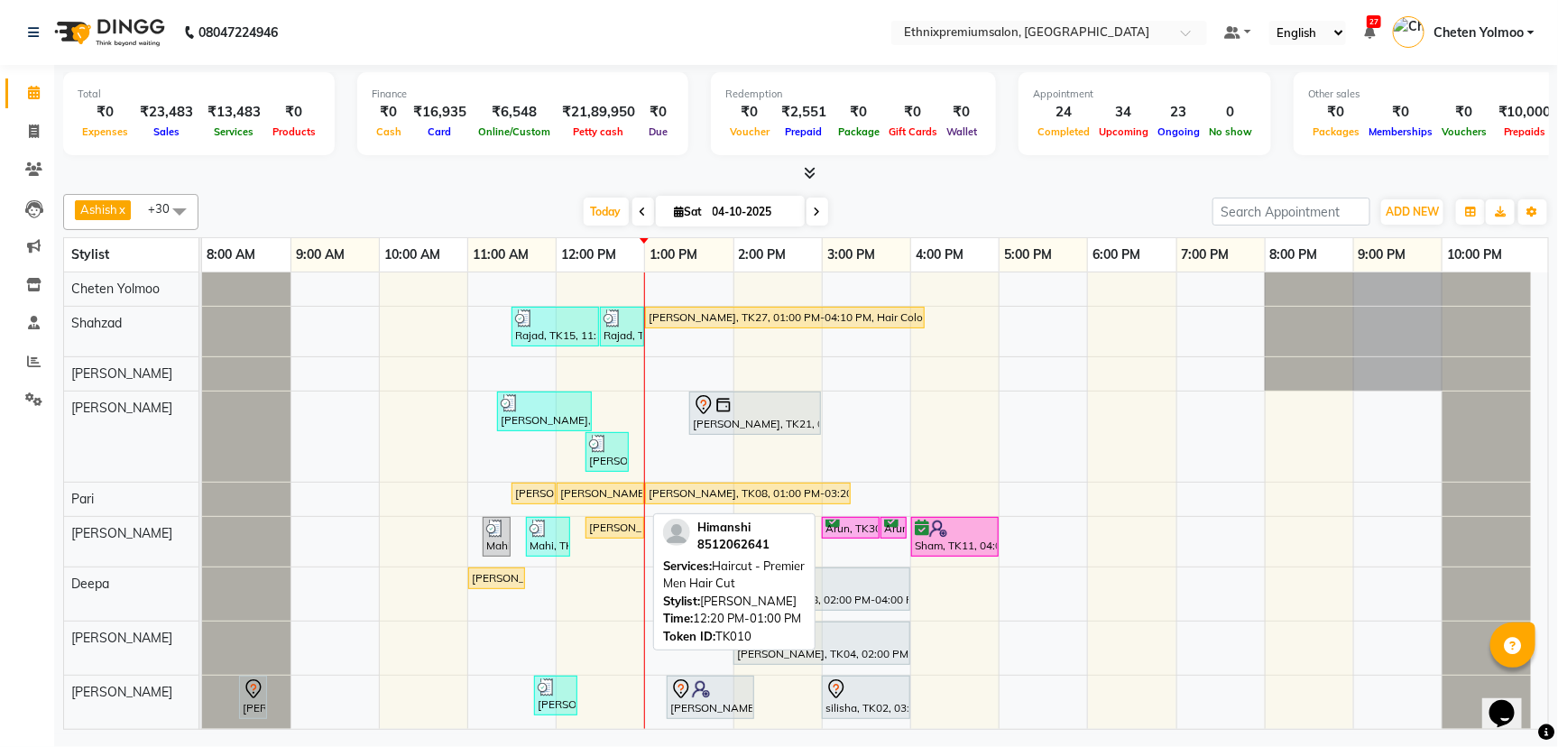
click at [603, 522] on div "Himanshi, TK10, 12:20 PM-01:00 PM, Haircut - Premier Men Hair Cut" at bounding box center [614, 528] width 55 height 16
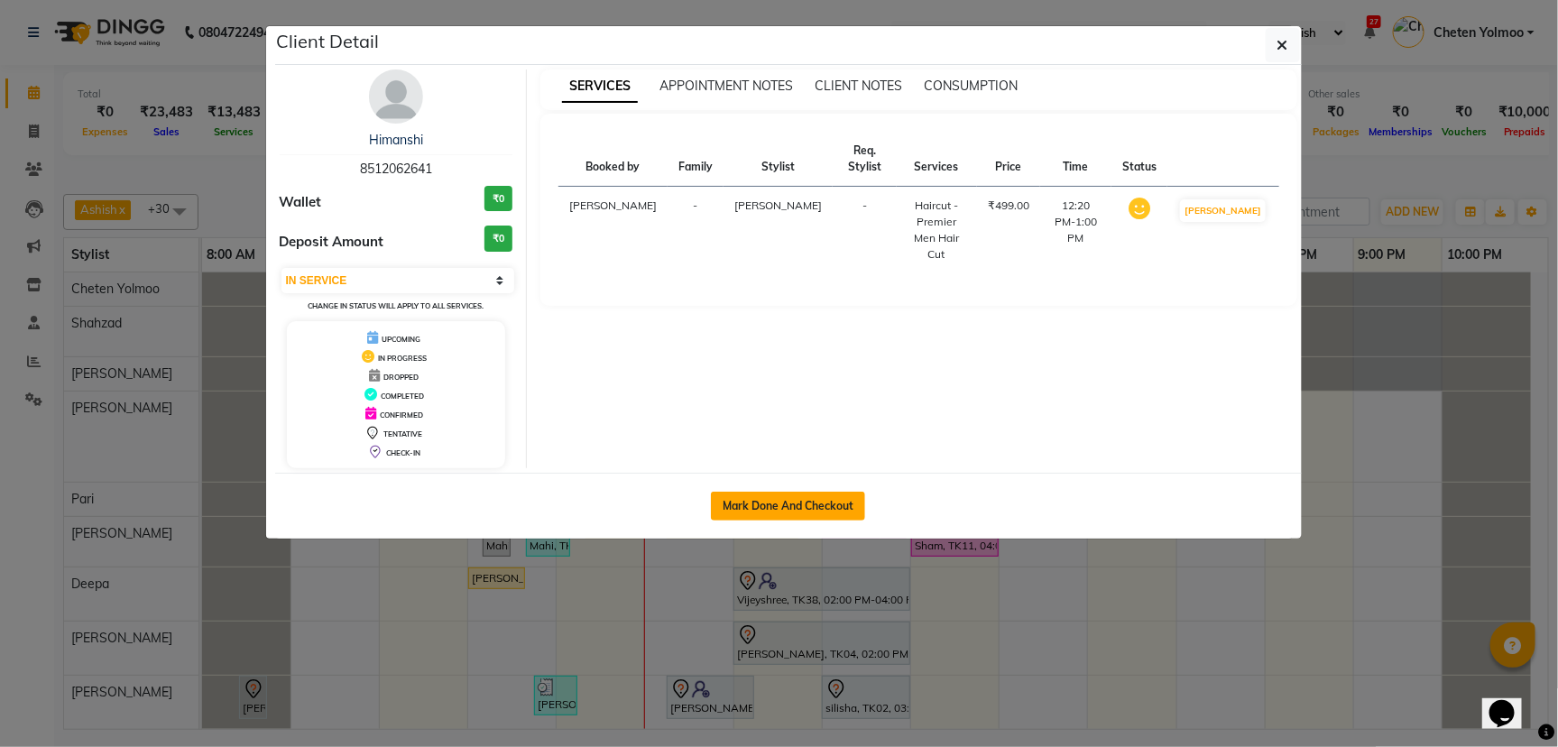
click at [775, 504] on button "Mark Done And Checkout" at bounding box center [788, 506] width 154 height 29
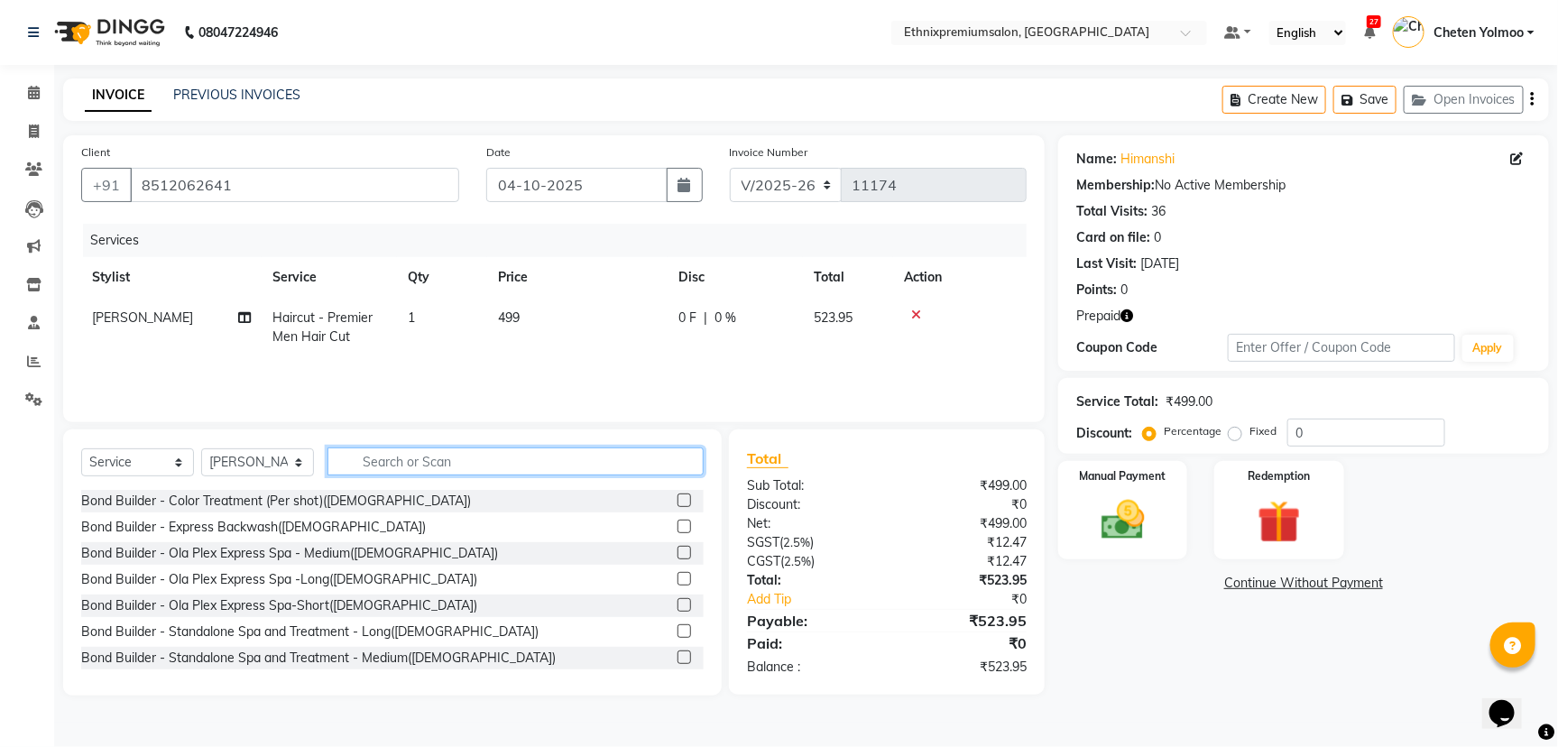
click at [355, 457] on input "text" at bounding box center [515, 461] width 376 height 28
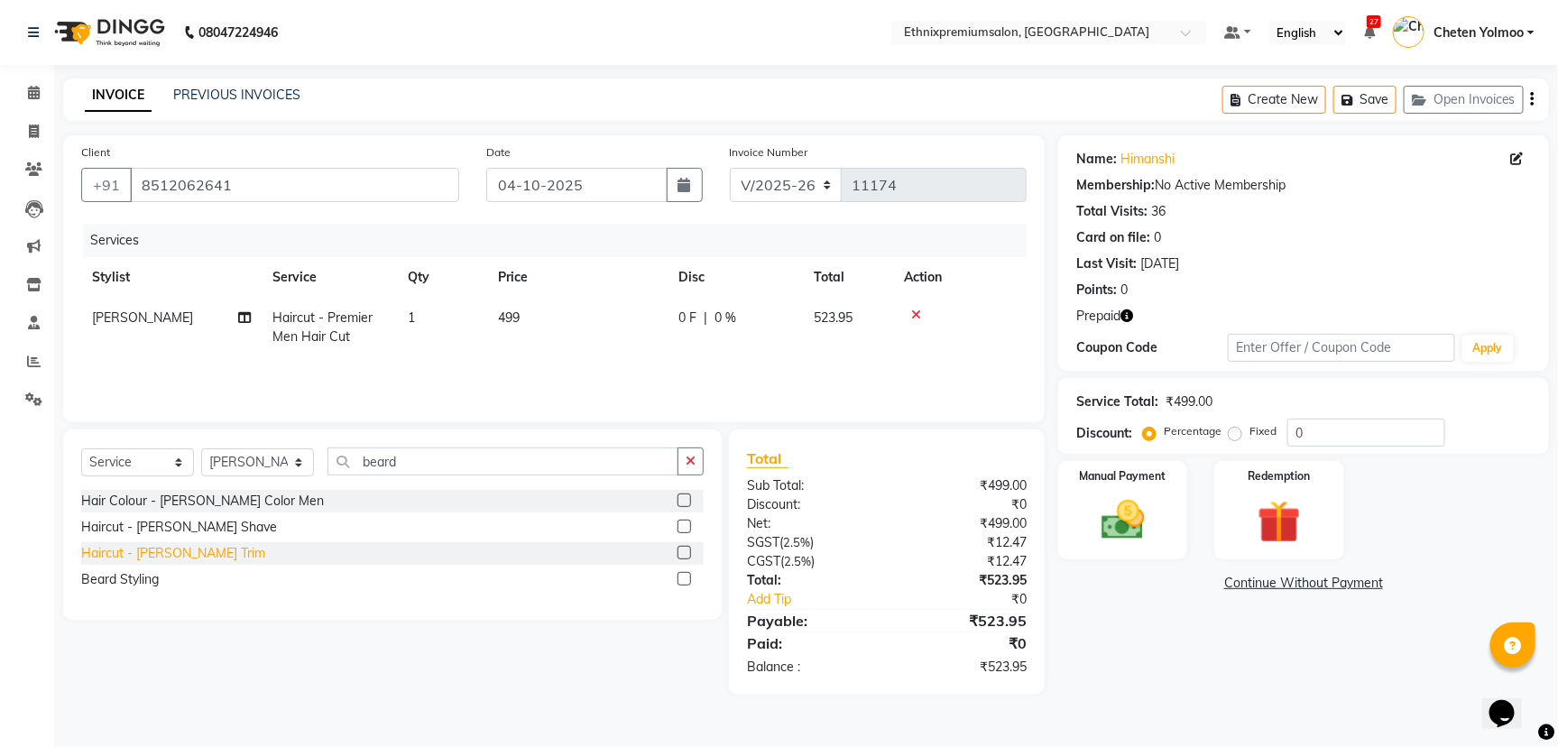
click at [149, 548] on div "Haircut - Beard Trim" at bounding box center [173, 553] width 184 height 19
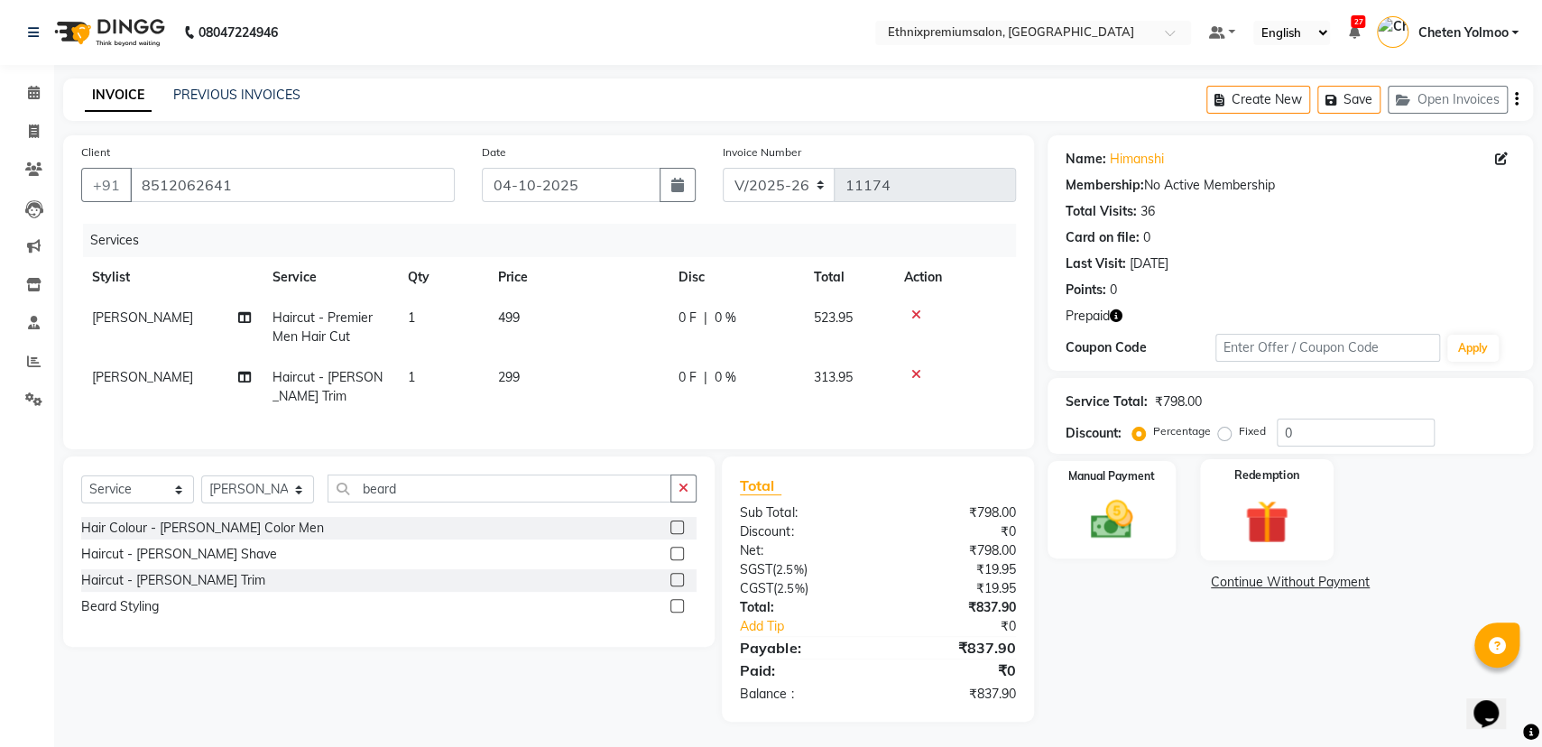
click at [1310, 496] on div "Redemption" at bounding box center [1267, 510] width 134 height 102
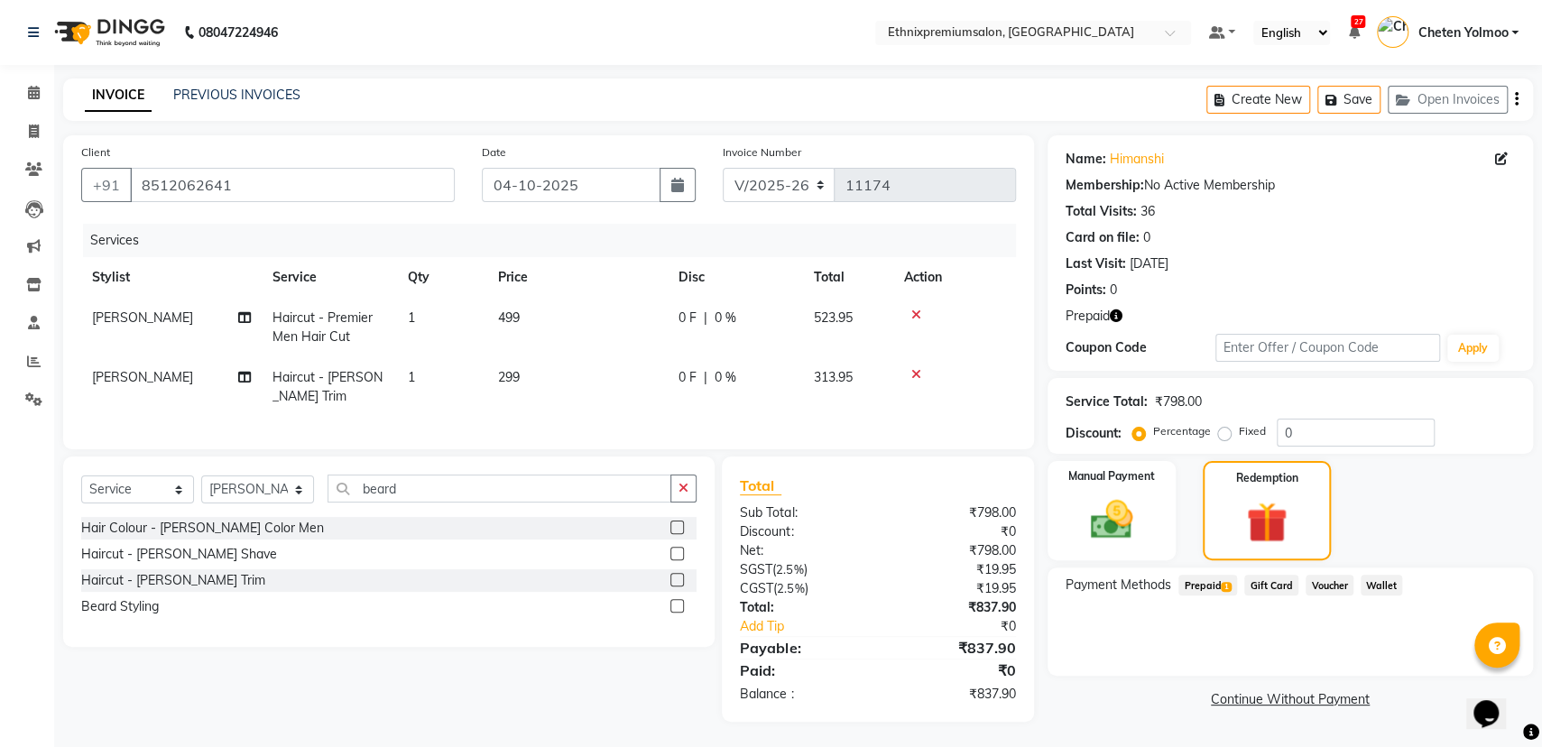
click at [1228, 578] on span "Prepaid 1" at bounding box center [1207, 585] width 59 height 21
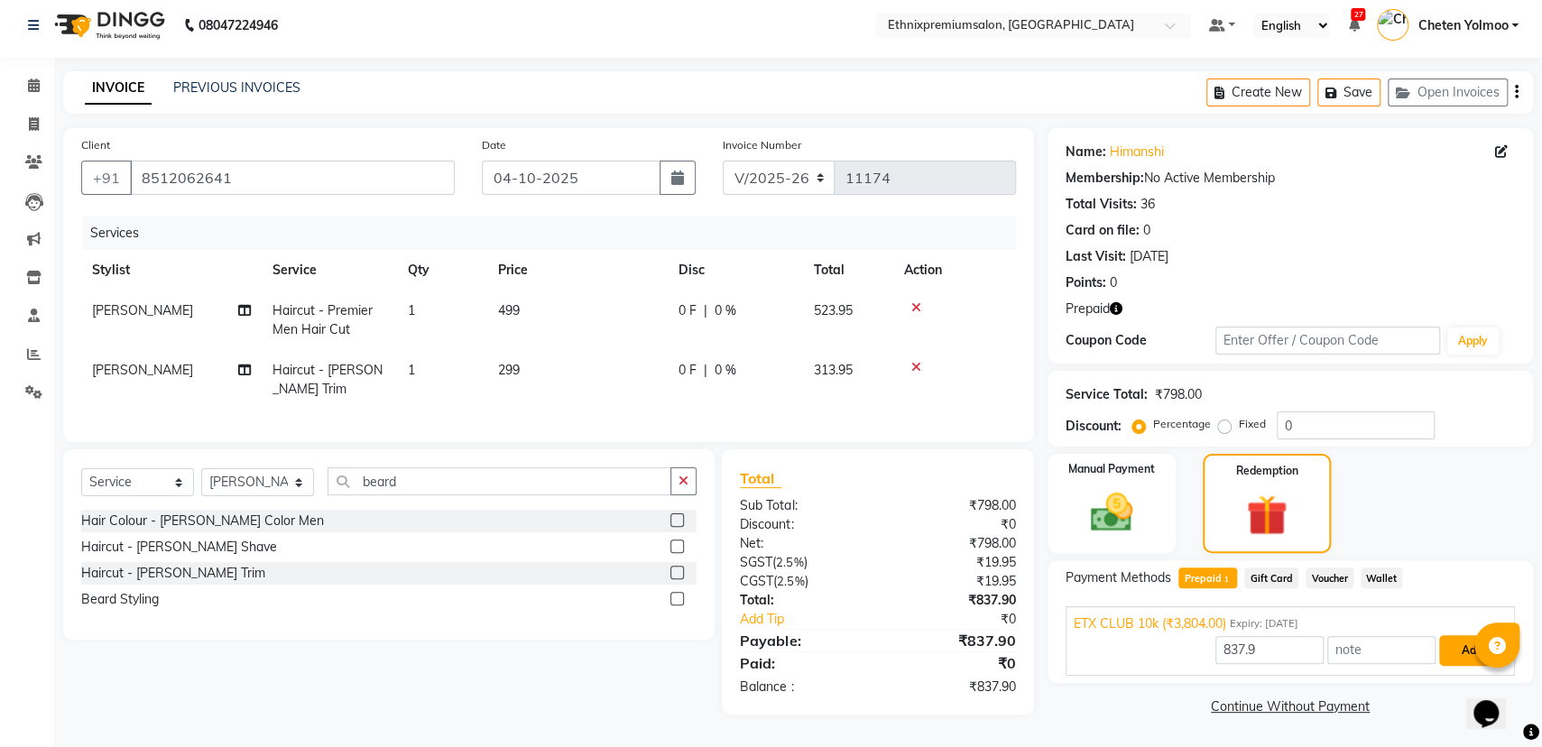
click at [1458, 637] on button "Add" at bounding box center [1472, 650] width 66 height 31
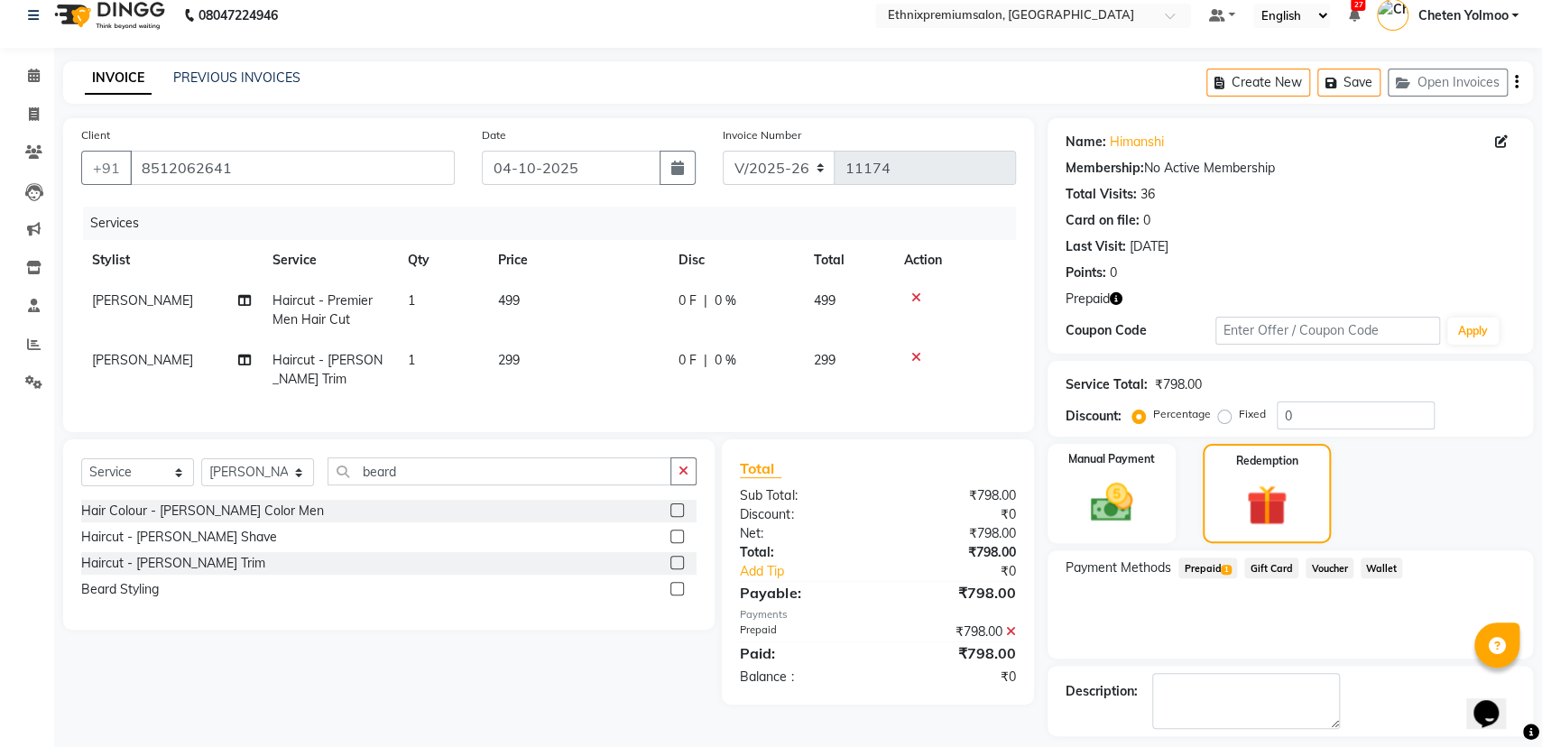
scroll to position [93, 0]
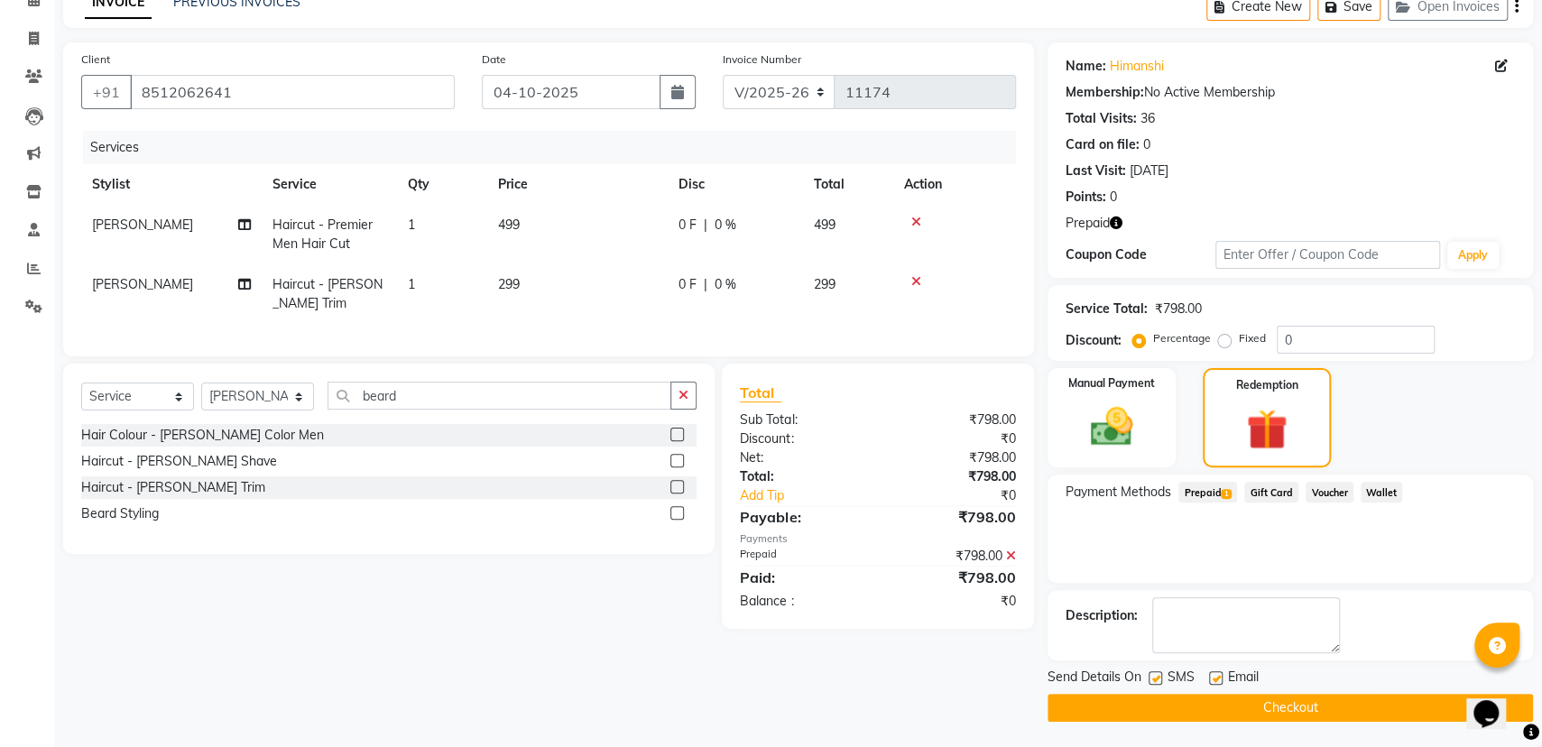
click at [1115, 705] on button "Checkout" at bounding box center [1289, 708] width 485 height 28
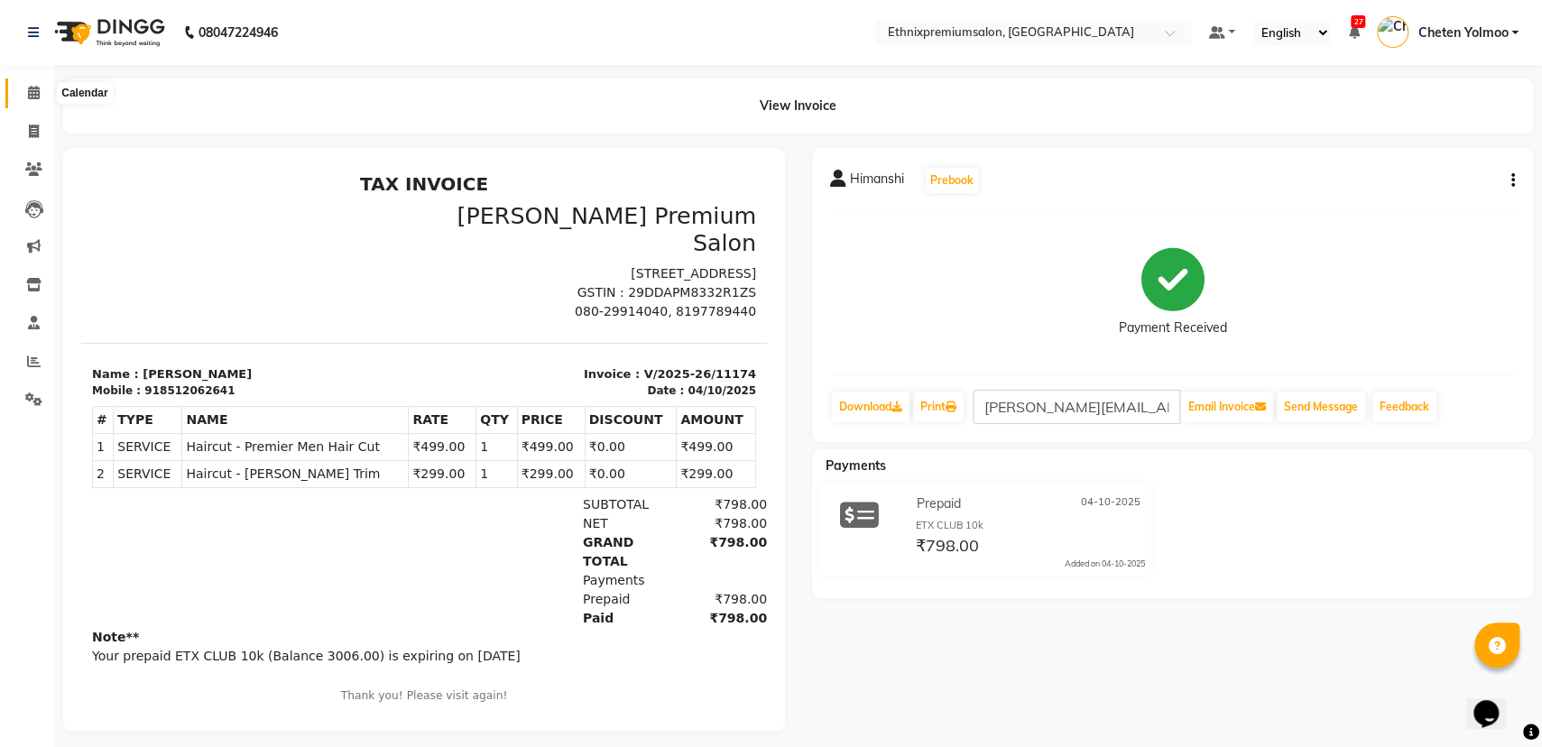
click at [32, 88] on icon at bounding box center [34, 93] width 12 height 14
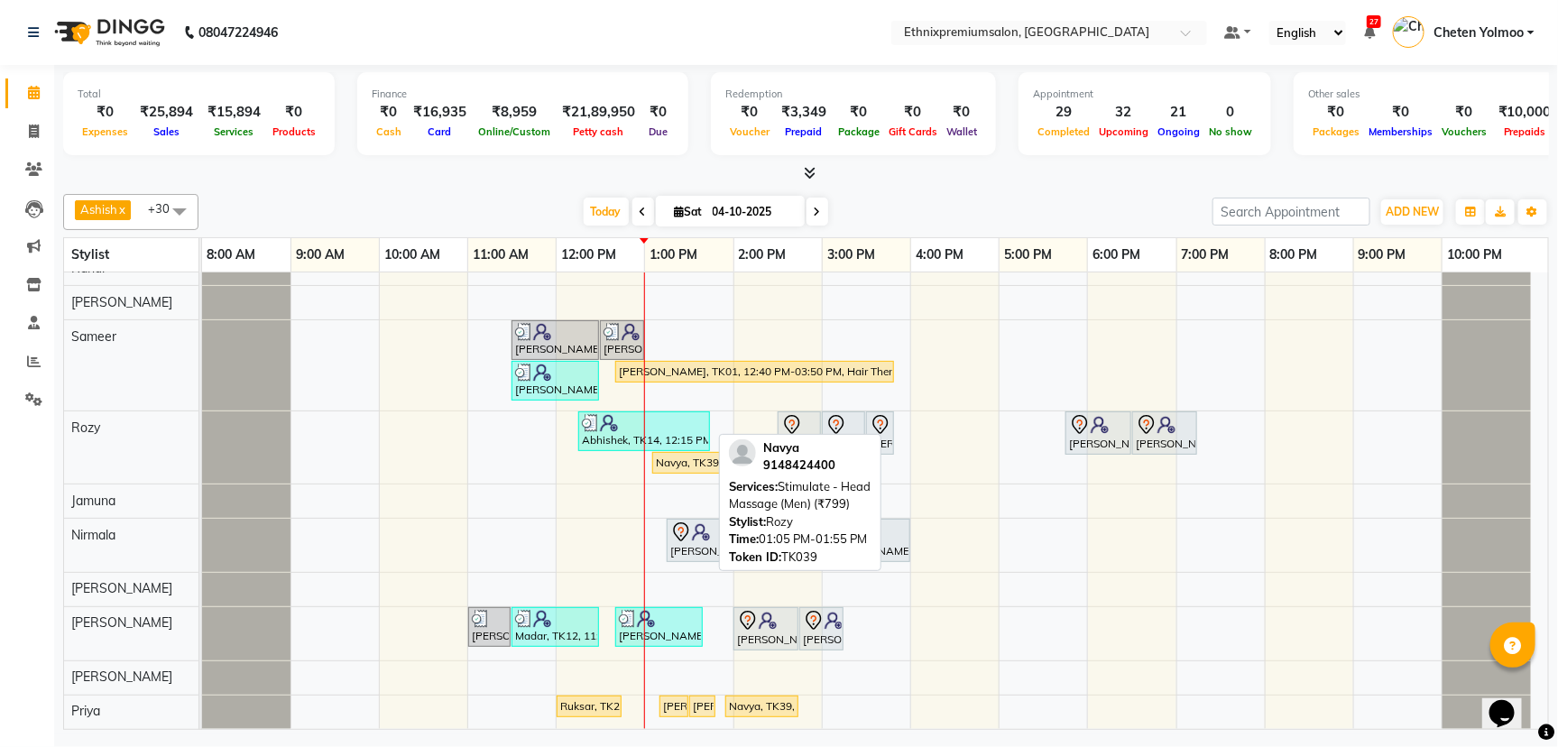
scroll to position [1249, 0]
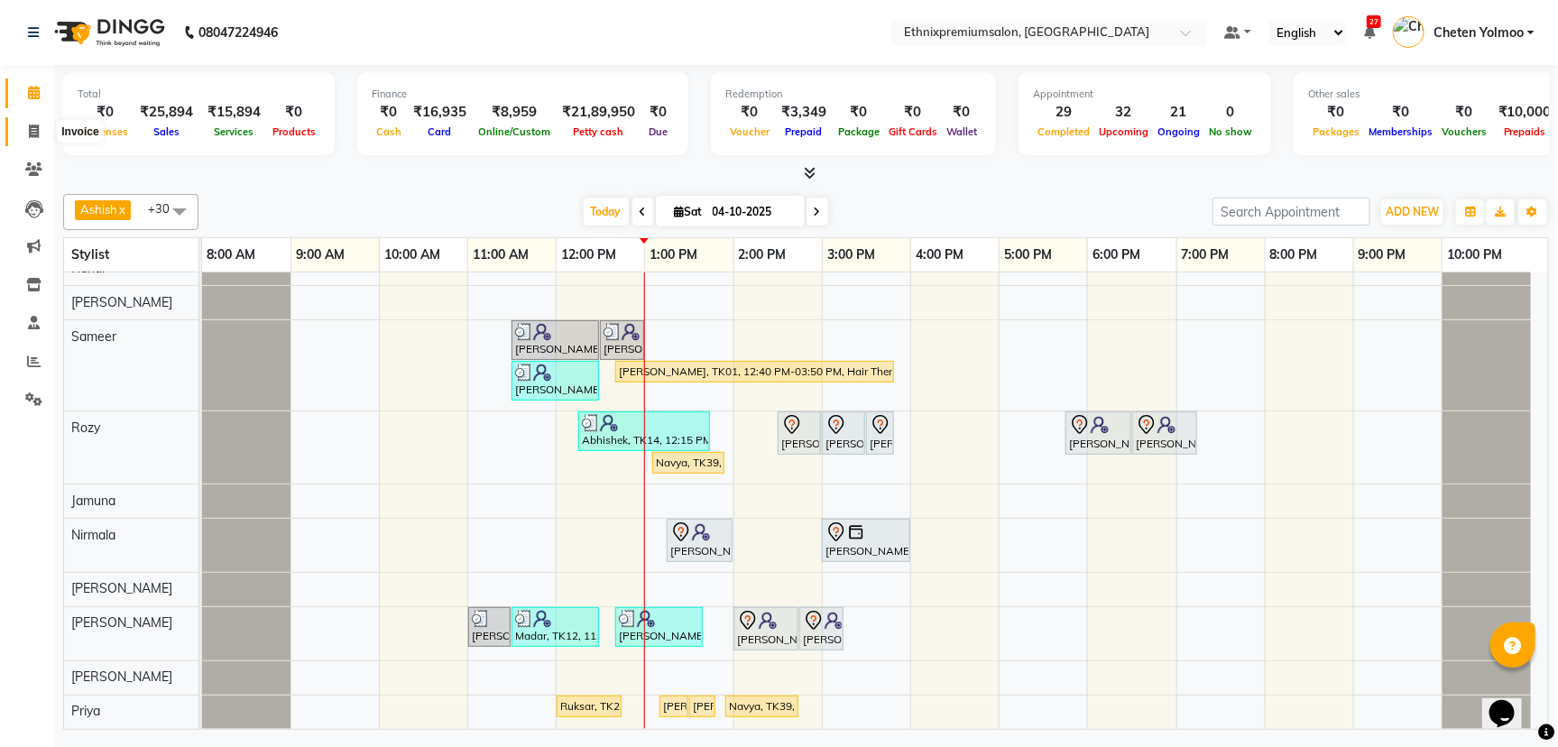
click at [39, 129] on span at bounding box center [34, 132] width 32 height 21
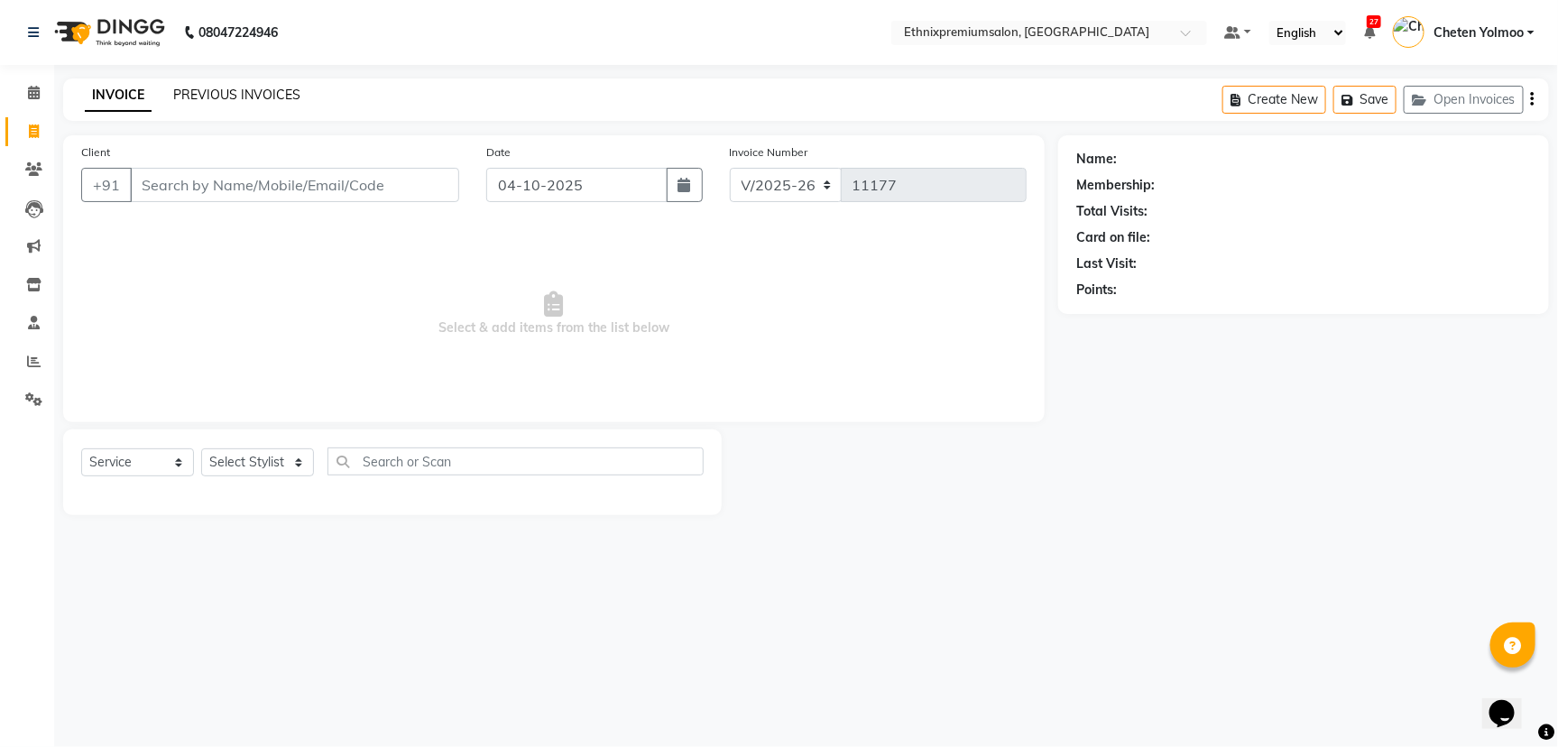
click at [178, 93] on link "PREVIOUS INVOICES" at bounding box center [236, 95] width 127 height 16
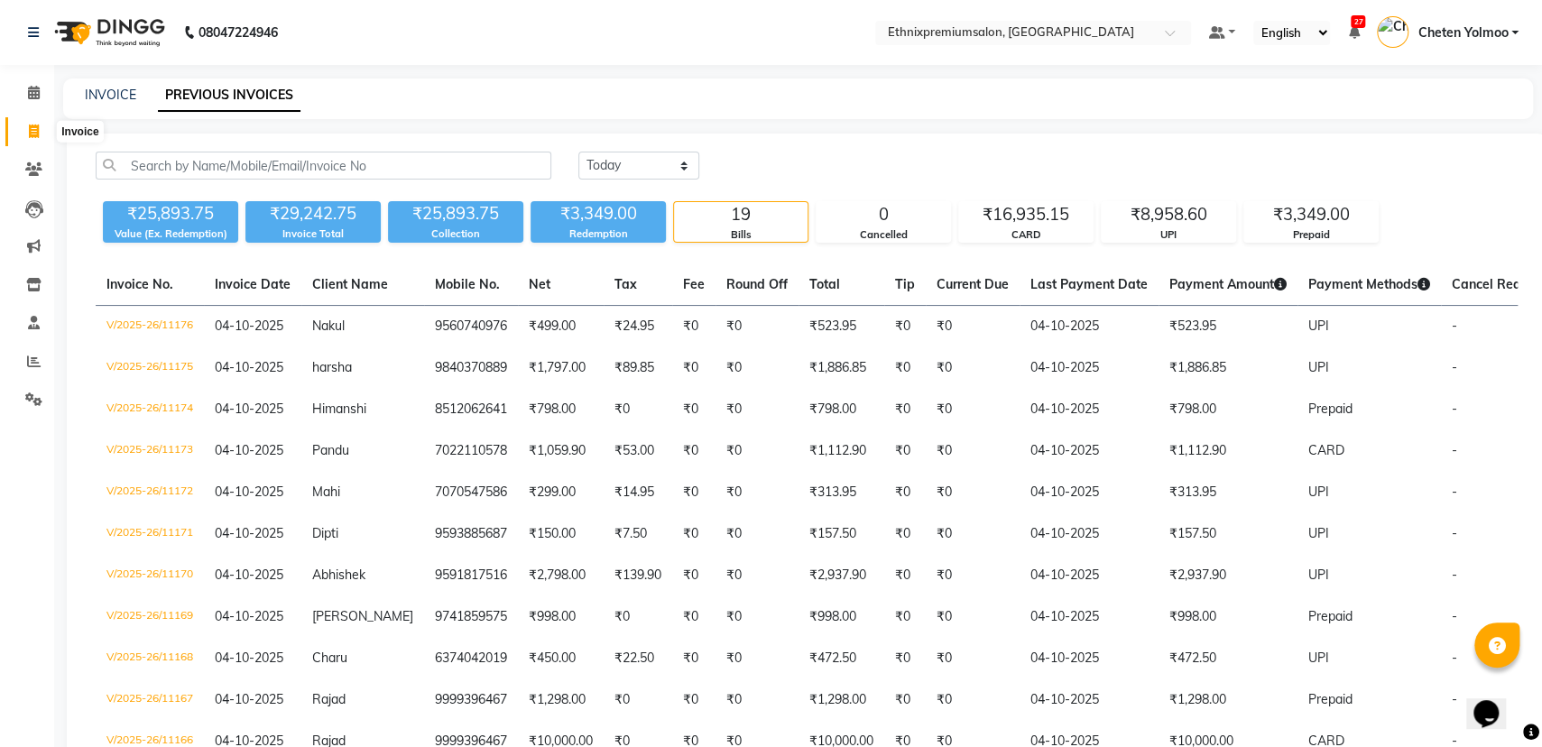
click at [34, 134] on icon at bounding box center [34, 131] width 10 height 14
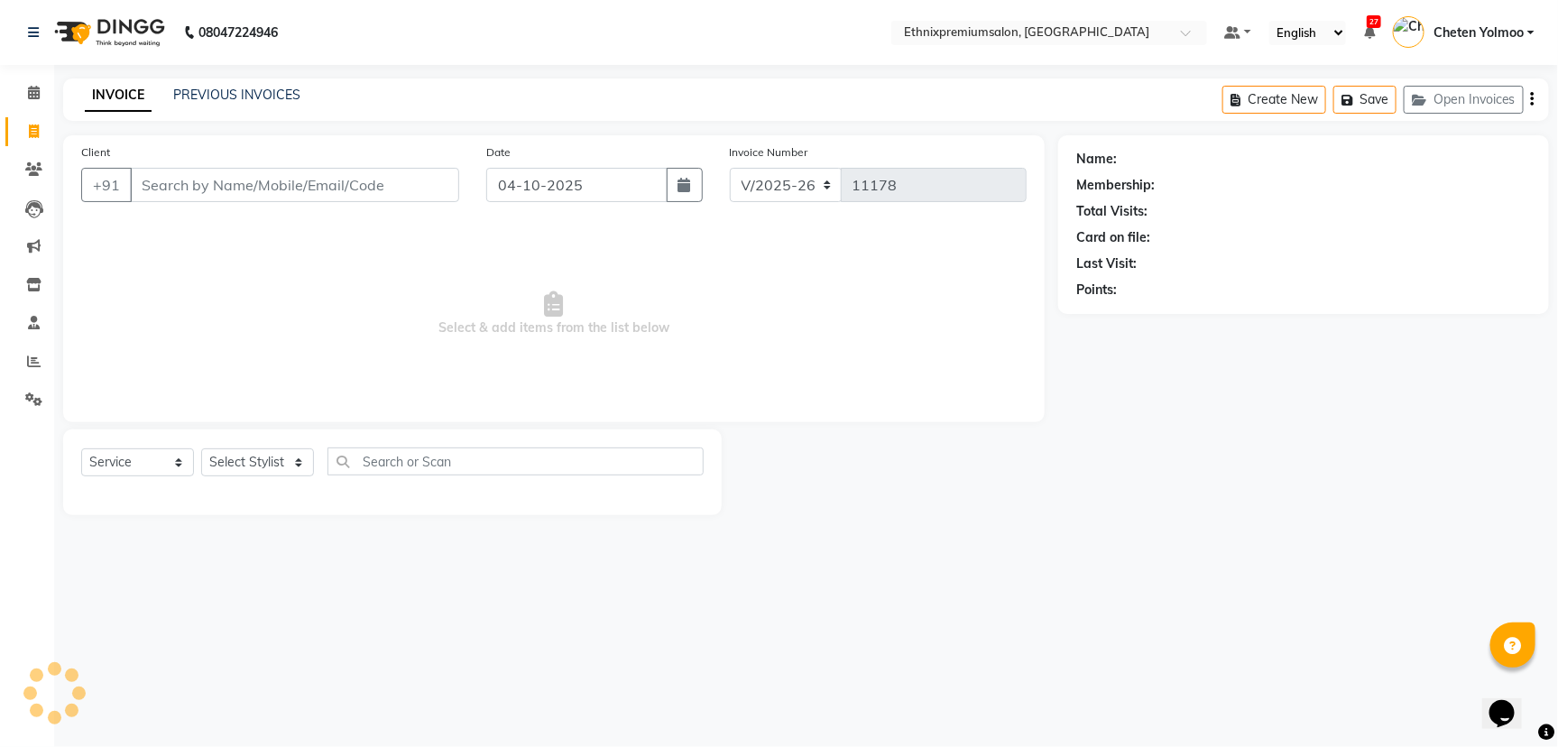
click at [246, 76] on div "08047224946 Select Location × Ethnixpremiumsalon, Brookfield Default Panel My P…" at bounding box center [779, 373] width 1558 height 747
click at [246, 84] on div "INVOICE PREVIOUS INVOICES Create New Save Open Invoices" at bounding box center [806, 99] width 1486 height 42
click at [240, 91] on link "PREVIOUS INVOICES" at bounding box center [236, 95] width 127 height 16
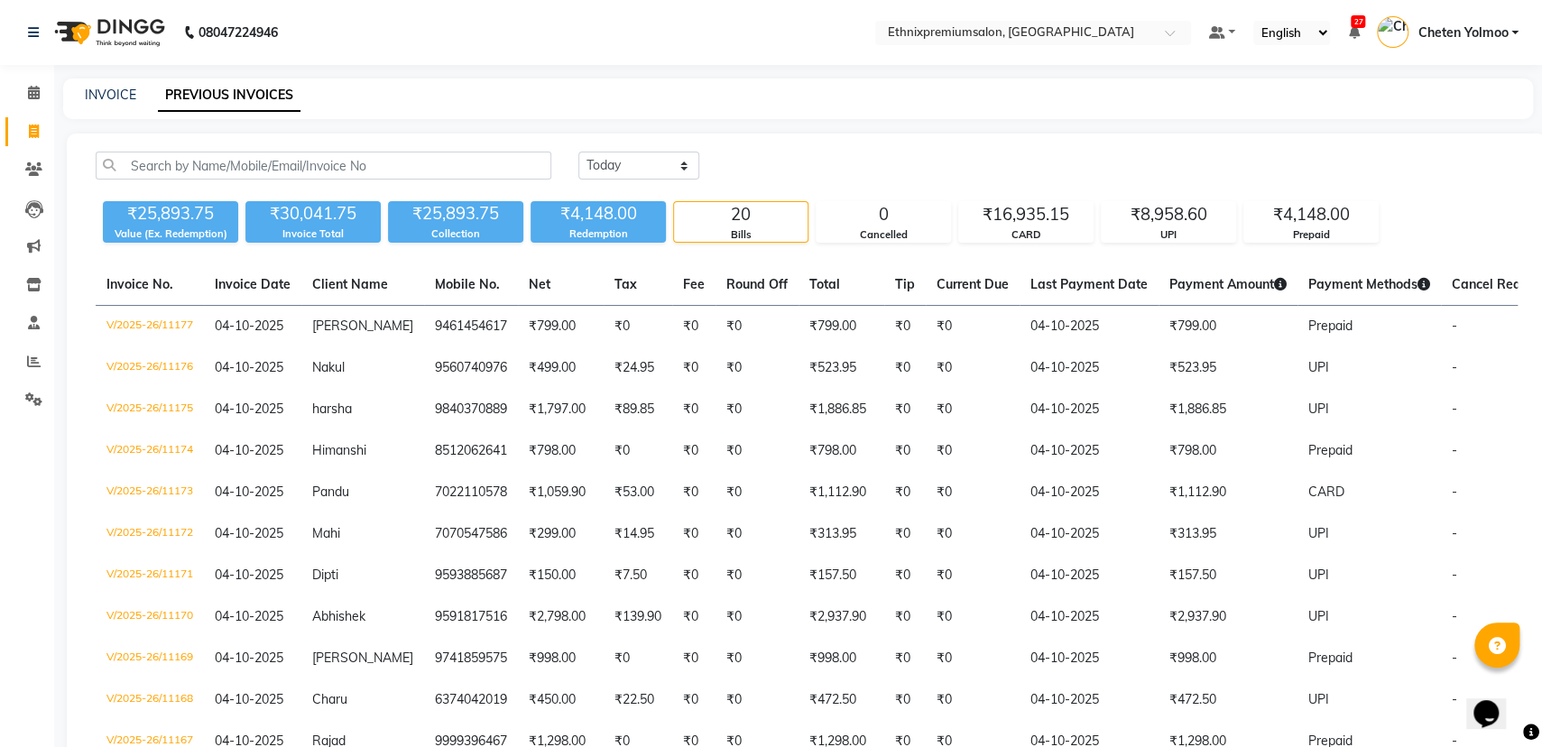
click at [393, 88] on div "INVOICE PREVIOUS INVOICES" at bounding box center [787, 95] width 1448 height 19
click at [21, 88] on span at bounding box center [34, 93] width 32 height 21
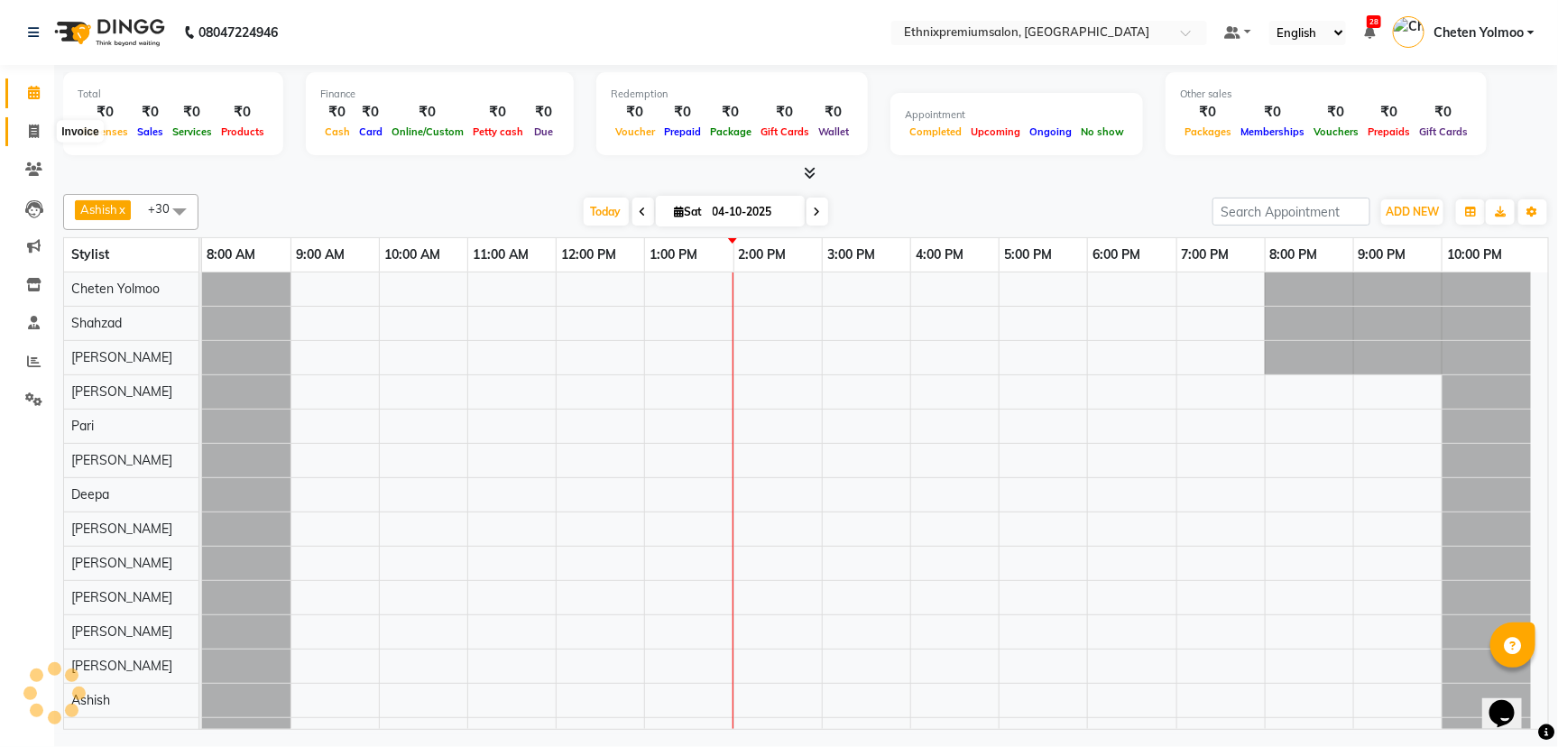
click at [25, 122] on span at bounding box center [34, 132] width 32 height 21
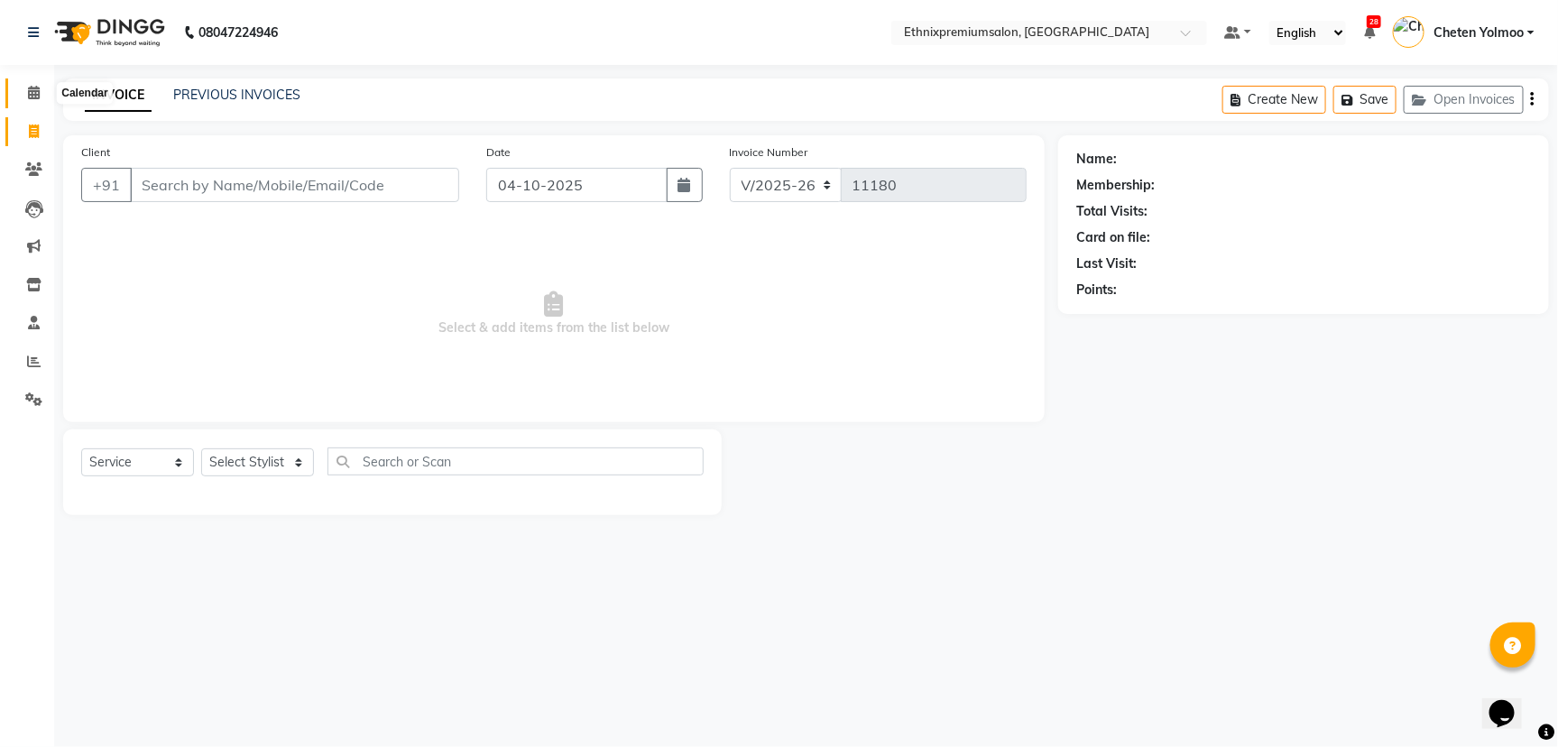
click at [36, 97] on icon at bounding box center [34, 93] width 12 height 14
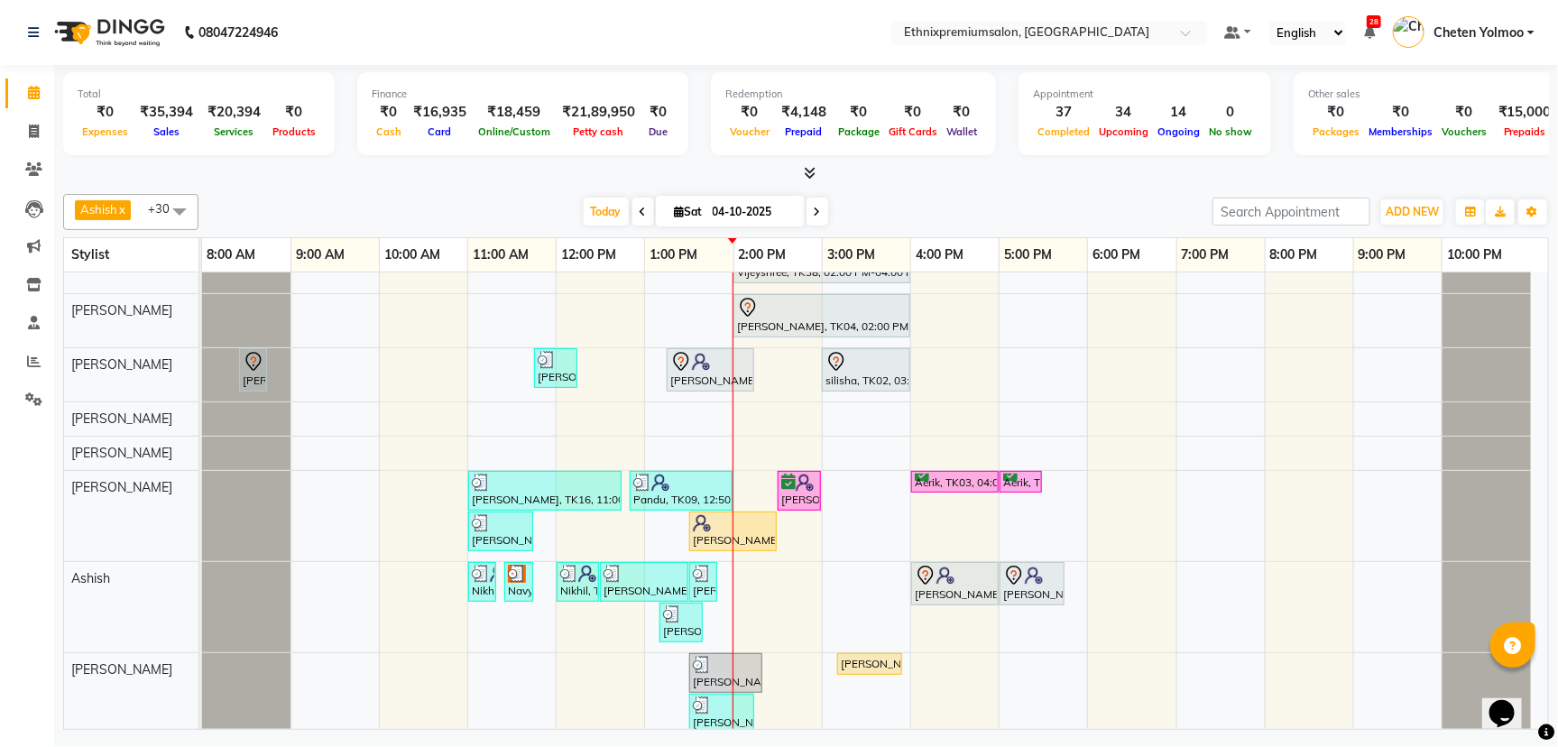
scroll to position [187, 0]
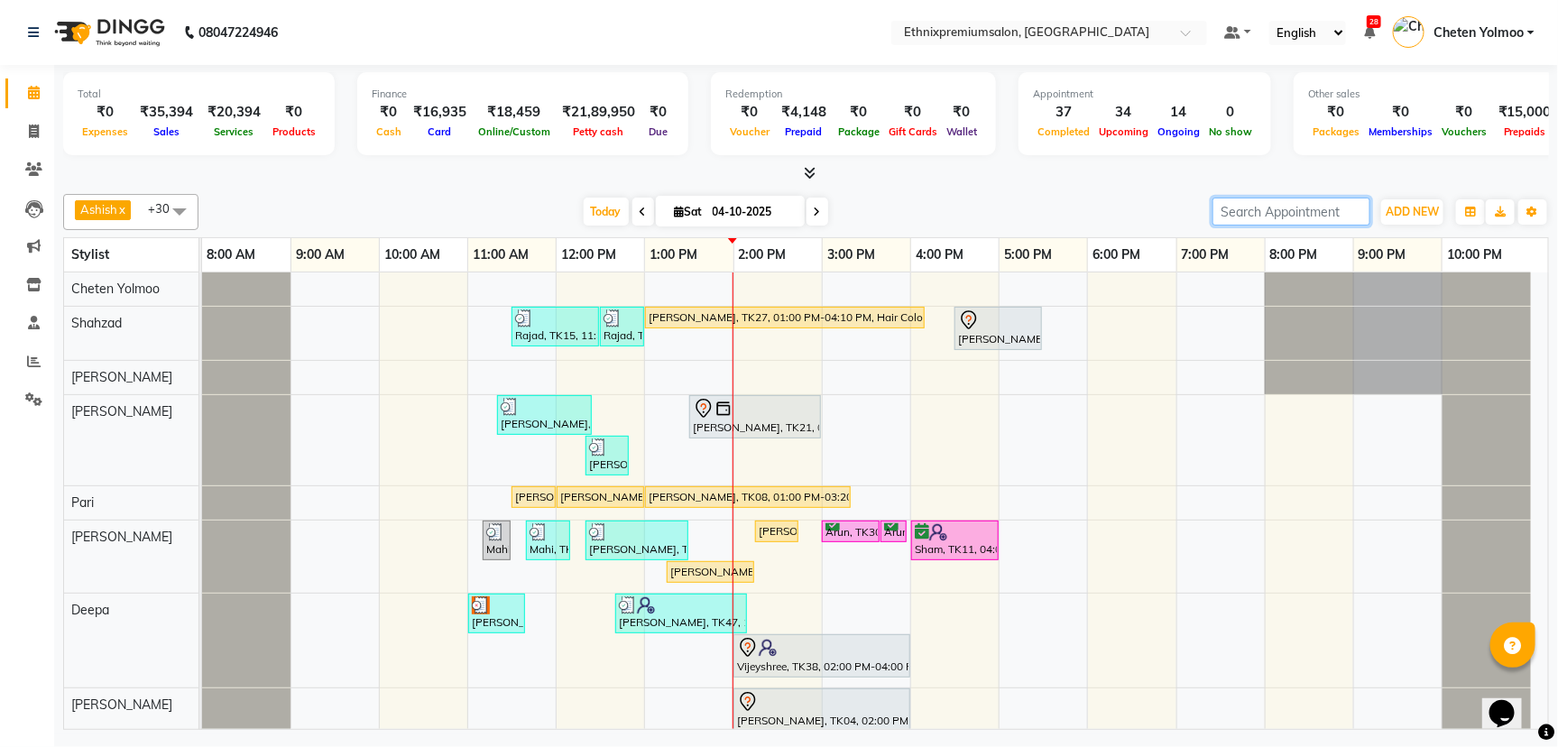
click at [1232, 198] on input "search" at bounding box center [1291, 212] width 158 height 28
click at [27, 122] on span at bounding box center [34, 132] width 32 height 21
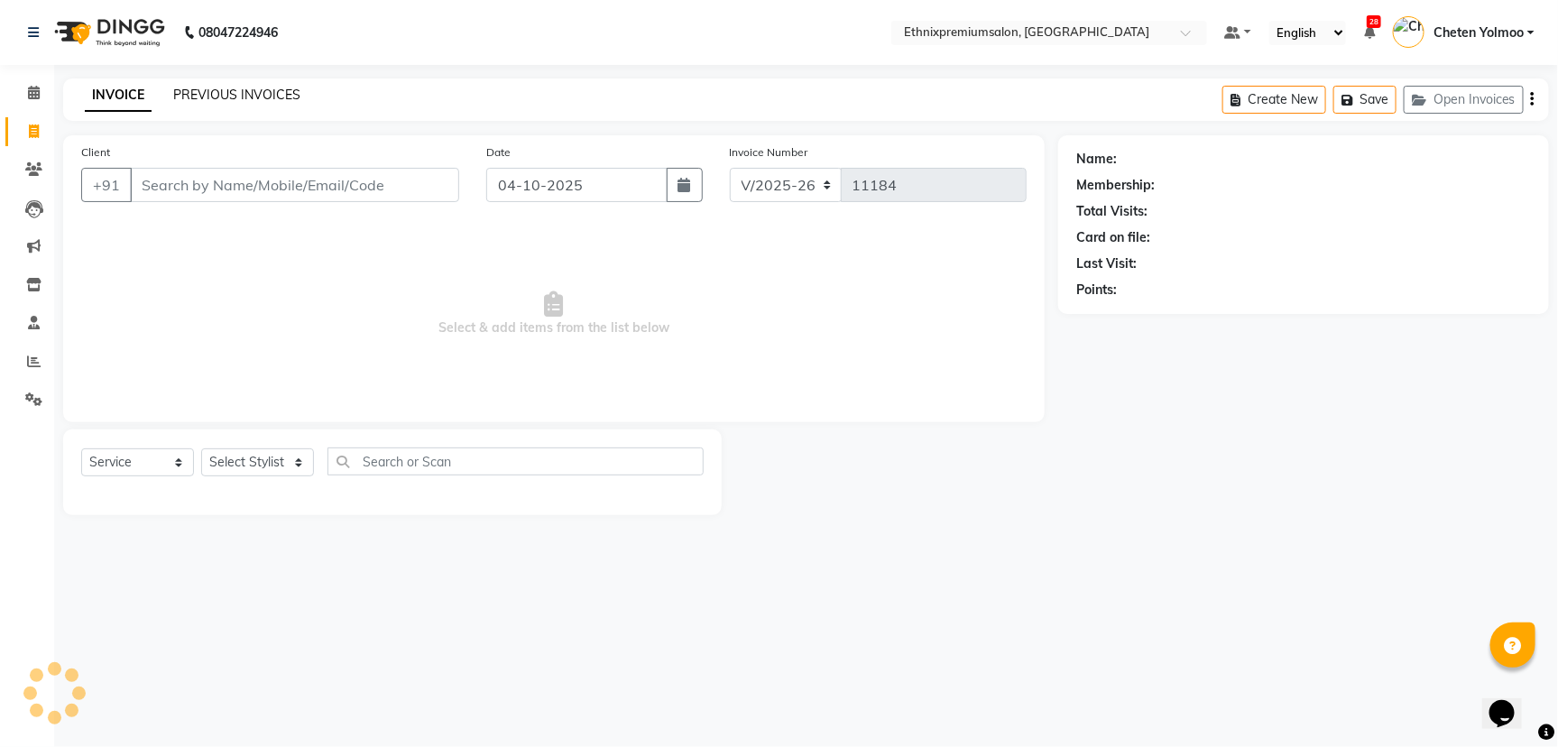
click at [285, 88] on link "PREVIOUS INVOICES" at bounding box center [236, 95] width 127 height 16
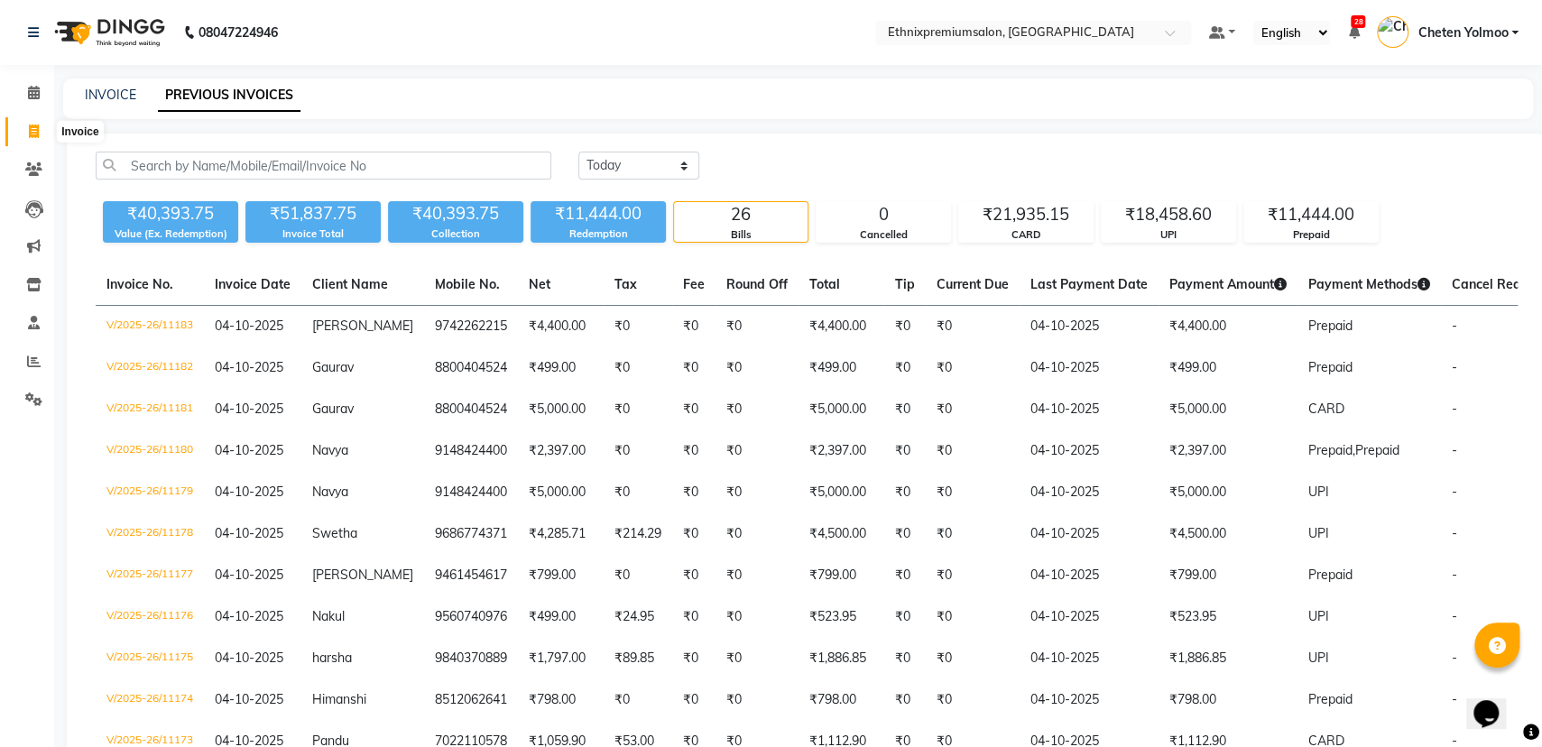
click at [38, 132] on icon at bounding box center [34, 131] width 10 height 14
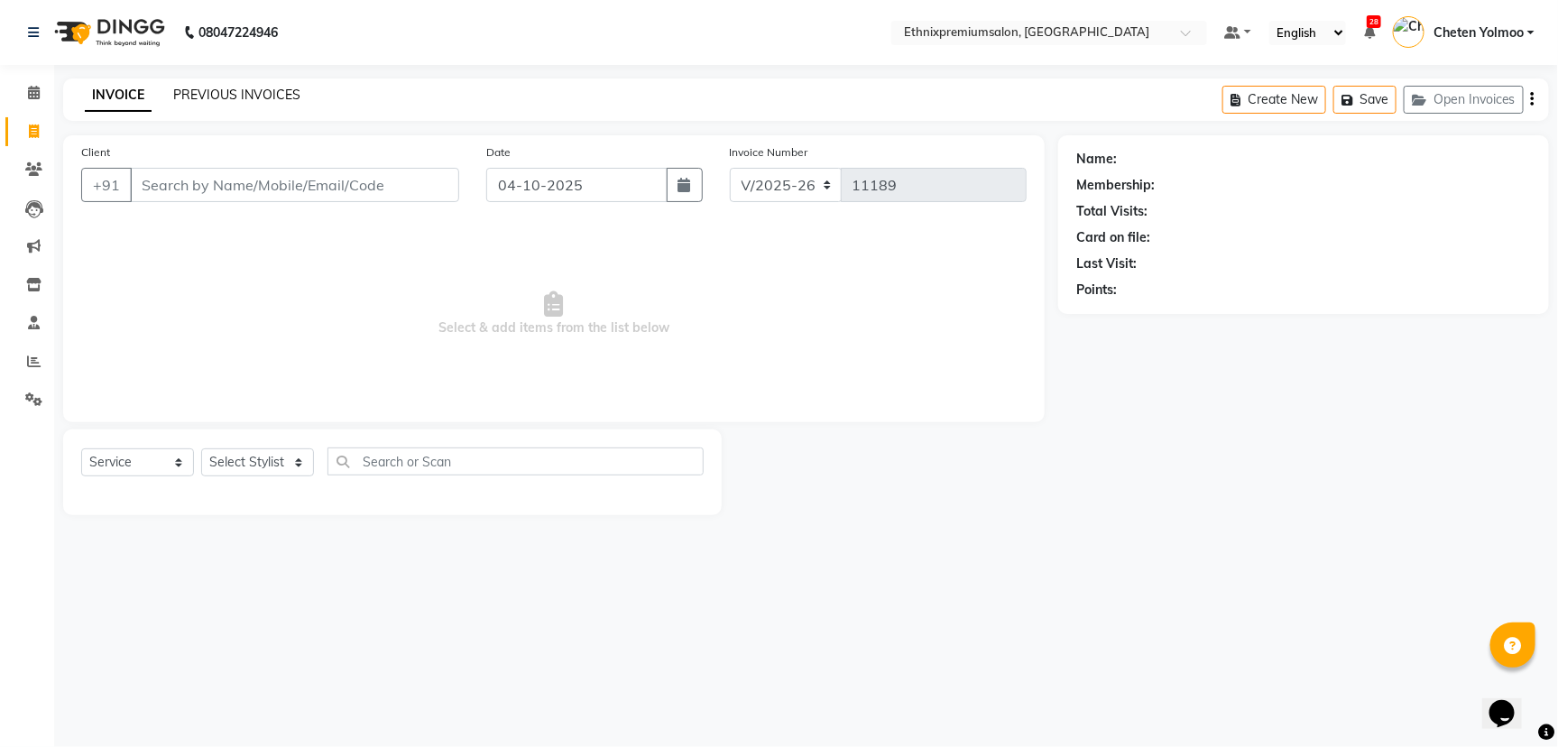
click at [217, 97] on link "PREVIOUS INVOICES" at bounding box center [236, 95] width 127 height 16
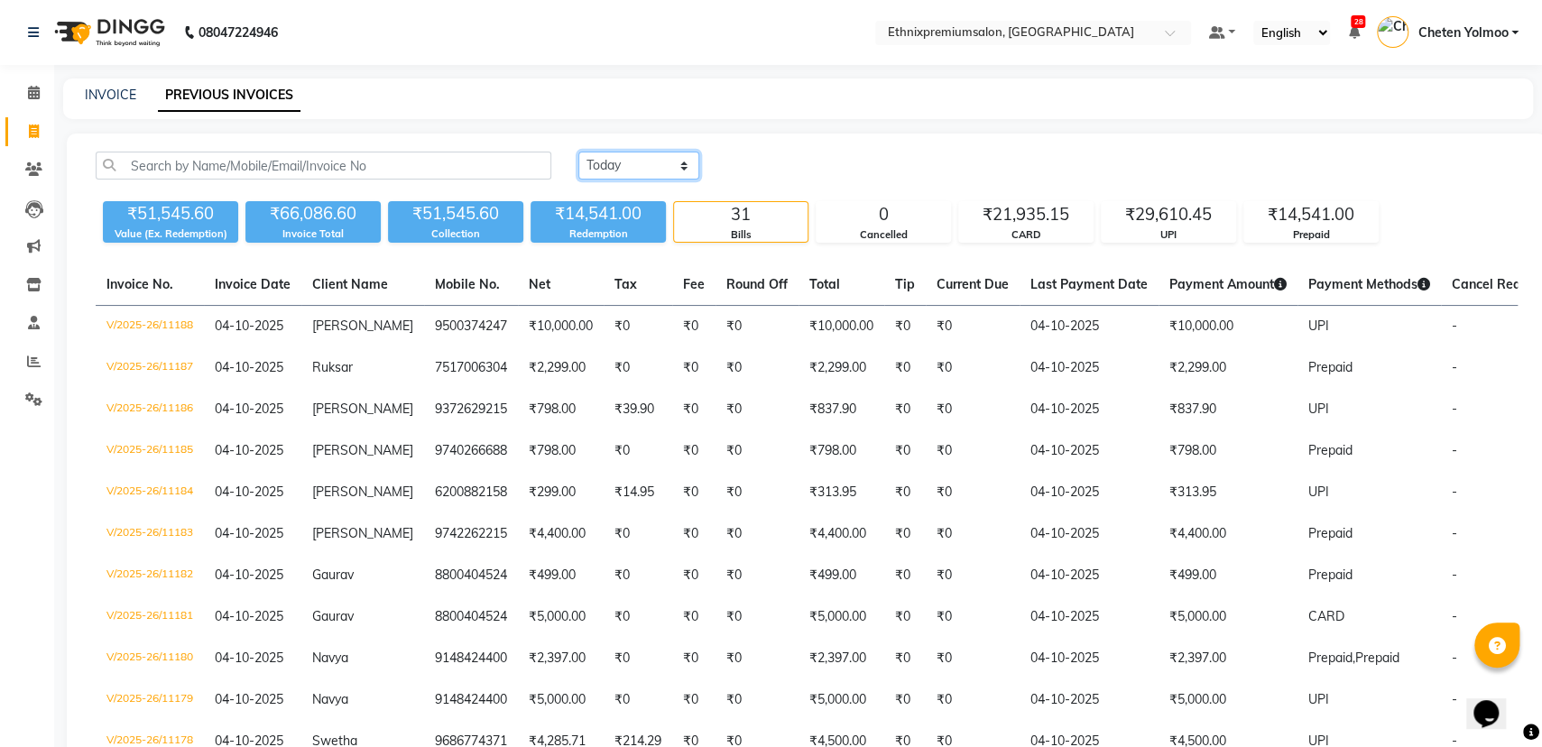
click at [638, 163] on select "[DATE] [DATE] Custom Range" at bounding box center [638, 166] width 121 height 28
click at [578, 152] on select "[DATE] [DATE] Custom Range" at bounding box center [638, 166] width 121 height 28
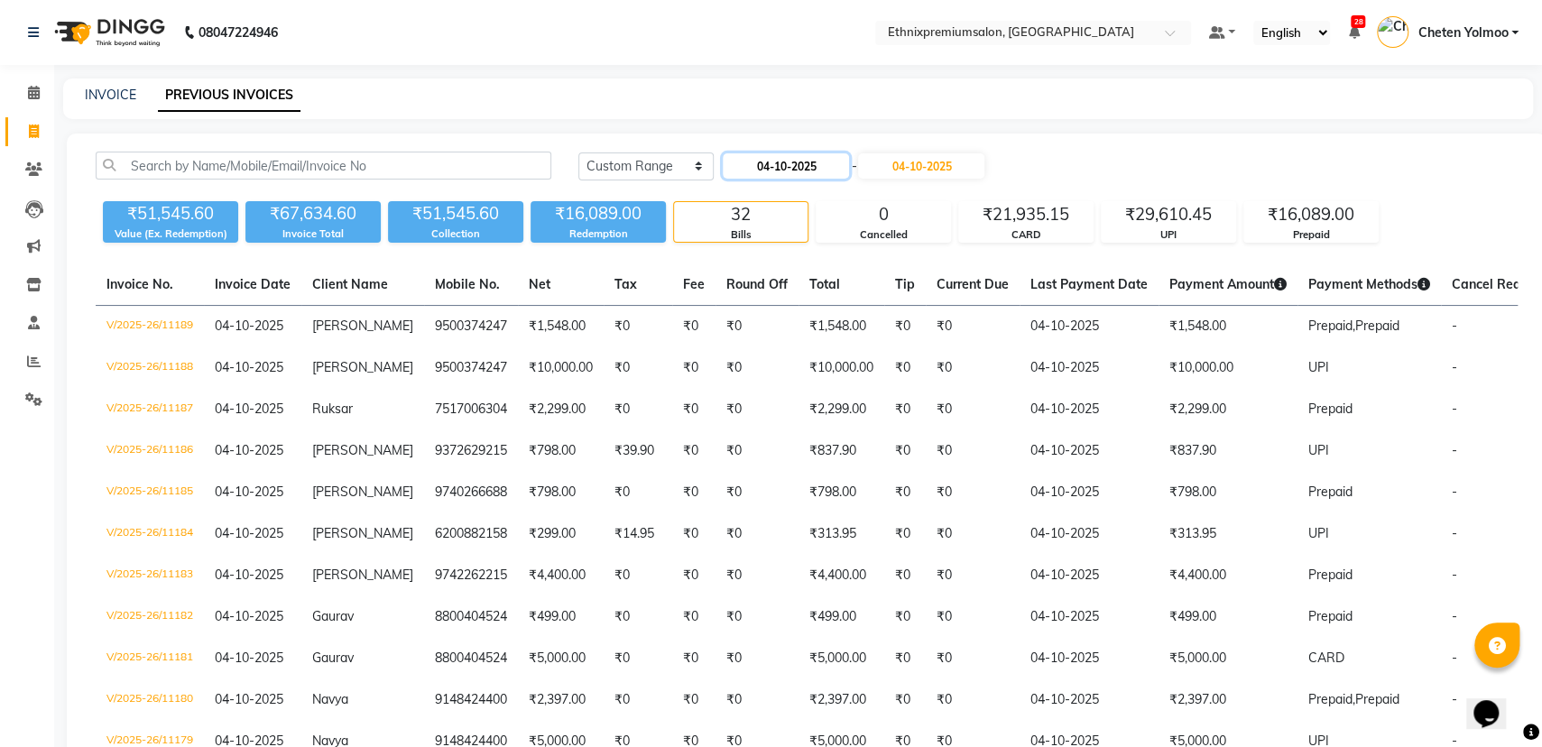
click at [779, 170] on input "04-10-2025" at bounding box center [786, 165] width 126 height 25
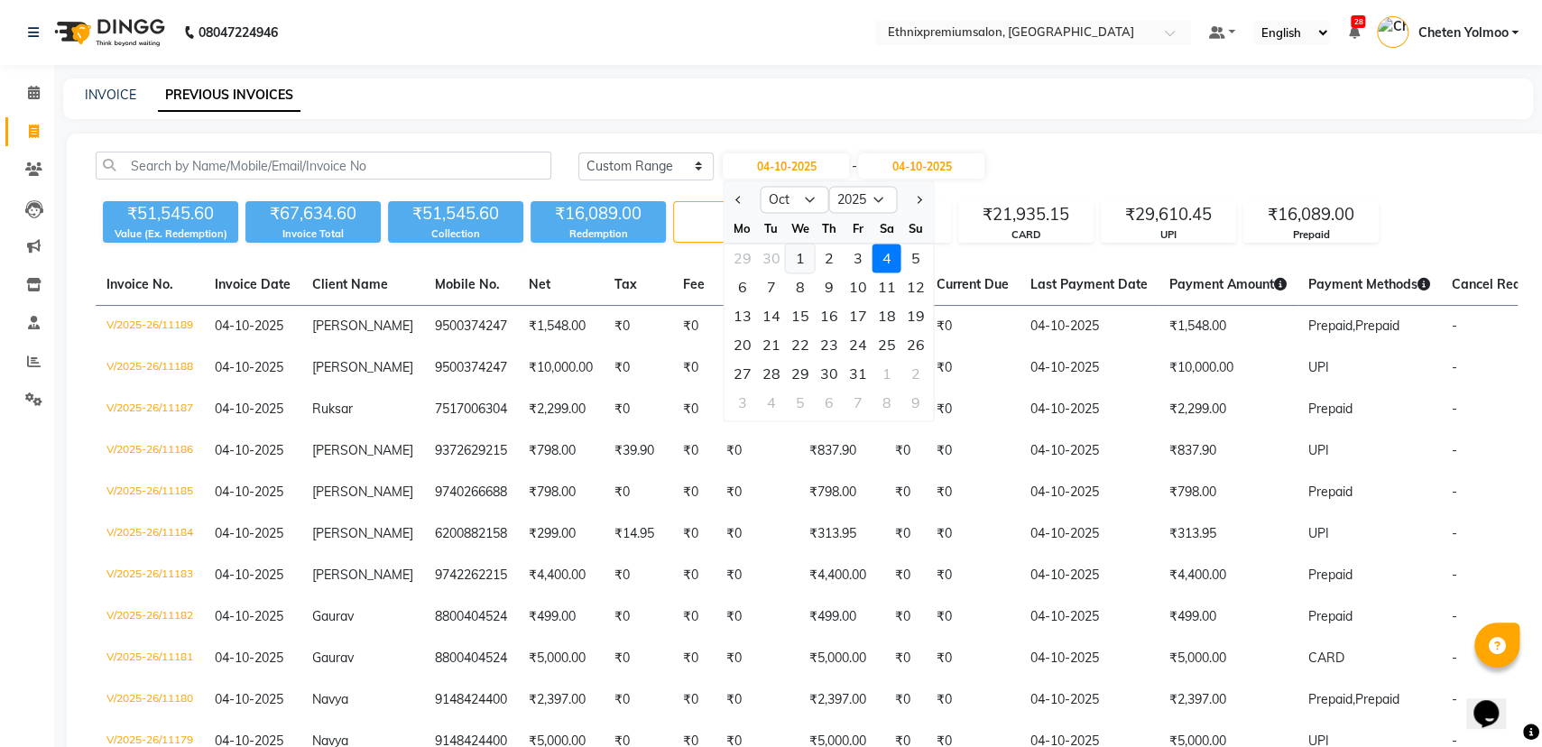
click at [806, 245] on div "1" at bounding box center [800, 258] width 29 height 29
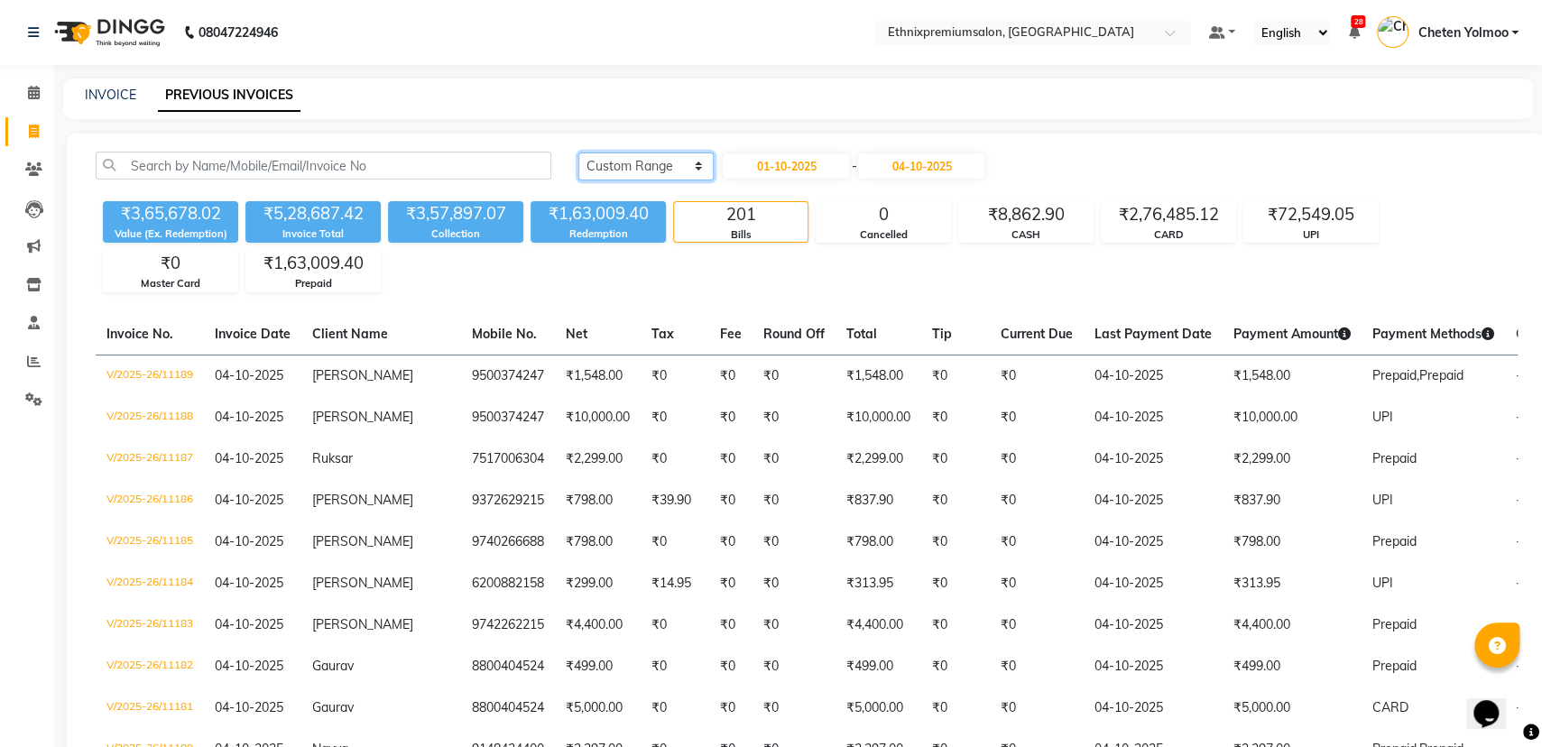
click at [681, 173] on select "[DATE] [DATE] Custom Range" at bounding box center [645, 166] width 135 height 28
click at [18, 88] on span at bounding box center [34, 93] width 32 height 21
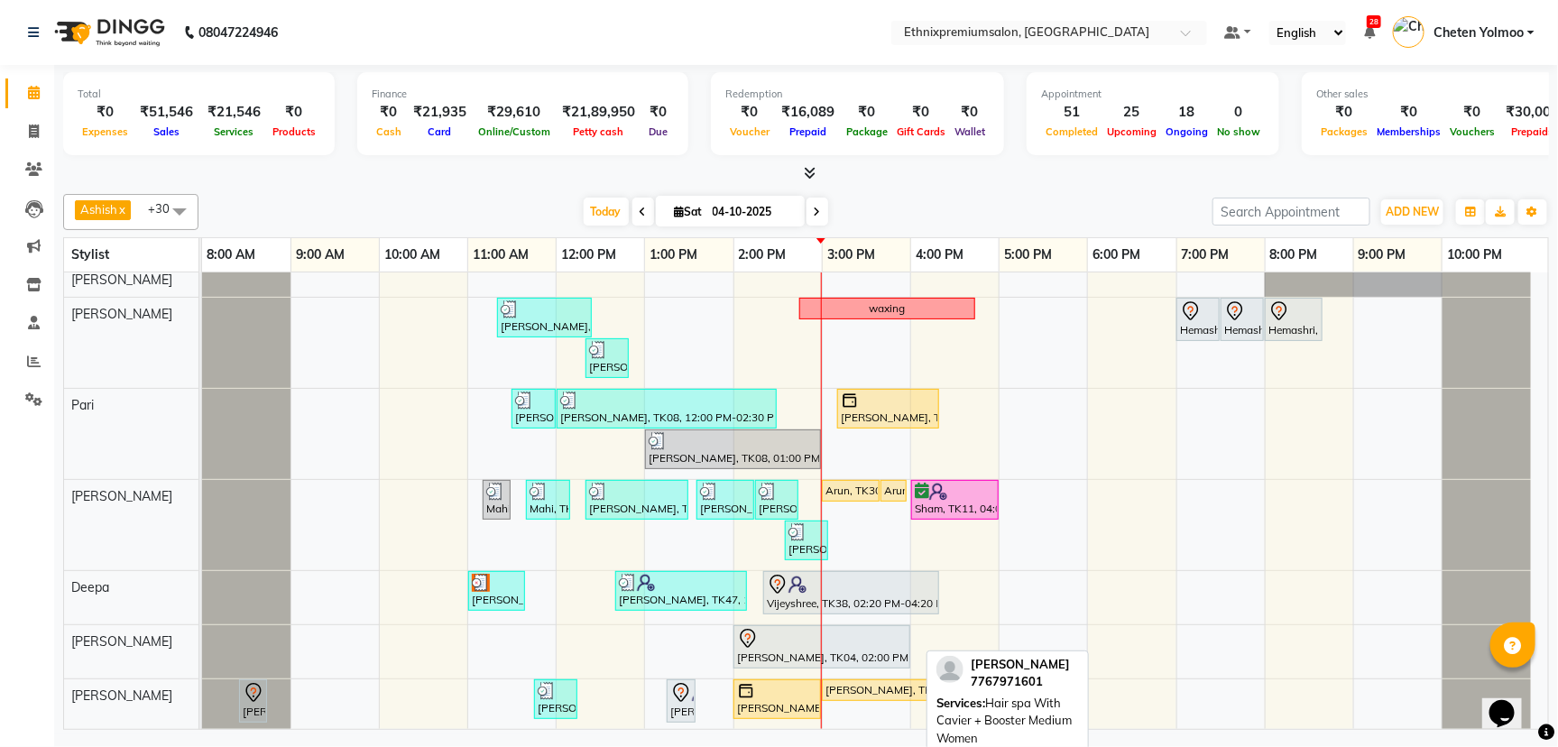
scroll to position [113, 0]
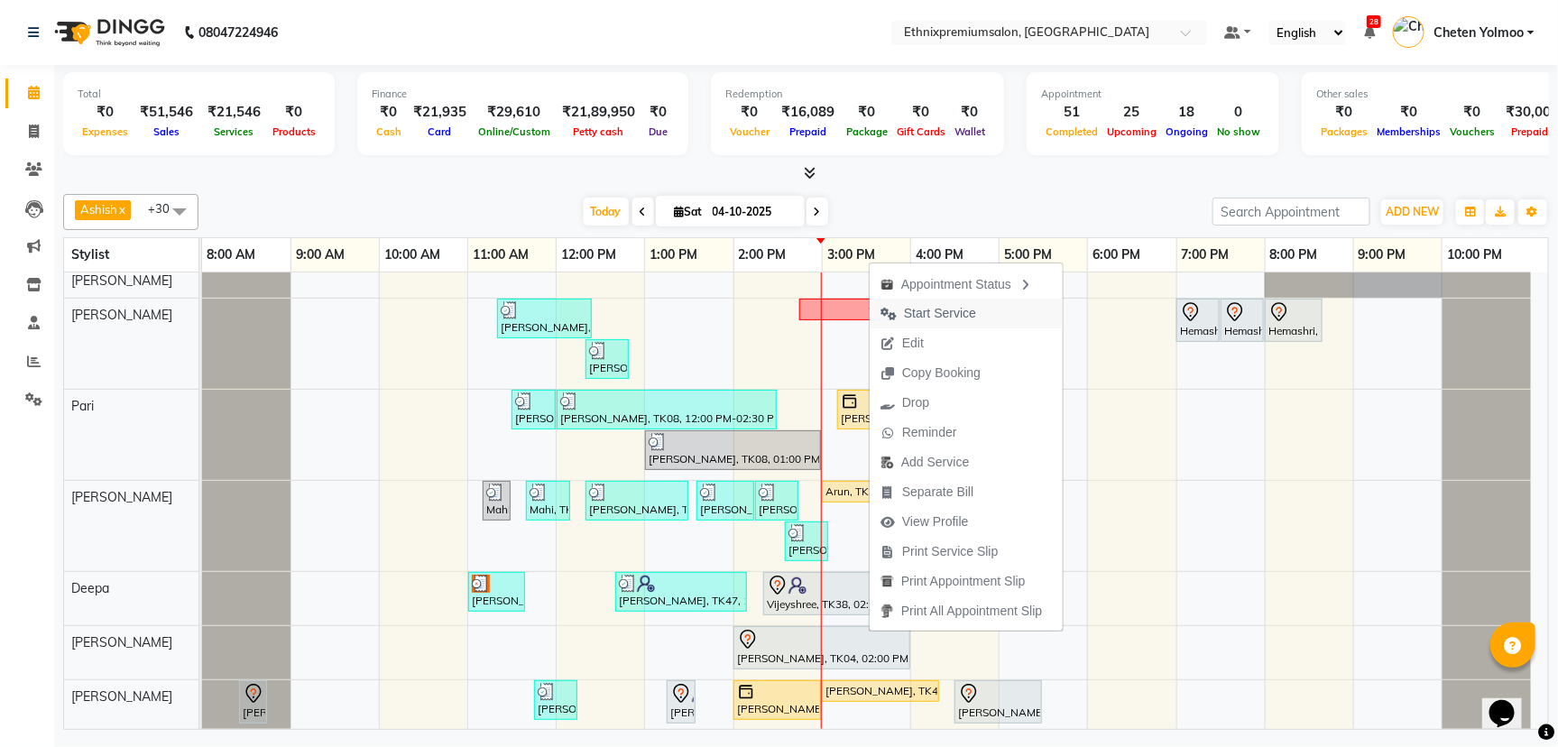
click at [940, 324] on span "Start Service" at bounding box center [928, 314] width 117 height 30
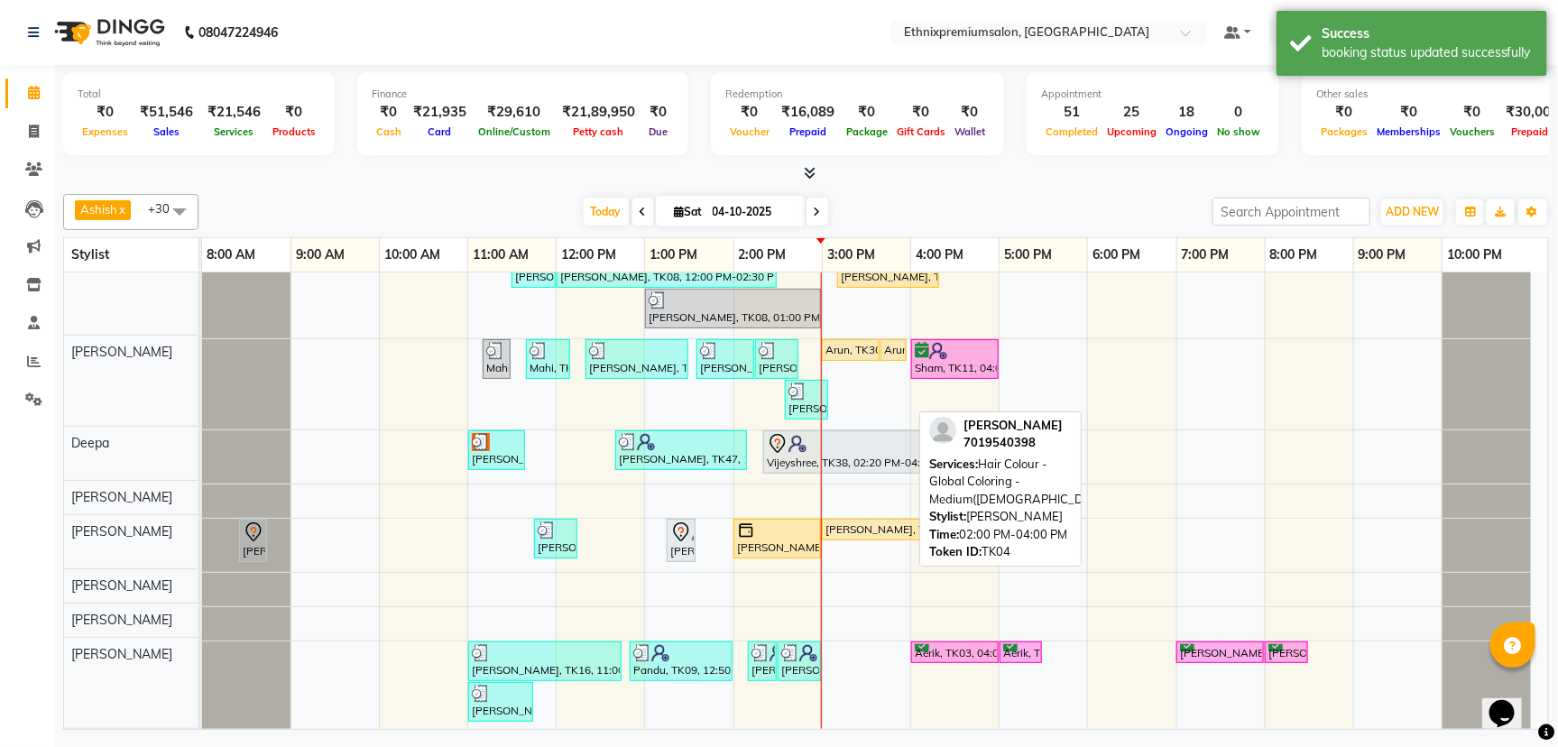
scroll to position [239, 0]
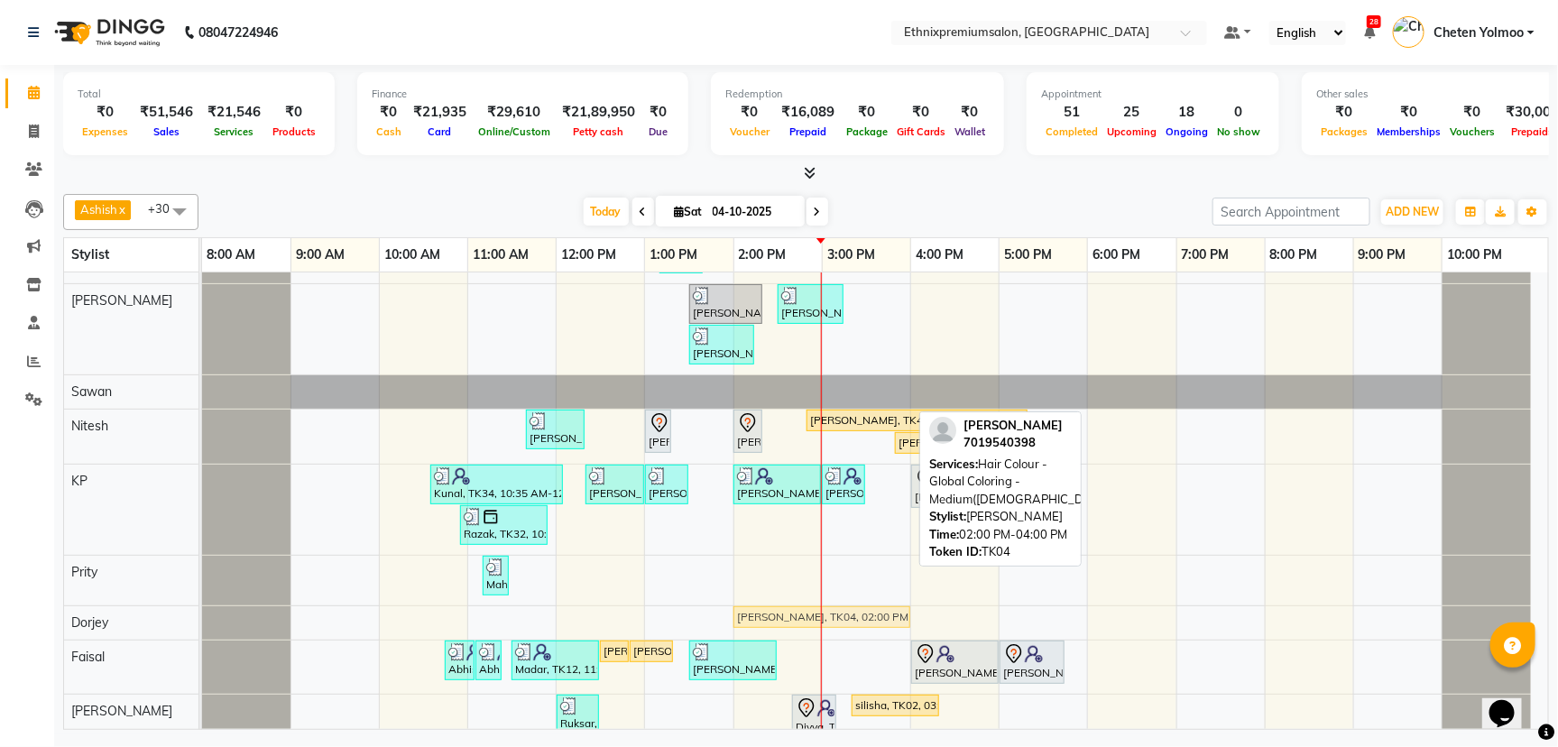
drag, startPoint x: 867, startPoint y: 405, endPoint x: 899, endPoint y: 605, distance: 202.9
click at [899, 605] on tbody "Navya, TK39, 12:30 PM-01:00 PM, Stimulate - Head Massage (Men) Rajad, TK15, 11:…" at bounding box center [866, 447] width 1329 height 1937
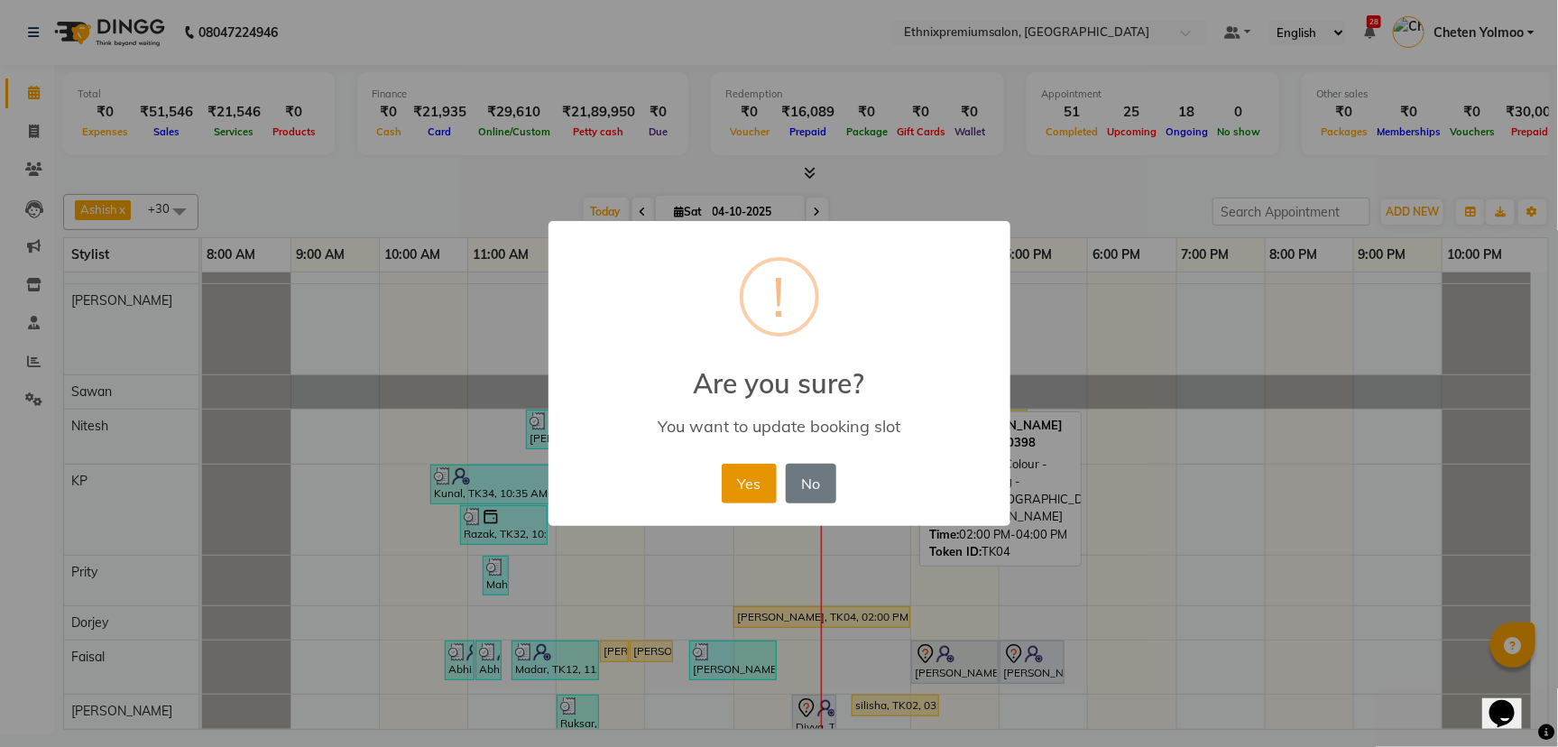
click at [757, 488] on button "Yes" at bounding box center [749, 484] width 55 height 40
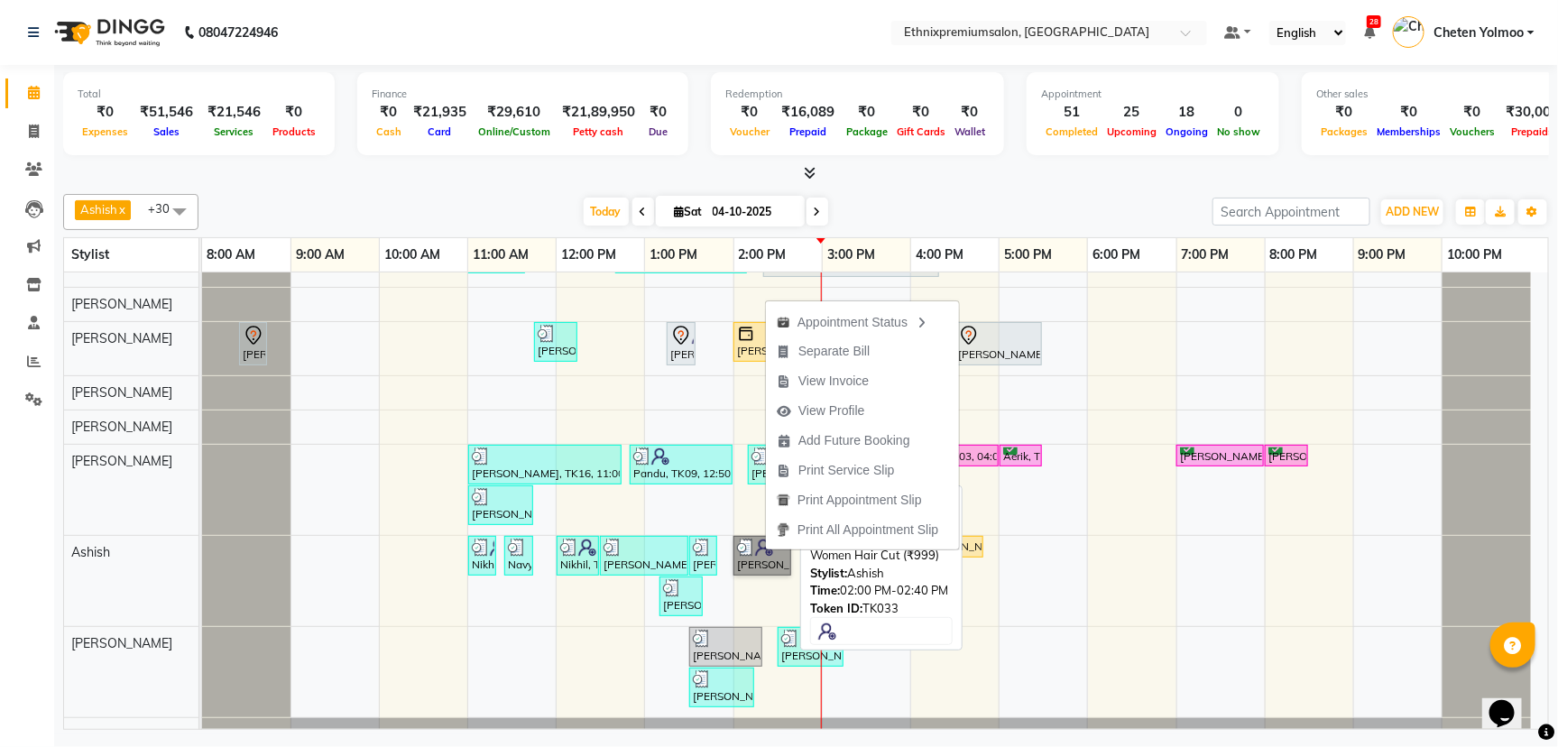
click at [765, 550] on link "[PERSON_NAME], TK33, 02:00 PM-02:40 PM, Haircut - Premier Women Hair Cut (₹999)" at bounding box center [762, 556] width 58 height 40
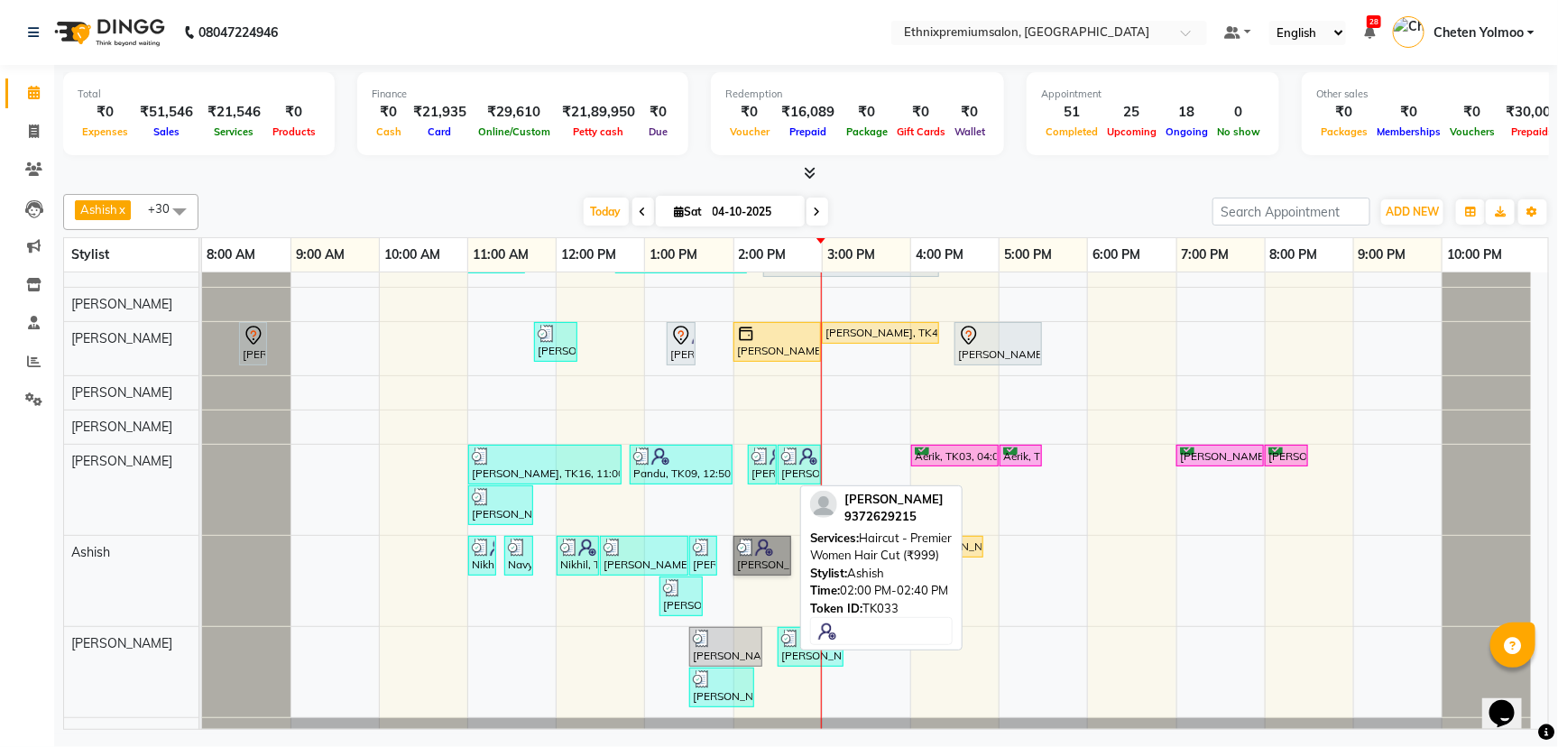
click at [765, 550] on link "[PERSON_NAME], TK33, 02:00 PM-02:40 PM, Haircut - Premier Women Hair Cut (₹999)" at bounding box center [762, 556] width 58 height 40
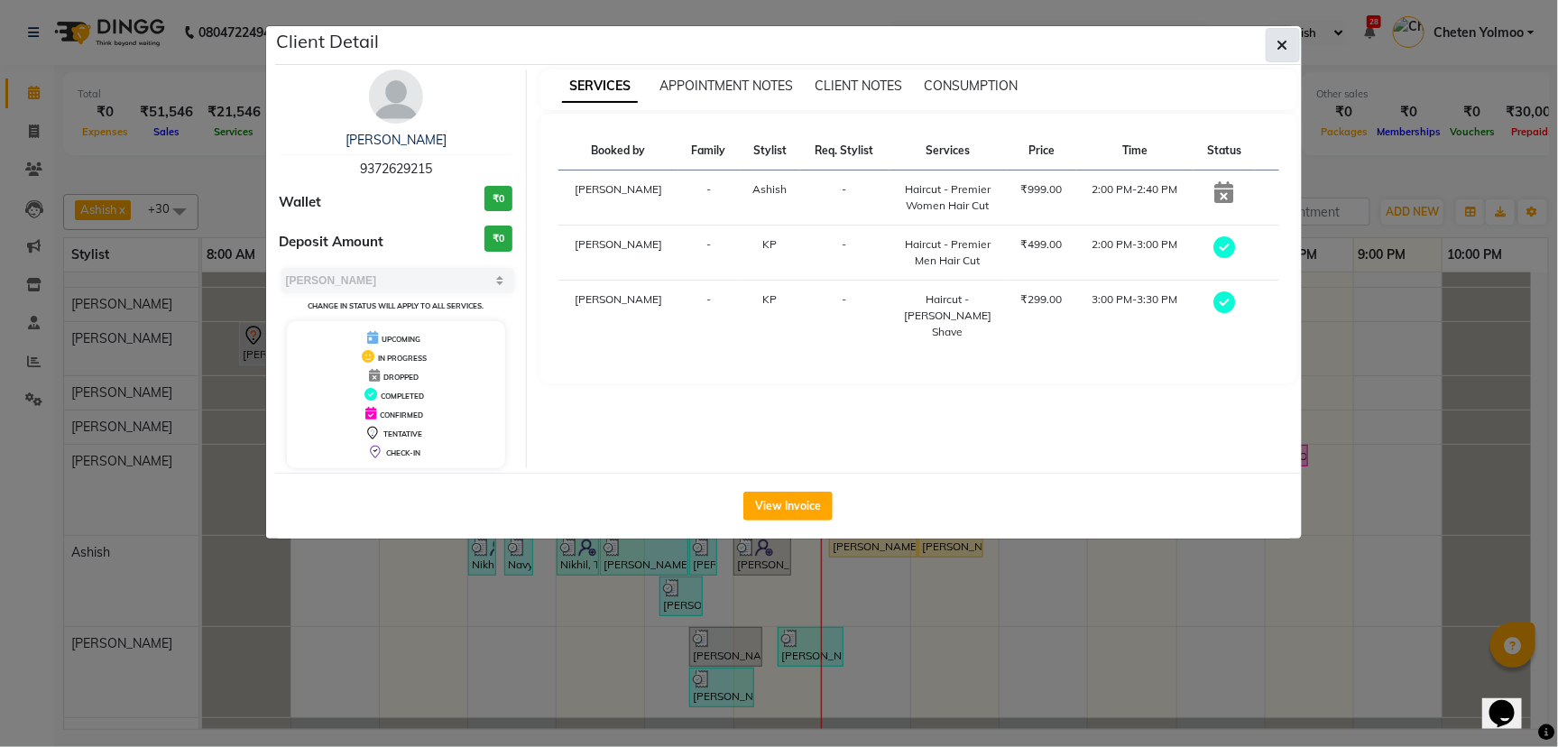
click at [1288, 35] on button "button" at bounding box center [1283, 45] width 34 height 34
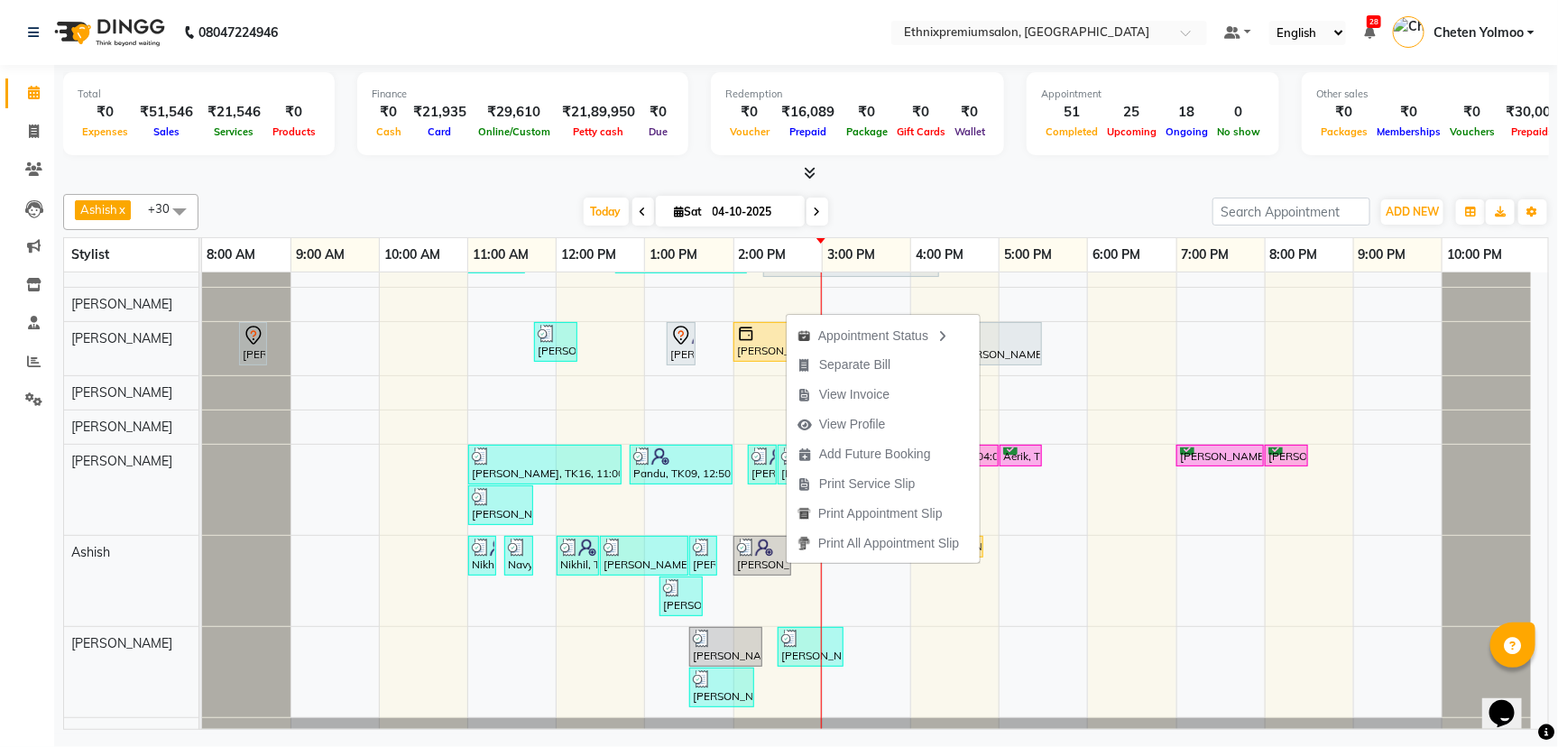
click at [786, 564] on div "Appointment Status Separate Bill View Invoice View Profile Add Future Booking P…" at bounding box center [883, 438] width 195 height 252
click at [752, 566] on div "[PERSON_NAME], TK33, 02:00 PM-02:40 PM, Haircut - Premier Women Hair Cut (₹999)" at bounding box center [762, 556] width 54 height 34
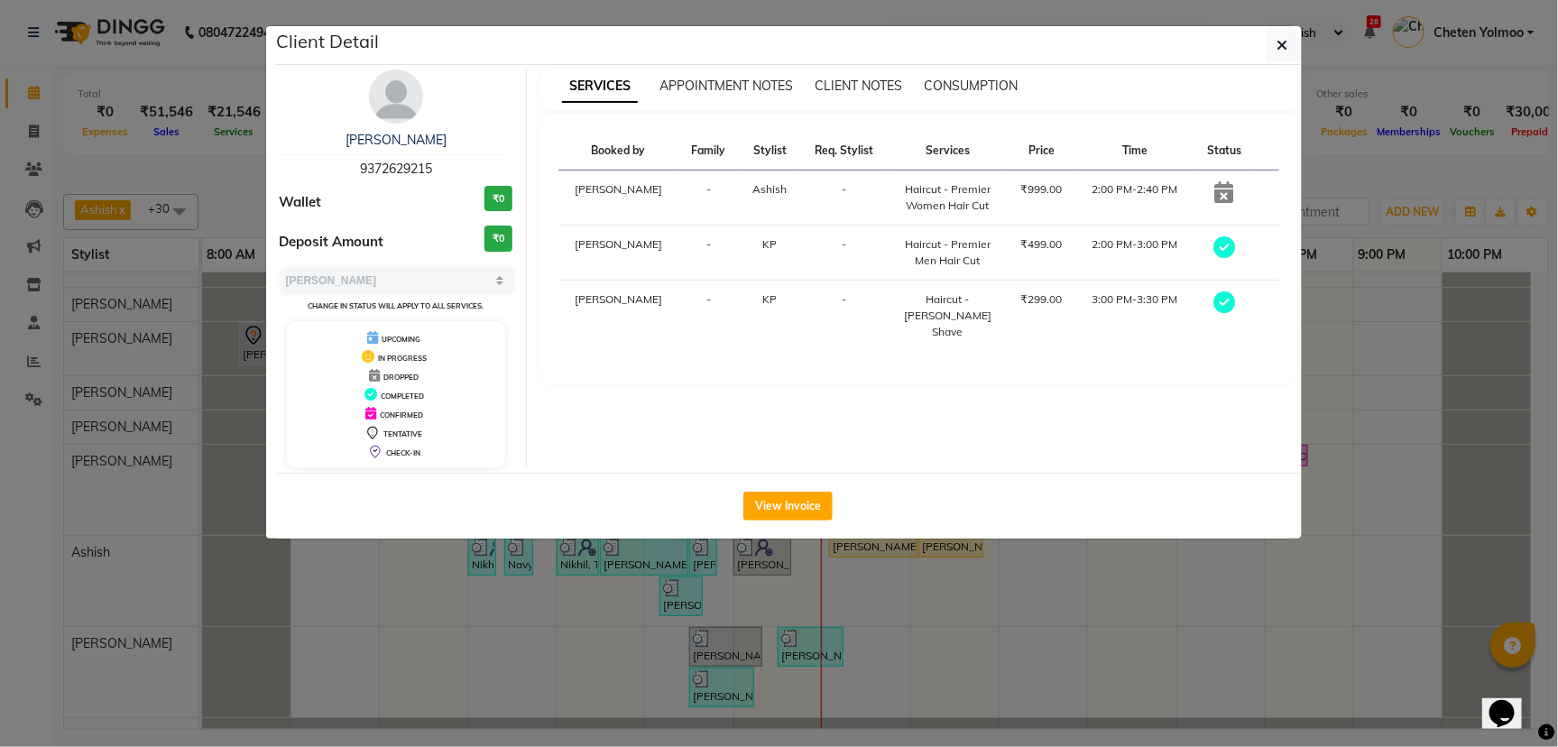
click at [1163, 608] on ngb-modal-window "Client Detail Keyur 9372629215 Wallet ₹0 Deposit Amount ₹0 Select MARK DONE UPC…" at bounding box center [779, 373] width 1558 height 747
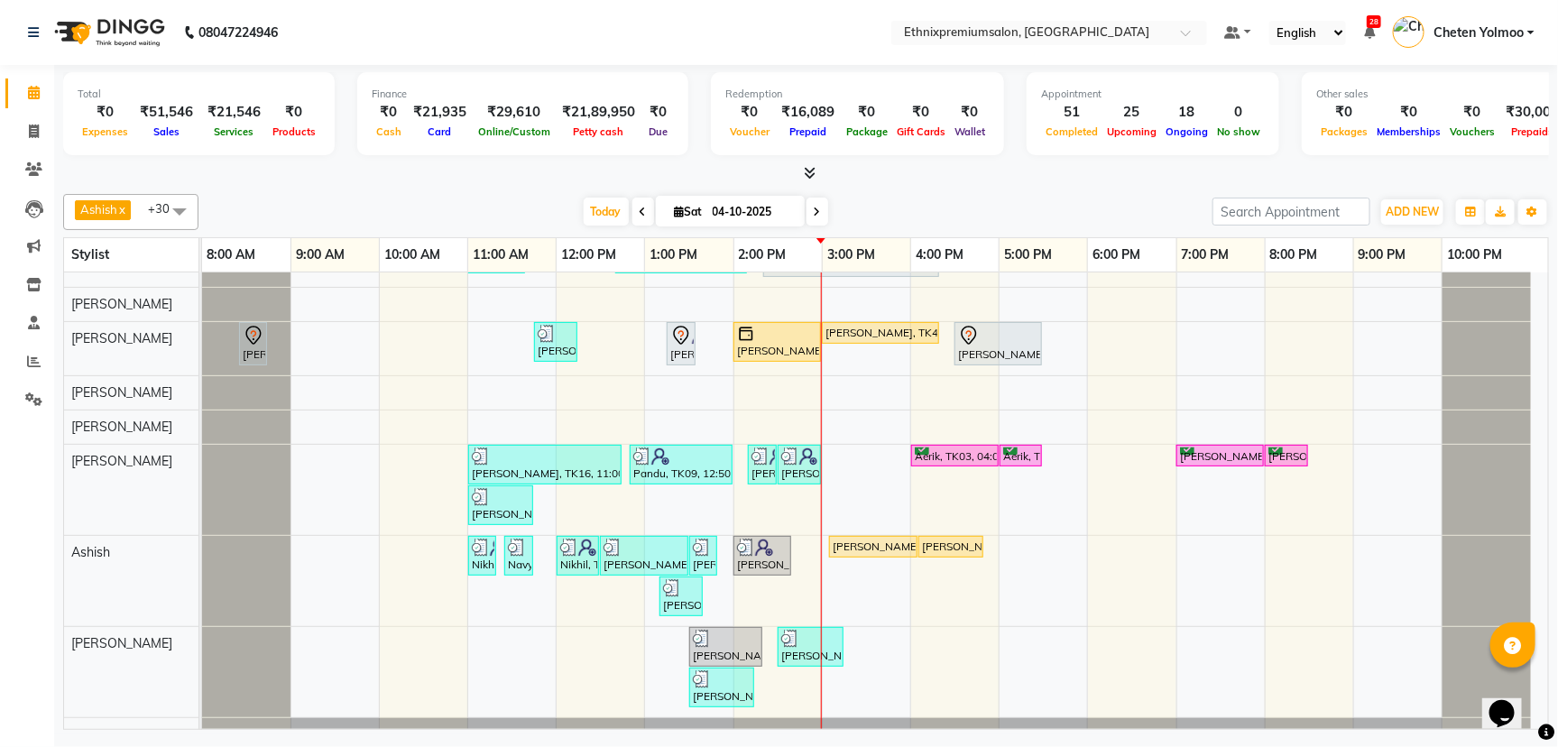
click at [367, 174] on div at bounding box center [806, 173] width 1486 height 19
click at [23, 124] on span at bounding box center [34, 132] width 32 height 21
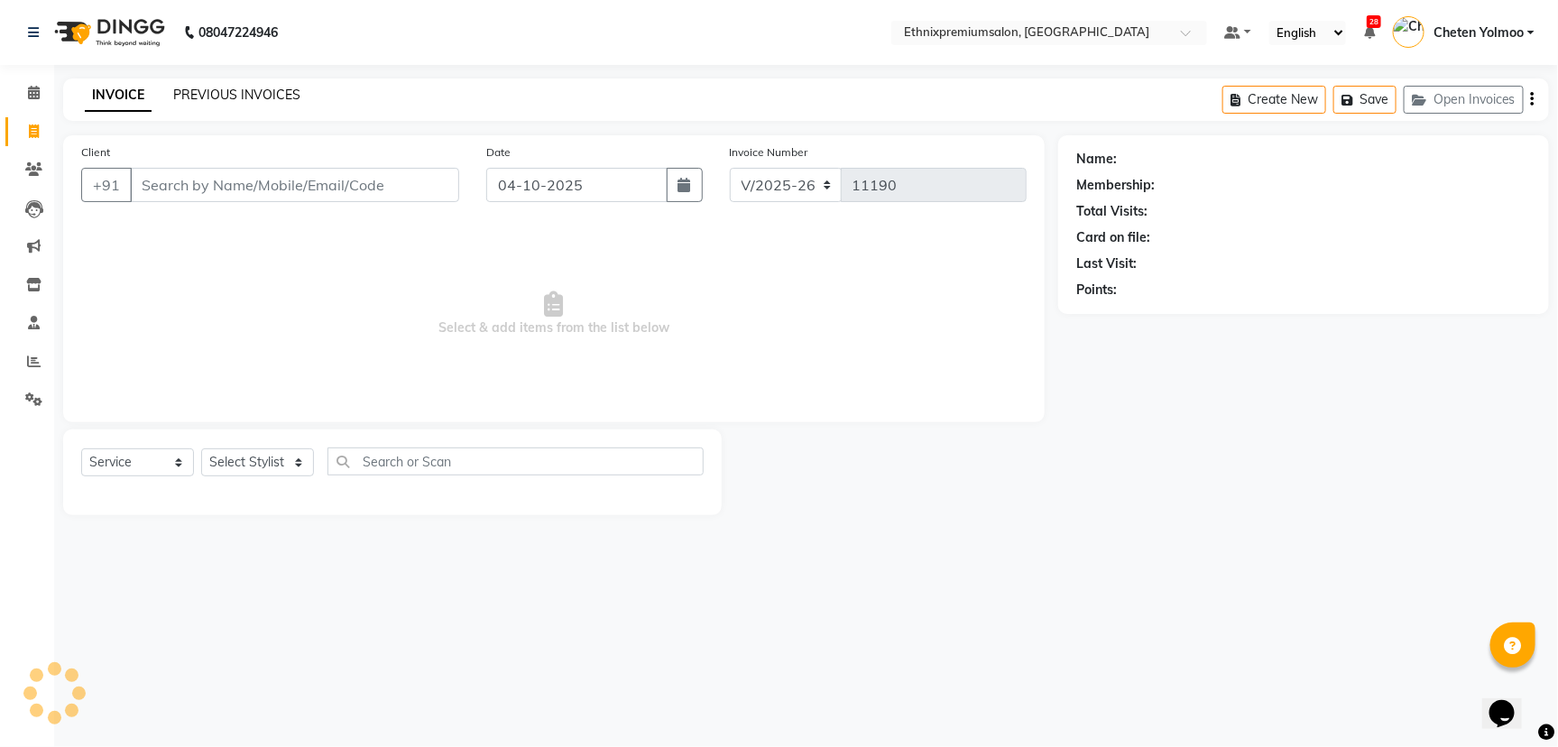
click at [226, 94] on link "PREVIOUS INVOICES" at bounding box center [236, 95] width 127 height 16
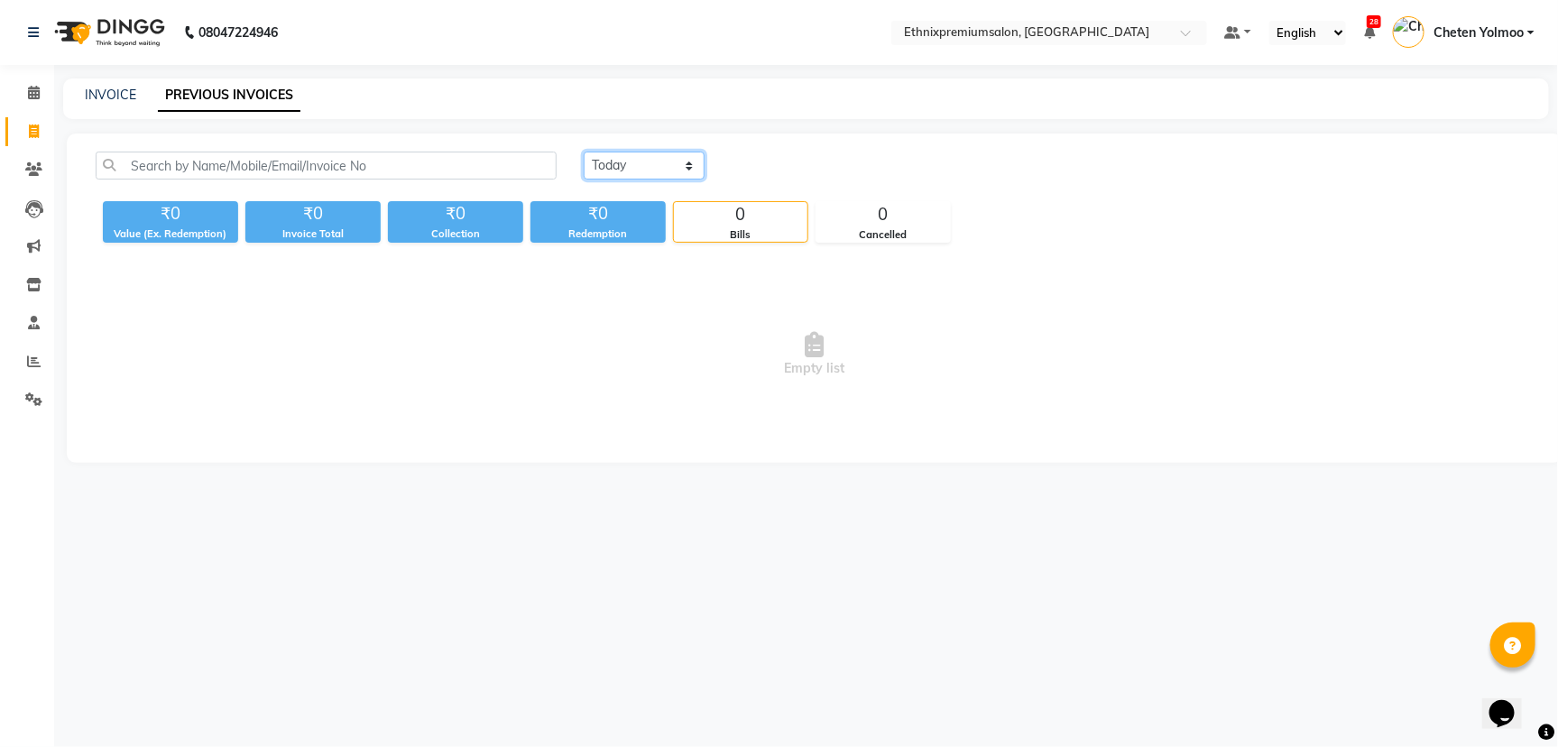
click at [672, 164] on select "[DATE] [DATE] Custom Range" at bounding box center [644, 166] width 121 height 28
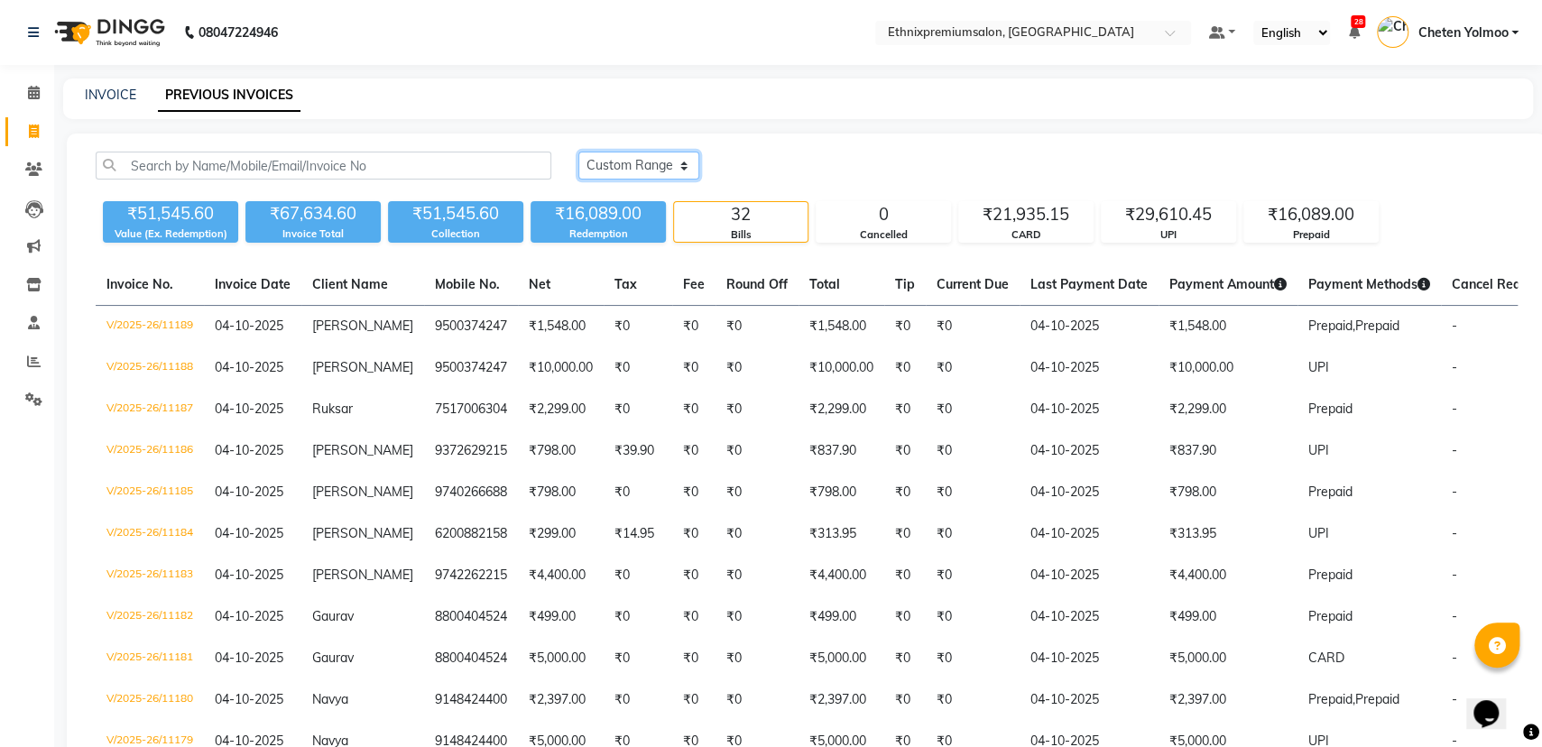
click at [578, 152] on select "[DATE] [DATE] Custom Range" at bounding box center [638, 166] width 121 height 28
click at [778, 178] on input "04-10-2025" at bounding box center [786, 165] width 126 height 25
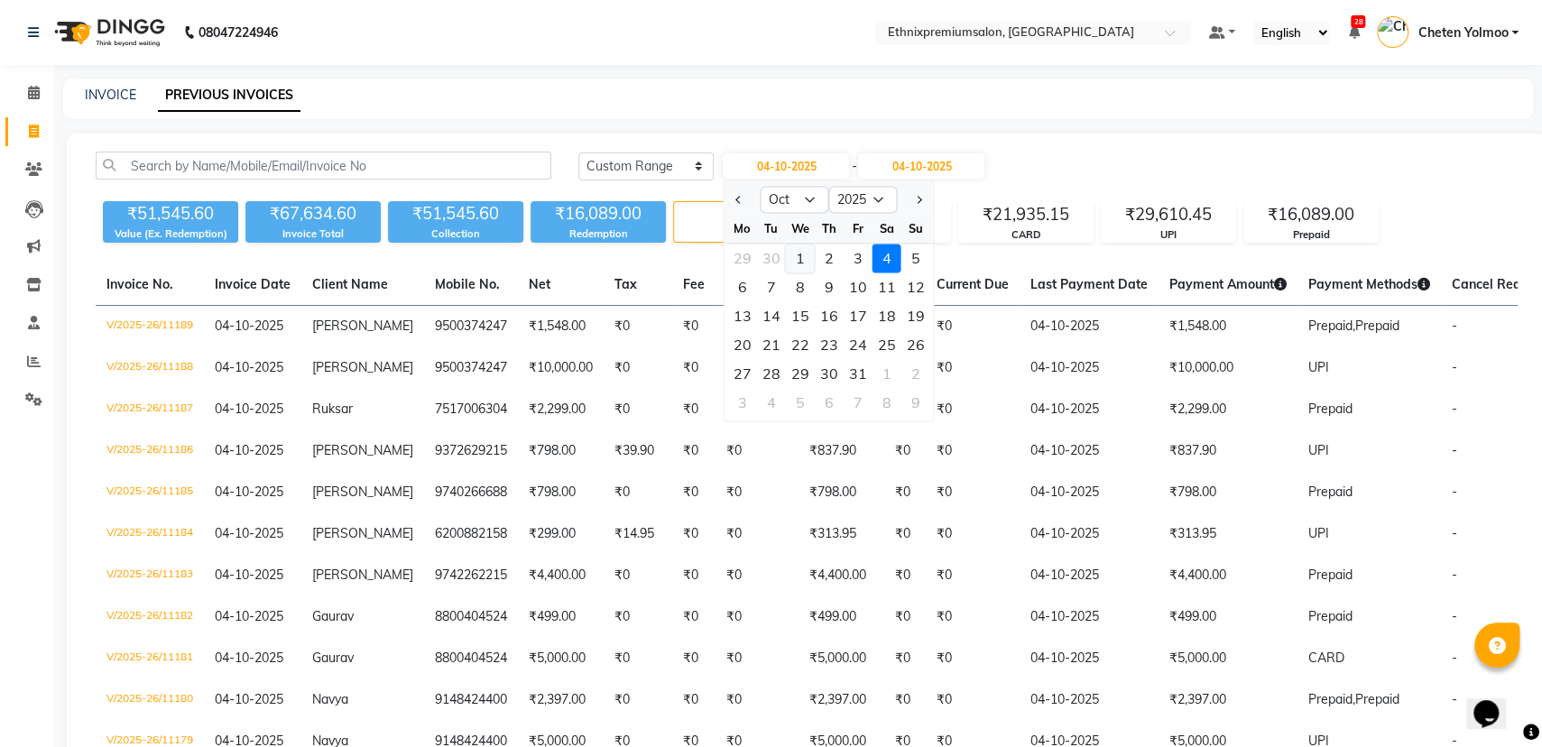
click at [797, 259] on div "1" at bounding box center [800, 258] width 29 height 29
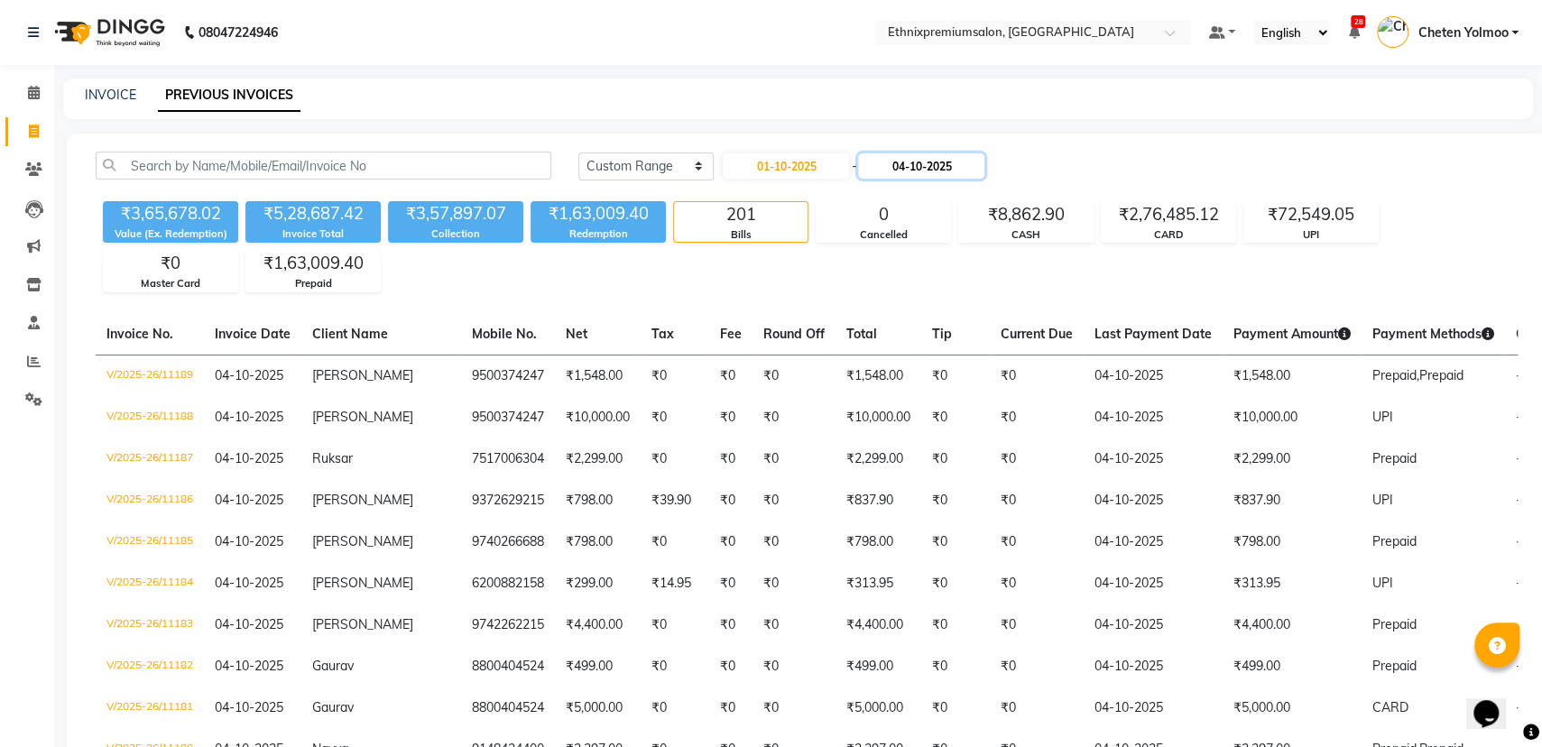
click at [884, 164] on input "04-10-2025" at bounding box center [921, 165] width 126 height 25
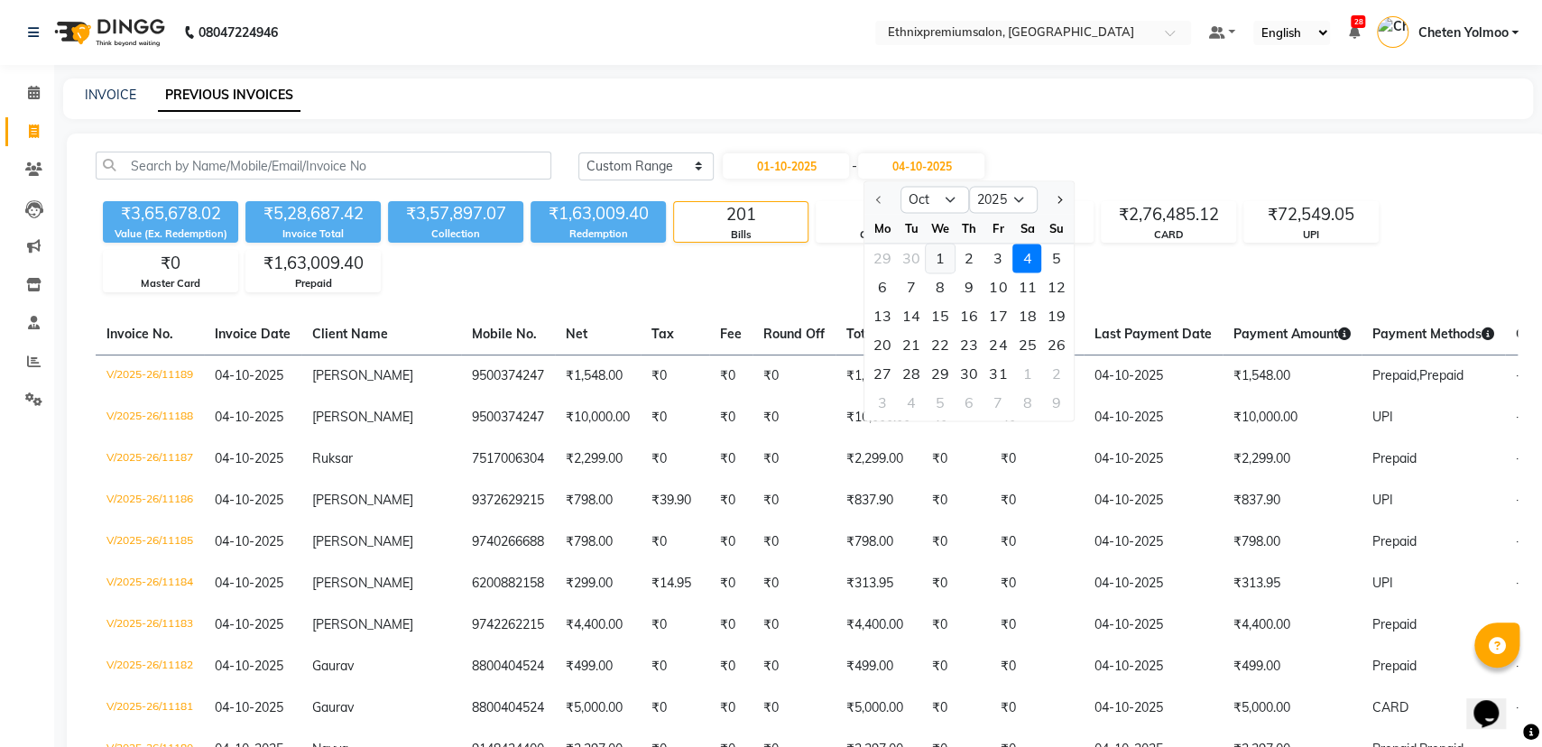
click at [944, 262] on div "1" at bounding box center [940, 258] width 29 height 29
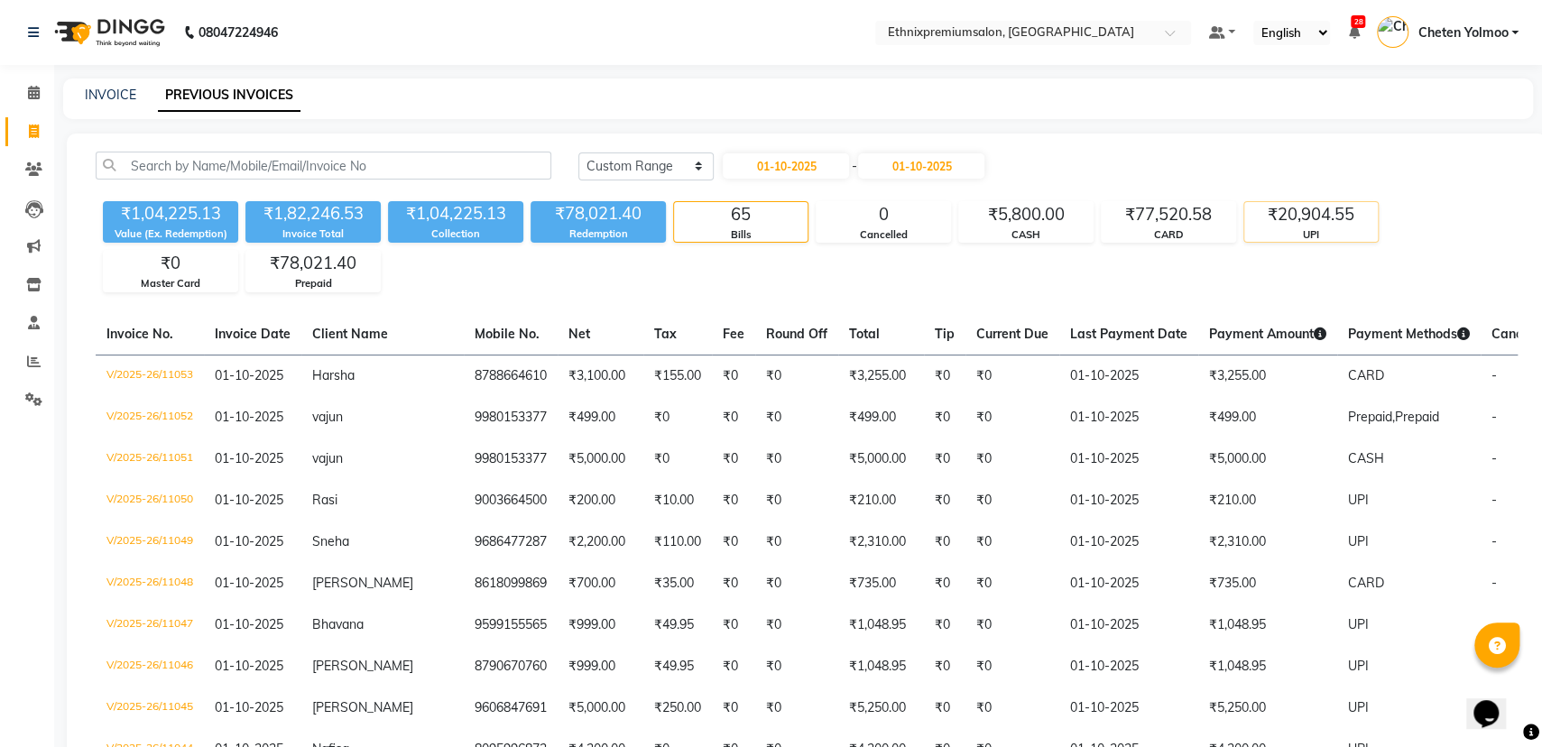
click at [1315, 237] on div "UPI" at bounding box center [1311, 234] width 134 height 15
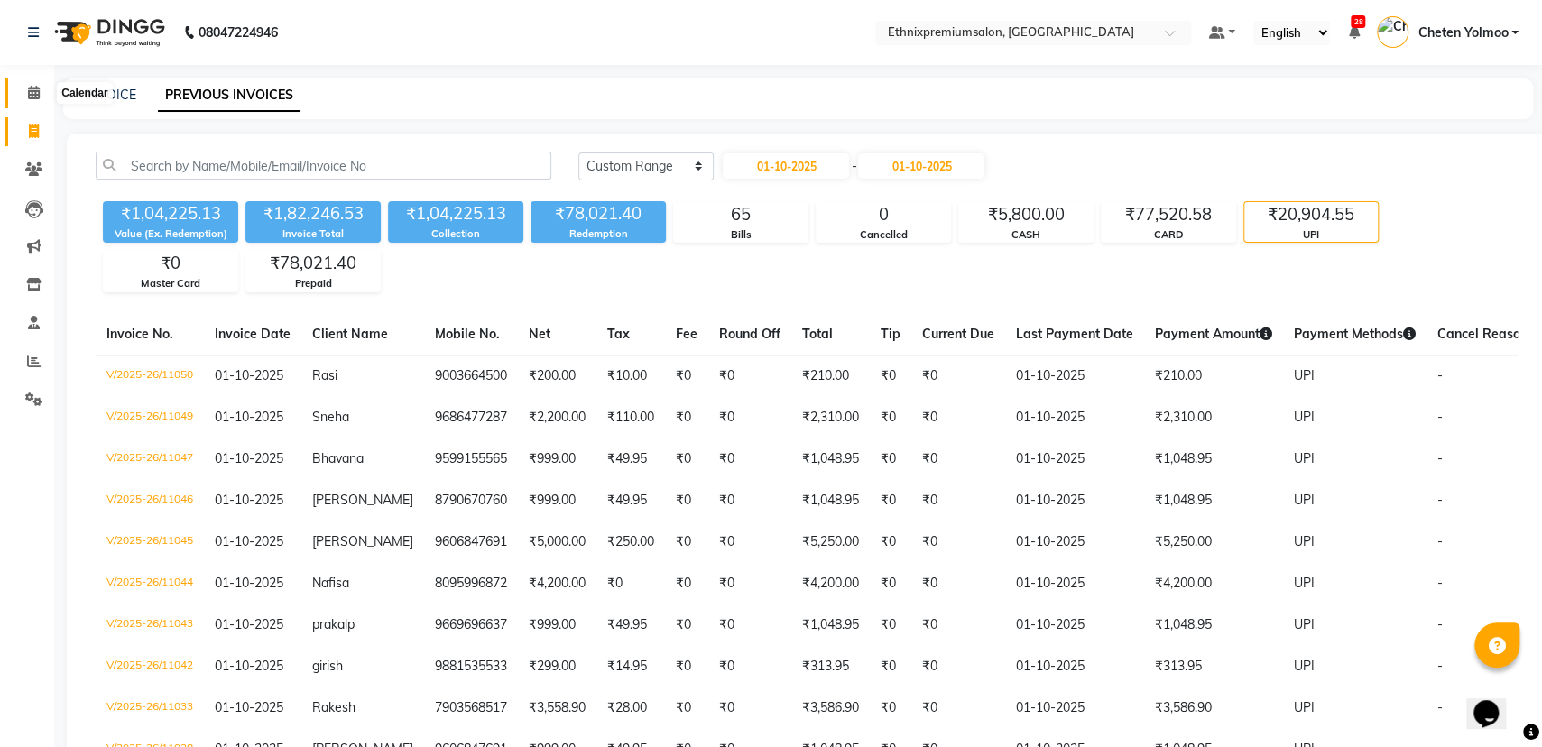
click at [41, 87] on span at bounding box center [34, 93] width 32 height 21
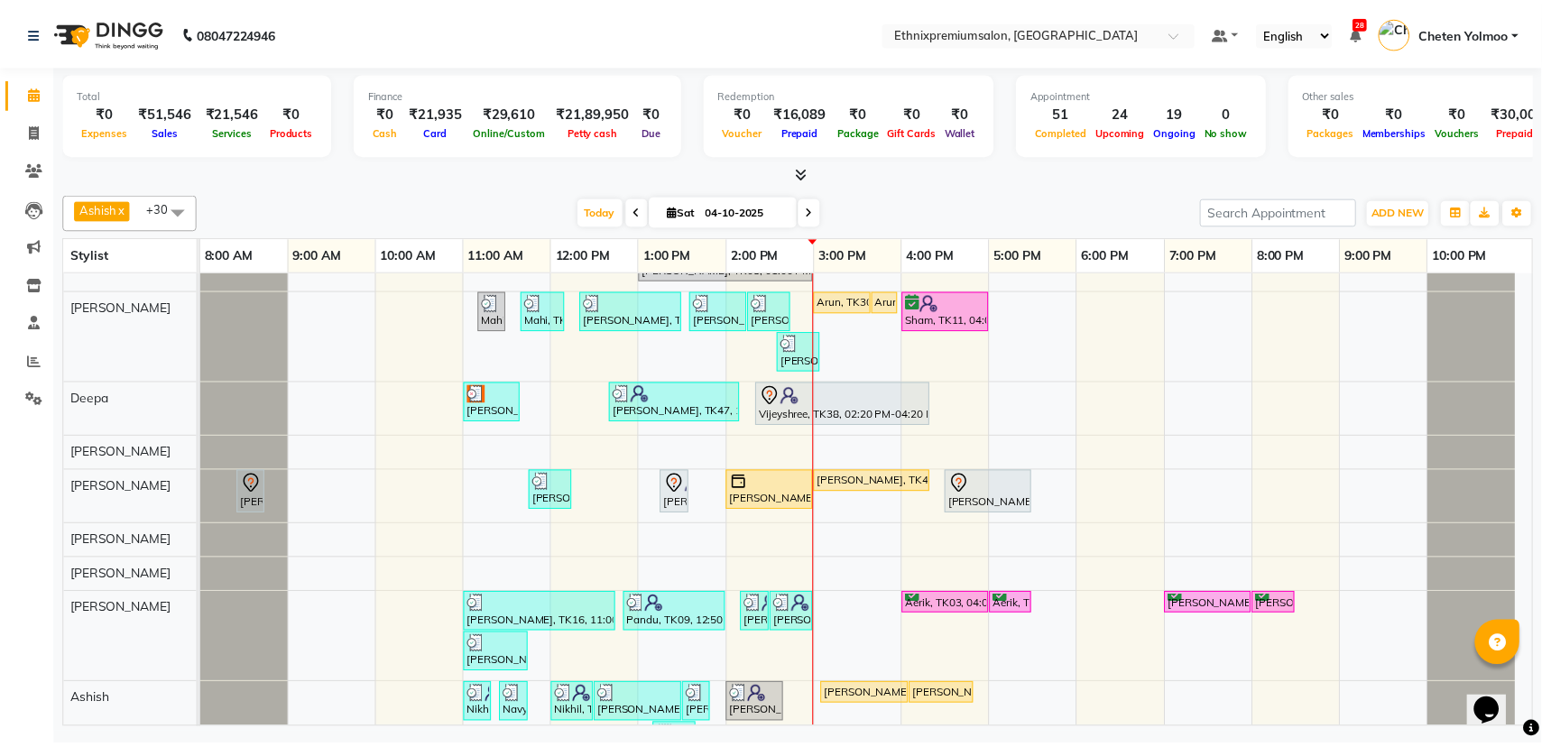
scroll to position [338, 0]
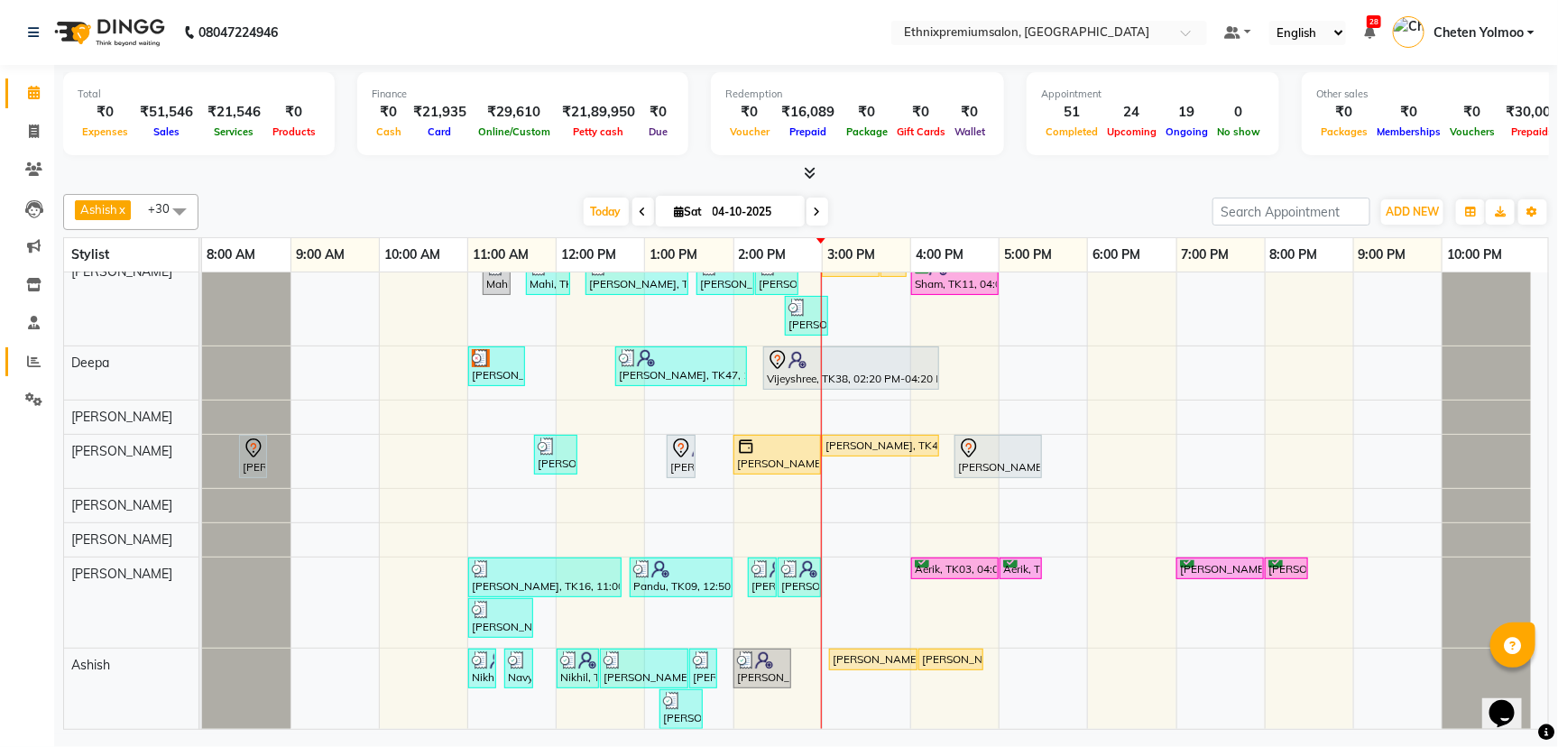
click at [15, 362] on link "Reports" at bounding box center [26, 362] width 43 height 30
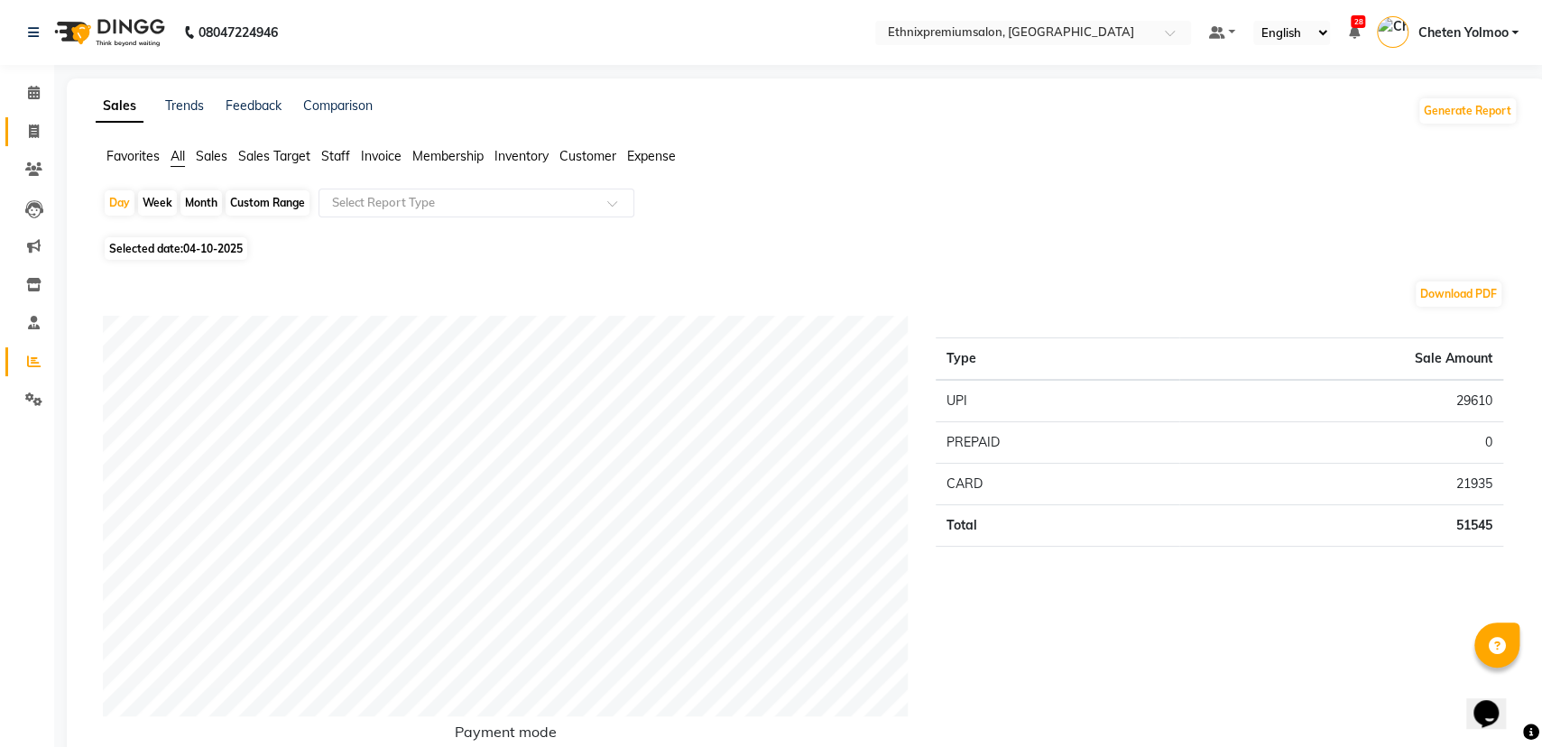
click at [10, 127] on link "Invoice" at bounding box center [26, 132] width 43 height 30
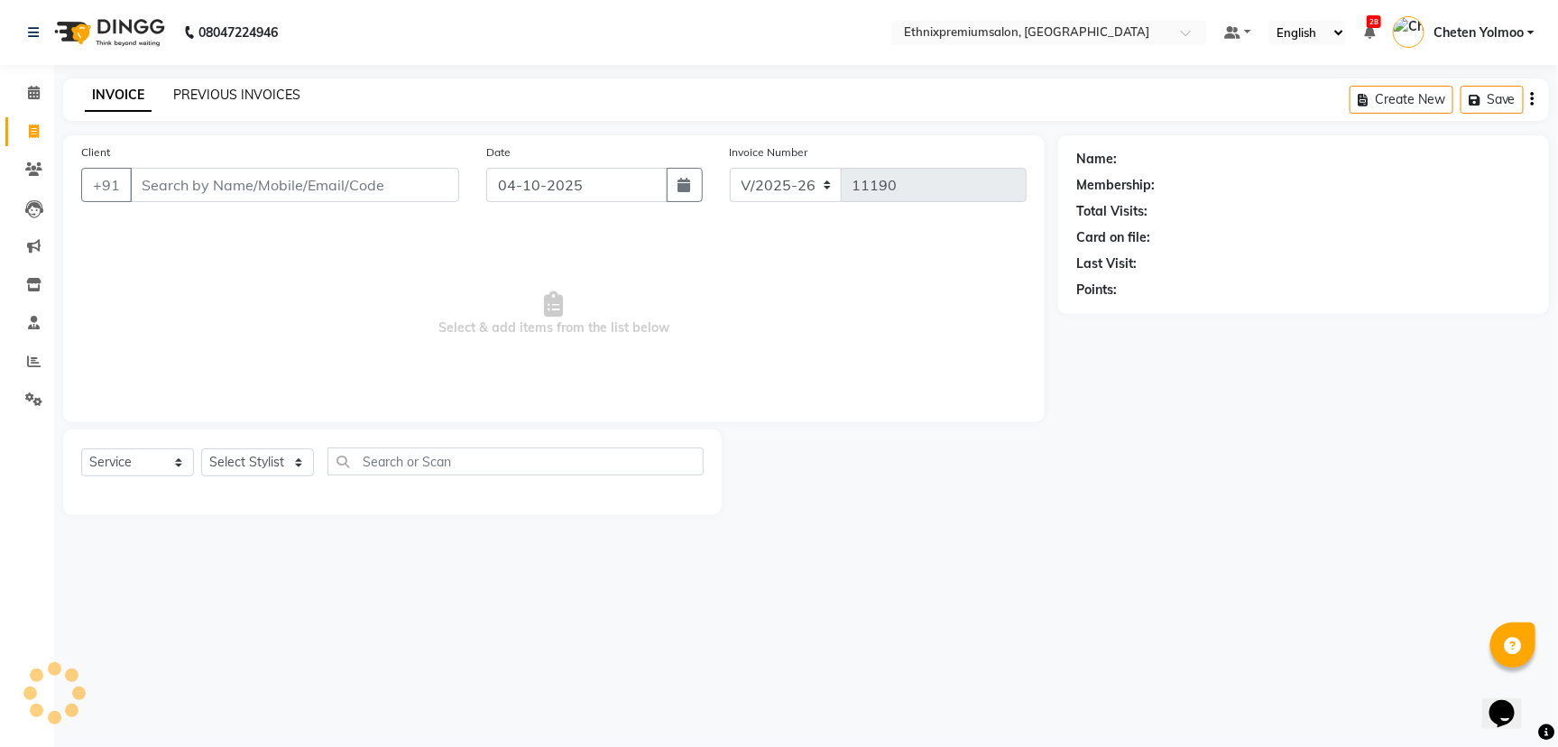
click at [201, 92] on link "PREVIOUS INVOICES" at bounding box center [236, 95] width 127 height 16
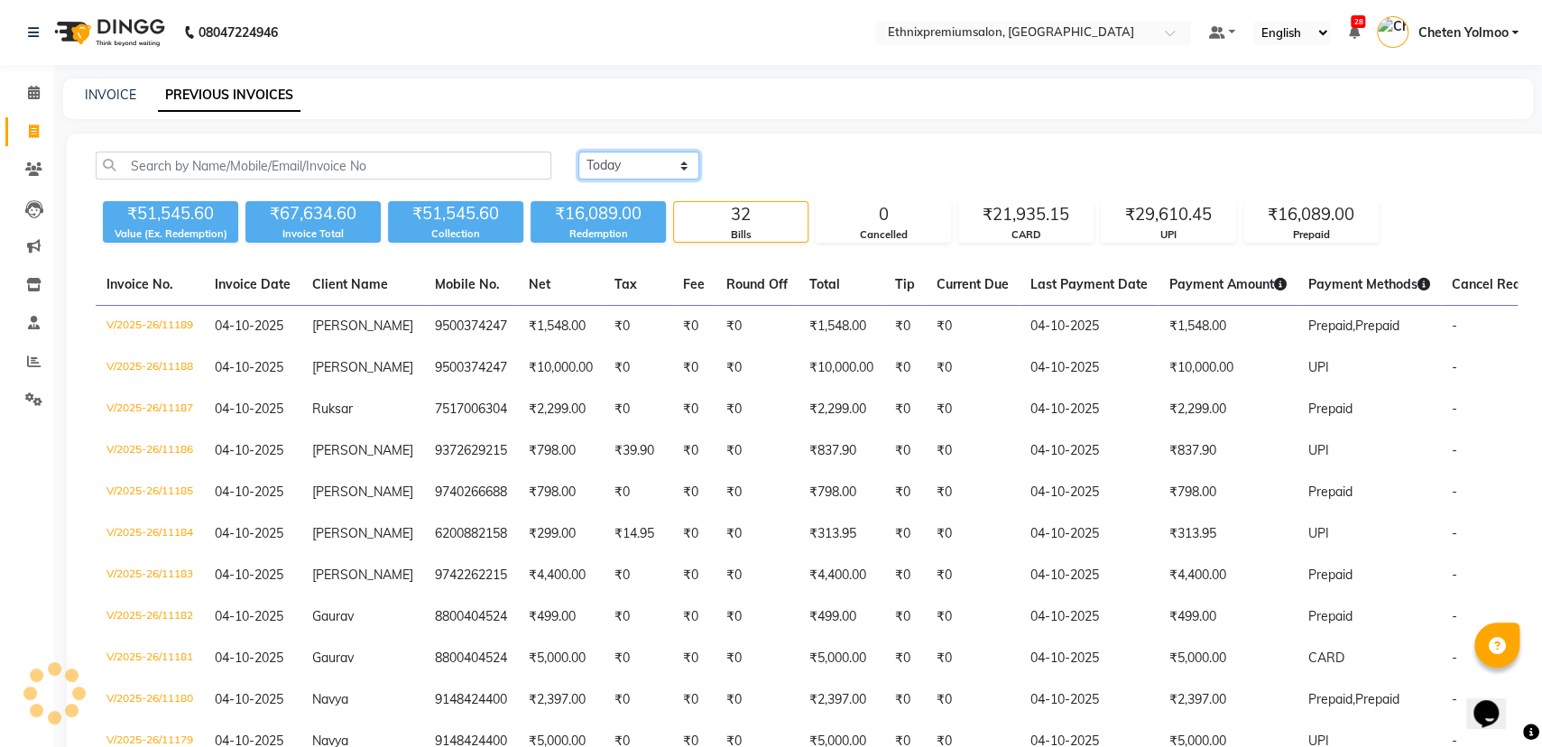
click at [608, 152] on select "[DATE] [DATE] Custom Range" at bounding box center [638, 166] width 121 height 28
click at [578, 152] on select "[DATE] [DATE] Custom Range" at bounding box center [638, 166] width 121 height 28
click at [835, 152] on div "04-10-2025 - 04-10-2025" at bounding box center [853, 166] width 265 height 29
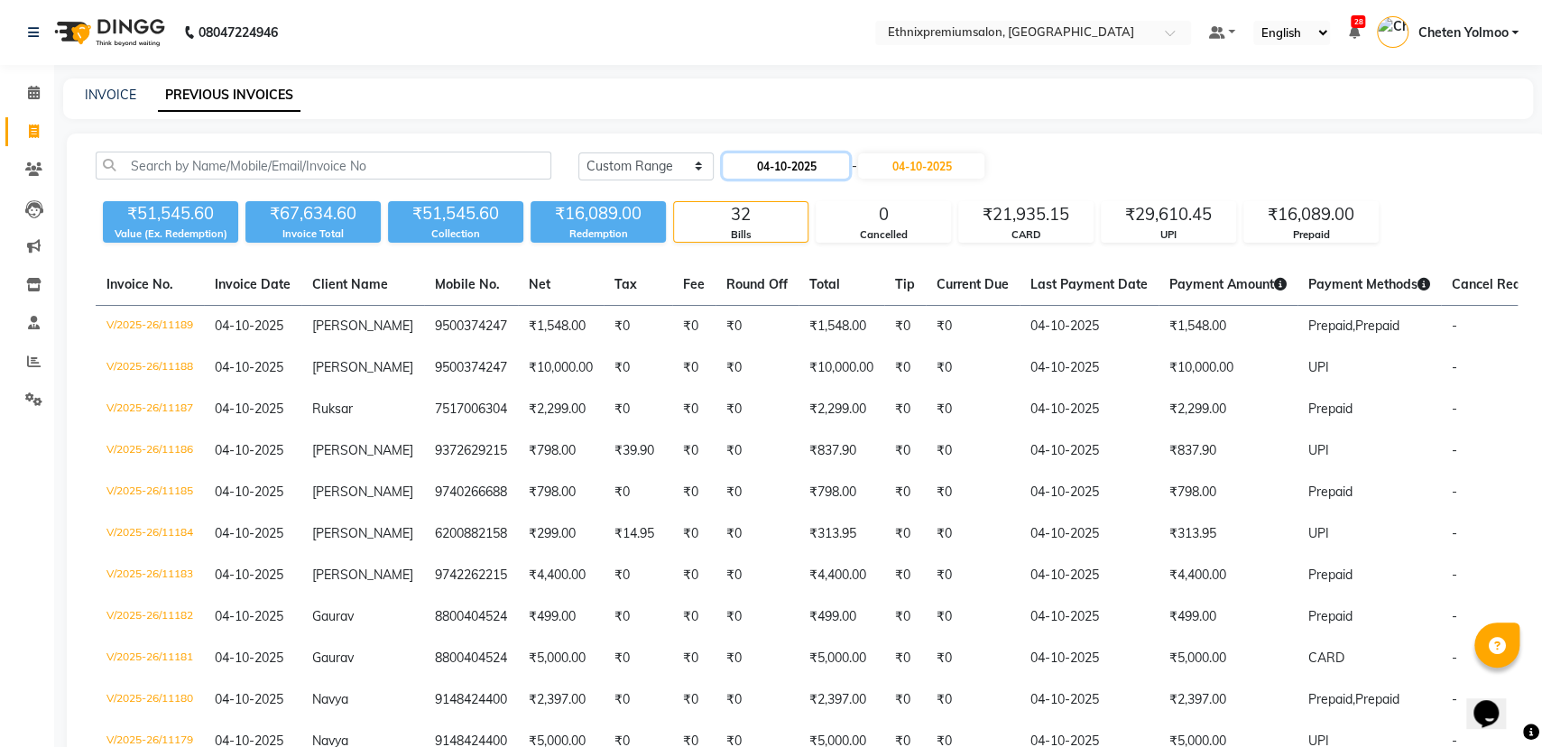
click at [828, 163] on input "04-10-2025" at bounding box center [786, 165] width 126 height 25
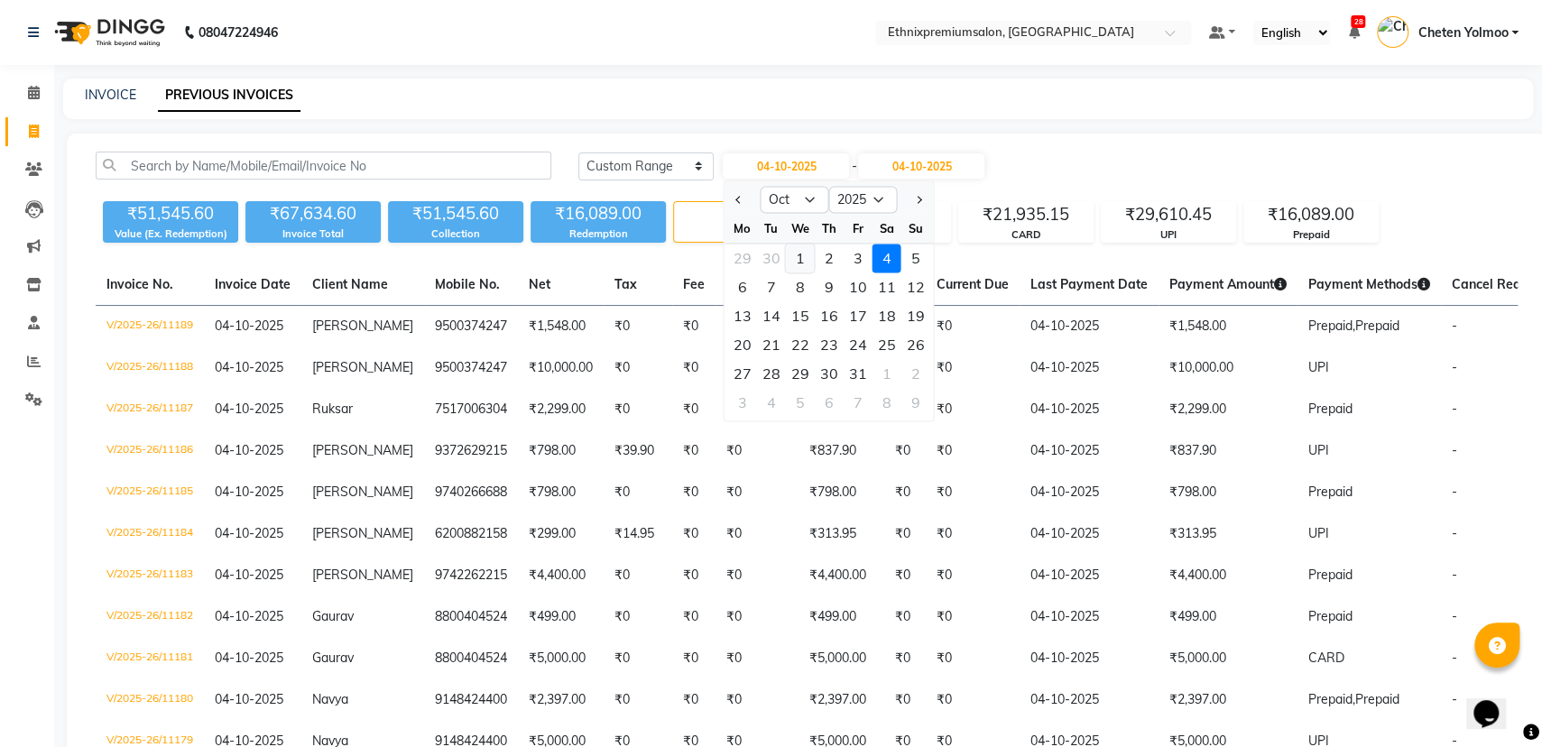
click at [804, 254] on div "1" at bounding box center [800, 258] width 29 height 29
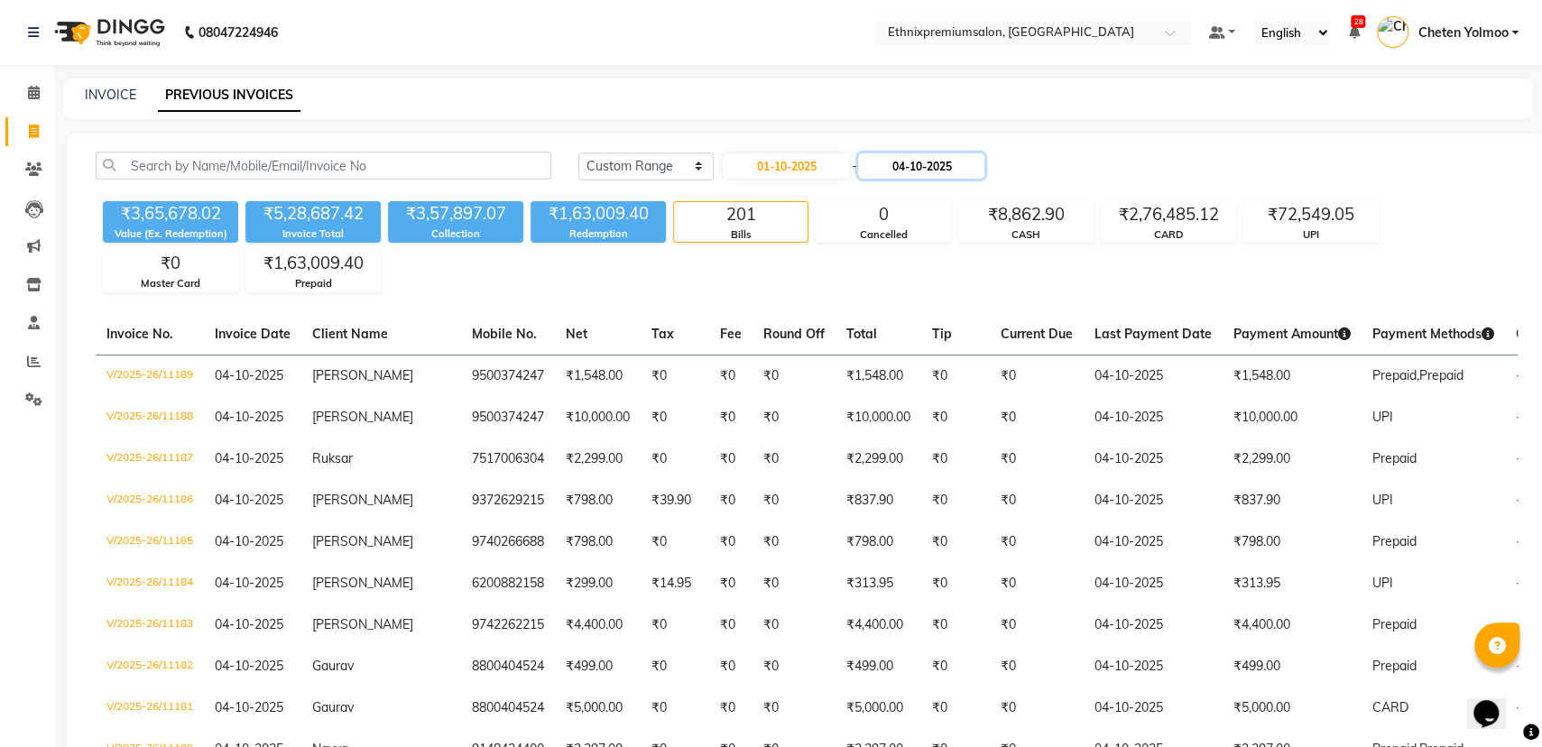
click at [913, 172] on input "04-10-2025" at bounding box center [921, 165] width 126 height 25
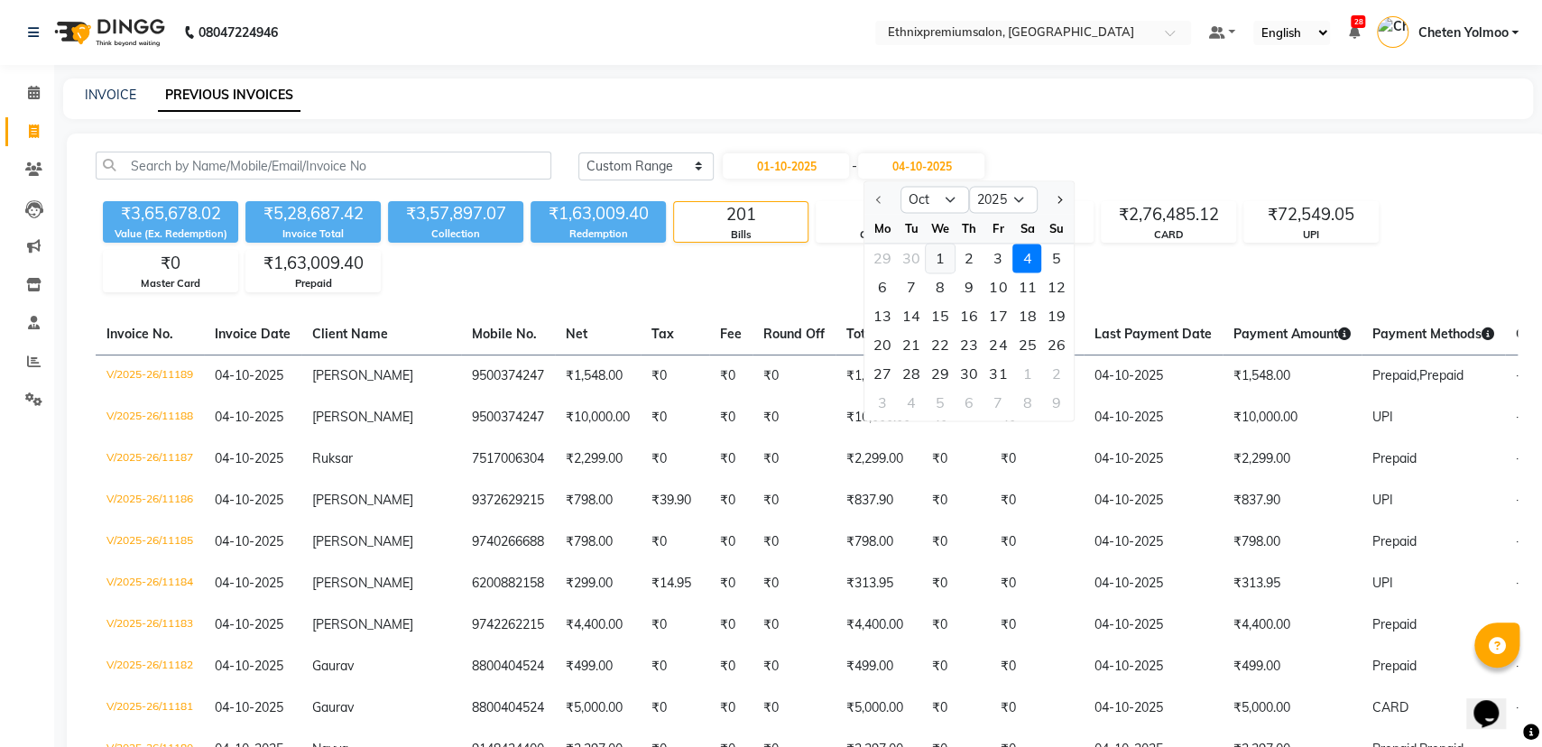
click at [950, 256] on div "1" at bounding box center [940, 258] width 29 height 29
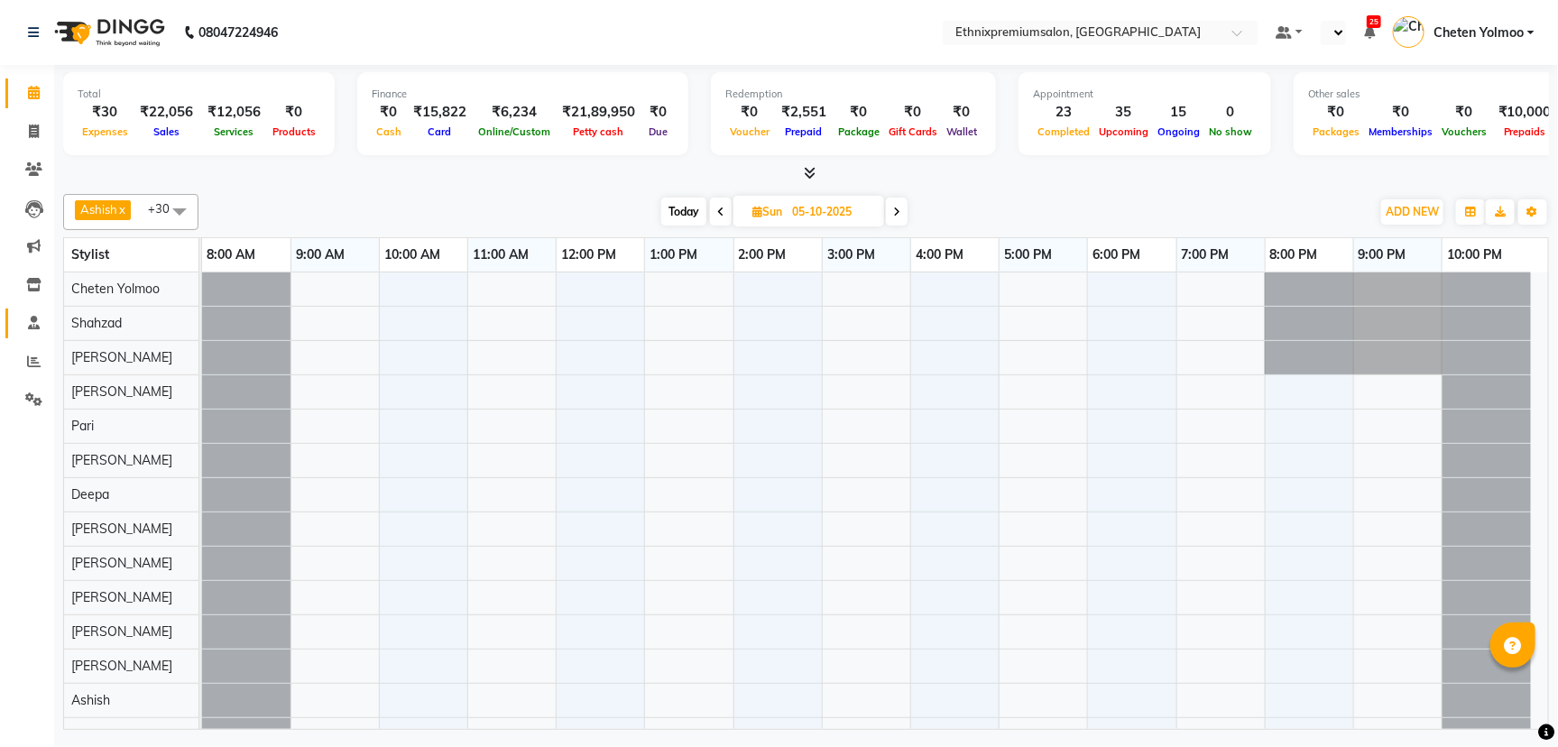
select select "en"
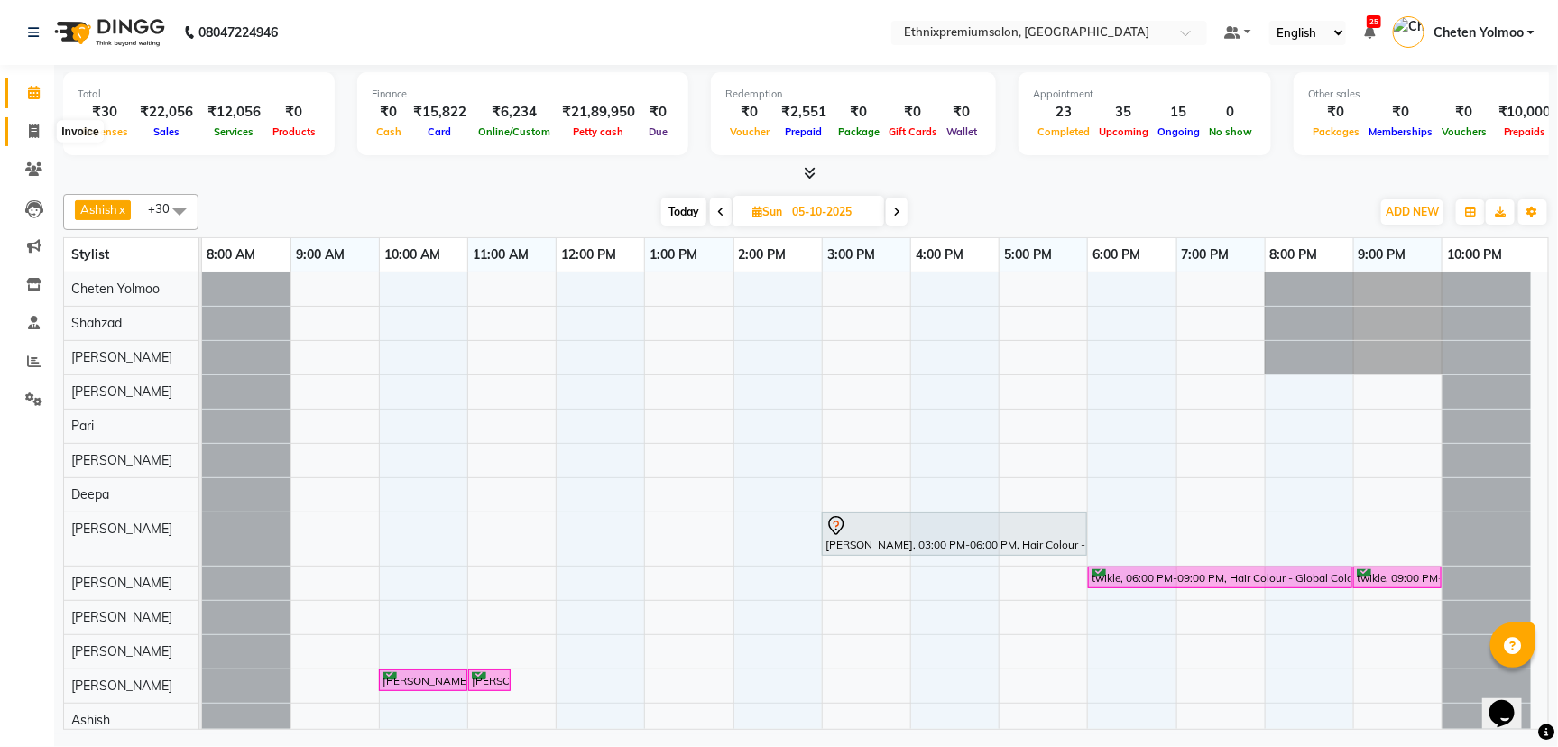
click at [34, 130] on icon at bounding box center [34, 131] width 10 height 14
select select "service"
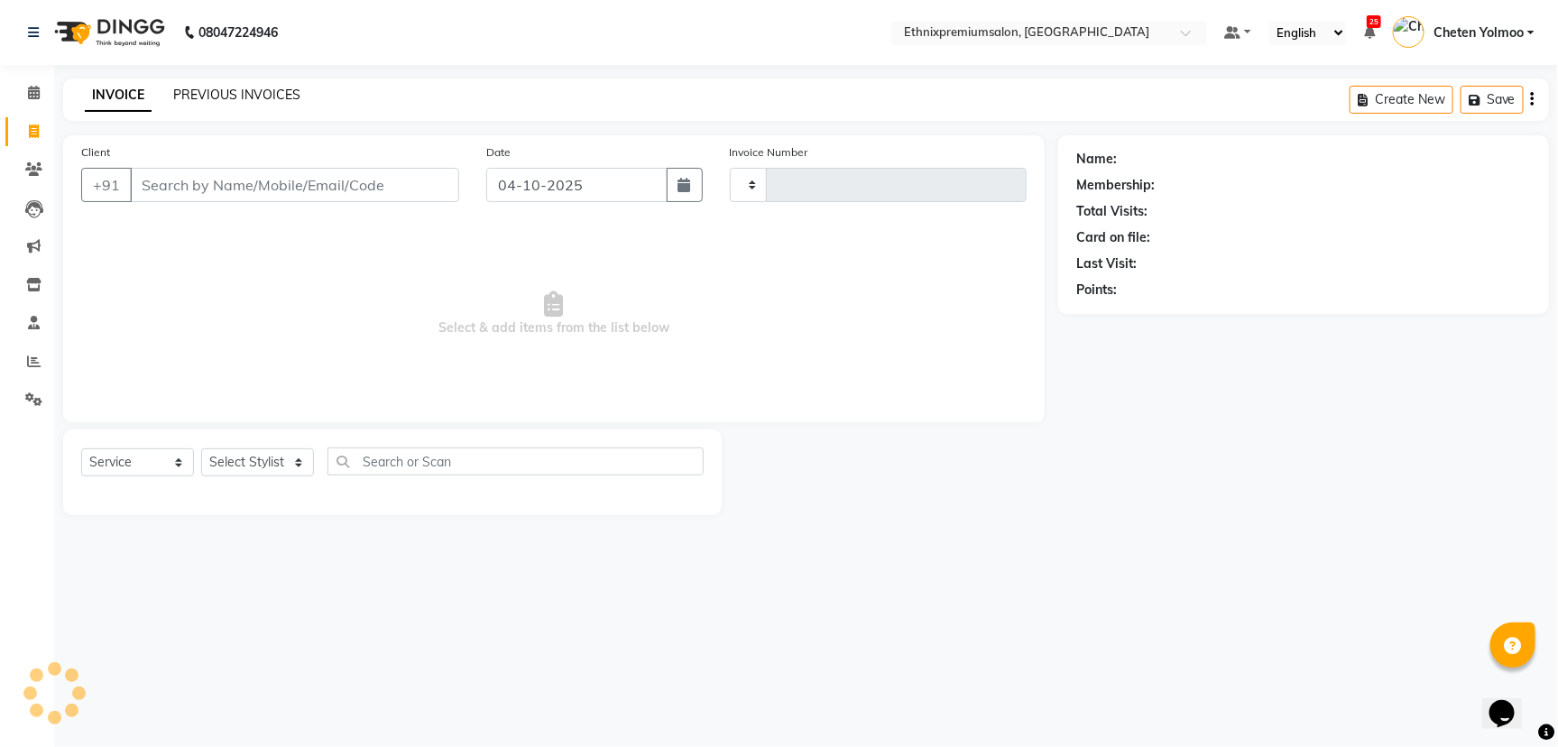
type input "11172"
select select "3625"
click at [222, 95] on link "PREVIOUS INVOICES" at bounding box center [236, 95] width 127 height 16
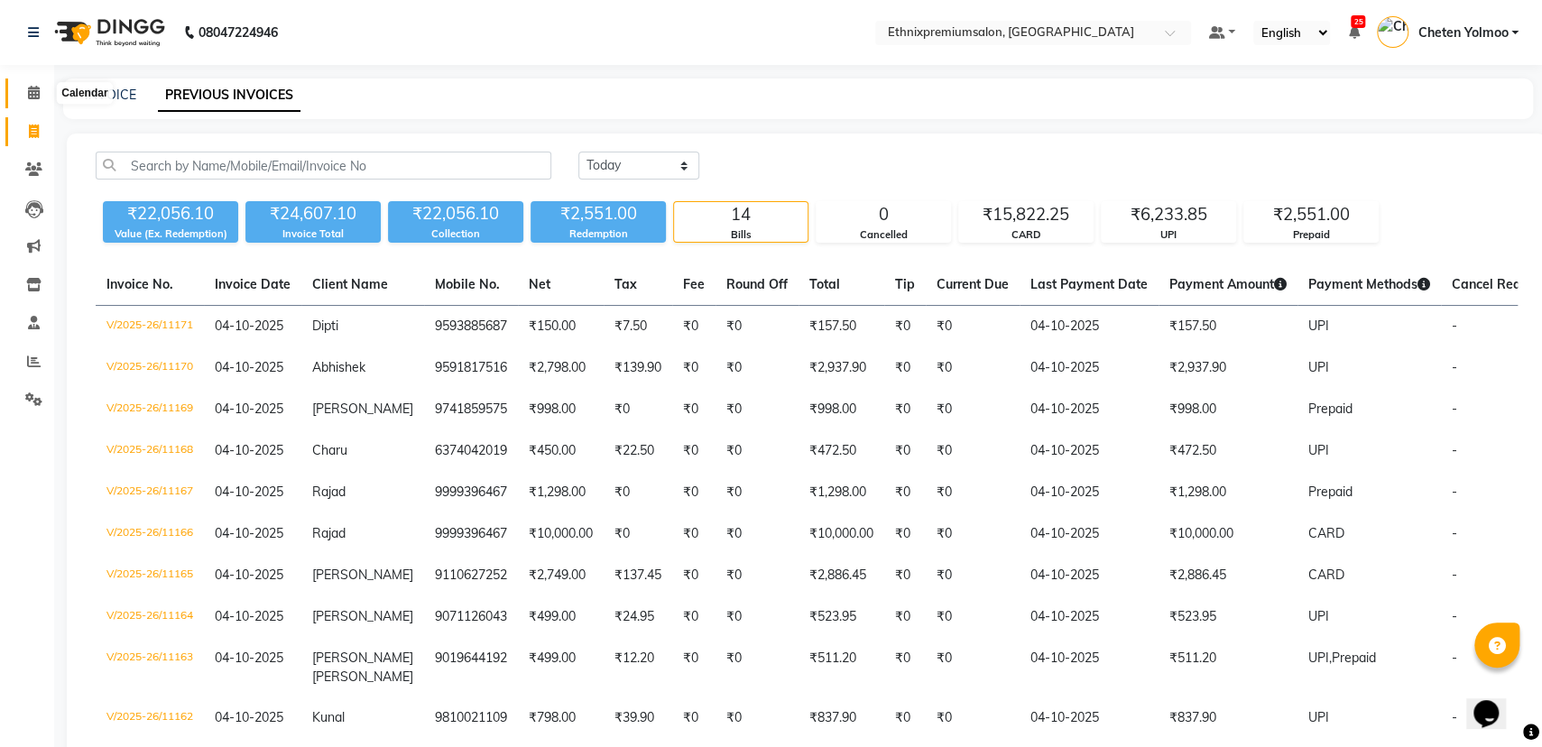
click at [44, 97] on span at bounding box center [34, 93] width 32 height 21
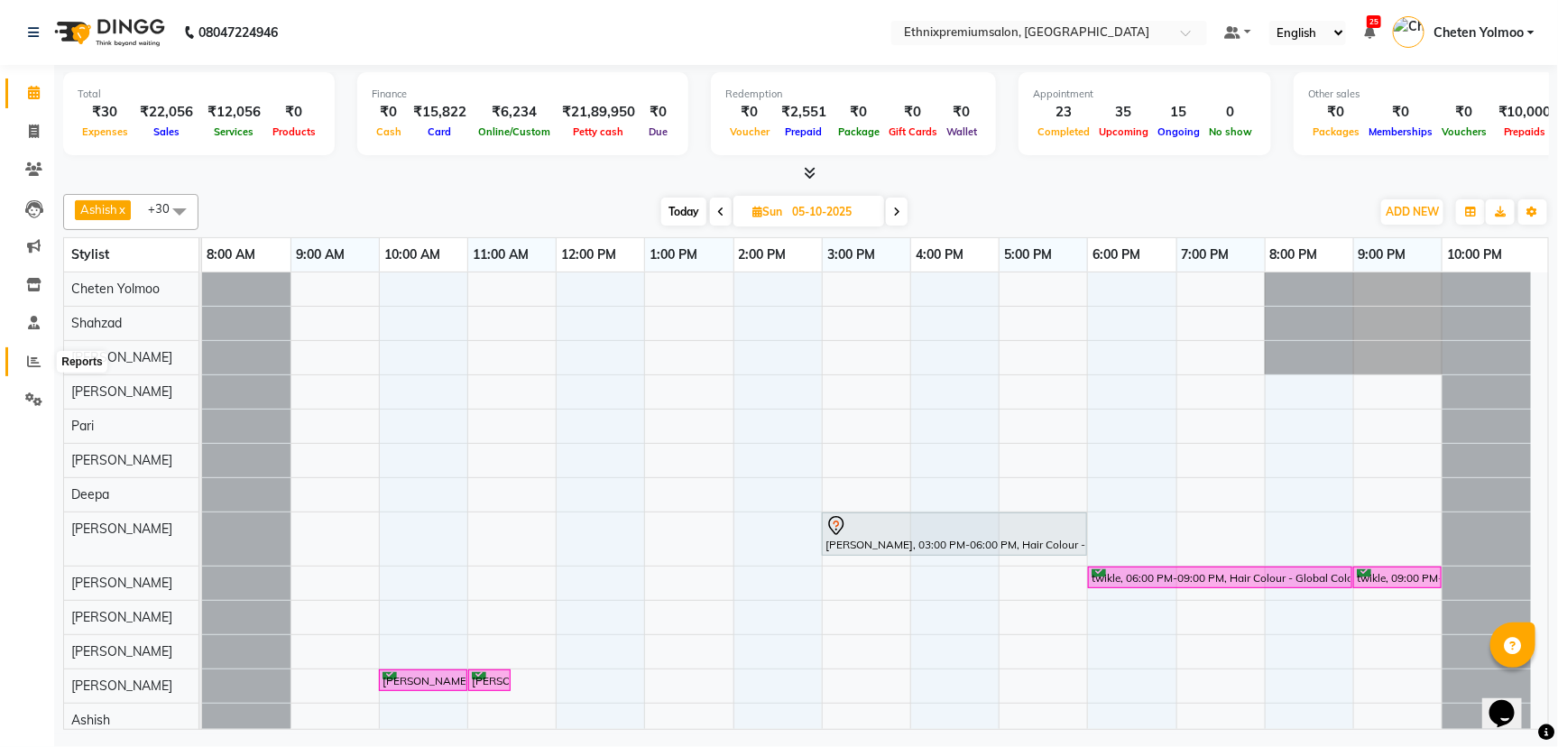
click at [41, 363] on span at bounding box center [34, 362] width 32 height 21
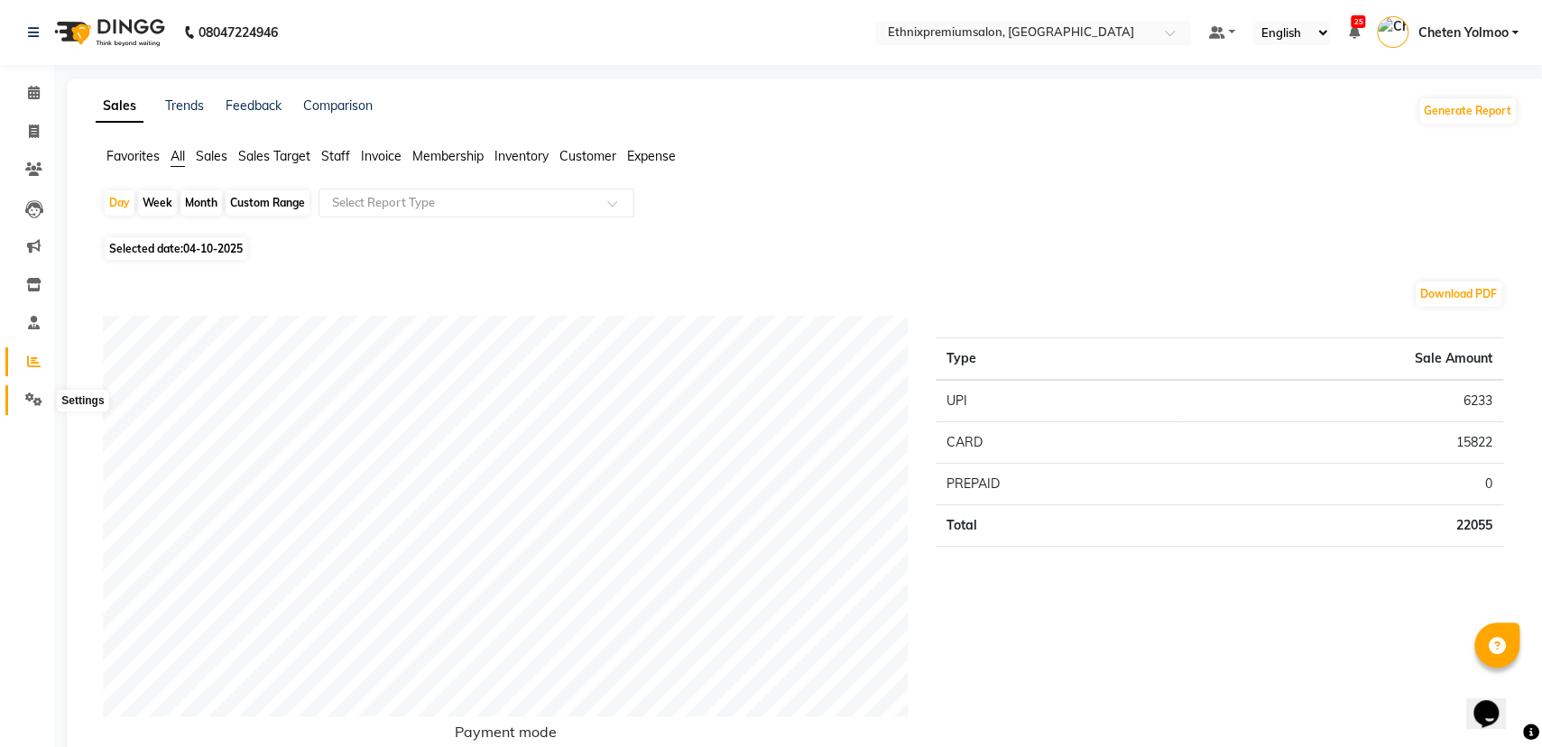
click at [31, 394] on icon at bounding box center [33, 399] width 17 height 14
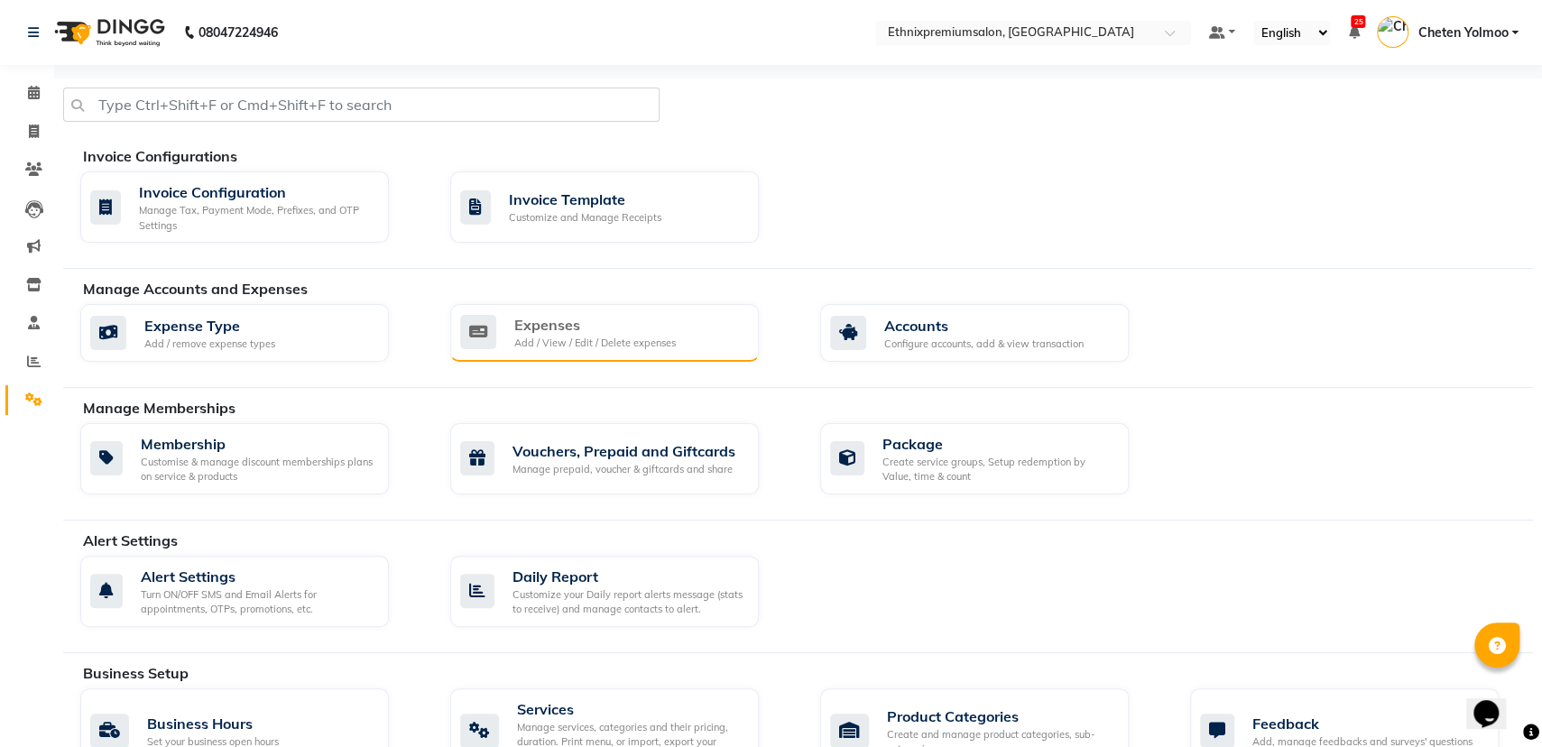
click at [636, 352] on div "Expenses Add / View / Edit / Delete expenses" at bounding box center [604, 333] width 309 height 58
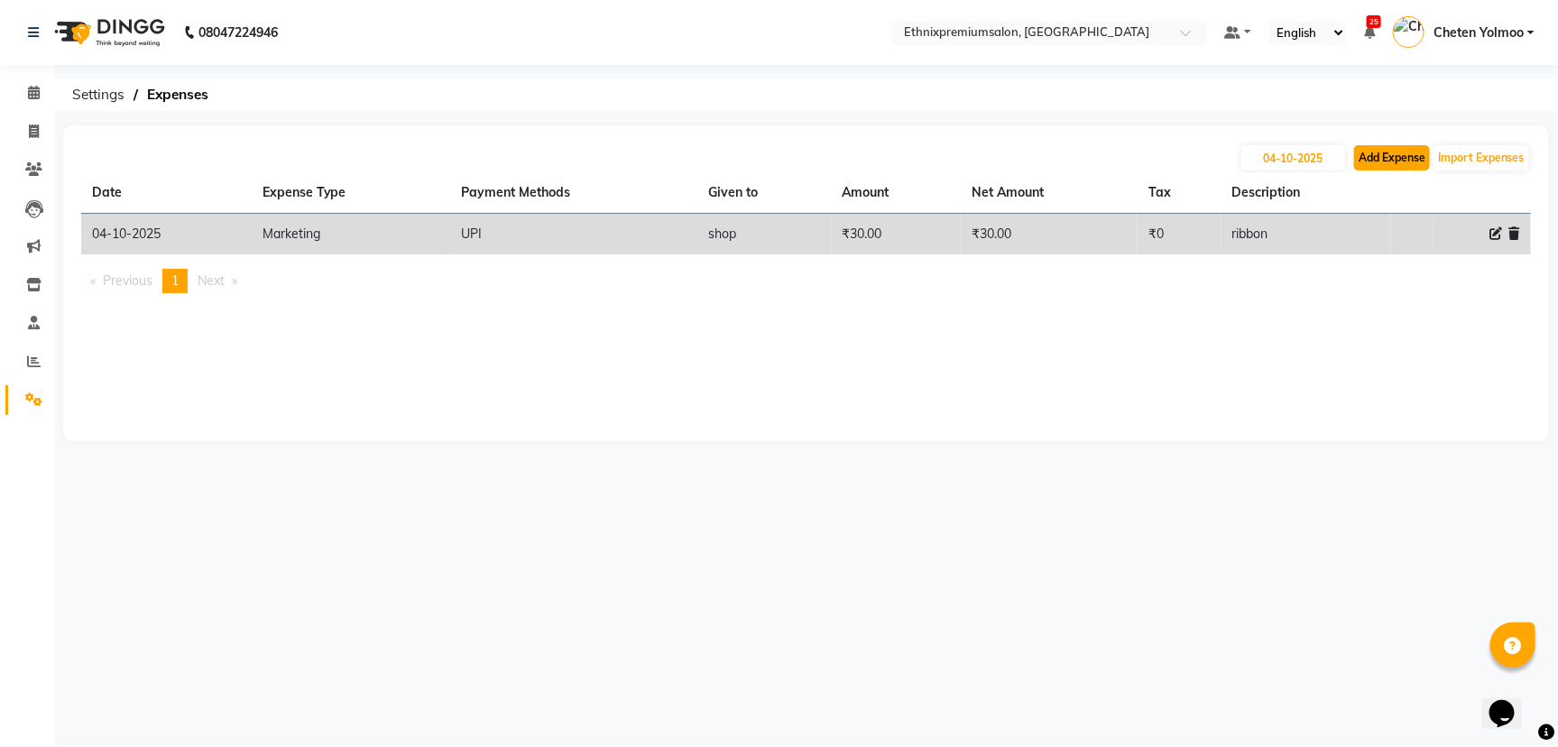
click at [1368, 153] on button "Add Expense" at bounding box center [1392, 157] width 76 height 25
select select "1"
select select "2390"
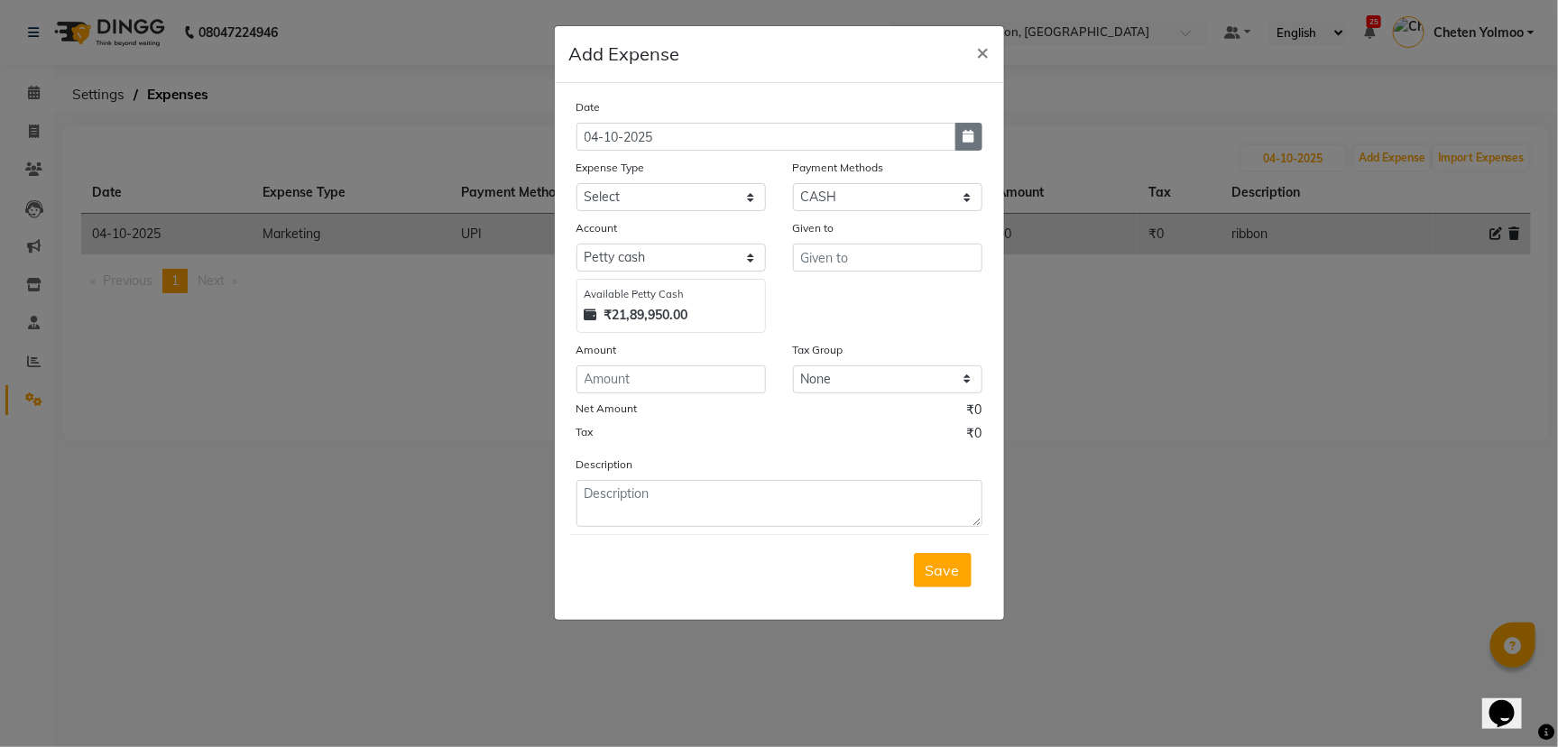
click at [959, 134] on button "button" at bounding box center [968, 137] width 27 height 28
select select "10"
select select "2025"
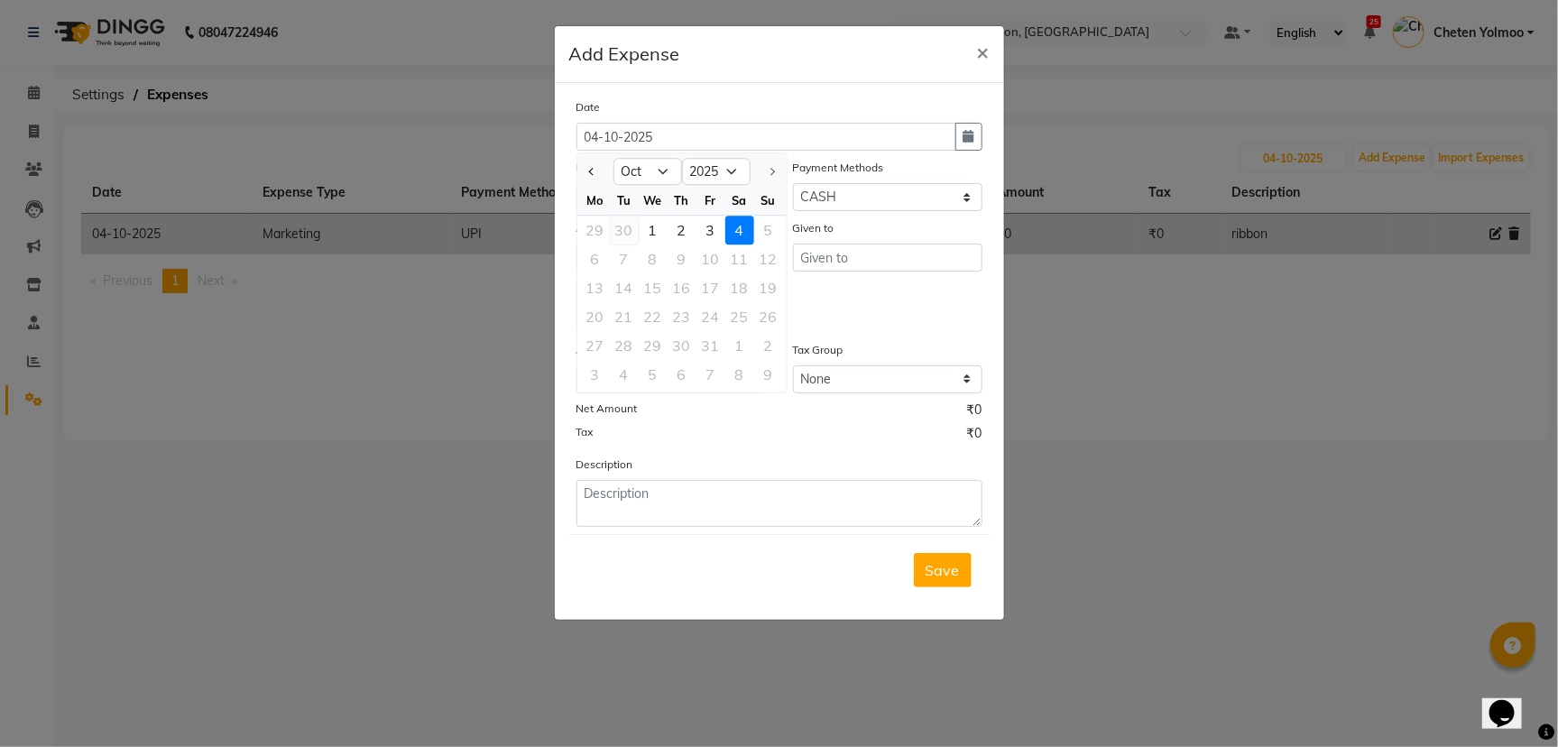
click at [630, 226] on div "30" at bounding box center [624, 230] width 29 height 29
type input "30-09-2025"
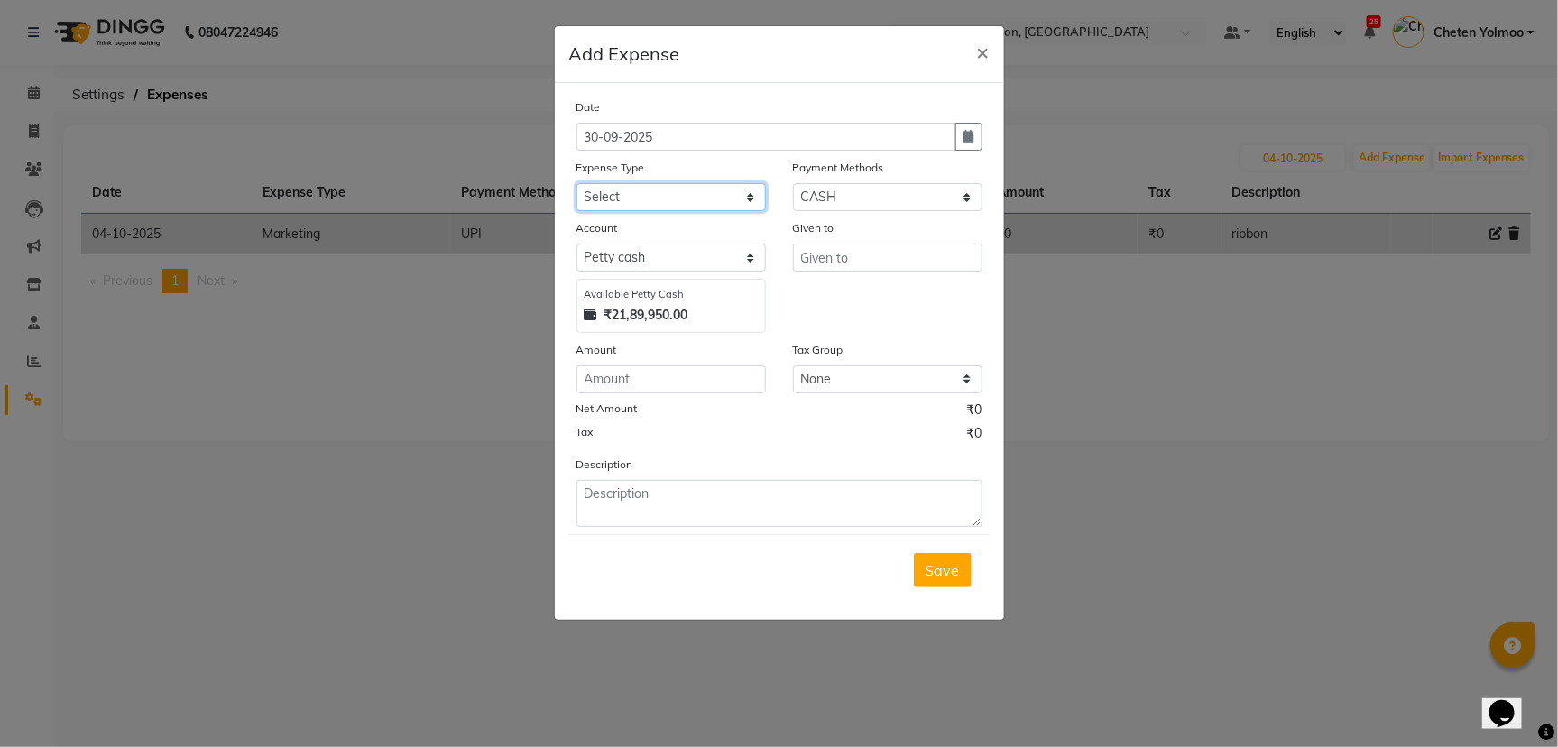
click at [673, 187] on select "Select Advance Salary Client Snacks Equipment Estate food Fuel Govt fee Incenti…" at bounding box center [670, 197] width 189 height 28
select select "3517"
click at [576, 183] on select "Select Advance Salary Client Snacks Equipment Estate food Fuel Govt fee Incenti…" at bounding box center [670, 197] width 189 height 28
click at [857, 205] on select "Select UPI CARD CASH Master Card Visa Card Prepaid Gift Card ONLINE Voucher Wal…" at bounding box center [887, 197] width 189 height 28
select select "8"
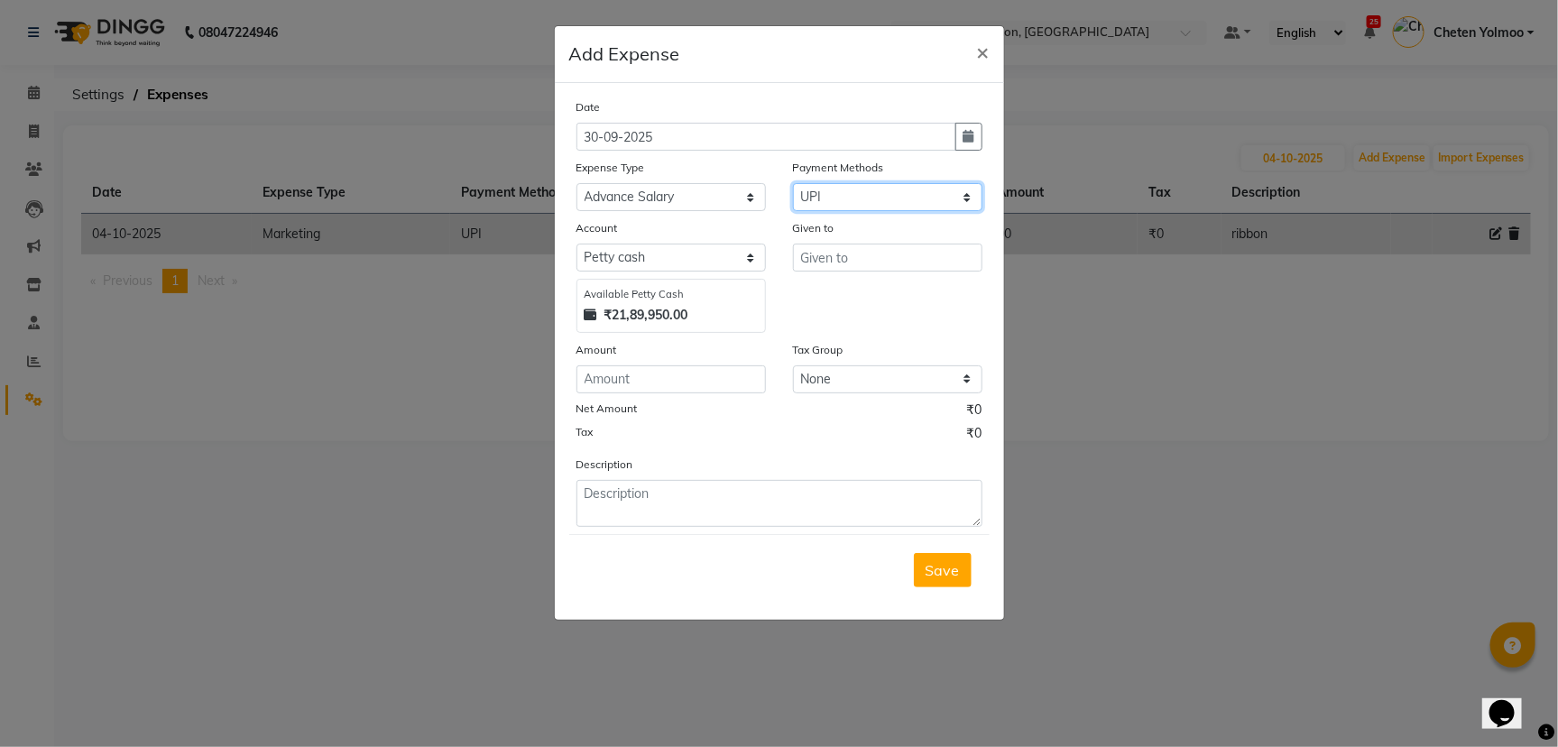
click at [793, 183] on select "Select UPI CARD CASH Master Card Visa Card Prepaid Gift Card ONLINE Voucher Wal…" at bounding box center [887, 197] width 189 height 28
select select "1030"
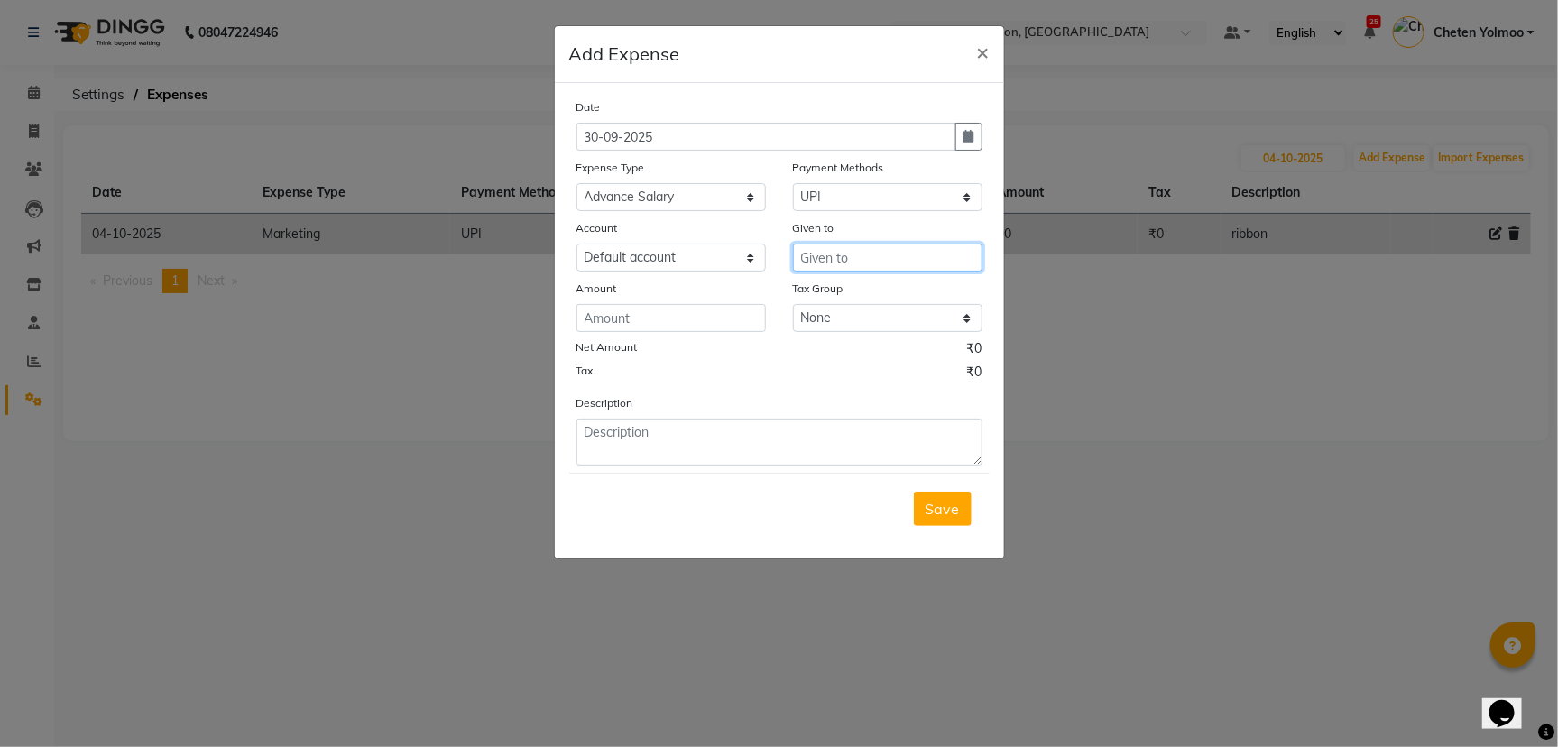
click at [866, 261] on input "text" at bounding box center [887, 258] width 189 height 28
type input "h"
type input "junaid"
click at [702, 326] on input "number" at bounding box center [670, 318] width 189 height 28
type input "7"
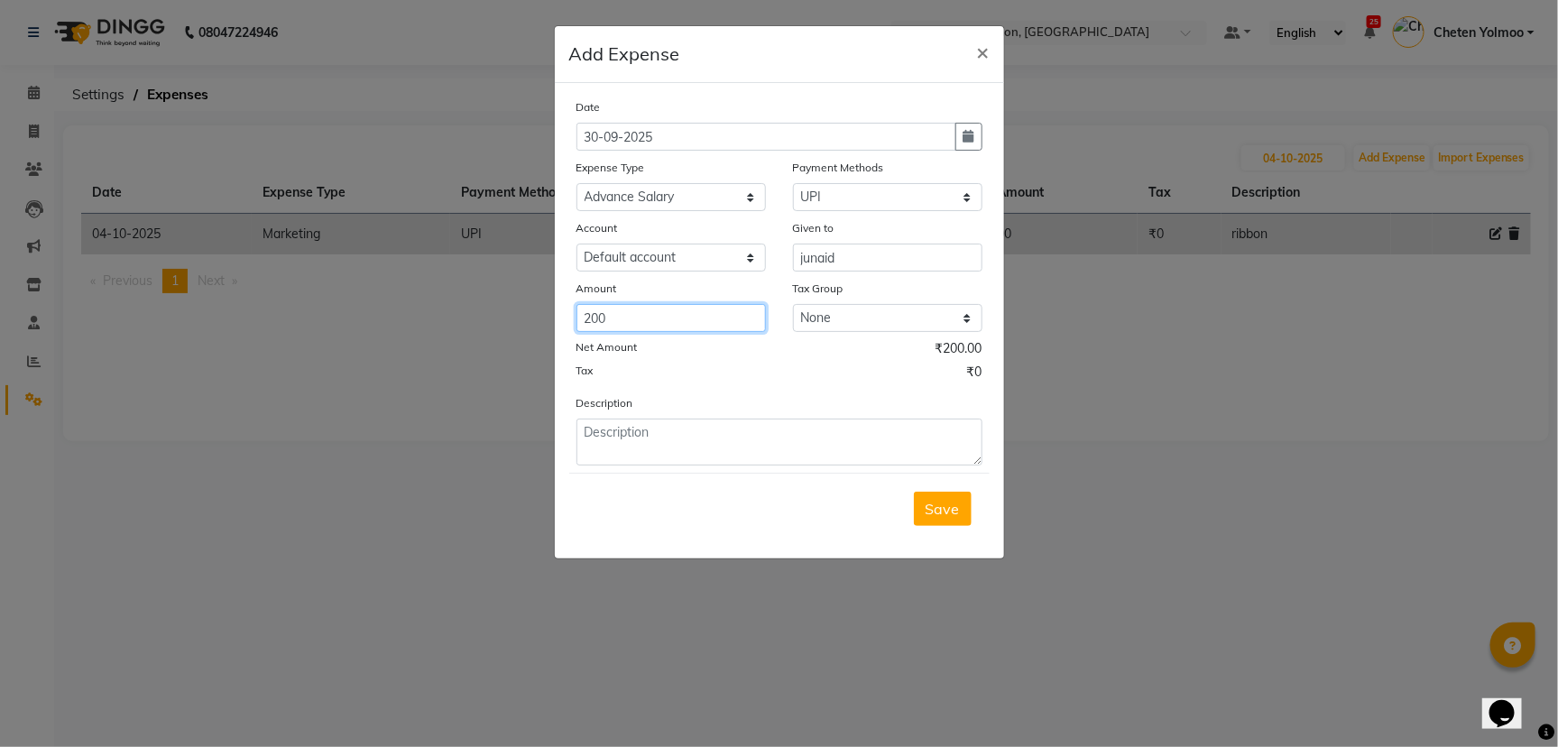
type input "200"
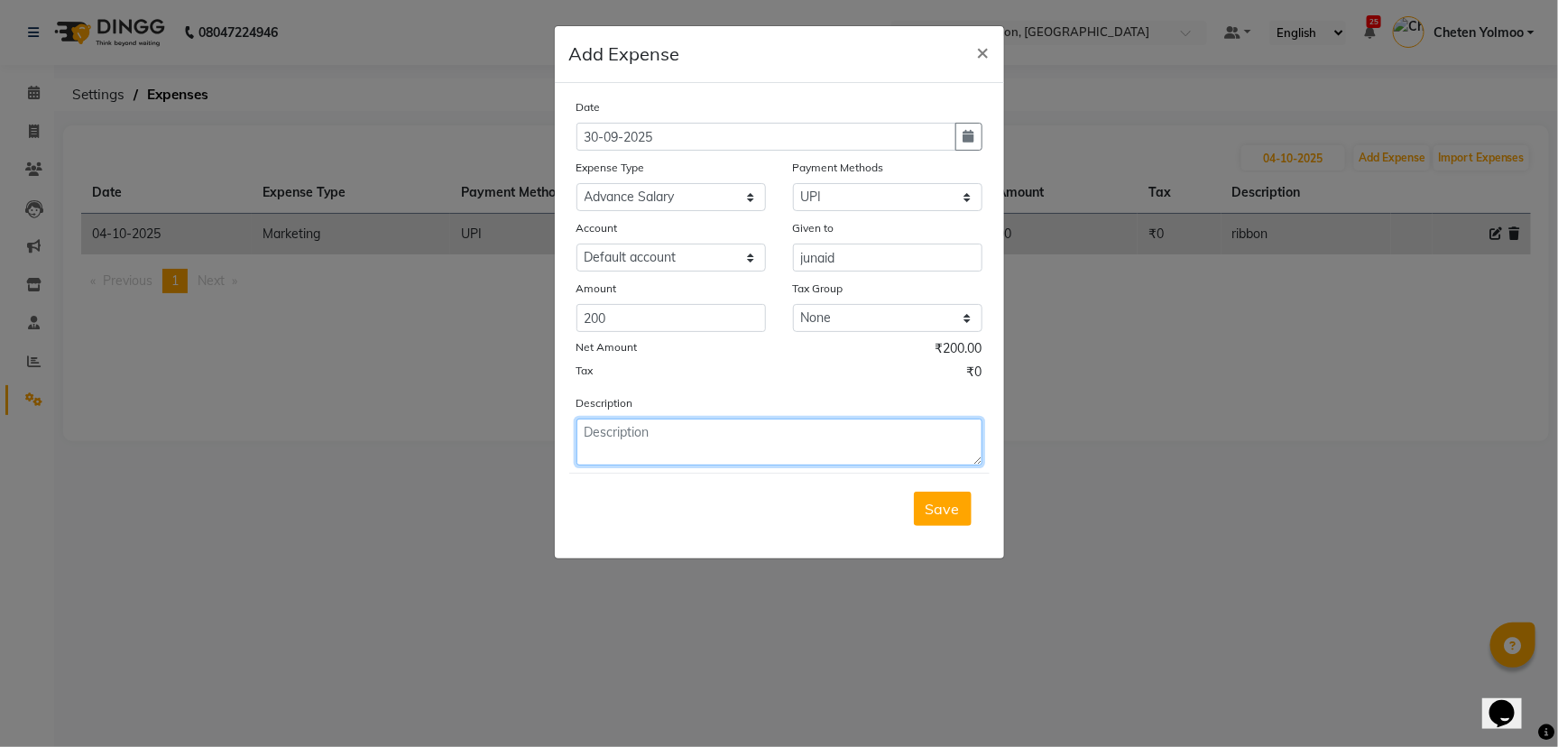
click at [717, 447] on textarea at bounding box center [779, 442] width 406 height 47
type textarea "advance"
click at [909, 501] on div "Save" at bounding box center [779, 508] width 420 height 71
click at [944, 492] on button "Save" at bounding box center [943, 509] width 58 height 34
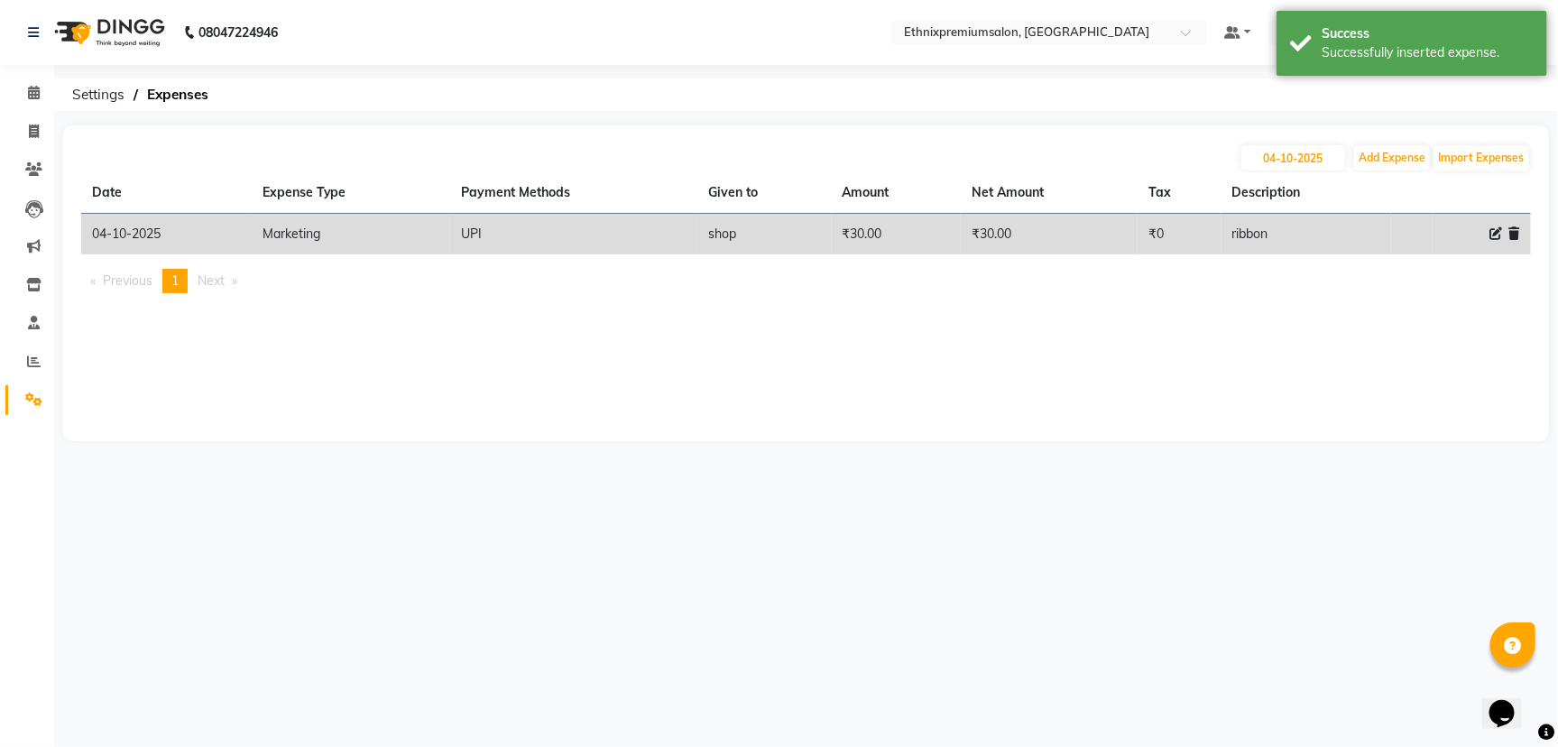
click at [1490, 226] on span at bounding box center [1495, 234] width 13 height 19
select select "3506"
select select "8"
select select "1030"
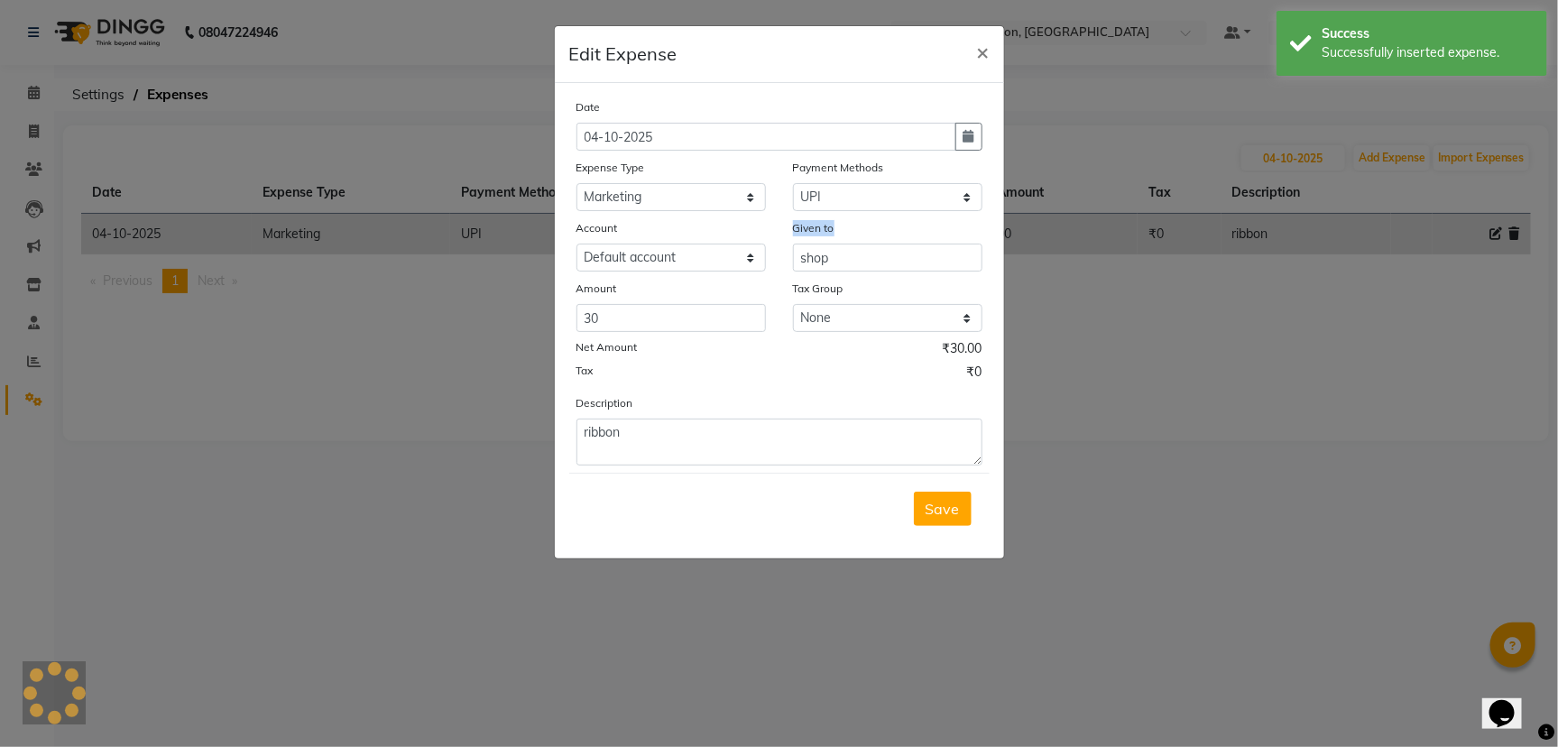
click at [1490, 226] on ngb-modal-window "Edit Expense × Date 04-10-2025 Expense Type Select Advance Salary Client Snacks…" at bounding box center [779, 373] width 1558 height 747
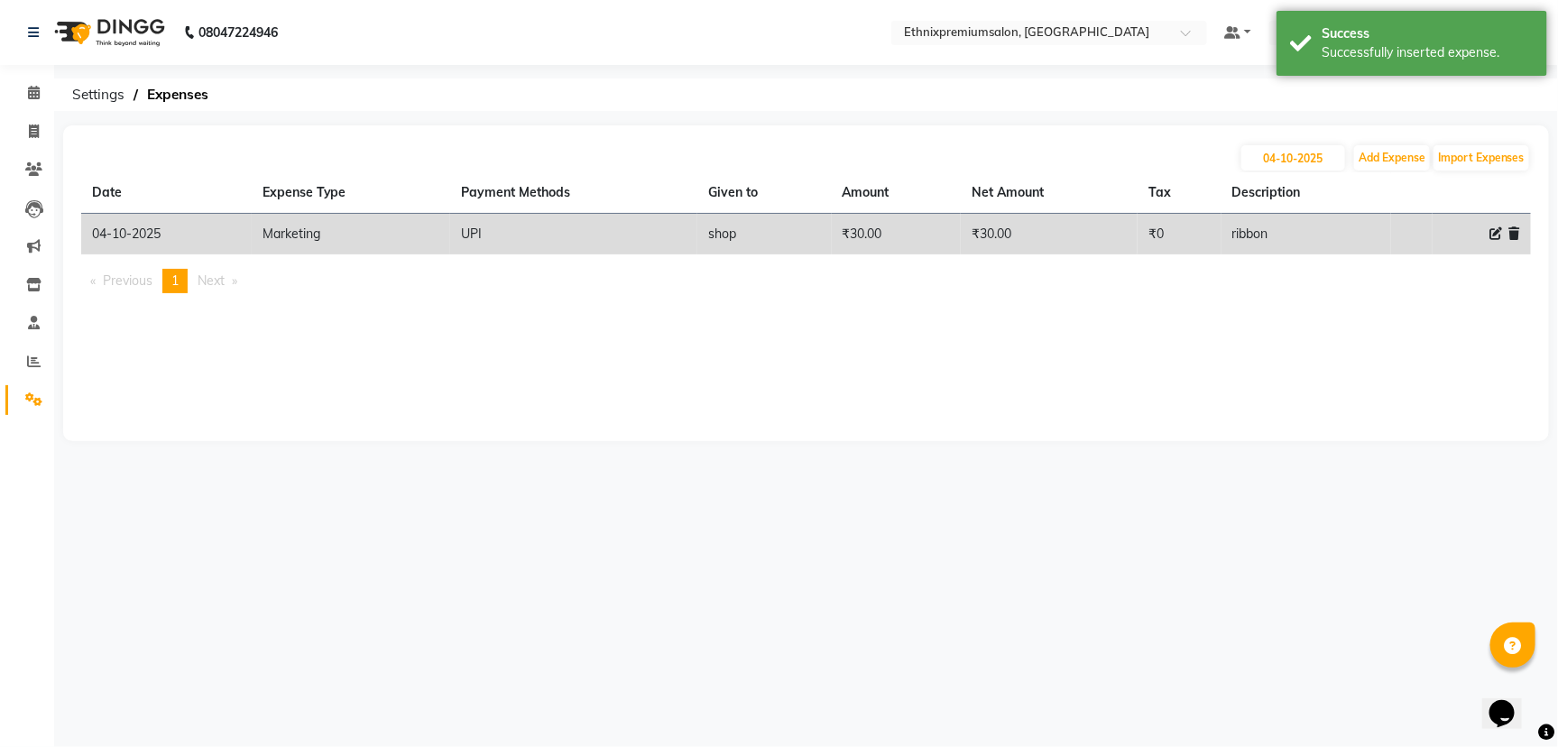
click at [1490, 226] on span at bounding box center [1495, 234] width 13 height 19
select select "3506"
select select "8"
select select "1030"
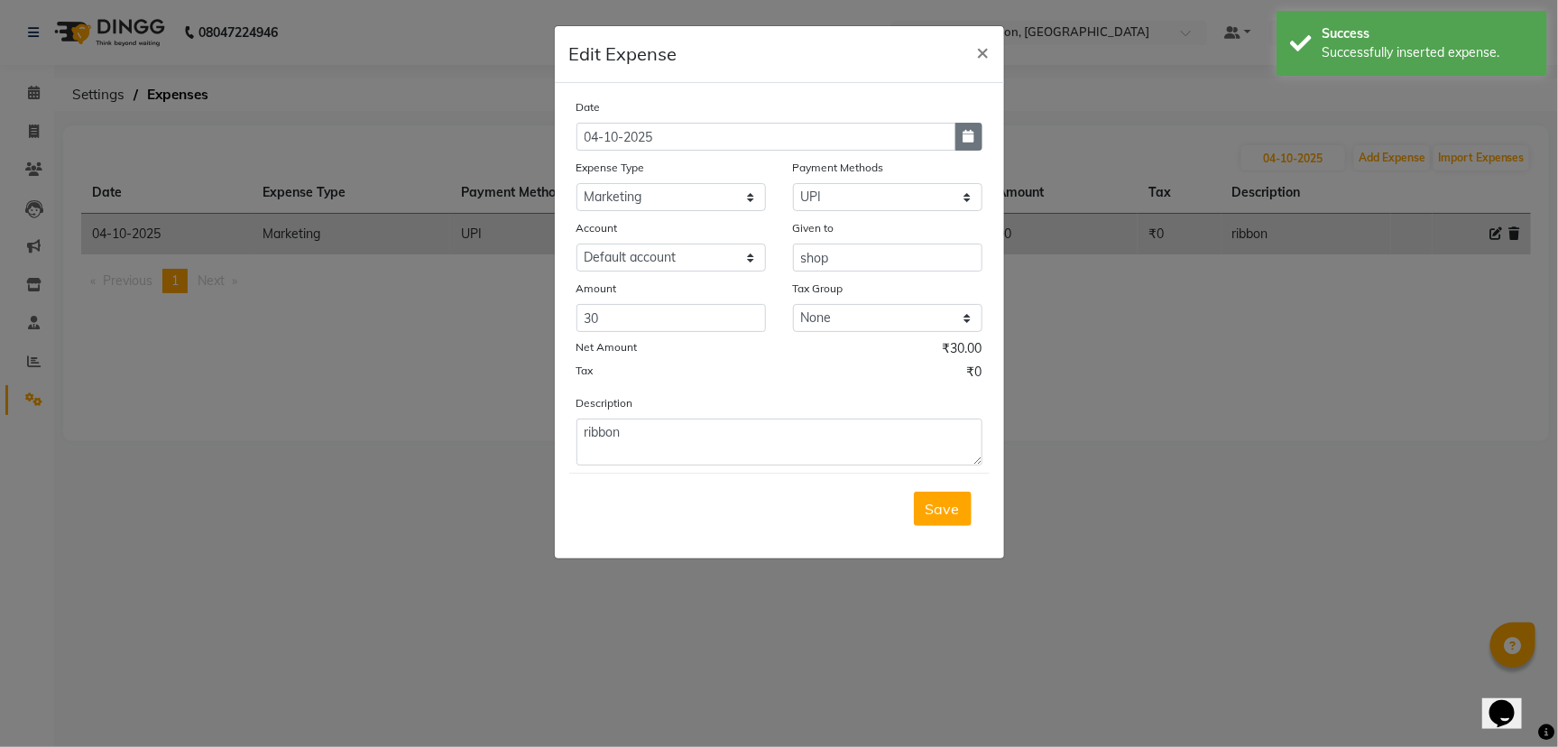
click at [963, 131] on icon "button" at bounding box center [968, 136] width 11 height 13
select select "10"
select select "2025"
click at [614, 226] on div "30" at bounding box center [624, 230] width 29 height 29
type input "30-09-2025"
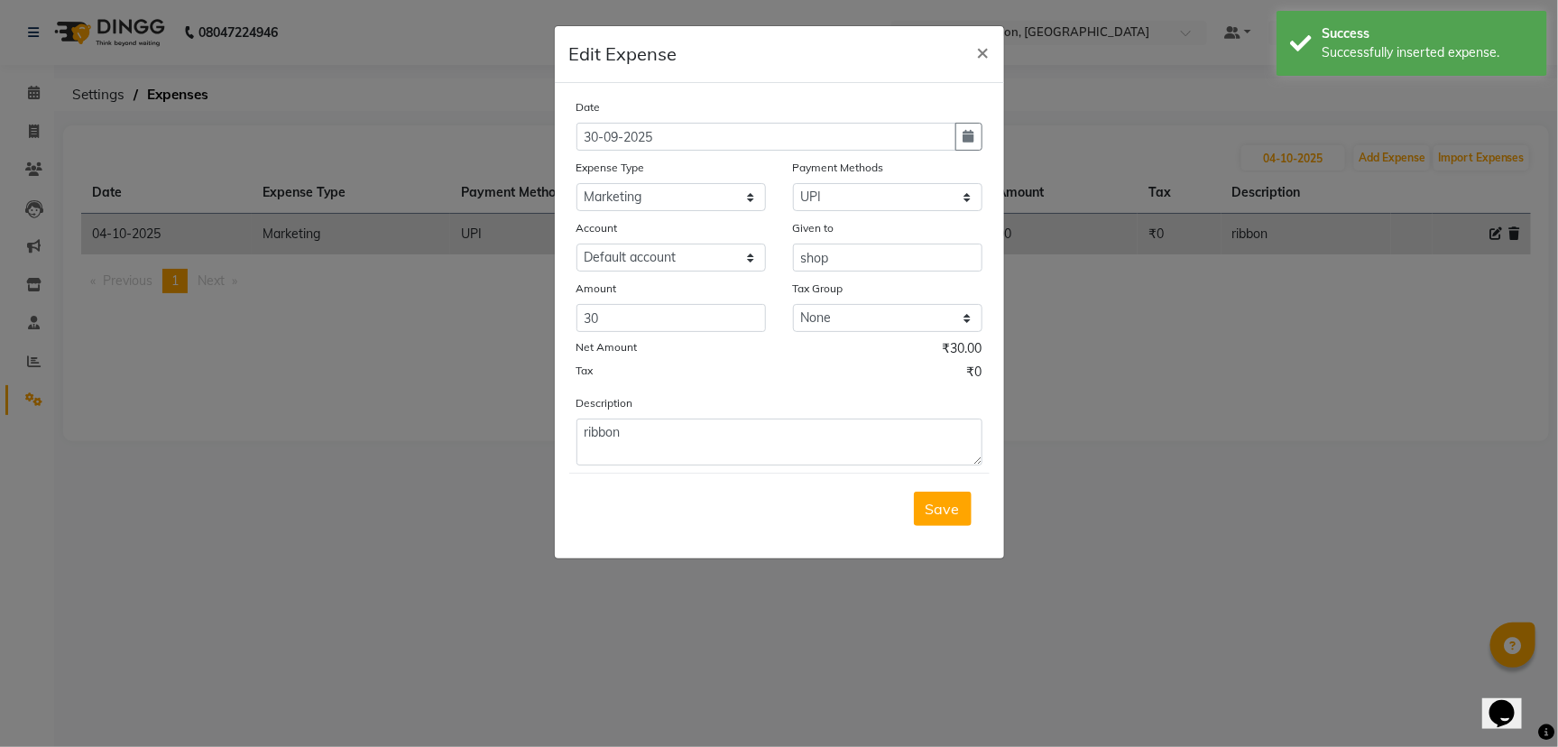
click at [972, 500] on div "Save" at bounding box center [779, 508] width 420 height 71
click at [950, 505] on span "Save" at bounding box center [943, 509] width 34 height 18
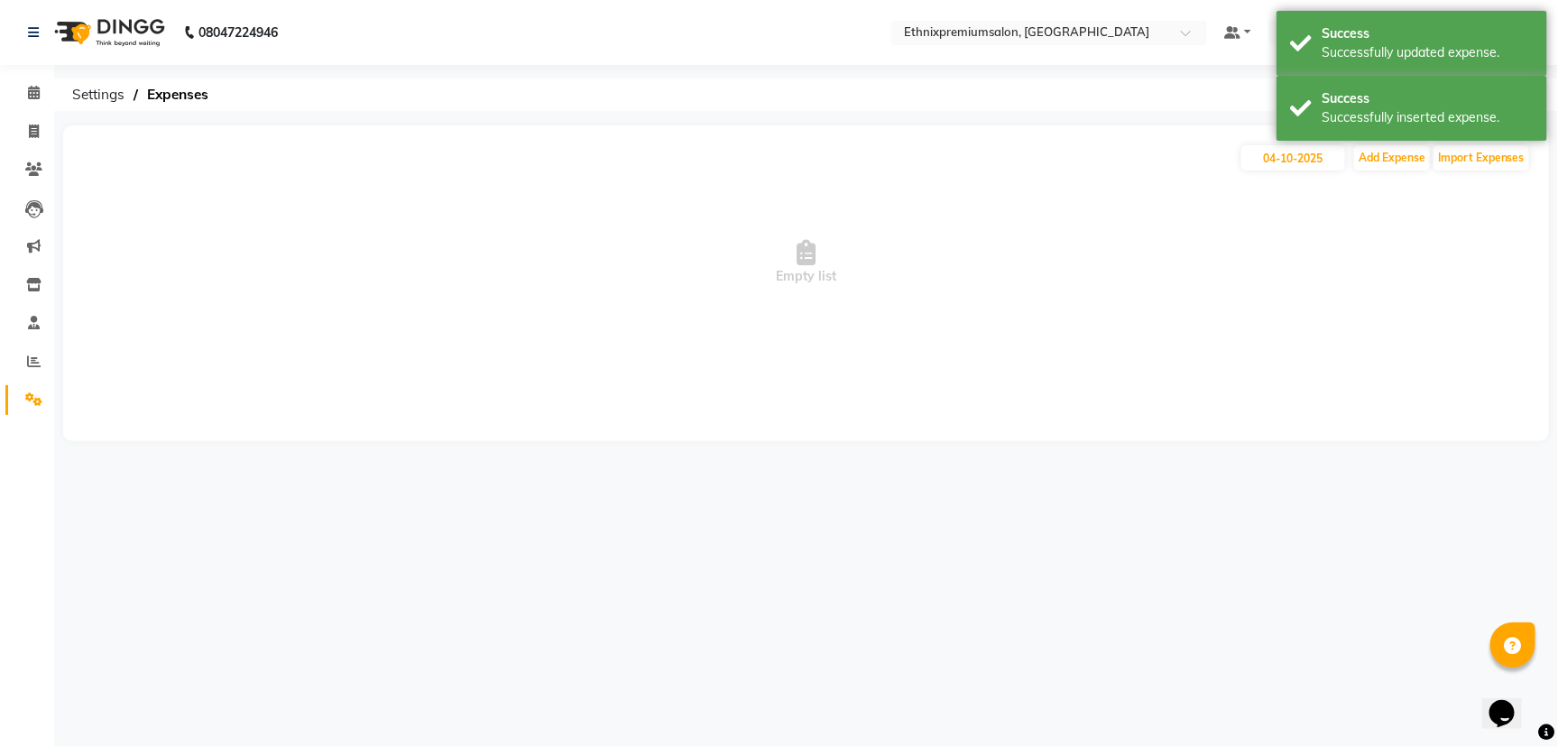
click at [1353, 147] on div "04-10-2025 Add Expense Import Expenses" at bounding box center [806, 157] width 1450 height 29
click at [1352, 158] on div "04-10-2025 Add Expense Import Expenses" at bounding box center [806, 157] width 1450 height 29
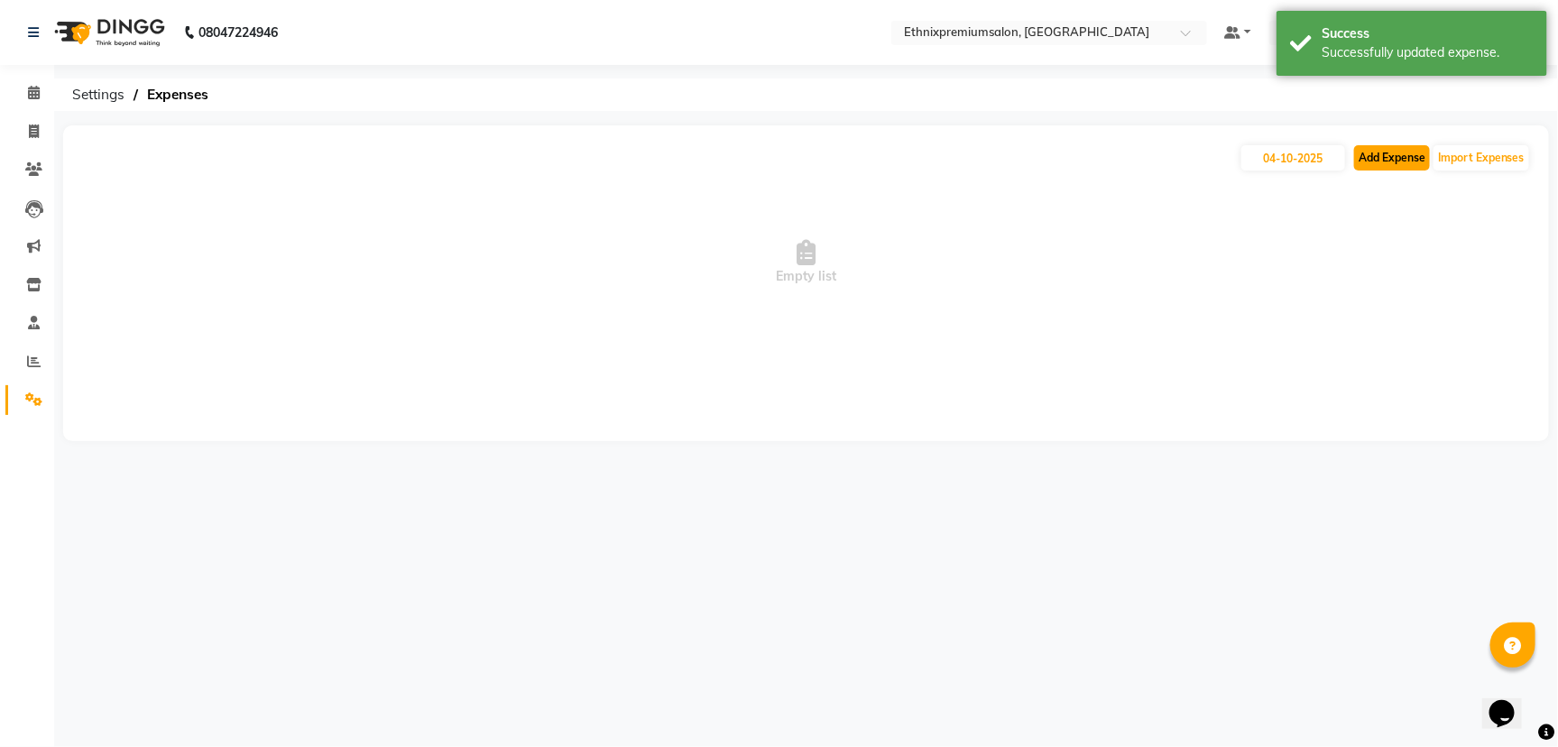
drag, startPoint x: 1401, startPoint y: 159, endPoint x: 1389, endPoint y: 159, distance: 11.7
click at [1389, 159] on button "Add Expense" at bounding box center [1392, 157] width 76 height 25
select select "1"
select select "2390"
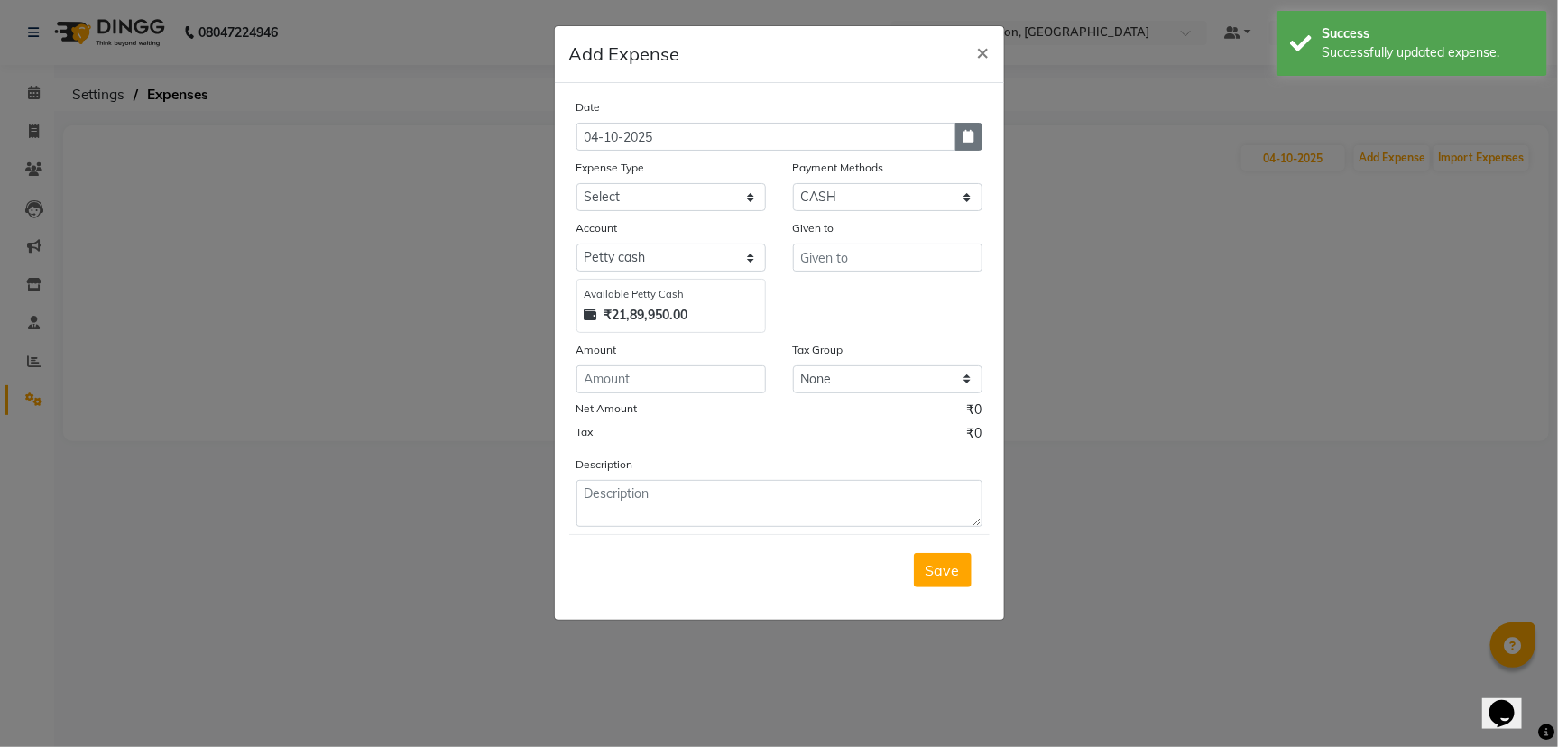
click at [971, 140] on icon "button" at bounding box center [968, 136] width 11 height 13
select select "10"
select select "2025"
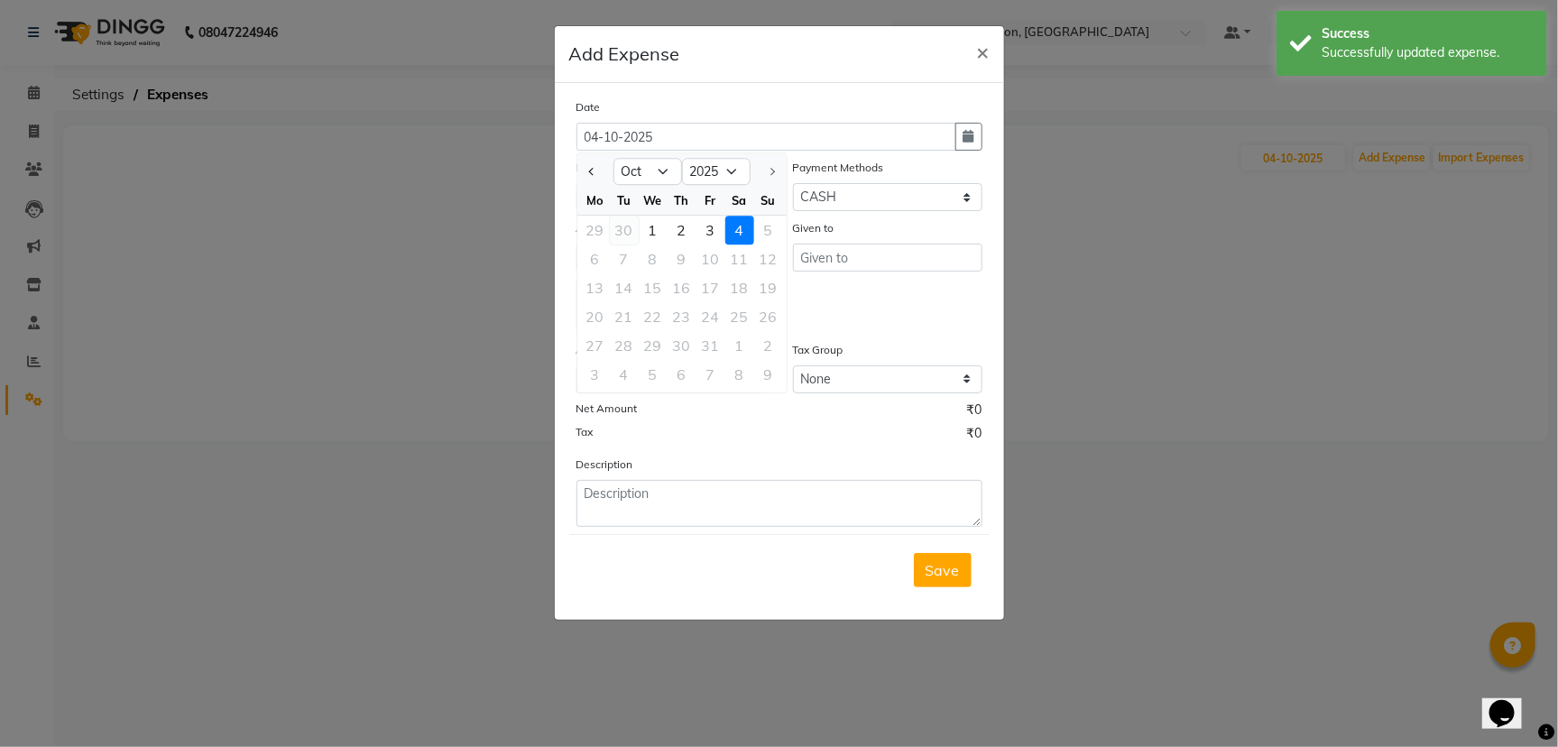
click at [622, 216] on div "30" at bounding box center [624, 230] width 29 height 29
type input "30-09-2025"
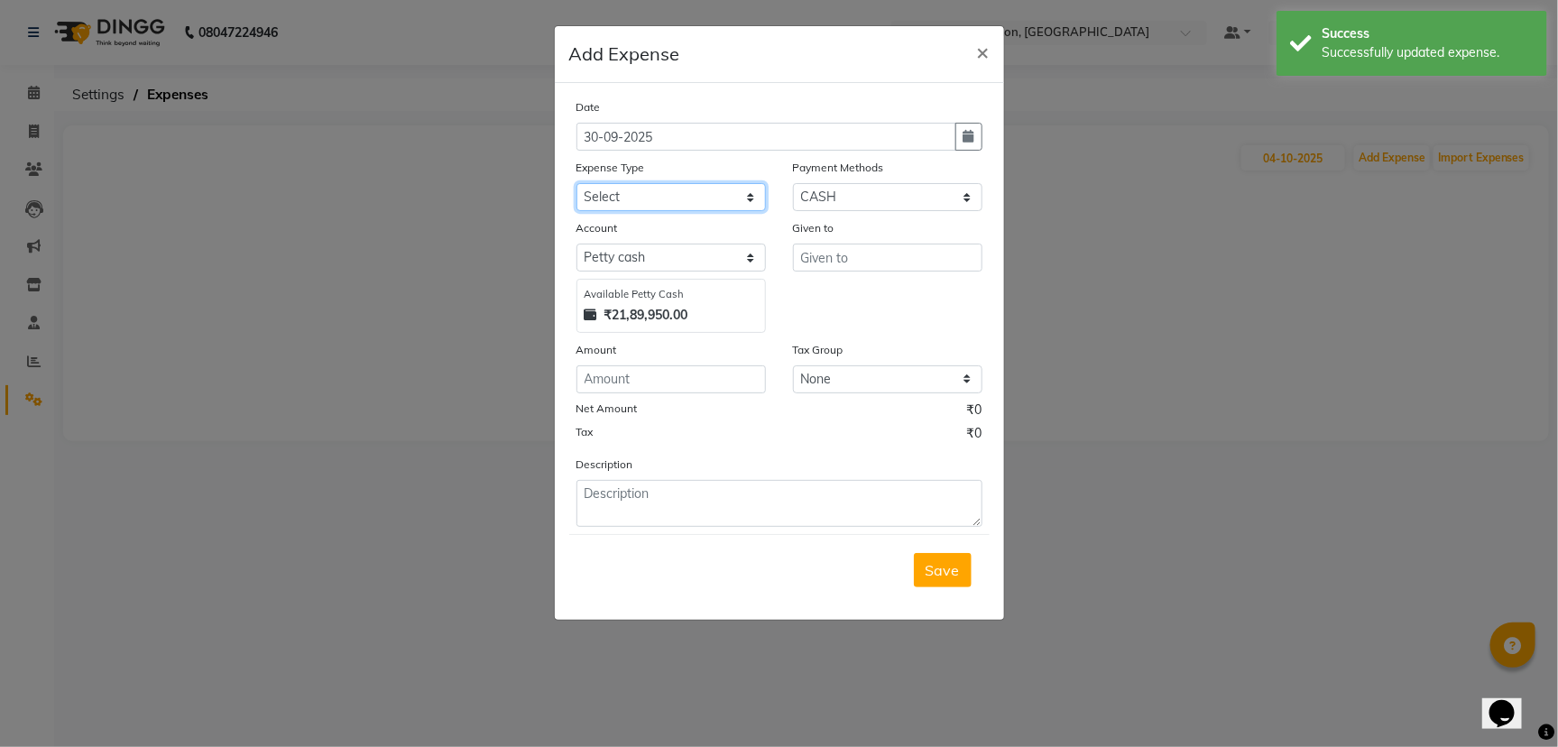
click at [628, 189] on select "Select Advance Salary Client Snacks Equipment Estate food Fuel Govt fee Incenti…" at bounding box center [670, 197] width 189 height 28
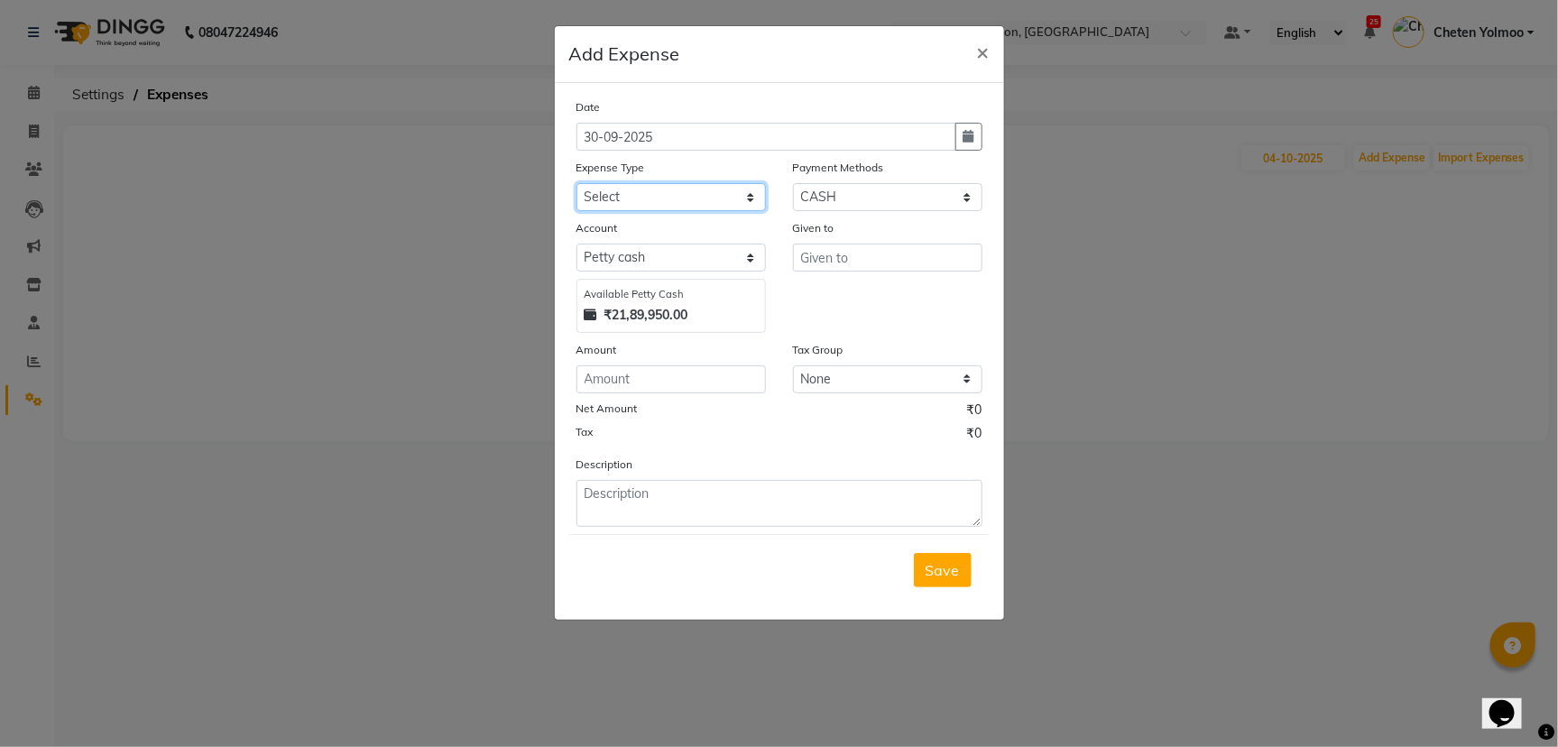
select select "3513"
click at [628, 189] on select "Select Advance Salary Client Snacks Equipment Estate food Fuel Govt fee Incenti…" at bounding box center [670, 197] width 189 height 28
click at [797, 202] on select "Select UPI CARD CASH Master Card Visa Card Prepaid Gift Card ONLINE Voucher Wal…" at bounding box center [887, 197] width 189 height 28
select select "8"
click at [793, 183] on select "Select UPI CARD CASH Master Card Visa Card Prepaid Gift Card ONLINE Voucher Wal…" at bounding box center [887, 197] width 189 height 28
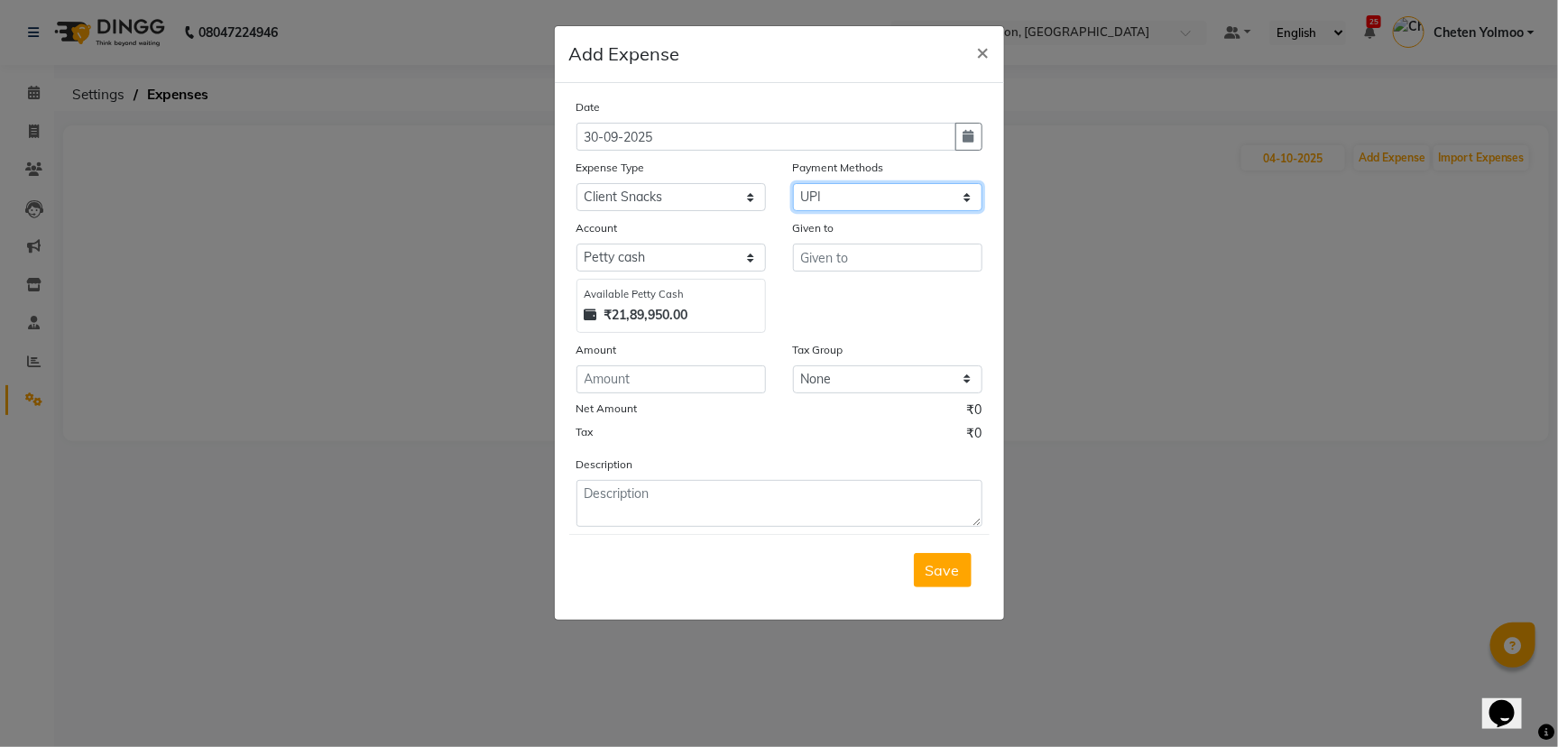
select select "1030"
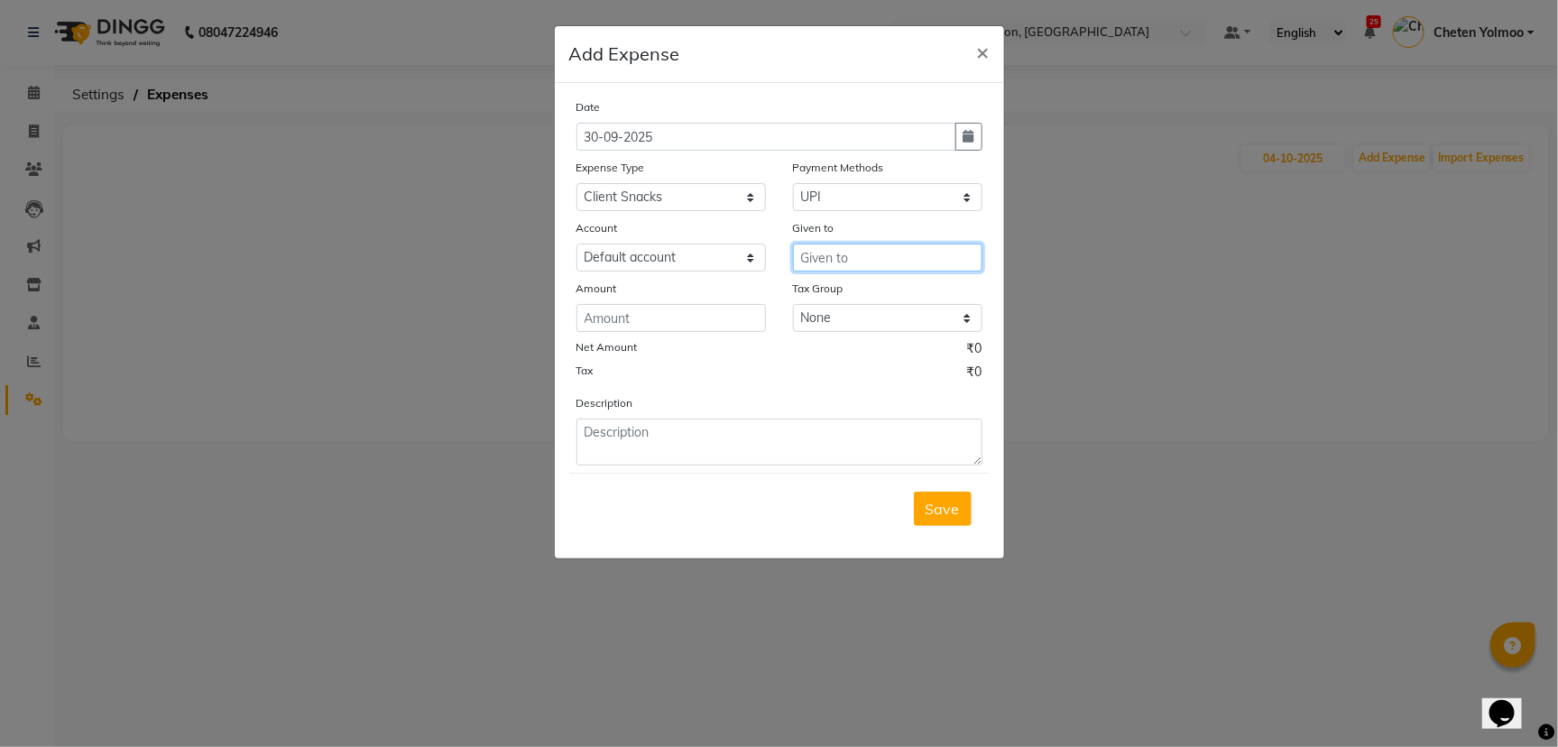
click at [817, 245] on input "text" at bounding box center [887, 258] width 189 height 28
type input "shop"
click at [651, 313] on input "number" at bounding box center [670, 318] width 189 height 28
type input "70"
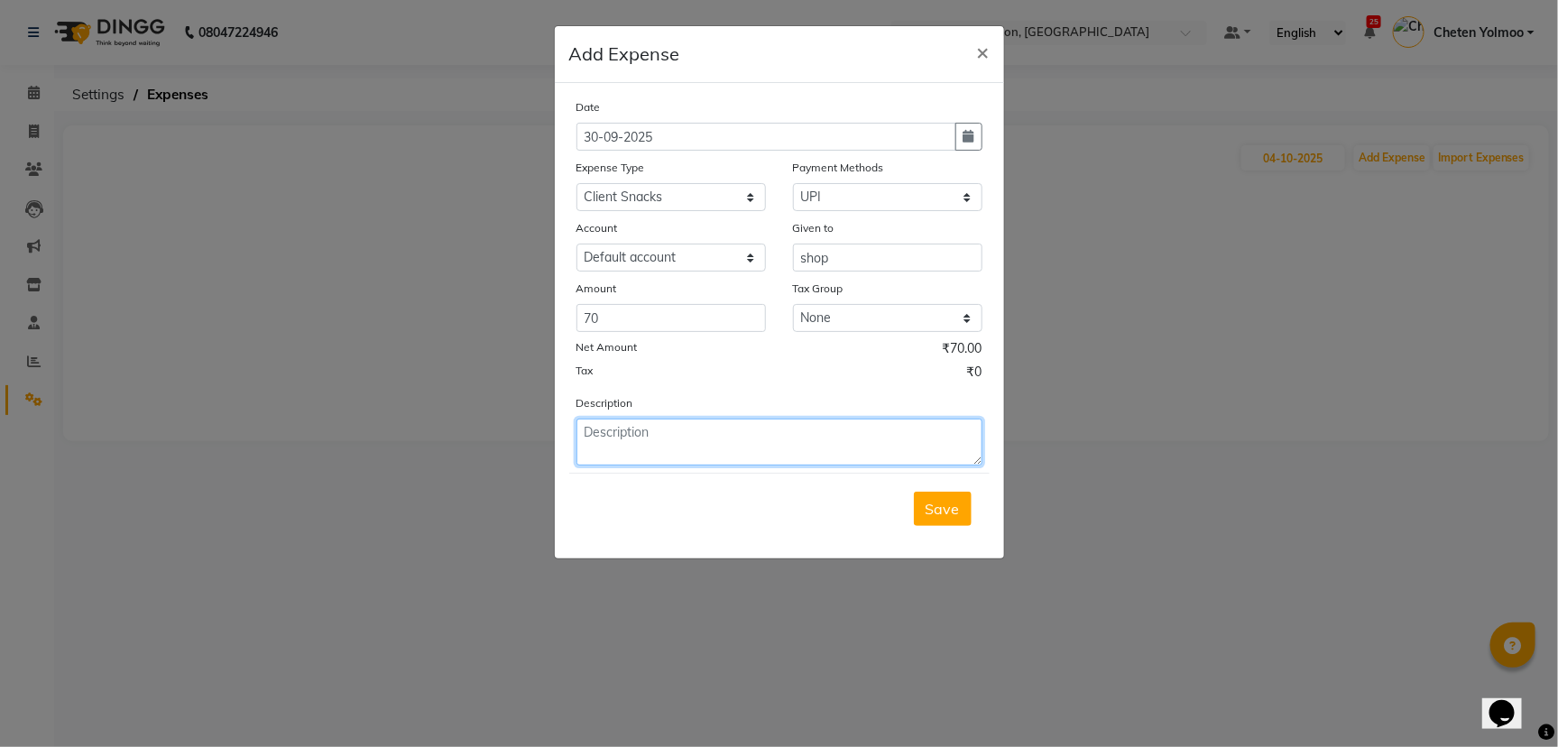
click at [636, 429] on textarea at bounding box center [779, 442] width 406 height 47
type textarea "plates"
click at [955, 514] on span "Save" at bounding box center [943, 509] width 34 height 18
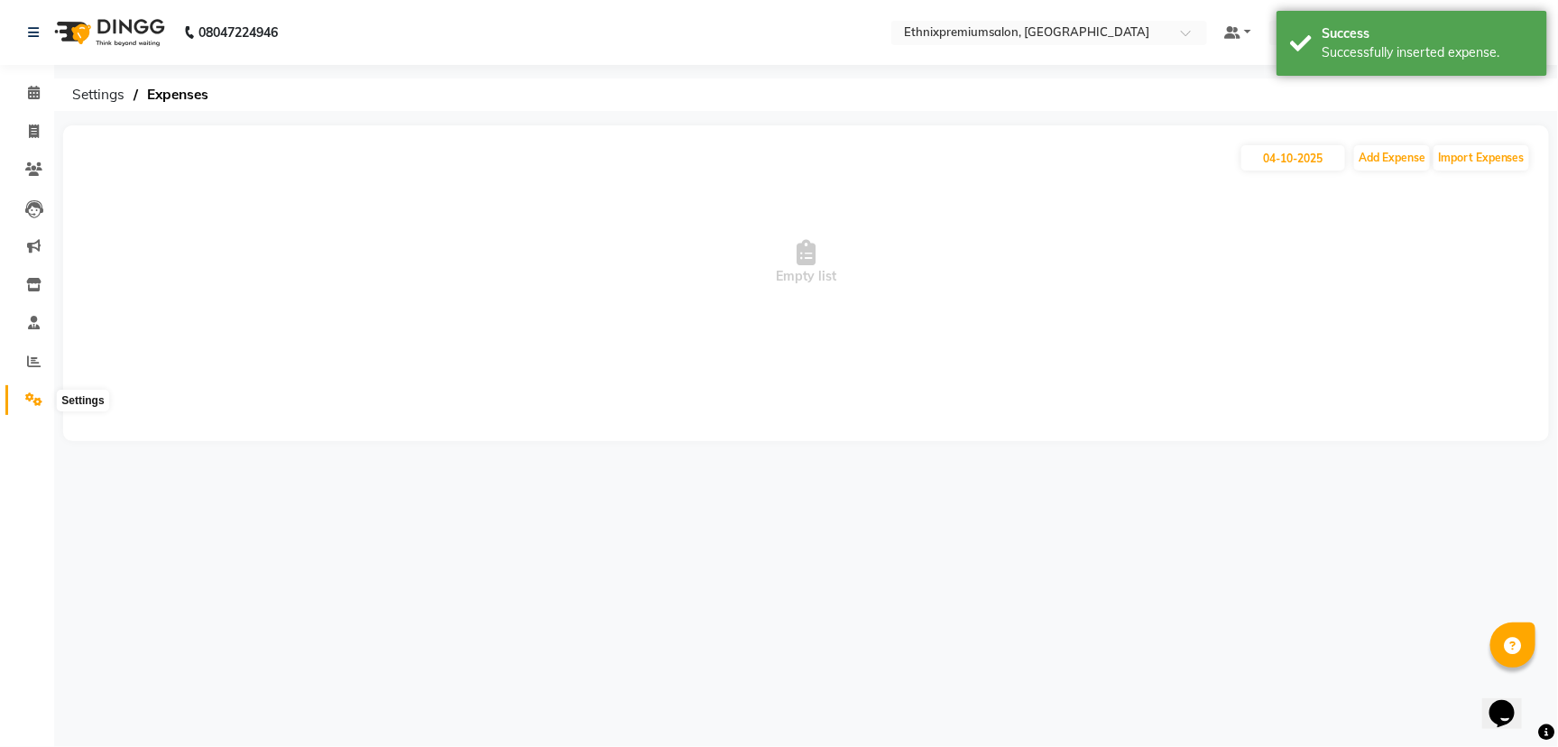
click at [32, 390] on span at bounding box center [34, 400] width 32 height 21
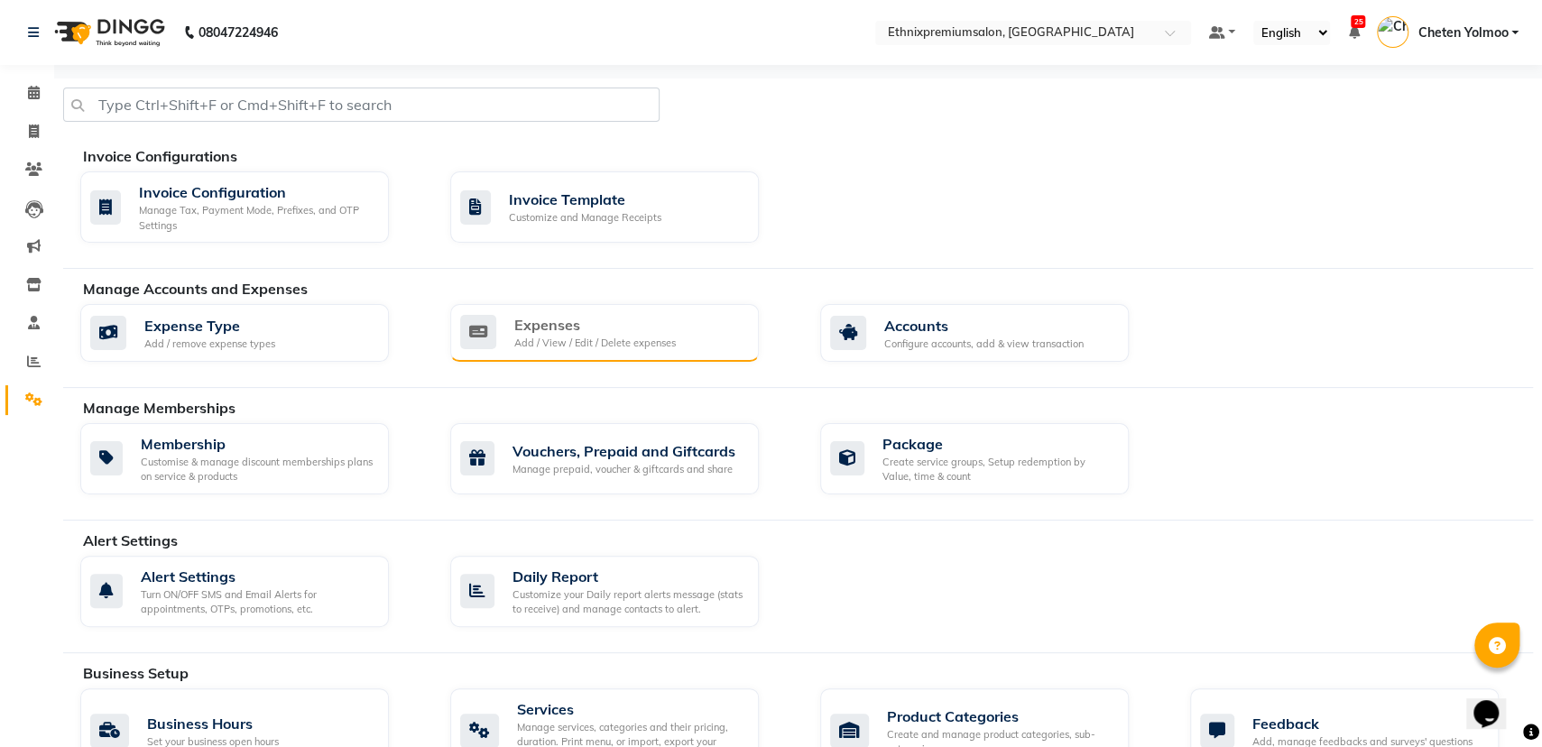
click at [640, 346] on div "Add / View / Edit / Delete expenses" at bounding box center [594, 343] width 161 height 15
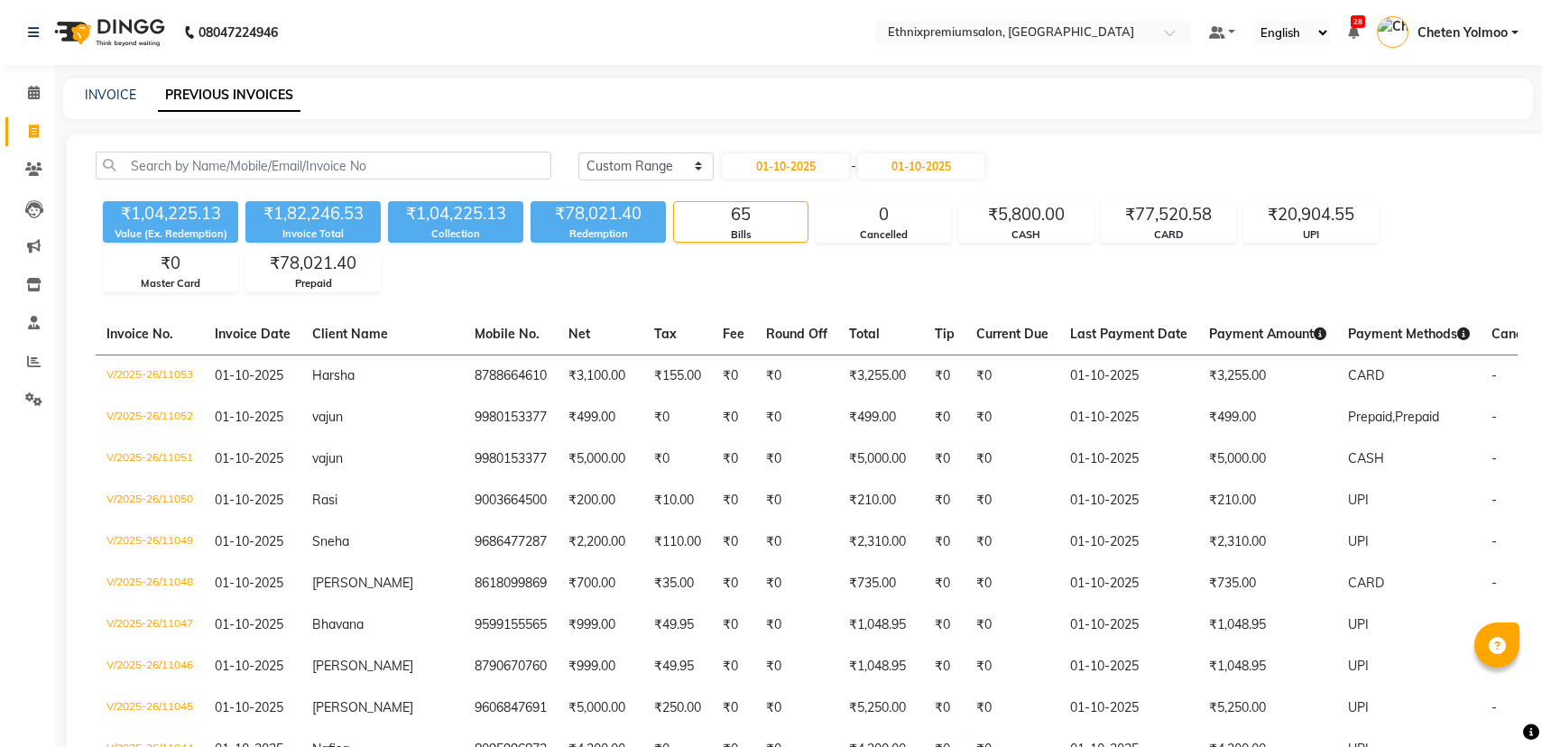
select select "range"
click at [1285, 225] on div "₹20,904.55" at bounding box center [1311, 214] width 134 height 25
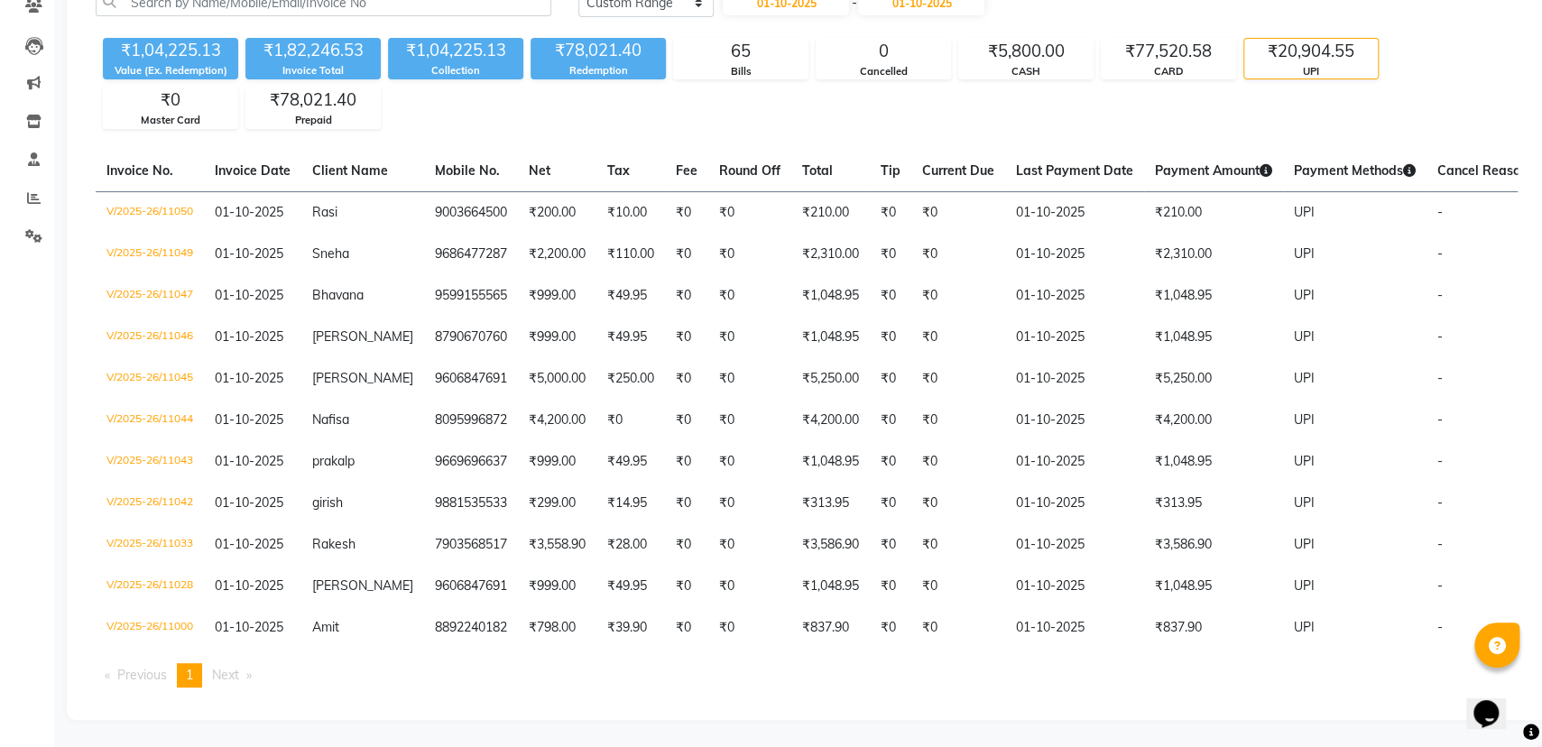
scroll to position [180, 0]
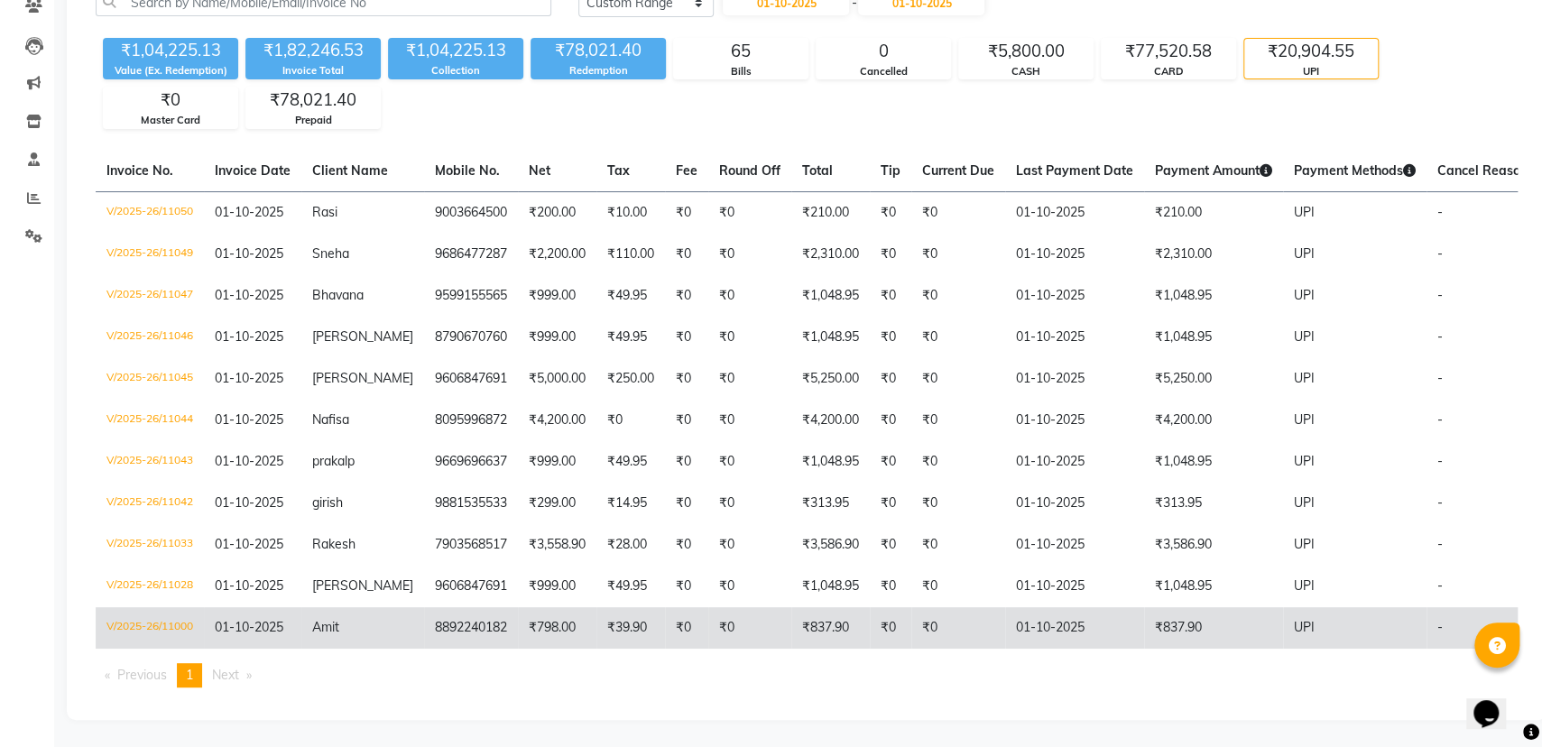
click at [835, 627] on td "₹837.90" at bounding box center [830, 627] width 78 height 41
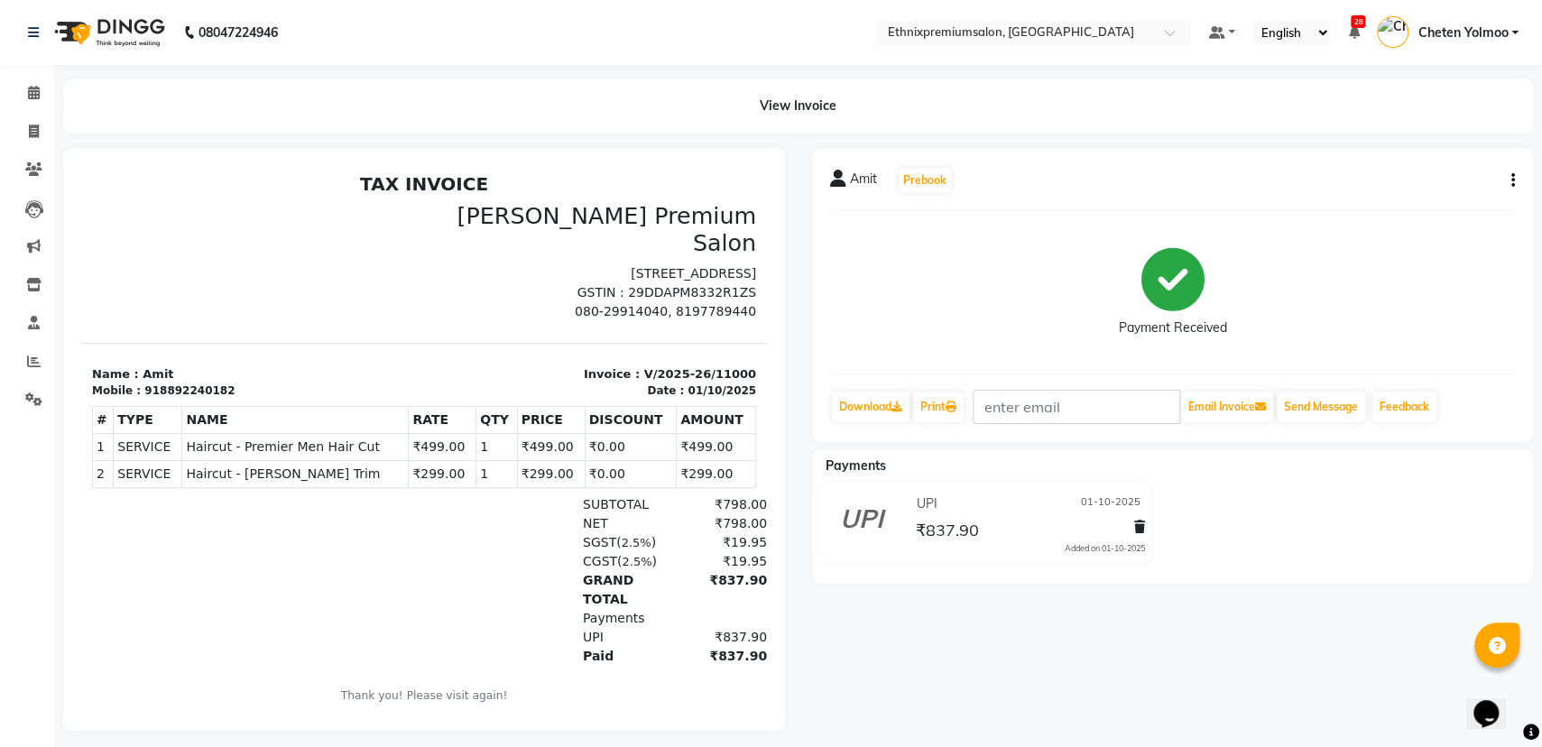
click at [1511, 180] on icon "button" at bounding box center [1513, 180] width 4 height 1
click at [1274, 297] on div "Payment Received" at bounding box center [1173, 292] width 686 height 135
click at [1514, 180] on icon "button" at bounding box center [1513, 180] width 4 height 1
click at [1433, 195] on div "Edit Invoice" at bounding box center [1422, 191] width 124 height 23
select select "service"
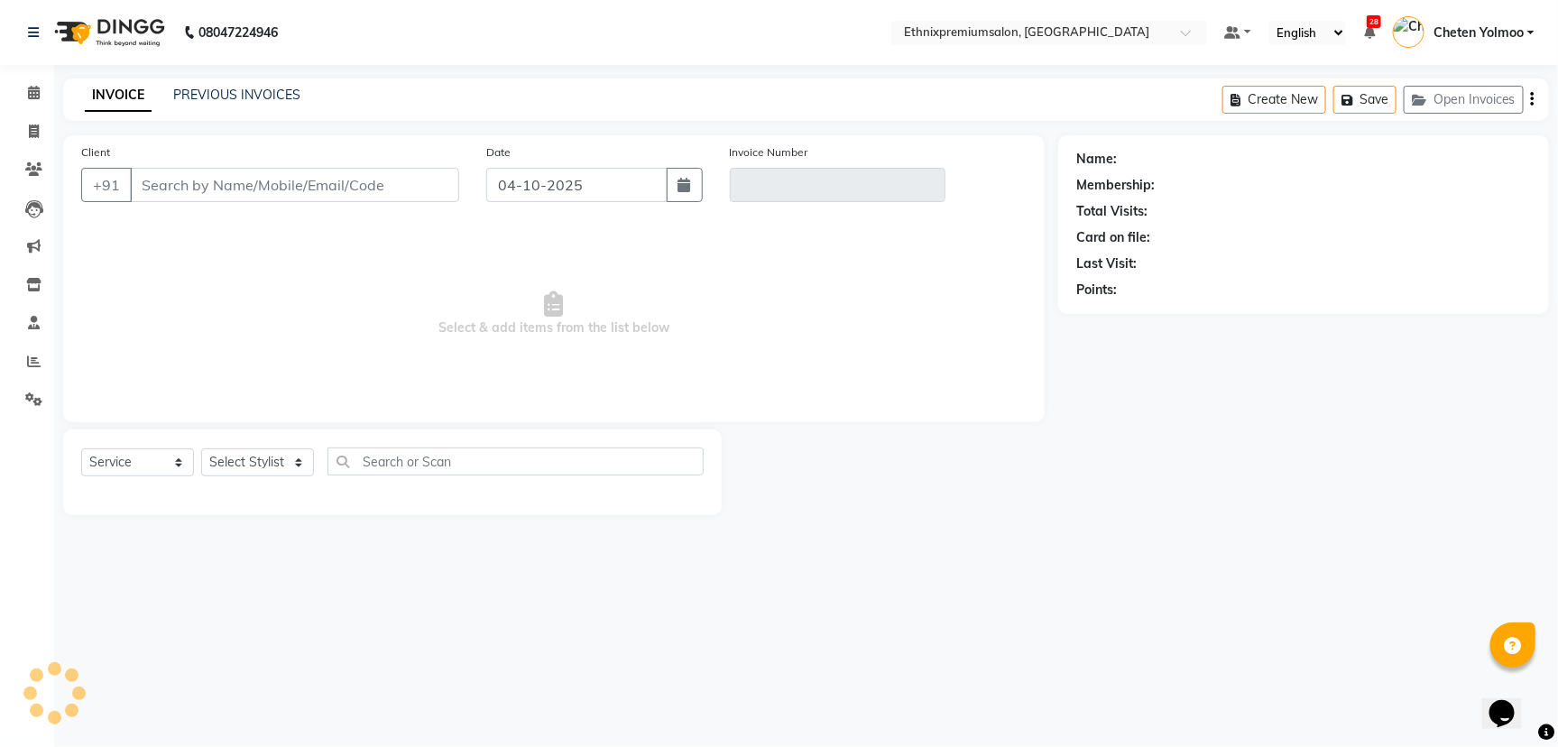
type input "8892240182"
type input "V/2025-26/11000"
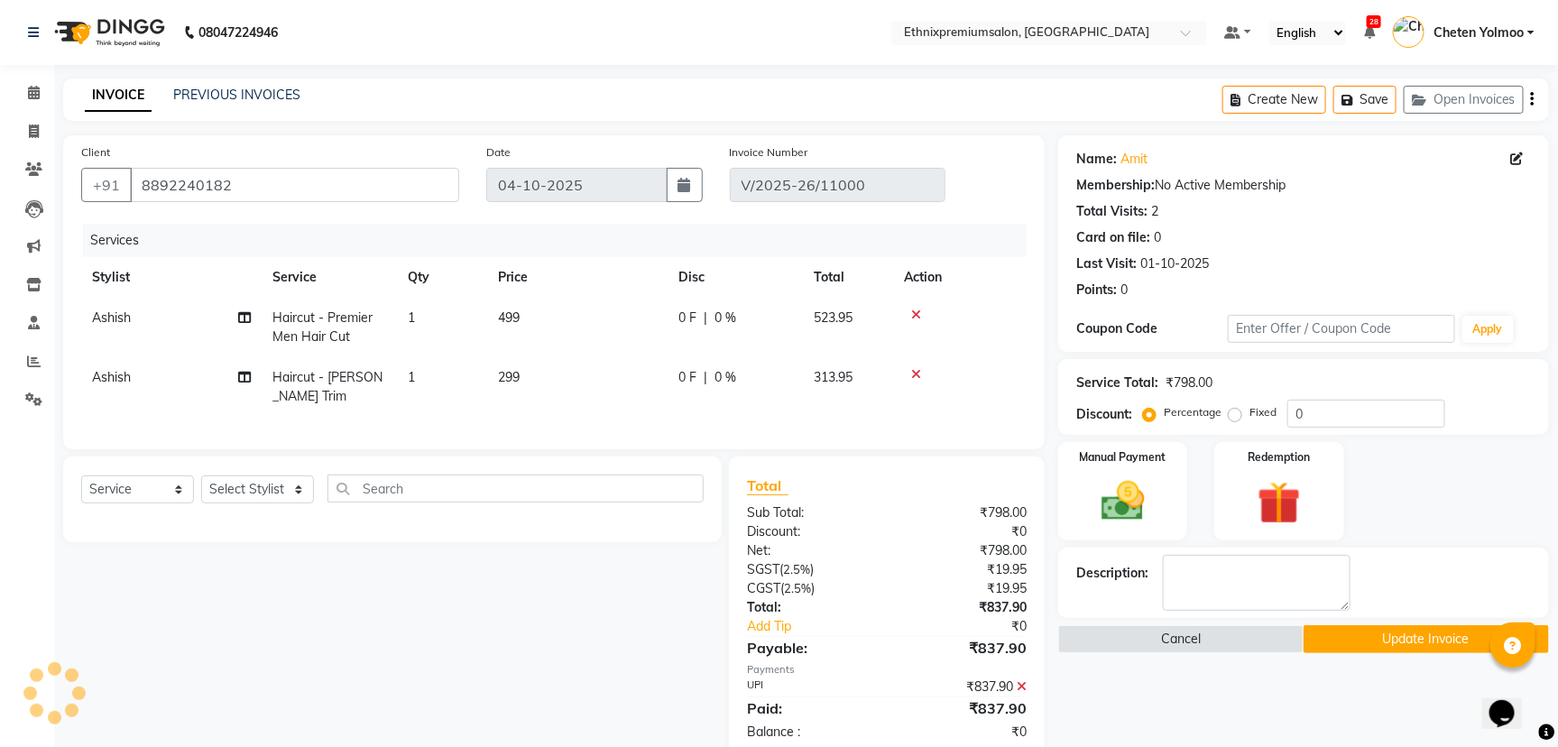
type input "01-10-2025"
select select "select"
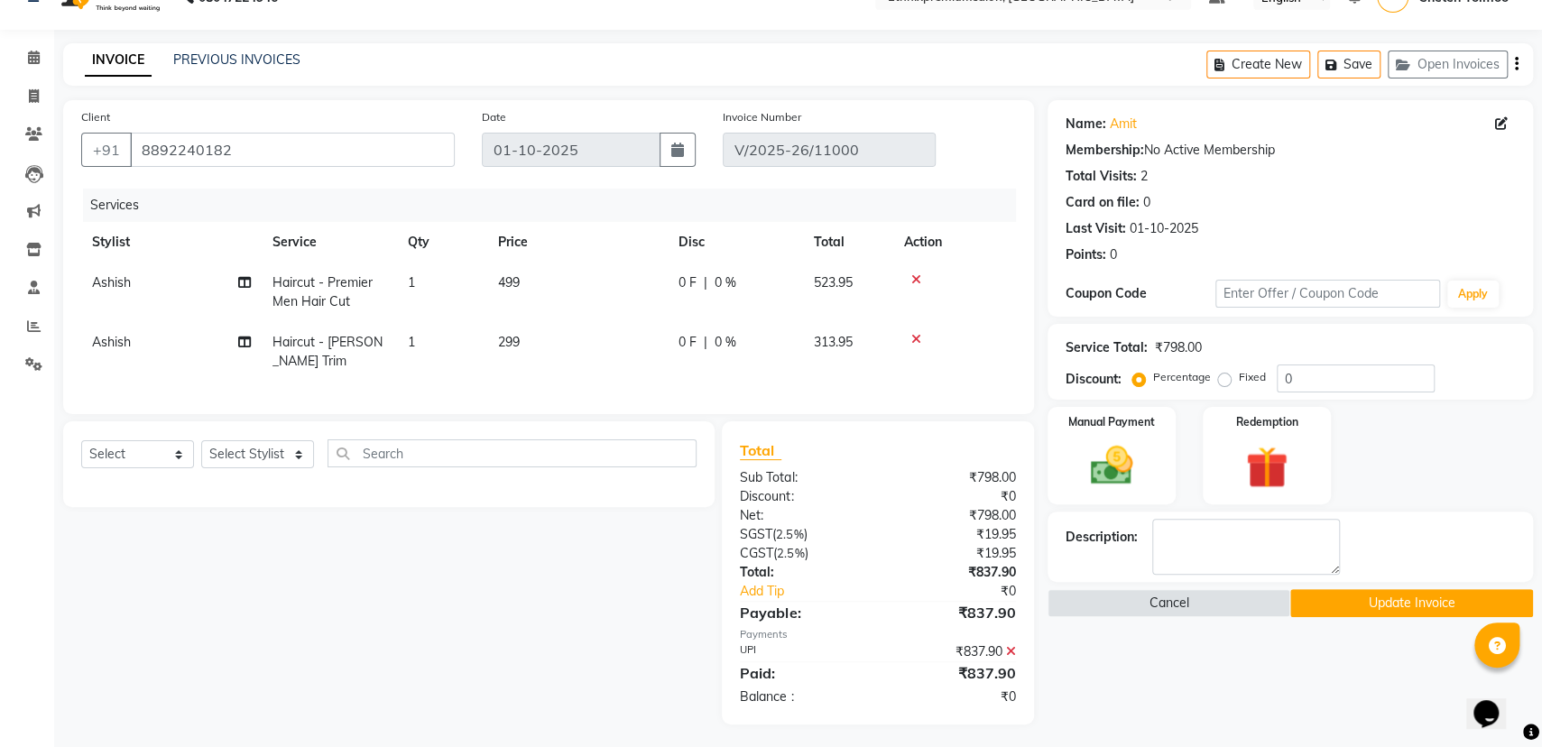
scroll to position [55, 0]
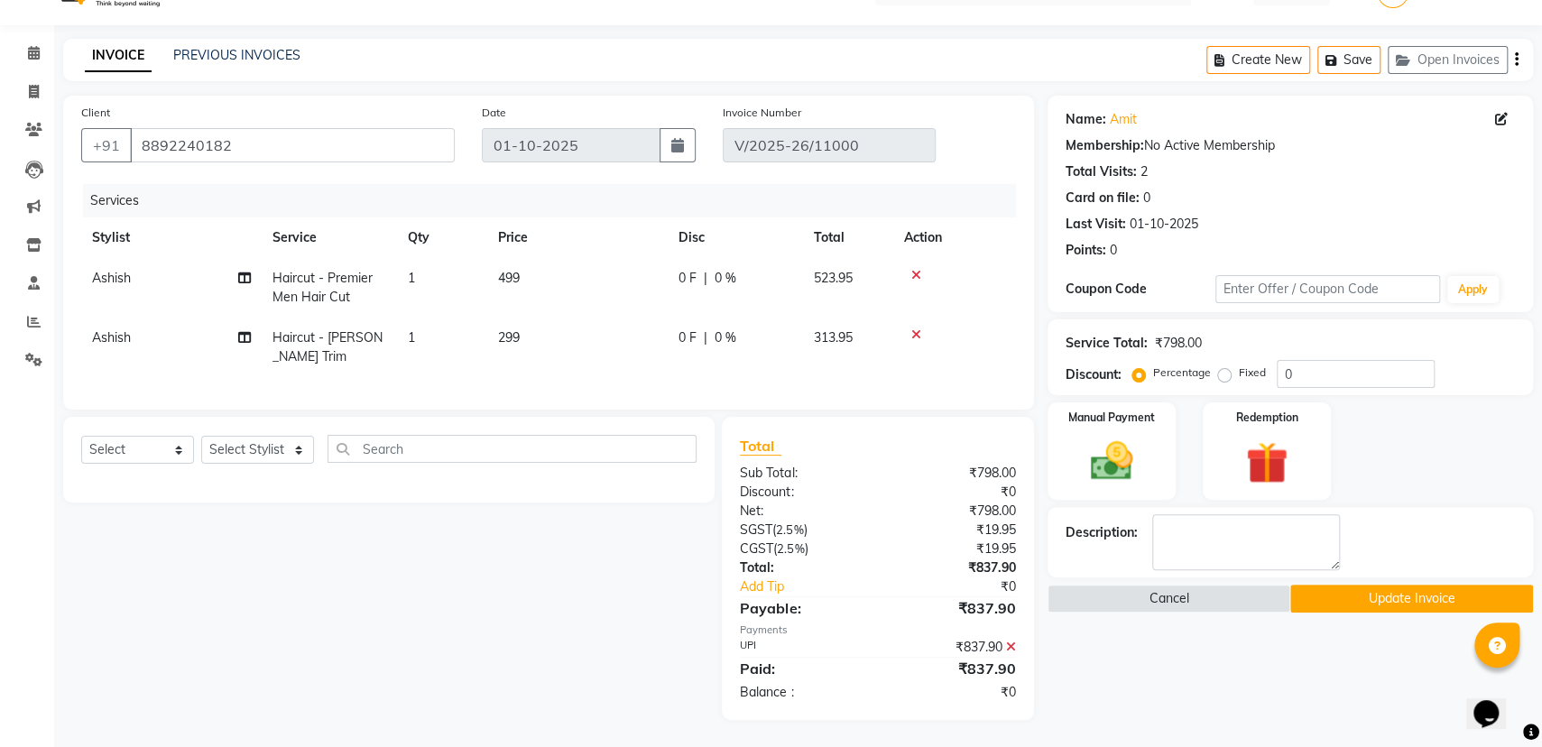
click at [1008, 649] on icon at bounding box center [1011, 646] width 10 height 13
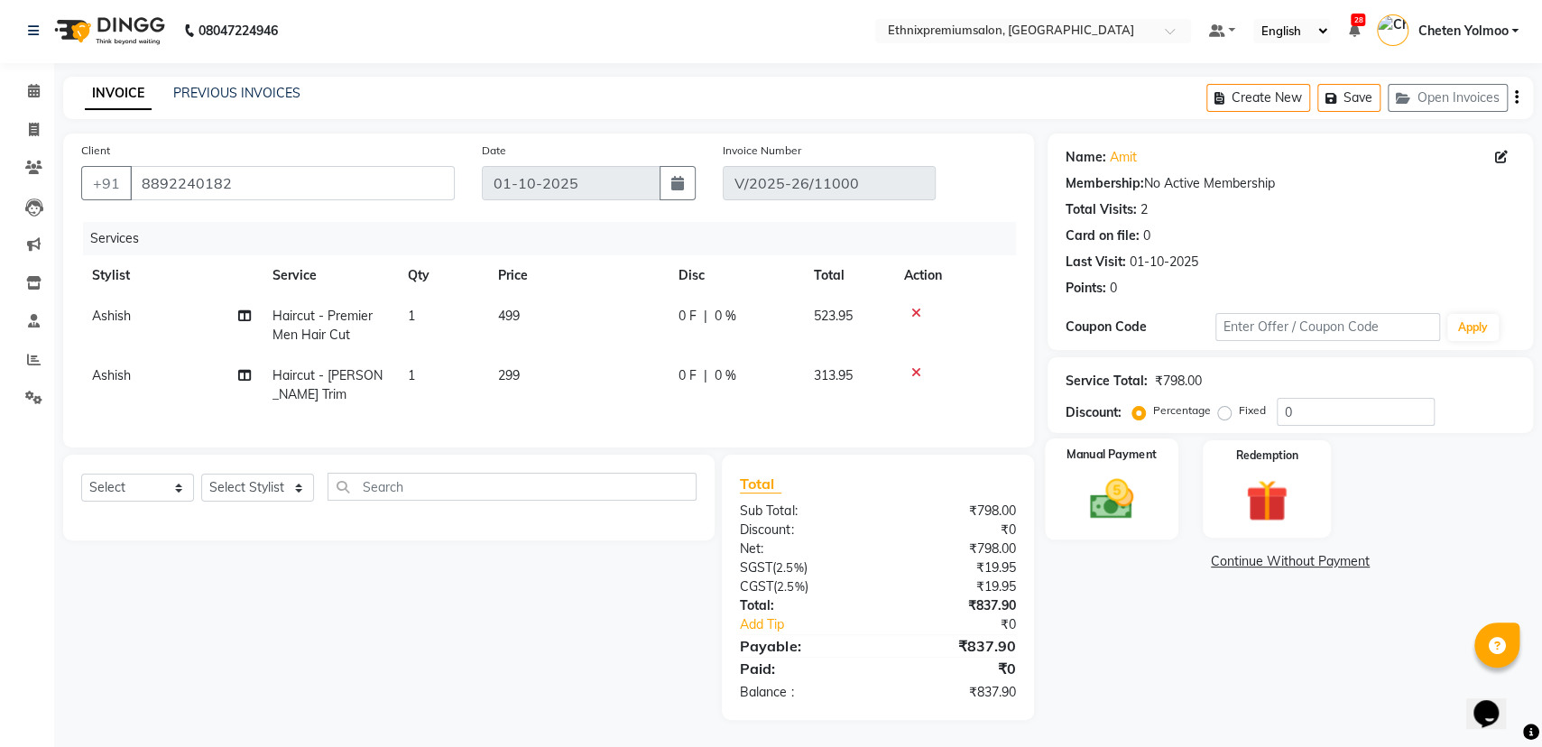
click at [1095, 490] on img at bounding box center [1111, 499] width 72 height 51
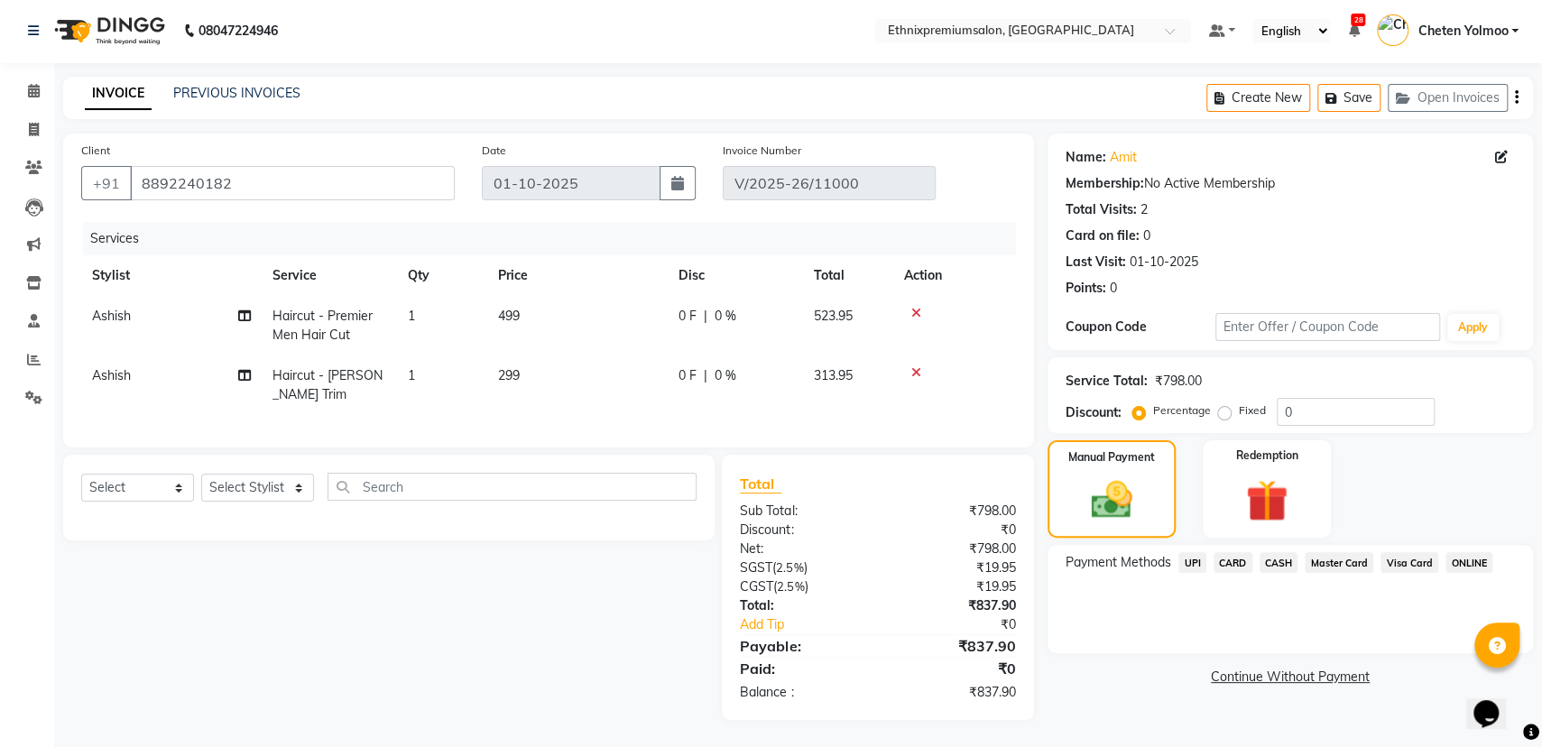
click at [1188, 552] on span "UPI" at bounding box center [1192, 562] width 28 height 21
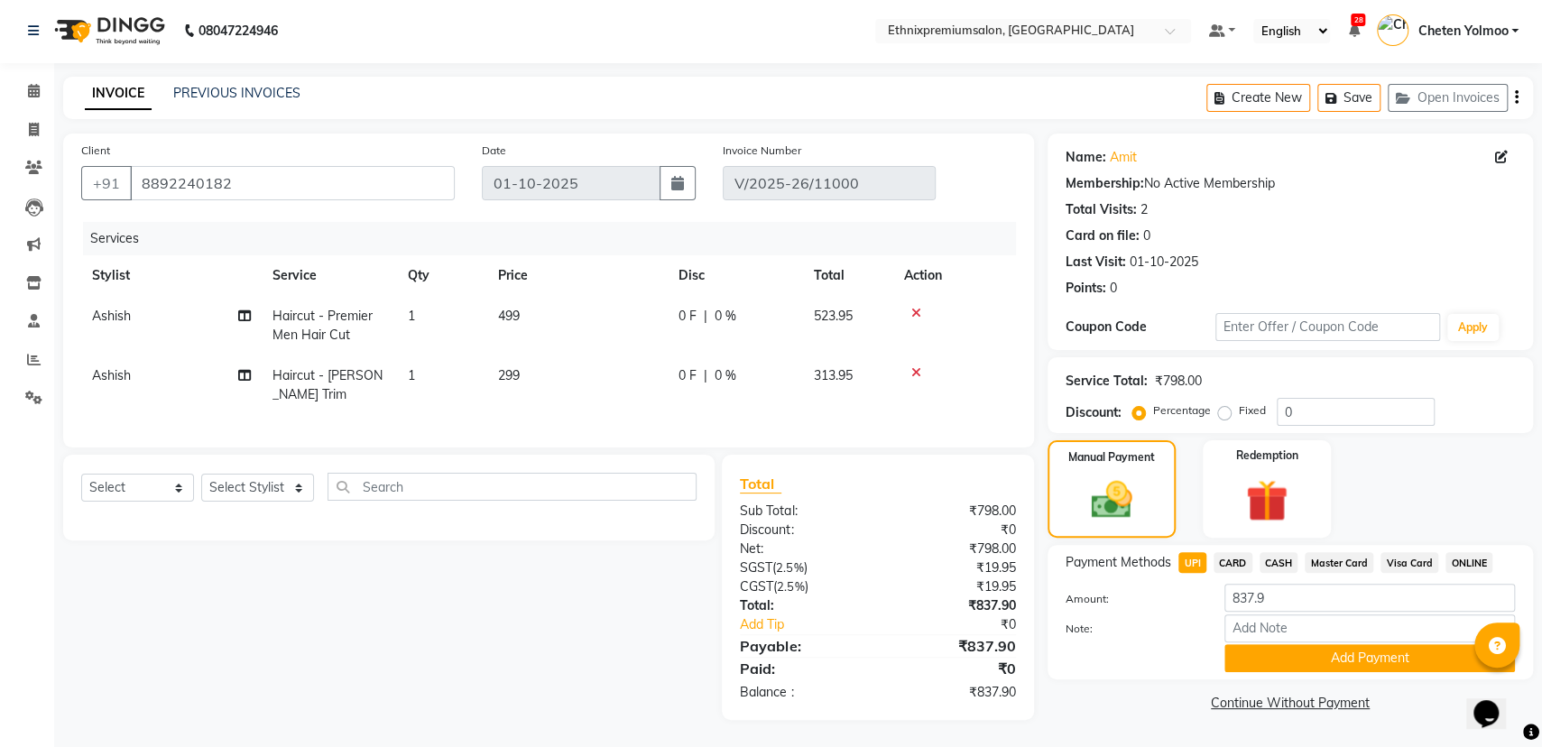
click at [1283, 552] on span "CASH" at bounding box center [1278, 562] width 39 height 21
click at [1287, 584] on input "837.9" at bounding box center [1369, 598] width 290 height 28
type input "1"
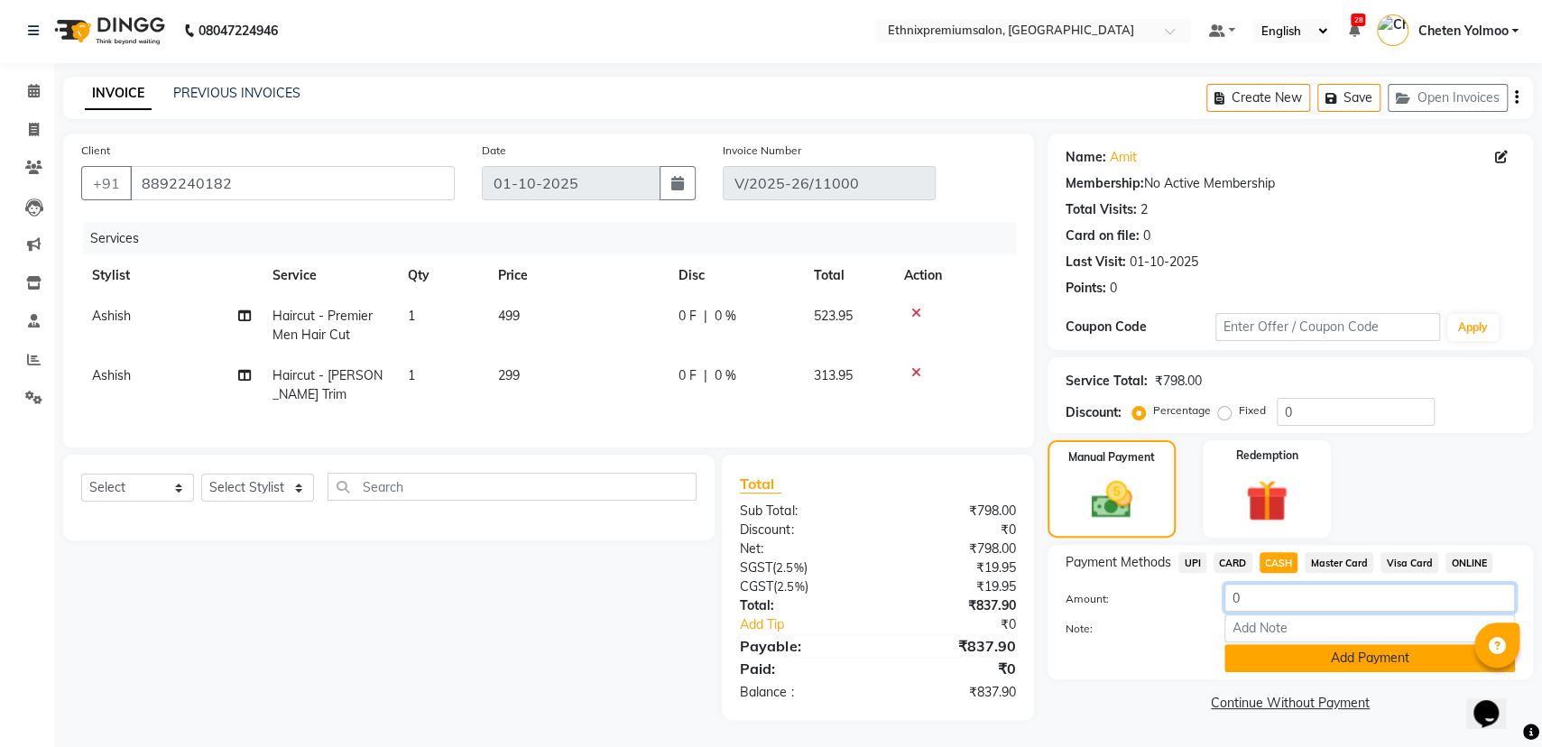
type input "0"
click at [1379, 652] on button "Add Payment" at bounding box center [1369, 658] width 290 height 28
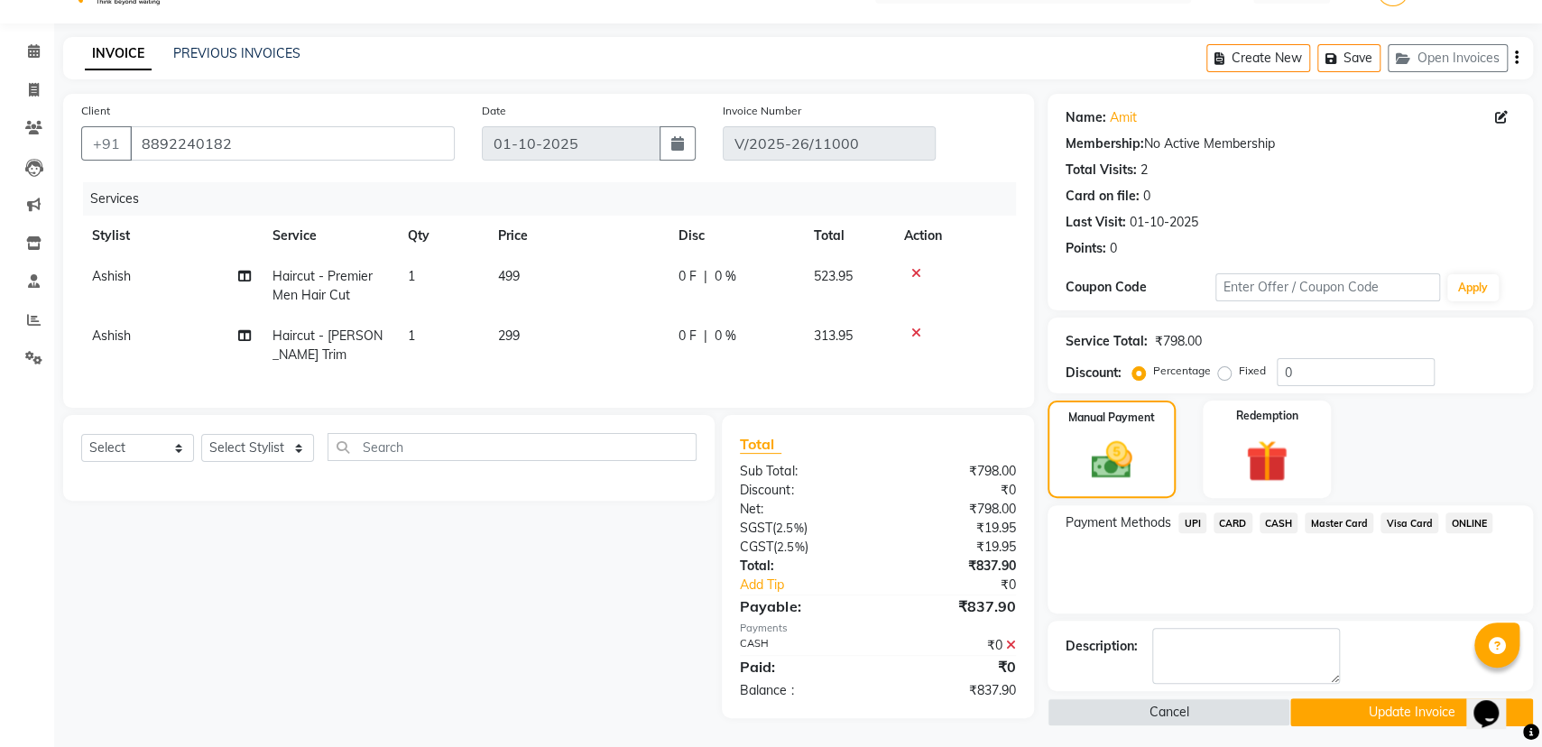
scroll to position [55, 0]
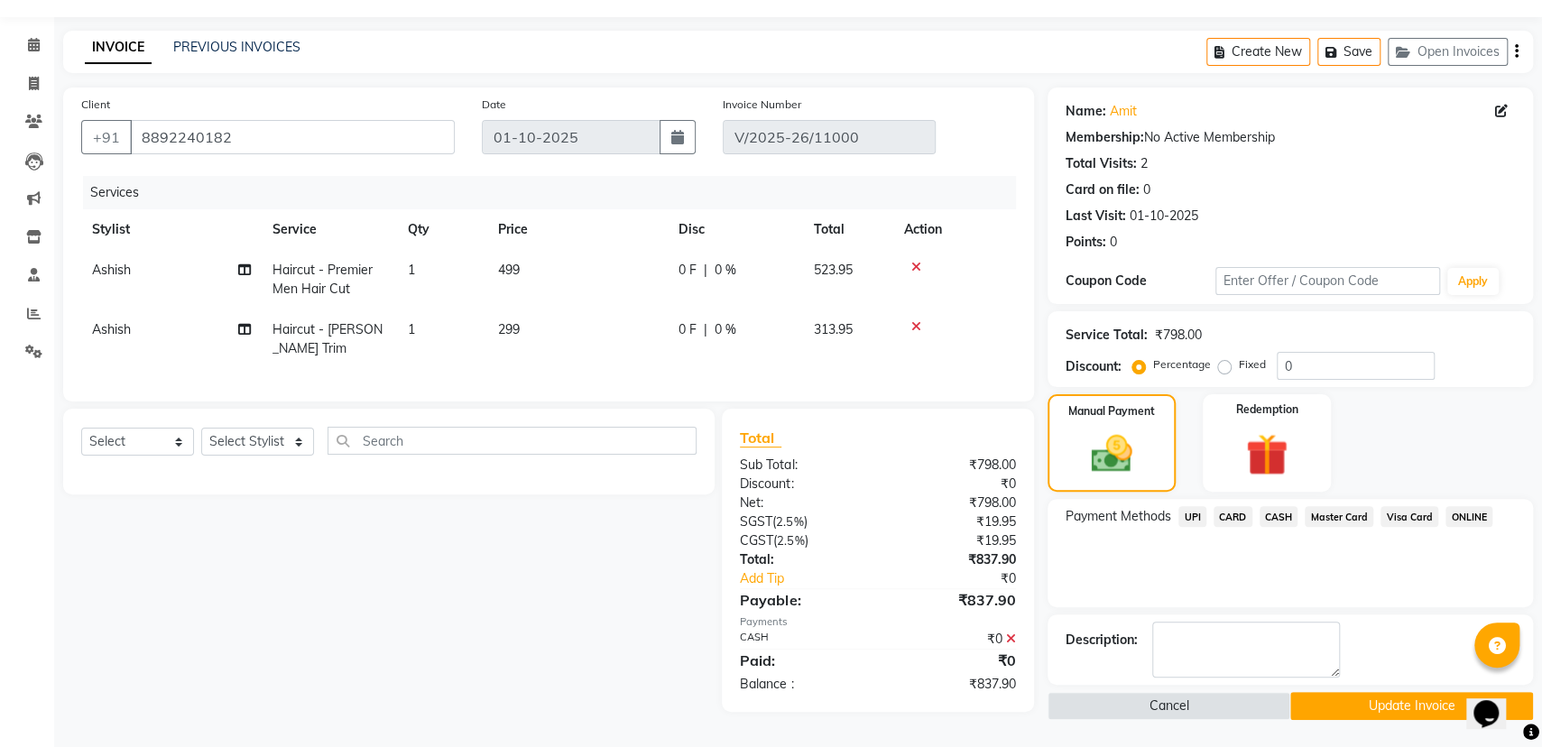
click at [1338, 692] on button "Update Invoice" at bounding box center [1411, 706] width 243 height 28
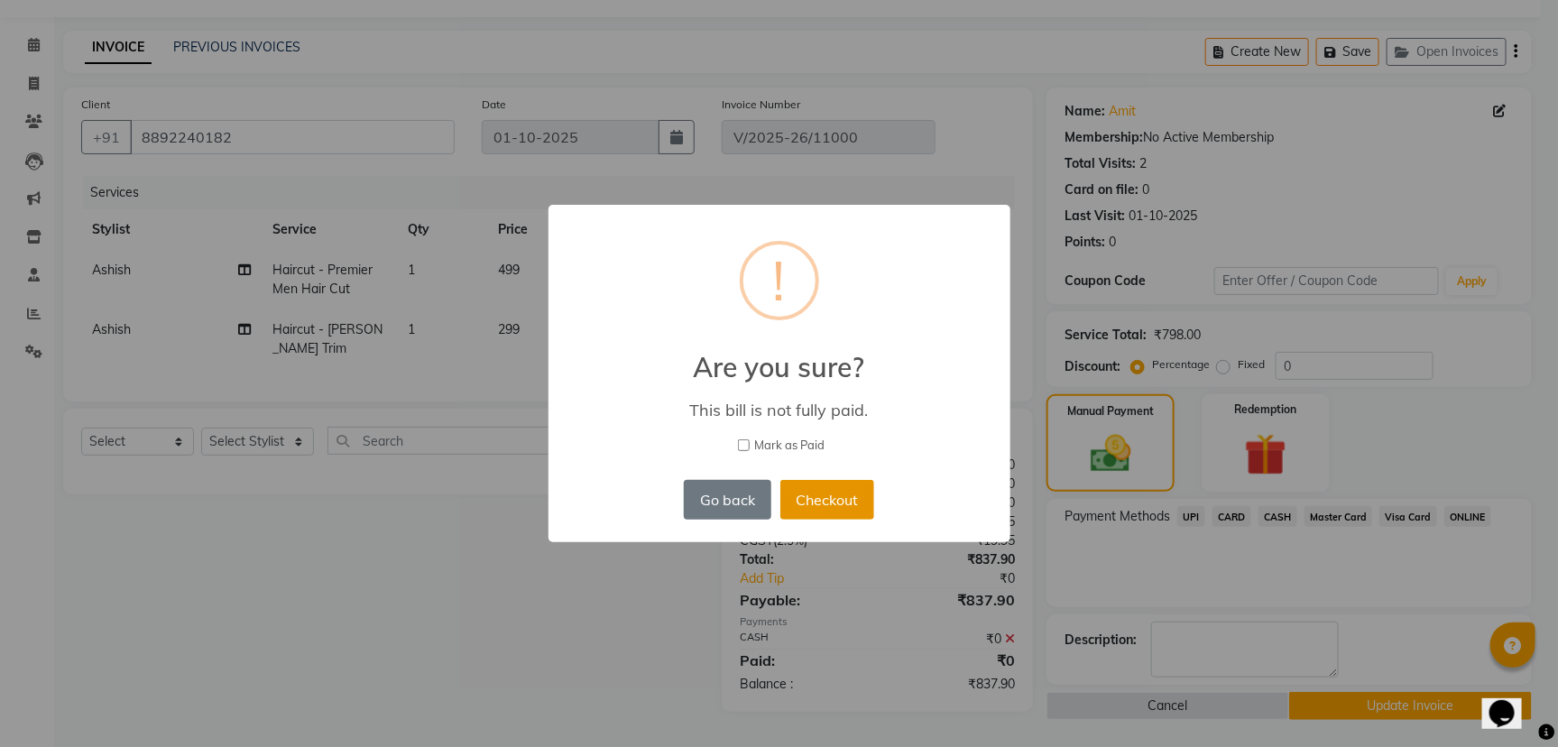
click at [831, 497] on button "Checkout" at bounding box center [827, 500] width 94 height 40
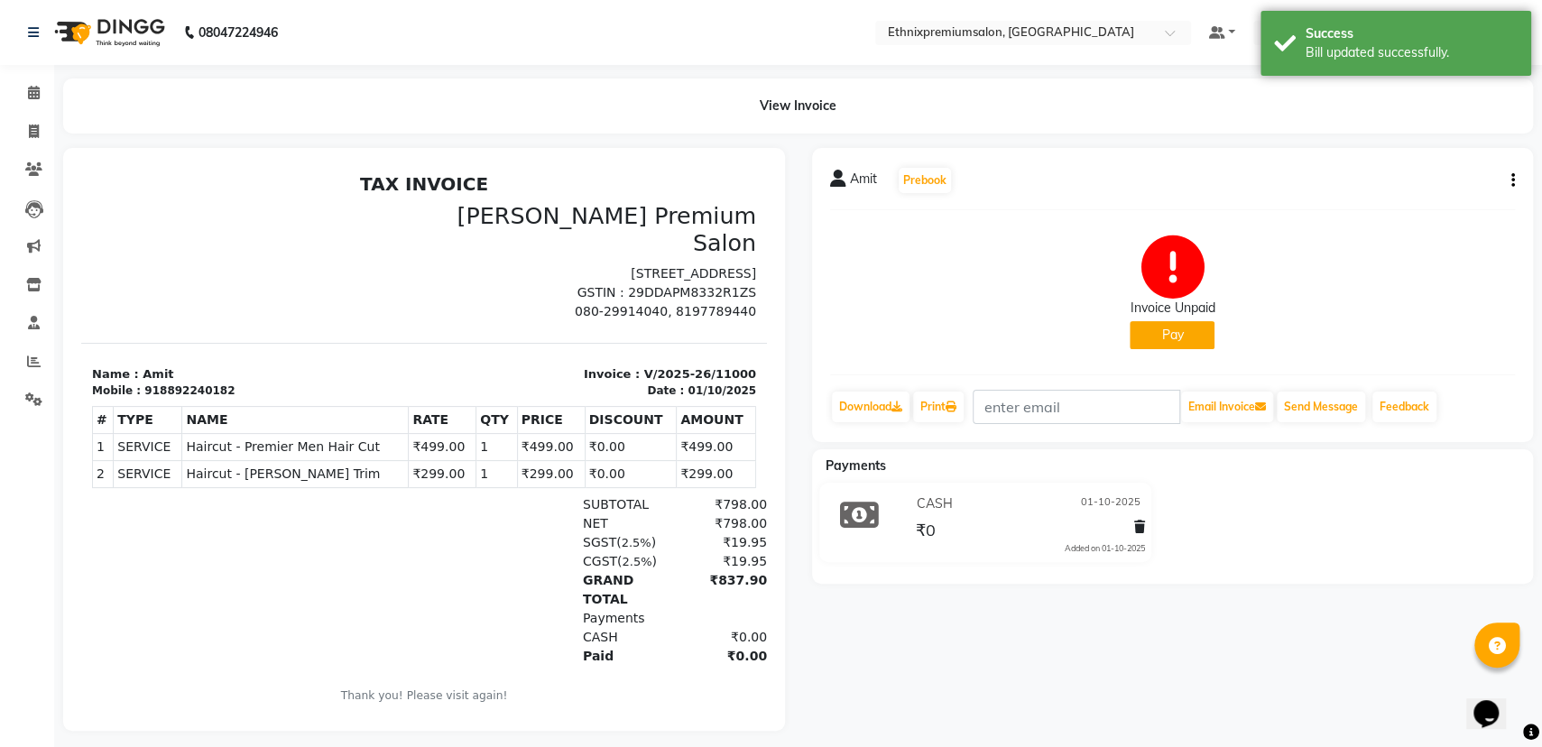
scroll to position [7, 0]
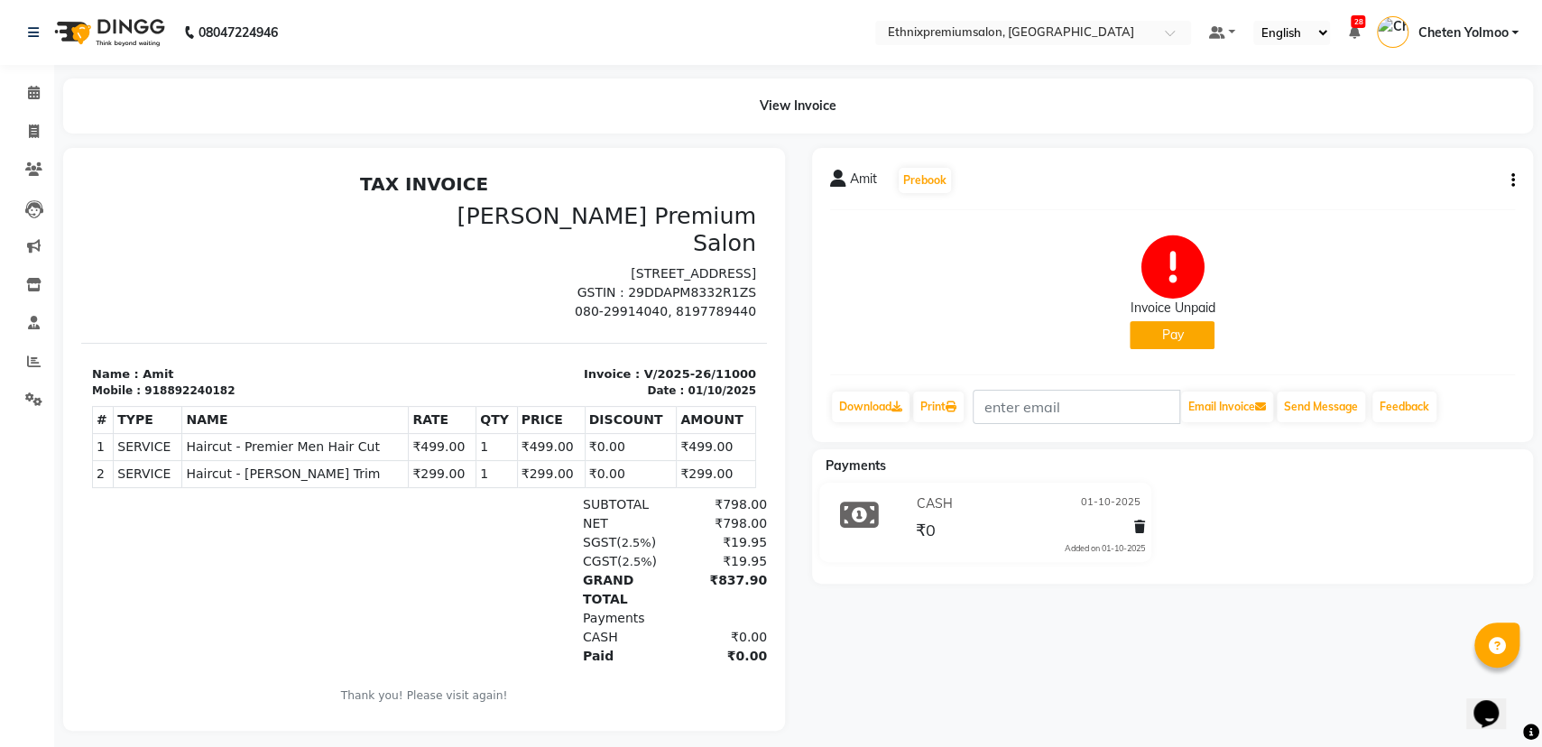
click at [1110, 91] on div "View Invoice" at bounding box center [797, 105] width 1469 height 55
click at [20, 129] on span at bounding box center [34, 132] width 32 height 21
select select "service"
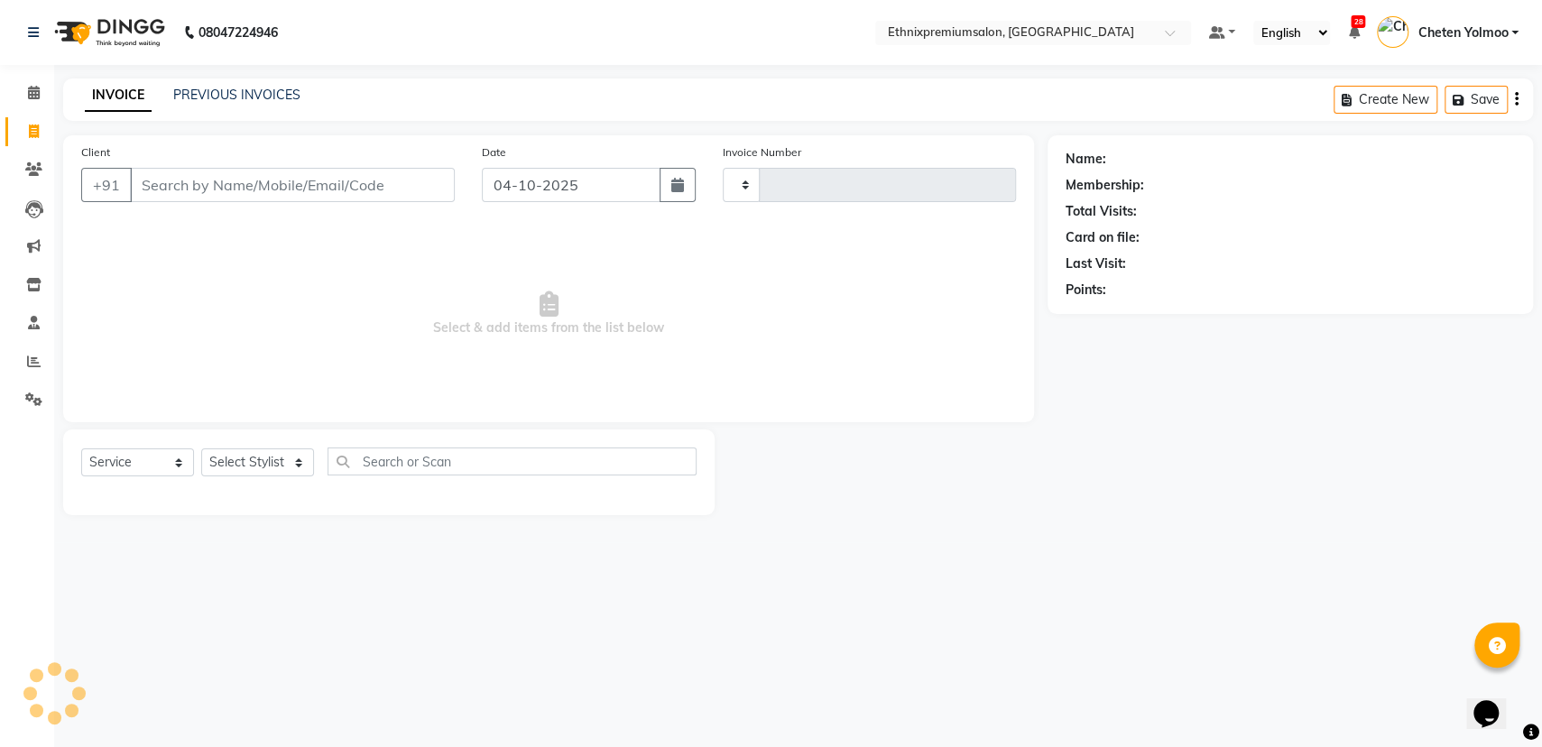
type input "11193"
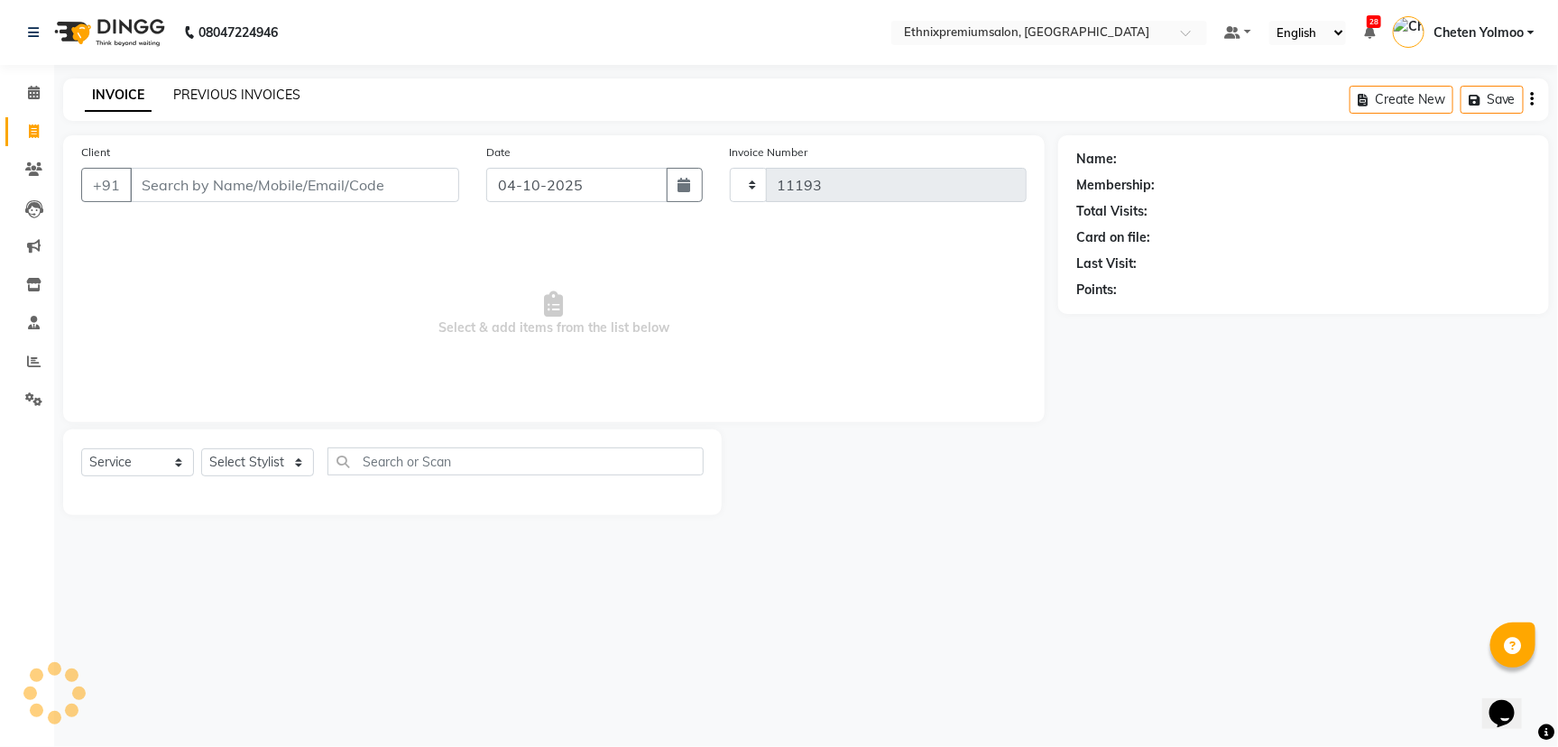
select select "3625"
click at [266, 94] on link "PREVIOUS INVOICES" at bounding box center [236, 95] width 127 height 16
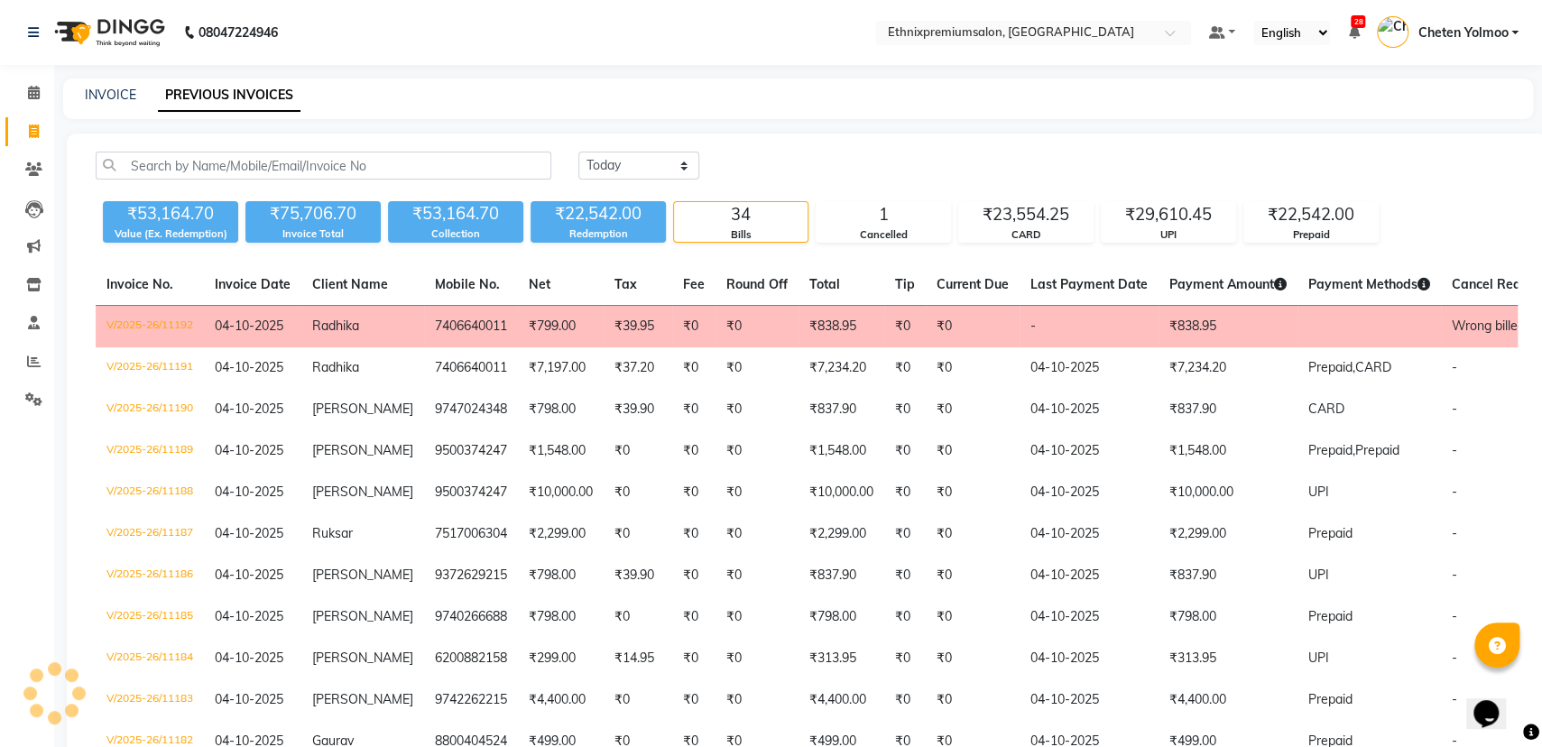
click at [704, 198] on div "₹53,164.70 Value (Ex. Redemption) ₹75,706.70 Invoice Total ₹53,164.70 Collectio…" at bounding box center [807, 218] width 1422 height 49
click at [684, 170] on select "[DATE] [DATE] Custom Range" at bounding box center [638, 166] width 121 height 28
select select "range"
click at [578, 152] on select "[DATE] [DATE] Custom Range" at bounding box center [638, 166] width 121 height 28
click at [750, 179] on div "04-10-2025 - 04-10-2025" at bounding box center [853, 166] width 265 height 29
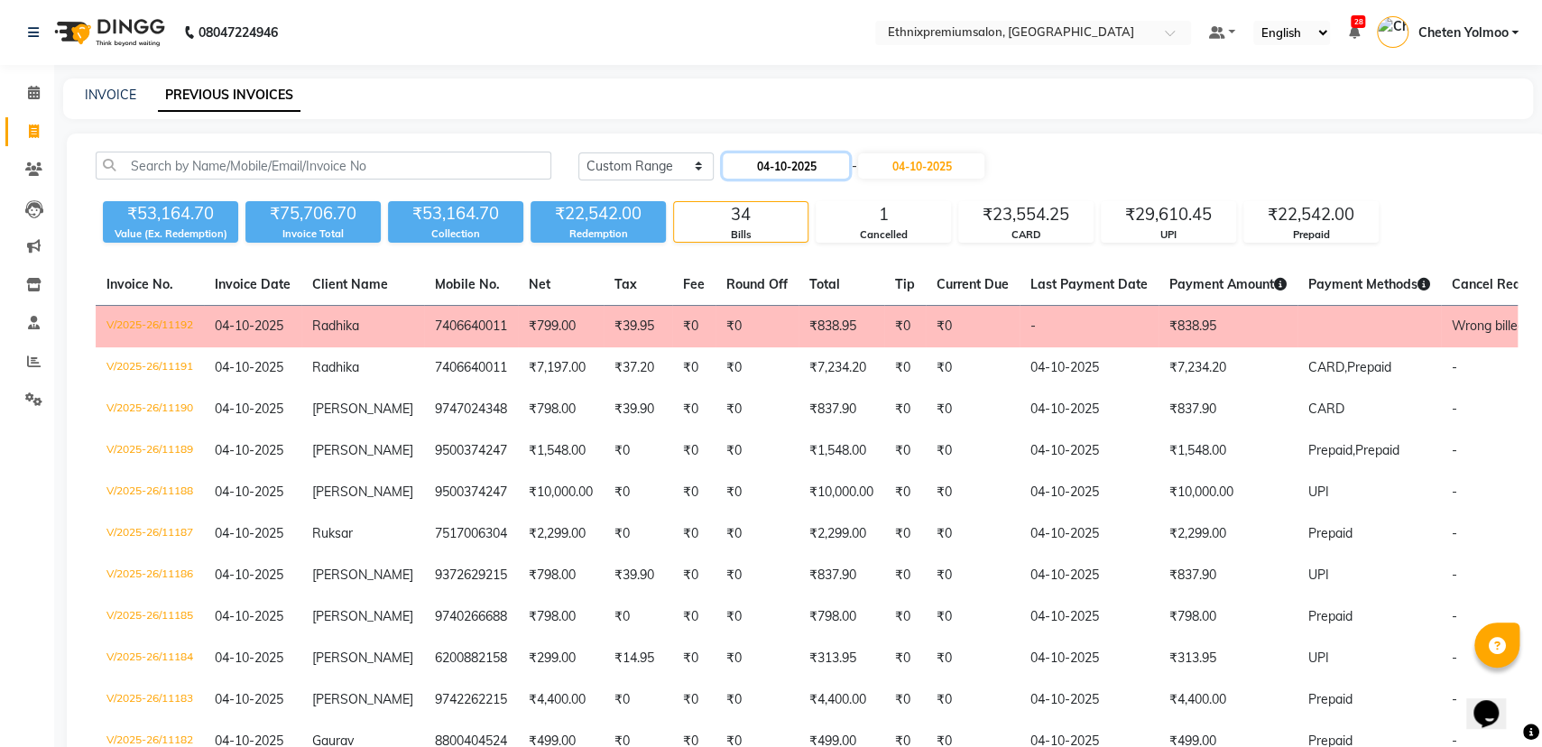
click at [755, 170] on input "04-10-2025" at bounding box center [786, 165] width 126 height 25
select select "10"
select select "2025"
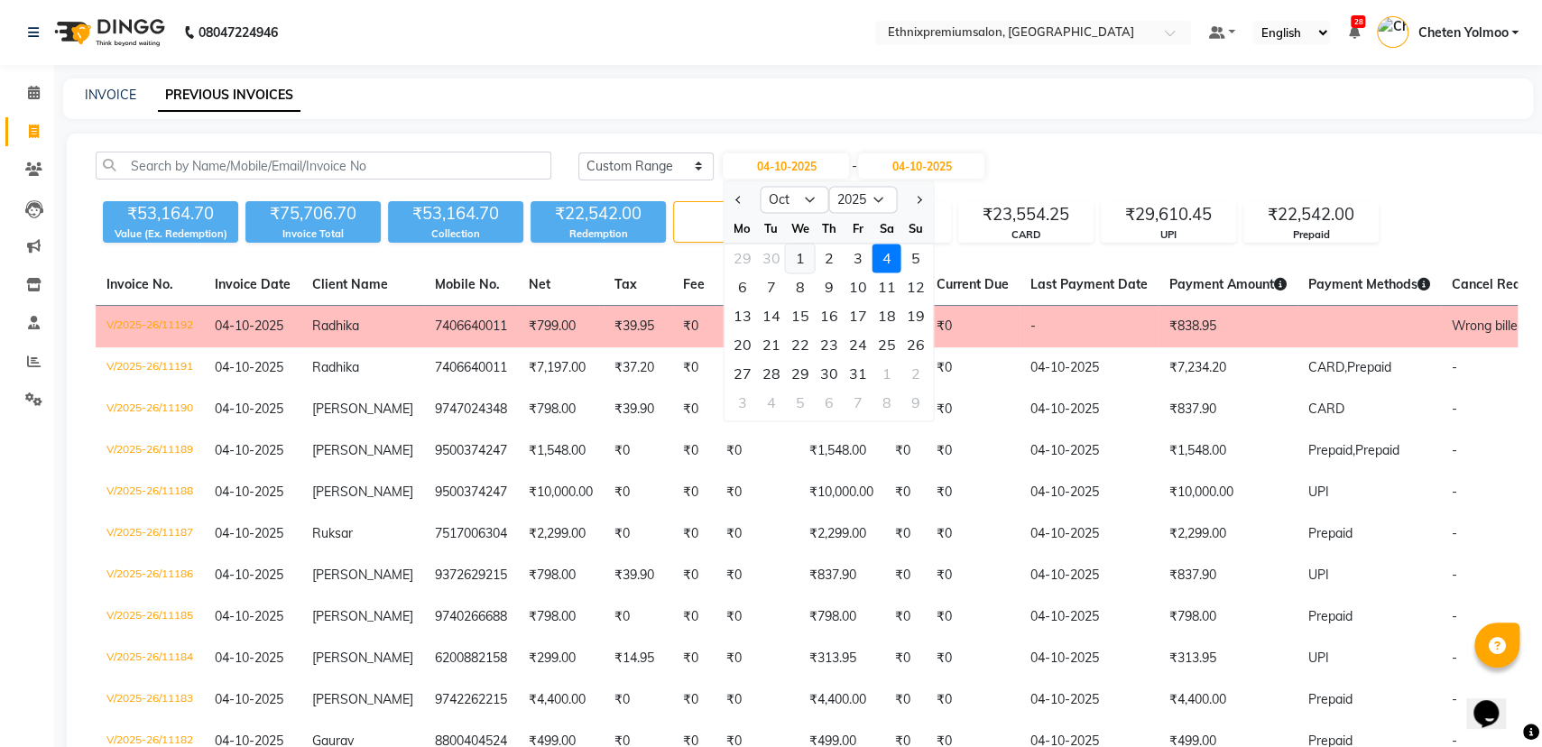
click at [805, 253] on div "1" at bounding box center [800, 258] width 29 height 29
type input "01-10-2025"
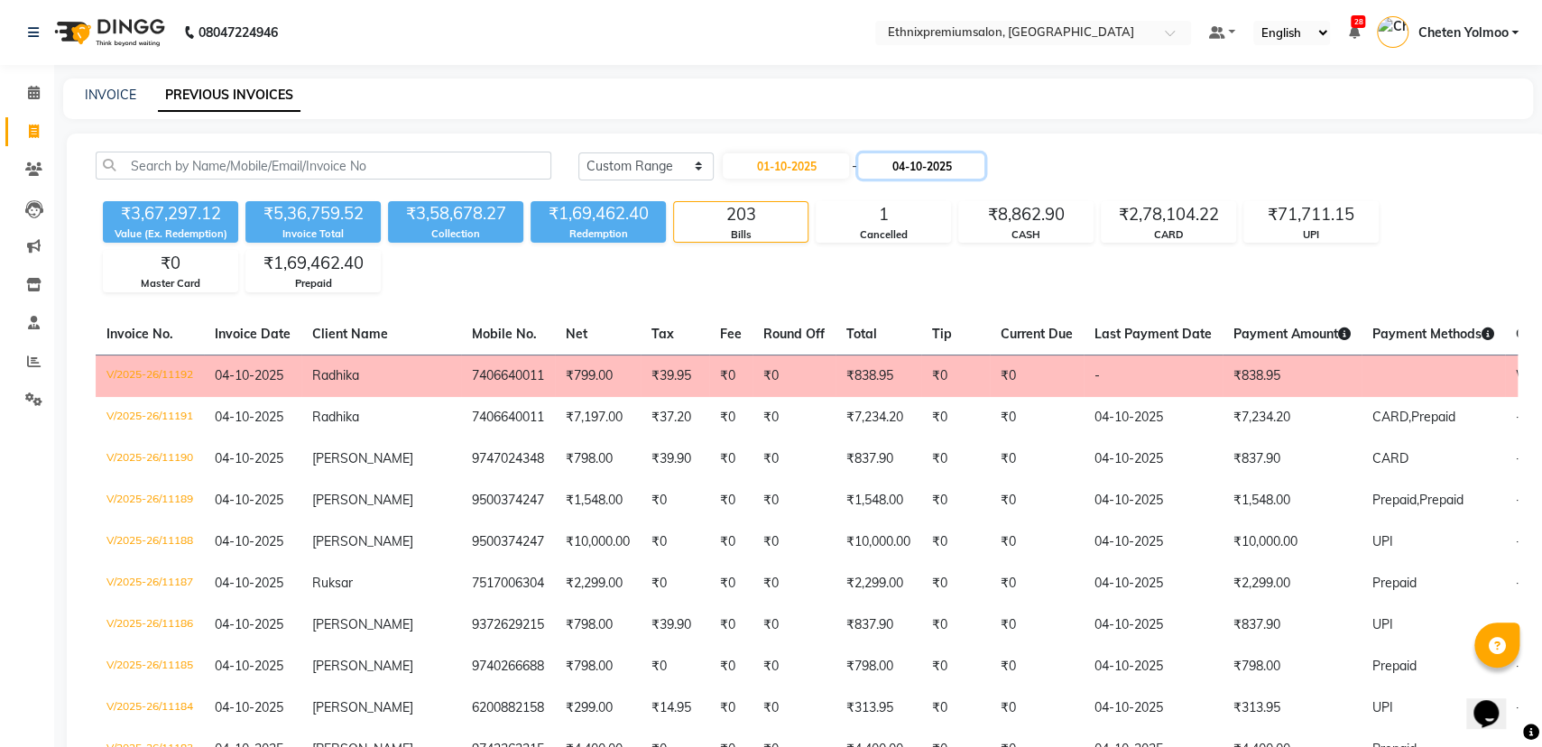
click at [913, 164] on input "04-10-2025" at bounding box center [921, 165] width 126 height 25
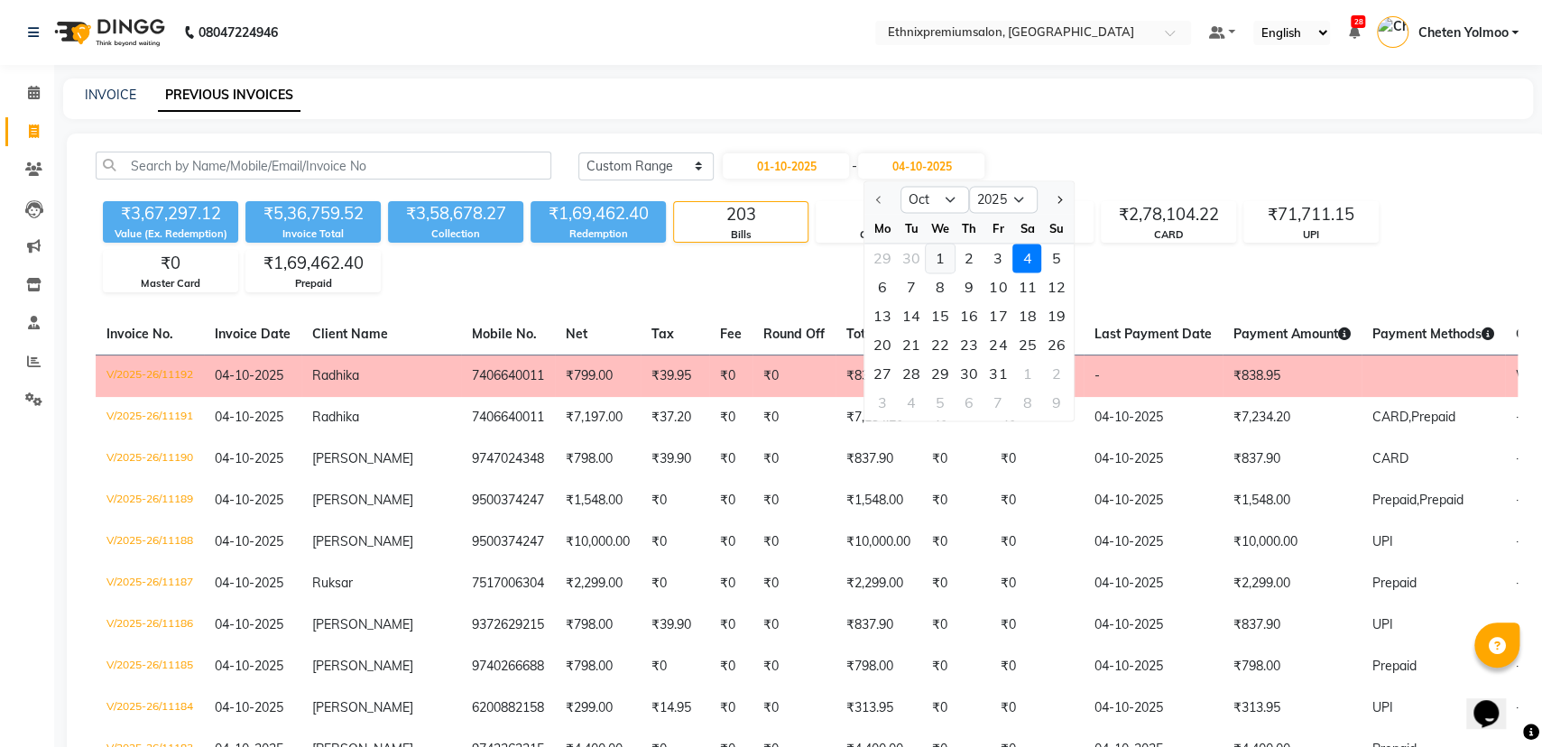
click at [940, 257] on div "1" at bounding box center [940, 258] width 29 height 29
type input "01-10-2025"
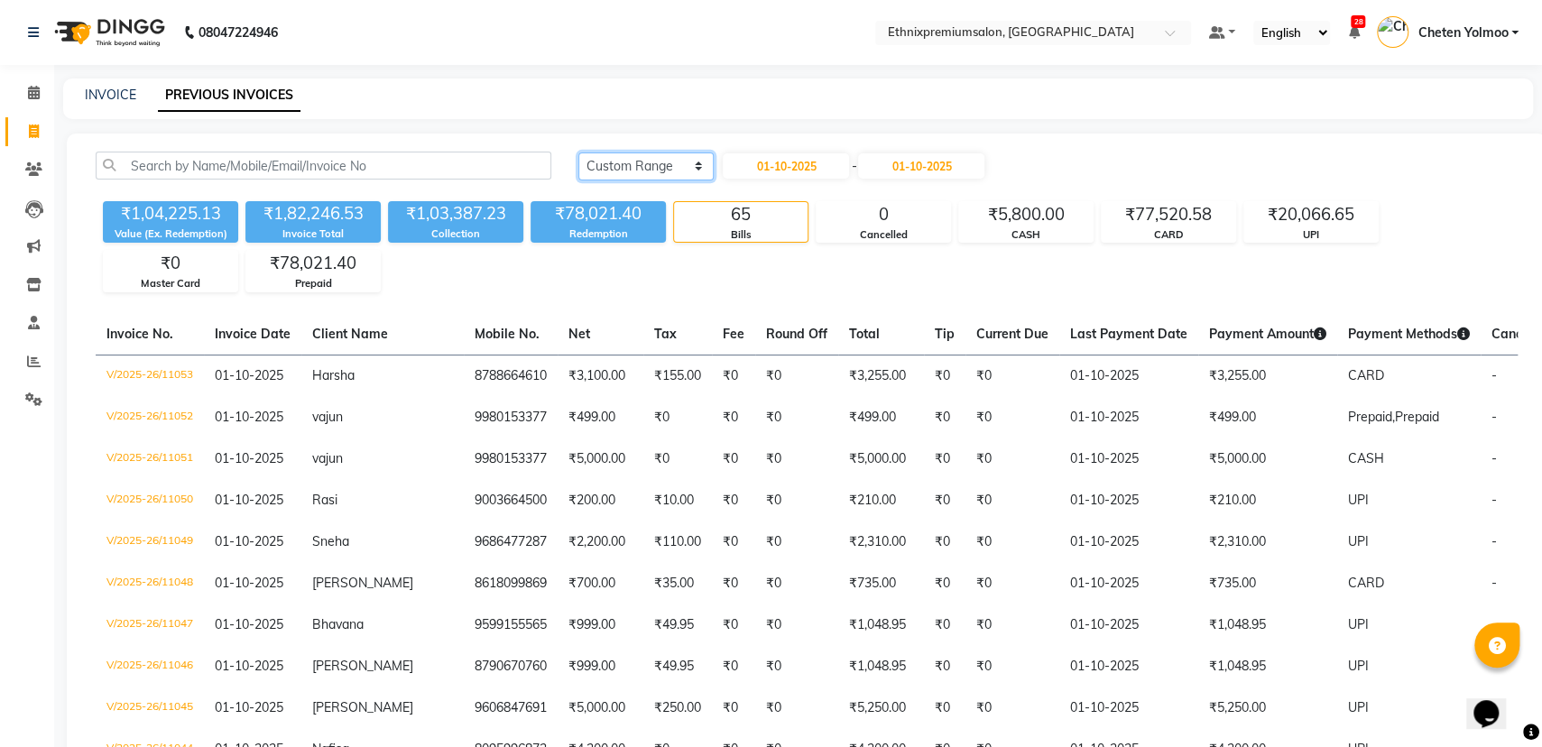
click at [710, 171] on select "[DATE] [DATE] Custom Range" at bounding box center [645, 166] width 135 height 28
click at [766, 159] on input "01-10-2025" at bounding box center [786, 165] width 126 height 25
select select "10"
select select "2025"
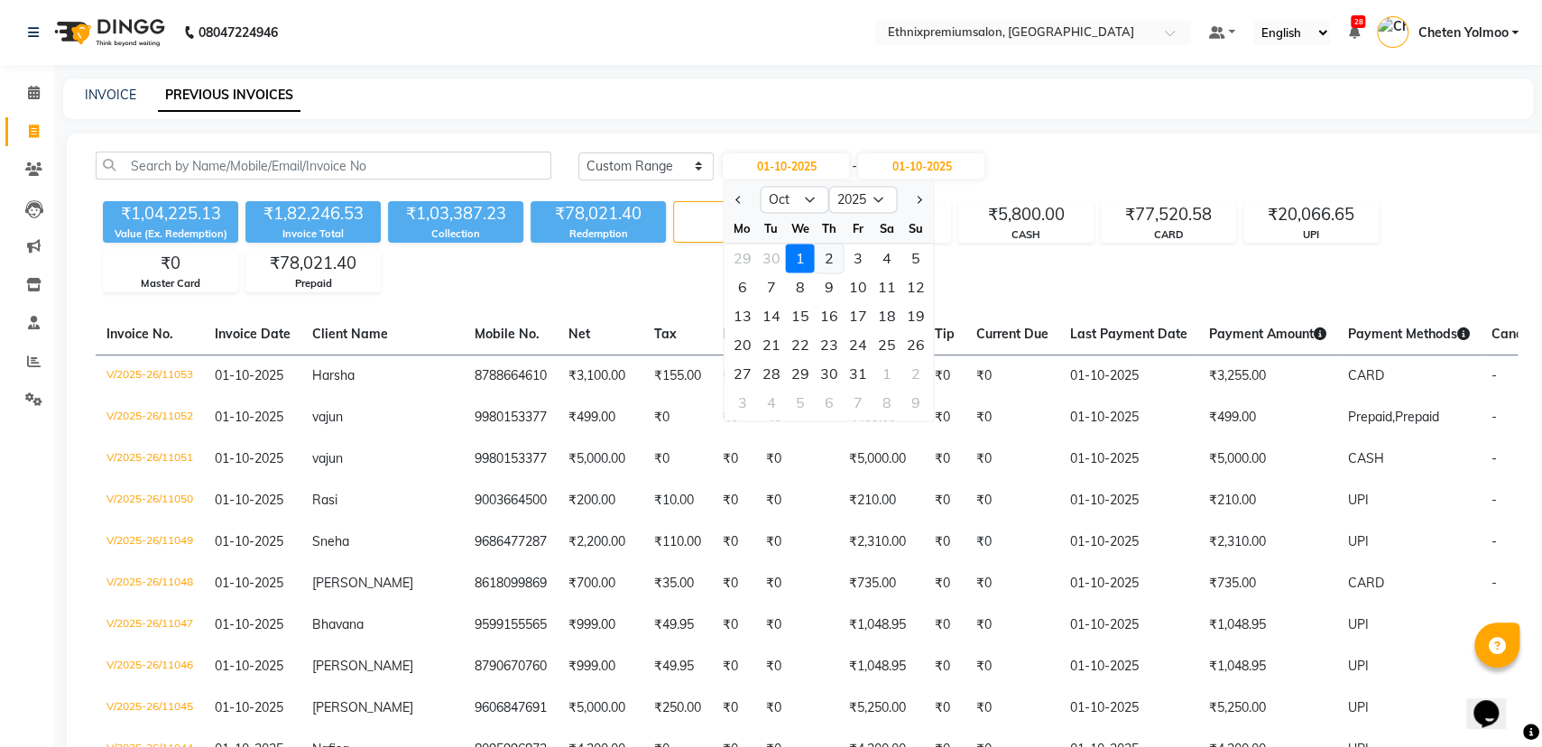
click at [839, 263] on div "2" at bounding box center [829, 258] width 29 height 29
type input "02-10-2025"
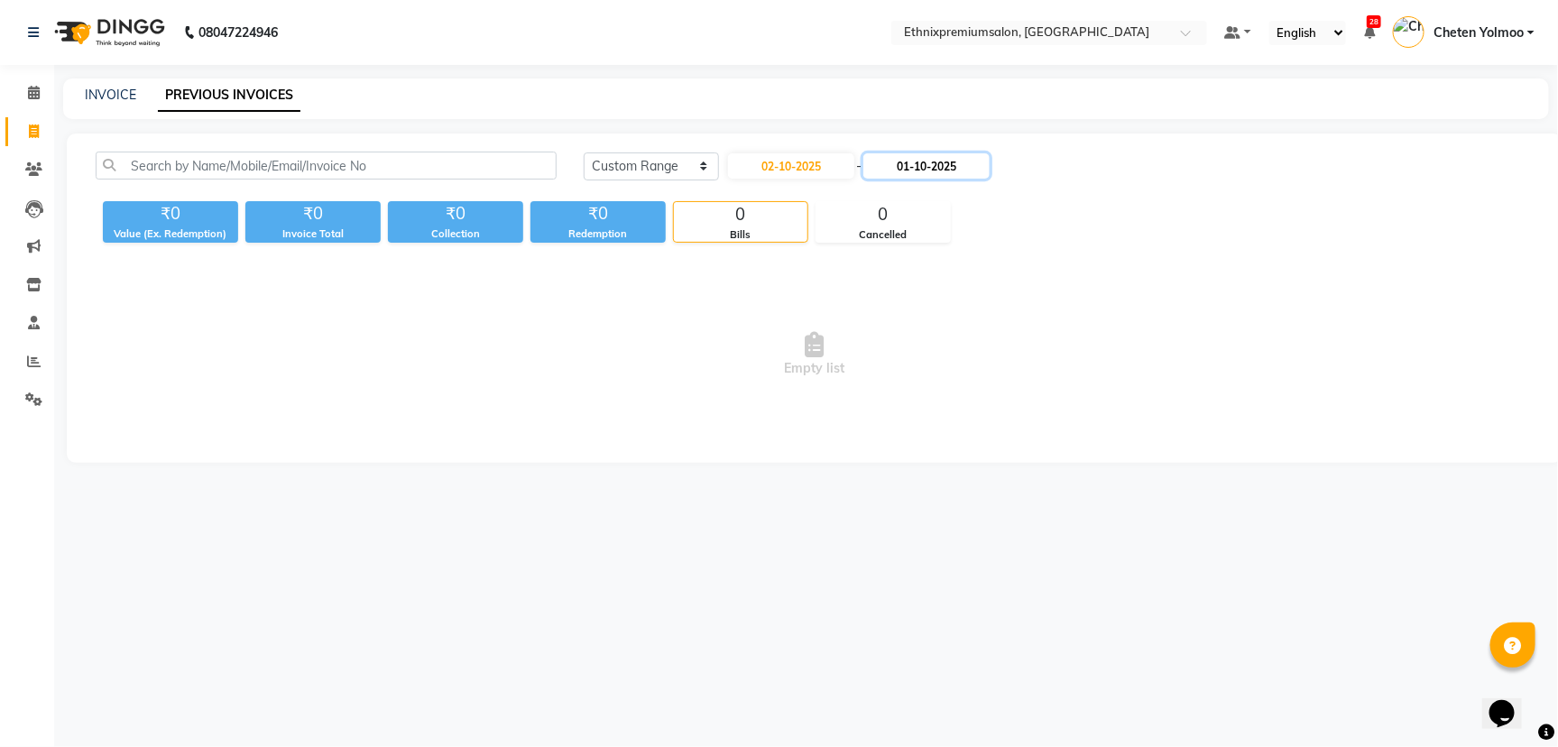
click at [922, 174] on input "01-10-2025" at bounding box center [926, 165] width 126 height 25
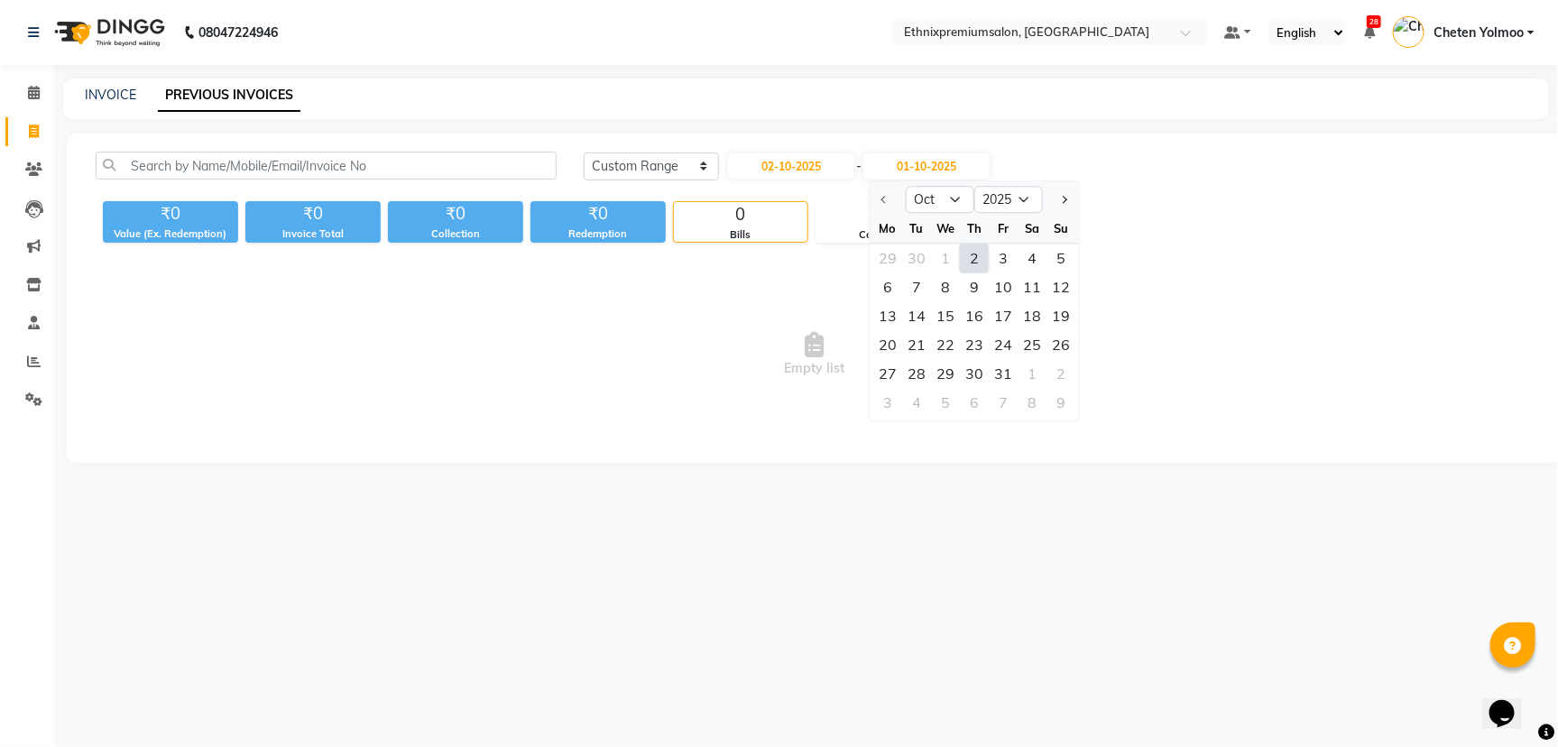
click at [963, 253] on div "2" at bounding box center [974, 258] width 29 height 29
type input "02-10-2025"
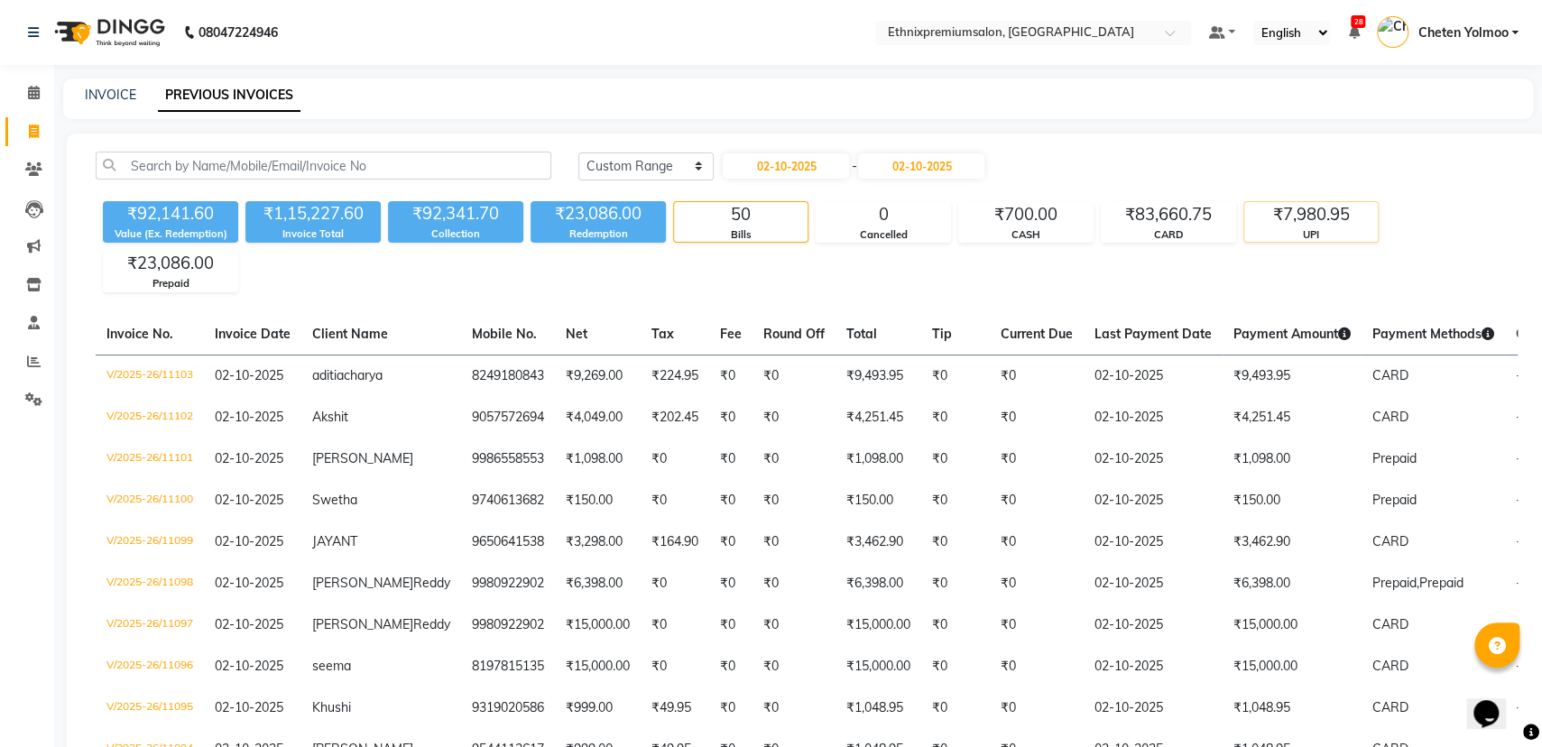
click at [1276, 235] on div "UPI" at bounding box center [1311, 234] width 134 height 15
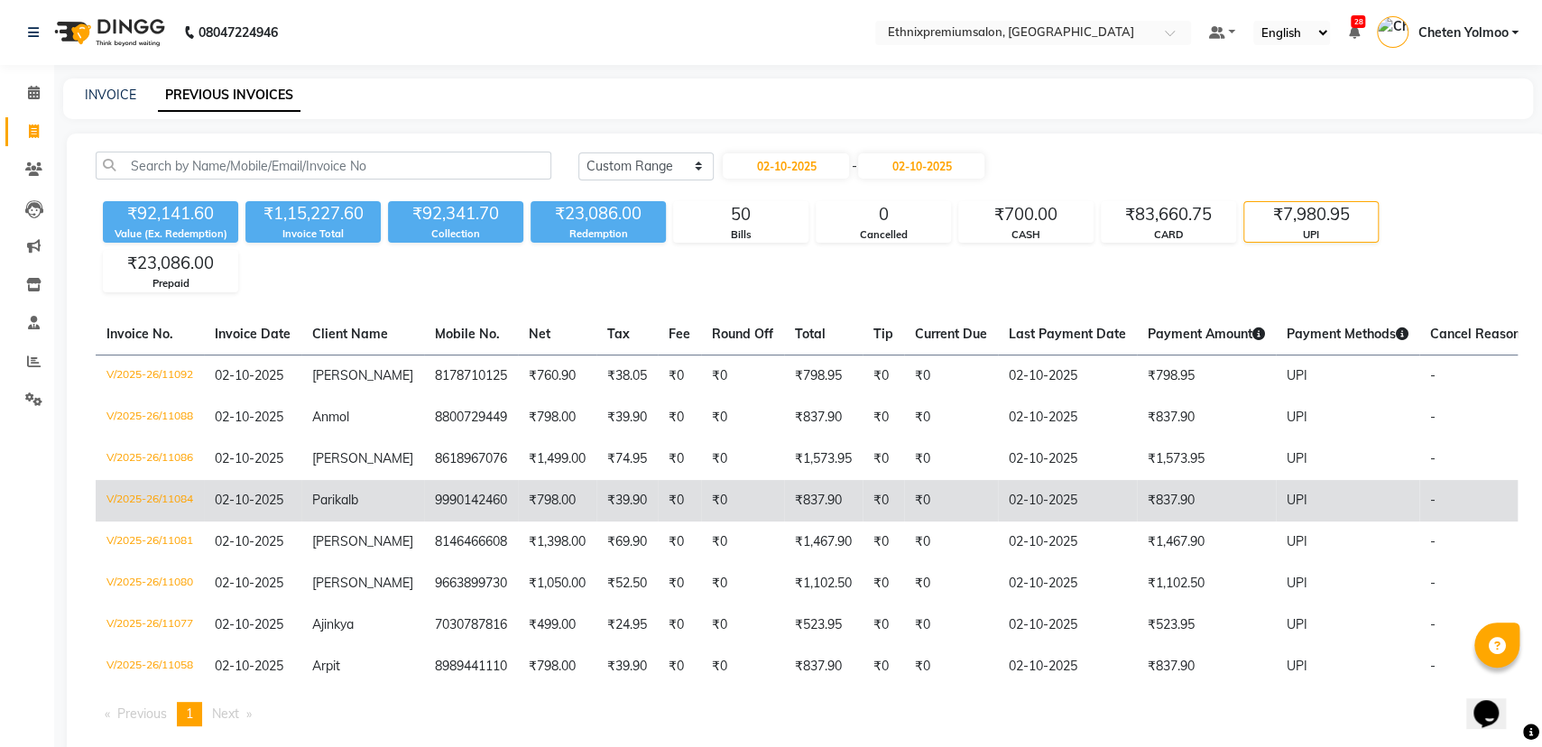
scroll to position [56, 0]
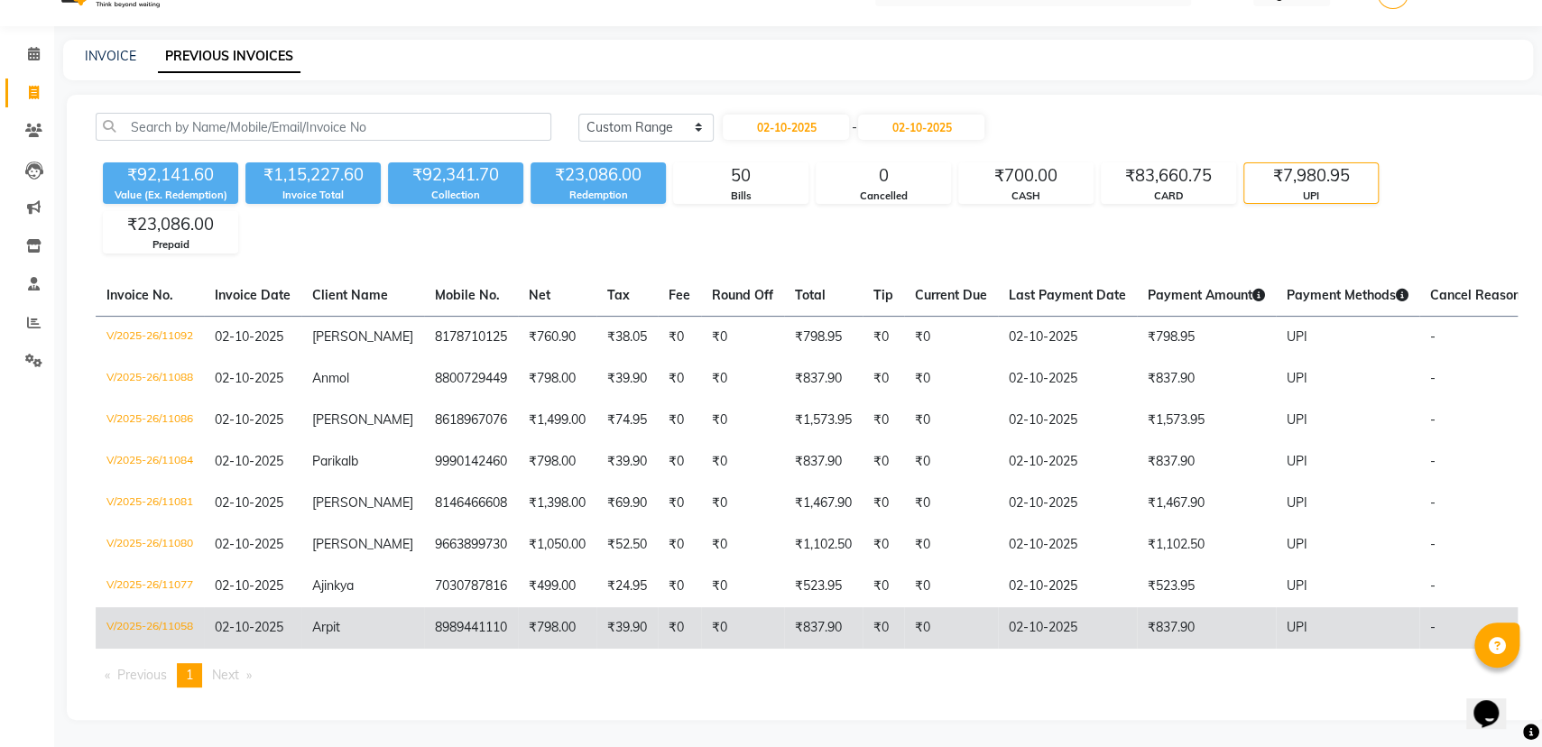
click at [261, 619] on span "02-10-2025" at bounding box center [249, 627] width 69 height 16
click at [1162, 607] on td "₹837.90" at bounding box center [1206, 627] width 139 height 41
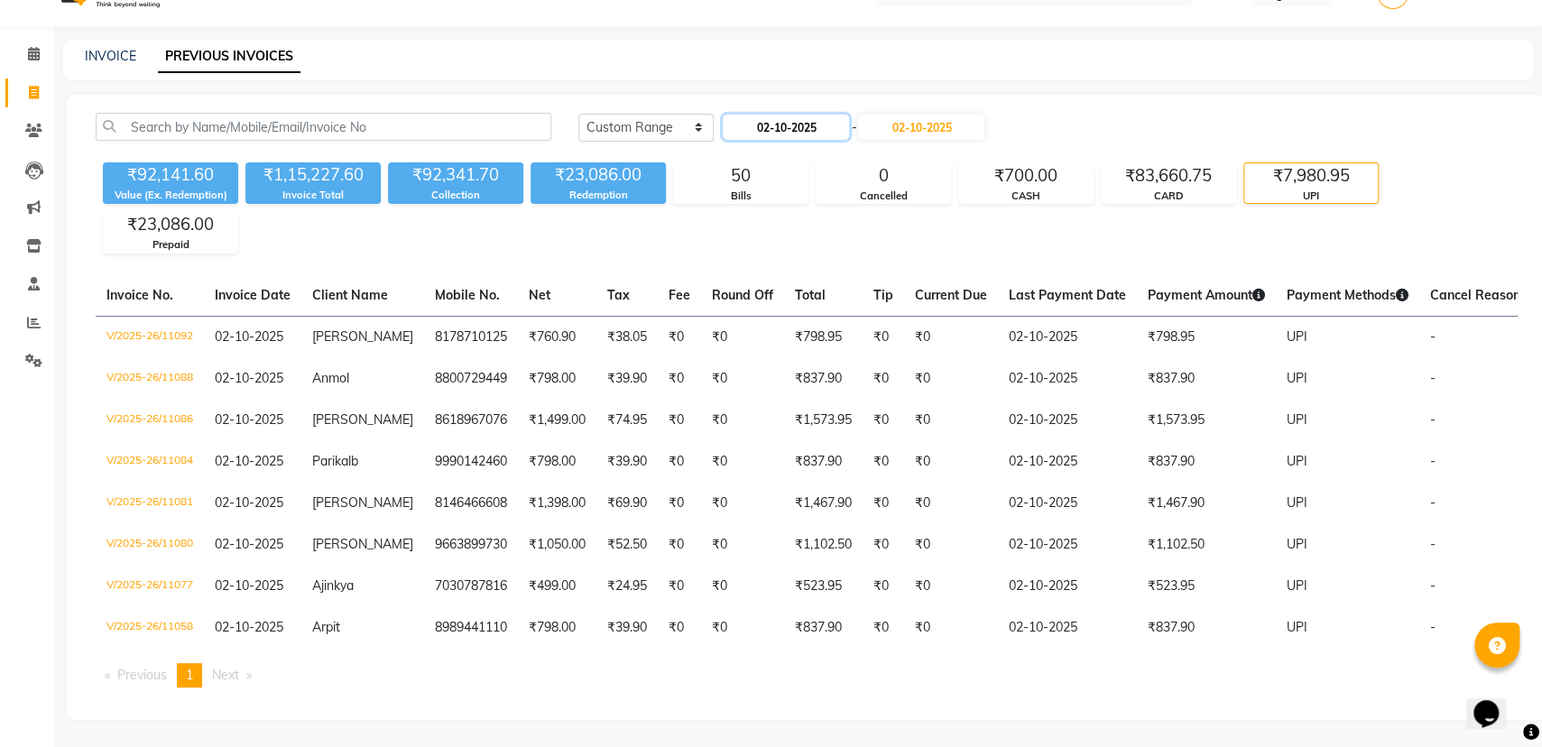
click at [796, 115] on input "02-10-2025" at bounding box center [786, 127] width 126 height 25
select select "10"
select select "2025"
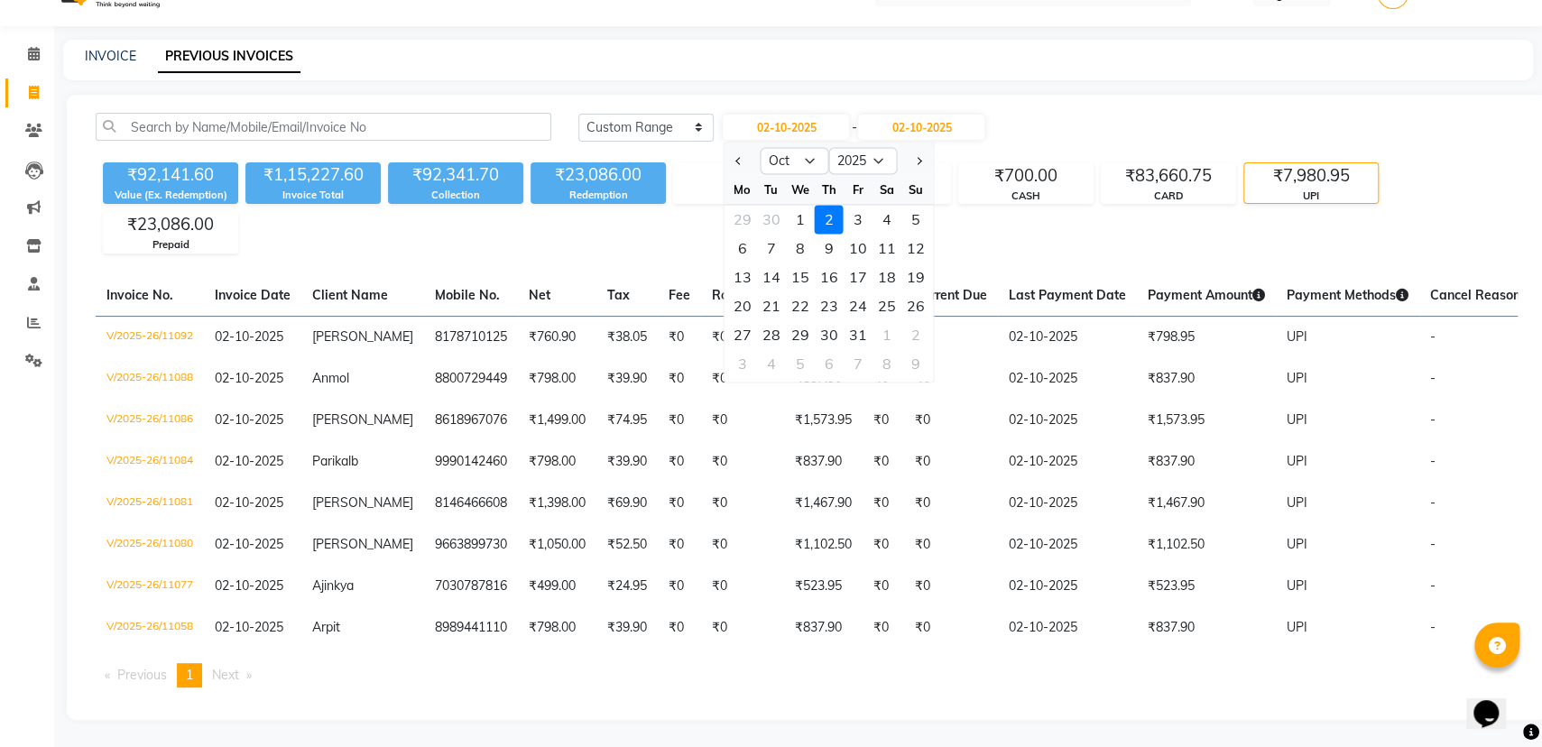
click at [1052, 47] on div "INVOICE PREVIOUS INVOICES" at bounding box center [787, 56] width 1448 height 19
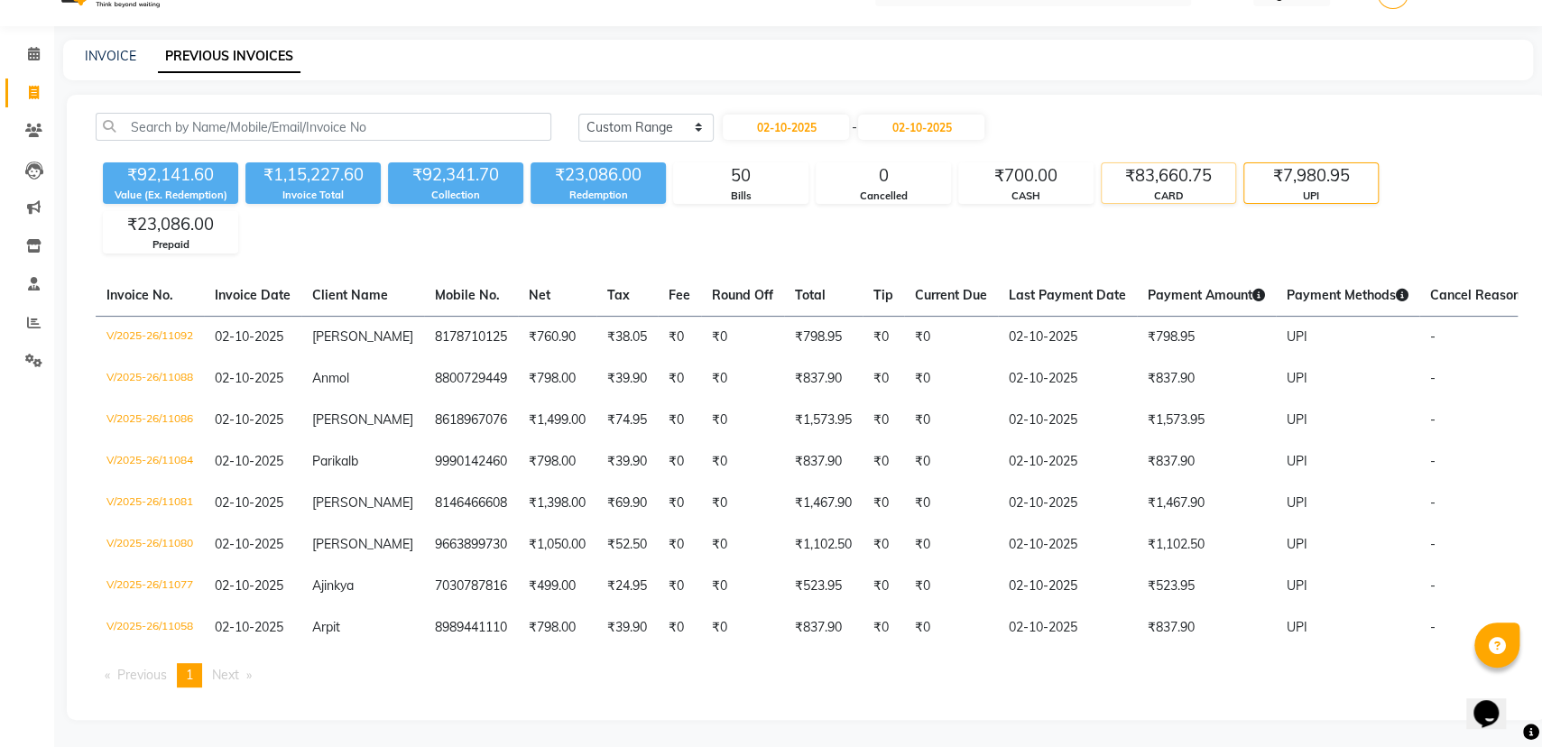
click at [1161, 189] on div "CARD" at bounding box center [1168, 196] width 134 height 15
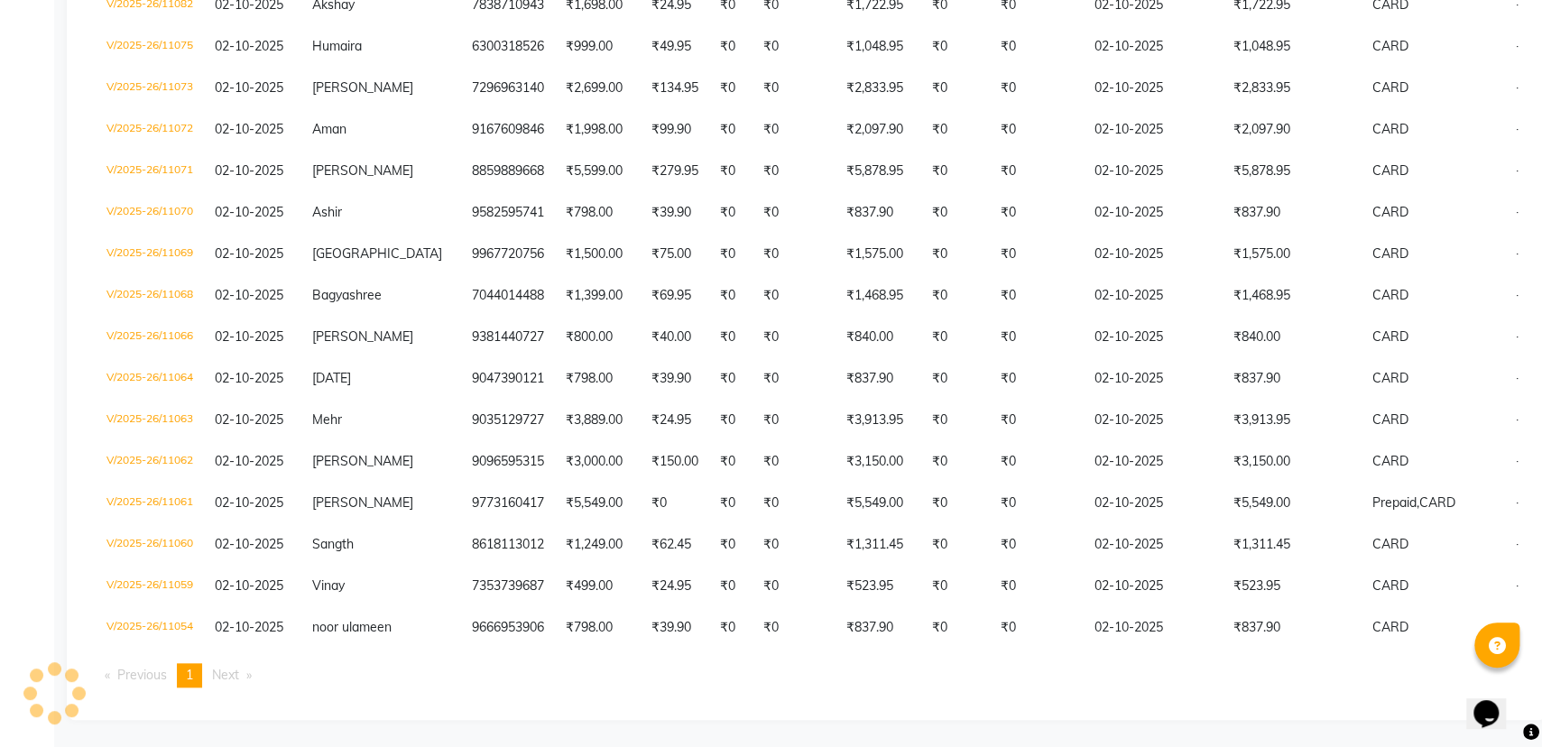
scroll to position [860, 0]
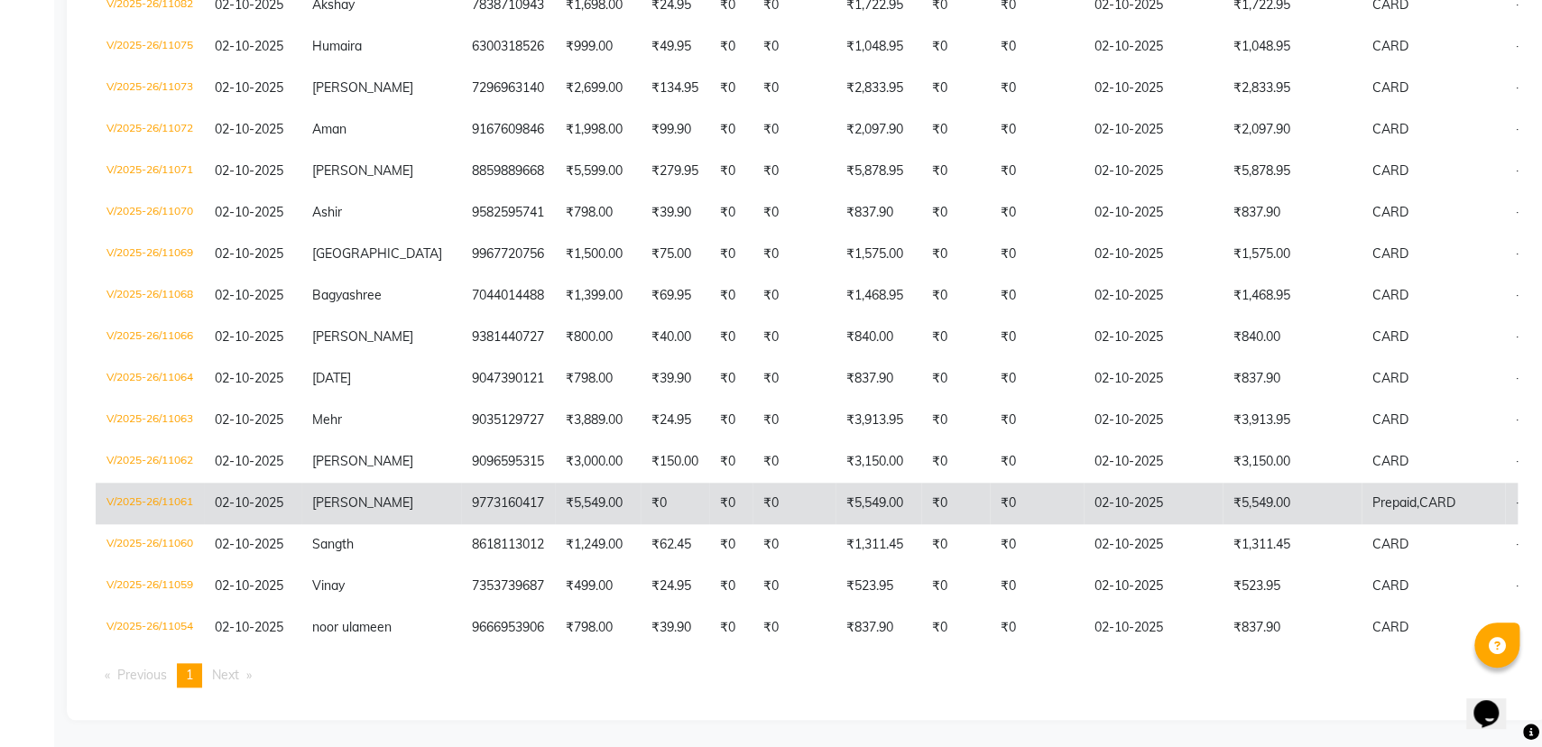
click at [1222, 483] on td "₹5,549.00" at bounding box center [1291, 503] width 139 height 41
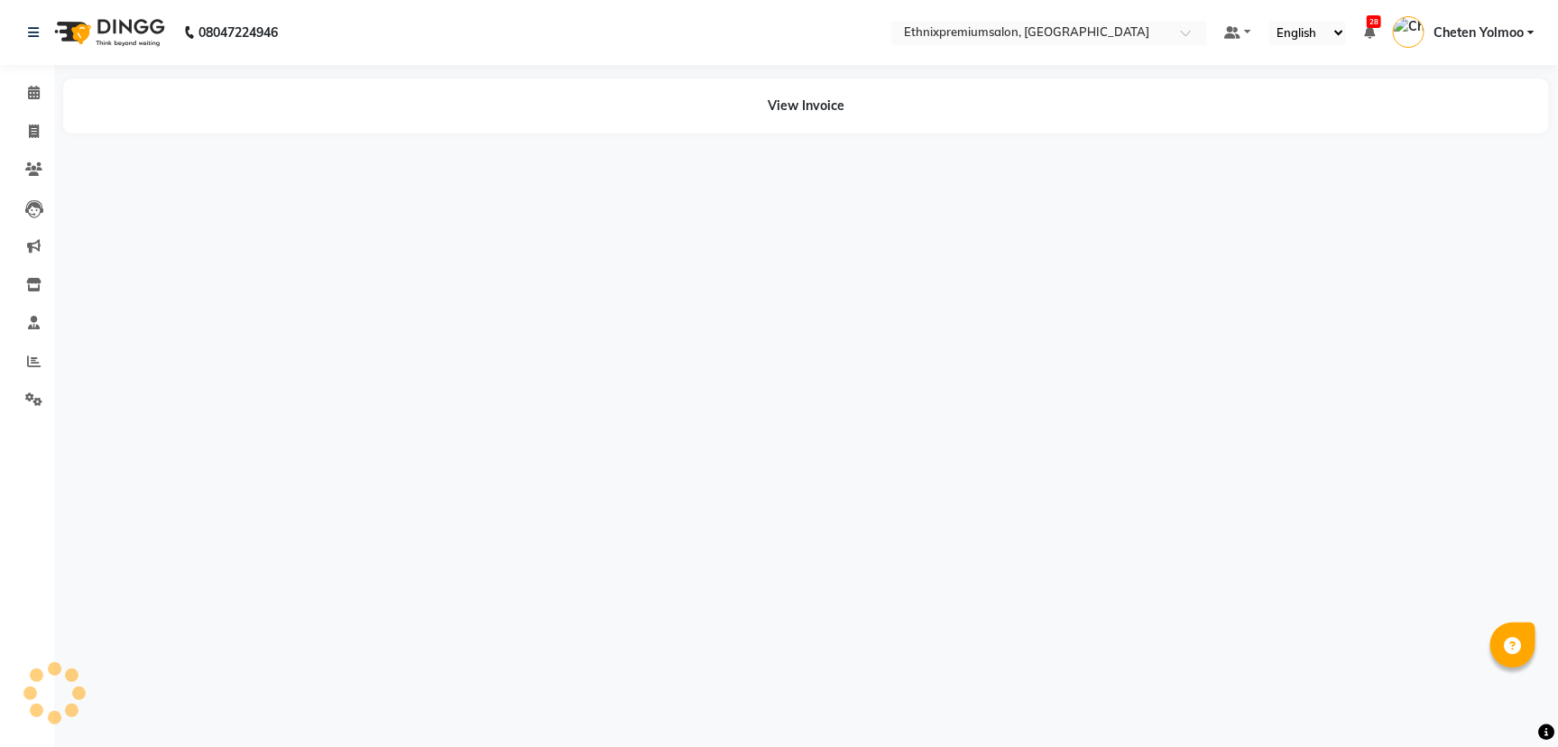
select select "en"
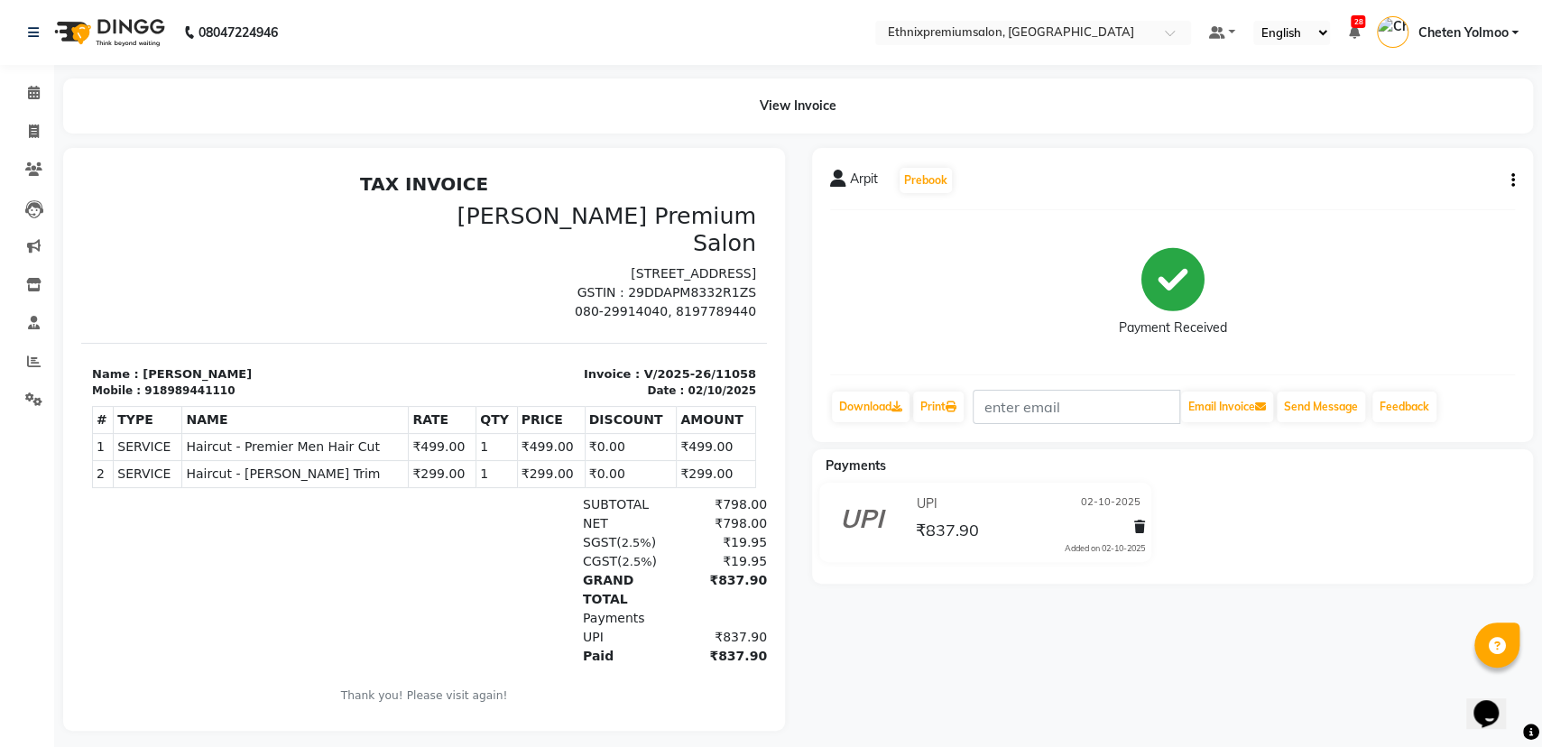
click at [1506, 178] on button "button" at bounding box center [1509, 180] width 11 height 19
click at [41, 96] on span at bounding box center [34, 93] width 32 height 21
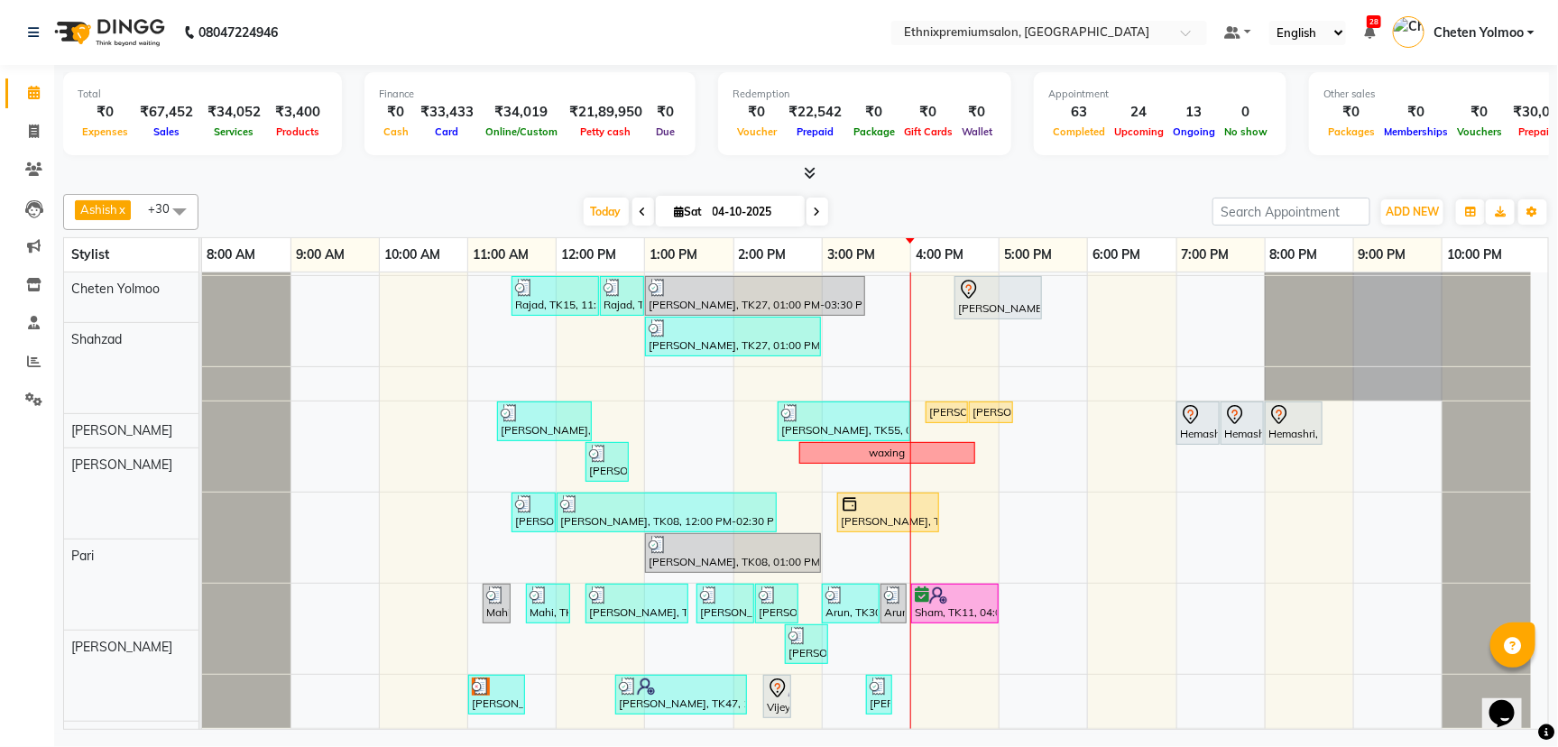
scroll to position [113, 0]
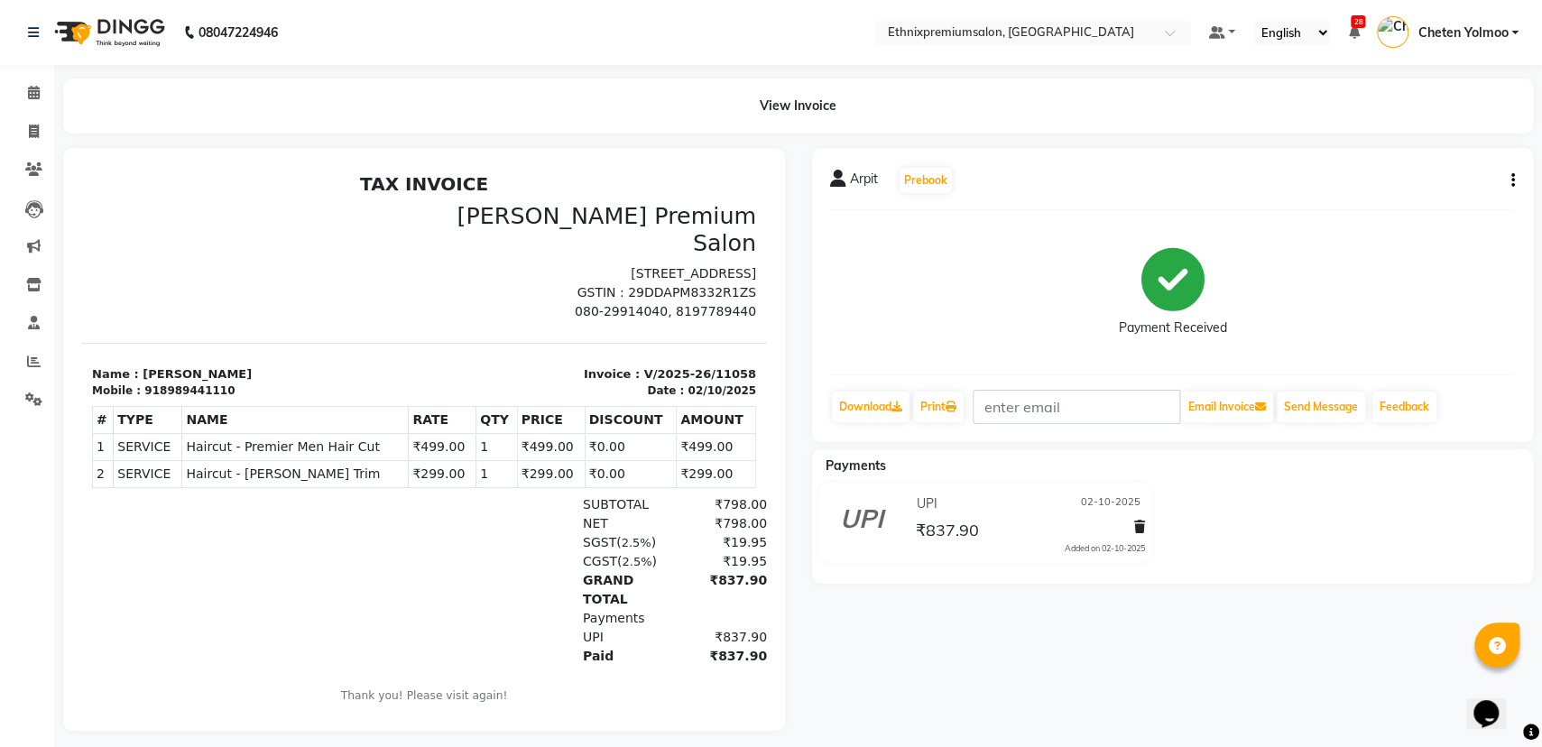
click at [1512, 180] on icon "button" at bounding box center [1513, 180] width 4 height 1
click at [1404, 190] on div "Edit Invoice" at bounding box center [1422, 191] width 124 height 23
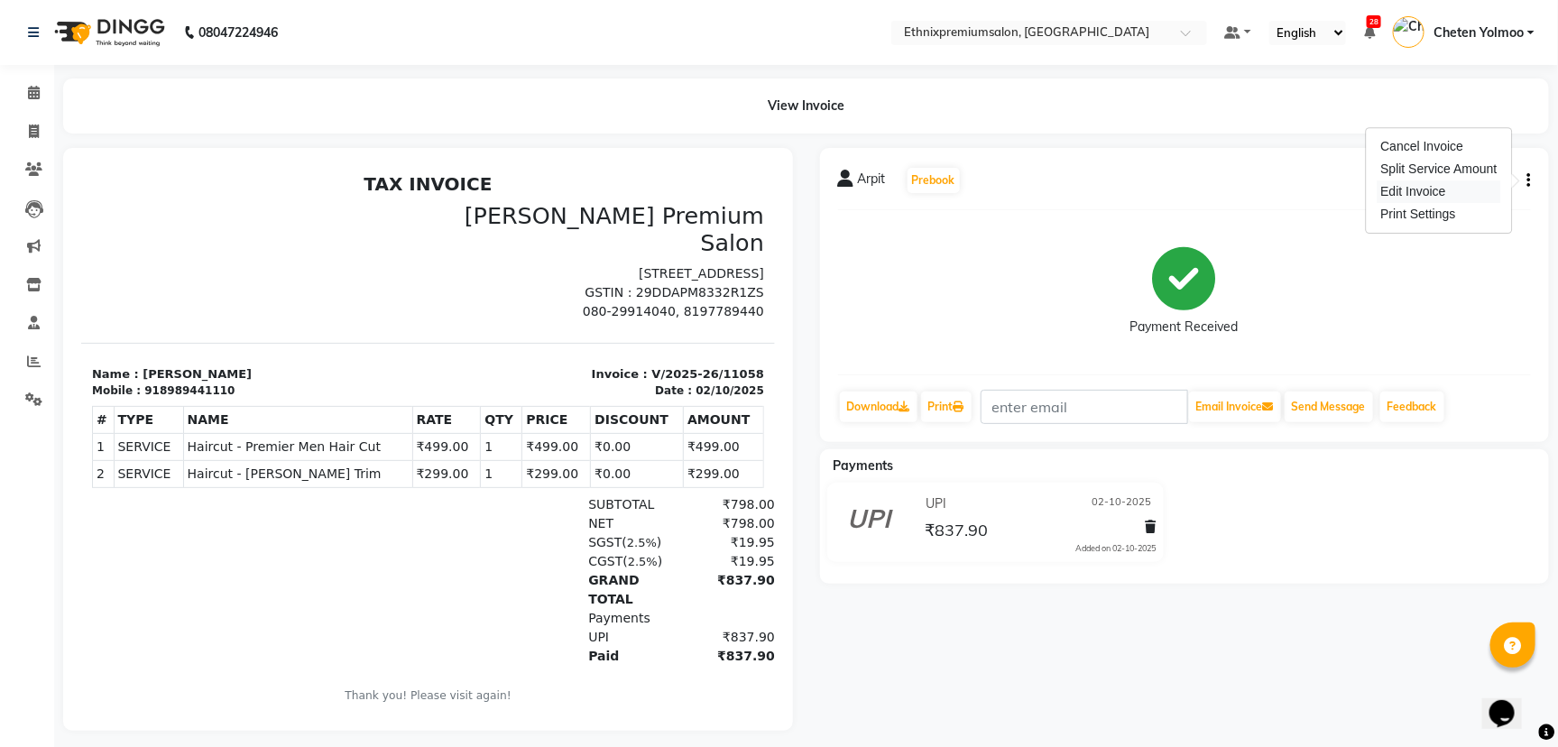
select select "service"
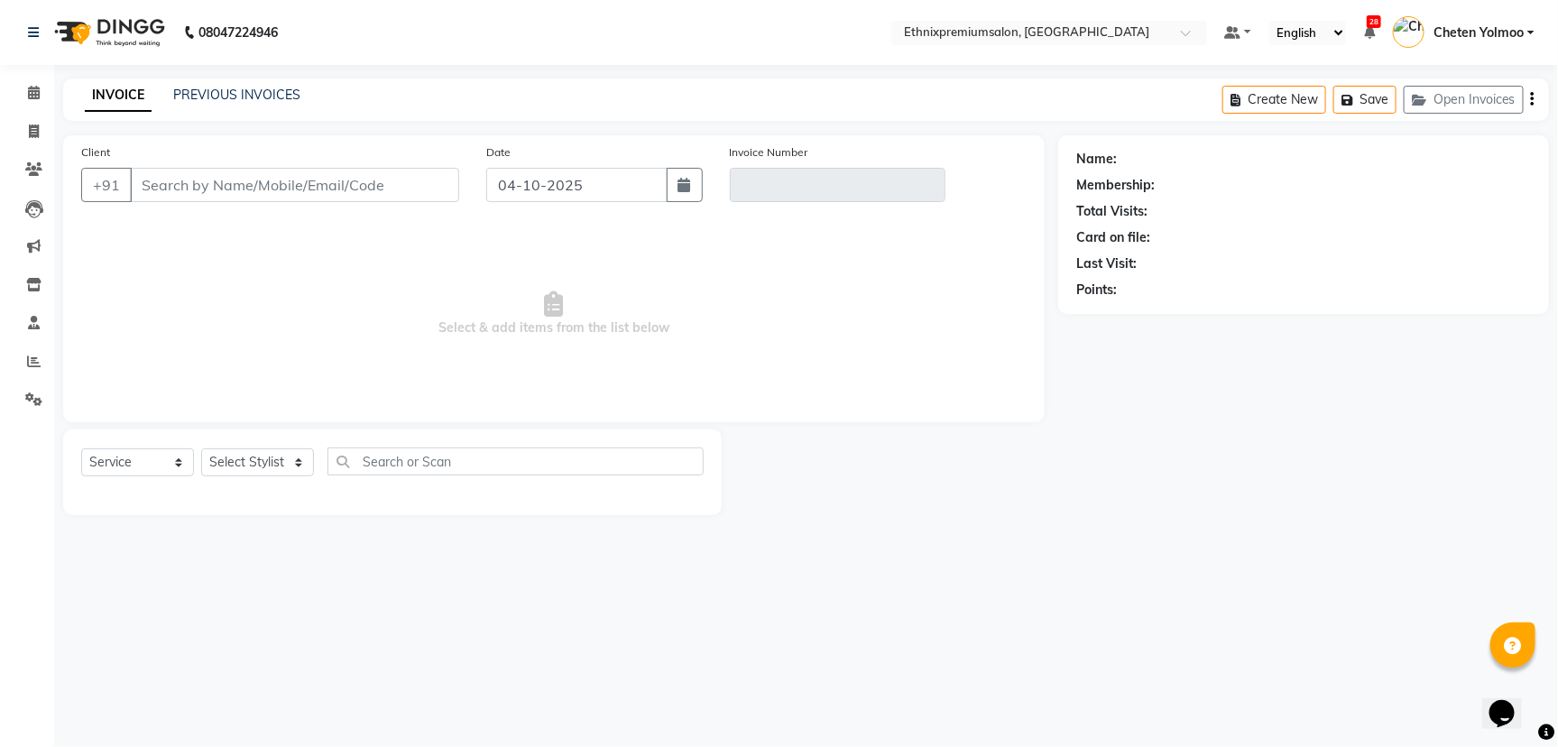
type input "8989441110"
type input "V/2025-26/11058"
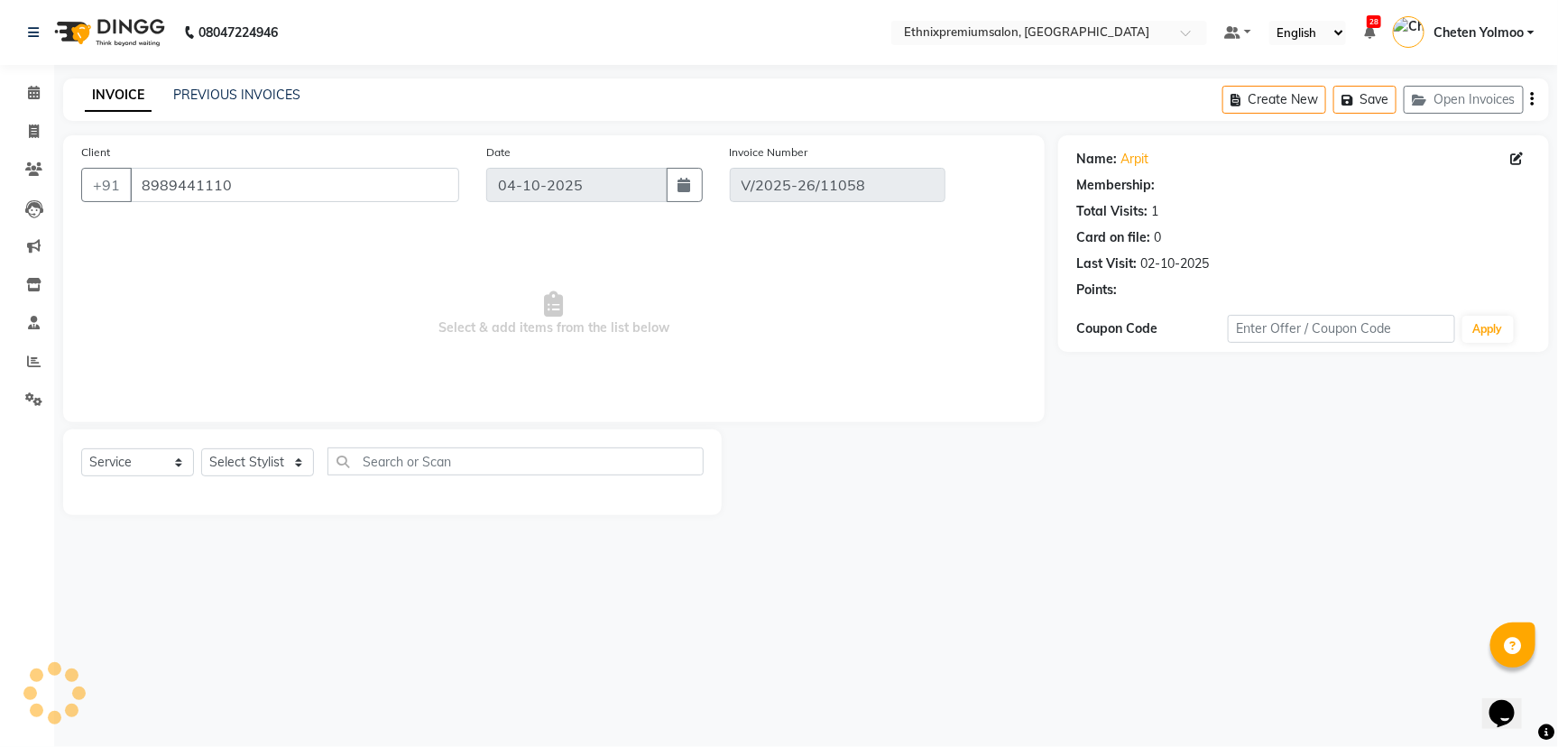
type input "02-10-2025"
select select "select"
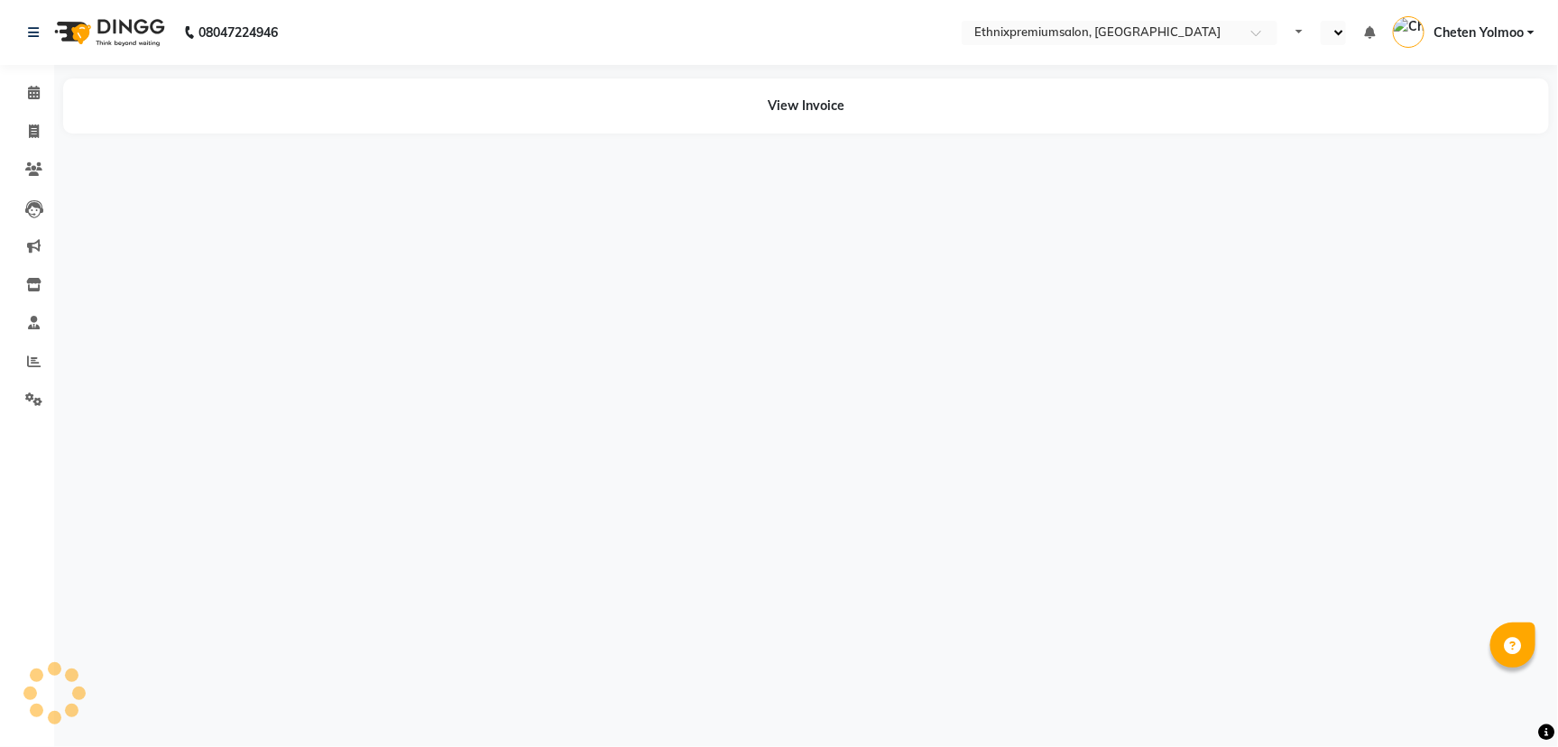
select select "en"
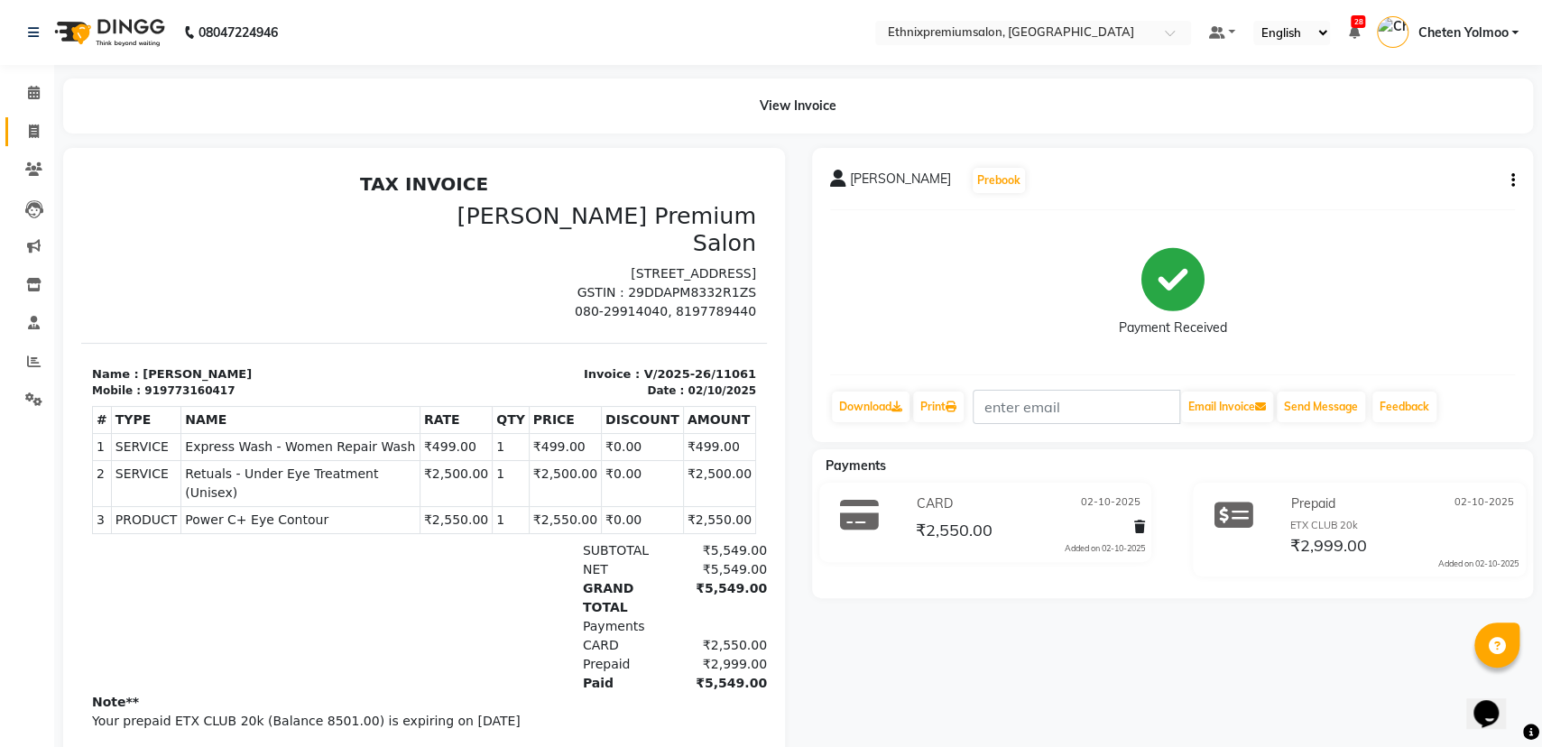
click at [34, 117] on link "Invoice" at bounding box center [26, 132] width 43 height 30
select select "3625"
select select "service"
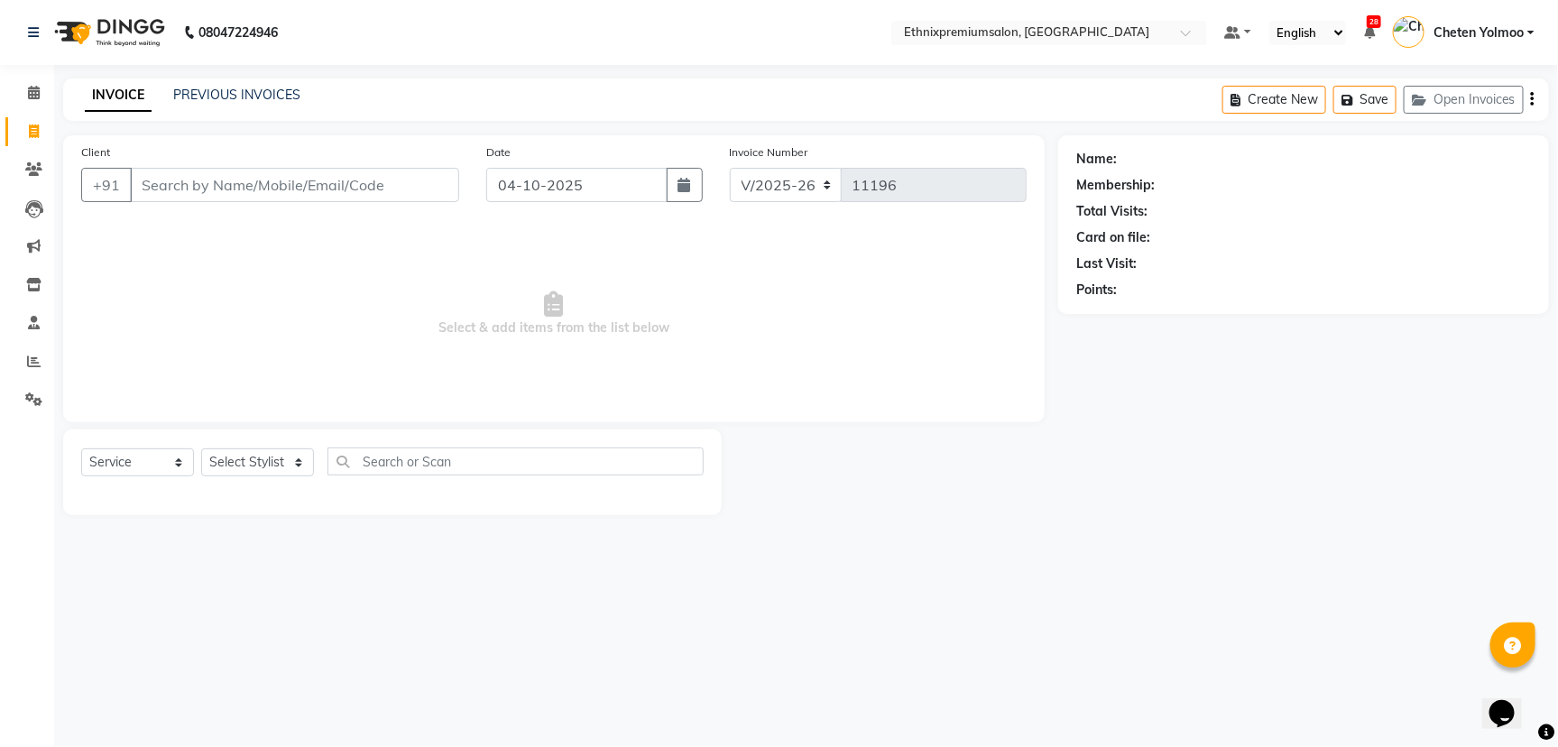
drag, startPoint x: 225, startPoint y: 95, endPoint x: 87, endPoint y: 355, distance: 294.2
click at [87, 355] on span "Select & add items from the list below" at bounding box center [553, 314] width 945 height 180
click at [244, 93] on link "PREVIOUS INVOICES" at bounding box center [236, 95] width 127 height 16
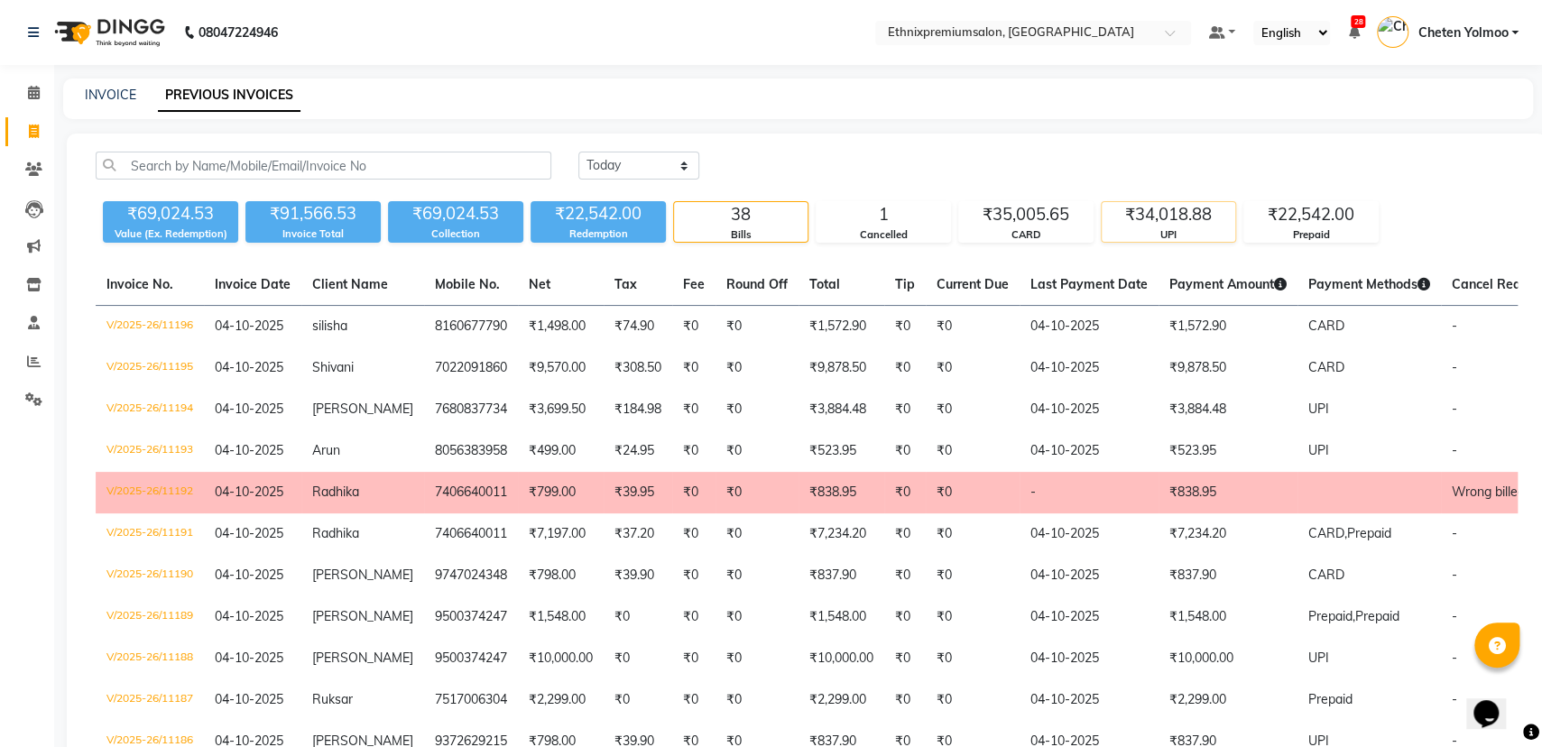
click at [1220, 217] on div "₹34,018.88" at bounding box center [1168, 214] width 134 height 25
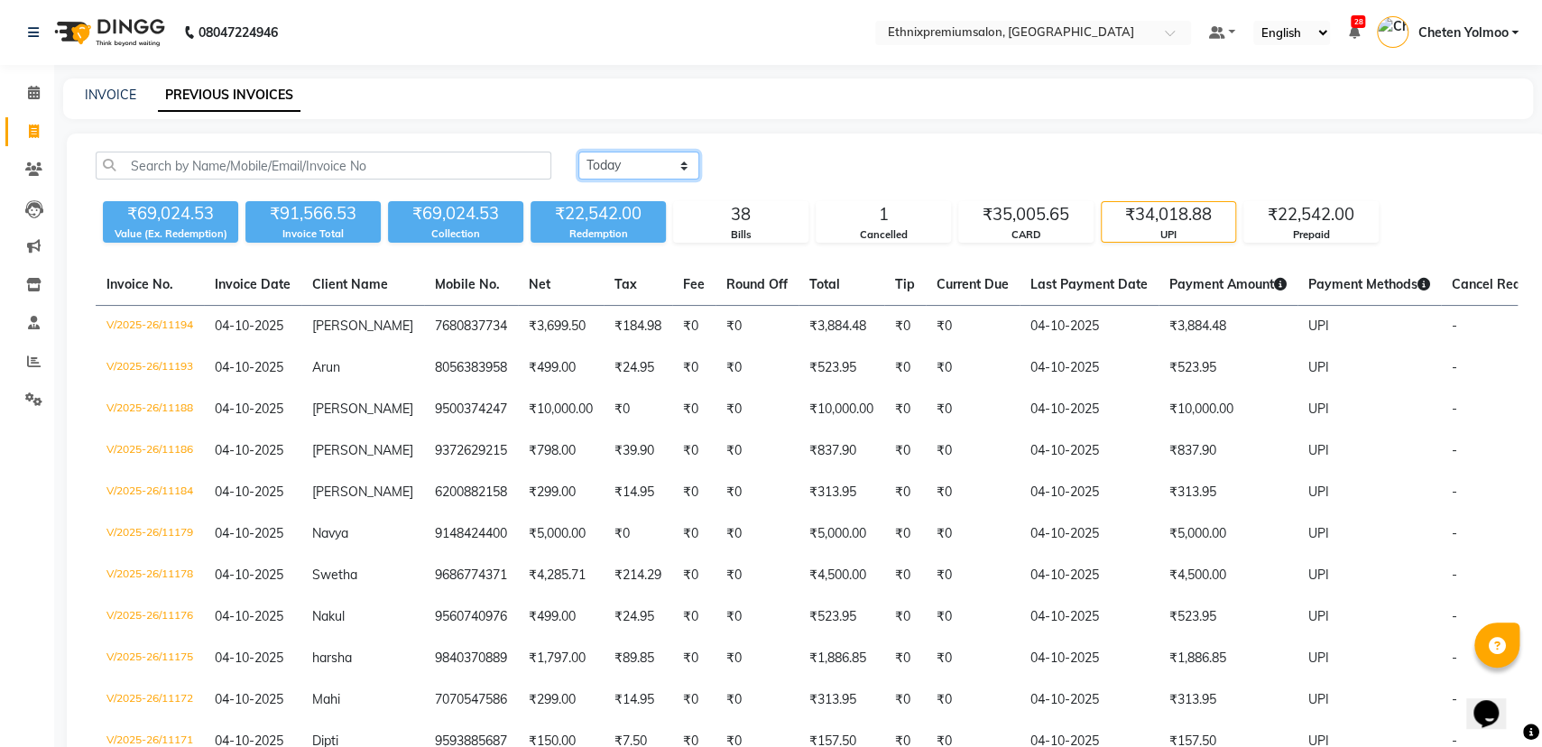
click at [604, 157] on select "[DATE] [DATE] Custom Range" at bounding box center [638, 166] width 121 height 28
select select "range"
click at [578, 152] on select "[DATE] [DATE] Custom Range" at bounding box center [638, 166] width 121 height 28
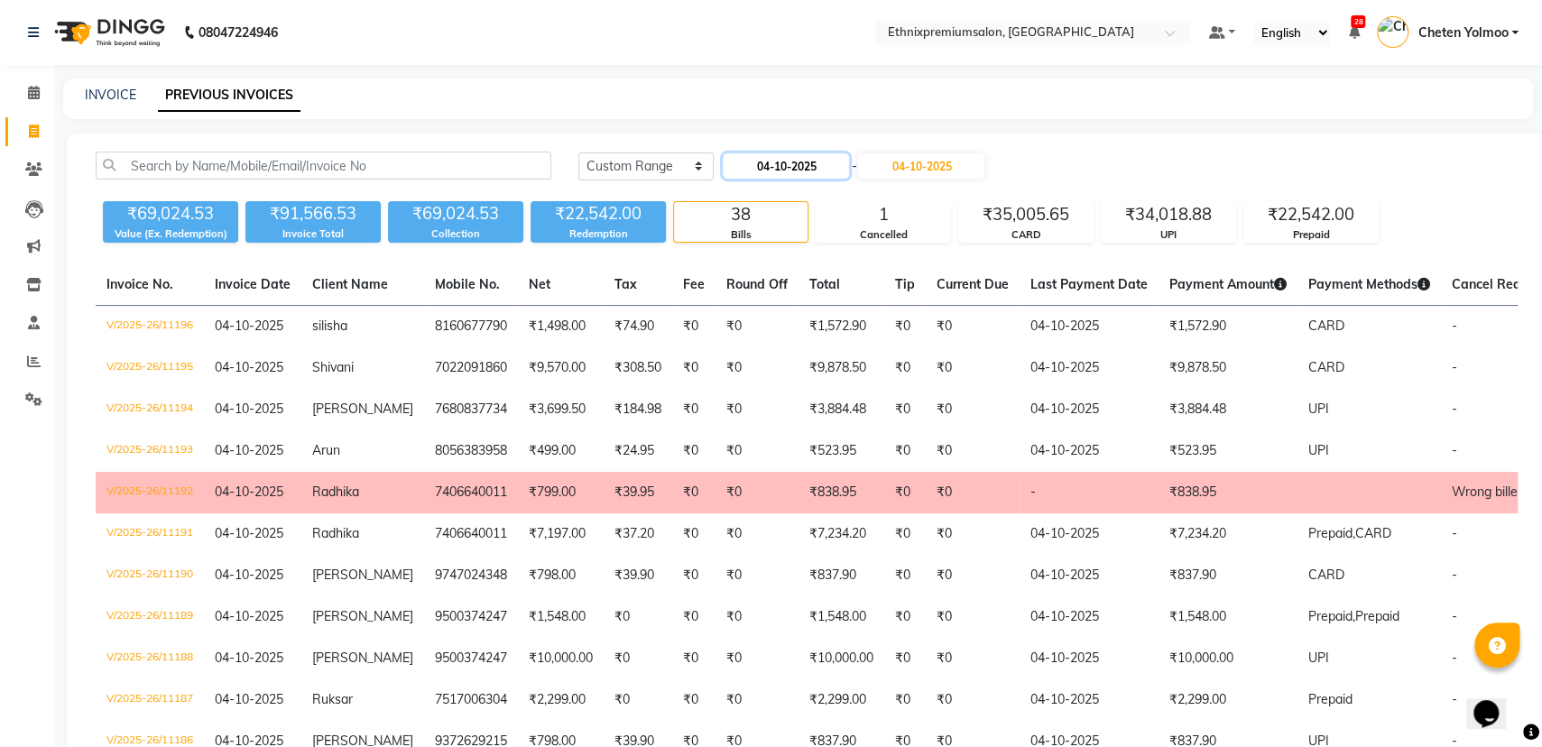
click at [818, 171] on input "04-10-2025" at bounding box center [786, 165] width 126 height 25
select select "10"
select select "2025"
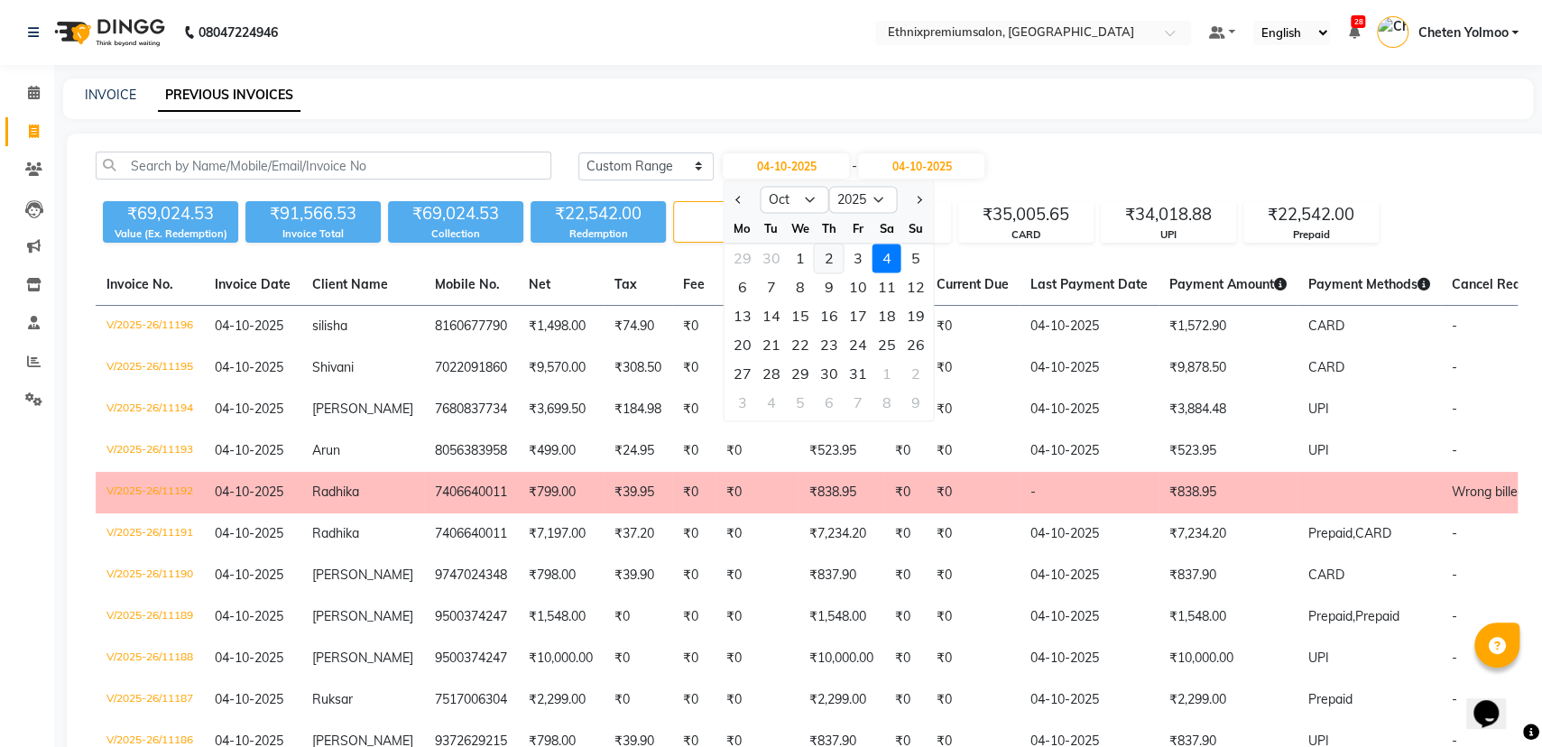
click at [819, 255] on div "2" at bounding box center [829, 258] width 29 height 29
type input "02-10-2025"
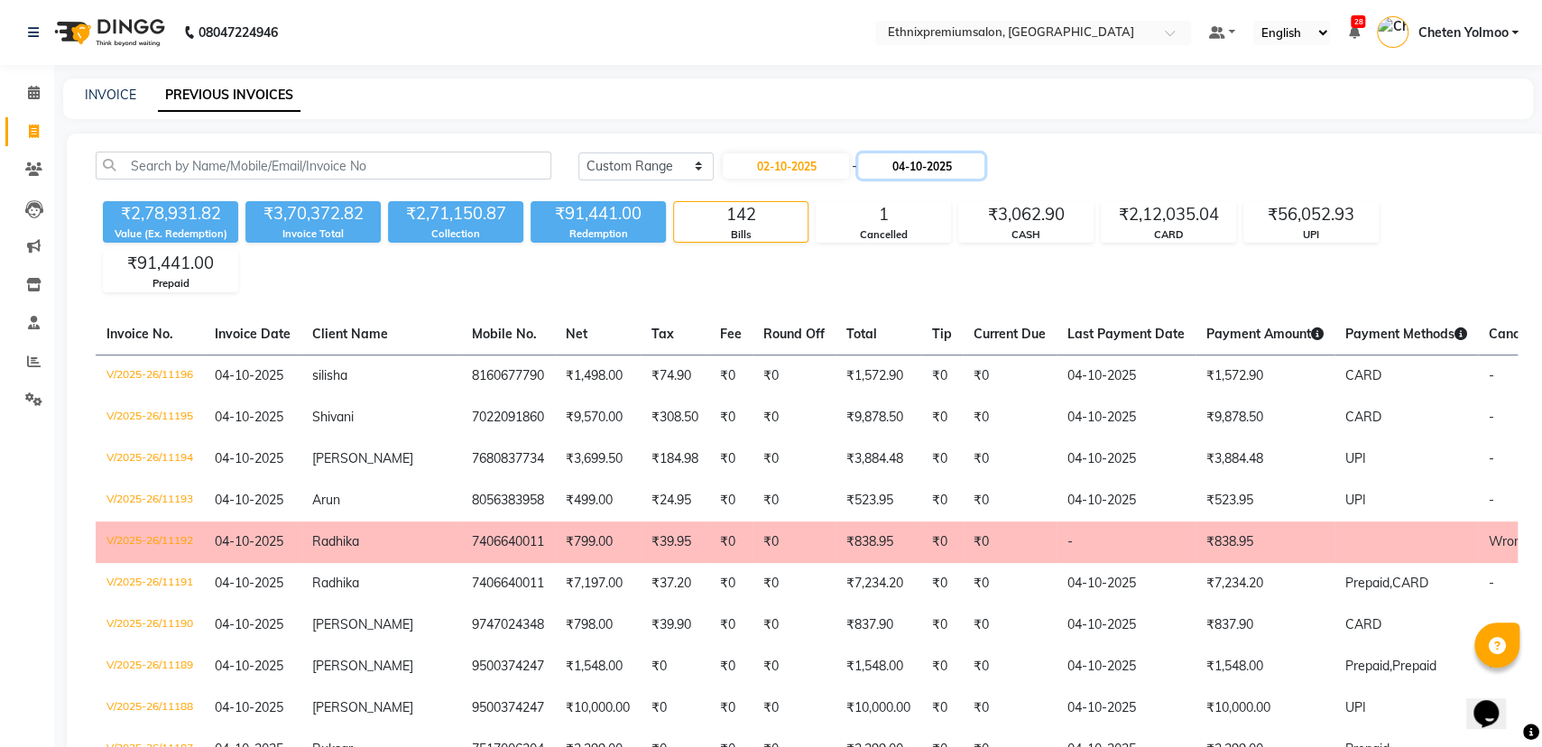
click at [911, 169] on input "04-10-2025" at bounding box center [921, 165] width 126 height 25
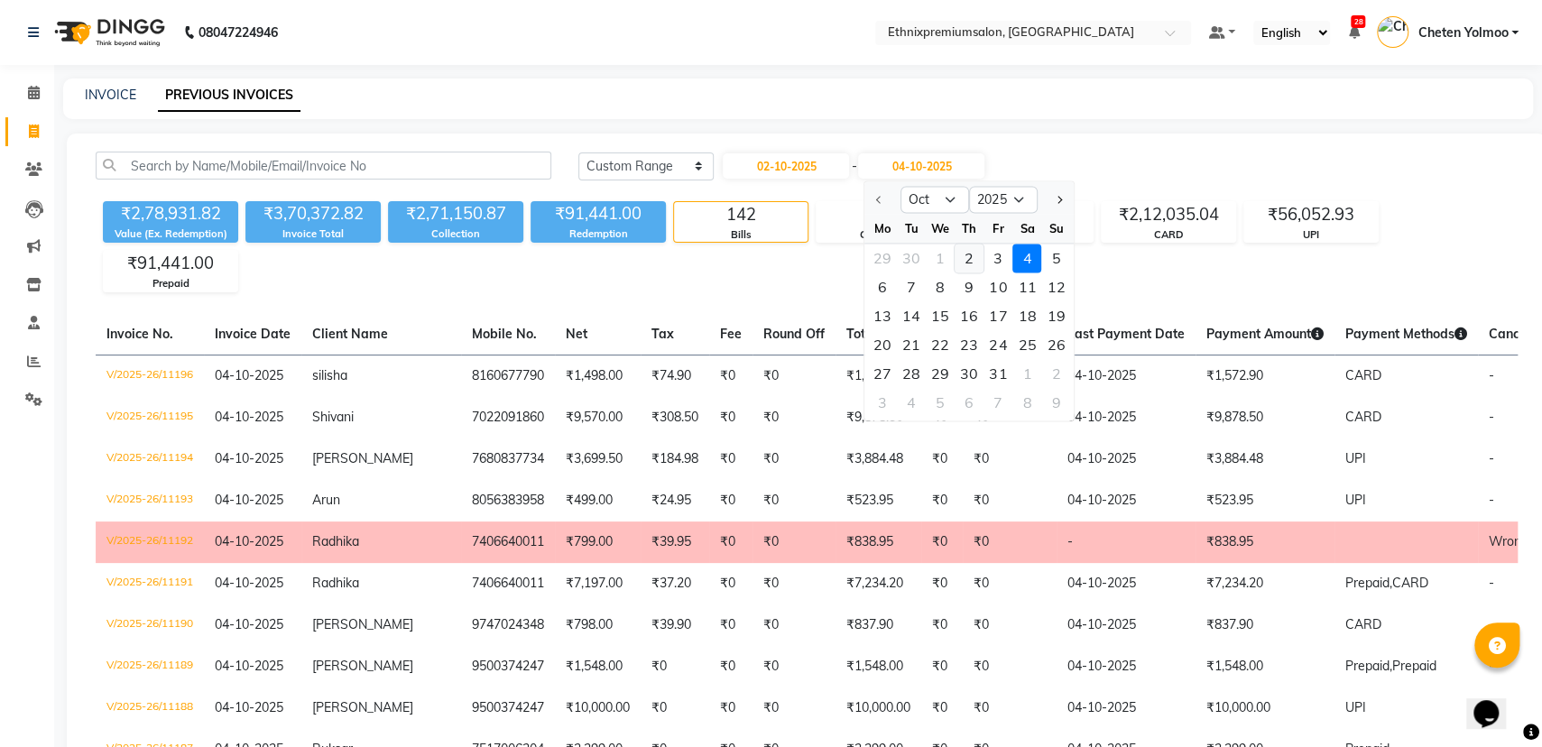
click at [978, 262] on div "2" at bounding box center [968, 258] width 29 height 29
type input "02-10-2025"
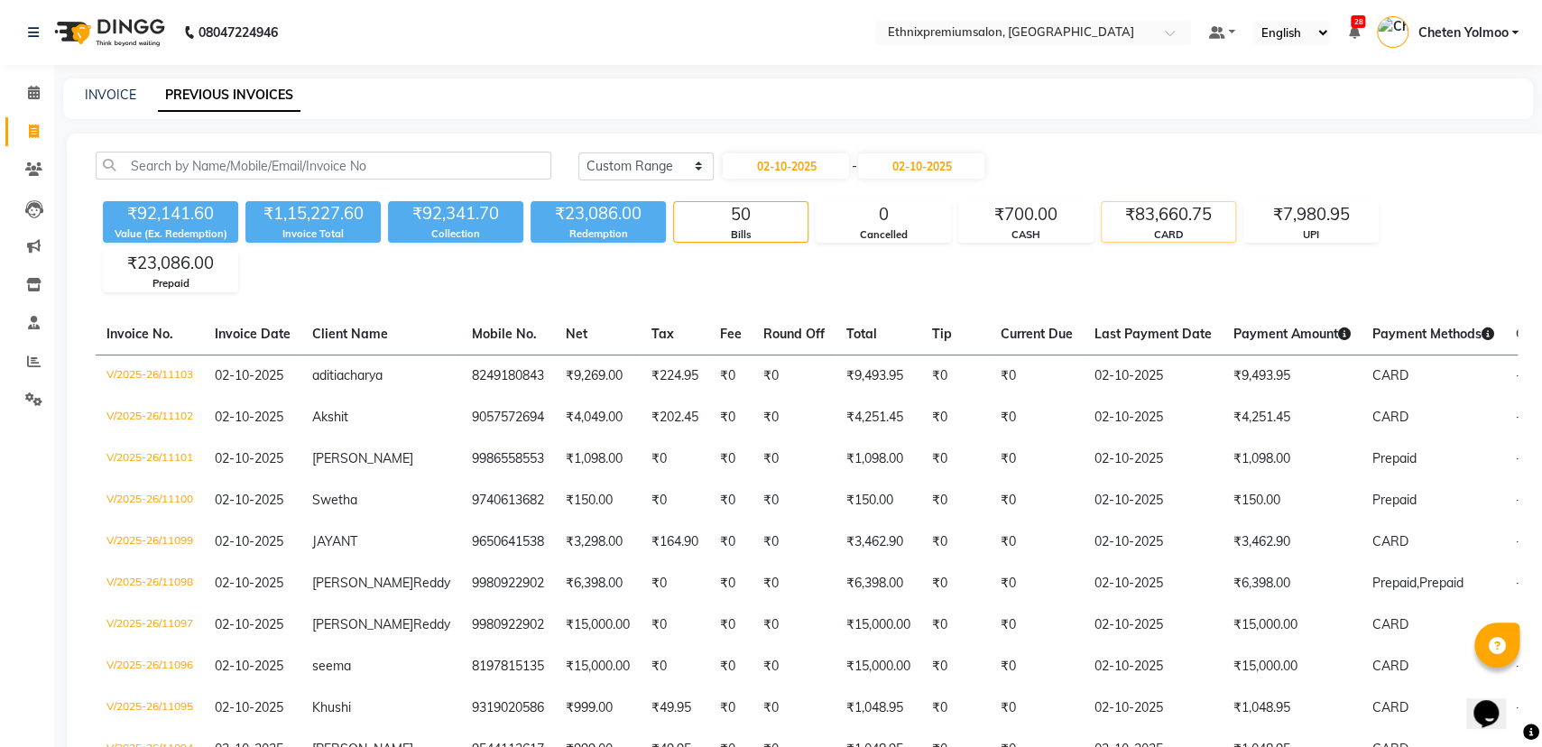
click at [1220, 202] on div "₹83,660.75" at bounding box center [1168, 214] width 134 height 25
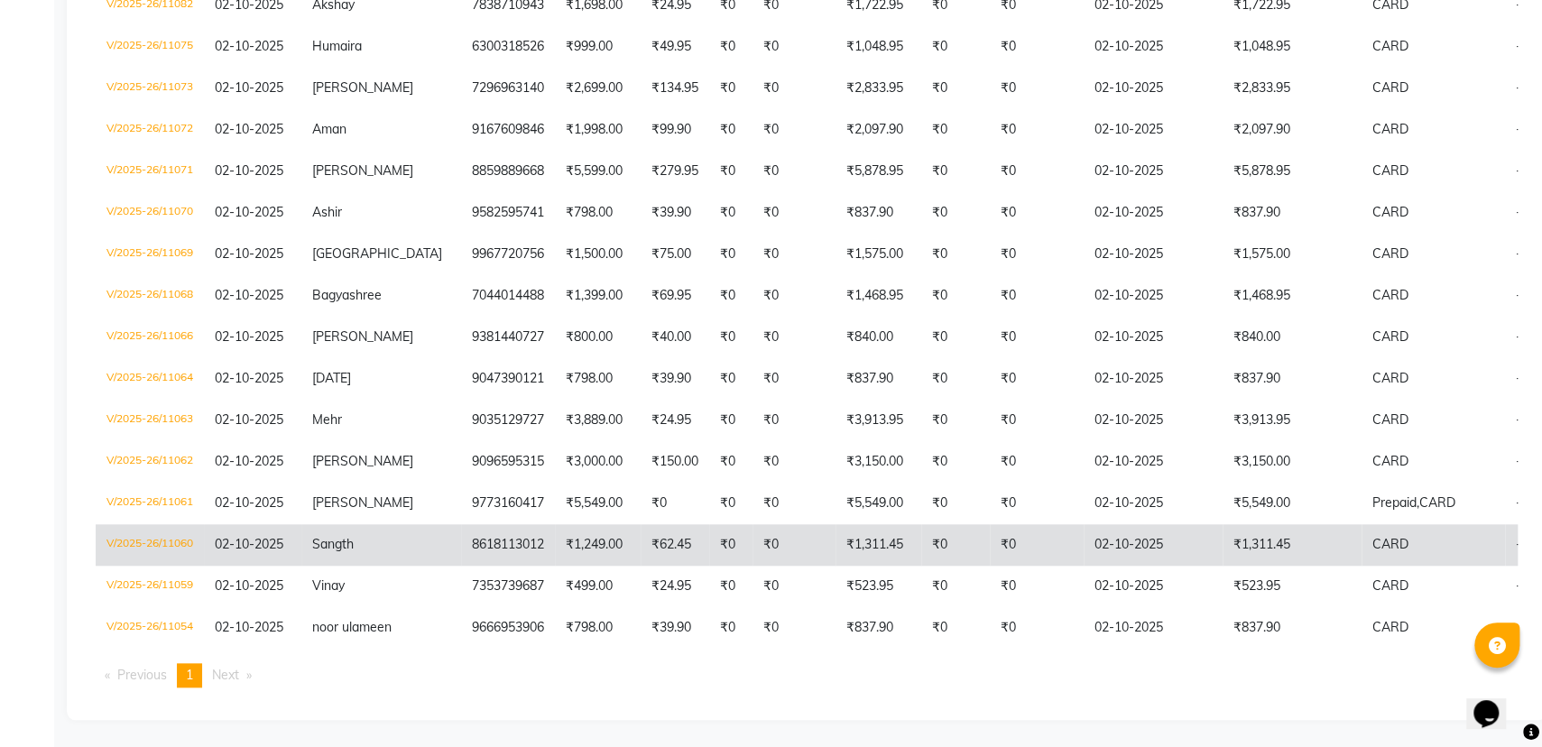
scroll to position [860, 0]
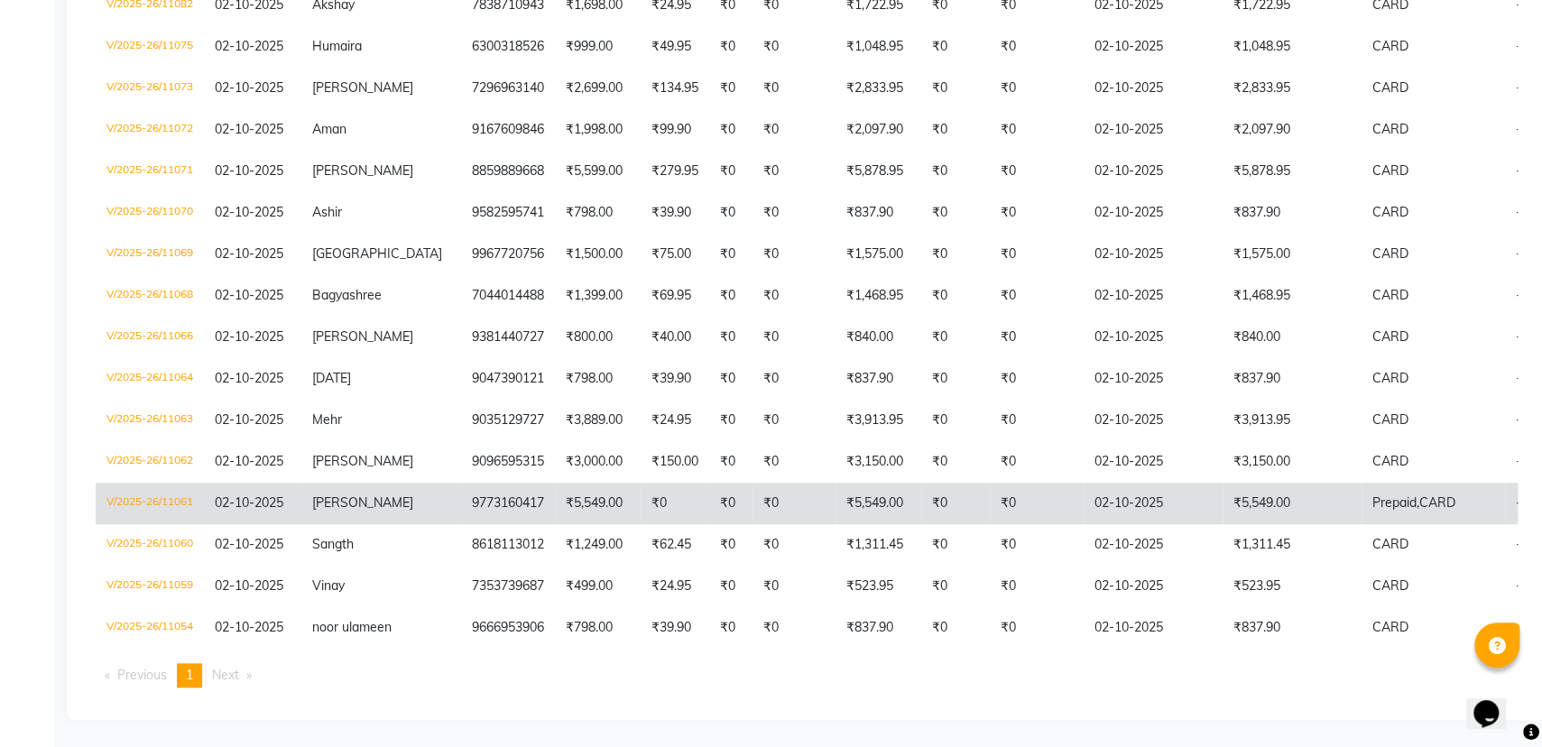
click at [1222, 483] on td "₹5,549.00" at bounding box center [1291, 503] width 139 height 41
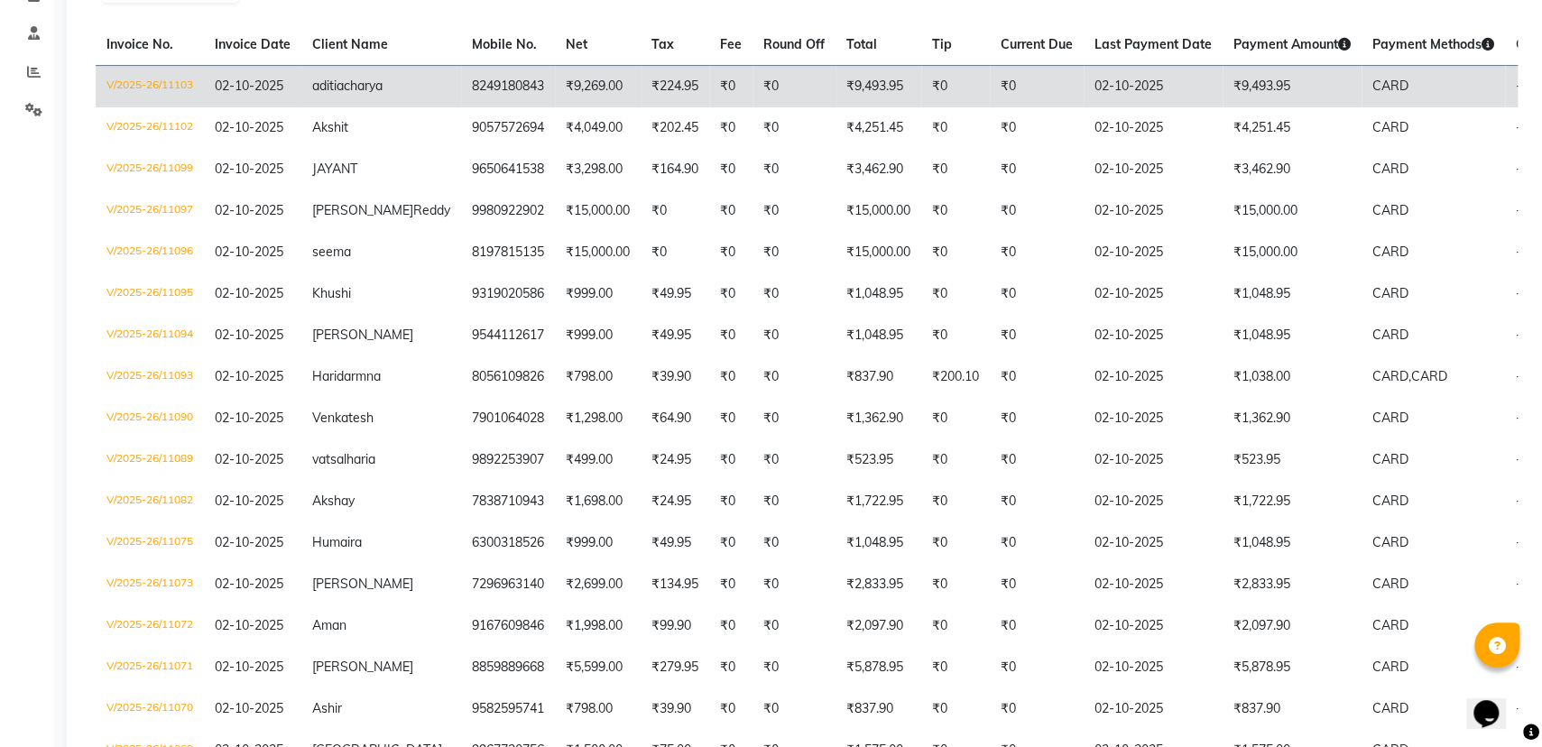
scroll to position [0, 0]
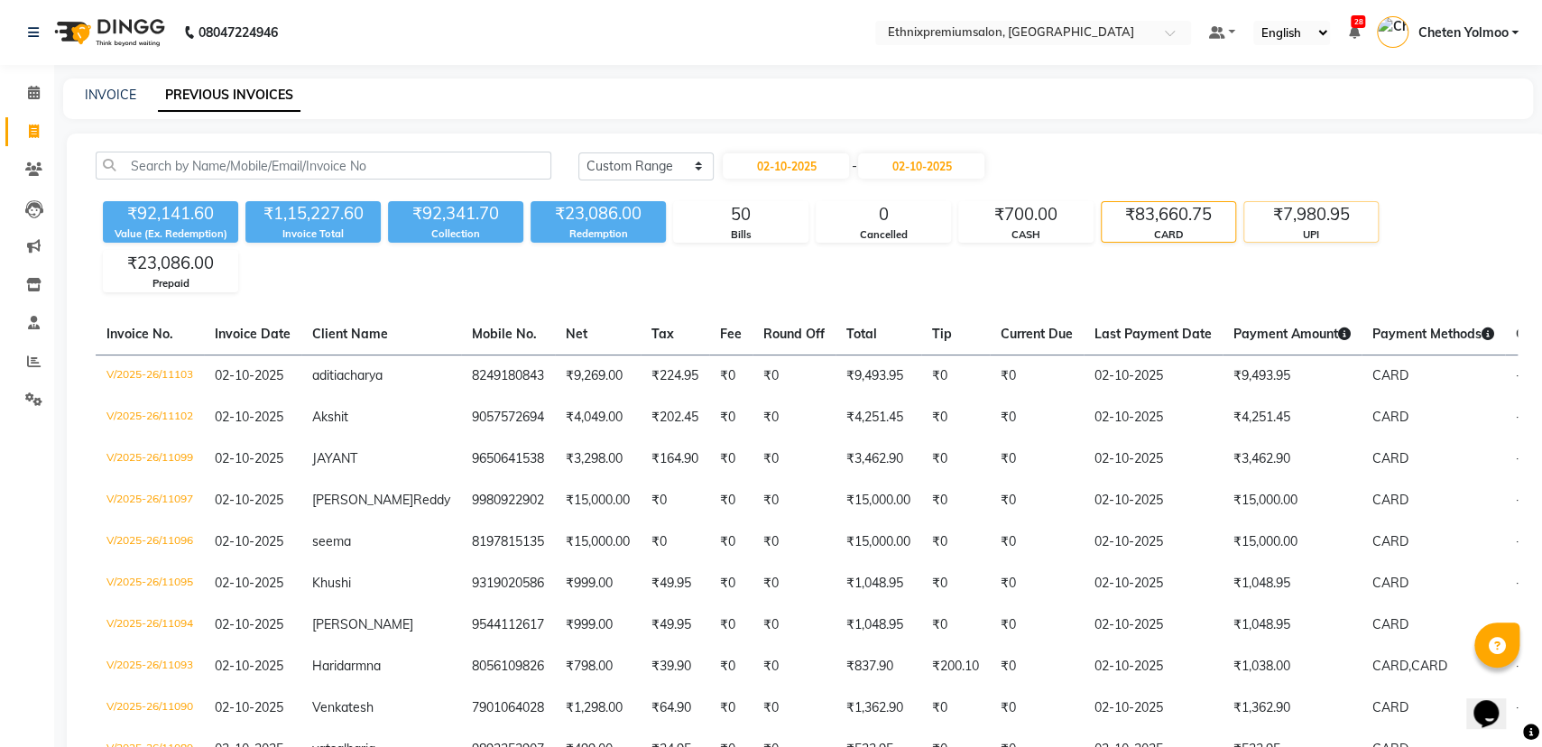
click at [1326, 212] on div "₹7,980.95" at bounding box center [1311, 214] width 134 height 25
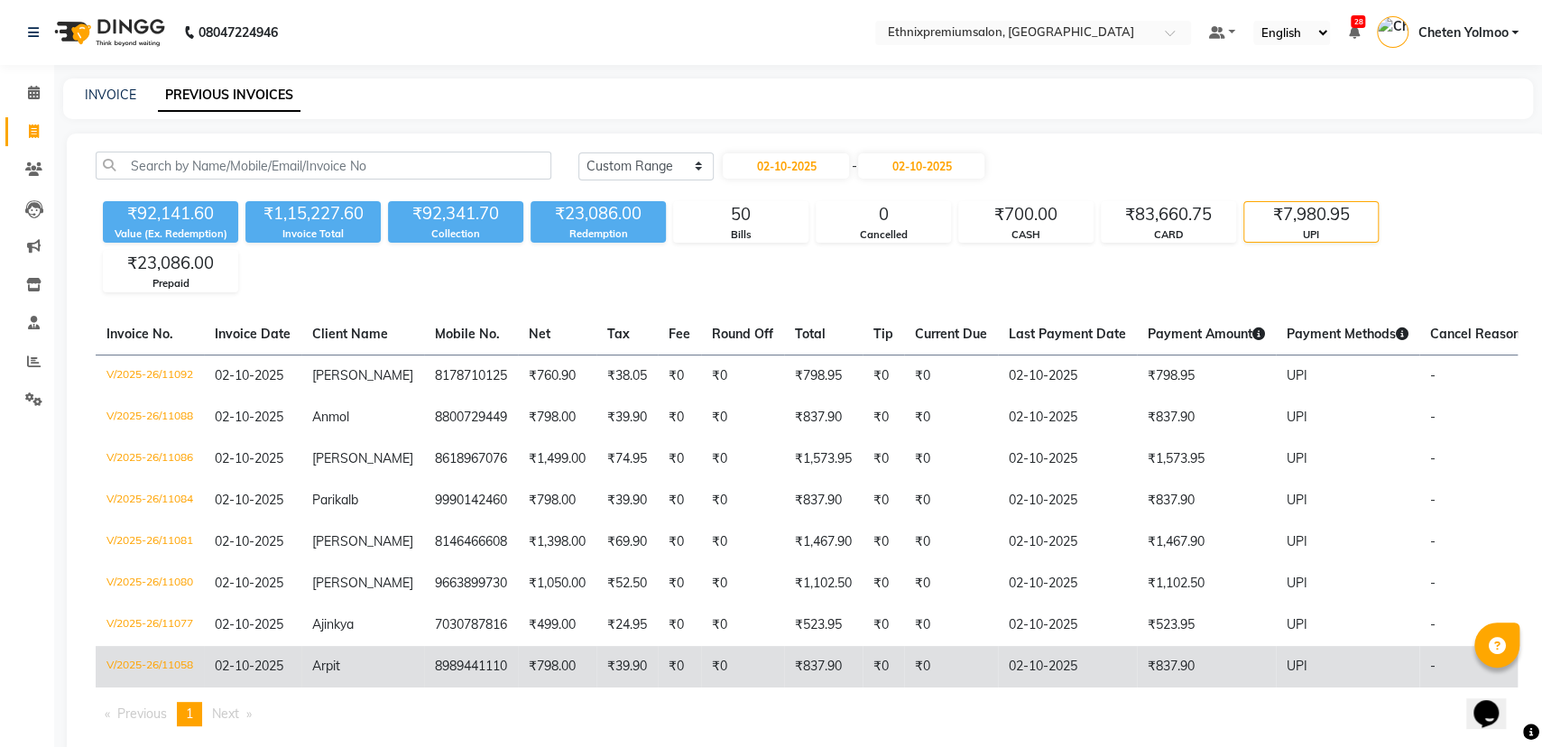
click at [1064, 677] on td "02-10-2025" at bounding box center [1067, 666] width 139 height 41
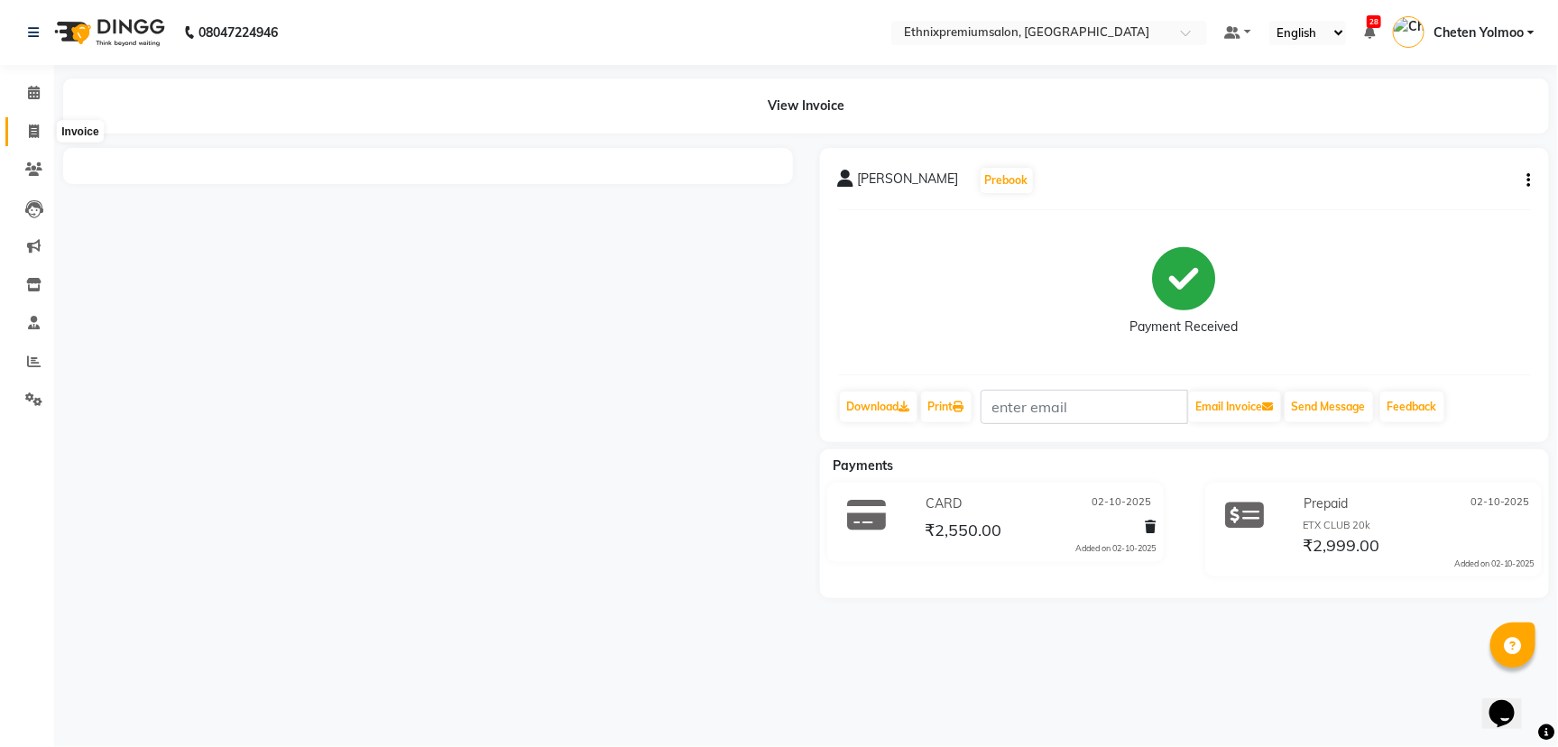
click at [27, 129] on span at bounding box center [34, 132] width 32 height 21
select select "service"
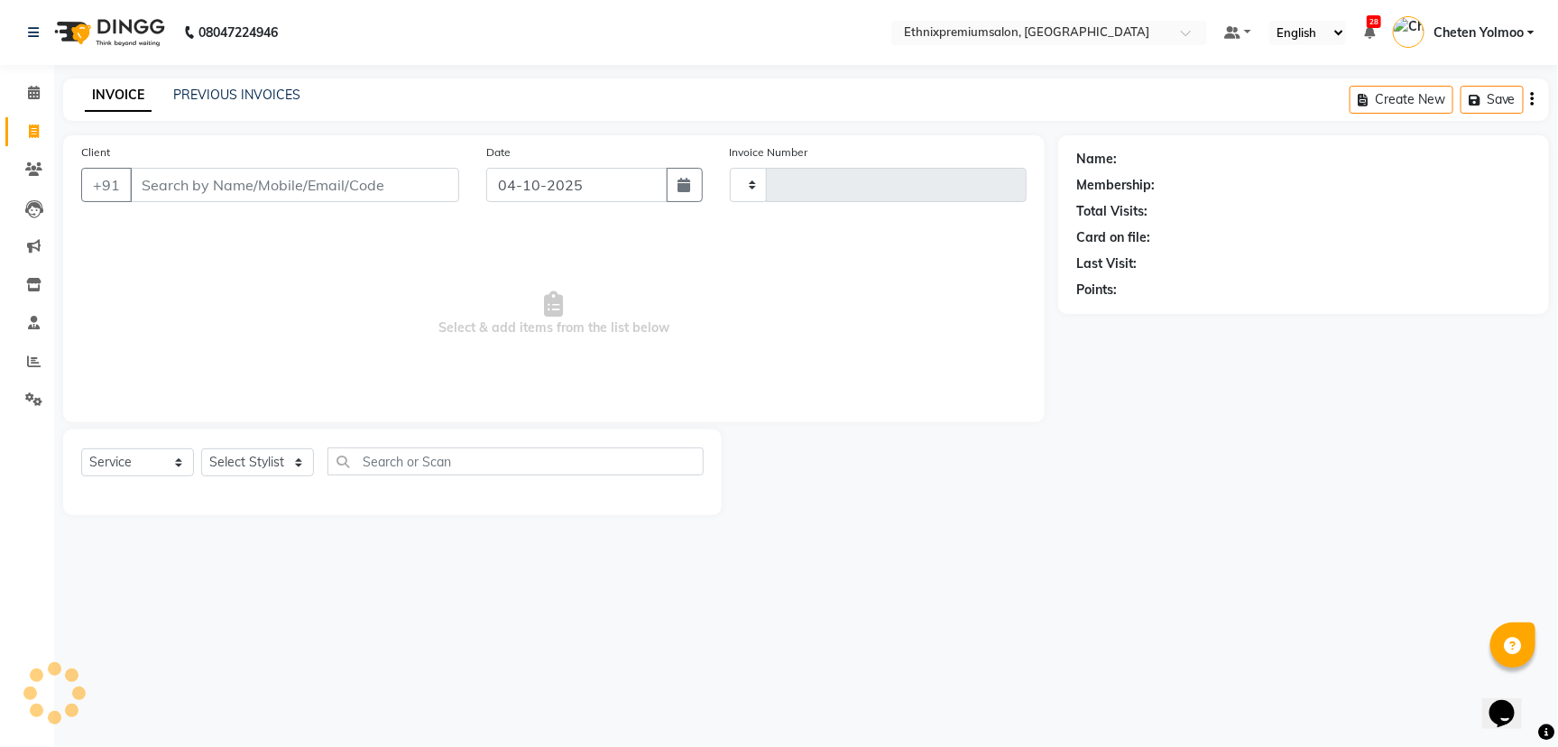
type input "11203"
select select "3625"
click at [141, 179] on input "Client" at bounding box center [294, 185] width 329 height 34
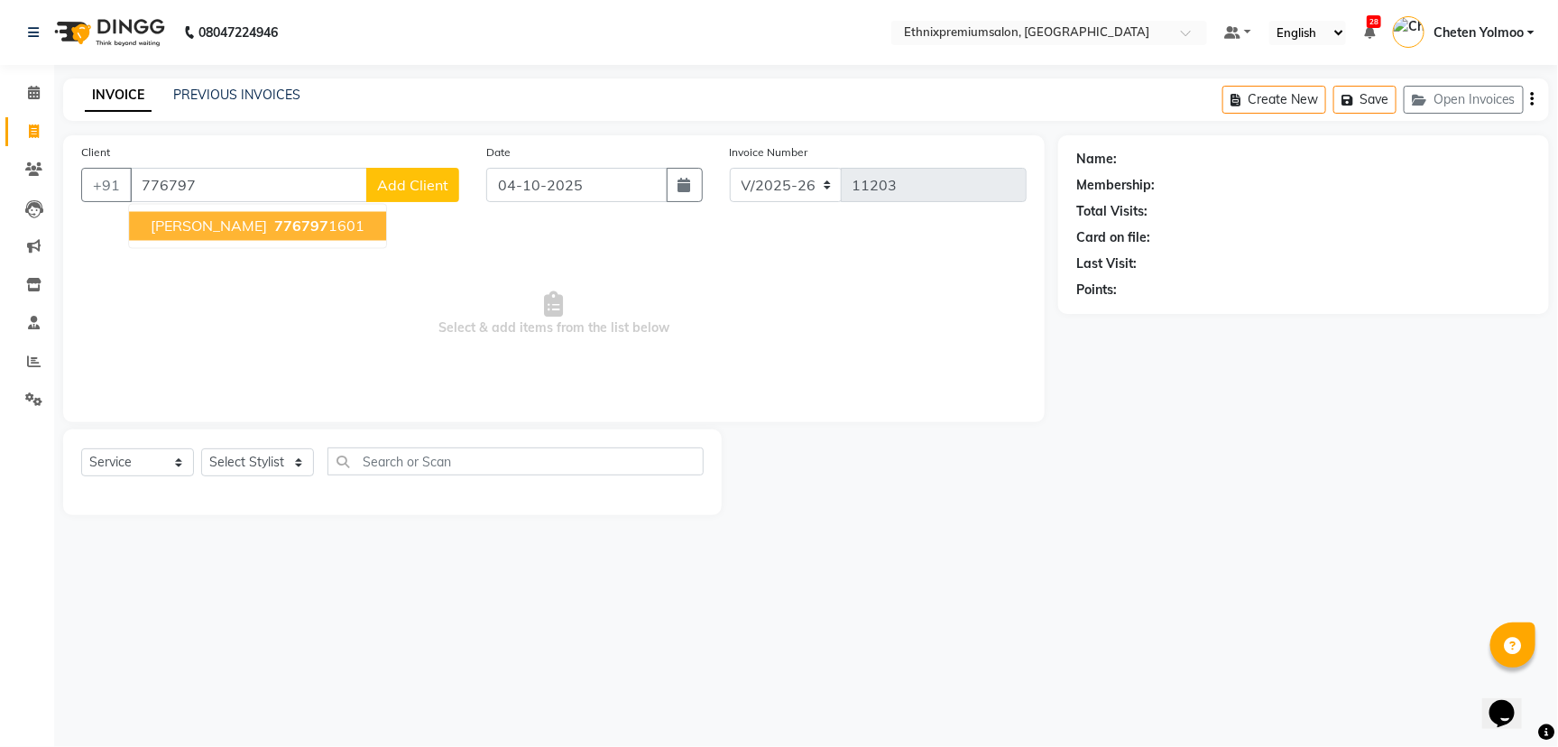
click at [199, 217] on span "[PERSON_NAME]" at bounding box center [209, 226] width 116 height 18
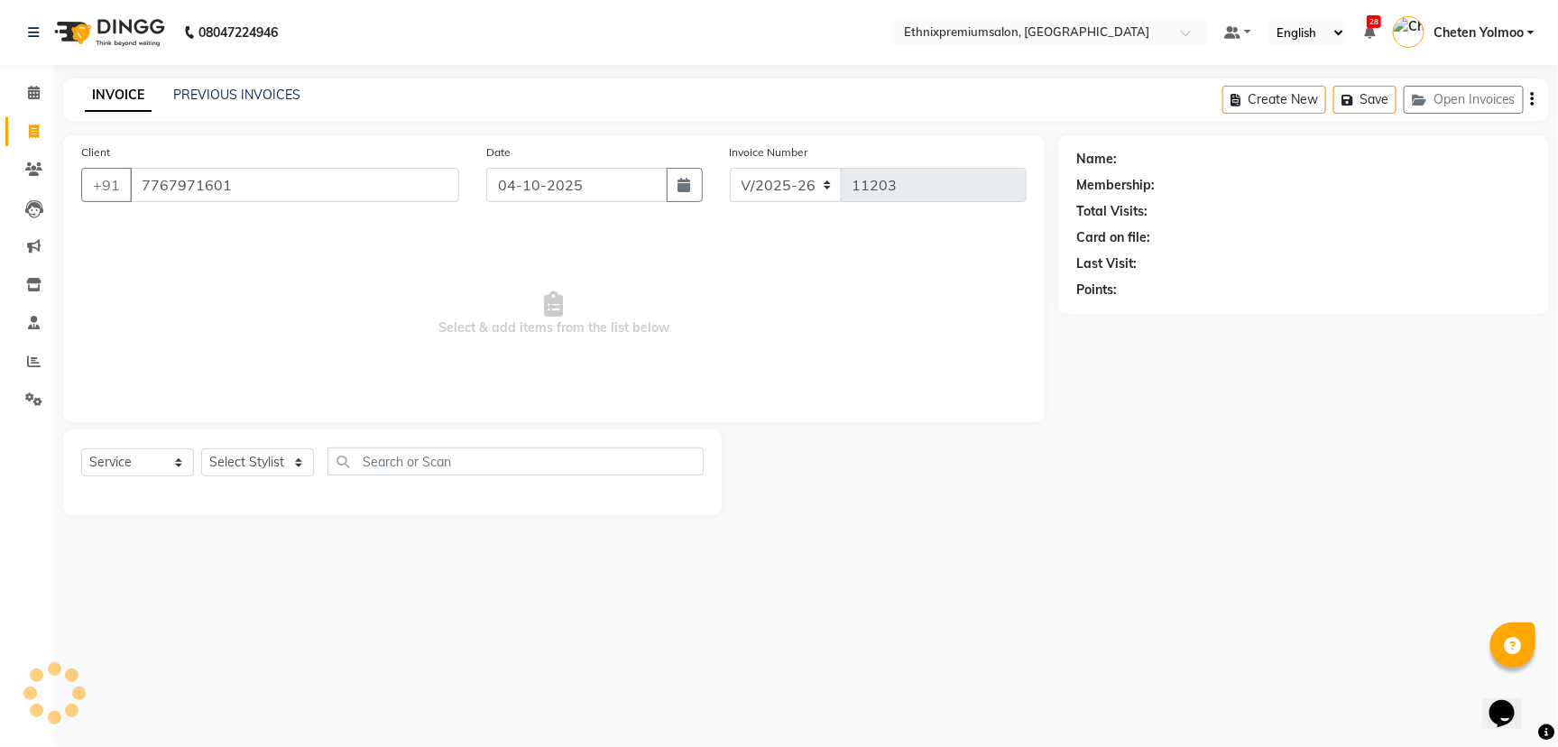
type input "7767971601"
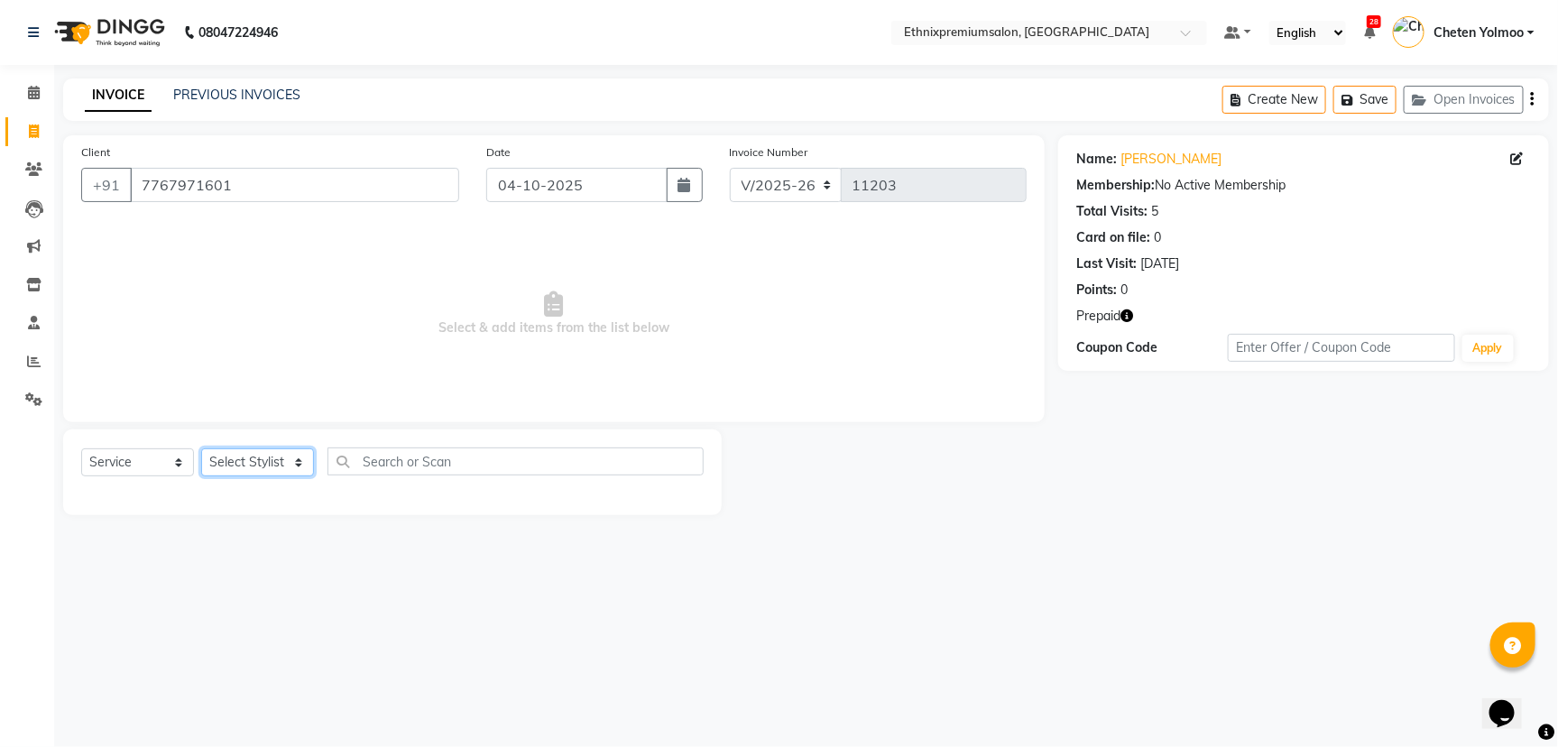
click at [220, 464] on select "Select Stylist Amoi [PERSON_NAME] [PERSON_NAME] Yolmoo Deepa Dorjey [PERSON_NAM…" at bounding box center [257, 462] width 113 height 28
select select "62328"
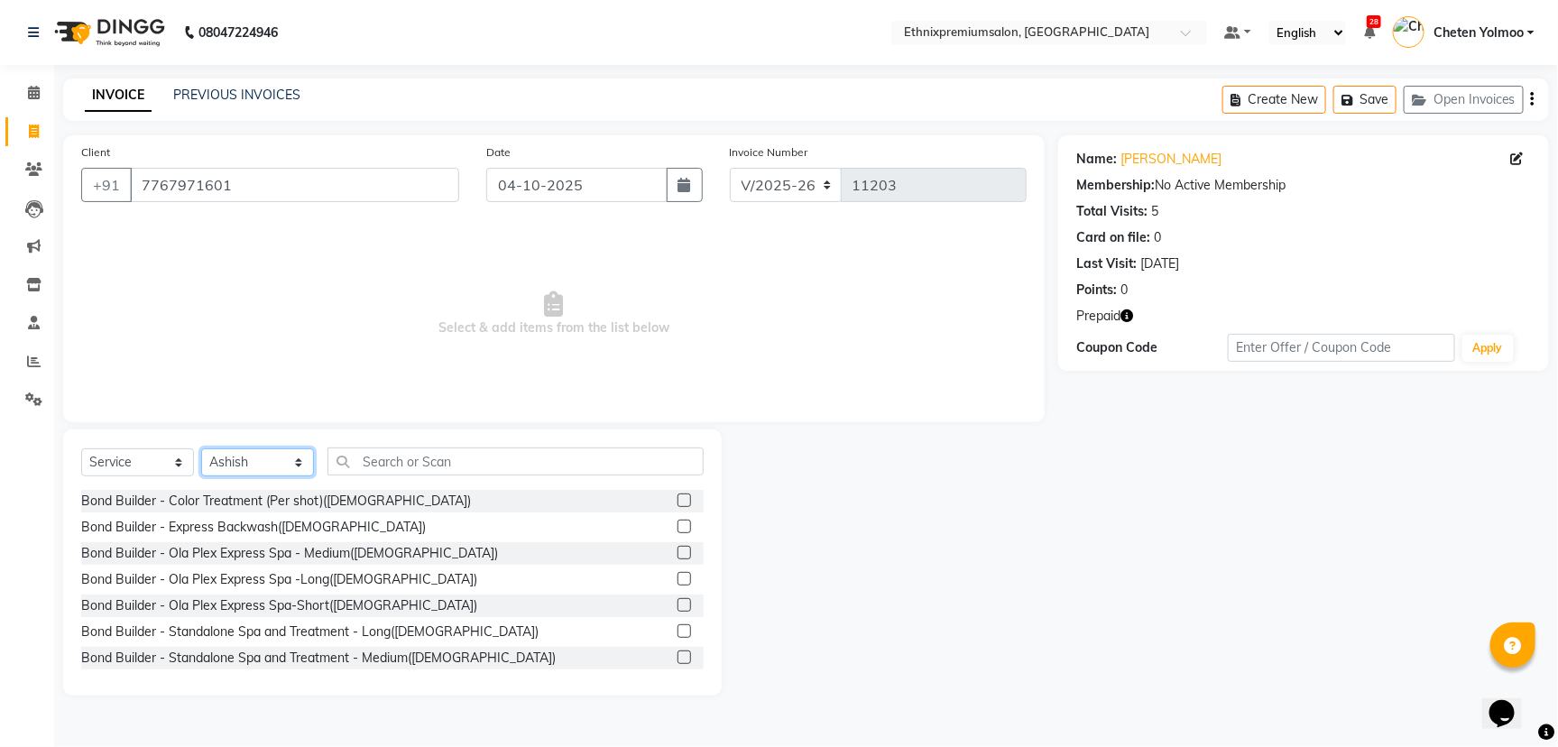
click at [220, 464] on select "Select Stylist Amoi [PERSON_NAME] [PERSON_NAME] Yolmoo Deepa Dorjey [PERSON_NAM…" at bounding box center [257, 462] width 113 height 28
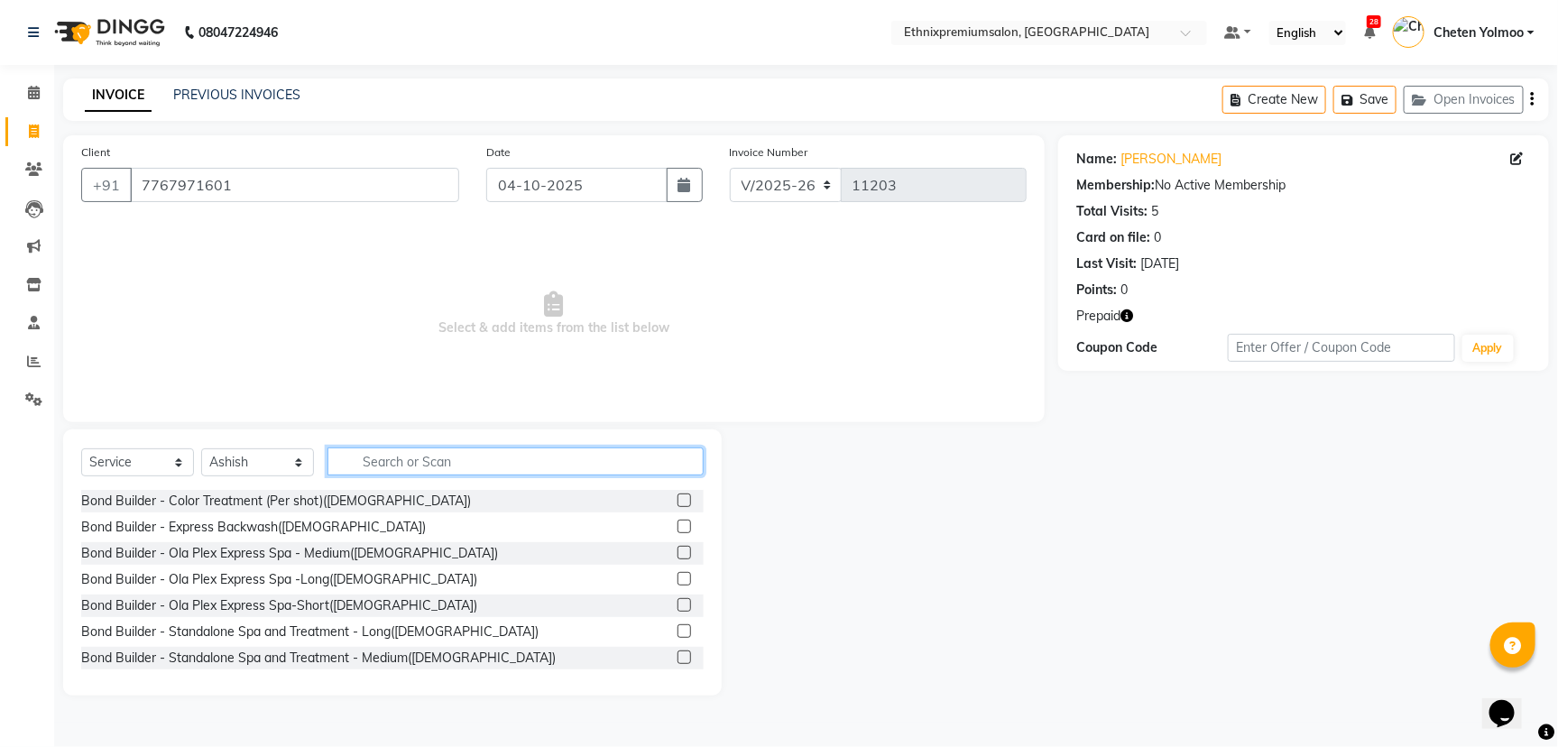
click at [369, 448] on input "text" at bounding box center [515, 461] width 376 height 28
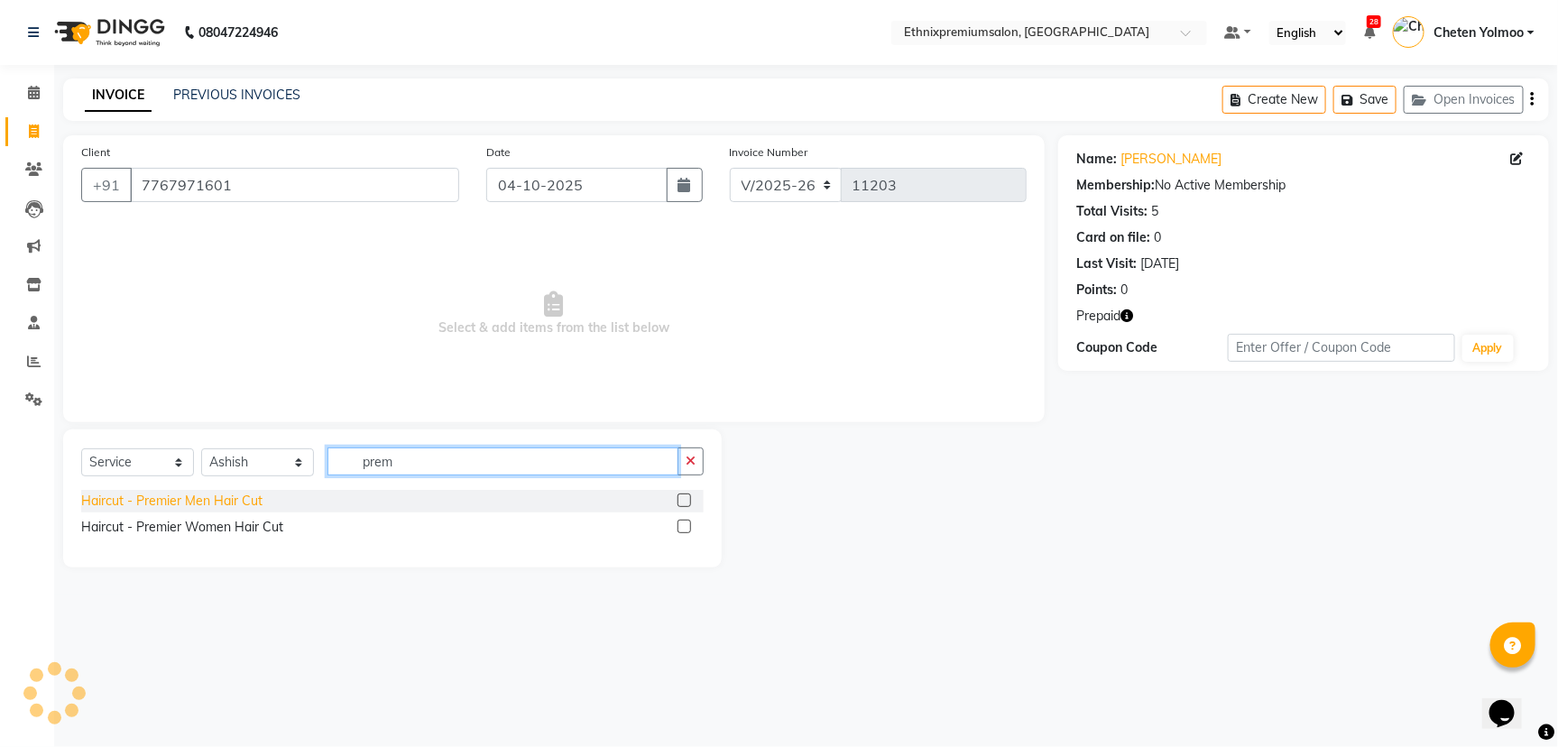
type input "prem"
click at [217, 502] on div "Haircut - Premier Men Hair Cut" at bounding box center [171, 501] width 181 height 19
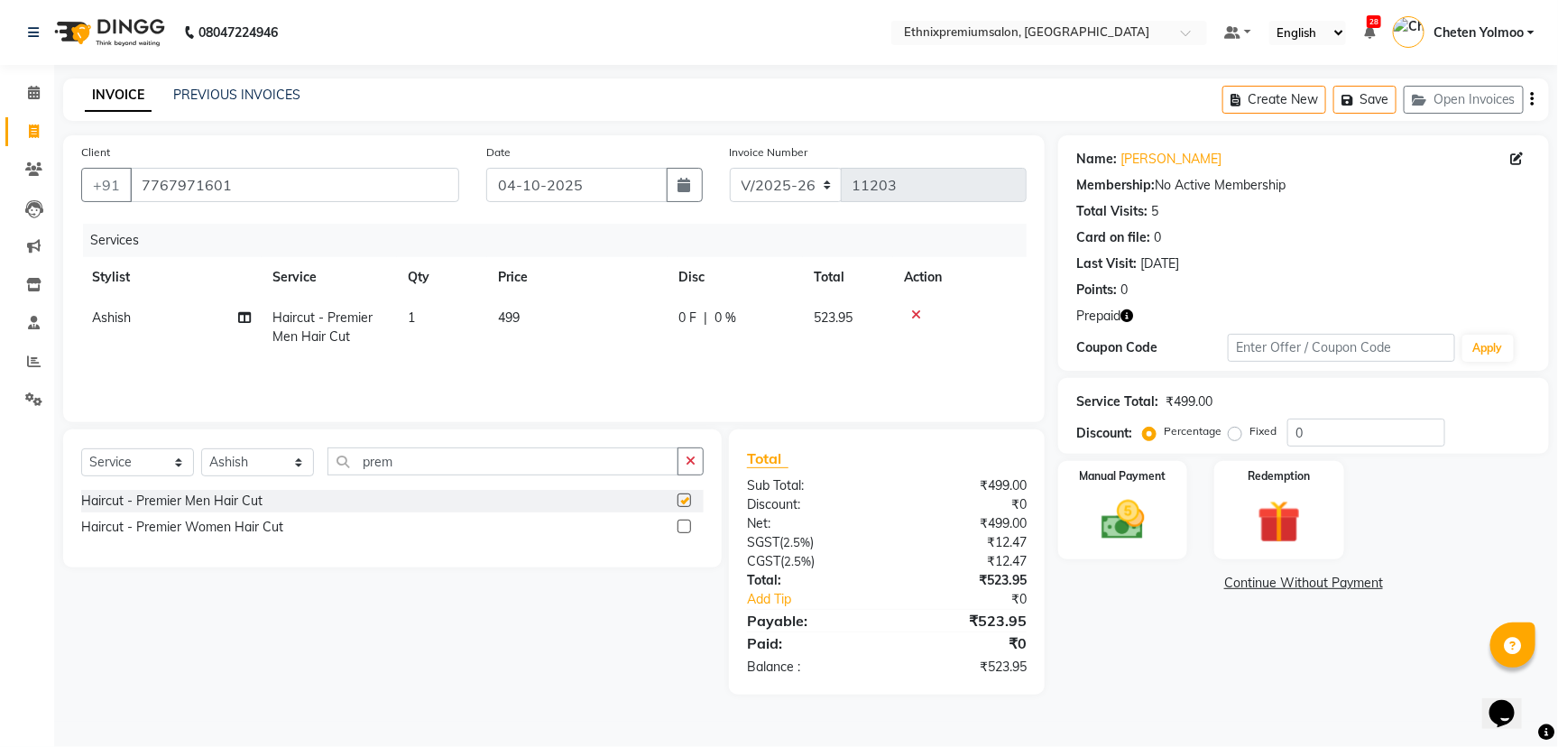
checkbox input "false"
click at [430, 459] on input "prem" at bounding box center [502, 461] width 351 height 28
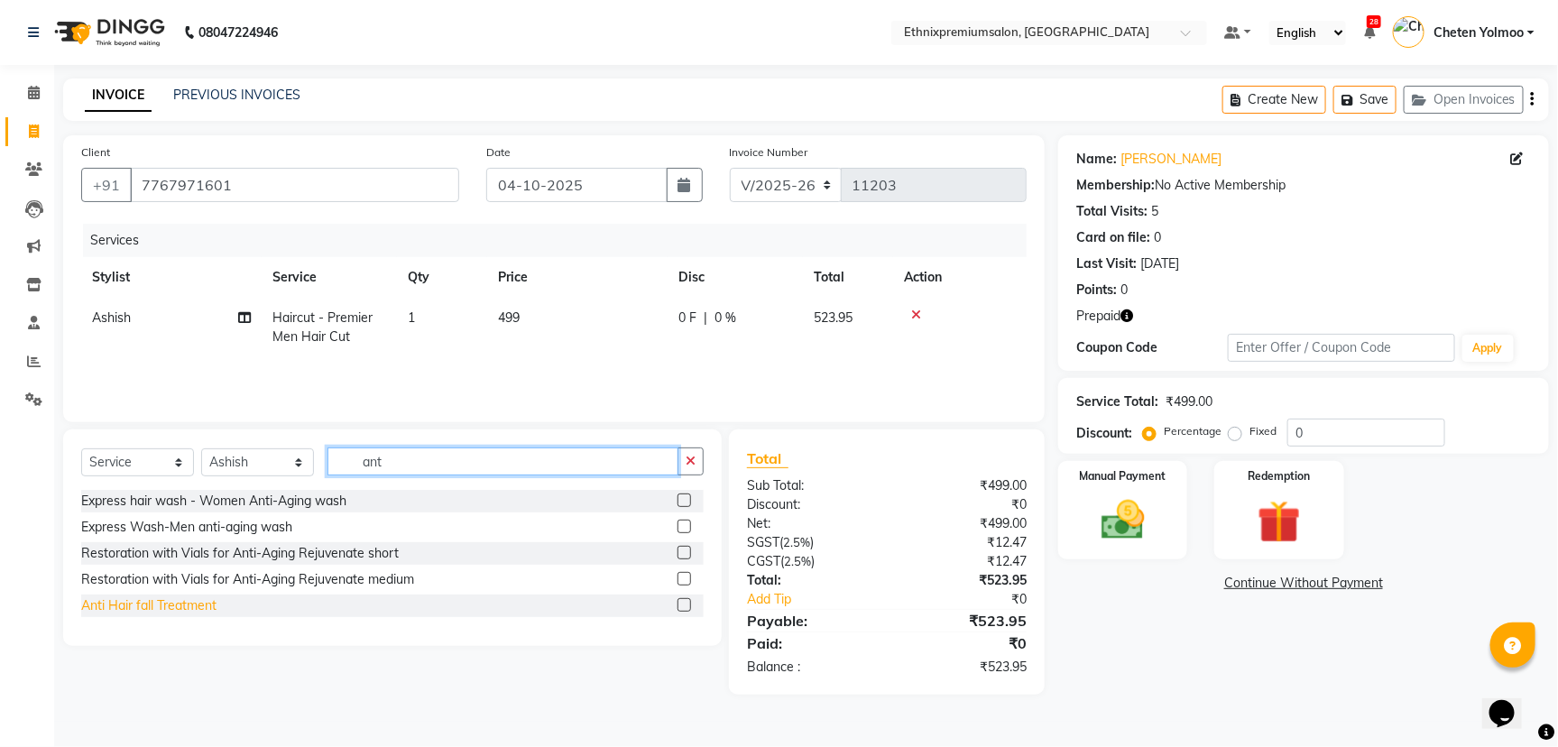
type input "ant"
click at [180, 601] on div "Anti Hair fall Treatment" at bounding box center [148, 605] width 135 height 19
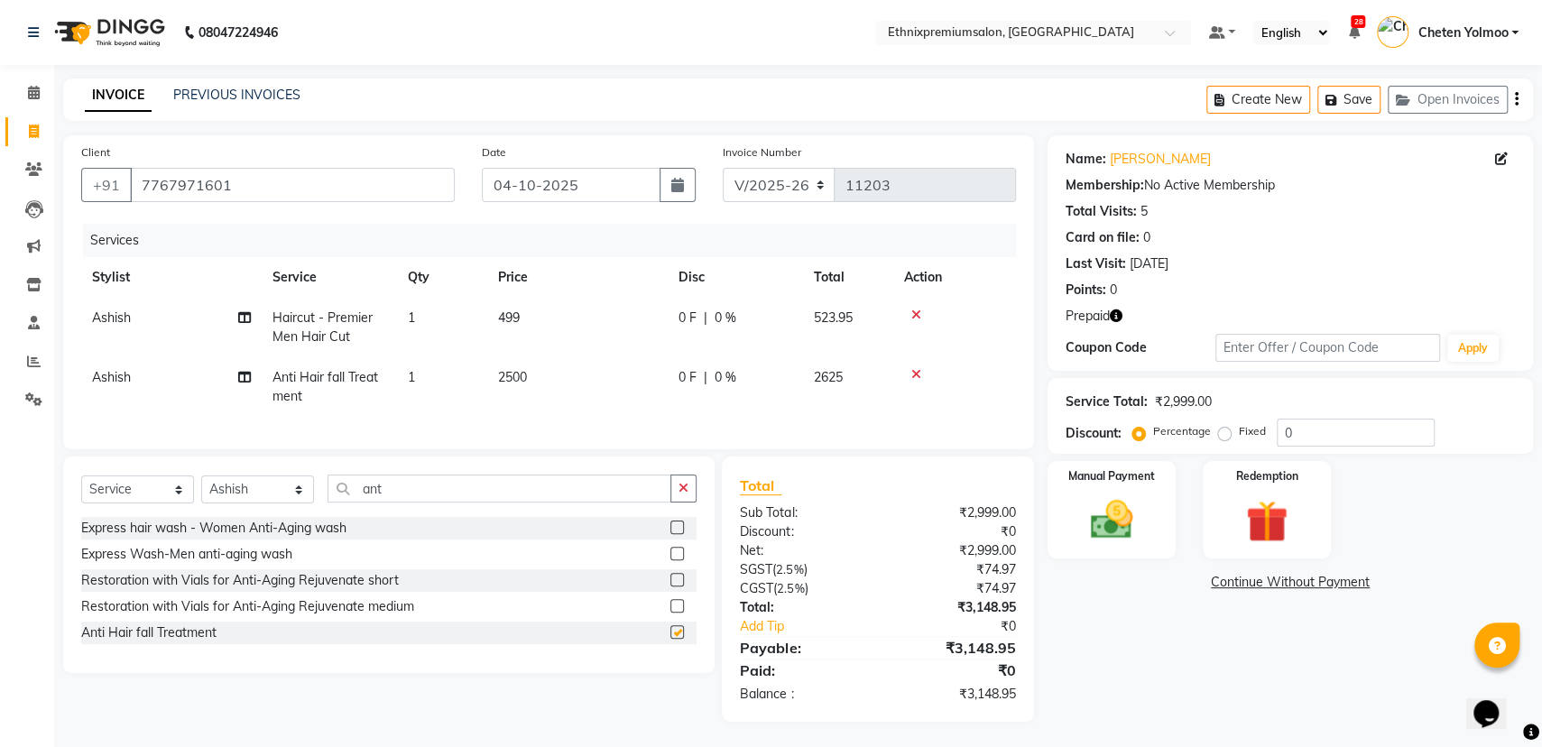
checkbox input "false"
click at [386, 517] on div "Select Service Product Membership Package Voucher Prepaid Gift Card Select Styl…" at bounding box center [388, 495] width 615 height 42
click at [386, 502] on input "ant" at bounding box center [499, 488] width 344 height 28
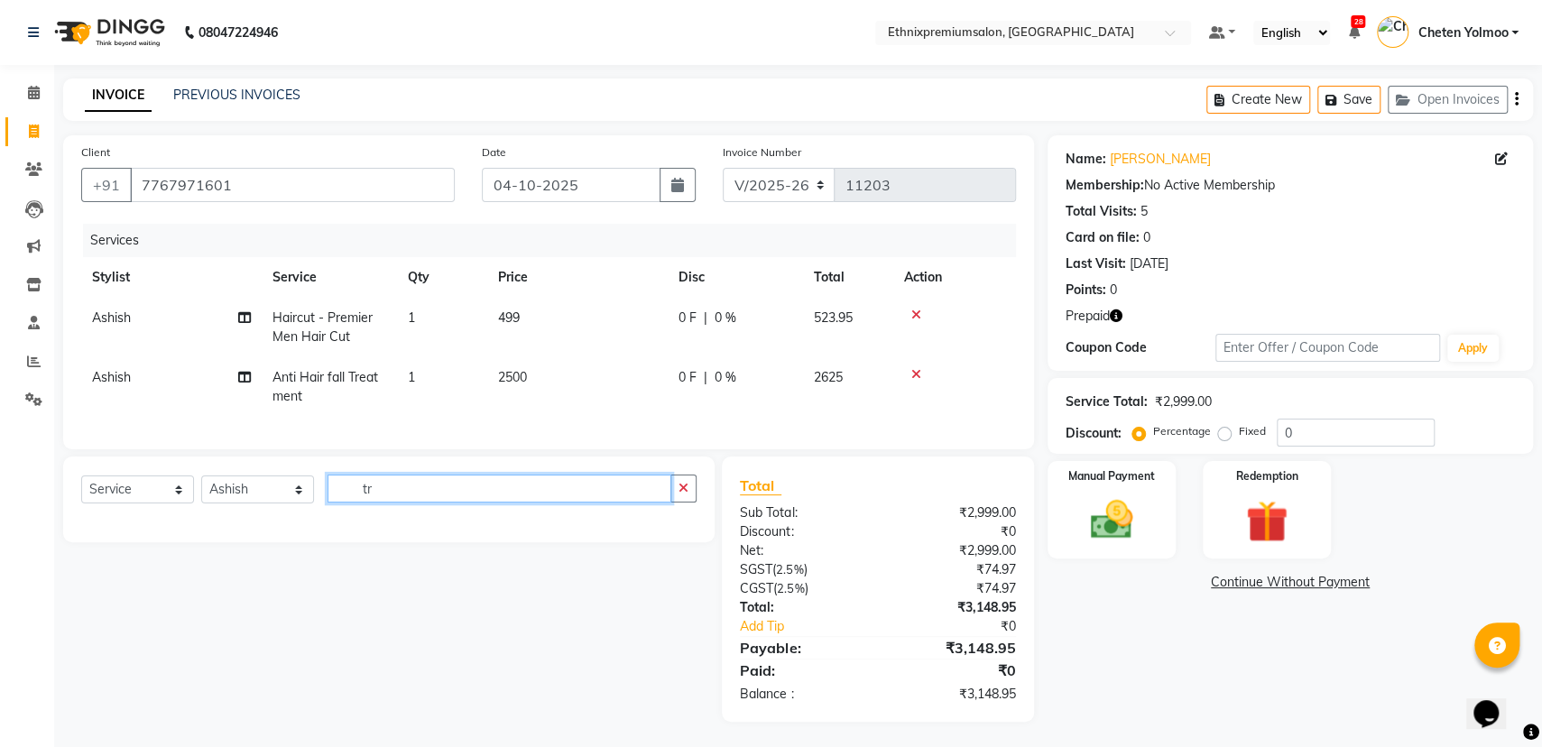
type input "t"
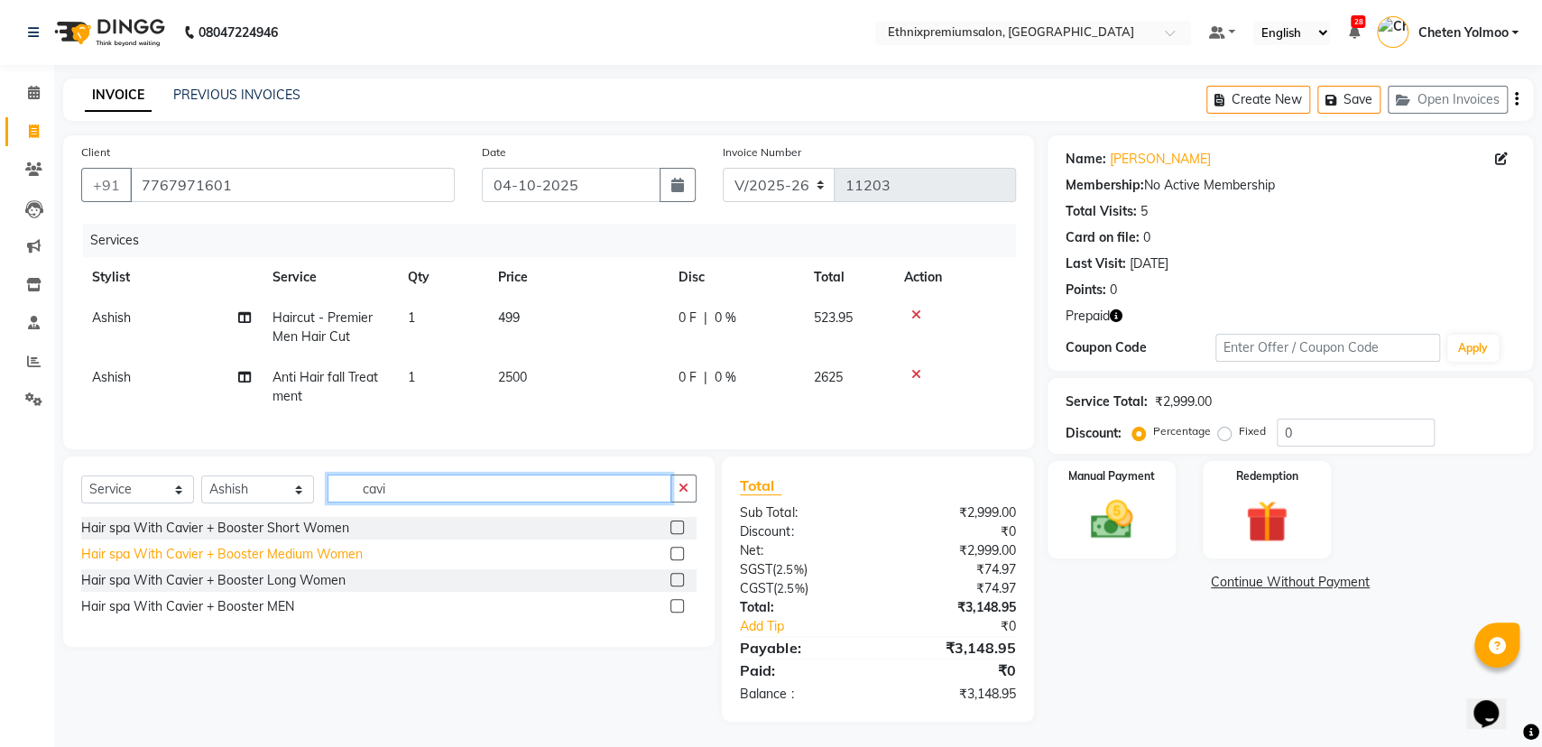
type input "cavi"
click at [312, 564] on div "Hair spa With Cavier + Booster Medium Women" at bounding box center [221, 554] width 281 height 19
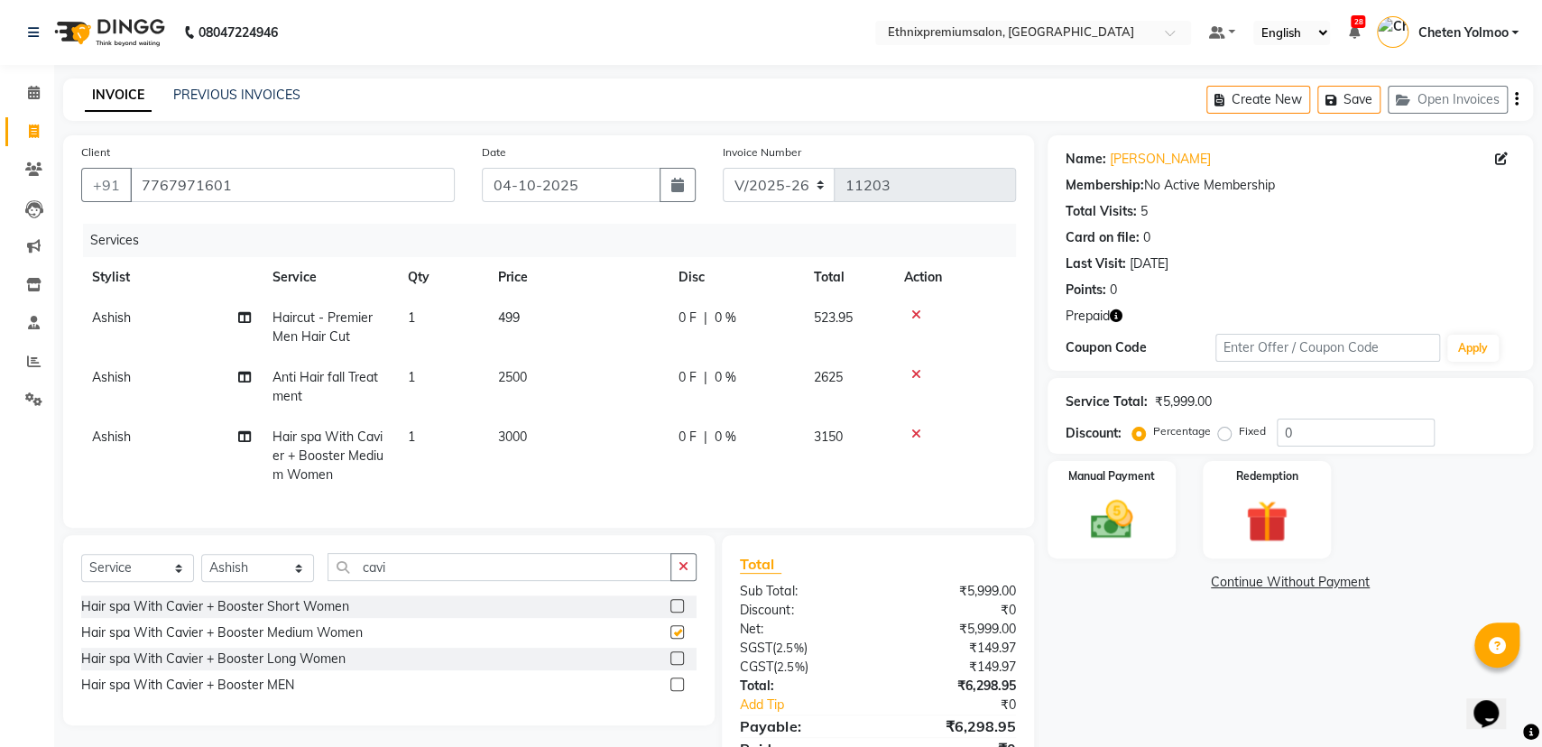
checkbox input "false"
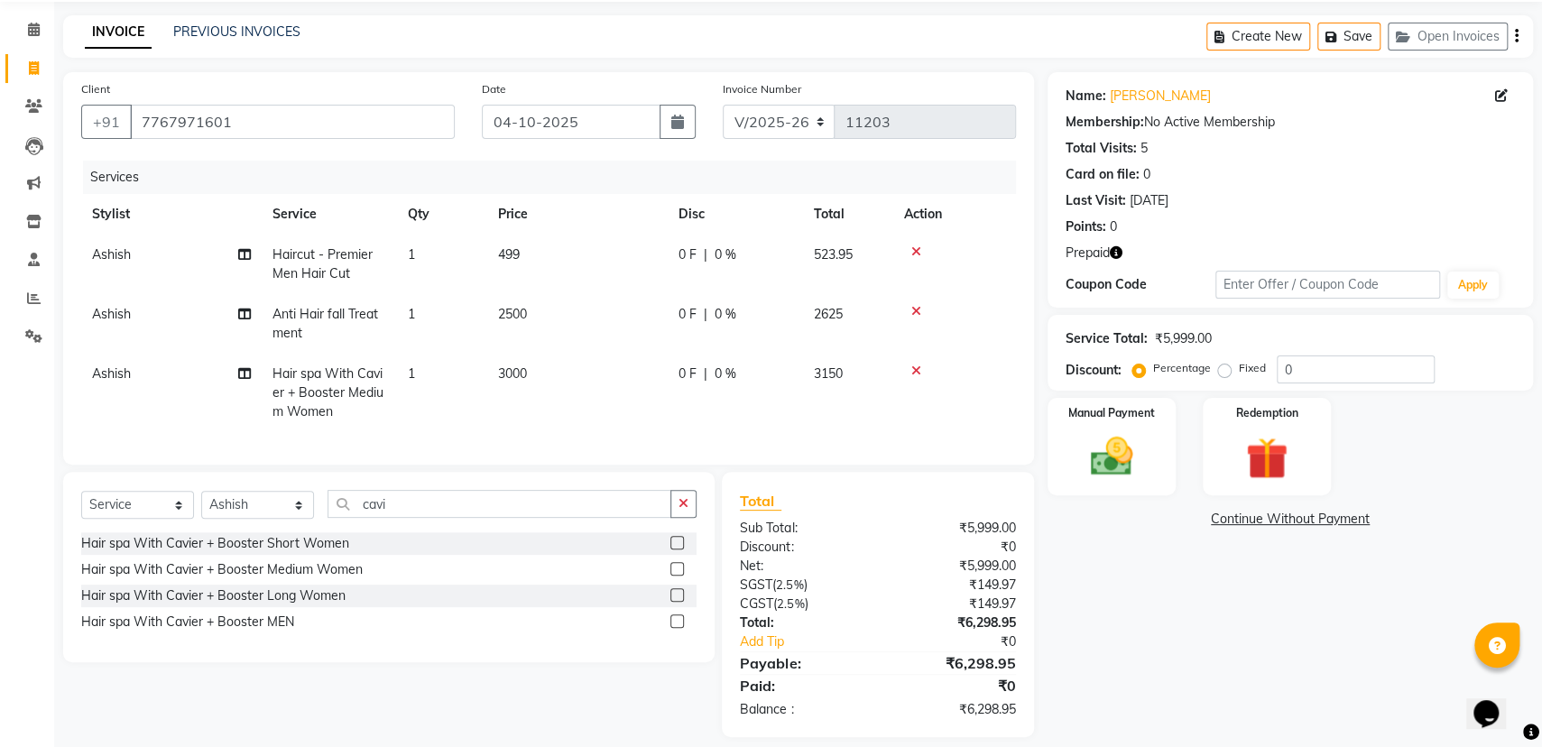
scroll to position [97, 0]
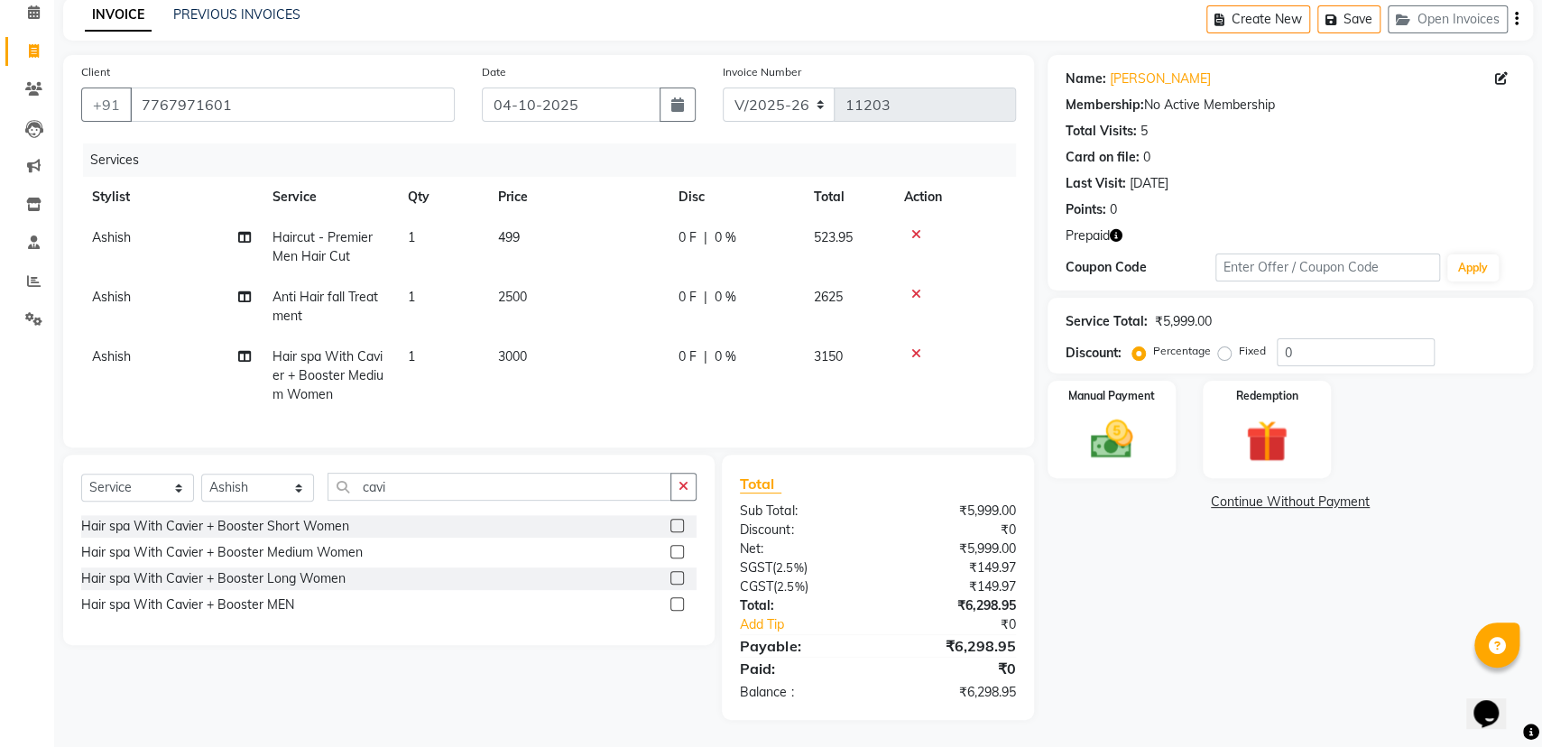
click at [1112, 229] on icon "button" at bounding box center [1116, 235] width 13 height 13
click at [1202, 200] on div "Points: 0" at bounding box center [1289, 209] width 449 height 19
click at [100, 351] on td "Ashish" at bounding box center [171, 375] width 180 height 78
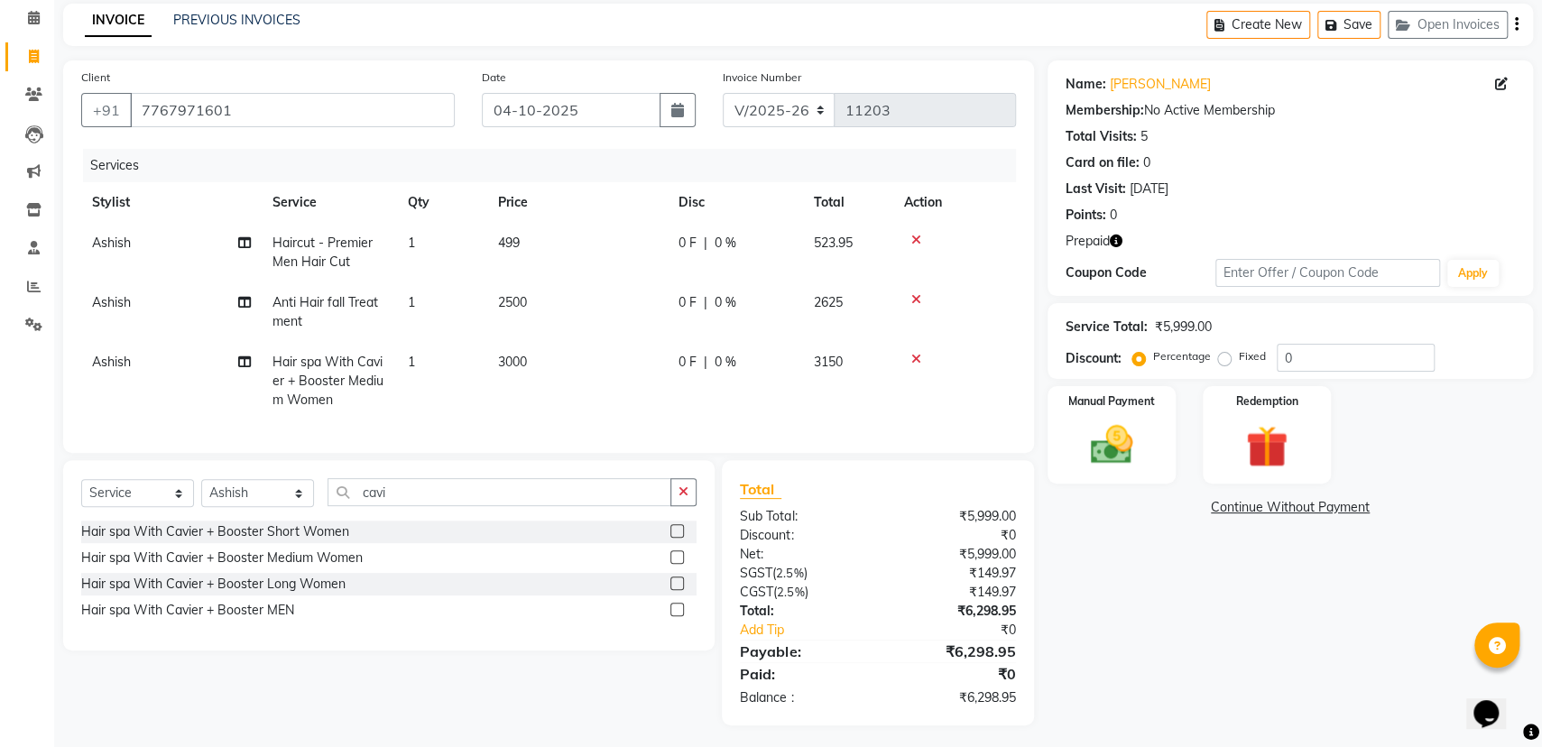
select select "62328"
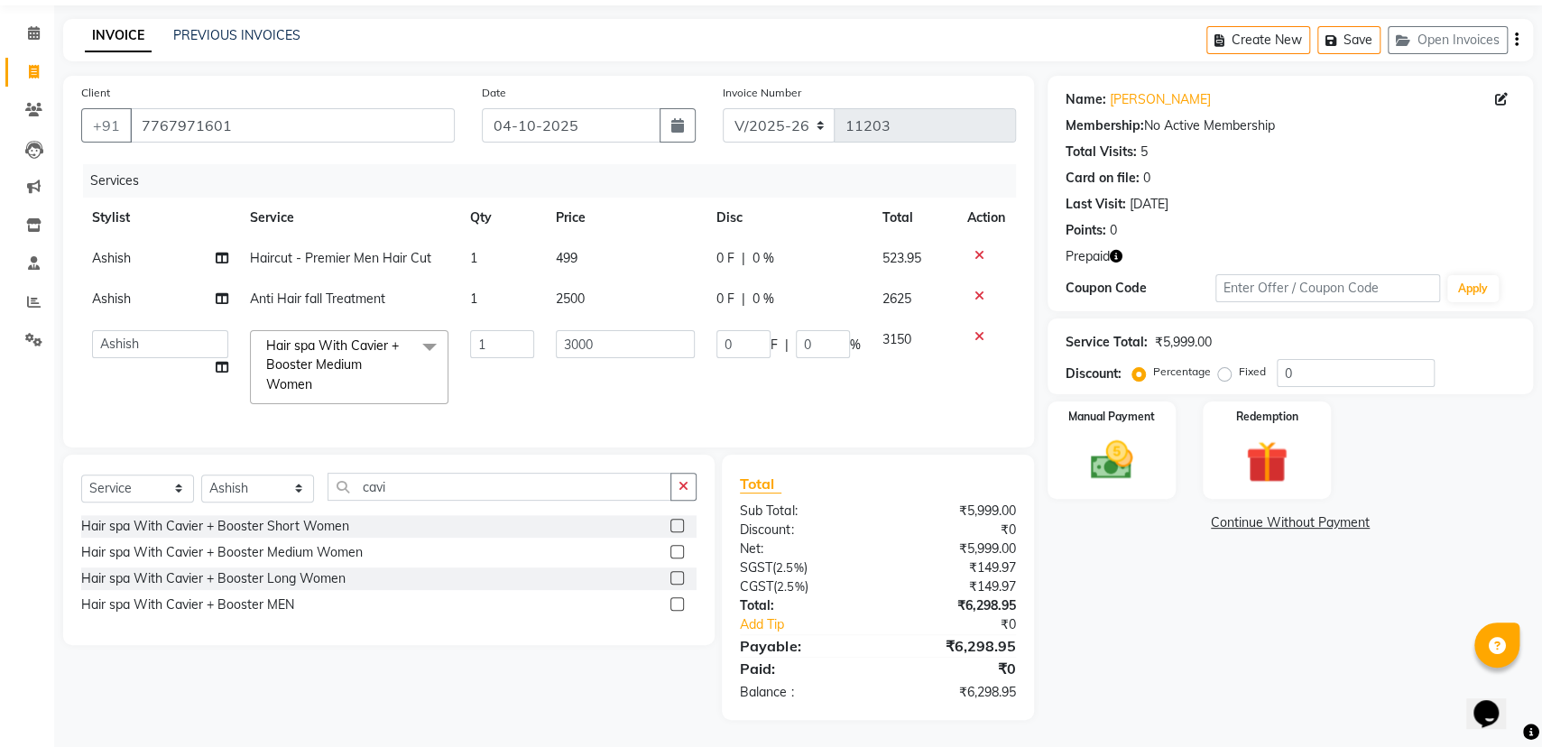
click at [108, 342] on td "Amoi Ashish Bishaka Cheten Yolmoo Deepa Dorjey Ellori Faisal Jacqueline James J…" at bounding box center [160, 367] width 158 height 96
click at [112, 335] on select "Amoi Ashish Bishaka Cheten Yolmoo Deepa Dorjey Ellori Faisal Jacqueline James J…" at bounding box center [160, 344] width 136 height 28
select select "57660"
click at [75, 373] on div "Client +91 7767971601 Date 04-10-2025 Invoice Number V/2025 V/2025-26 11203 Ser…" at bounding box center [548, 262] width 971 height 372
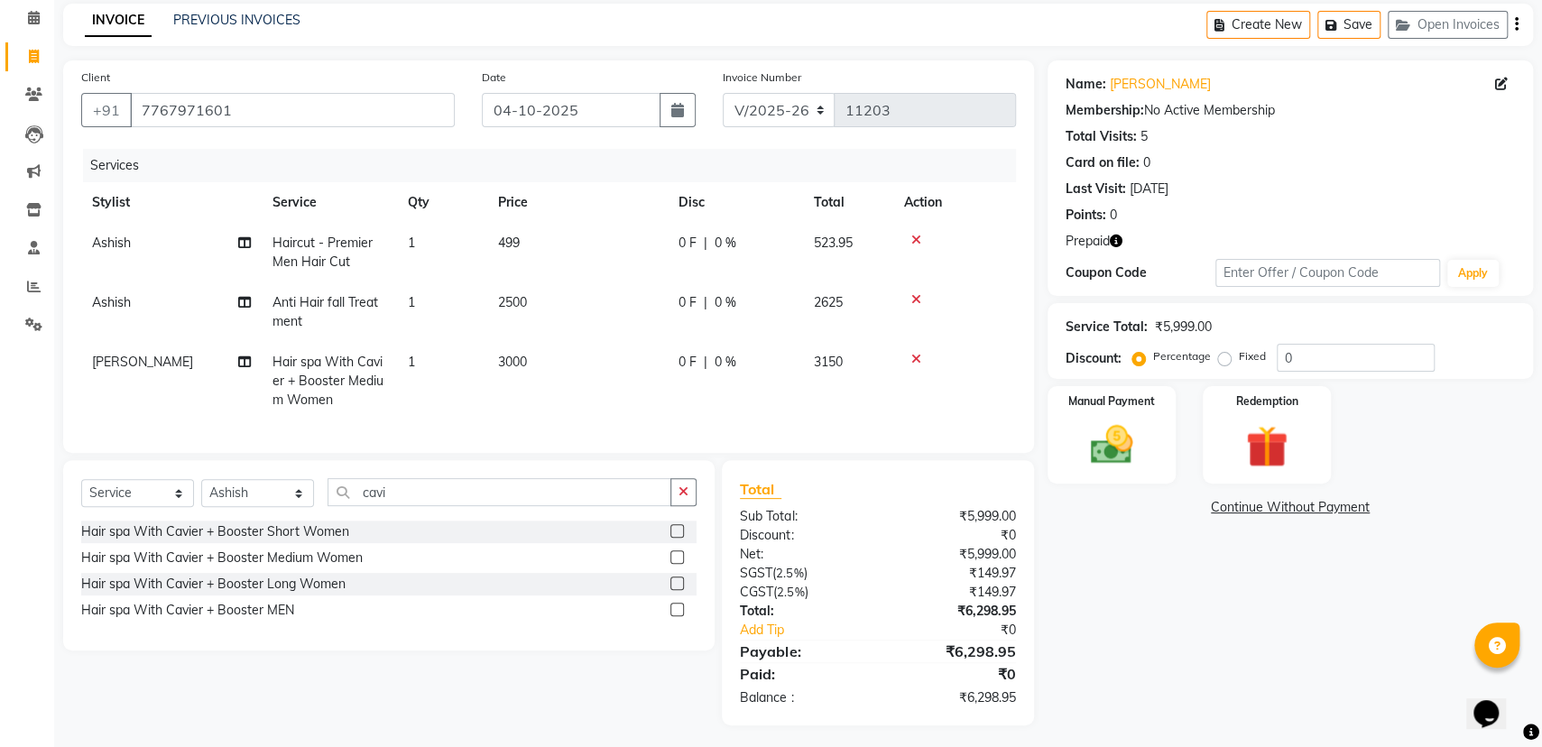
click at [293, 364] on span "Hair spa With Cavier + Booster Medium Women" at bounding box center [327, 381] width 111 height 54
select select "57660"
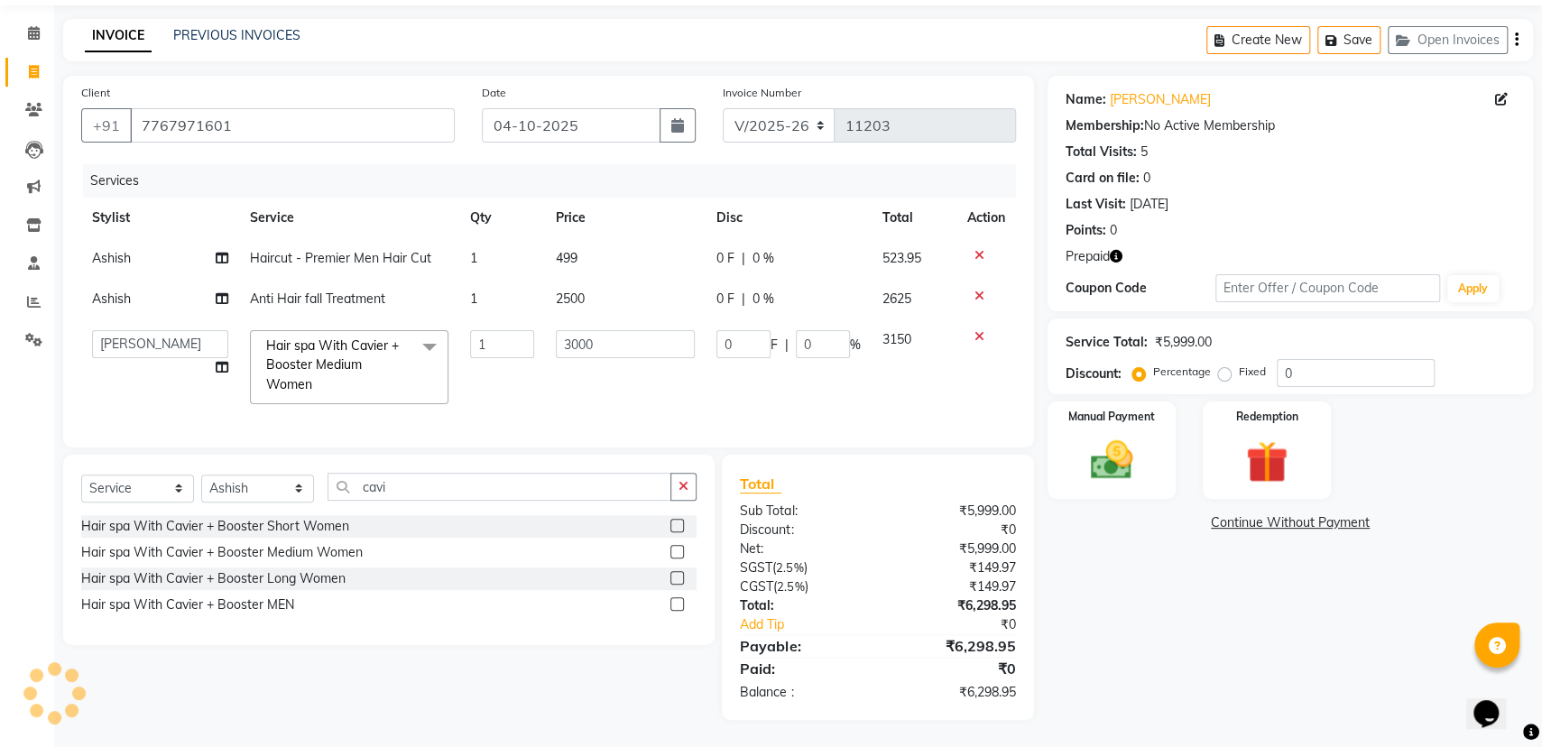
click at [293, 364] on span "Hair spa With Cavier + Booster Medium Women" at bounding box center [332, 364] width 133 height 55
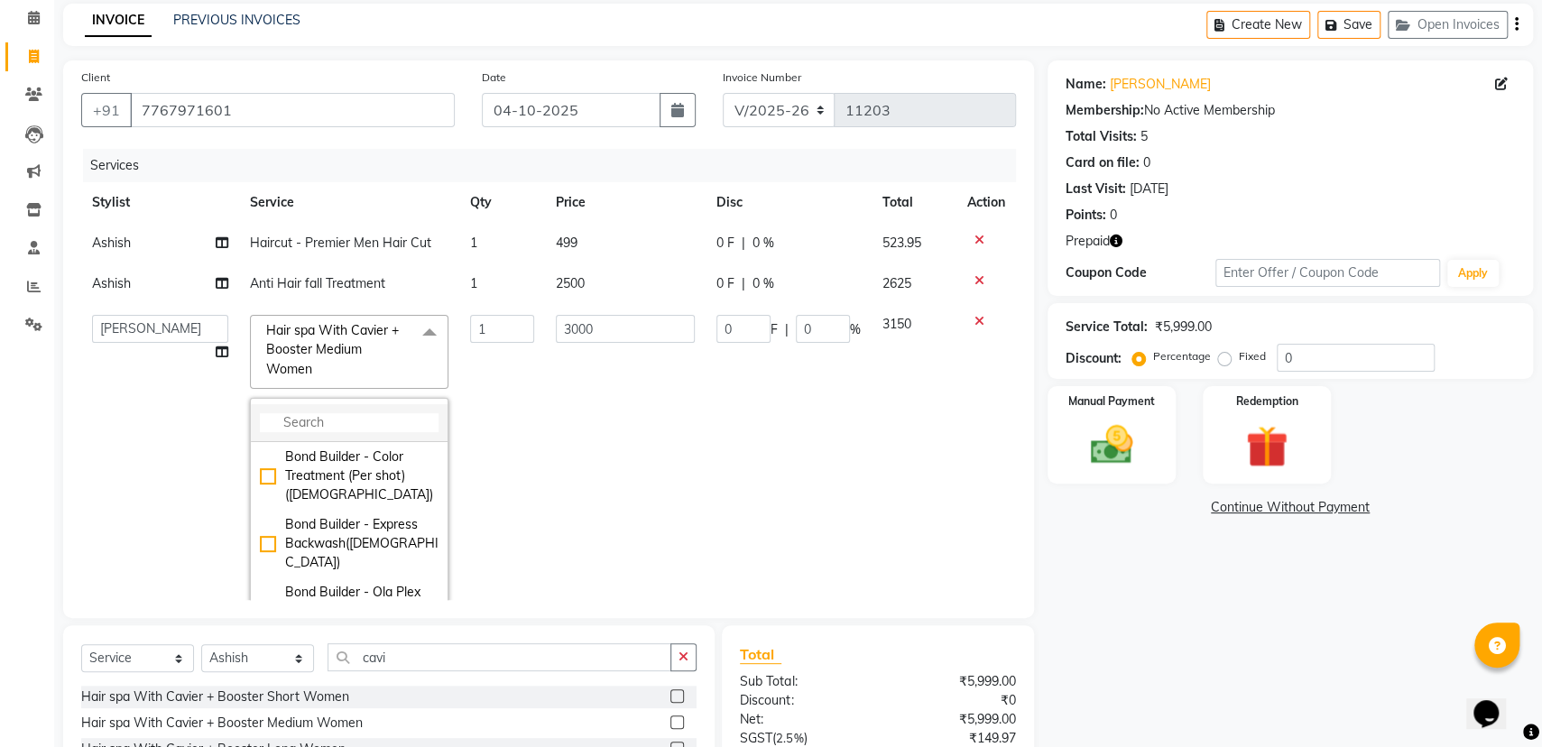
click at [309, 421] on input "multiselect-search" at bounding box center [349, 422] width 179 height 19
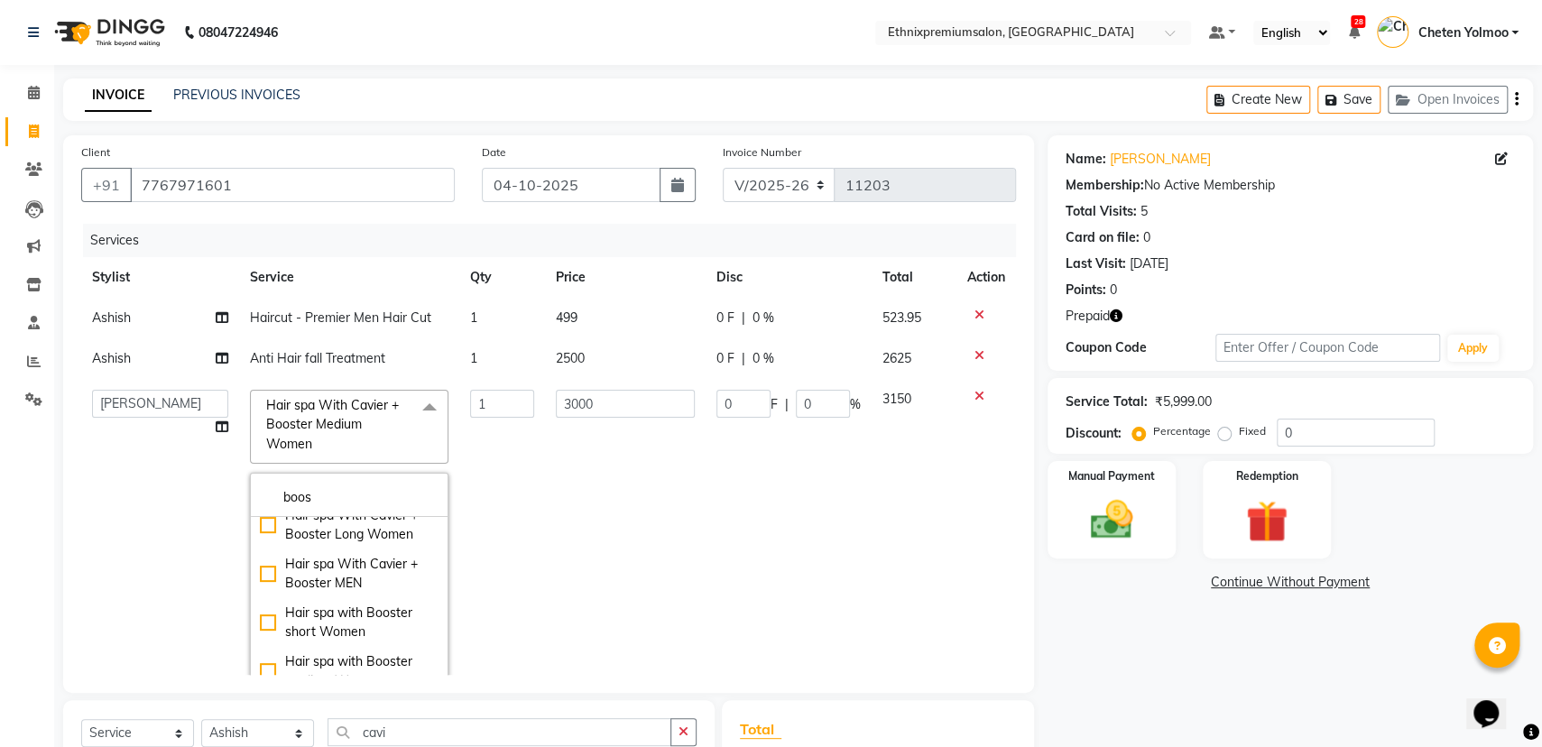
scroll to position [226, 0]
type input "boos"
click at [359, 580] on div "Hair spa with Booster medium Women" at bounding box center [349, 573] width 179 height 38
checkbox input "false"
checkbox input "true"
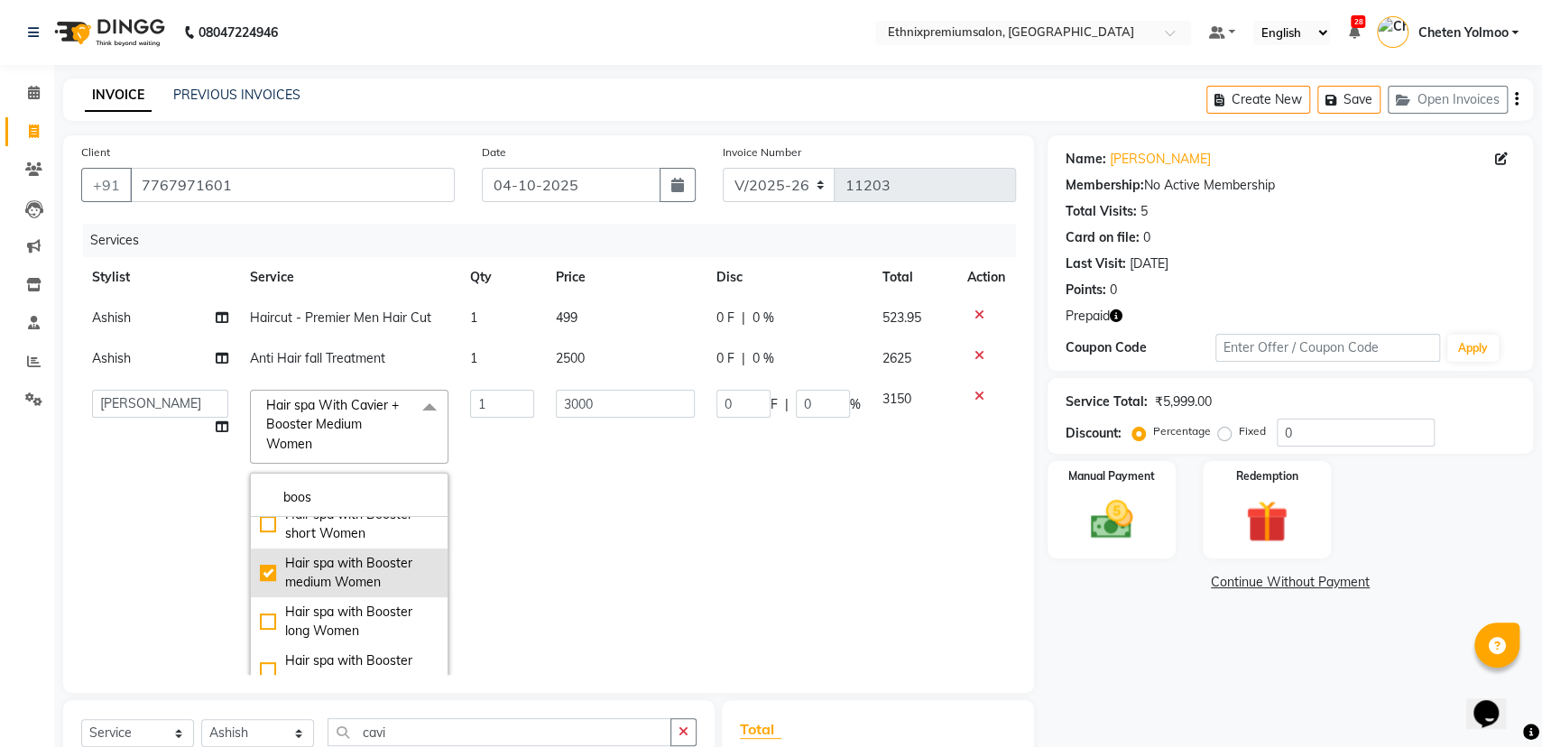
type input "2000"
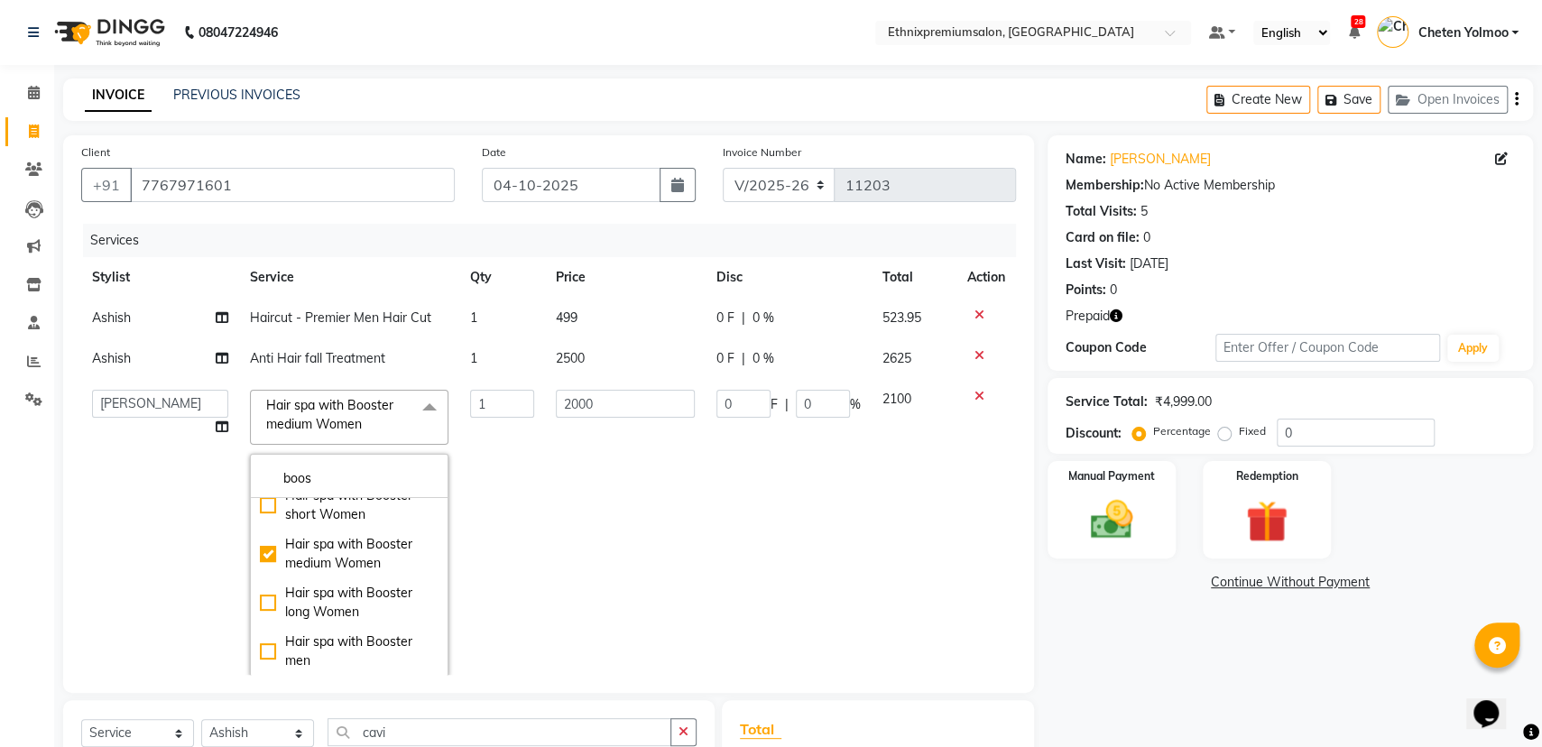
click at [507, 503] on td "1" at bounding box center [501, 533] width 85 height 309
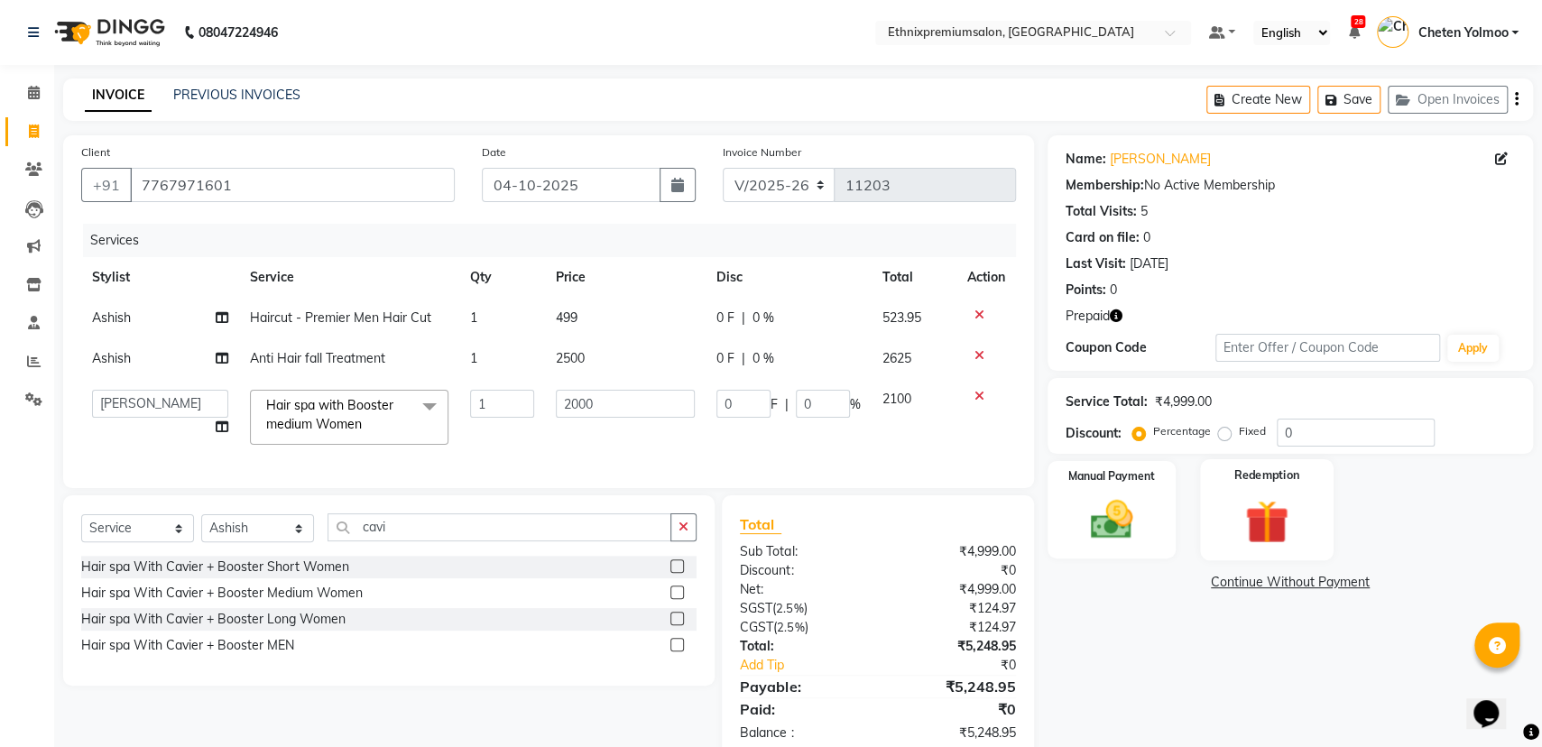
click at [1284, 490] on div "Redemption" at bounding box center [1267, 510] width 134 height 102
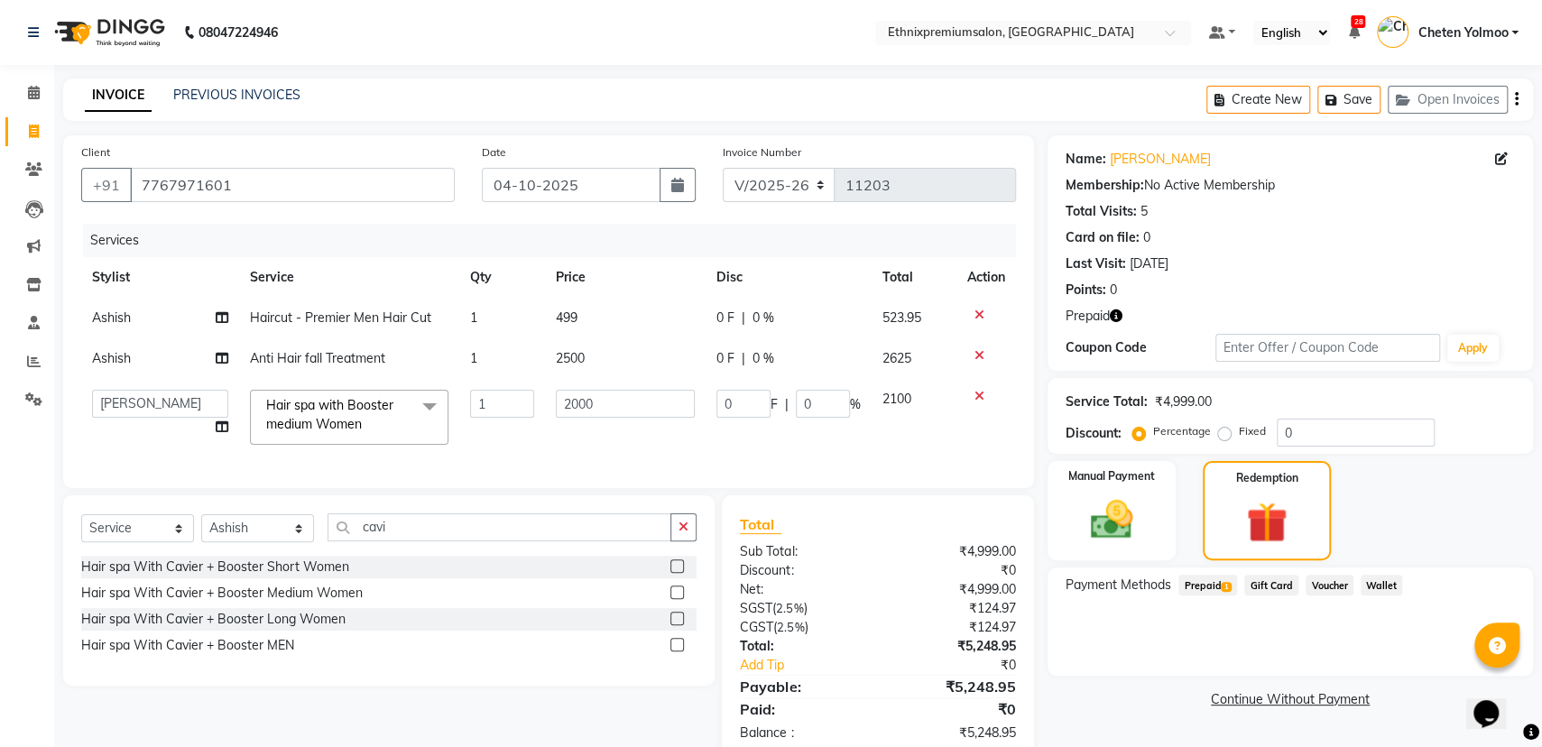
click at [1212, 584] on span "Prepaid 1" at bounding box center [1207, 585] width 59 height 21
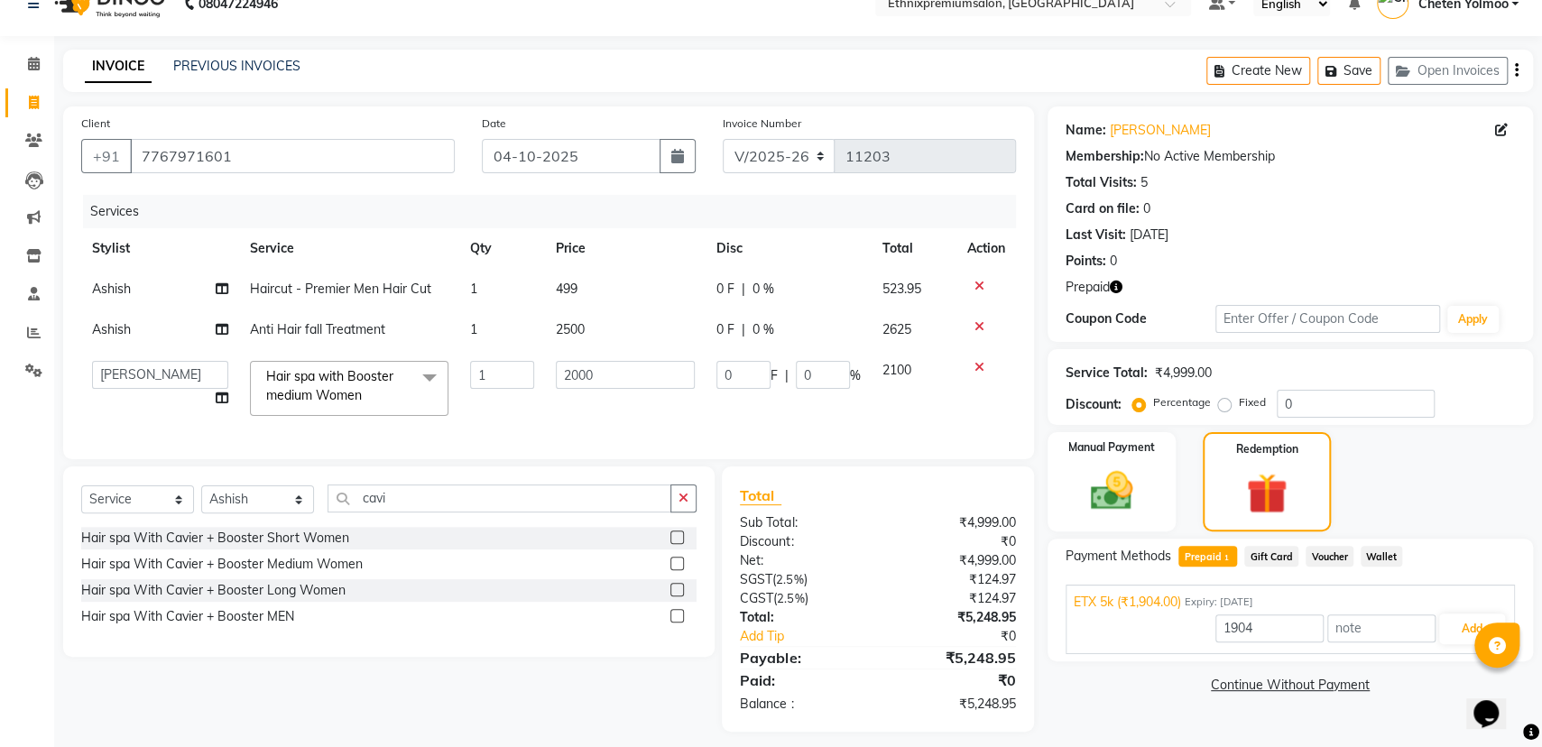
scroll to position [56, 0]
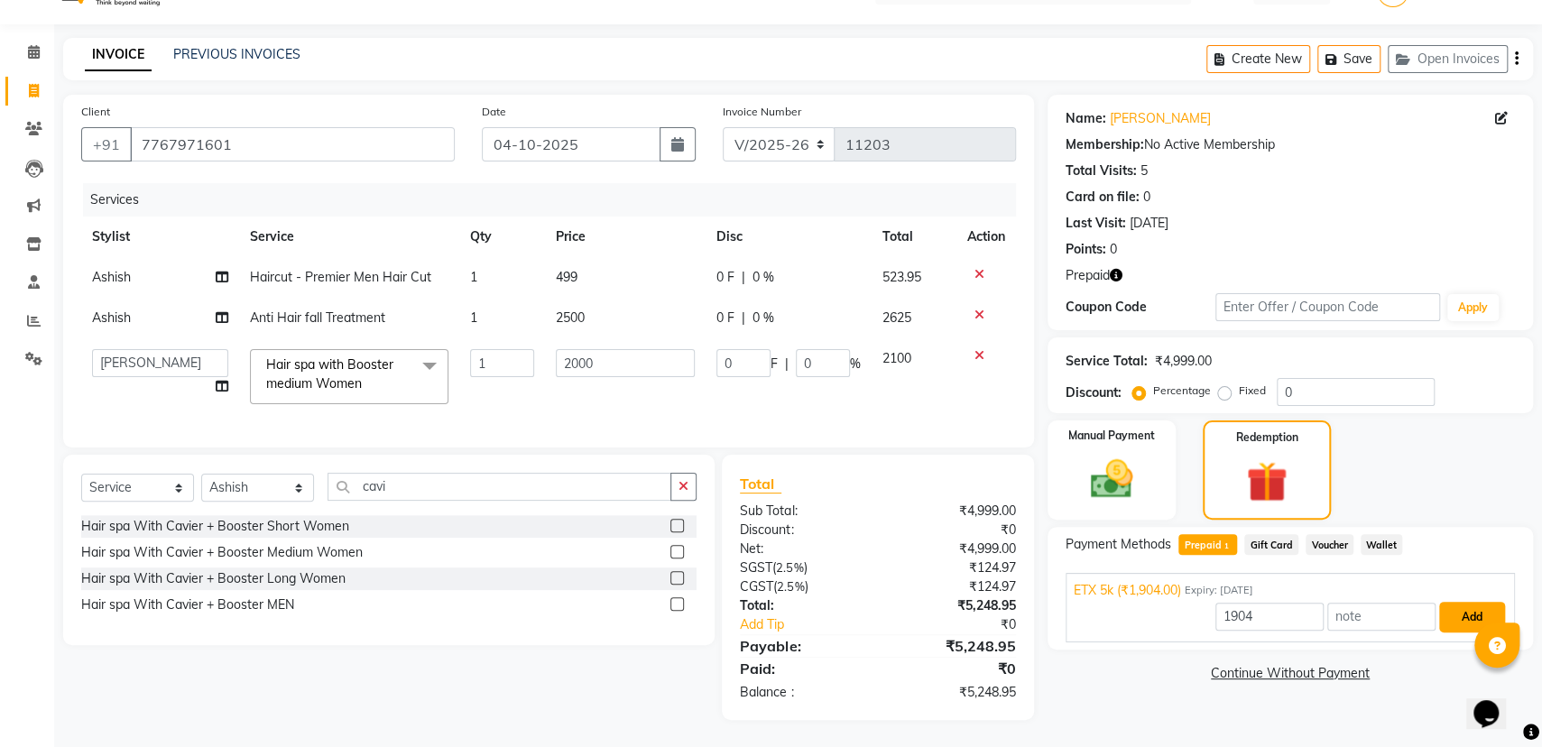
click at [1452, 602] on button "Add" at bounding box center [1472, 617] width 66 height 31
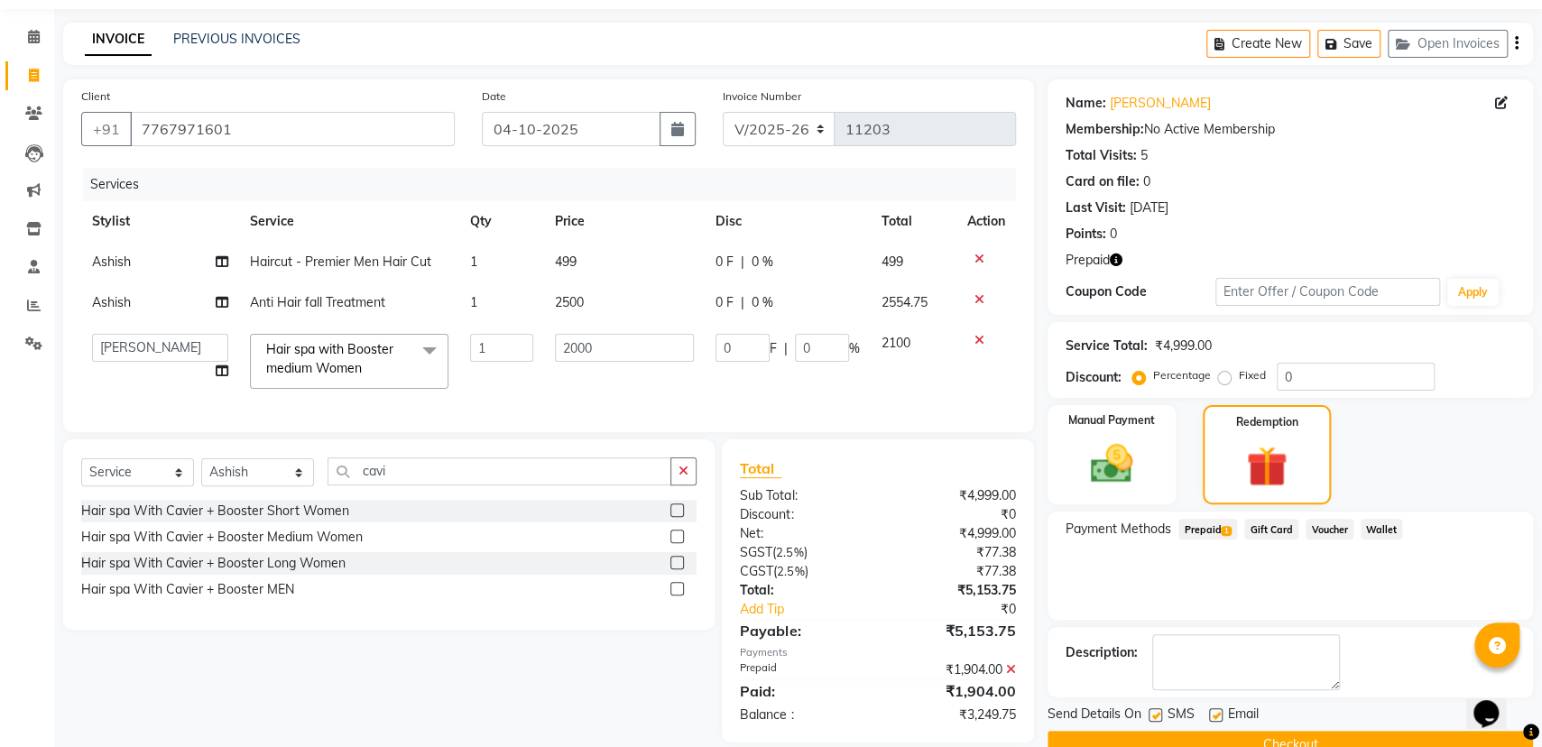
scroll to position [94, 0]
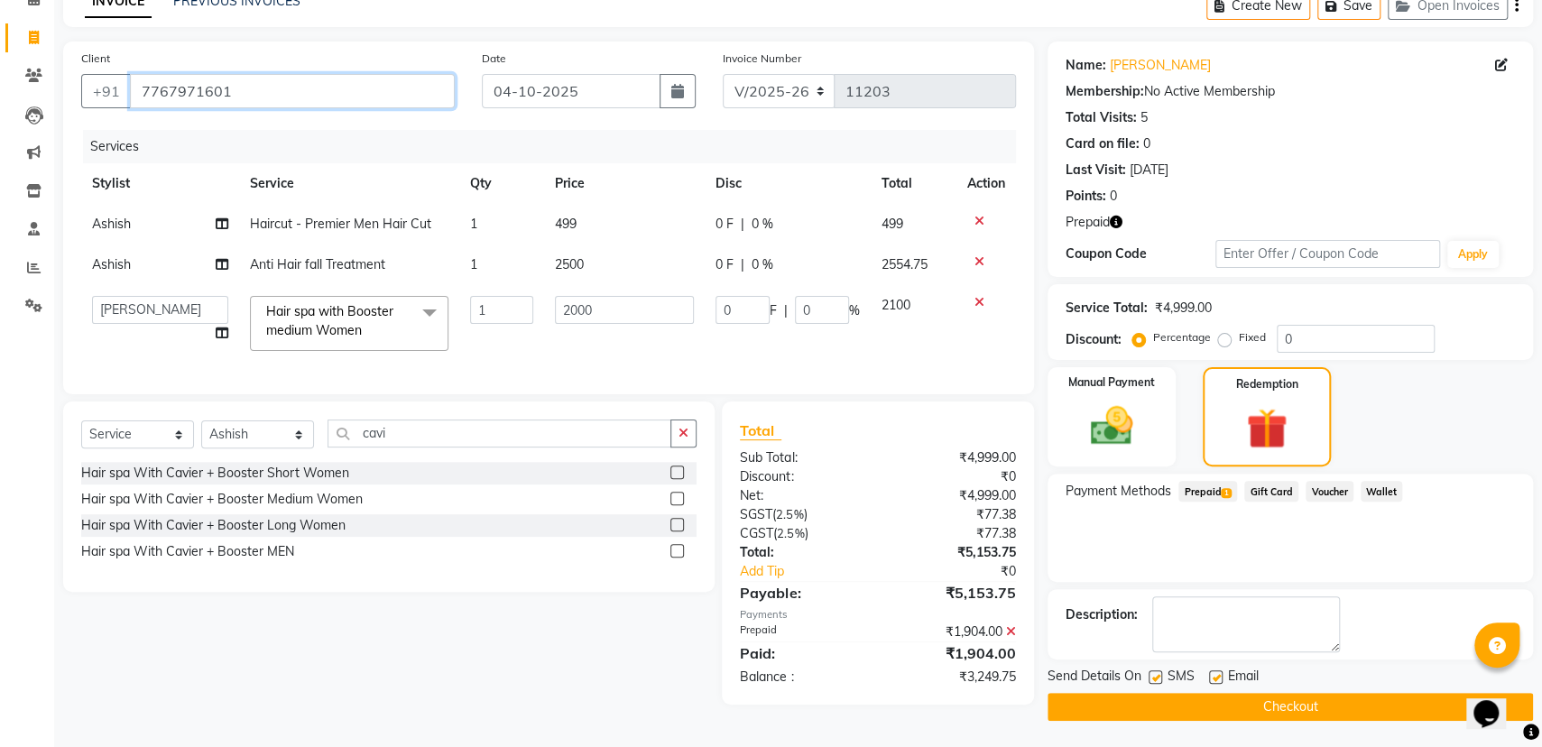
click at [373, 87] on input "7767971601" at bounding box center [292, 91] width 325 height 34
click at [358, 85] on input "7767971601" at bounding box center [292, 91] width 325 height 34
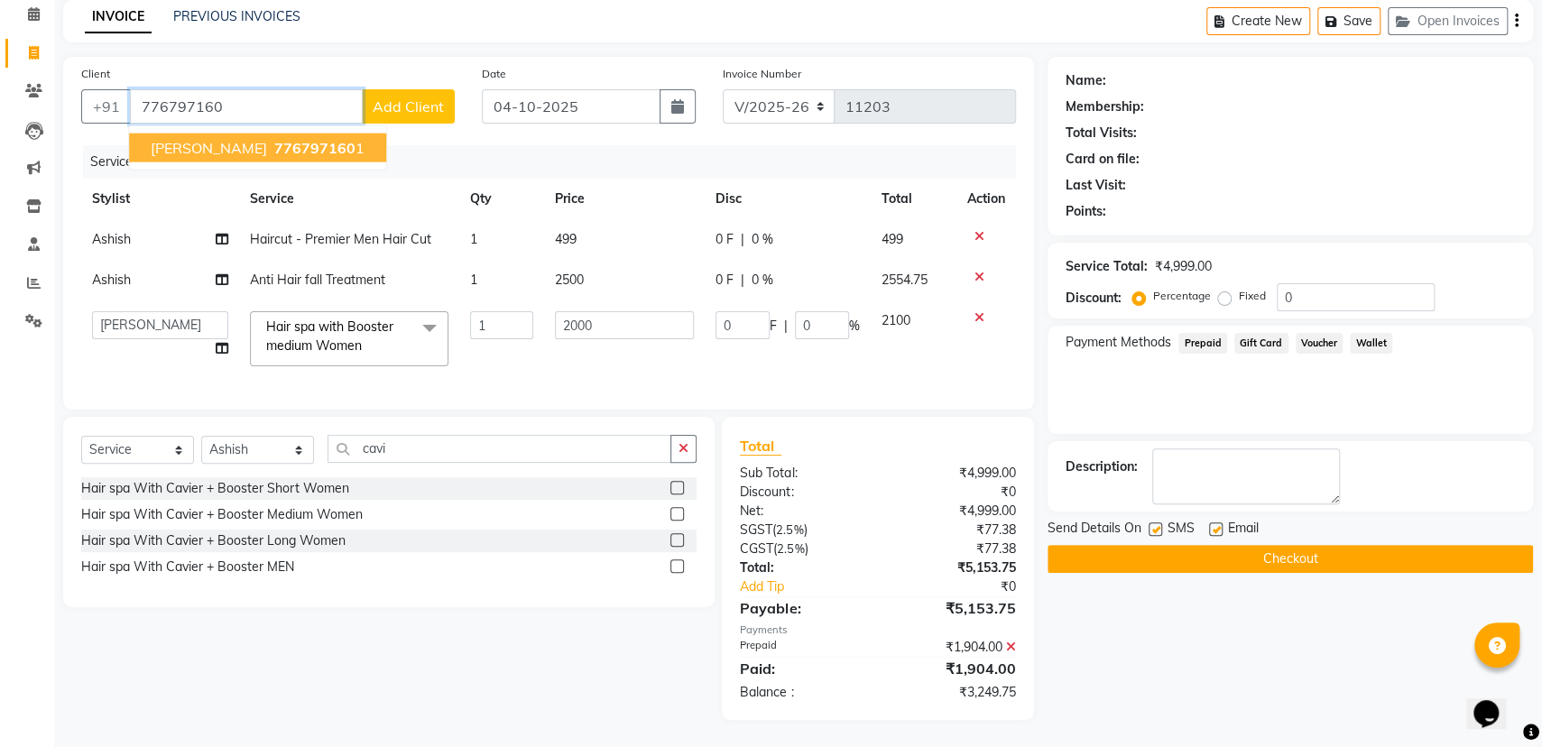
click at [297, 134] on button "Prahlad 776797160 1" at bounding box center [257, 148] width 257 height 29
type input "7767971601"
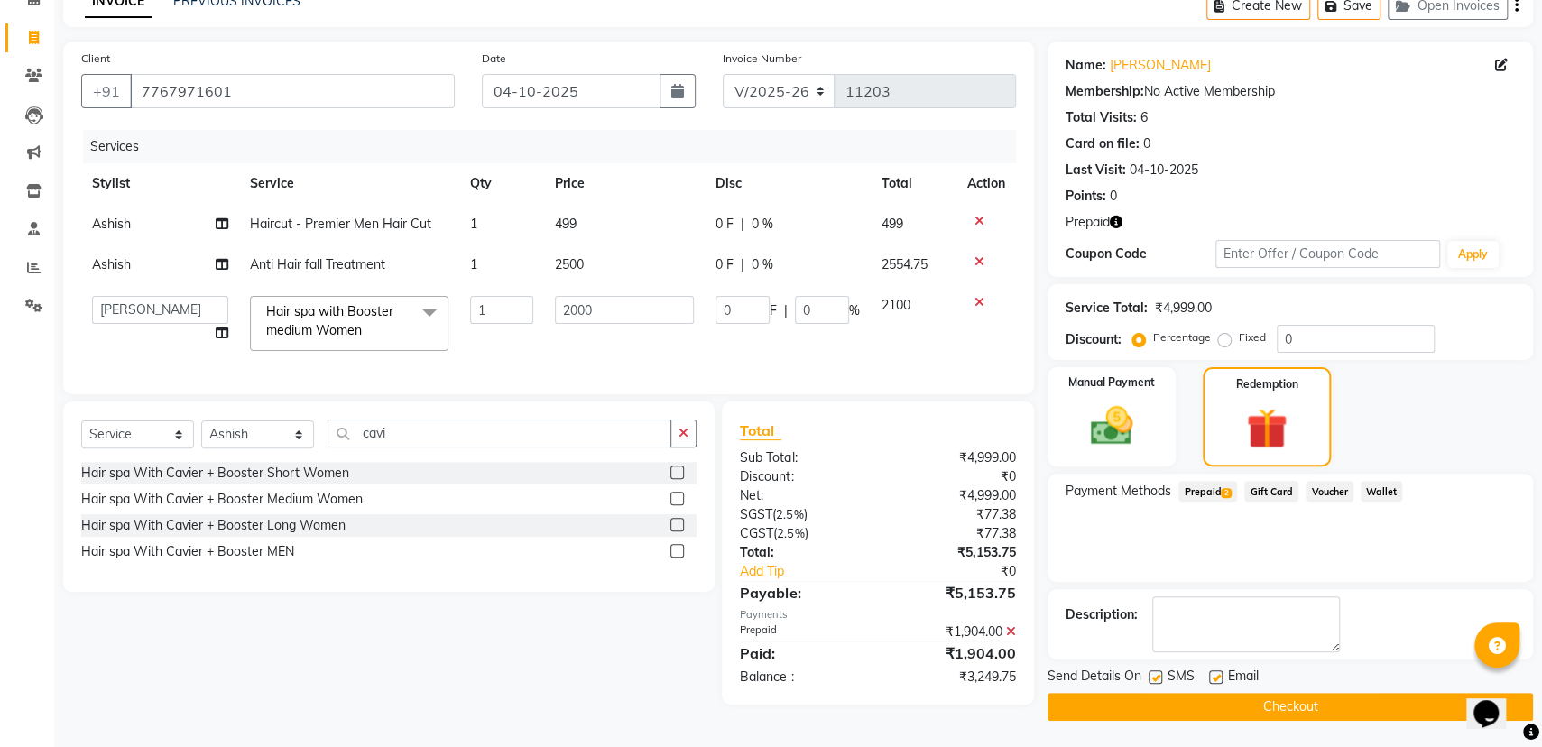
click at [1222, 484] on span "Prepaid 2" at bounding box center [1207, 491] width 59 height 21
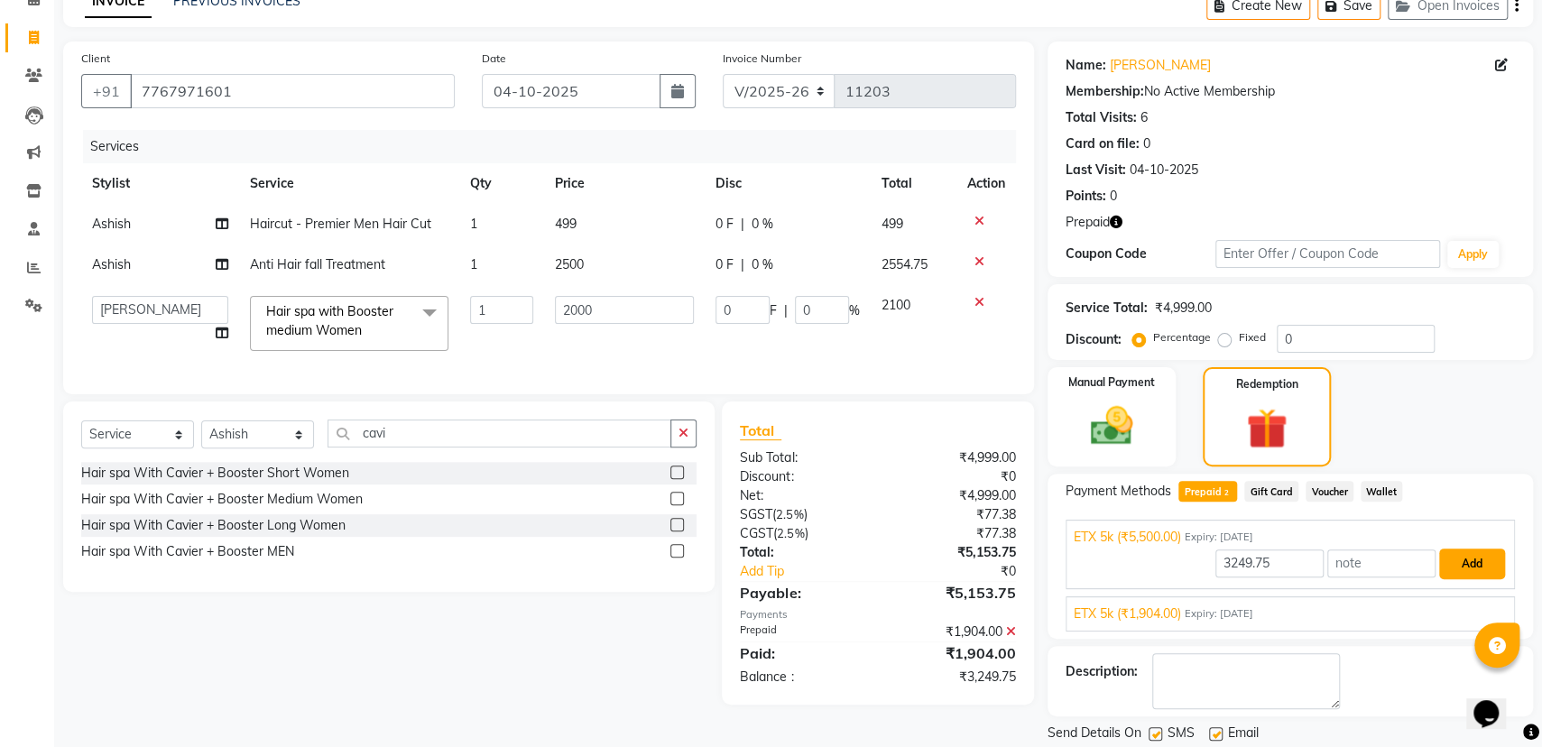
click at [1459, 549] on button "Add" at bounding box center [1472, 563] width 66 height 31
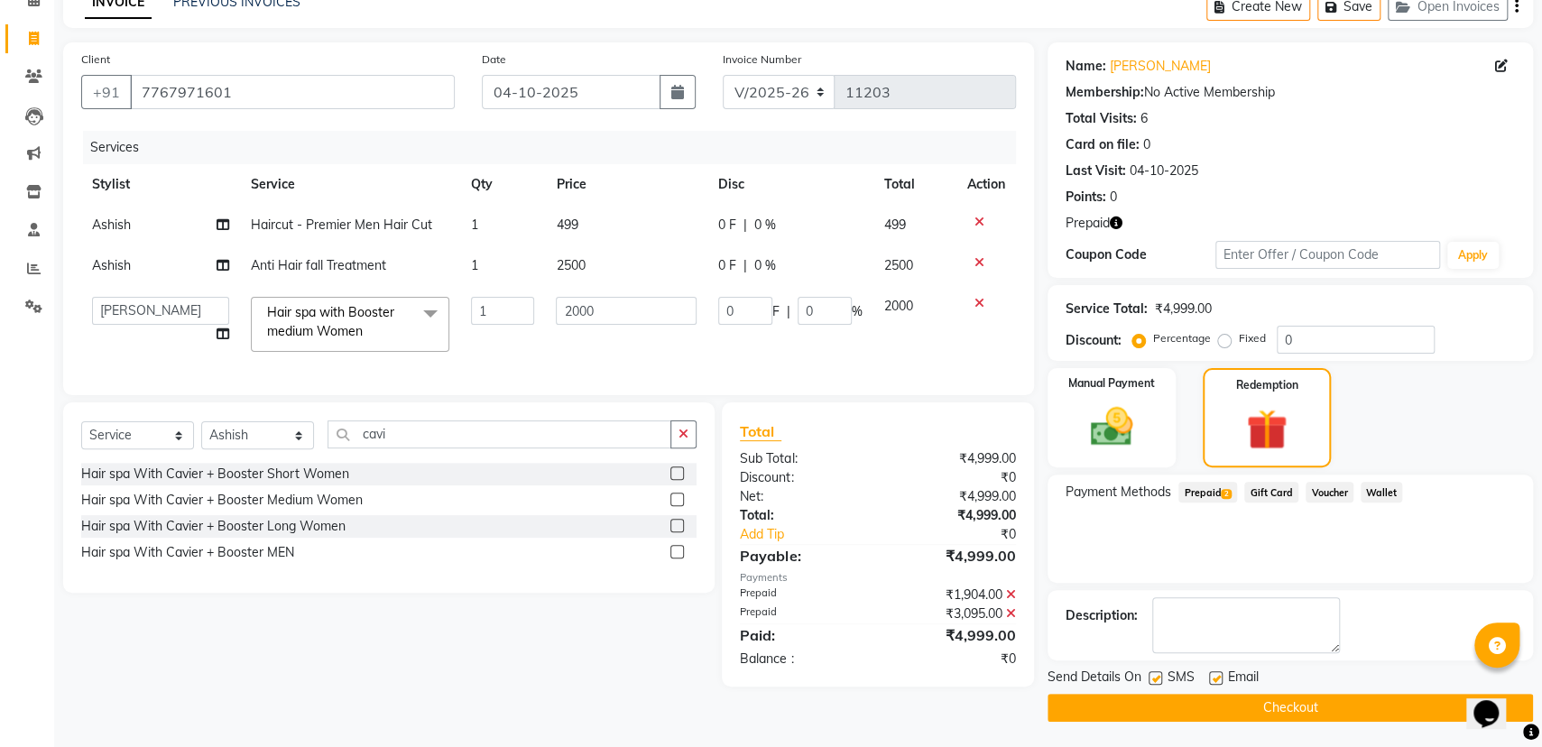
click at [1223, 677] on div "Email" at bounding box center [1241, 679] width 64 height 23
click at [1216, 672] on label at bounding box center [1216, 678] width 14 height 14
click at [1216, 673] on input "checkbox" at bounding box center [1215, 679] width 12 height 12
checkbox input "false"
click at [1209, 694] on button "Checkout" at bounding box center [1289, 708] width 485 height 28
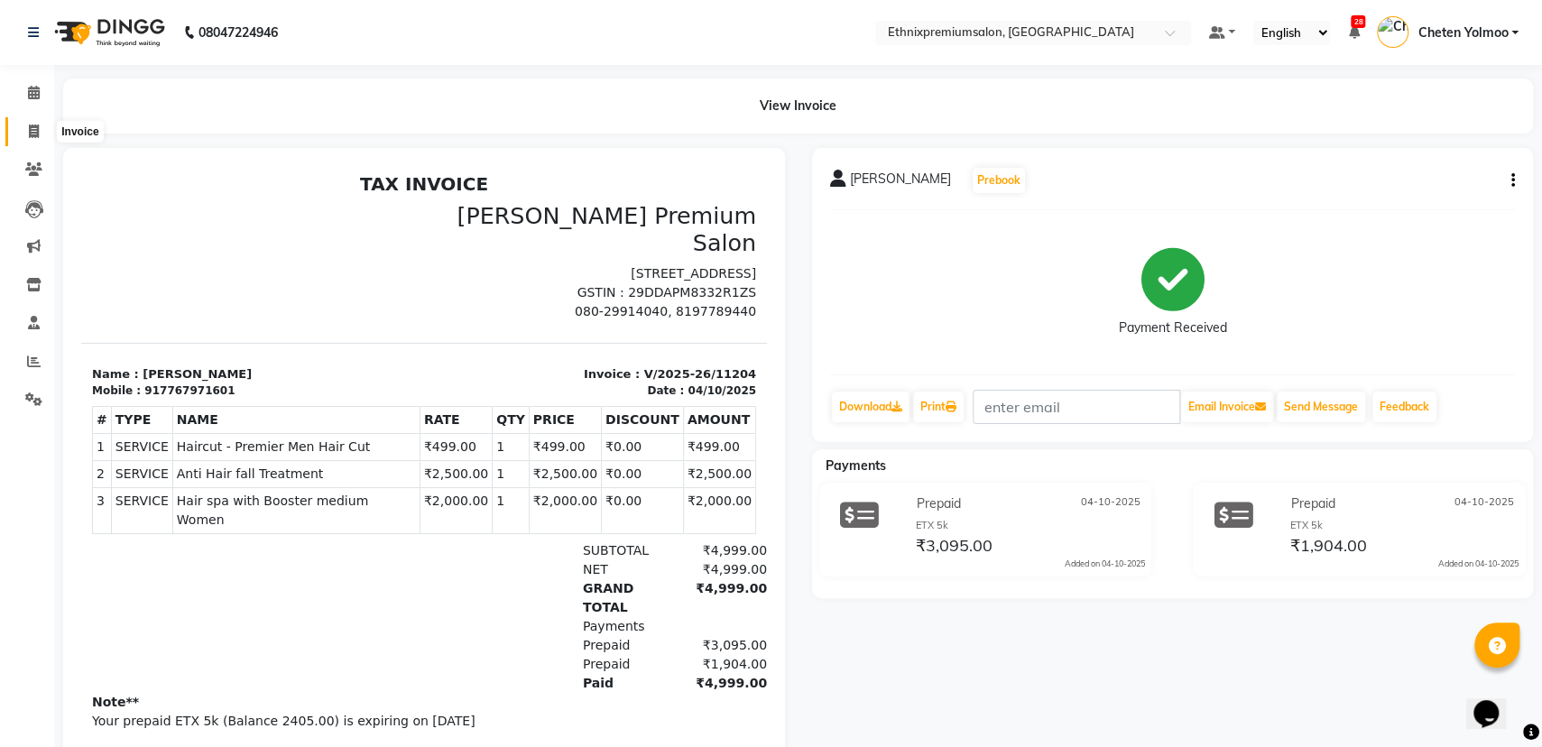
click at [18, 122] on span at bounding box center [34, 132] width 32 height 21
select select "service"
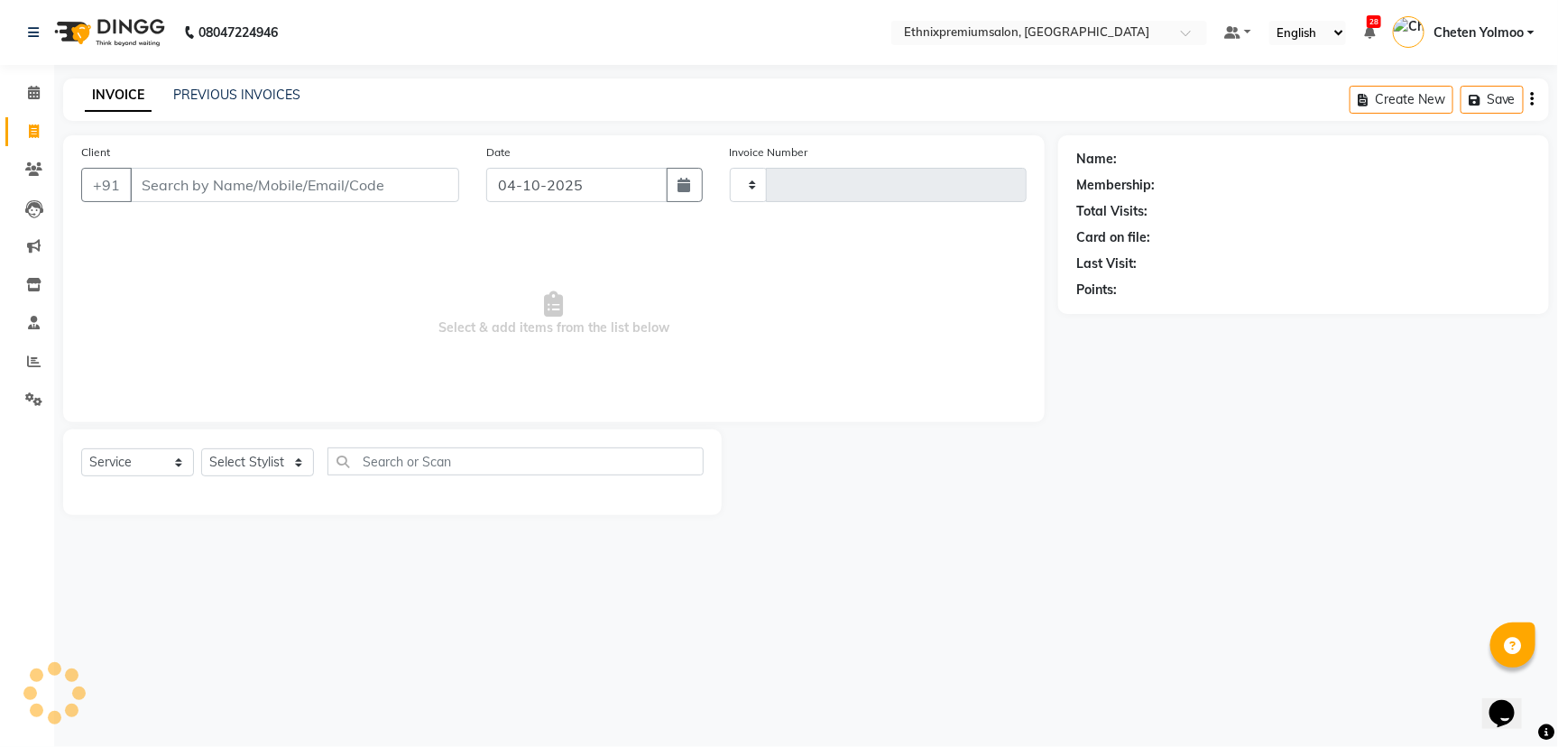
type input "11205"
select select "3625"
click at [249, 88] on link "PREVIOUS INVOICES" at bounding box center [236, 95] width 127 height 16
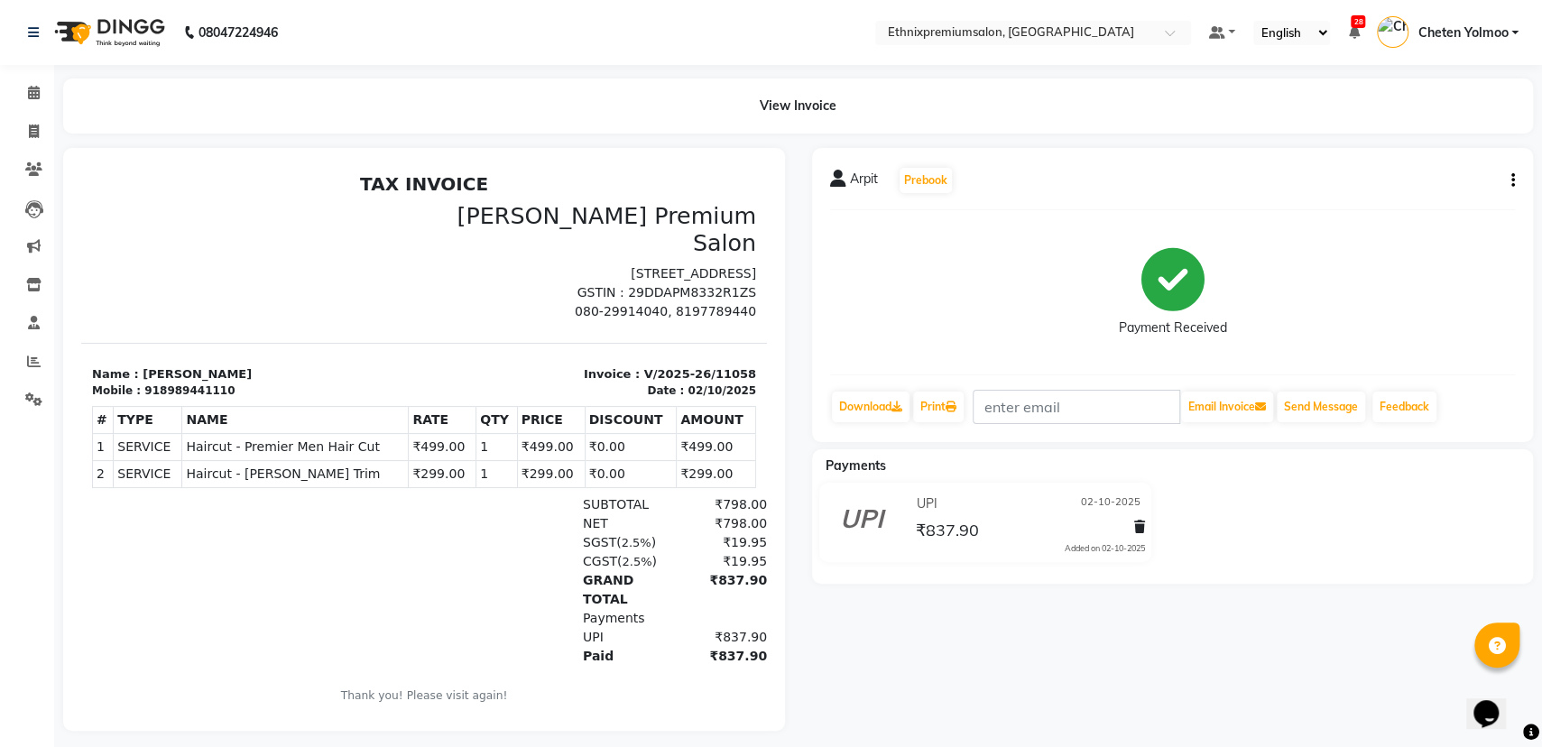
click at [1508, 180] on button "button" at bounding box center [1509, 180] width 11 height 19
click at [1414, 185] on div "Edit Invoice" at bounding box center [1422, 191] width 124 height 23
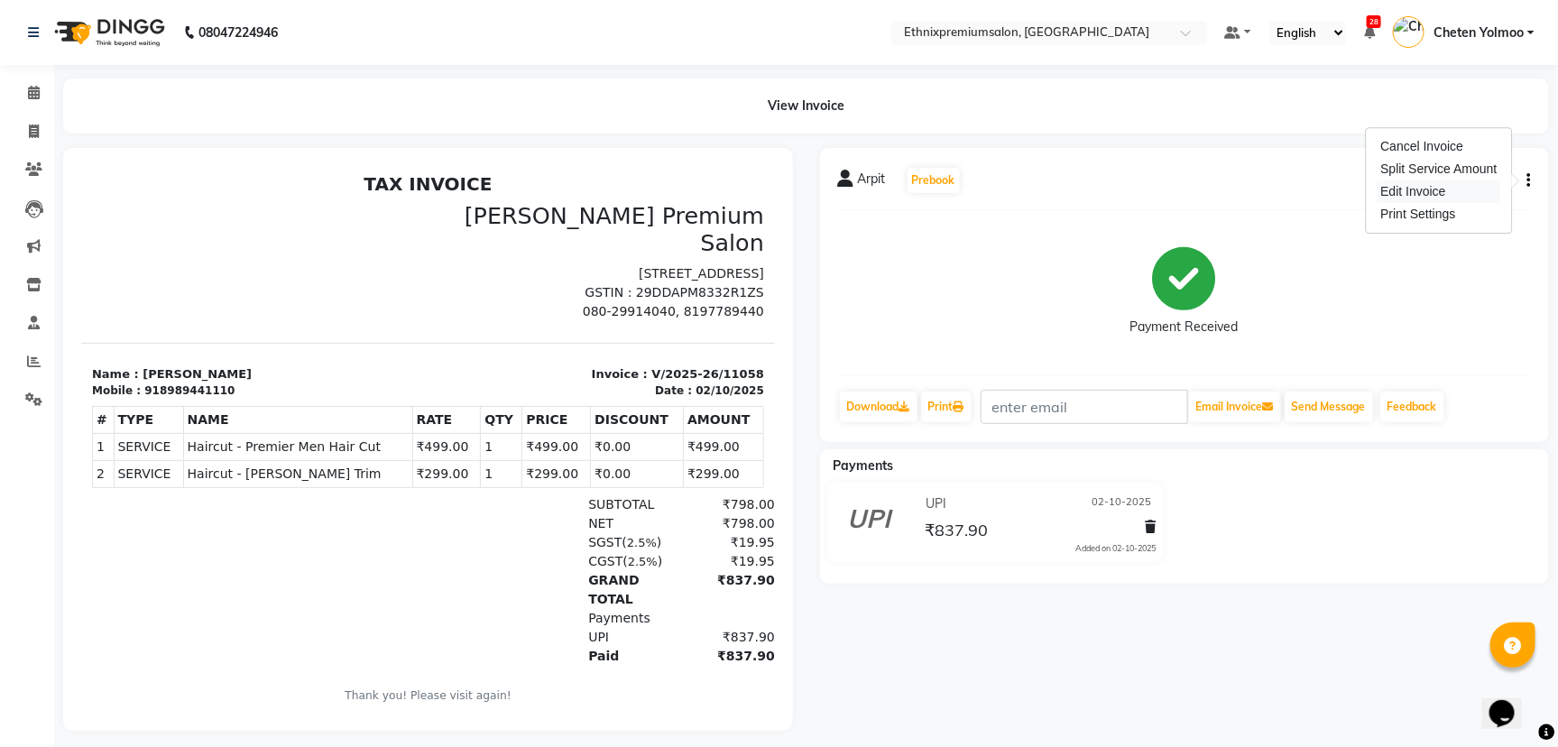
select select "service"
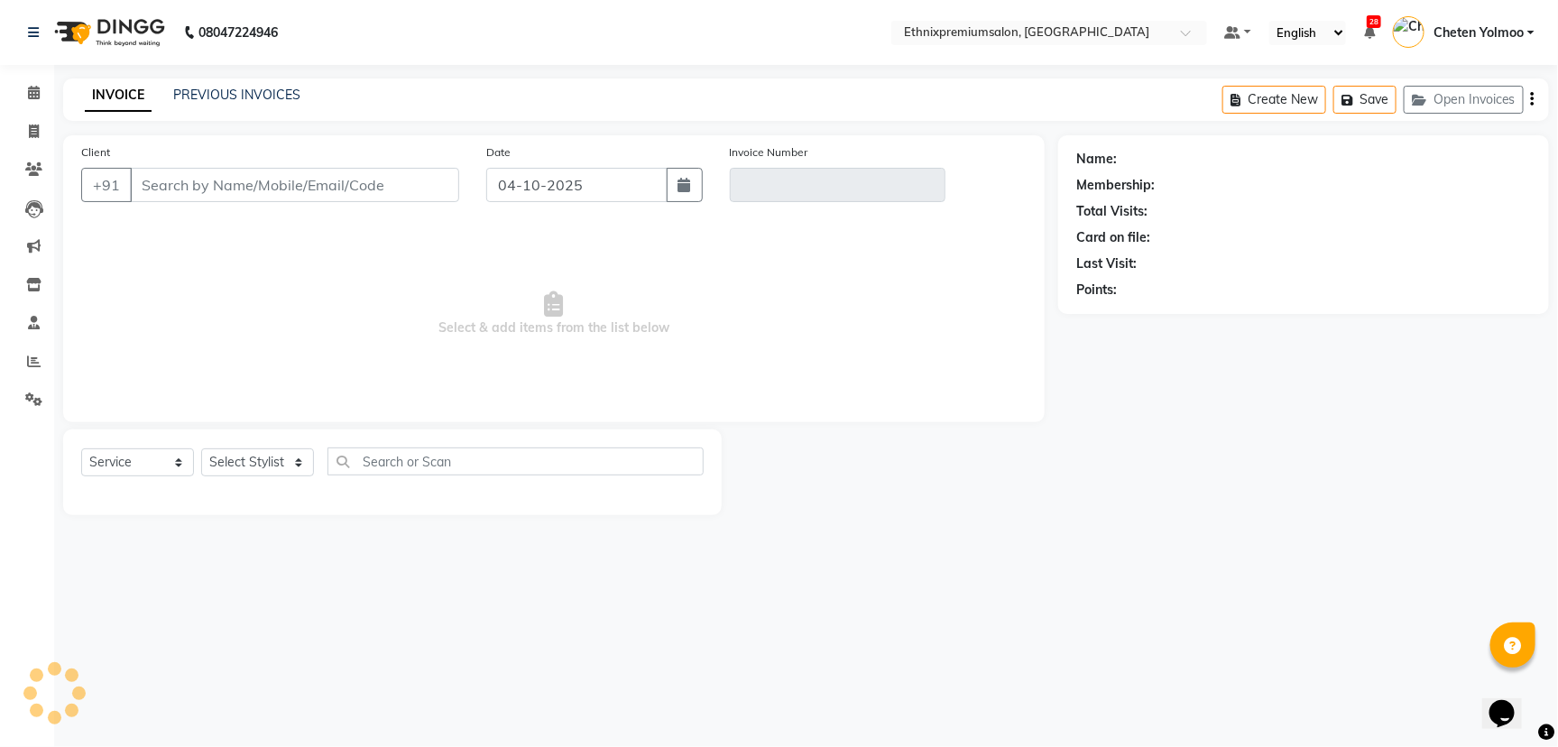
type input "8989441110"
type input "V/2025-26/11058"
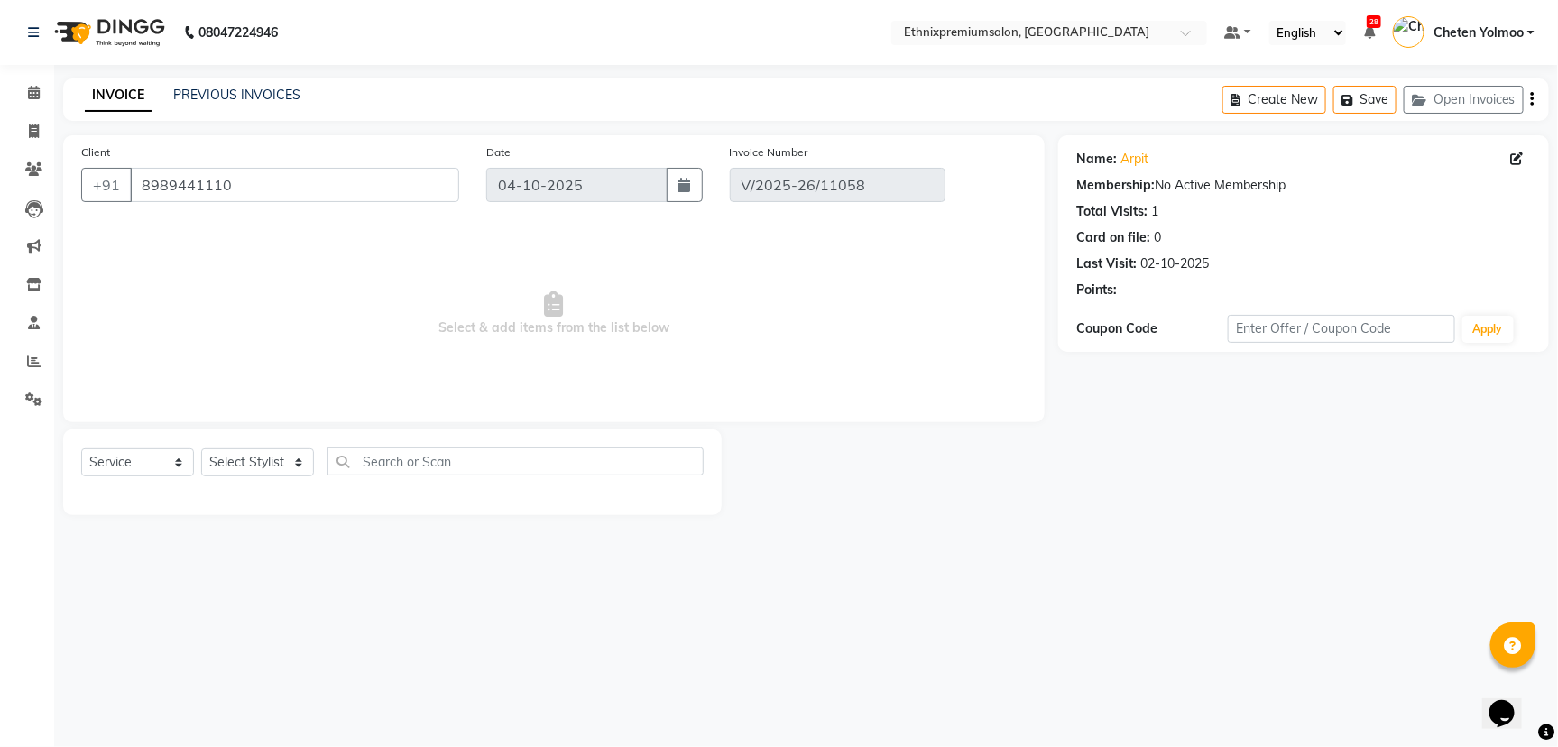
type input "02-10-2025"
select select "select"
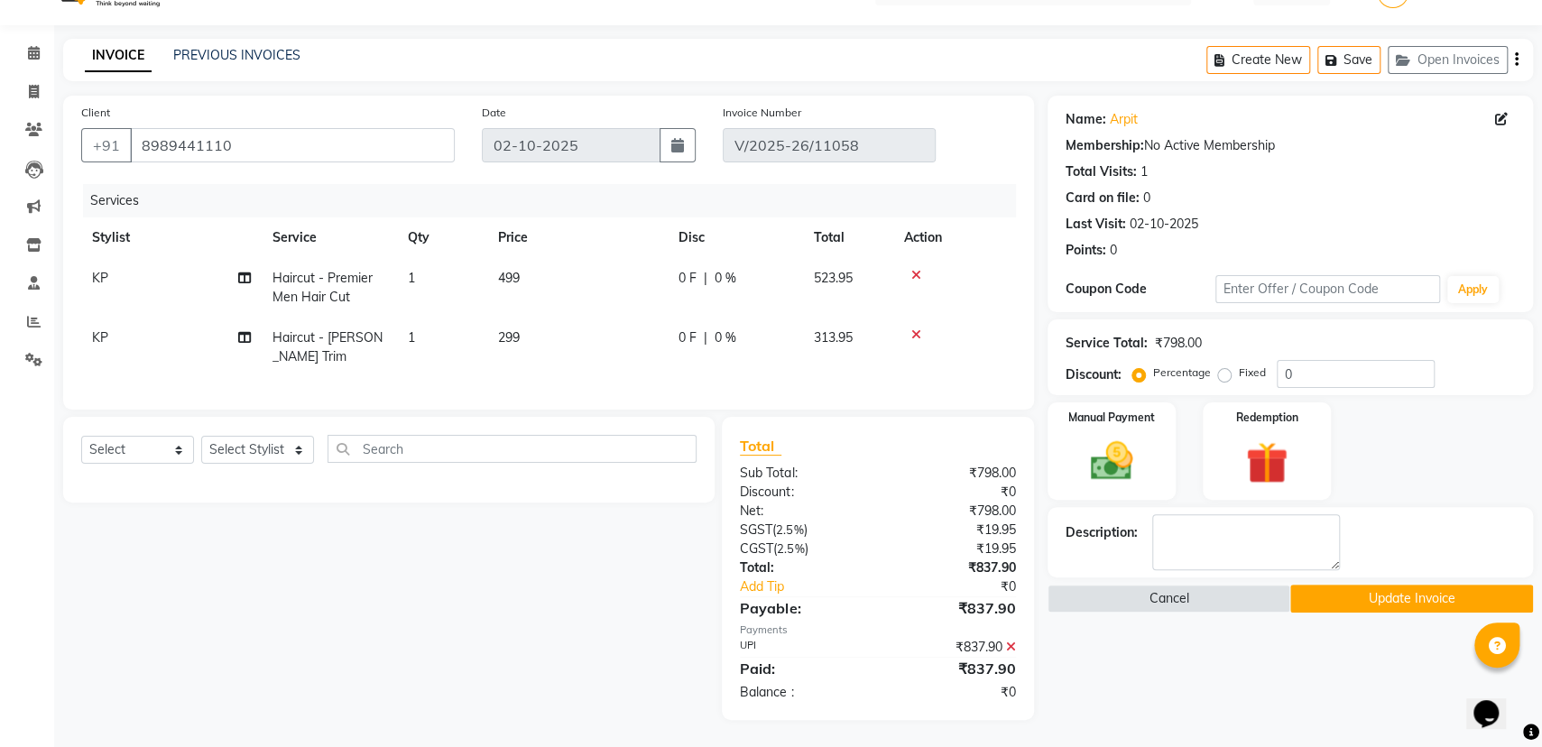
click at [1009, 649] on icon at bounding box center [1011, 646] width 10 height 13
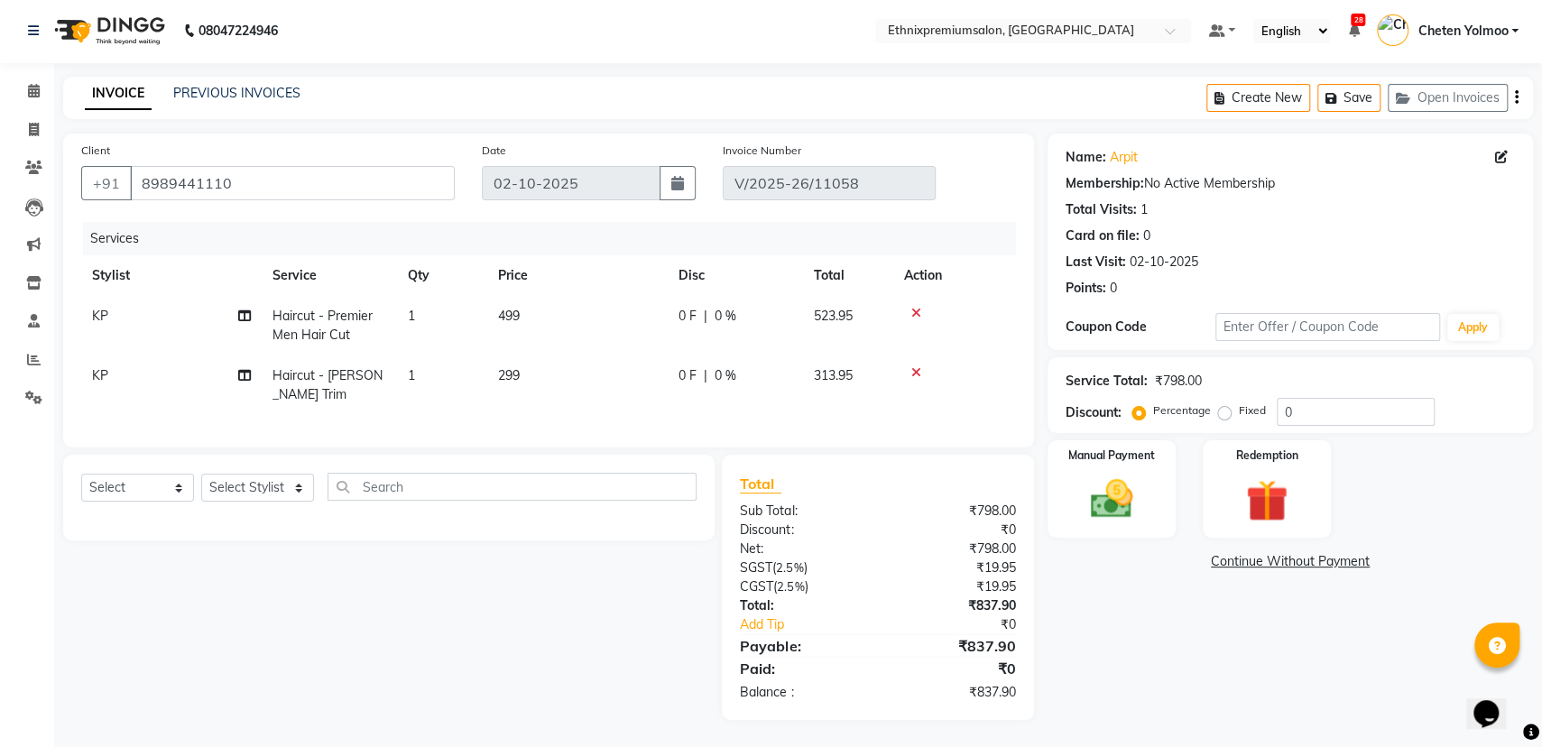
scroll to position [17, 0]
click at [1138, 474] on img at bounding box center [1111, 499] width 72 height 51
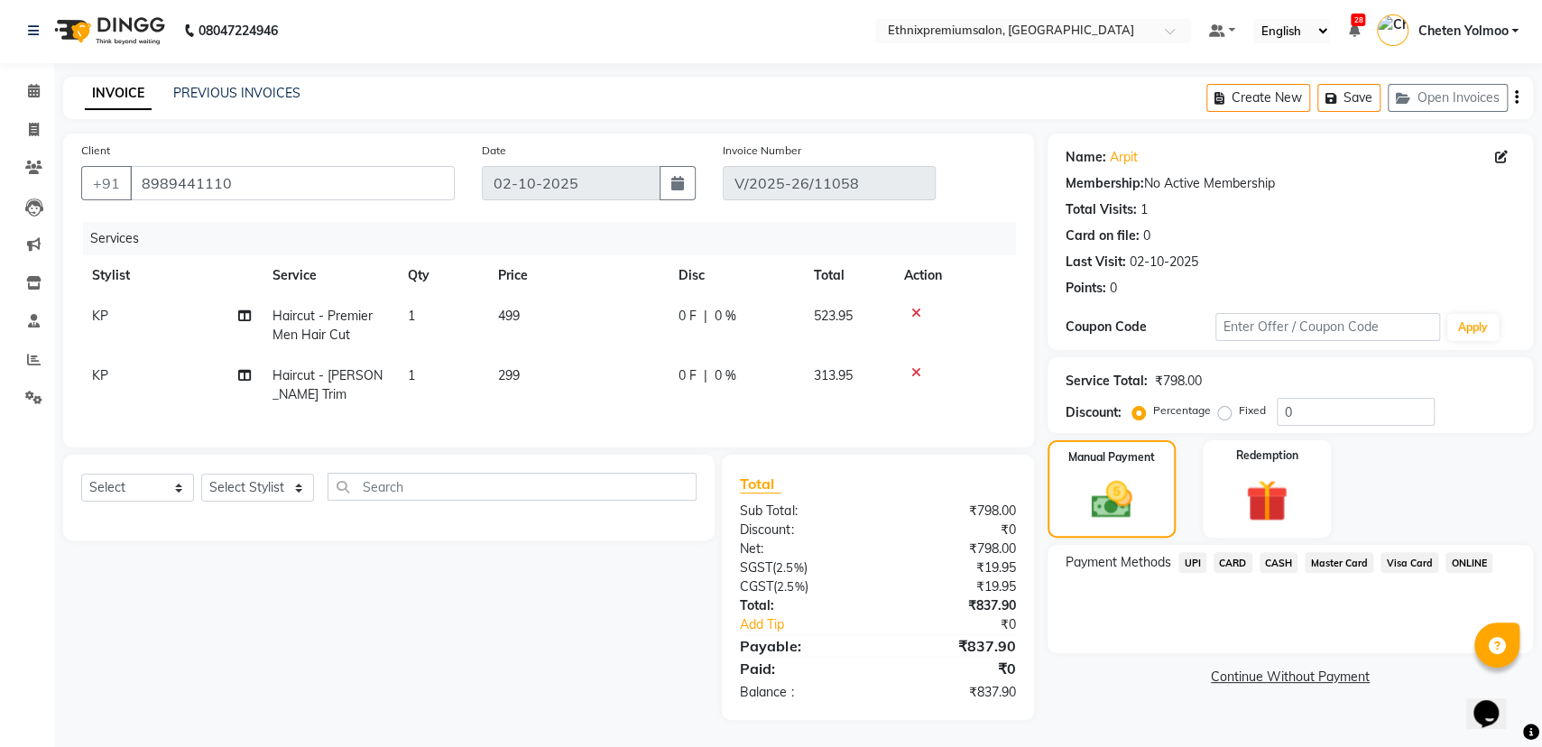
click at [1225, 552] on span "CARD" at bounding box center [1232, 562] width 39 height 21
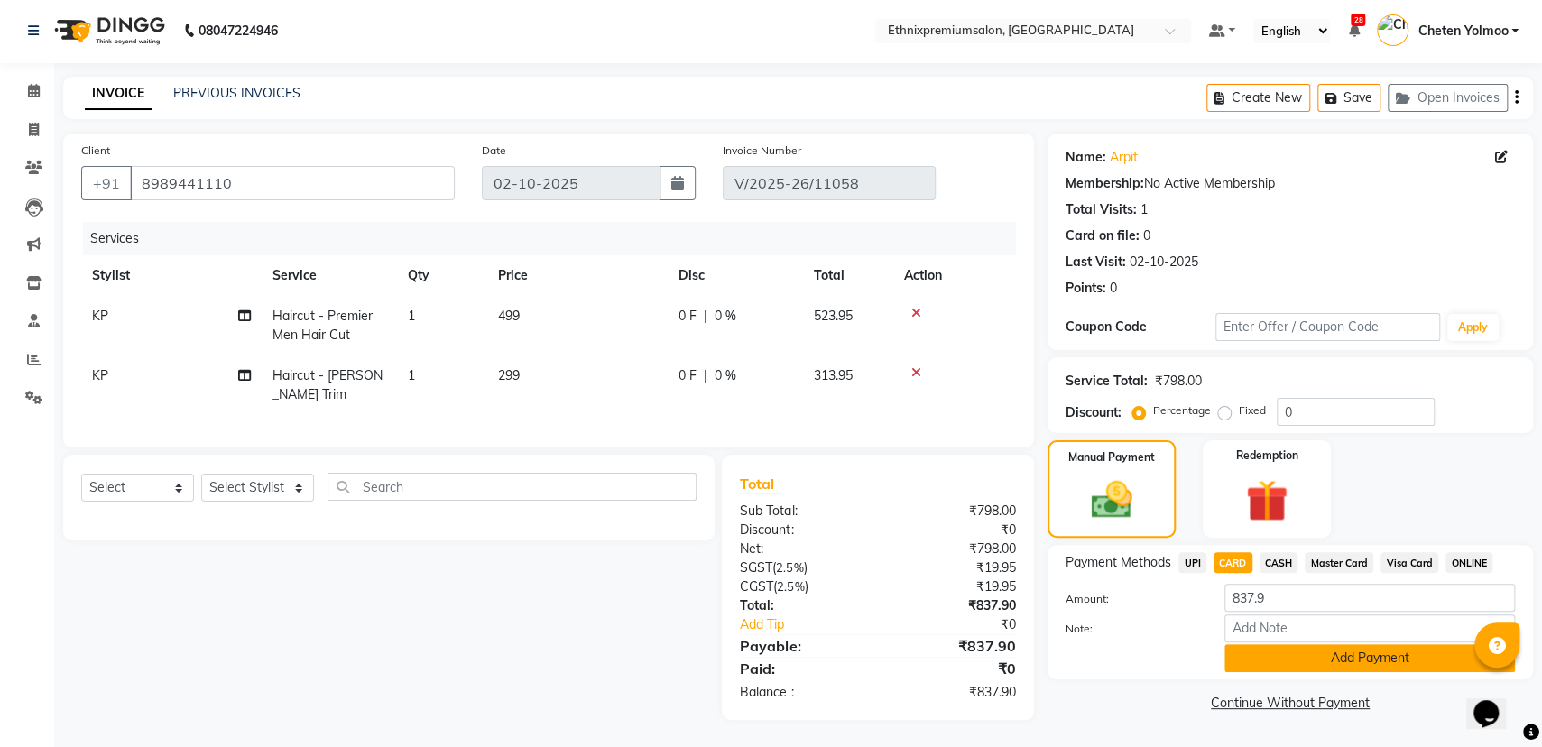
click at [1287, 644] on button "Add Payment" at bounding box center [1369, 658] width 290 height 28
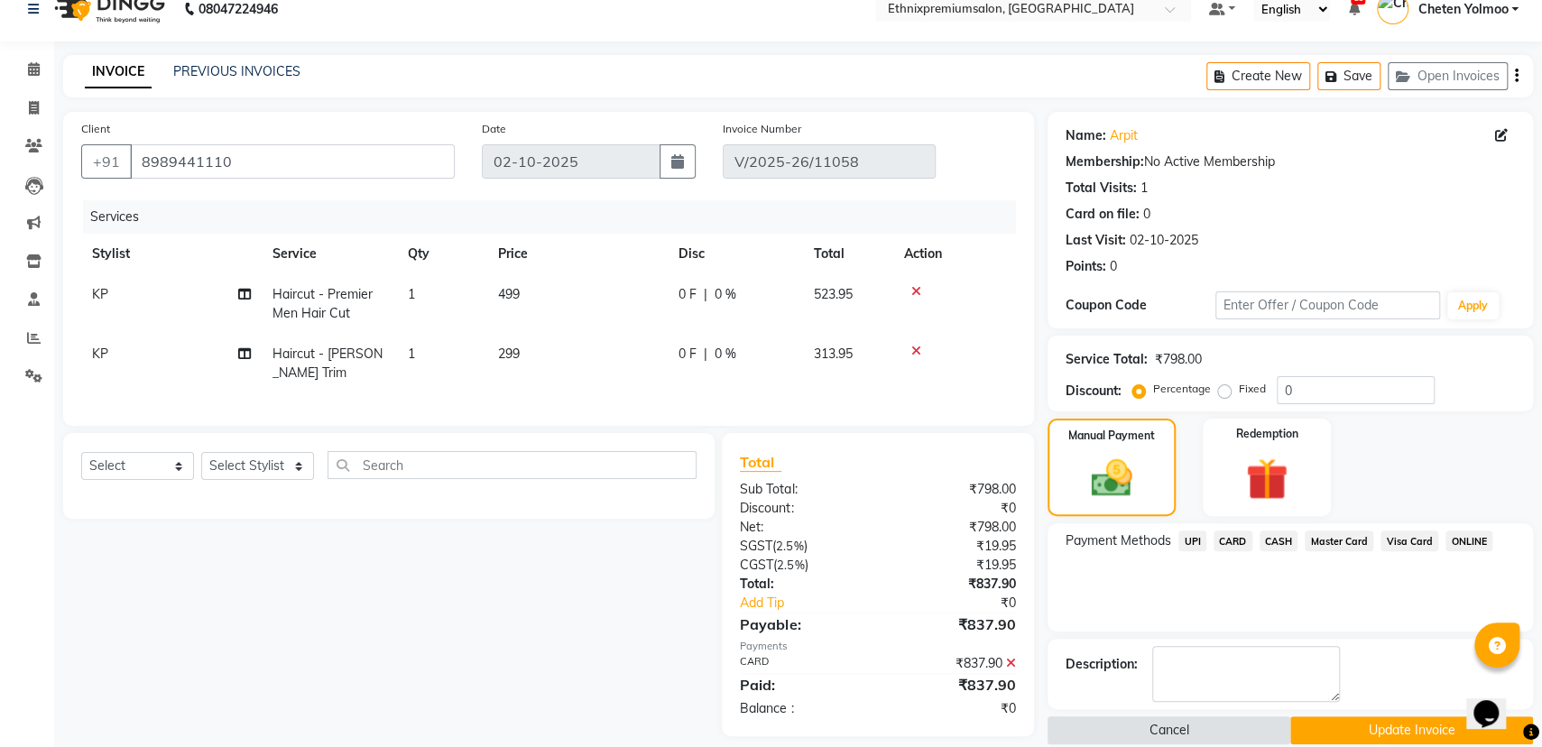
scroll to position [55, 0]
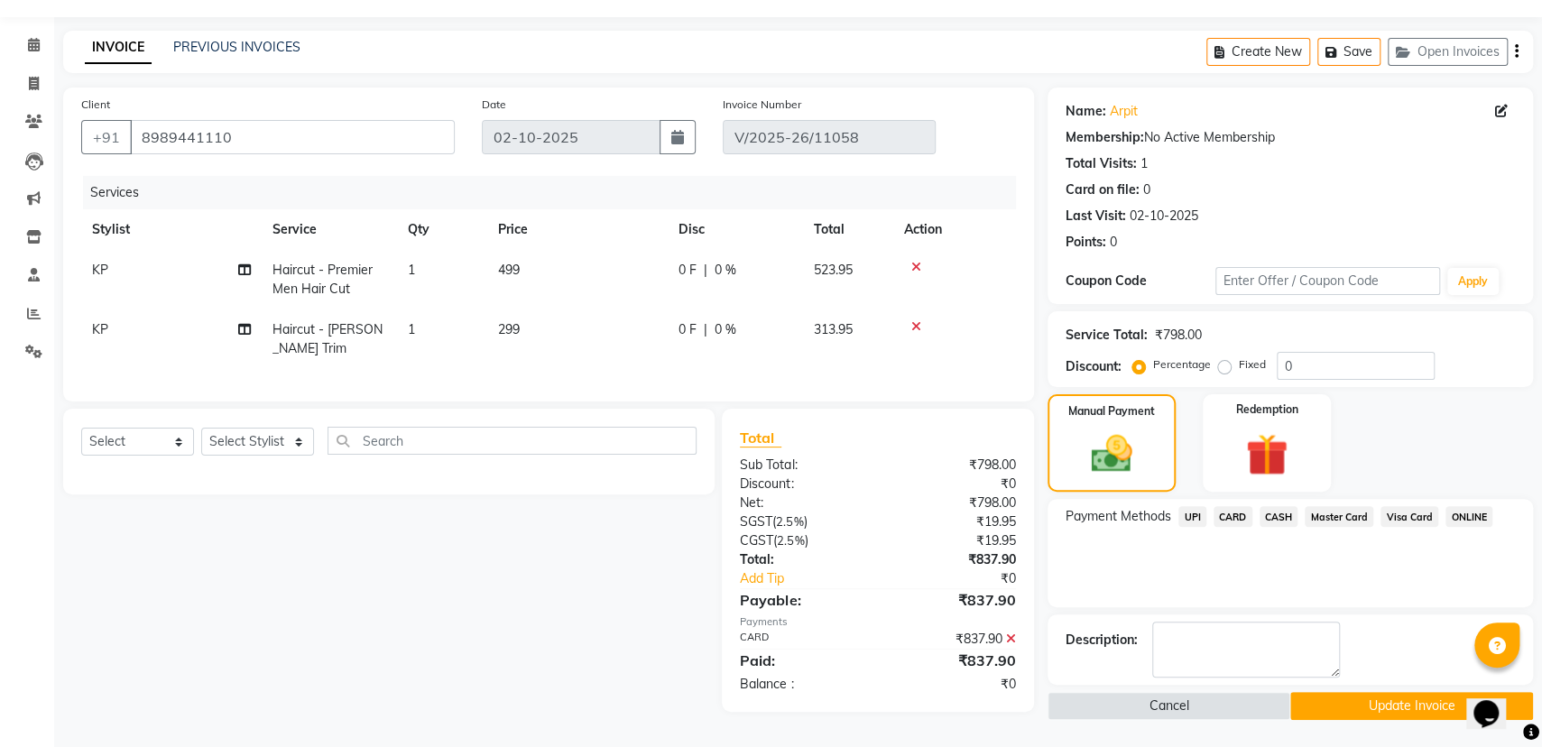
drag, startPoint x: 1353, startPoint y: 695, endPoint x: 1349, endPoint y: 682, distance: 14.0
click at [1349, 682] on div "Name: Arpit Membership: No Active Membership Total Visits: 1 Card on file: 0 La…" at bounding box center [1296, 403] width 499 height 632
click at [1353, 701] on button "Update Invoice" at bounding box center [1411, 706] width 243 height 28
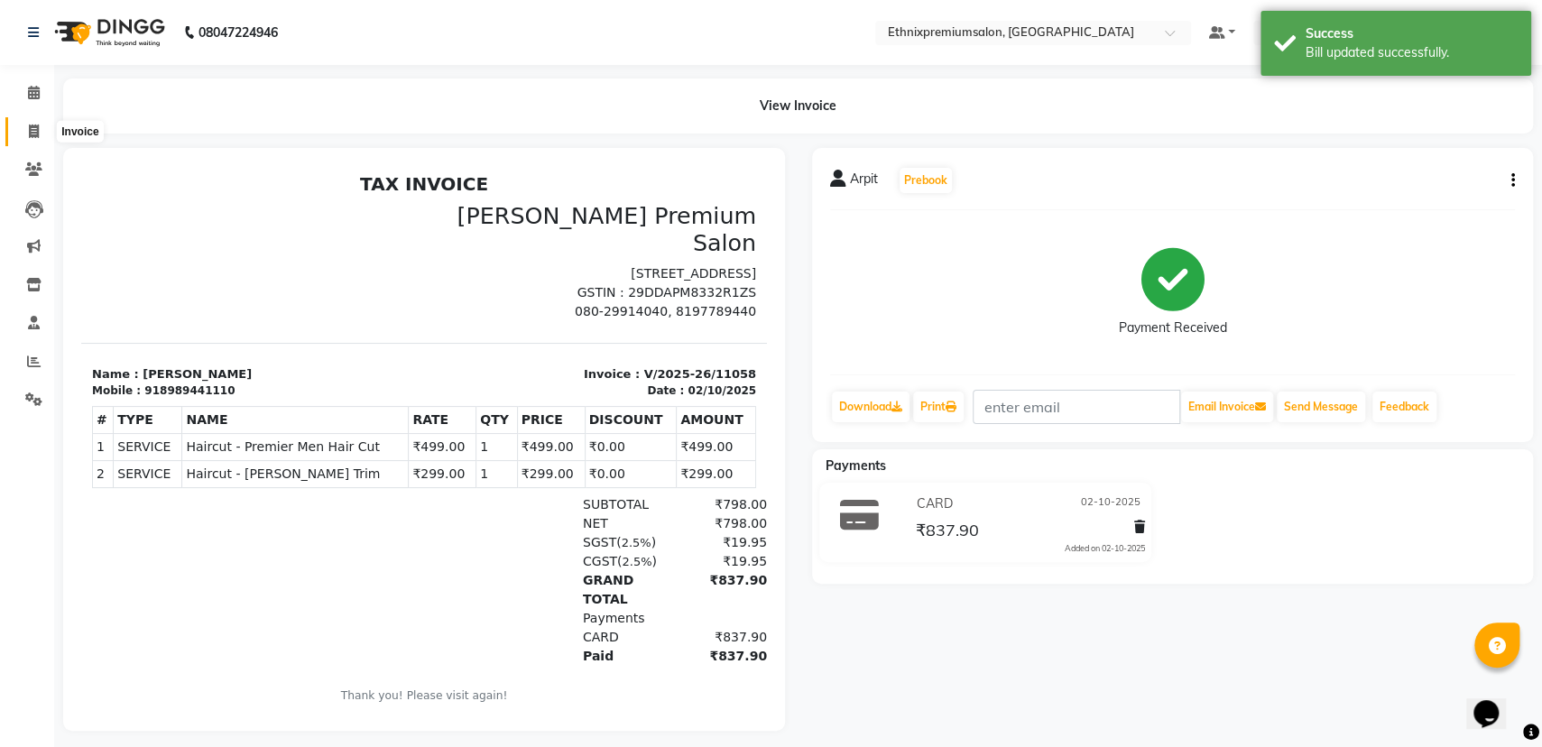
click at [22, 127] on span at bounding box center [34, 132] width 32 height 21
select select "service"
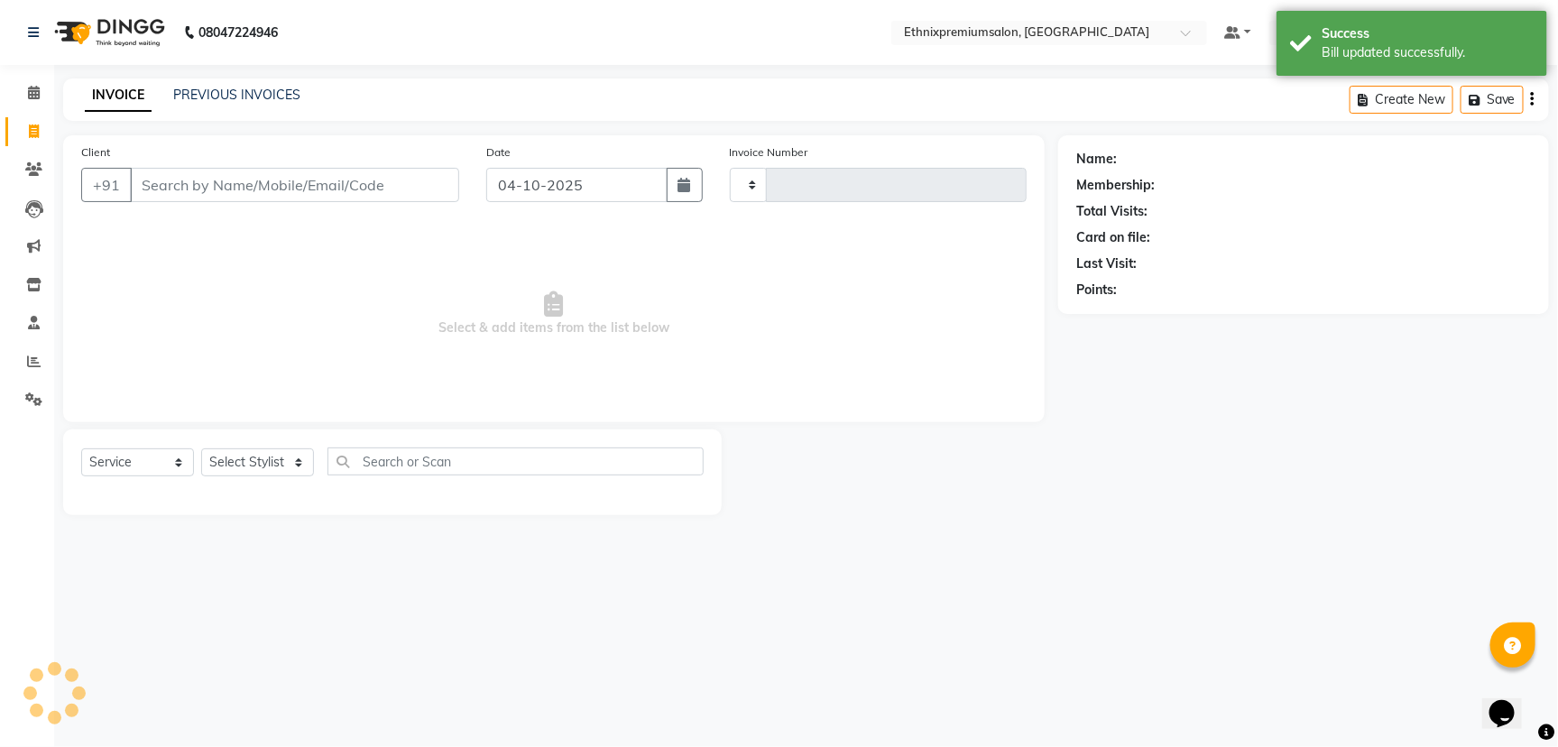
type input "11200"
select select "3625"
click at [285, 95] on link "PREVIOUS INVOICES" at bounding box center [236, 95] width 127 height 16
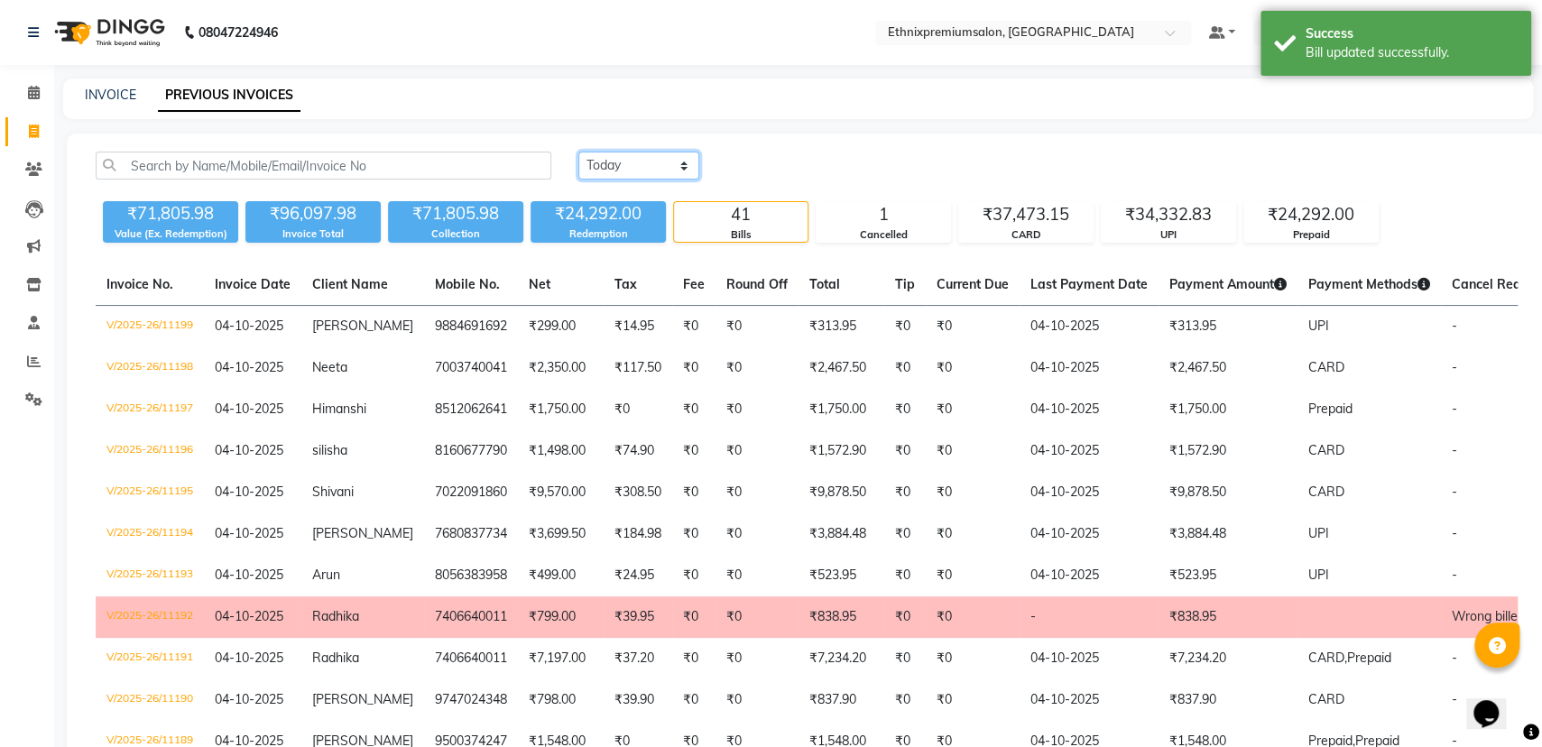
drag, startPoint x: 643, startPoint y: 160, endPoint x: 645, endPoint y: 172, distance: 12.8
click at [643, 160] on select "[DATE] [DATE] Custom Range" at bounding box center [638, 166] width 121 height 28
click at [578, 152] on select "[DATE] [DATE] Custom Range" at bounding box center [638, 166] width 121 height 28
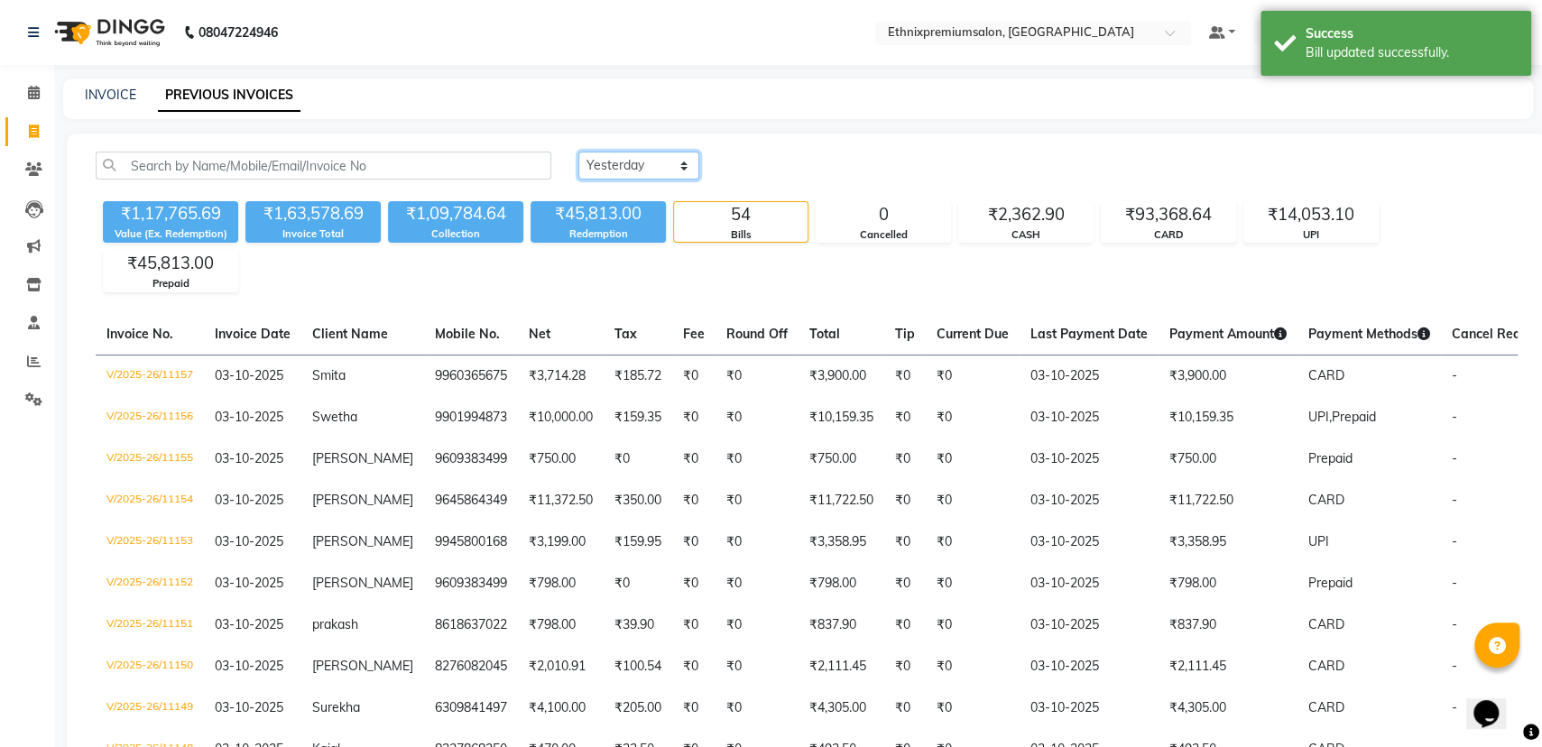
click at [655, 152] on select "[DATE] [DATE] Custom Range" at bounding box center [638, 166] width 121 height 28
select select "range"
click at [578, 152] on select "[DATE] [DATE] Custom Range" at bounding box center [638, 166] width 121 height 28
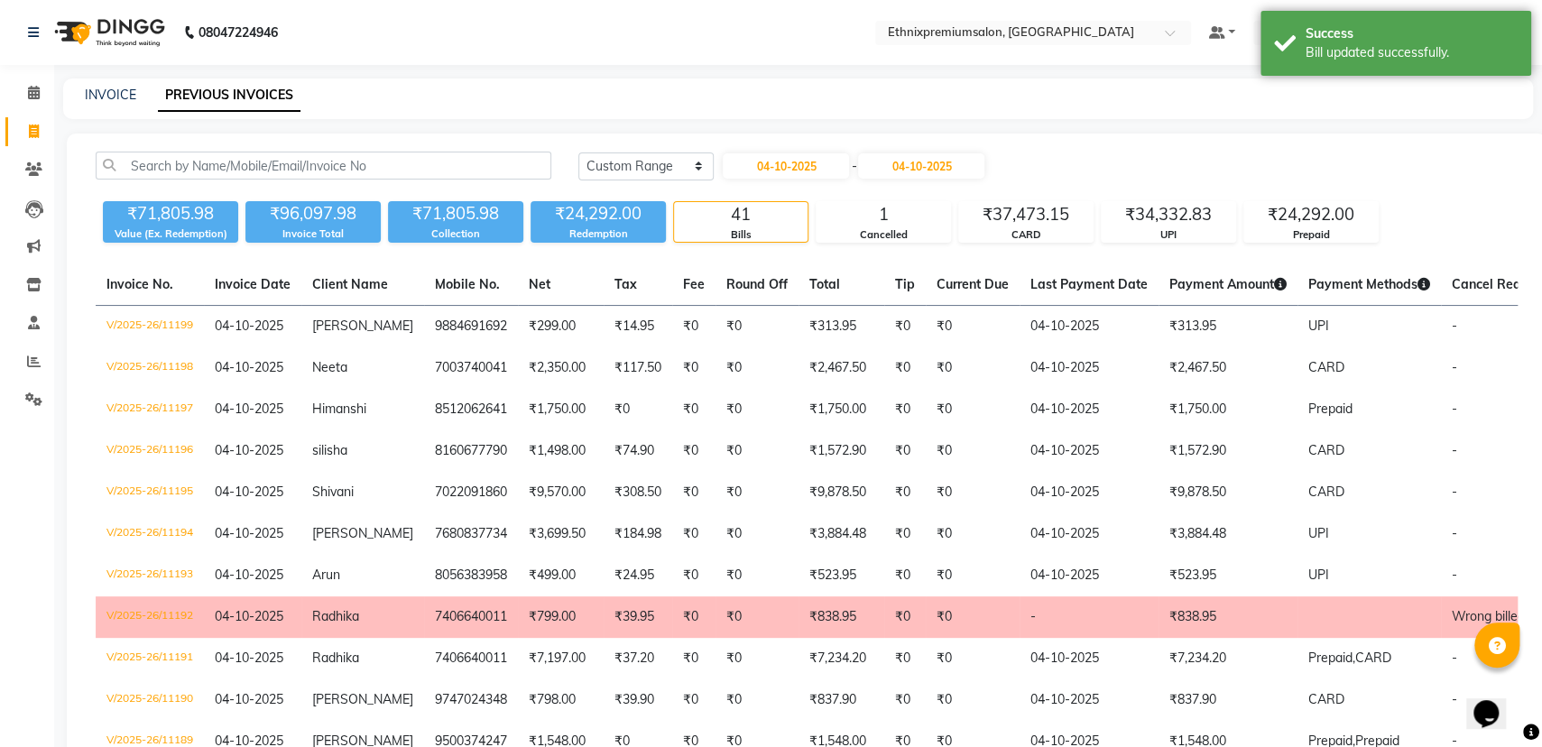
click at [729, 179] on div "[DATE] - [DATE]" at bounding box center [853, 166] width 265 height 29
click at [778, 167] on input "04-10-2025" at bounding box center [786, 165] width 126 height 25
select select "10"
select select "2025"
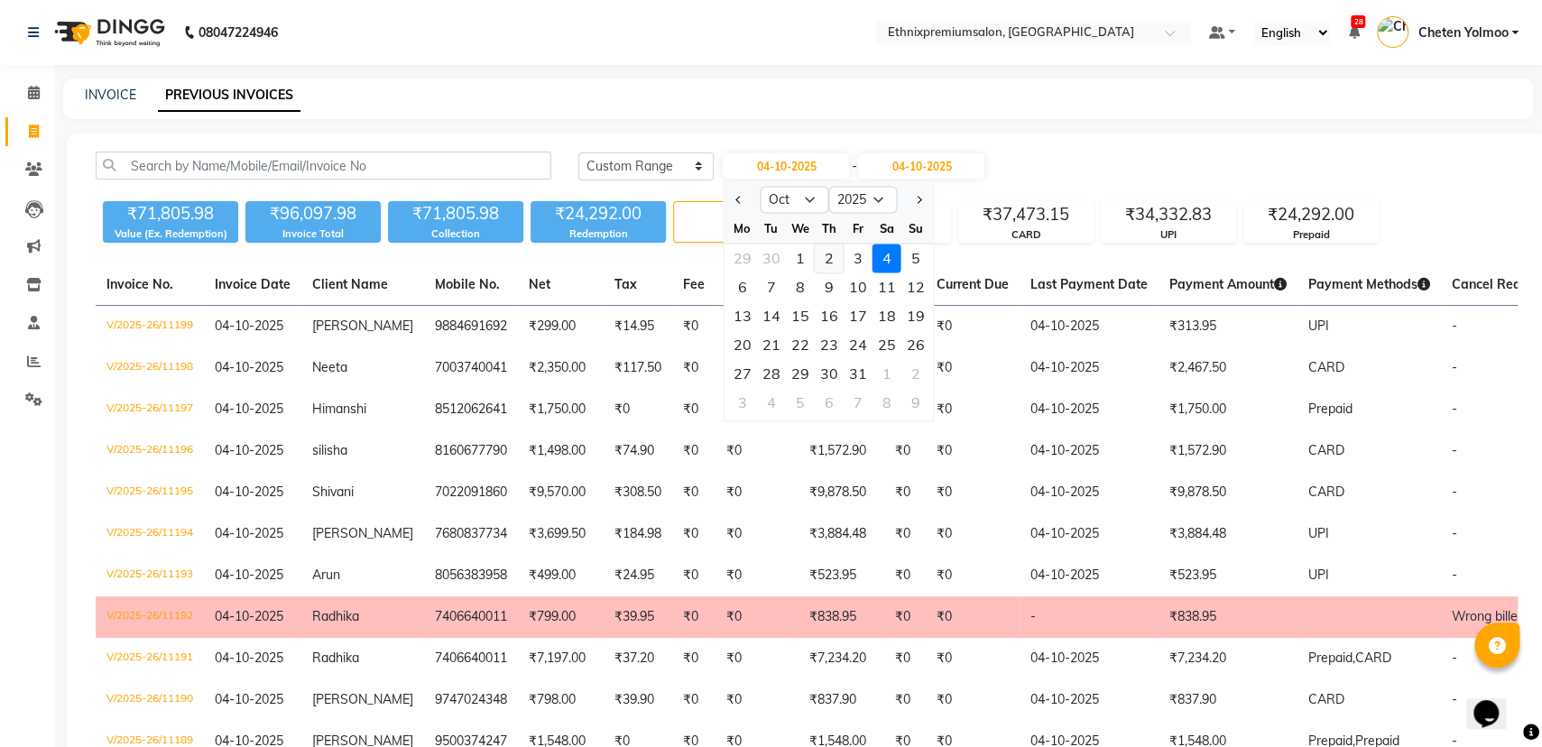
click at [834, 253] on div "2" at bounding box center [829, 258] width 29 height 29
type input "02-10-2025"
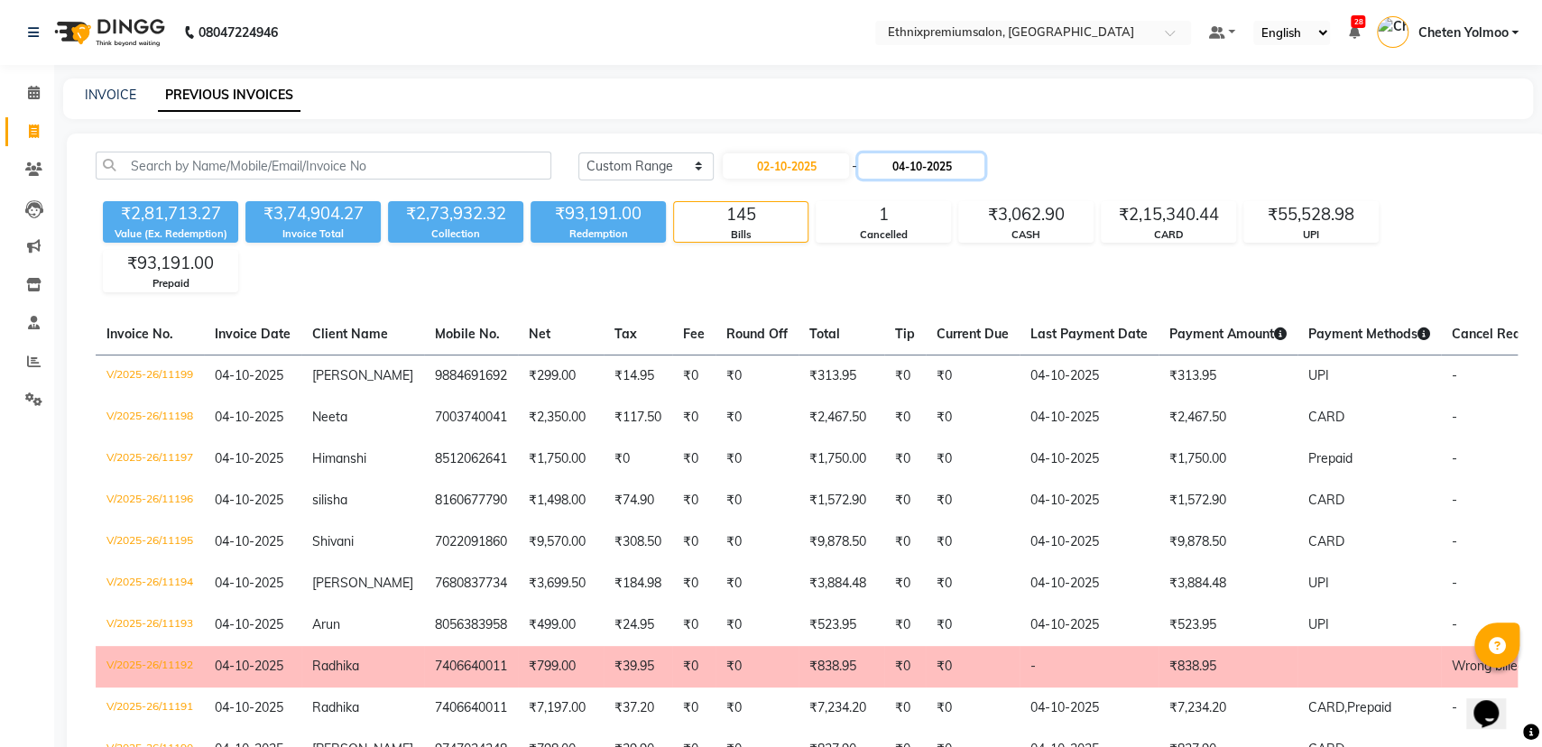
click at [925, 169] on input "04-10-2025" at bounding box center [921, 165] width 126 height 25
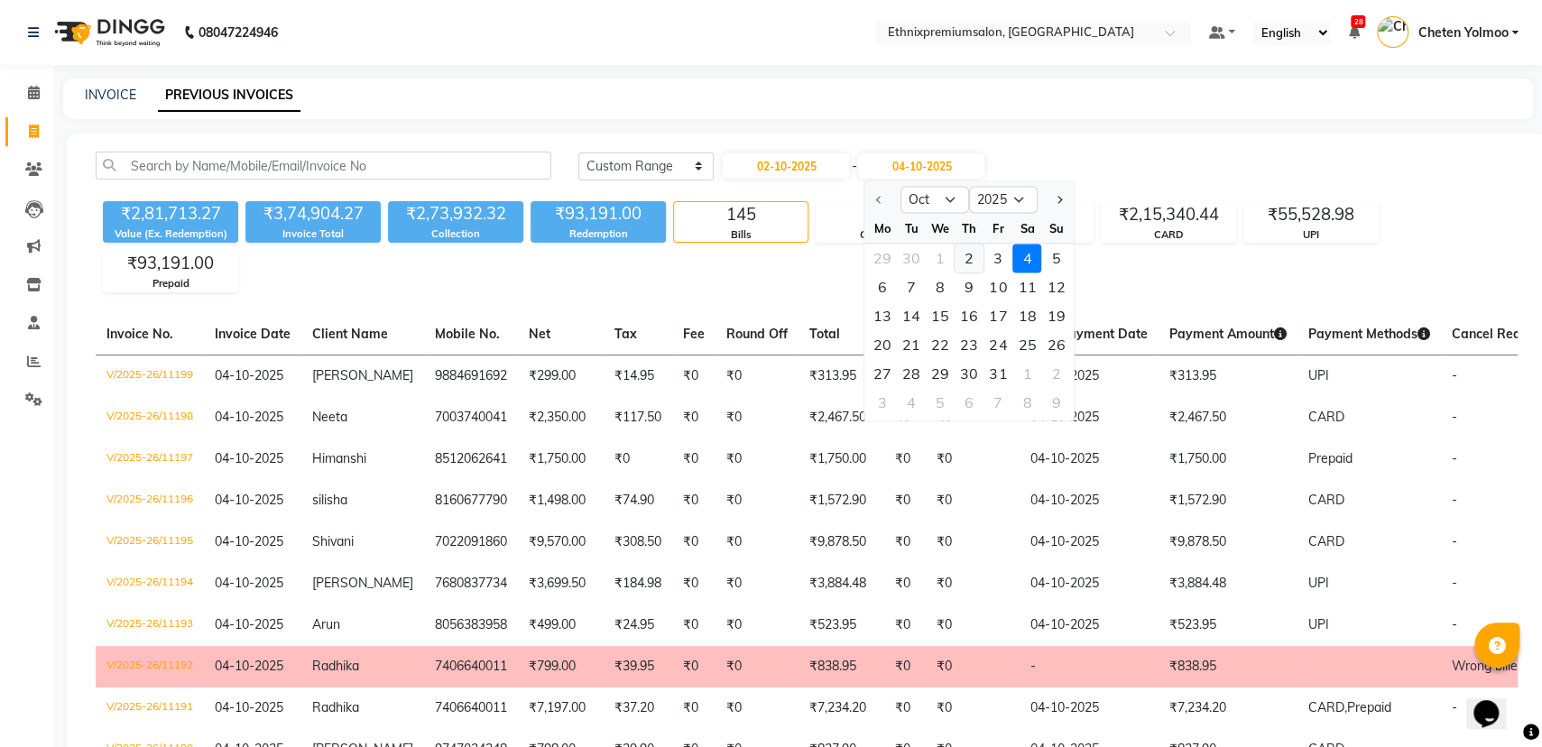
click at [966, 250] on div "2" at bounding box center [968, 258] width 29 height 29
type input "02-10-2025"
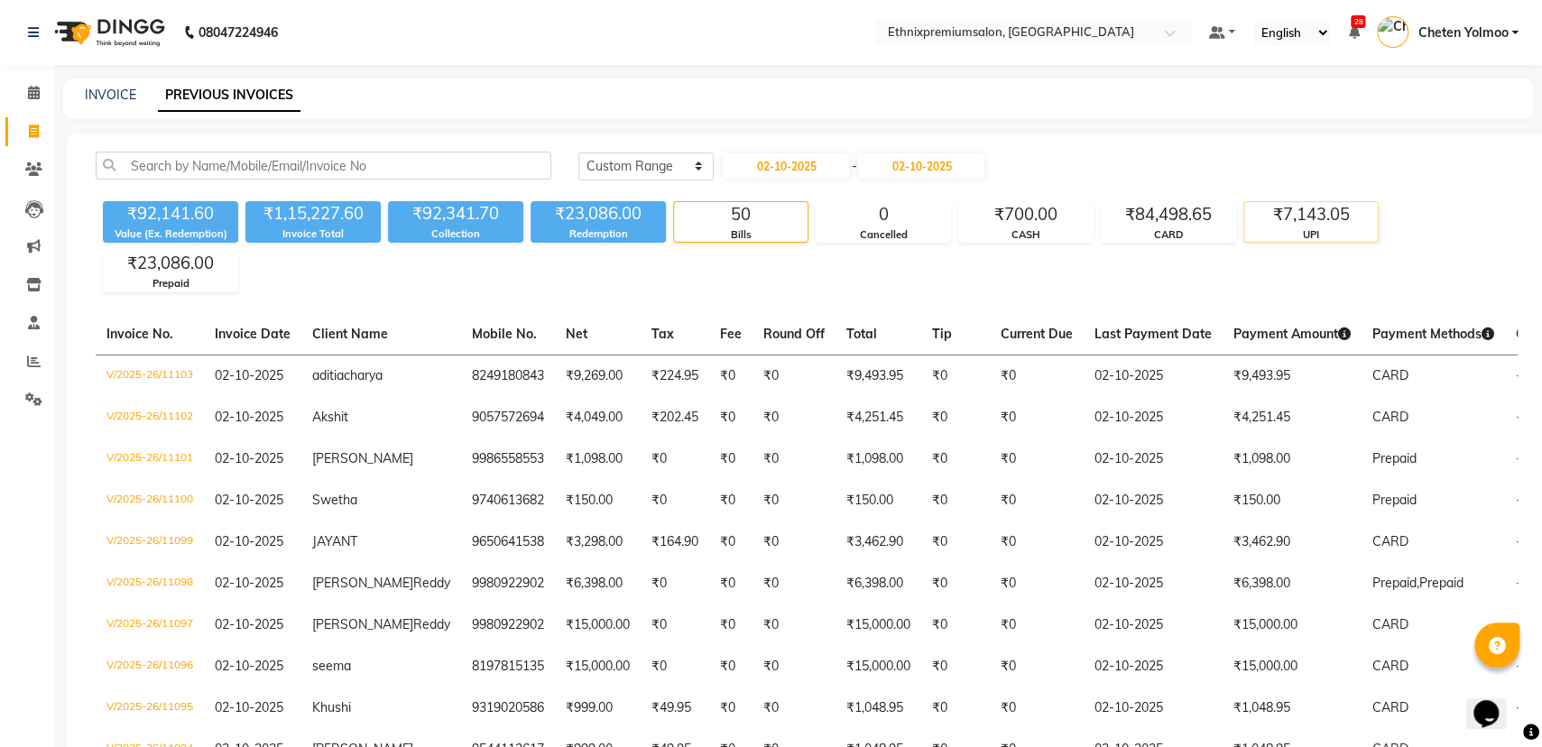
click at [1328, 223] on div "₹7,143.05" at bounding box center [1311, 214] width 134 height 25
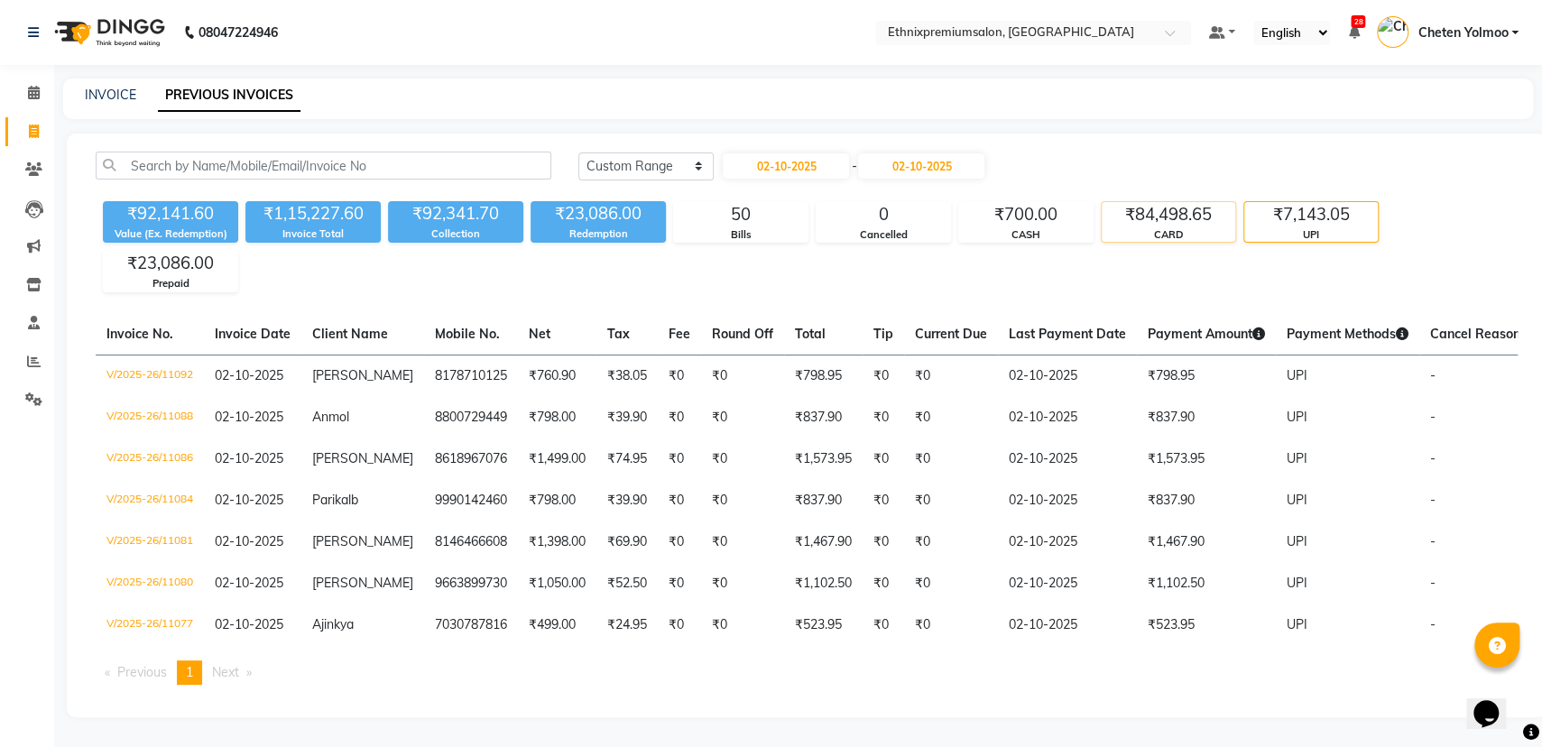
click at [1133, 238] on div "CARD" at bounding box center [1168, 234] width 134 height 15
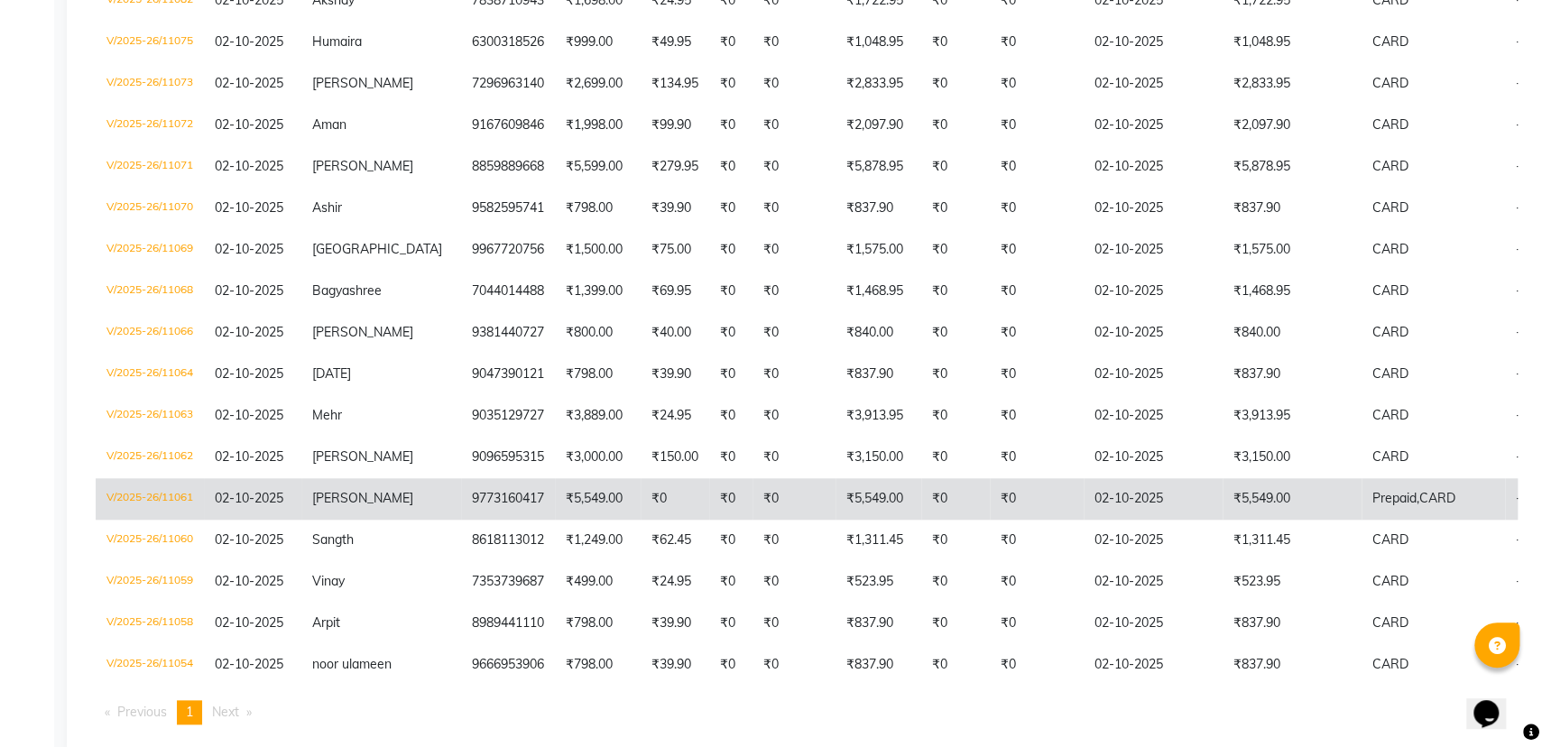
scroll to position [901, 0]
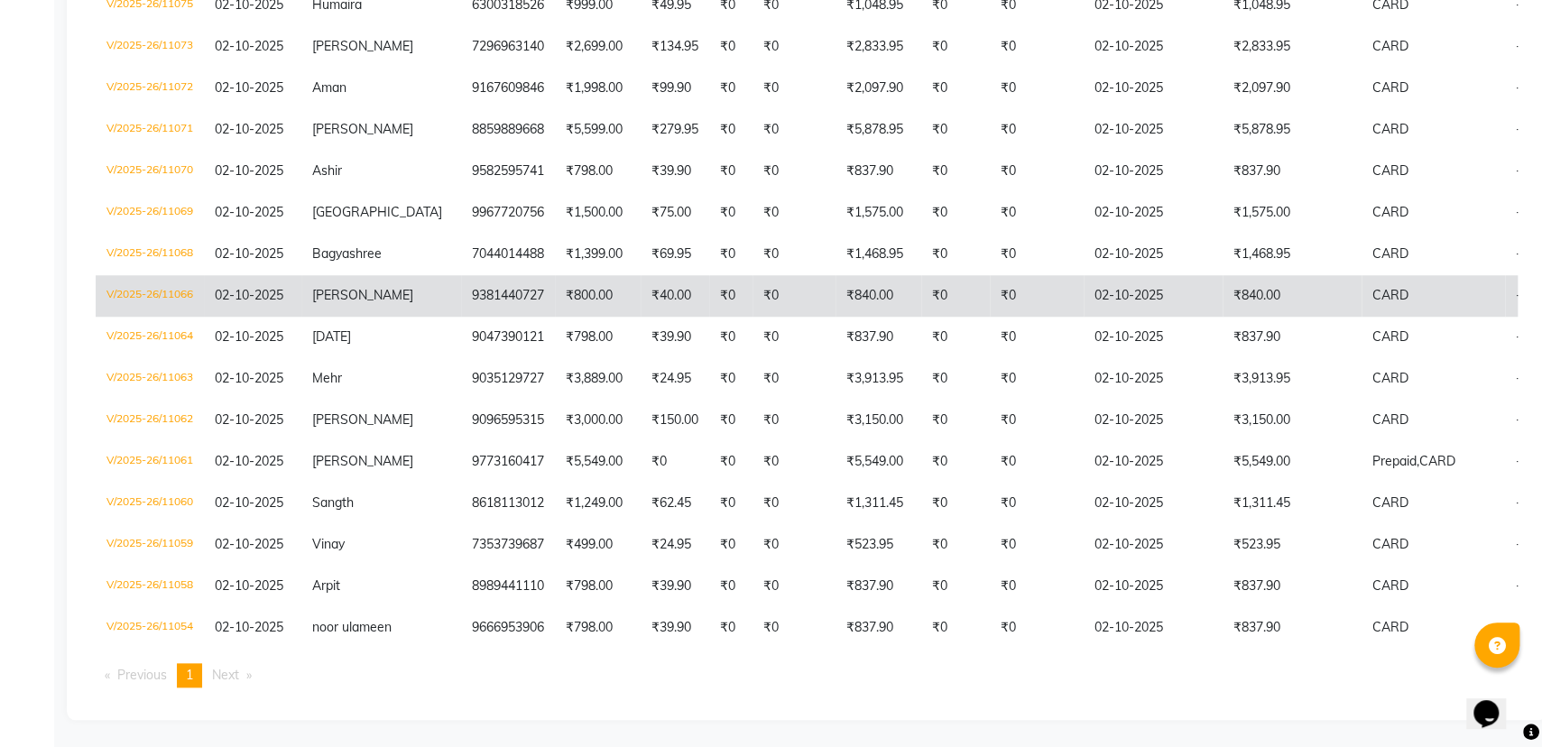
click at [1228, 275] on td "₹840.00" at bounding box center [1291, 295] width 139 height 41
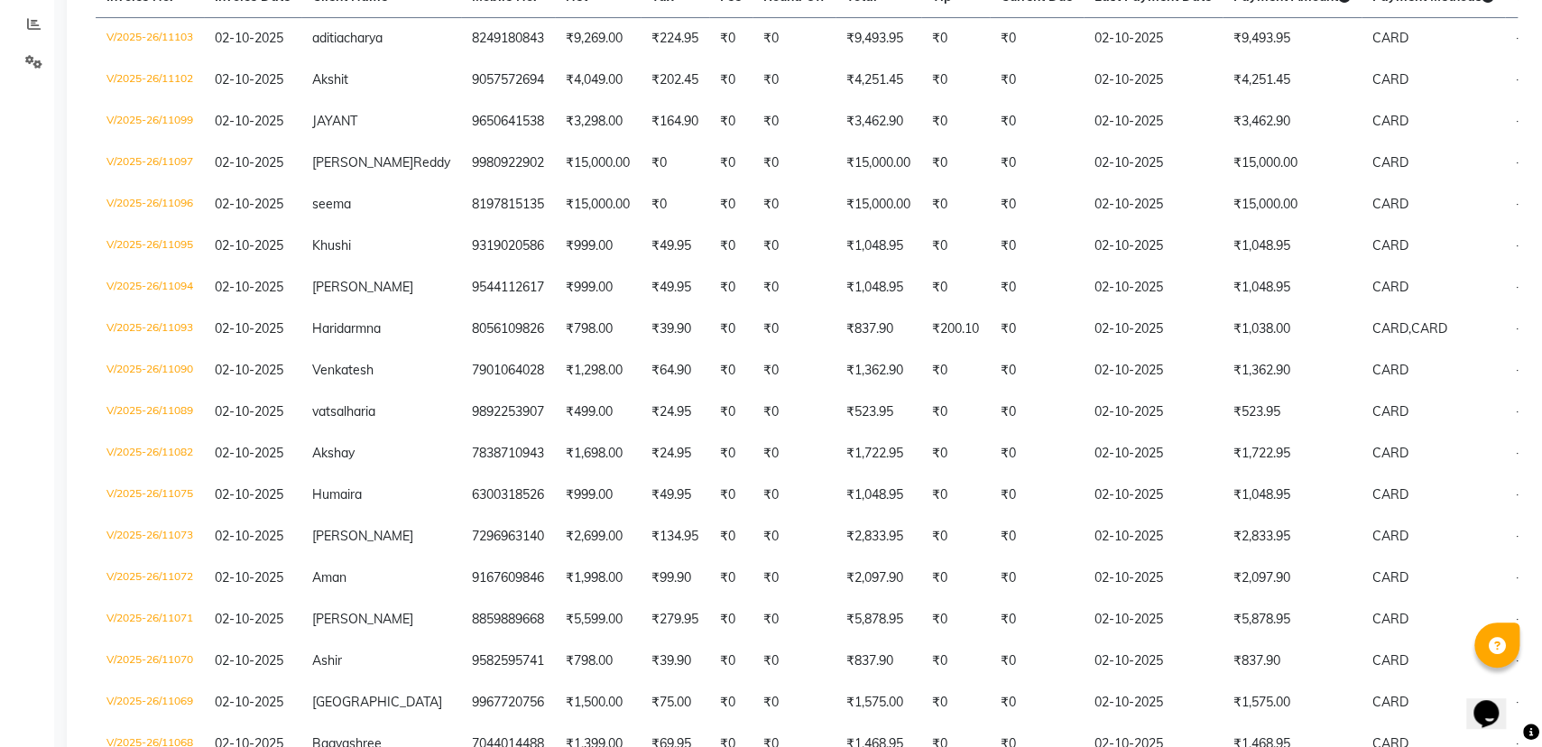
scroll to position [0, 0]
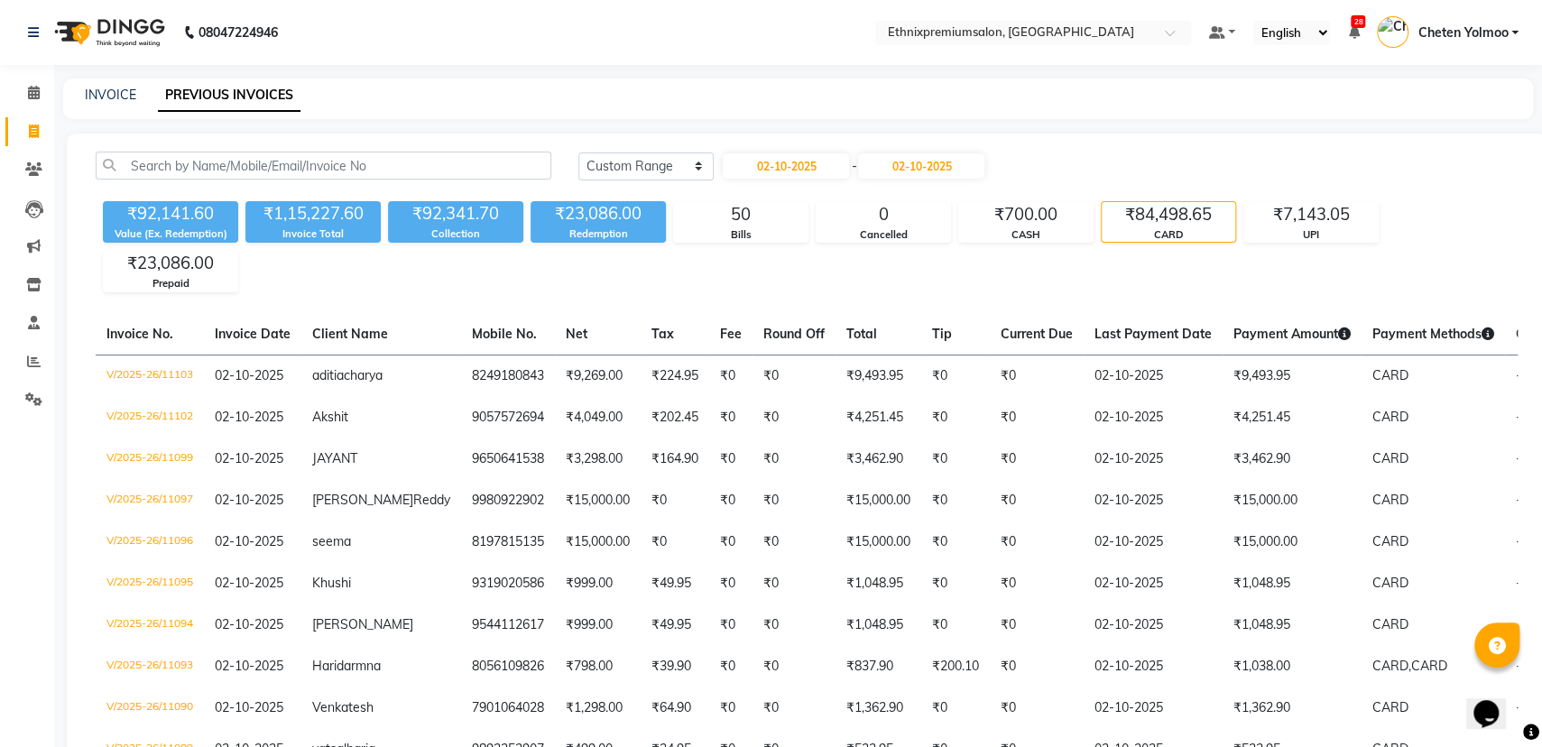
click at [1175, 216] on div "₹84,498.65" at bounding box center [1168, 214] width 134 height 25
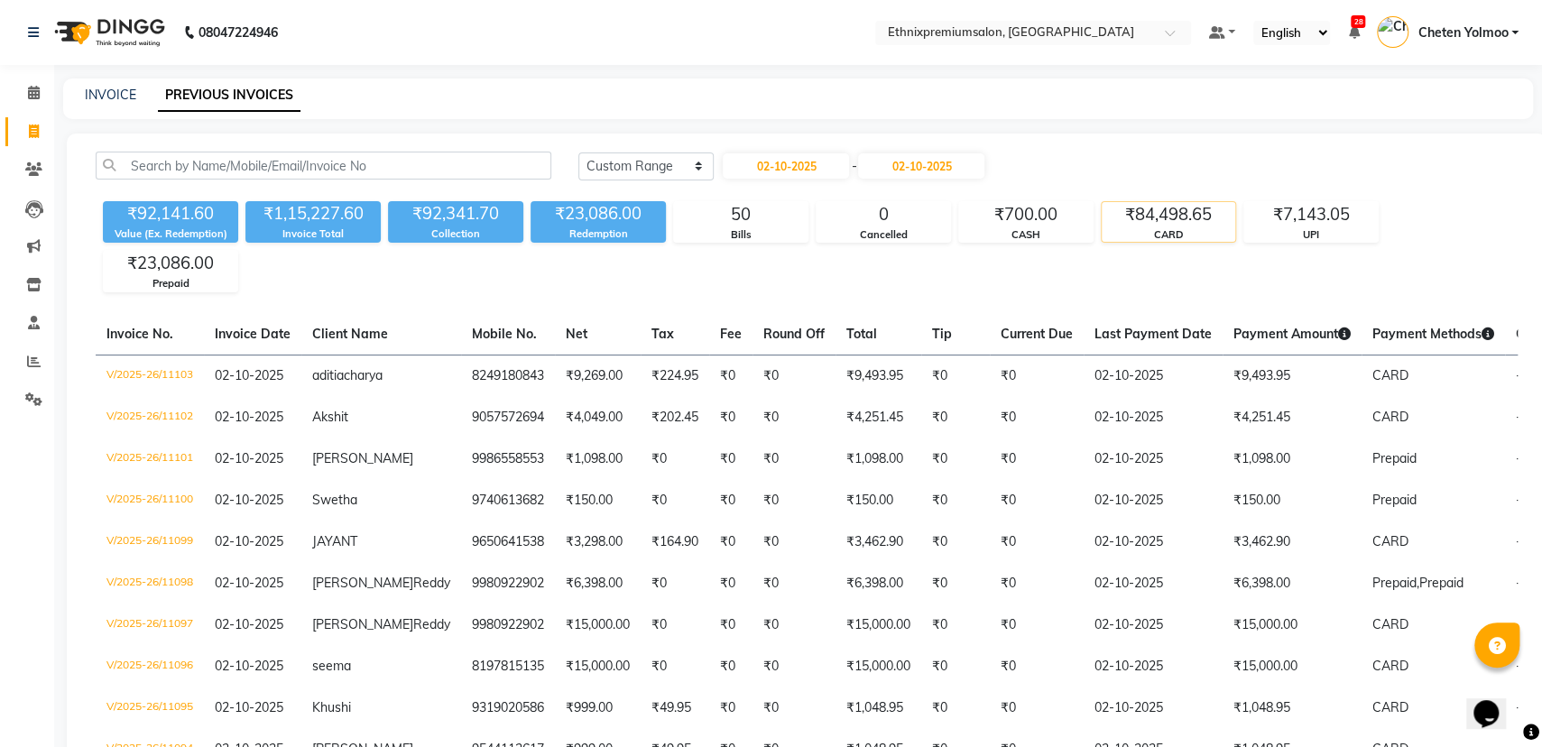
click at [1175, 216] on div "₹84,498.65" at bounding box center [1168, 214] width 134 height 25
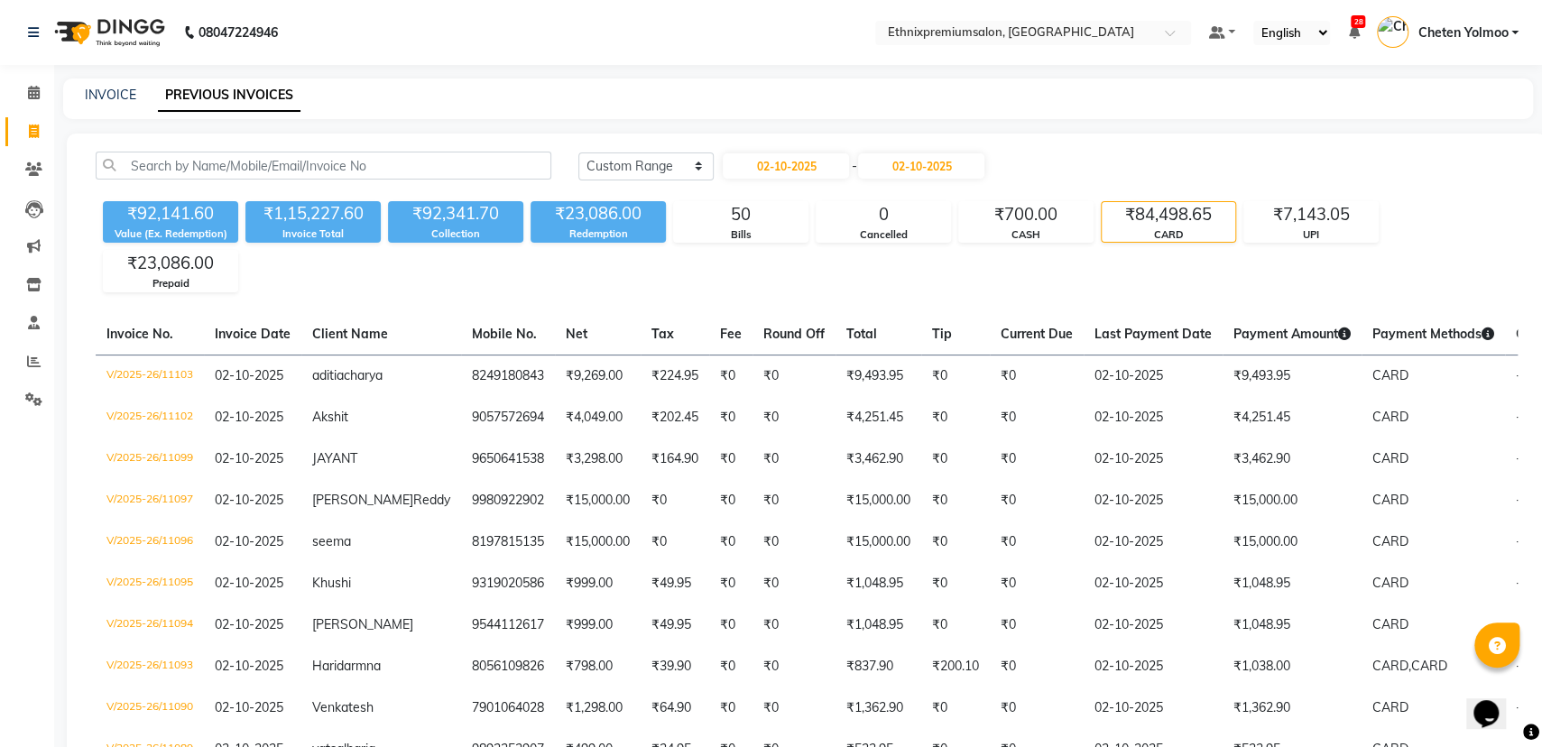
drag, startPoint x: 1180, startPoint y: 215, endPoint x: 1140, endPoint y: 161, distance: 66.4
click at [1140, 161] on div "Today Yesterday Custom Range 02-10-2025 - 02-10-2025" at bounding box center [1047, 166] width 939 height 29
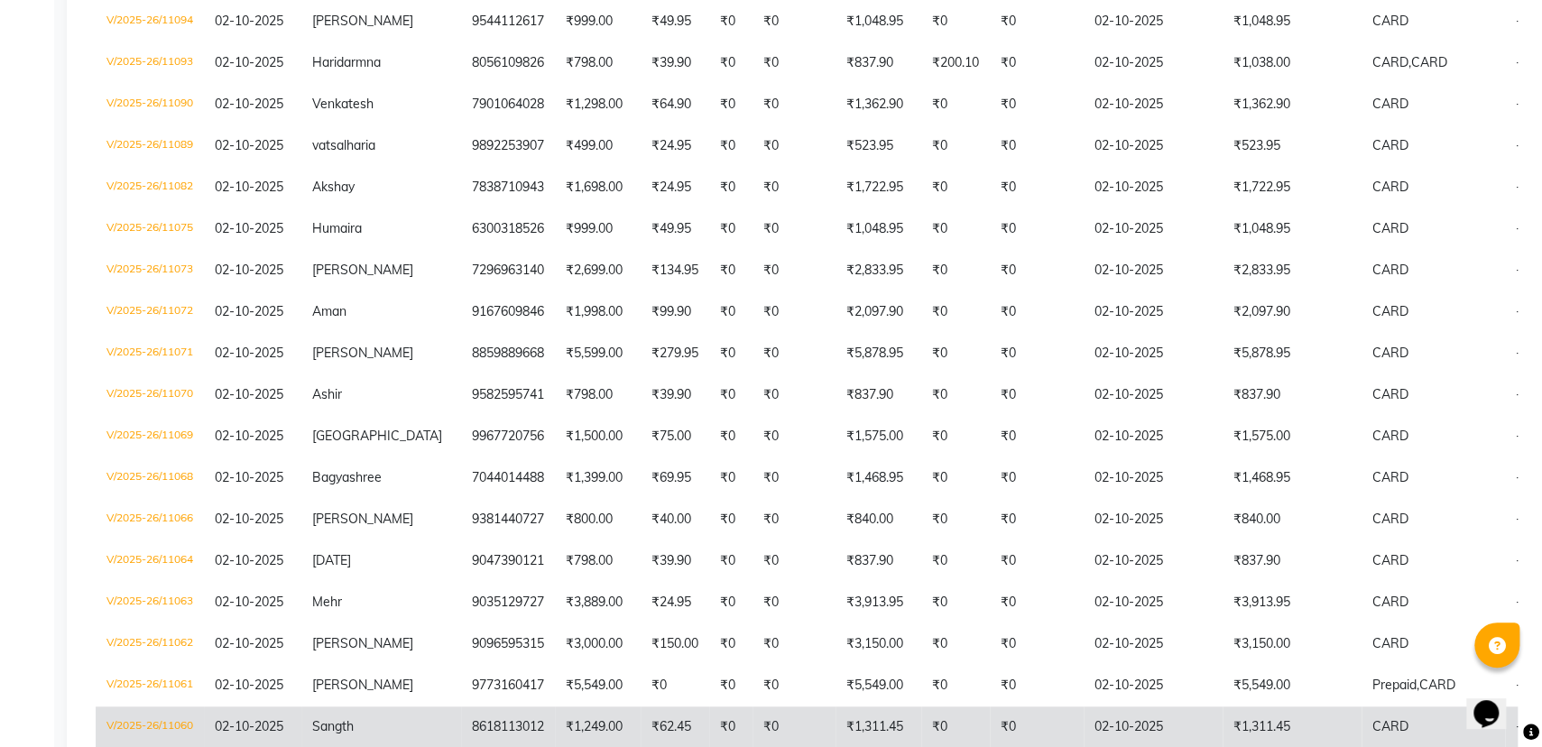
scroll to position [563, 0]
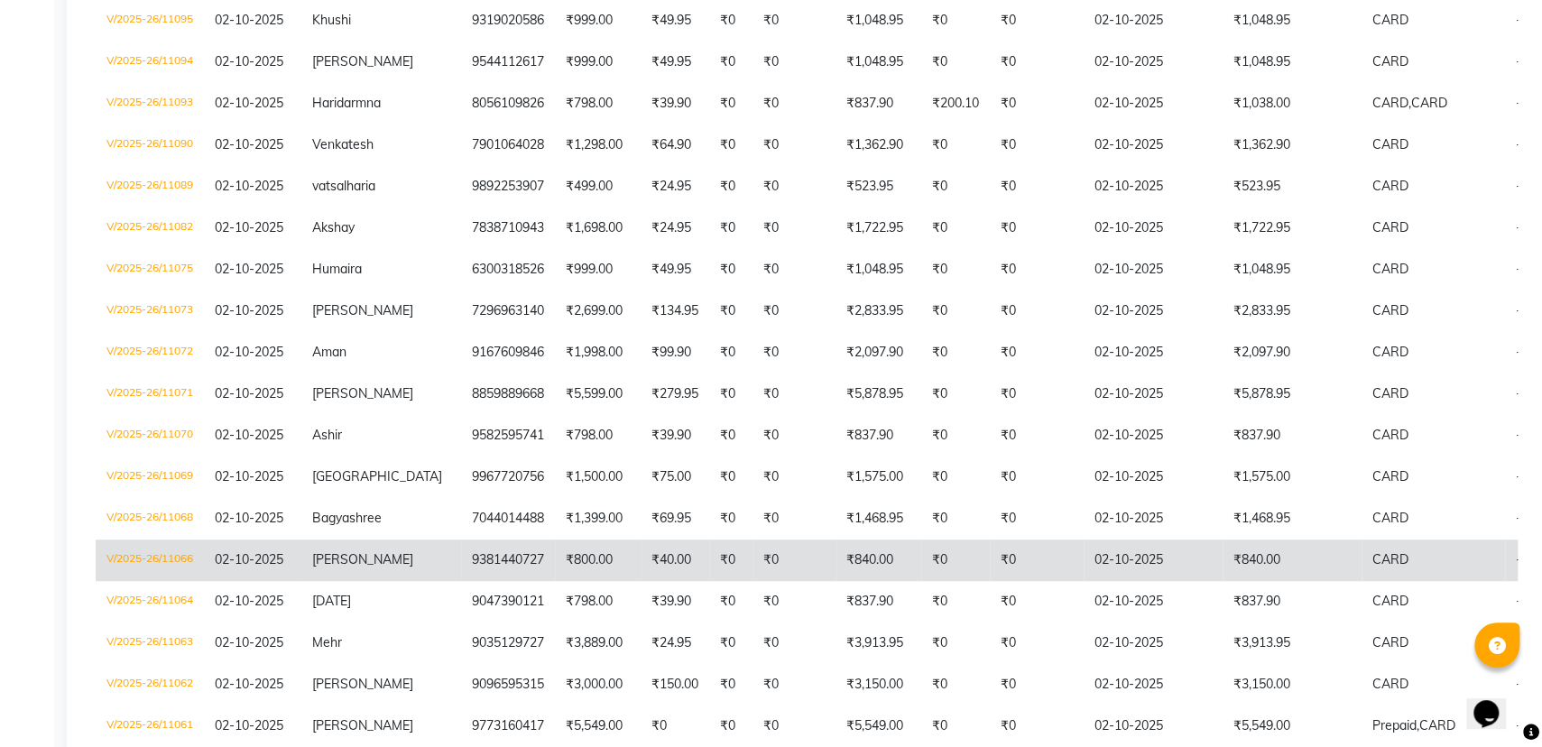
click at [863, 581] on td "₹840.00" at bounding box center [878, 559] width 86 height 41
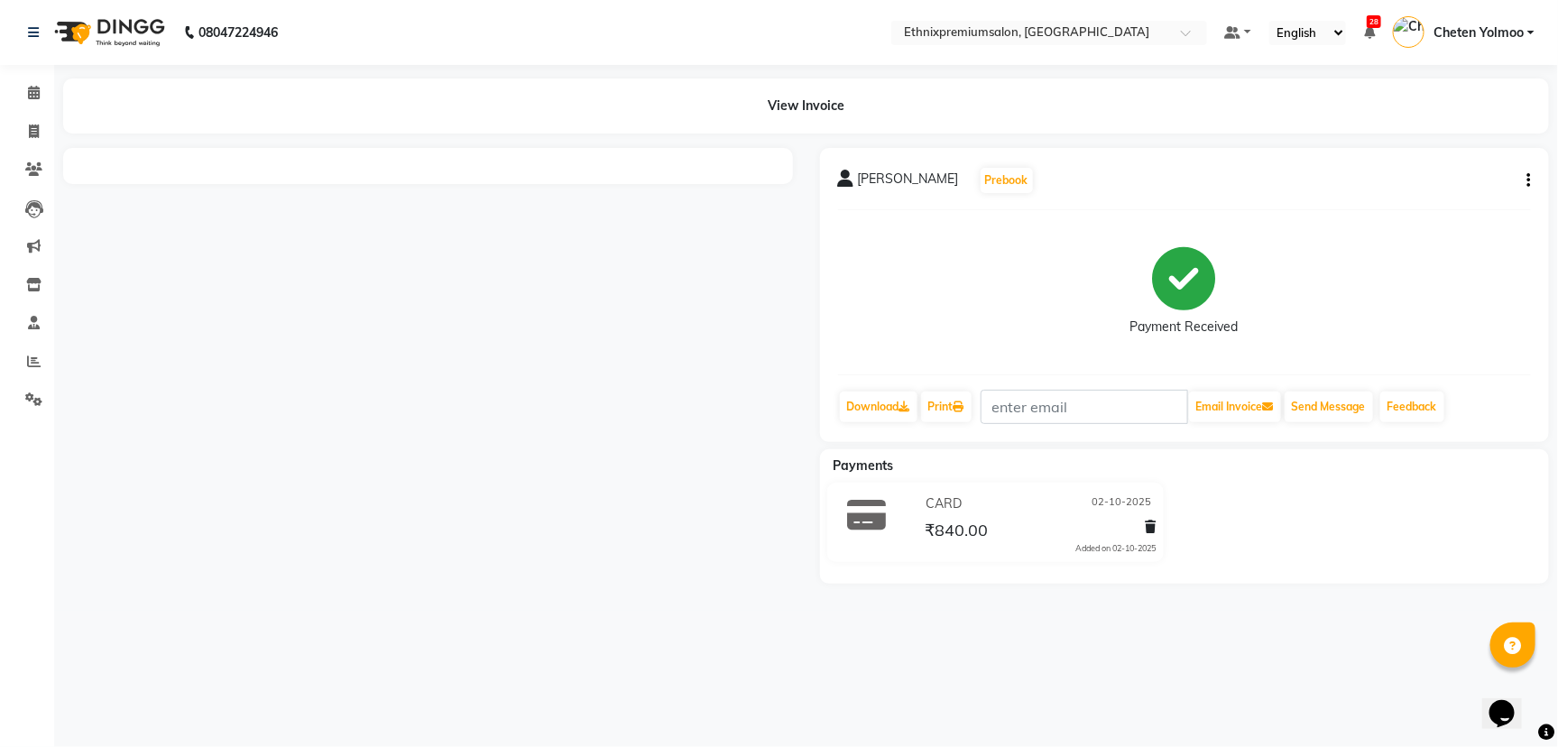
click at [1525, 178] on button "button" at bounding box center [1525, 180] width 11 height 19
click at [1452, 197] on div "Edit Invoice" at bounding box center [1439, 191] width 124 height 23
select select "service"
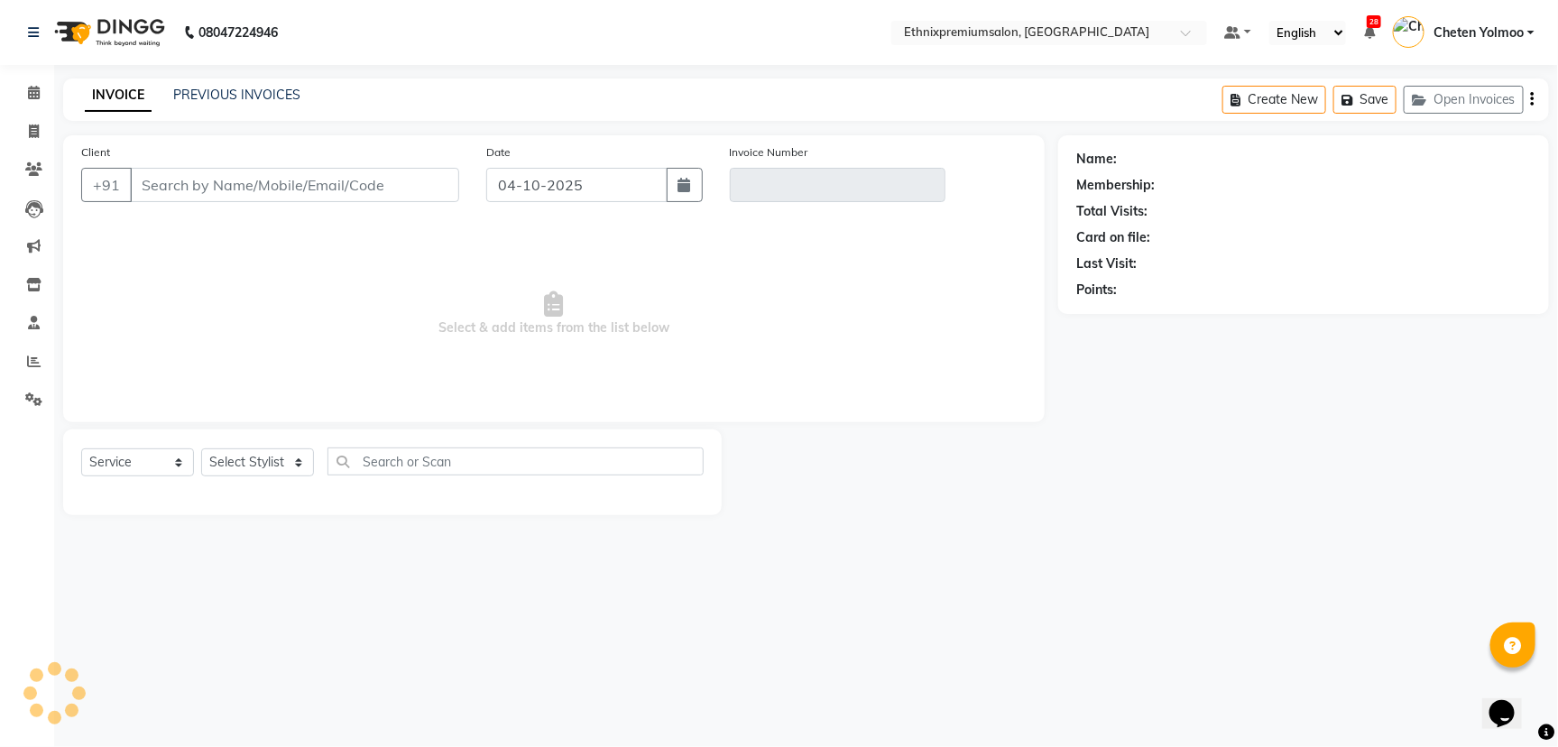
type input "9381440727"
type input "V/2025-26/11066"
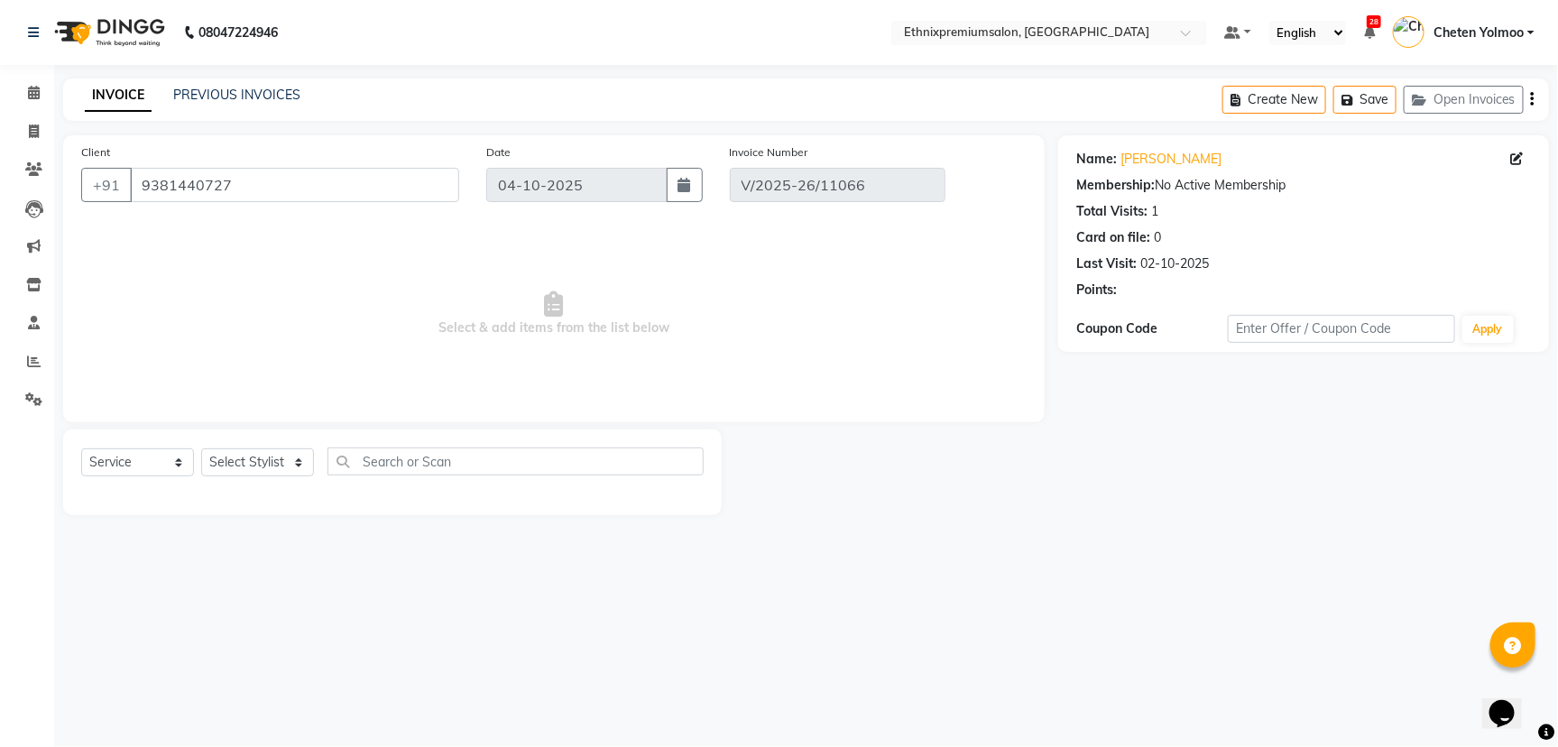
type input "02-10-2025"
select select "select"
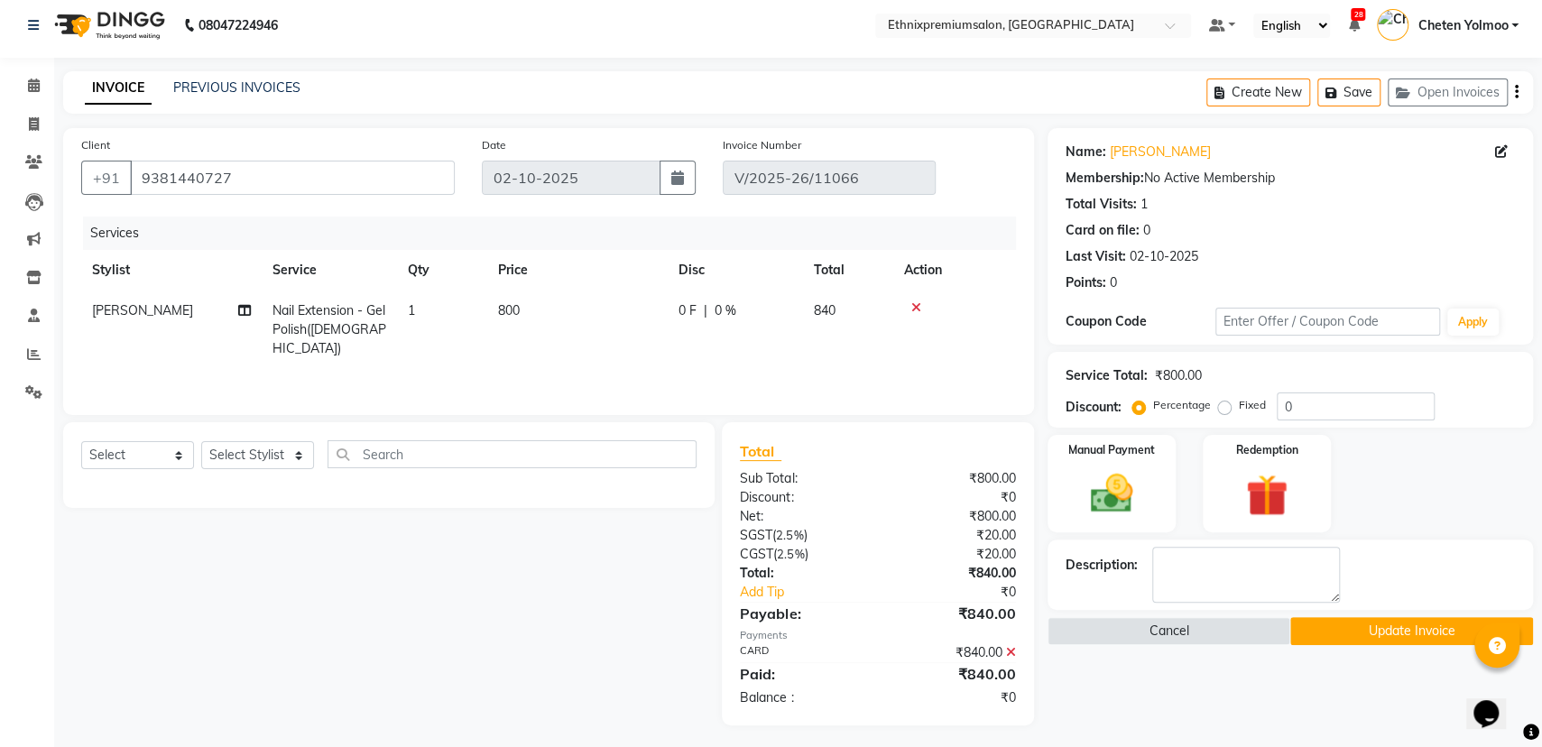
scroll to position [11, 0]
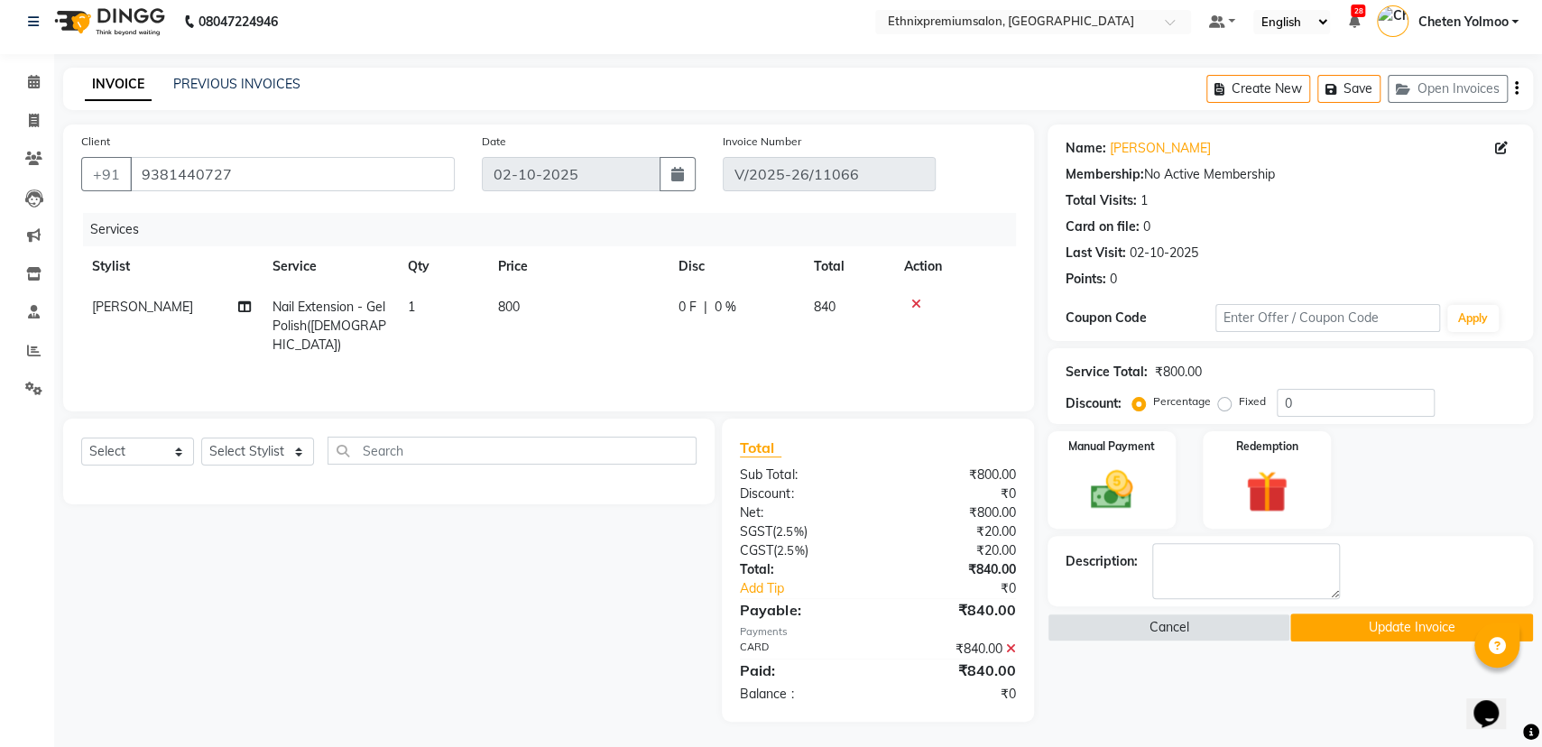
click at [1011, 651] on icon at bounding box center [1011, 648] width 10 height 13
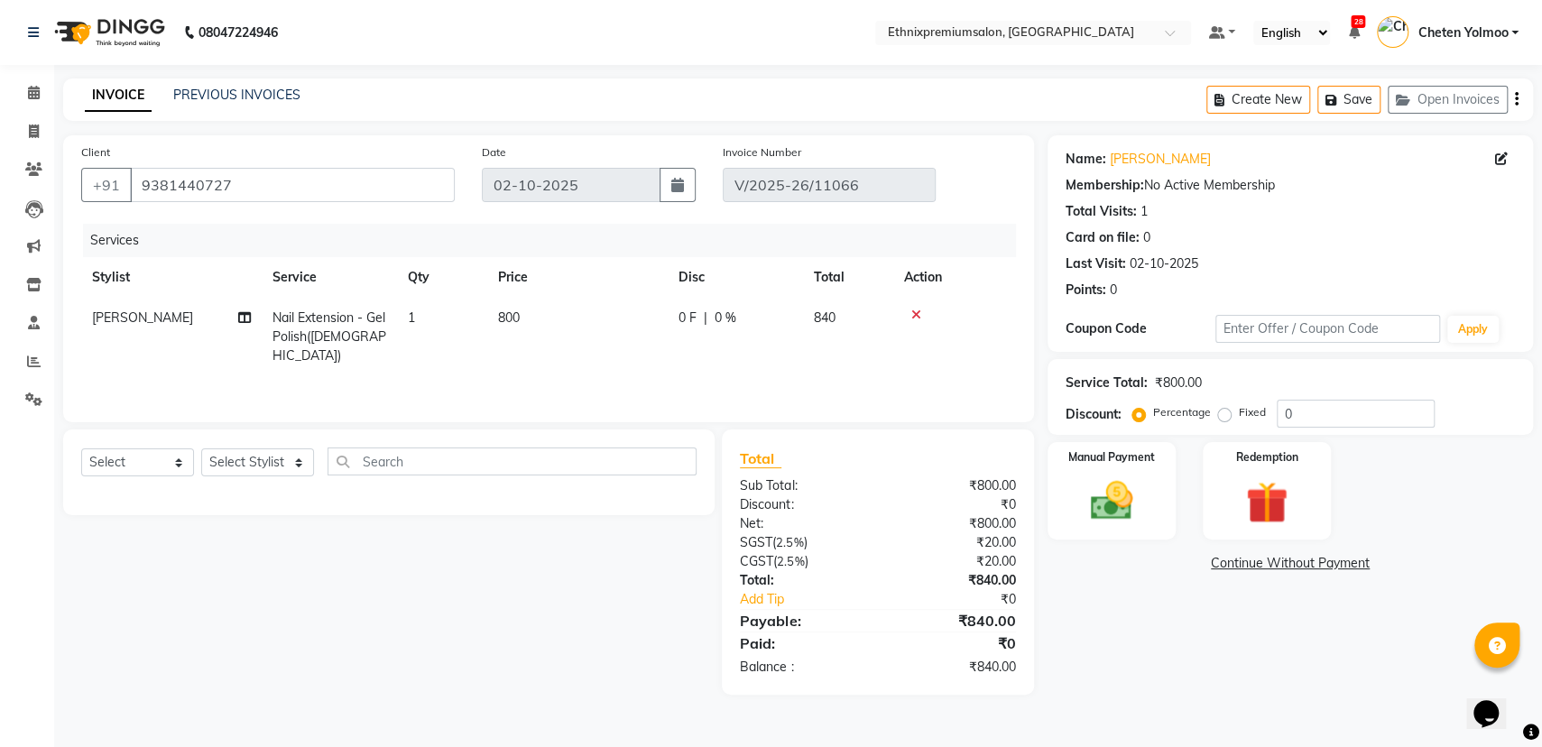
scroll to position [0, 0]
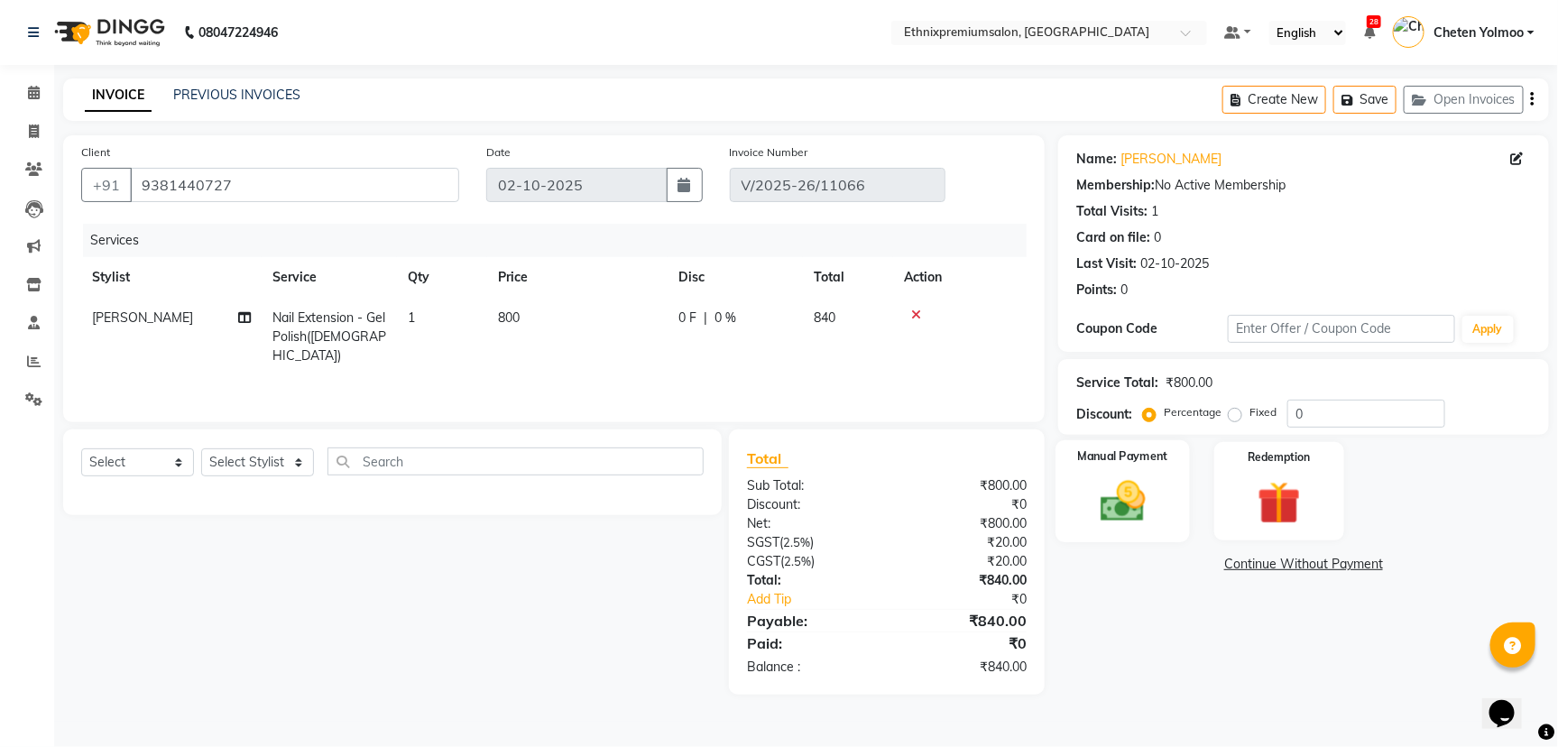
click at [1130, 501] on img at bounding box center [1122, 500] width 73 height 51
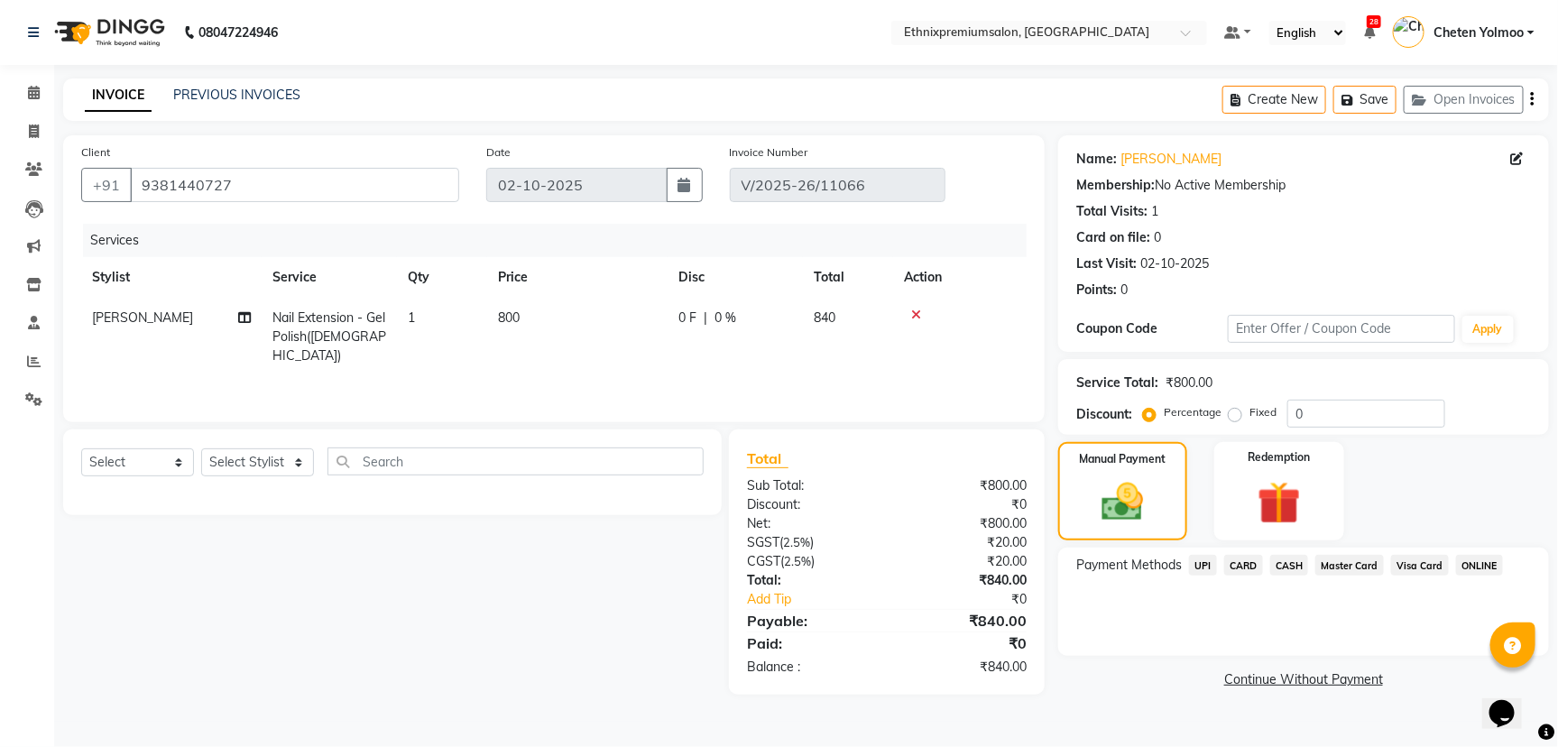
click at [1243, 570] on span "CARD" at bounding box center [1243, 565] width 39 height 21
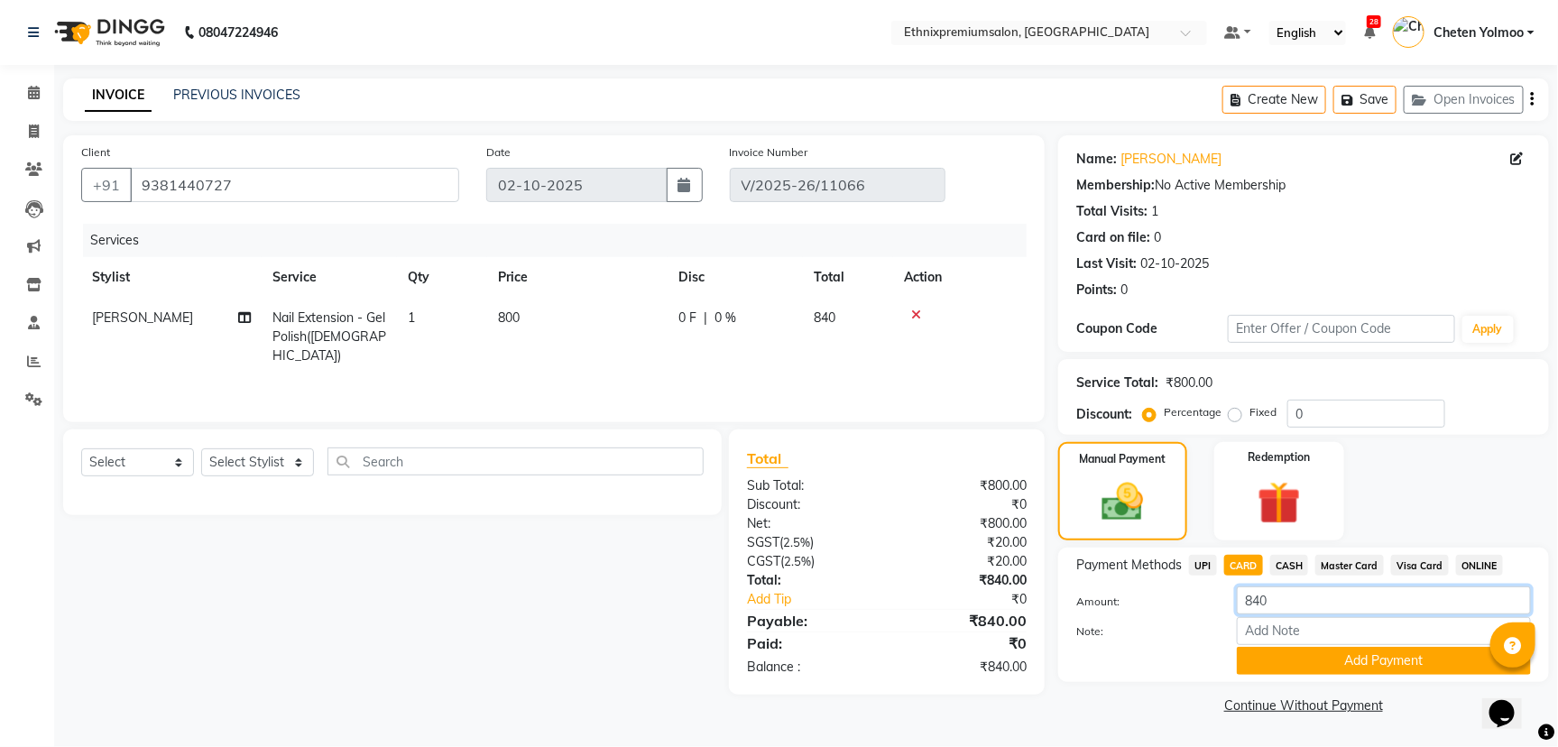
click at [1279, 592] on input "840" at bounding box center [1384, 600] width 294 height 28
type input "0"
click at [1333, 651] on button "Add Payment" at bounding box center [1384, 661] width 294 height 28
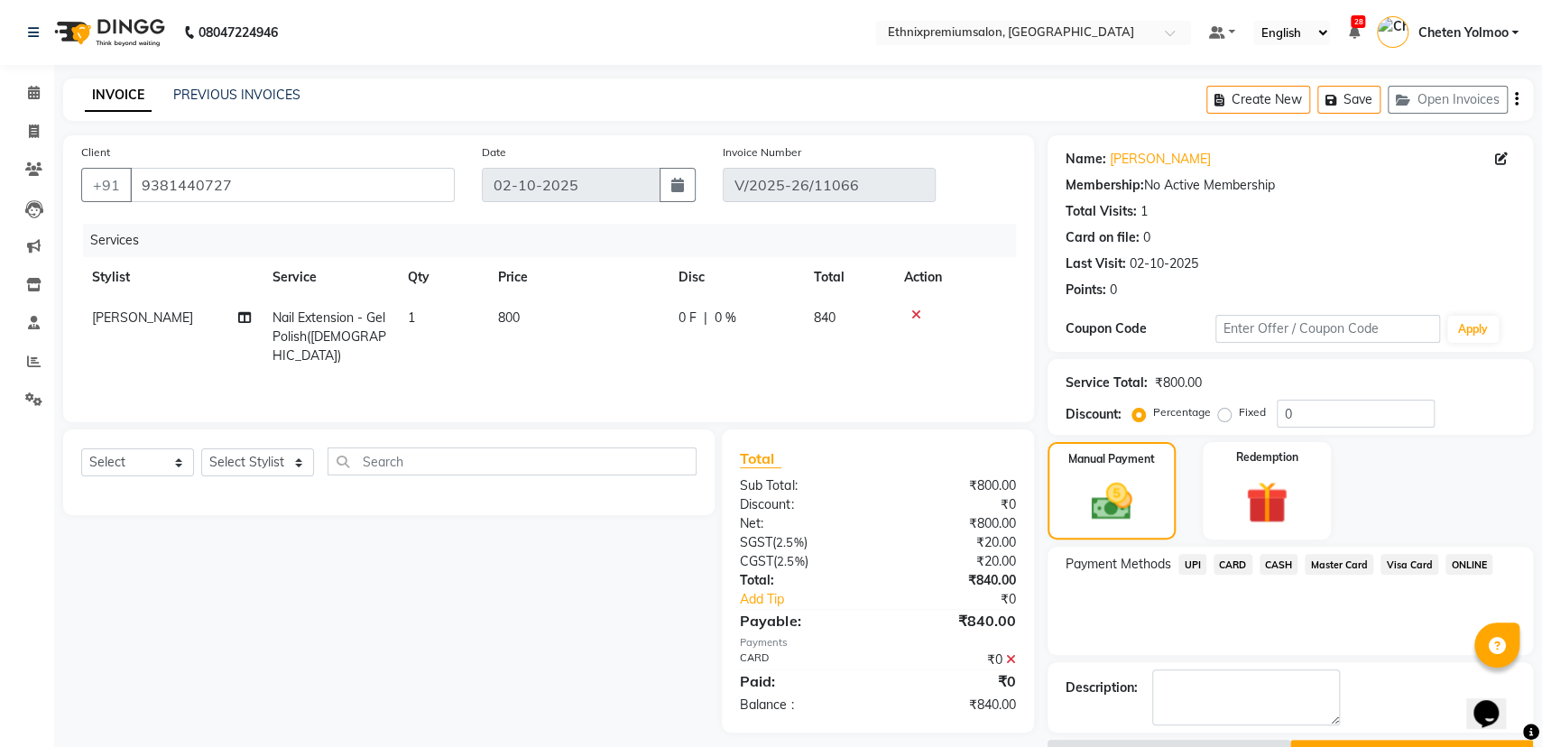
scroll to position [47, 0]
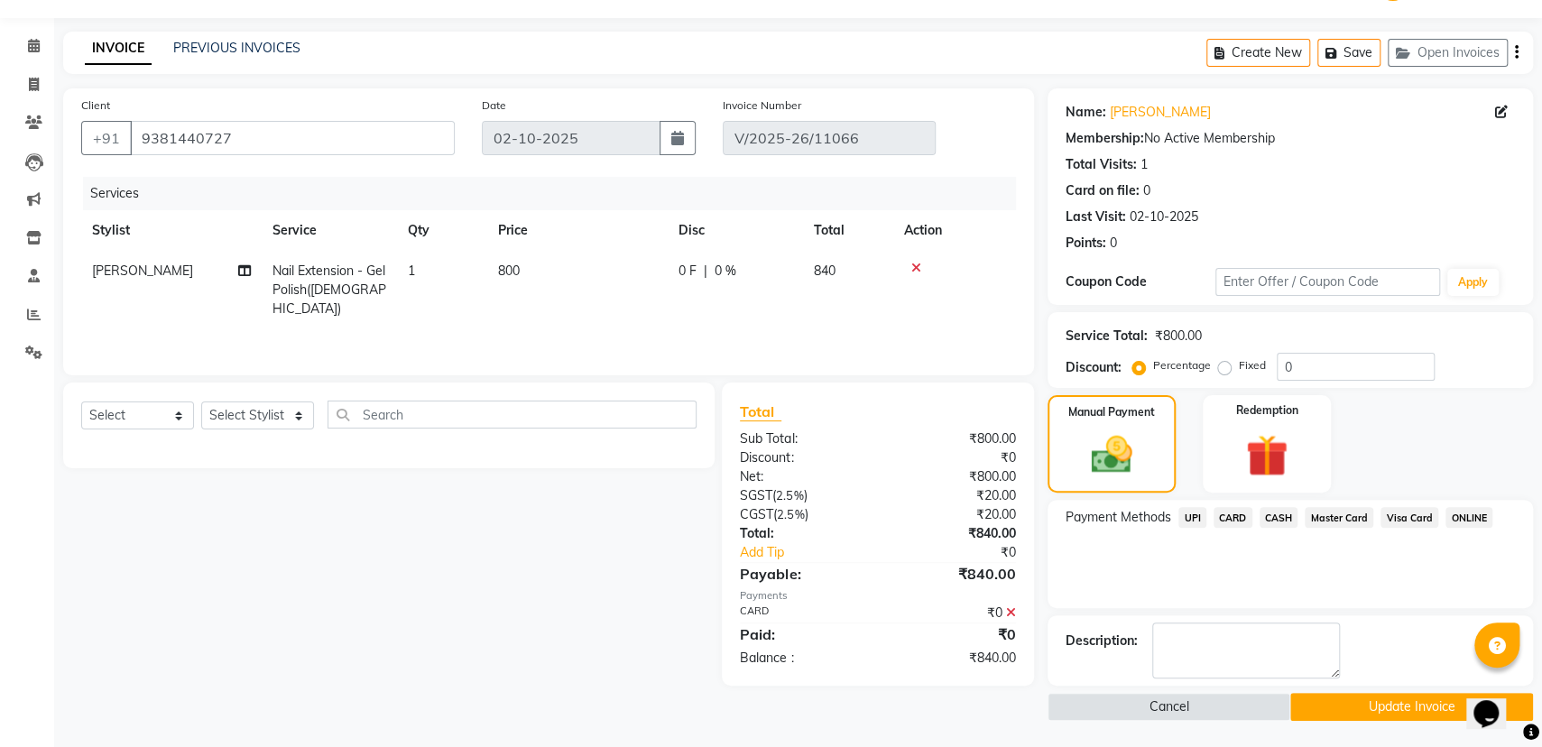
click at [1324, 700] on button "Update Invoice" at bounding box center [1411, 707] width 243 height 28
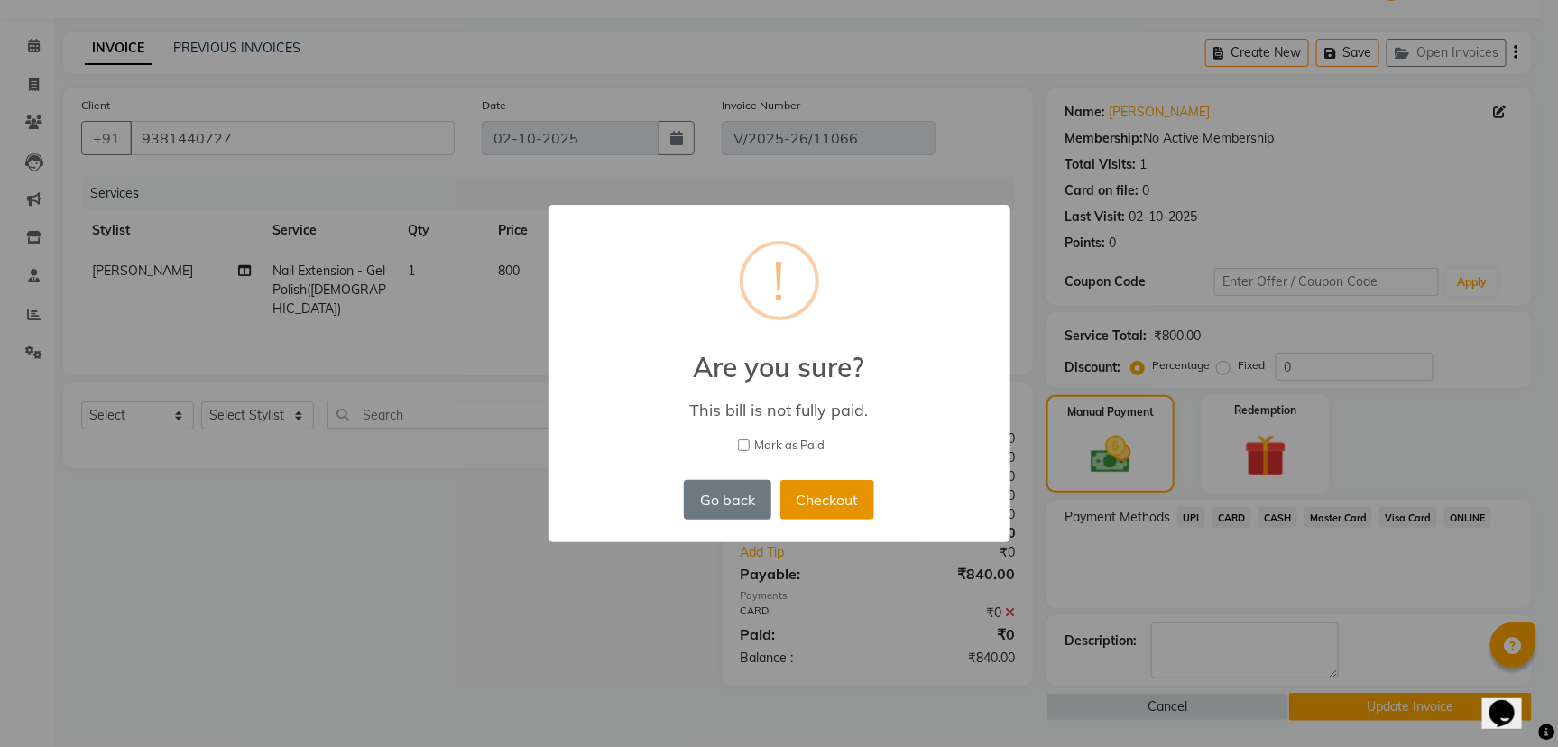
click at [848, 513] on button "Checkout" at bounding box center [827, 500] width 94 height 40
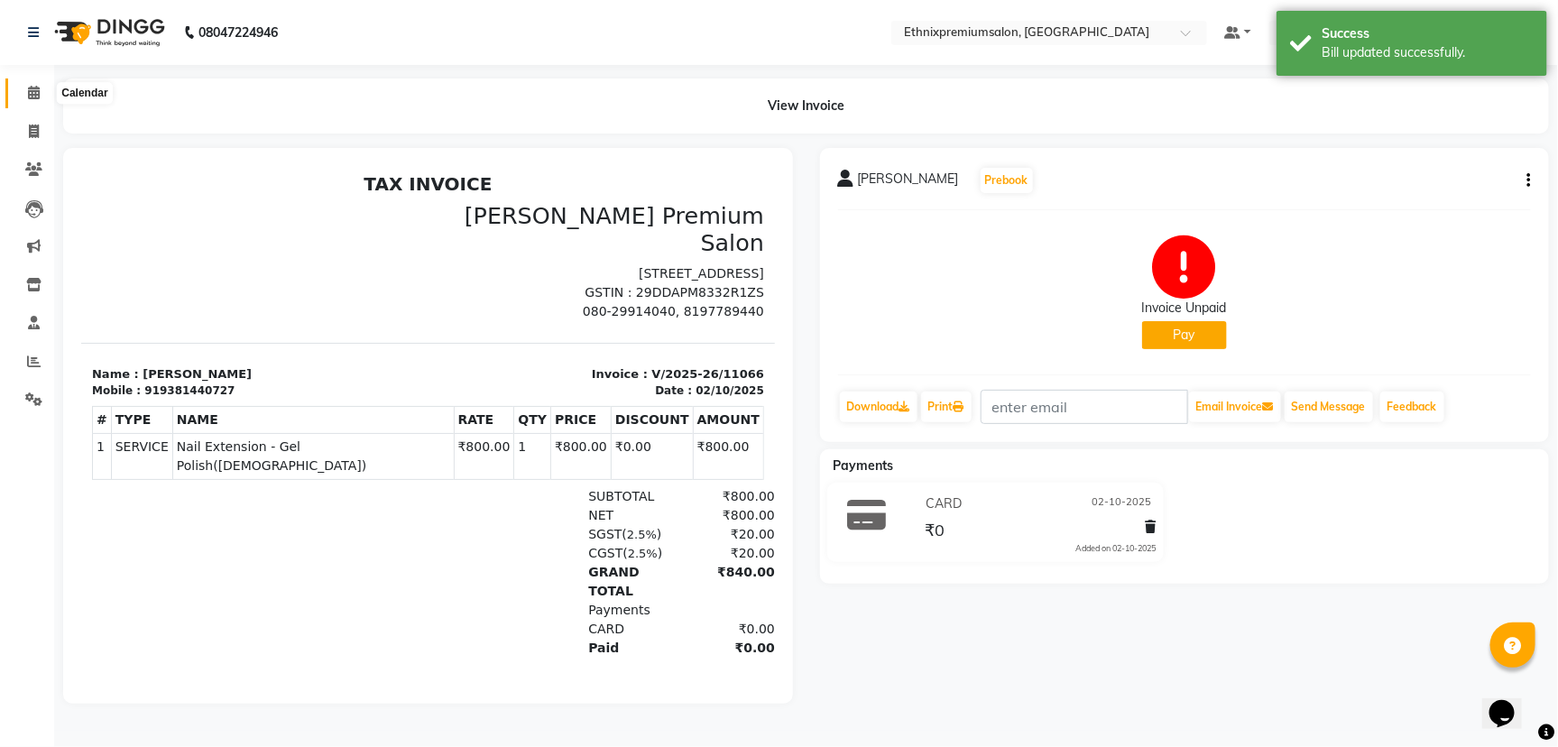
click at [38, 102] on span at bounding box center [34, 93] width 32 height 21
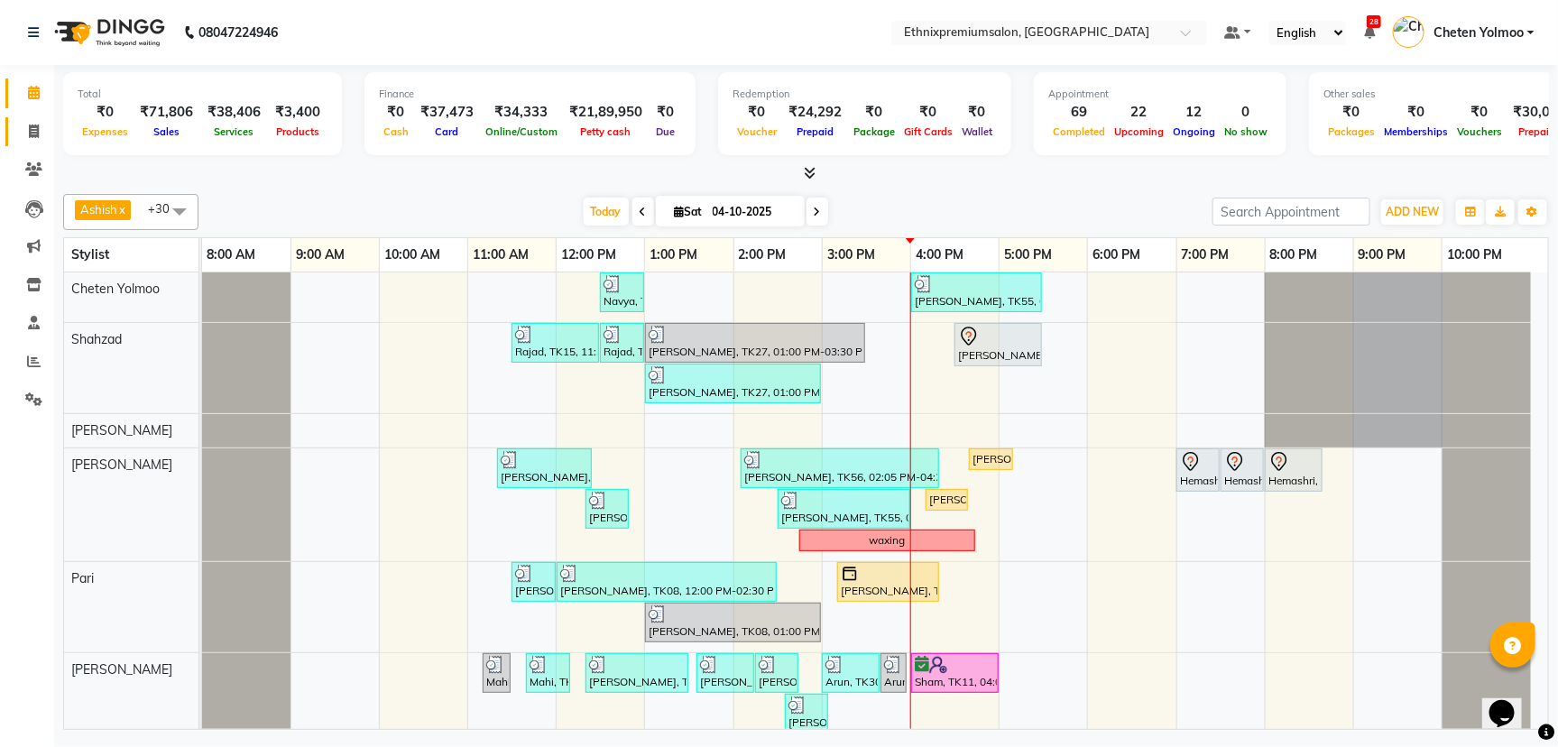
click at [18, 118] on link "Invoice" at bounding box center [26, 132] width 43 height 30
select select "service"
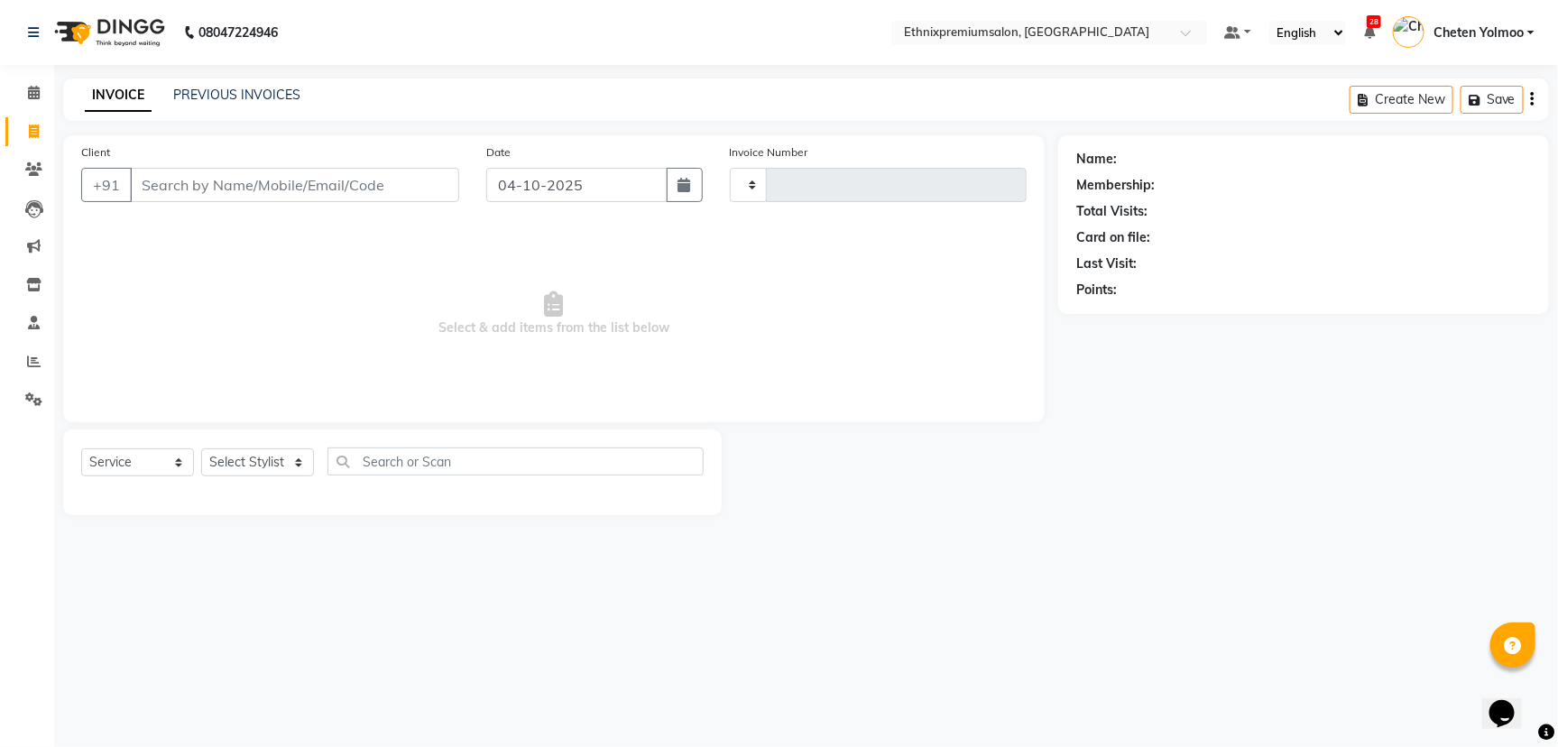
type input "11203"
select select "3625"
click at [170, 177] on input "Client" at bounding box center [294, 185] width 329 height 34
click at [41, 91] on span at bounding box center [34, 93] width 32 height 21
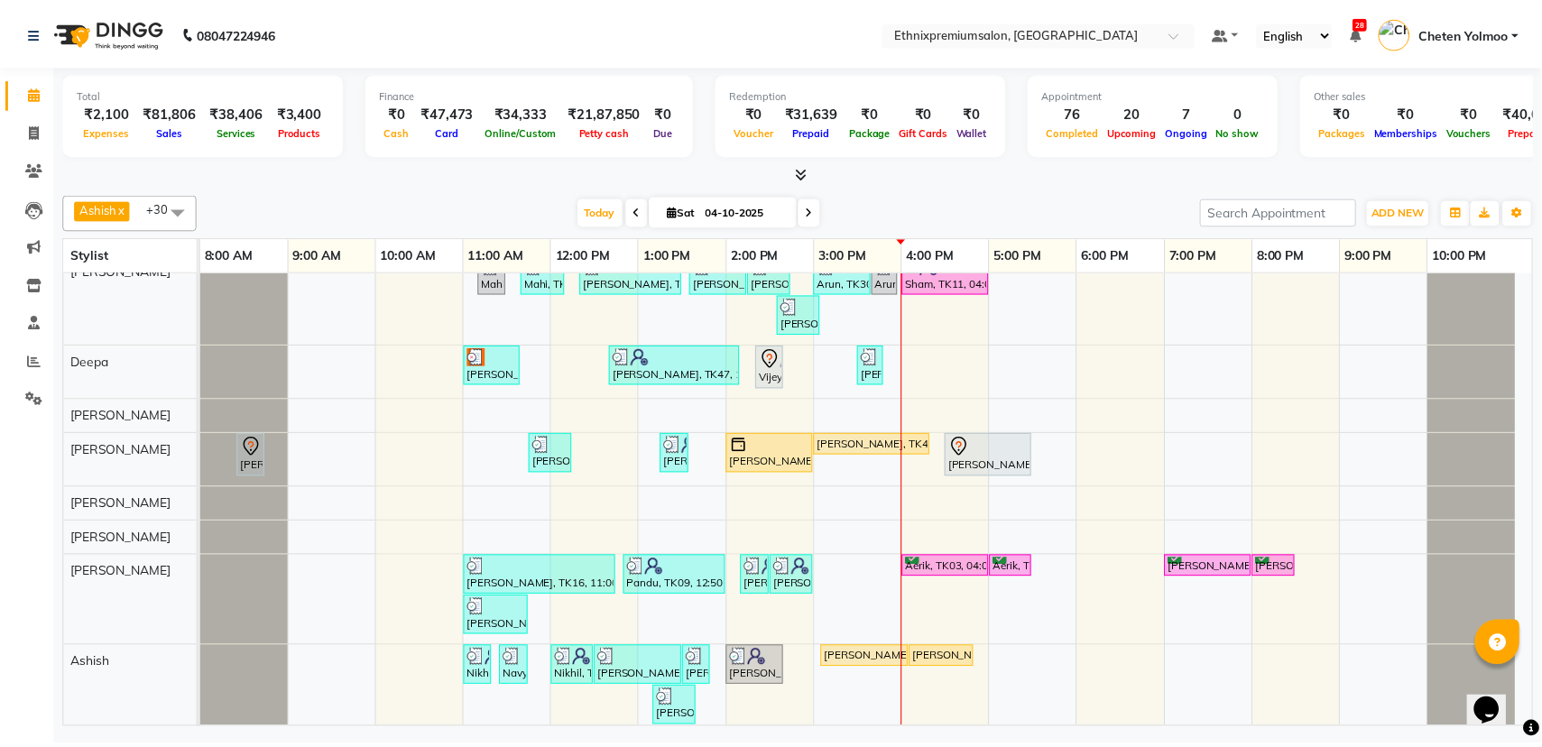
scroll to position [451, 0]
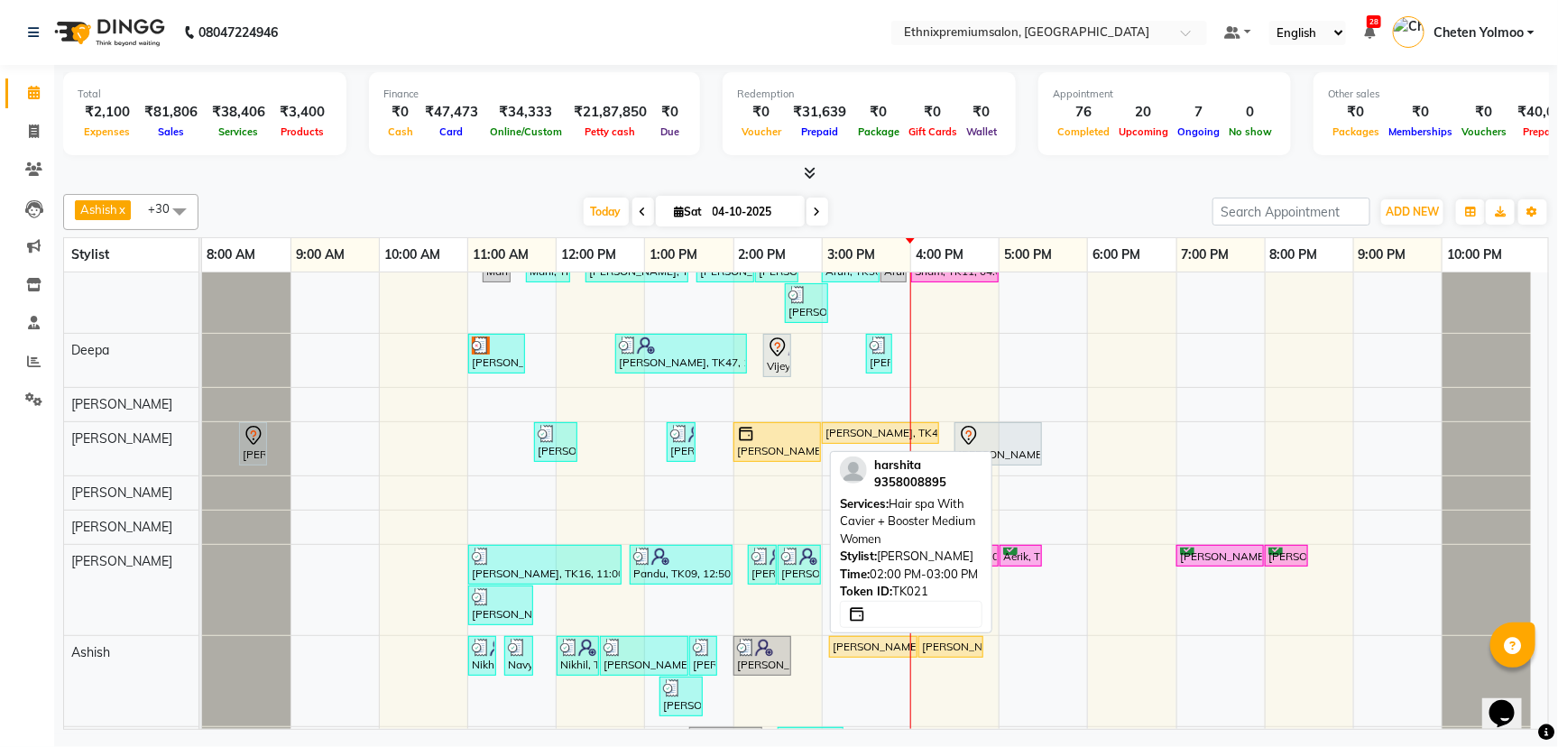
click at [766, 448] on div "harshita, TK21, 02:00 PM-03:00 PM, Hair spa With Cavier + Booster Medium Women" at bounding box center [777, 442] width 84 height 34
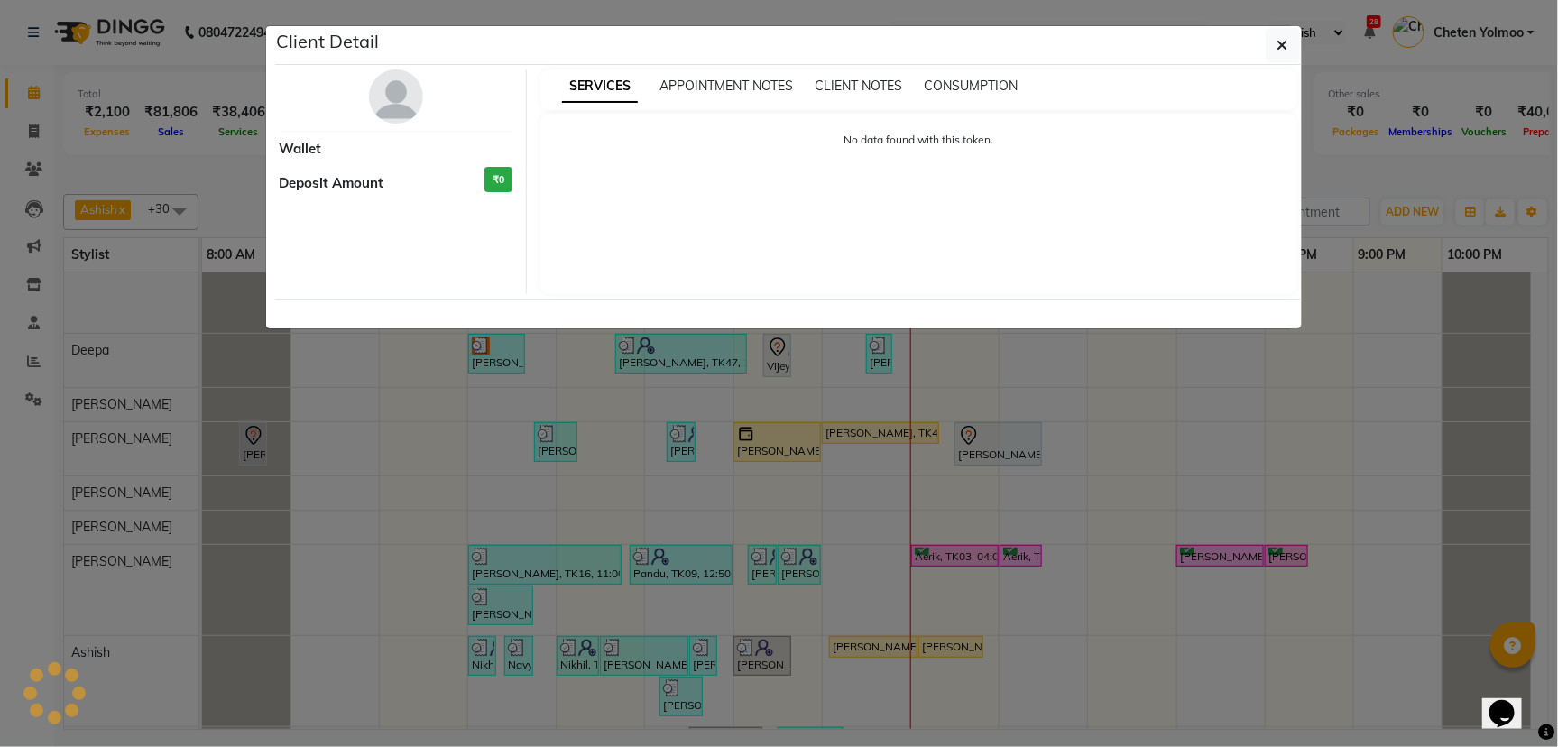
select select "1"
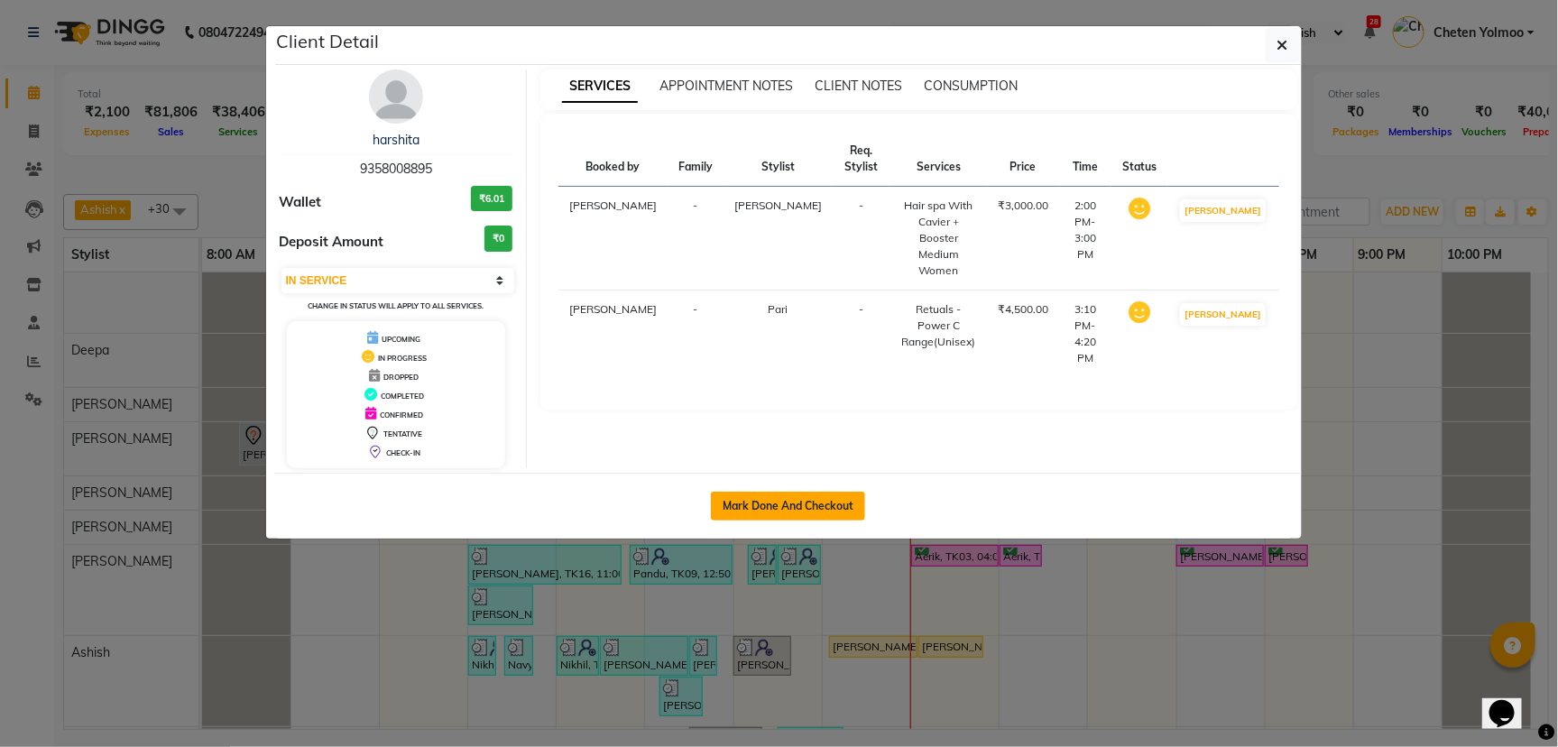
click at [778, 518] on button "Mark Done And Checkout" at bounding box center [788, 506] width 154 height 29
select select "service"
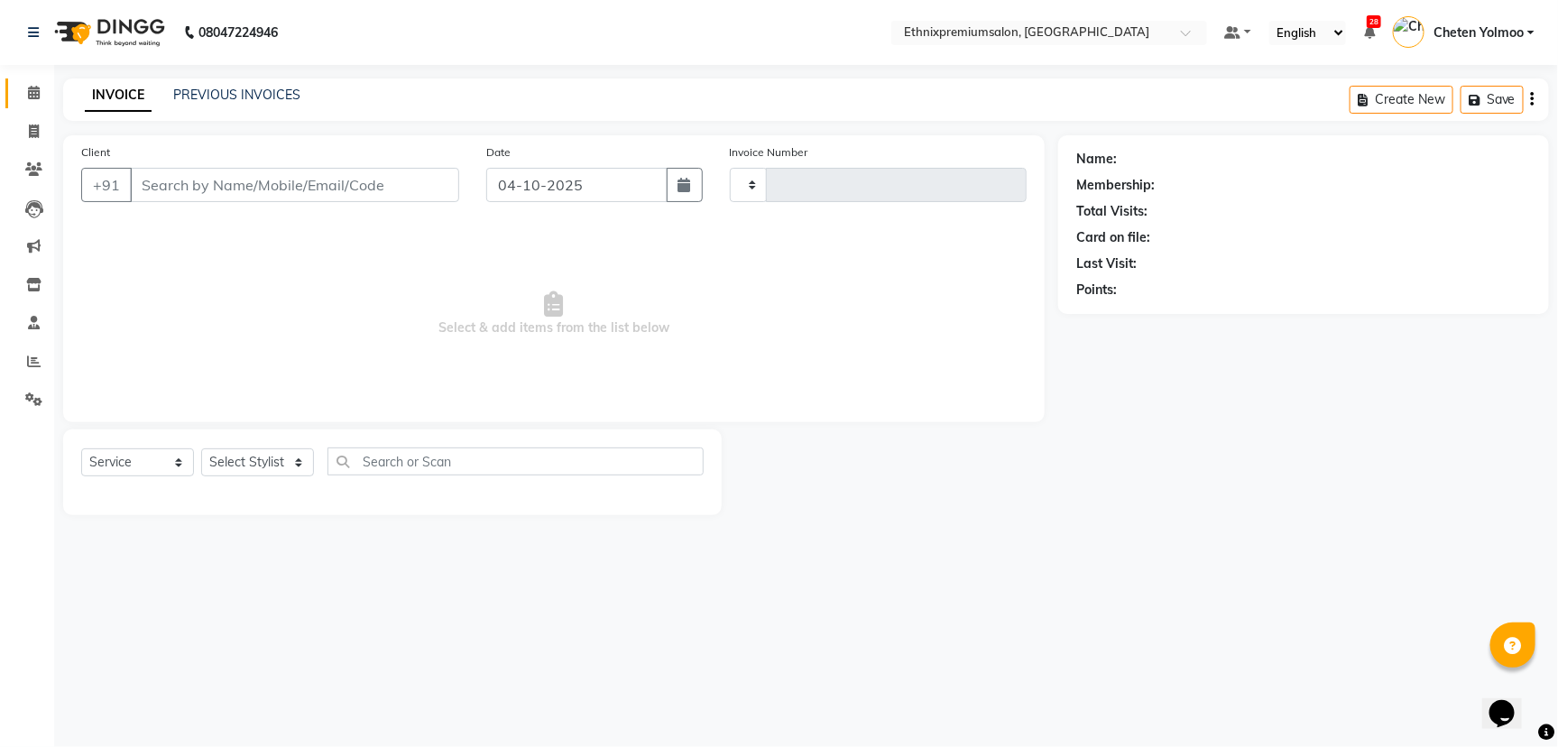
type input "11203"
select select "3625"
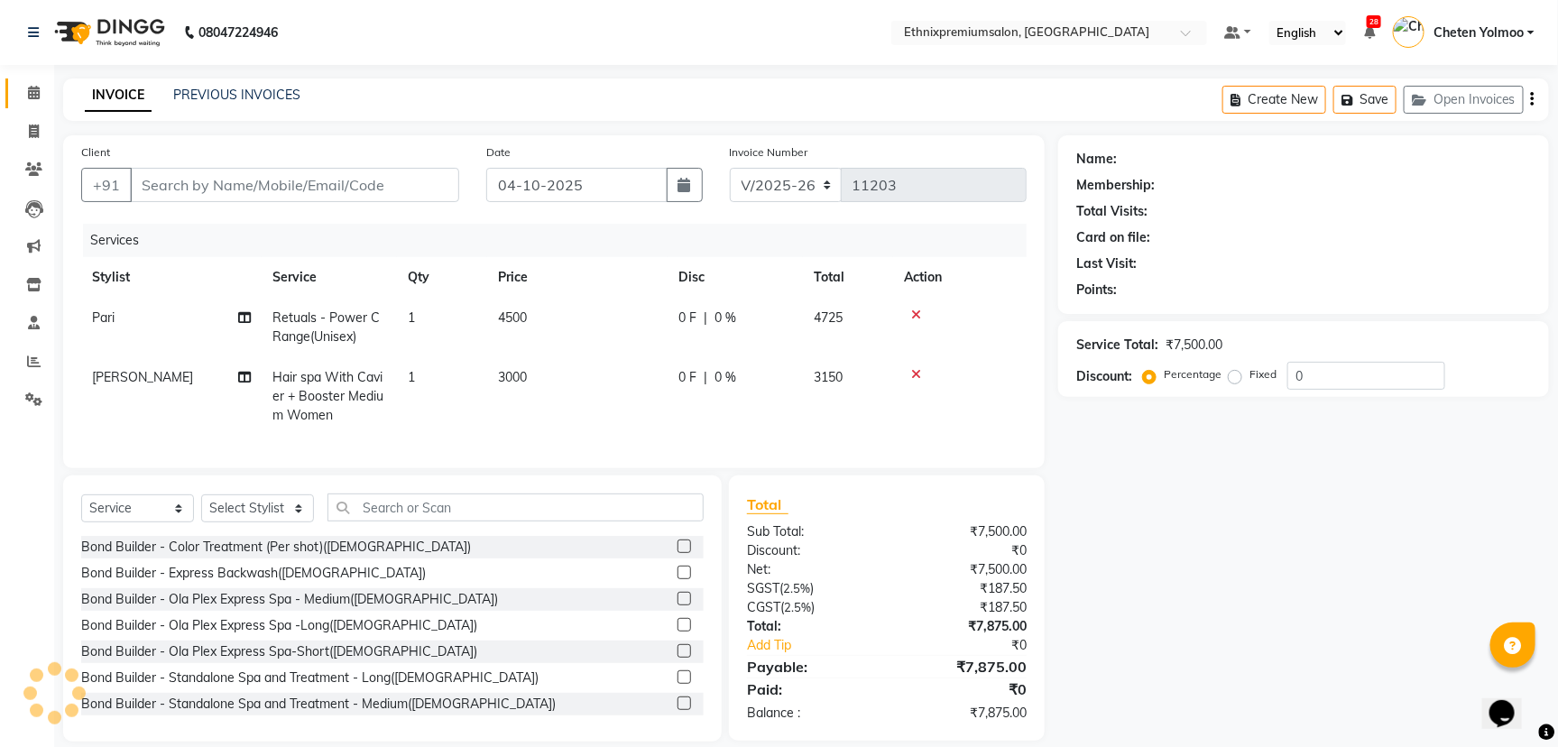
type input "9358008895"
select select "57660"
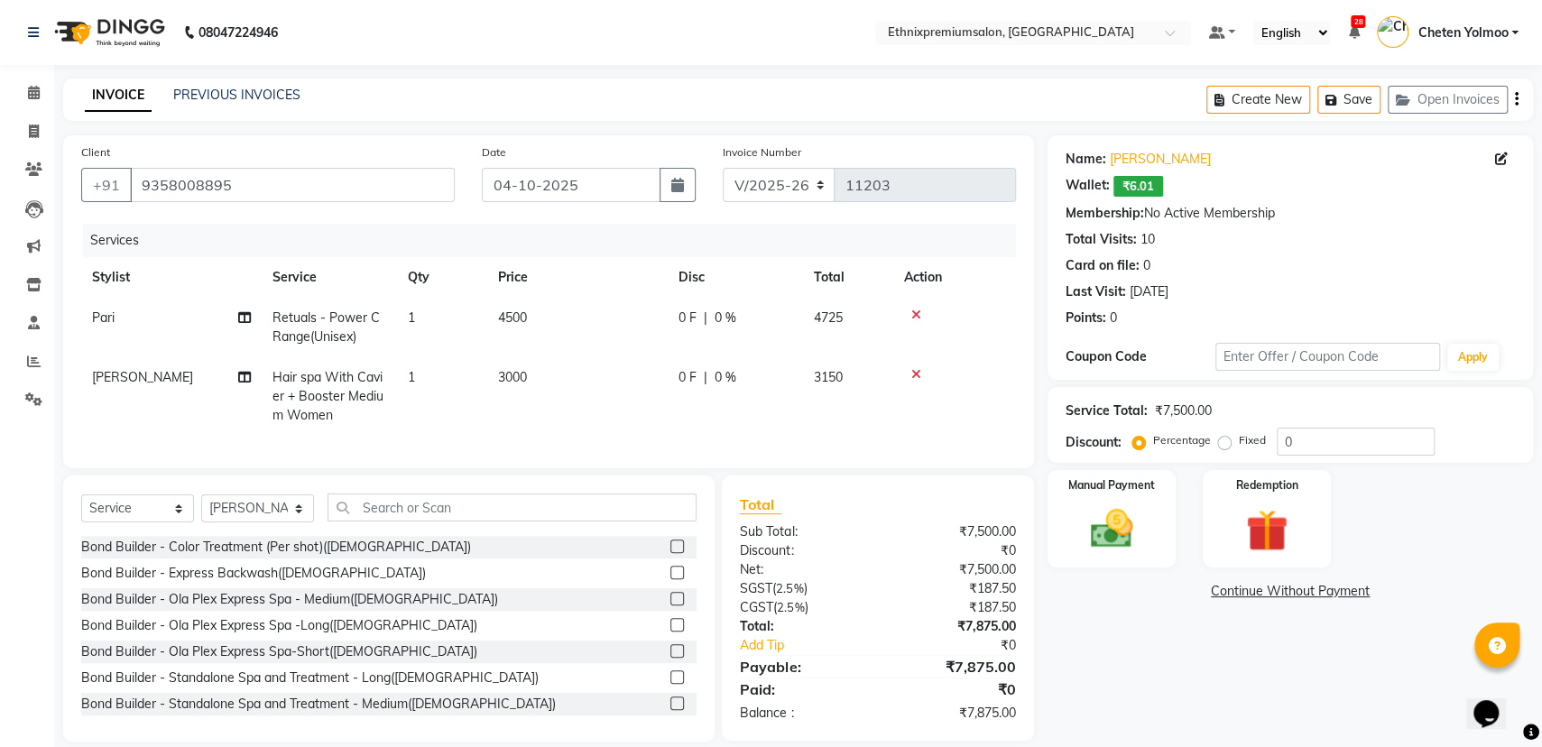
click at [349, 396] on span "Hair spa With Cavier + Booster Medium Women" at bounding box center [327, 396] width 111 height 54
select select "57660"
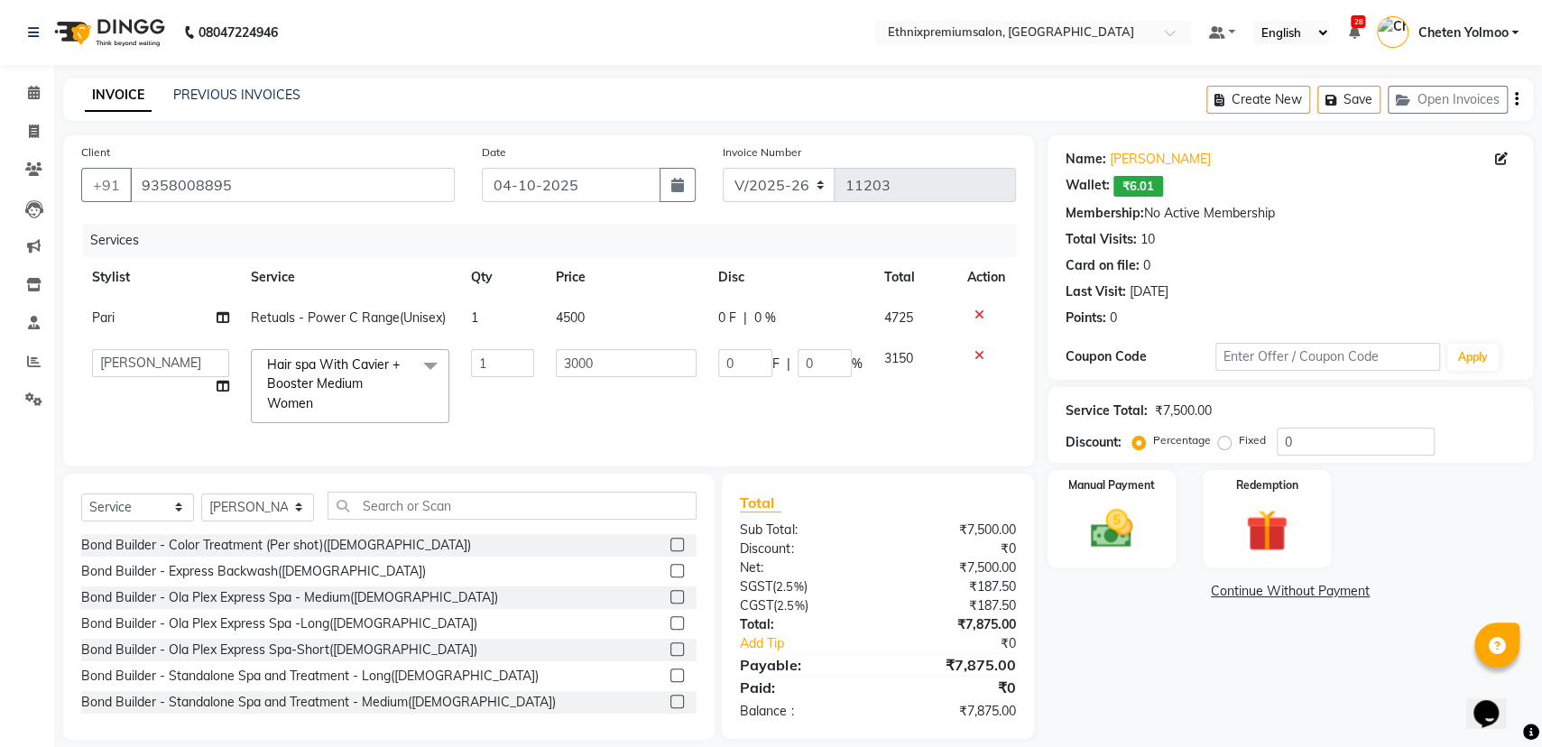
click at [349, 396] on span "Hair spa With Cavier + Booster Medium Women x" at bounding box center [341, 384] width 159 height 58
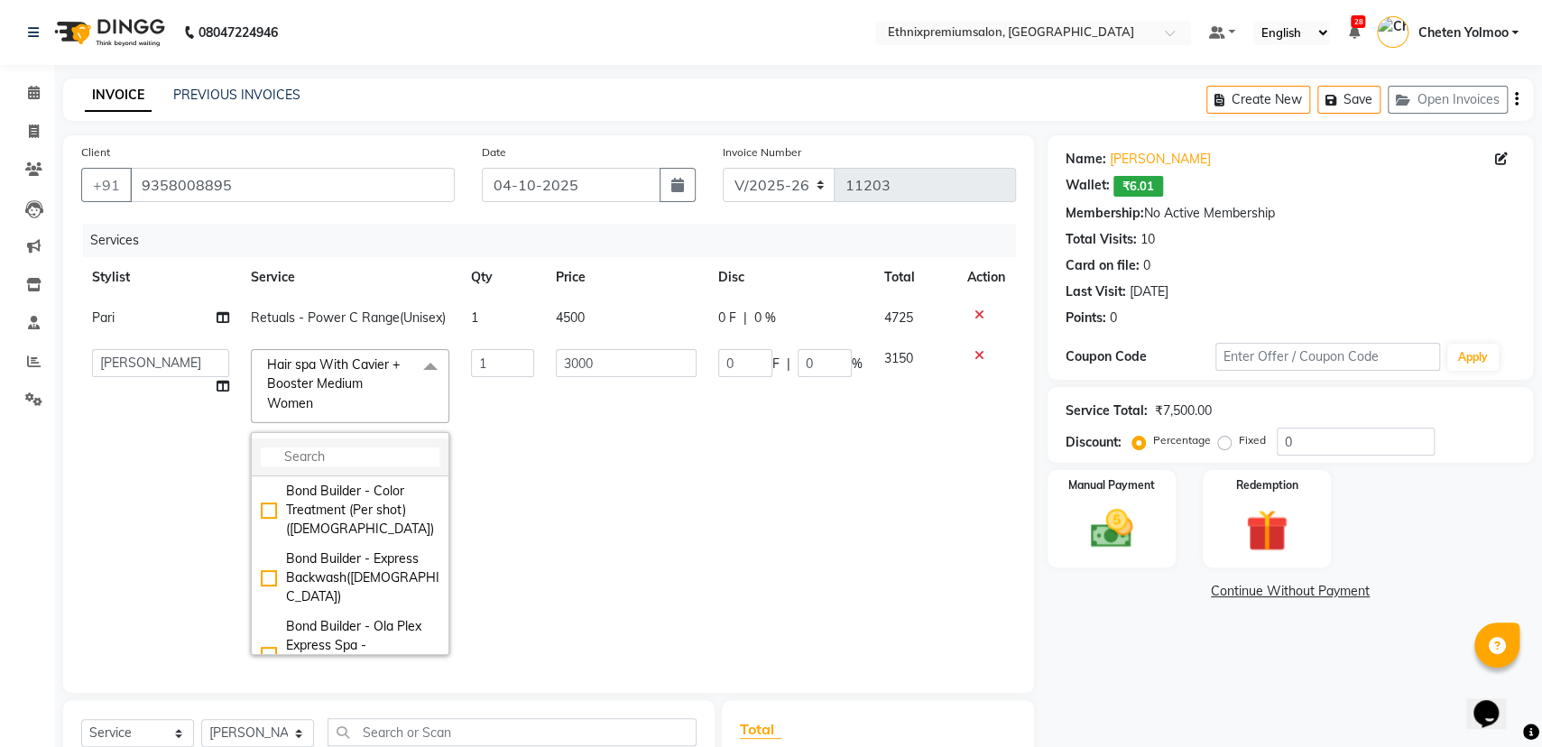
click at [345, 465] on input "multiselect-search" at bounding box center [350, 456] width 179 height 19
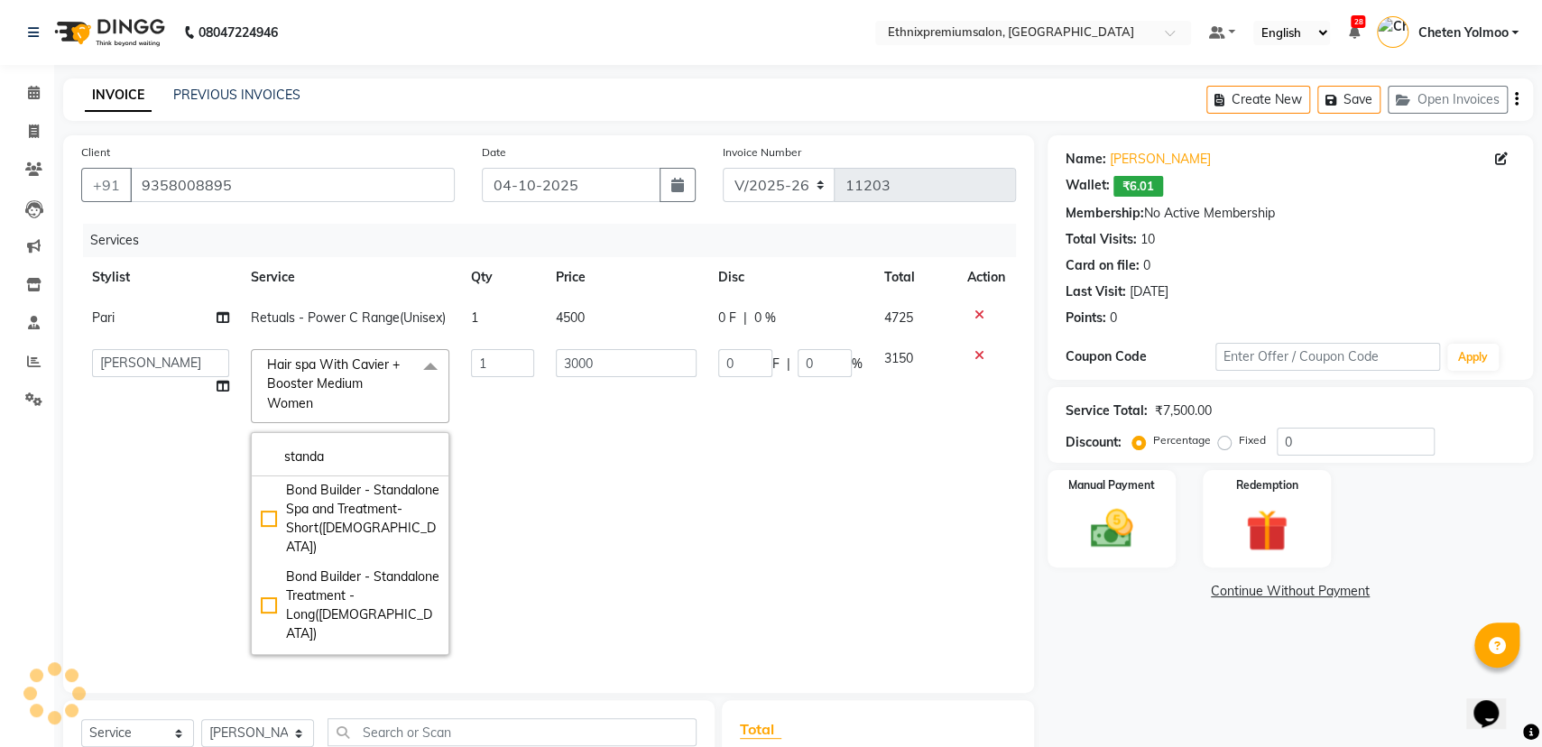
scroll to position [226, 0]
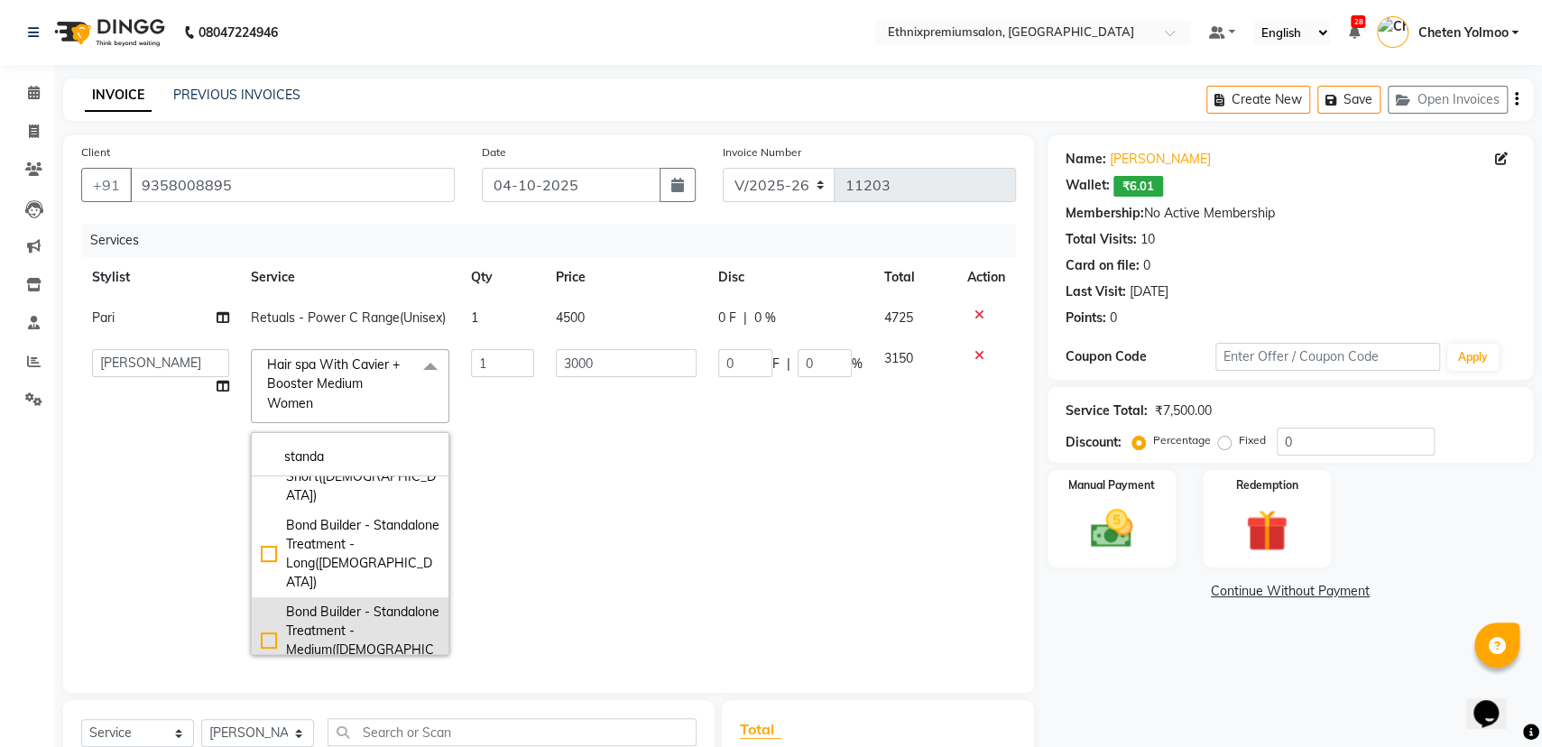
type input "standa"
click at [377, 603] on div "Bond Builder - Standalone Treatment - Medium([DEMOGRAPHIC_DATA])" at bounding box center [350, 641] width 179 height 76
checkbox input "true"
type input "2500"
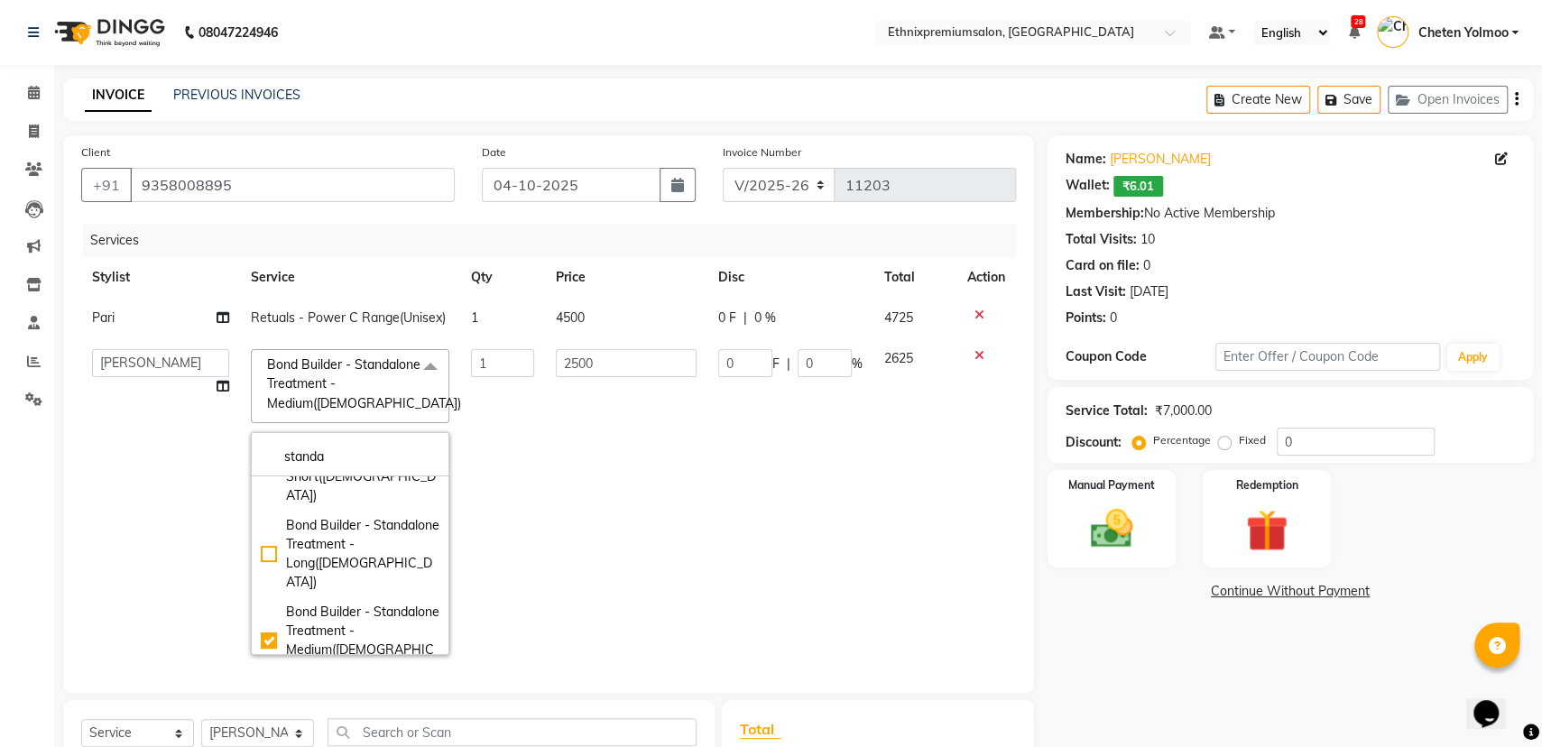
click at [555, 442] on td "2500" at bounding box center [625, 501] width 161 height 327
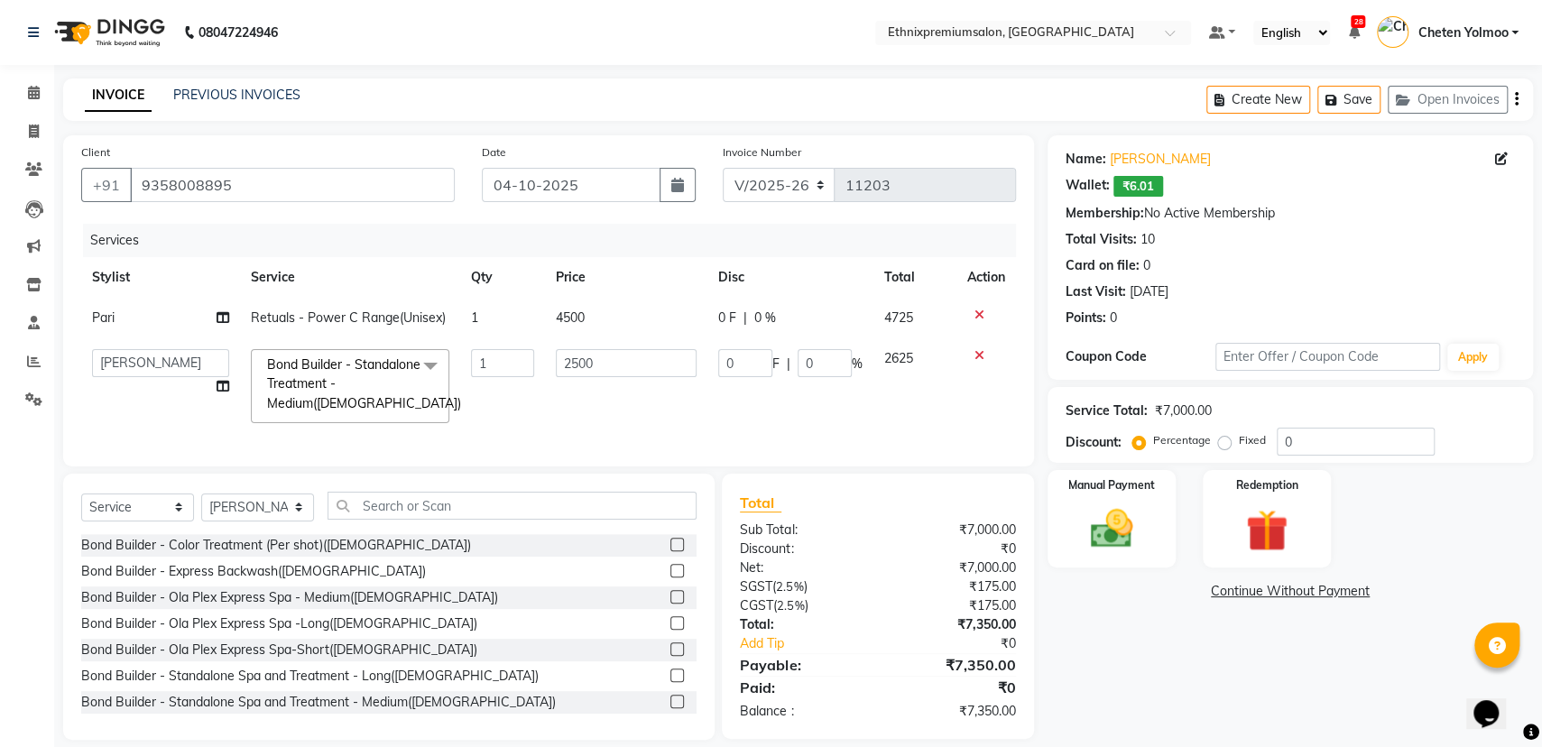
click at [414, 310] on span "Retuals - Power C Range(Unisex)" at bounding box center [348, 317] width 195 height 16
select select "28070"
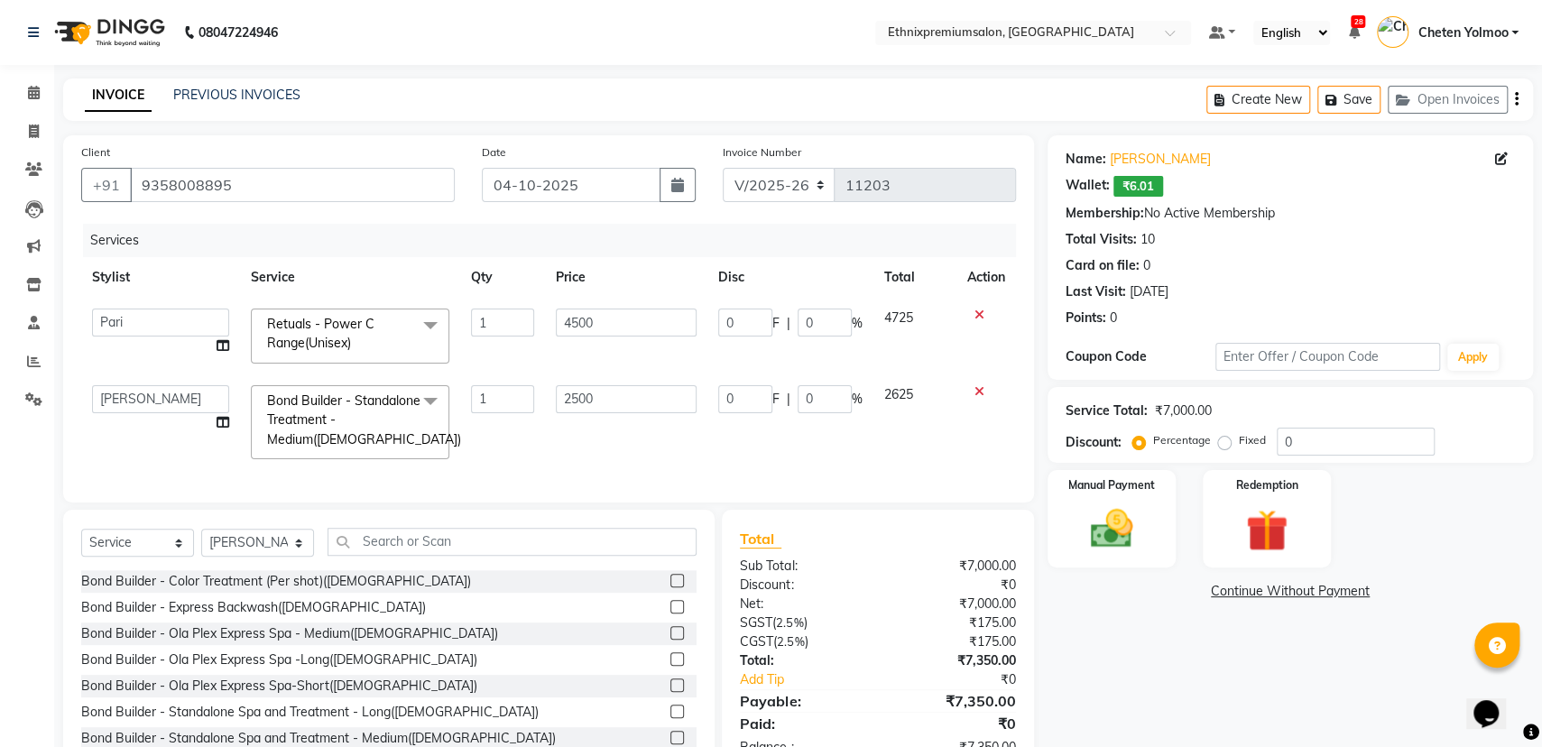
click at [414, 310] on span at bounding box center [430, 326] width 36 height 34
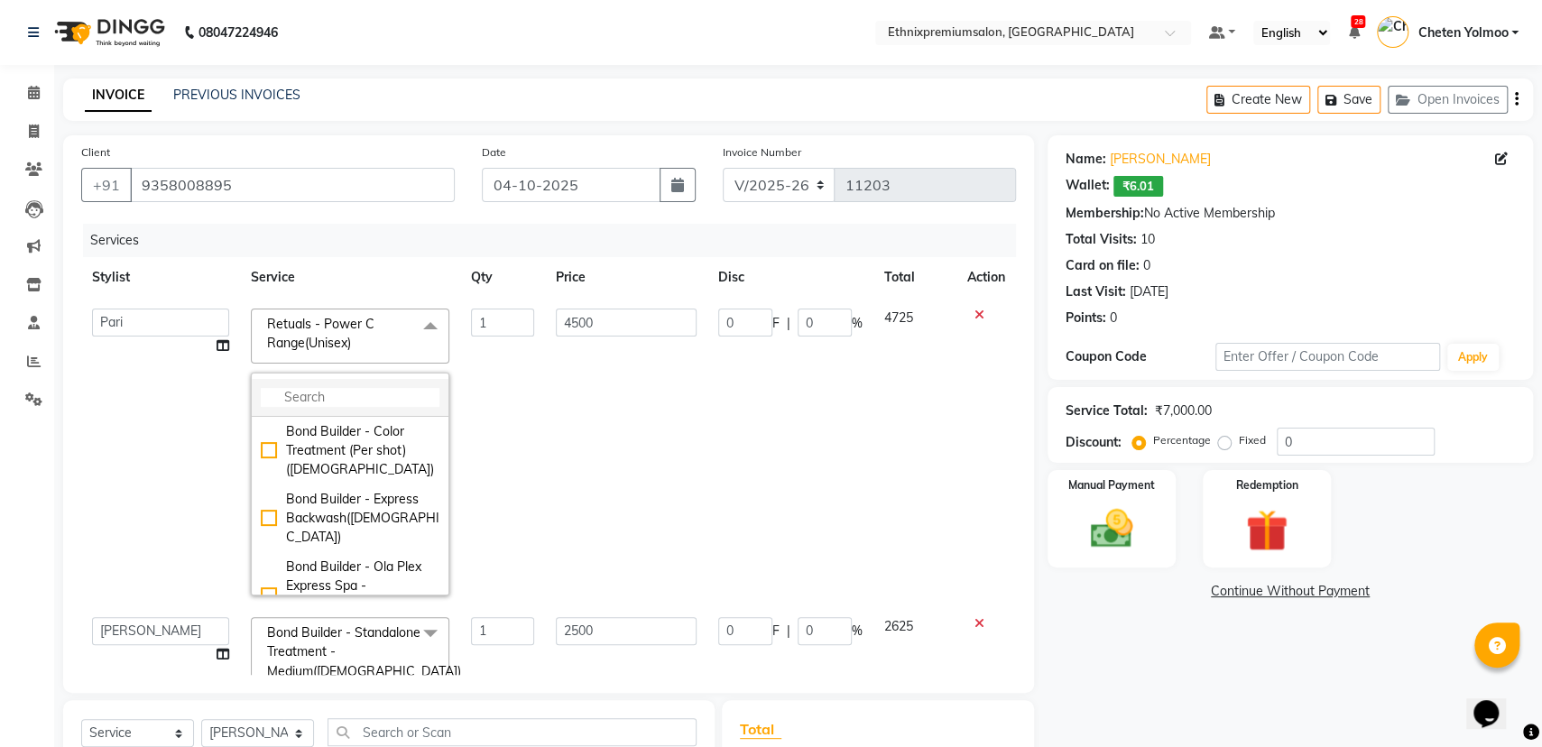
click at [362, 391] on input "multiselect-search" at bounding box center [350, 397] width 179 height 19
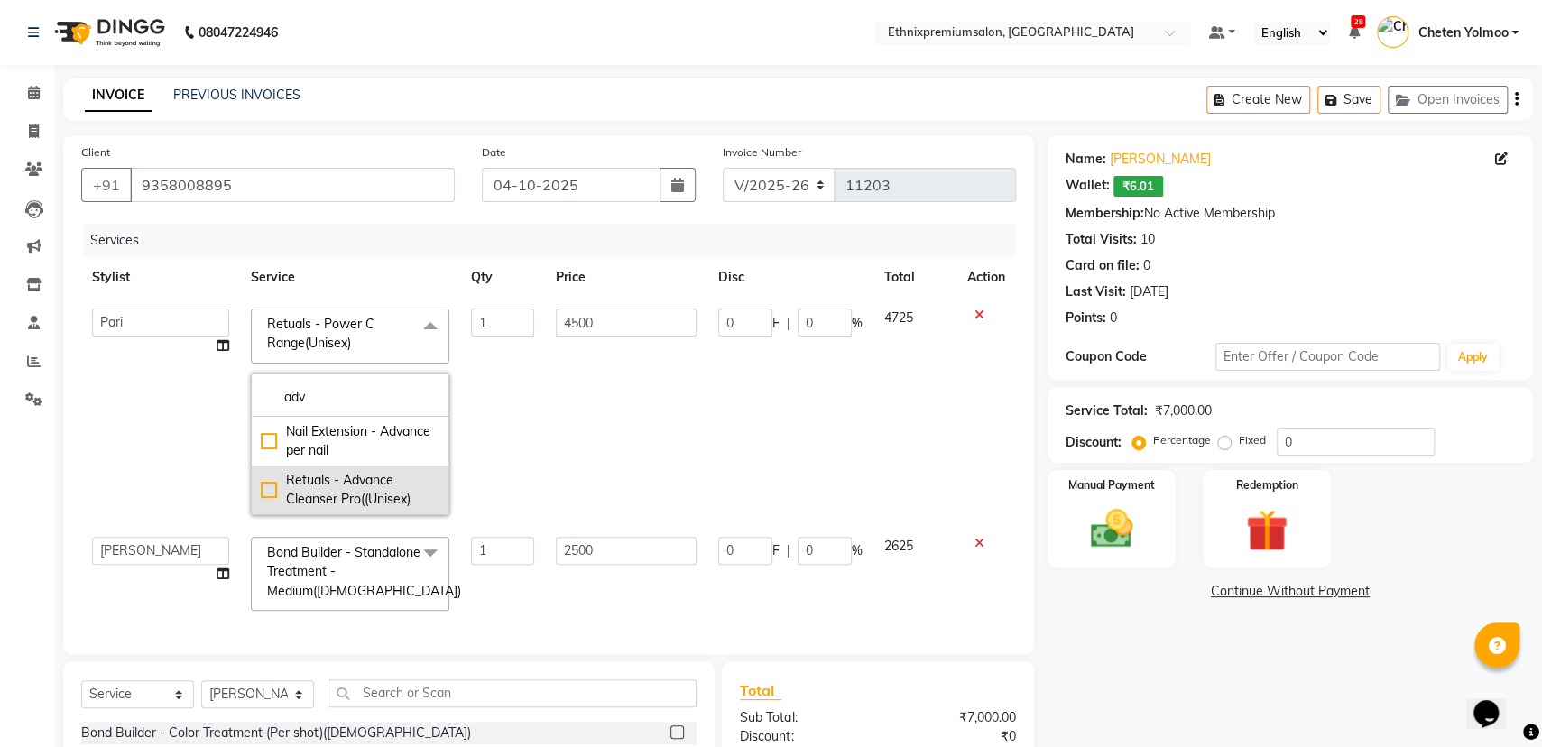
type input "adv"
click at [349, 467] on li "Retuals - Advance Cleanser Pro((Unisex)" at bounding box center [350, 489] width 197 height 49
checkbox input "true"
type input "2000"
click at [210, 461] on td "Amoi Ashish Bishaka Cheten Yolmoo Deepa Dorjey Ellori Faisal Jacqueline James J…" at bounding box center [160, 412] width 159 height 228
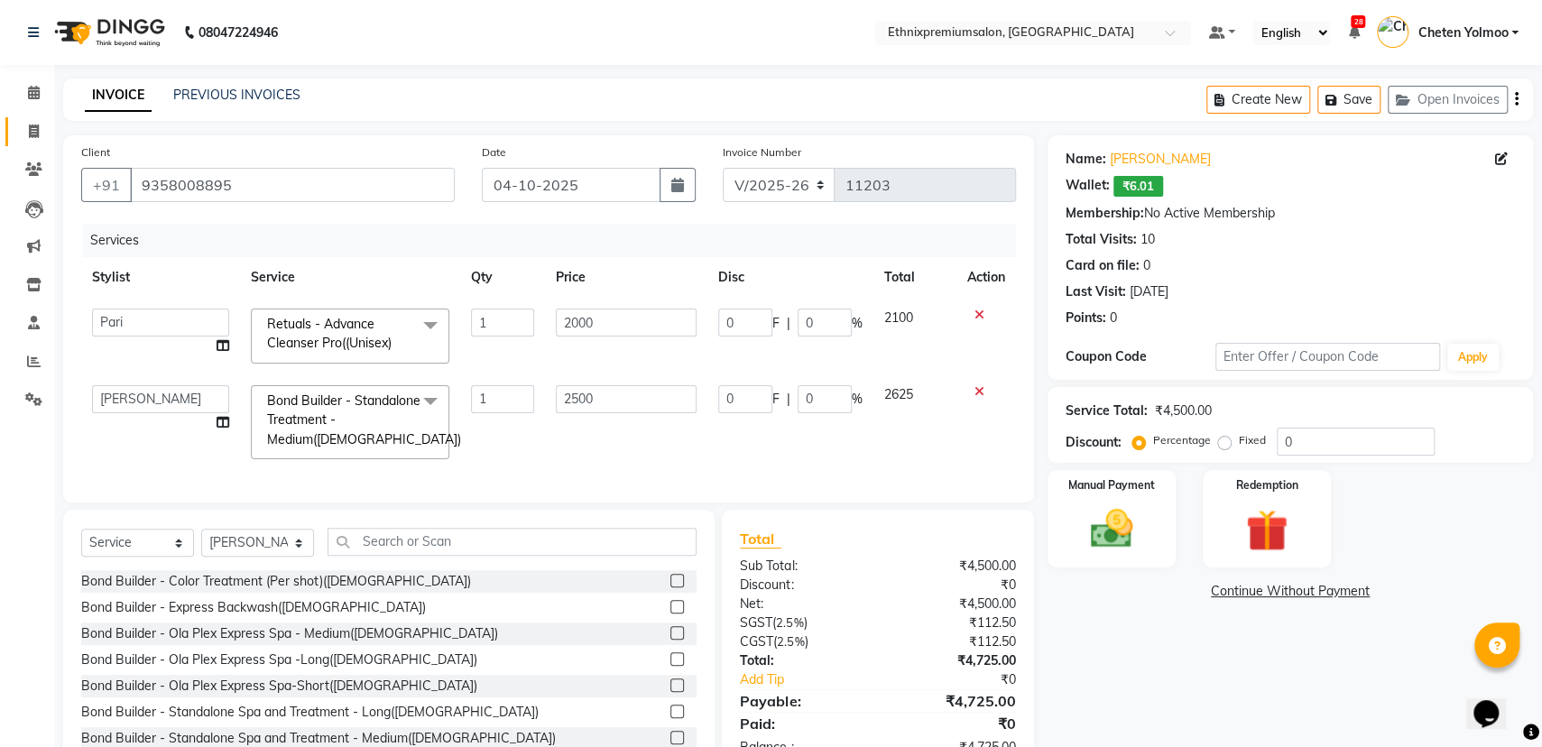
click at [23, 120] on link "Invoice" at bounding box center [26, 132] width 43 height 30
select select "service"
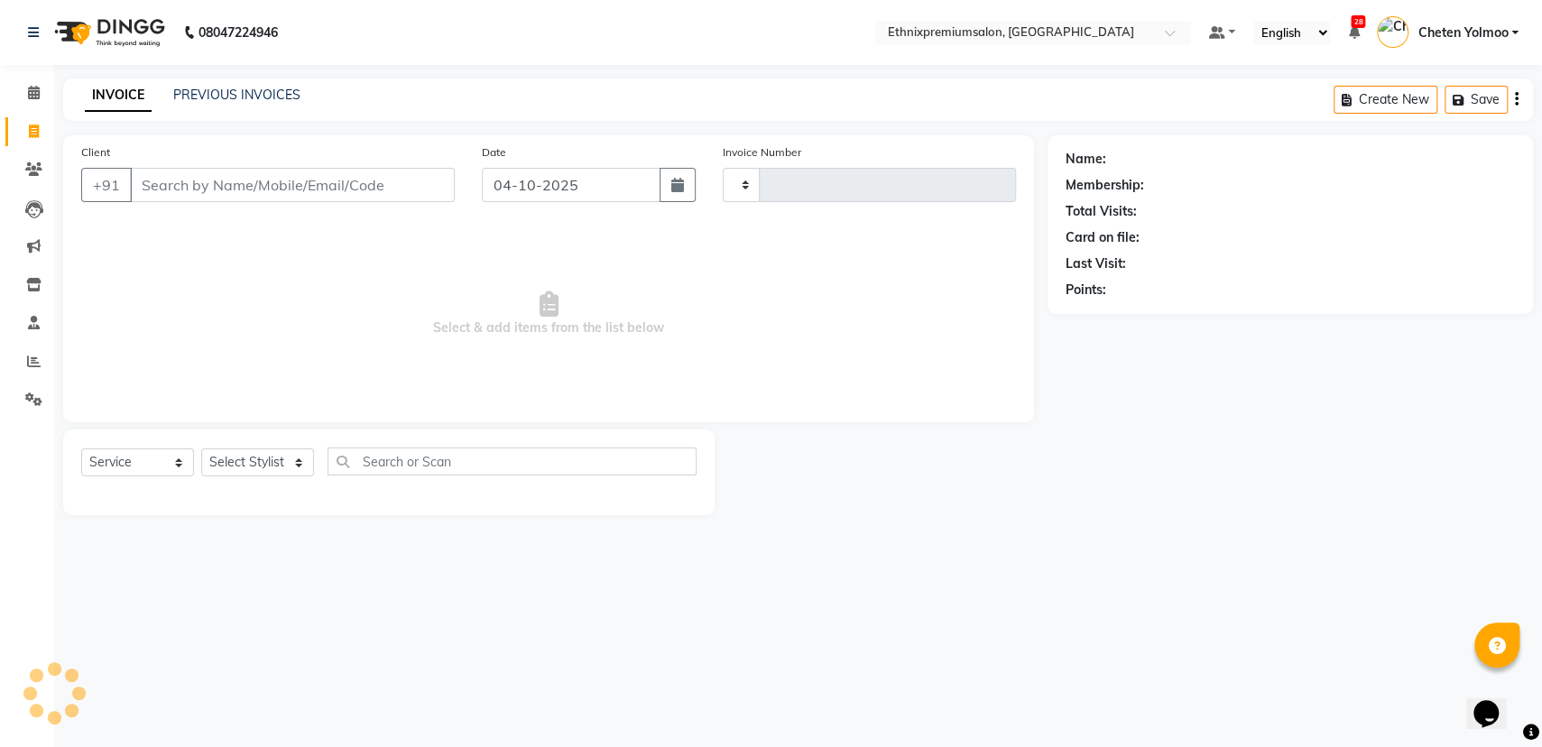
type input "11205"
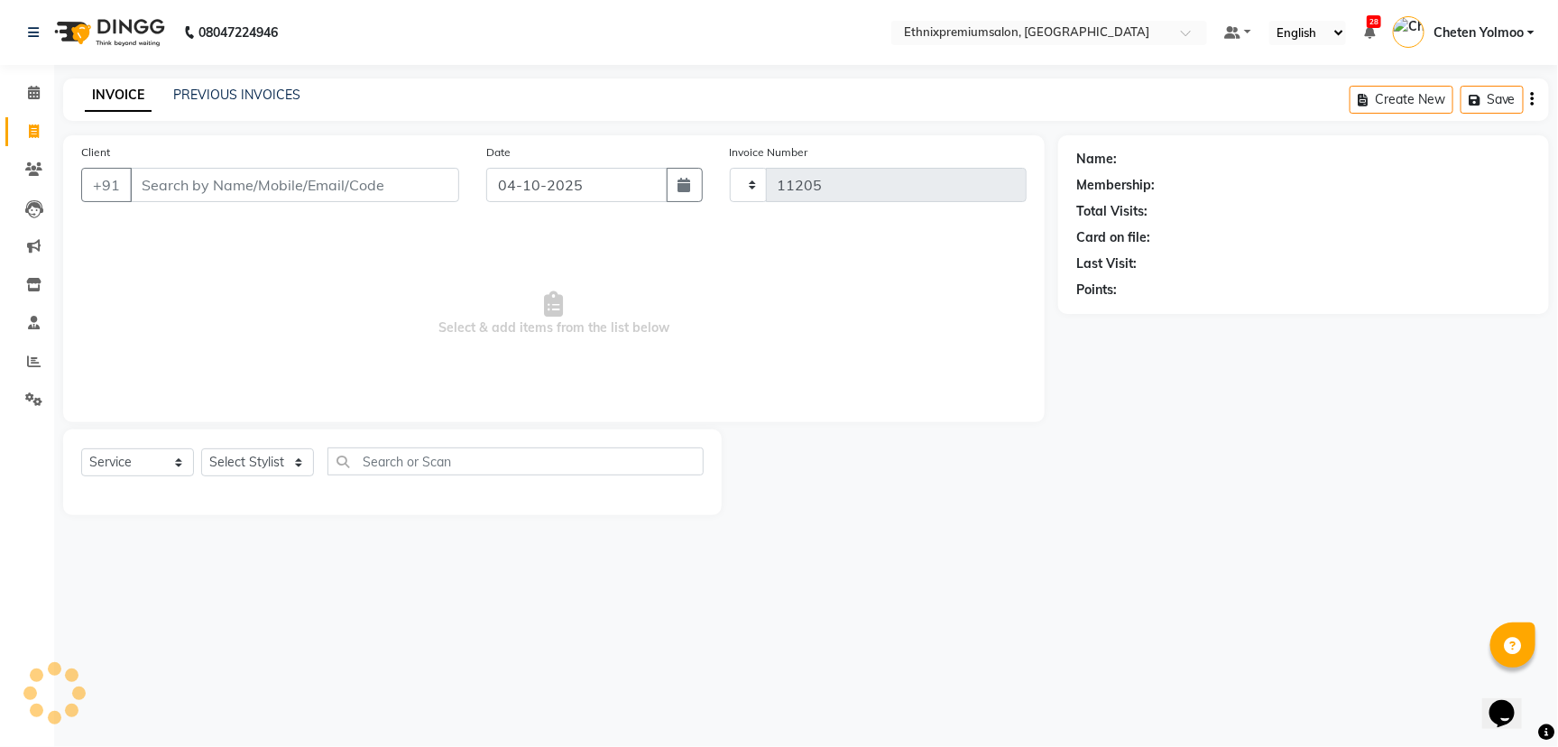
select select "3625"
click at [177, 93] on link "PREVIOUS INVOICES" at bounding box center [236, 95] width 127 height 16
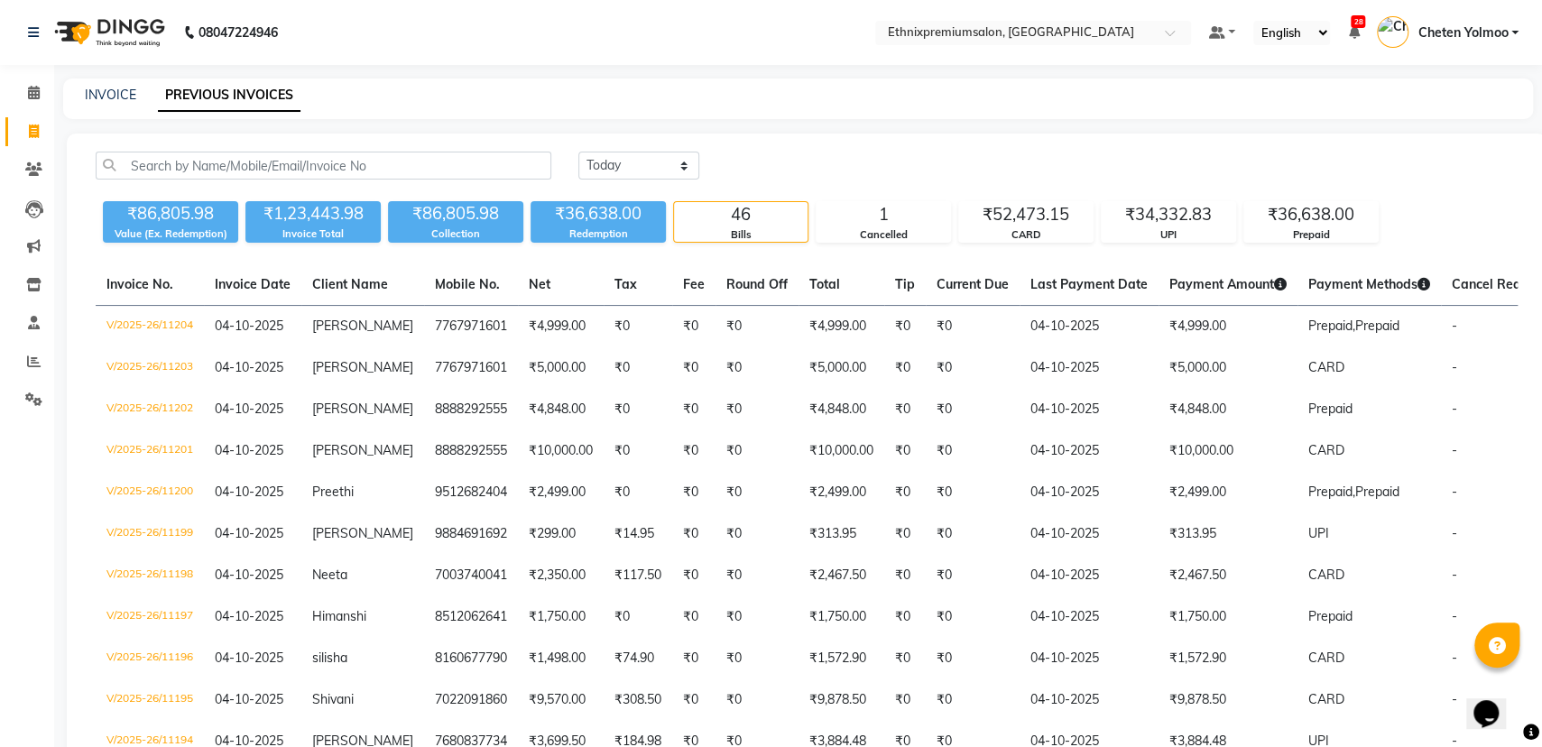
click at [668, 162] on select "[DATE] [DATE] Custom Range" at bounding box center [638, 166] width 121 height 28
select select "range"
click at [578, 152] on select "[DATE] [DATE] Custom Range" at bounding box center [638, 166] width 121 height 28
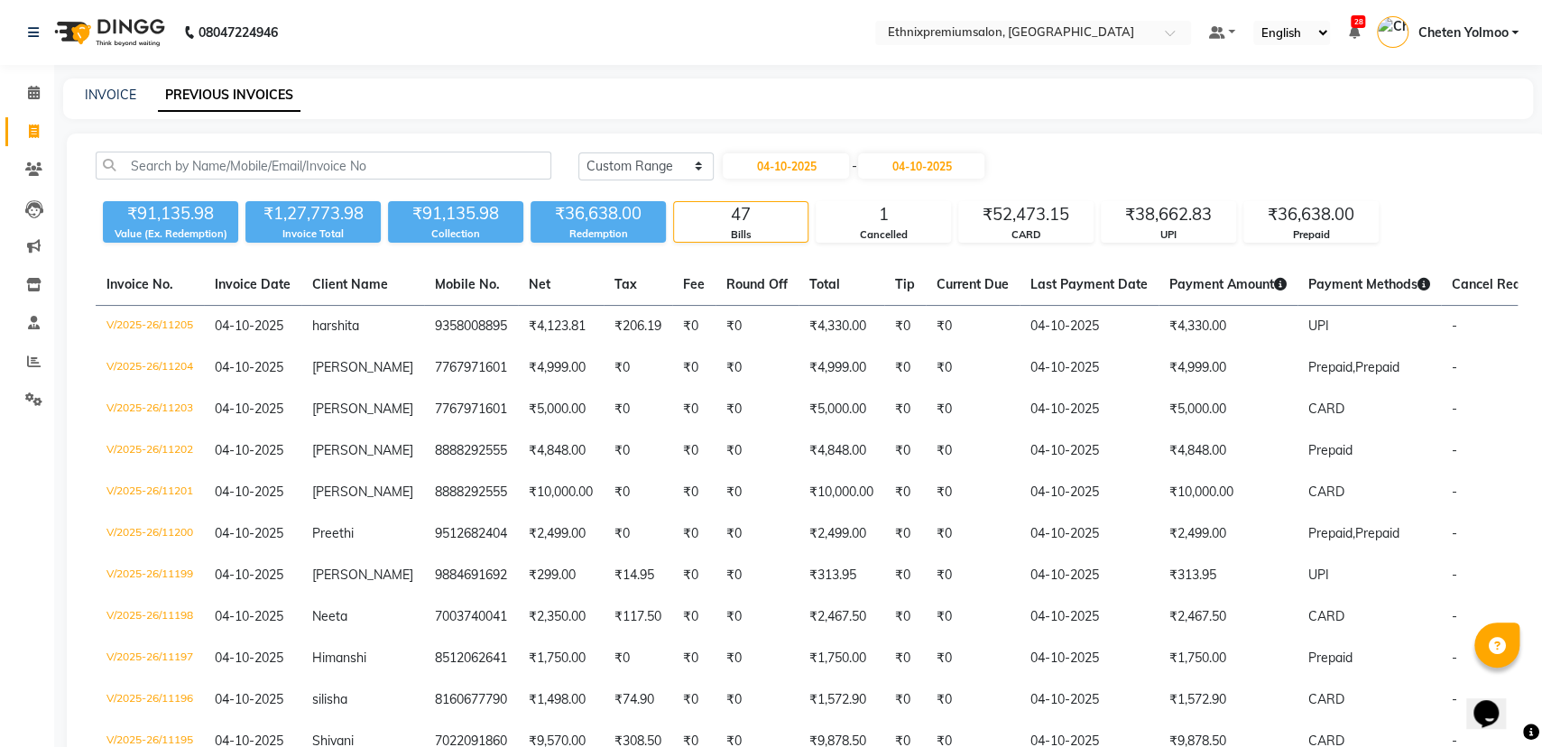
click at [755, 185] on div "Today Yesterday Custom Range 04-10-2025 - 04-10-2025" at bounding box center [1048, 173] width 966 height 42
click at [757, 178] on div "04-10-2025 - 04-10-2025" at bounding box center [853, 166] width 265 height 29
click at [769, 166] on input "04-10-2025" at bounding box center [786, 165] width 126 height 25
select select "10"
select select "2025"
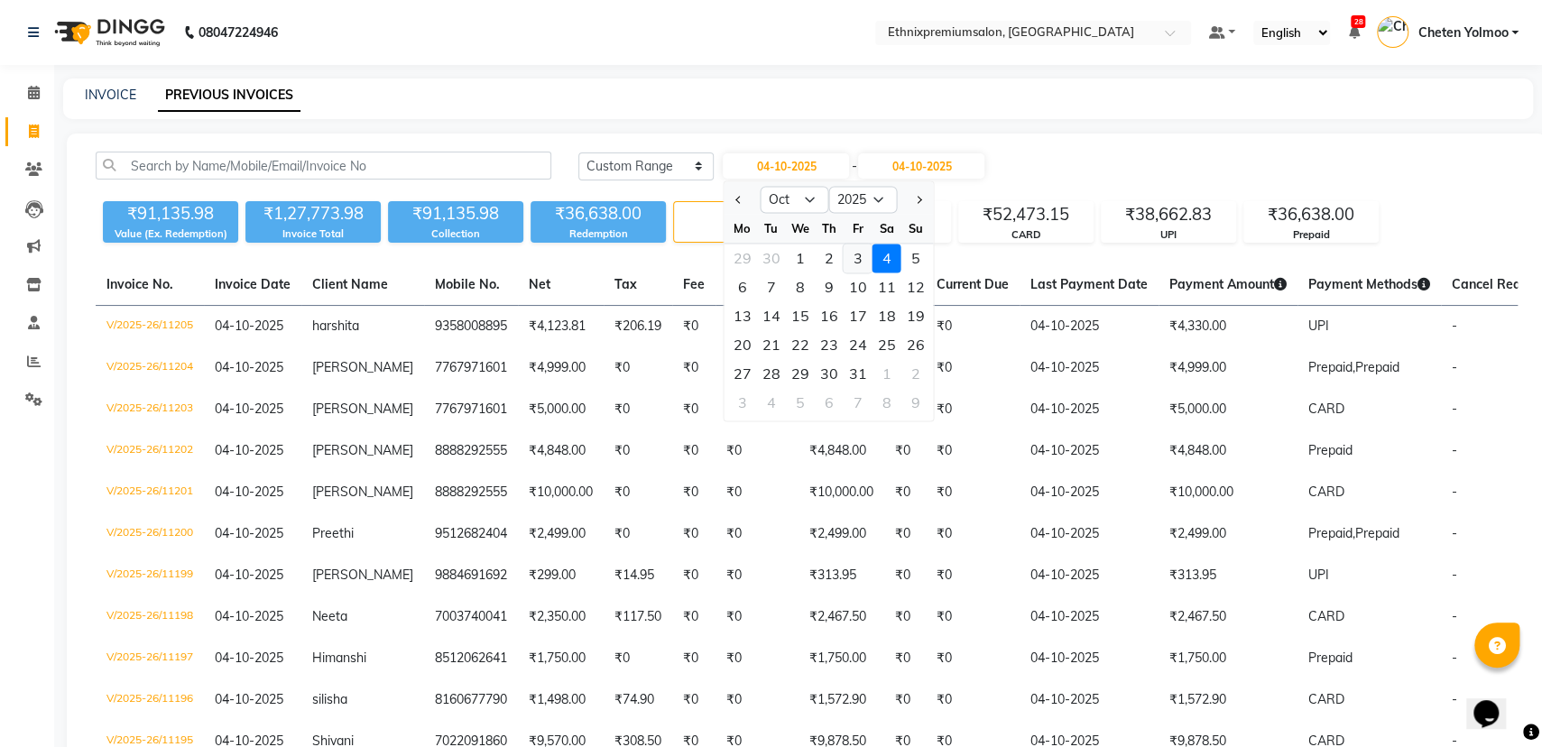
click at [855, 255] on div "3" at bounding box center [857, 258] width 29 height 29
type input "03-10-2025"
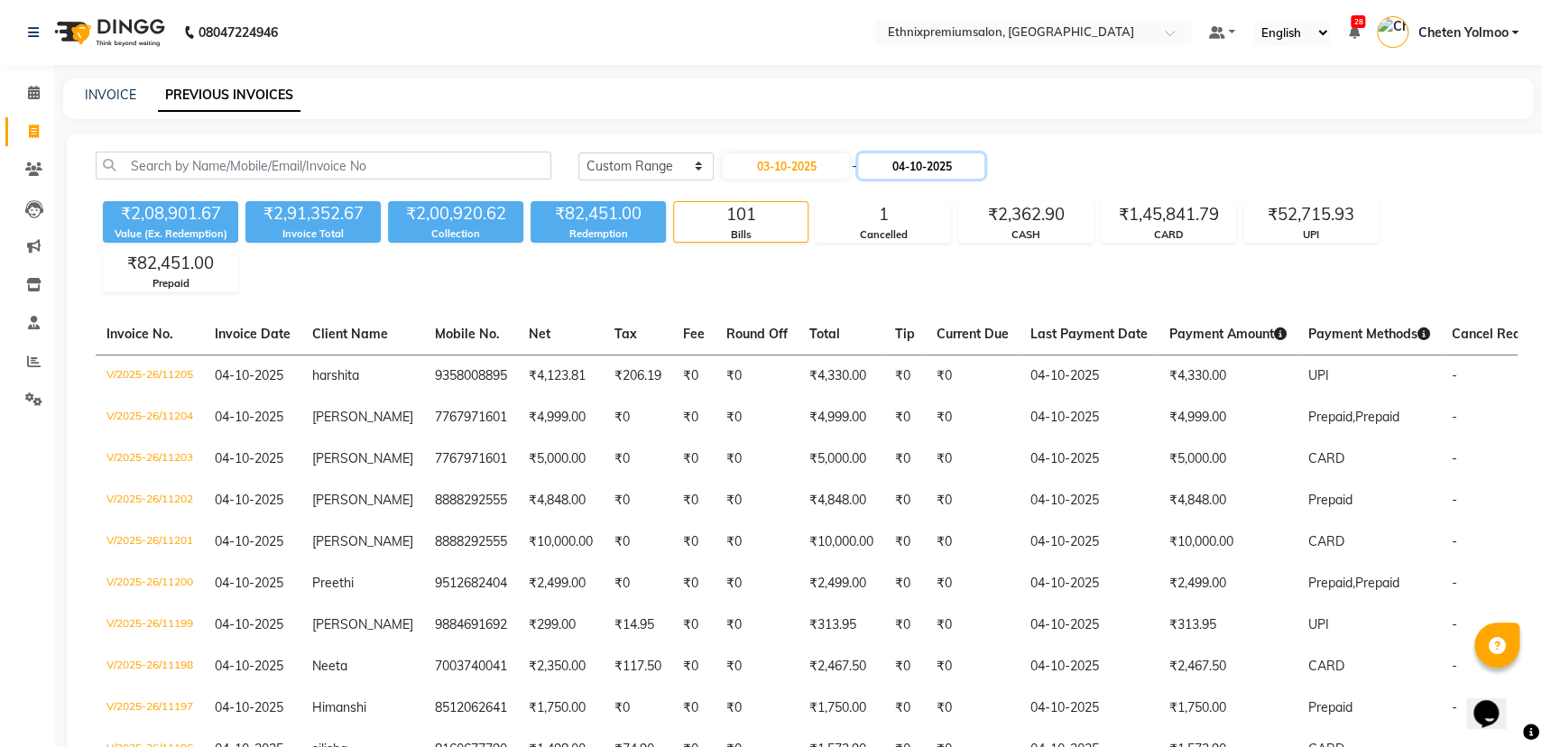
click at [945, 172] on input "04-10-2025" at bounding box center [921, 165] width 126 height 25
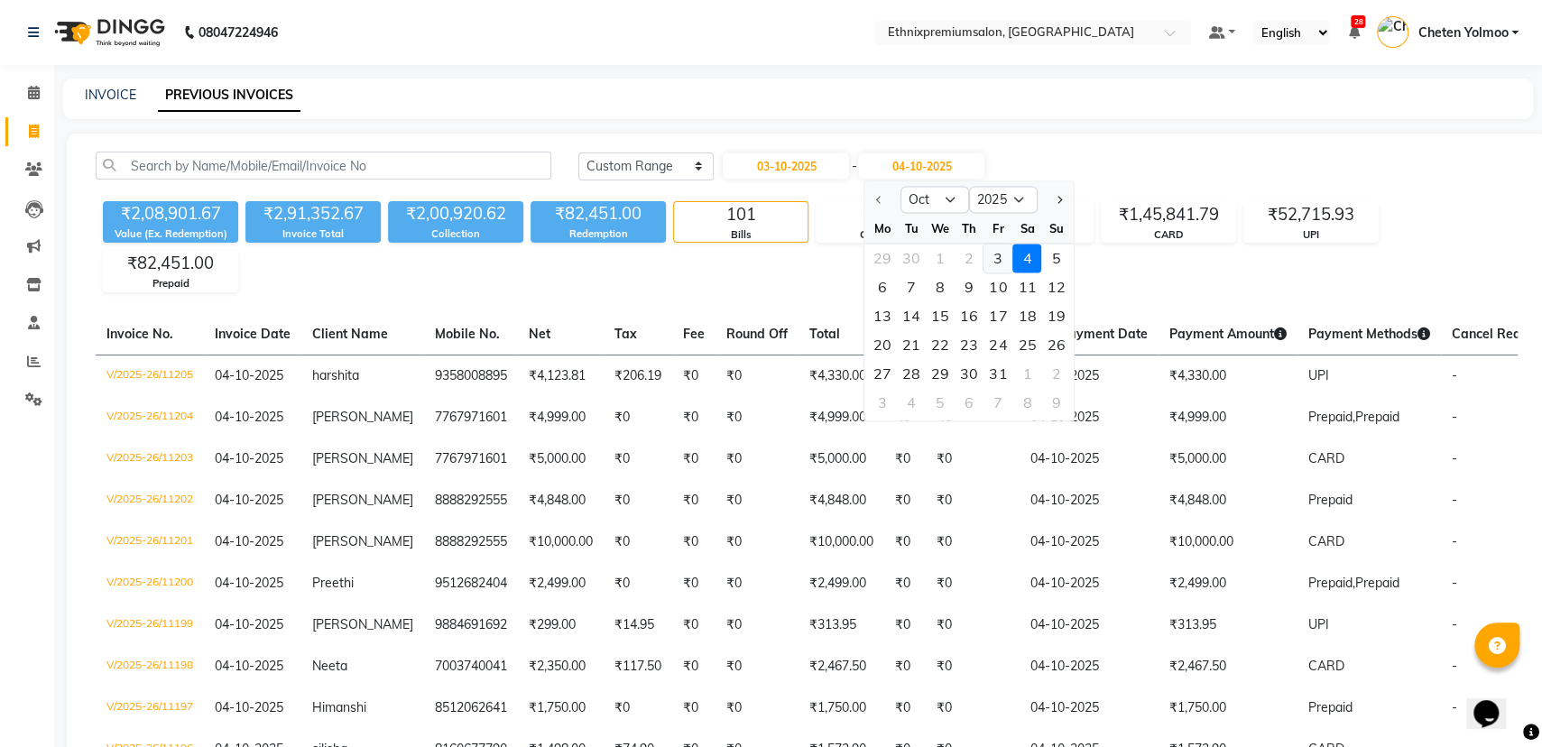
click at [1004, 257] on div "3" at bounding box center [997, 258] width 29 height 29
type input "03-10-2025"
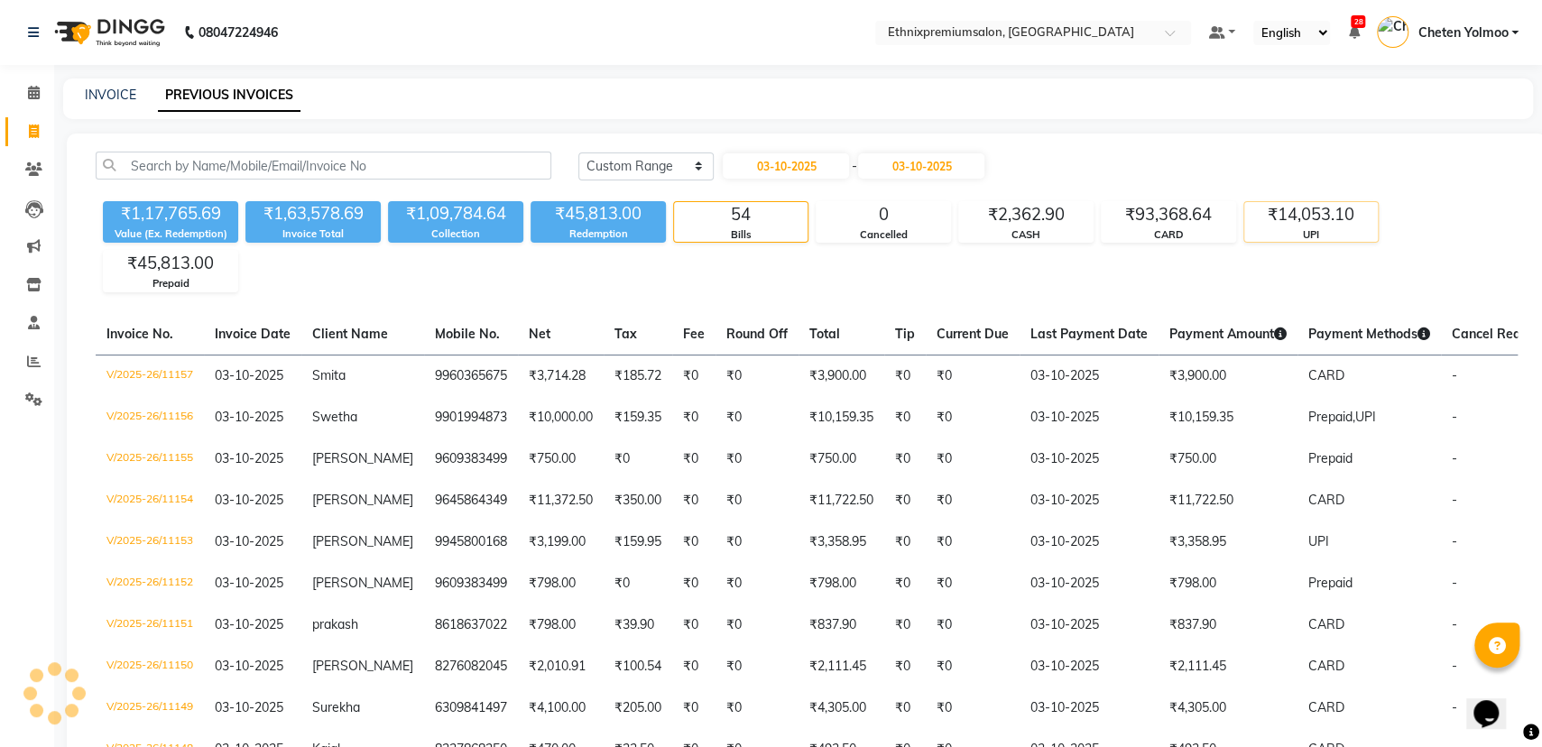
click at [1342, 217] on div "₹14,053.10" at bounding box center [1311, 214] width 134 height 25
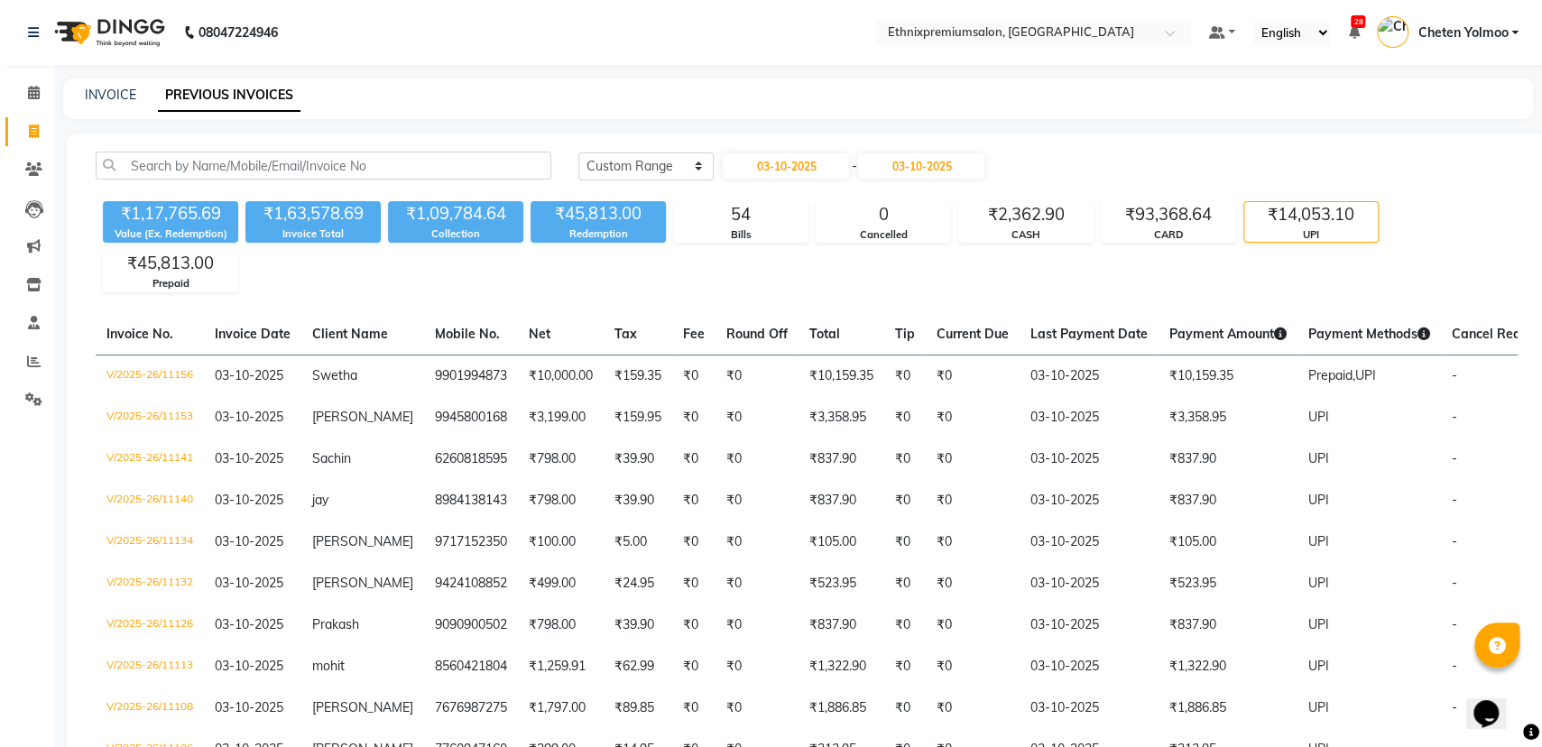
click at [1276, 219] on div "₹14,053.10" at bounding box center [1311, 214] width 134 height 25
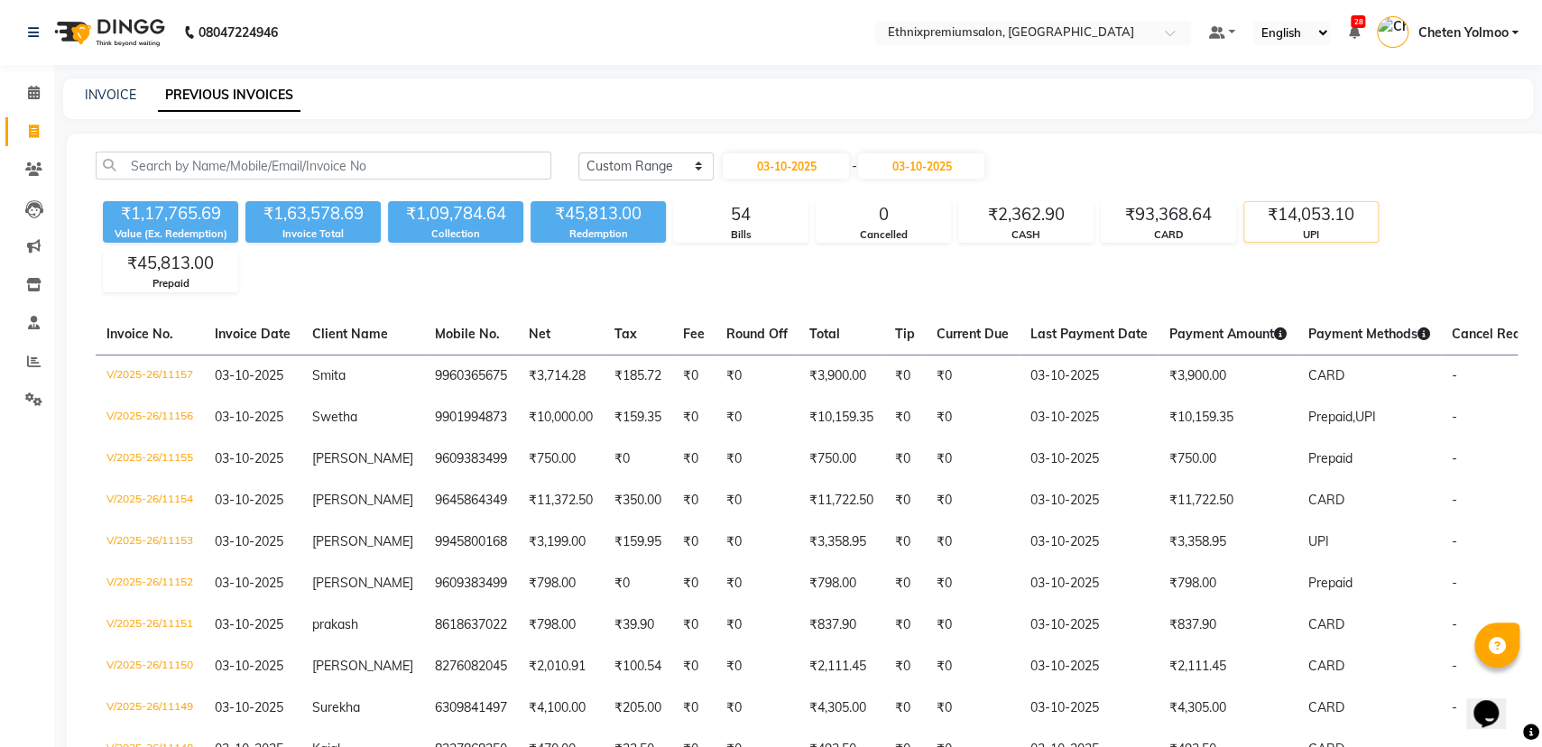
click at [1276, 219] on div "₹14,053.10" at bounding box center [1311, 214] width 134 height 25
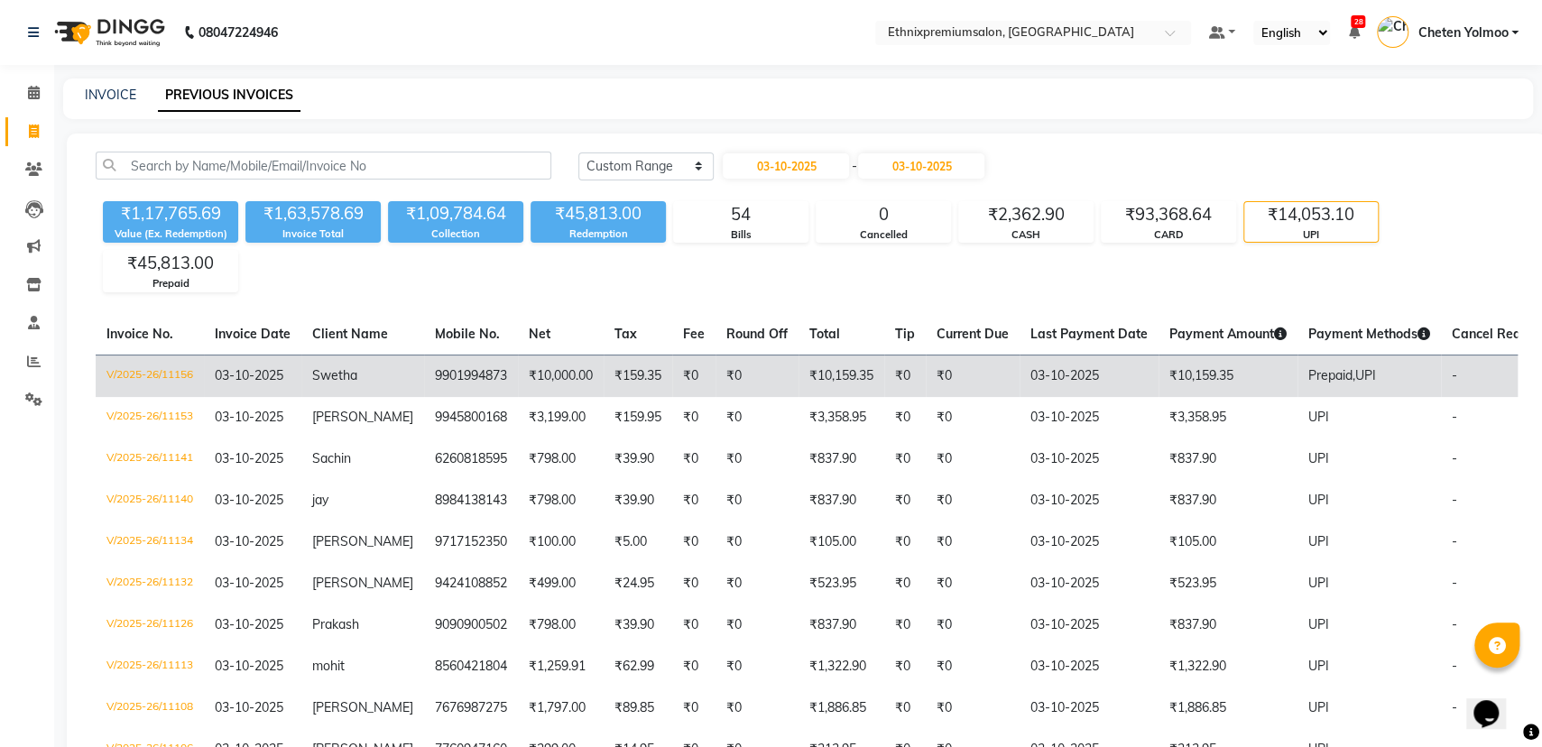
click at [1320, 376] on span "Prepaid," at bounding box center [1331, 375] width 47 height 16
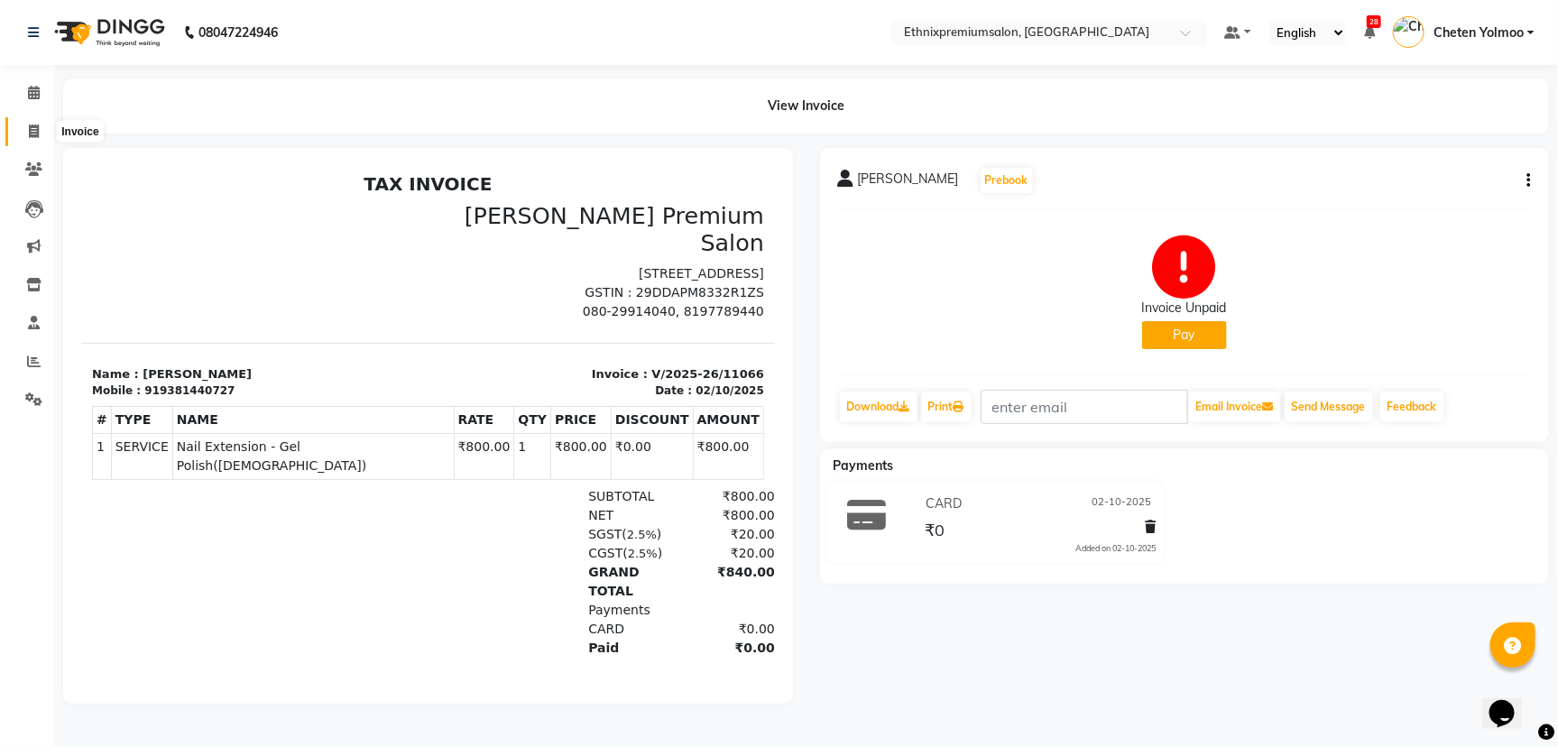
click at [18, 123] on span at bounding box center [34, 132] width 32 height 21
select select "service"
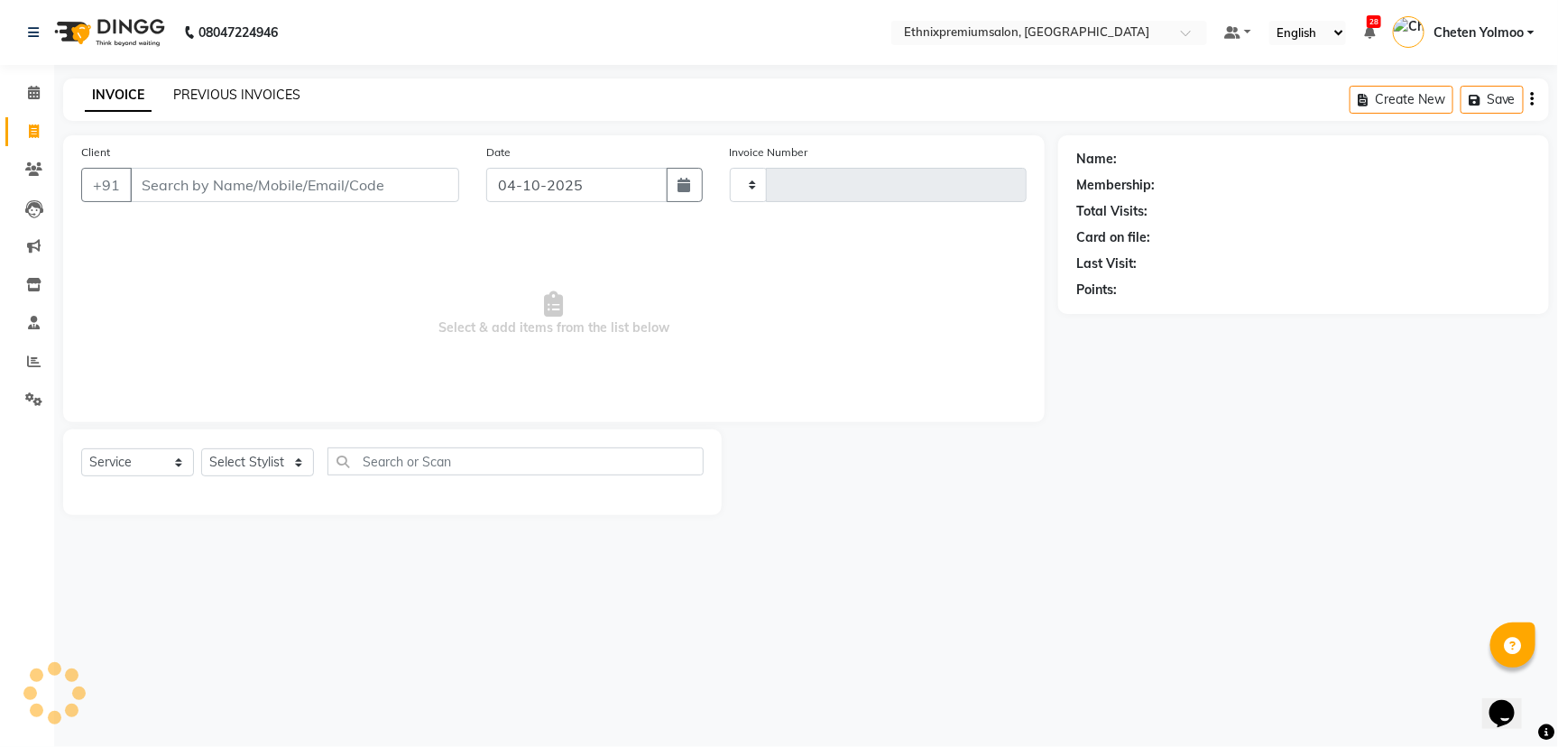
type input "11203"
select select "3625"
click at [208, 87] on link "PREVIOUS INVOICES" at bounding box center [236, 95] width 127 height 16
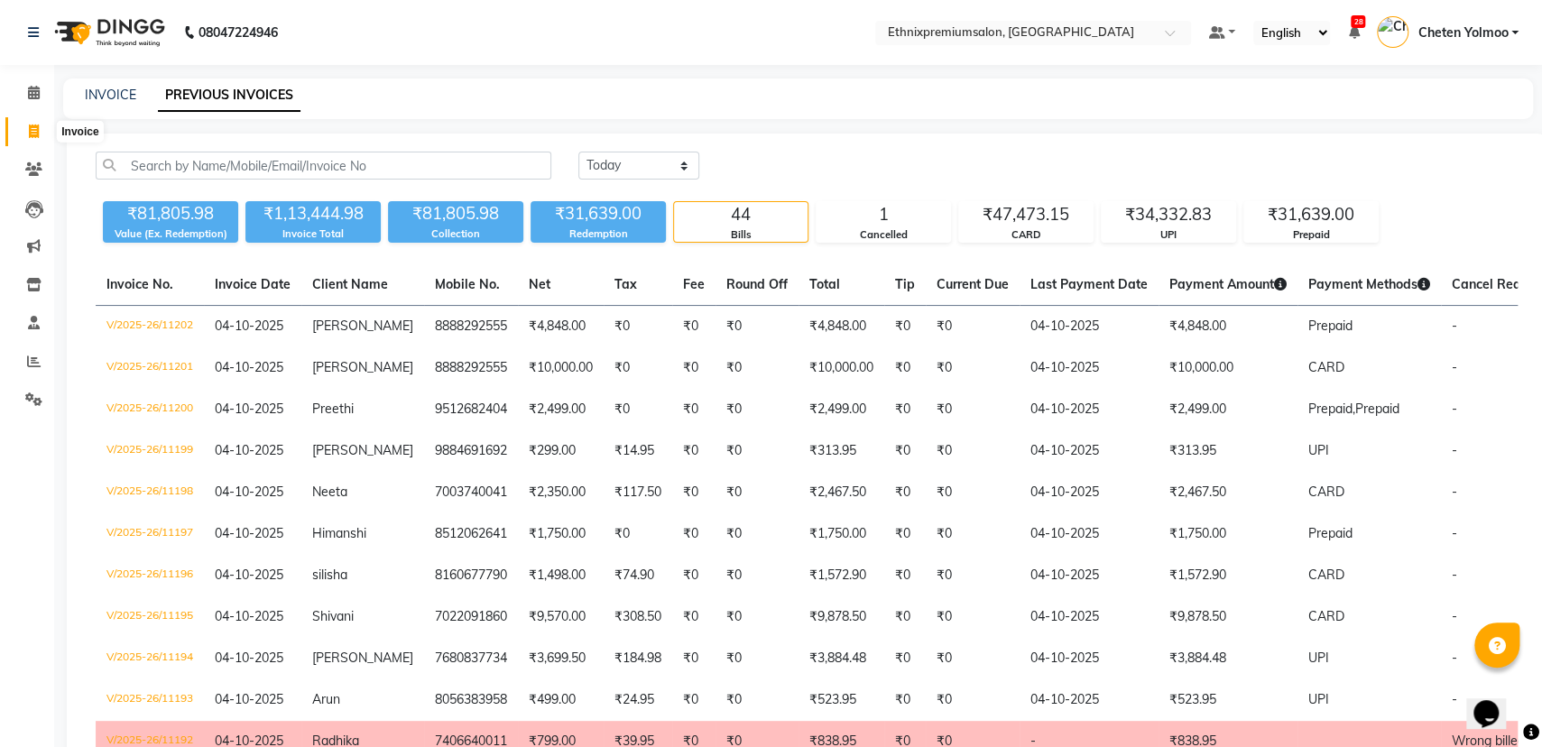
click at [30, 124] on icon at bounding box center [34, 131] width 10 height 14
select select "service"
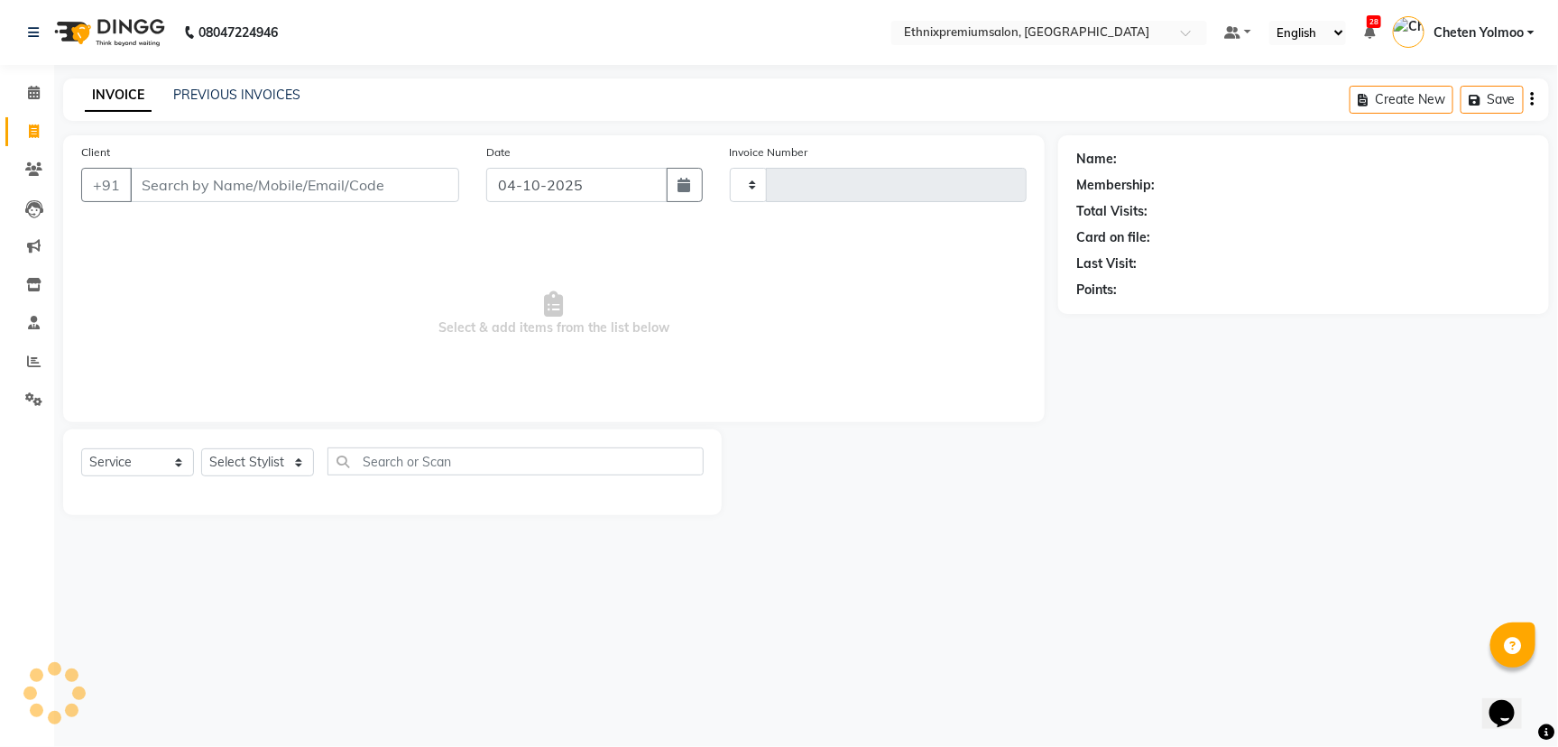
type input "11203"
select select "3625"
click at [199, 97] on link "PREVIOUS INVOICES" at bounding box center [236, 95] width 127 height 16
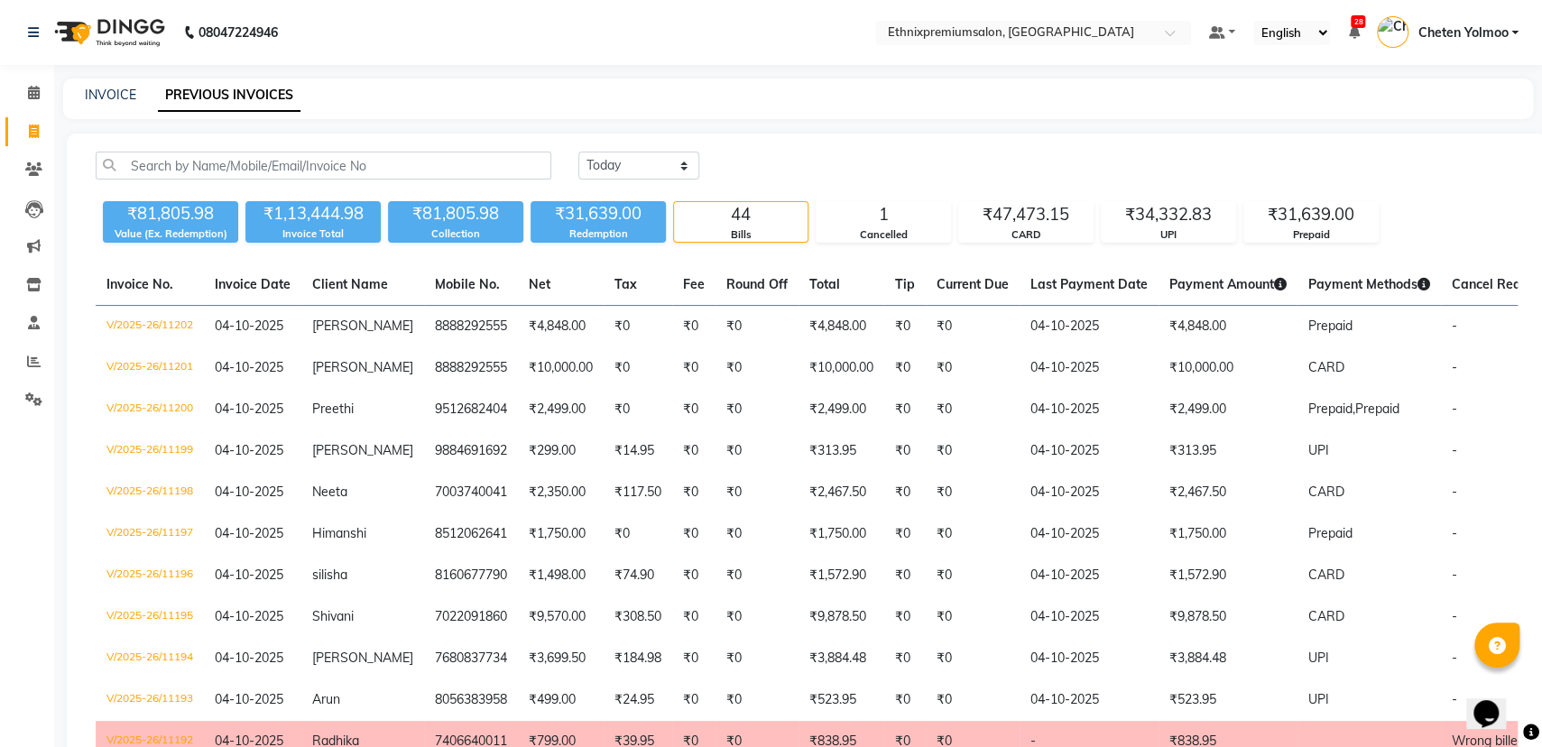
click at [685, 168] on select "[DATE] [DATE] Custom Range" at bounding box center [638, 166] width 121 height 28
click at [648, 161] on select "[DATE] [DATE] Custom Range" at bounding box center [638, 166] width 121 height 28
click at [646, 159] on select "[DATE] [DATE] Custom Range" at bounding box center [638, 166] width 121 height 28
select select "range"
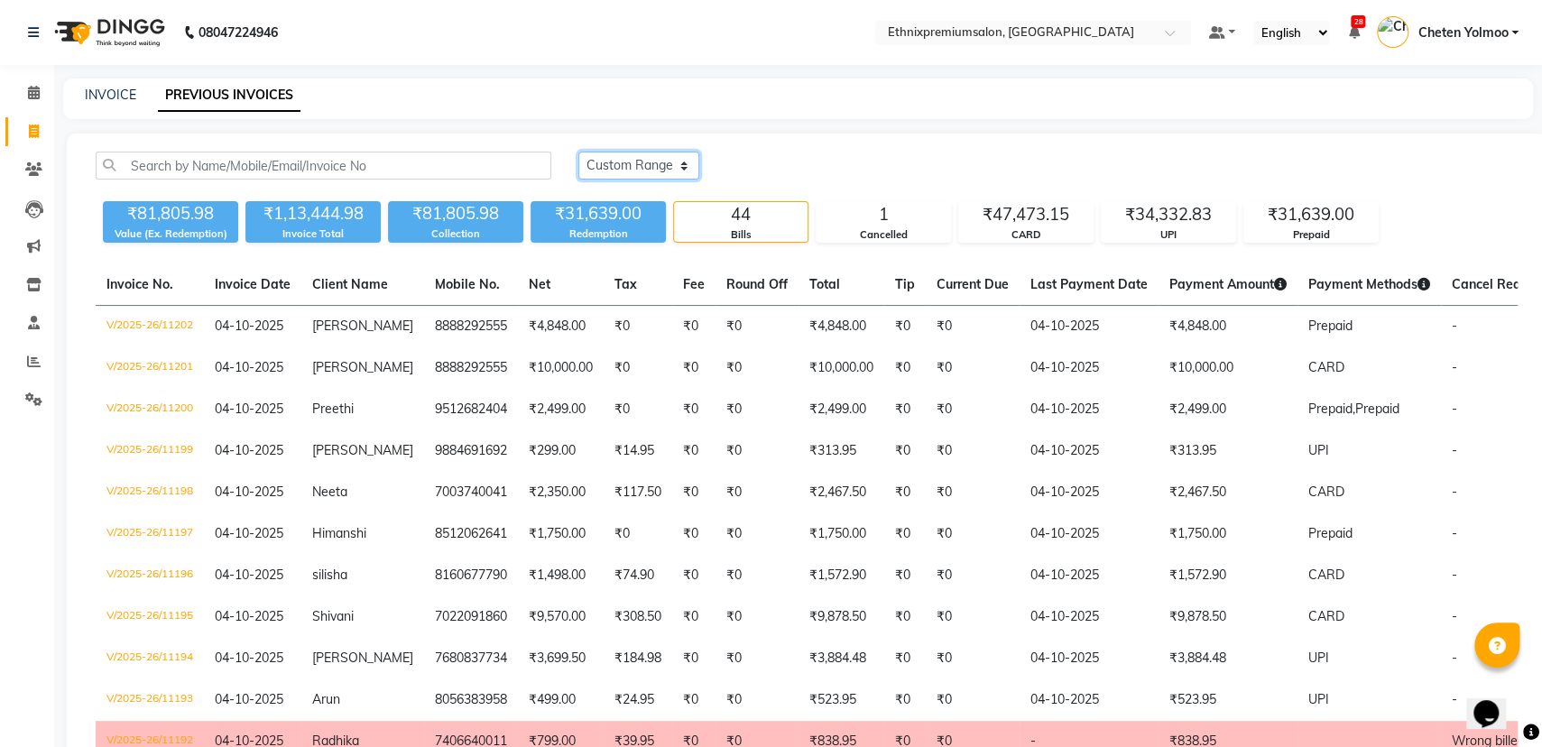
click at [578, 152] on select "[DATE] [DATE] Custom Range" at bounding box center [638, 166] width 121 height 28
click at [769, 166] on input "04-10-2025" at bounding box center [786, 165] width 126 height 25
select select "10"
select select "2025"
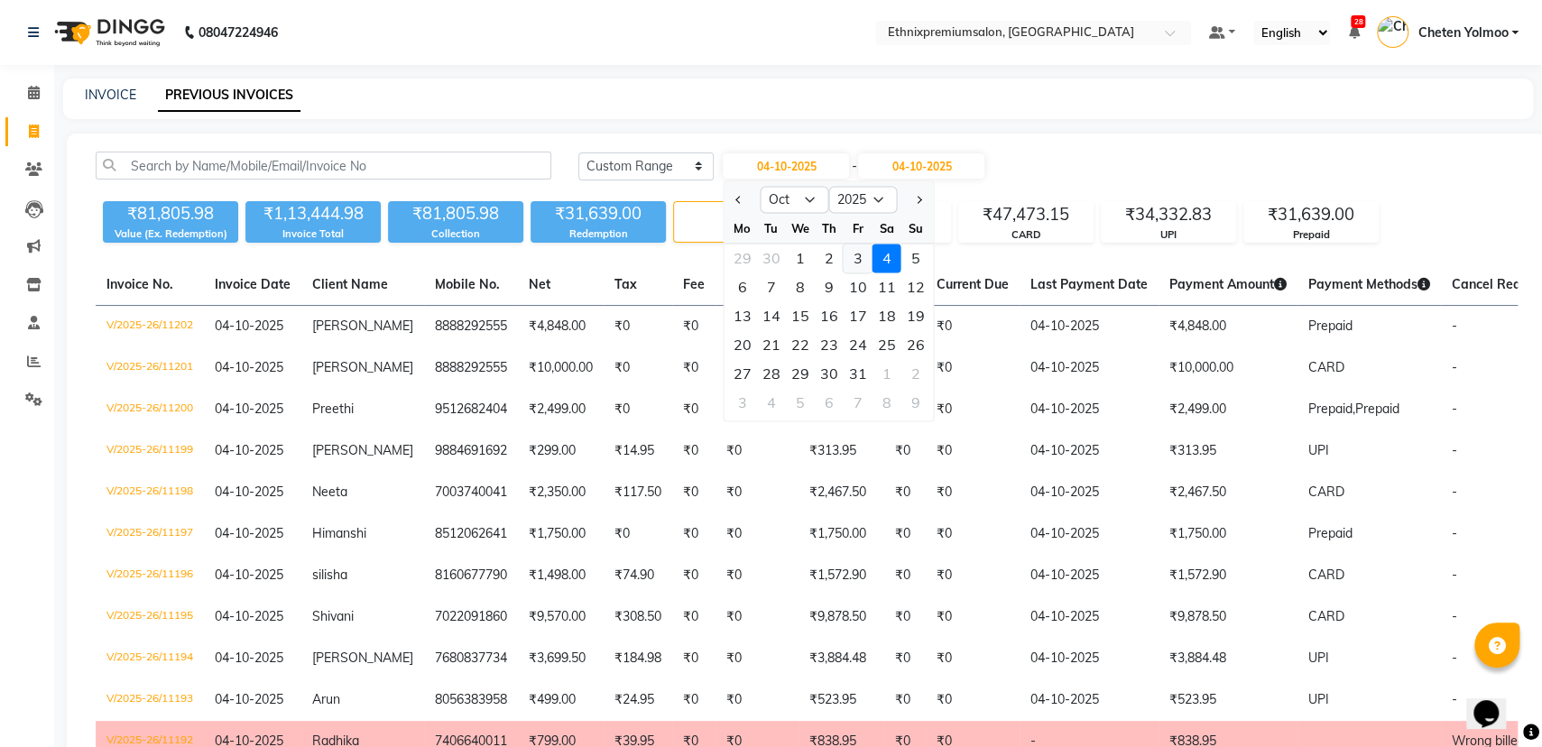
click at [863, 255] on div "3" at bounding box center [857, 258] width 29 height 29
type input "03-10-2025"
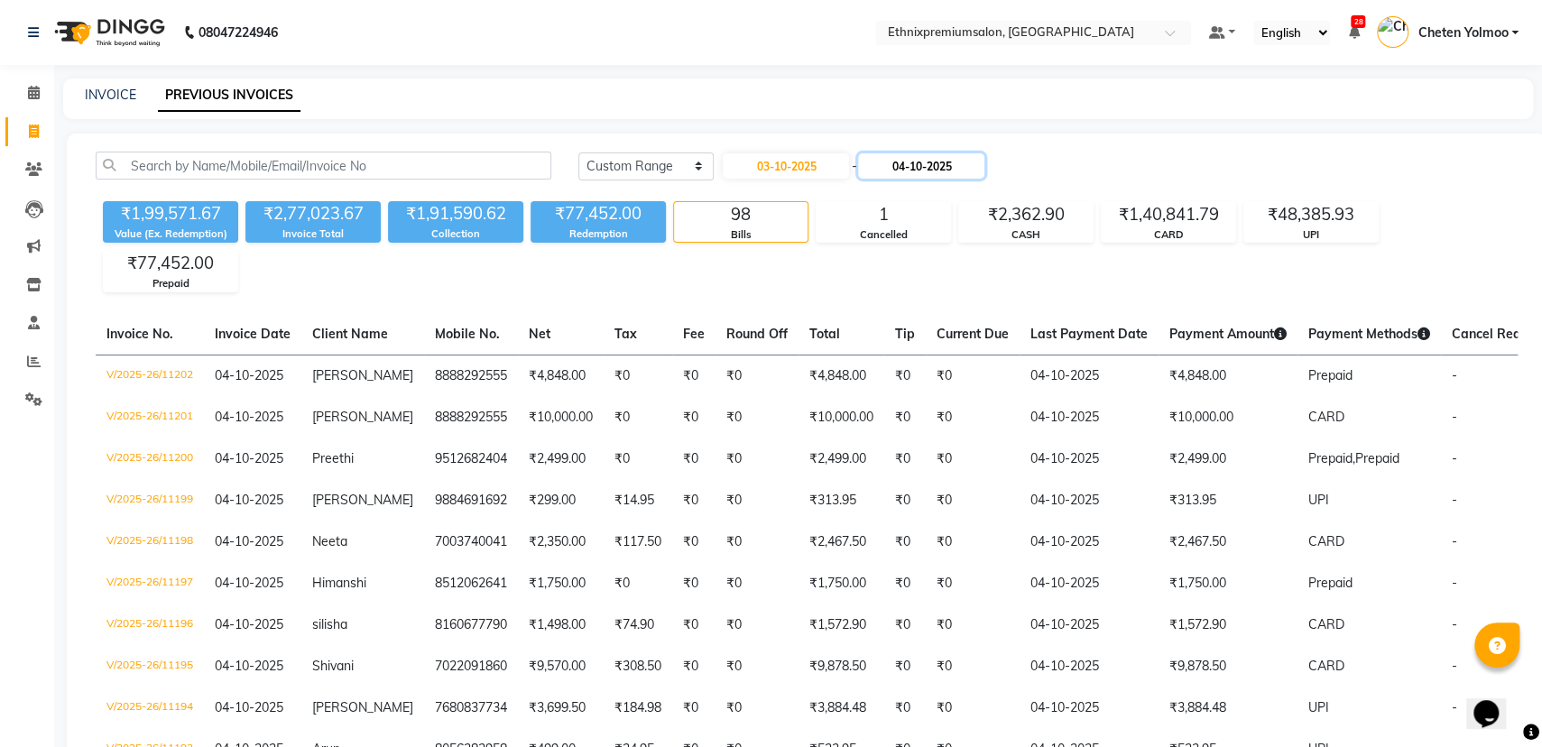
click at [916, 170] on input "04-10-2025" at bounding box center [921, 165] width 126 height 25
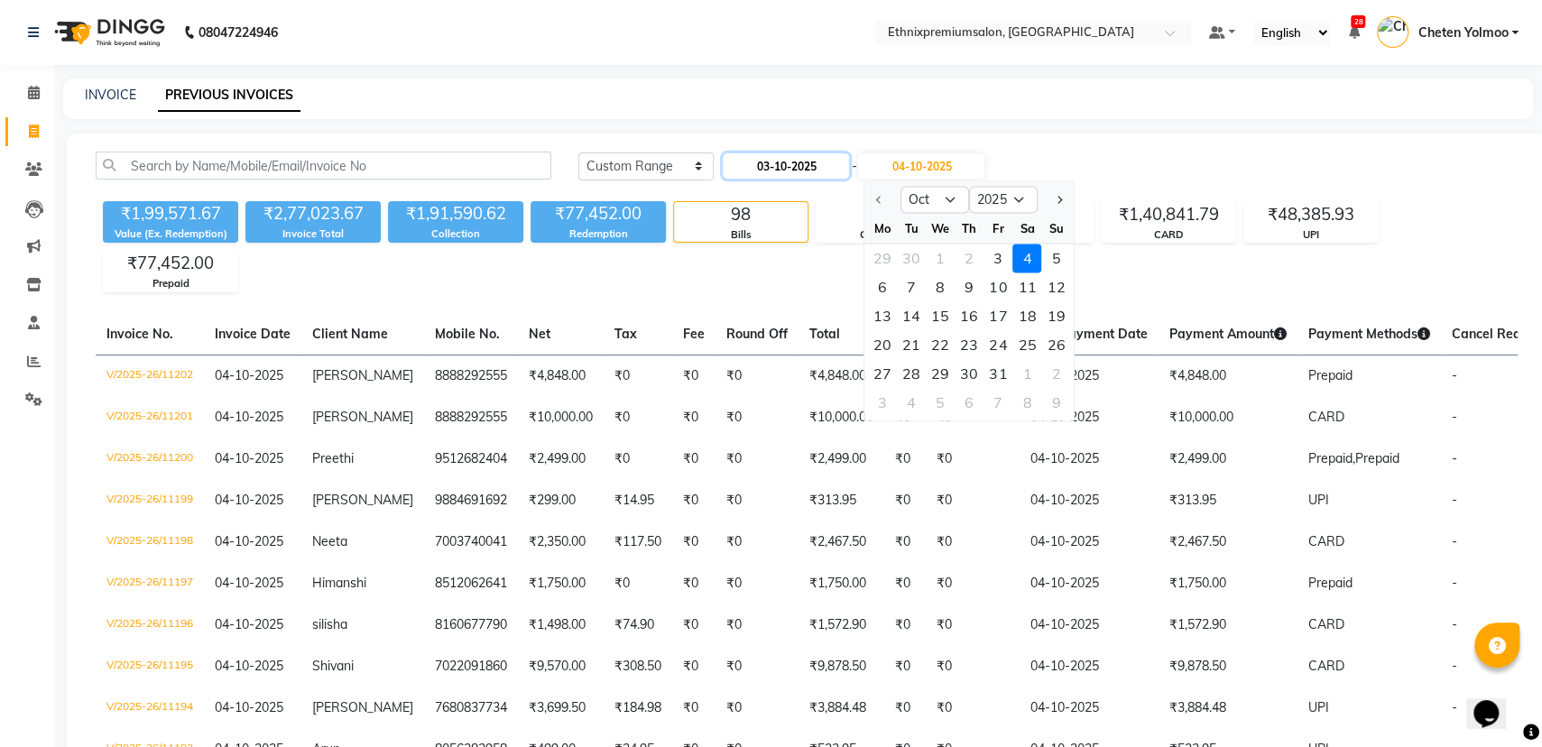
click at [790, 158] on input "03-10-2025" at bounding box center [786, 165] width 126 height 25
select select "10"
select select "2025"
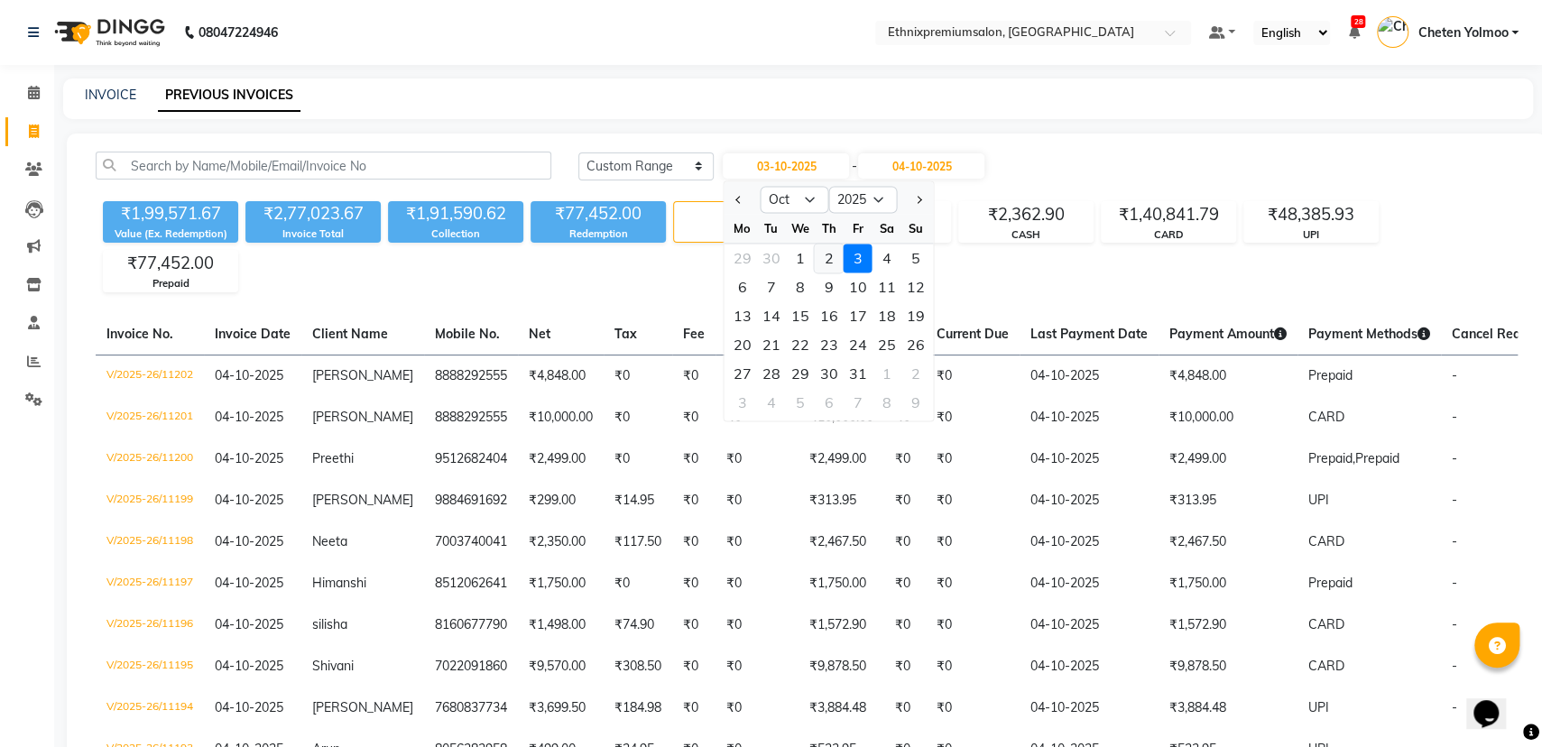
click at [824, 252] on div "2" at bounding box center [829, 258] width 29 height 29
type input "02-10-2025"
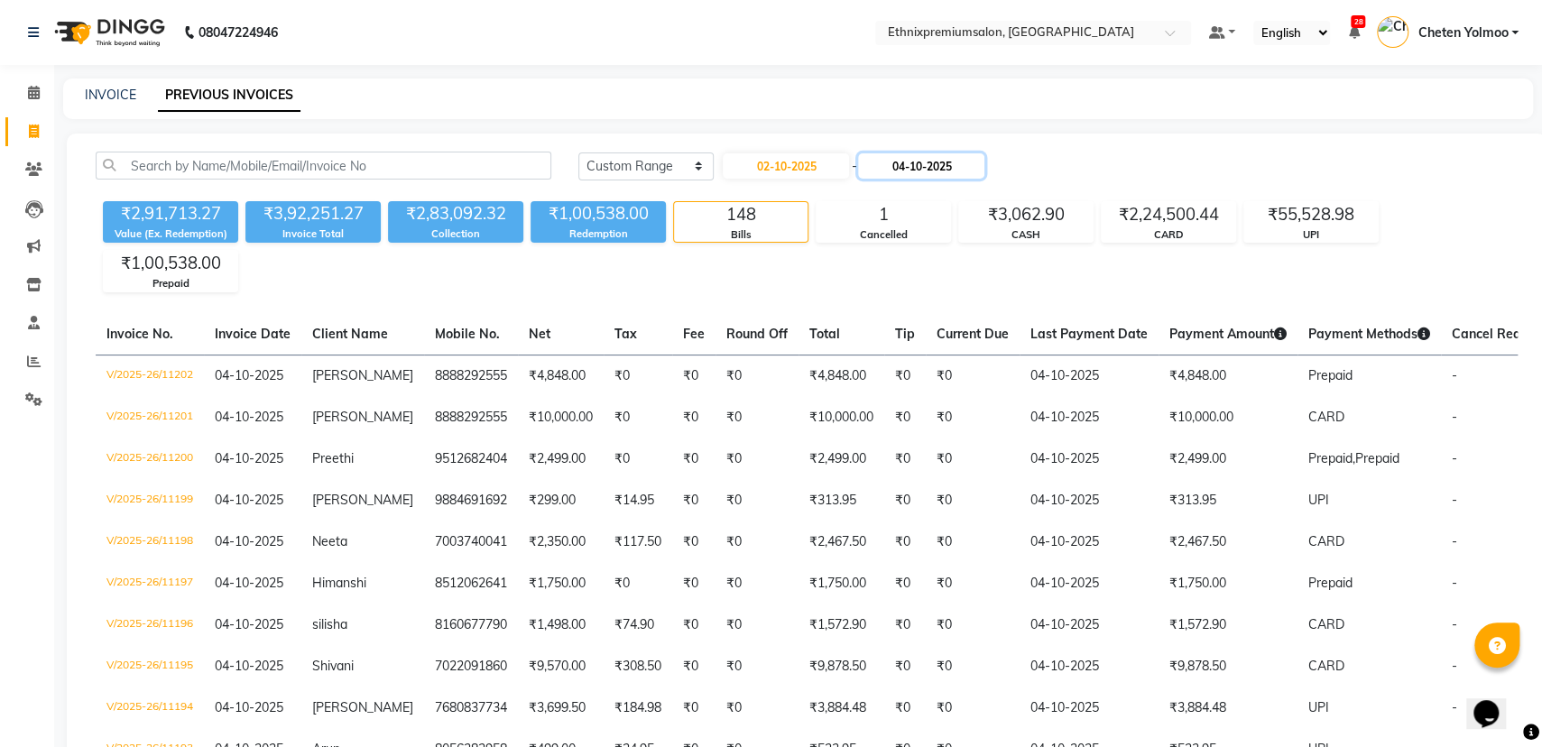
click at [892, 159] on input "04-10-2025" at bounding box center [921, 165] width 126 height 25
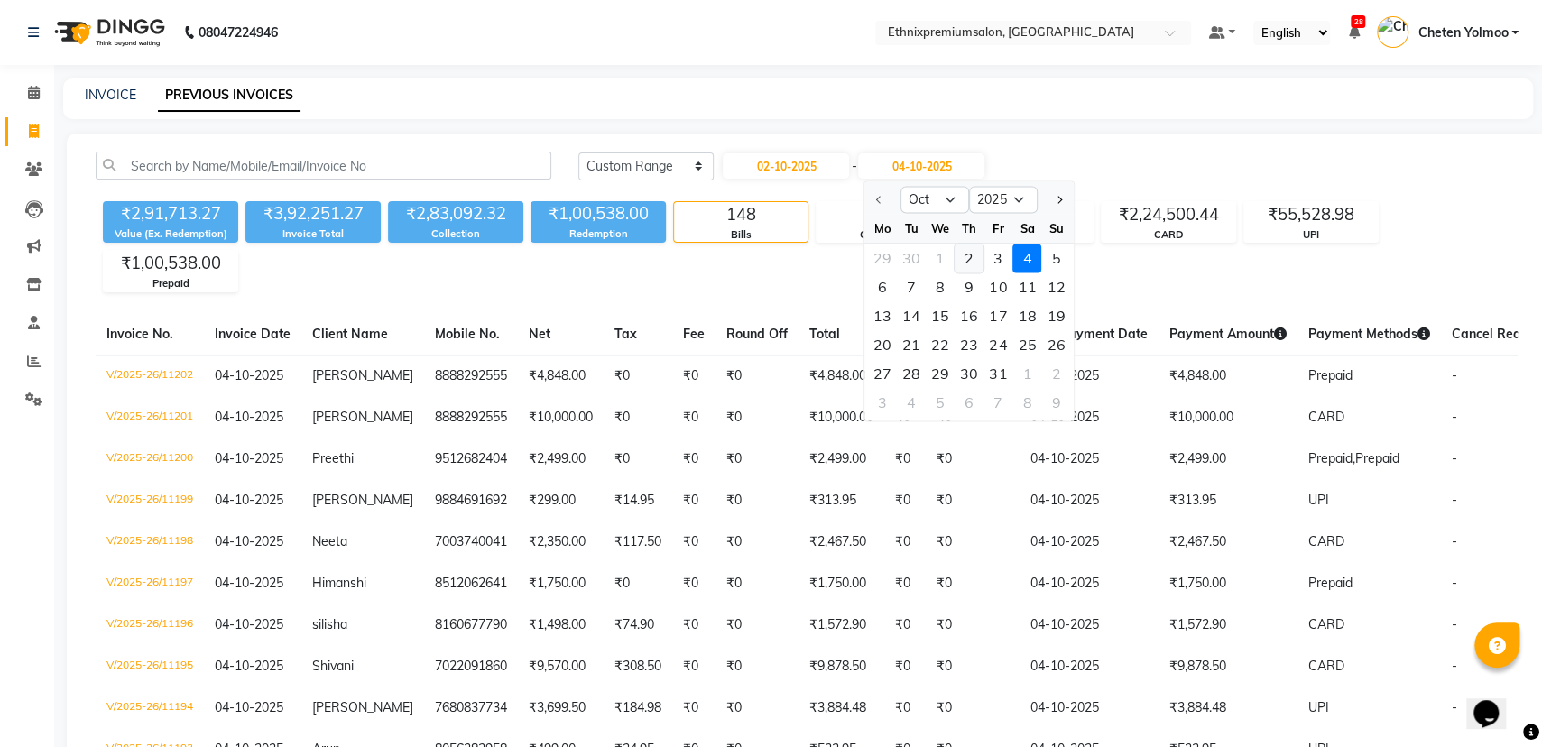
click at [980, 255] on div "2" at bounding box center [968, 258] width 29 height 29
type input "02-10-2025"
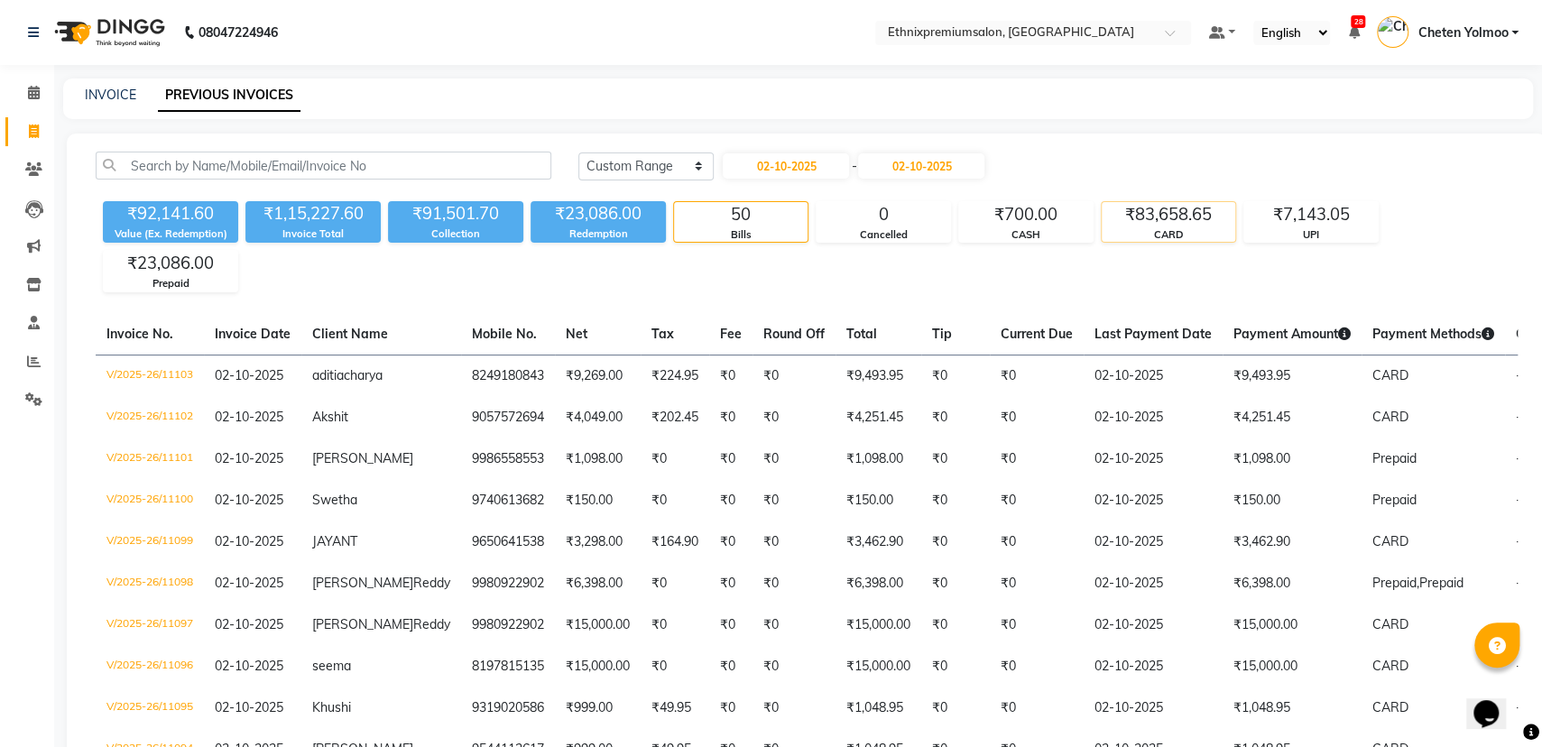
click at [1140, 210] on div "₹83,658.65" at bounding box center [1168, 214] width 134 height 25
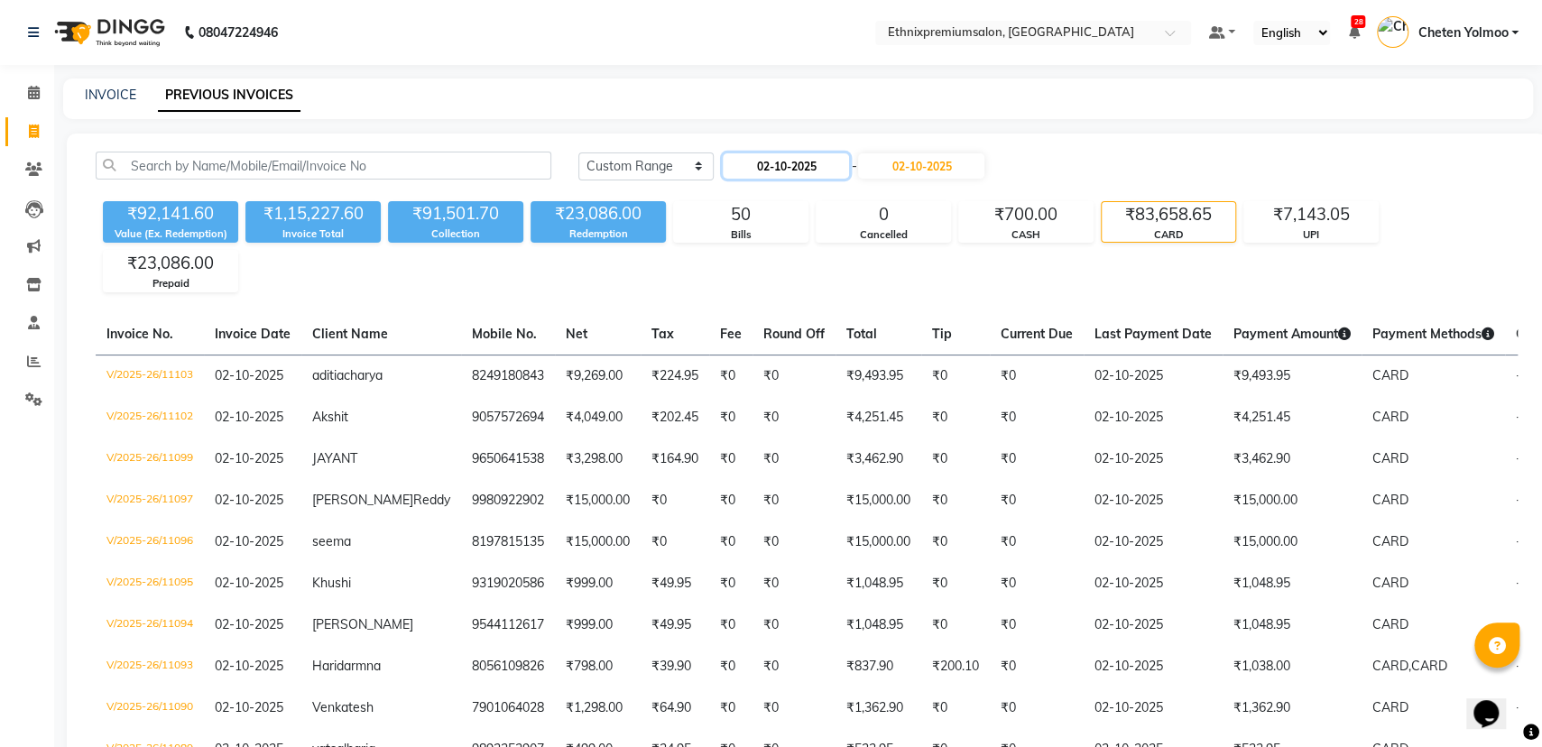
click at [778, 160] on input "02-10-2025" at bounding box center [786, 165] width 126 height 25
select select "10"
select select "2025"
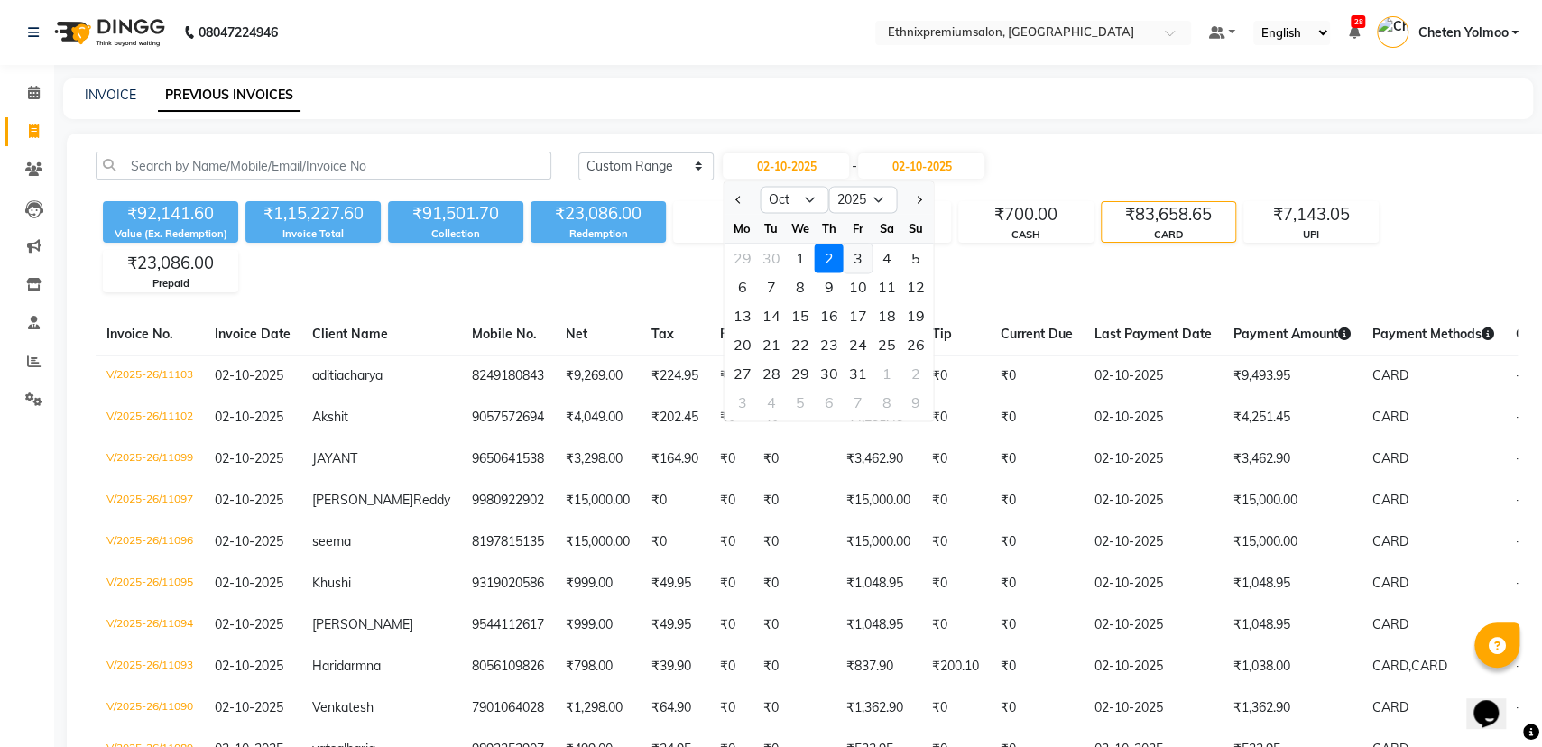
click at [862, 259] on div "3" at bounding box center [857, 258] width 29 height 29
type input "03-10-2025"
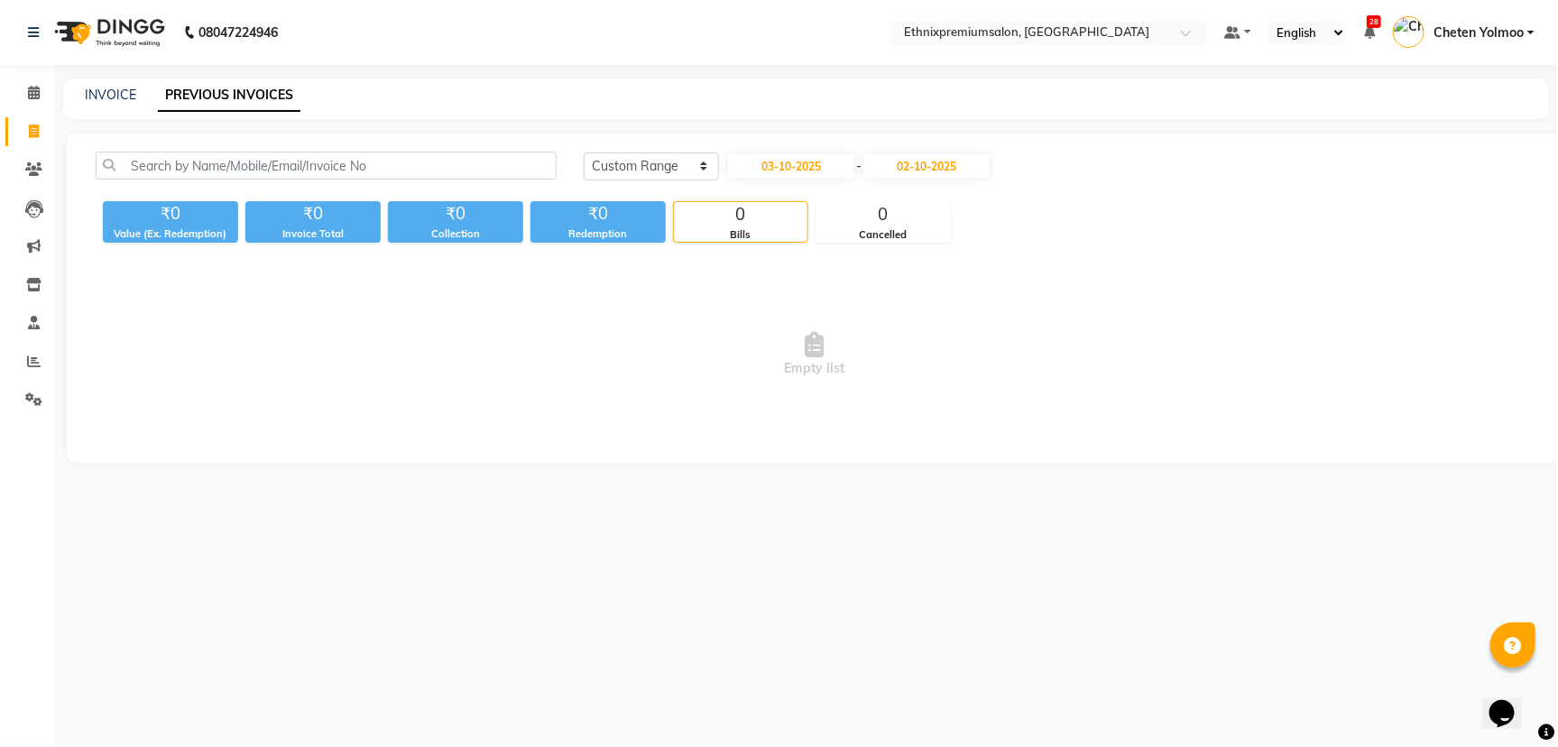
click at [898, 182] on div "[DATE] [DATE] Custom Range [DATE] - [DATE]" at bounding box center [1058, 173] width 977 height 42
click at [898, 167] on input "02-10-2025" at bounding box center [926, 165] width 126 height 25
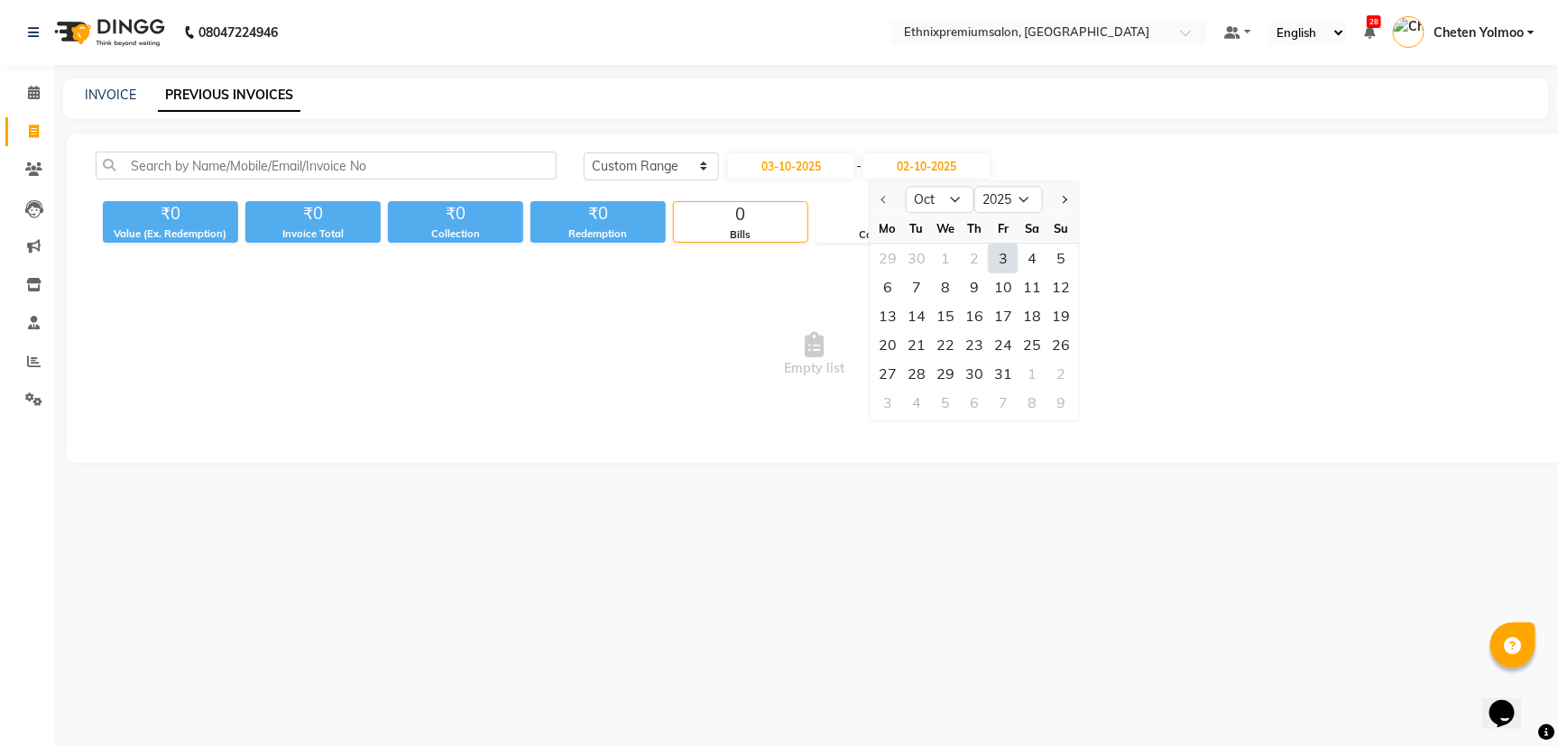
click at [999, 263] on div "3" at bounding box center [1003, 258] width 29 height 29
type input "03-10-2025"
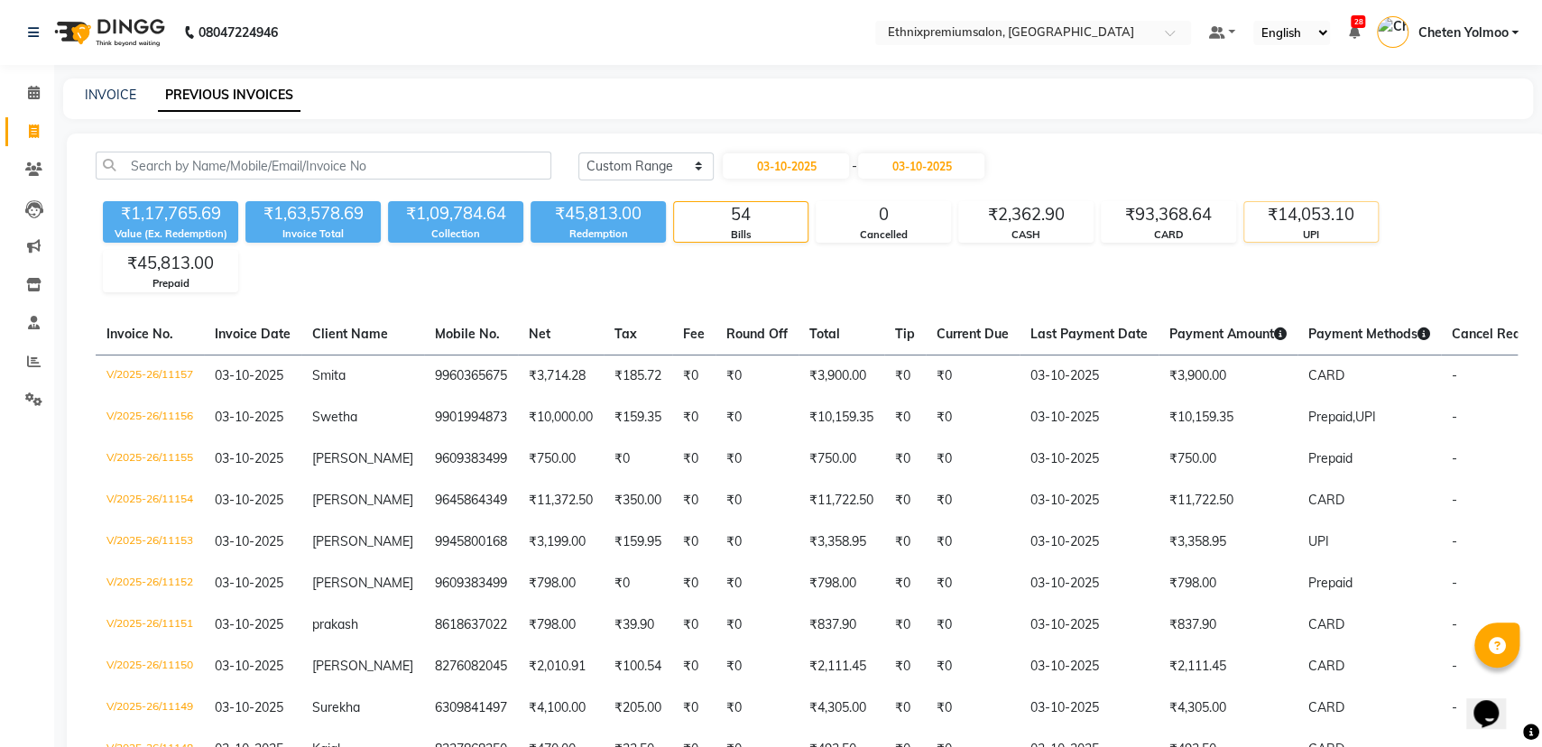
click at [1335, 220] on div "₹14,053.10" at bounding box center [1311, 214] width 134 height 25
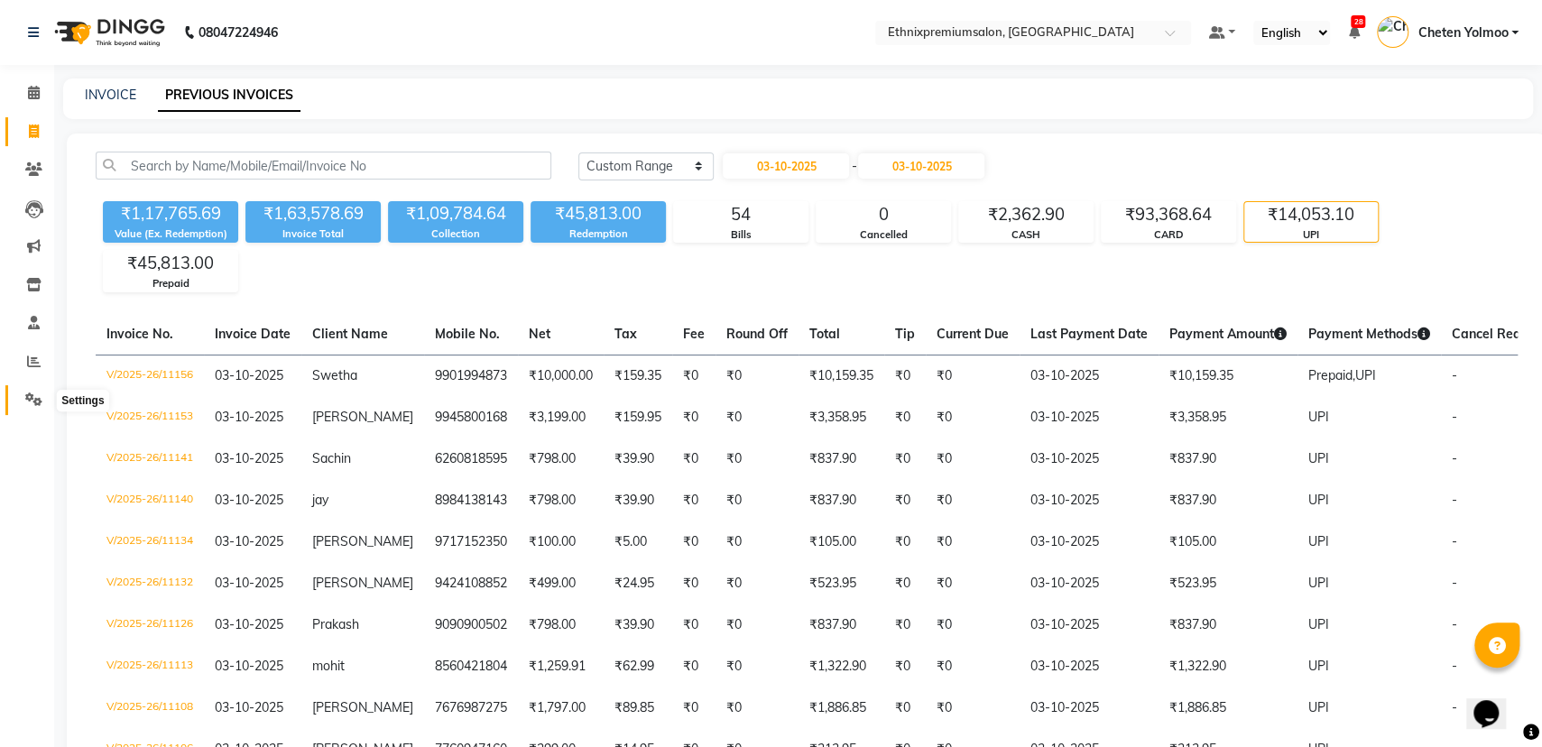
click at [27, 391] on span at bounding box center [34, 400] width 32 height 21
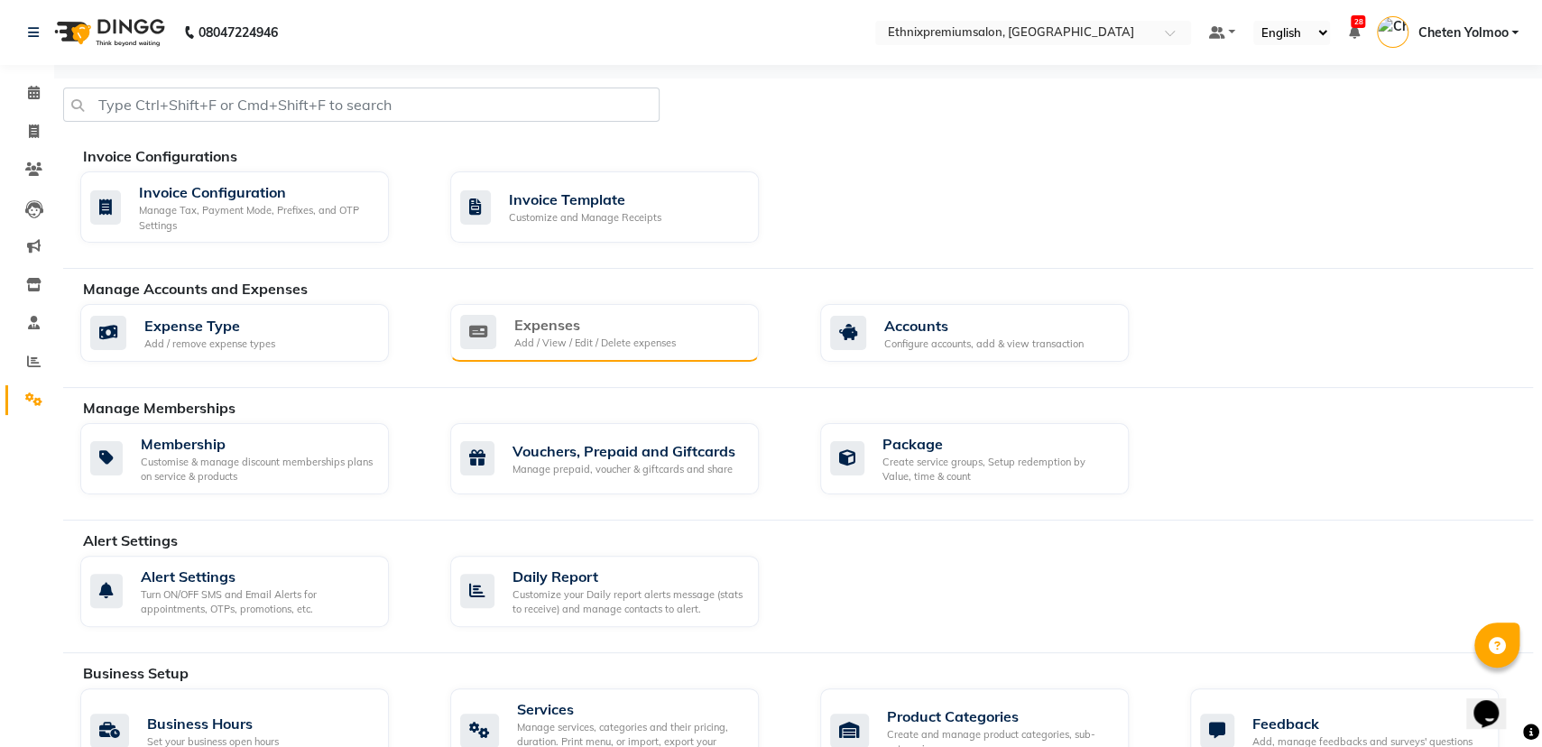
click at [726, 322] on div "Expenses Add / View / Edit / Delete expenses" at bounding box center [602, 332] width 284 height 37
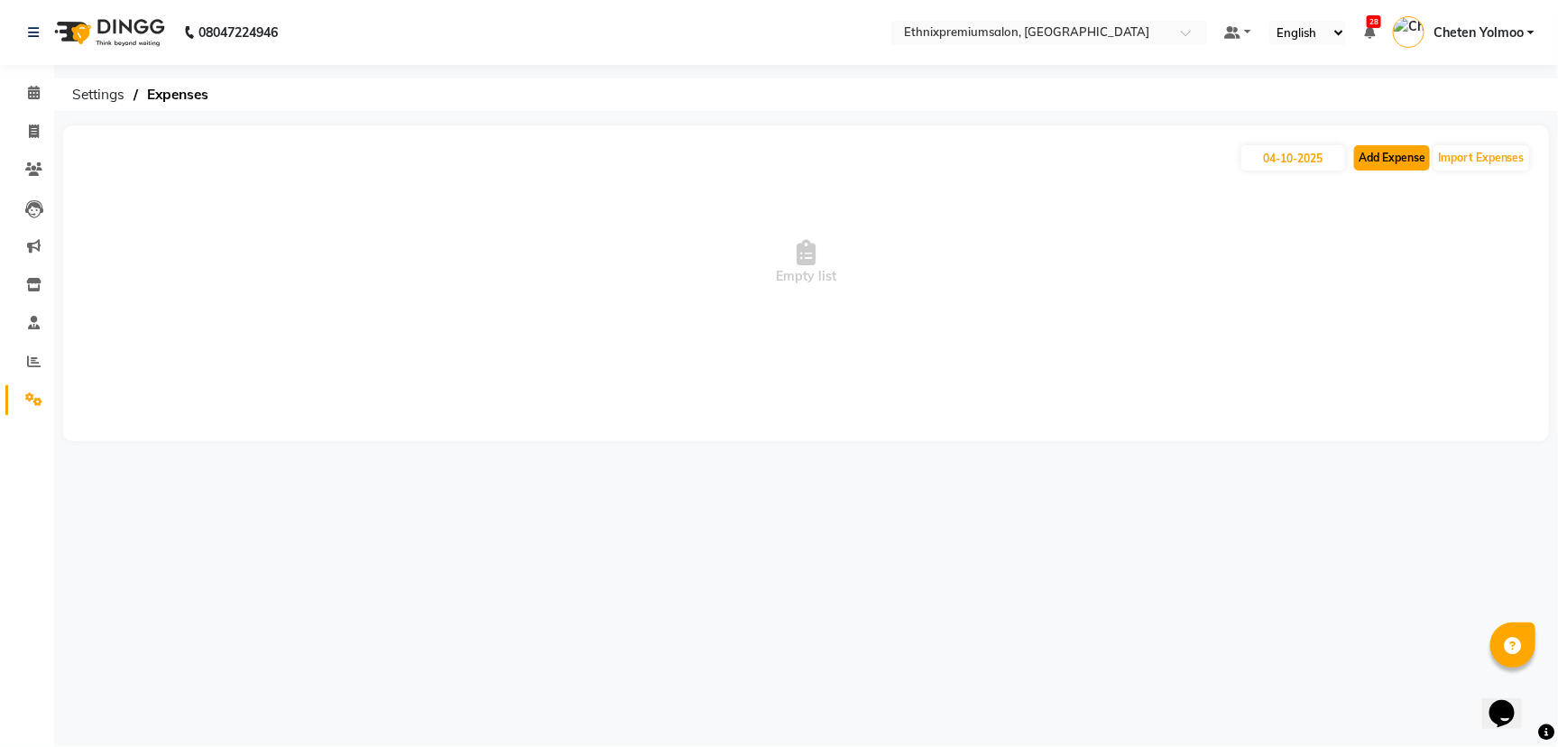
click at [1392, 156] on button "Add Expense" at bounding box center [1392, 157] width 76 height 25
select select "1"
select select "2390"
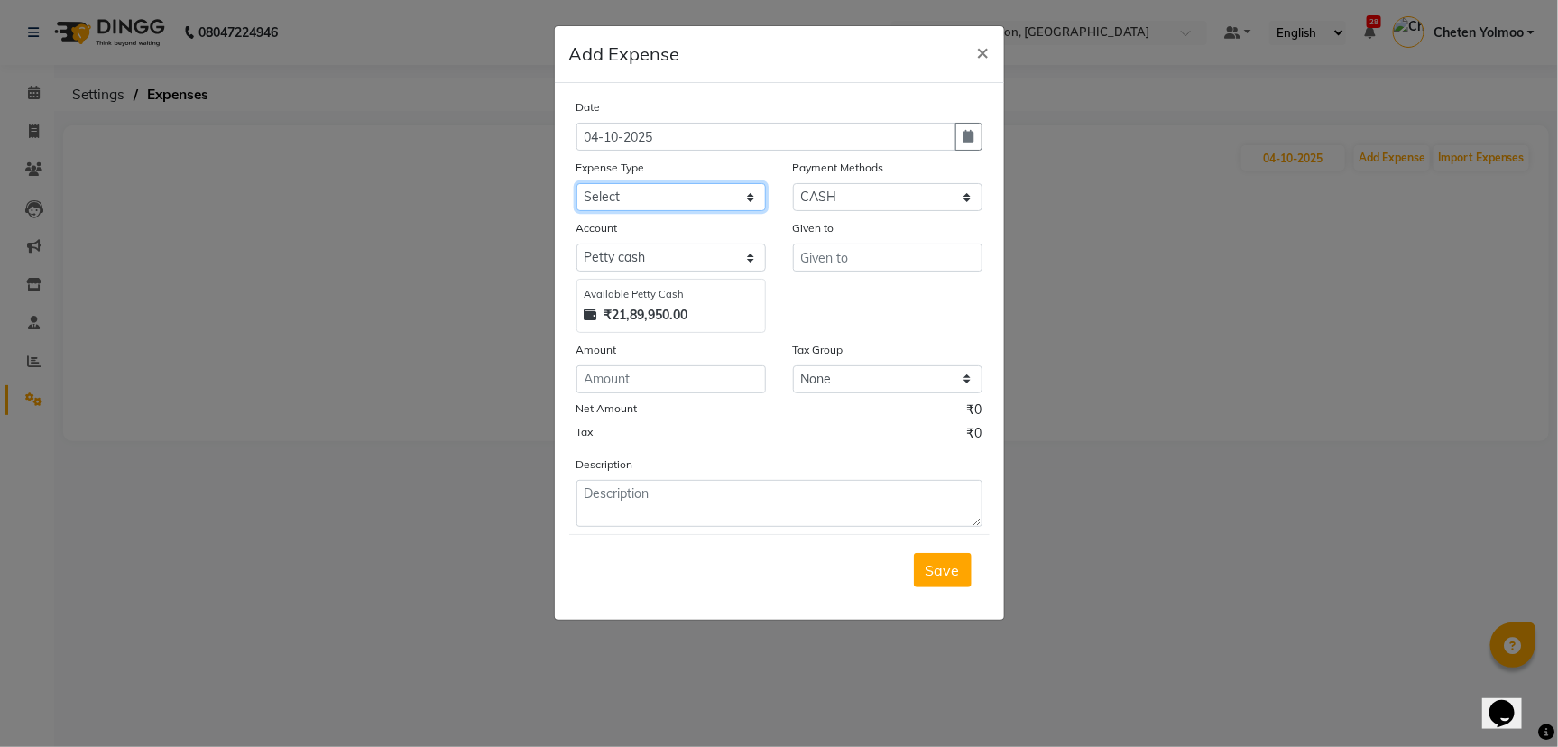
click at [700, 198] on select "Select Advance Salary Client Snacks Equipment Estate food Fuel Govt fee Incenti…" at bounding box center [670, 197] width 189 height 28
select select "3505"
drag, startPoint x: 700, startPoint y: 198, endPoint x: 745, endPoint y: 194, distance: 45.2
click at [700, 198] on select "Select Advance Salary Client Snacks Equipment Estate food Fuel Govt fee Incenti…" at bounding box center [670, 197] width 189 height 28
click at [799, 197] on select "Select UPI CARD CASH Master Card Visa Card Prepaid Gift Card ONLINE Voucher Wal…" at bounding box center [887, 197] width 189 height 28
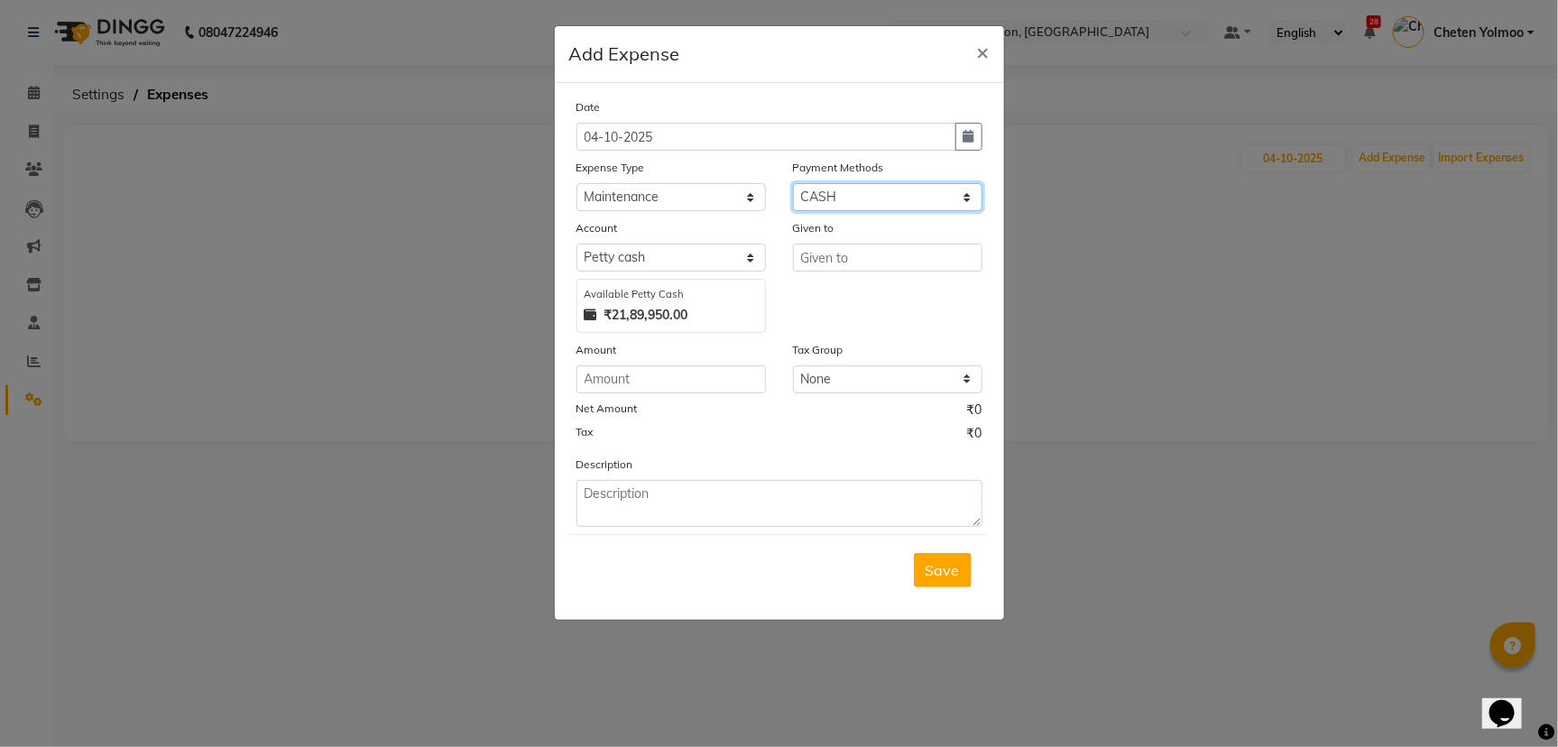
click at [806, 203] on select "Select UPI CARD CASH Master Card Visa Card Prepaid Gift Card ONLINE Voucher Wal…" at bounding box center [887, 197] width 189 height 28
click at [827, 252] on input "text" at bounding box center [887, 258] width 189 height 28
type input "[PERSON_NAME]"
click at [689, 360] on div "Amount" at bounding box center [670, 352] width 189 height 25
click at [784, 378] on div "Tax Group None GST 5% GST" at bounding box center [887, 366] width 216 height 53
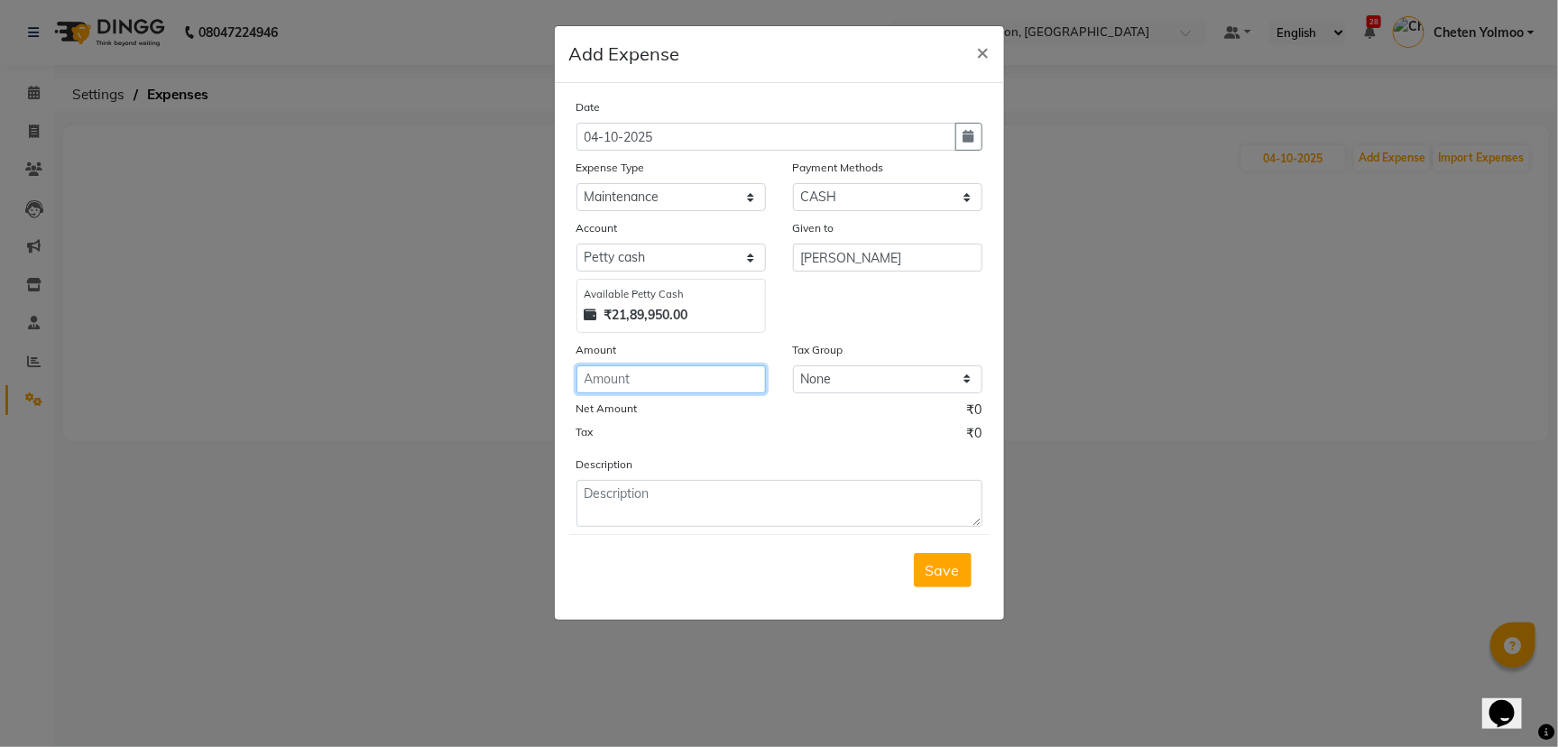
click at [729, 371] on input "number" at bounding box center [670, 379] width 189 height 28
type input "2100"
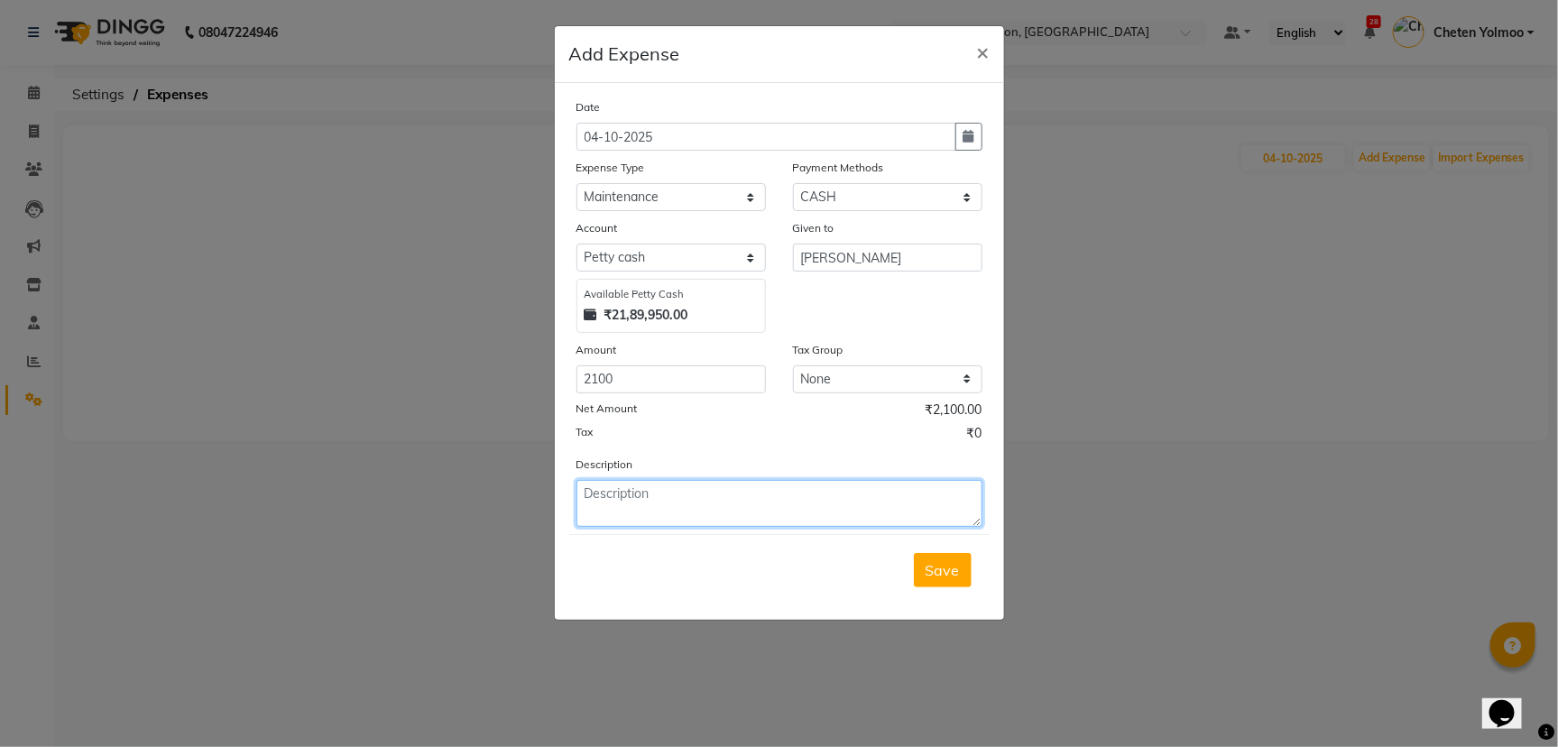
click at [816, 486] on textarea at bounding box center [779, 503] width 406 height 47
type textarea "commercial water"
click at [949, 566] on span "Save" at bounding box center [943, 570] width 34 height 18
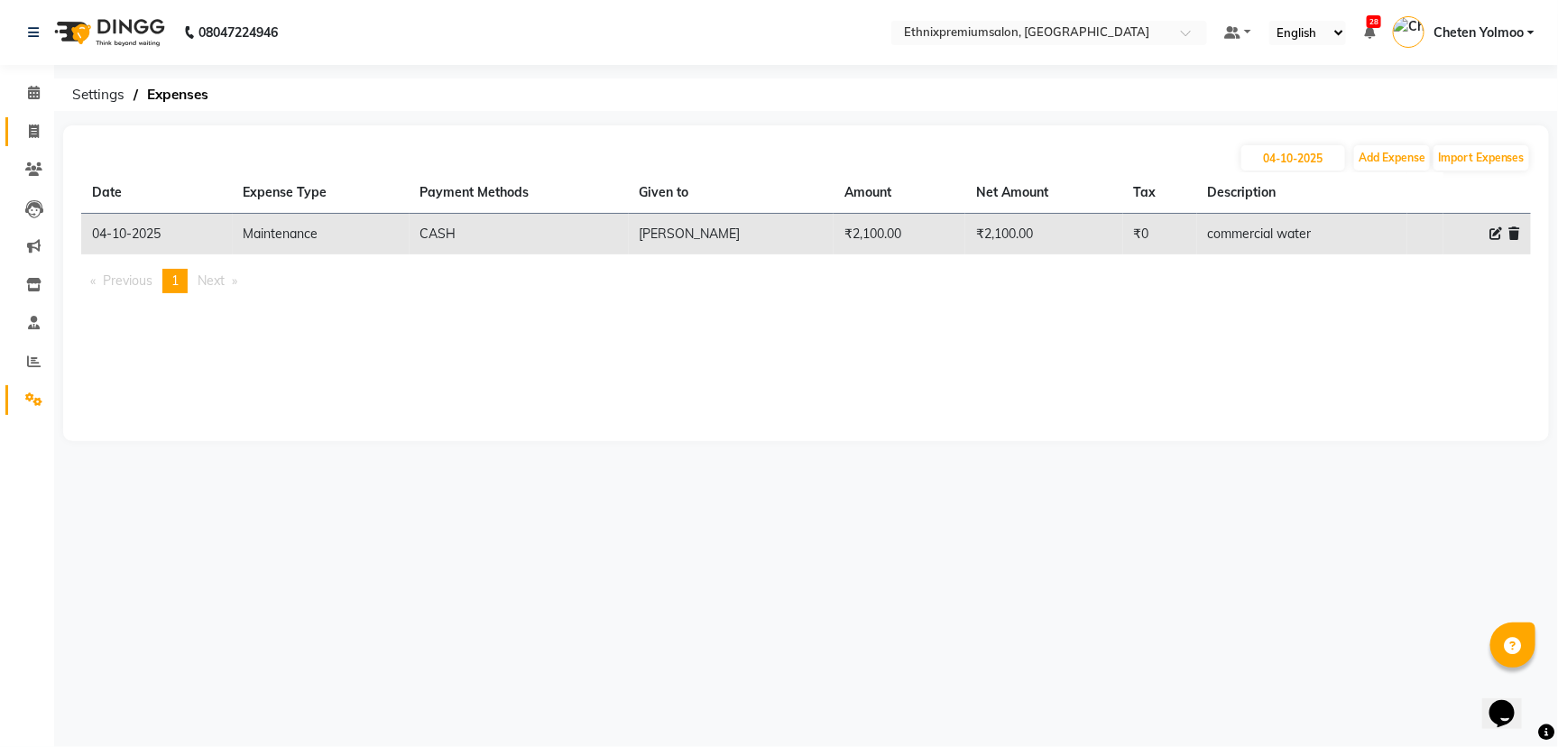
click at [45, 117] on link "Invoice" at bounding box center [26, 132] width 43 height 30
select select "3625"
select select "service"
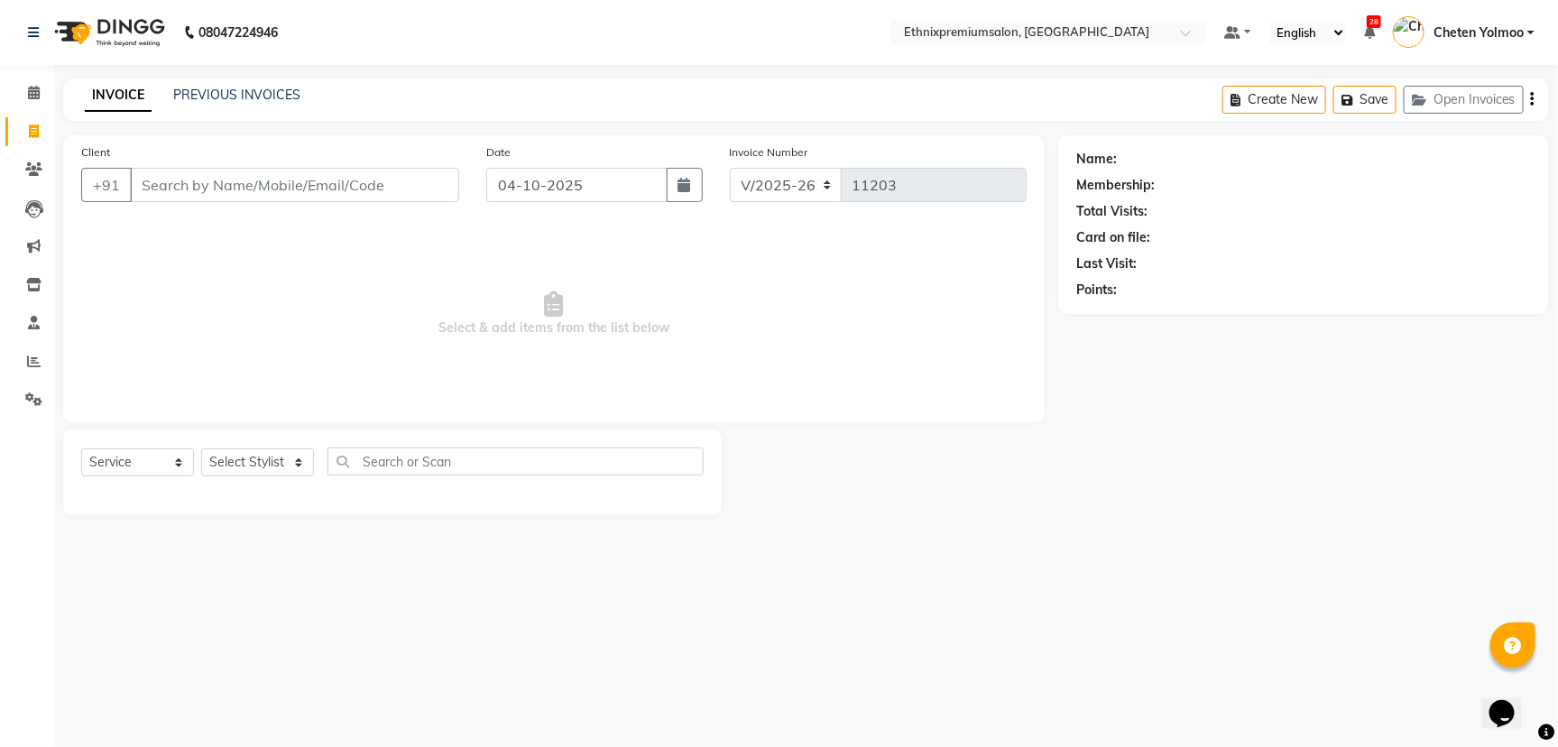
click at [224, 185] on input "Client" at bounding box center [294, 185] width 329 height 34
type input "7767971601"
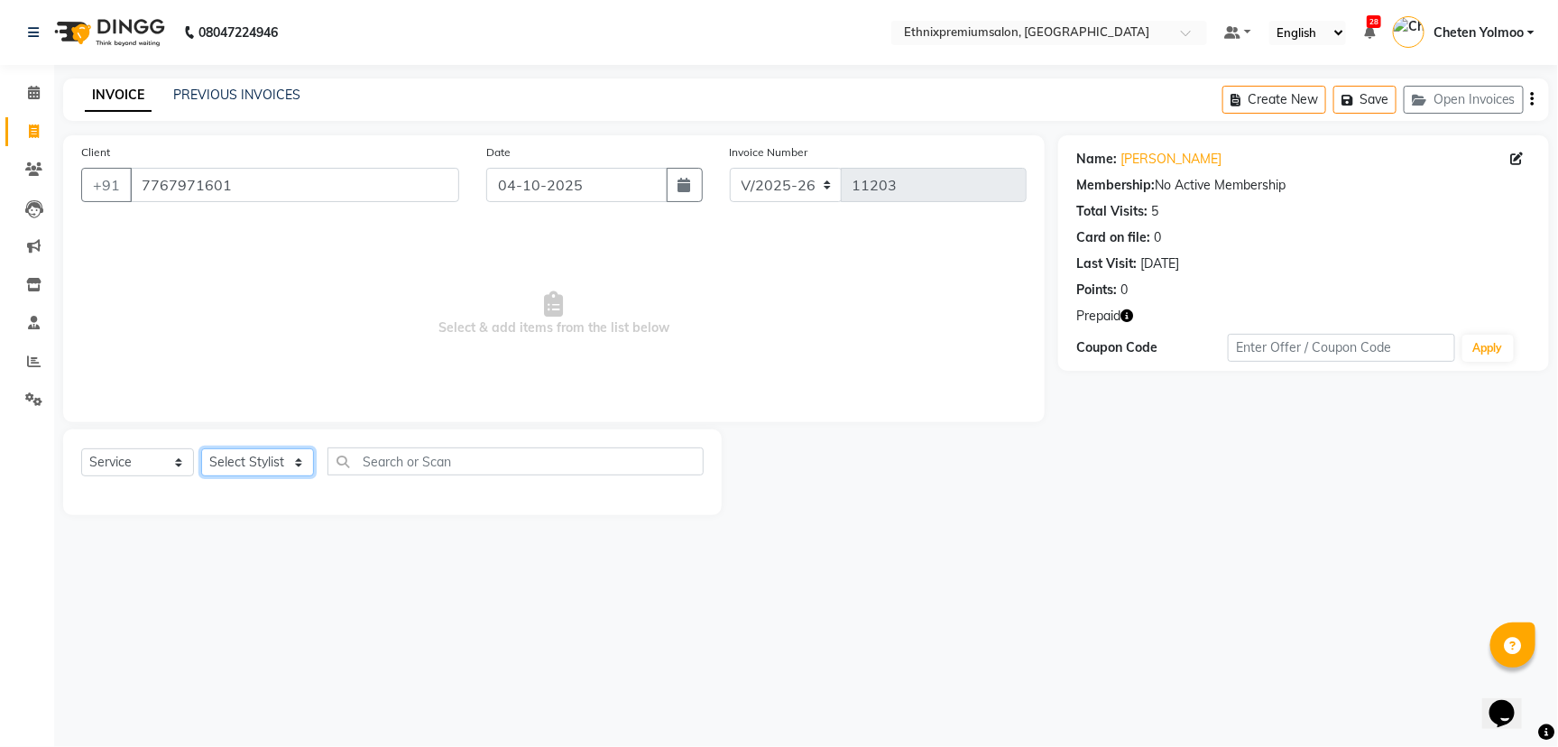
click at [241, 452] on select "Select Stylist Amoi [PERSON_NAME] [PERSON_NAME] Yolmoo Deepa Dorjey [PERSON_NAM…" at bounding box center [257, 462] width 113 height 28
click at [201, 448] on select "Select Stylist Amoi [PERSON_NAME] [PERSON_NAME] Yolmoo Deepa Dorjey [PERSON_NAM…" at bounding box center [257, 462] width 113 height 28
click at [260, 464] on select "Select Stylist Amoi [PERSON_NAME] [PERSON_NAME] Yolmoo Deepa Dorjey [PERSON_NAM…" at bounding box center [257, 462] width 113 height 28
select select "91619"
click at [201, 448] on select "Select Stylist Amoi [PERSON_NAME] [PERSON_NAME] Yolmoo Deepa Dorjey [PERSON_NAM…" at bounding box center [257, 462] width 113 height 28
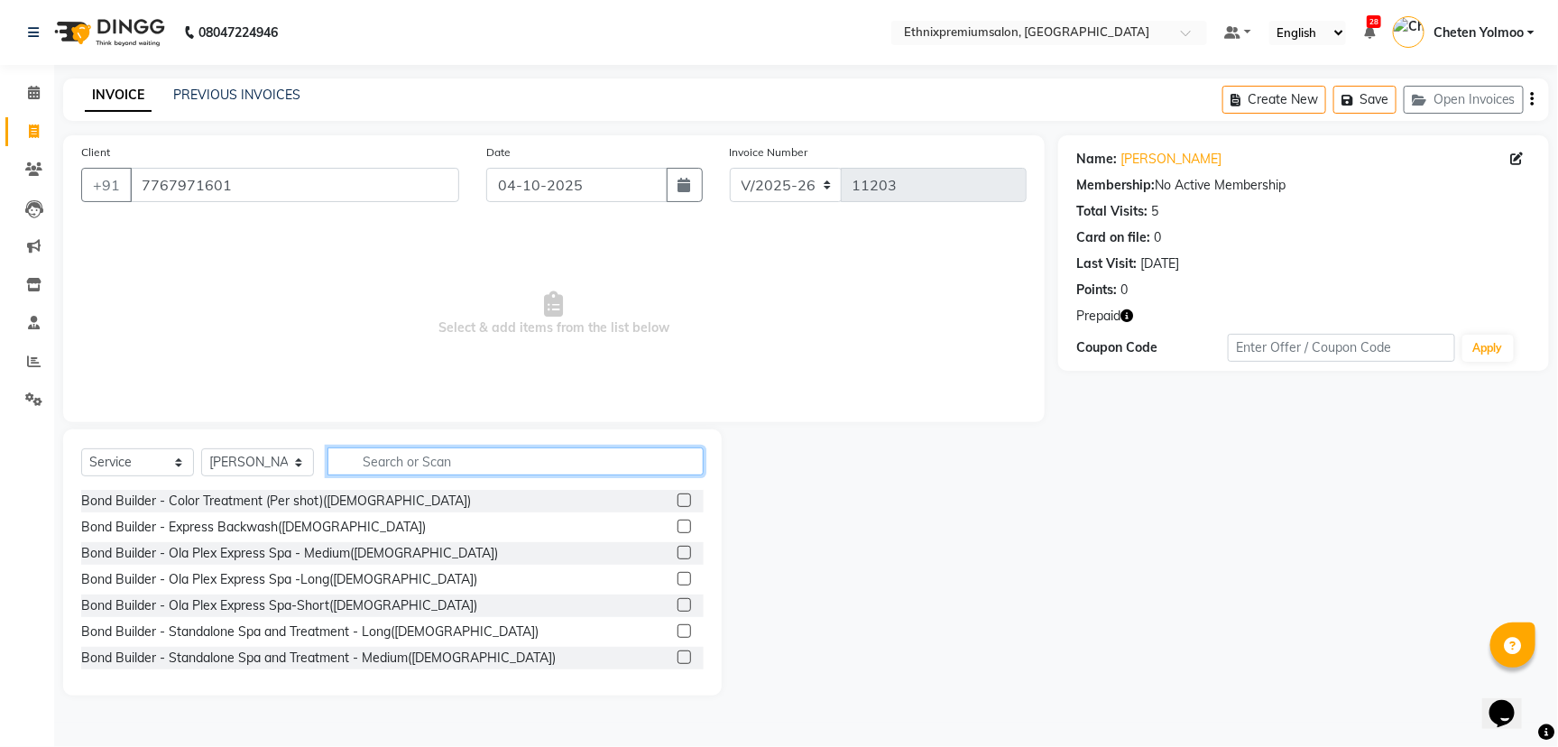
click at [409, 472] on input "text" at bounding box center [515, 461] width 376 height 28
click at [408, 470] on input "text" at bounding box center [515, 461] width 376 height 28
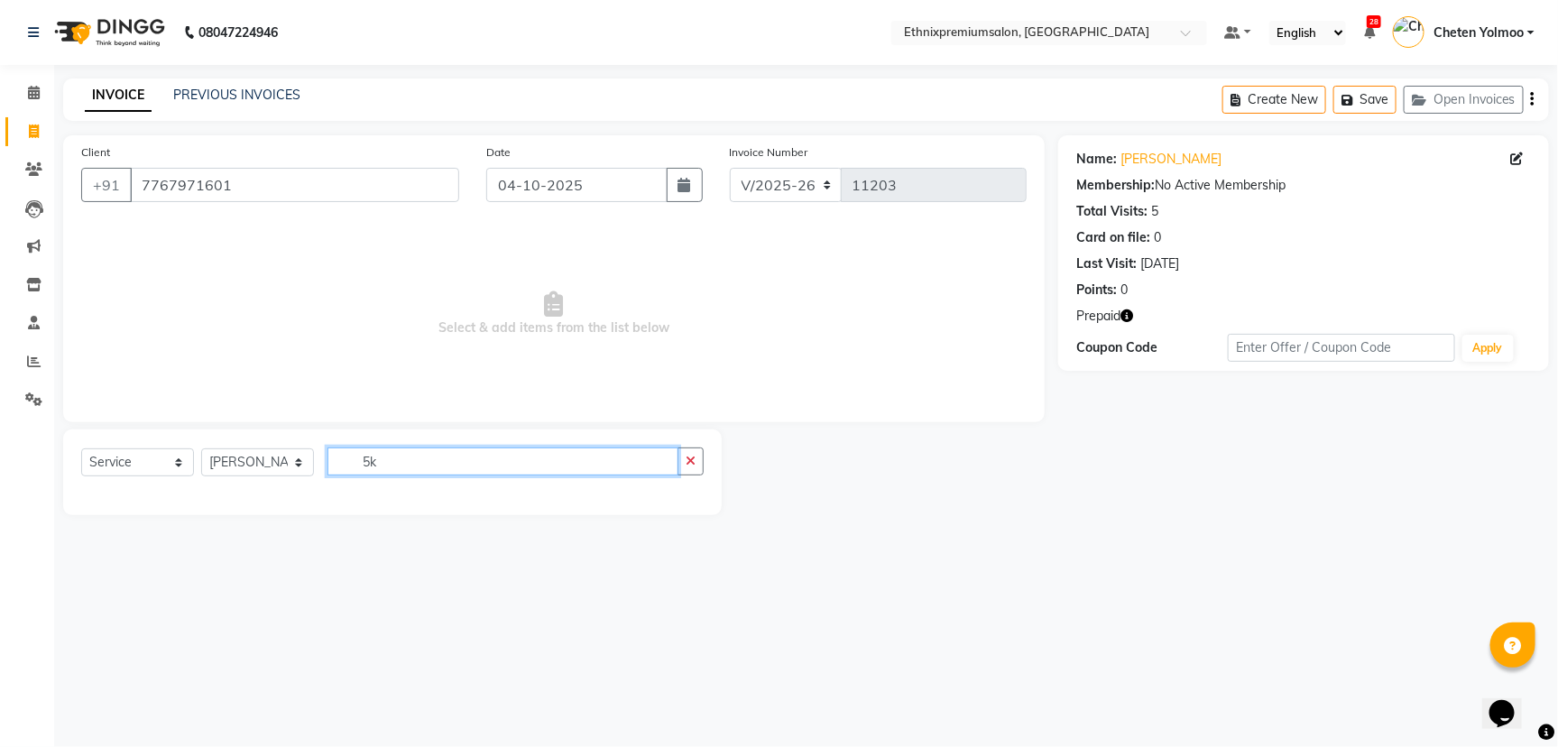
type input "5k"
click at [160, 464] on select "Select Service Product Membership Package Voucher Prepaid Gift Card" at bounding box center [137, 462] width 113 height 28
select select "P"
click at [81, 448] on select "Select Service Product Membership Package Voucher Prepaid Gift Card" at bounding box center [137, 462] width 113 height 28
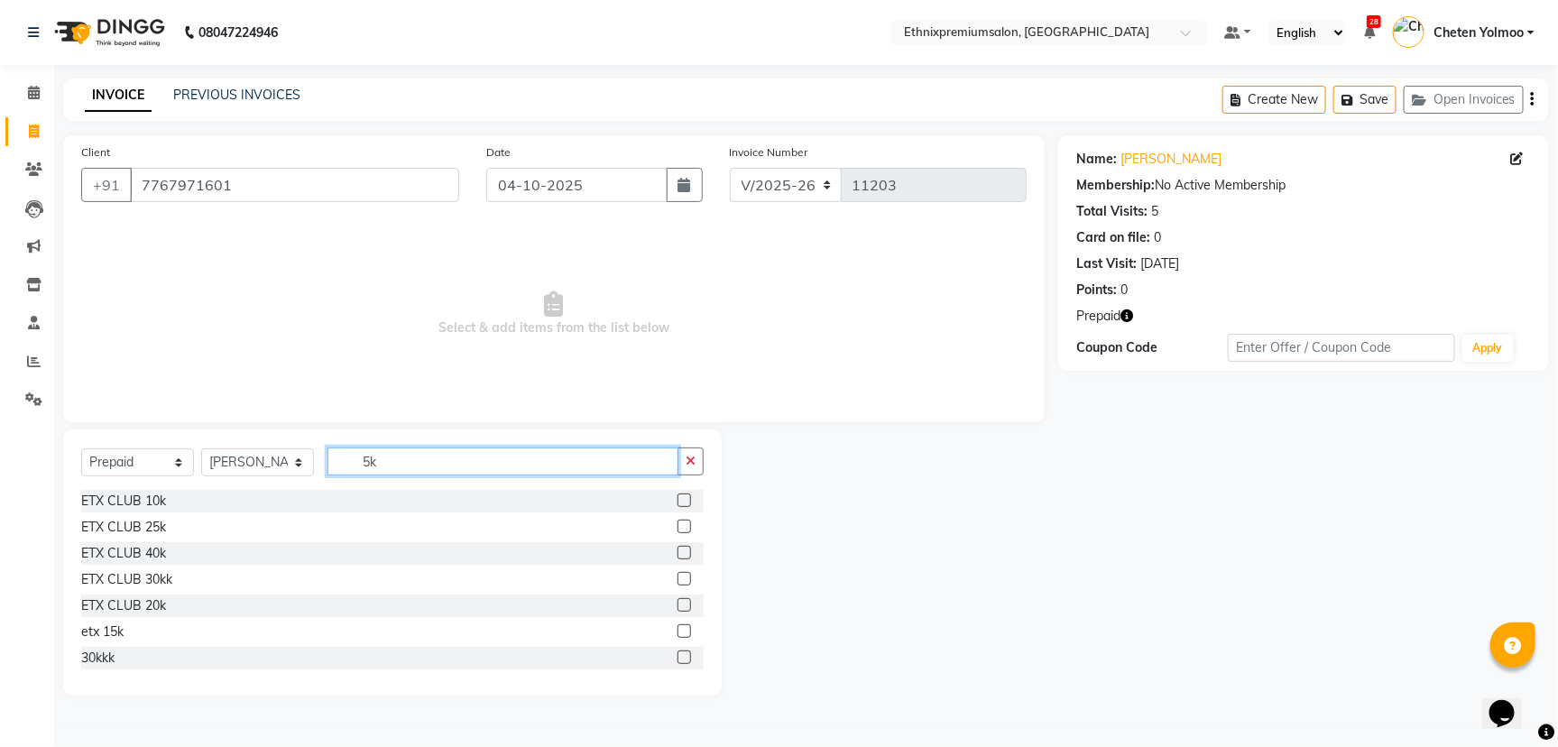
click at [395, 466] on input "5k" at bounding box center [502, 461] width 351 height 28
type input "5k"
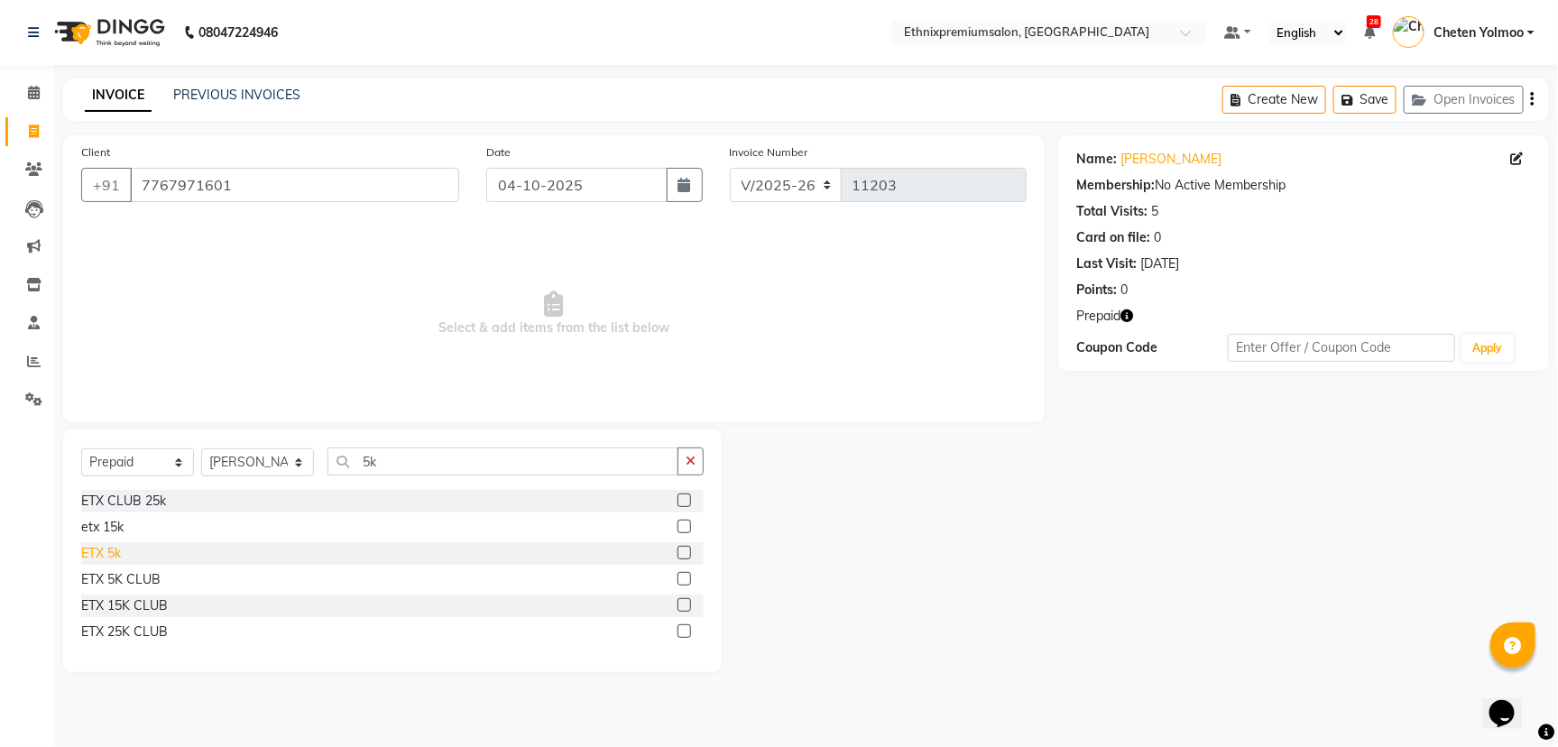
click at [117, 556] on div "ETX 5k" at bounding box center [101, 553] width 40 height 19
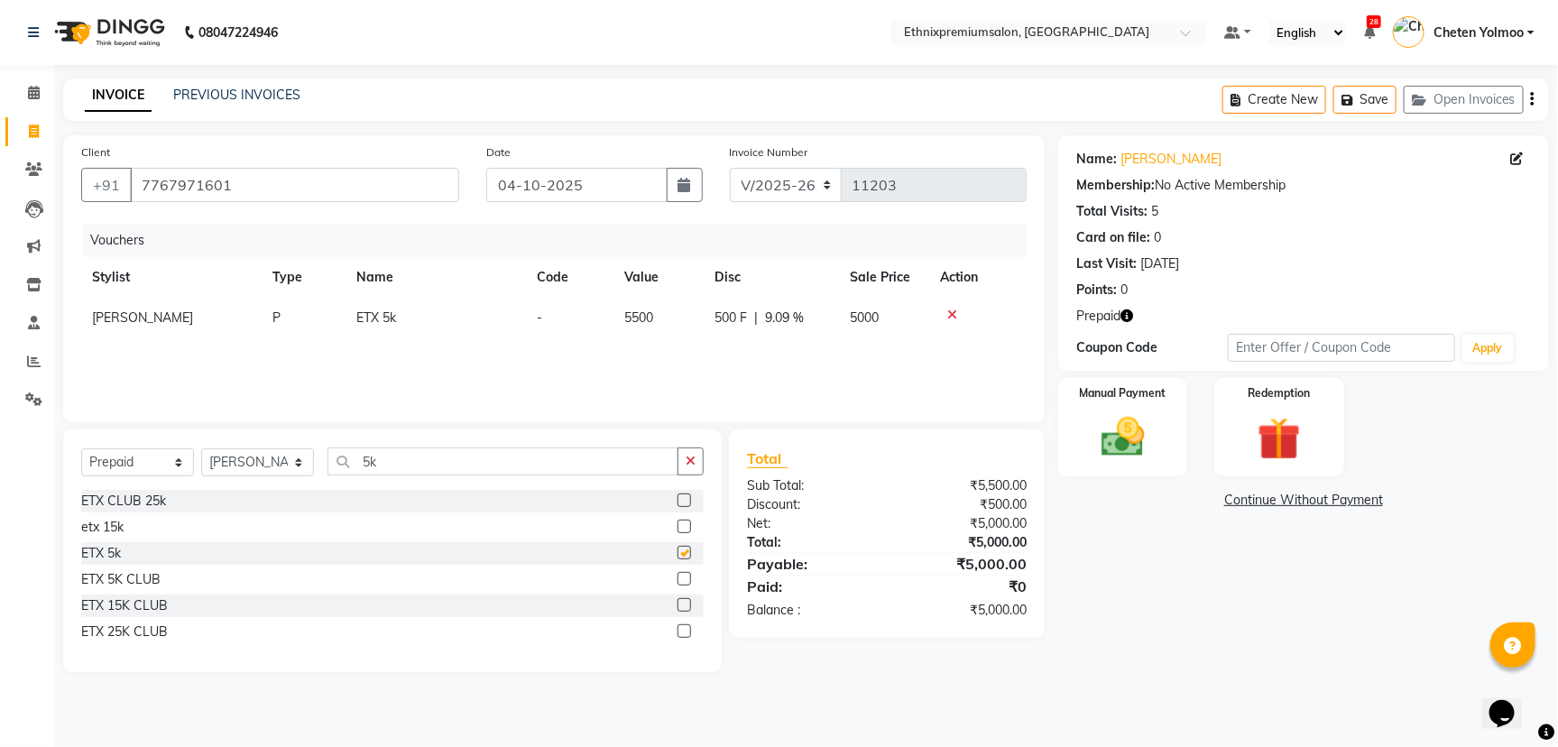
checkbox input "false"
click at [1158, 452] on img at bounding box center [1122, 436] width 73 height 51
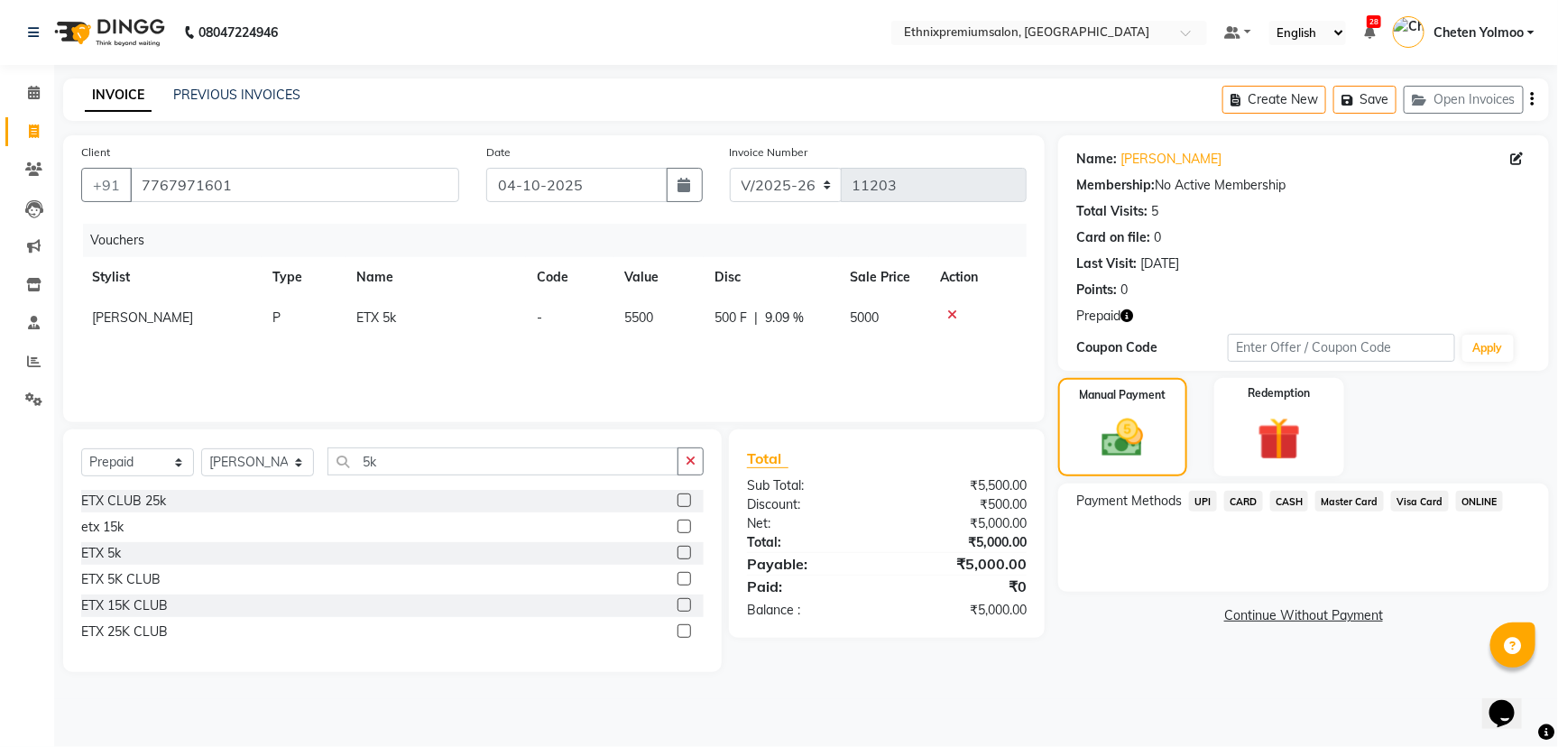
drag, startPoint x: 1240, startPoint y: 502, endPoint x: 1256, endPoint y: 513, distance: 18.8
click at [1244, 502] on span "CARD" at bounding box center [1243, 501] width 39 height 21
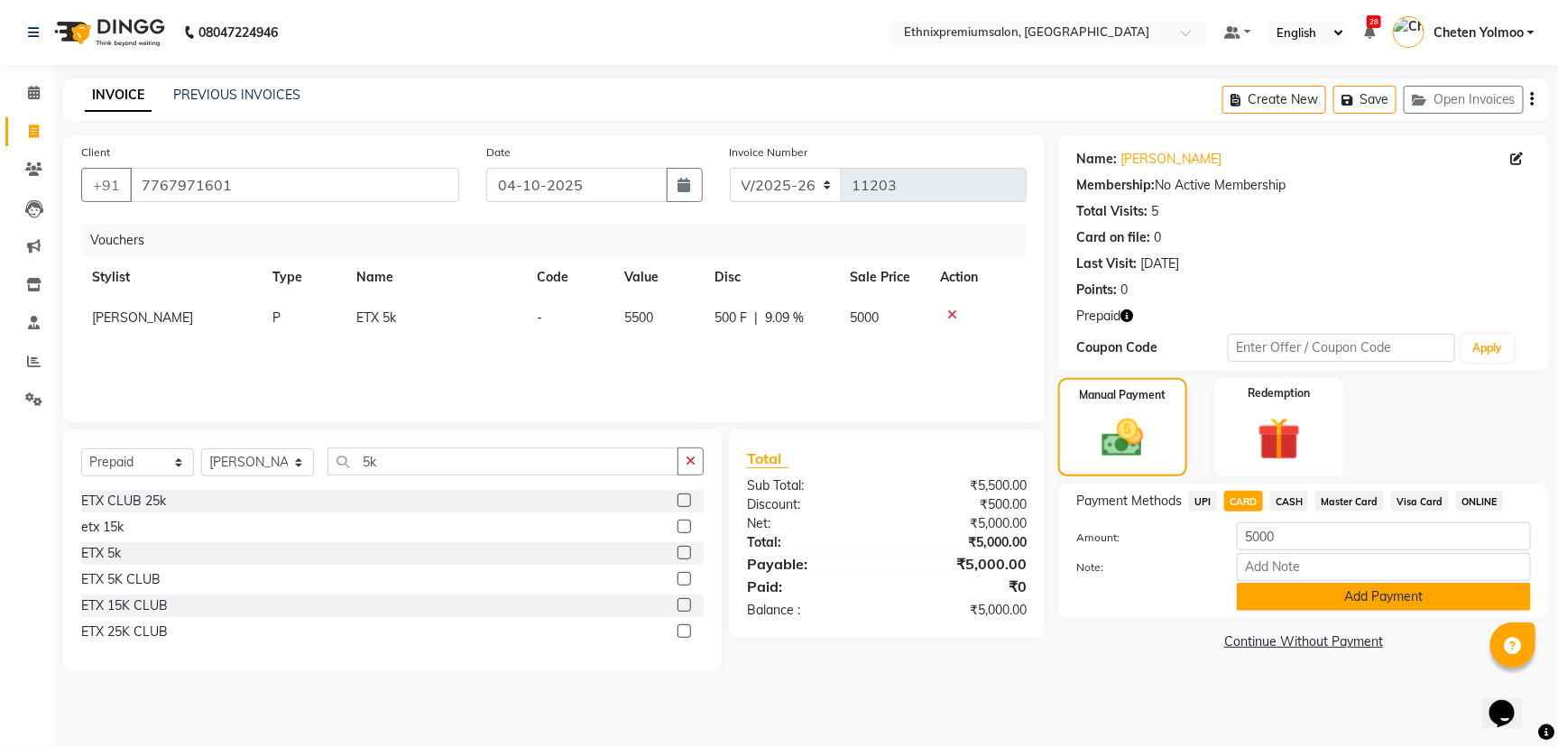
click at [1307, 588] on button "Add Payment" at bounding box center [1384, 597] width 294 height 28
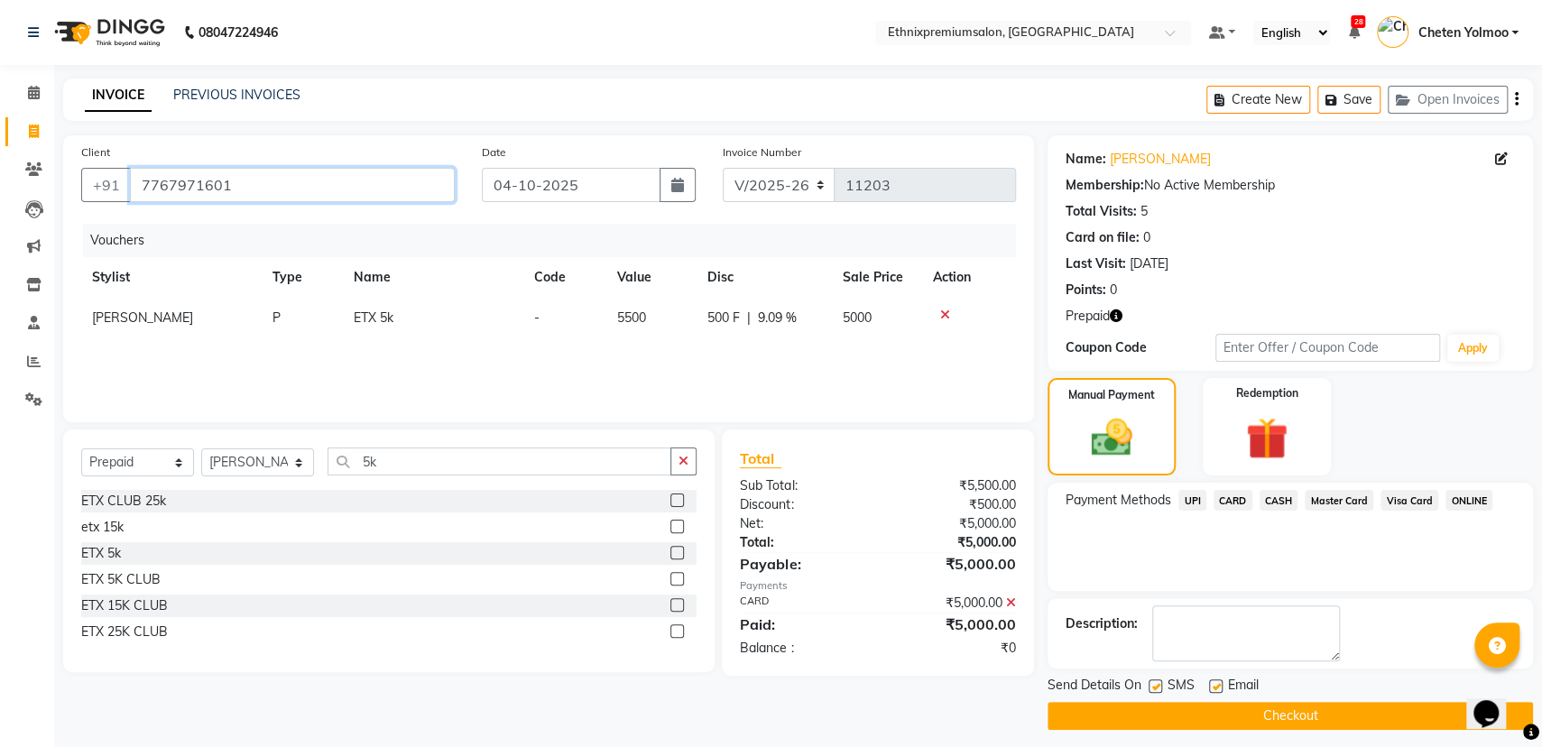
click at [302, 180] on input "7767971601" at bounding box center [292, 185] width 325 height 34
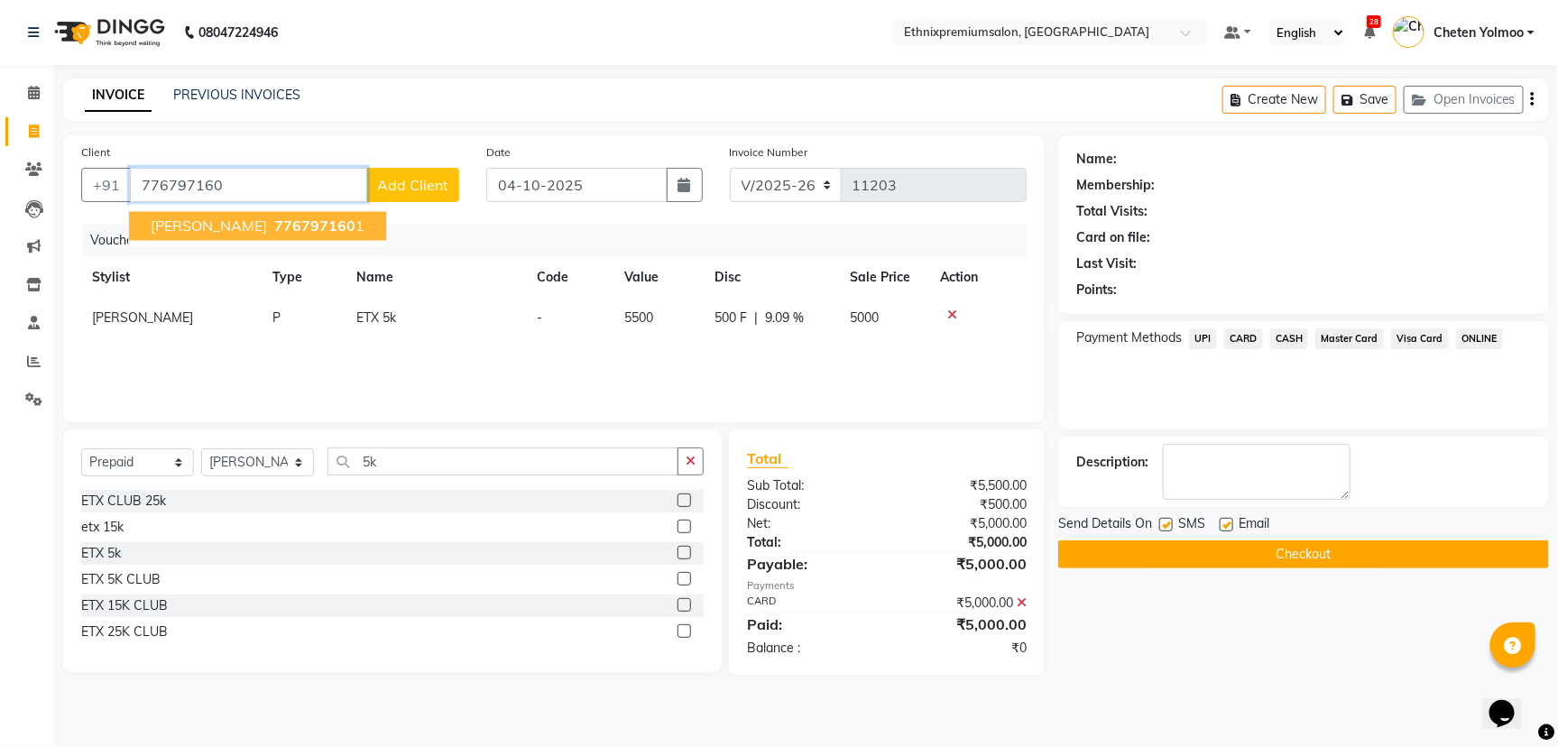
click at [274, 217] on span "776797160" at bounding box center [314, 226] width 81 height 18
type input "7767971601"
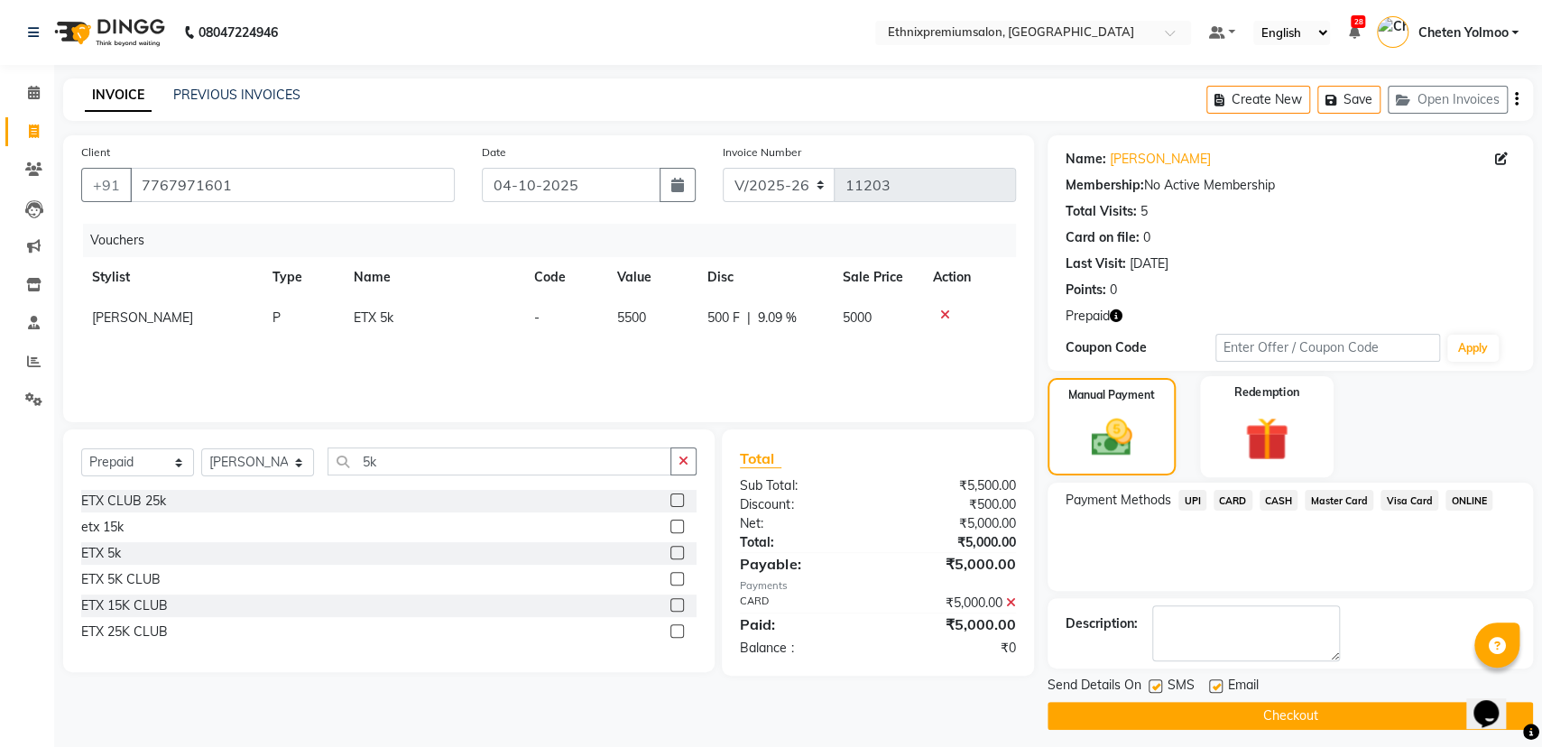
click at [1214, 415] on div "Redemption" at bounding box center [1267, 427] width 134 height 102
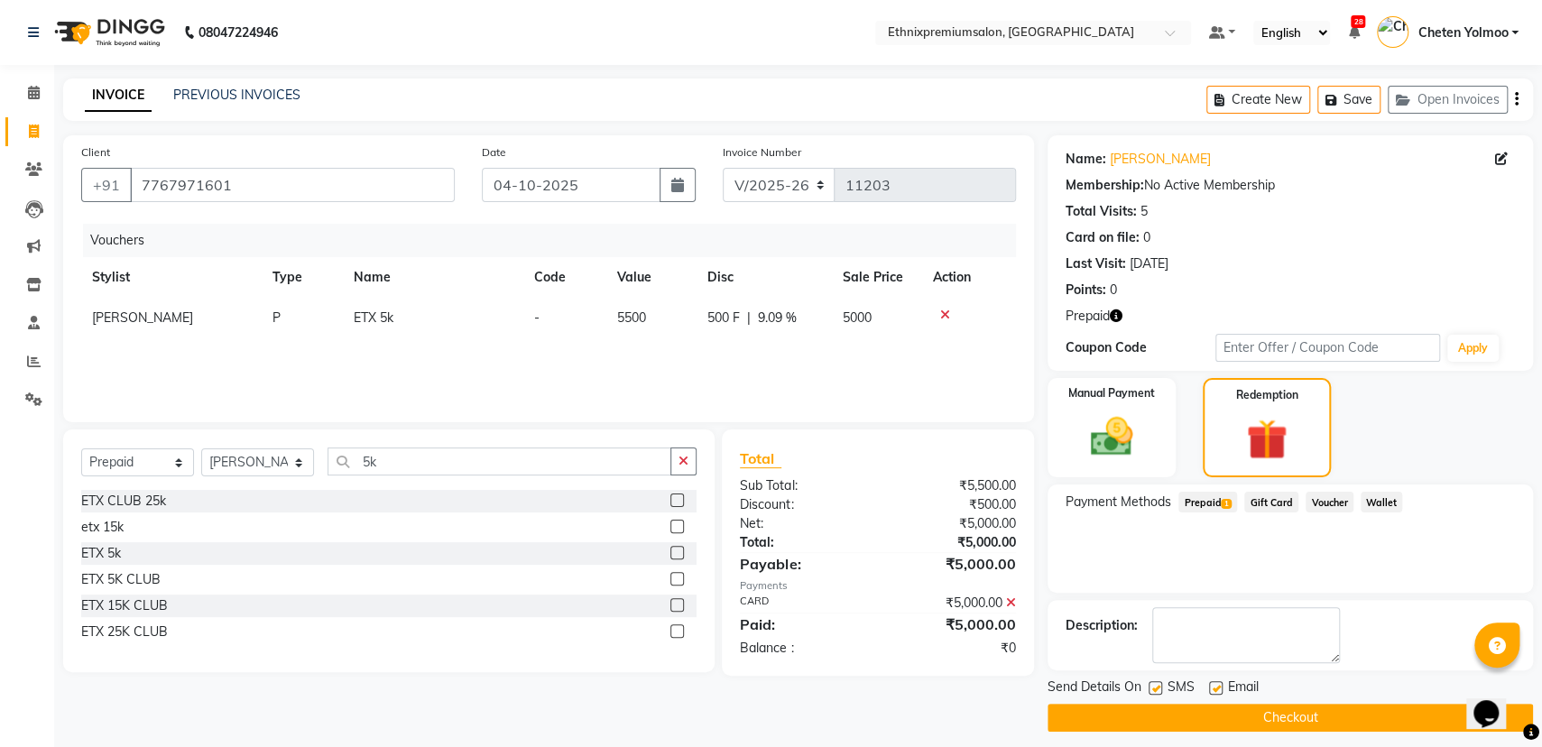
click at [1220, 509] on span "Prepaid 1" at bounding box center [1207, 502] width 59 height 21
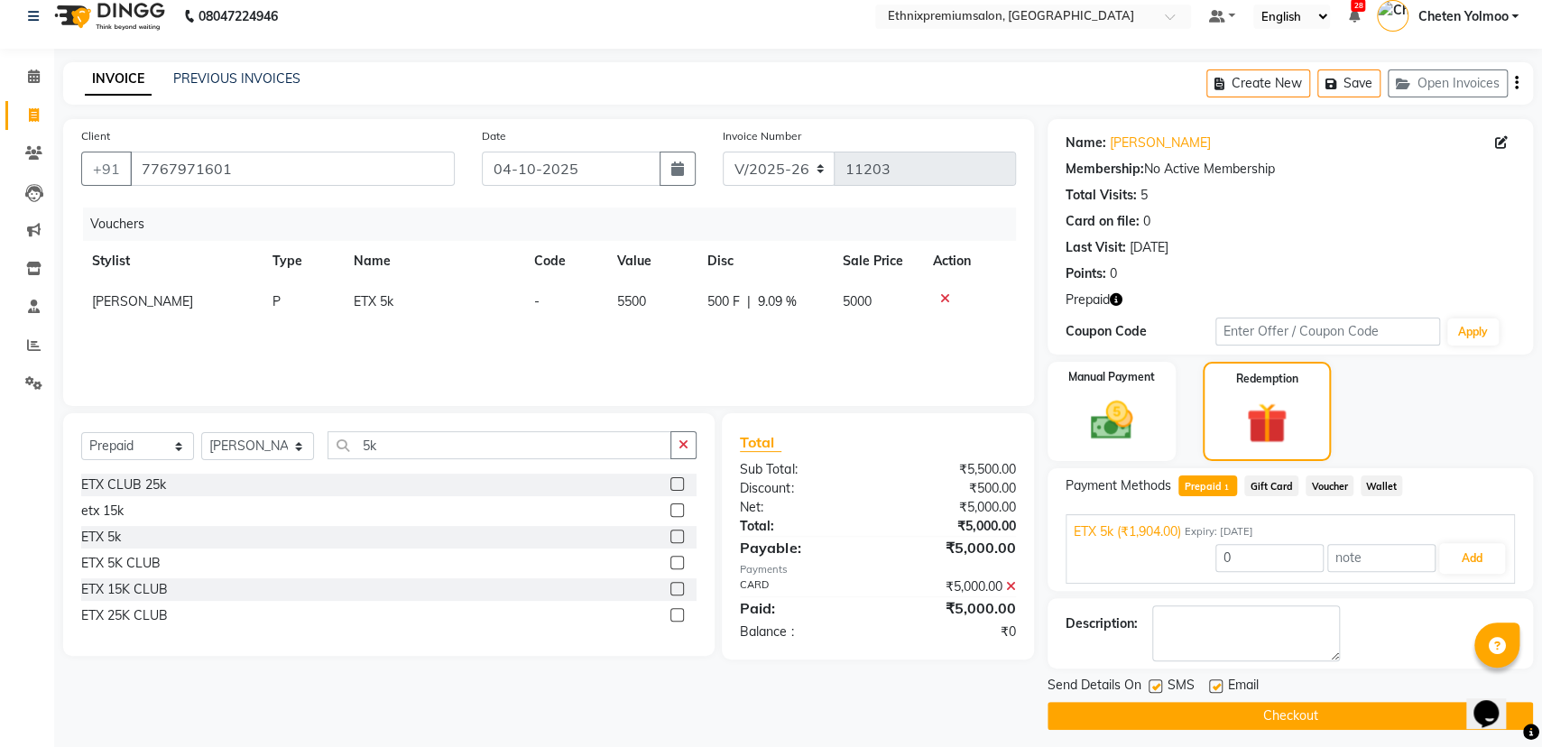
scroll to position [24, 0]
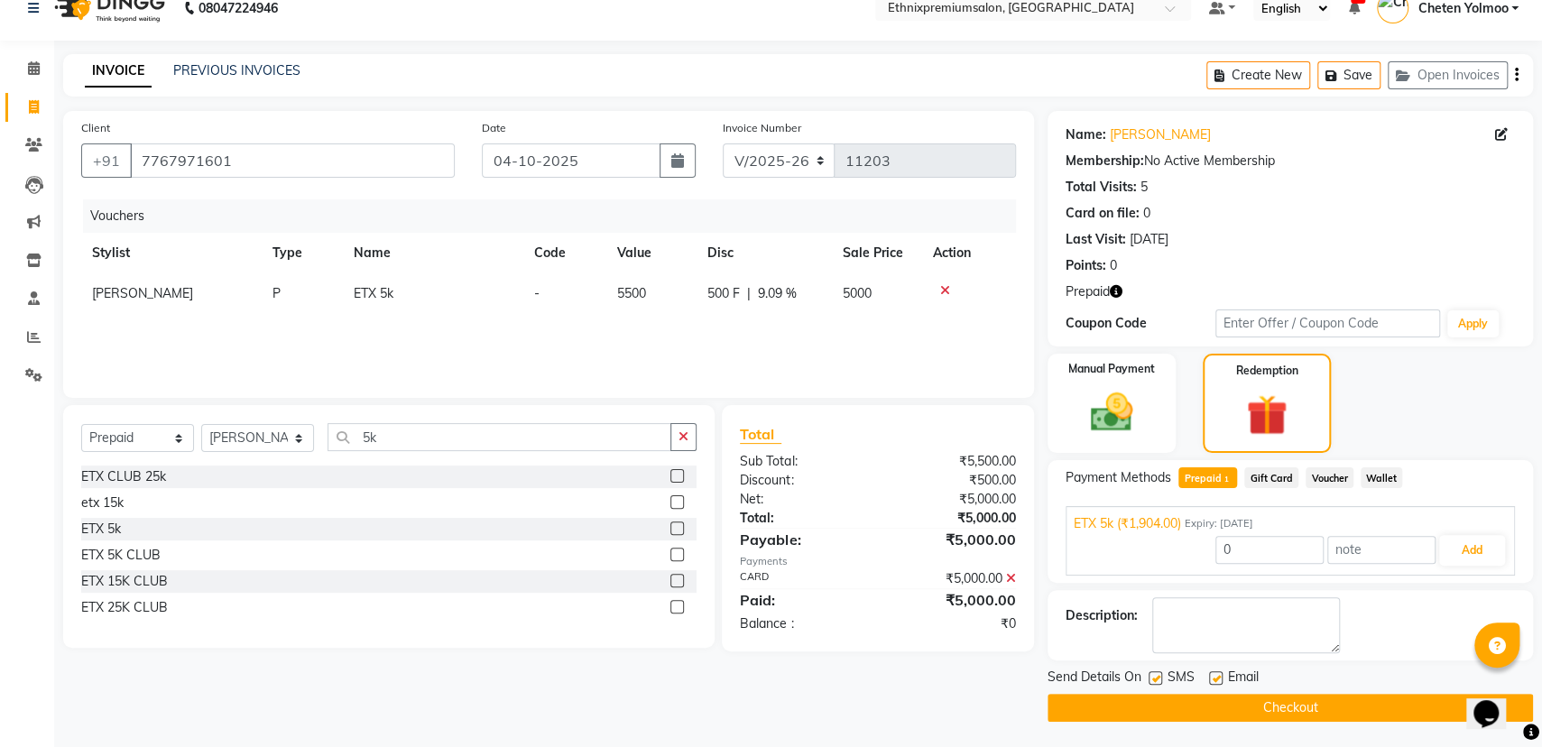
click at [1247, 711] on button "Checkout" at bounding box center [1289, 708] width 485 height 28
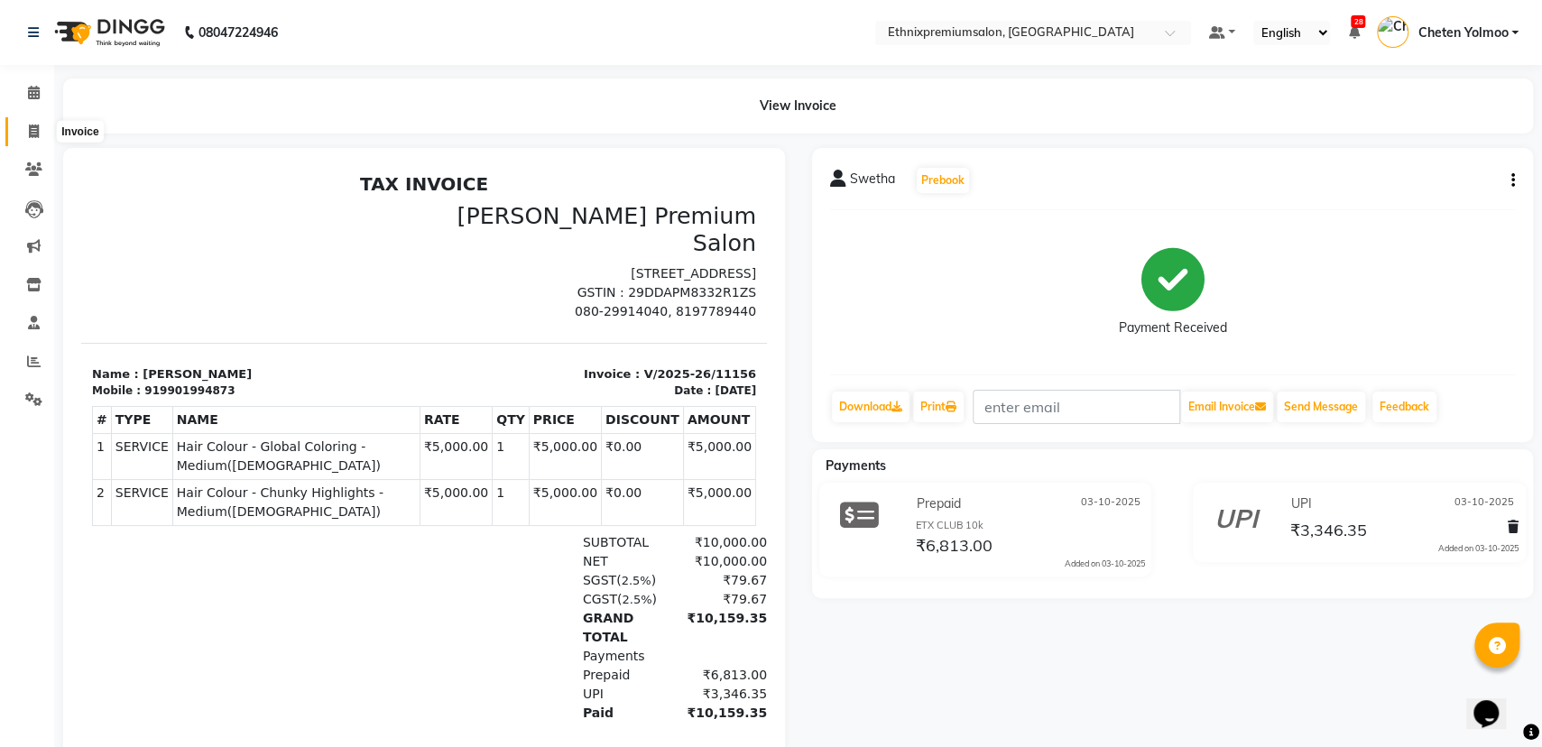
click at [48, 122] on span at bounding box center [34, 132] width 32 height 21
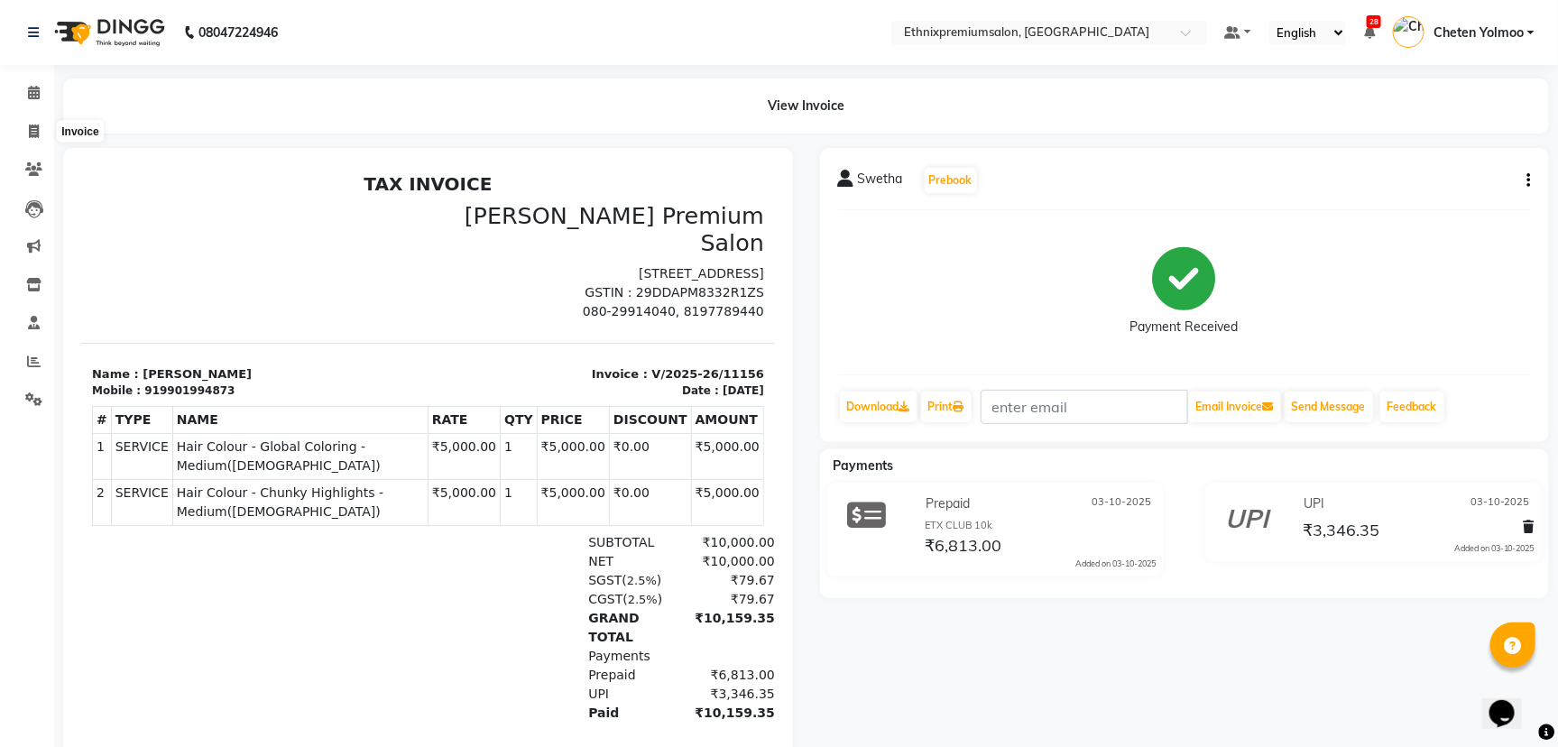
select select "3625"
select select "service"
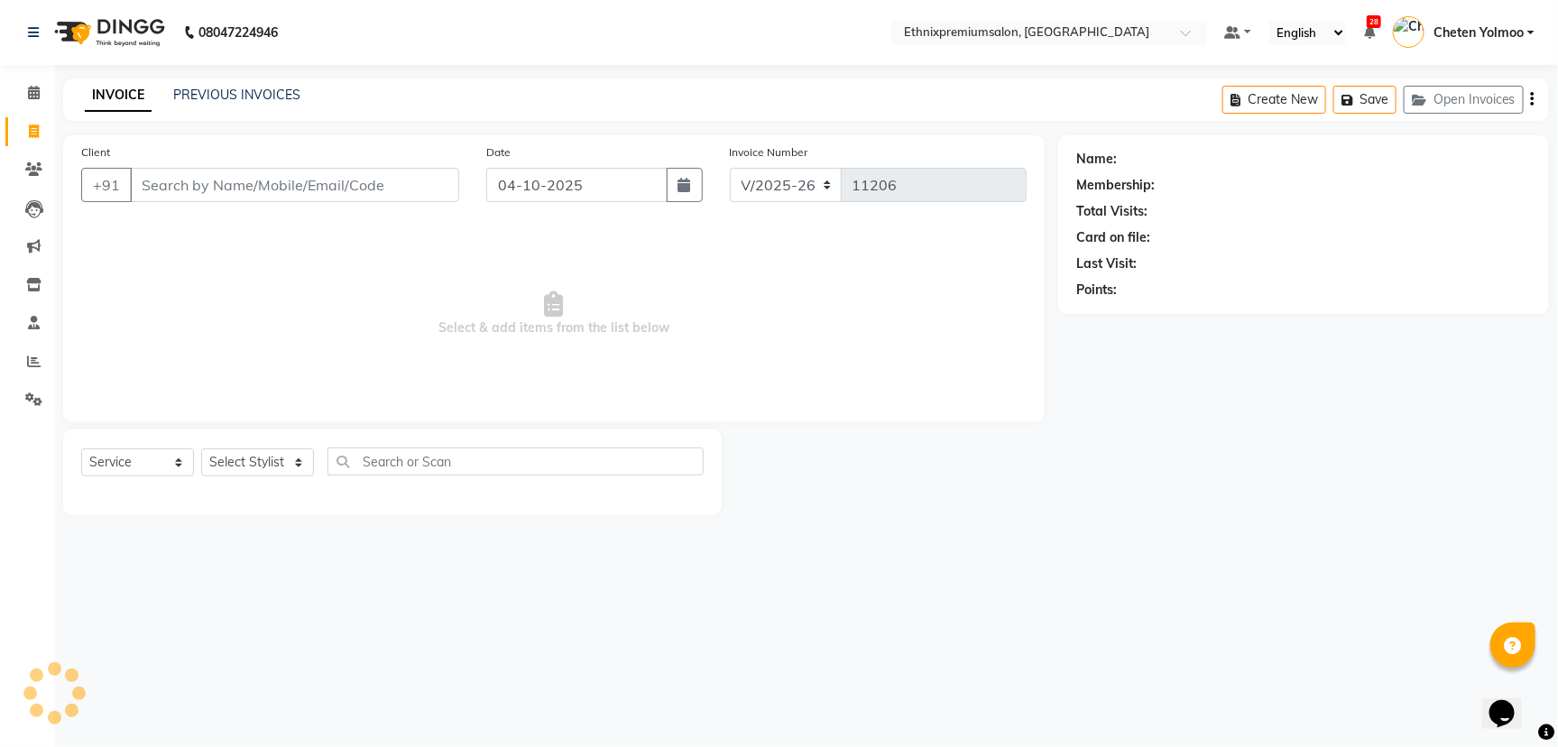
click at [287, 86] on div "PREVIOUS INVOICES" at bounding box center [236, 95] width 127 height 19
click at [291, 88] on link "PREVIOUS INVOICES" at bounding box center [236, 95] width 127 height 16
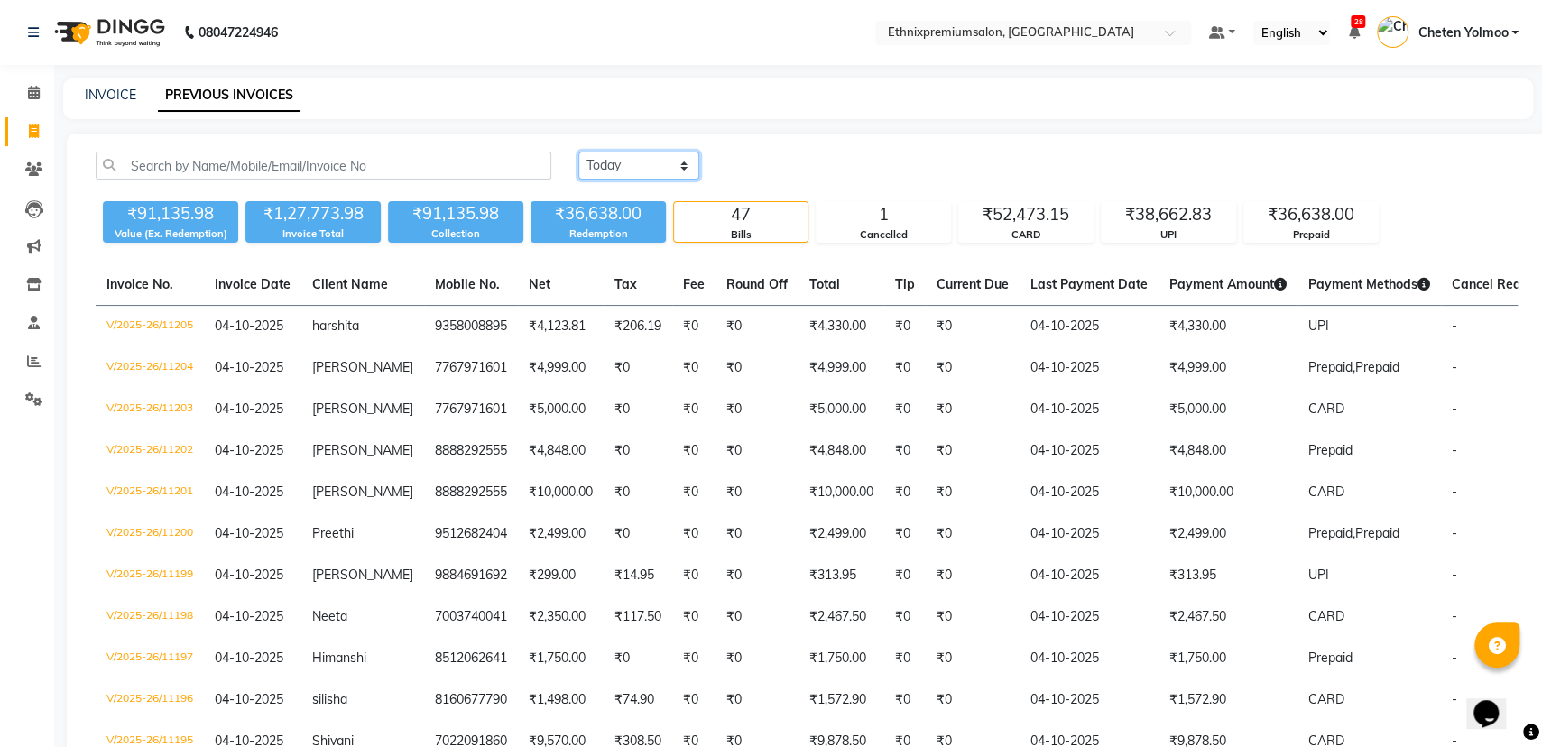
click at [664, 170] on select "[DATE] [DATE] Custom Range" at bounding box center [638, 166] width 121 height 28
select select "range"
click at [578, 152] on select "[DATE] [DATE] Custom Range" at bounding box center [638, 166] width 121 height 28
click at [763, 161] on input "04-10-2025" at bounding box center [786, 165] width 126 height 25
select select "10"
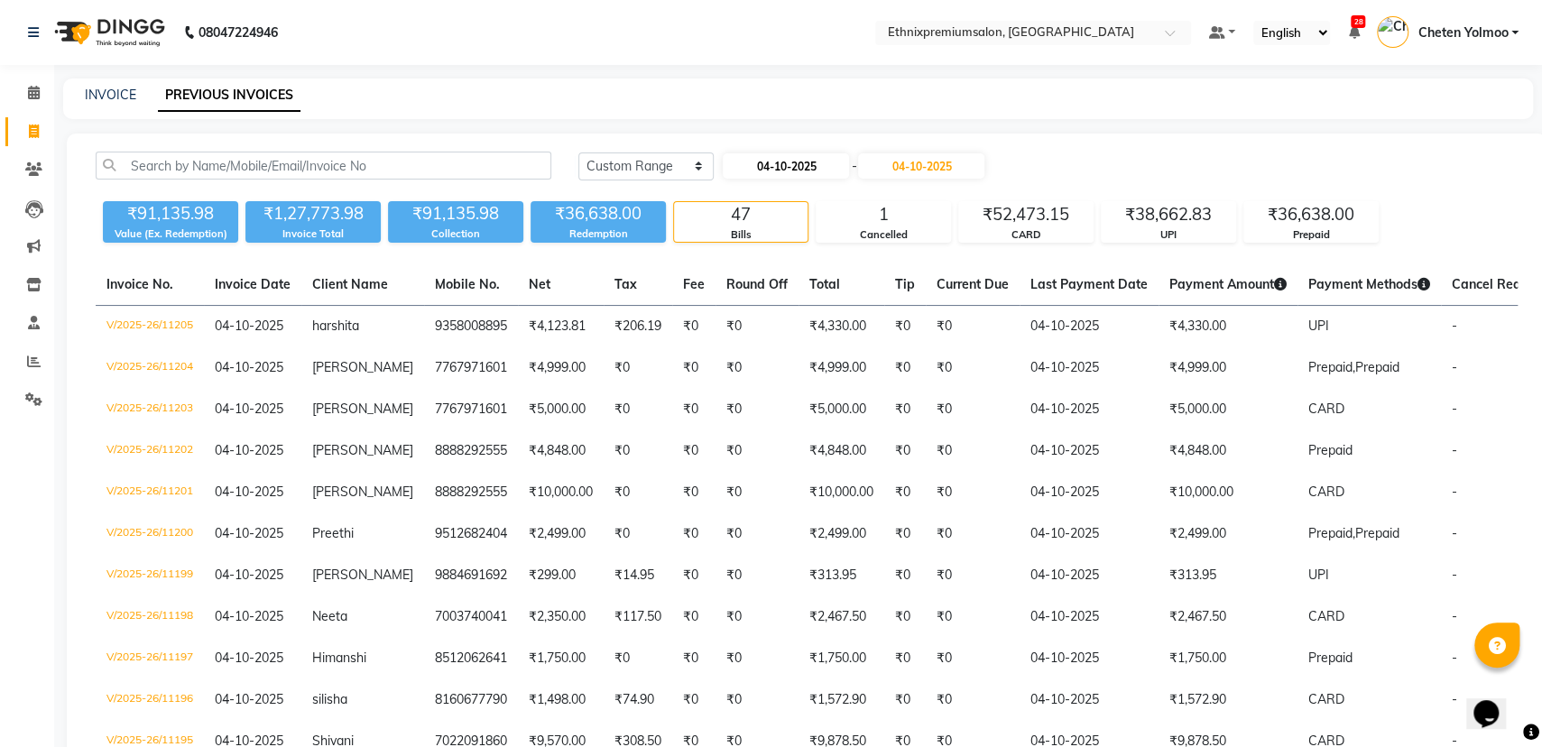
select select "2025"
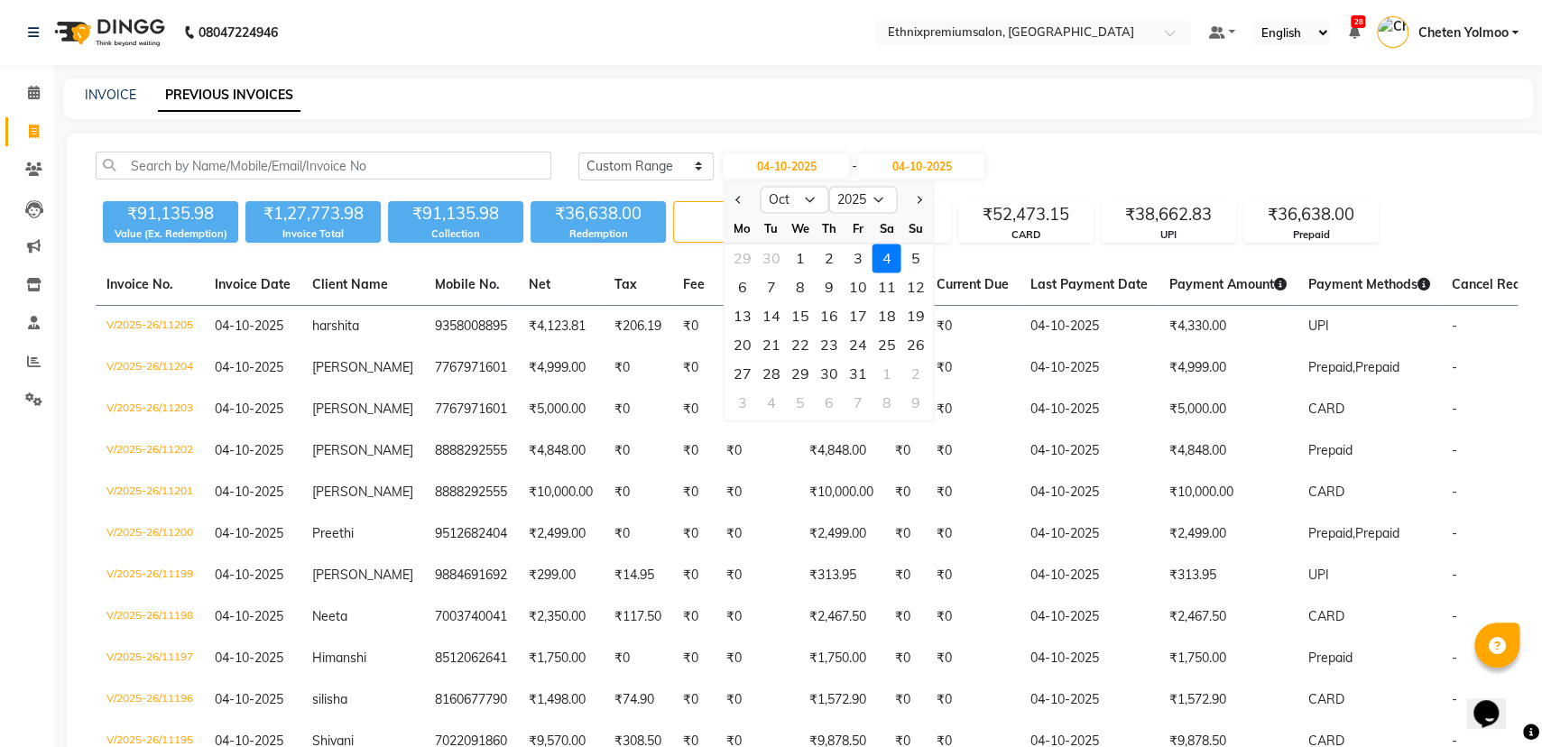
click at [883, 254] on div "4" at bounding box center [886, 258] width 29 height 29
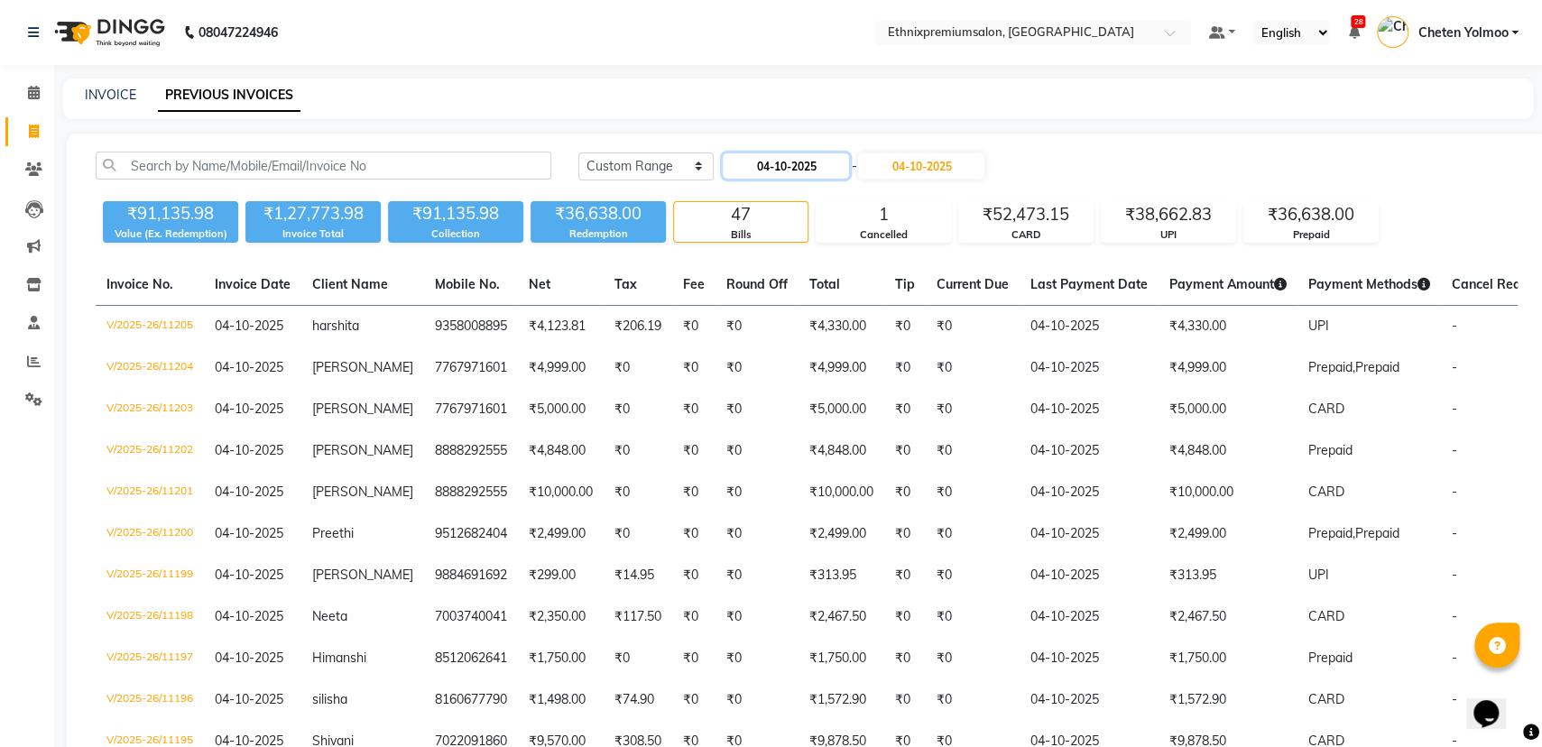
click at [811, 165] on input "04-10-2025" at bounding box center [786, 165] width 126 height 25
select select "10"
select select "2025"
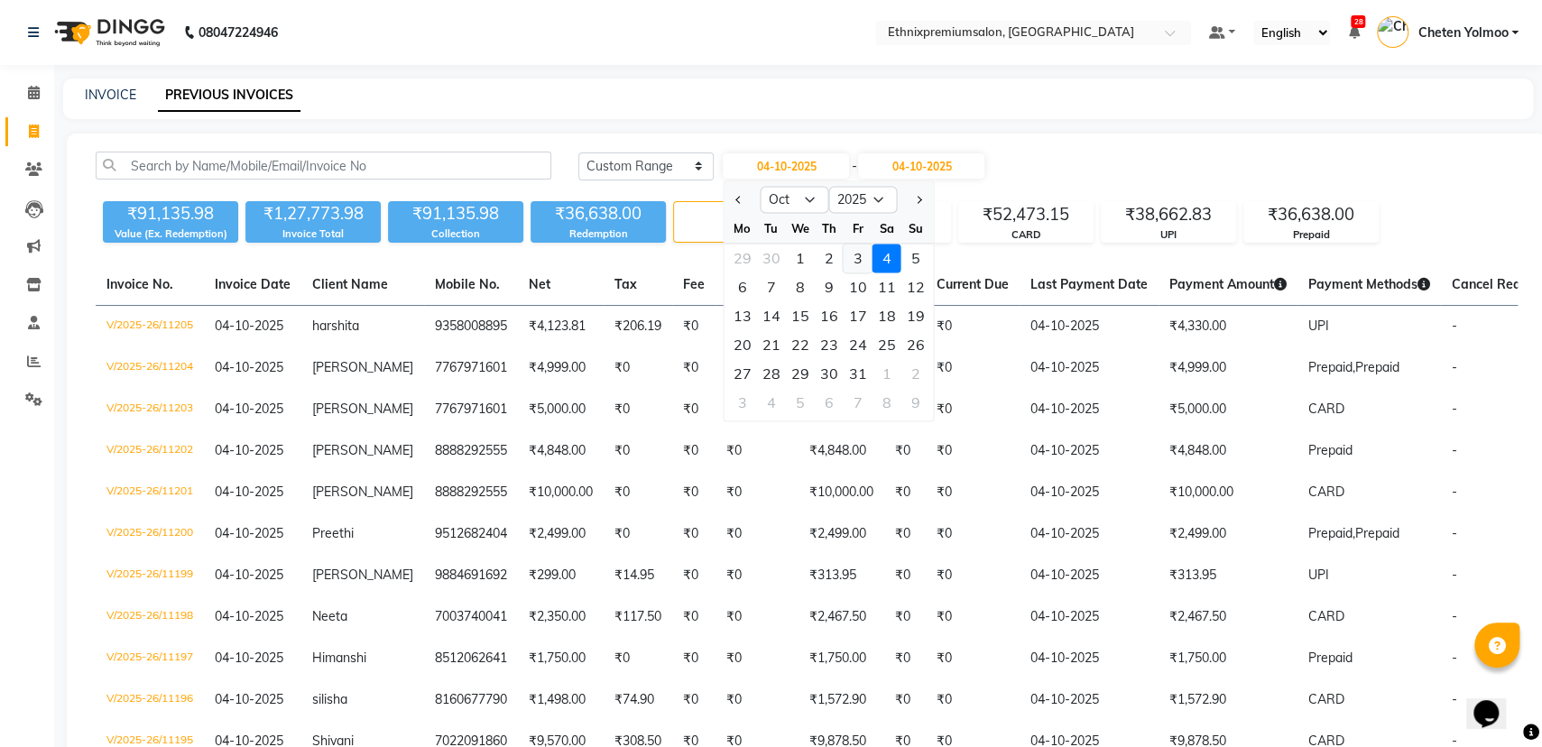
click at [861, 261] on div "3" at bounding box center [857, 258] width 29 height 29
type input "03-10-2025"
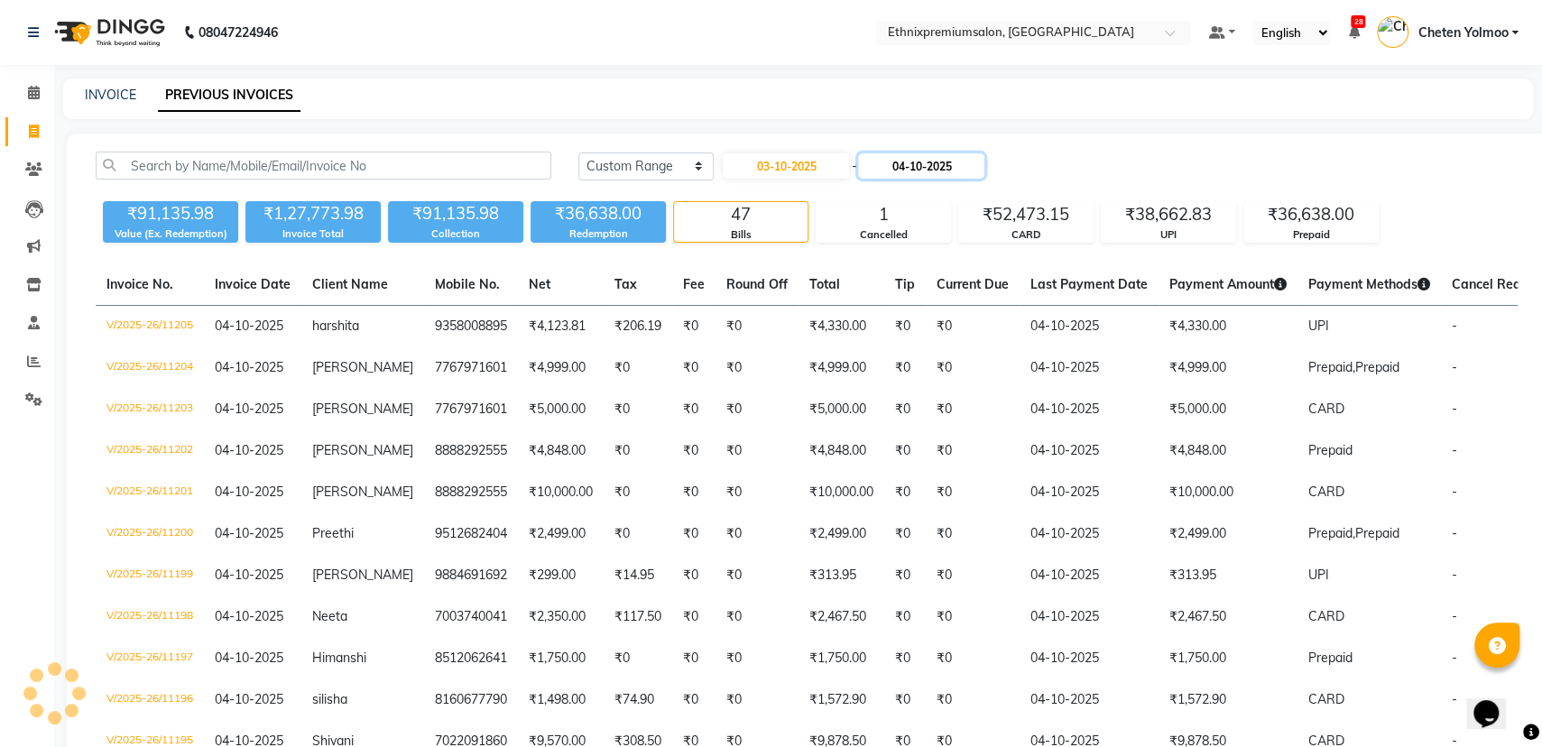
click at [920, 156] on input "04-10-2025" at bounding box center [921, 165] width 126 height 25
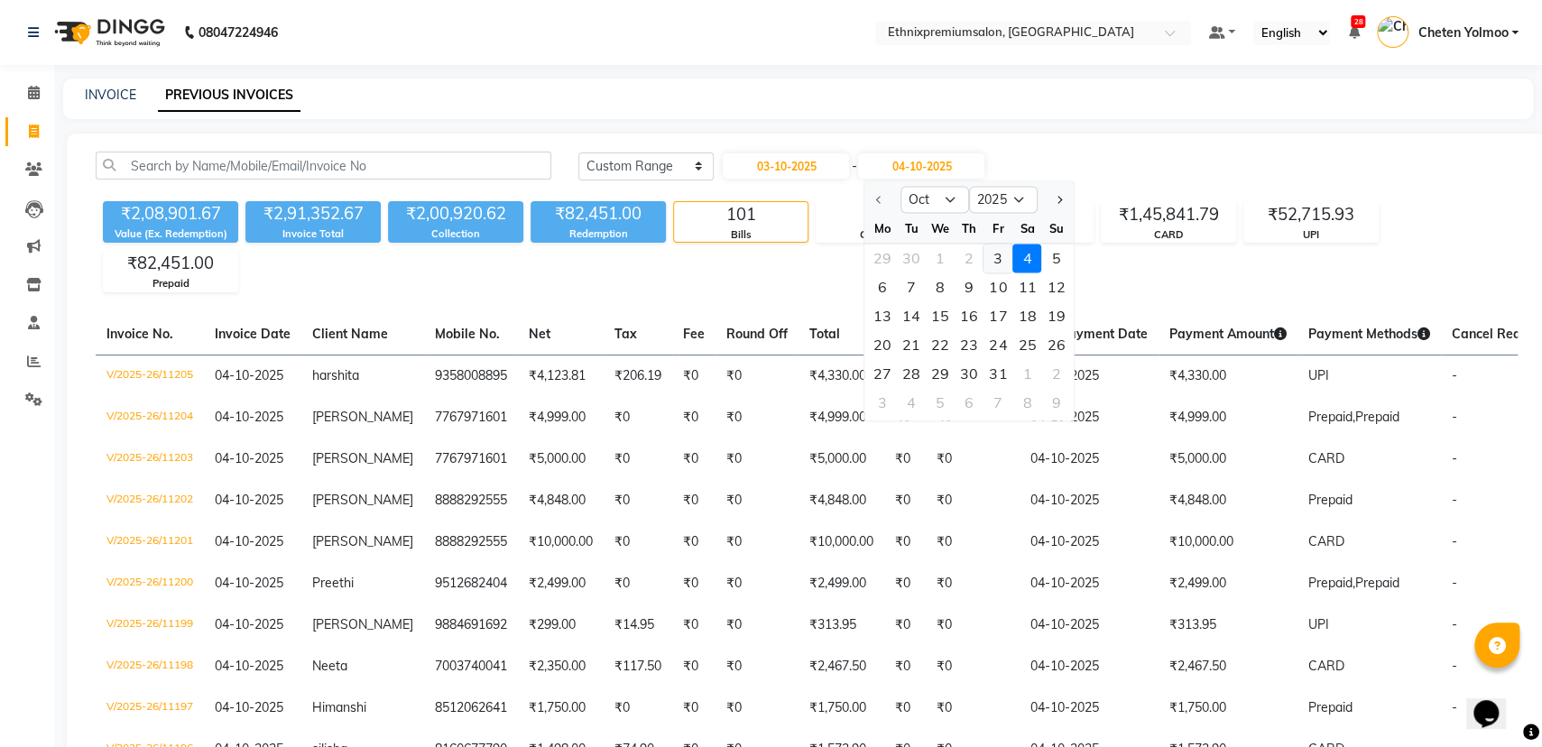
click at [996, 247] on div "3" at bounding box center [997, 258] width 29 height 29
type input "03-10-2025"
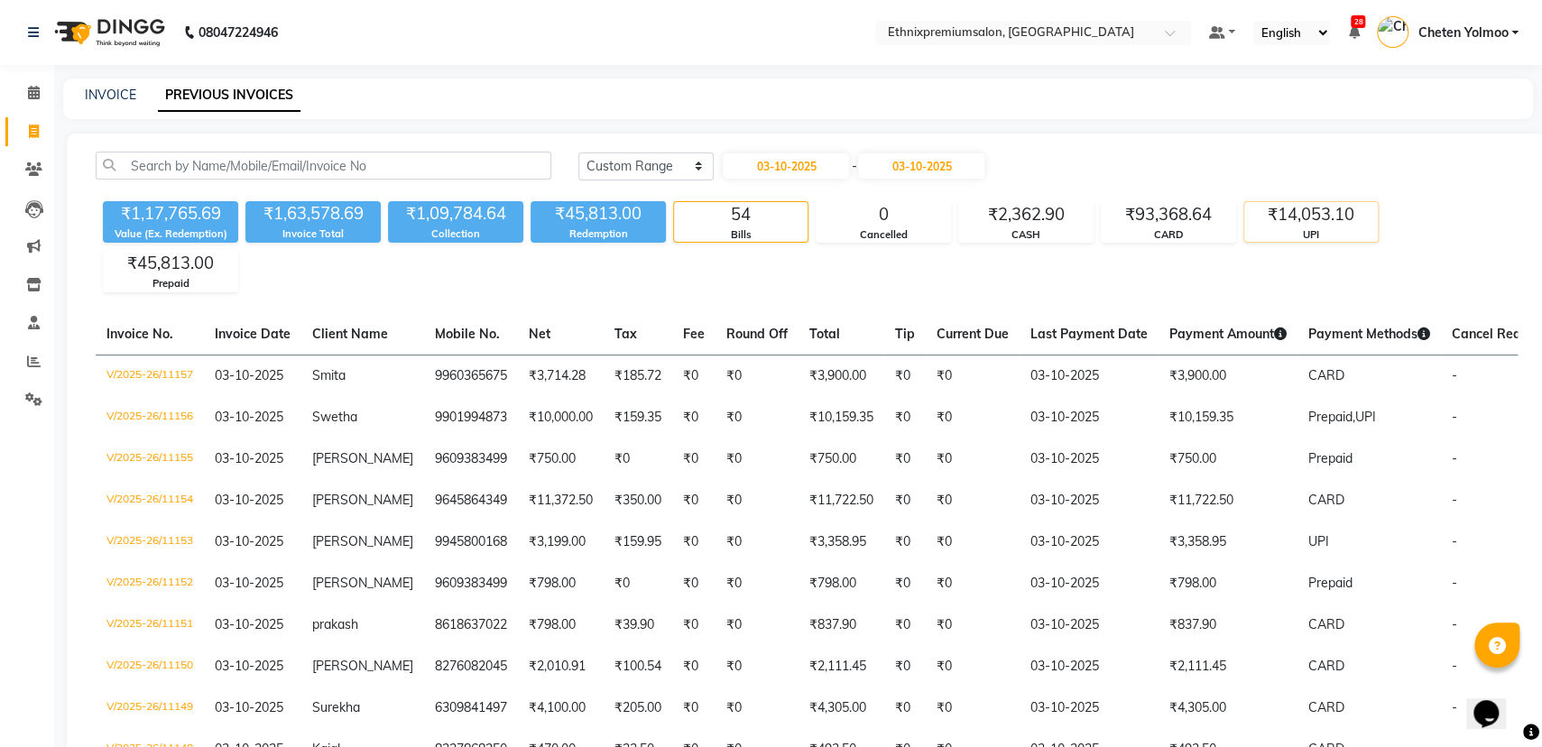
click at [1265, 209] on div "₹14,053.10" at bounding box center [1311, 214] width 134 height 25
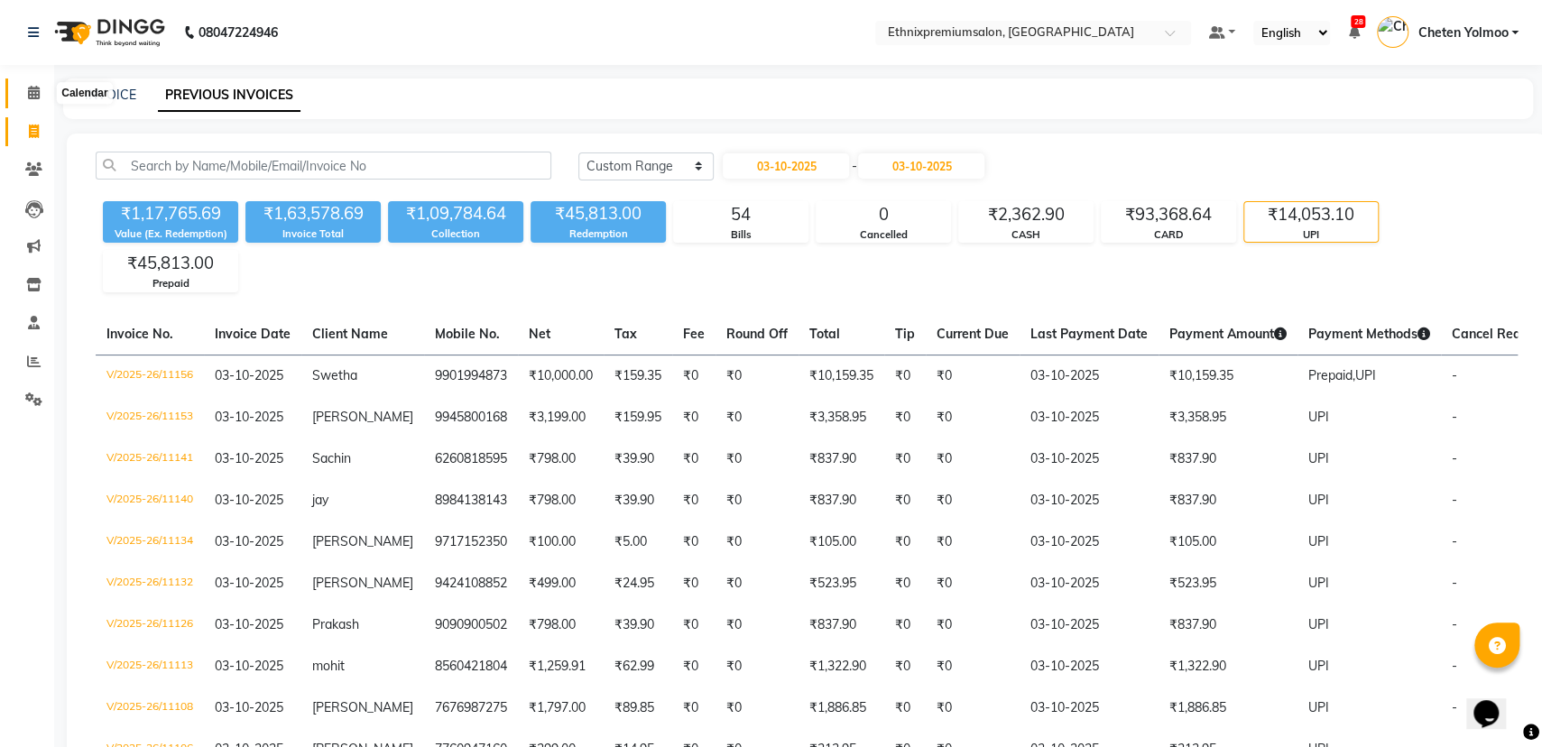
click at [32, 87] on icon at bounding box center [34, 93] width 12 height 14
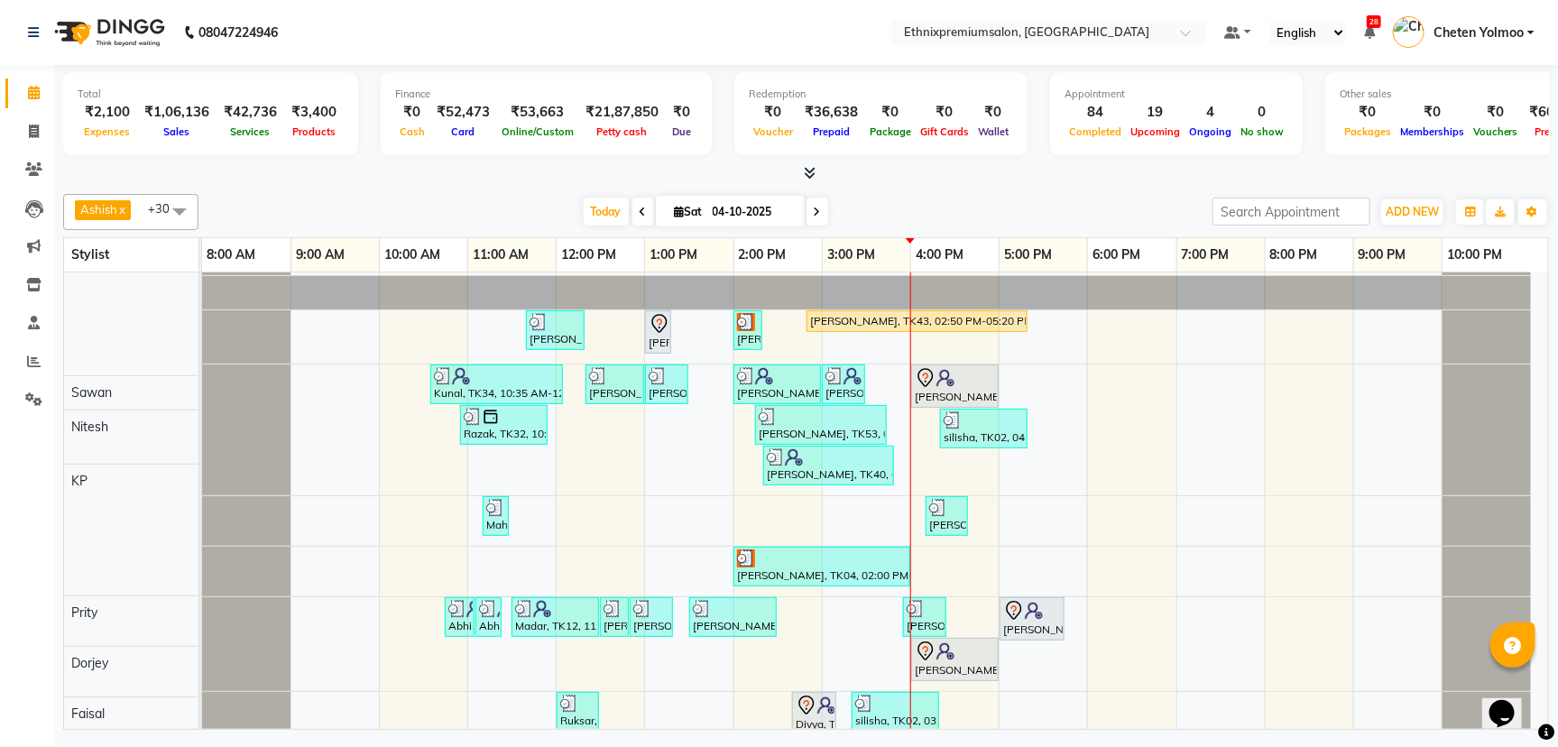
scroll to position [1240, 0]
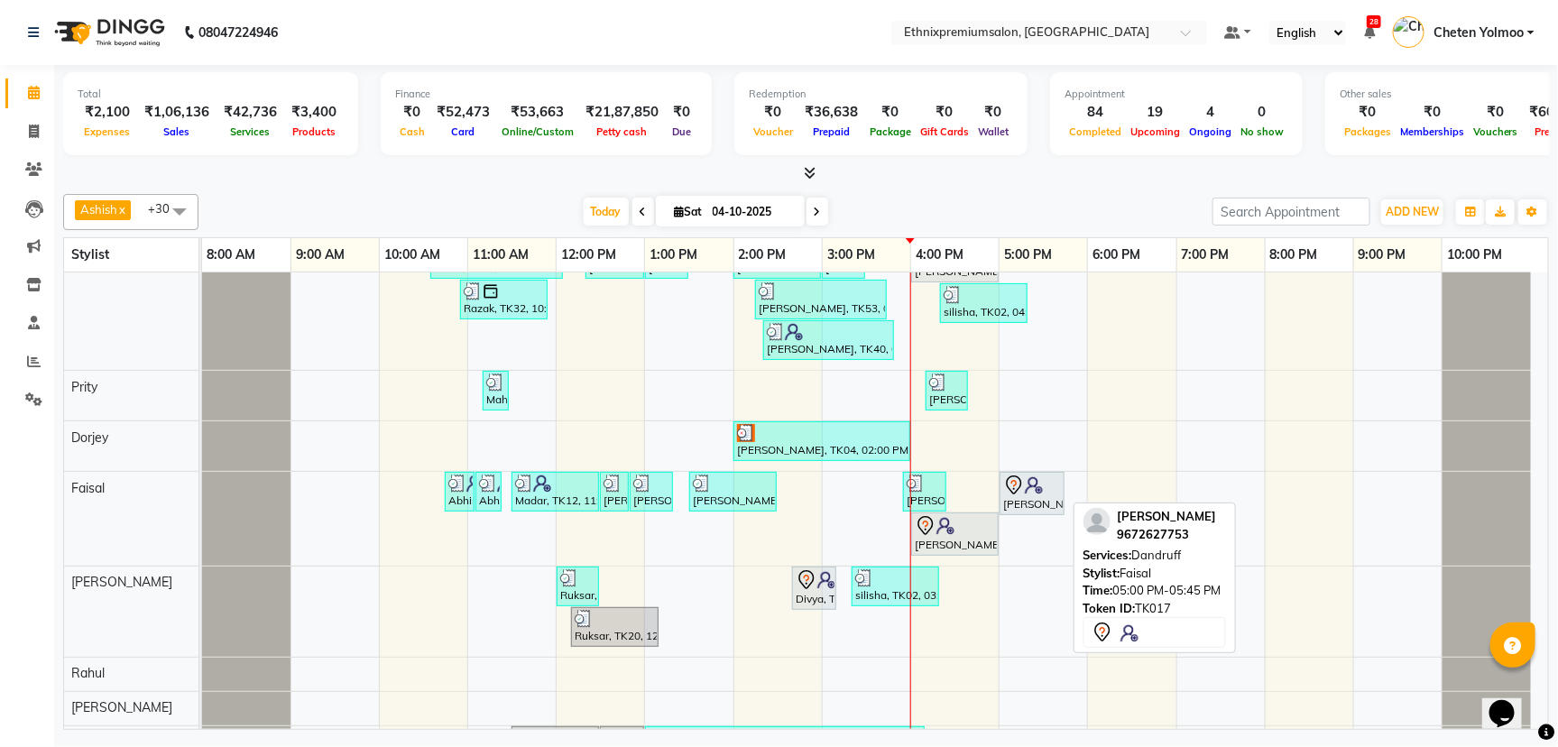
click at [1035, 476] on img at bounding box center [1034, 485] width 18 height 18
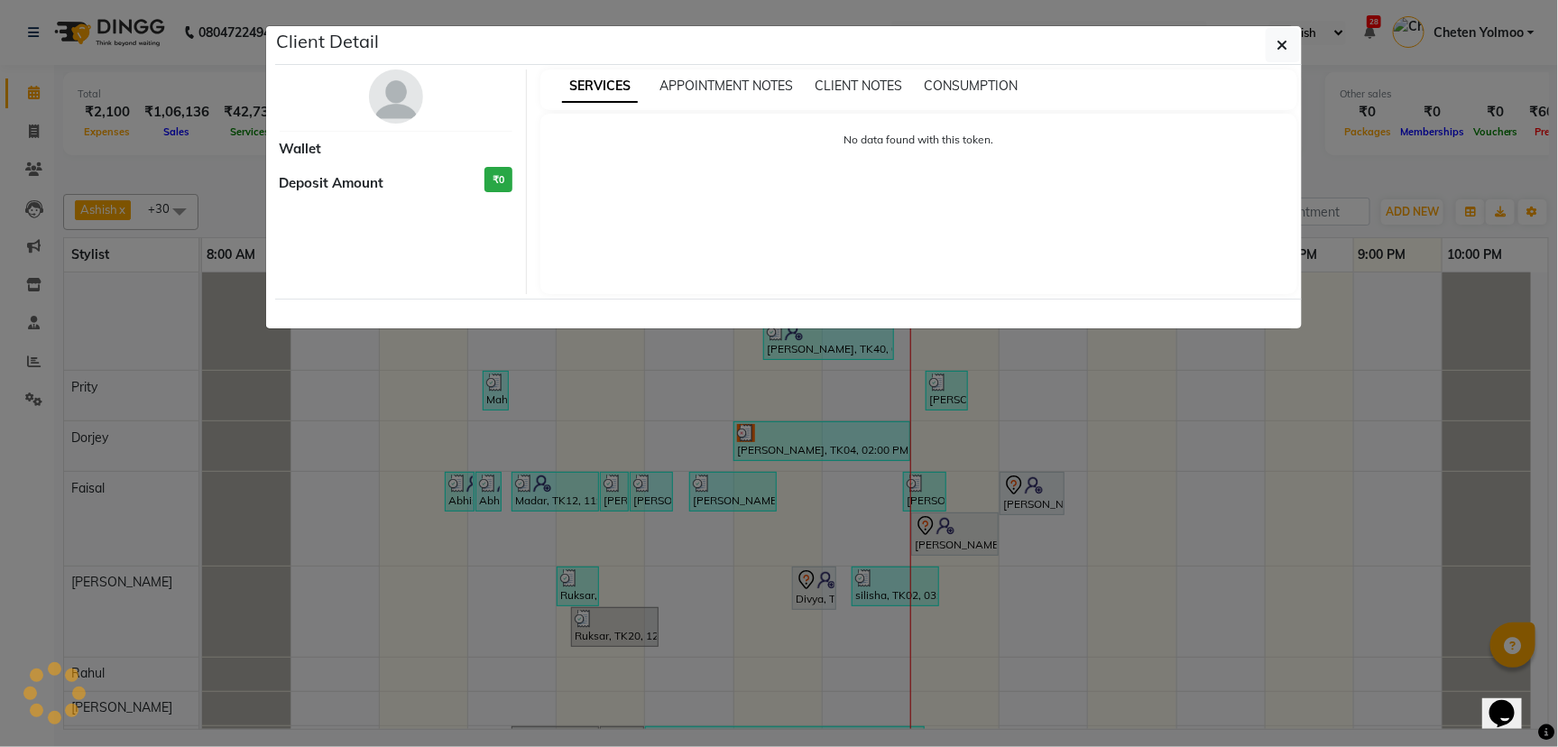
select select "7"
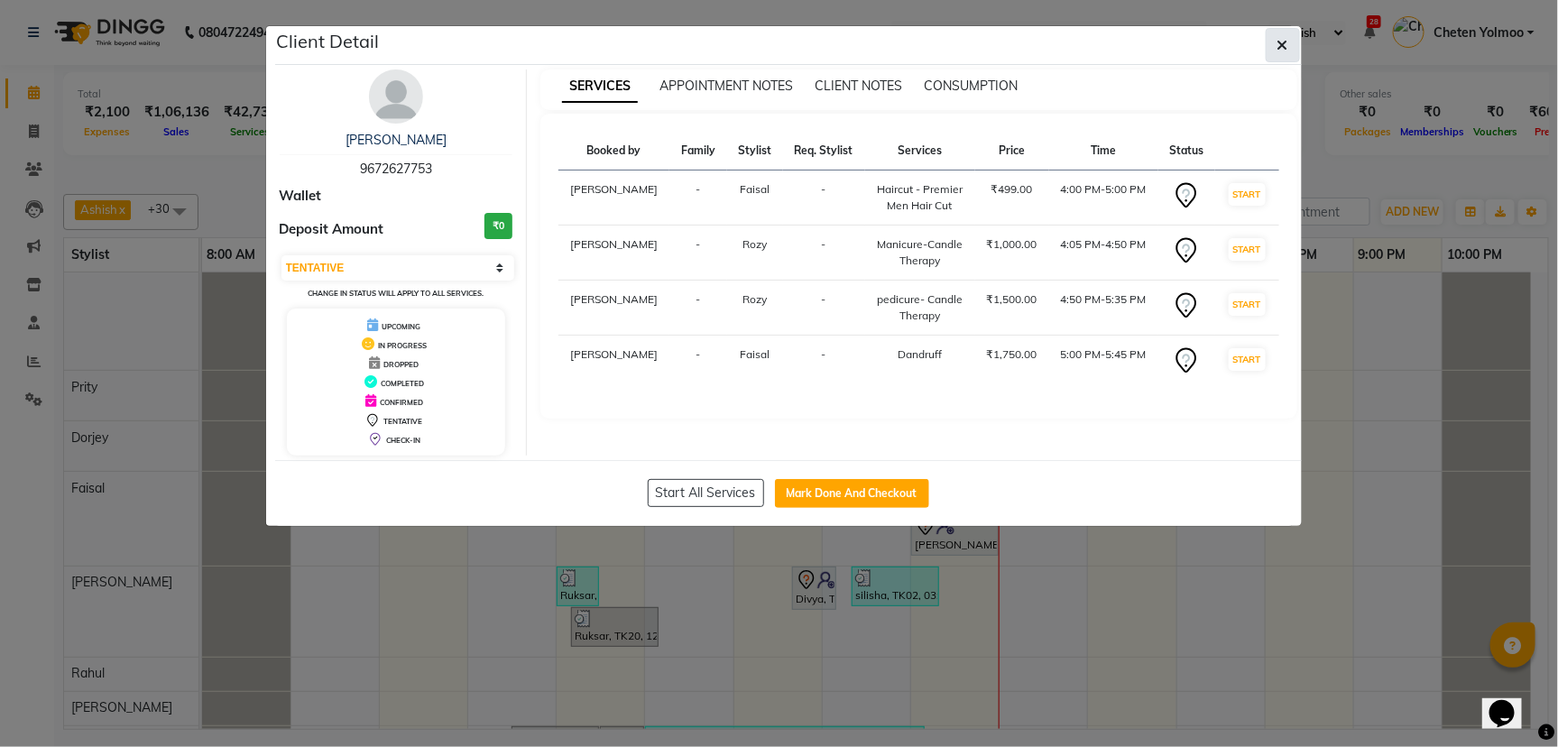
click at [1278, 45] on icon "button" at bounding box center [1282, 45] width 11 height 14
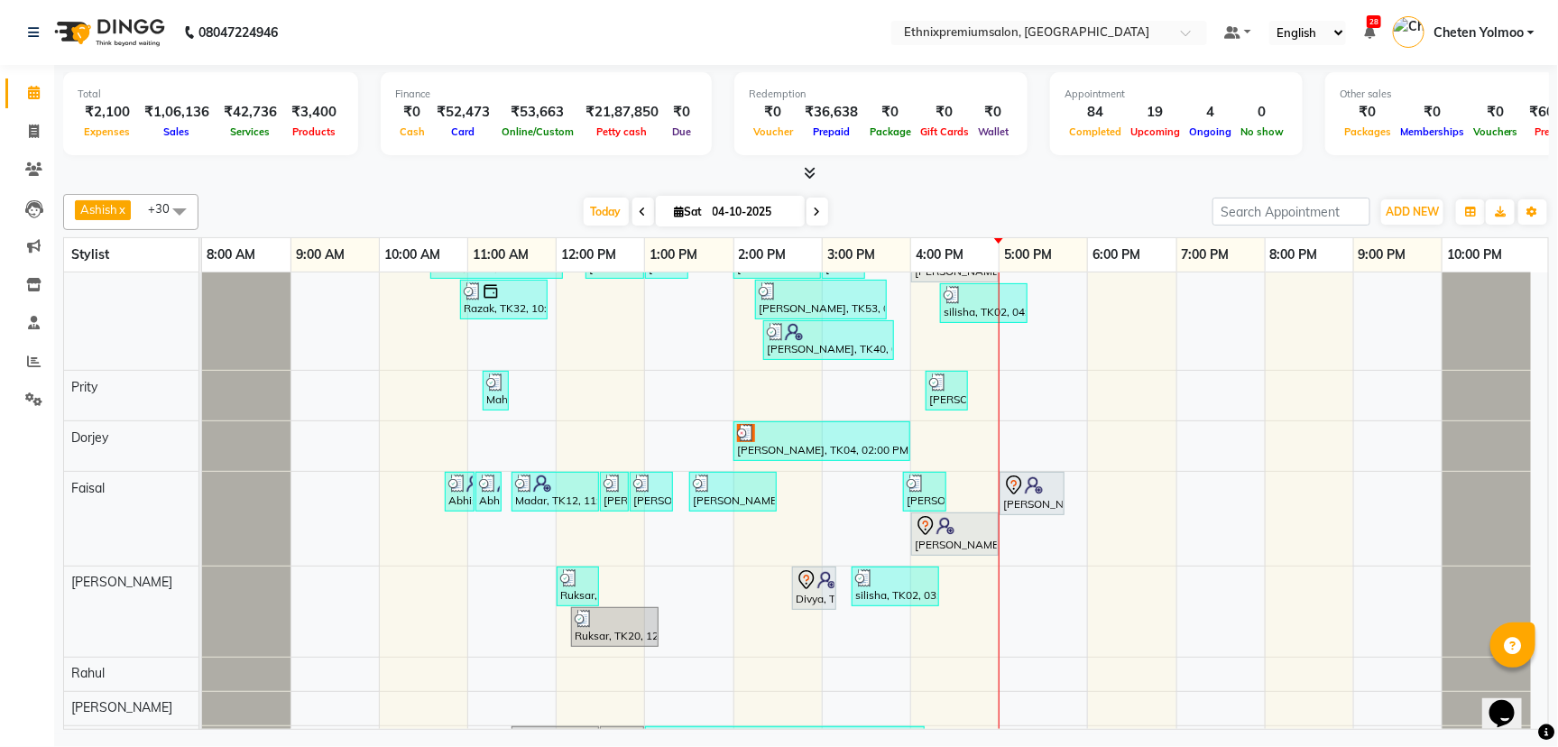
click at [809, 213] on span at bounding box center [817, 212] width 22 height 28
type input "05-10-2025"
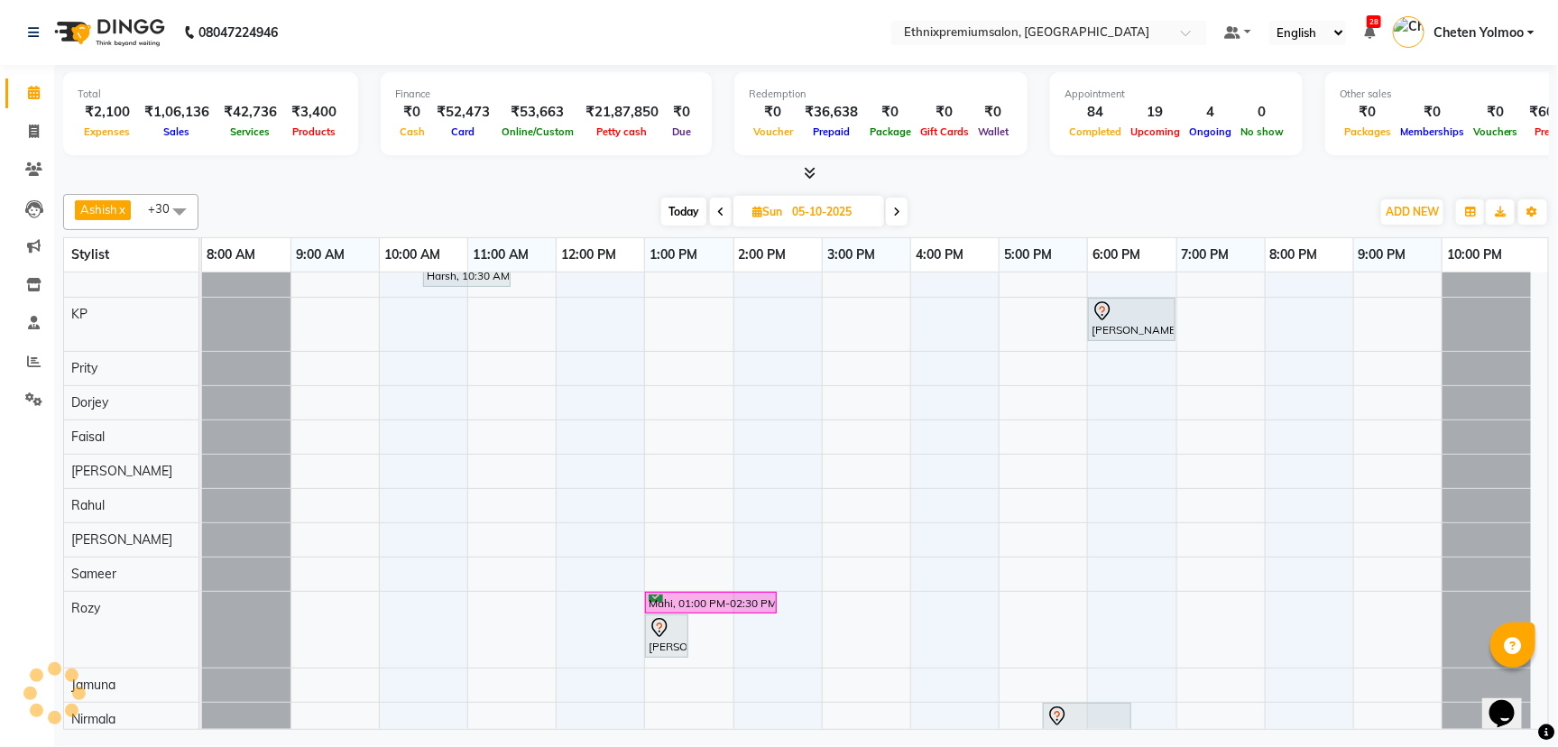
scroll to position [797, 0]
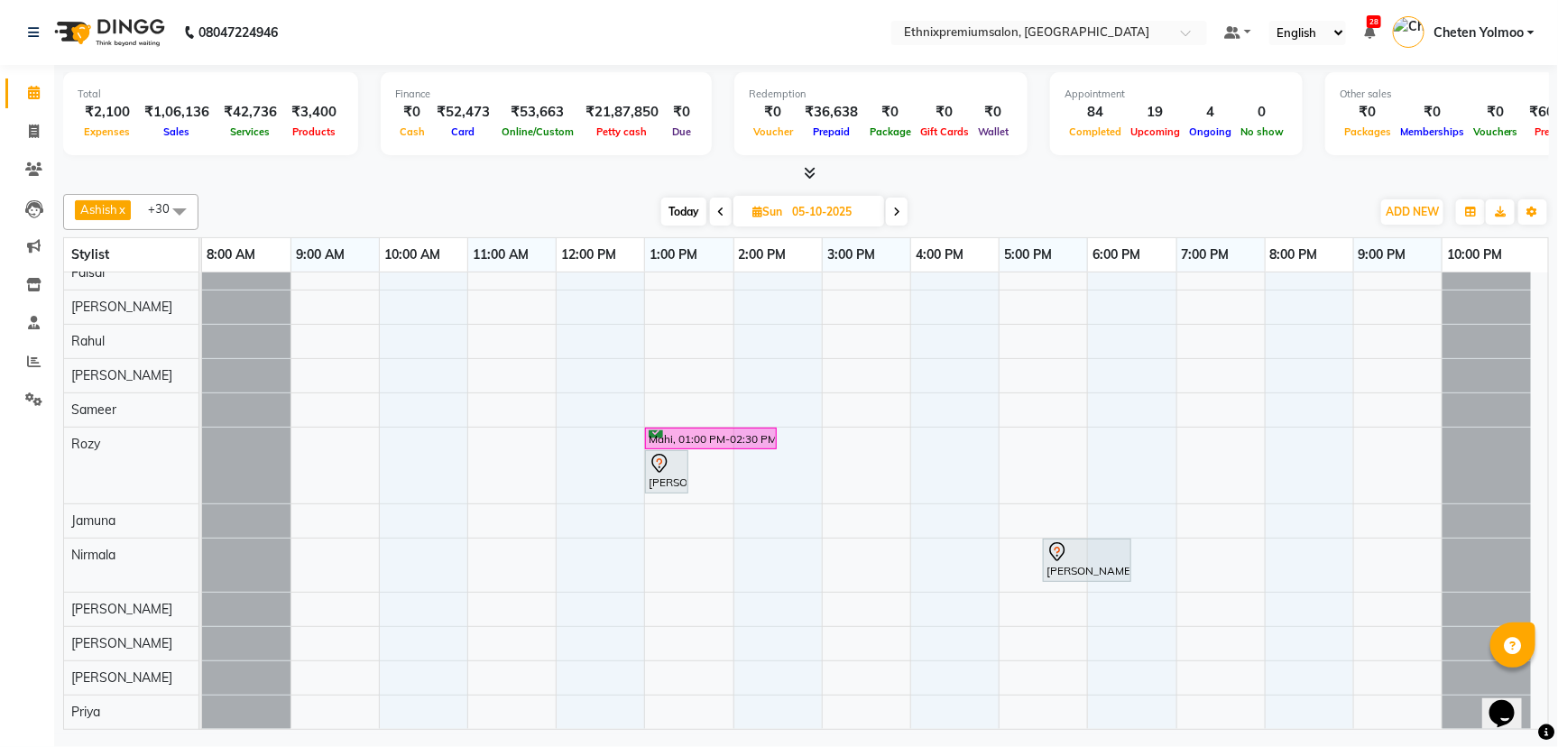
click at [857, 314] on div "[PERSON_NAME], 01:00 PM-03:00 PM, Hair Colour - Global Coloring - Medium([DEMOG…" at bounding box center [875, 108] width 1346 height 1239
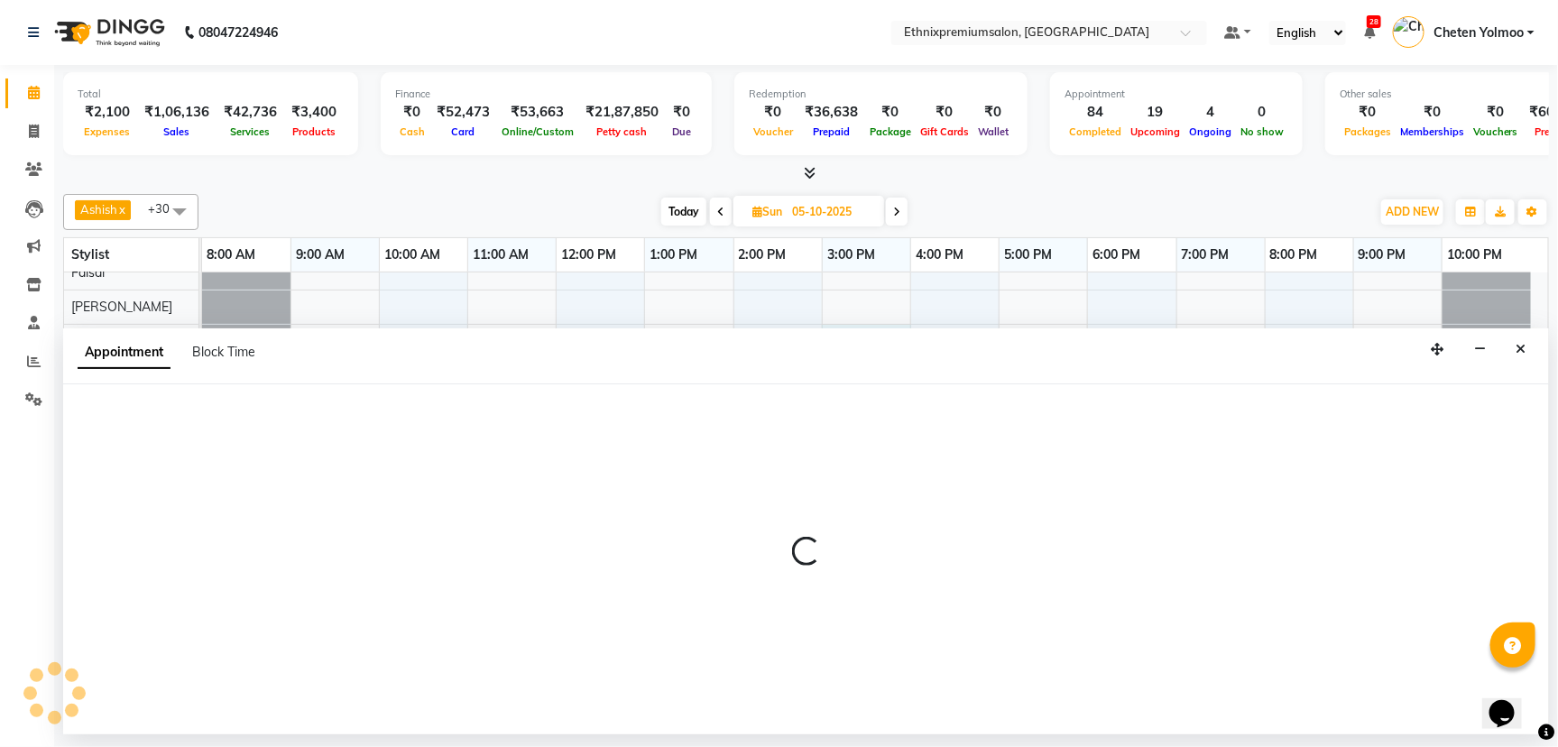
select select "81196"
select select "900"
select select "tentative"
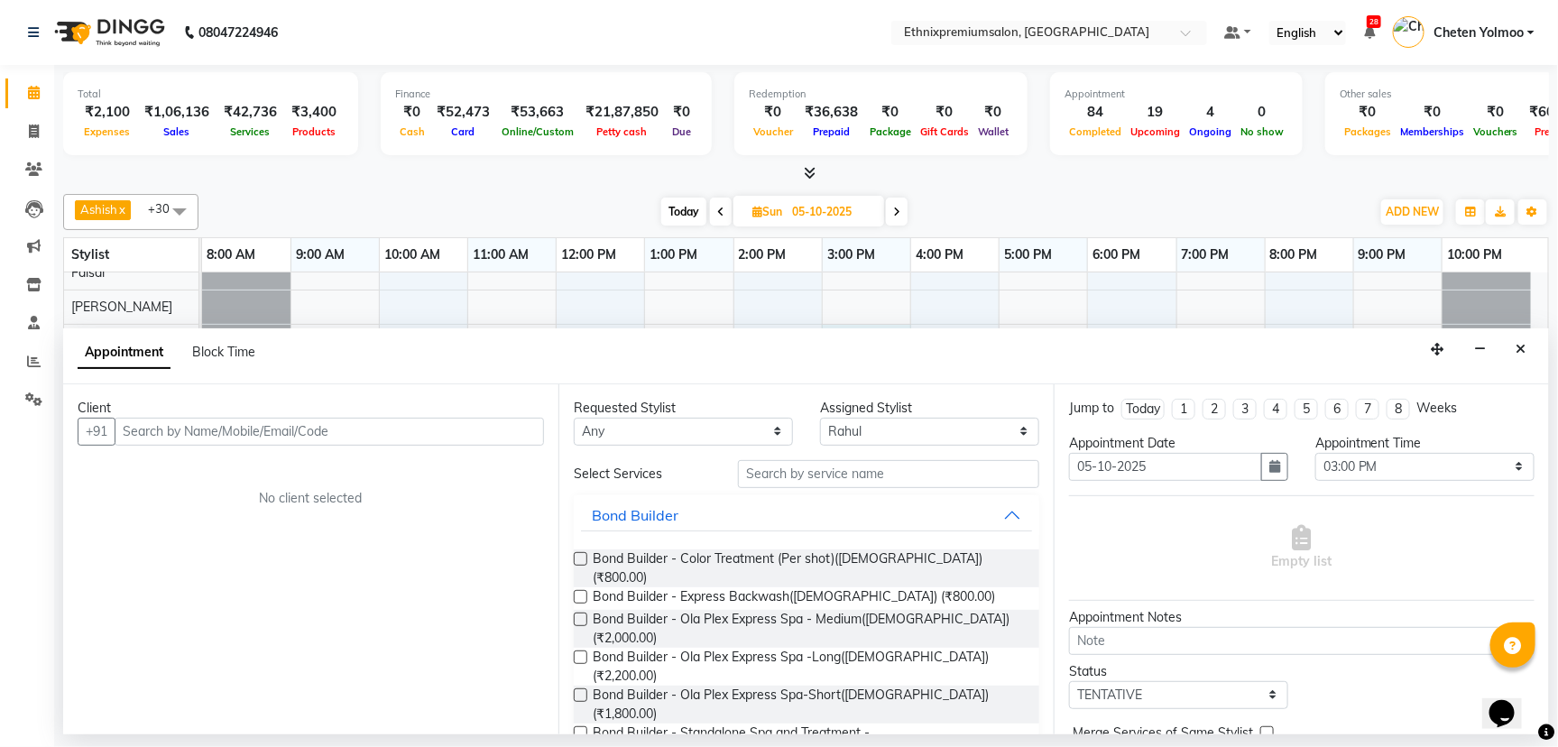
click at [300, 431] on input "text" at bounding box center [329, 432] width 429 height 28
type input "9999143594"
click at [520, 430] on span "Add Client" at bounding box center [506, 431] width 60 height 16
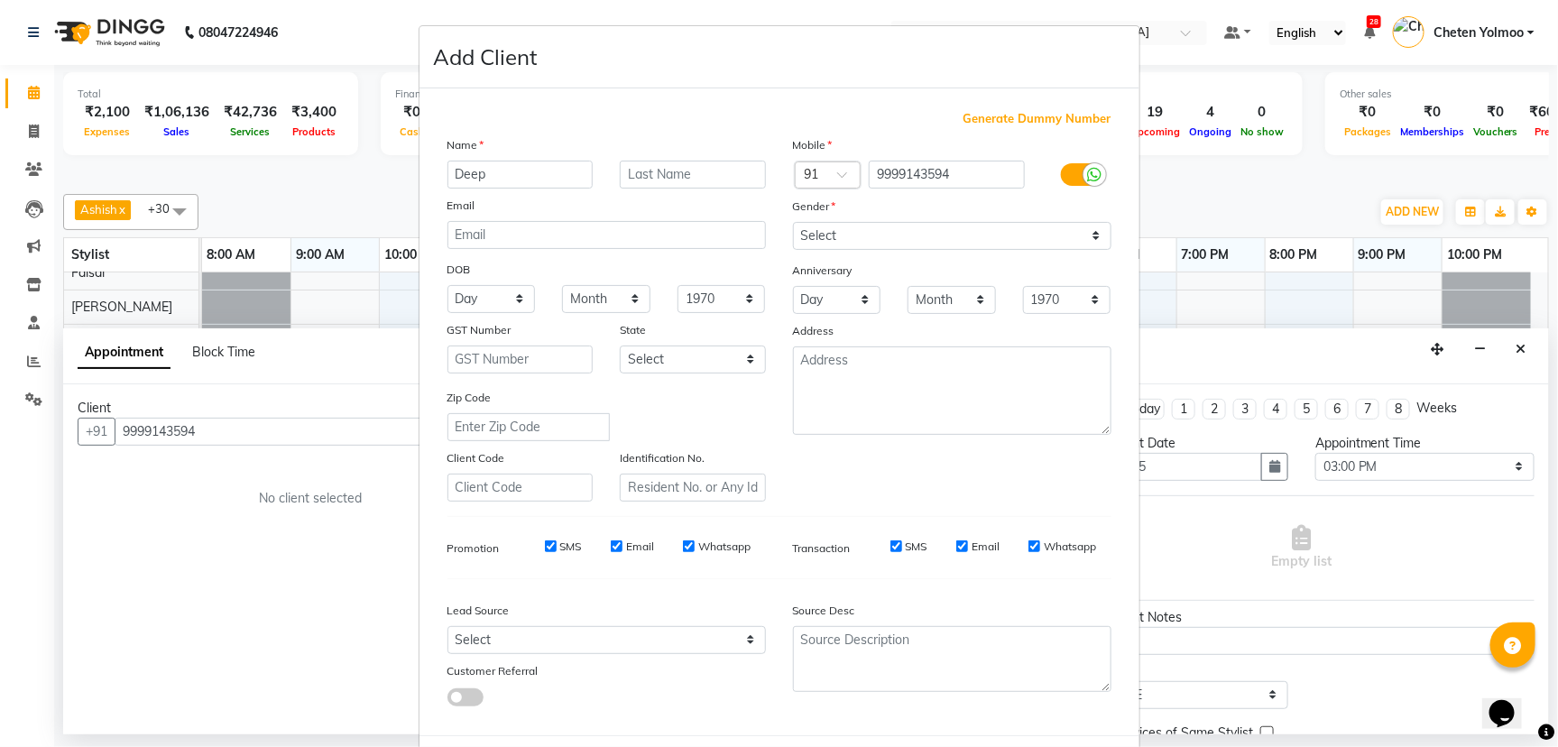
type input "Deep"
click at [821, 235] on select "Select [DEMOGRAPHIC_DATA] [DEMOGRAPHIC_DATA] Other Prefer Not To Say" at bounding box center [952, 236] width 318 height 28
select select "[DEMOGRAPHIC_DATA]"
click at [793, 222] on select "Select [DEMOGRAPHIC_DATA] [DEMOGRAPHIC_DATA] Other Prefer Not To Say" at bounding box center [952, 236] width 318 height 28
click at [641, 636] on select "Select Walk-in Referral Internet Friend Word of Mouth Advertisement Facebook Ju…" at bounding box center [606, 640] width 318 height 28
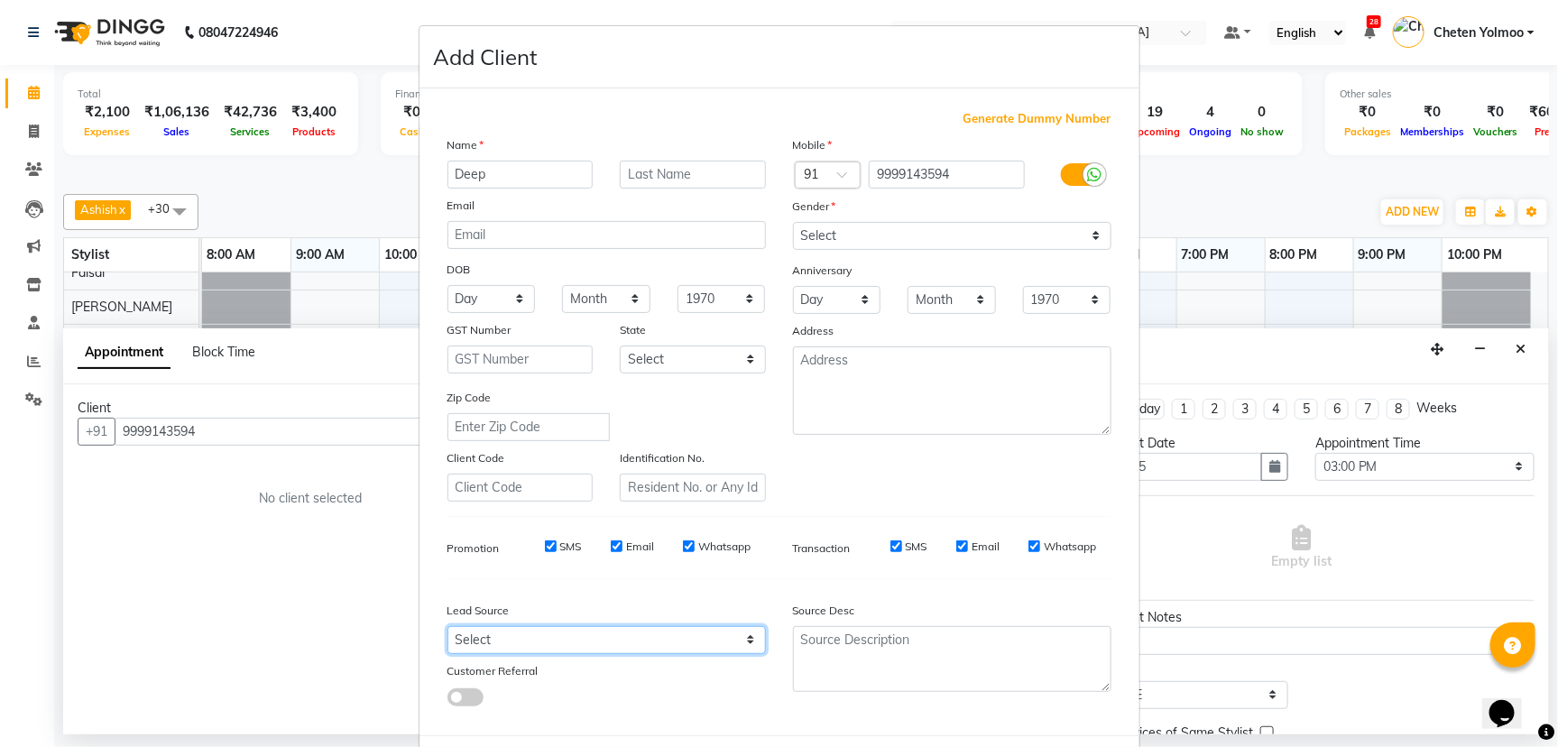
select select "26586"
click at [447, 626] on select "Select Walk-in Referral Internet Friend Word of Mouth Advertisement Facebook Ju…" at bounding box center [606, 640] width 318 height 28
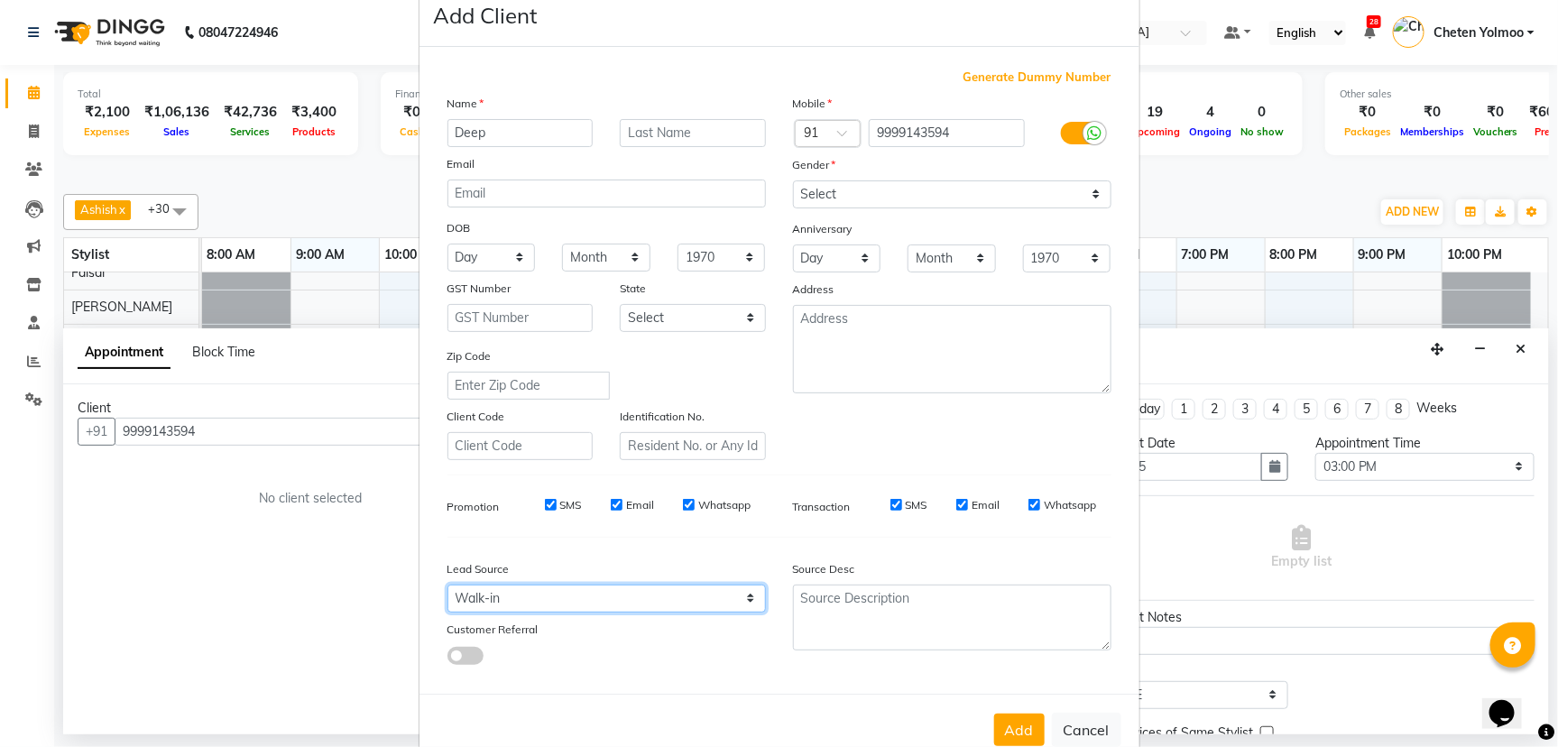
scroll to position [81, 0]
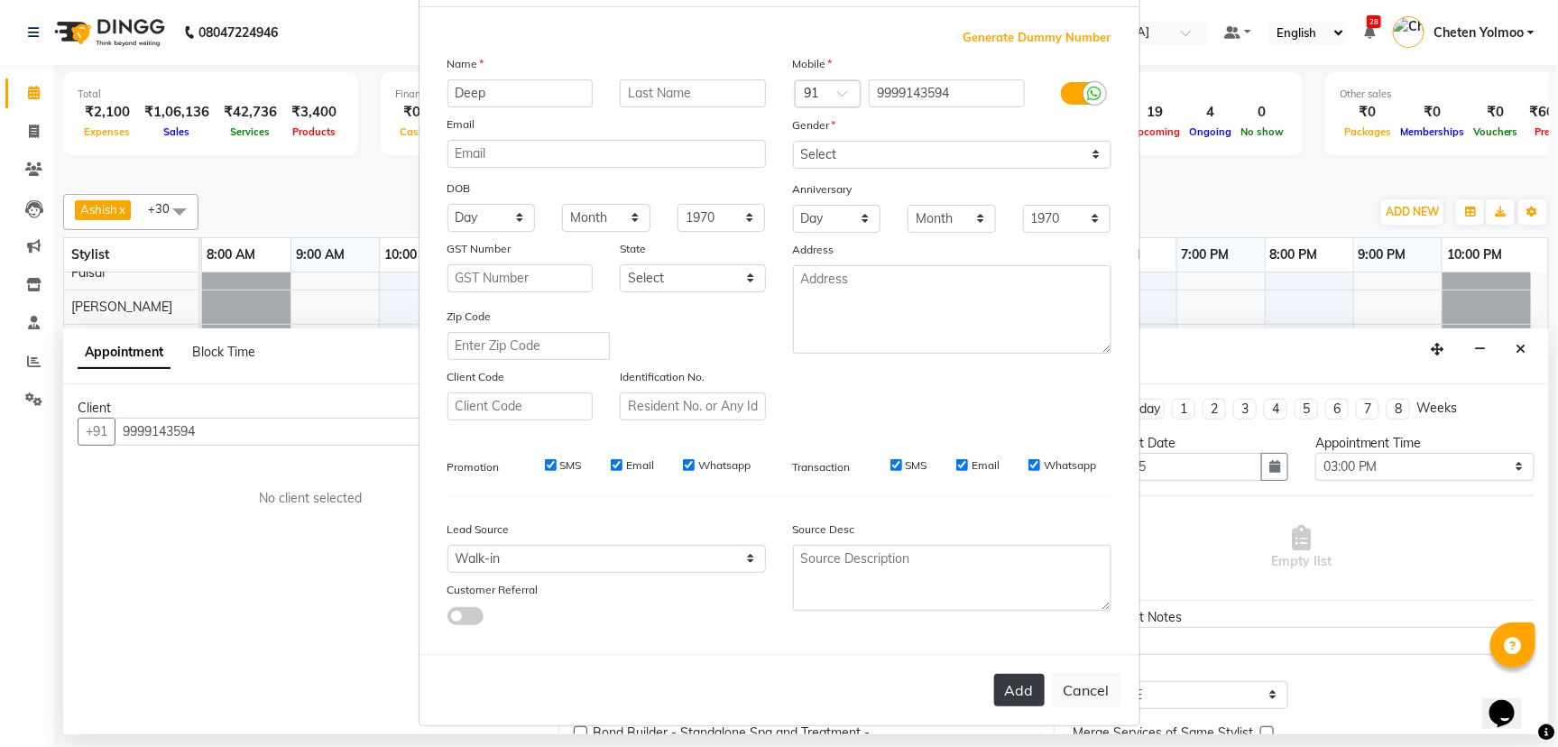
click at [1009, 685] on button "Add" at bounding box center [1019, 690] width 51 height 32
select select
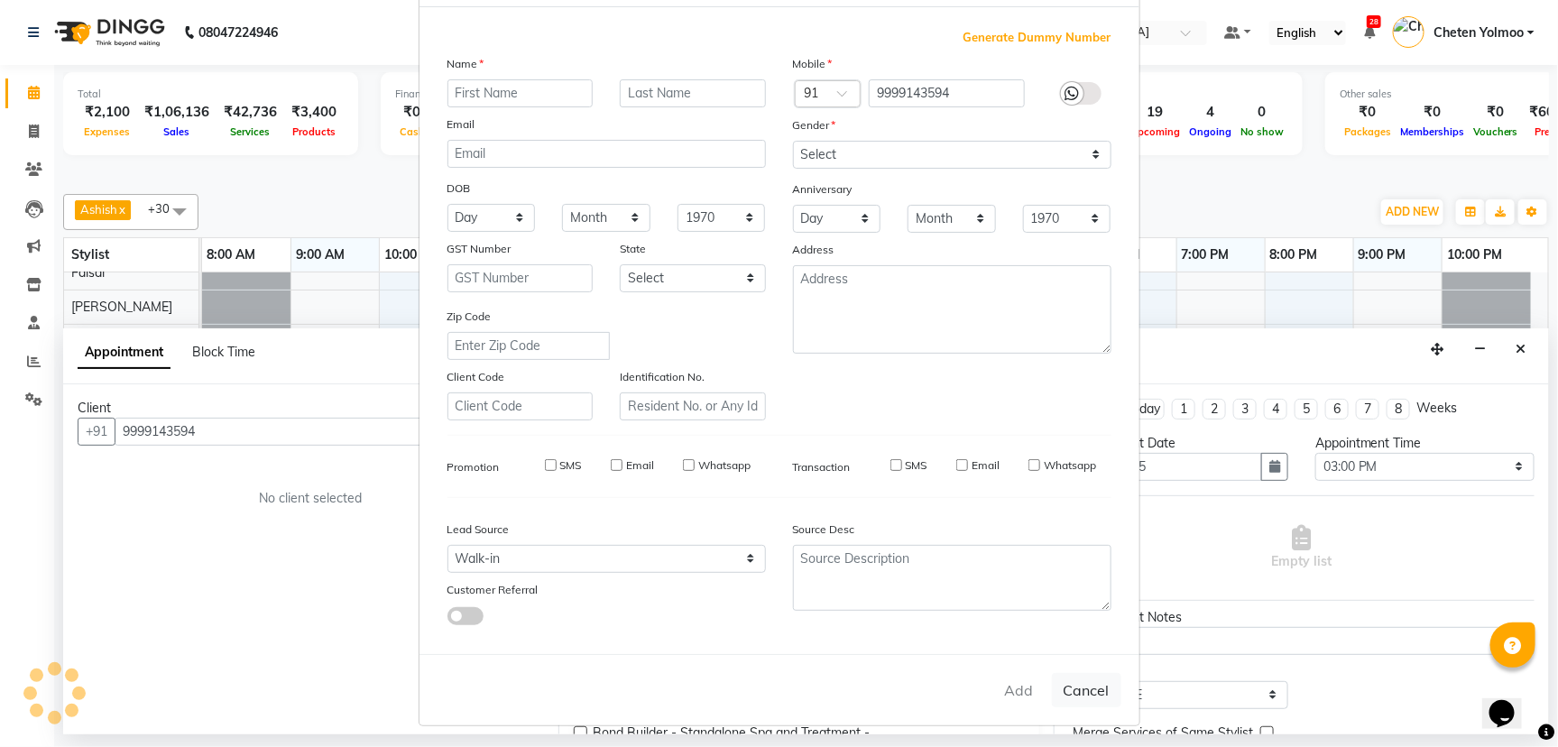
select select
checkbox input "false"
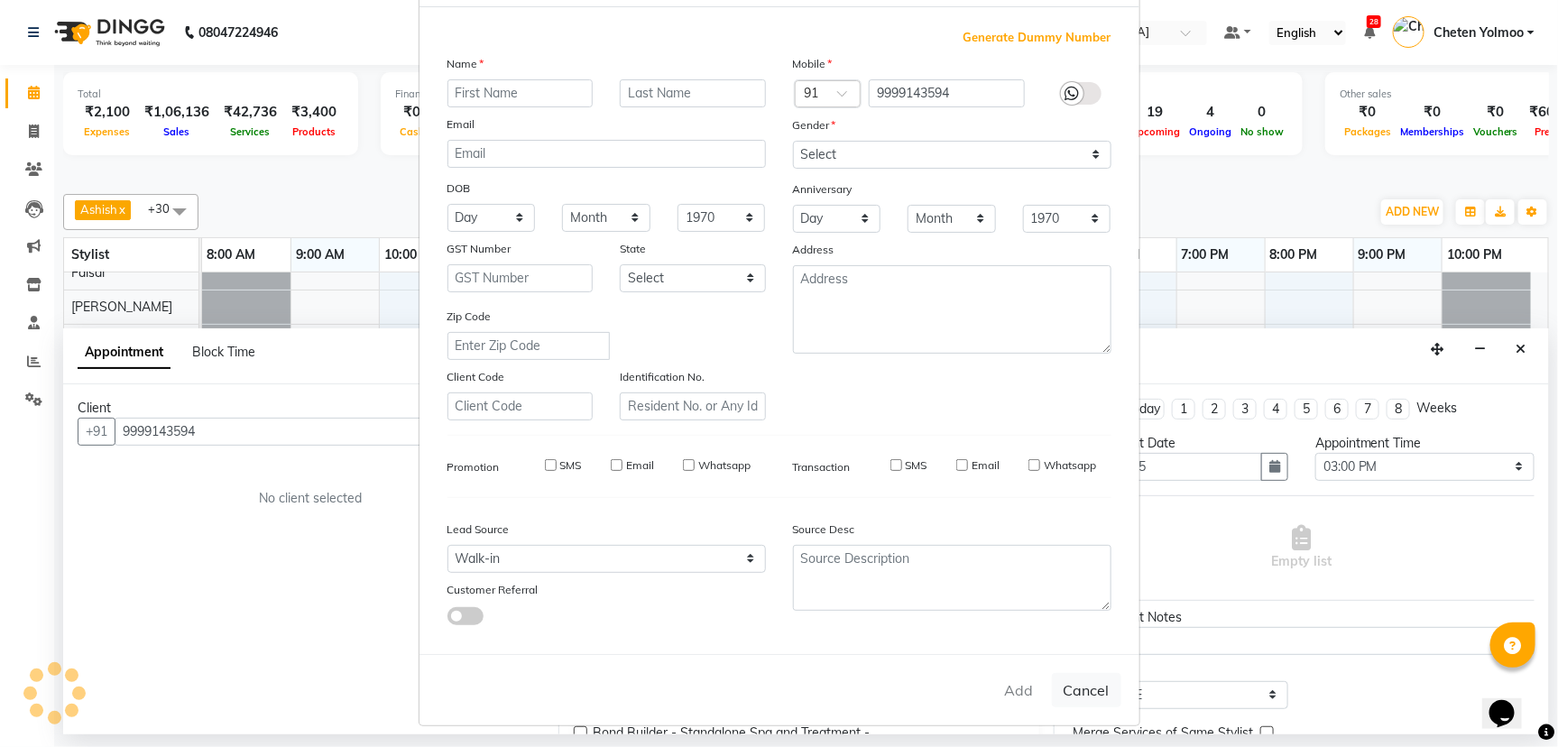
checkbox input "false"
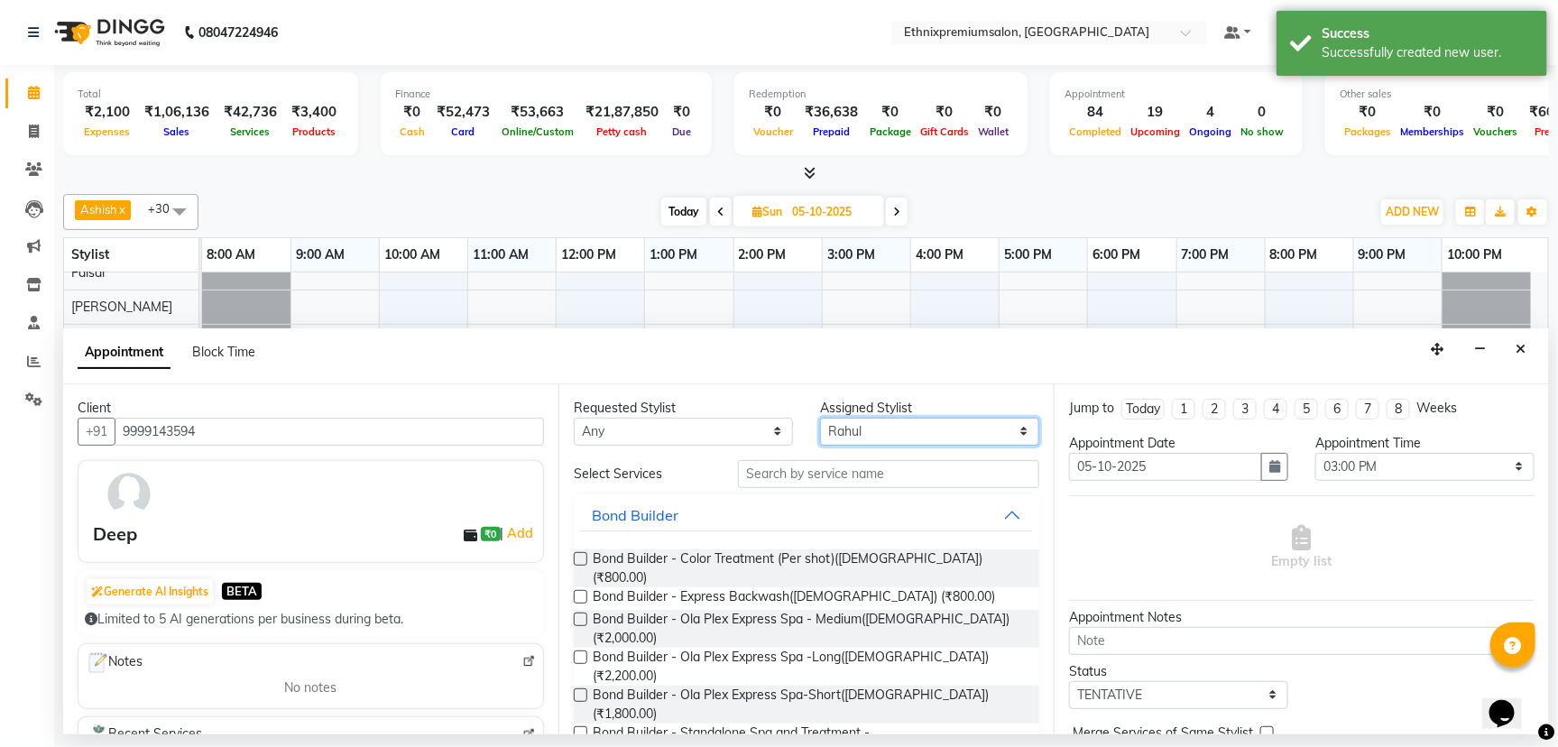
click at [820, 423] on select "Select Amoi [PERSON_NAME] [PERSON_NAME] Yolmoo Deepa Dorjey [PERSON_NAME] [PERS…" at bounding box center [929, 432] width 219 height 28
select select "21251"
click at [820, 418] on select "Select Amoi [PERSON_NAME] [PERSON_NAME] Yolmoo Deepa Dorjey [PERSON_NAME] [PERS…" at bounding box center [929, 432] width 219 height 28
click at [784, 465] on input "text" at bounding box center [888, 474] width 301 height 28
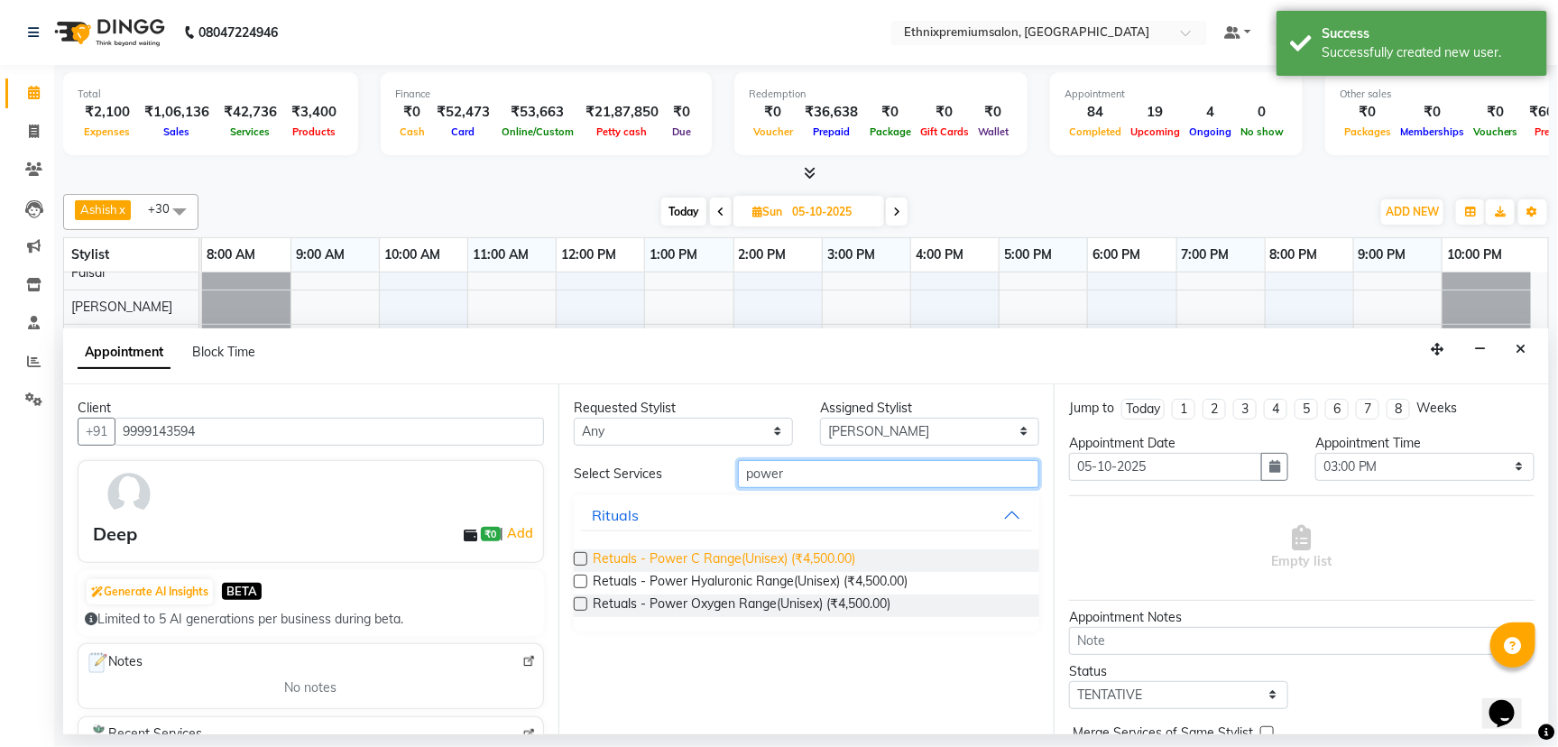
type input "power"
click at [742, 558] on span "Retuals - Power C Range(Unisex) (₹4,500.00)" at bounding box center [724, 560] width 262 height 23
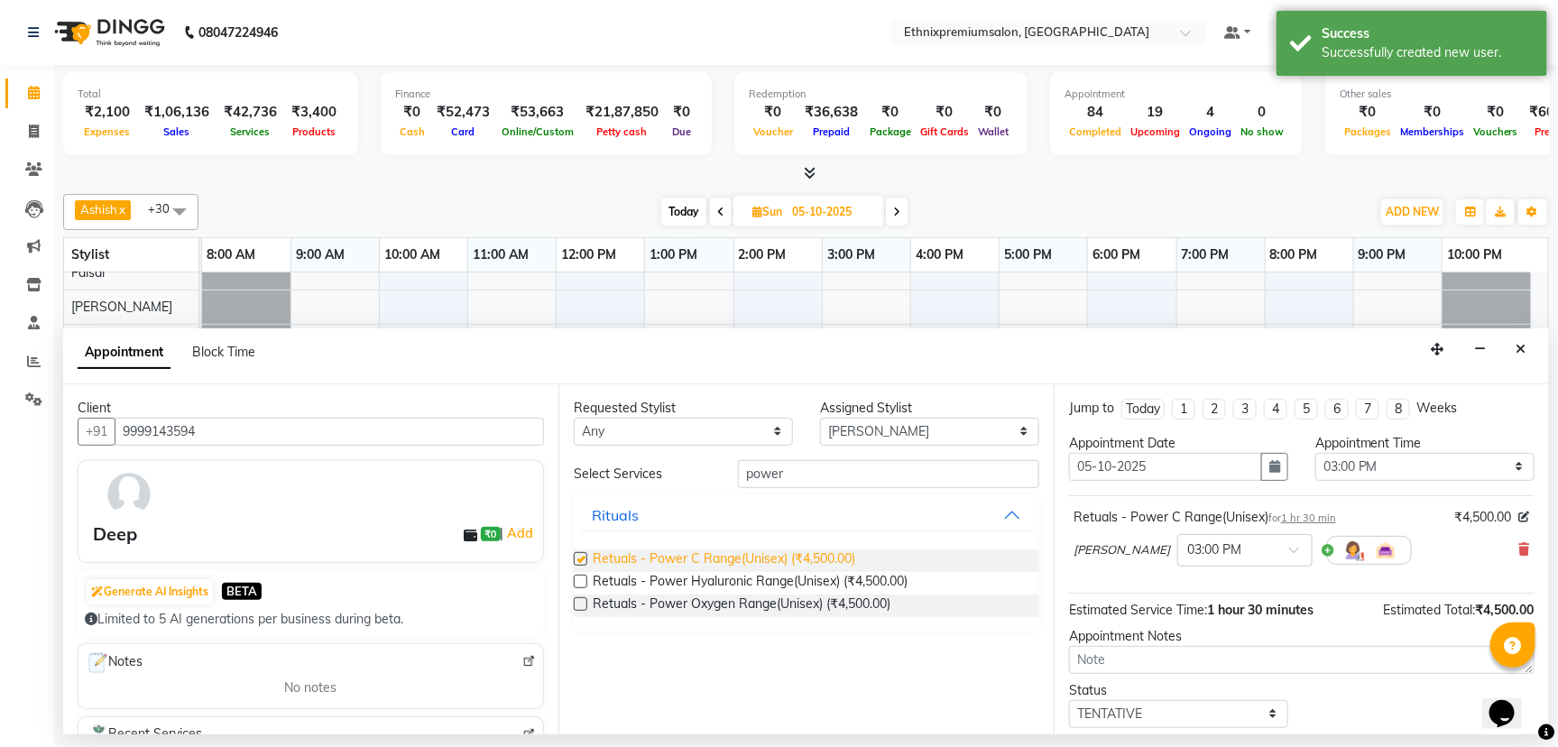
checkbox input "false"
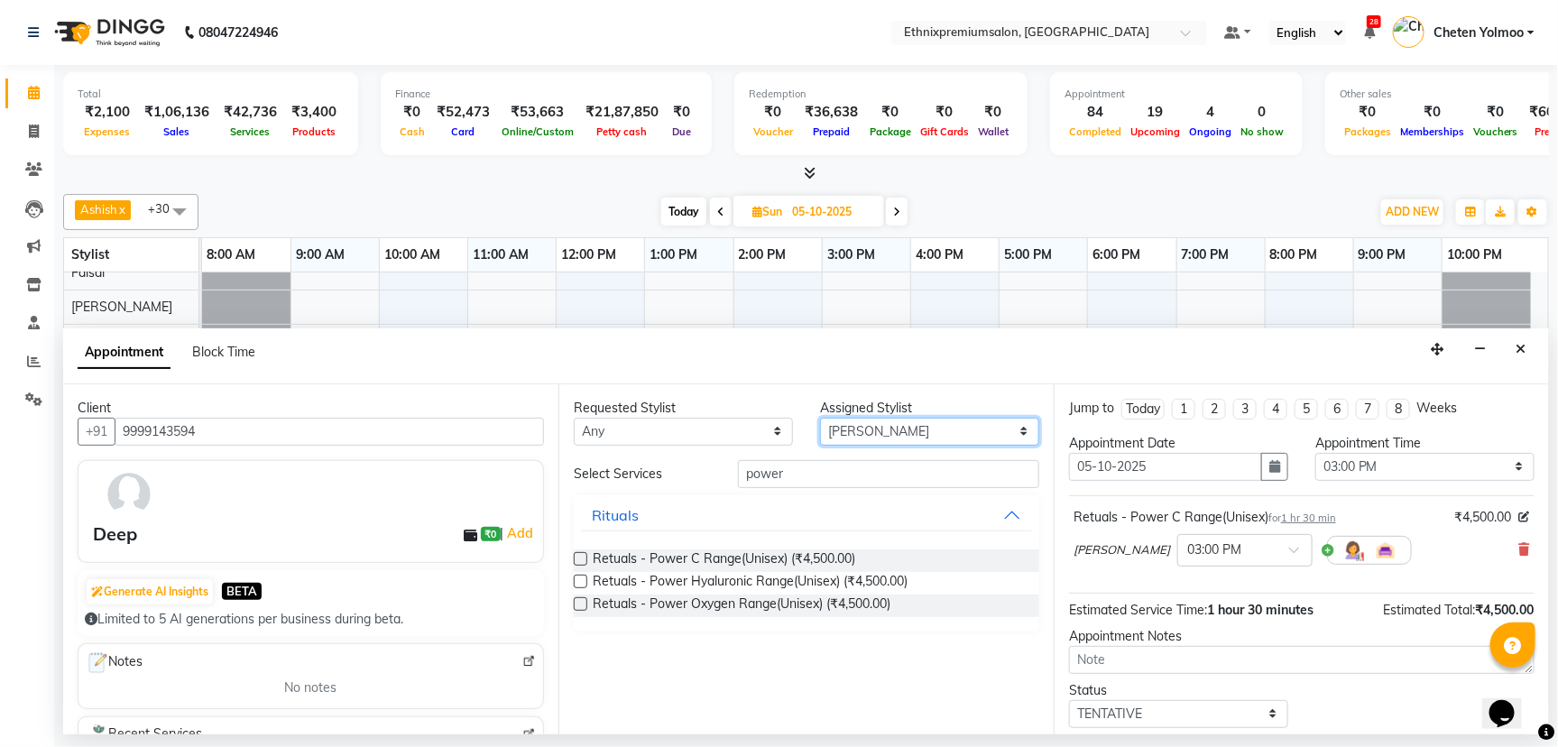
click at [844, 435] on select "Select Amoi [PERSON_NAME] [PERSON_NAME] Yolmoo Deepa Dorjey [PERSON_NAME] [PERS…" at bounding box center [929, 432] width 219 height 28
select select "28070"
click at [820, 418] on select "Select Amoi [PERSON_NAME] [PERSON_NAME] Yolmoo Deepa Dorjey [PERSON_NAME] [PERS…" at bounding box center [929, 432] width 219 height 28
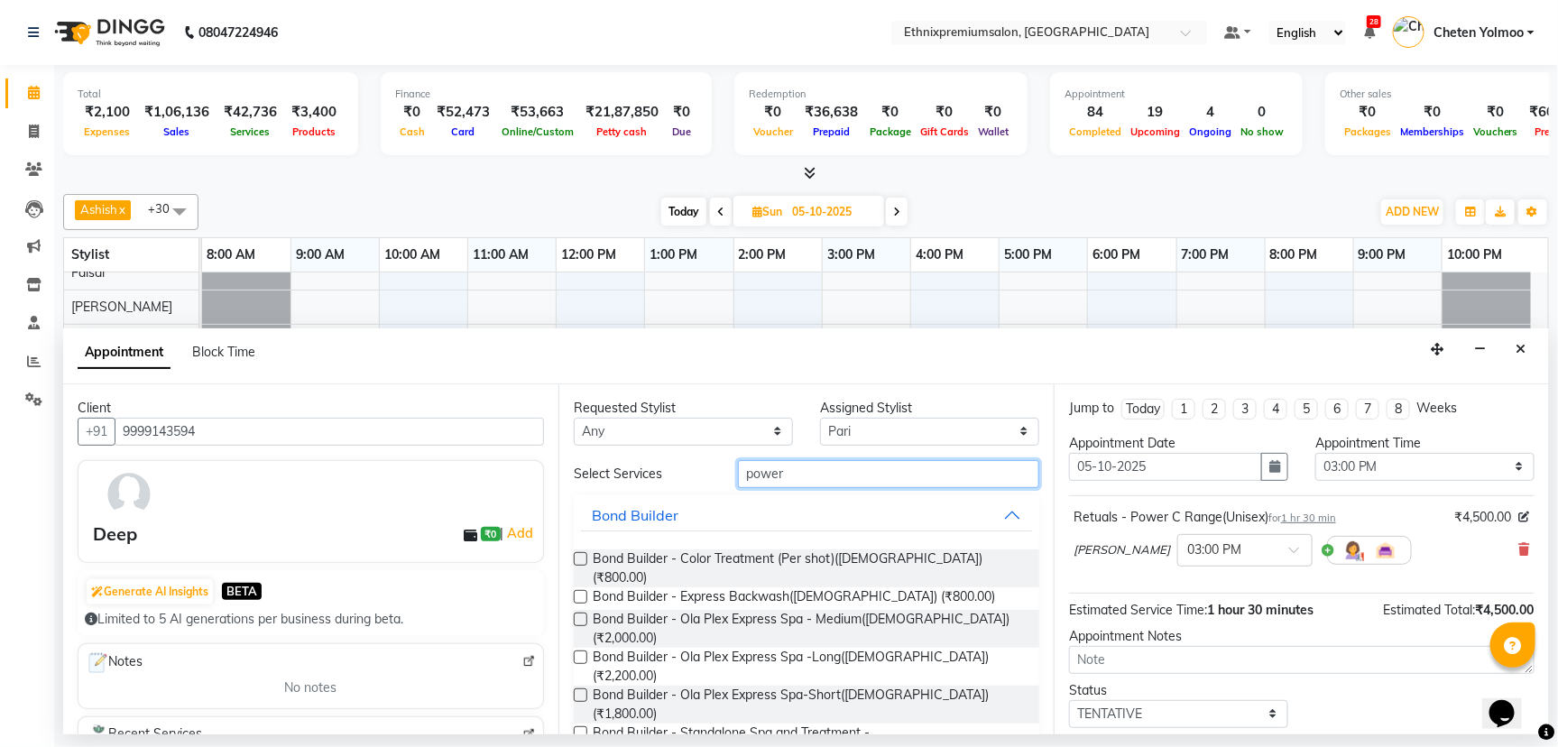
drag, startPoint x: 811, startPoint y: 478, endPoint x: 734, endPoint y: 493, distance: 78.2
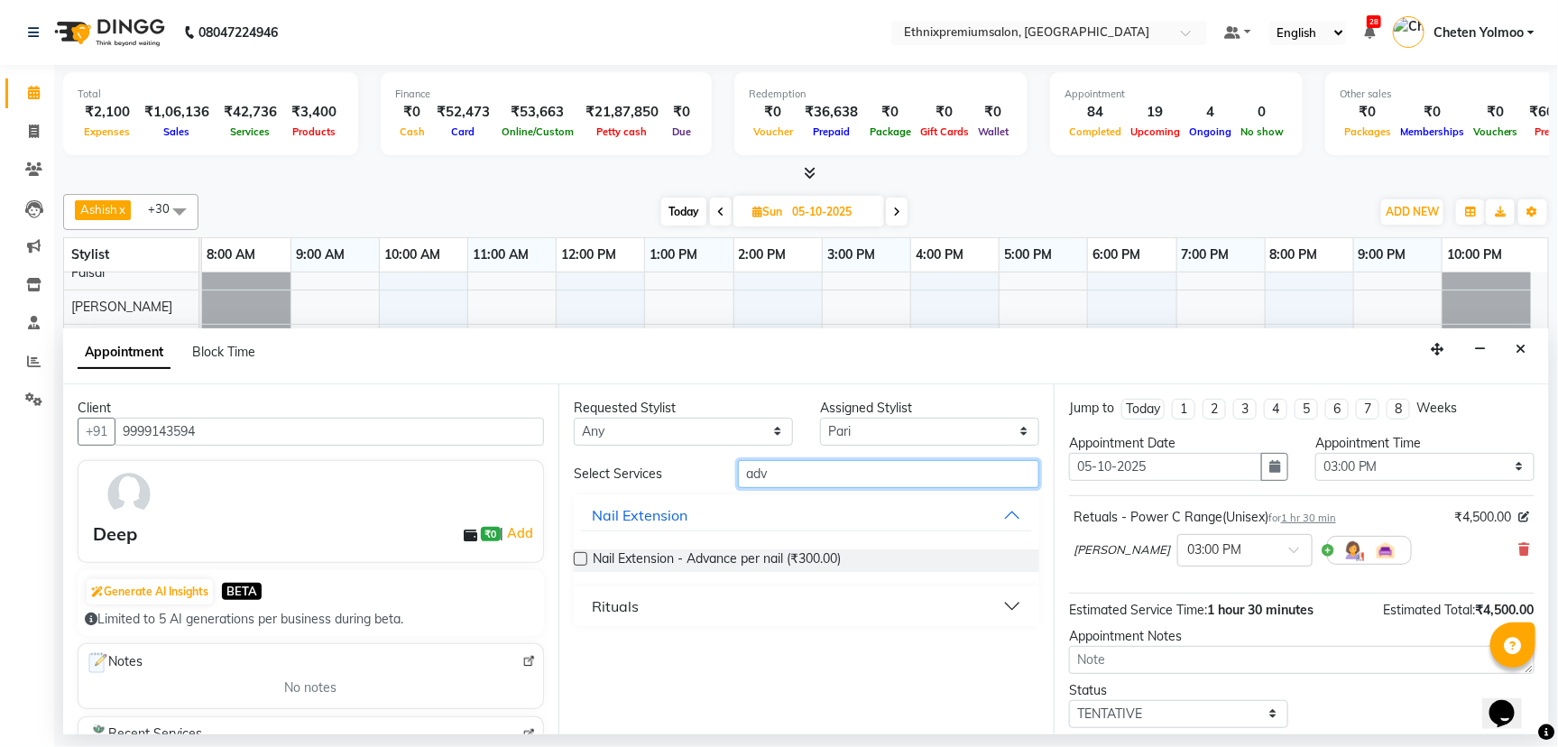
type input "adv"
click at [630, 612] on div "Rituals" at bounding box center [615, 606] width 47 height 22
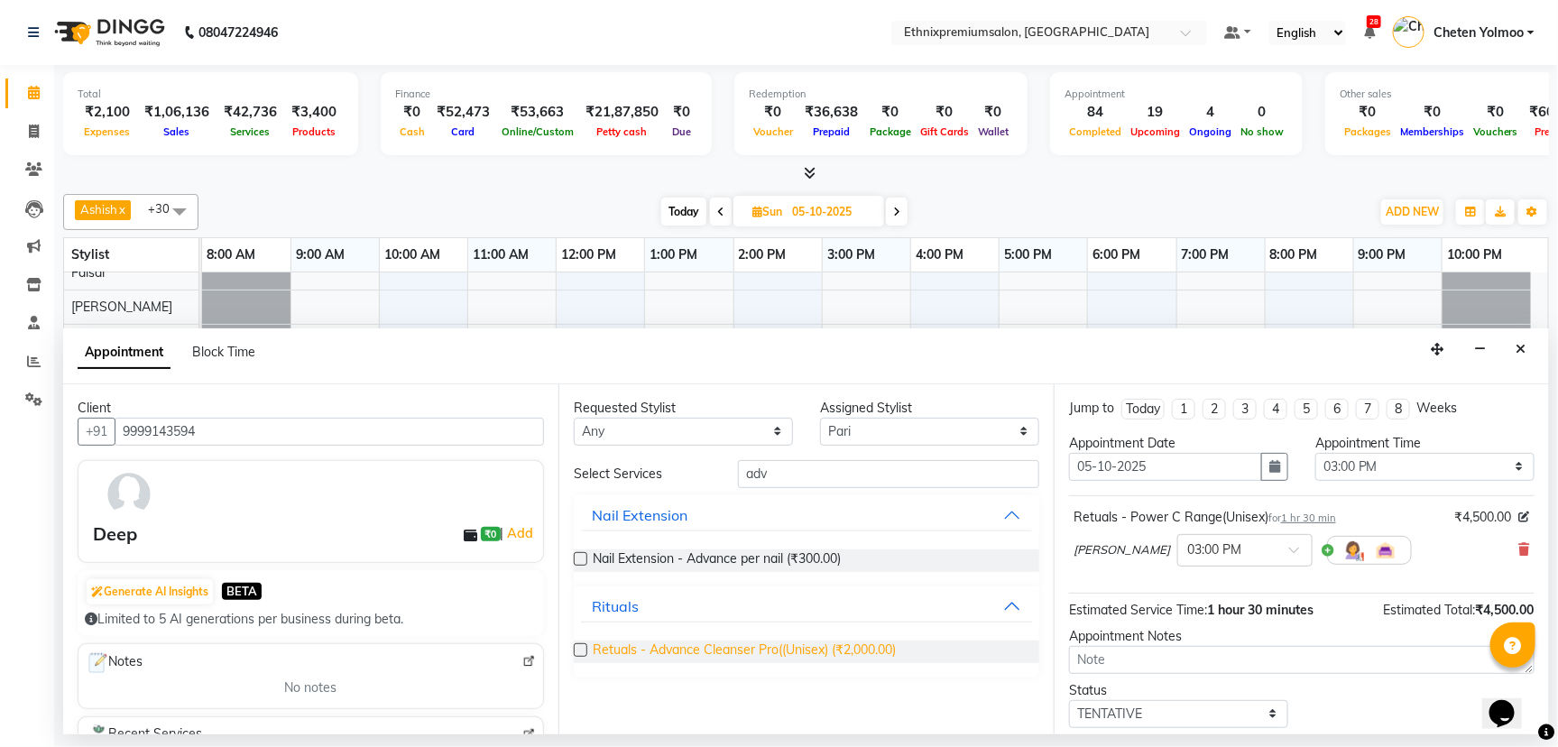
click at [677, 648] on span "Retuals - Advance Cleanser Pro((Unisex) (₹2,000.00)" at bounding box center [744, 651] width 303 height 23
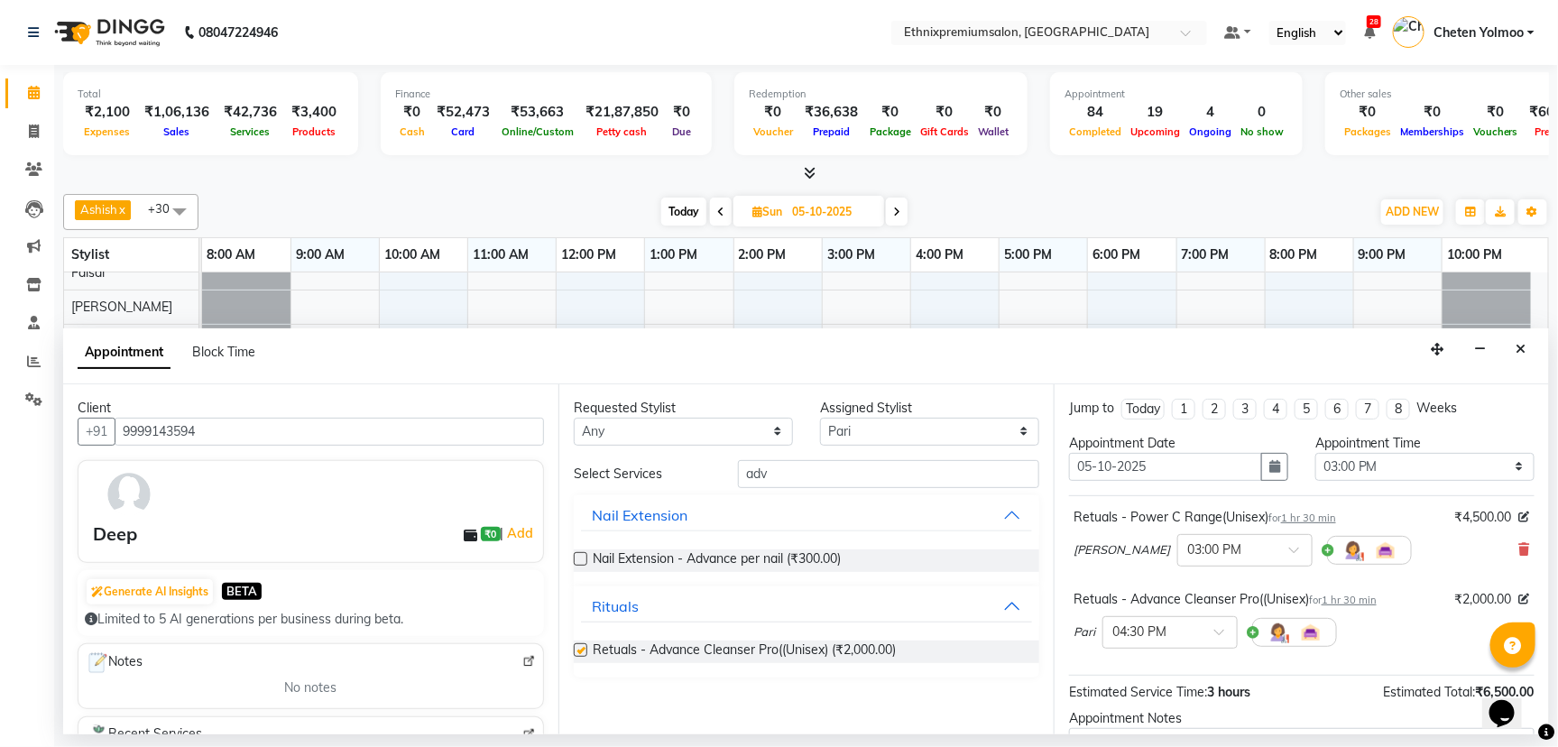
checkbox input "false"
click at [1175, 629] on input "text" at bounding box center [1151, 631] width 79 height 19
click at [1145, 667] on div "03:05 PM" at bounding box center [1170, 663] width 134 height 33
click at [1229, 635] on span at bounding box center [1225, 637] width 23 height 19
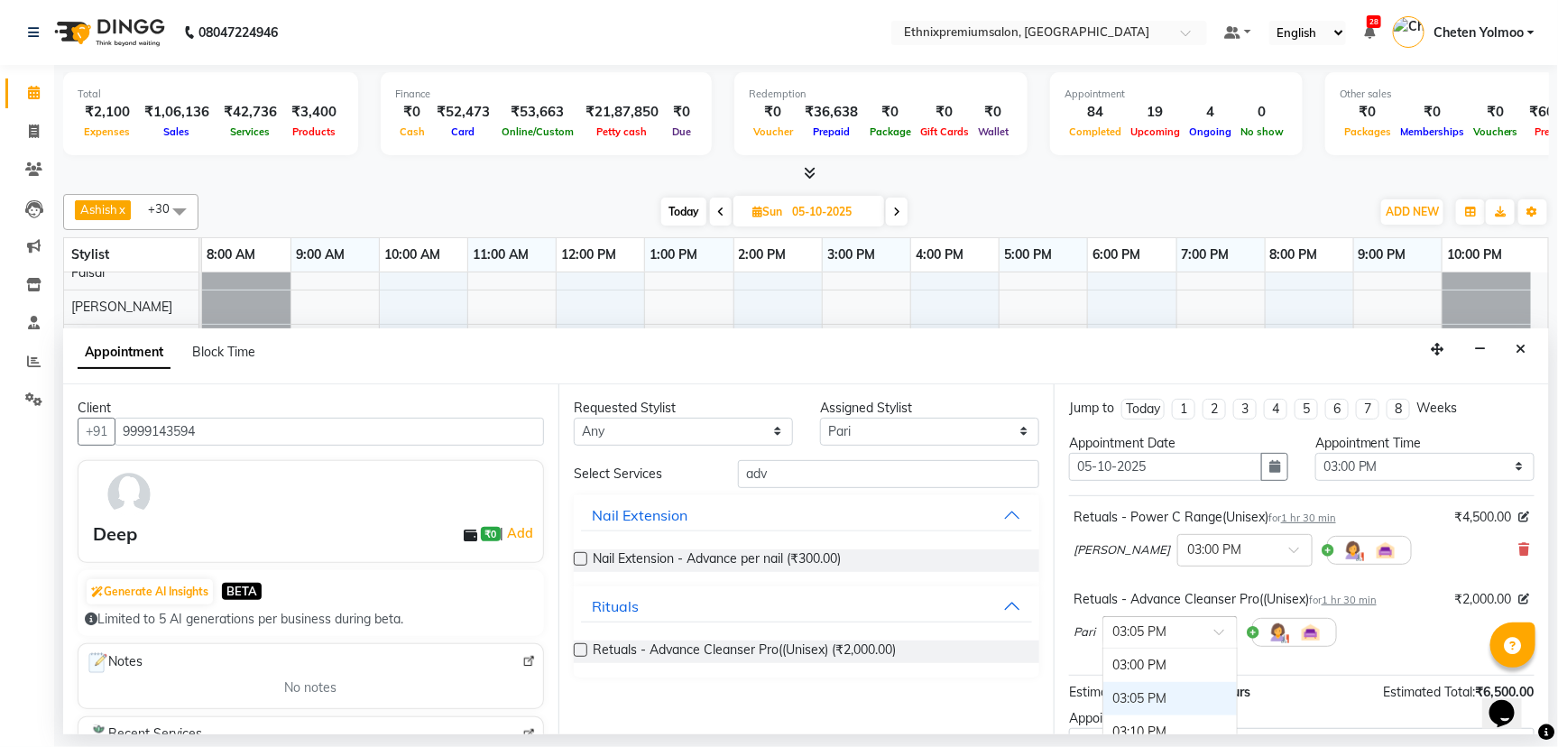
scroll to position [2435, 0]
click at [1155, 664] on div "03:05 PM" at bounding box center [1170, 666] width 134 height 33
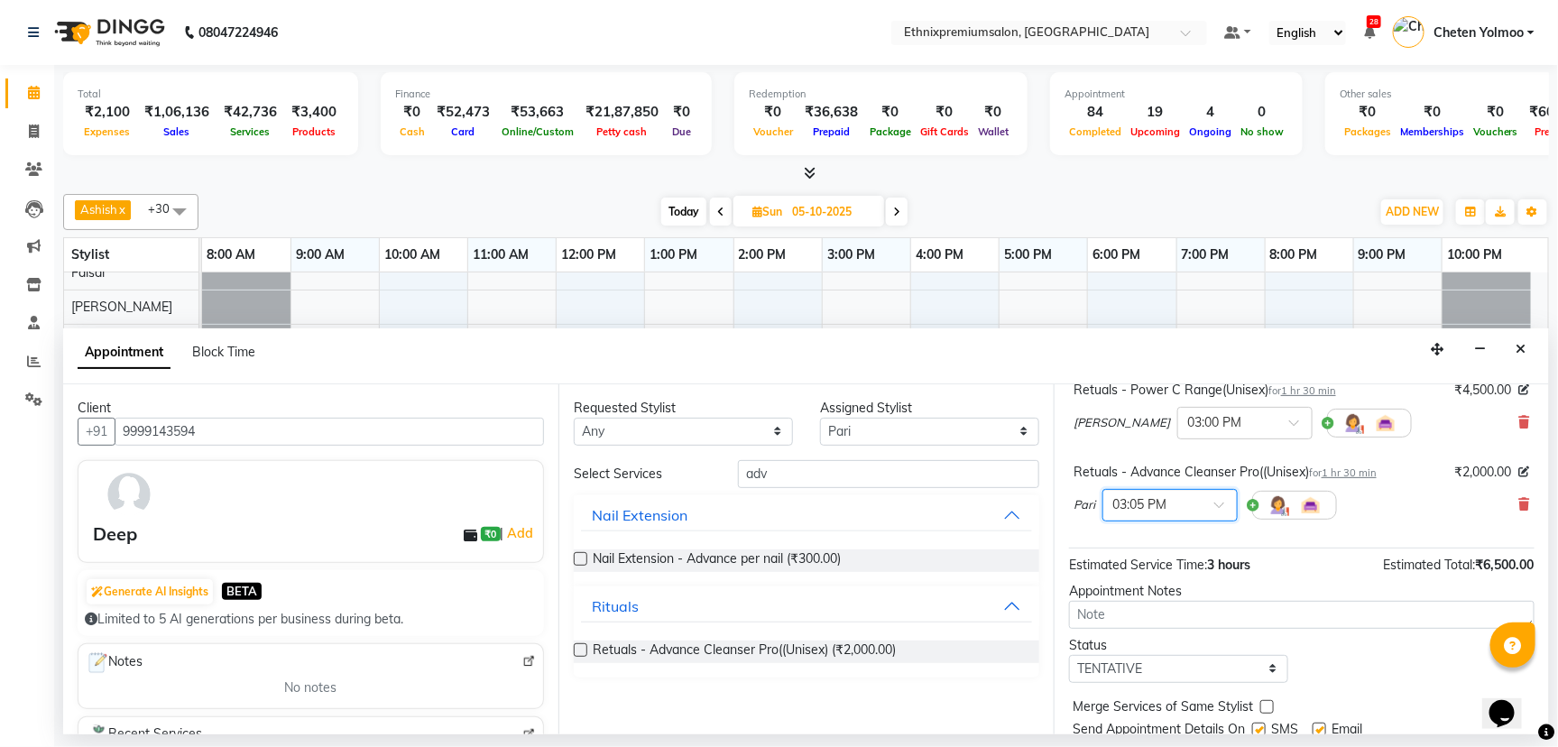
scroll to position [188, 0]
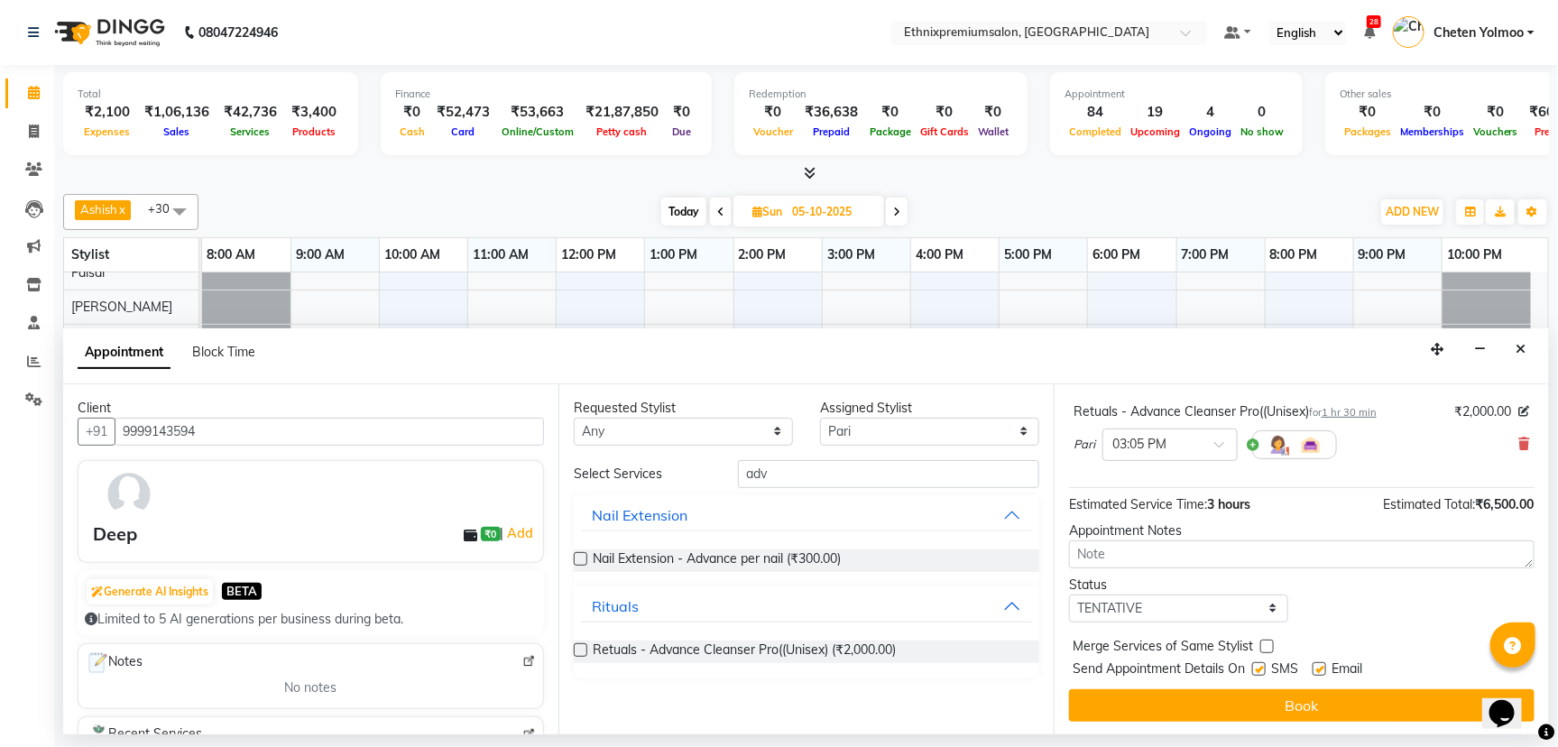
click at [1320, 662] on label at bounding box center [1319, 669] width 14 height 14
click at [1320, 665] on input "checkbox" at bounding box center [1318, 671] width 12 height 12
checkbox input "false"
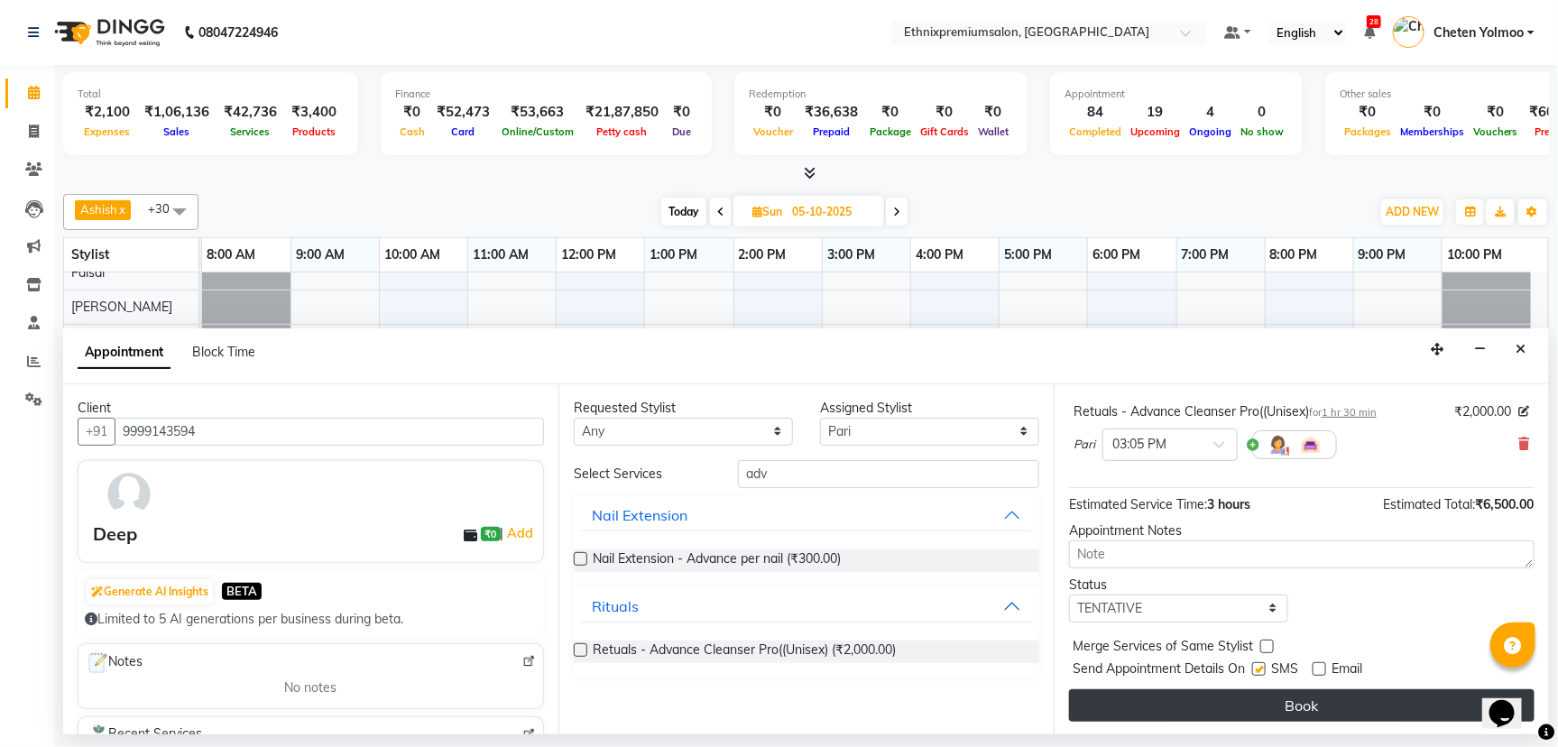
click at [1296, 700] on button "Book" at bounding box center [1301, 705] width 465 height 32
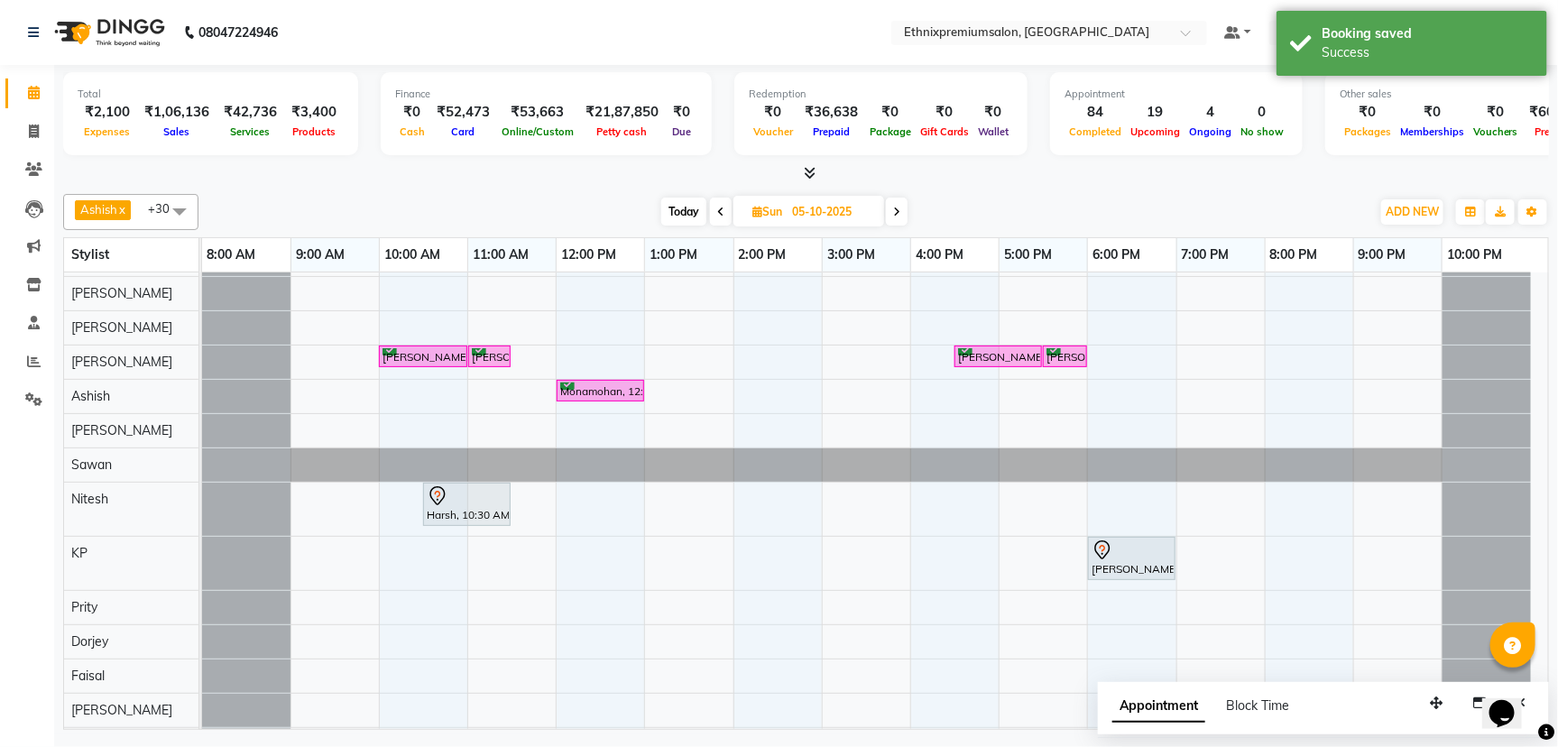
scroll to position [385, 0]
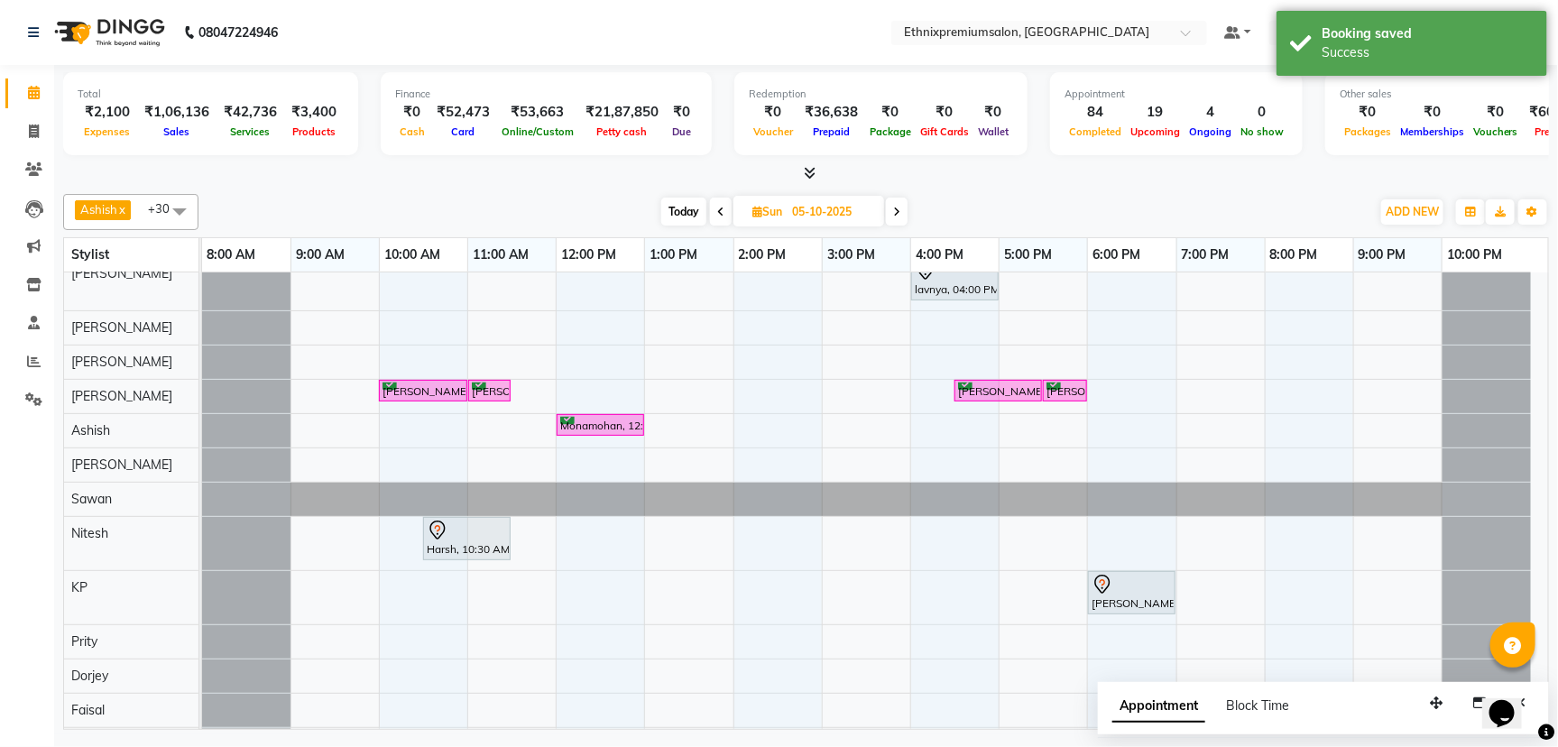
click at [687, 201] on span "Today" at bounding box center [683, 212] width 45 height 28
type input "04-10-2025"
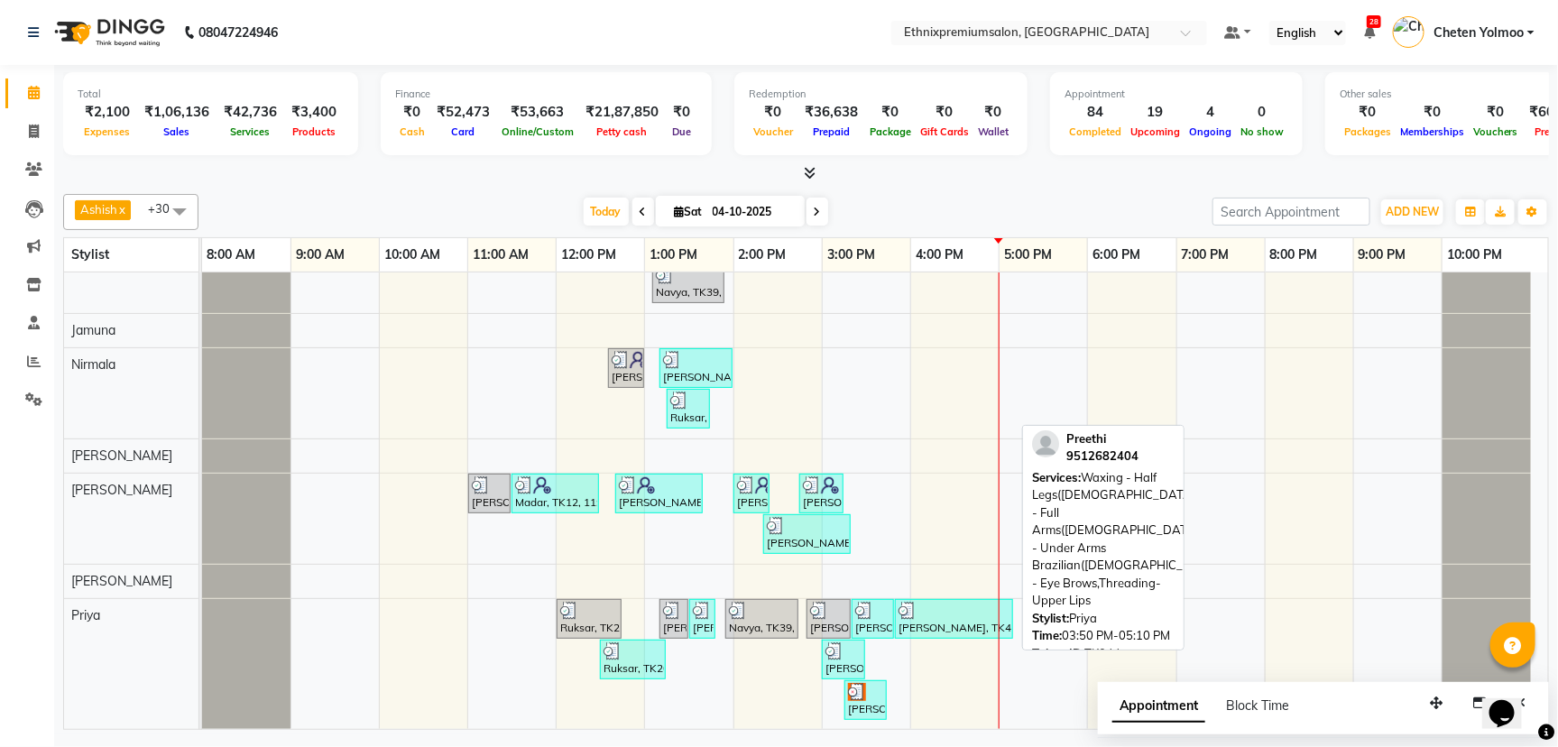
scroll to position [0, 0]
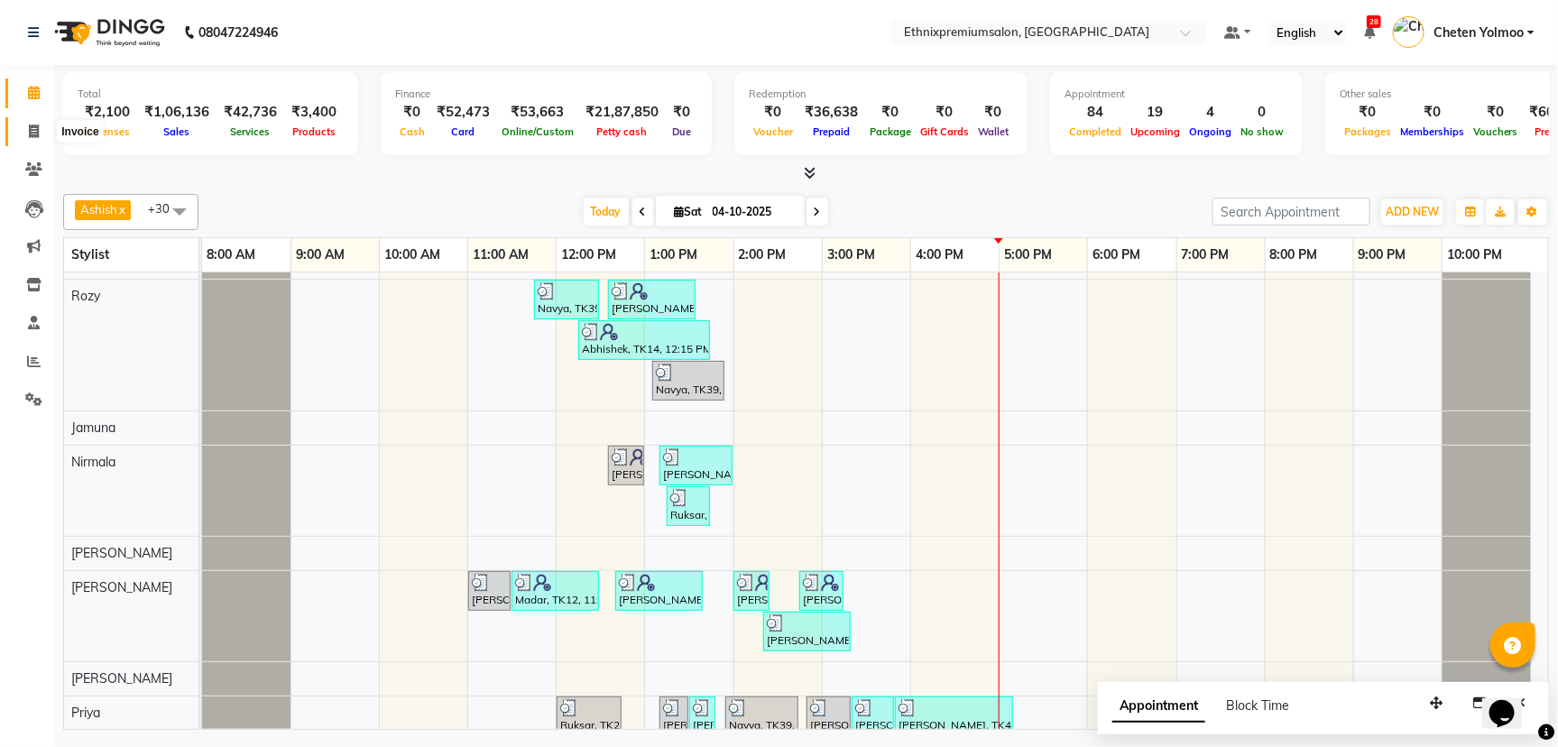
click at [23, 127] on span at bounding box center [34, 132] width 32 height 21
select select "service"
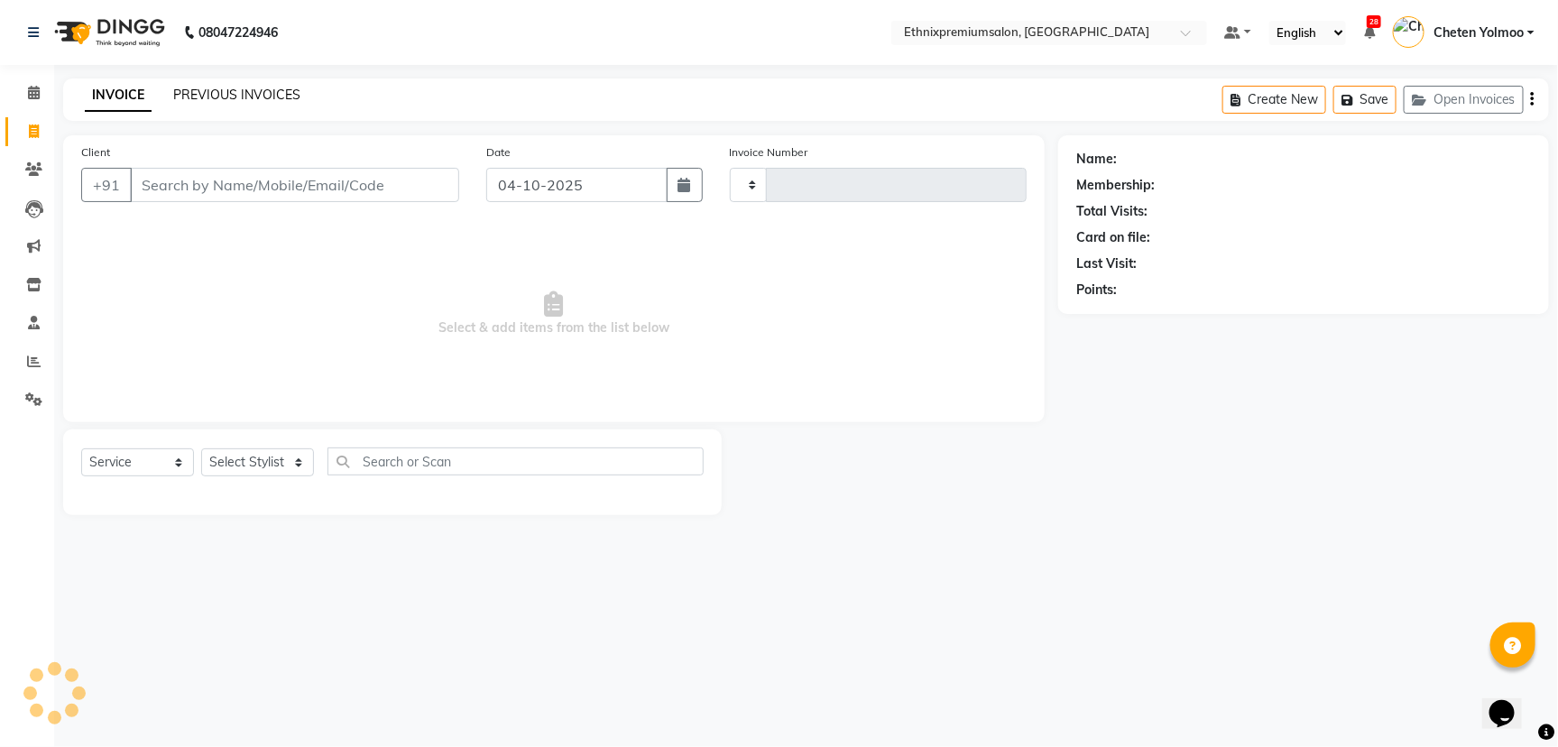
click at [194, 88] on link "PREVIOUS INVOICES" at bounding box center [236, 95] width 127 height 16
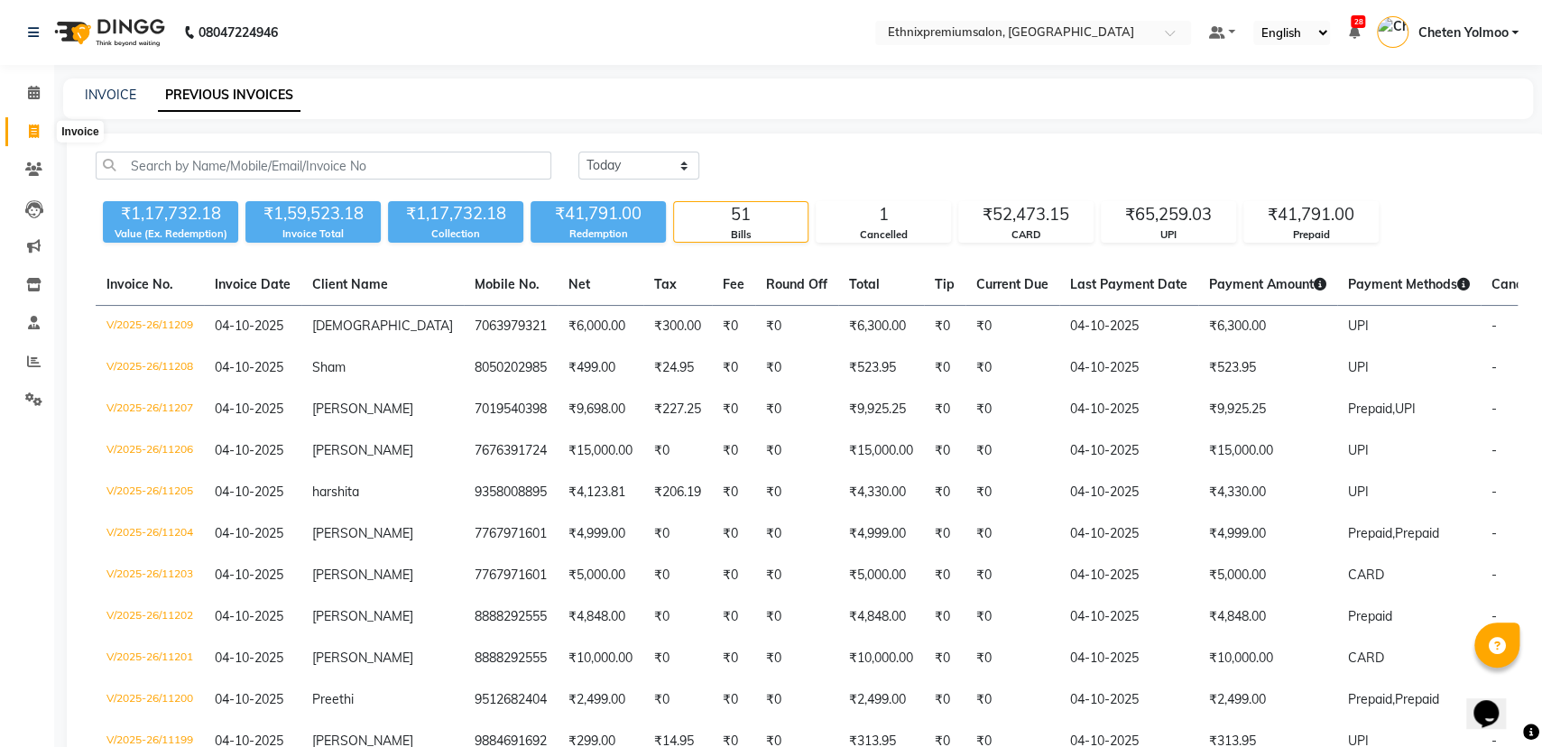
click at [27, 132] on span at bounding box center [34, 132] width 32 height 21
select select "3625"
select select "service"
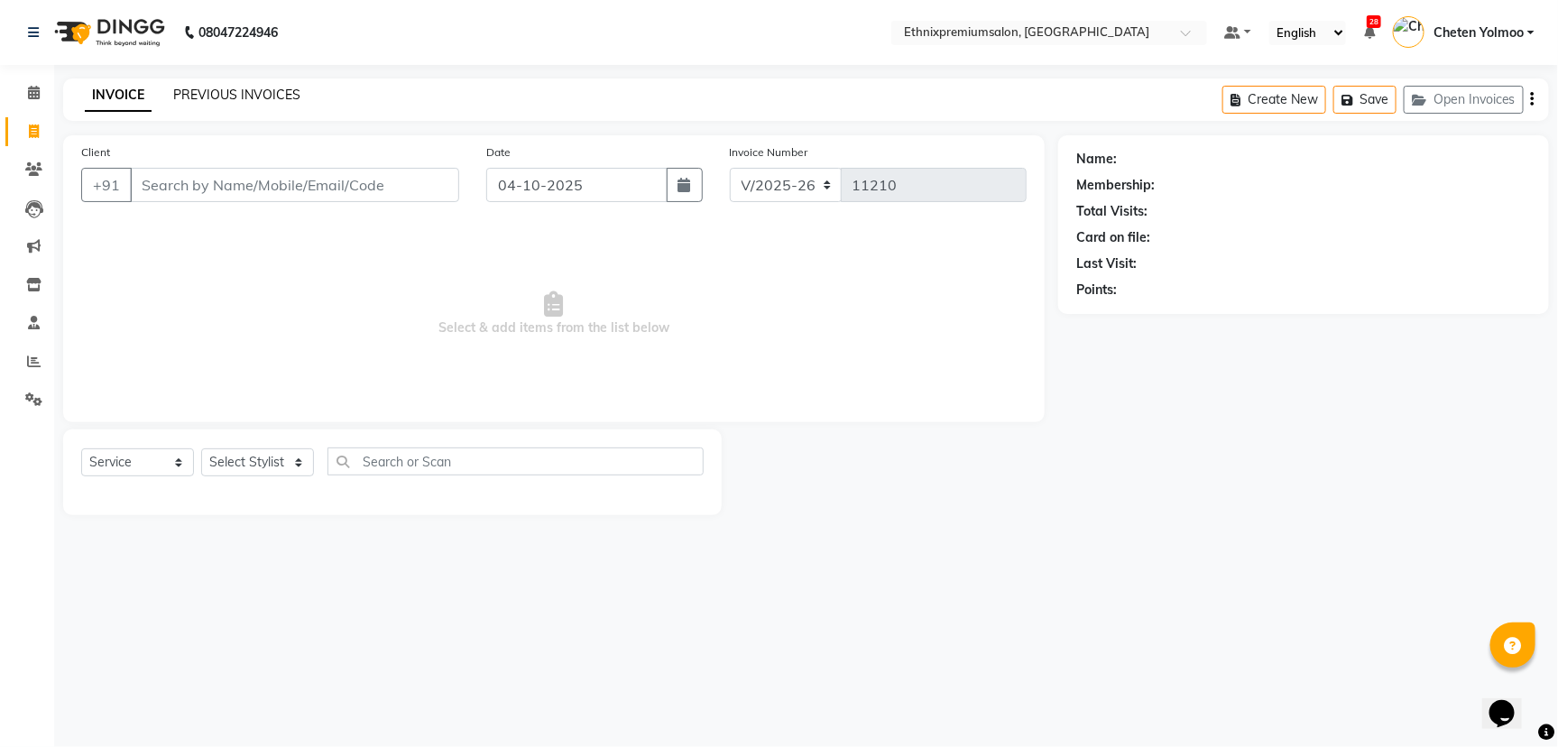
click at [188, 102] on link "PREVIOUS INVOICES" at bounding box center [236, 95] width 127 height 16
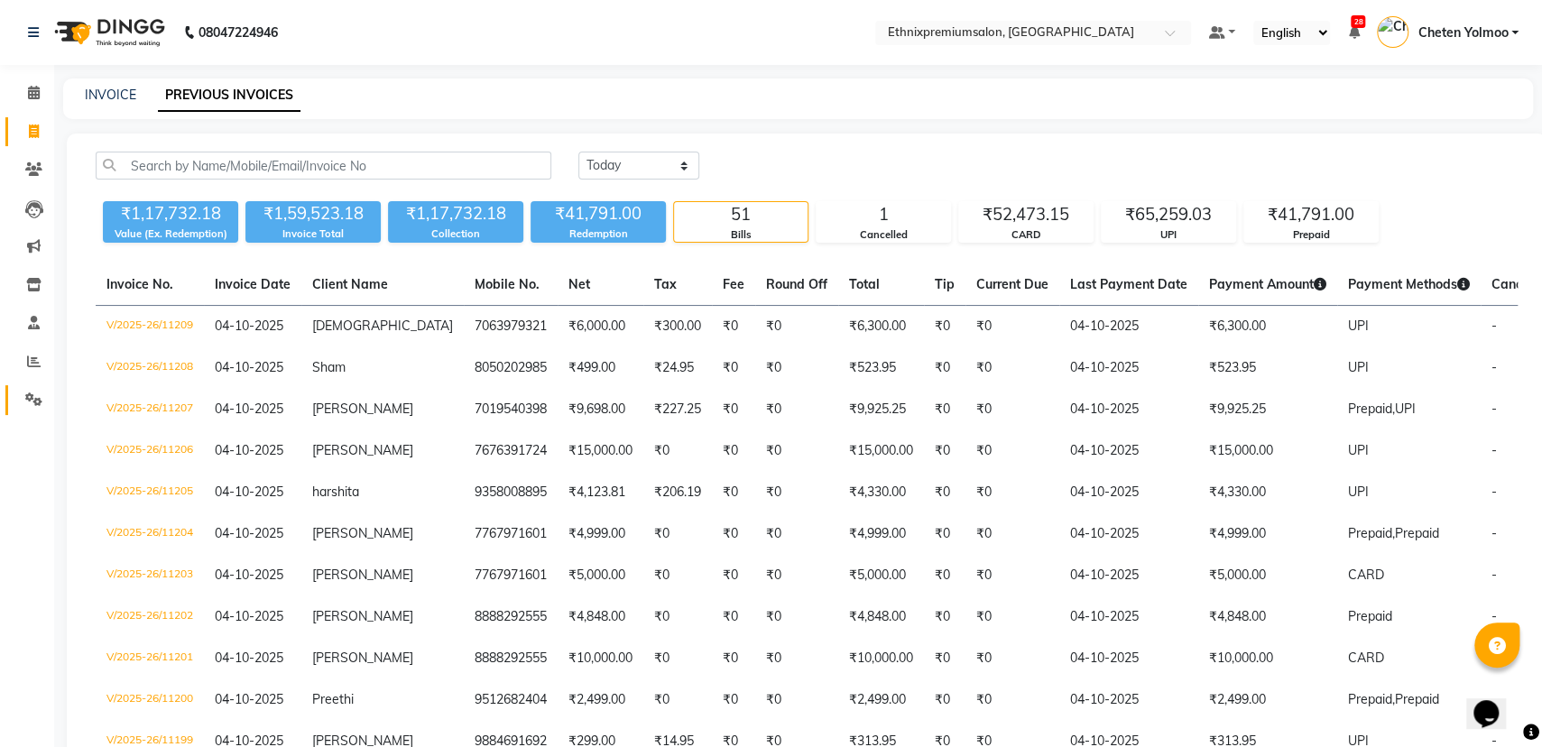
click at [8, 402] on link "Settings" at bounding box center [26, 400] width 43 height 30
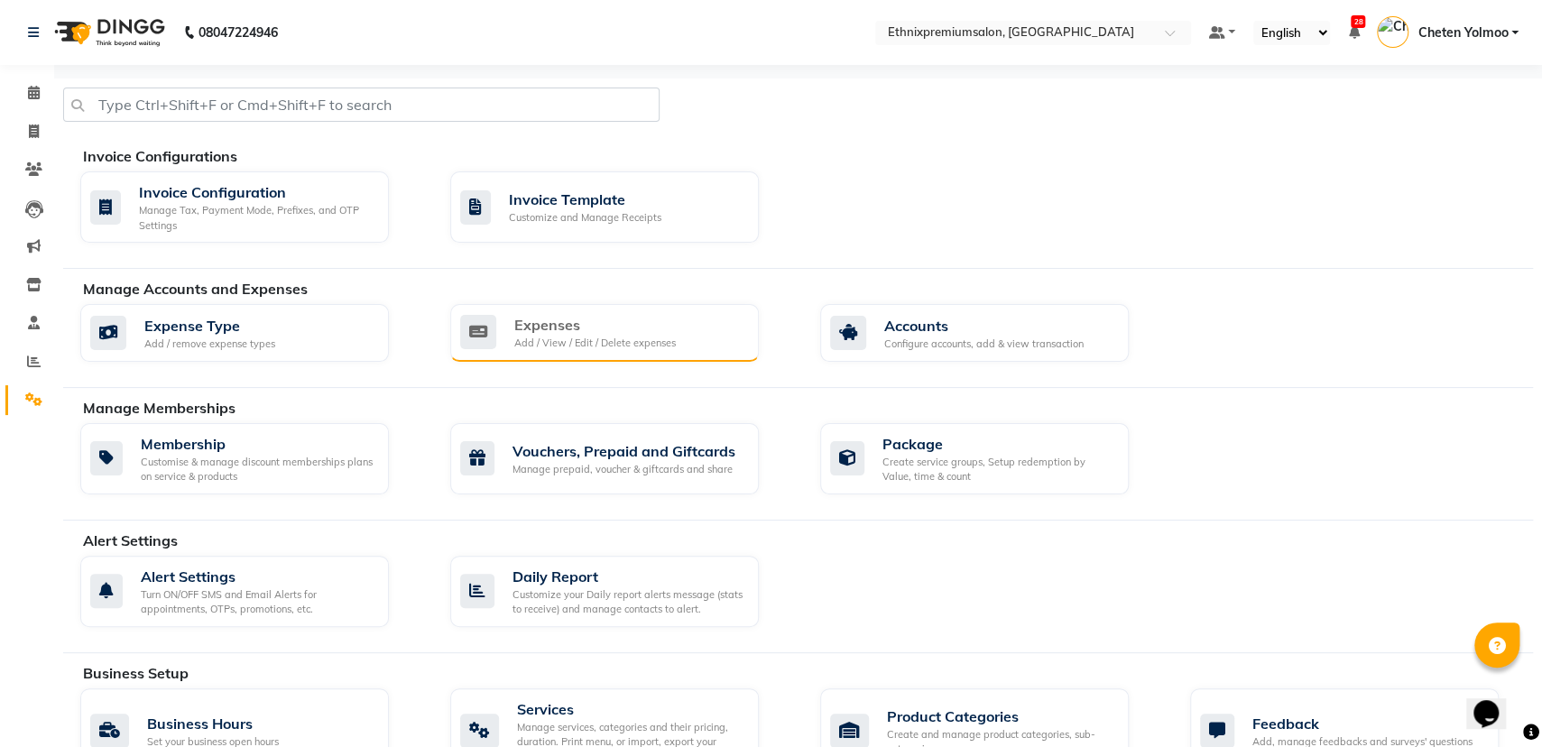
click at [520, 350] on div "Expenses Add / View / Edit / Delete expenses" at bounding box center [604, 333] width 309 height 58
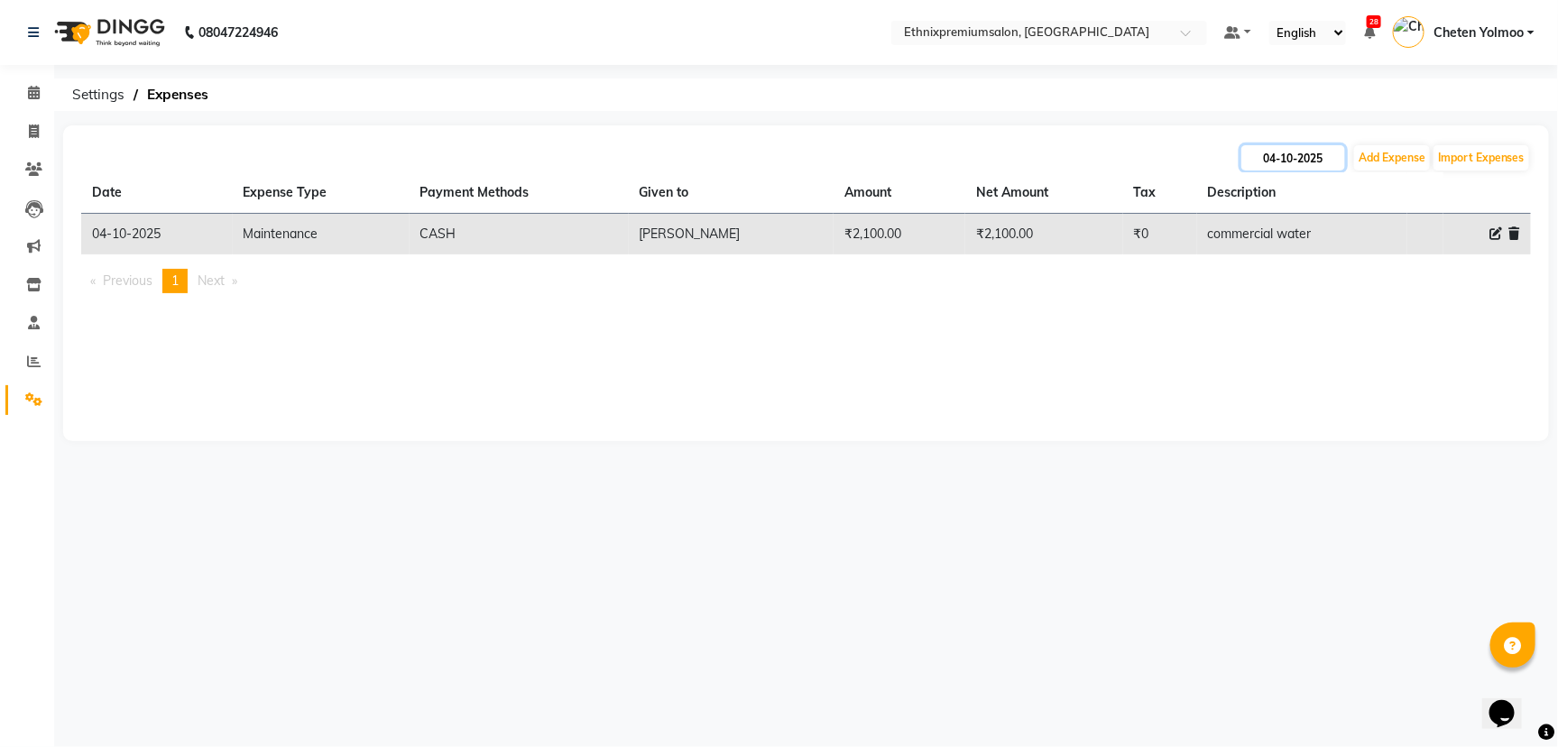
click at [1294, 152] on input "04-10-2025" at bounding box center [1293, 157] width 104 height 25
select select "10"
select select "2025"
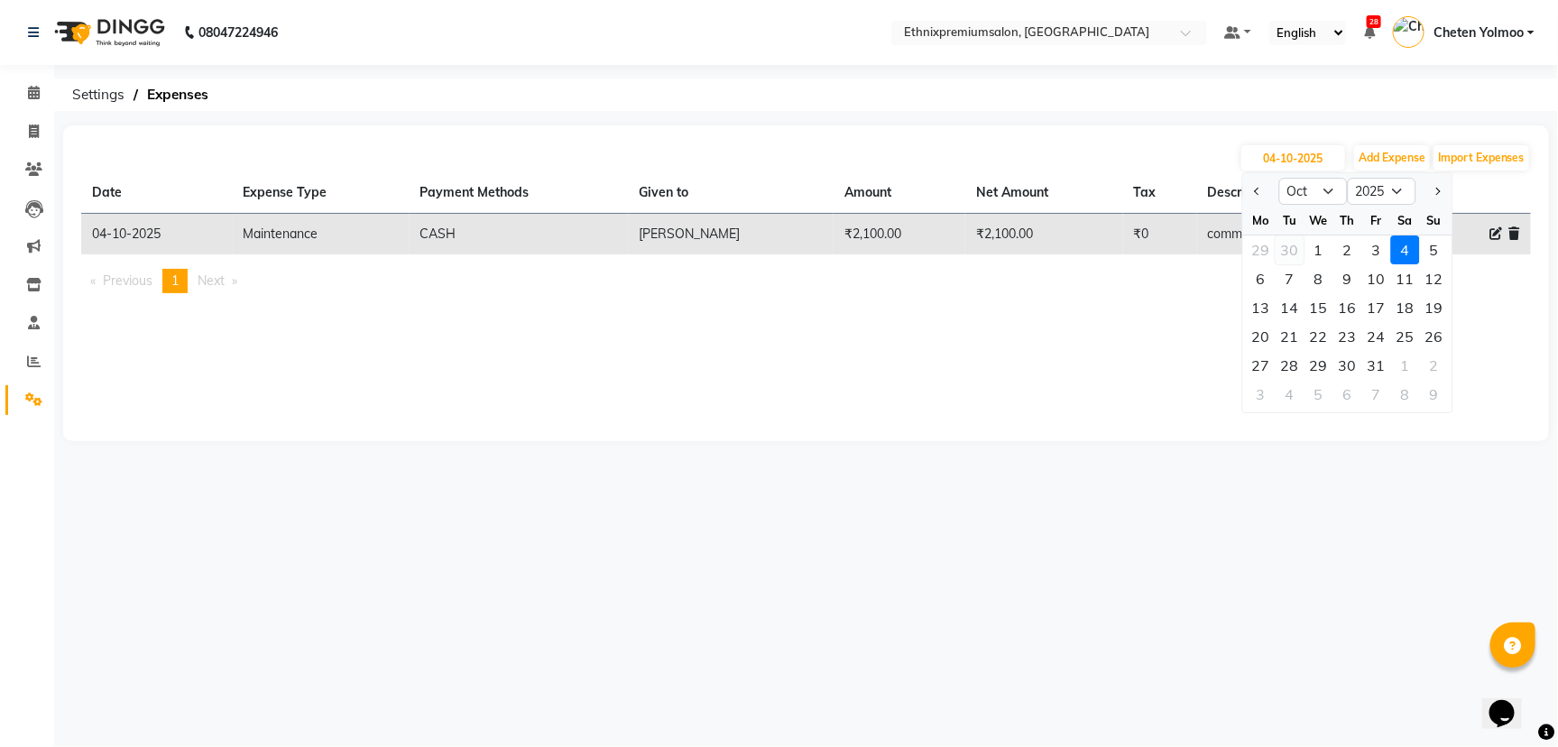
click at [1302, 247] on div "30" at bounding box center [1290, 249] width 29 height 29
type input "30-09-2025"
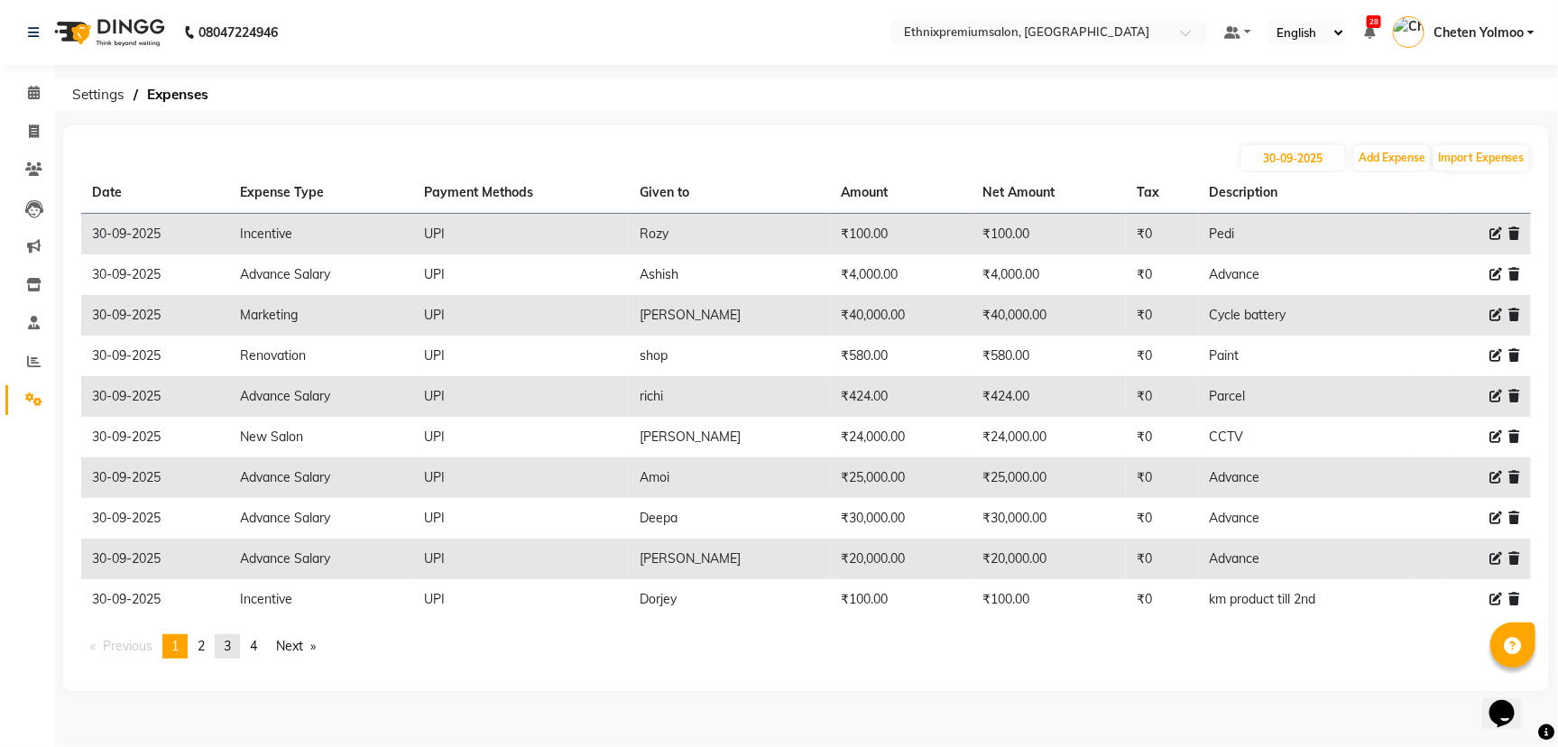
click at [221, 640] on link "page 3" at bounding box center [227, 646] width 25 height 24
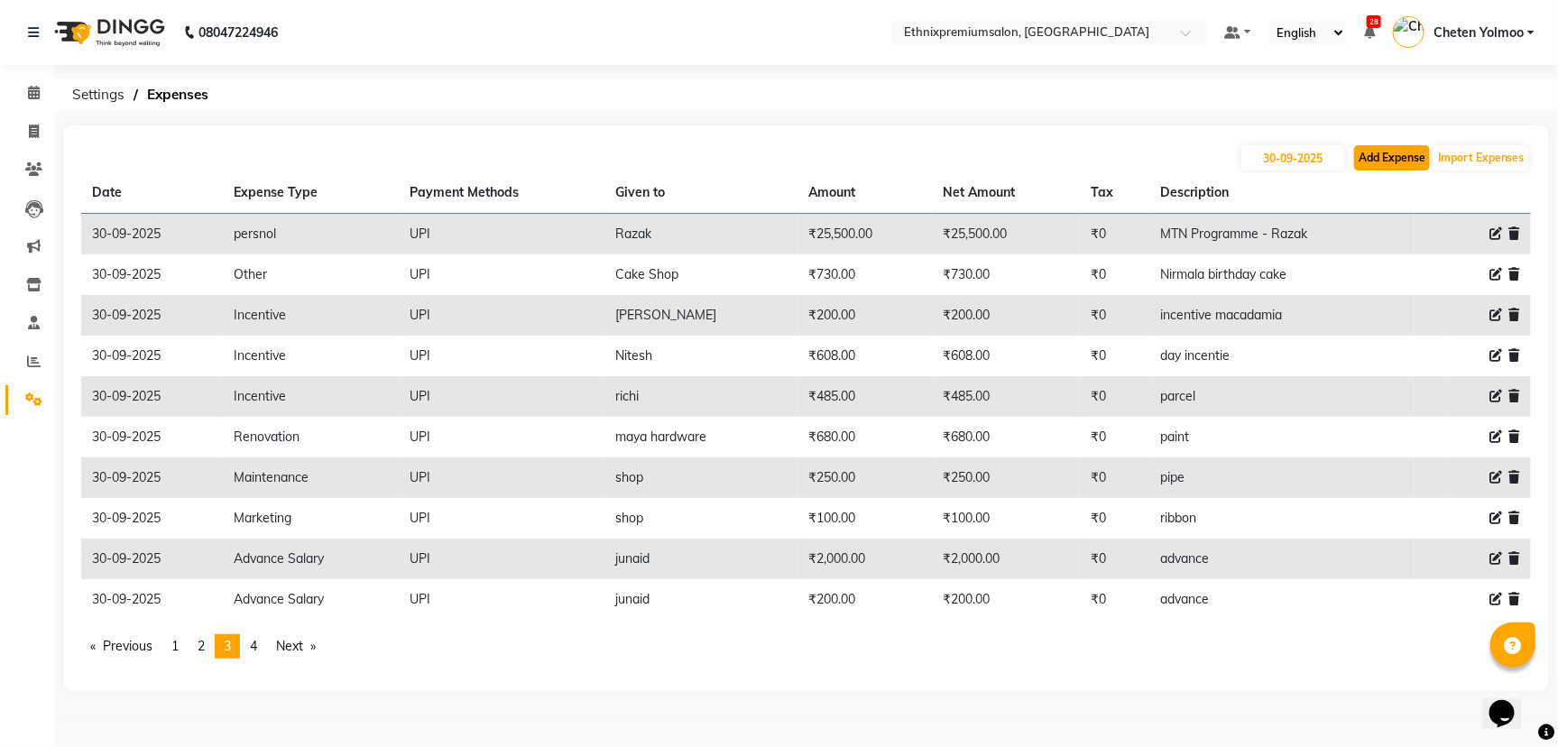
click at [1413, 161] on button "Add Expense" at bounding box center [1392, 157] width 76 height 25
select select "1"
select select "2390"
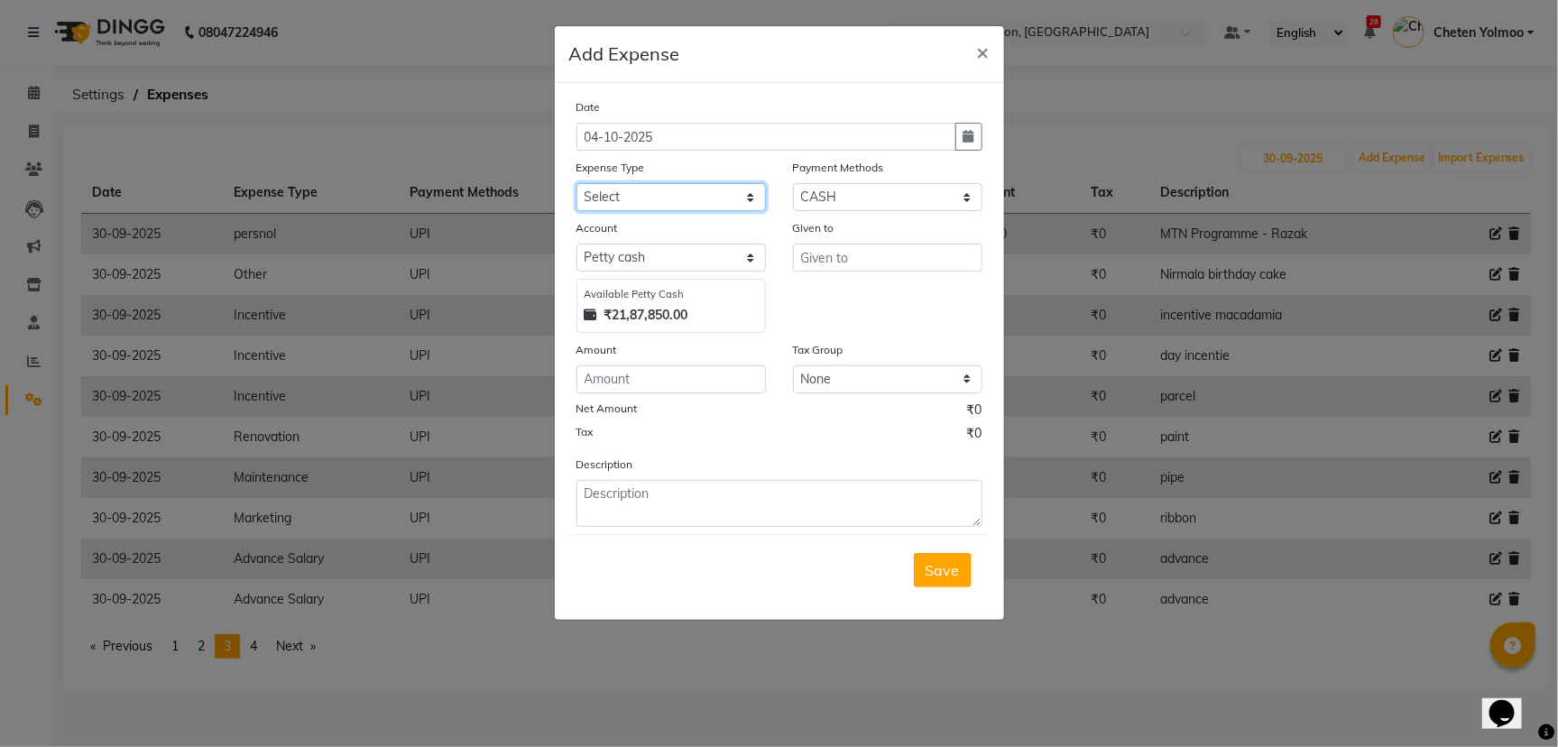
click at [700, 188] on select "Select Advance Salary Client Snacks Equipment Estate food Fuel Govt fee Incenti…" at bounding box center [670, 197] width 189 height 28
select select "3517"
click at [576, 183] on select "Select Advance Salary Client Snacks Equipment Estate food Fuel Govt fee Incenti…" at bounding box center [670, 197] width 189 height 28
click at [876, 193] on select "Select UPI CARD CASH Master Card Visa Card Prepaid Gift Card ONLINE Voucher Wal…" at bounding box center [887, 197] width 189 height 28
select select "8"
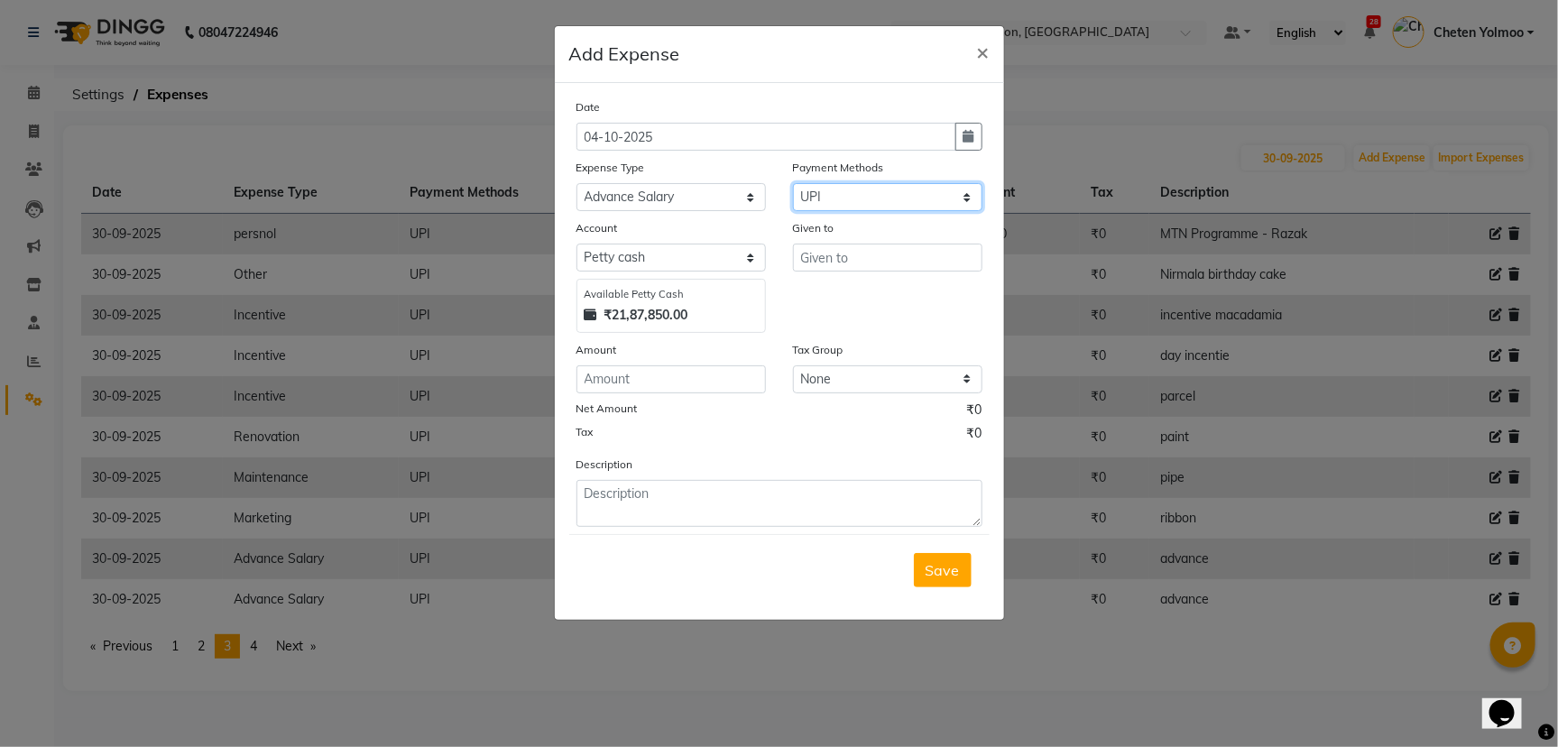
click at [793, 183] on select "Select UPI CARD CASH Master Card Visa Card Prepaid Gift Card ONLINE Voucher Wal…" at bounding box center [887, 197] width 189 height 28
select select "1030"
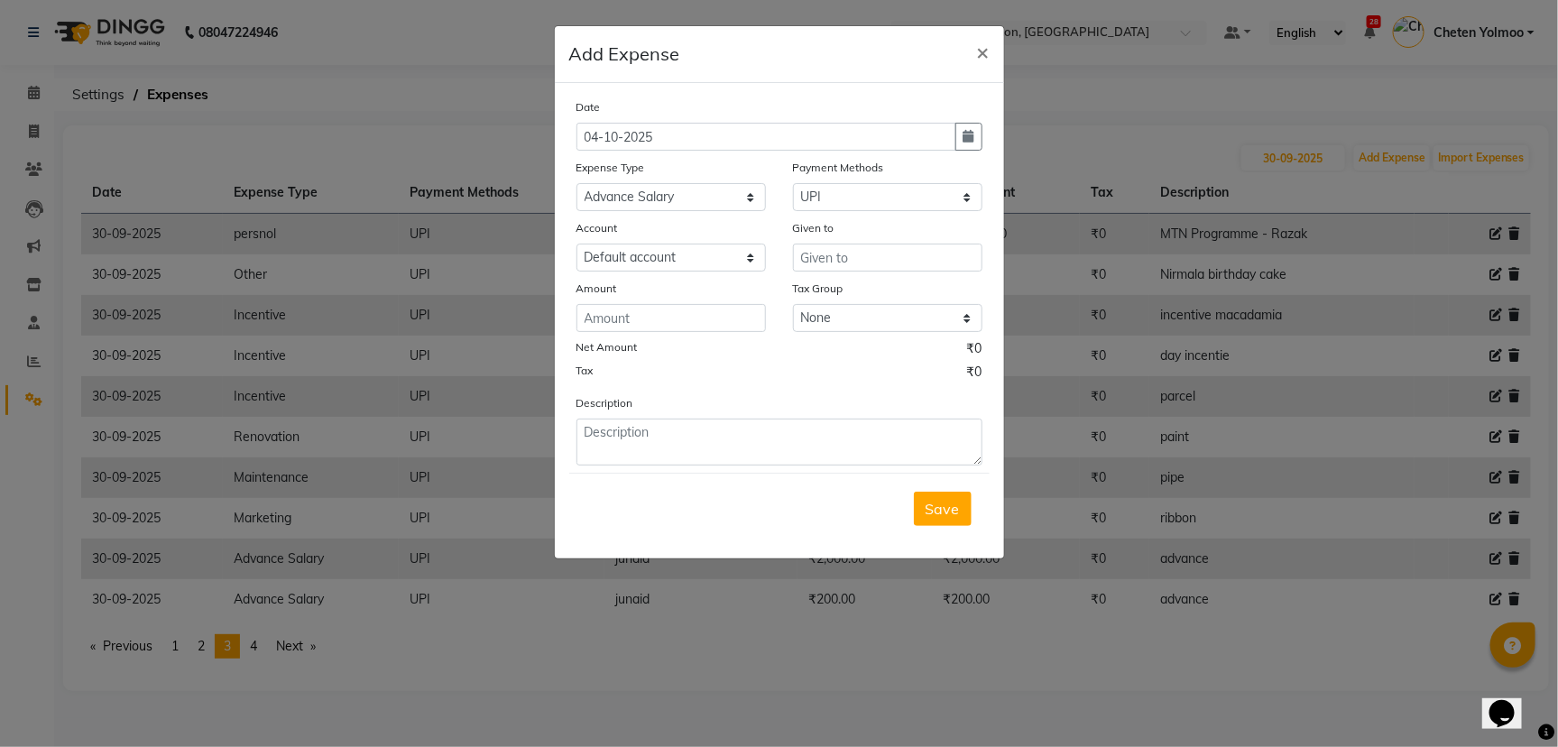
click at [899, 239] on div "Given to" at bounding box center [887, 230] width 189 height 25
click at [903, 256] on input "text" at bounding box center [887, 258] width 189 height 28
drag, startPoint x: 884, startPoint y: 291, endPoint x: 872, endPoint y: 294, distance: 12.0
click at [881, 291] on button "Dor jey" at bounding box center [865, 295] width 143 height 29
type input "Dorjey"
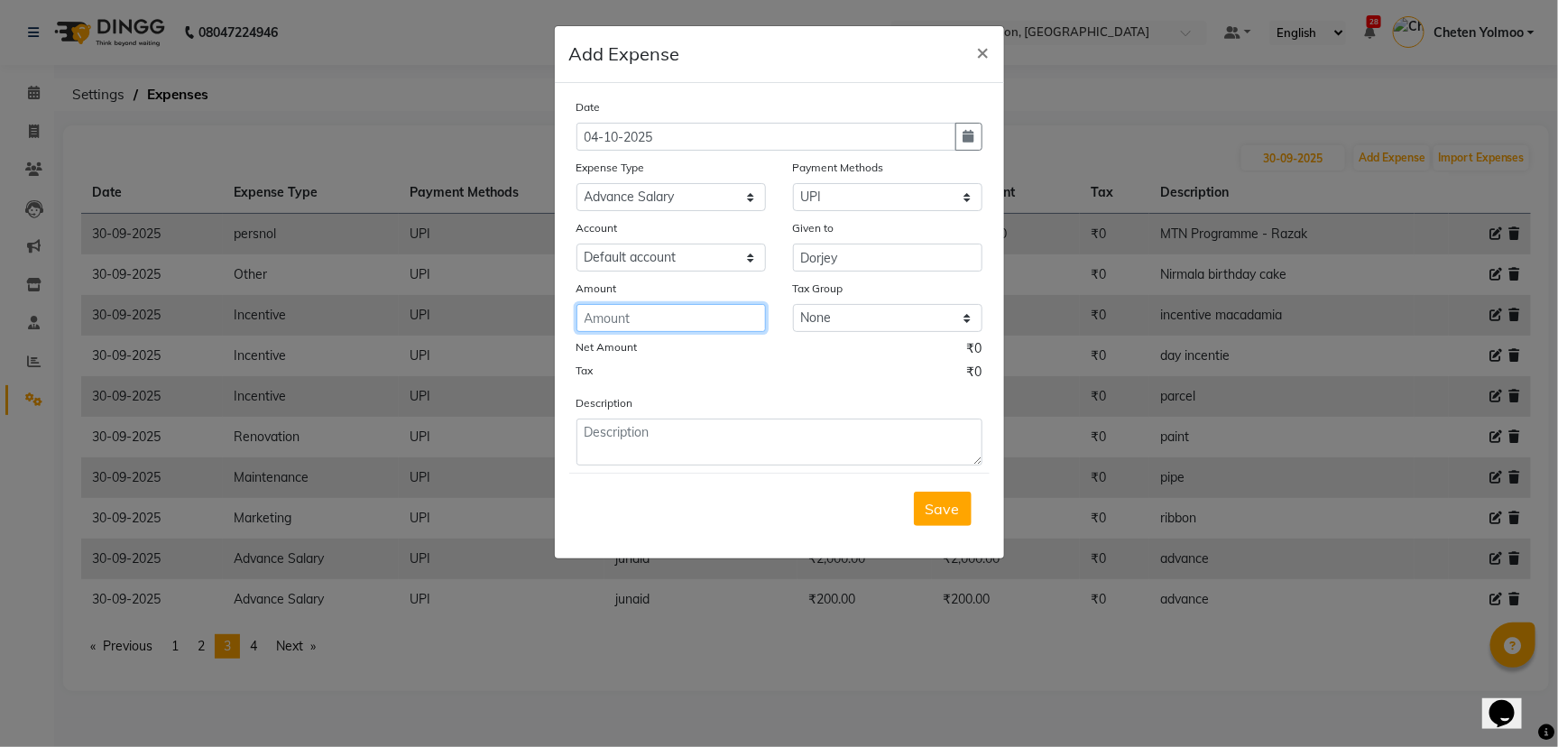
click at [707, 324] on input "number" at bounding box center [670, 318] width 189 height 28
type input "1000"
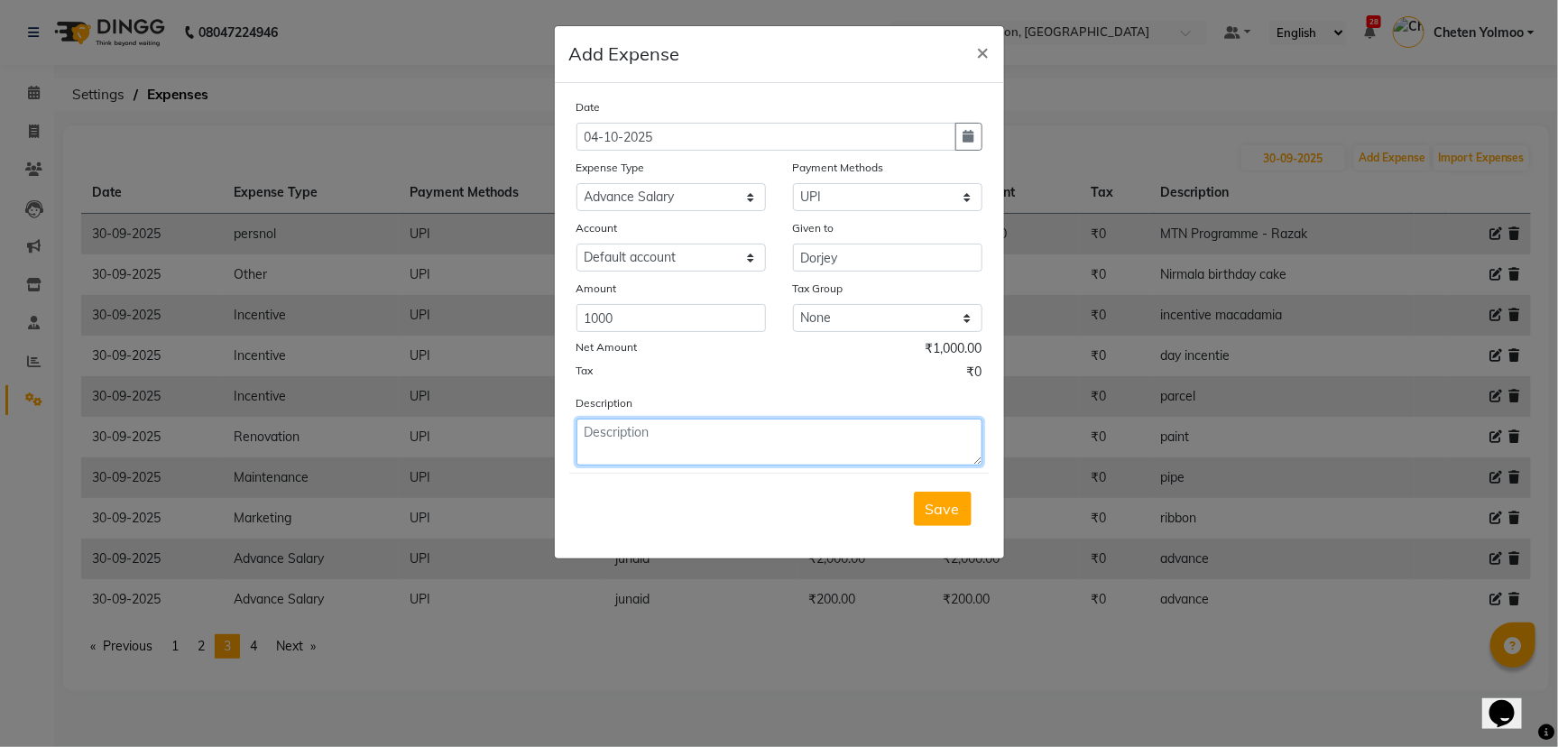
click at [741, 447] on textarea at bounding box center [779, 442] width 406 height 47
type textarea "advance"
click at [934, 522] on button "Save" at bounding box center [943, 509] width 58 height 34
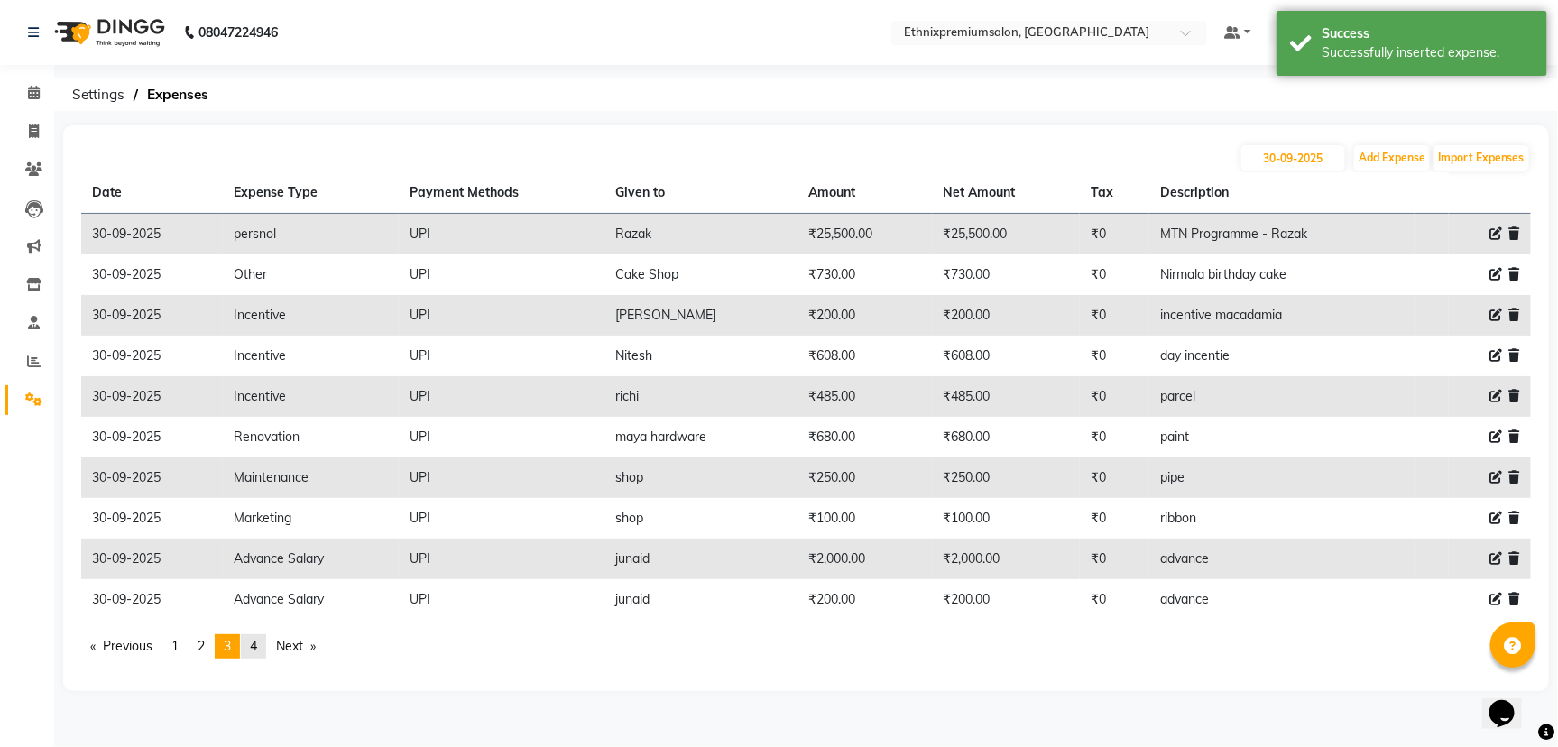
click at [266, 634] on link "page 4" at bounding box center [253, 646] width 25 height 24
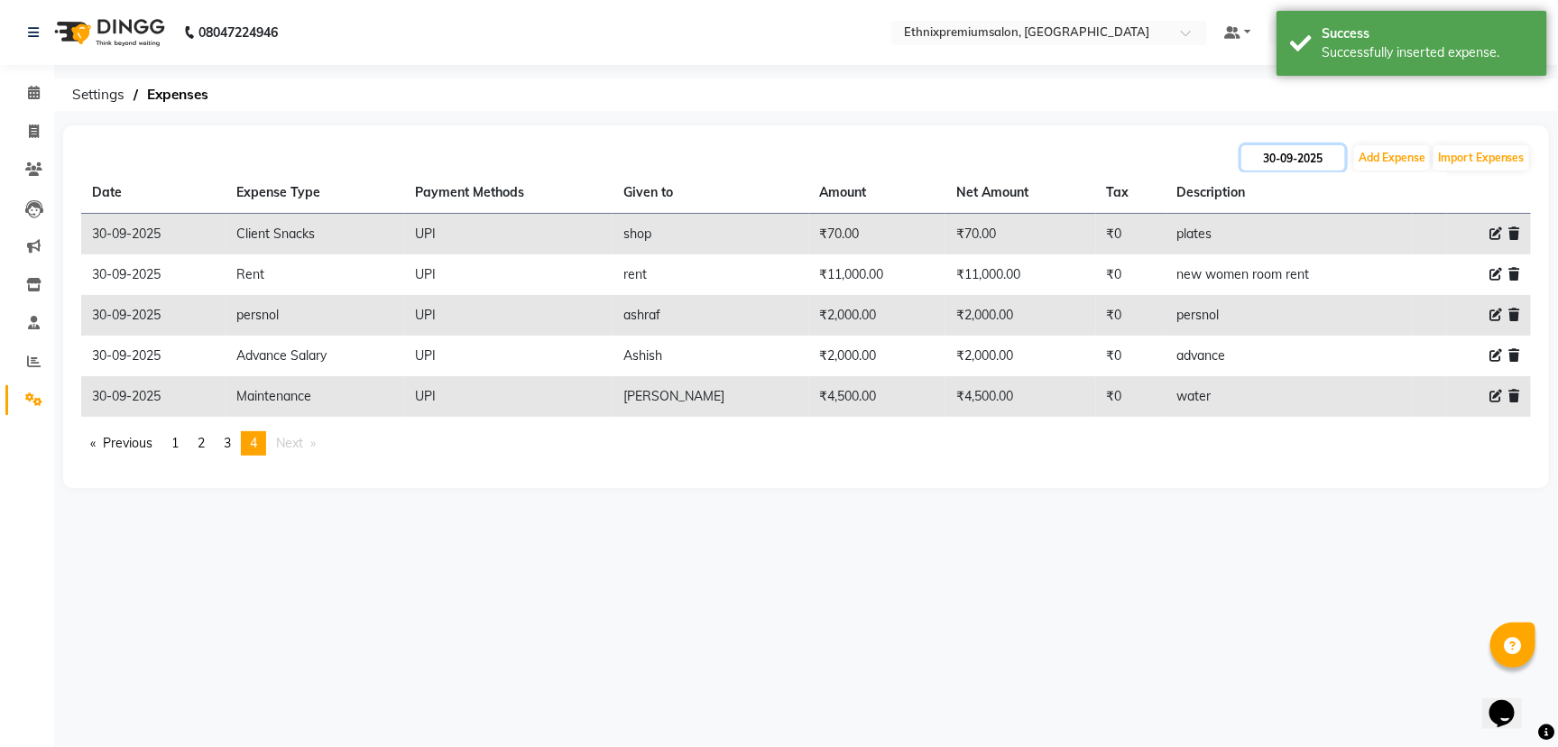
click at [1294, 160] on input "30-09-2025" at bounding box center [1293, 157] width 104 height 25
select select "9"
select select "2025"
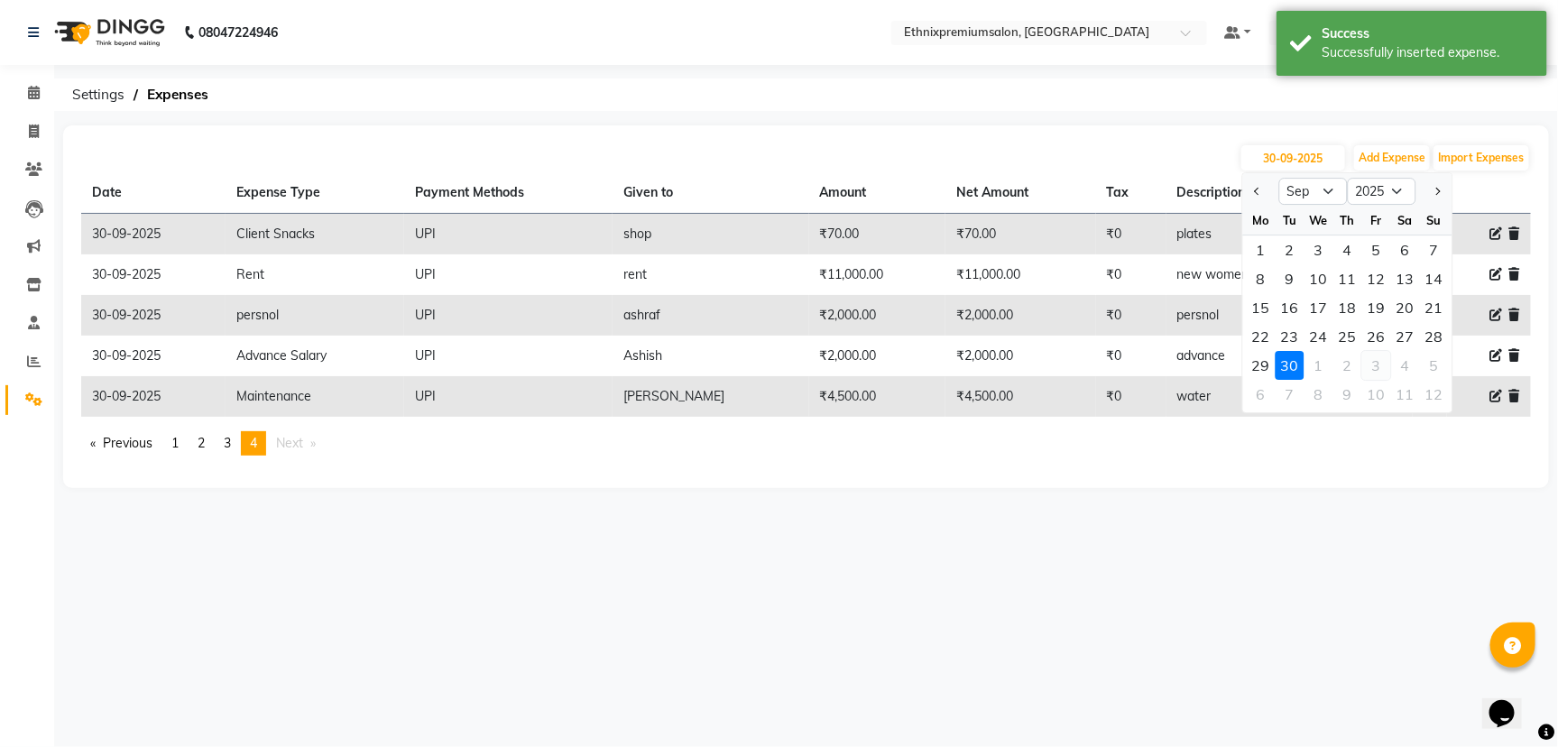
click at [1382, 355] on div "3" at bounding box center [1376, 365] width 29 height 29
type input "03-10-2025"
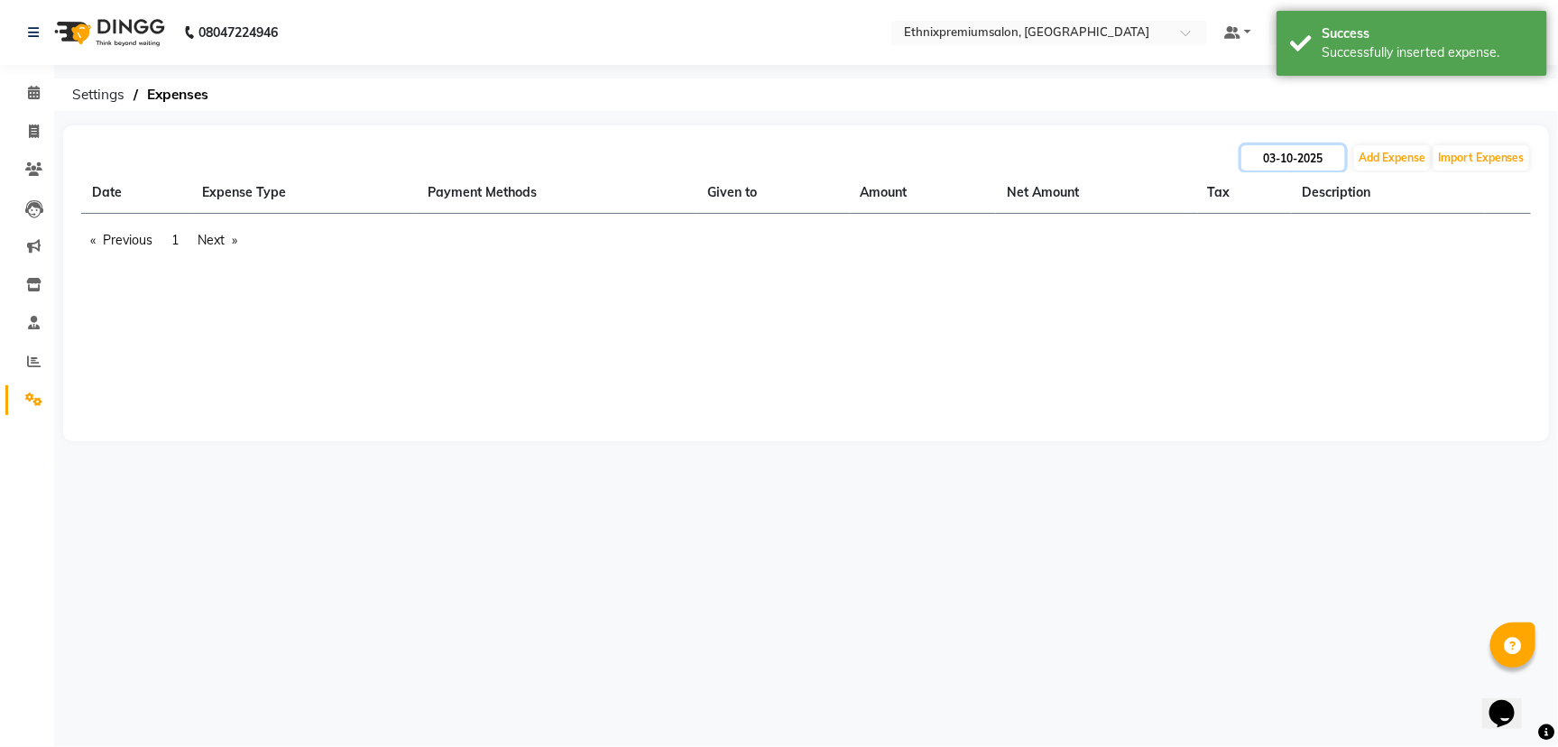
click at [1293, 153] on input "03-10-2025" at bounding box center [1293, 157] width 104 height 25
select select "10"
select select "2025"
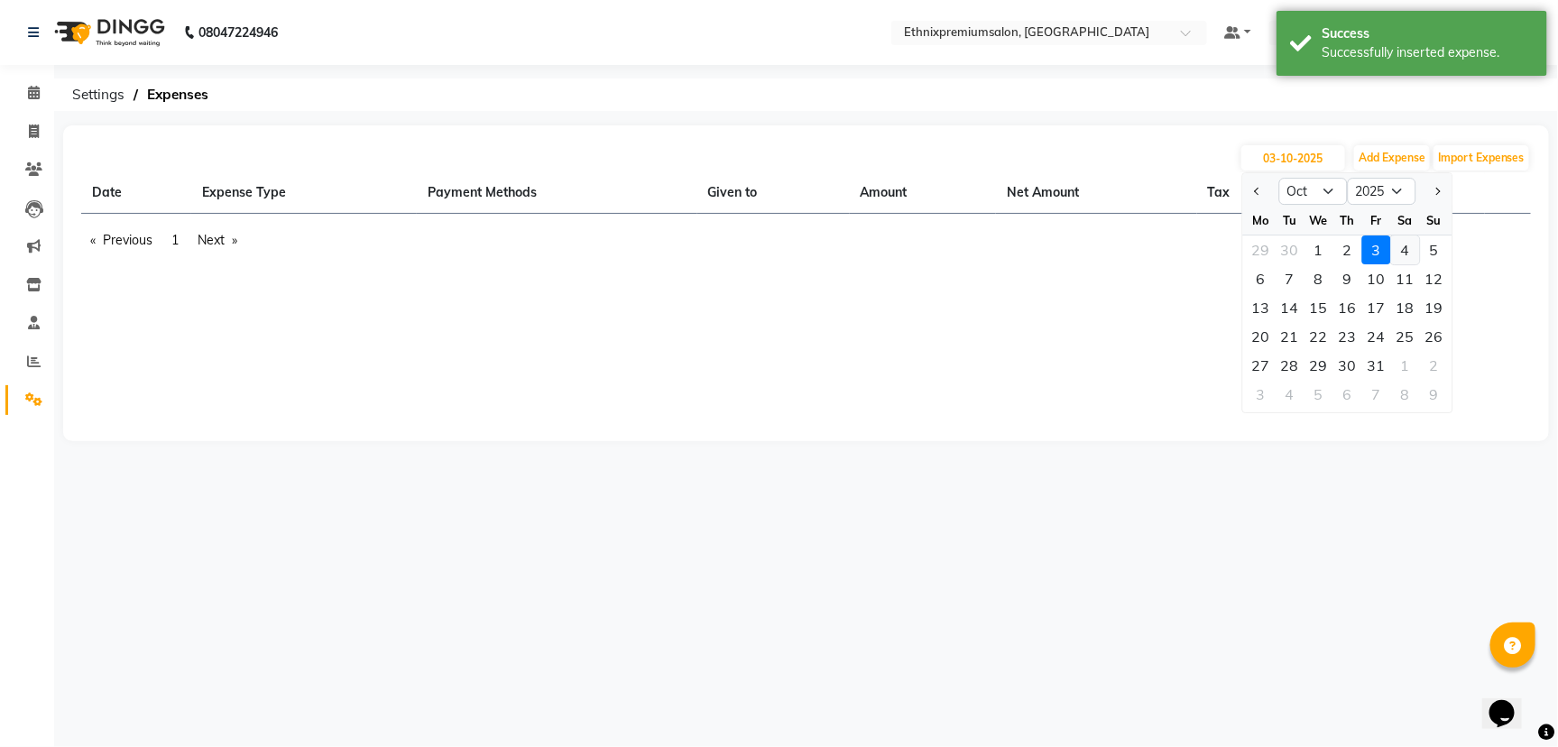
click at [1395, 245] on div "4" at bounding box center [1405, 249] width 29 height 29
type input "04-10-2025"
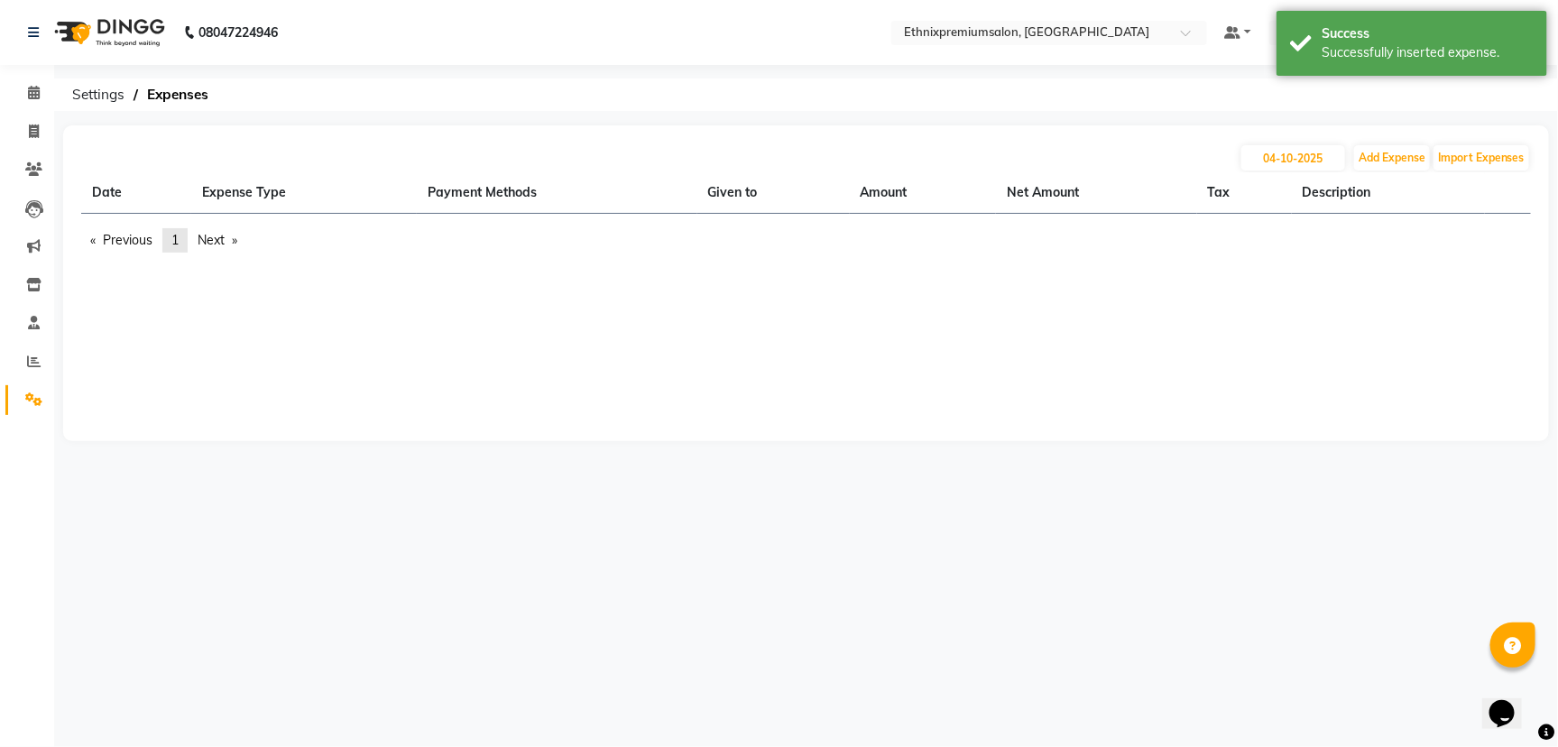
click at [177, 235] on span "1" at bounding box center [174, 240] width 7 height 16
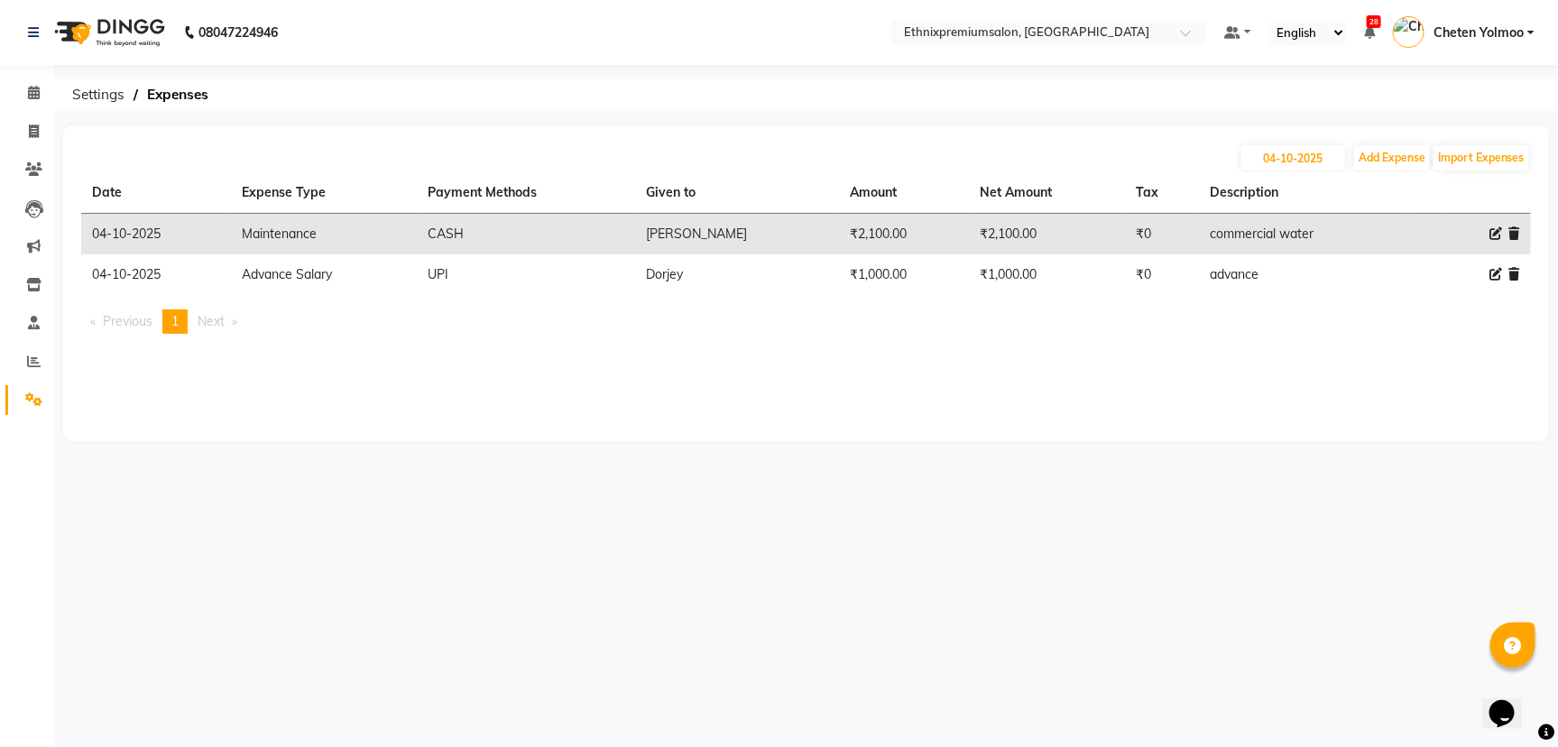
click at [1490, 272] on icon at bounding box center [1495, 274] width 13 height 13
select select "3517"
select select "8"
select select "1030"
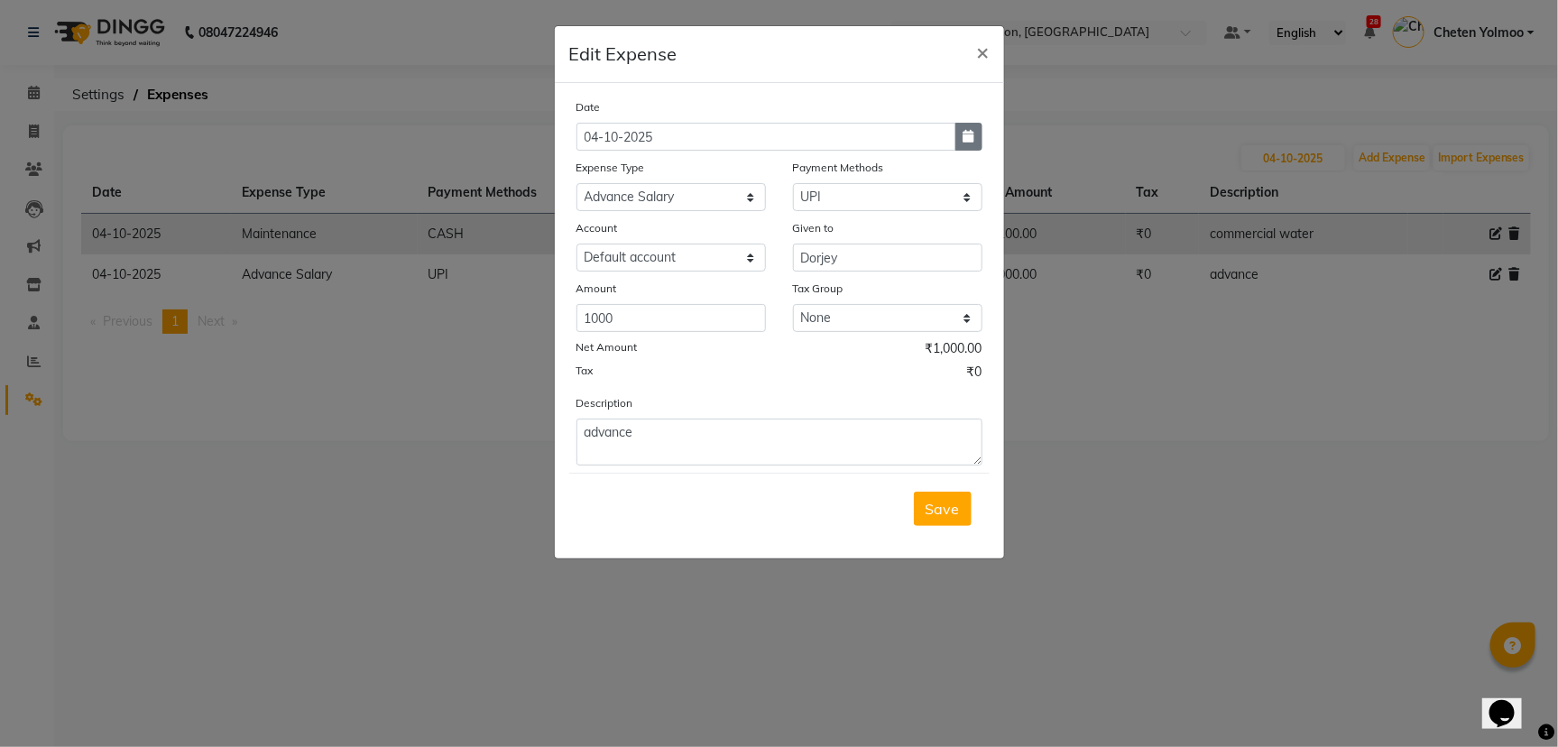
click at [966, 128] on button "button" at bounding box center [968, 137] width 27 height 28
select select "10"
select select "2025"
click at [628, 224] on div "30" at bounding box center [624, 230] width 29 height 29
type input "30-09-2025"
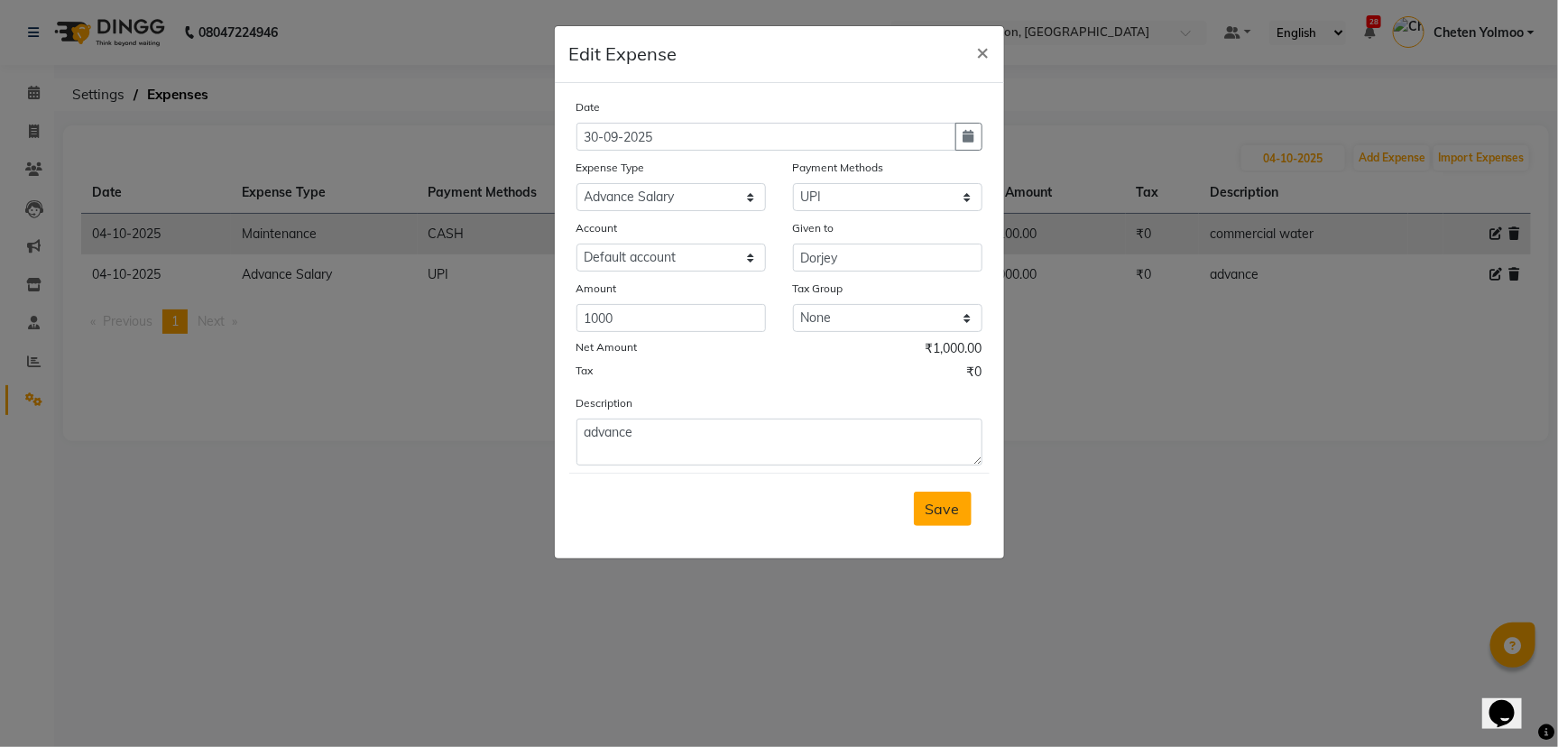
click at [934, 516] on button "Save" at bounding box center [943, 509] width 58 height 34
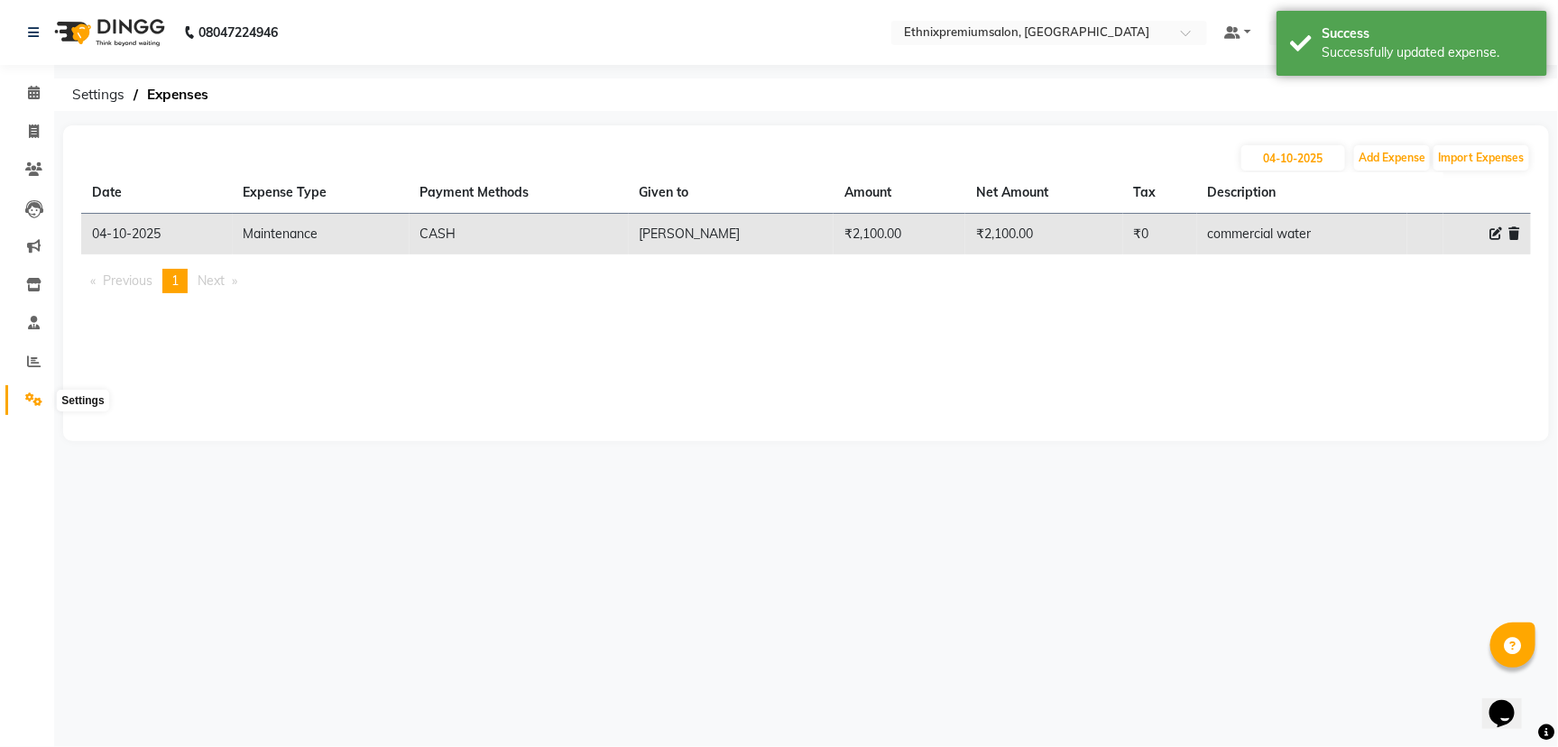
click at [25, 395] on icon at bounding box center [33, 399] width 17 height 14
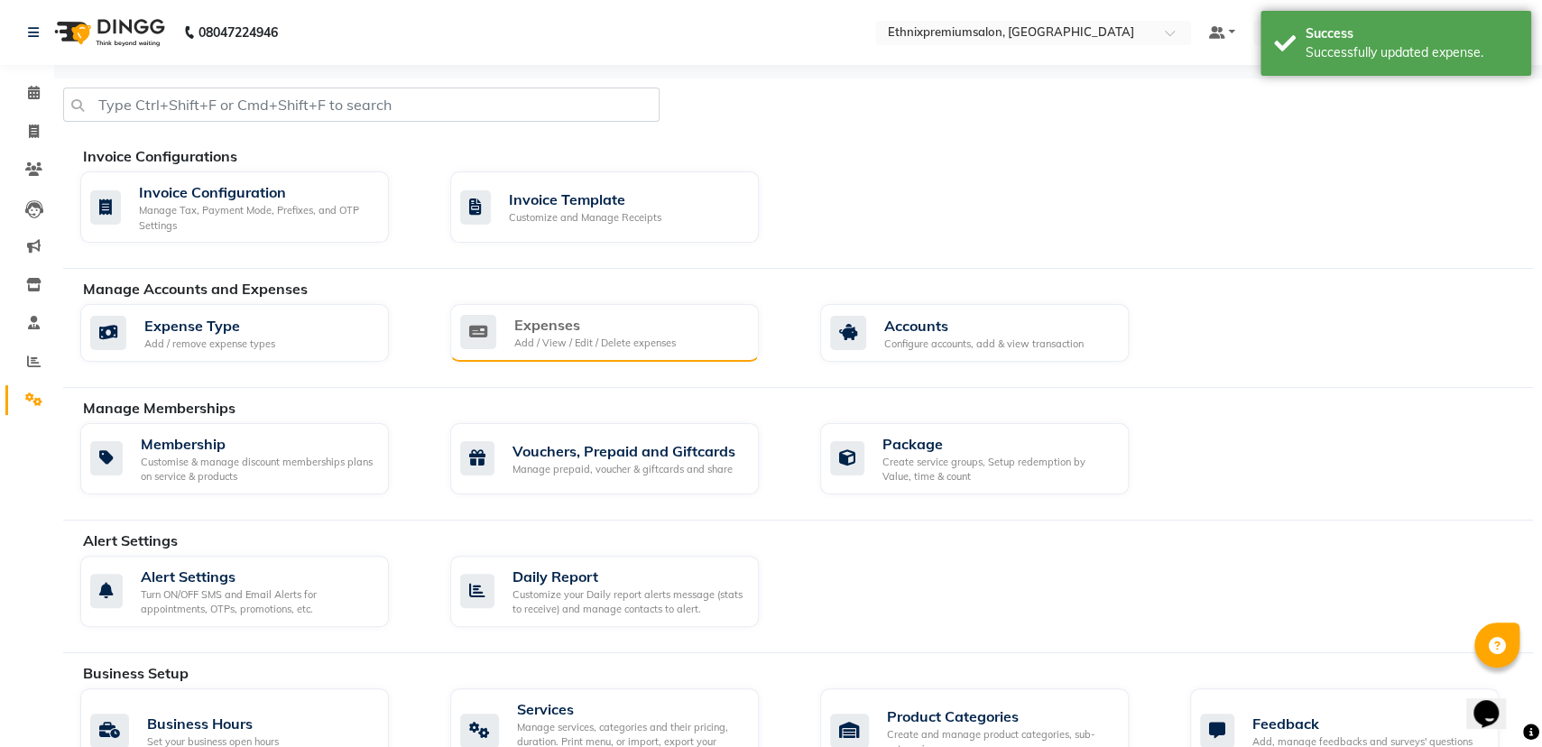
click at [486, 346] on icon at bounding box center [478, 332] width 36 height 34
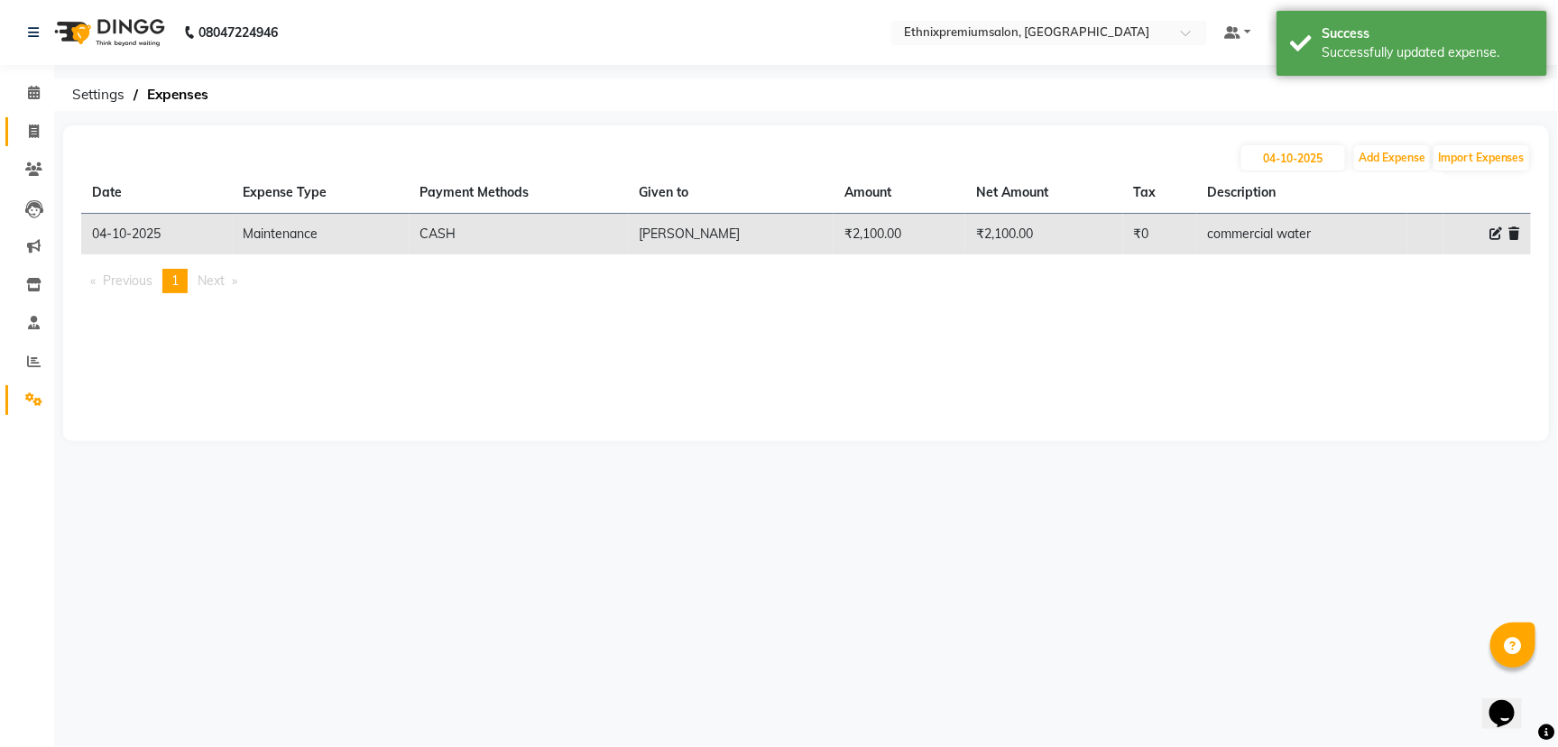
click at [21, 144] on link "Invoice" at bounding box center [26, 132] width 43 height 30
select select "3625"
select select "service"
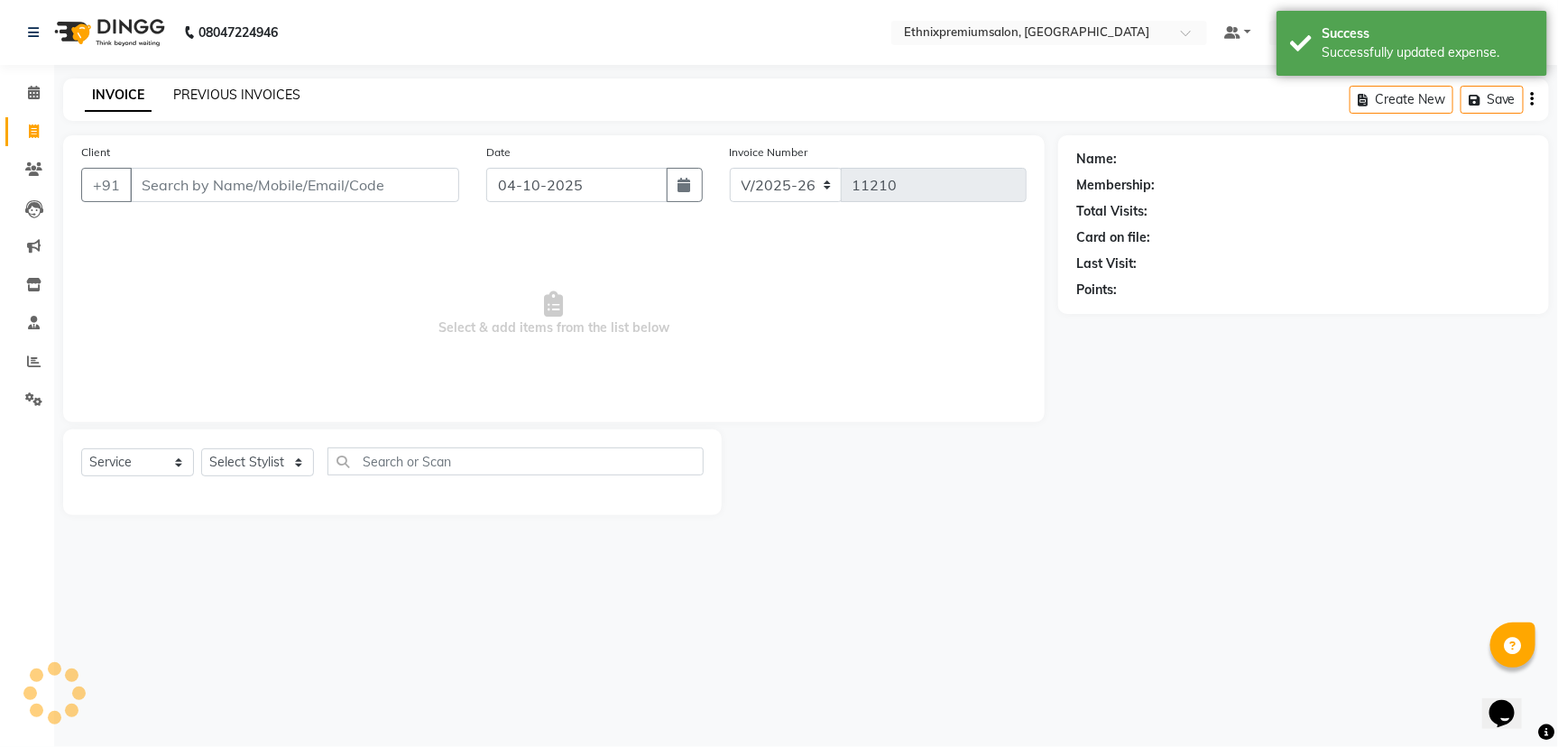
click at [179, 97] on link "PREVIOUS INVOICES" at bounding box center [236, 95] width 127 height 16
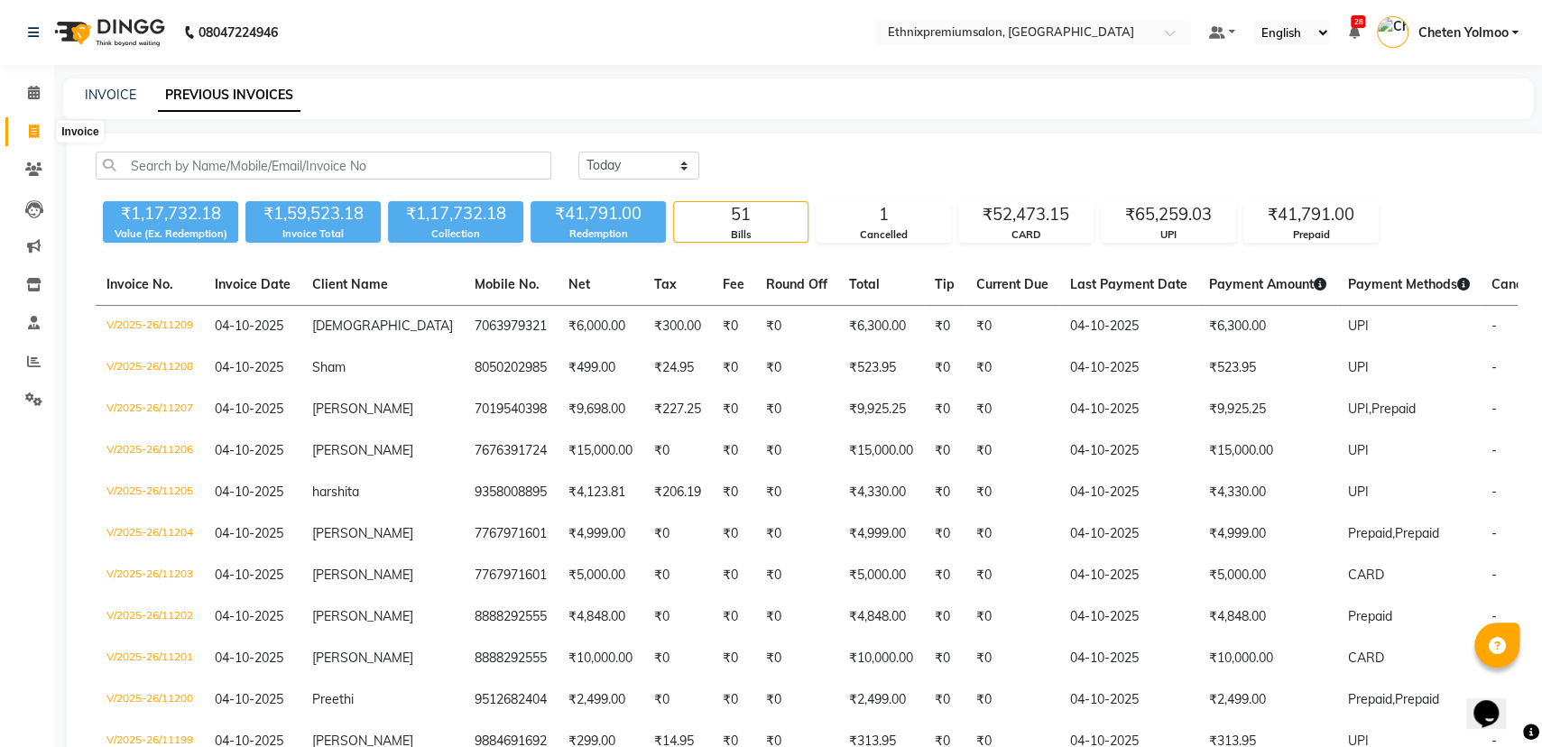
click at [23, 137] on span at bounding box center [34, 132] width 32 height 21
select select "service"
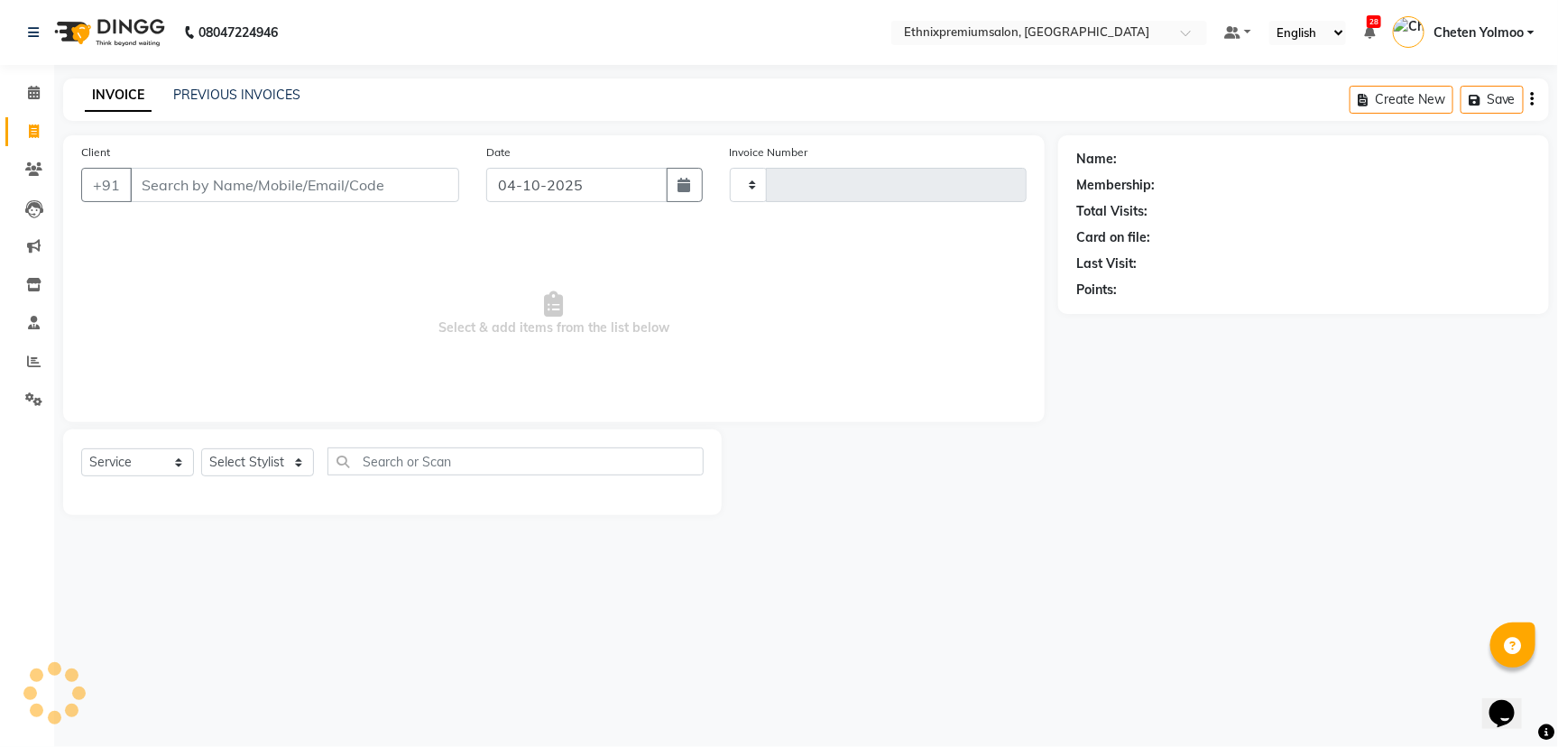
type input "11210"
select select "3625"
click at [212, 83] on div "INVOICE PREVIOUS INVOICES Create New Save Open Invoices" at bounding box center [806, 99] width 1486 height 42
click at [216, 87] on link "PREVIOUS INVOICES" at bounding box center [236, 95] width 127 height 16
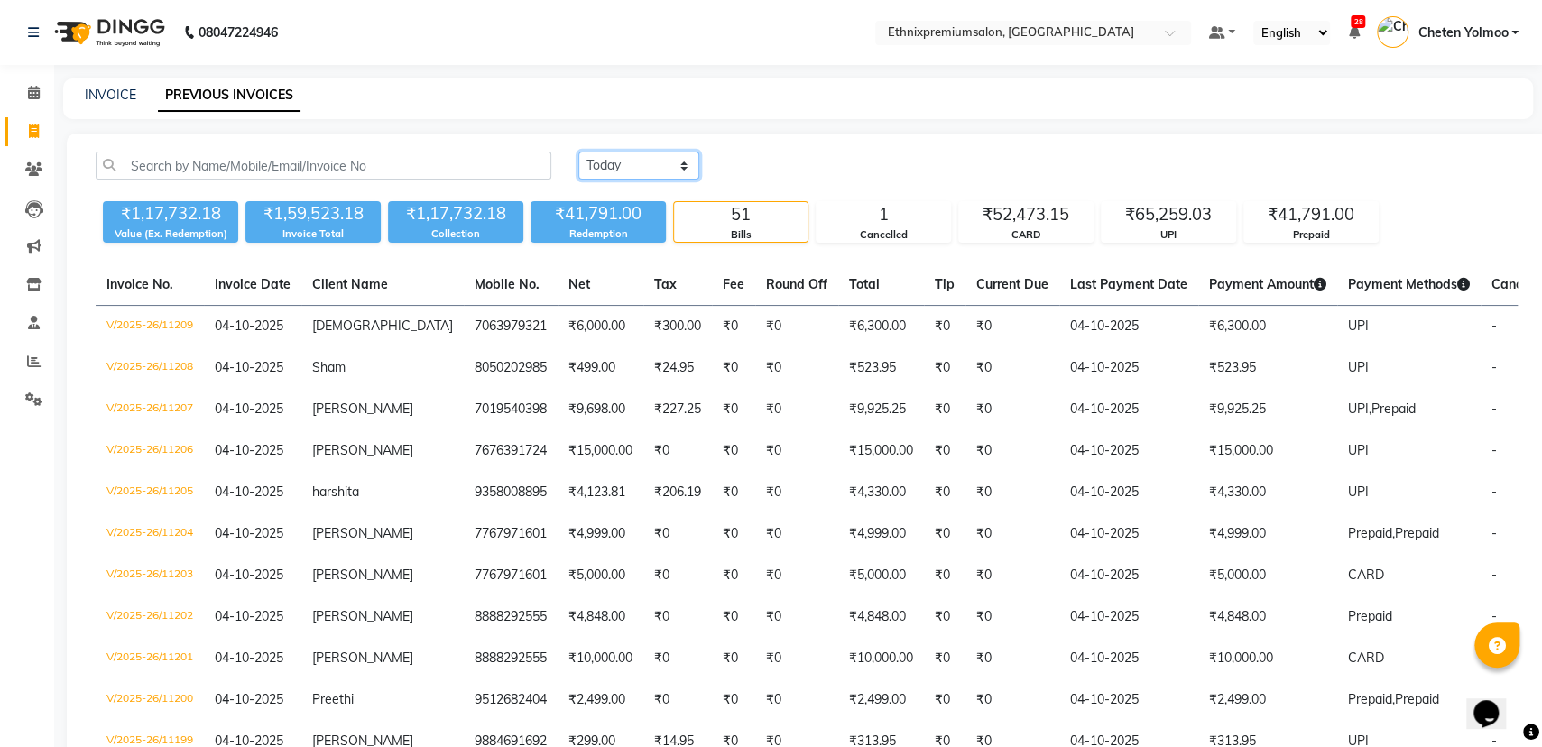
click at [615, 158] on select "[DATE] [DATE] Custom Range" at bounding box center [638, 166] width 121 height 28
select select "range"
click at [578, 152] on select "[DATE] [DATE] Custom Range" at bounding box center [638, 166] width 121 height 28
click at [769, 170] on input "04-10-2025" at bounding box center [786, 165] width 126 height 25
select select "10"
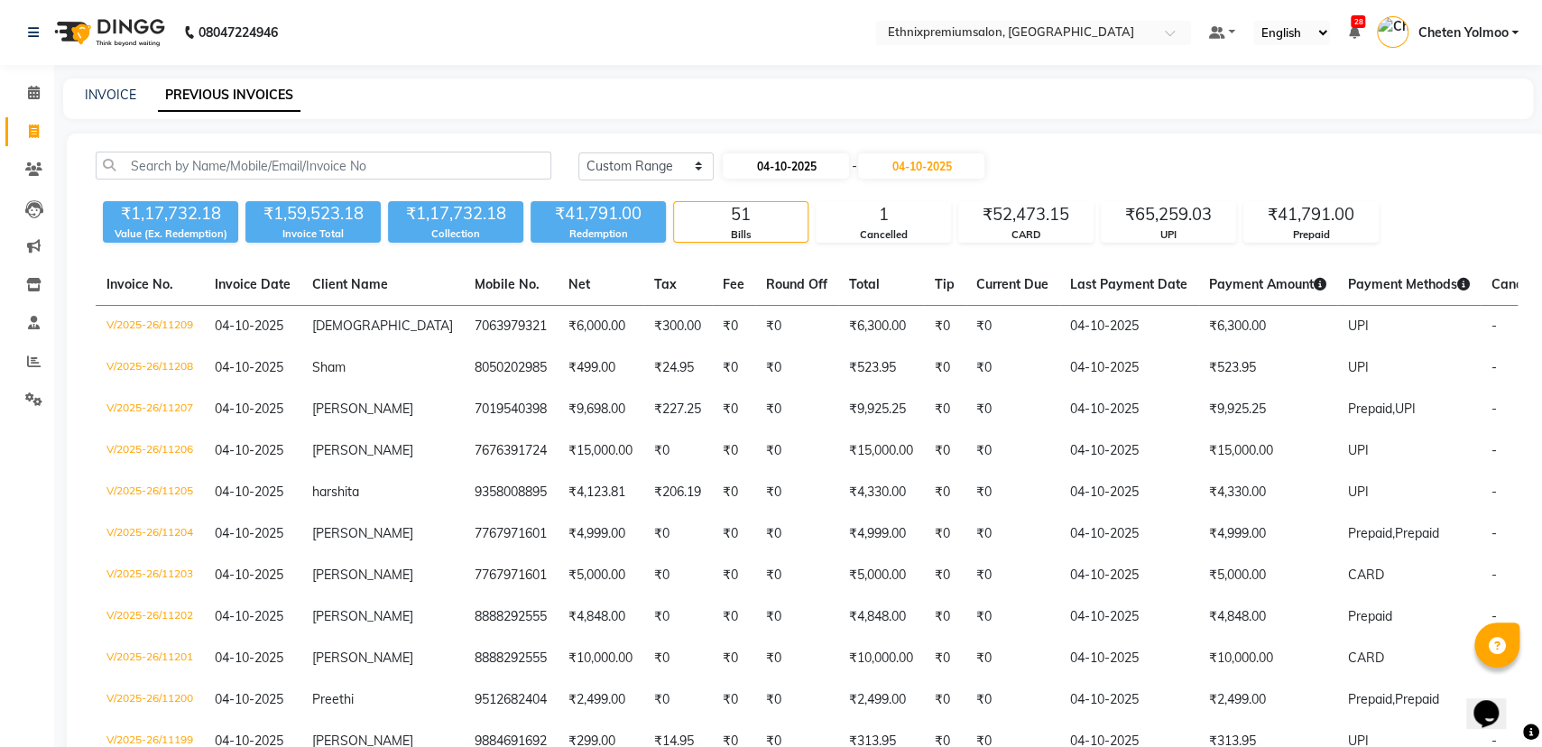
select select "2025"
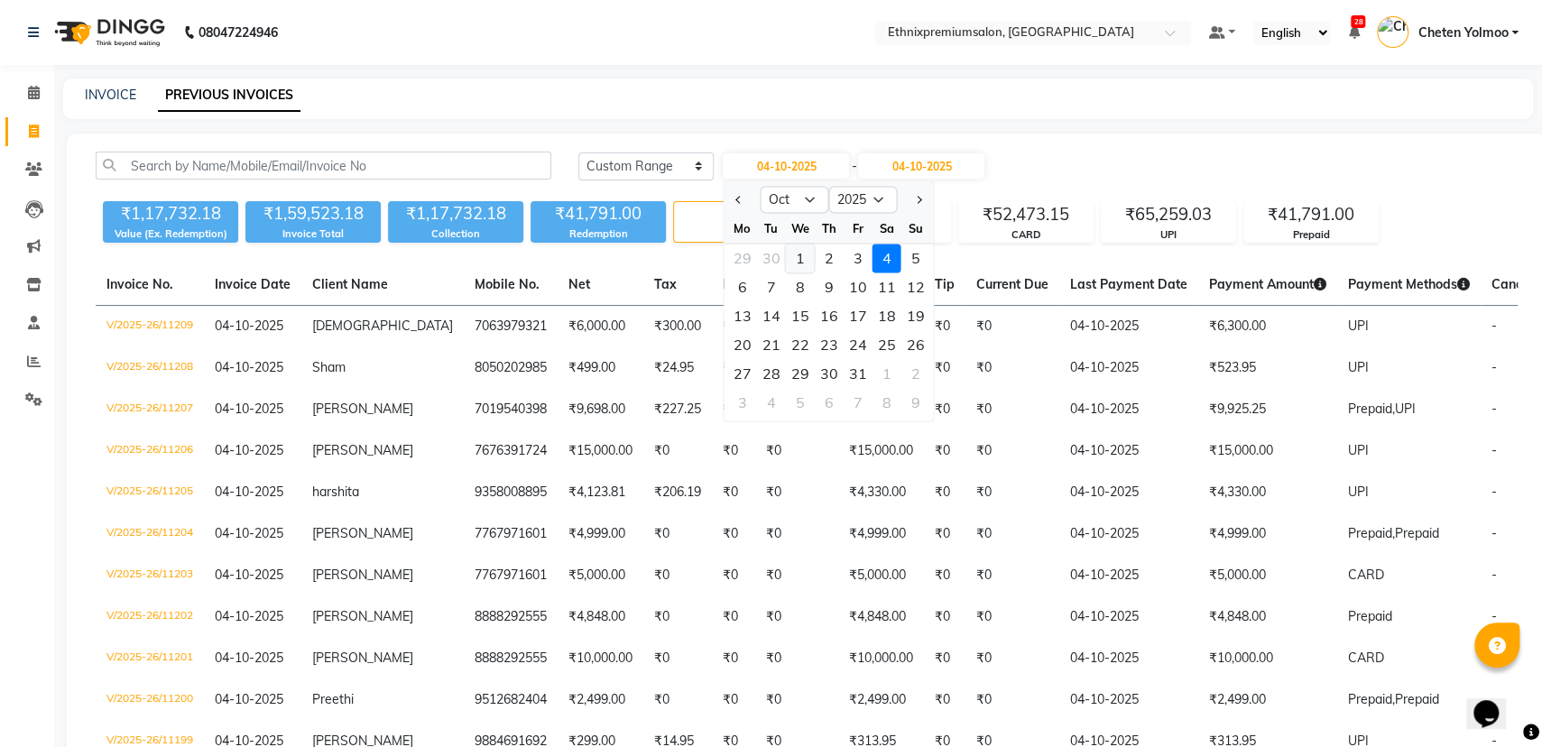
click at [803, 247] on div "1" at bounding box center [800, 258] width 29 height 29
type input "01-10-2025"
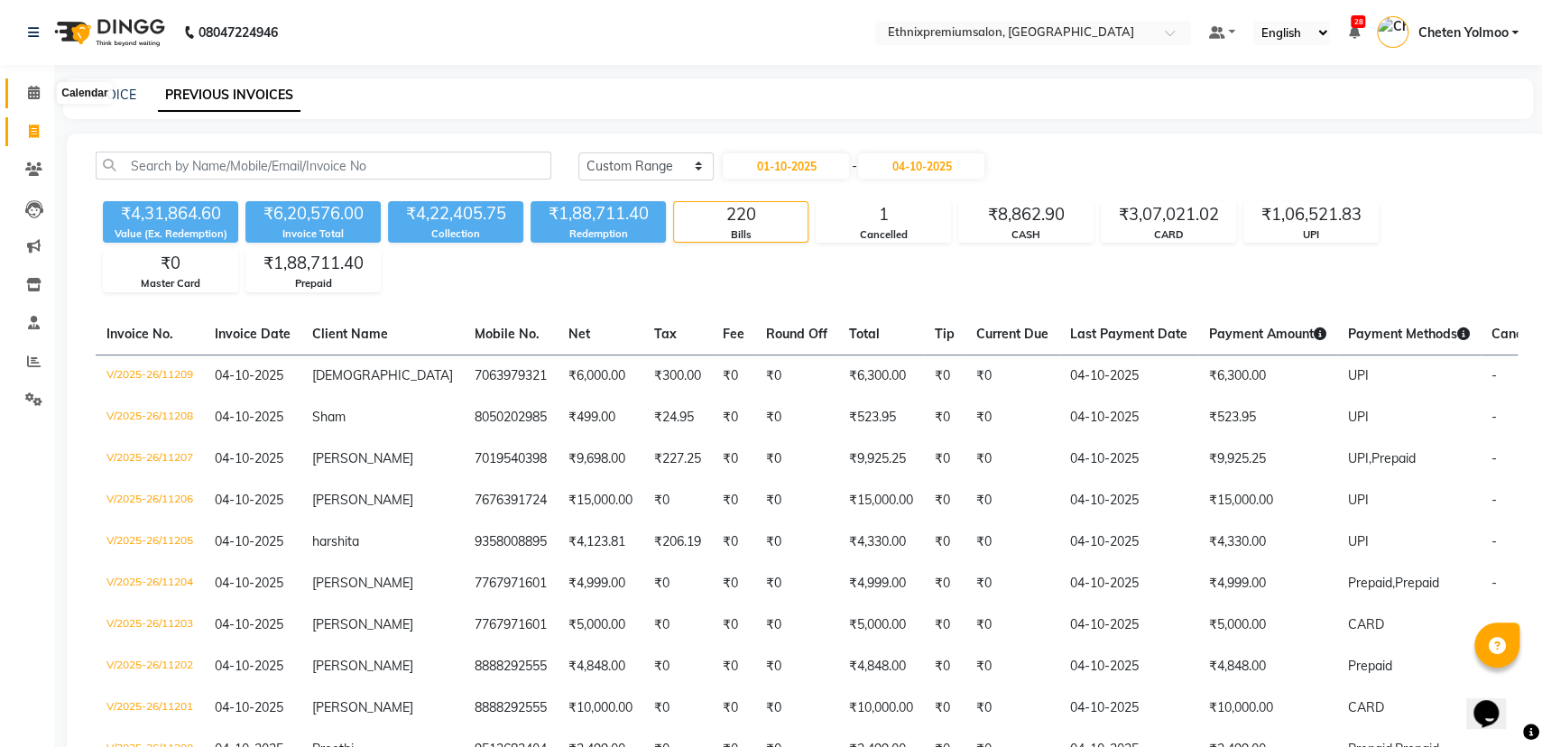
click at [41, 84] on span at bounding box center [34, 93] width 32 height 21
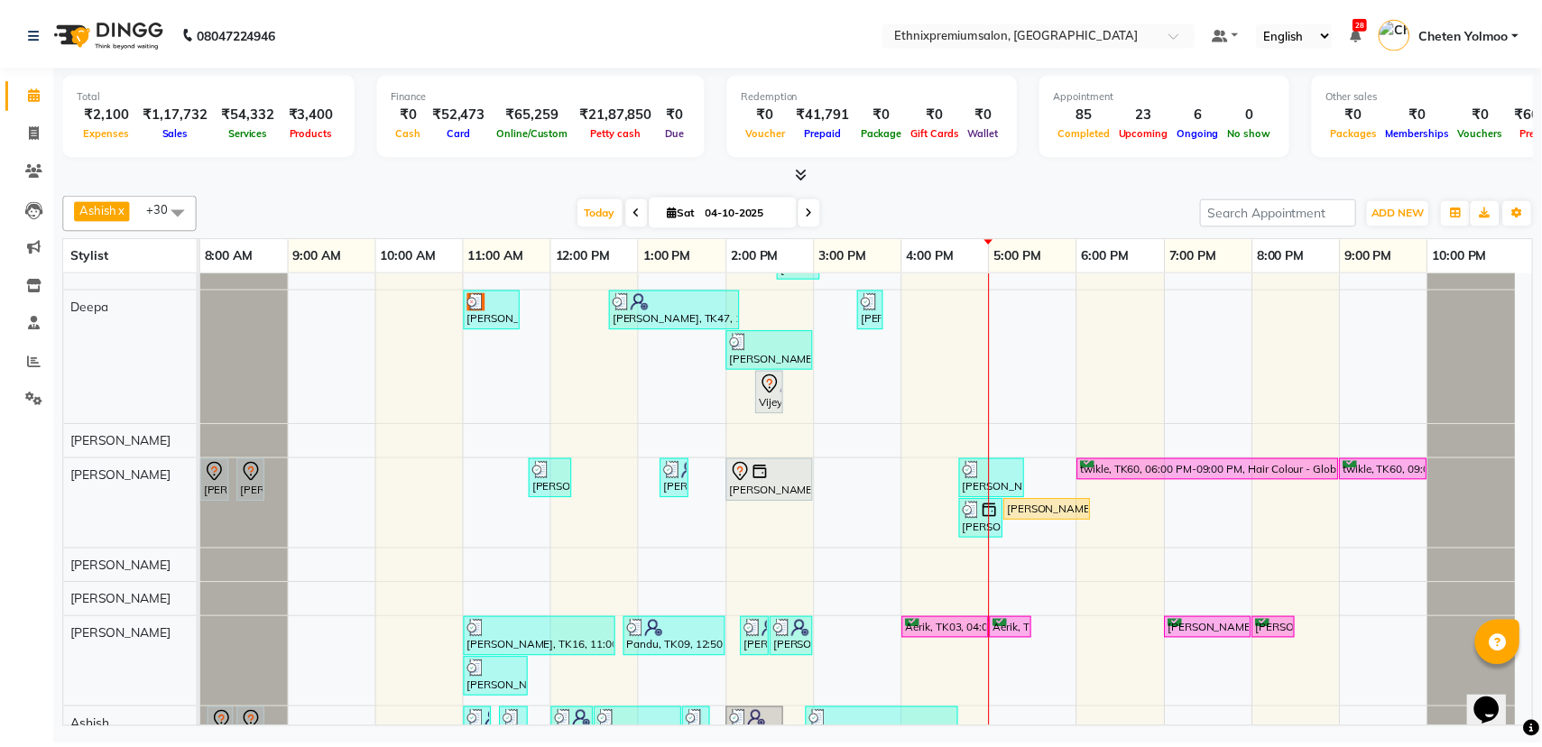
scroll to position [451, 0]
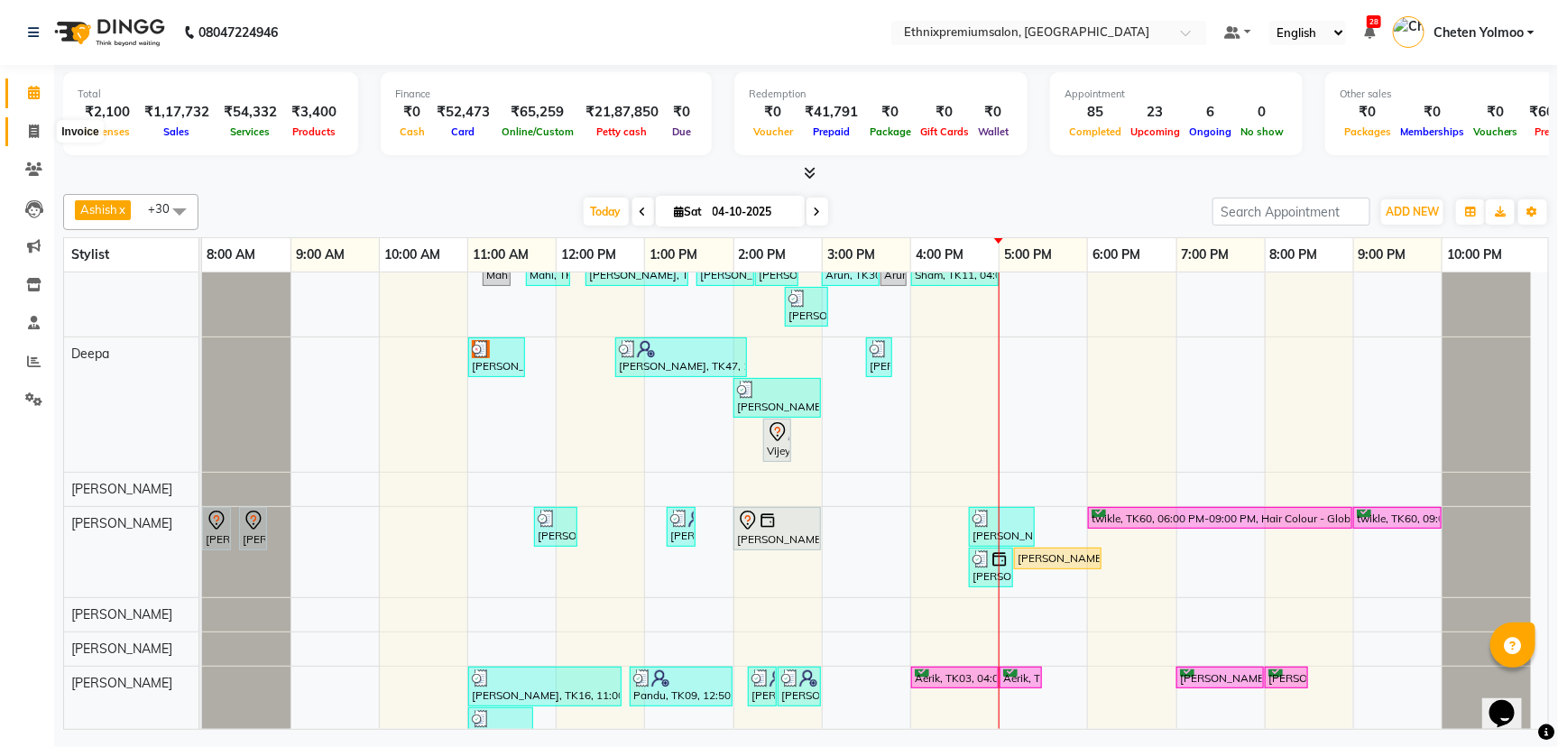
click at [19, 138] on span at bounding box center [34, 132] width 32 height 21
select select "service"
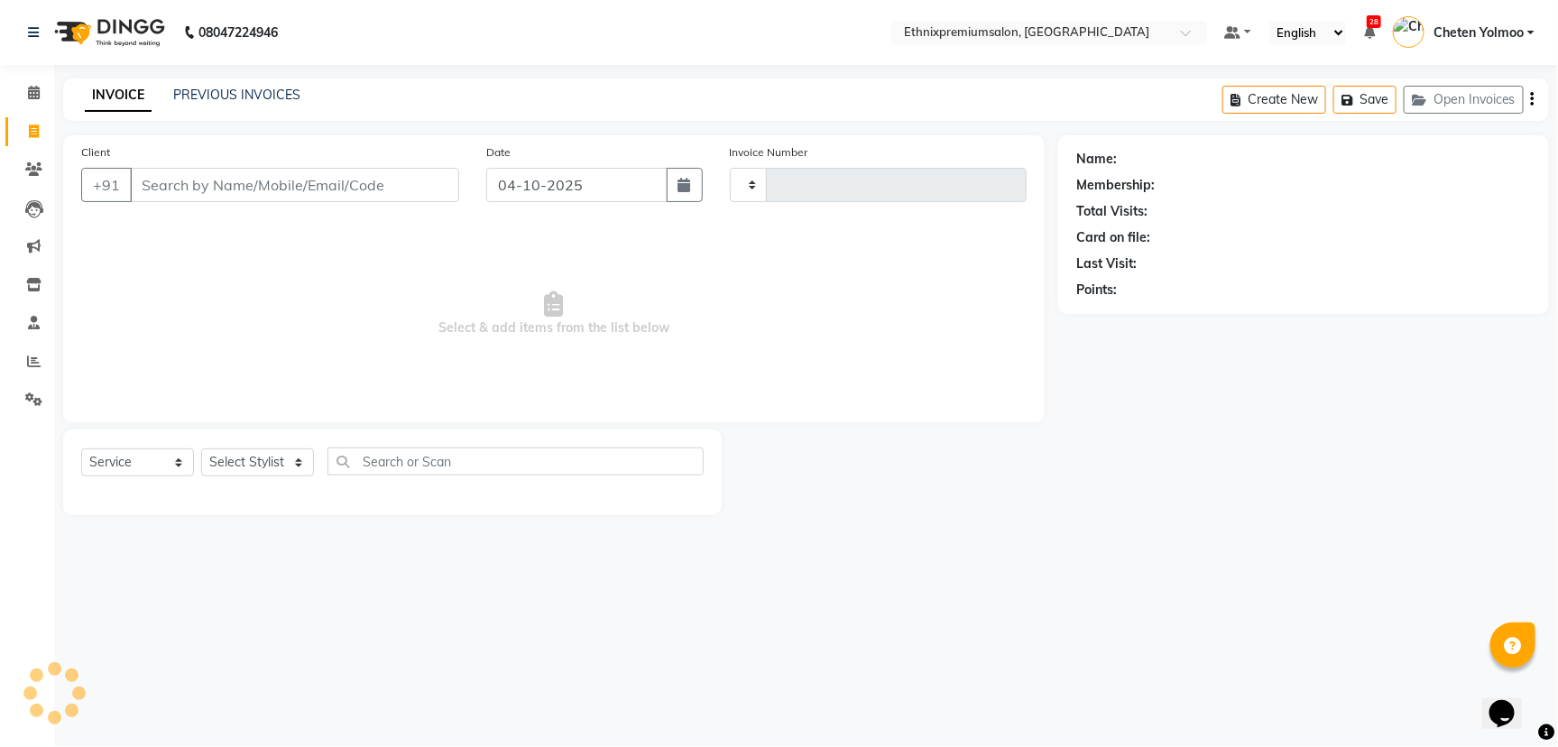
type input "11210"
select select "3625"
click at [199, 105] on div "INVOICE PREVIOUS INVOICES" at bounding box center [192, 96] width 259 height 21
click at [199, 103] on div "PREVIOUS INVOICES" at bounding box center [236, 95] width 127 height 19
click at [199, 90] on link "PREVIOUS INVOICES" at bounding box center [236, 95] width 127 height 16
